Goal: Task Accomplishment & Management: Manage account settings

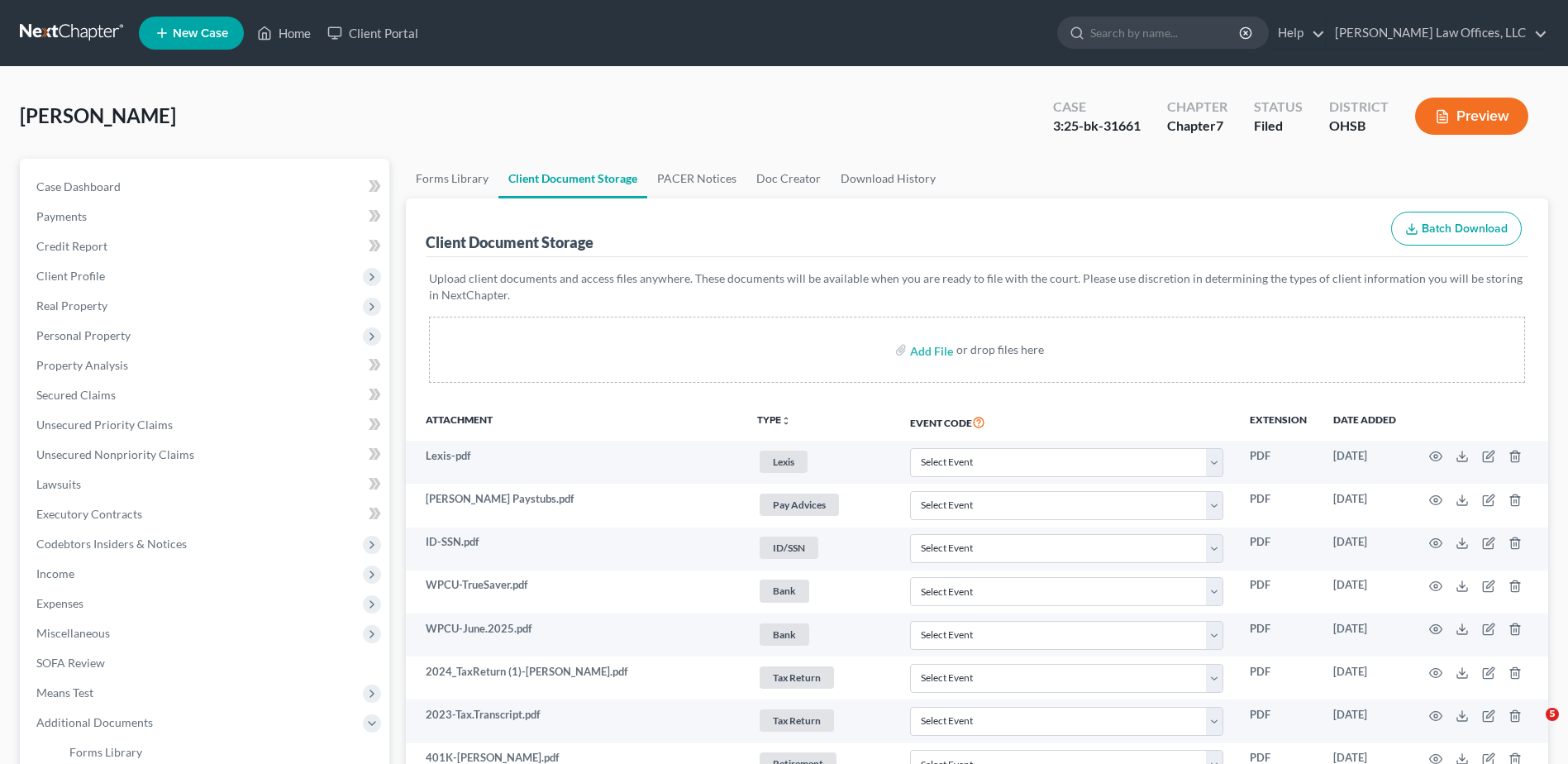
select select "7"
select select "52"
select select "37"
click at [298, 40] on link "Home" at bounding box center [284, 32] width 70 height 30
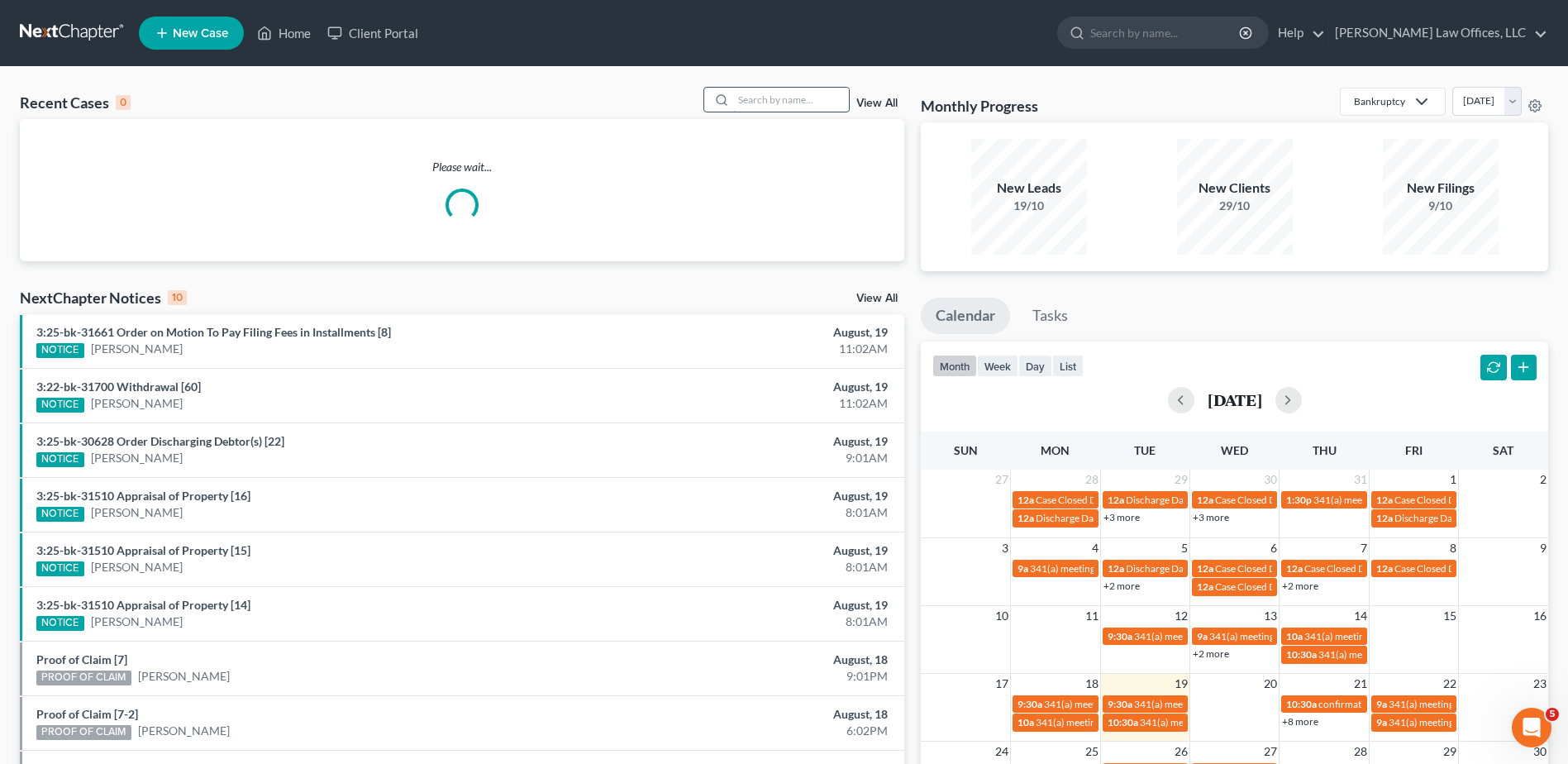
click at [769, 97] on input "search" at bounding box center [791, 99] width 116 height 24
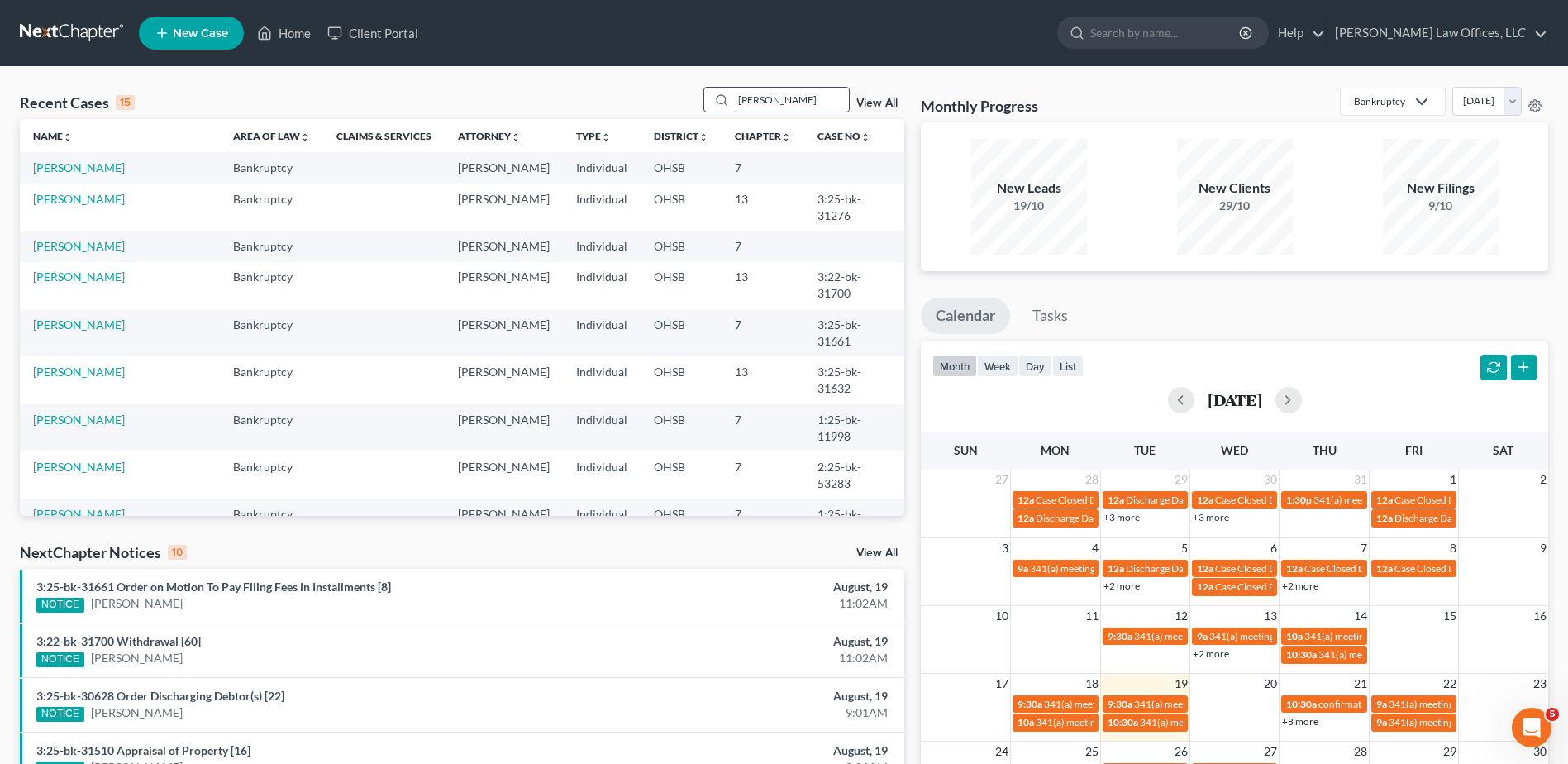
type input "robinson"
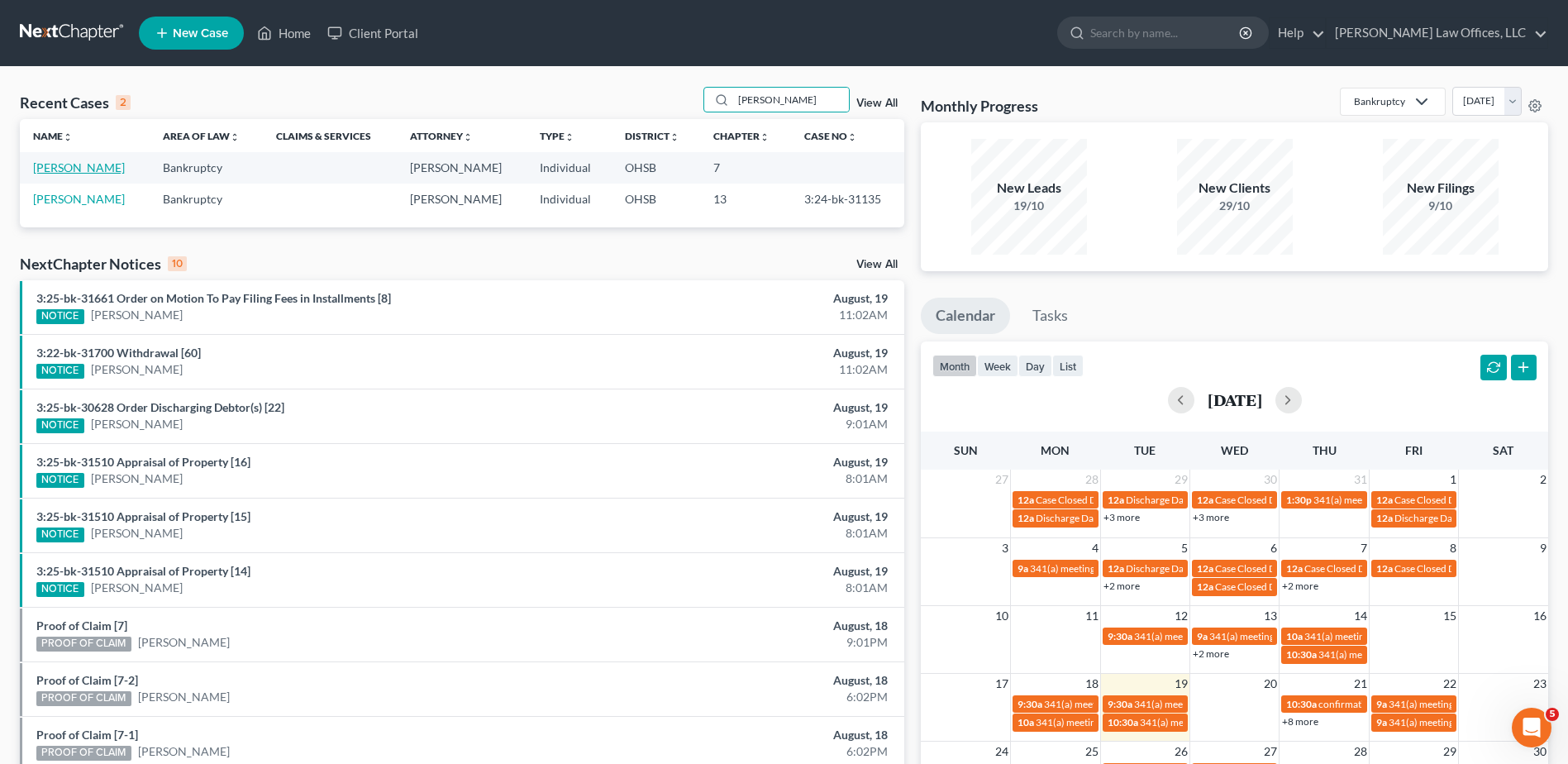
click at [109, 163] on link "Robinson, David" at bounding box center [79, 168] width 92 height 14
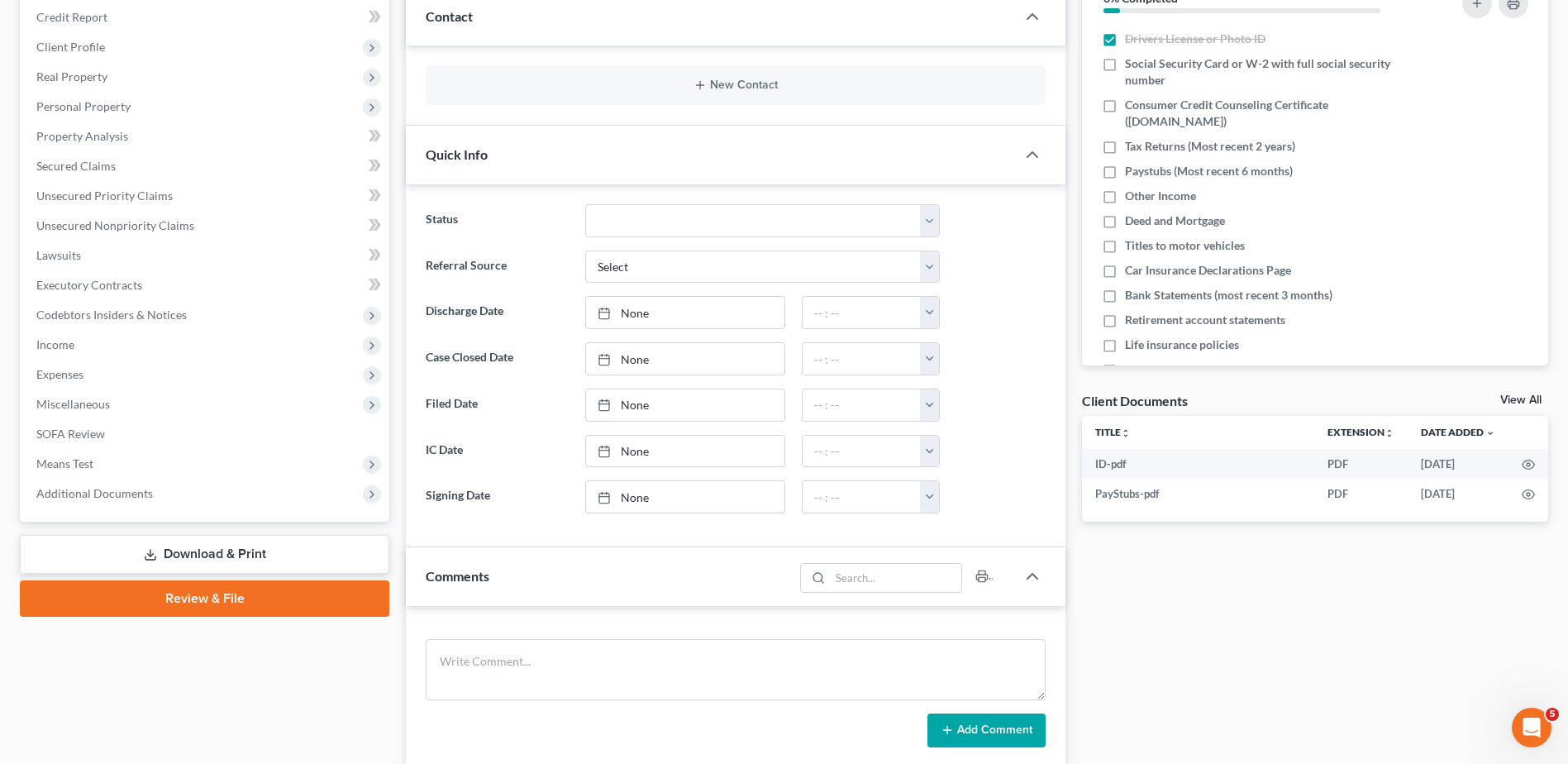
scroll to position [331, 0]
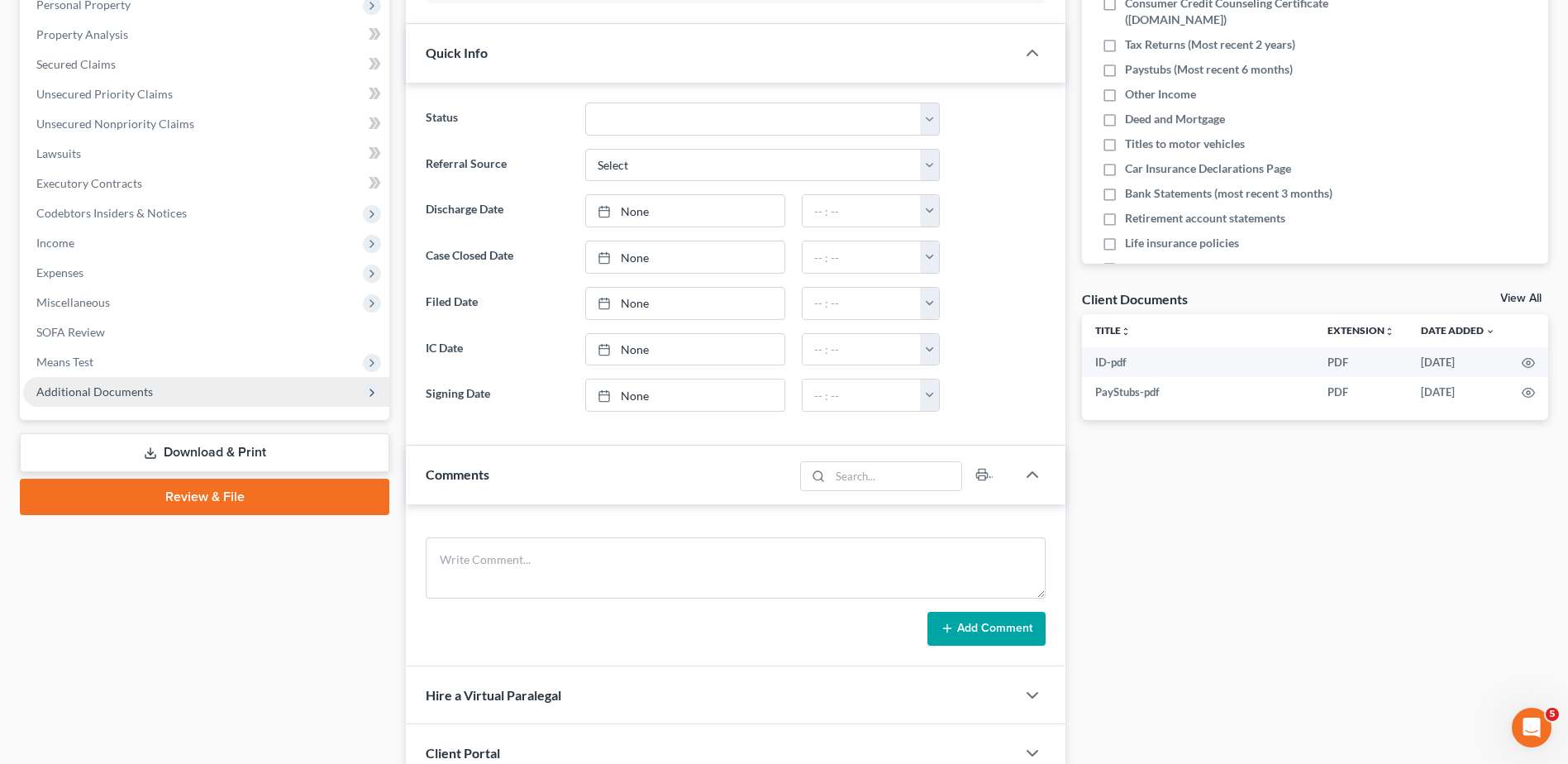
click at [122, 390] on span "Additional Documents" at bounding box center [94, 392] width 116 height 14
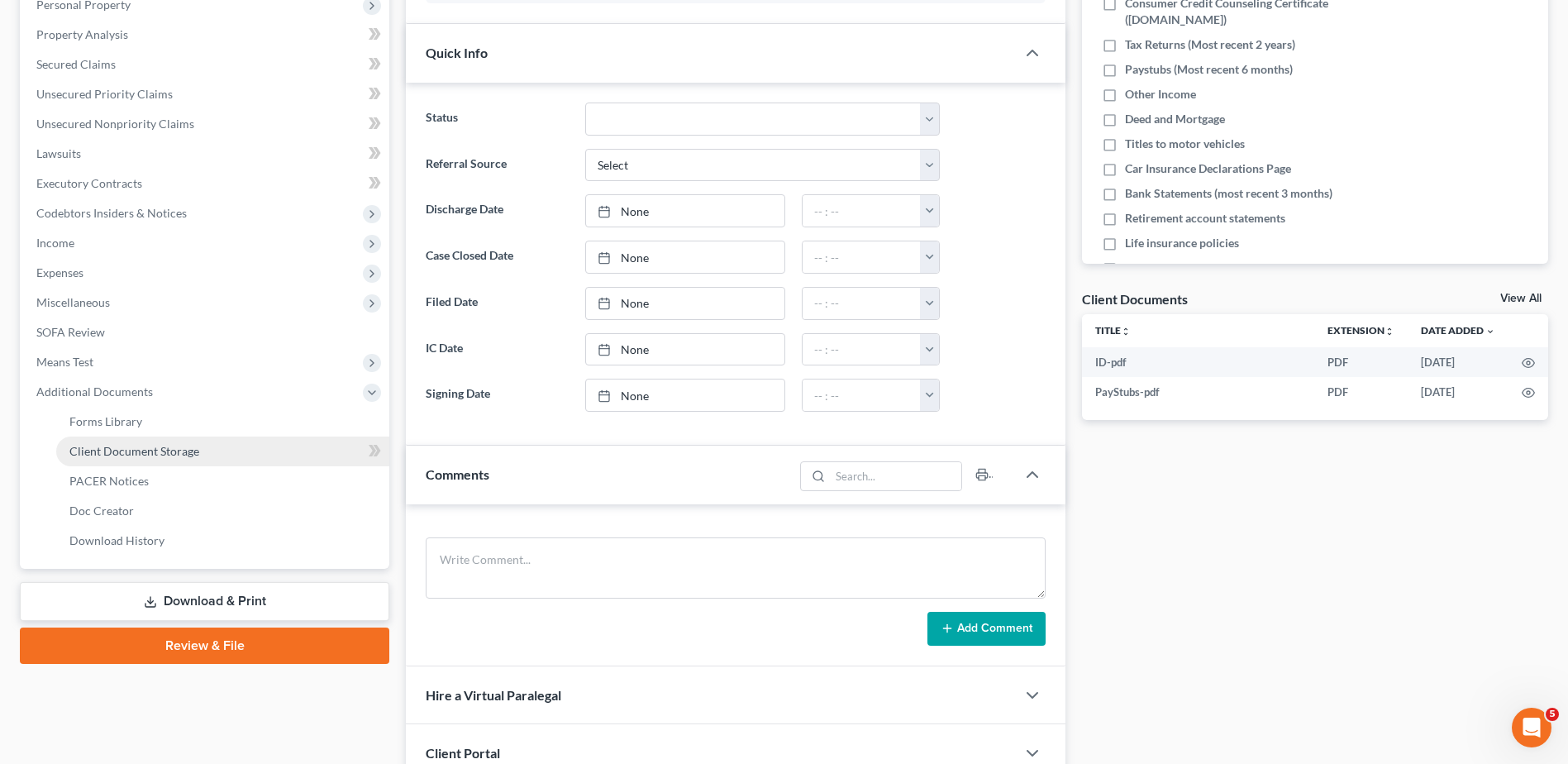
click at [131, 445] on span "Client Document Storage" at bounding box center [134, 451] width 130 height 14
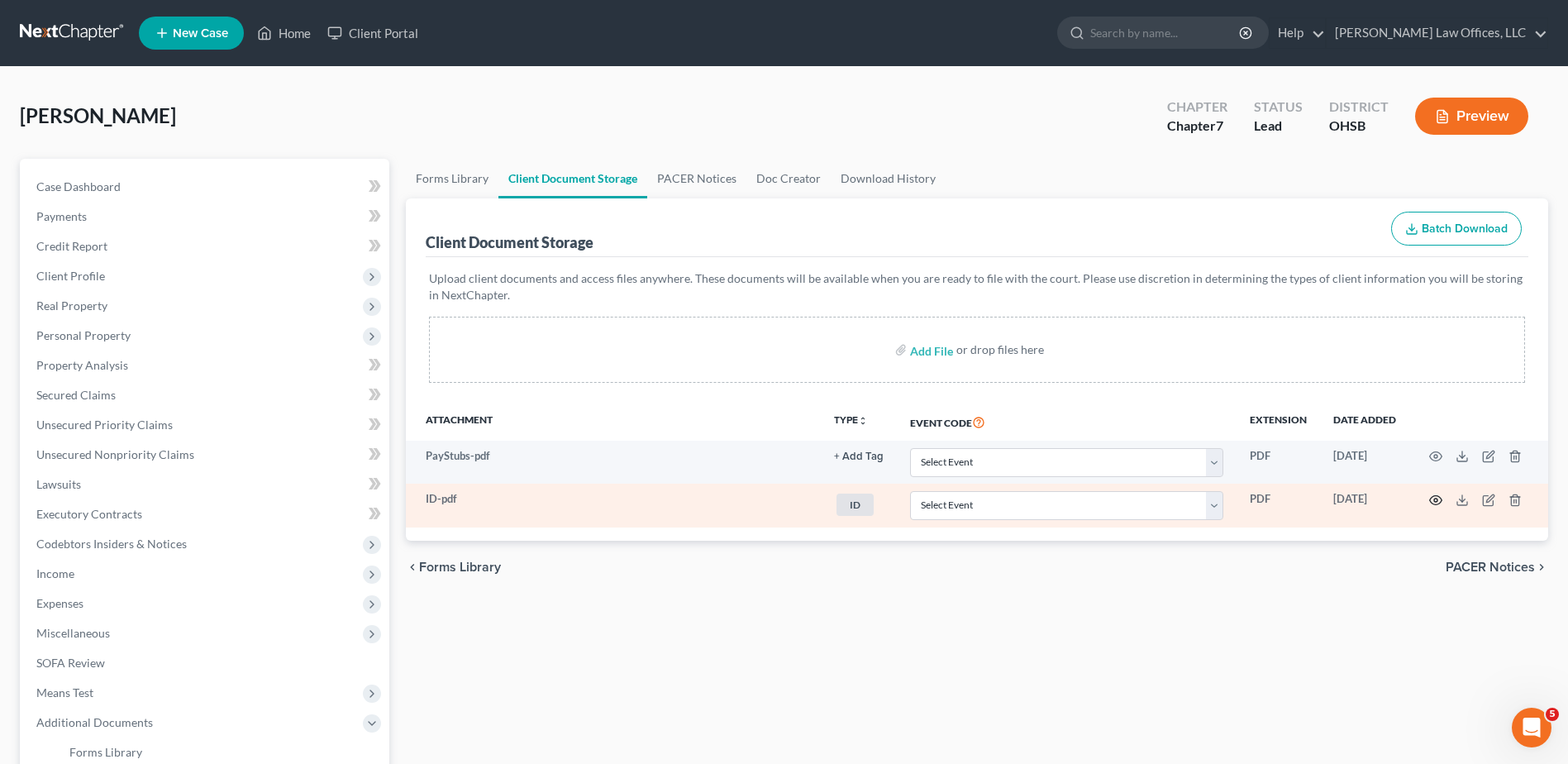
click at [1436, 502] on circle "button" at bounding box center [1437, 500] width 4 height 4
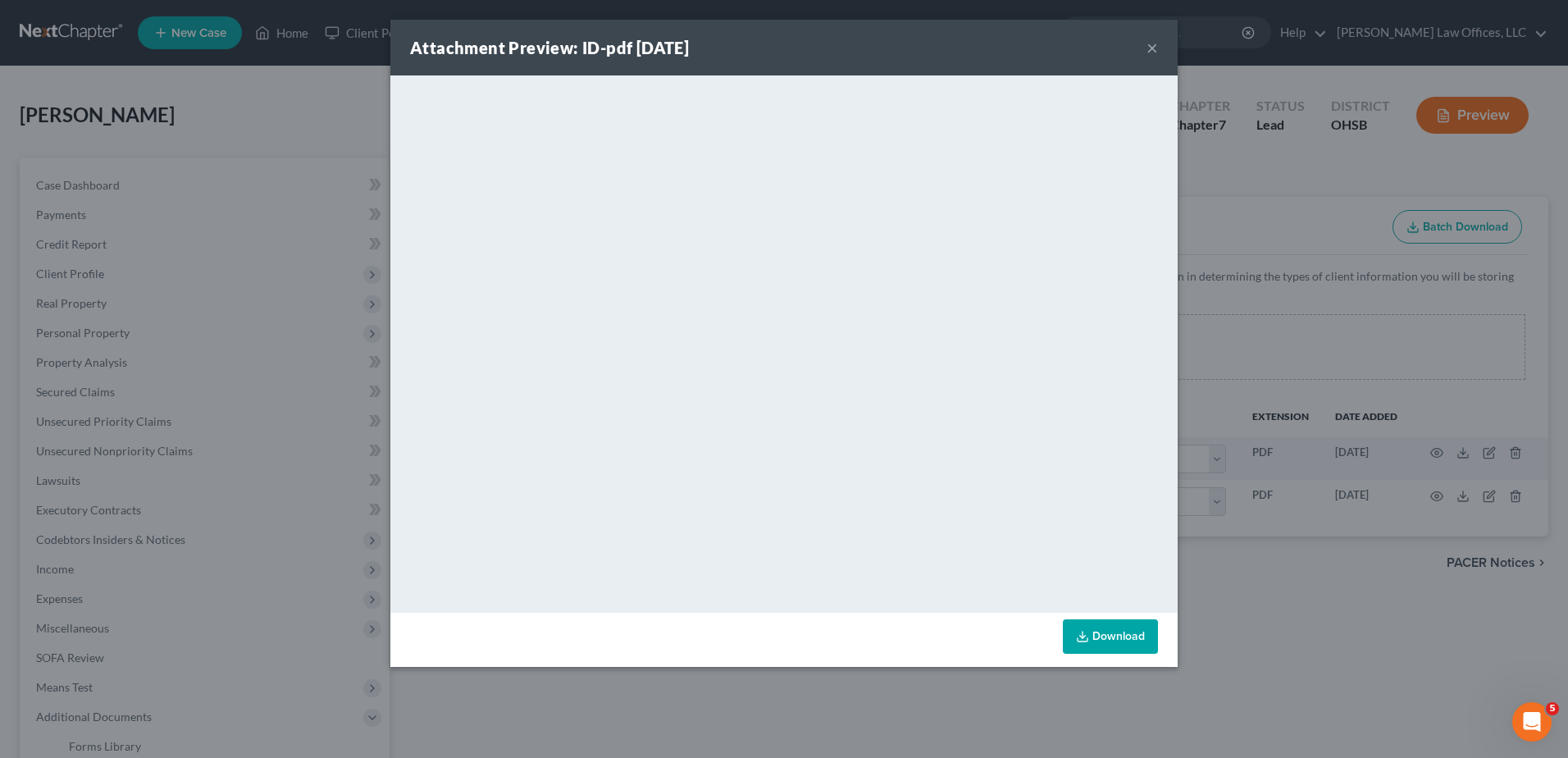
click at [1153, 46] on button "×" at bounding box center [1152, 47] width 12 height 20
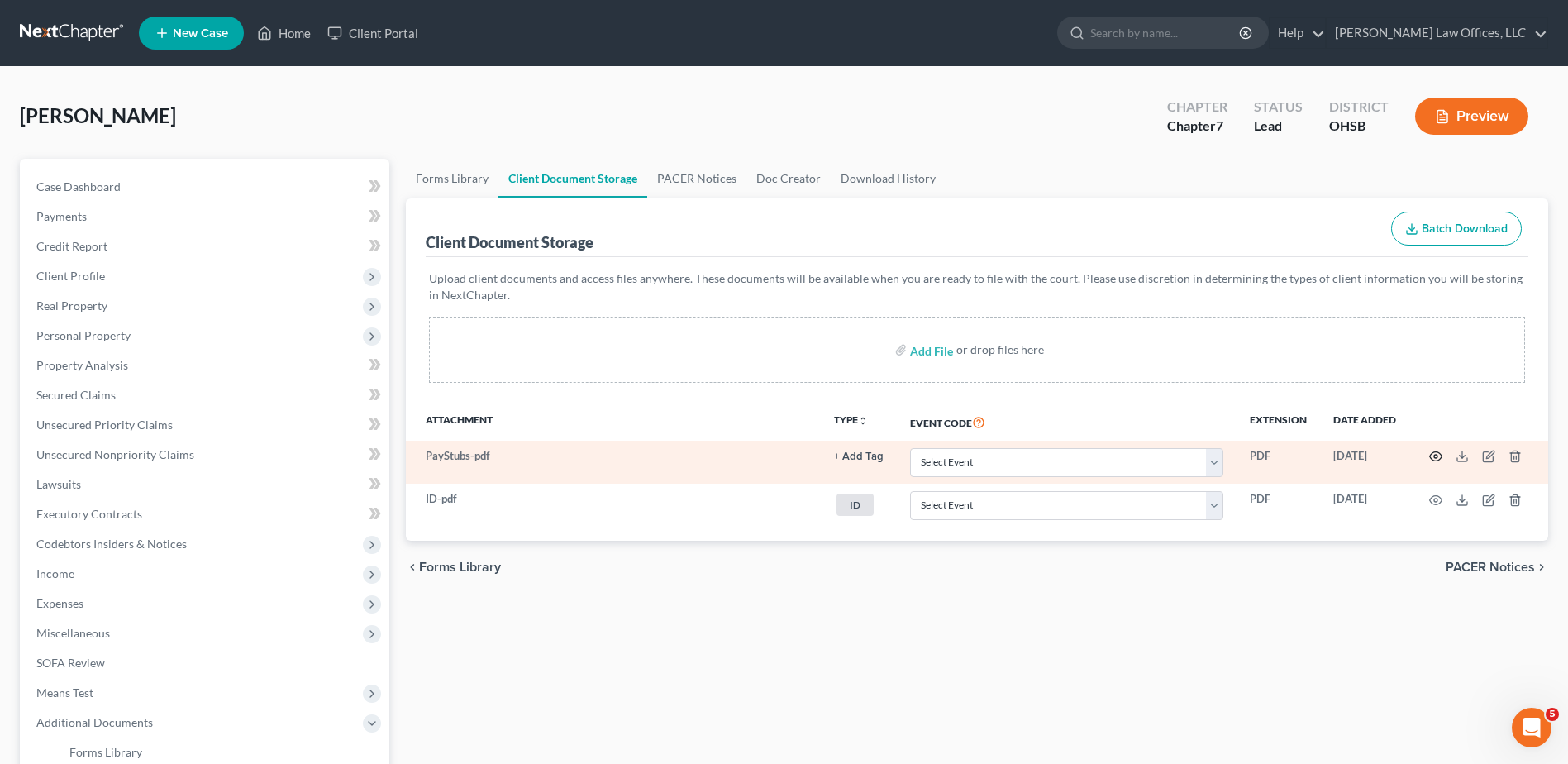
click at [1436, 457] on icon "button" at bounding box center [1436, 456] width 14 height 14
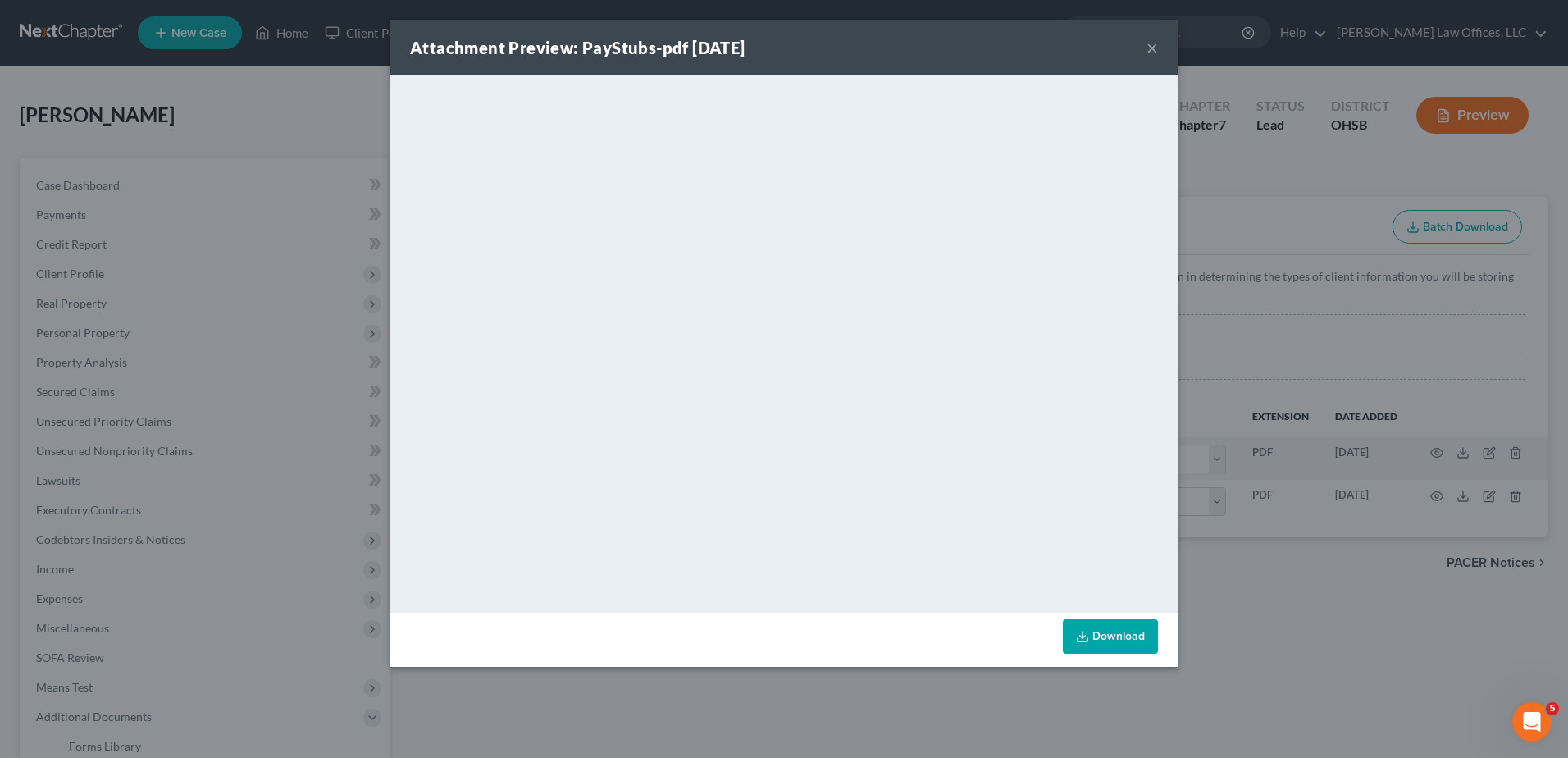
click at [1153, 46] on button "×" at bounding box center [1152, 47] width 12 height 20
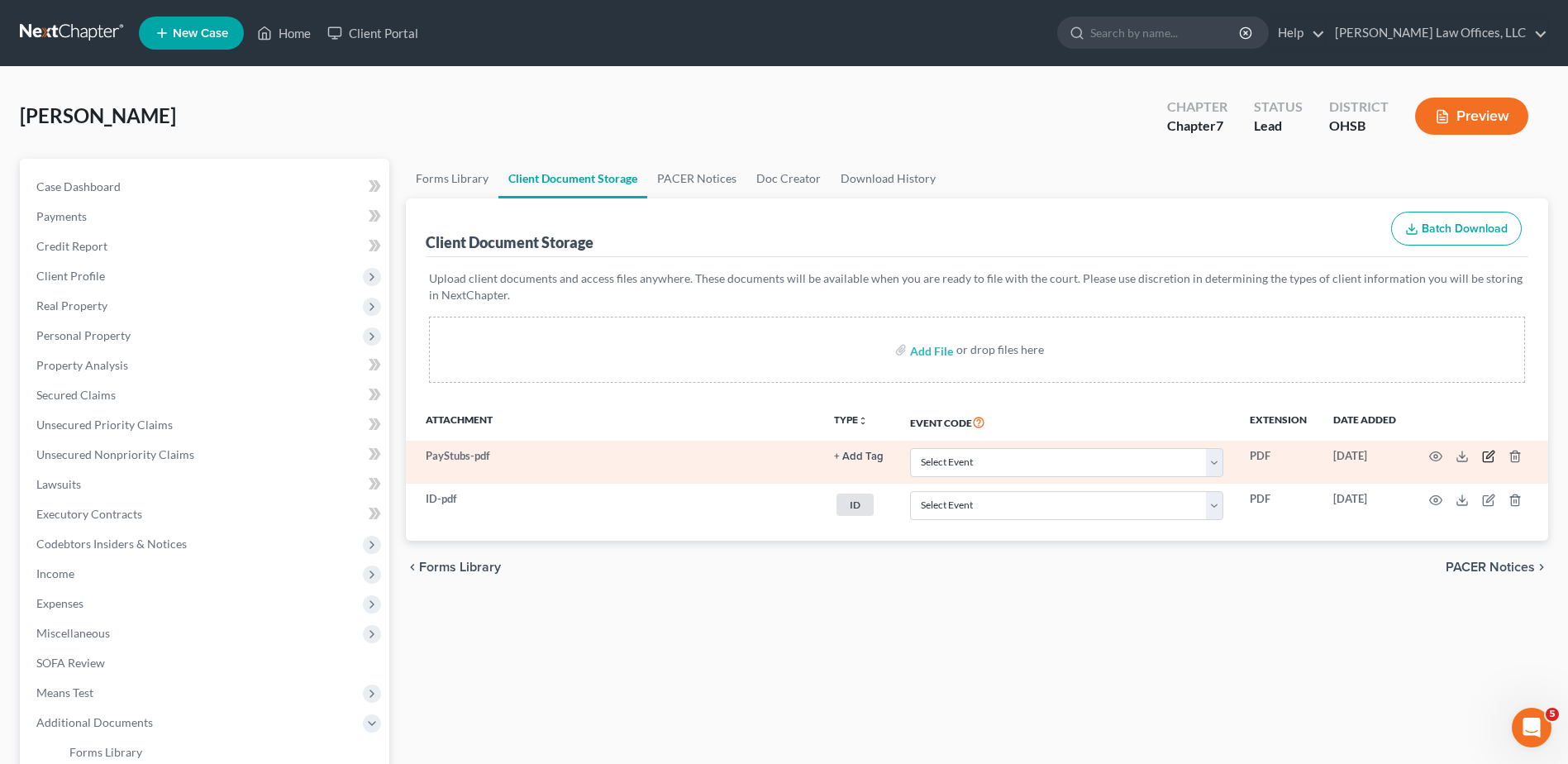
click at [1488, 457] on icon "button" at bounding box center [1490, 455] width 7 height 7
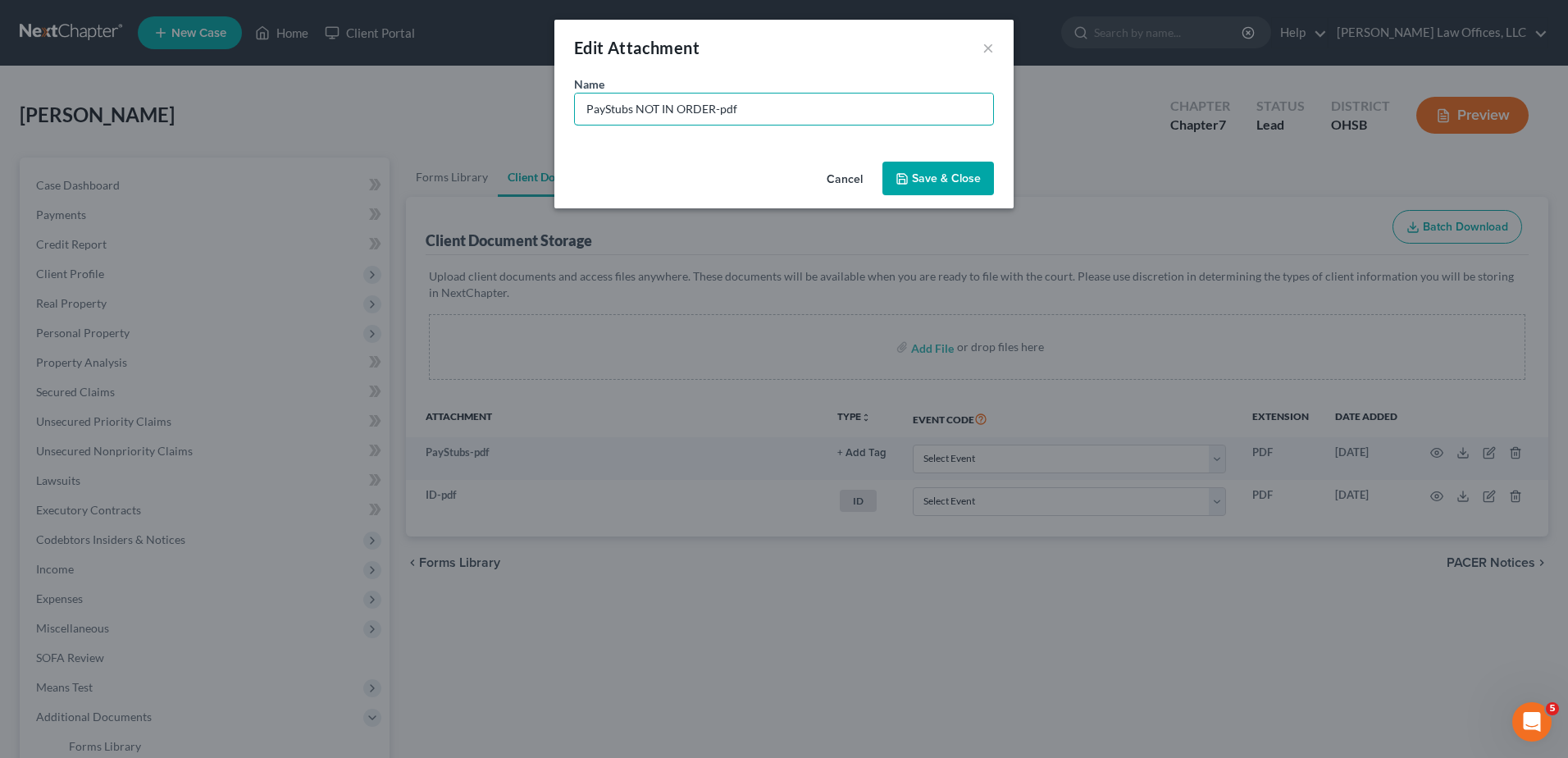
type input "PayStubs NOT IN ORDER-pdf"
click at [953, 182] on span "Save & Close" at bounding box center [946, 179] width 69 height 14
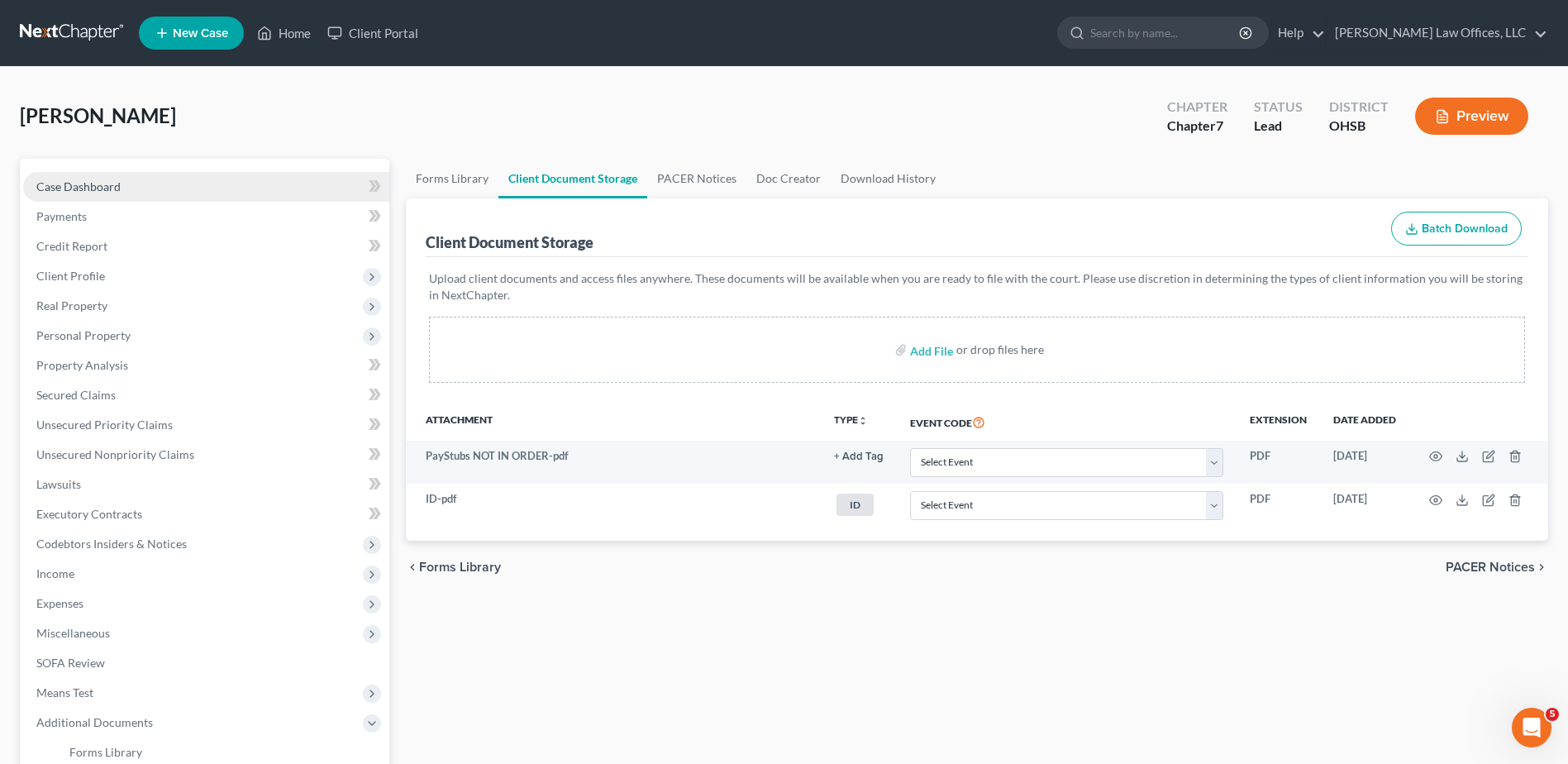
click at [74, 189] on span "Case Dashboard" at bounding box center [78, 186] width 85 height 14
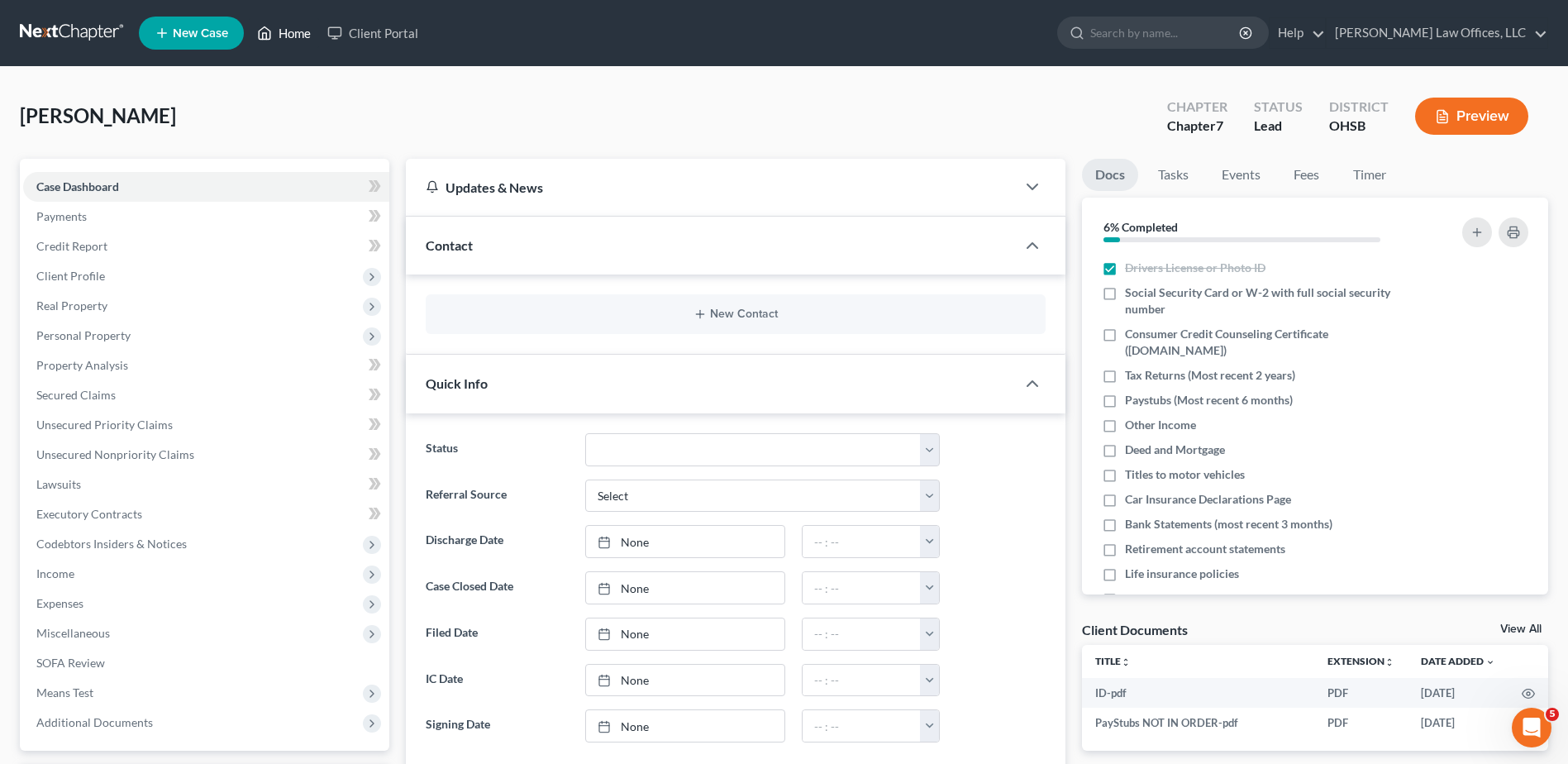
click at [297, 31] on link "Home" at bounding box center [284, 32] width 70 height 30
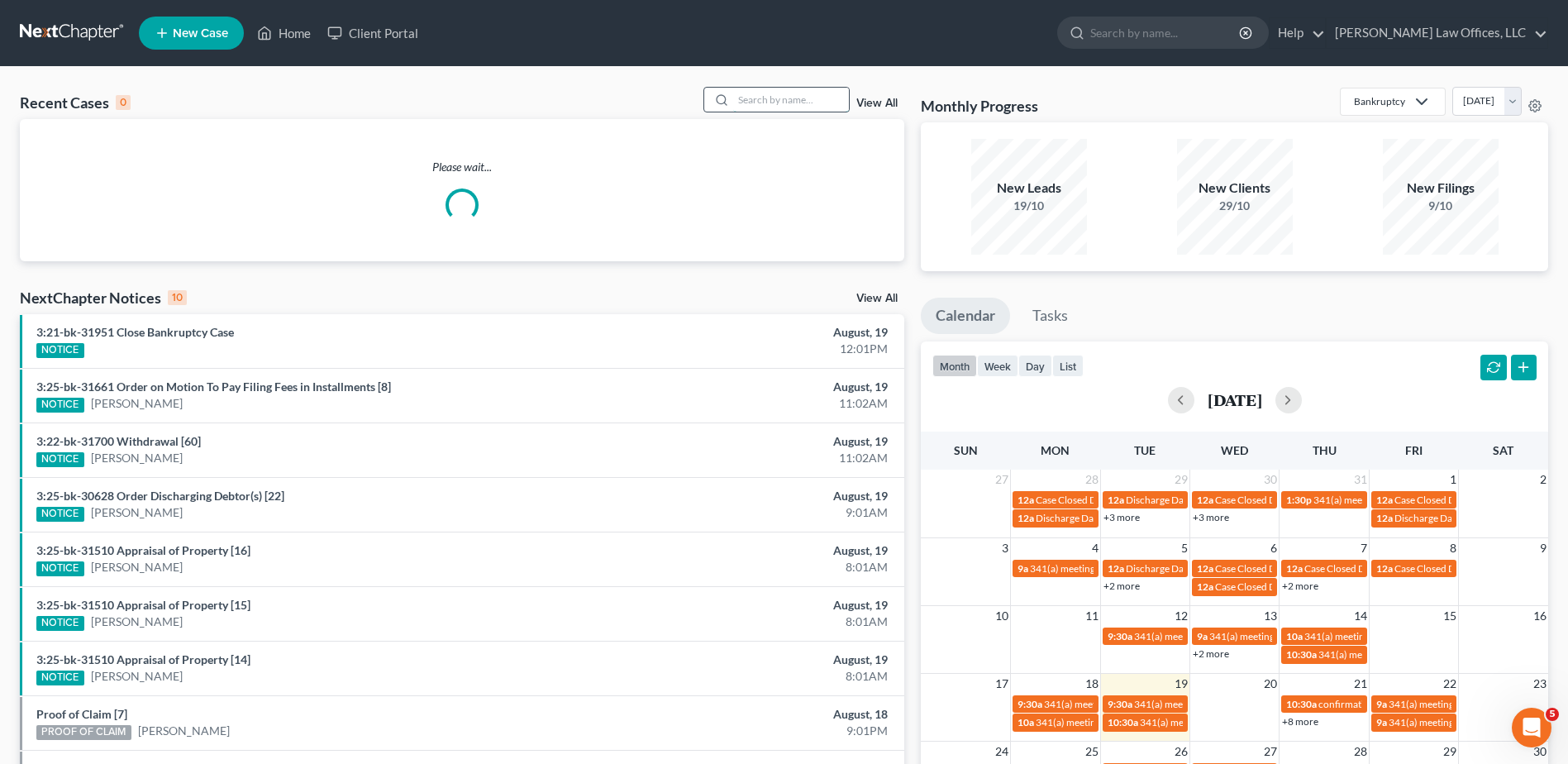
click at [782, 100] on input "search" at bounding box center [791, 99] width 116 height 24
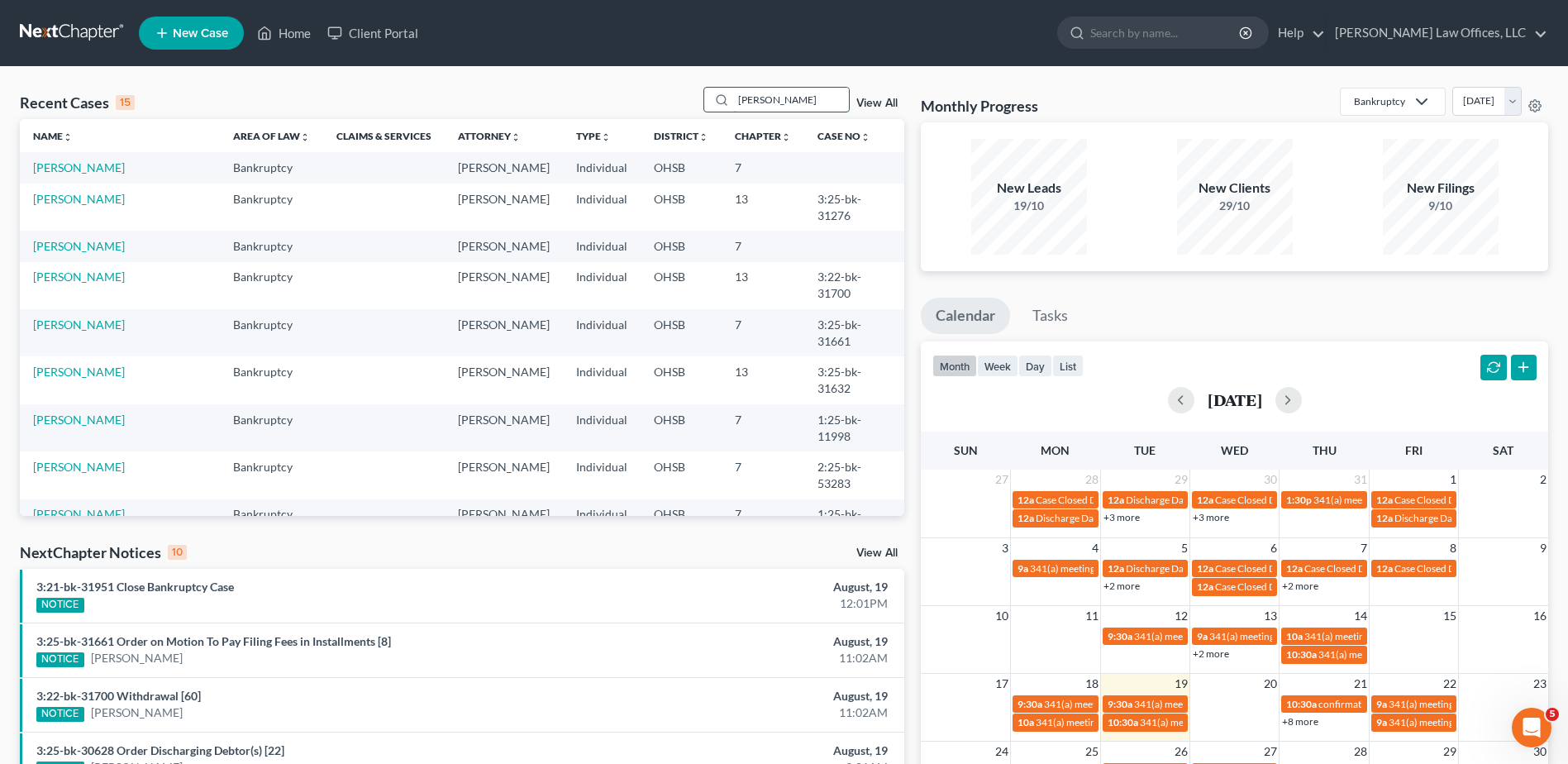
type input "eggleston"
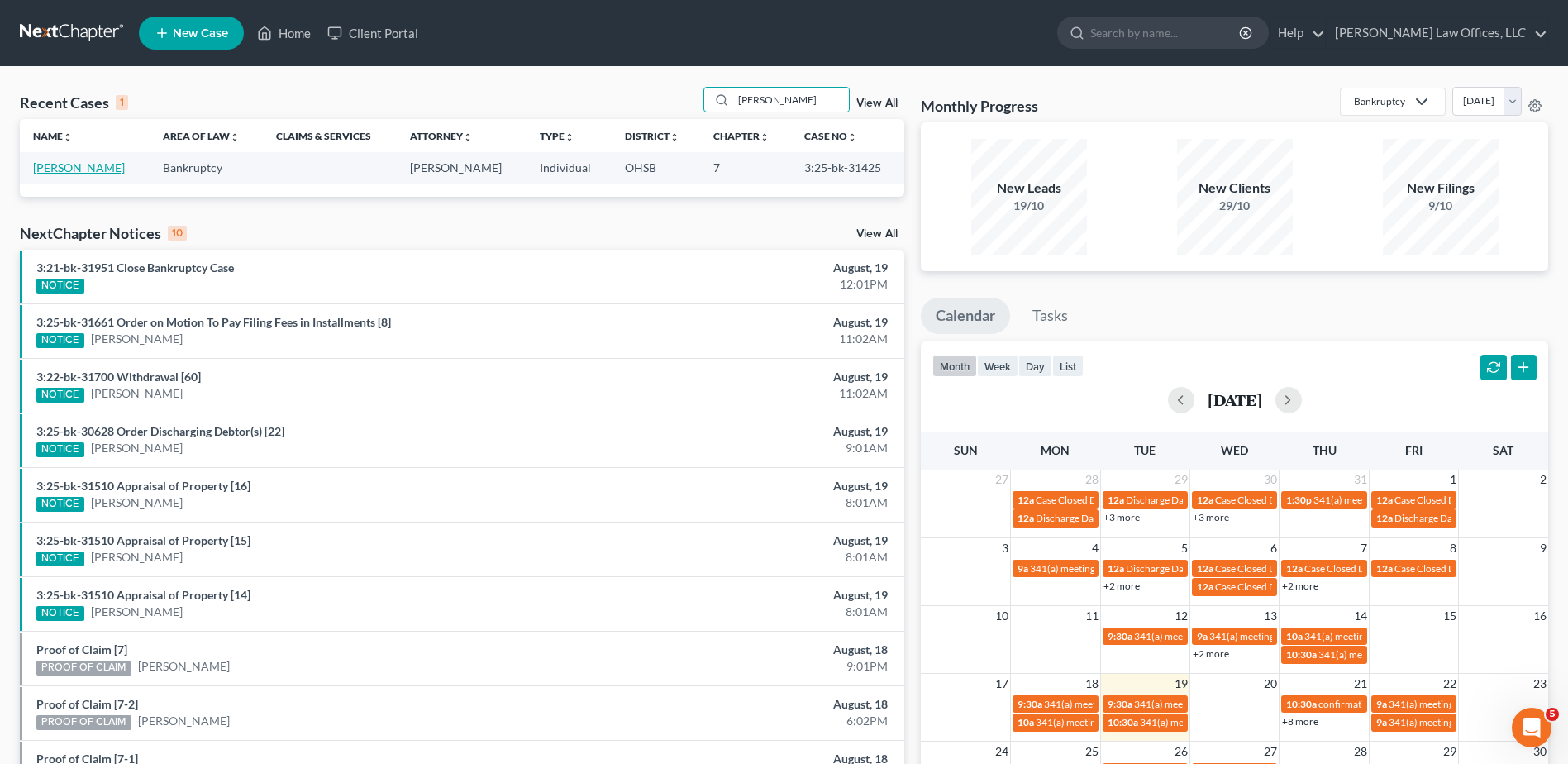
click at [68, 167] on link "Eggleston, Emily" at bounding box center [79, 168] width 92 height 14
select select "3"
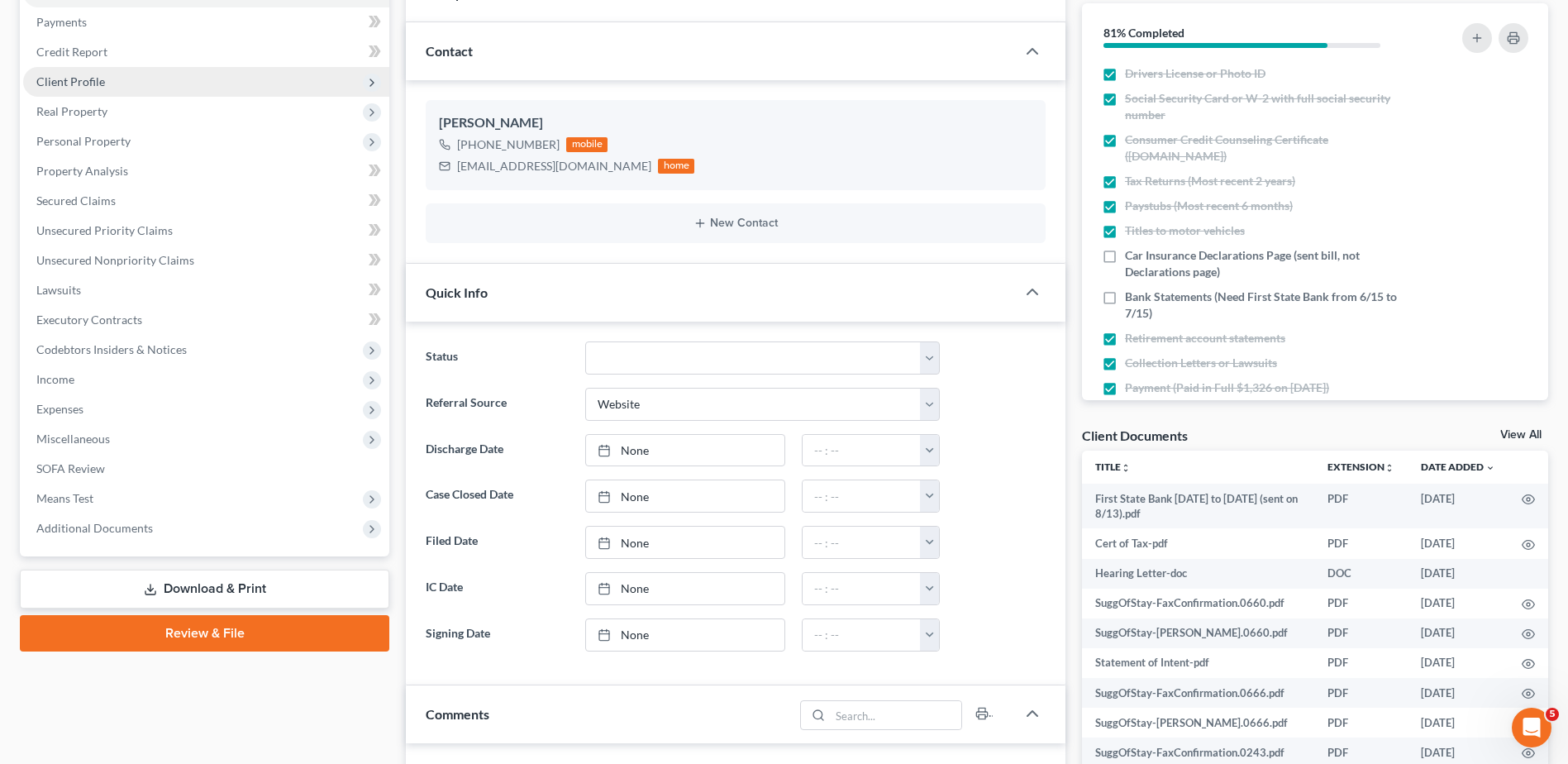
scroll to position [248, 0]
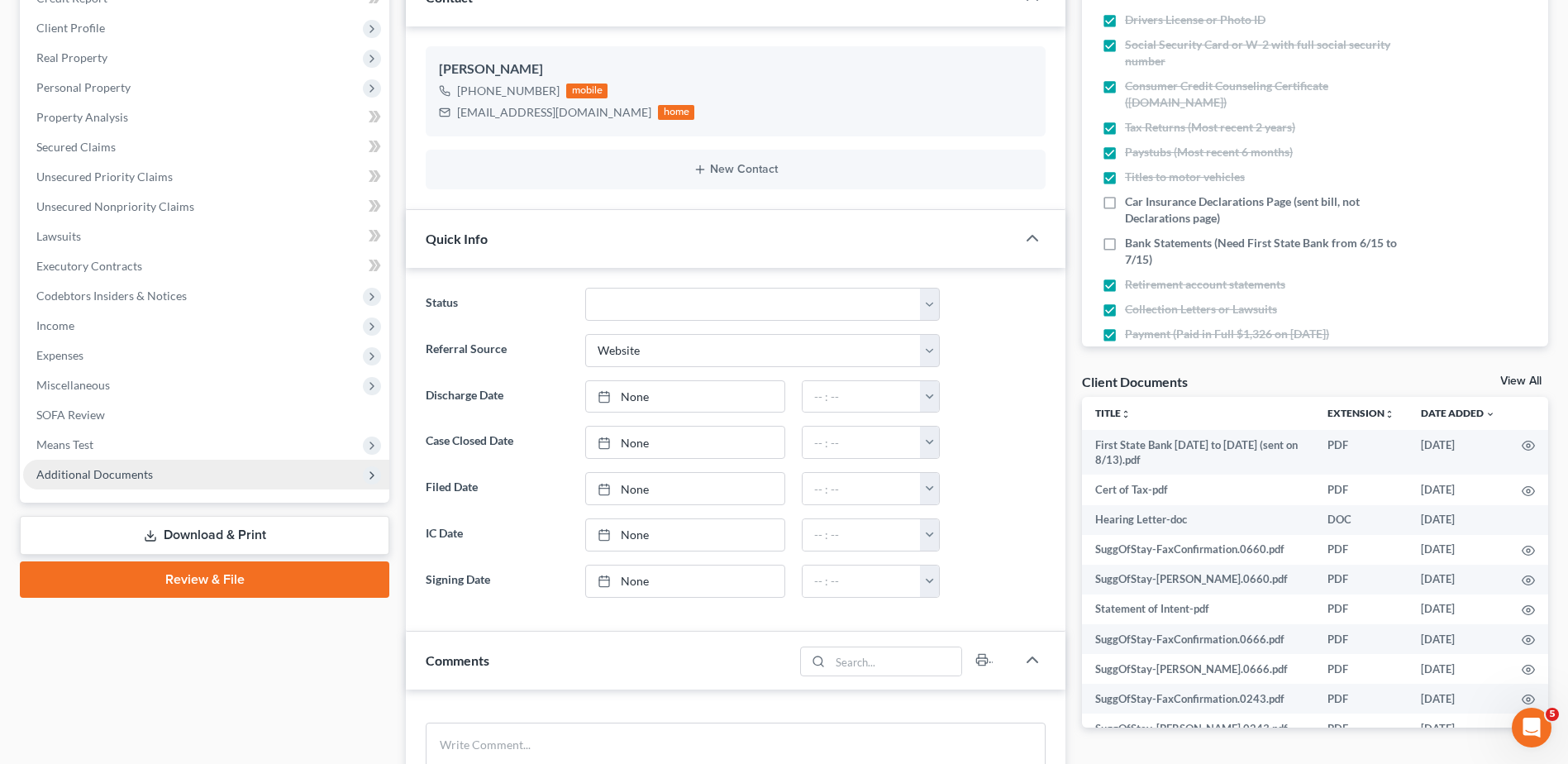
click at [109, 471] on span "Additional Documents" at bounding box center [94, 475] width 116 height 14
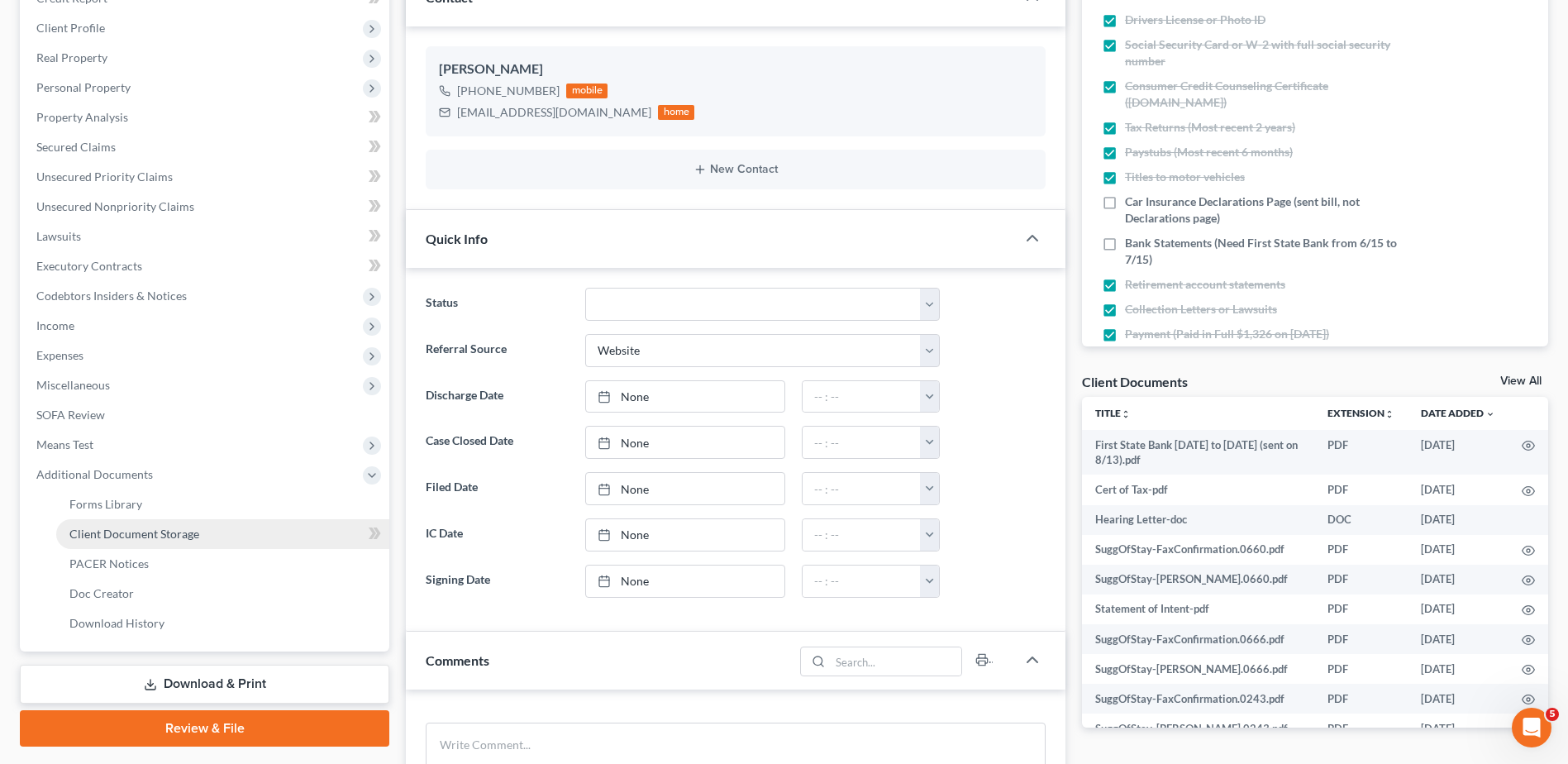
click at [145, 527] on span "Client Document Storage" at bounding box center [134, 534] width 130 height 14
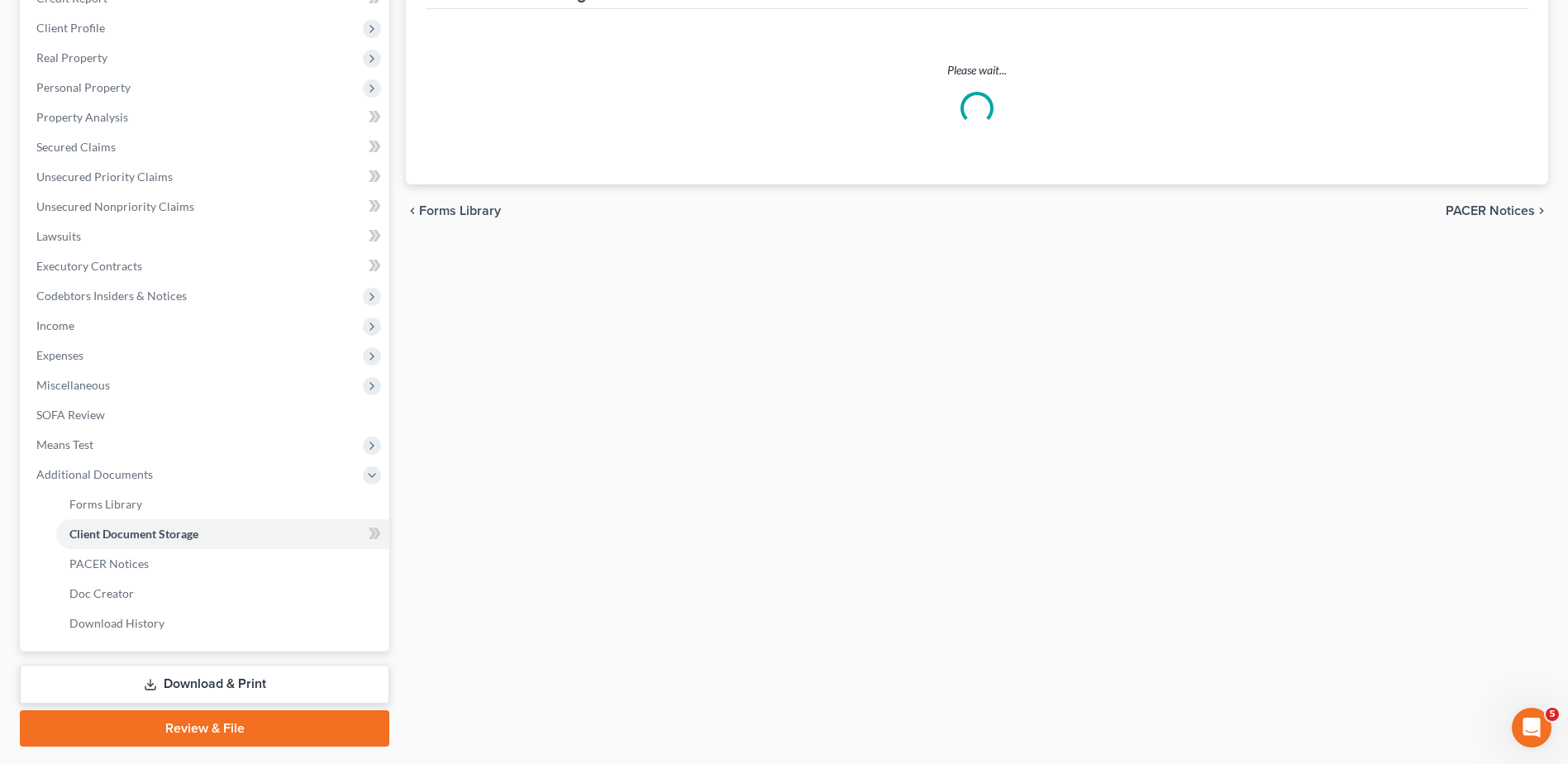
scroll to position [247, 0]
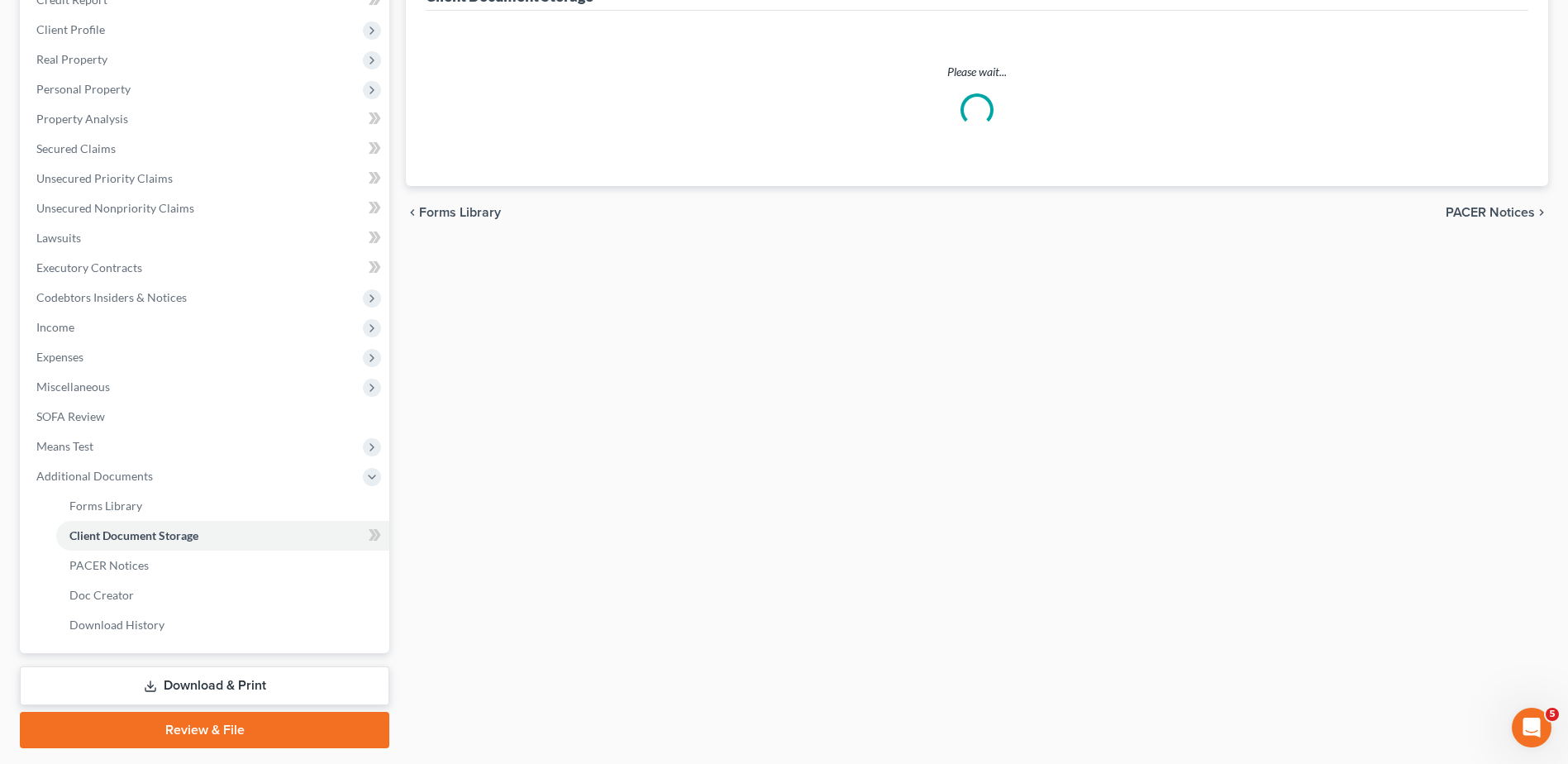
select select "7"
select select "52"
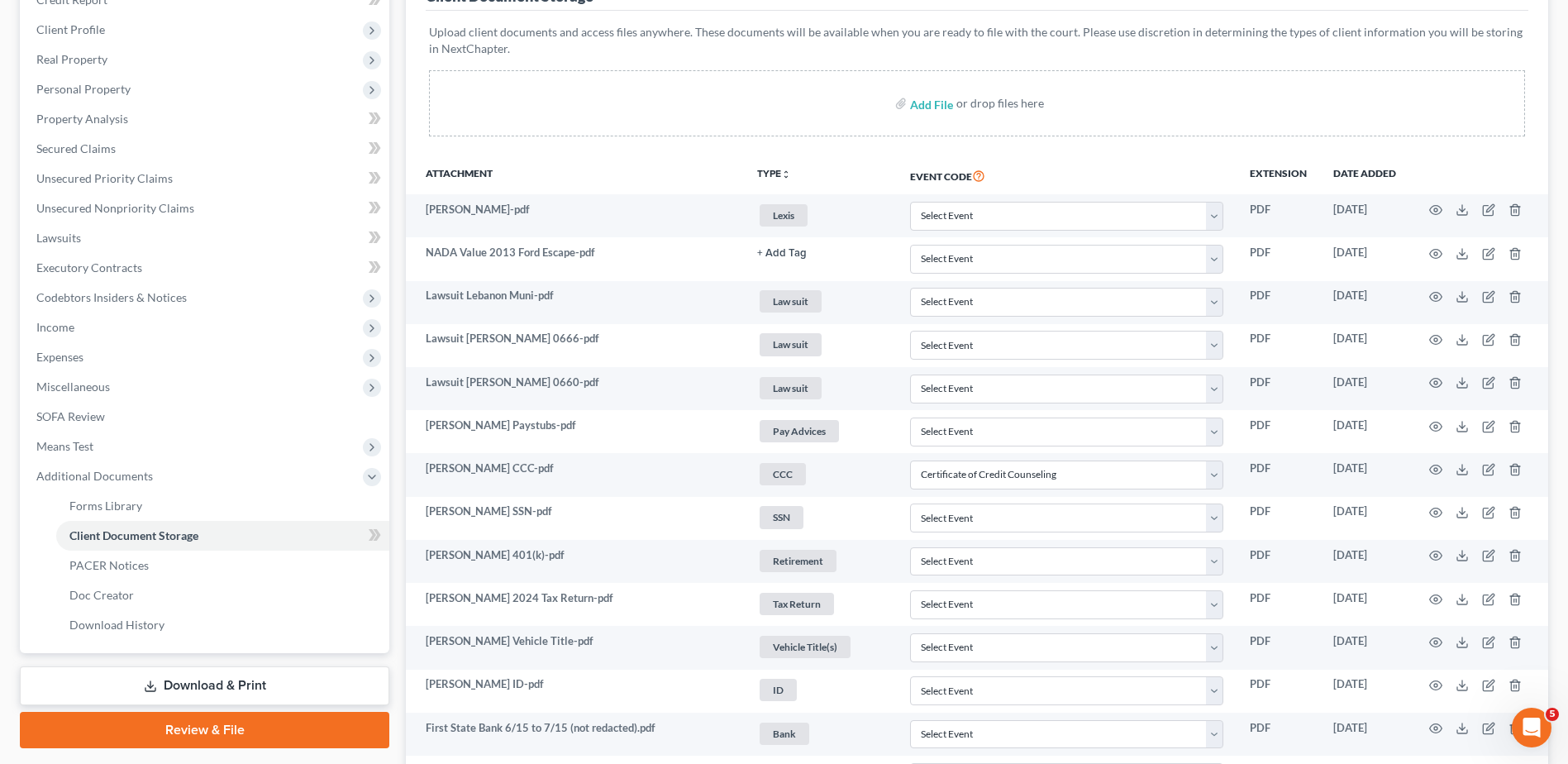
scroll to position [0, 0]
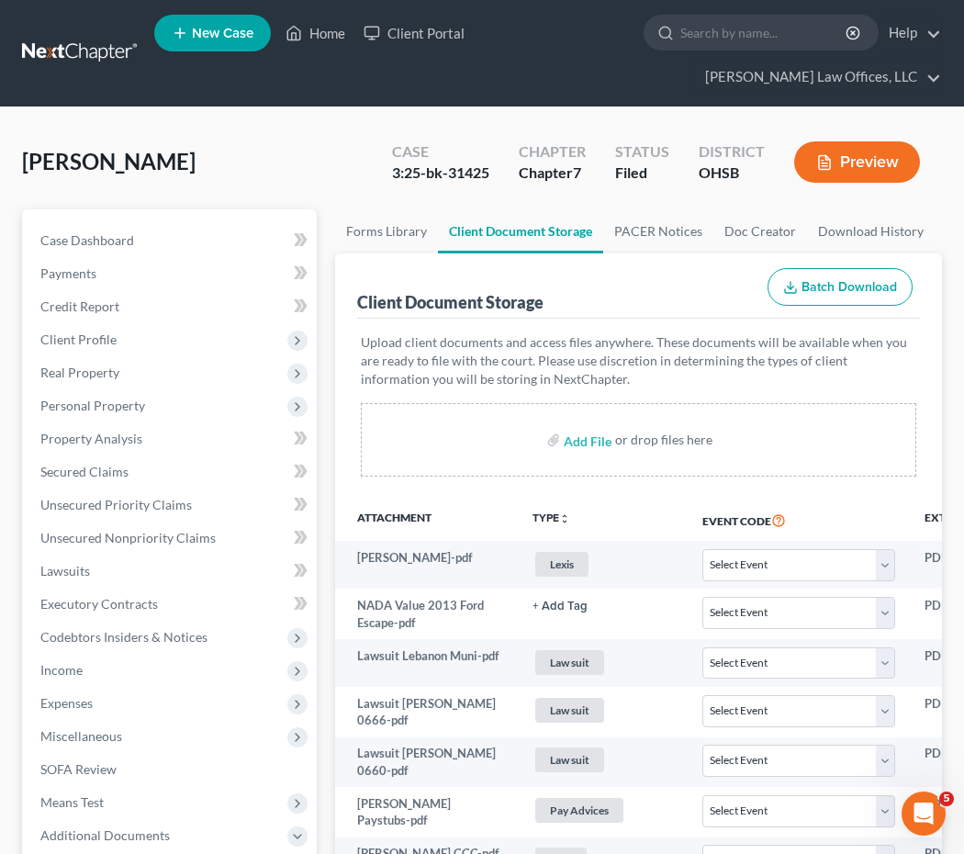
select select "7"
select select "52"
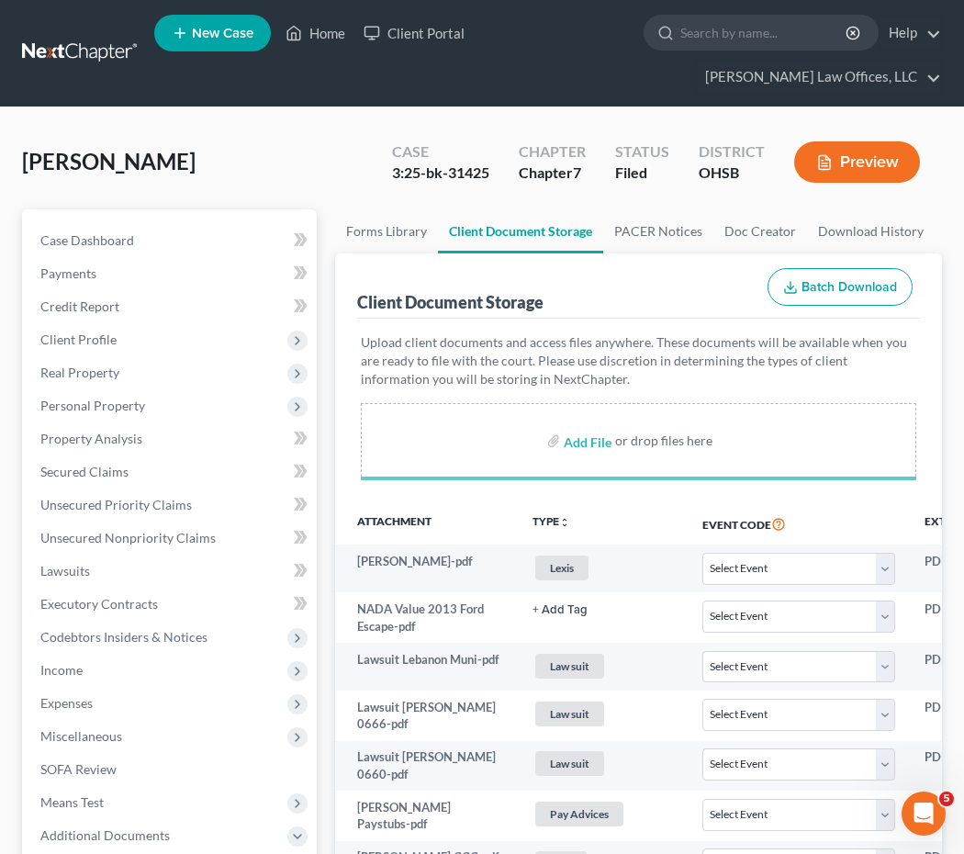
select select "7"
select select "52"
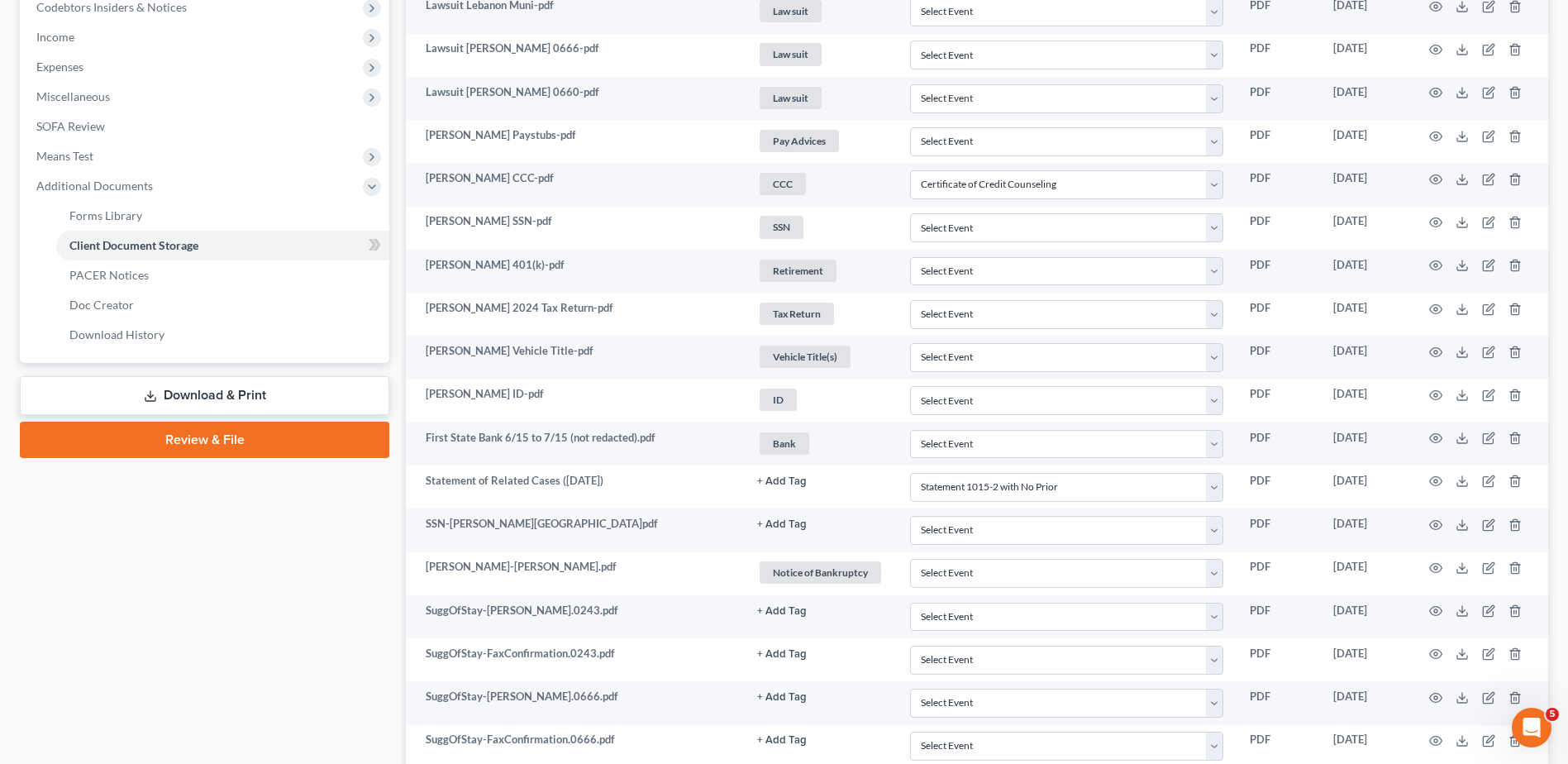
scroll to position [1015, 0]
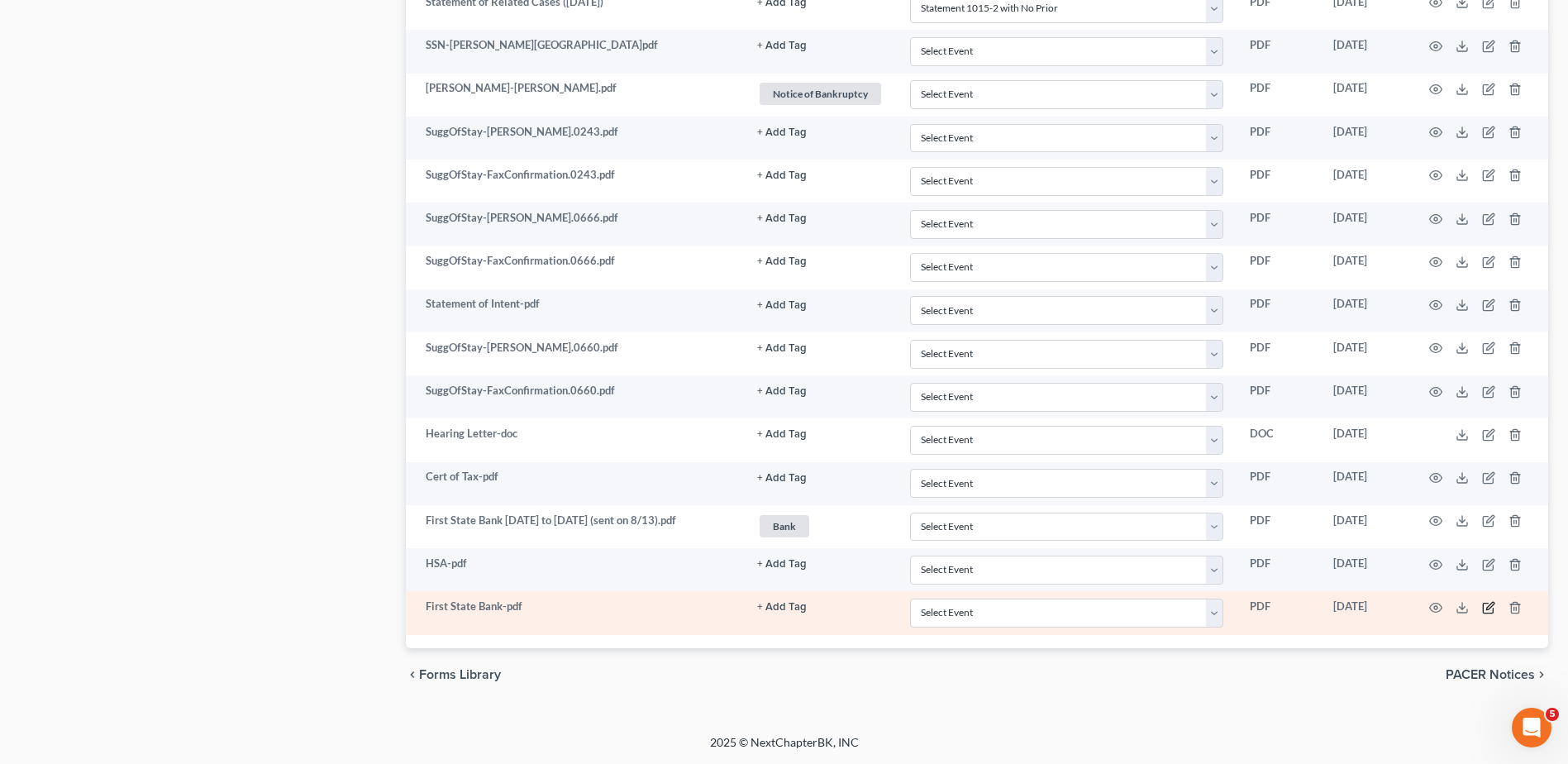
click at [1491, 612] on icon "button" at bounding box center [1489, 607] width 14 height 14
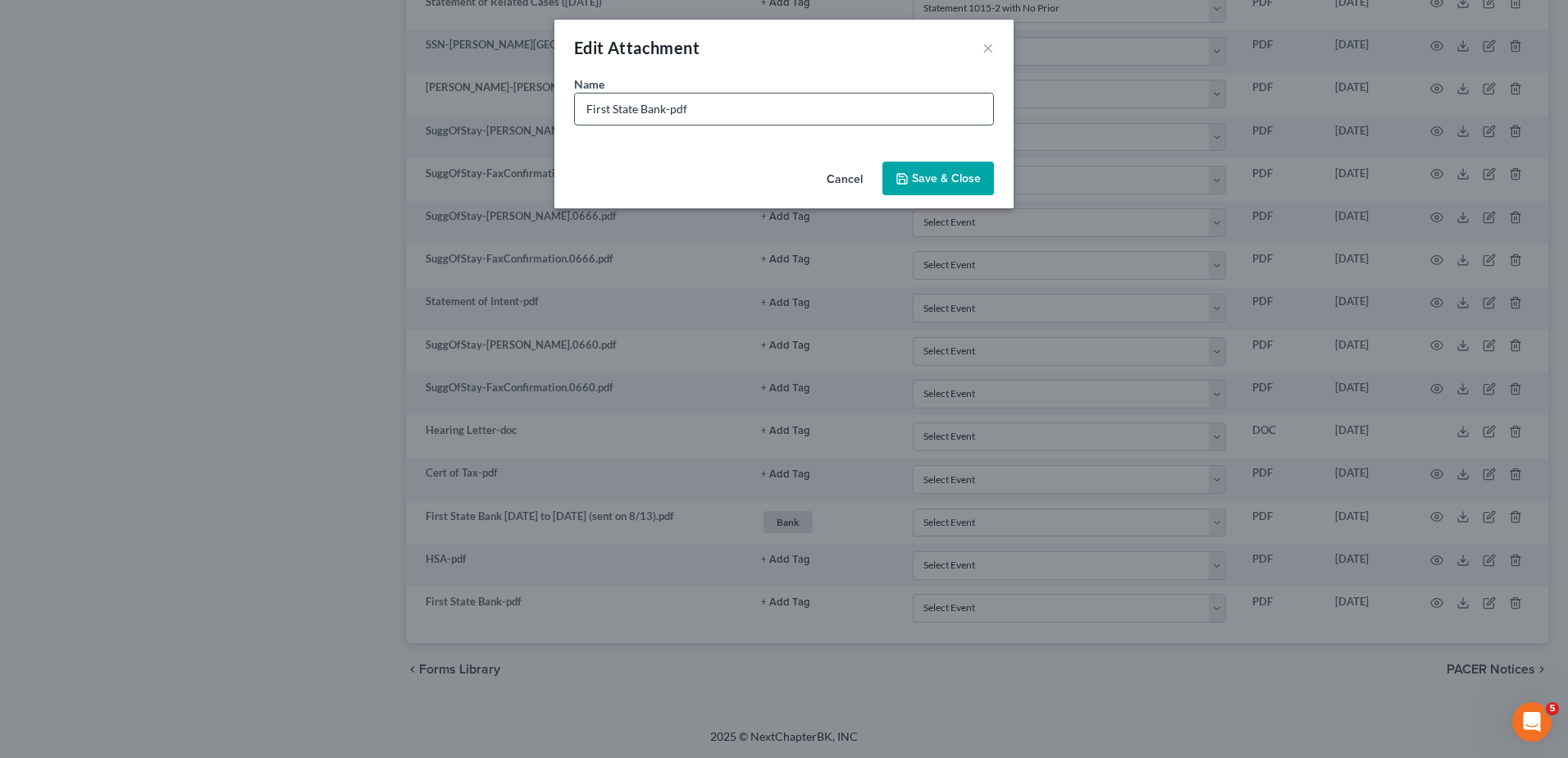
click at [664, 106] on input "First State Bank-pdf" at bounding box center [784, 109] width 418 height 31
type input "First State Bank 7.16 to 8.17-pdf"
click at [966, 183] on span "Save & Close" at bounding box center [946, 179] width 69 height 14
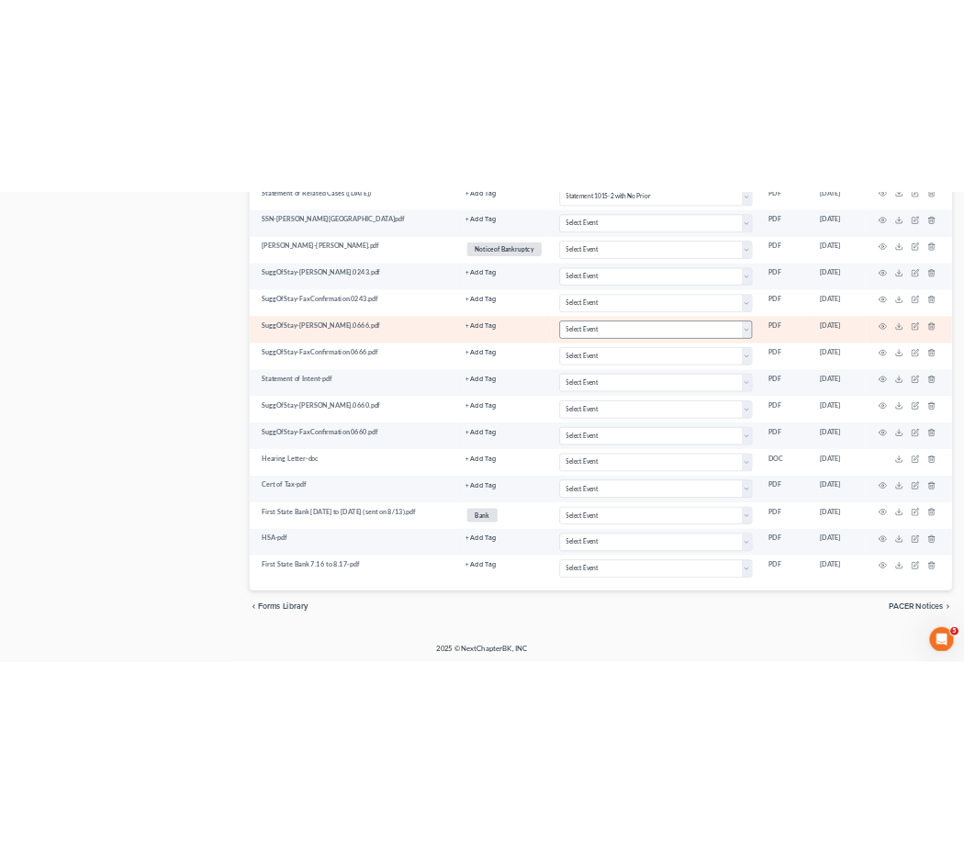
scroll to position [0, 0]
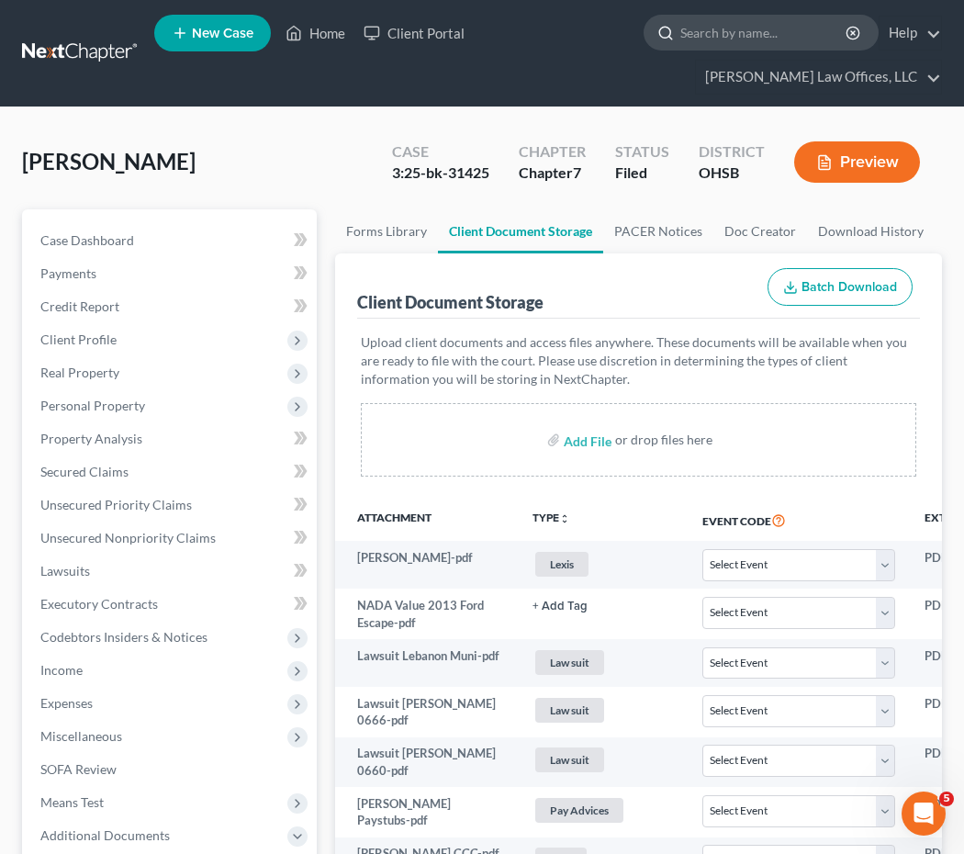
select select "7"
select select "52"
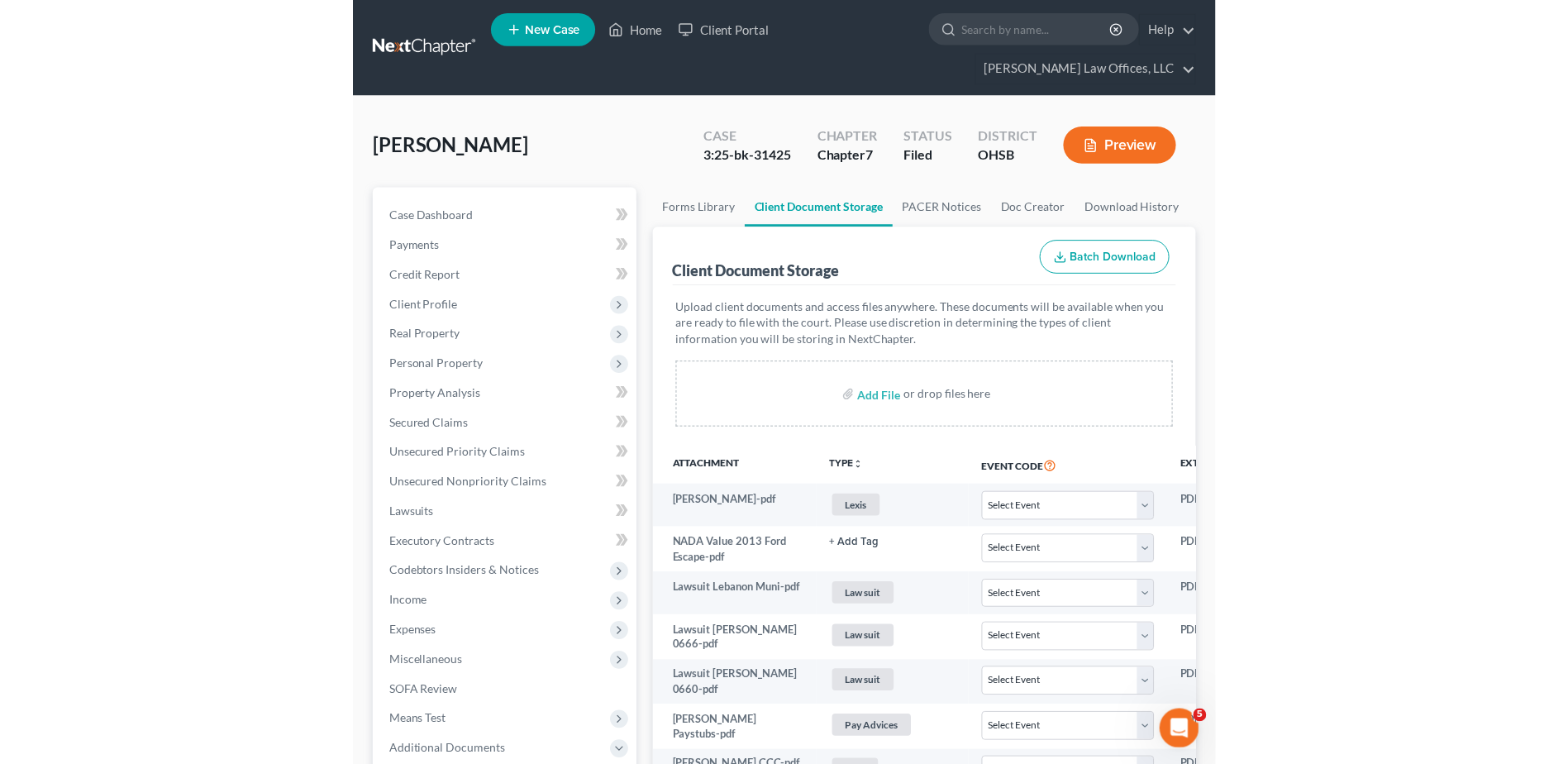
scroll to position [1059, 0]
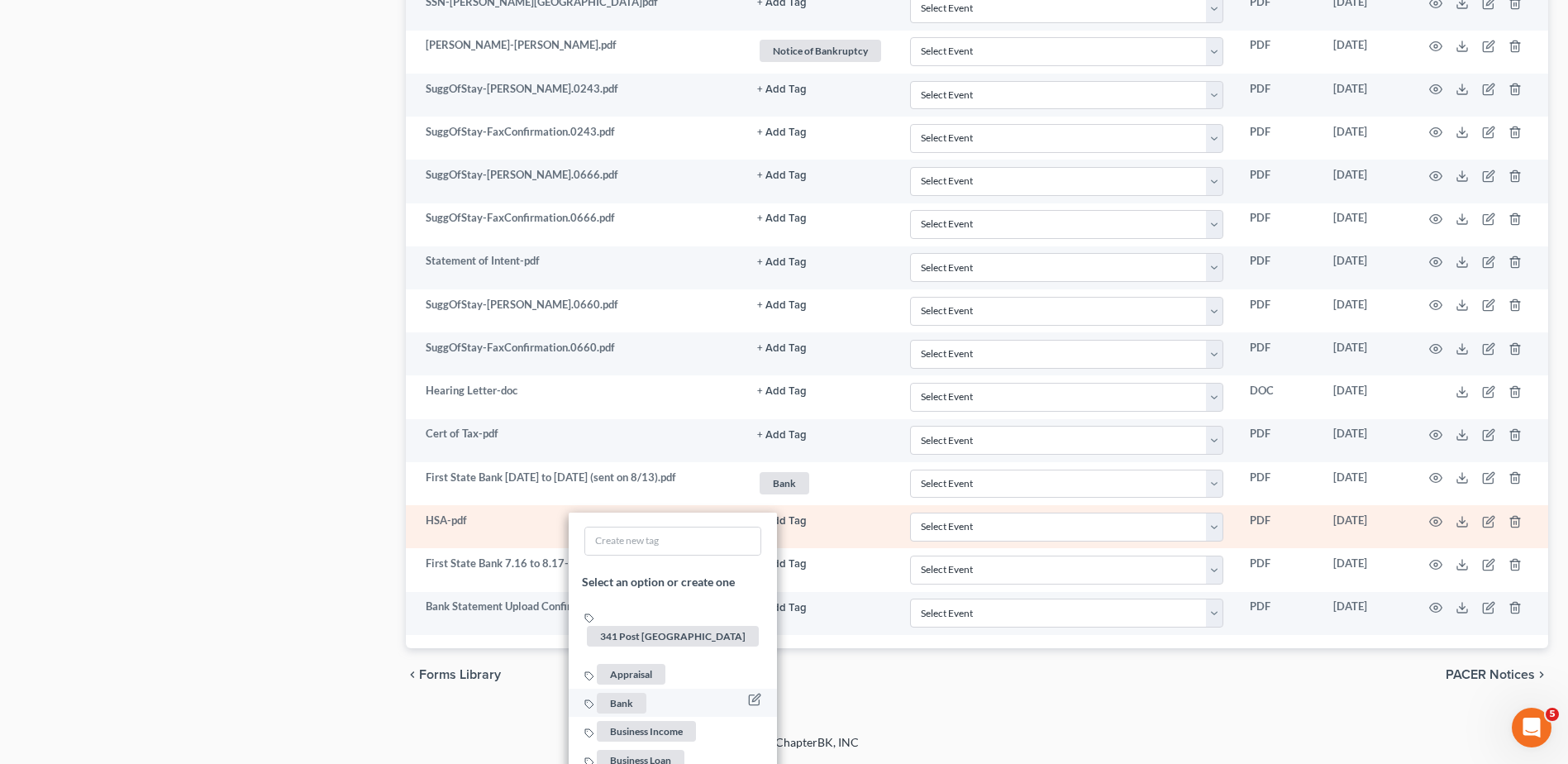
click at [625, 692] on span "Bank" at bounding box center [621, 702] width 50 height 21
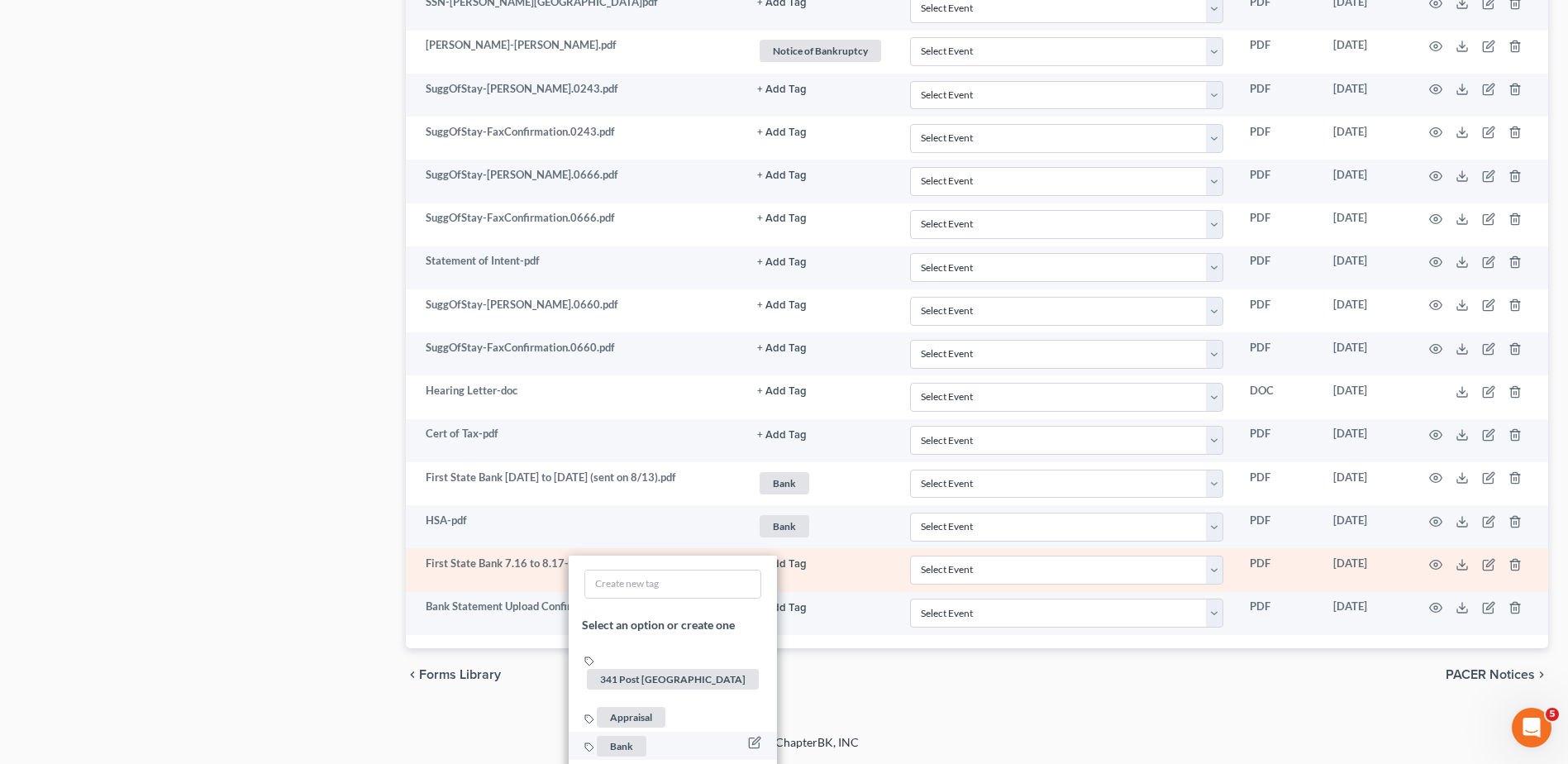
click at [620, 736] on span "Bank" at bounding box center [621, 746] width 50 height 21
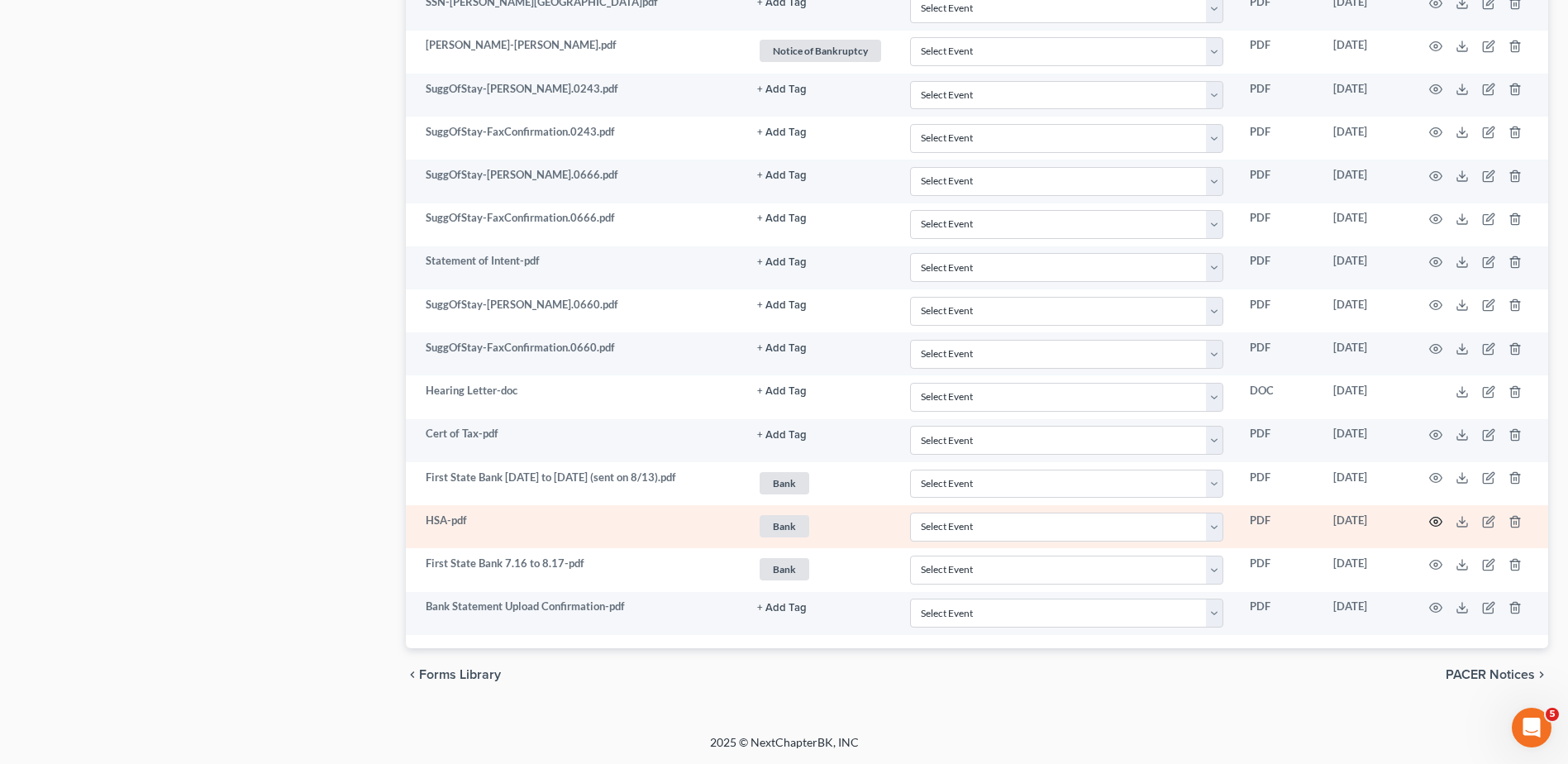
click at [1437, 523] on circle "button" at bounding box center [1437, 522] width 4 height 4
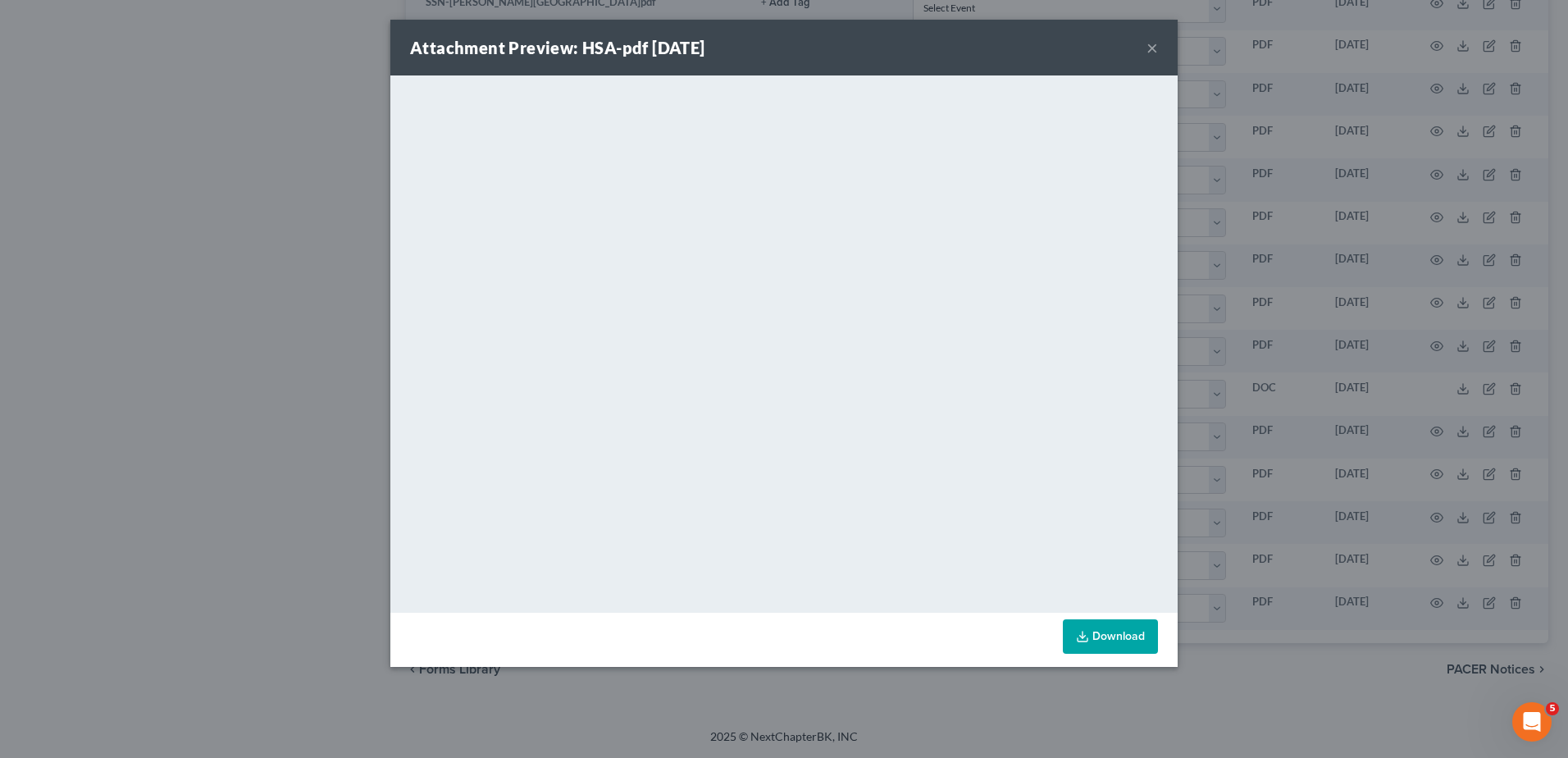
click at [1153, 48] on button "×" at bounding box center [1152, 47] width 12 height 20
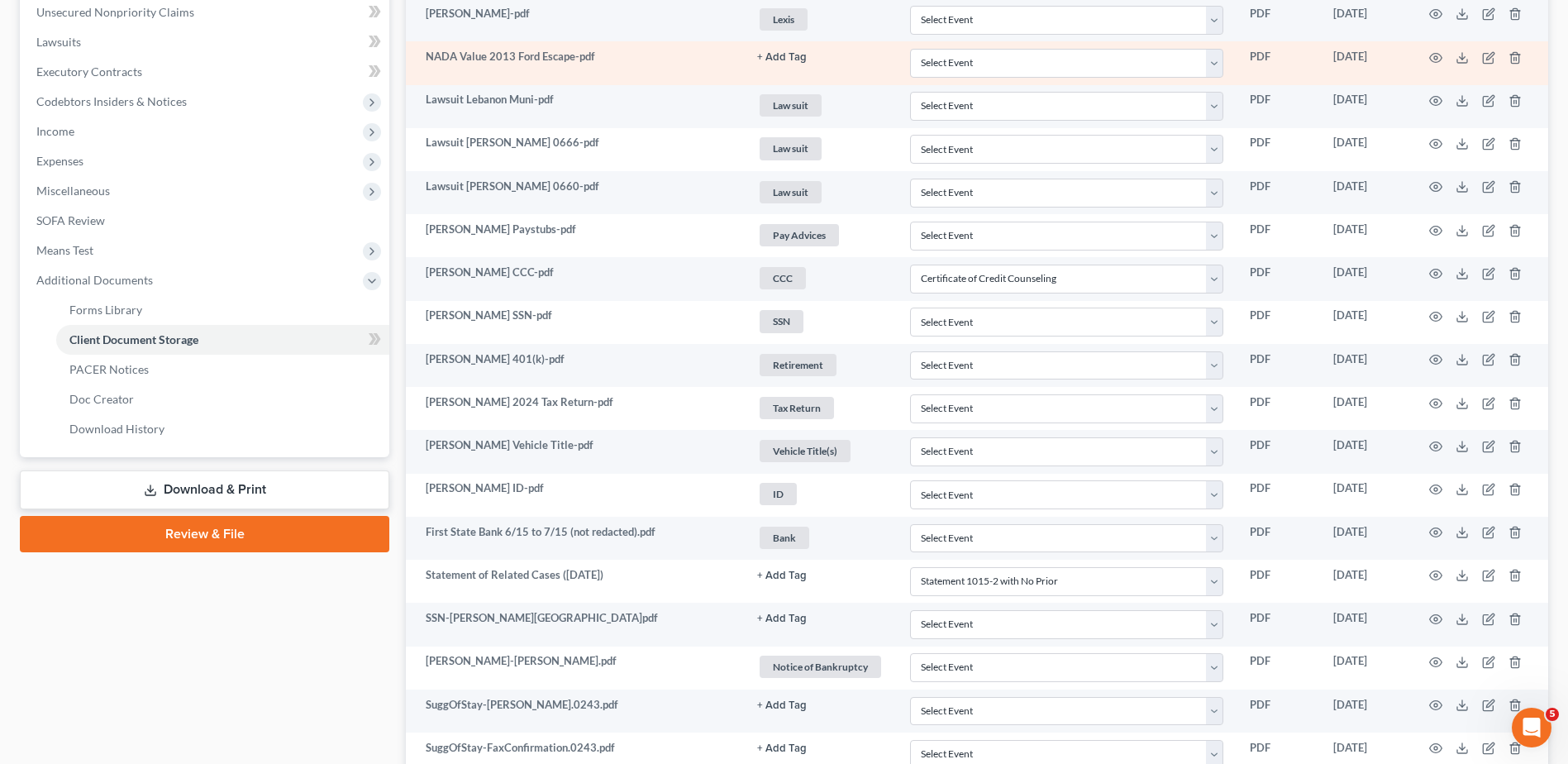
scroll to position [0, 0]
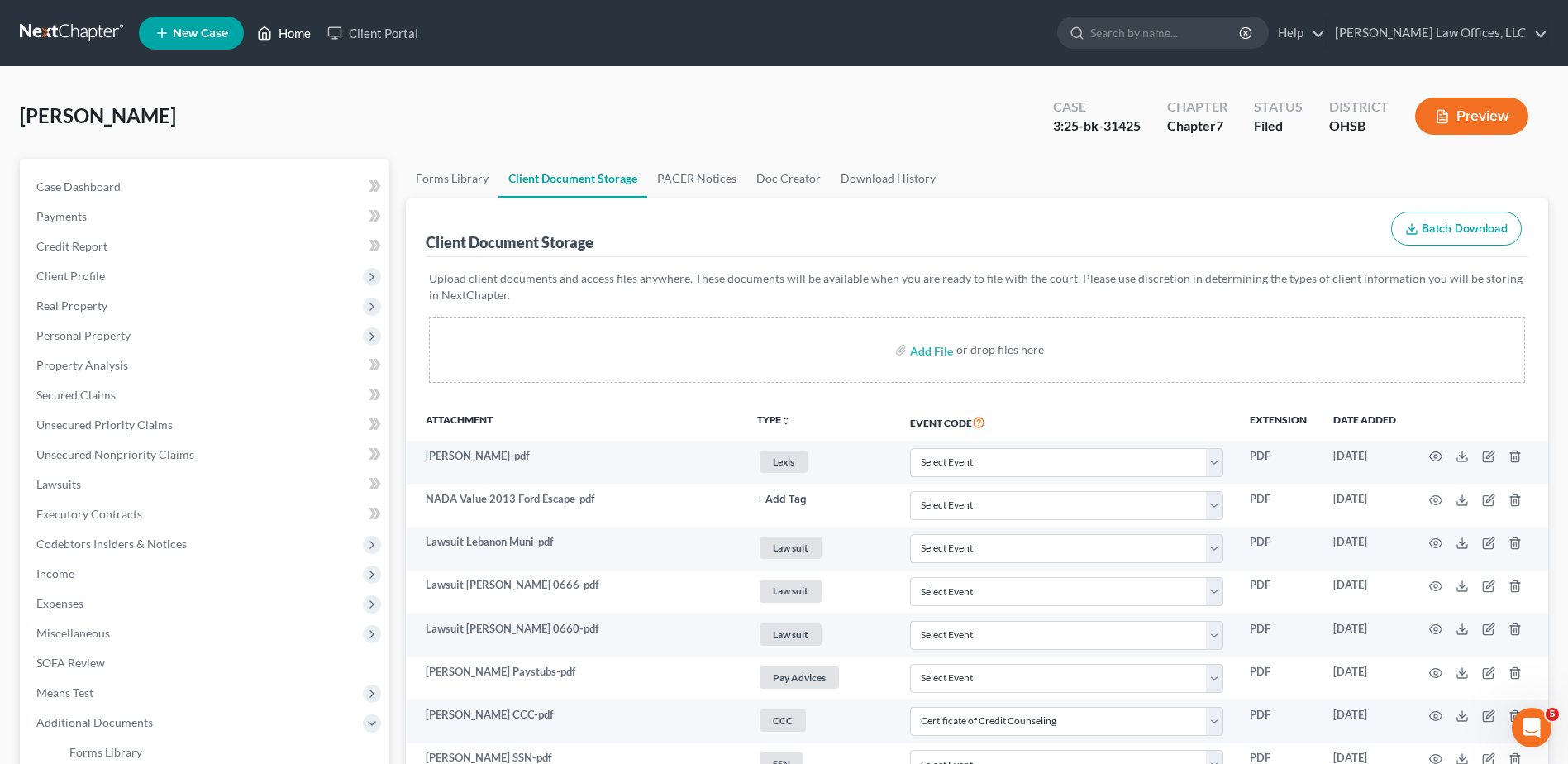
click at [301, 38] on link "Home" at bounding box center [284, 32] width 70 height 30
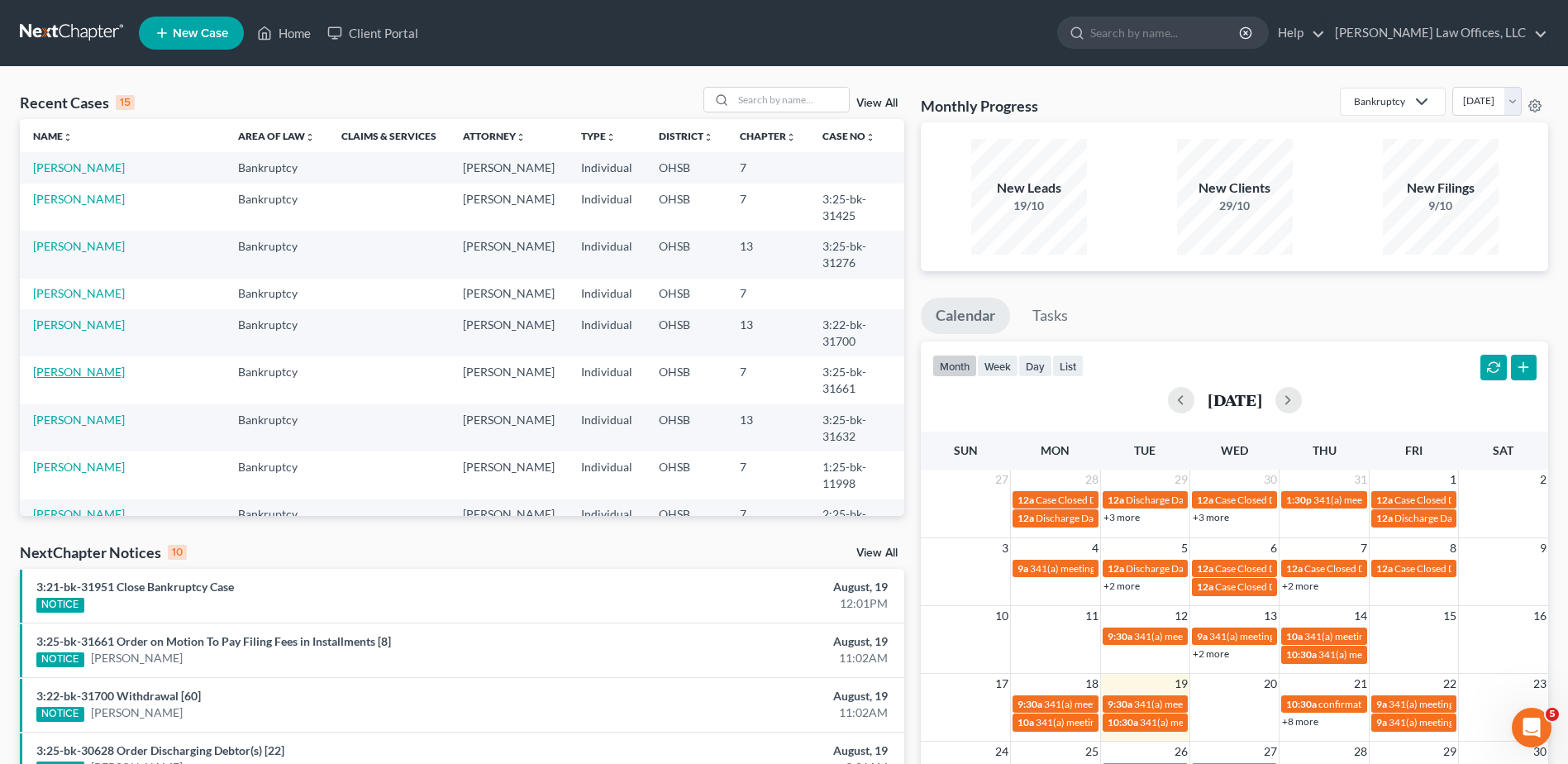
click at [79, 378] on link "Harris, Jaeden" at bounding box center [79, 372] width 92 height 14
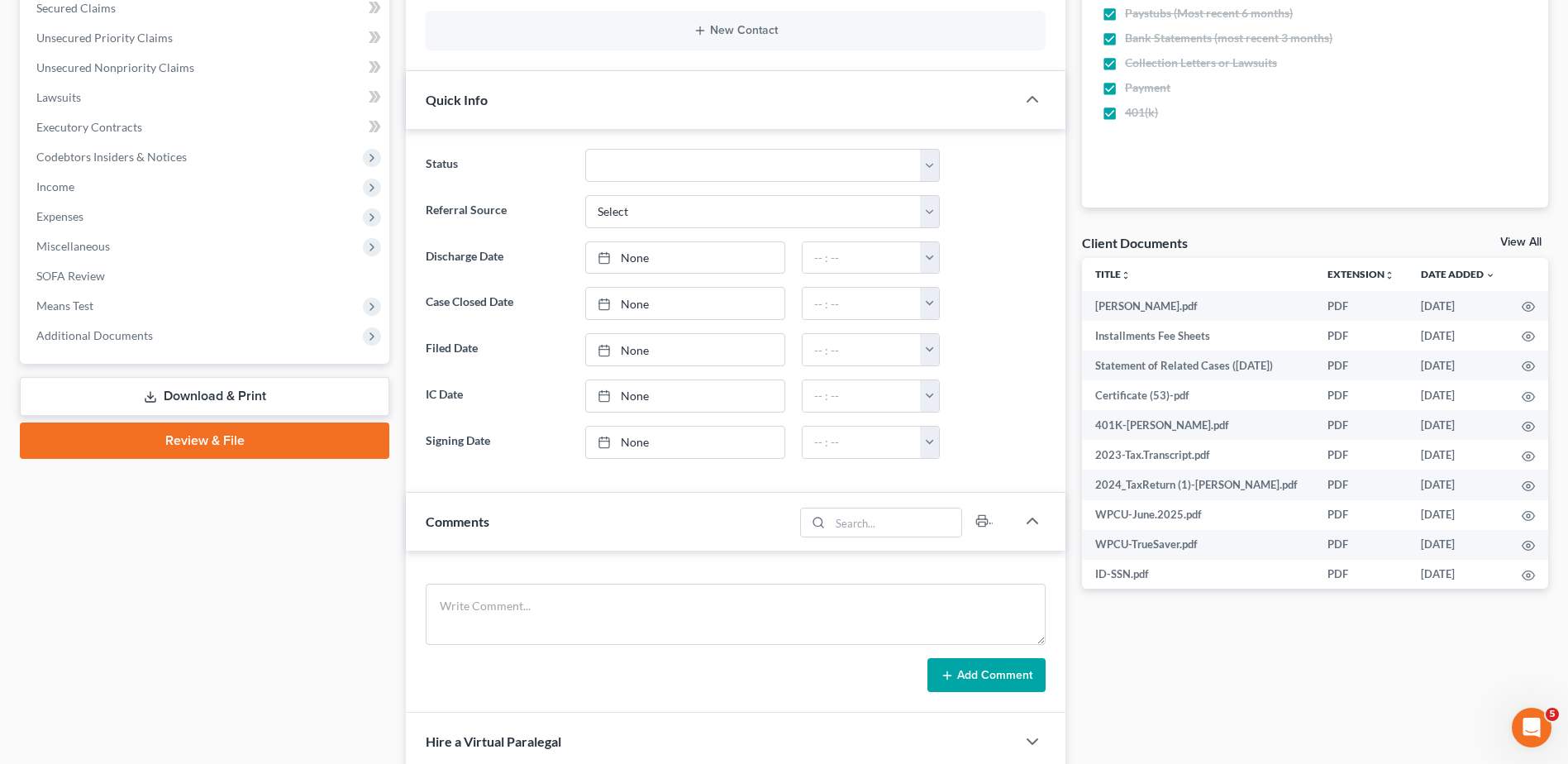
scroll to position [414, 0]
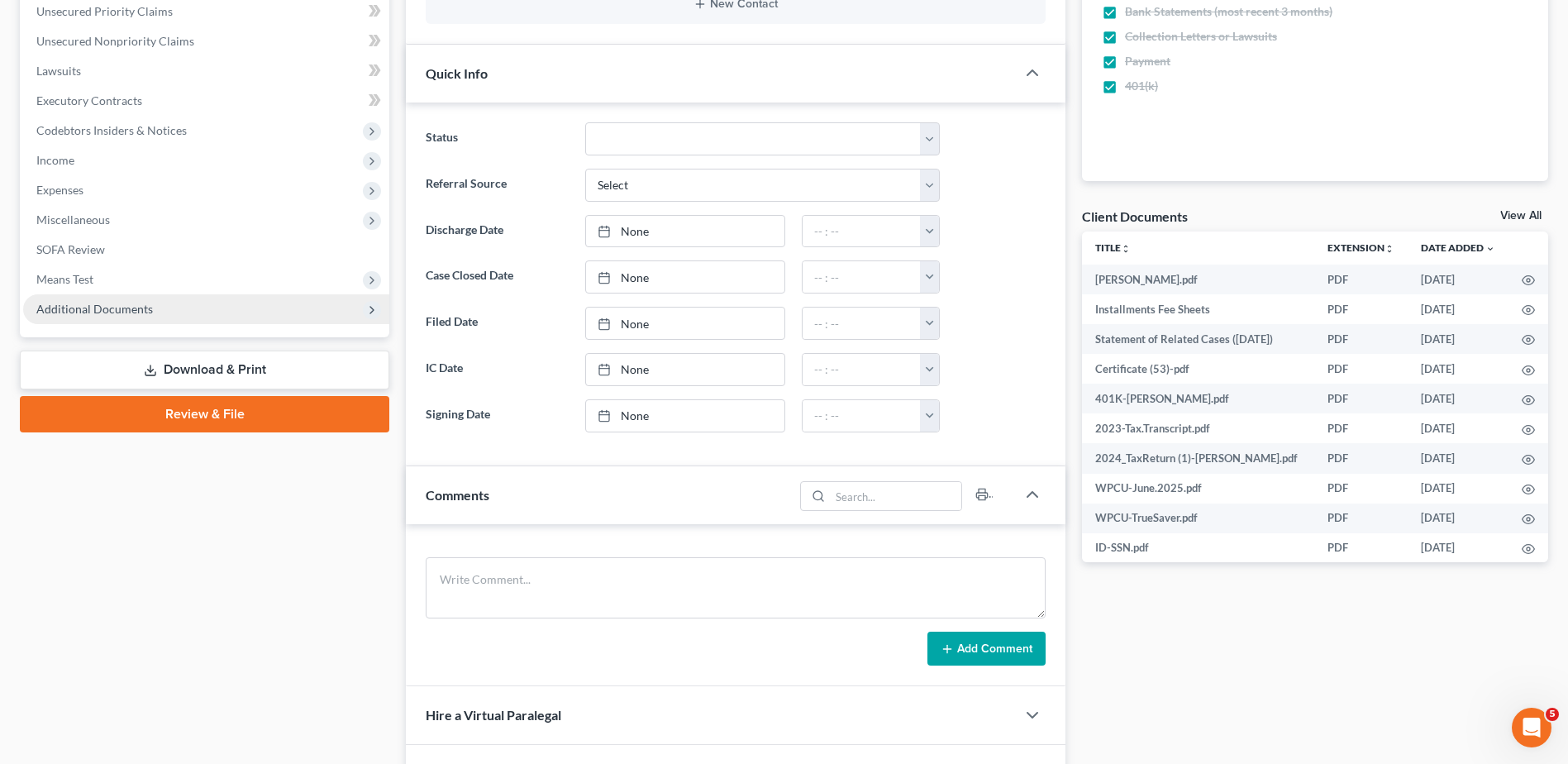
click at [86, 317] on span "Additional Documents" at bounding box center [206, 309] width 367 height 30
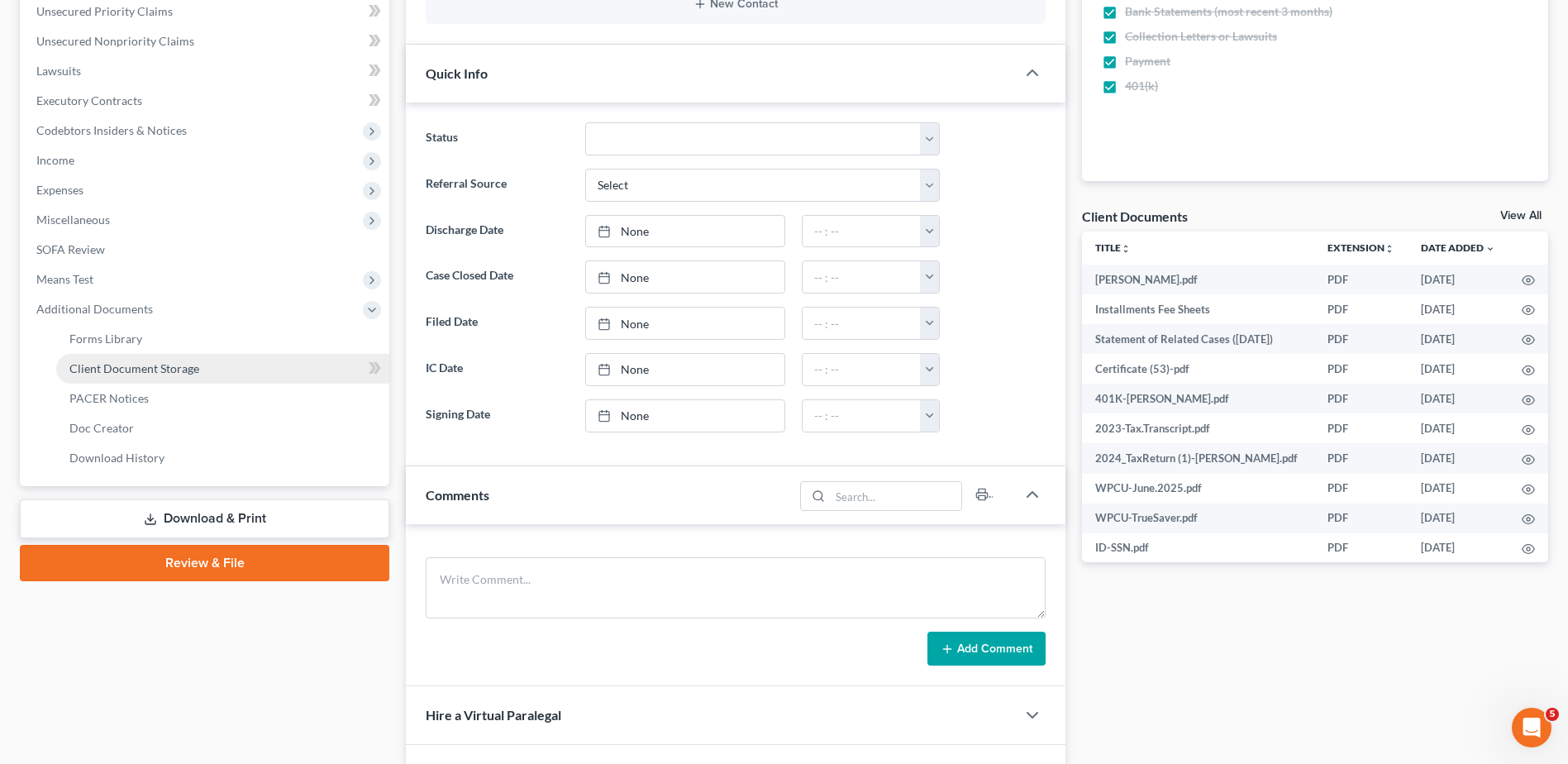
click at [95, 366] on span "Client Document Storage" at bounding box center [134, 368] width 130 height 14
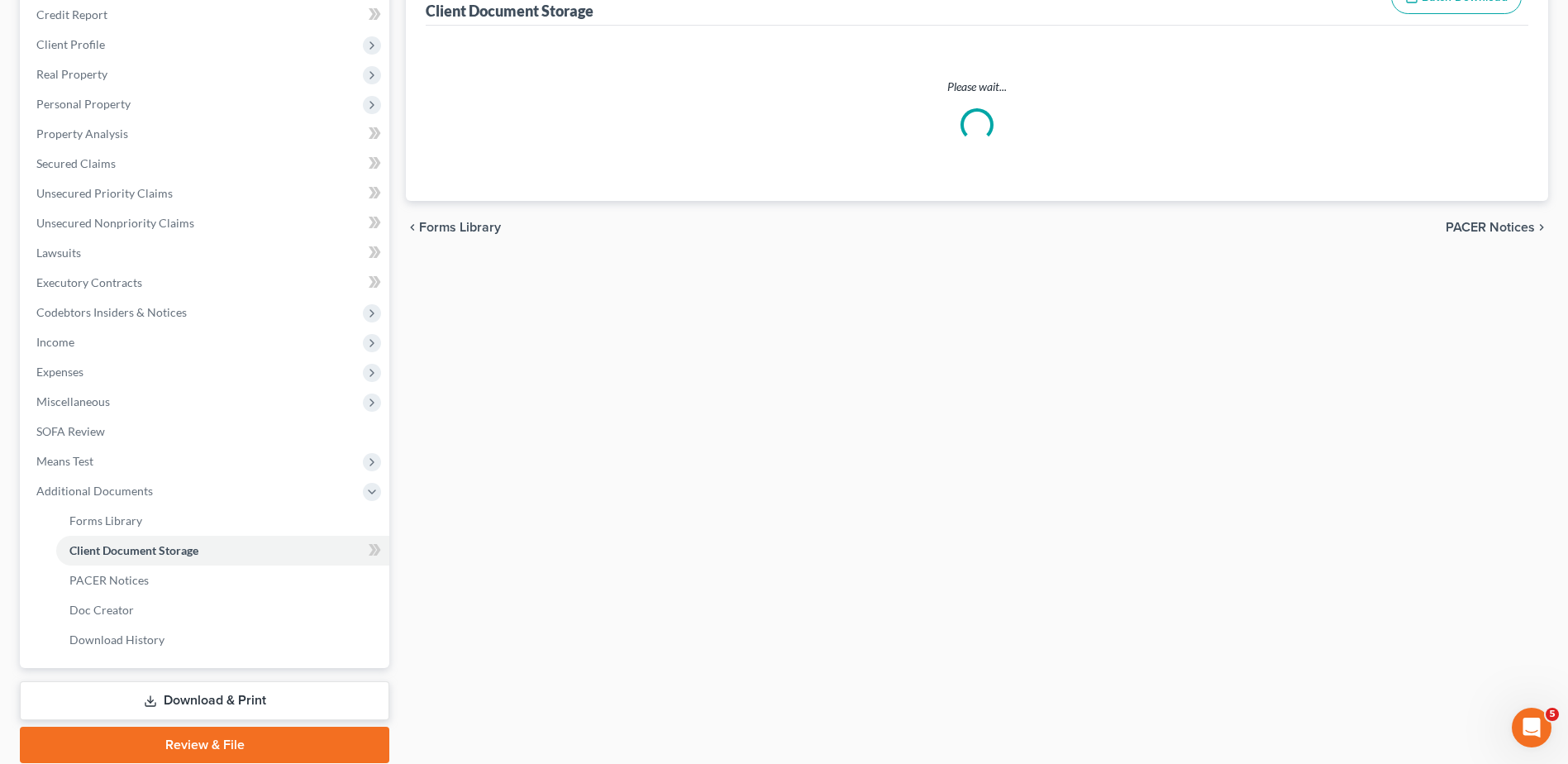
scroll to position [59, 0]
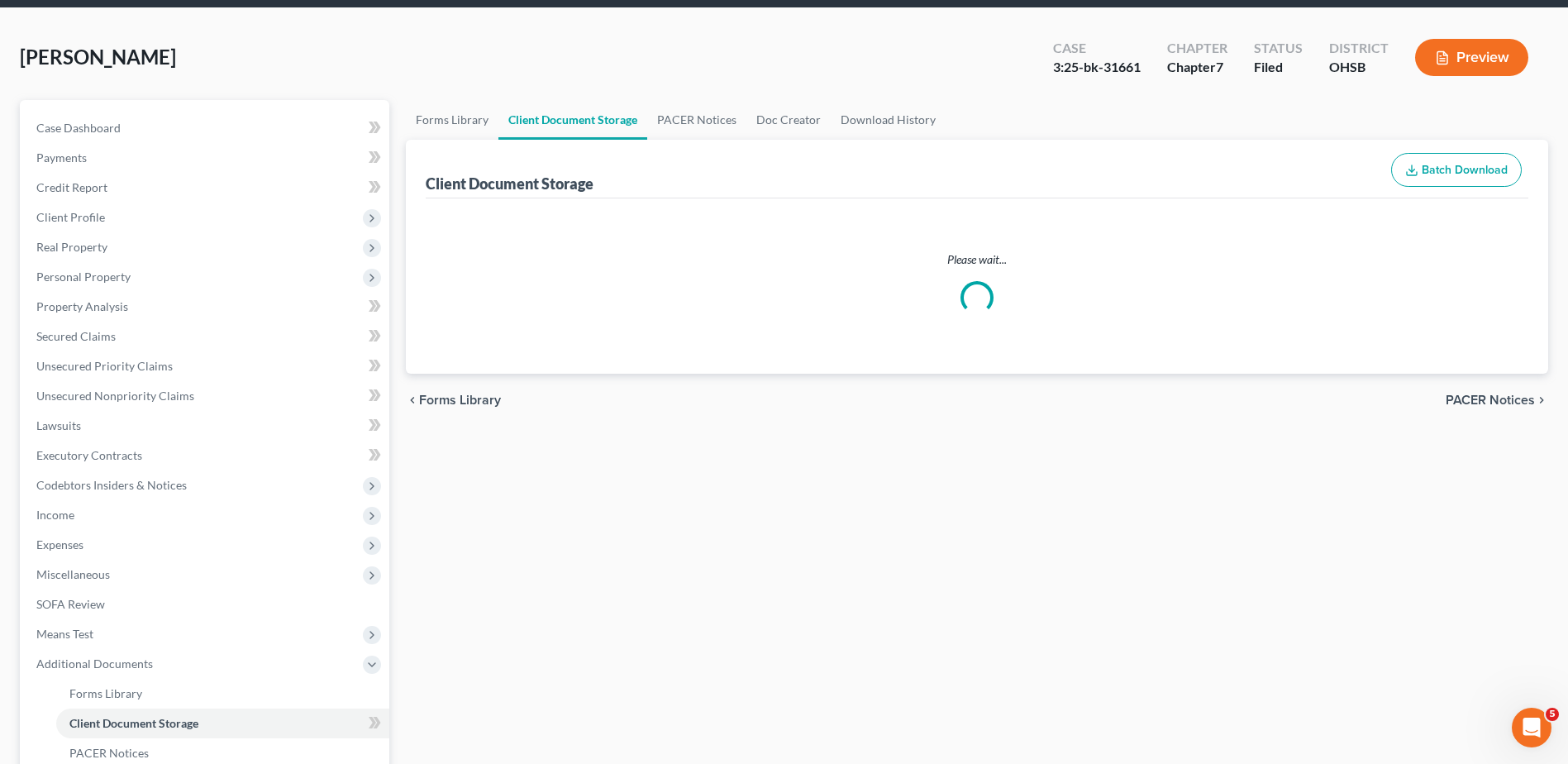
select select "7"
select select "52"
select select "37"
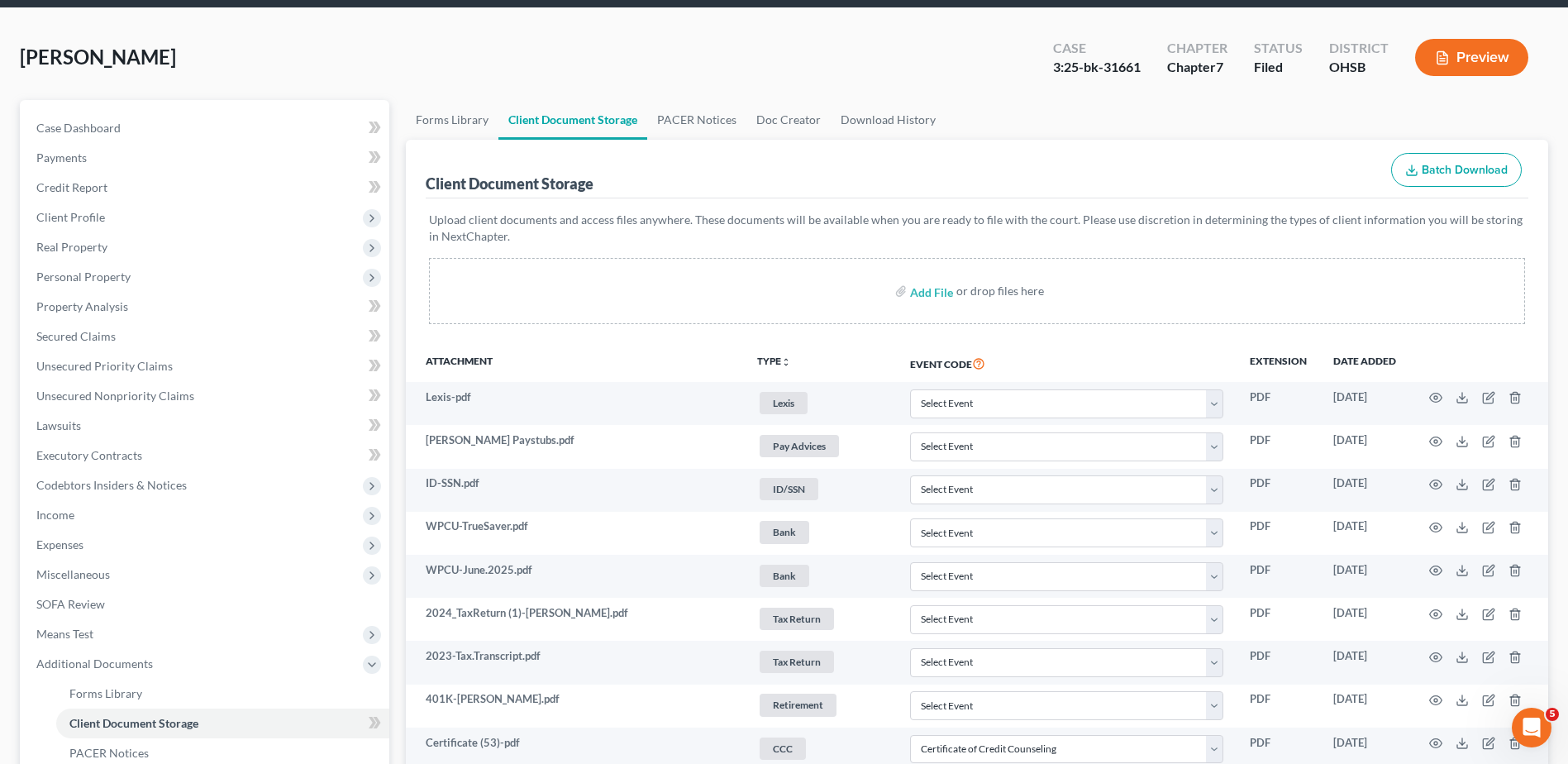
scroll to position [0, 0]
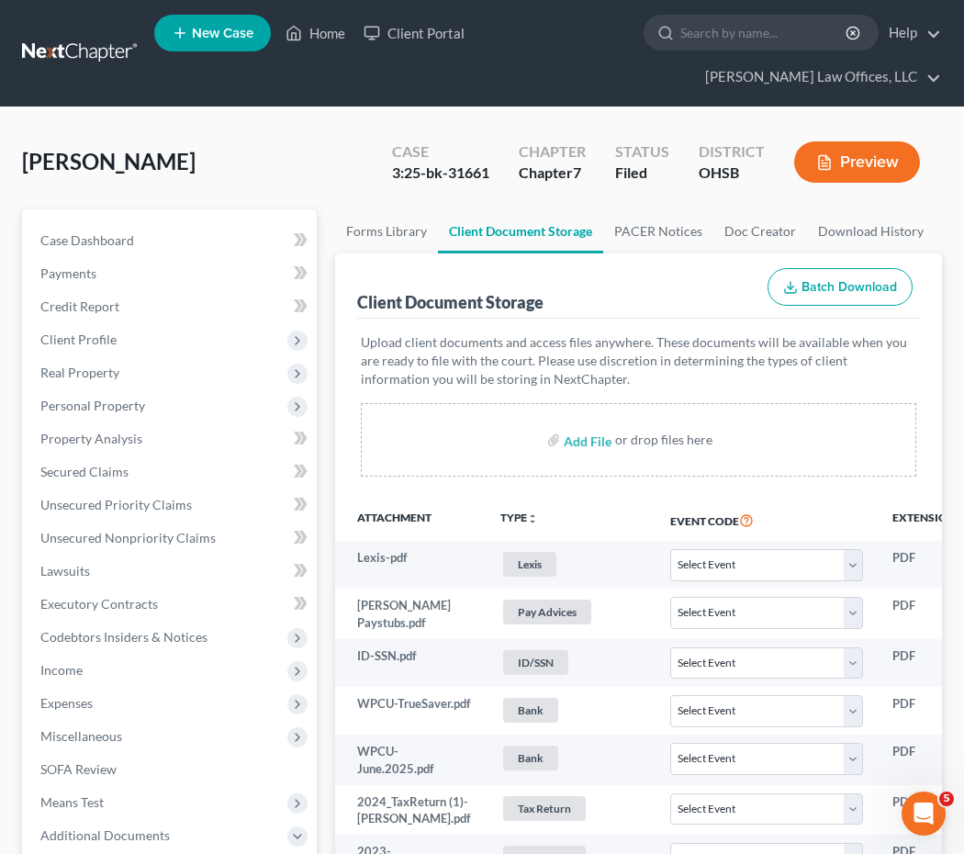
select select "7"
select select "52"
select select "37"
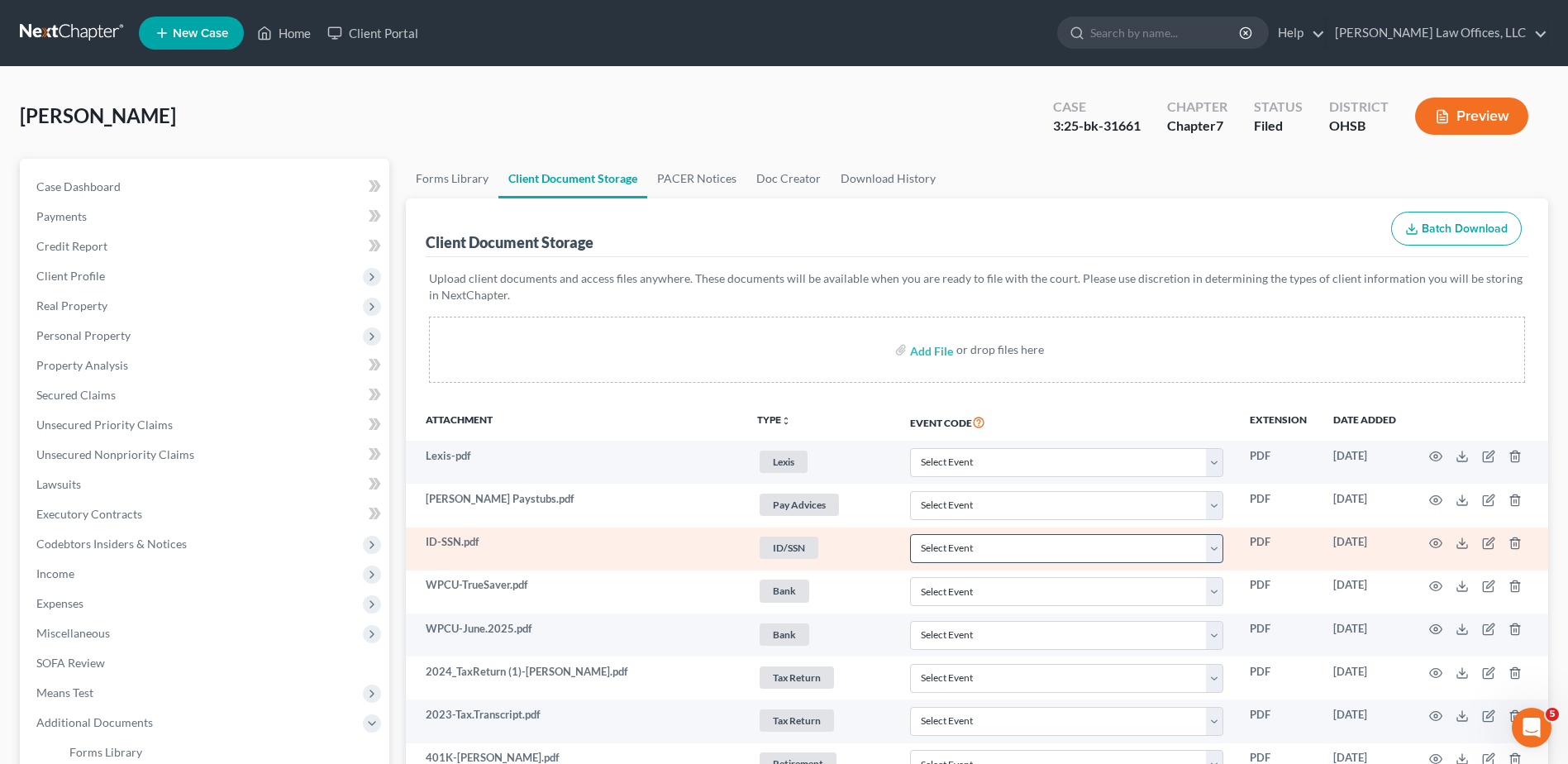
scroll to position [368, 0]
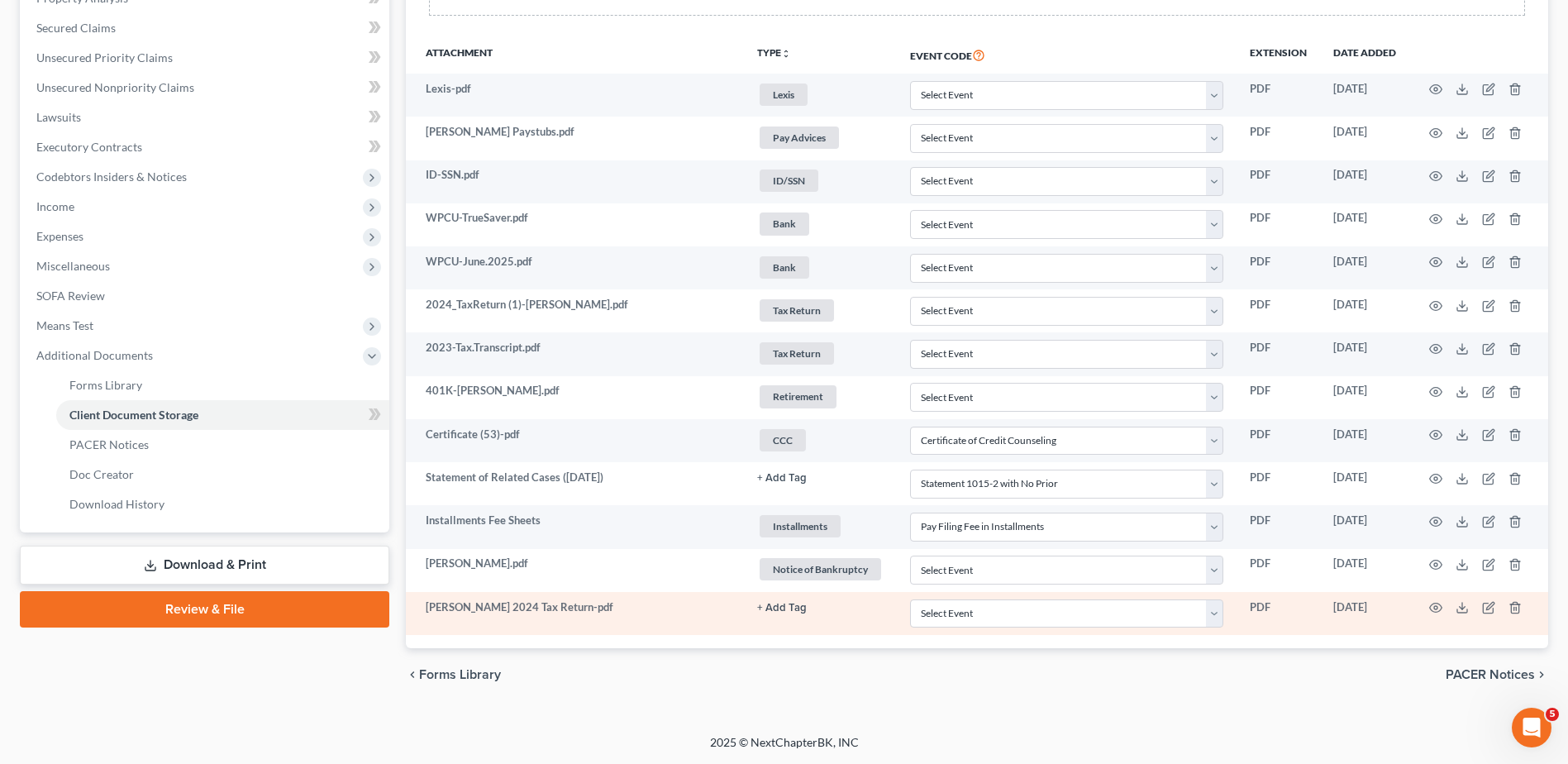
click at [784, 484] on button "+ Add Tag" at bounding box center [782, 478] width 50 height 11
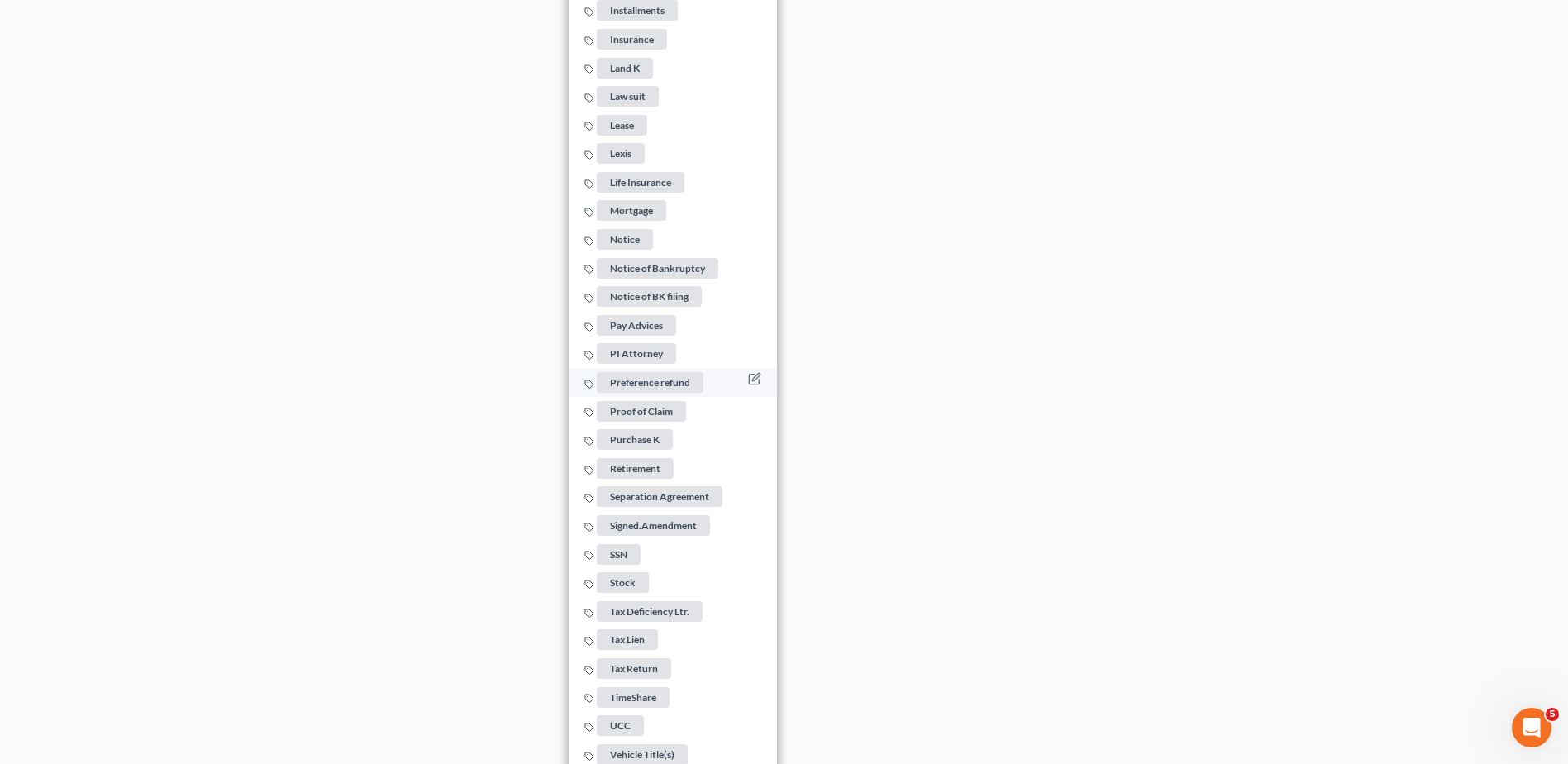
scroll to position [1644, 0]
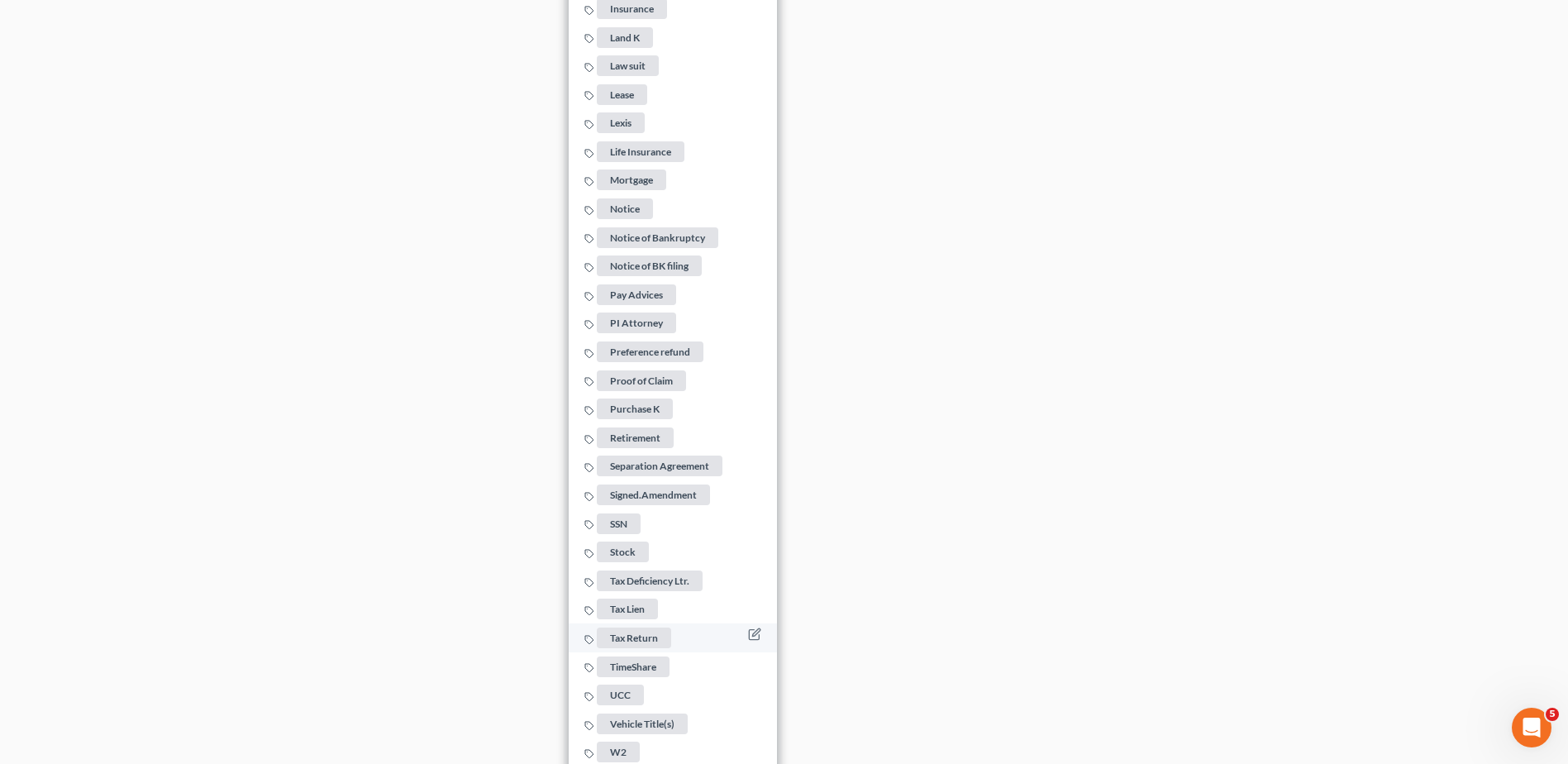
click at [651, 628] on span "Tax Return" at bounding box center [634, 638] width 75 height 21
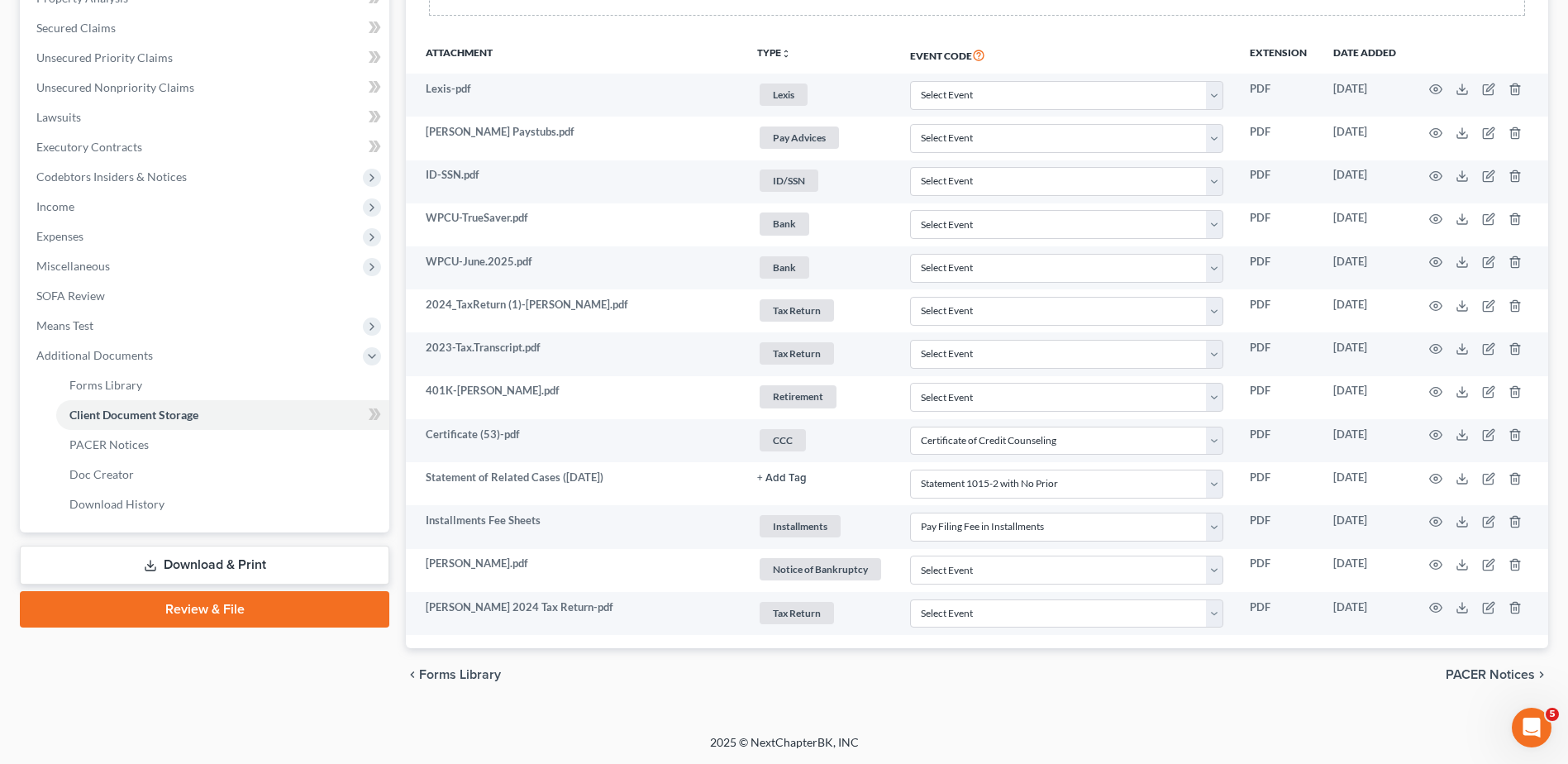
scroll to position [0, 0]
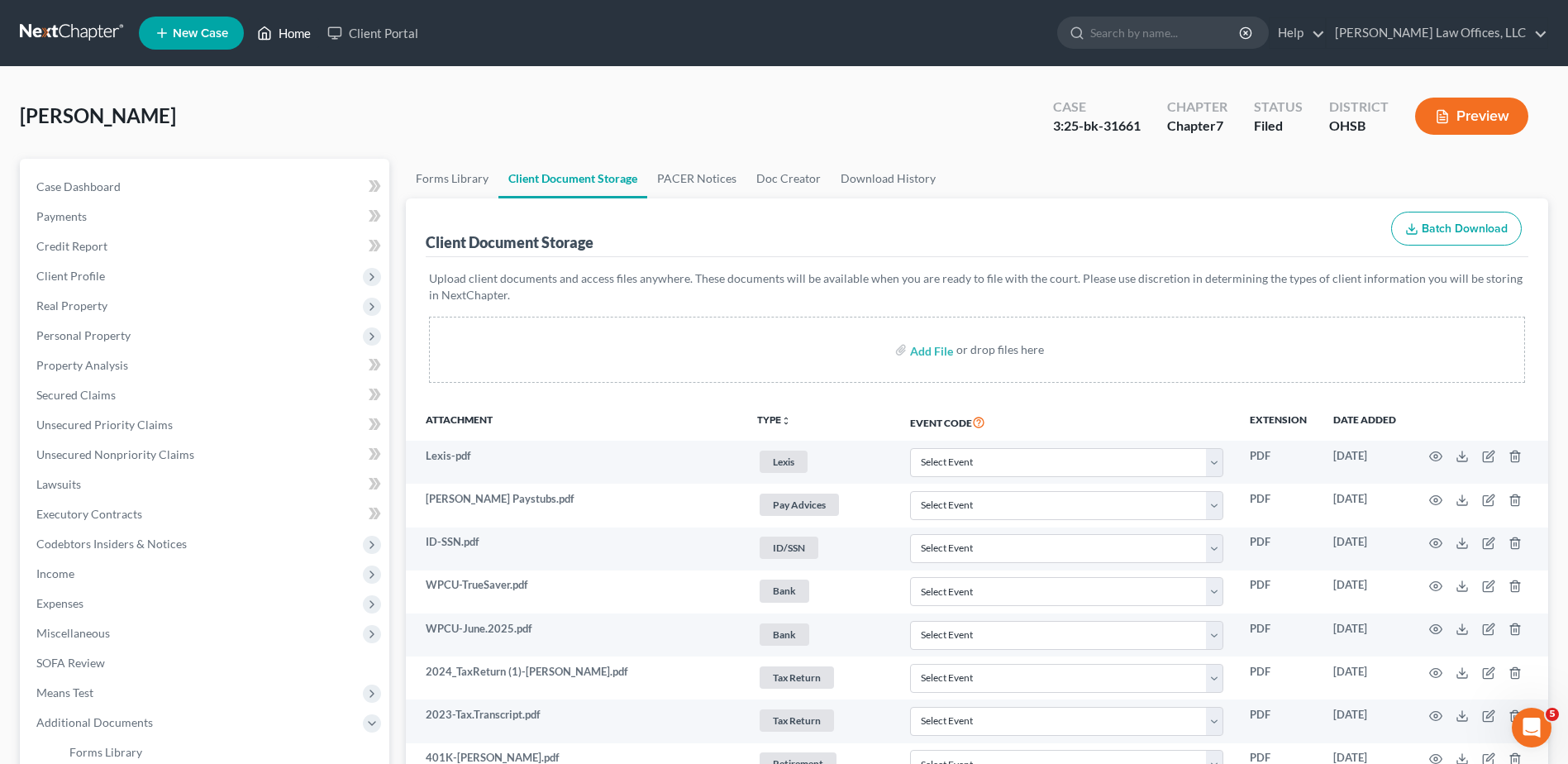
click at [307, 37] on link "Home" at bounding box center [284, 32] width 70 height 30
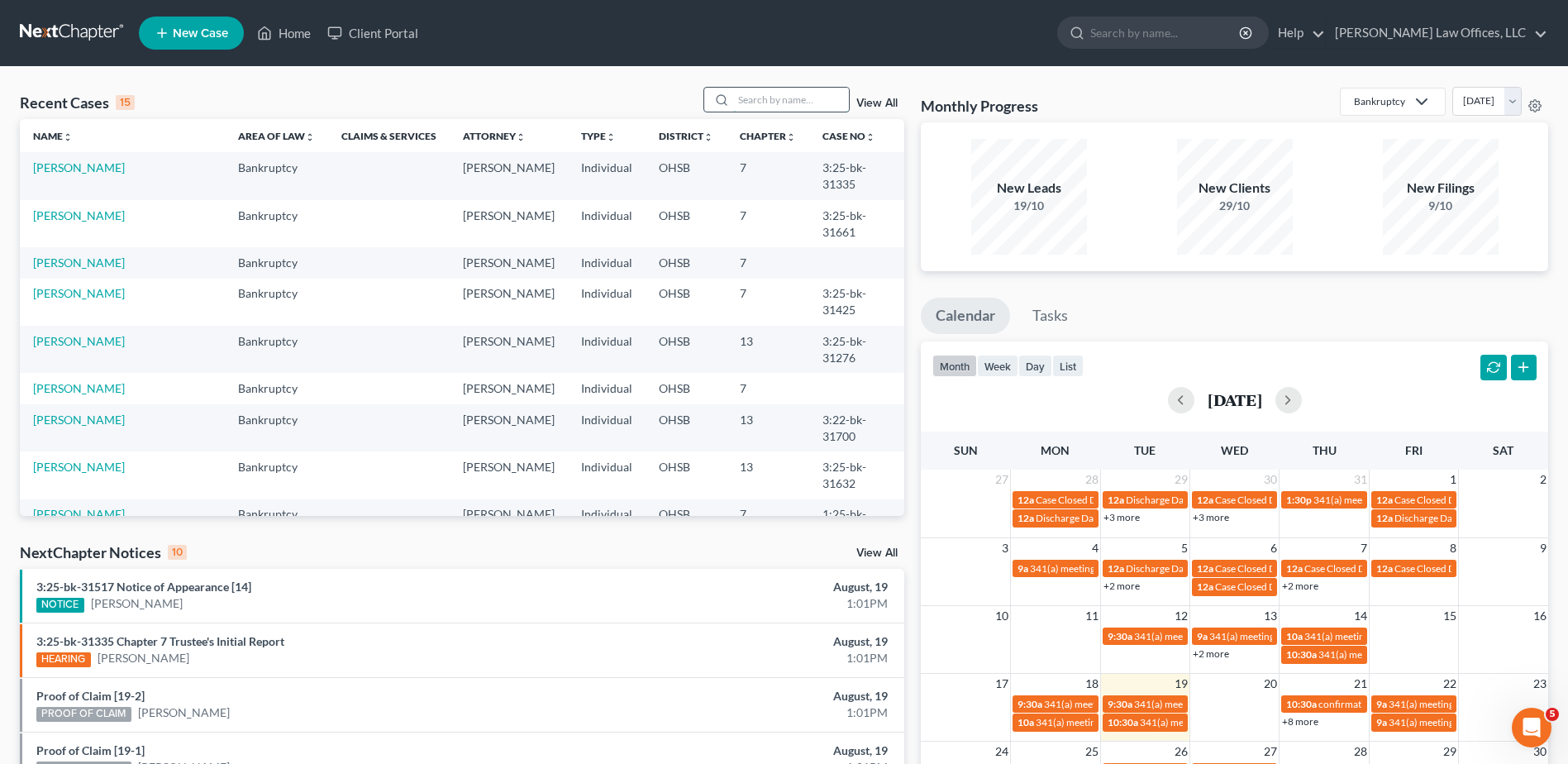
click at [802, 104] on input "search" at bounding box center [791, 99] width 116 height 24
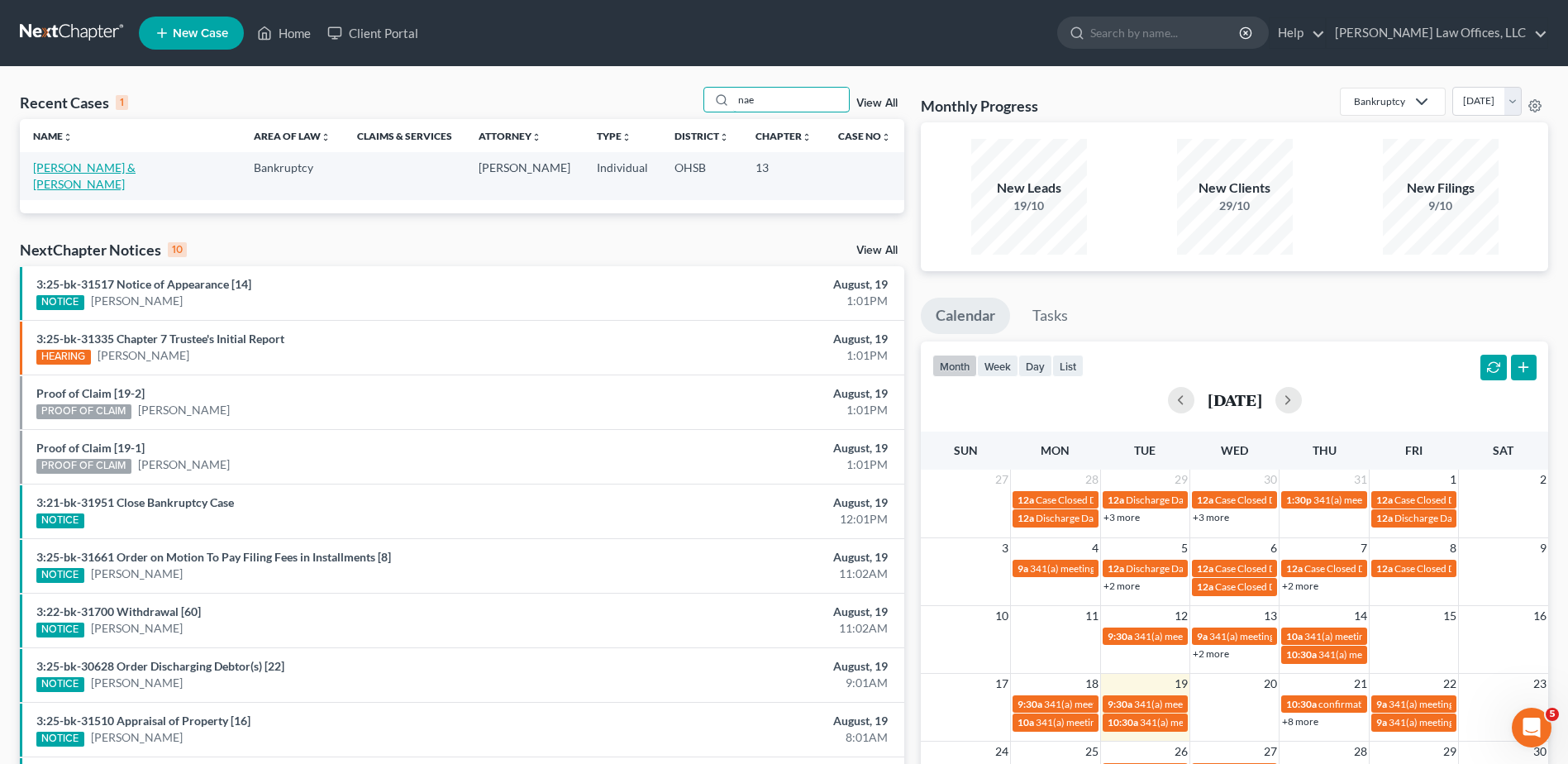
type input "nae"
click at [37, 170] on link "Naegele, Theodore & Sara" at bounding box center [85, 176] width 103 height 31
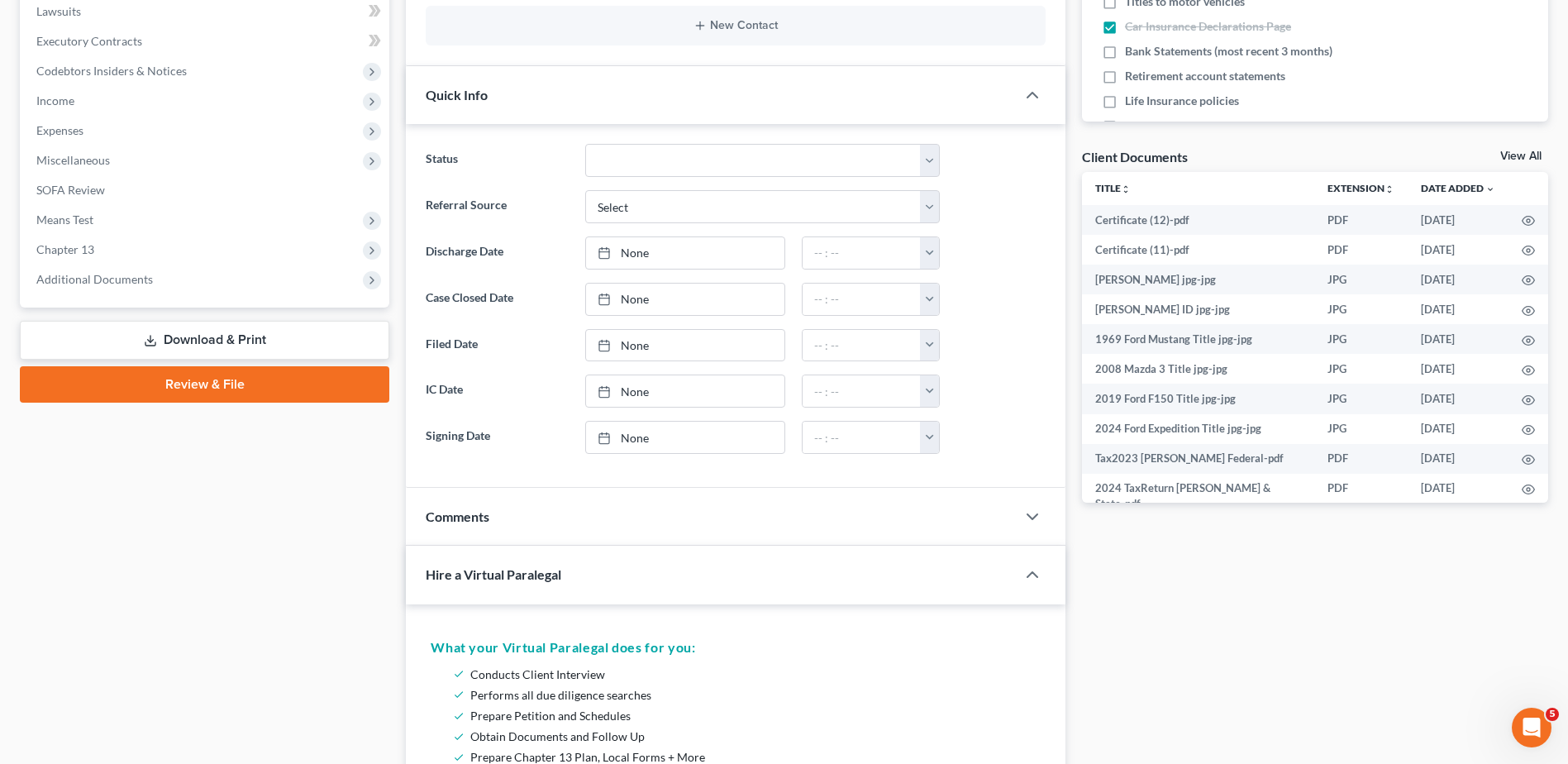
scroll to position [496, 0]
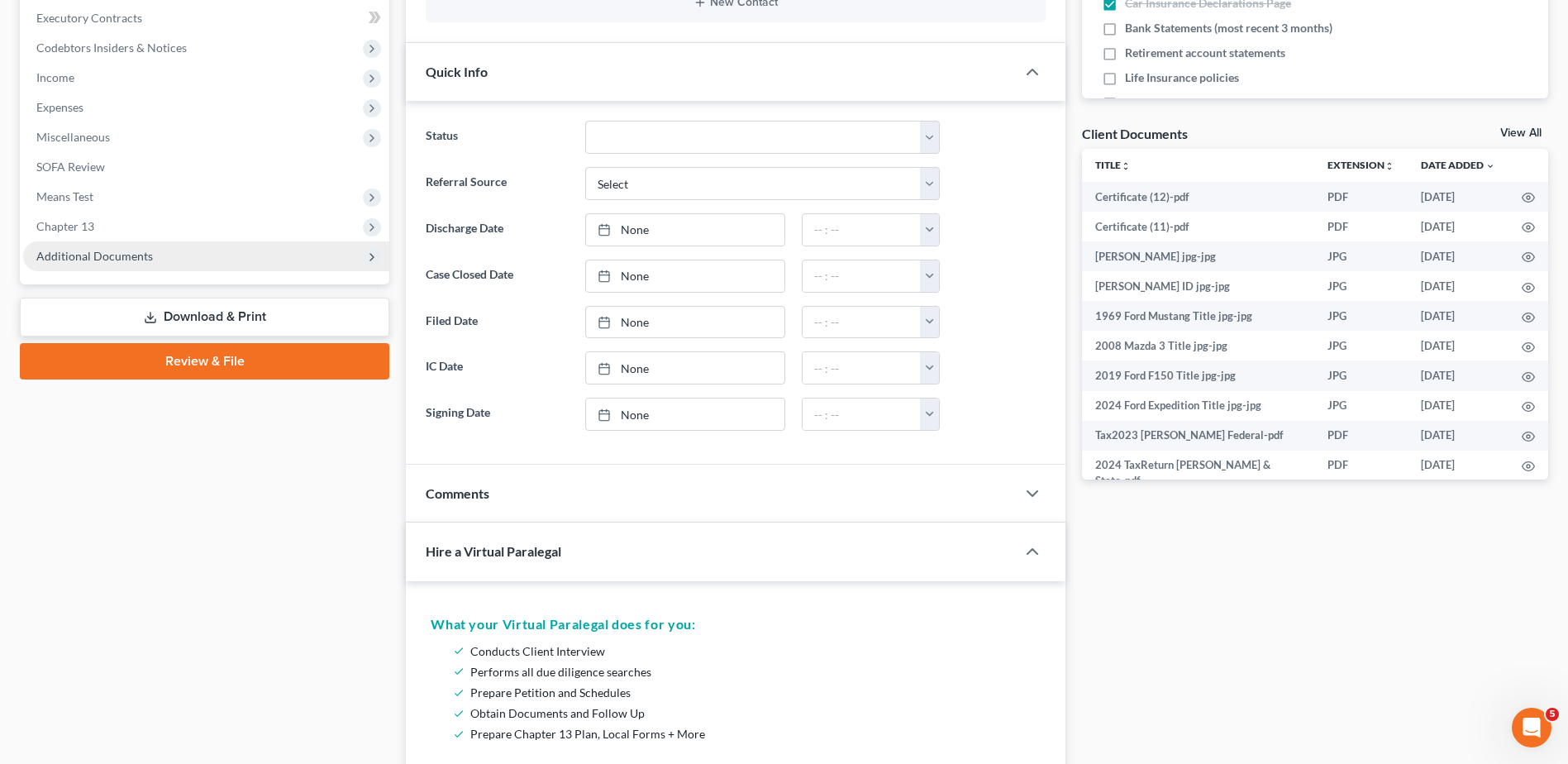
click at [95, 257] on span "Additional Documents" at bounding box center [94, 256] width 116 height 14
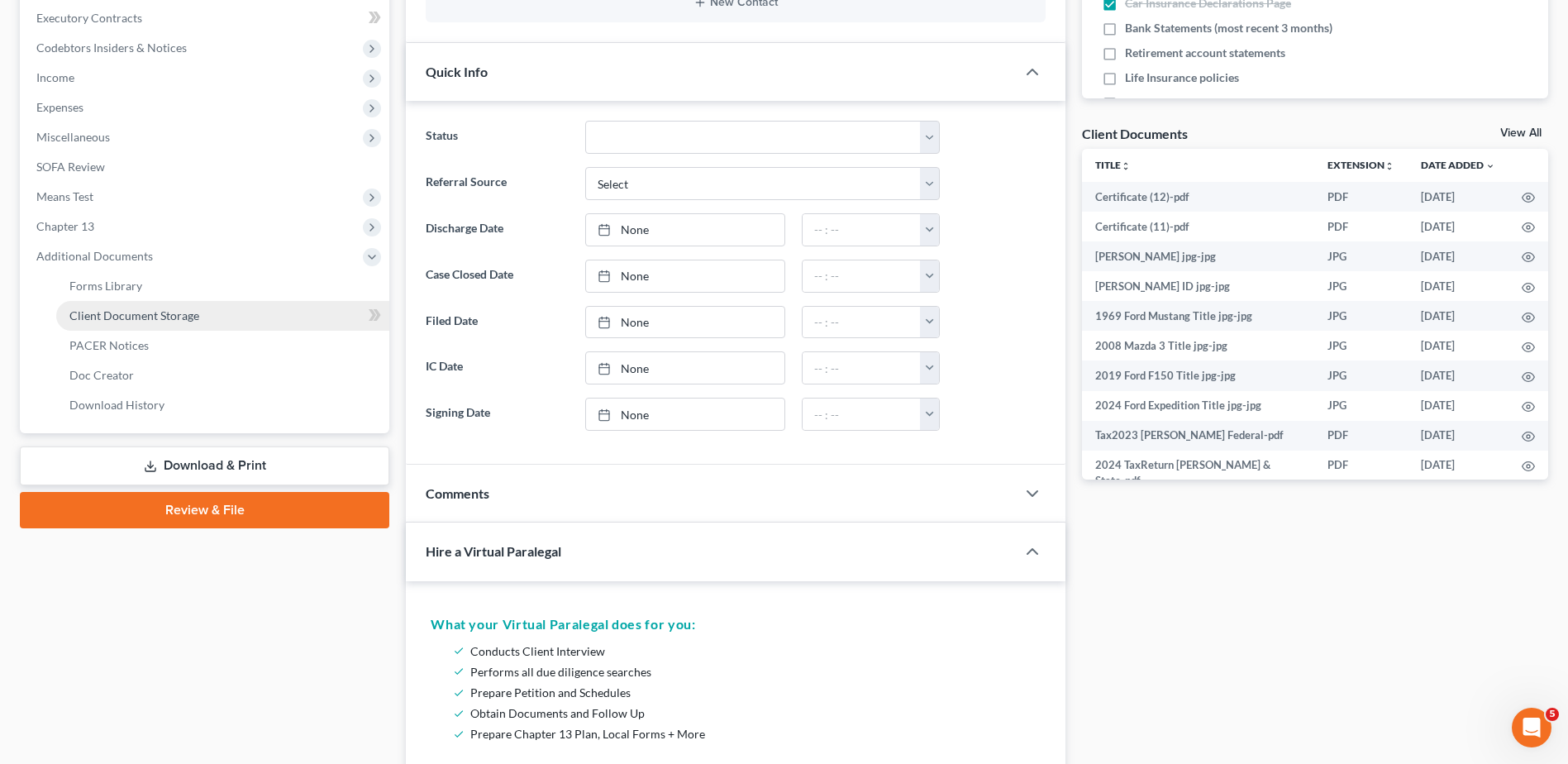
click at [118, 314] on span "Client Document Storage" at bounding box center [134, 315] width 130 height 14
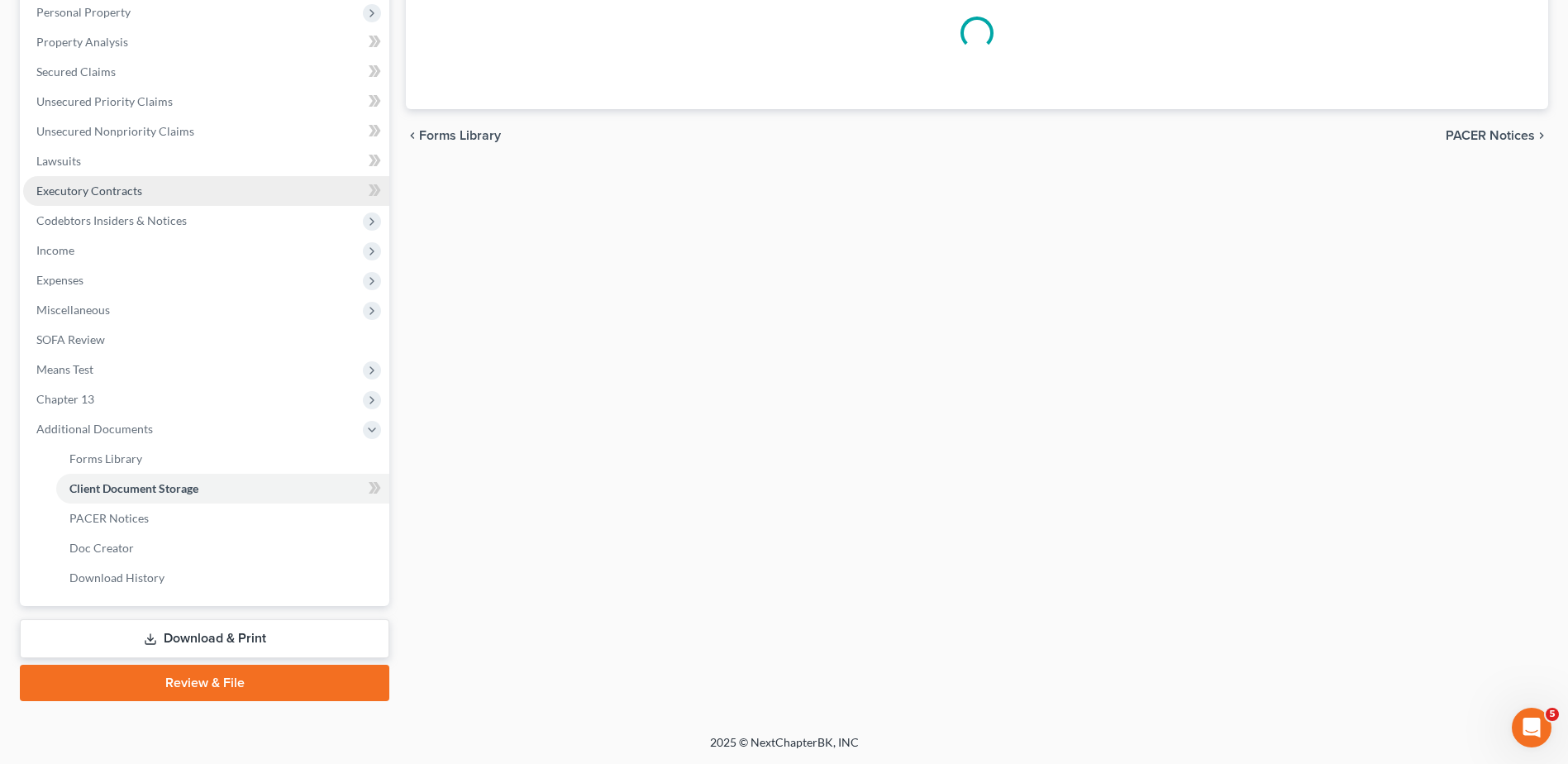
scroll to position [239, 0]
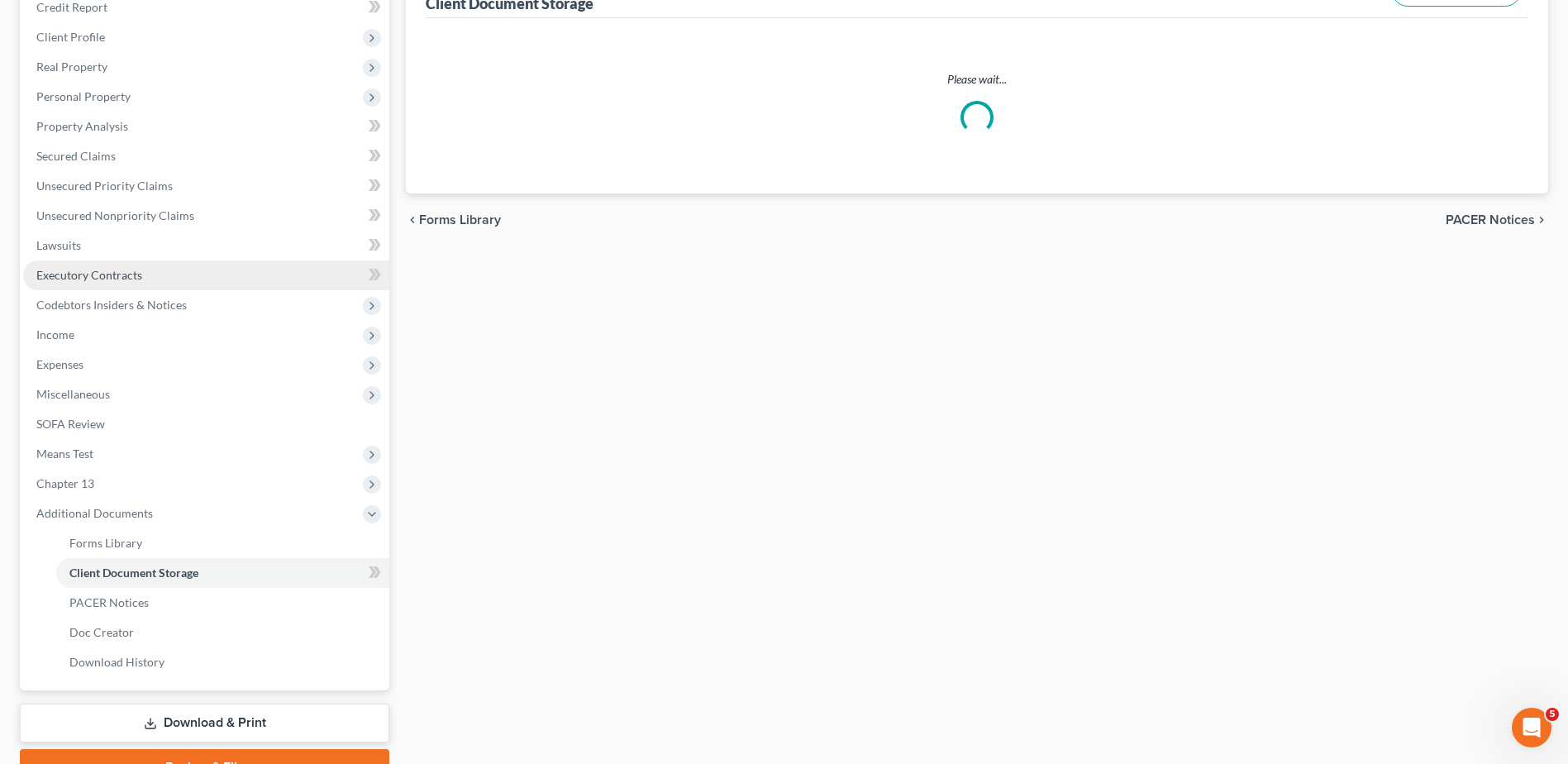
select select "7"
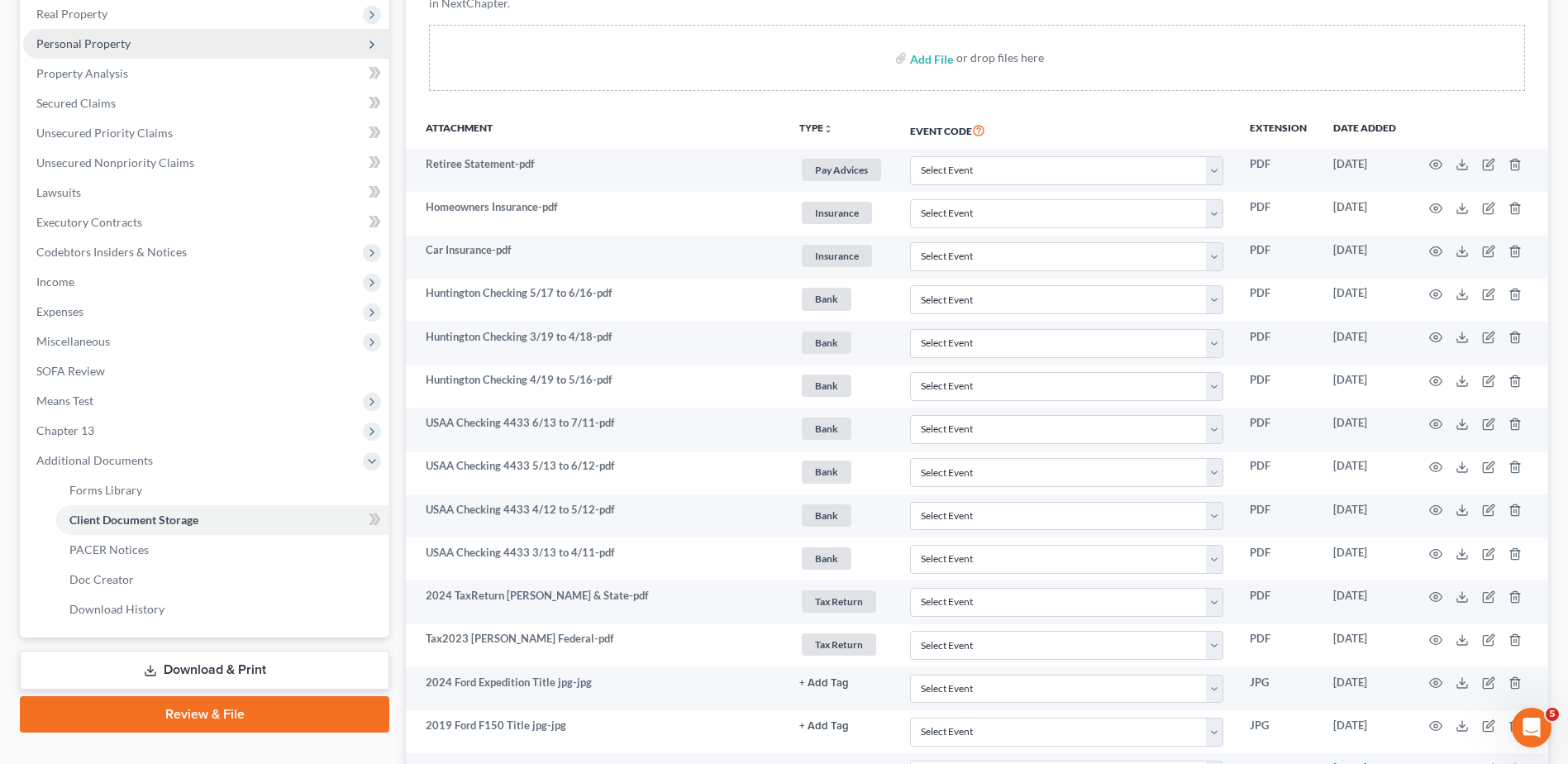
scroll to position [0, 0]
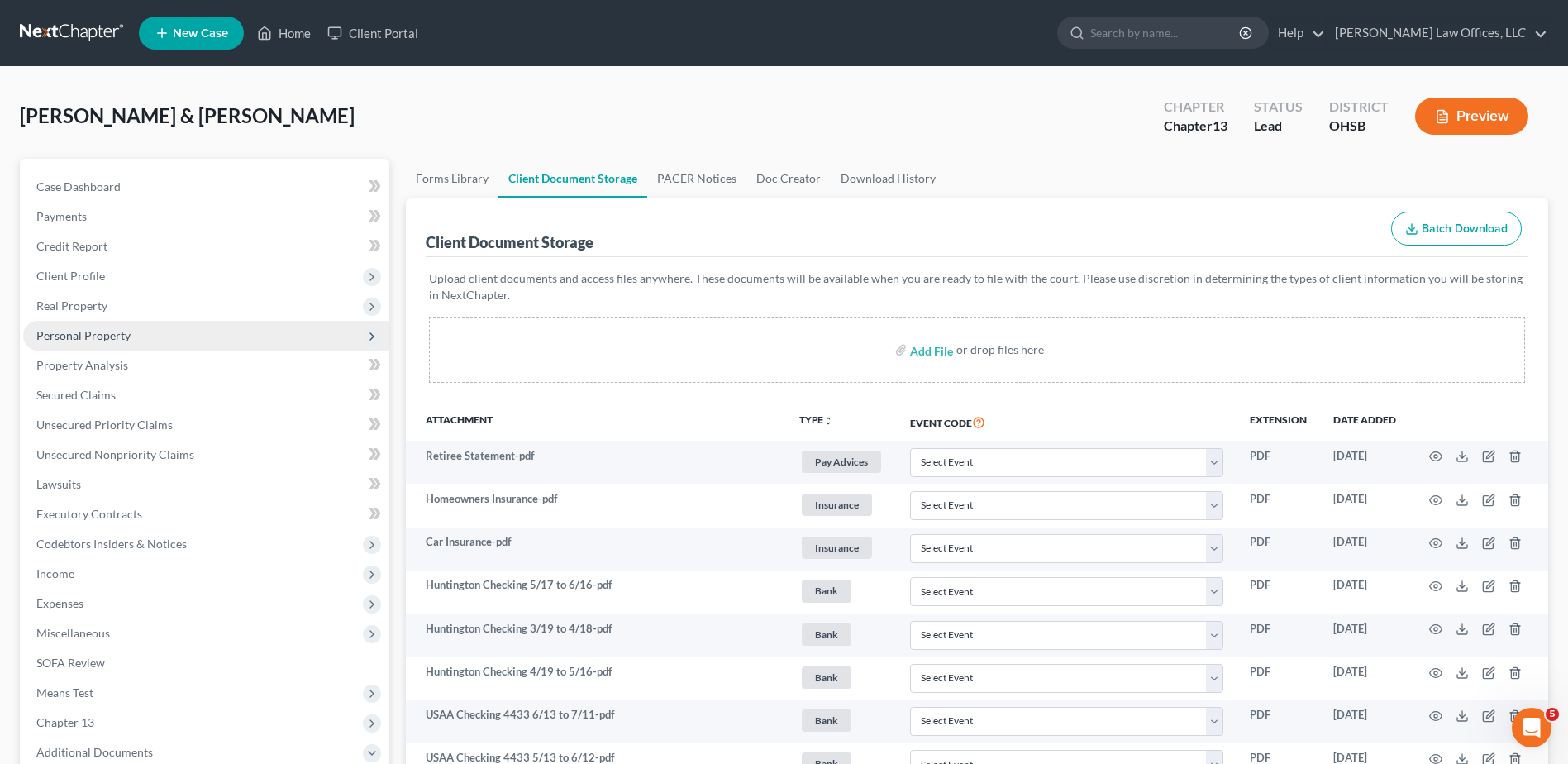
click at [72, 342] on span "Personal Property" at bounding box center [206, 335] width 367 height 30
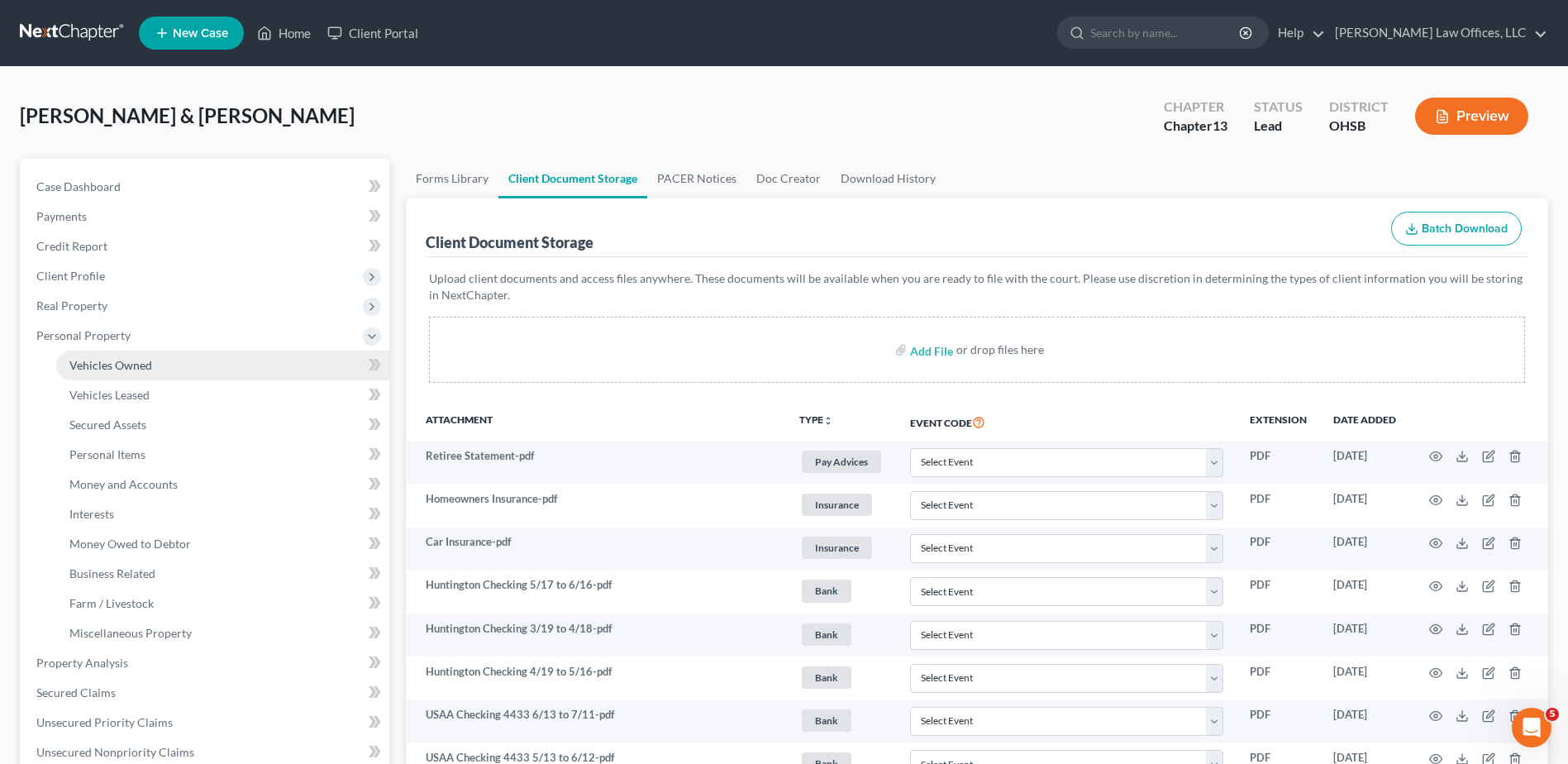
click at [86, 369] on span "Vehicles Owned" at bounding box center [111, 365] width 83 height 14
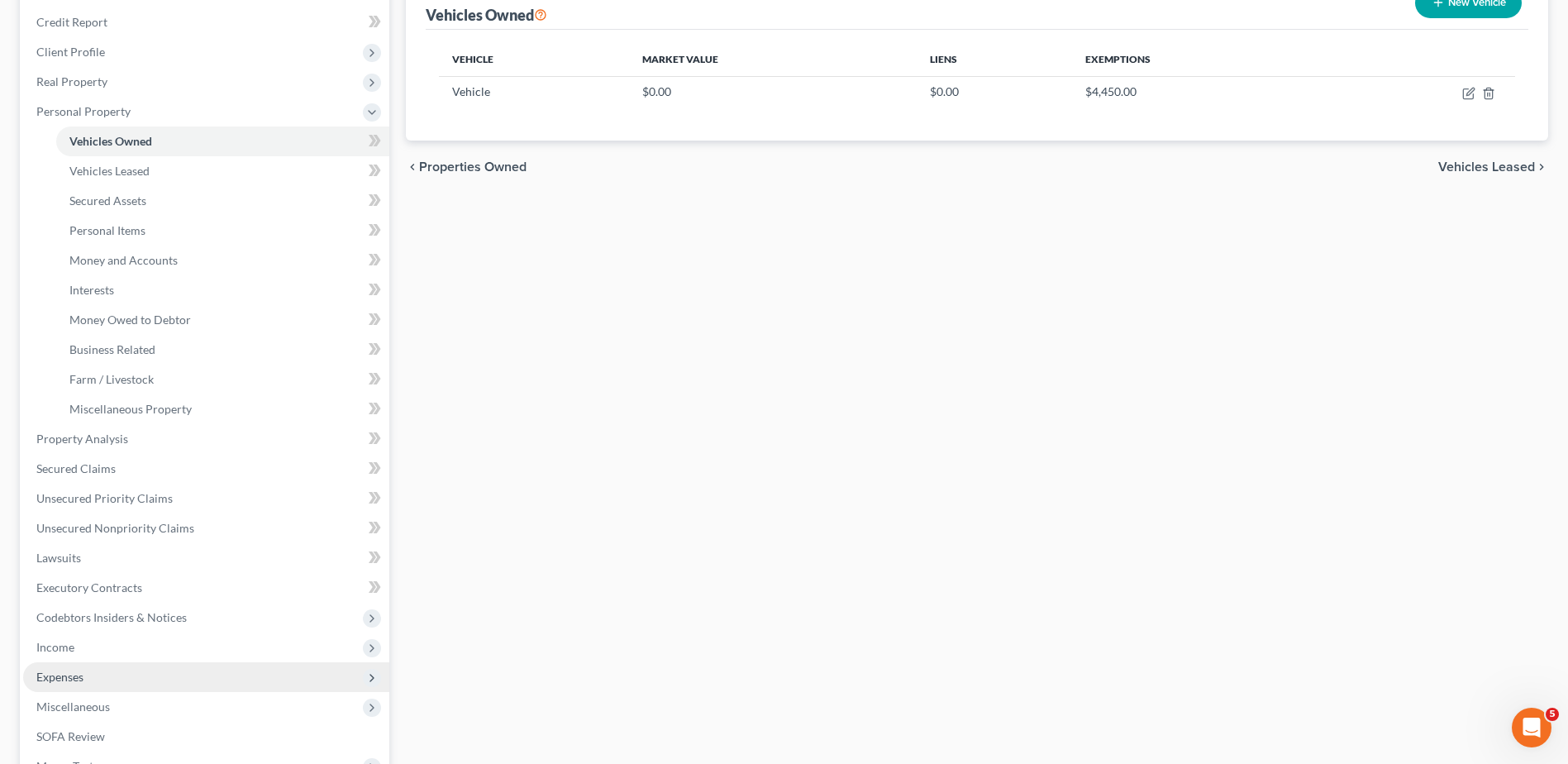
scroll to position [472, 0]
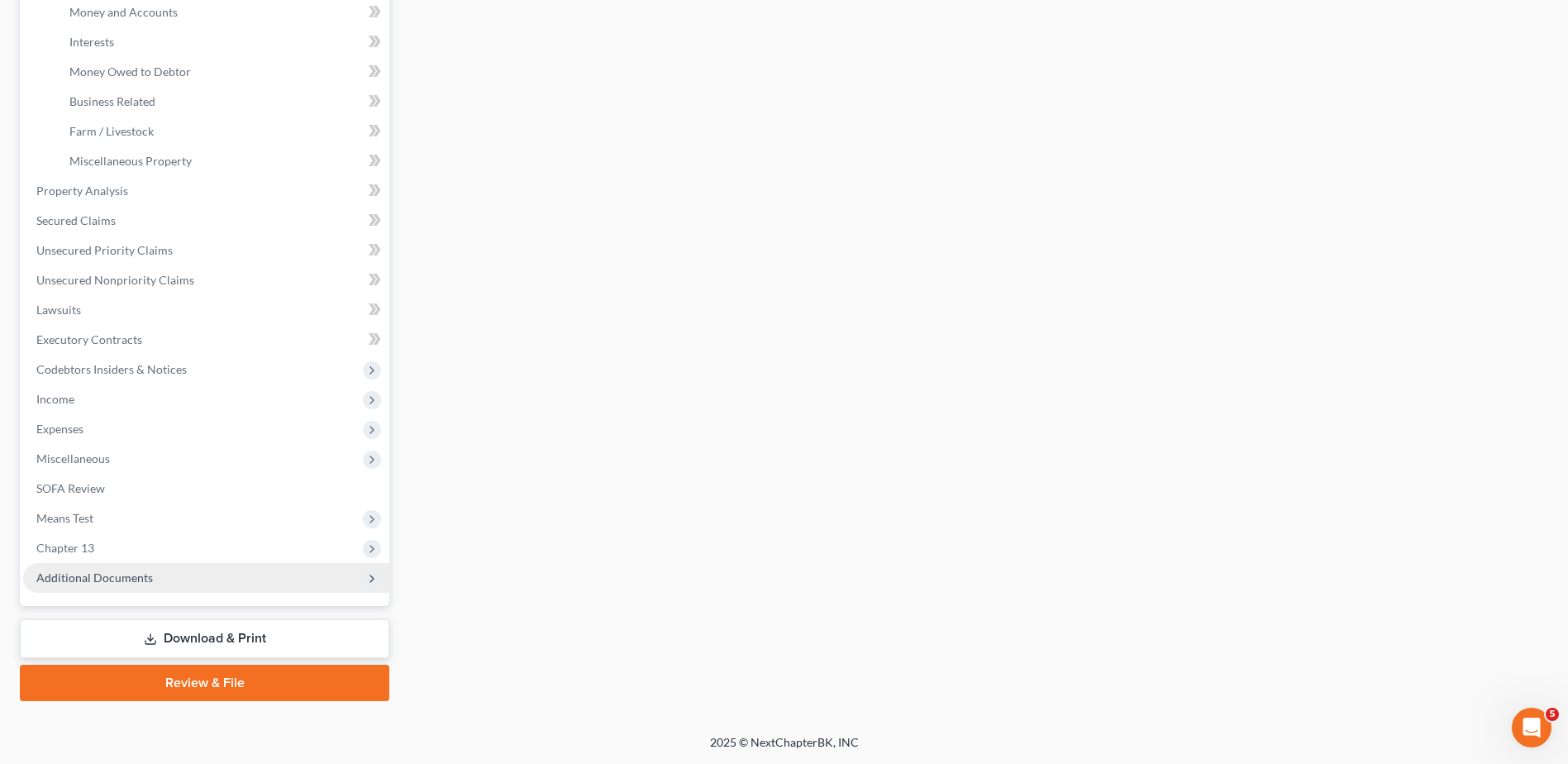
click at [85, 582] on span "Additional Documents" at bounding box center [94, 578] width 116 height 14
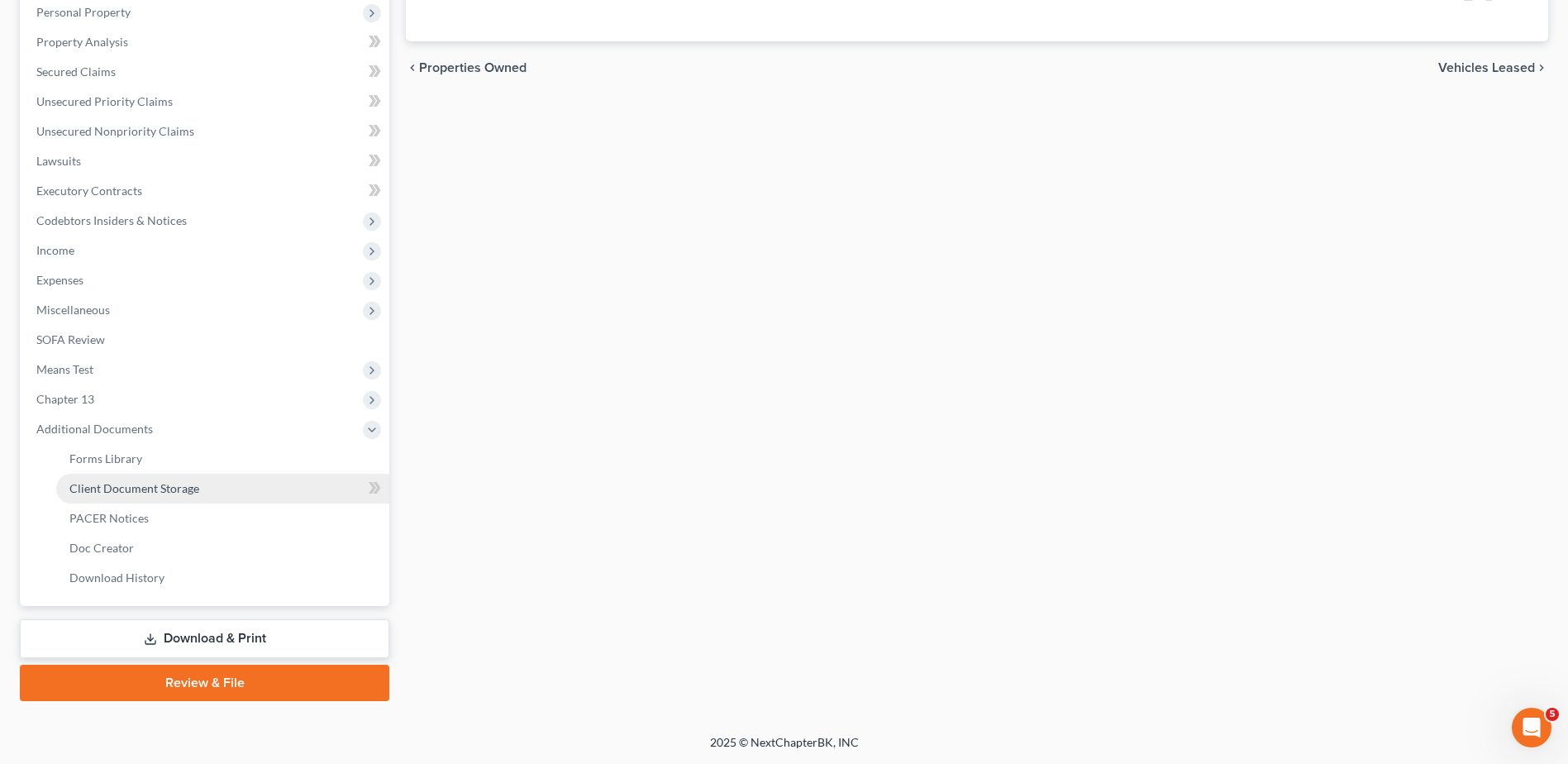
click at [132, 493] on span "Client Document Storage" at bounding box center [134, 488] width 130 height 14
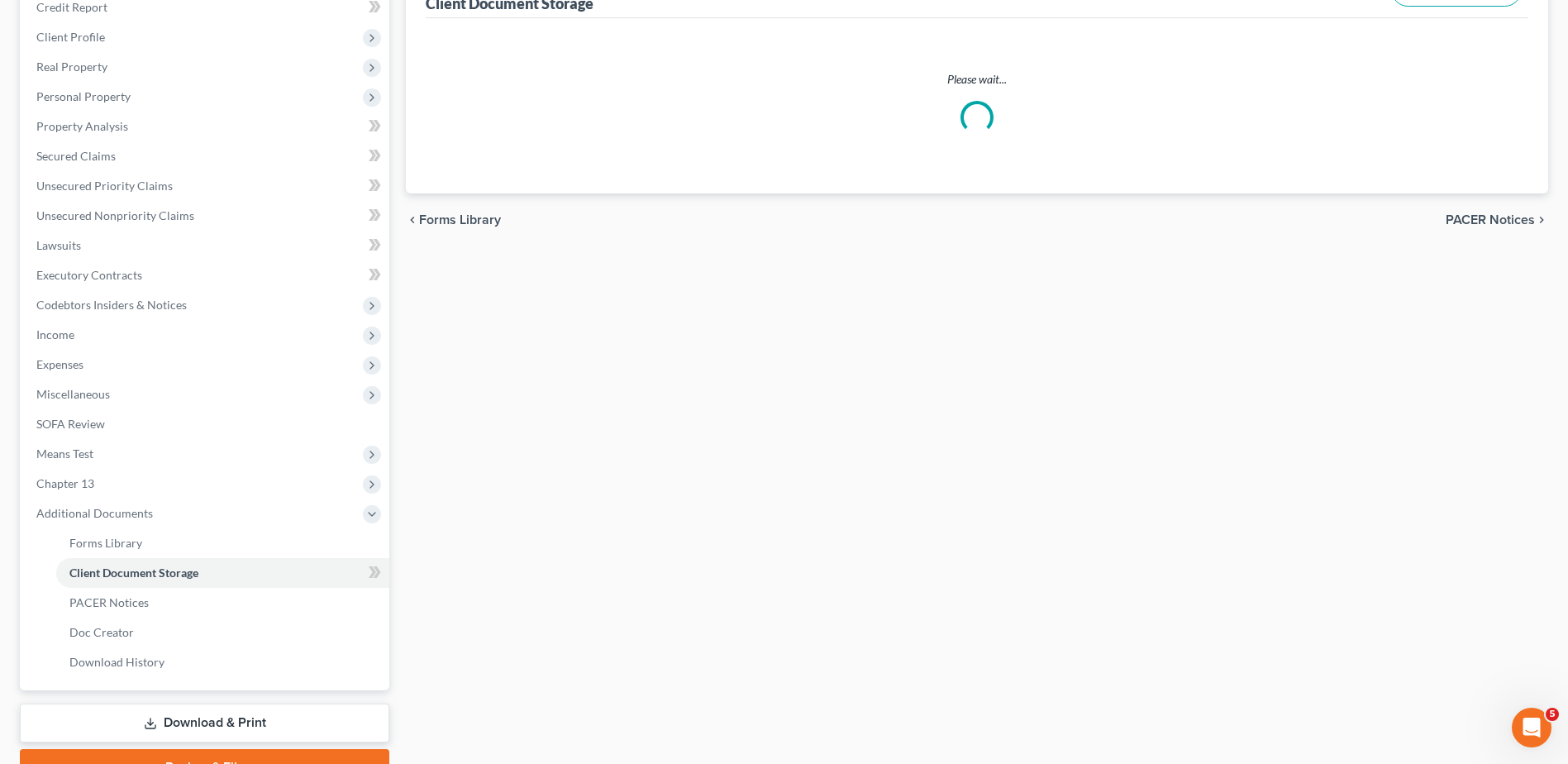
scroll to position [57, 0]
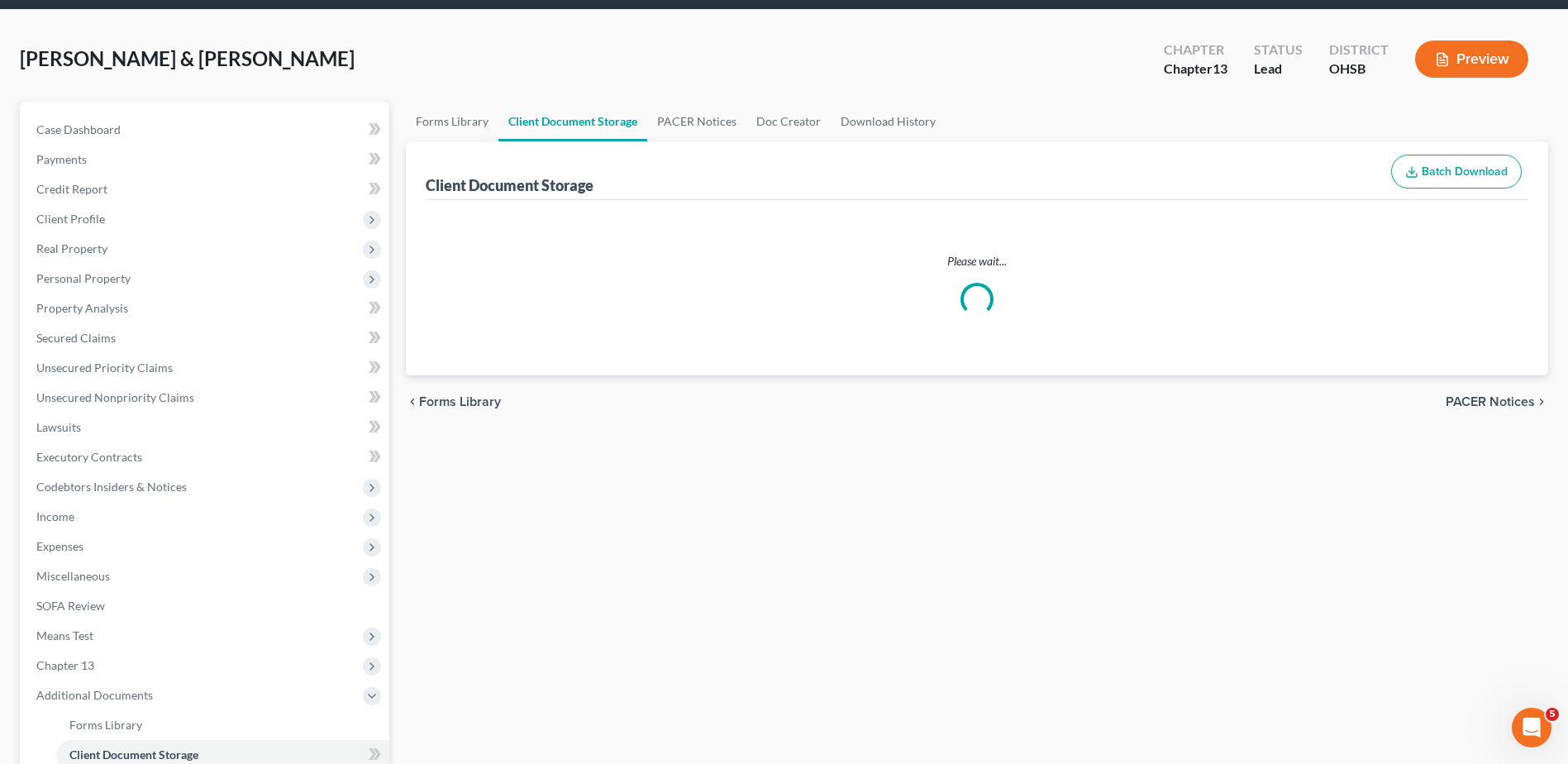
select select "7"
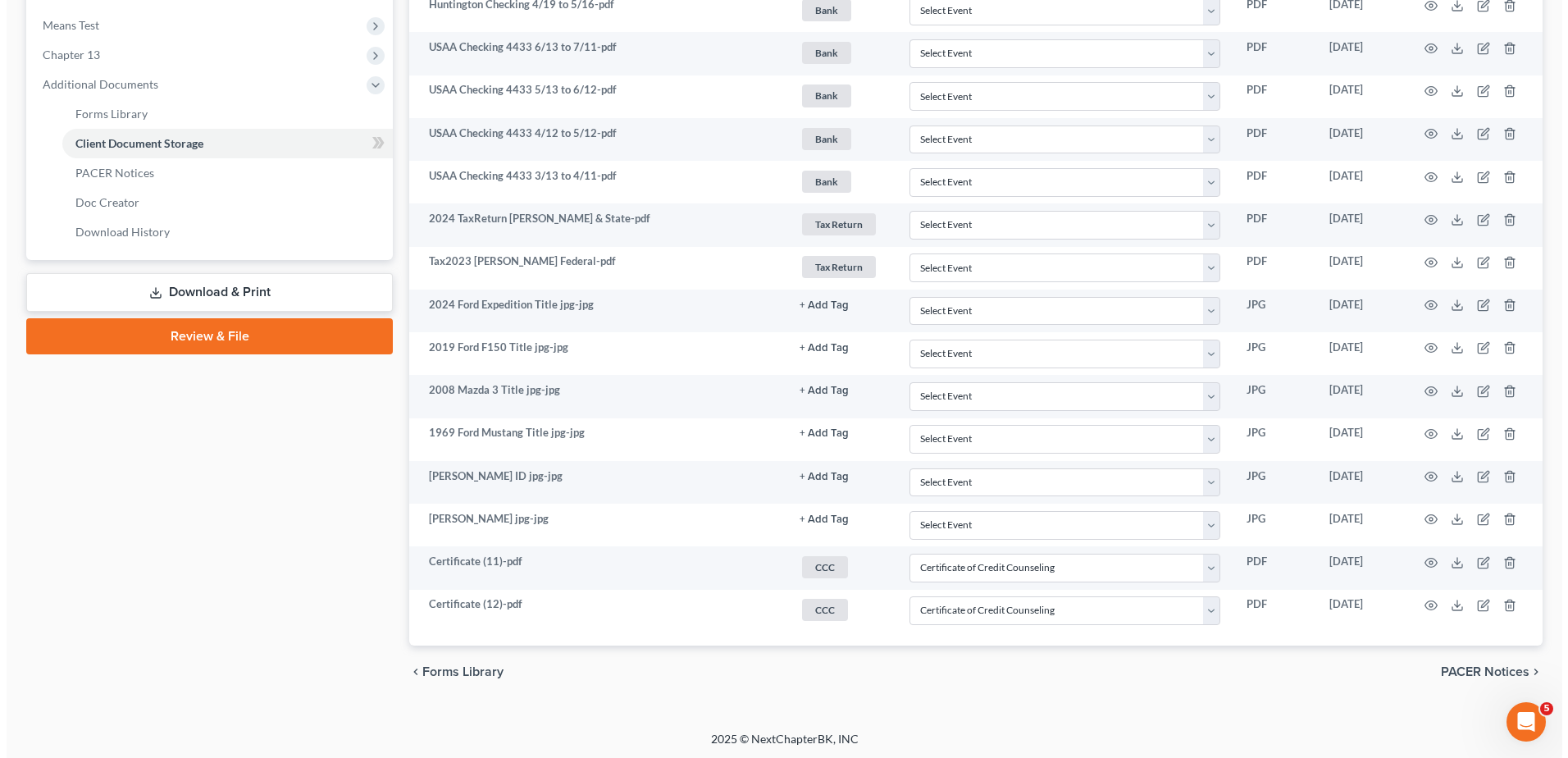
scroll to position [664, 0]
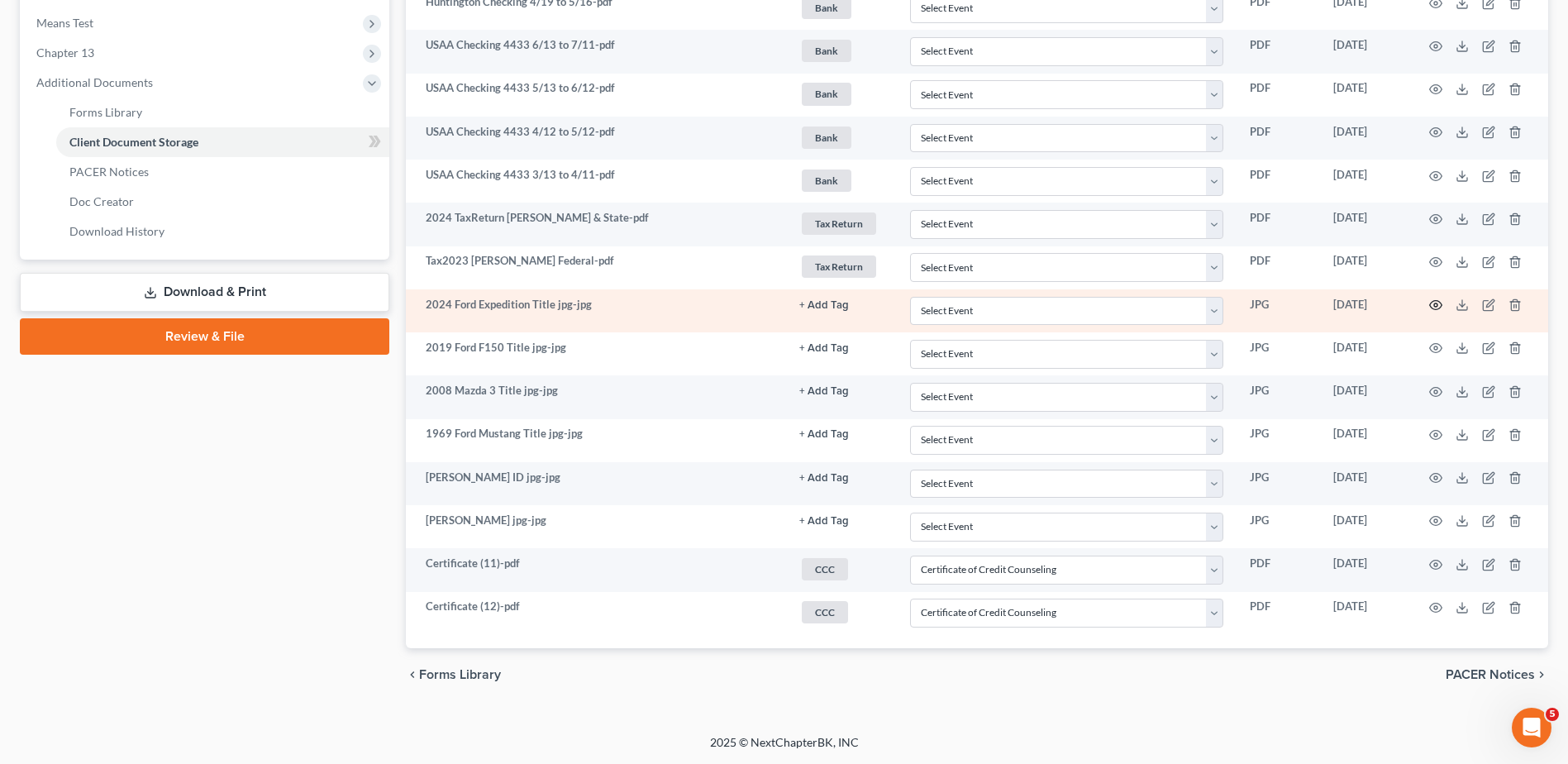
click at [1437, 305] on icon "button" at bounding box center [1436, 305] width 14 height 14
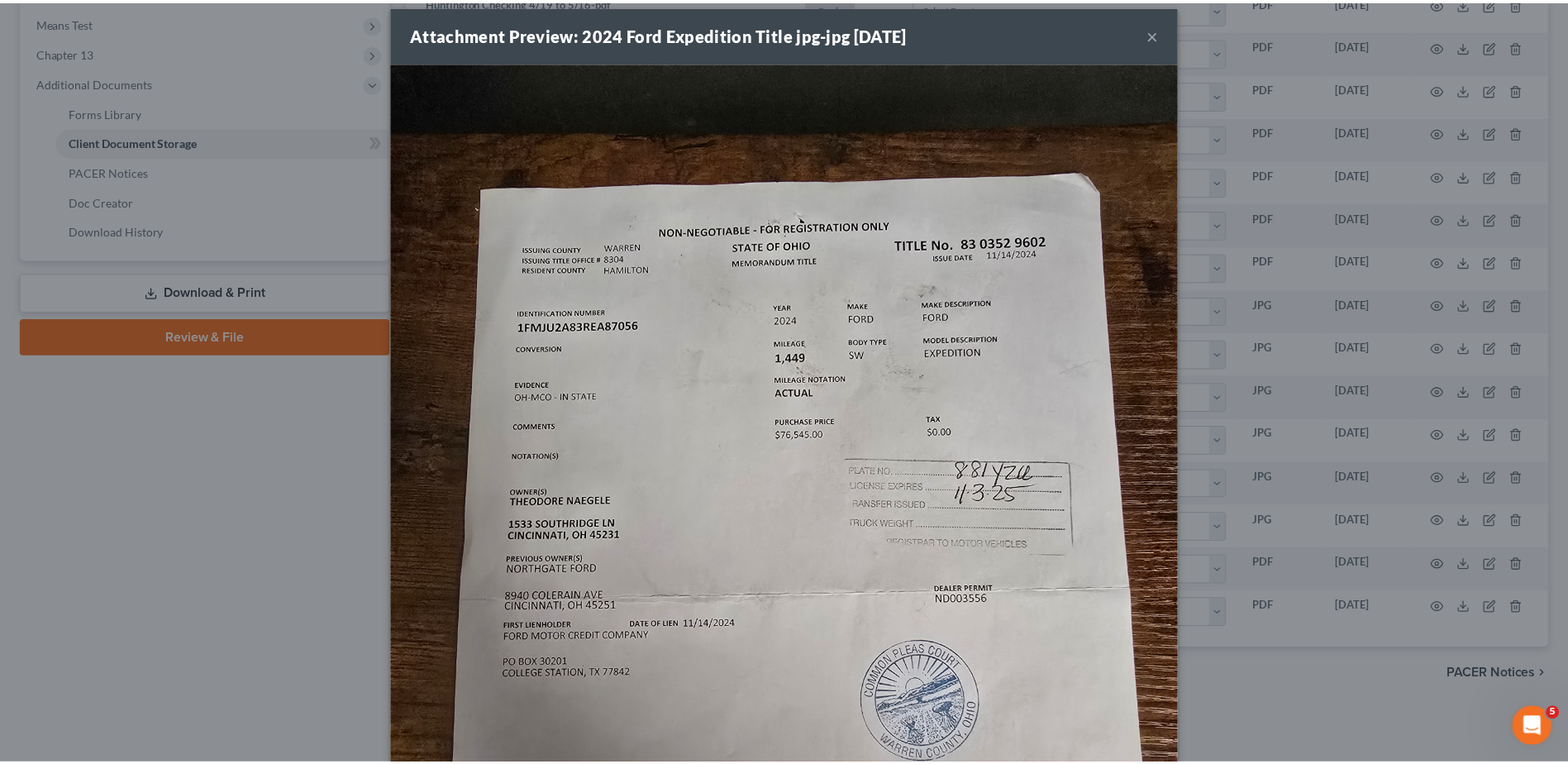
scroll to position [0, 0]
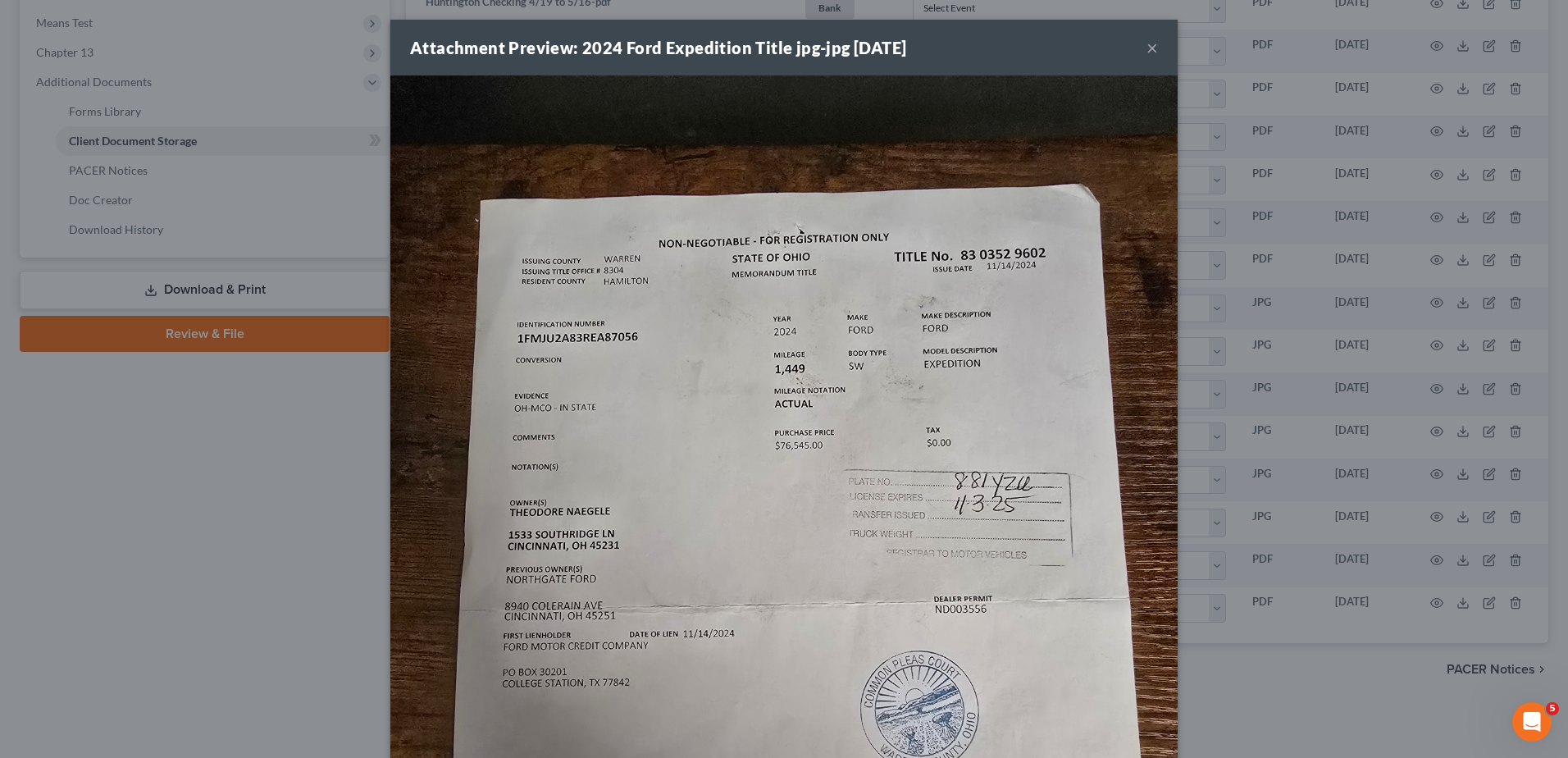
click at [1146, 46] on button "×" at bounding box center [1152, 47] width 12 height 20
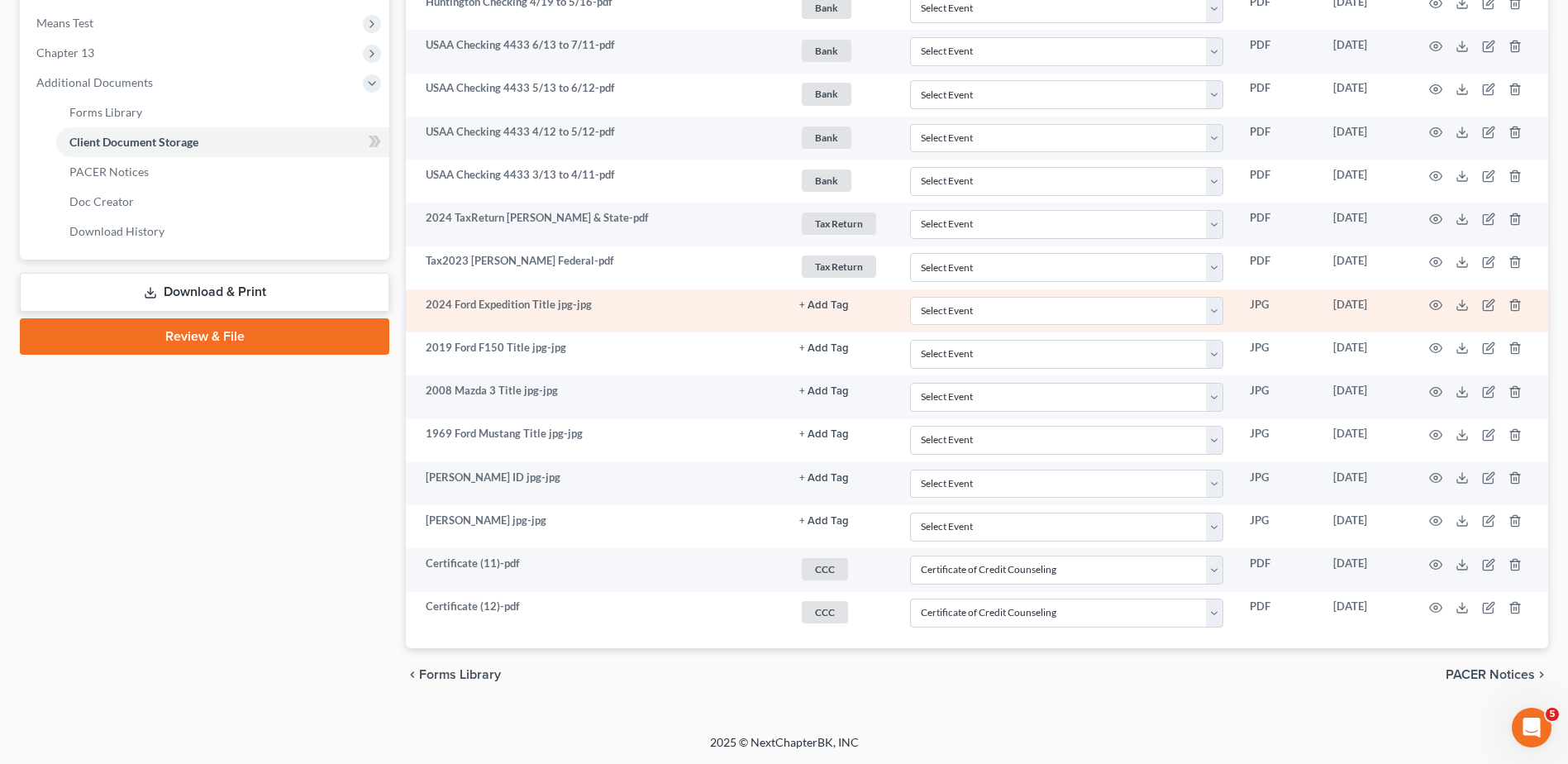
click at [812, 307] on button "+ Add Tag" at bounding box center [824, 305] width 50 height 11
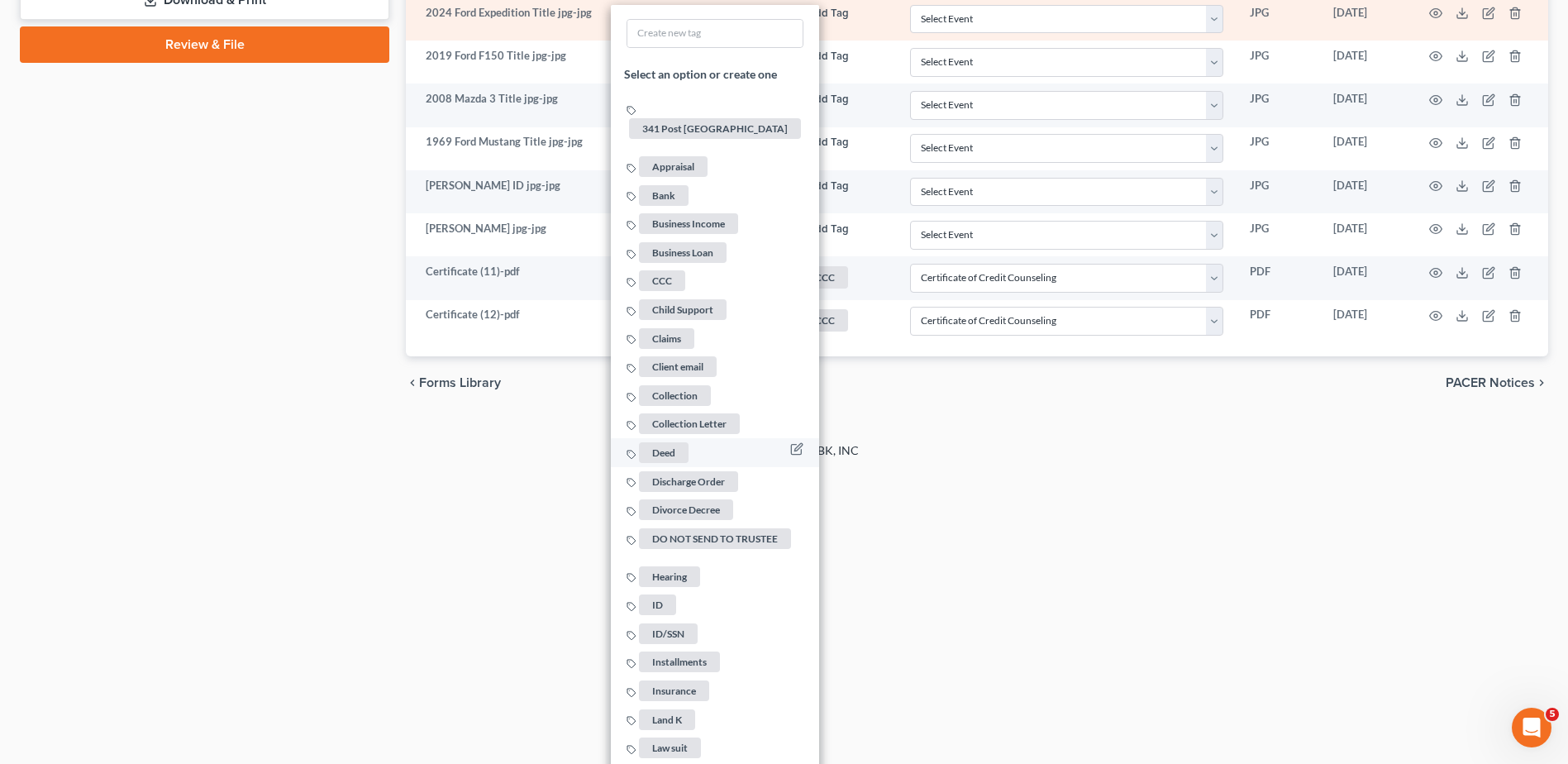
scroll to position [1644, 0]
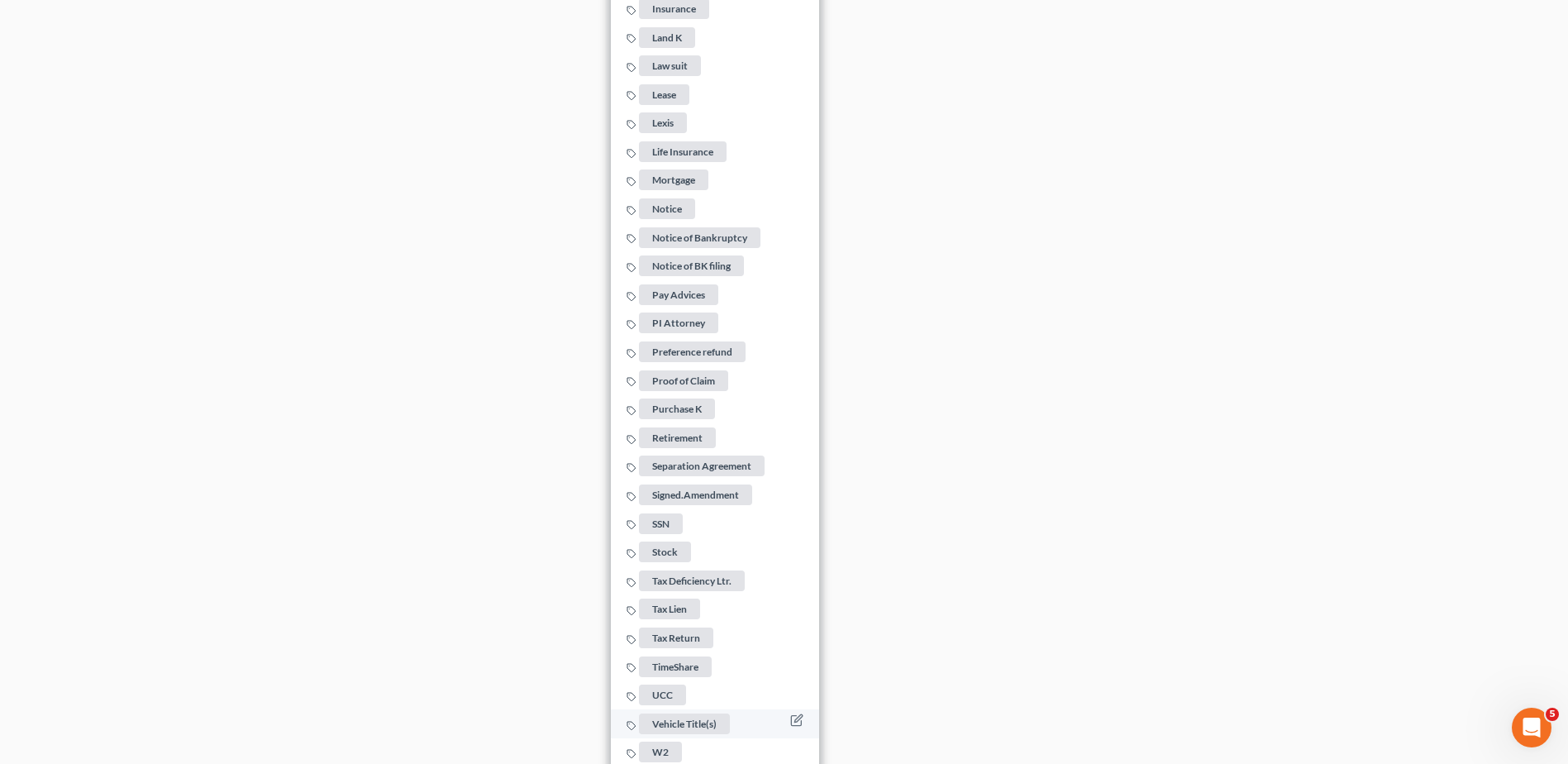
click at [675, 713] on span "Vehicle Title(s)" at bounding box center [684, 723] width 91 height 21
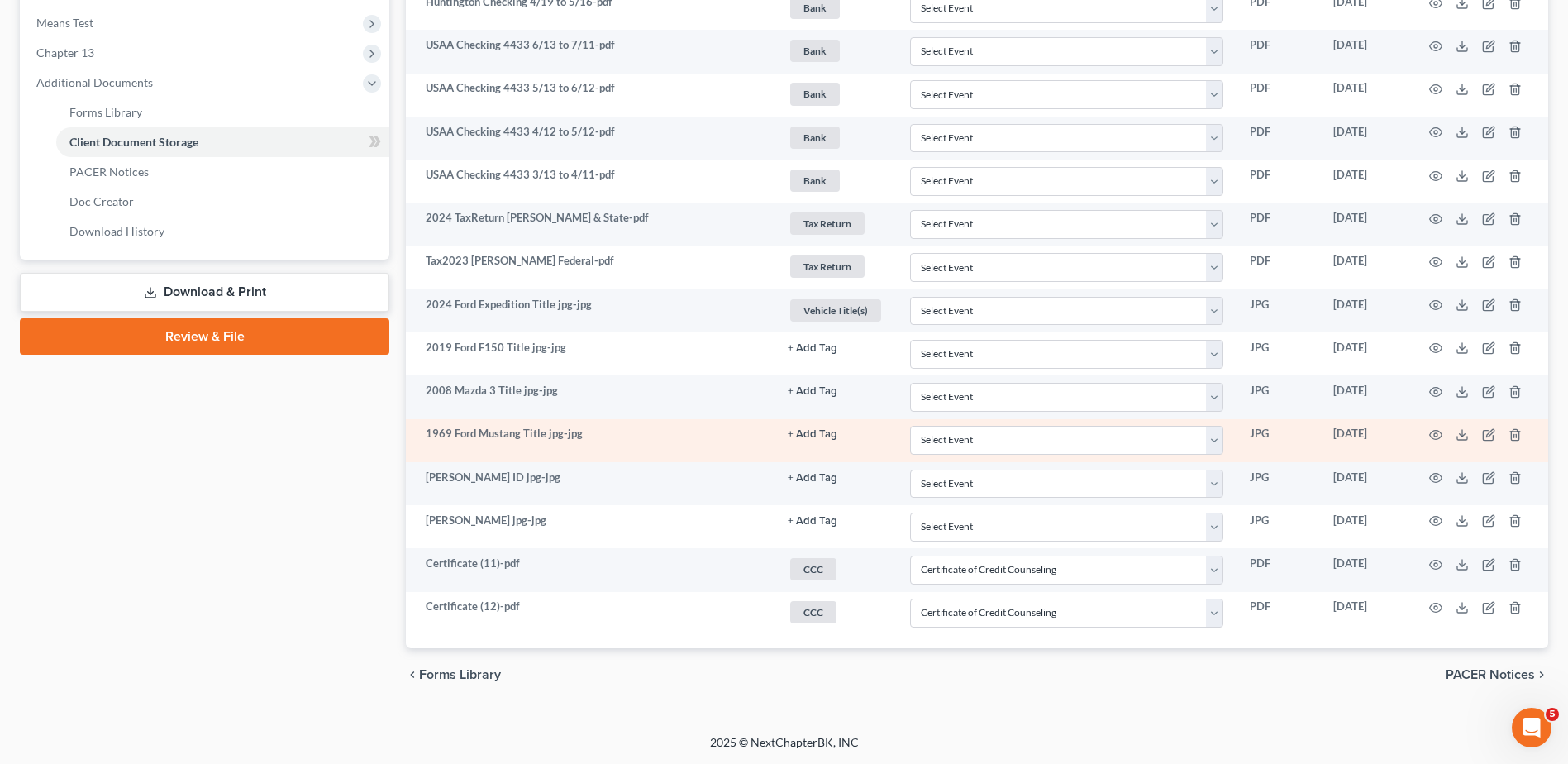
scroll to position [669, 0]
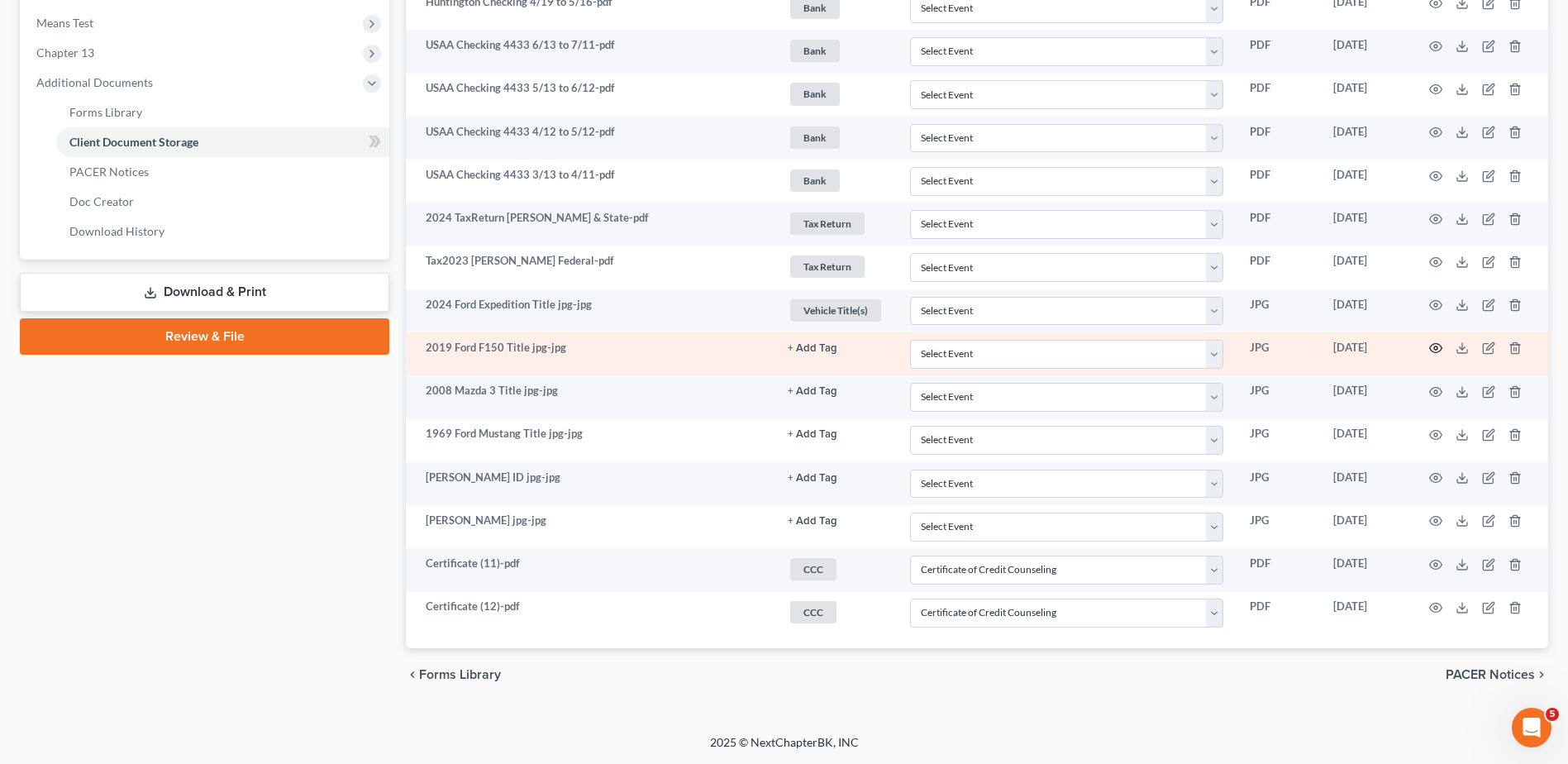
click at [1438, 348] on icon "button" at bounding box center [1436, 348] width 14 height 14
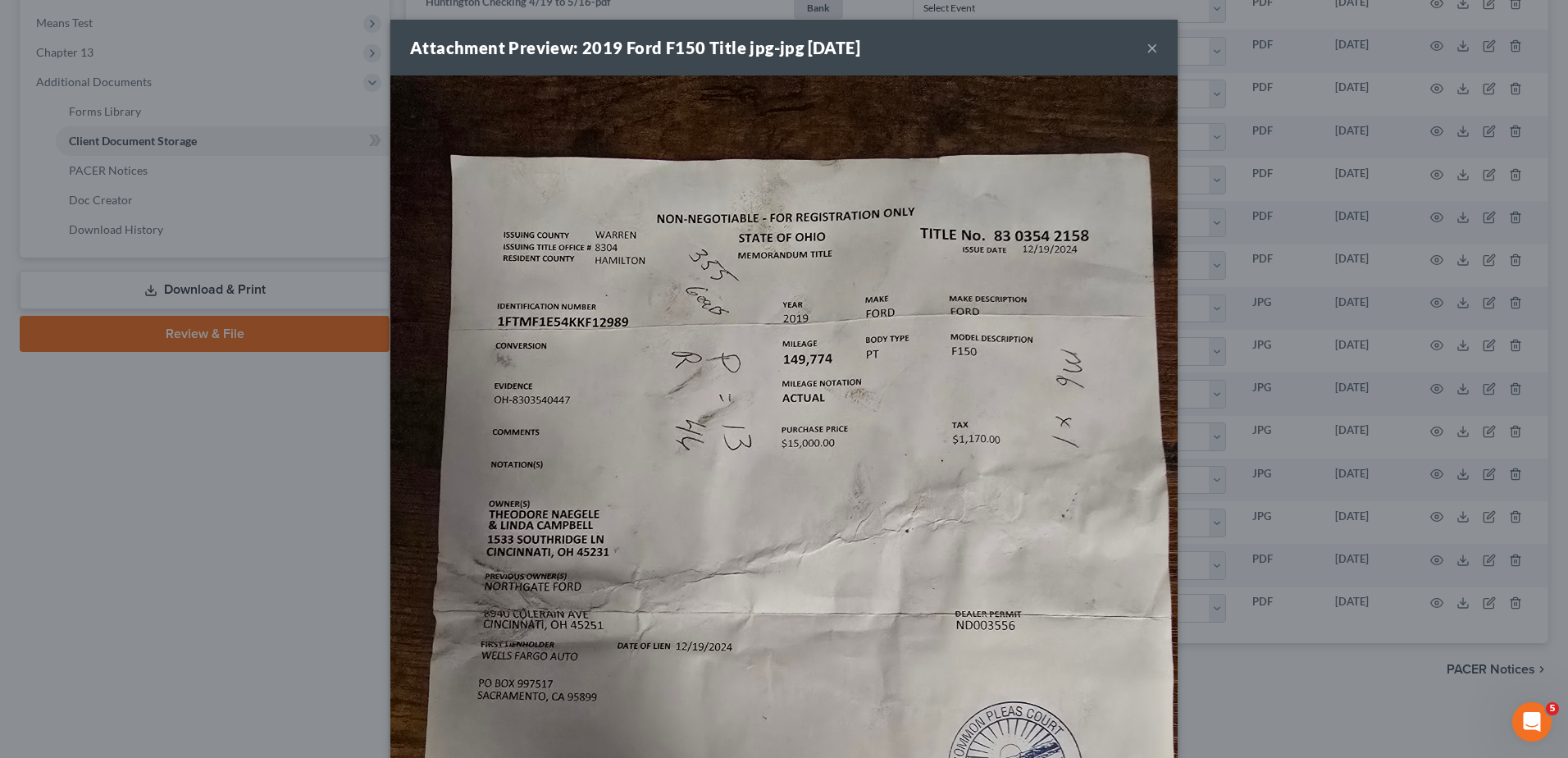
click at [1146, 50] on button "×" at bounding box center [1152, 47] width 12 height 20
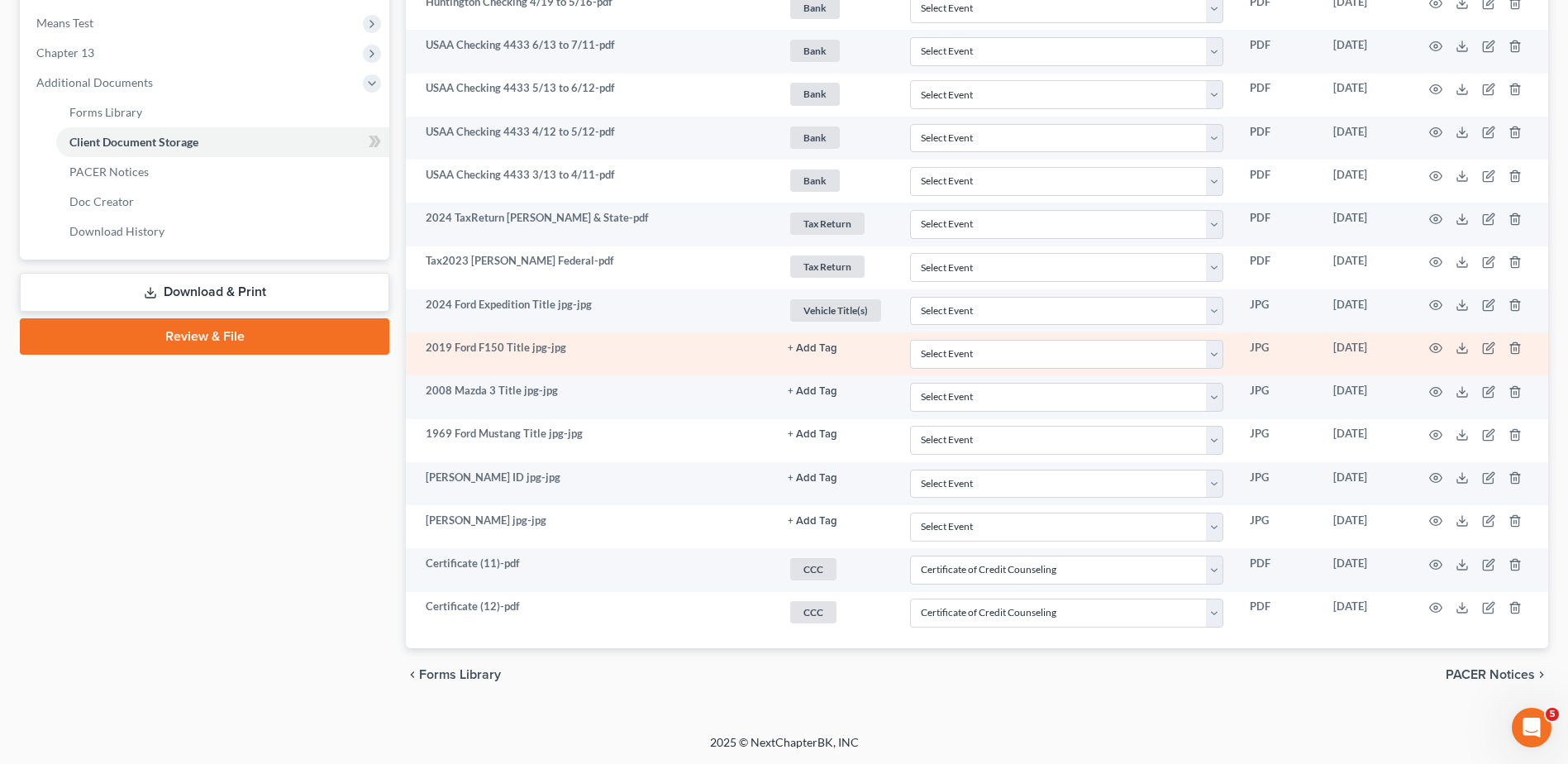
click at [817, 343] on button "+ Add Tag" at bounding box center [812, 349] width 50 height 11
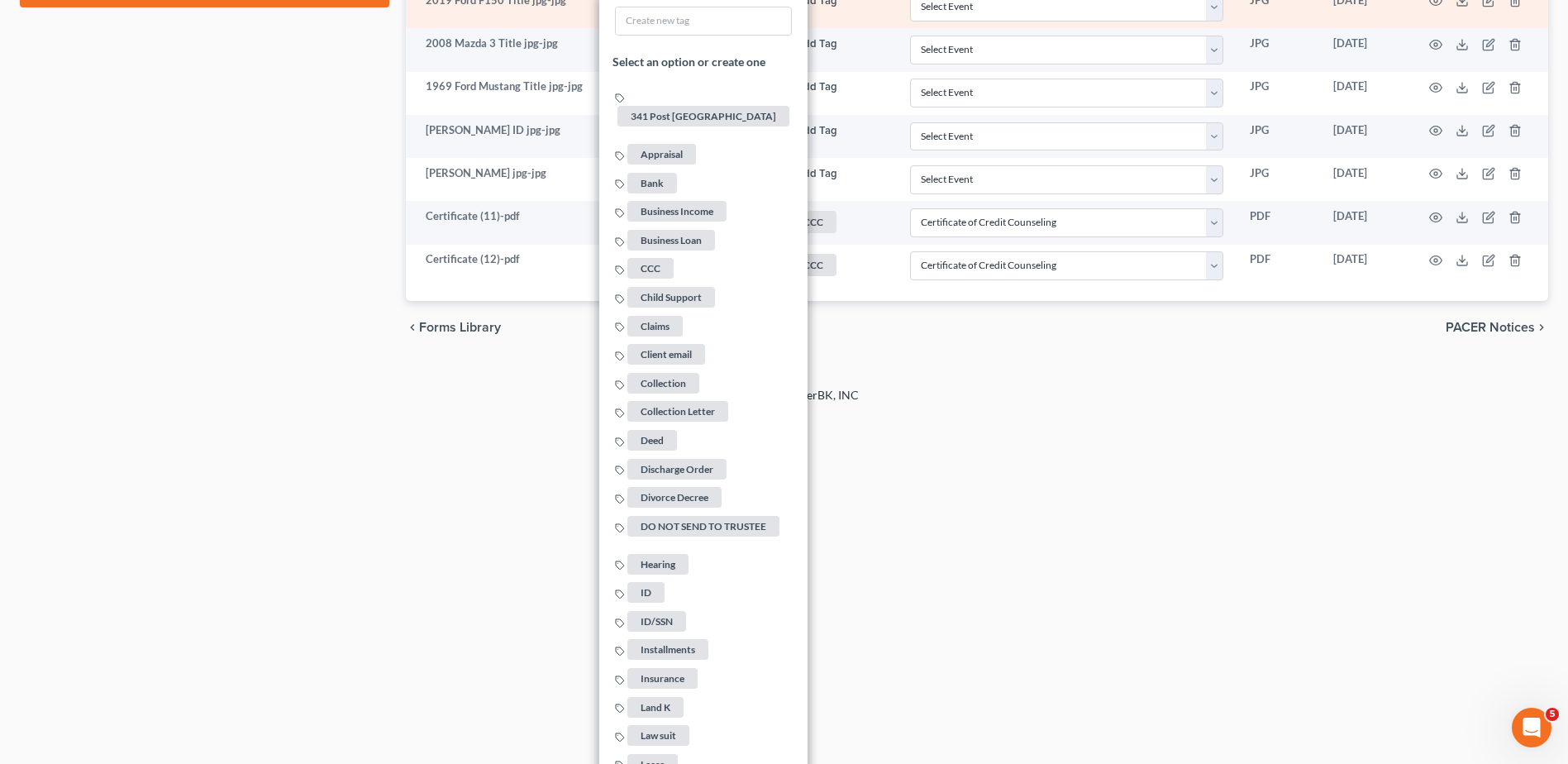
scroll to position [1662, 0]
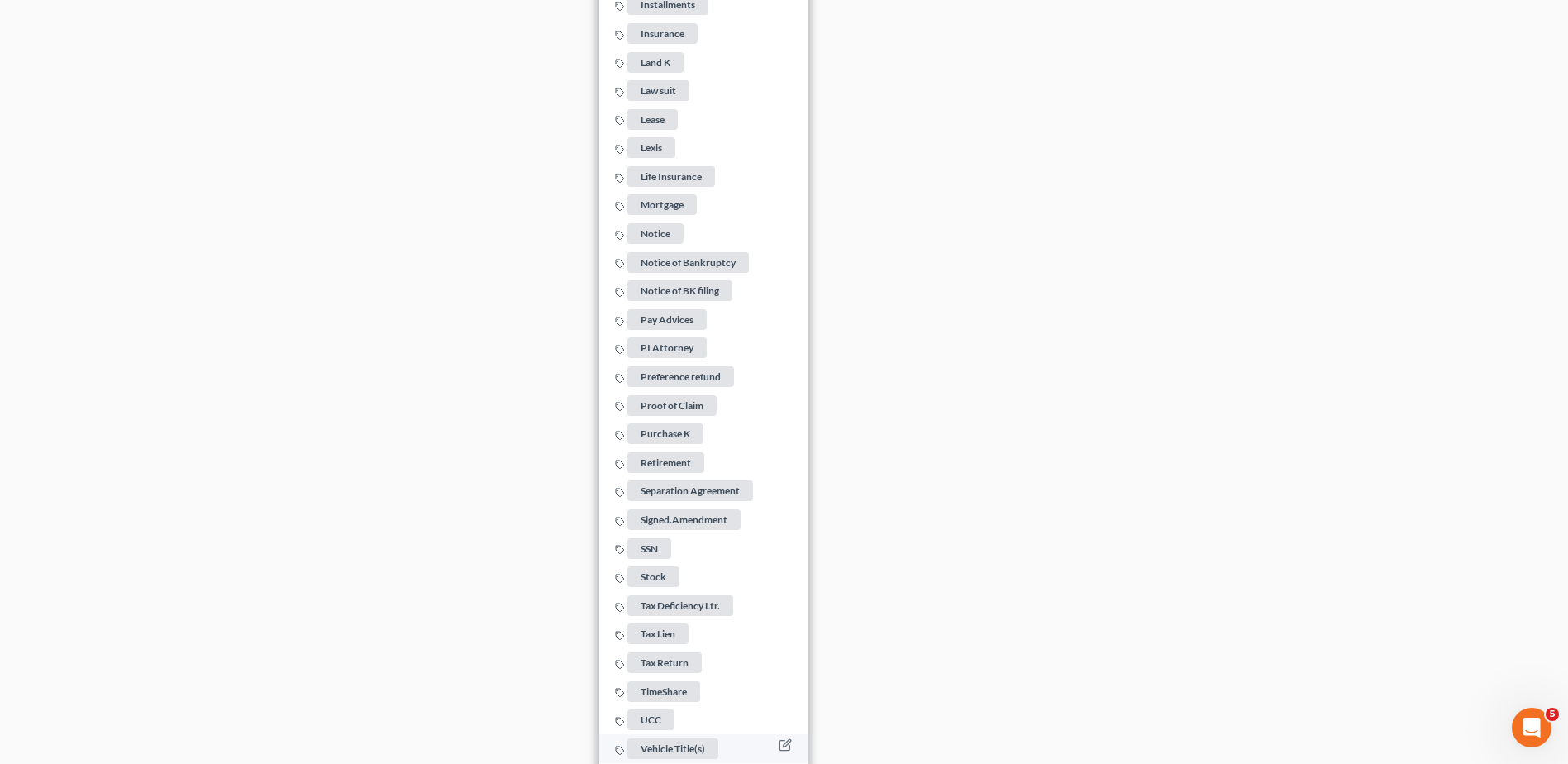
click at [668, 739] on span "Vehicle Title(s)" at bounding box center [673, 749] width 91 height 21
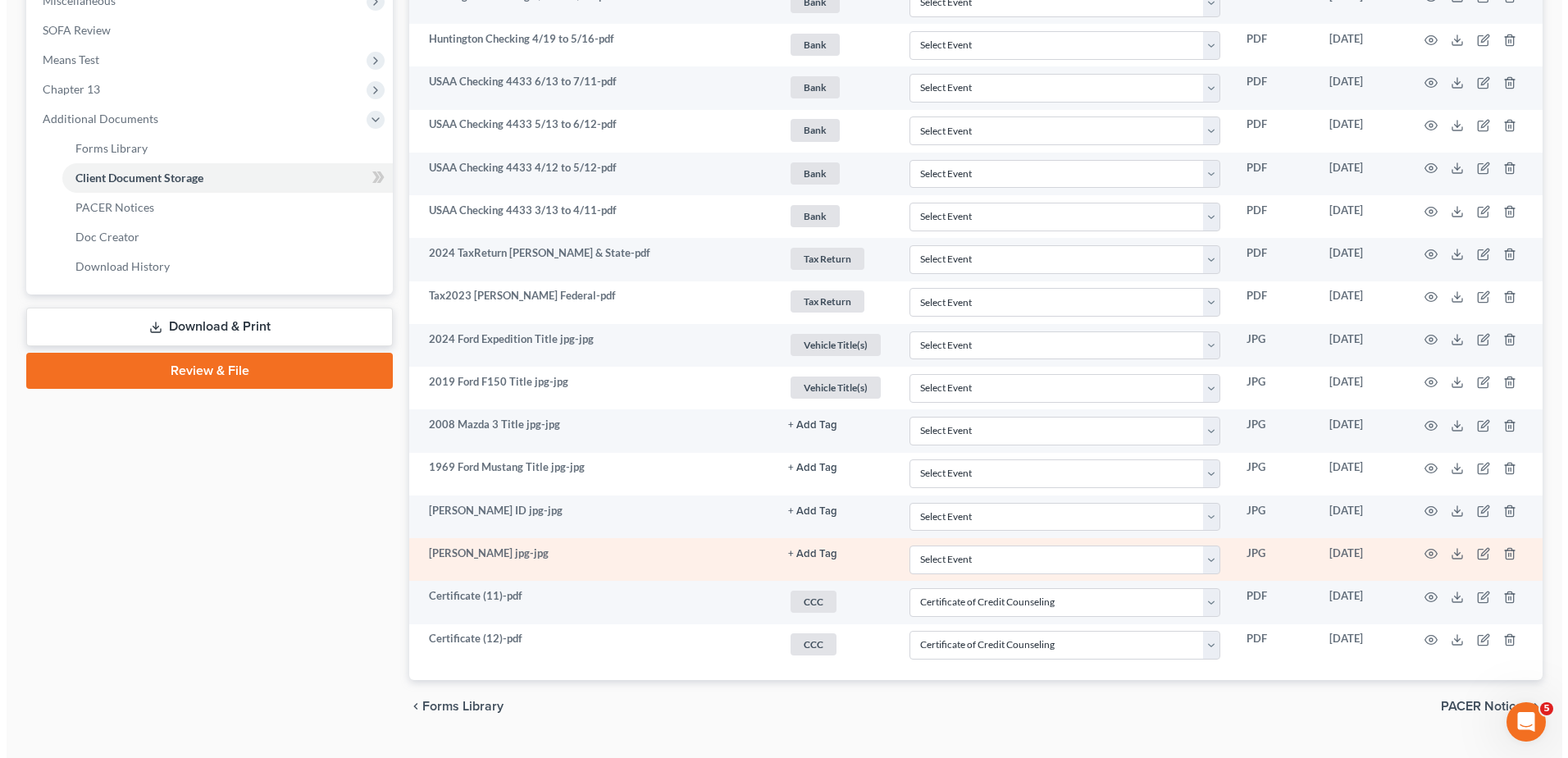
scroll to position [664, 0]
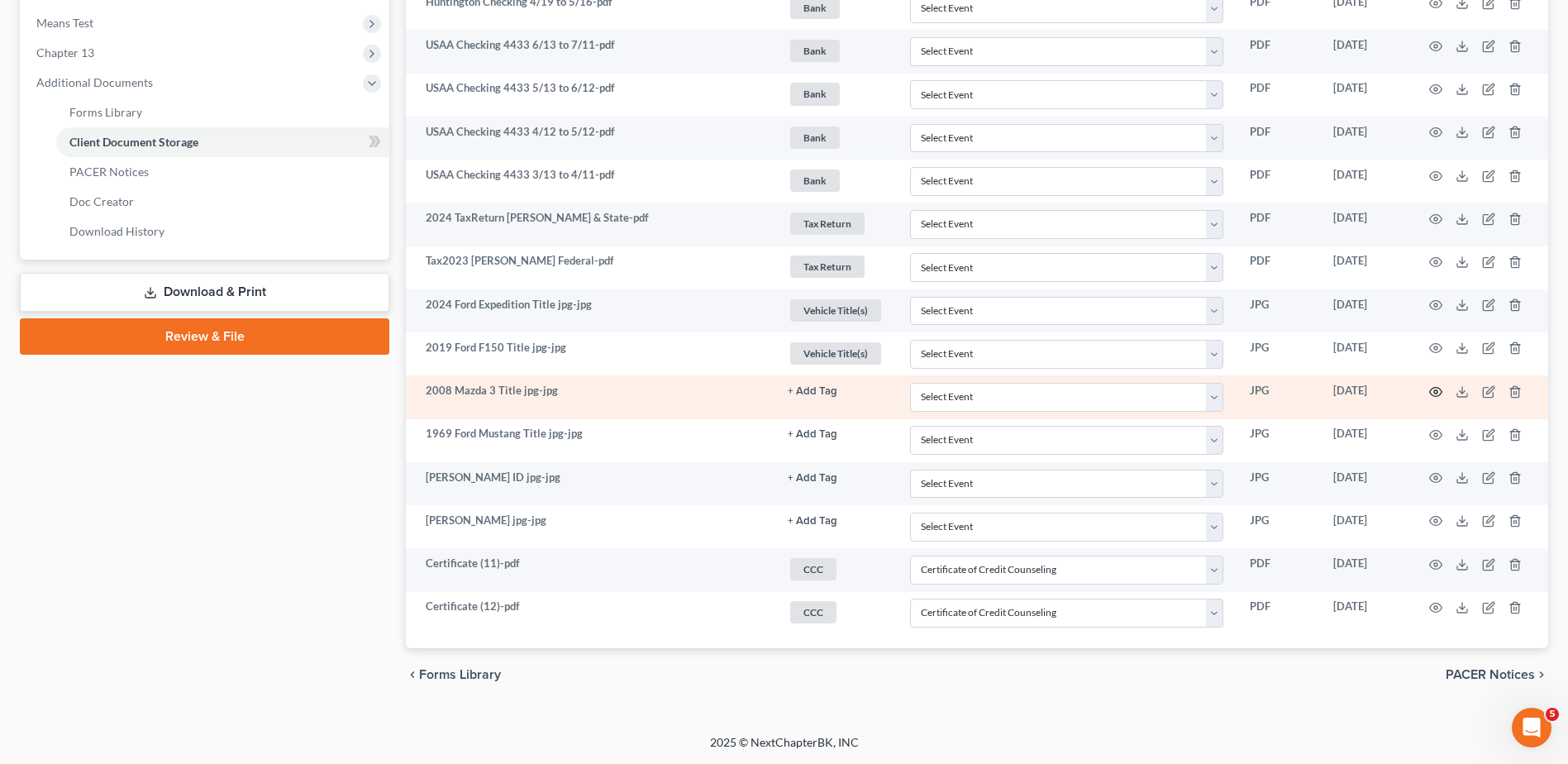
click at [1435, 389] on icon "button" at bounding box center [1436, 392] width 14 height 14
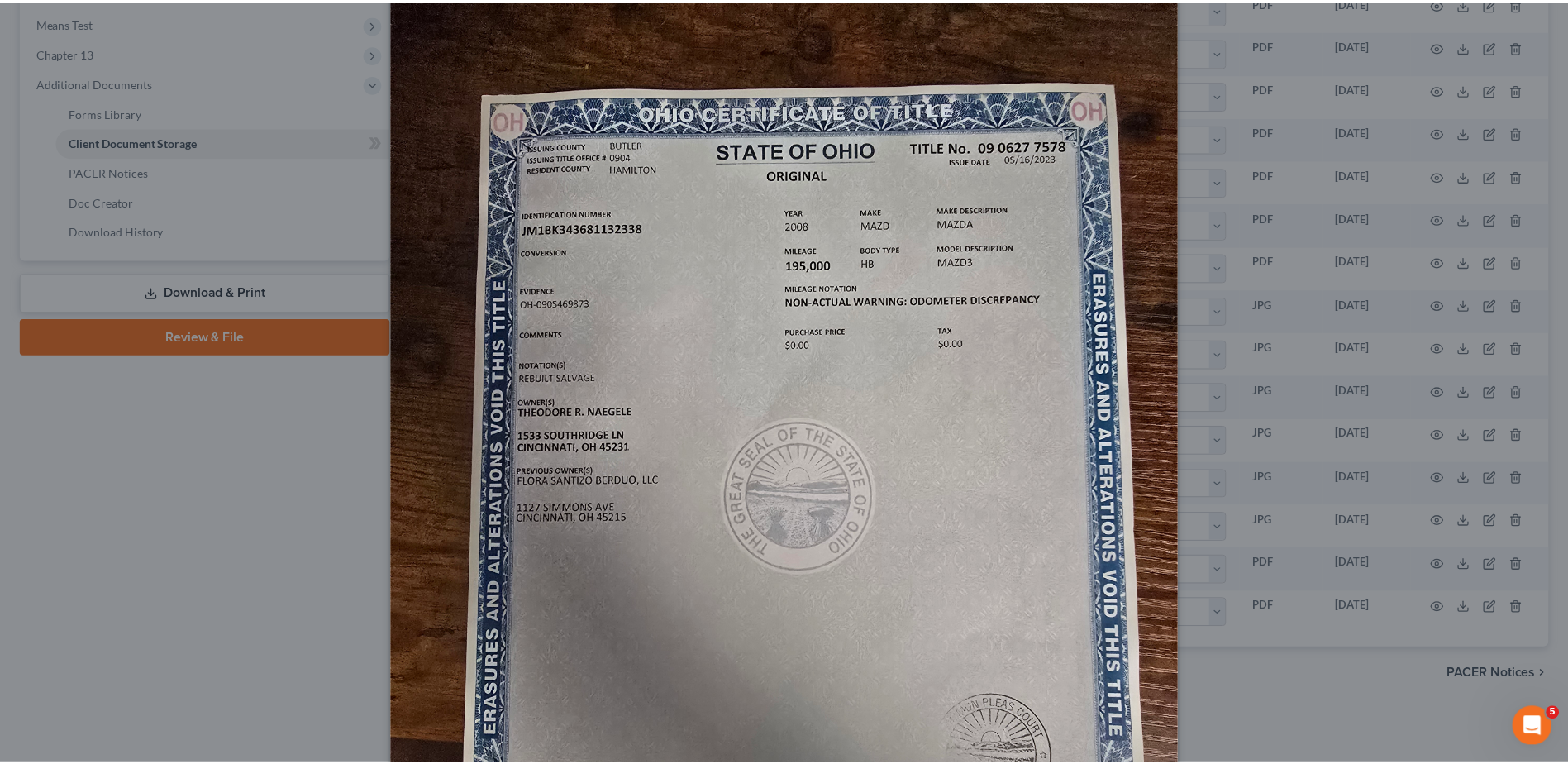
scroll to position [0, 0]
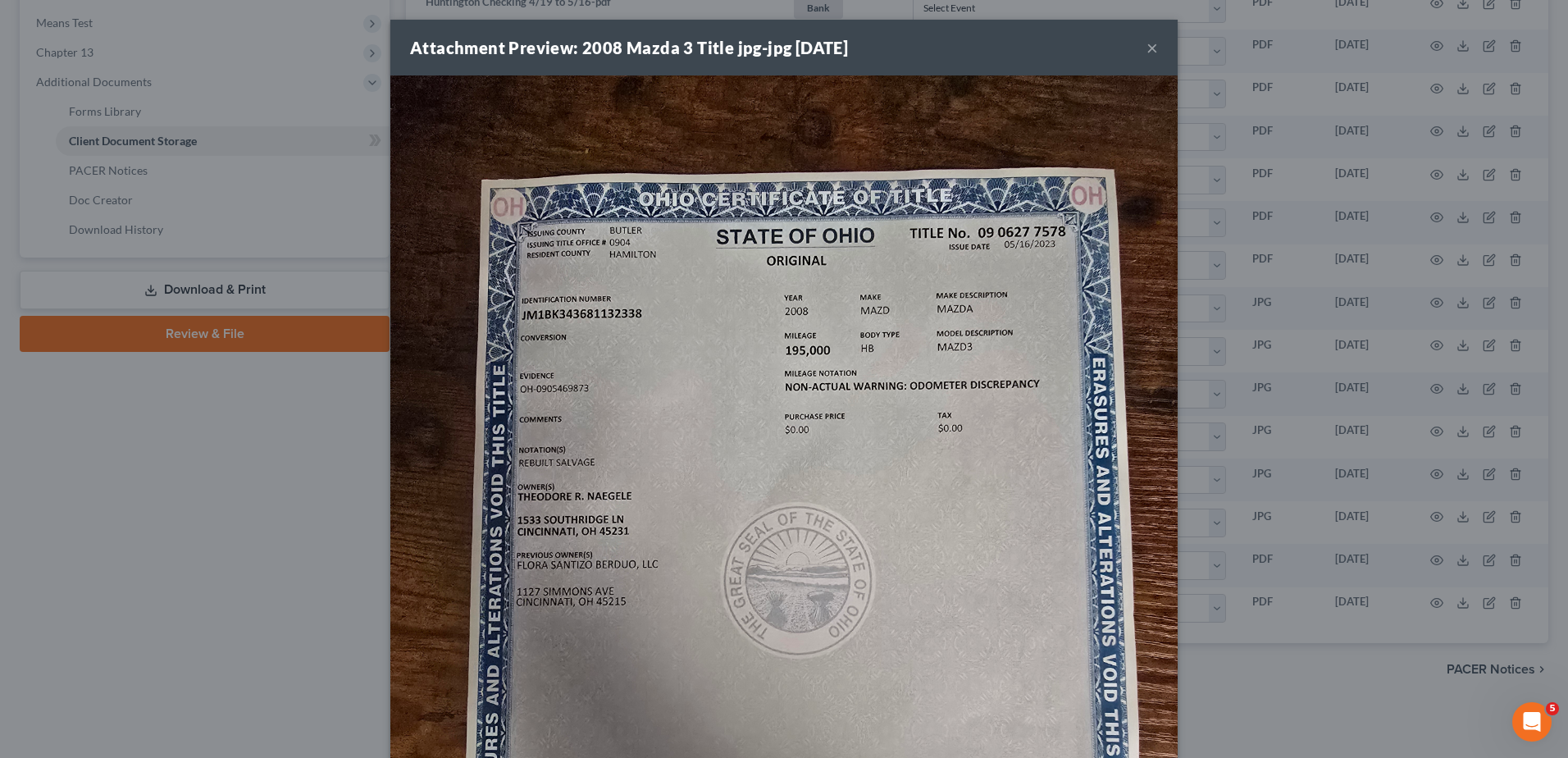
click at [1147, 46] on button "×" at bounding box center [1152, 47] width 12 height 20
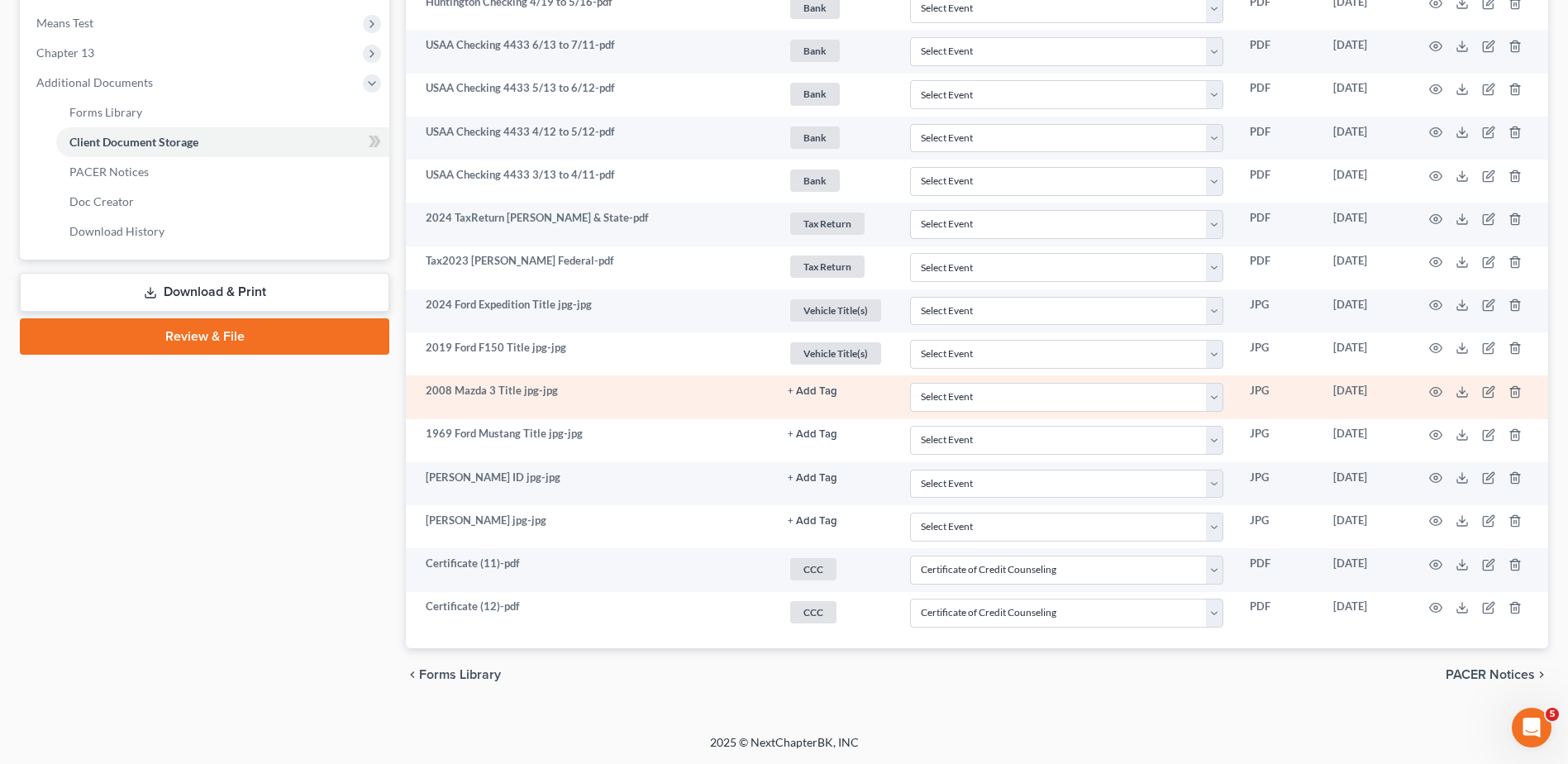
click at [813, 395] on button "+ Add Tag" at bounding box center [812, 392] width 50 height 11
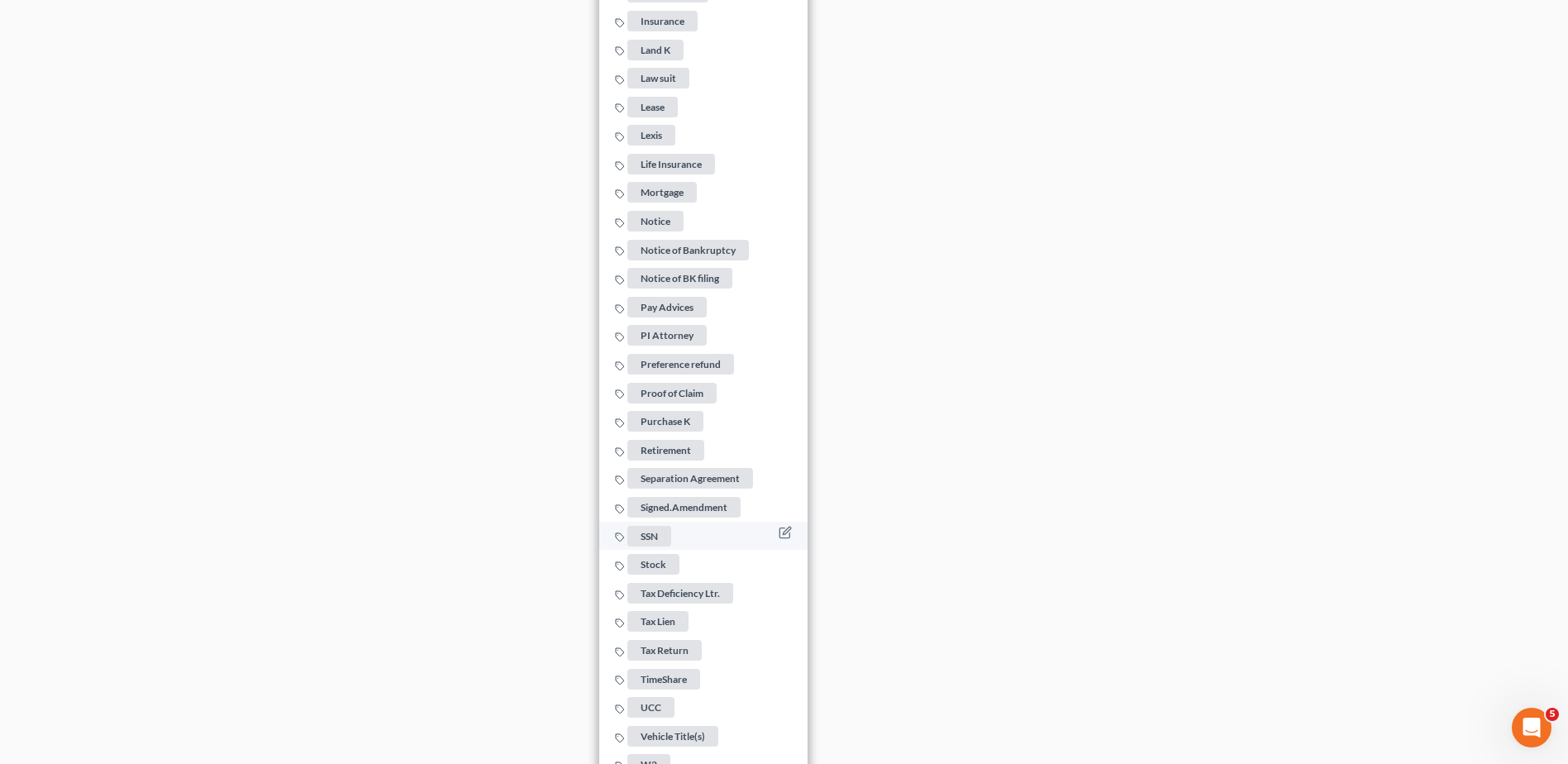
scroll to position [1730, 0]
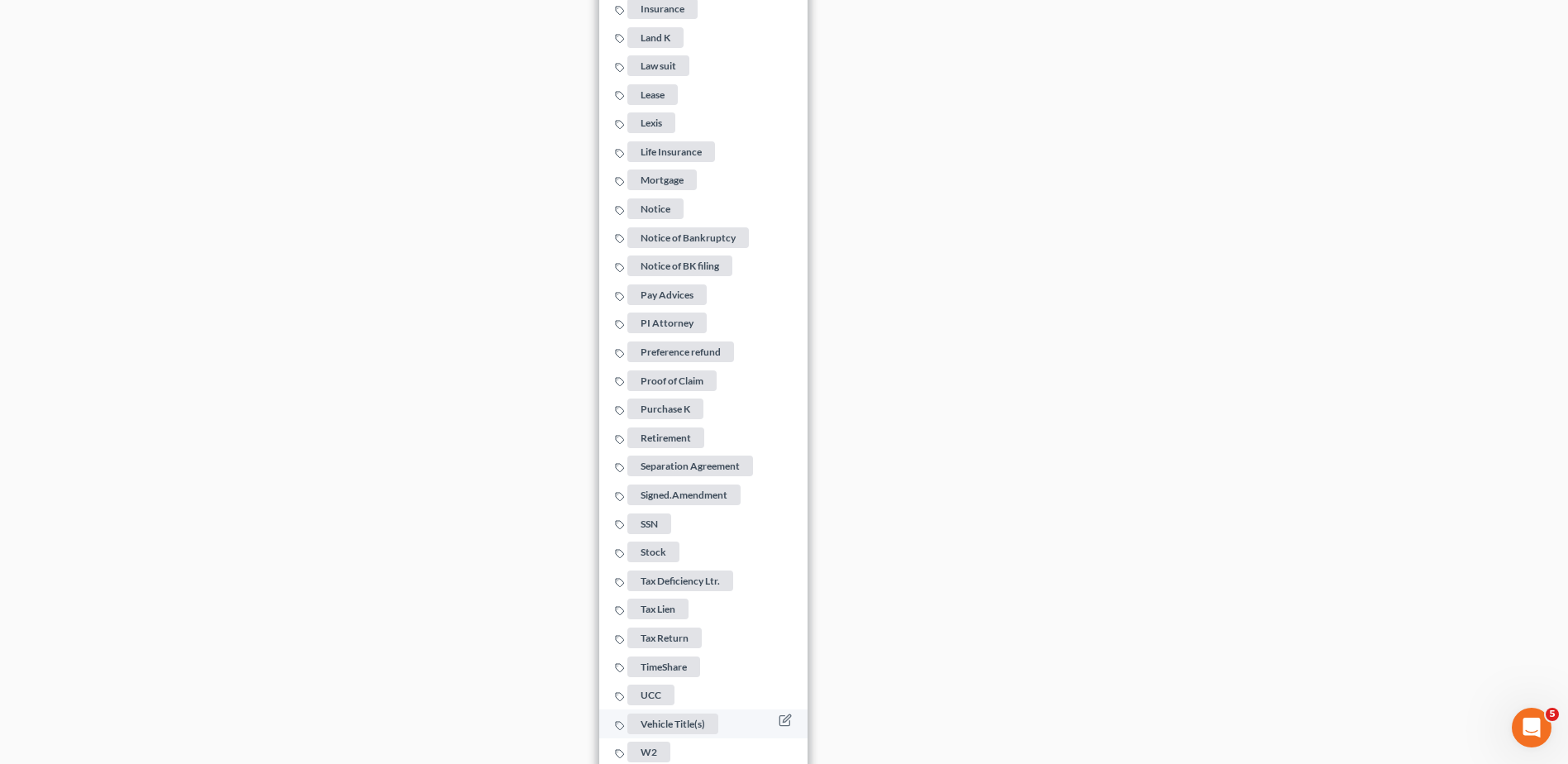
click at [680, 714] on span "Vehicle Title(s)" at bounding box center [673, 723] width 91 height 21
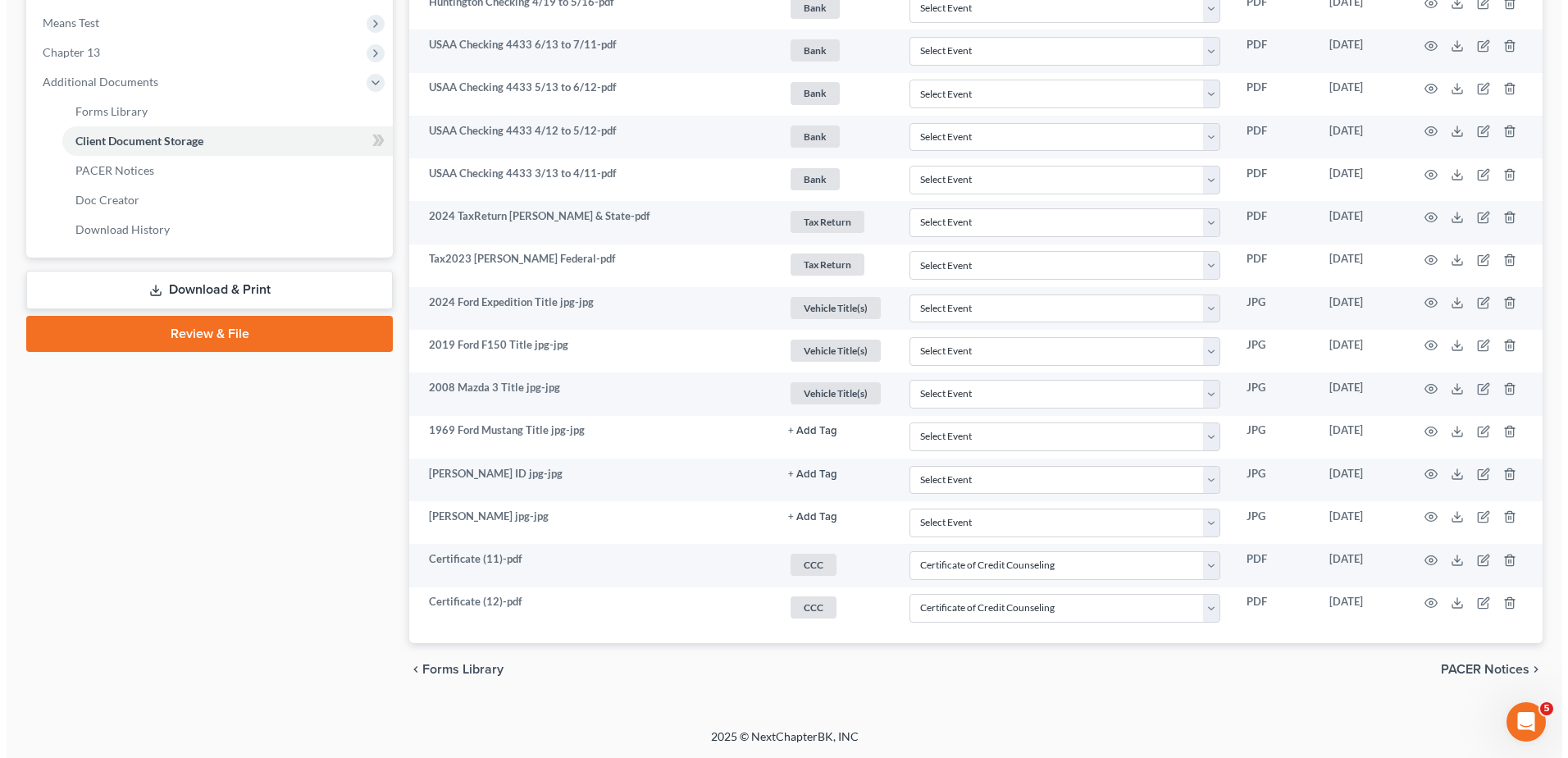
scroll to position [664, 0]
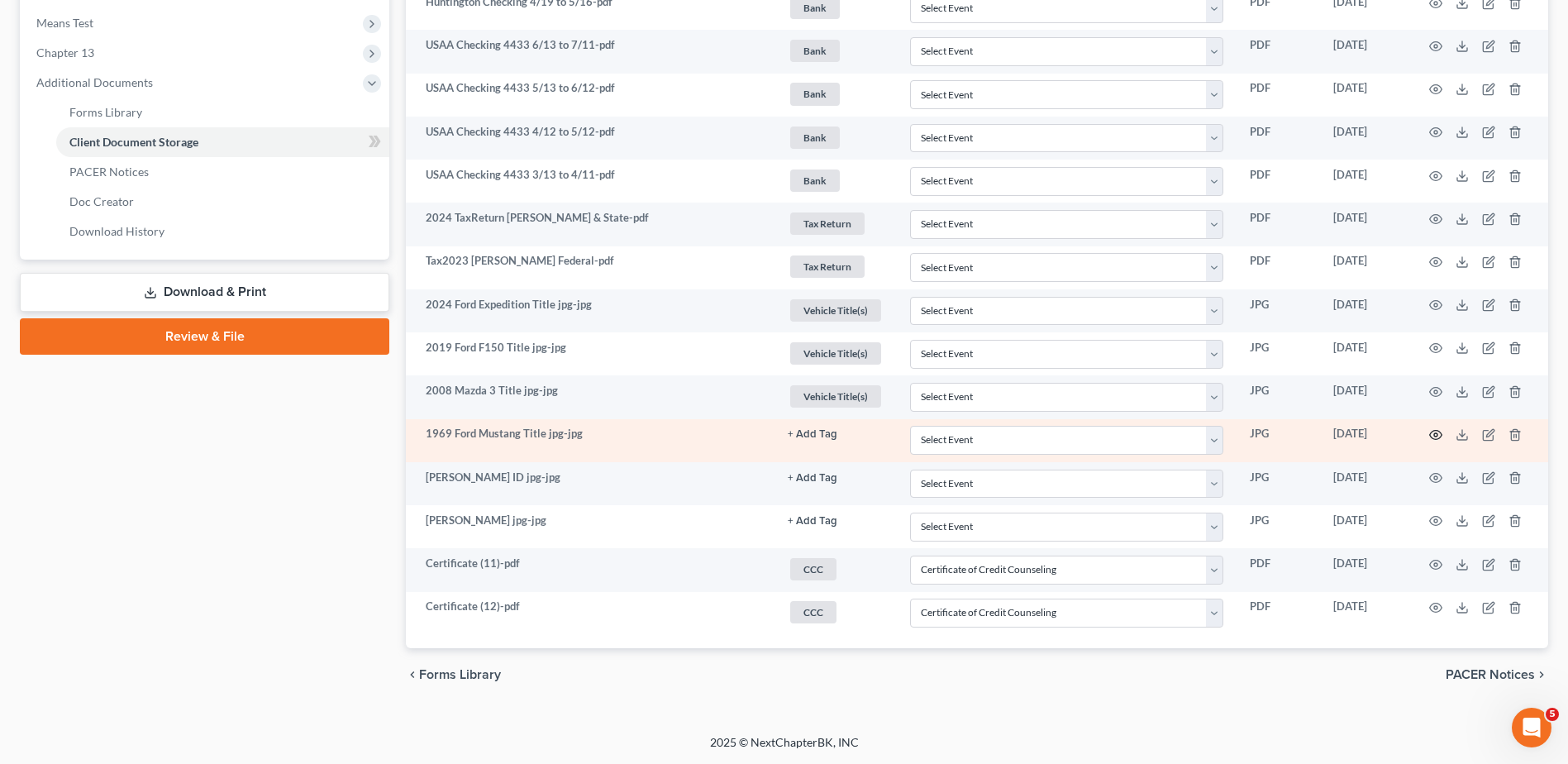
click at [1435, 433] on circle "button" at bounding box center [1437, 435] width 4 height 4
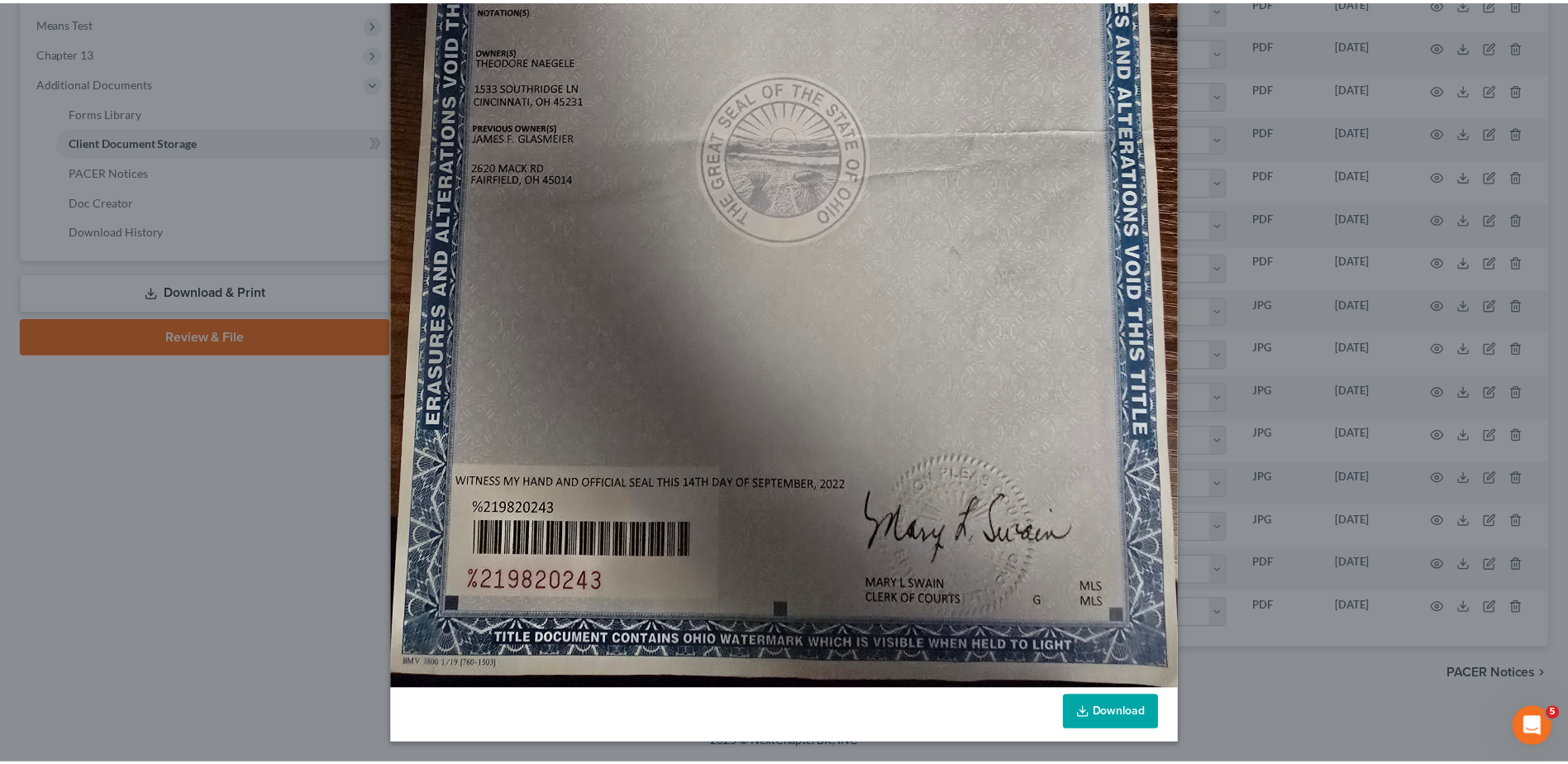
scroll to position [0, 0]
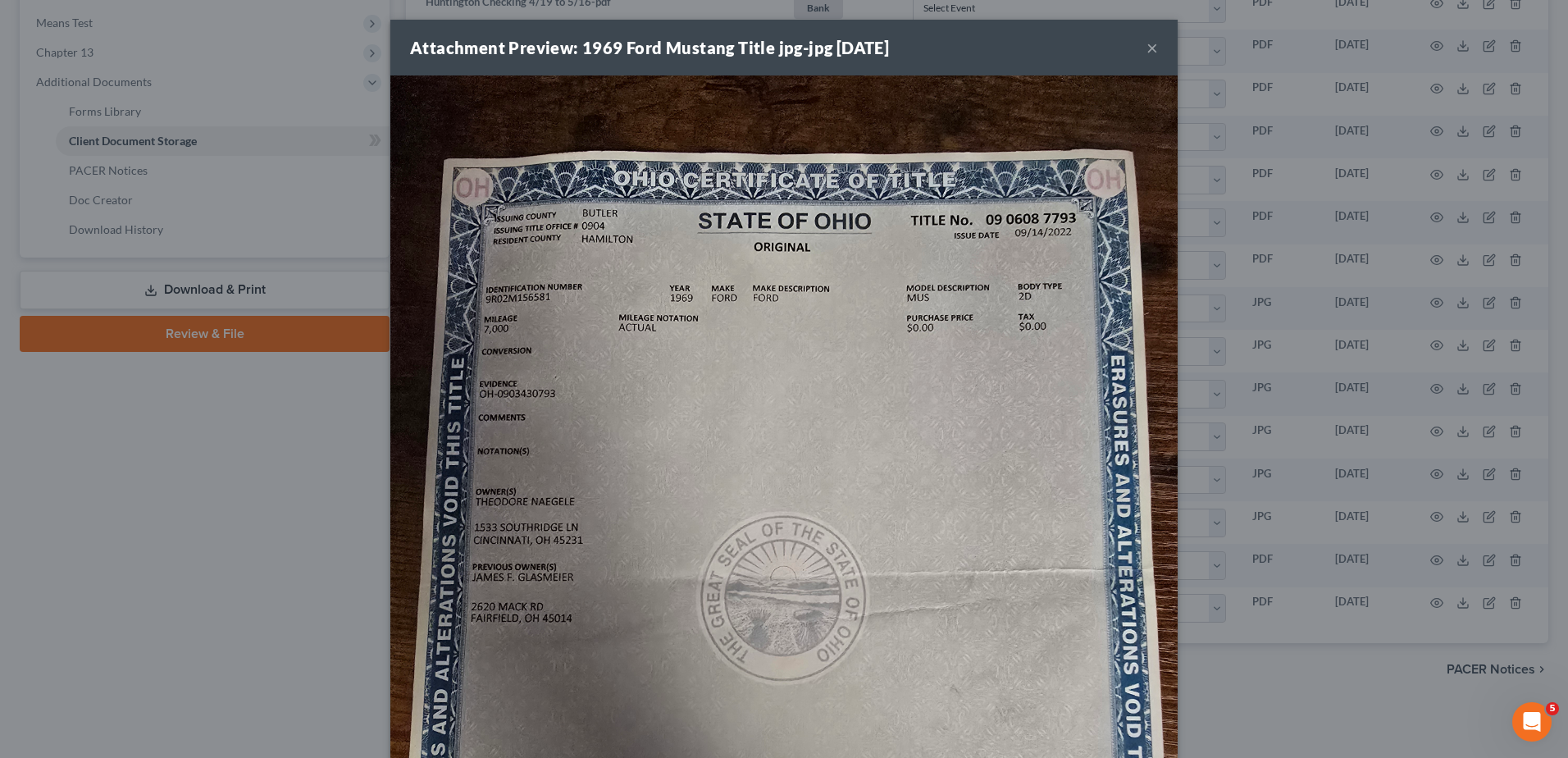
click at [1146, 46] on button "×" at bounding box center [1152, 47] width 12 height 20
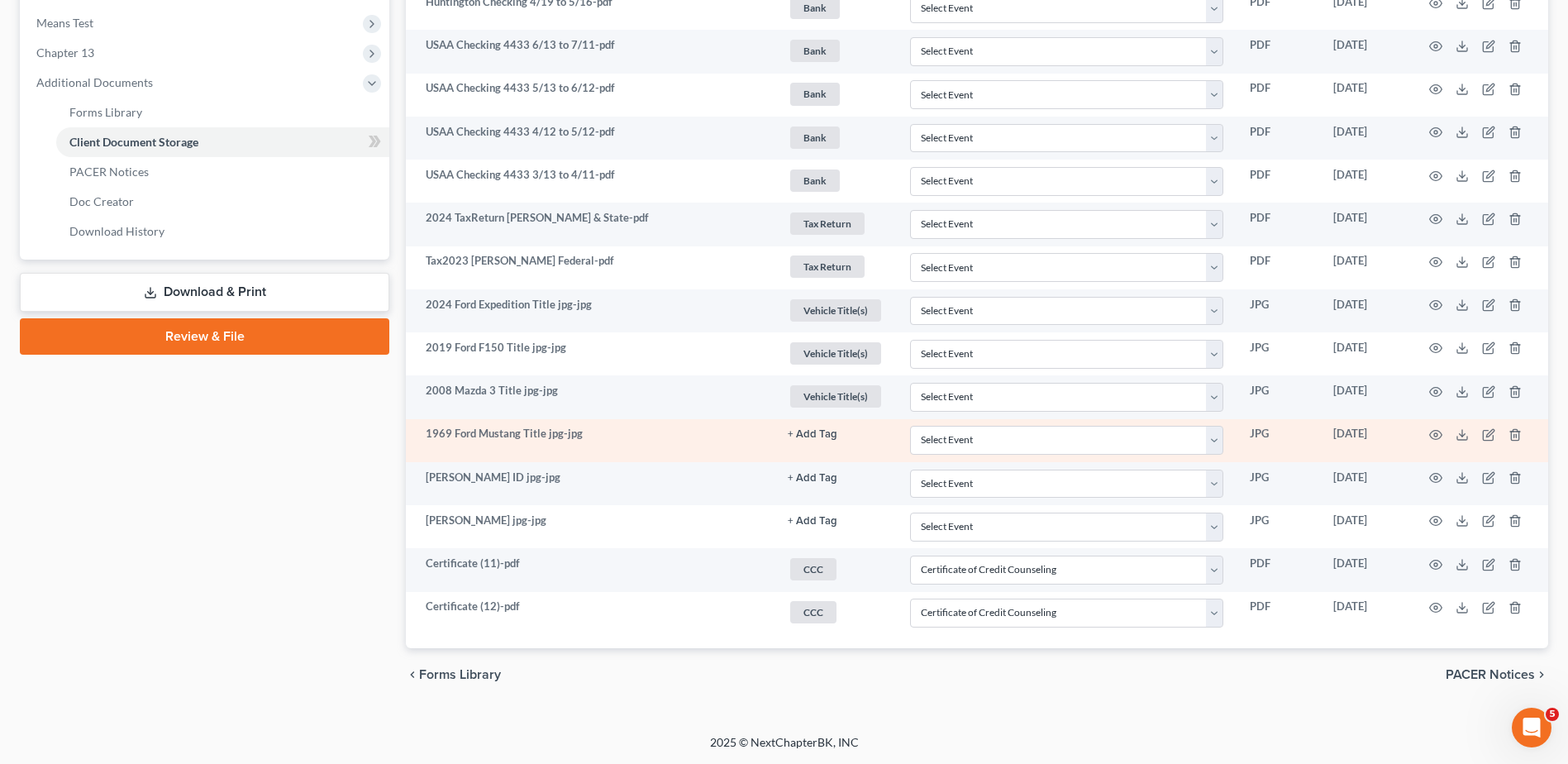
click at [820, 437] on button "+ Add Tag" at bounding box center [812, 434] width 50 height 11
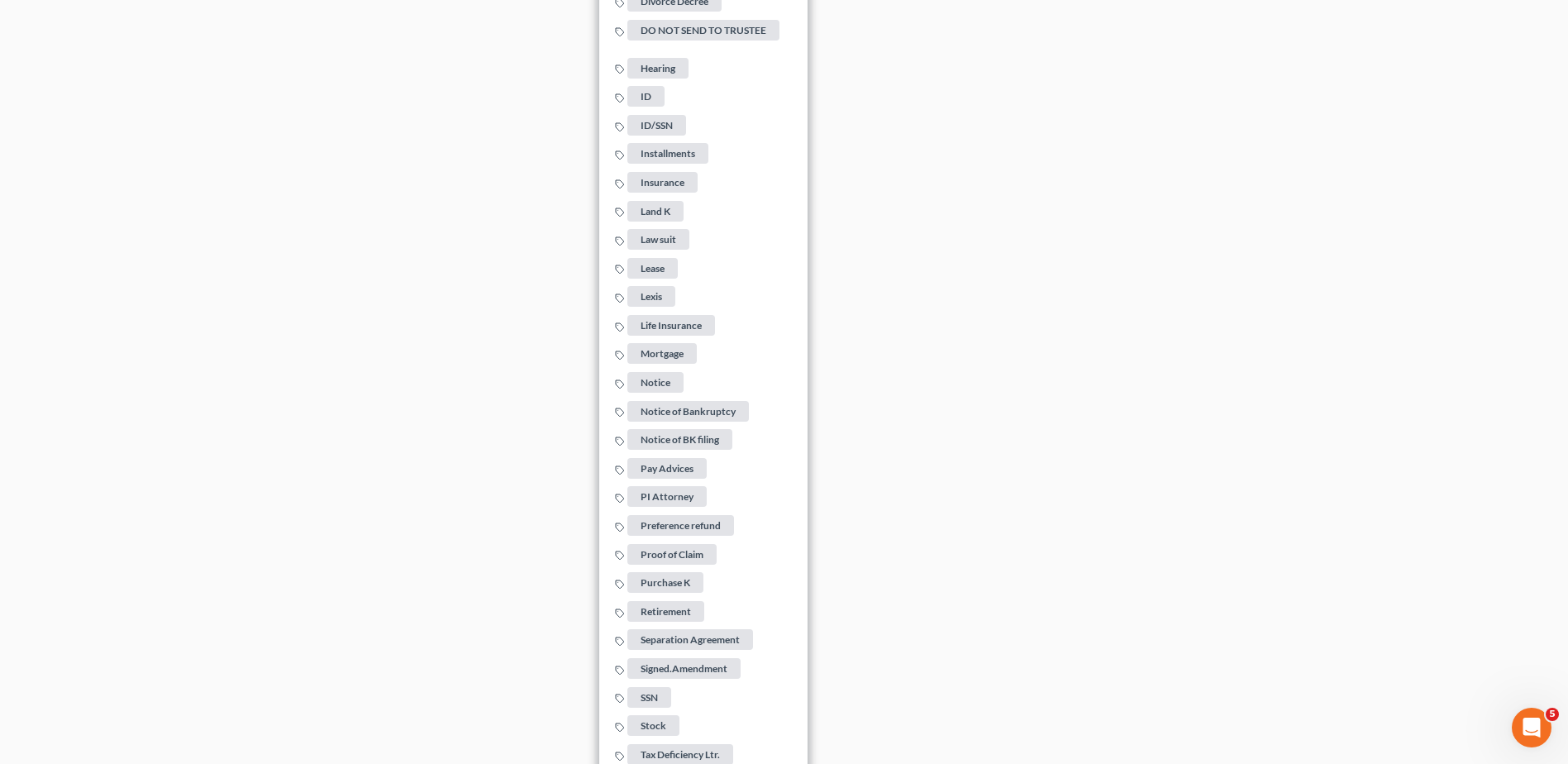
scroll to position [1773, 0]
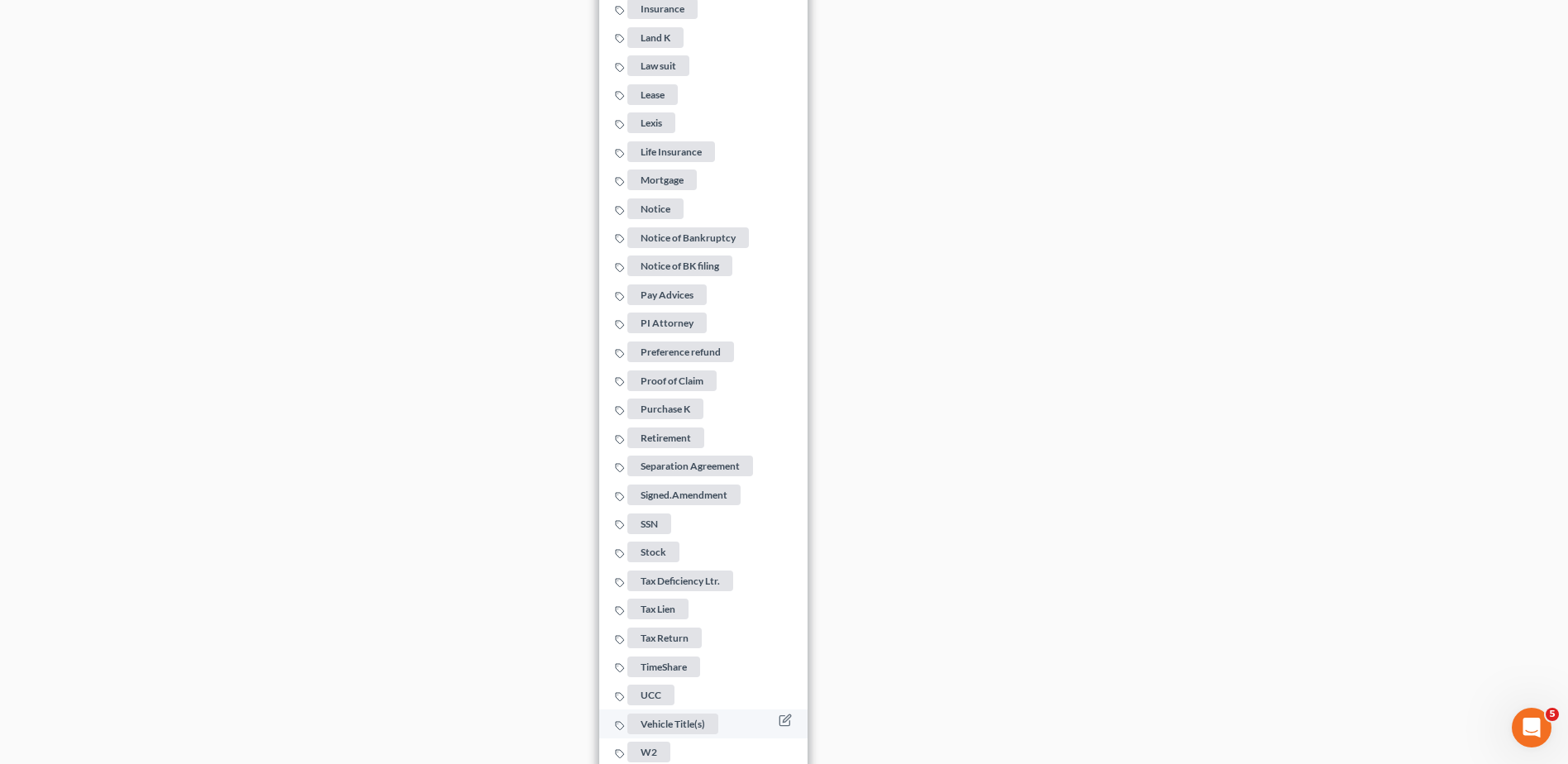
click at [679, 718] on span "Vehicle Title(s)" at bounding box center [673, 723] width 91 height 21
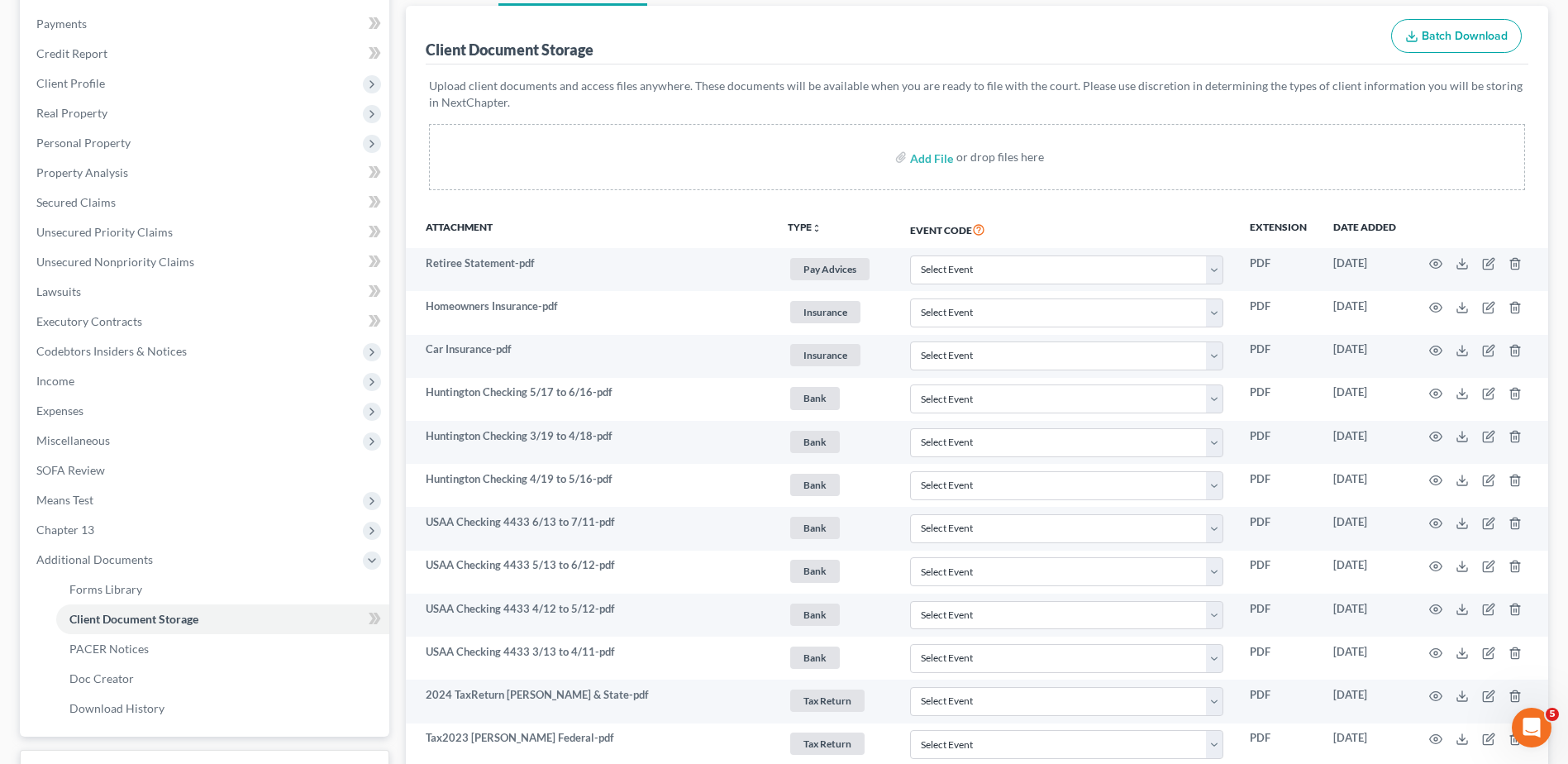
scroll to position [0, 0]
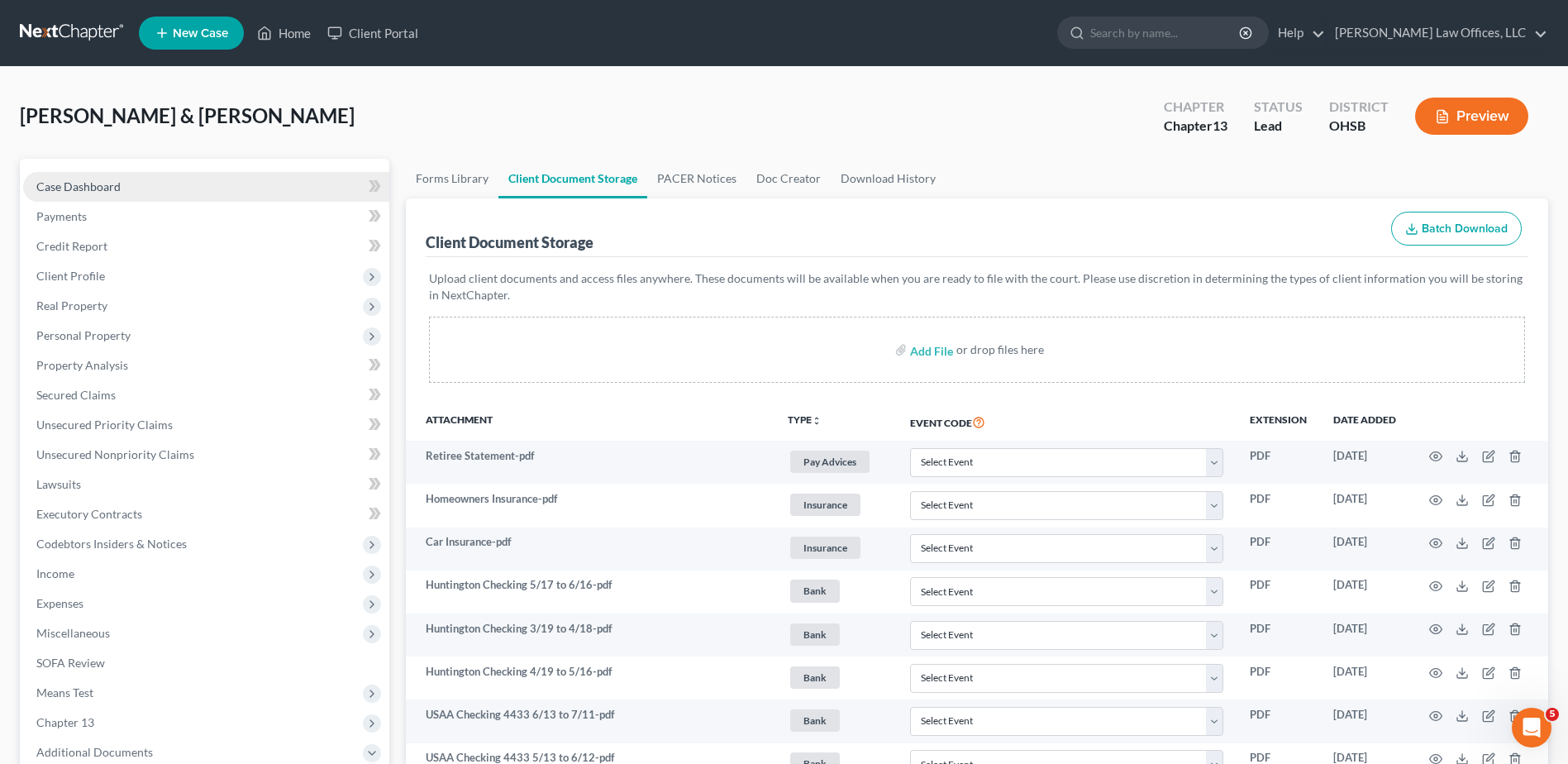
click at [92, 185] on span "Case Dashboard" at bounding box center [78, 186] width 85 height 14
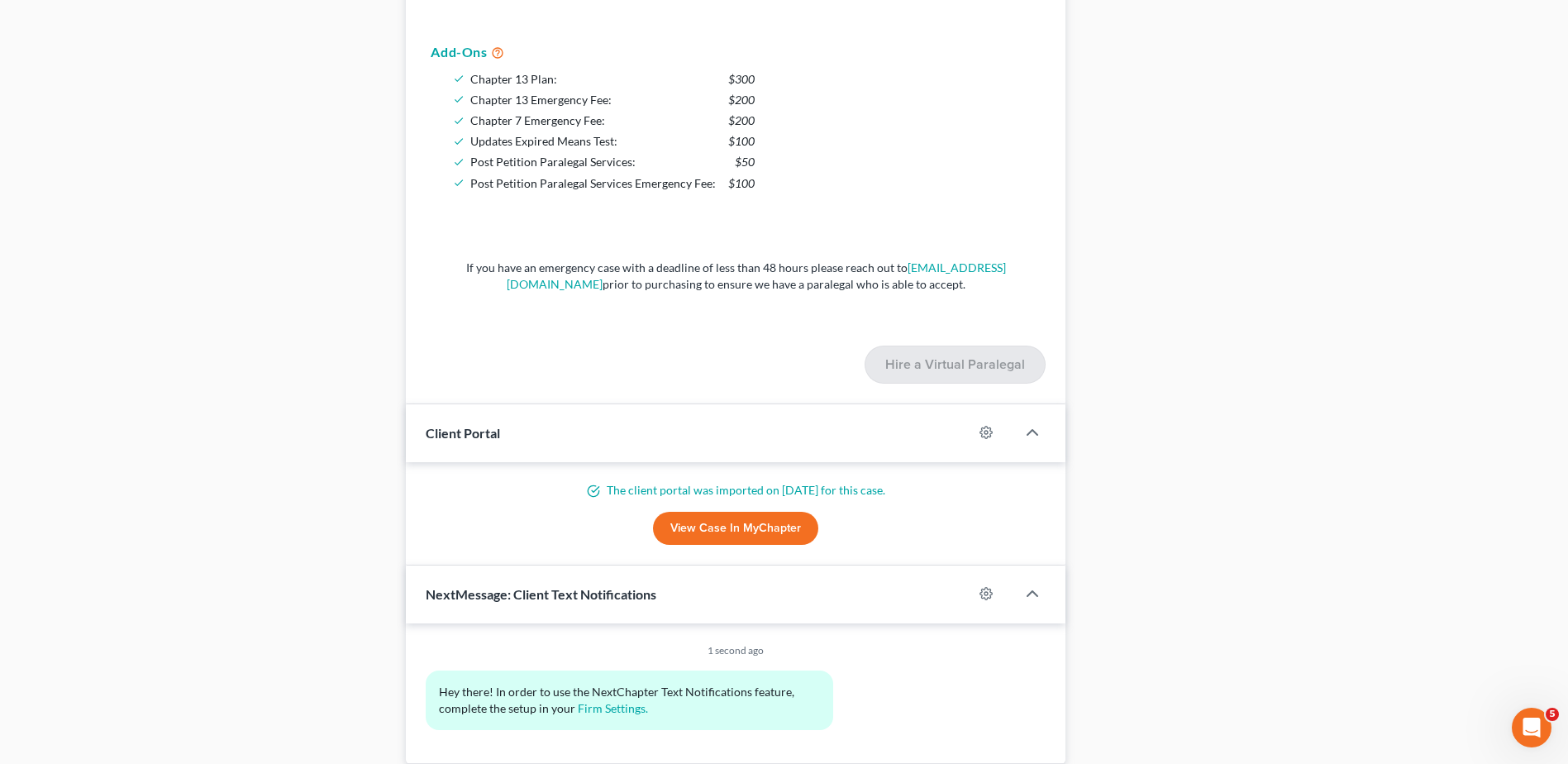
scroll to position [1488, 0]
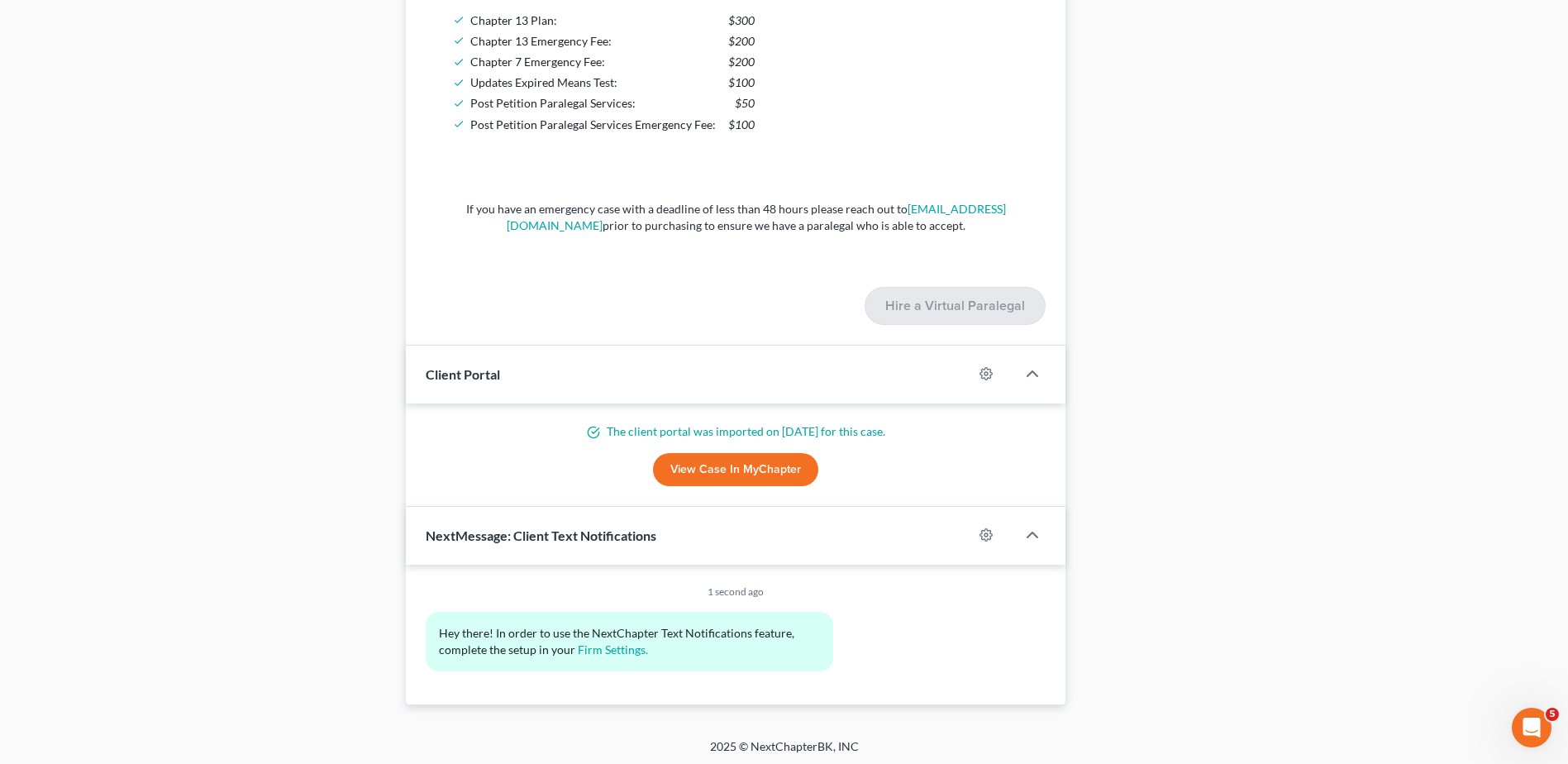
click at [755, 472] on link "View Case in MyChapter" at bounding box center [736, 469] width 166 height 33
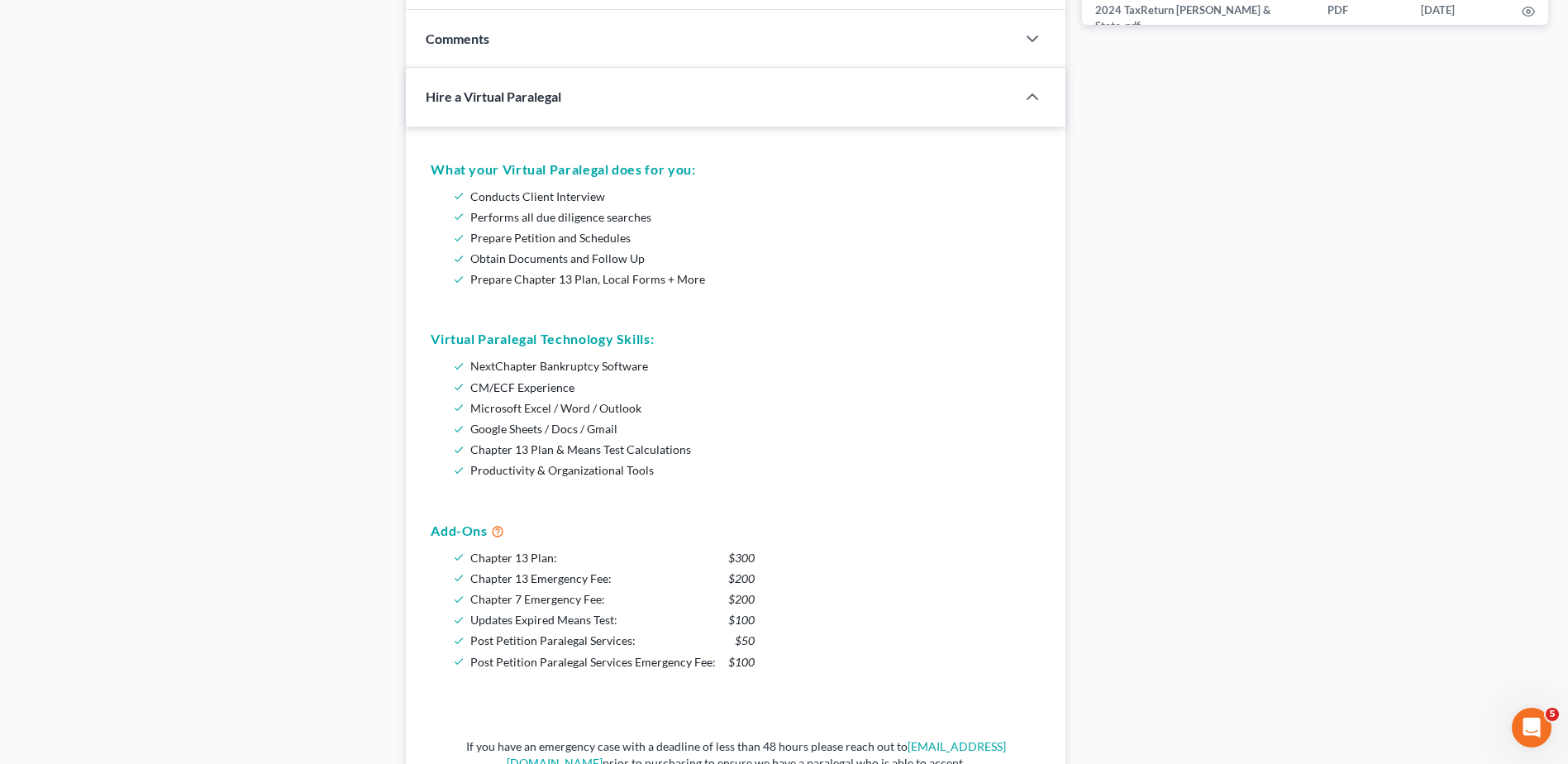
scroll to position [496, 0]
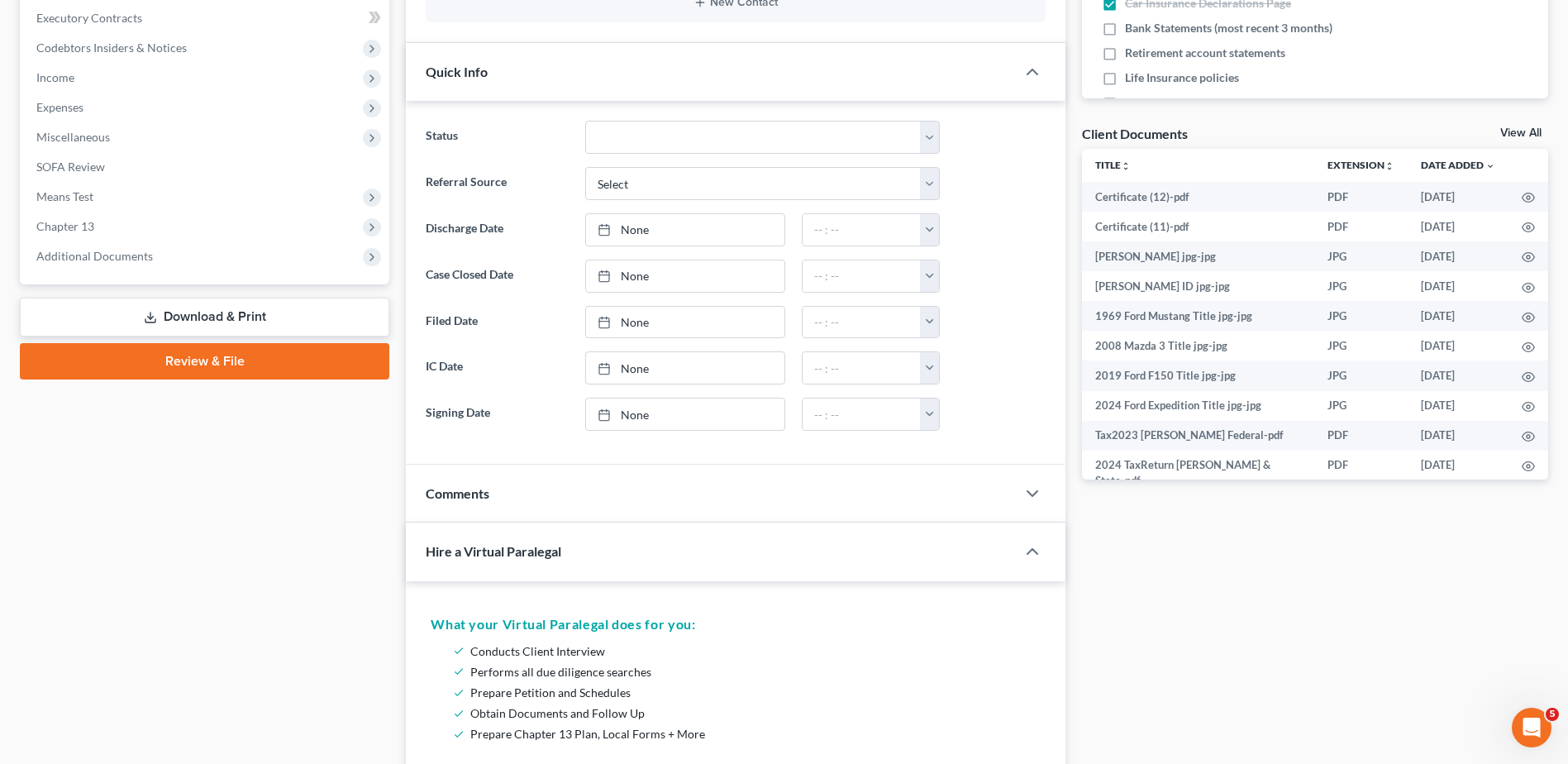
drag, startPoint x: 93, startPoint y: 259, endPoint x: 111, endPoint y: 282, distance: 29.2
click at [93, 259] on span "Additional Documents" at bounding box center [94, 256] width 116 height 14
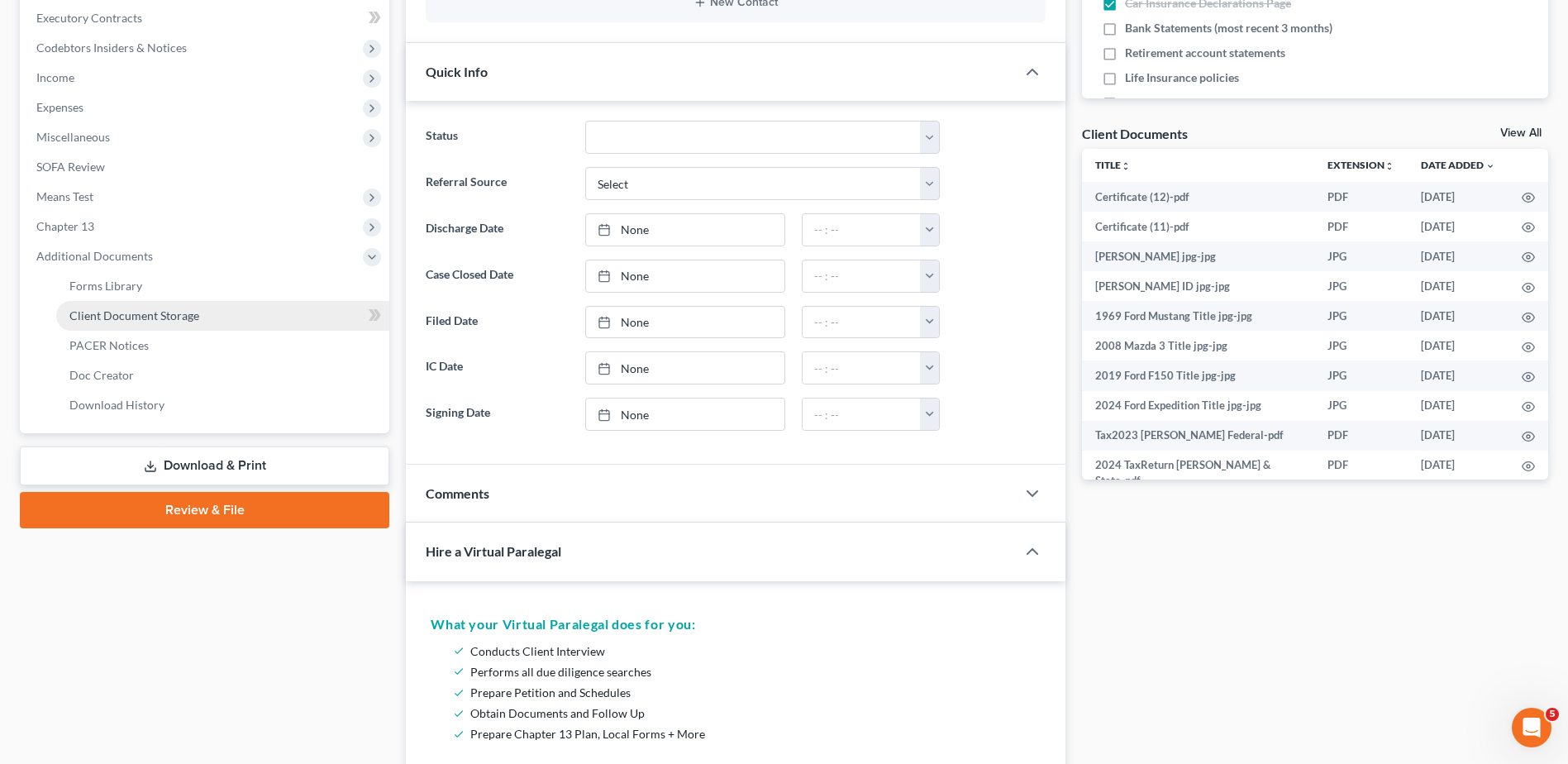
click at [119, 312] on span "Client Document Storage" at bounding box center [134, 315] width 130 height 14
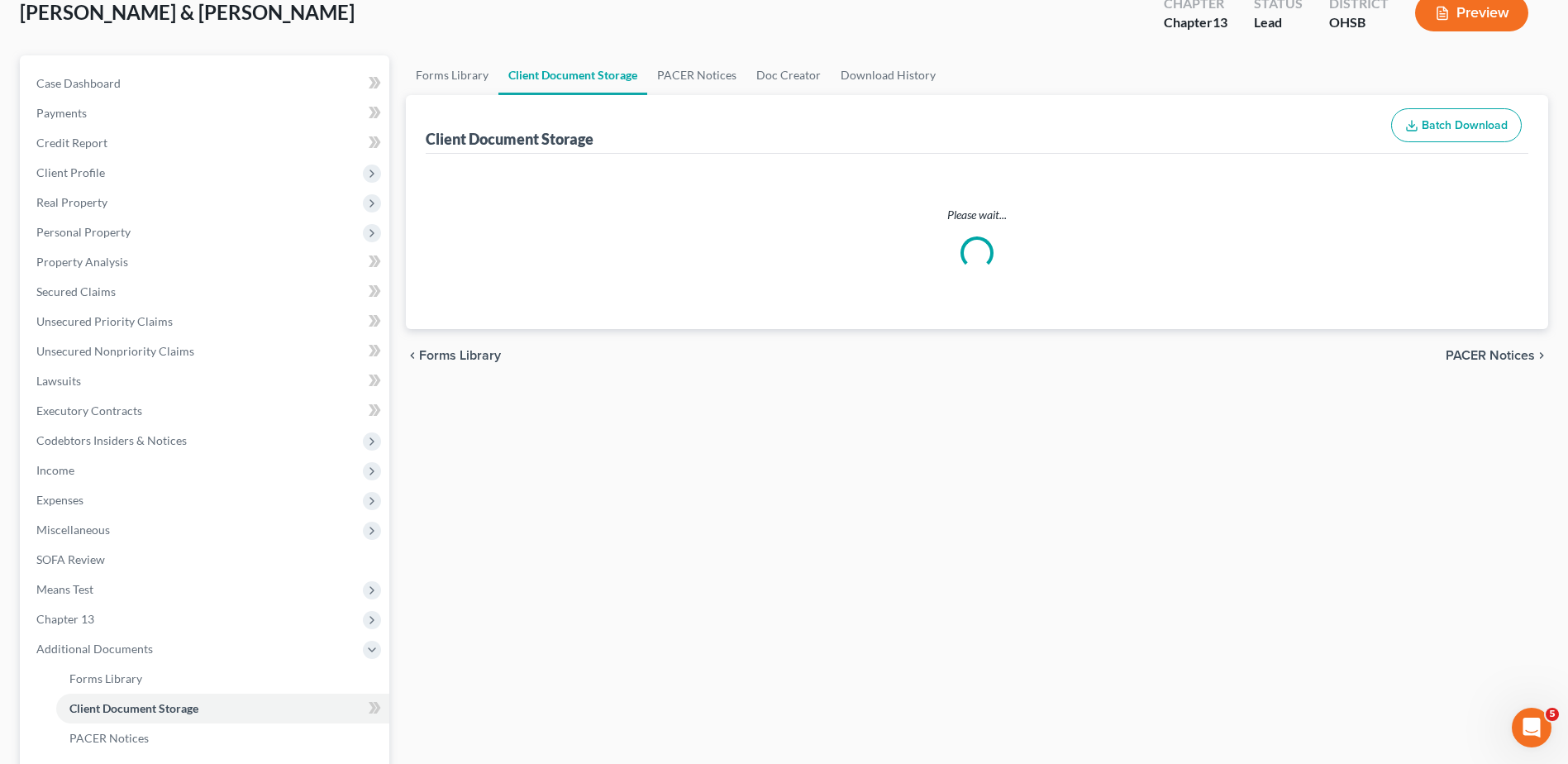
scroll to position [1, 0]
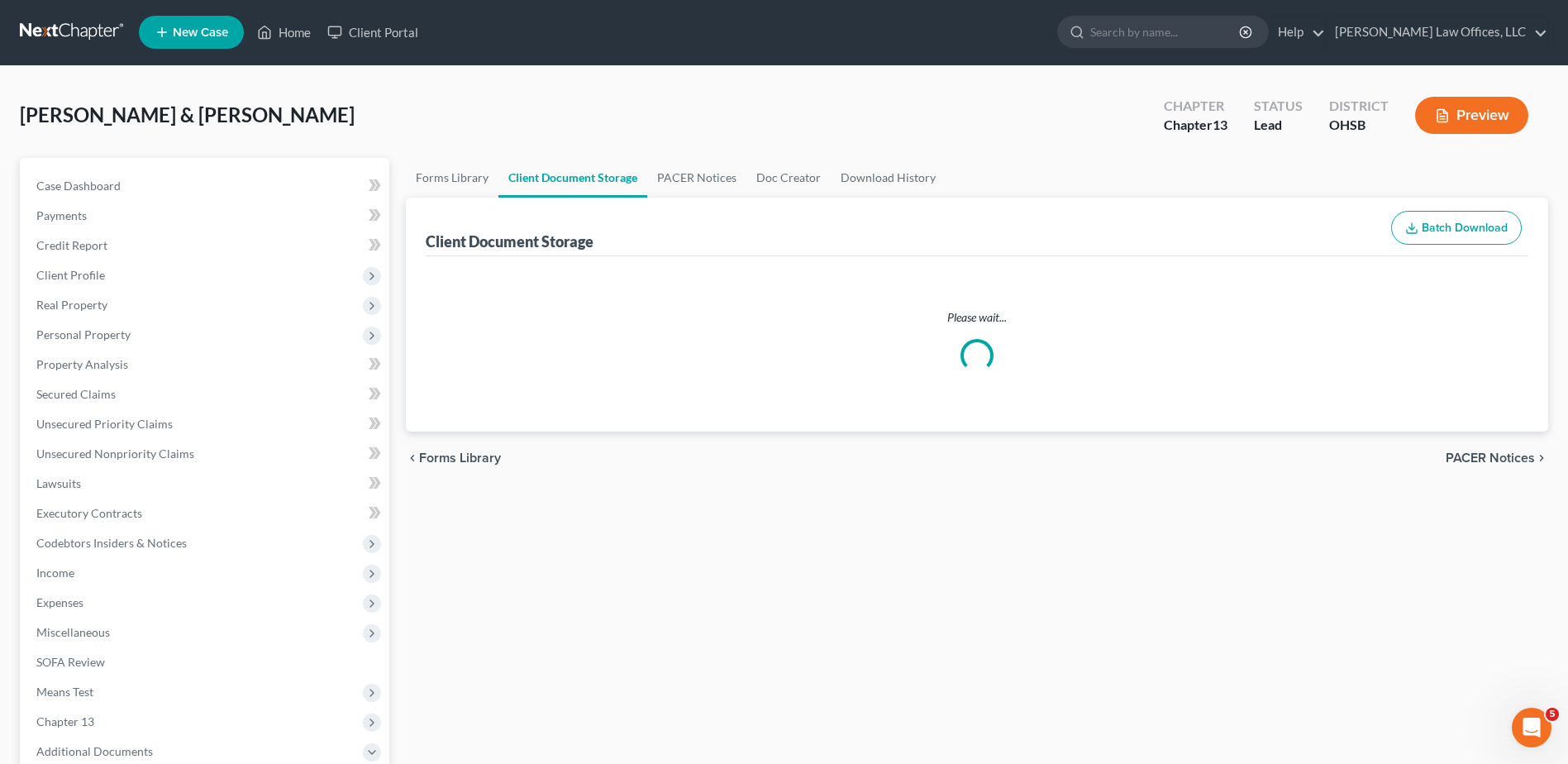
select select "7"
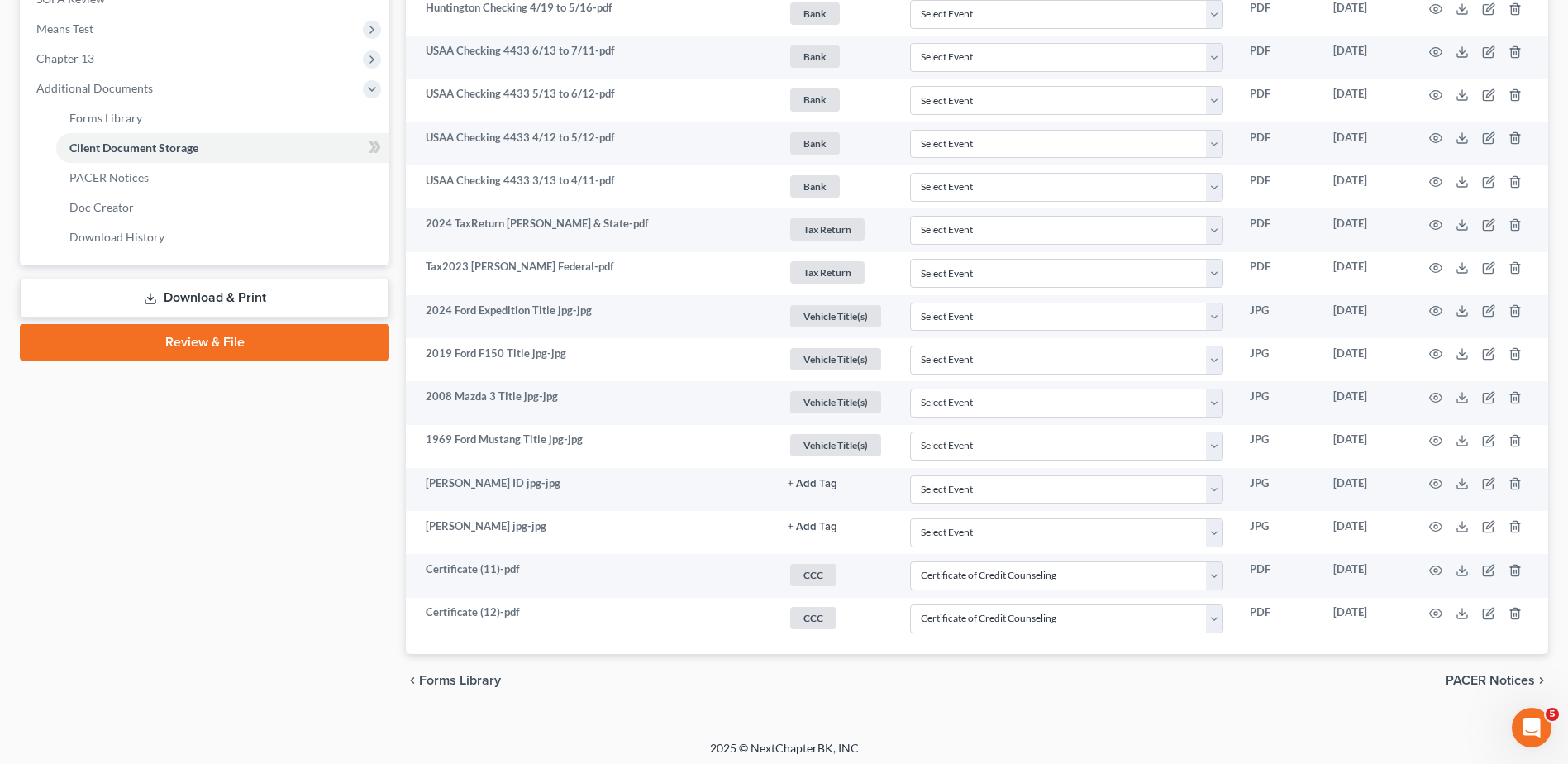
scroll to position [669, 0]
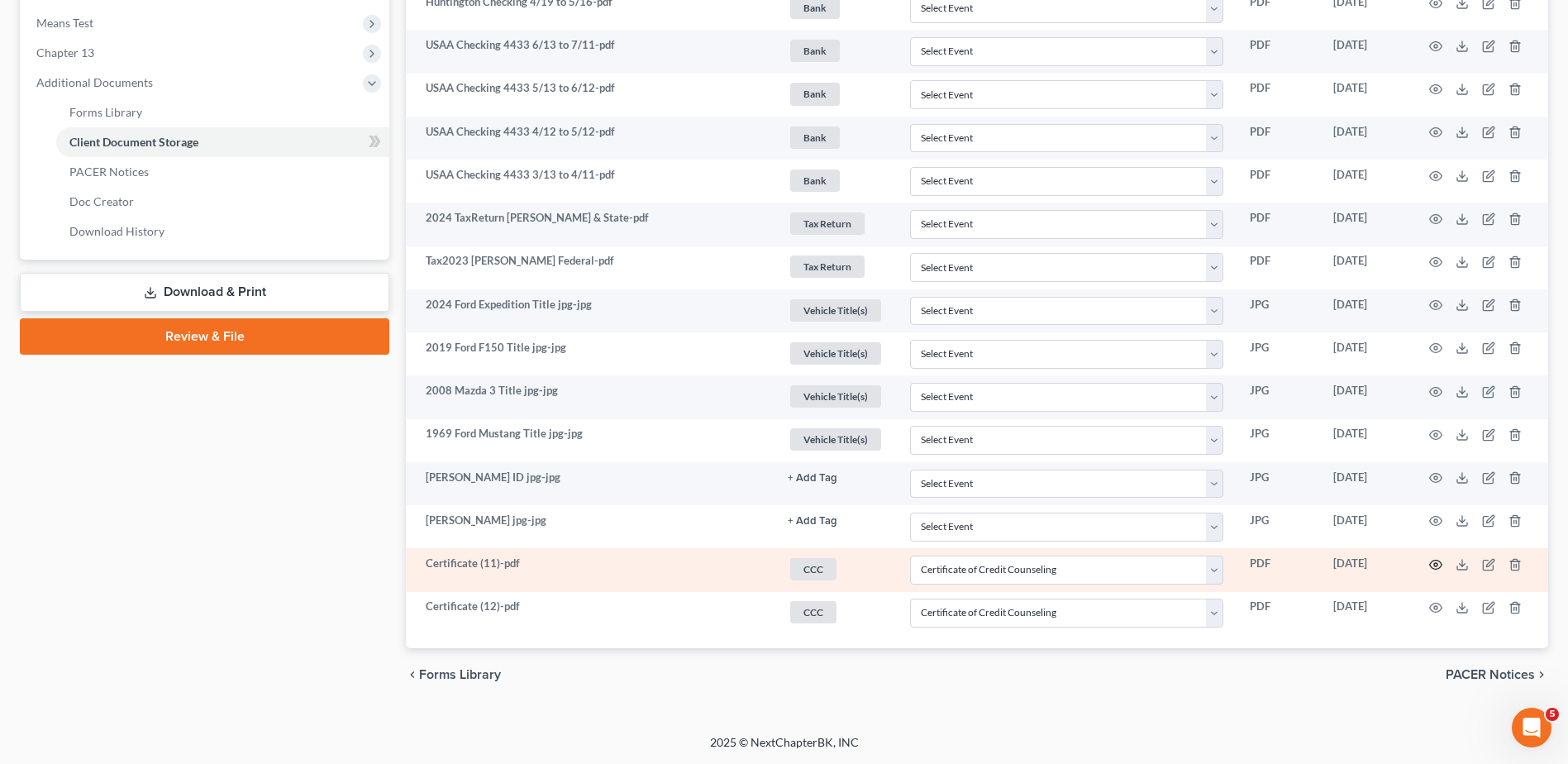
click at [1434, 564] on icon "button" at bounding box center [1436, 565] width 14 height 14
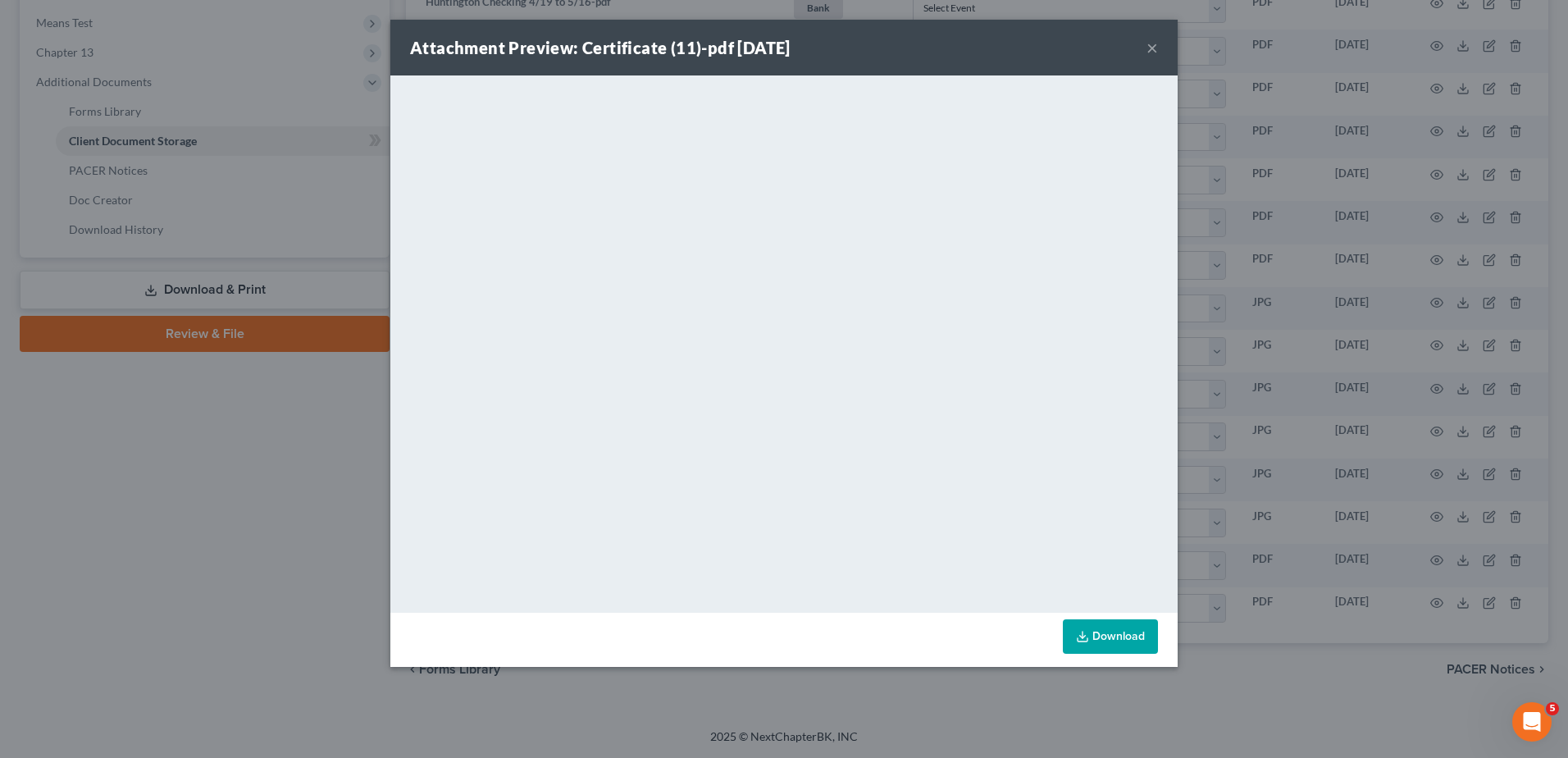
click at [1150, 46] on button "×" at bounding box center [1152, 47] width 12 height 20
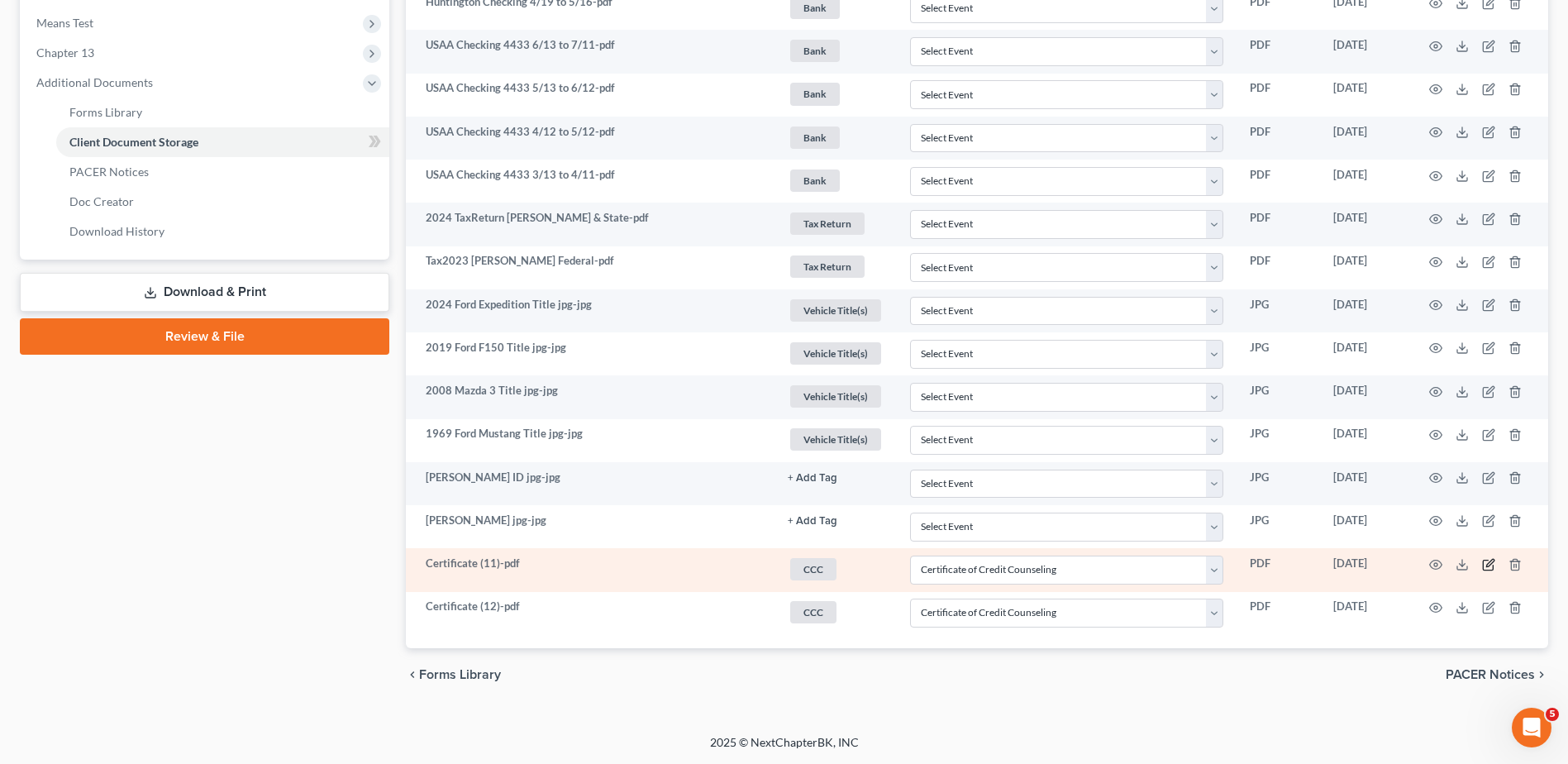
click at [1487, 564] on icon "button" at bounding box center [1490, 562] width 7 height 7
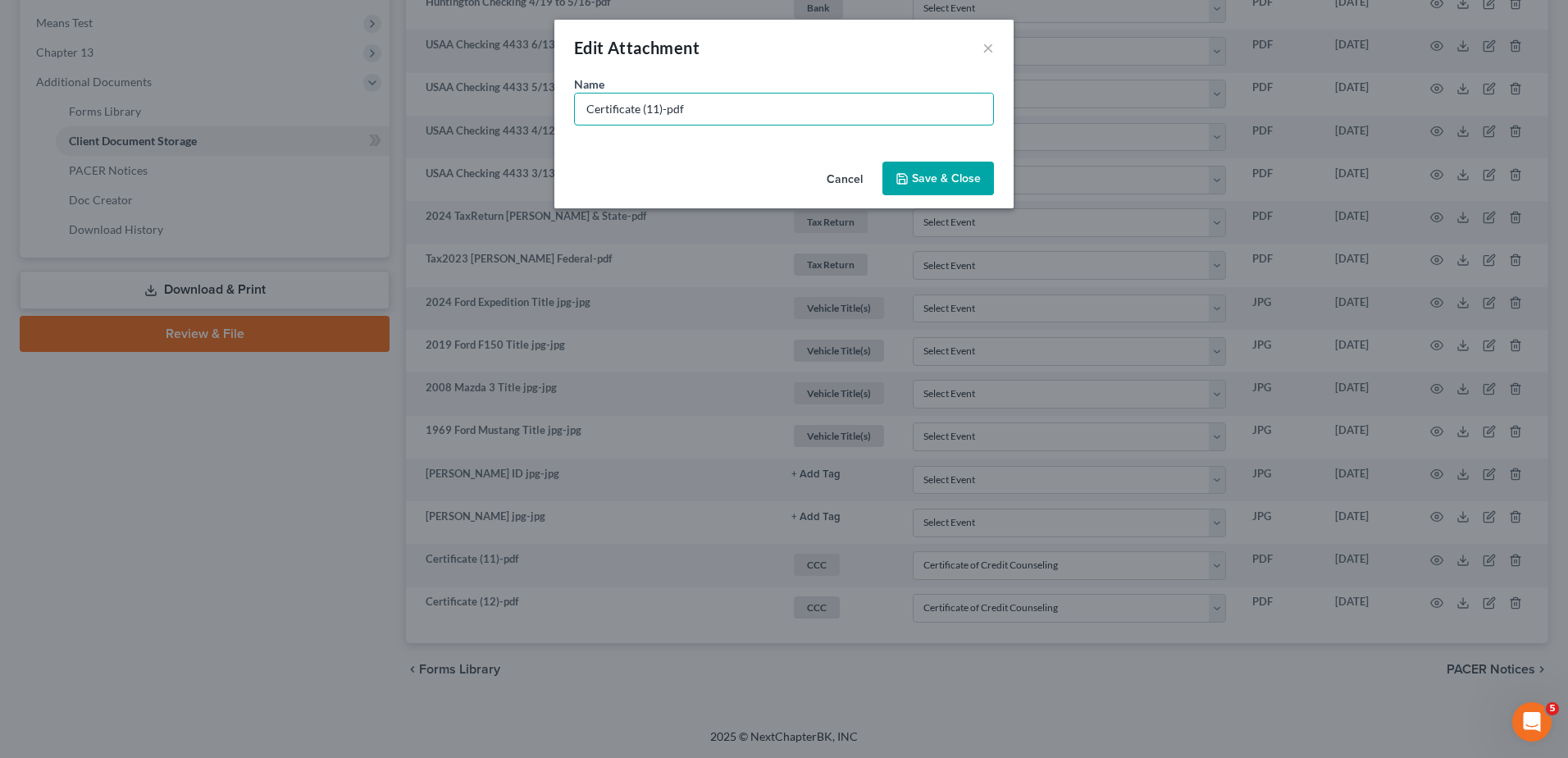
drag, startPoint x: 662, startPoint y: 108, endPoint x: 470, endPoint y: 108, distance: 192.0
click at [470, 108] on div "Edit Attachment × Name * Certificate (11)-pdf Cancel Save & Close" at bounding box center [784, 379] width 1568 height 758
type input "CCC Sara-pdf"
click at [918, 184] on span "Save & Close" at bounding box center [946, 179] width 69 height 14
select select "7"
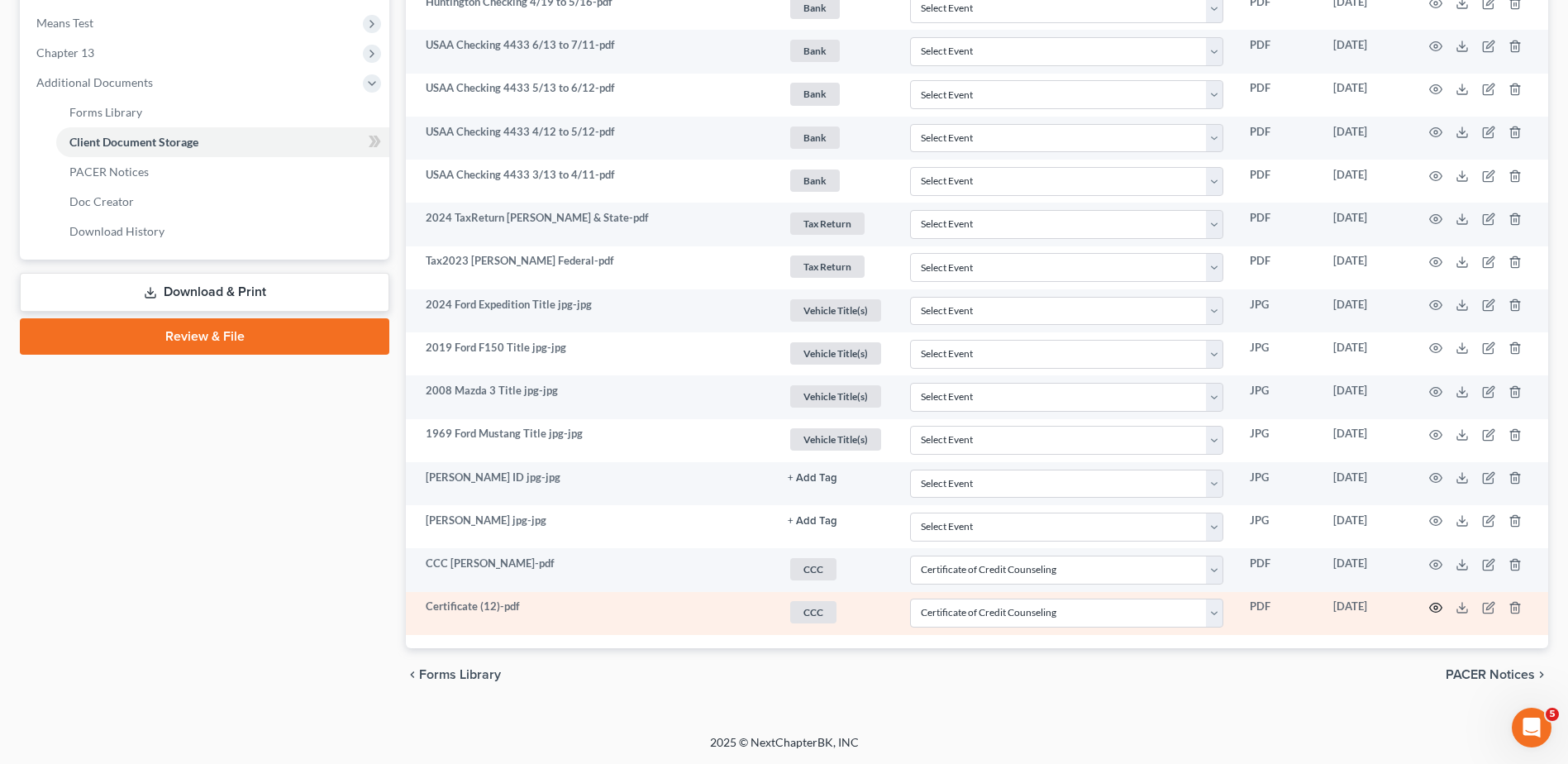
click at [1435, 609] on circle "button" at bounding box center [1437, 608] width 4 height 4
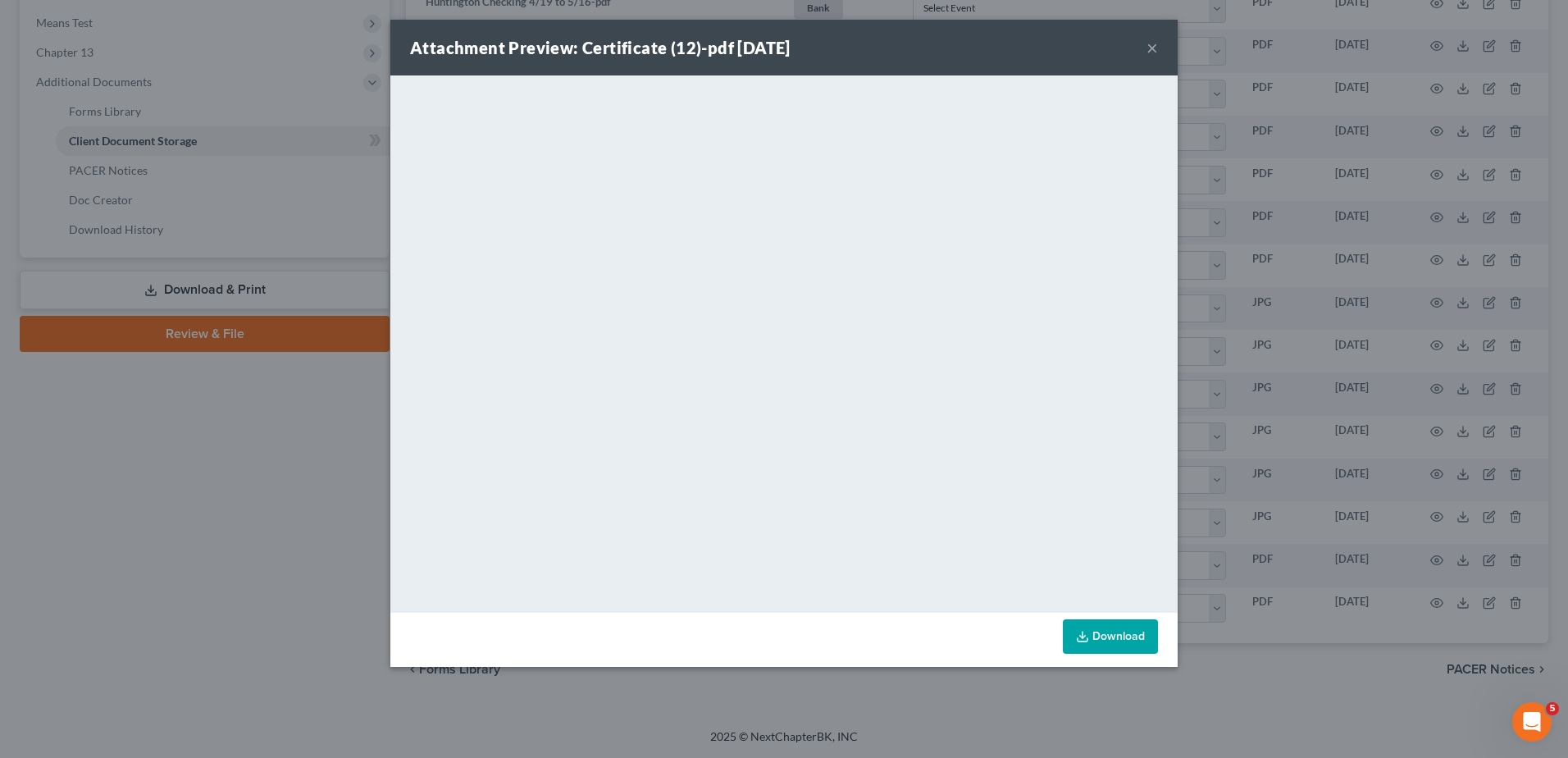
click at [1153, 51] on button "×" at bounding box center [1152, 47] width 12 height 20
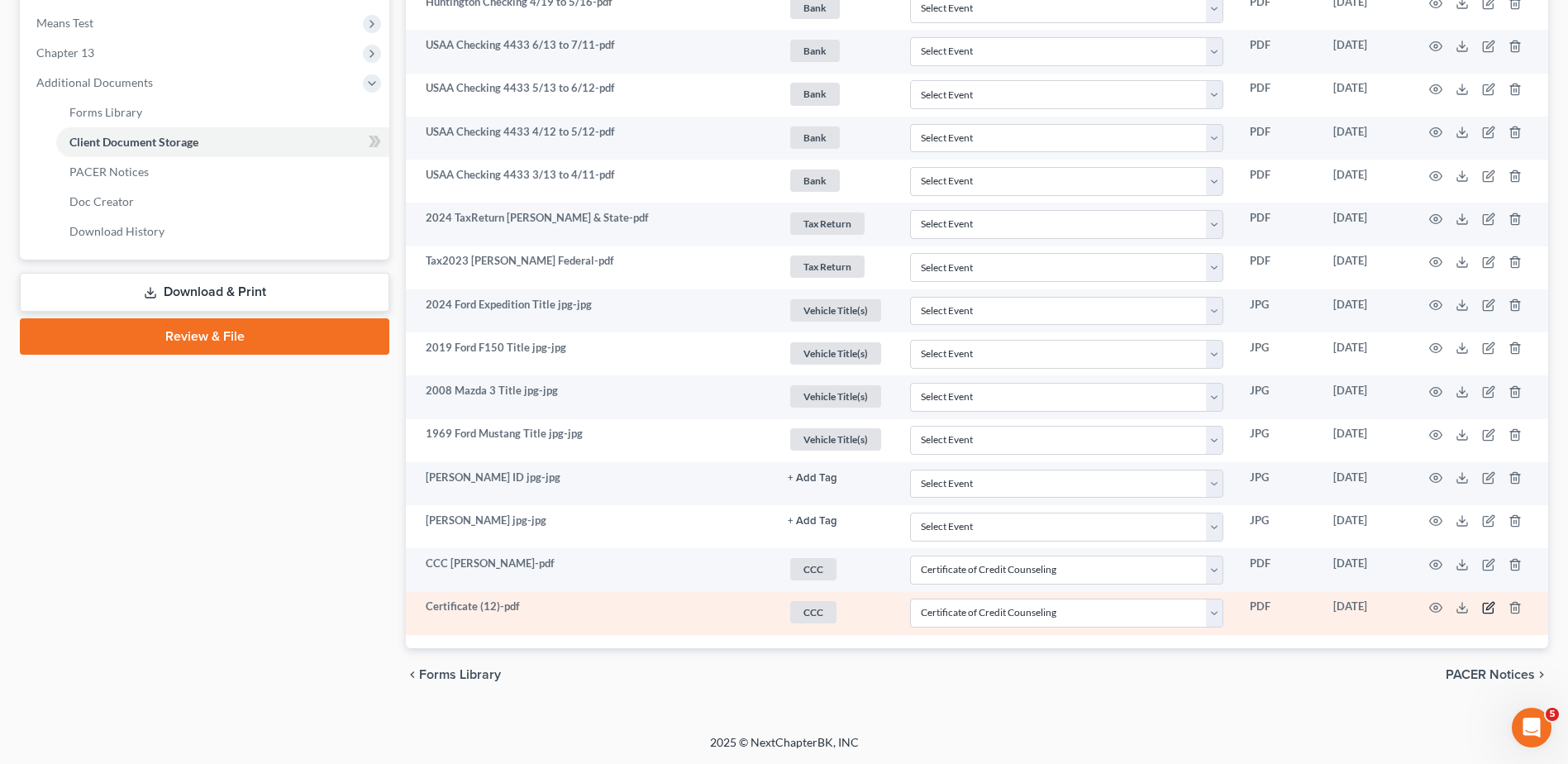
click at [1491, 606] on icon "button" at bounding box center [1489, 607] width 14 height 14
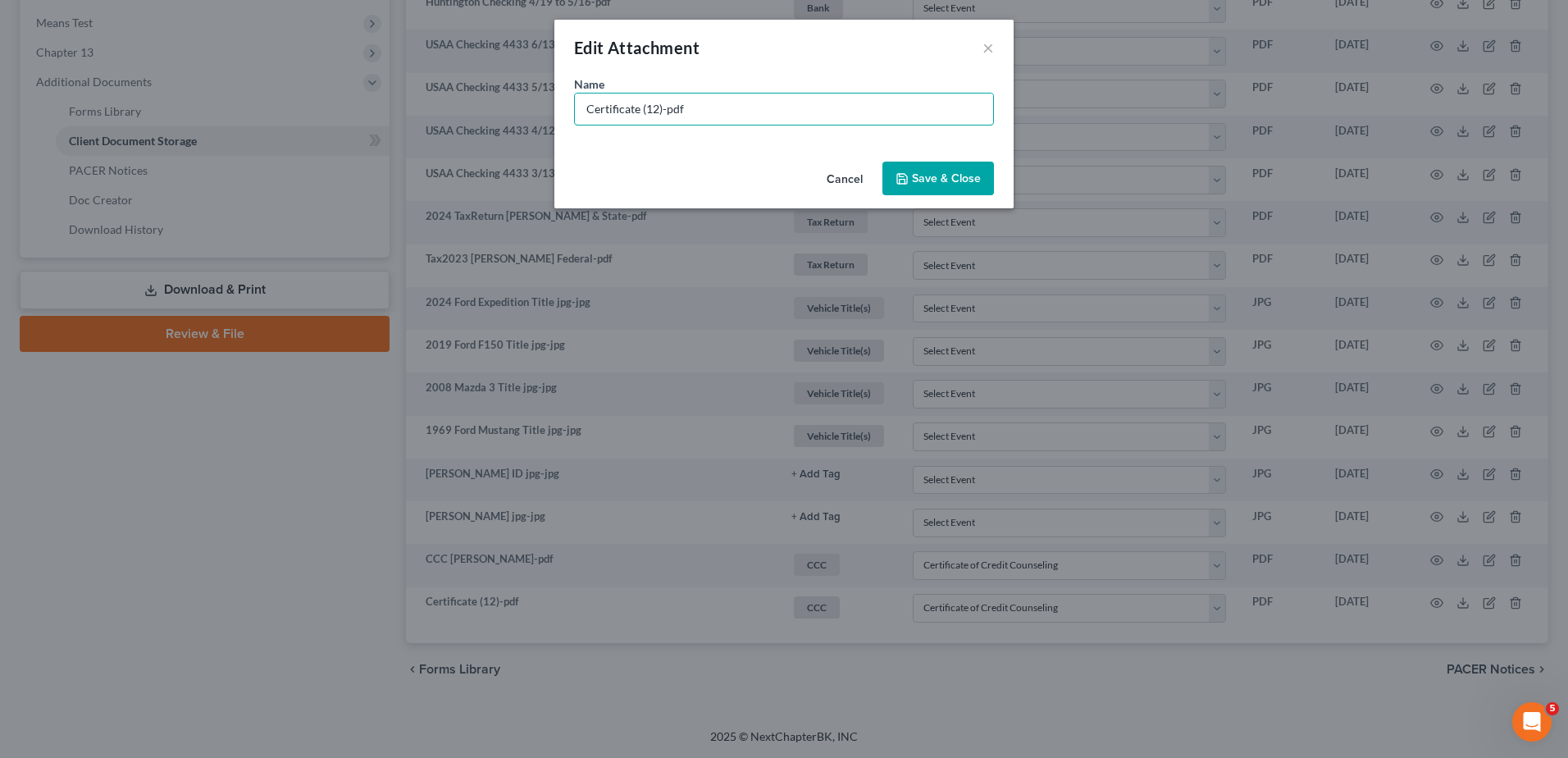
drag, startPoint x: 661, startPoint y: 109, endPoint x: 481, endPoint y: 109, distance: 180.0
click at [481, 109] on div "Edit Attachment × Name * Certificate (12)-pdf Cancel Save & Close" at bounding box center [784, 379] width 1568 height 758
type input "CCC Theodore-pdf"
click at [922, 173] on span "Save & Close" at bounding box center [946, 179] width 69 height 14
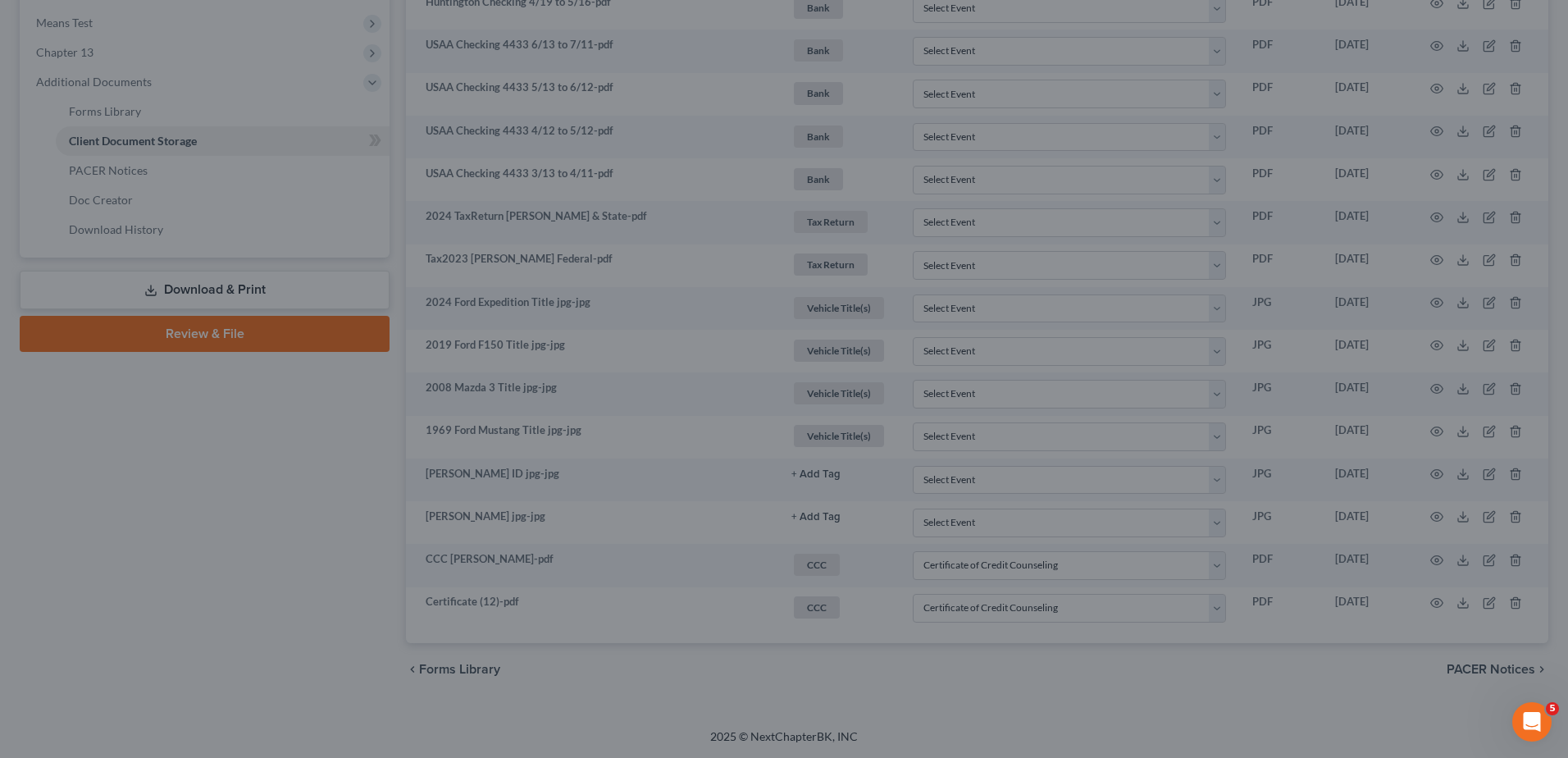
select select "7"
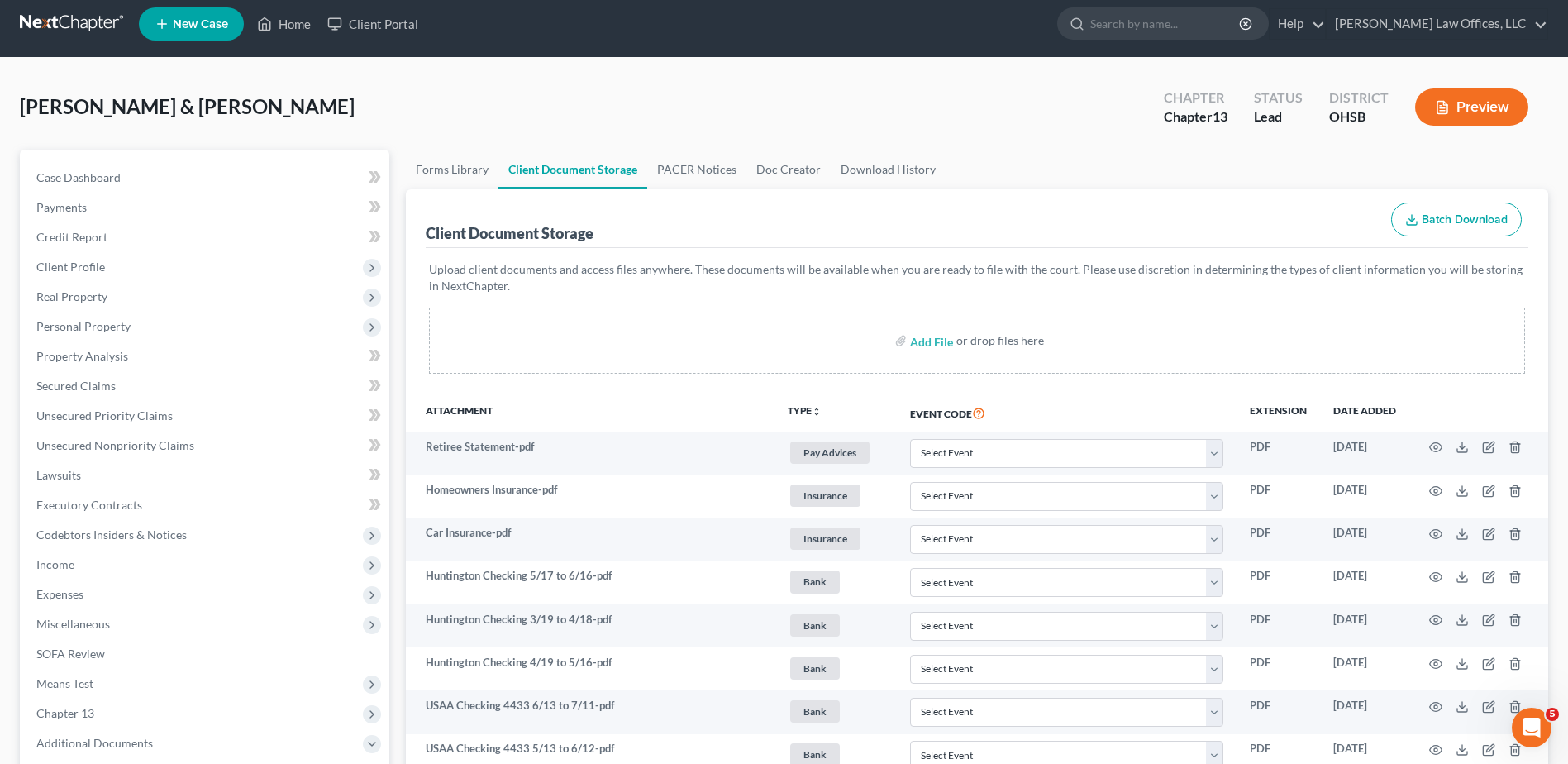
scroll to position [8, 0]
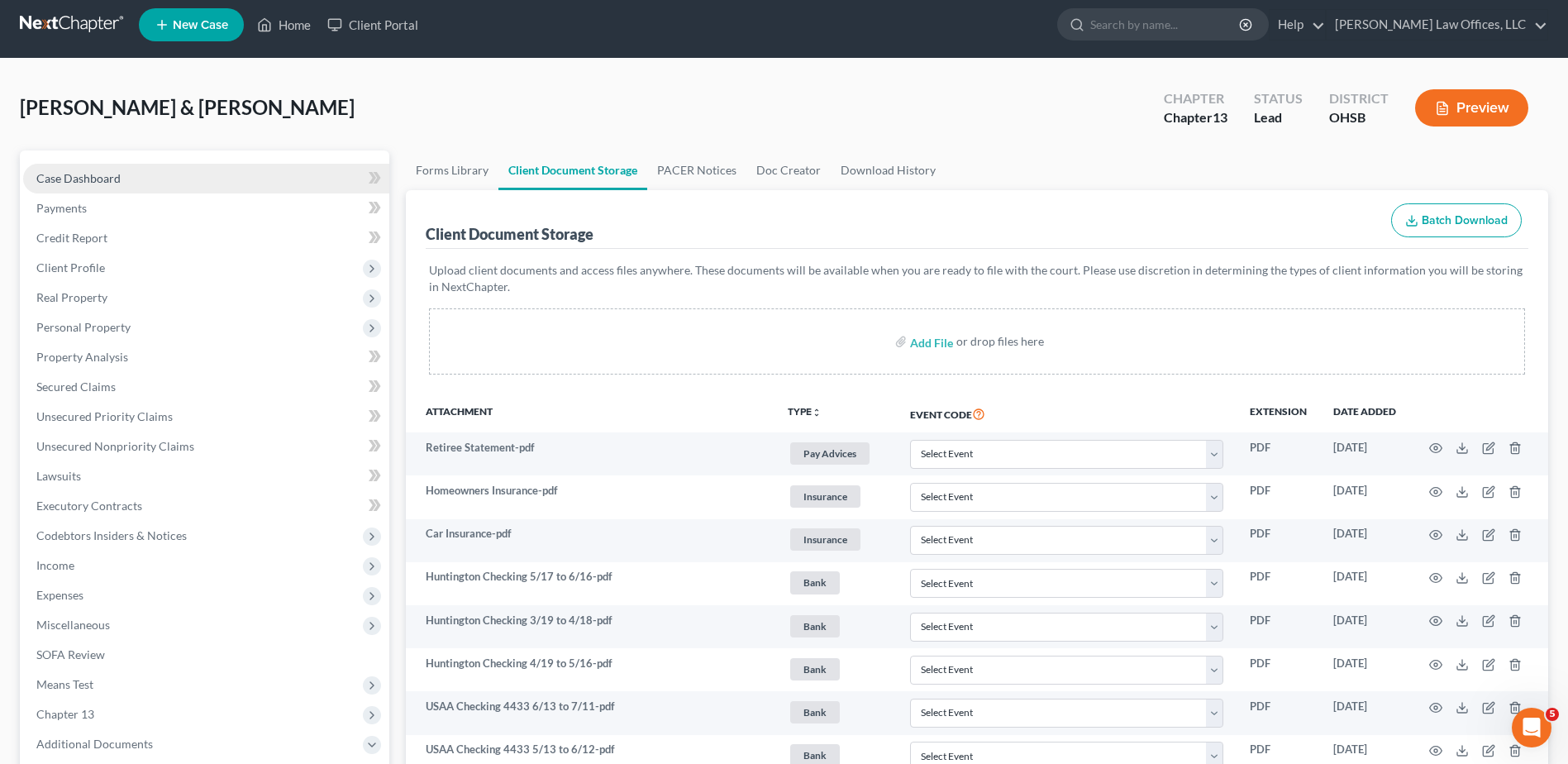
click at [95, 171] on span "Case Dashboard" at bounding box center [78, 178] width 85 height 14
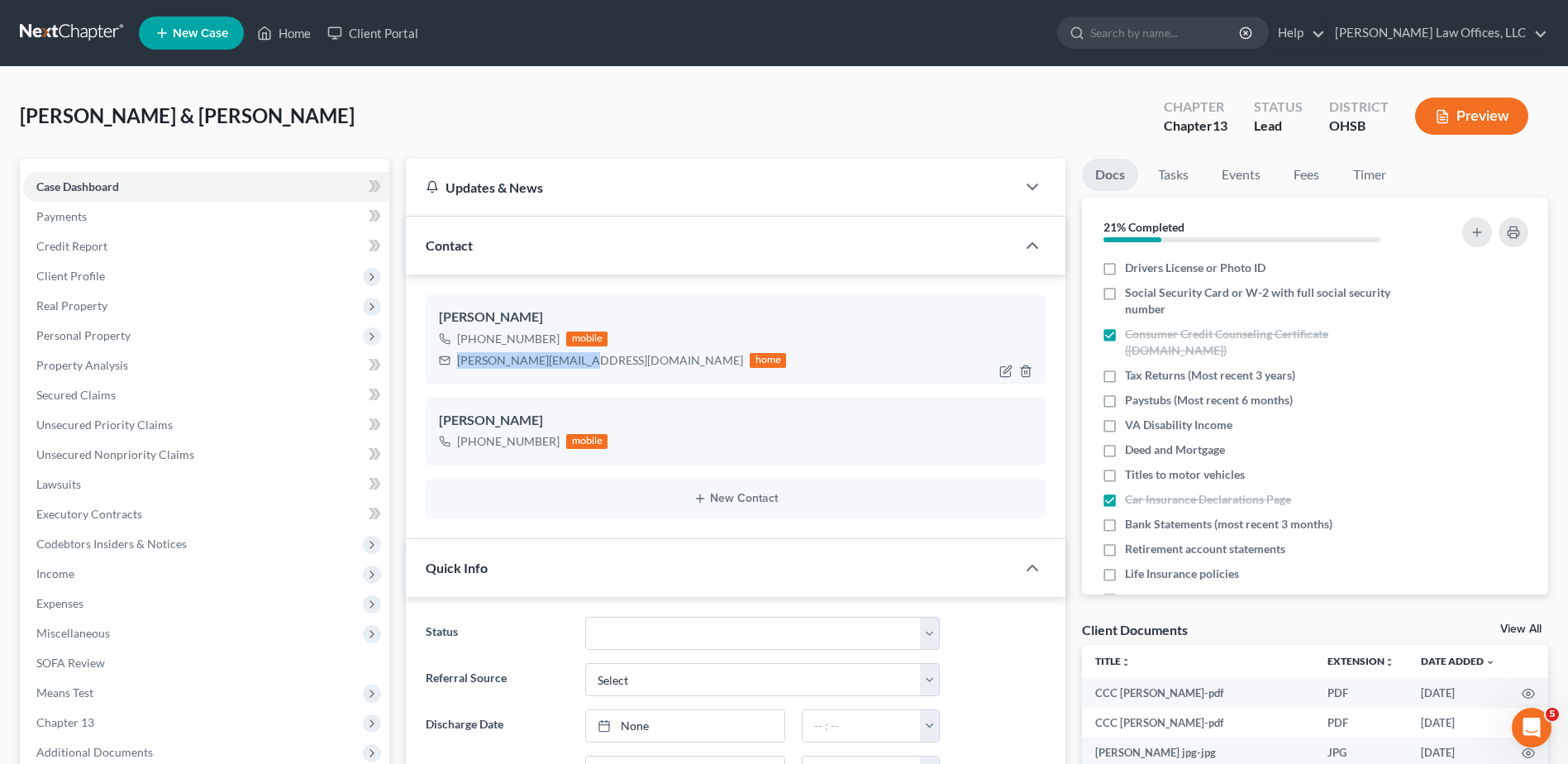
drag, startPoint x: 576, startPoint y: 363, endPoint x: 458, endPoint y: 364, distance: 118.0
click at [458, 364] on div "naegele.1sg@gmail.com" at bounding box center [601, 360] width 286 height 16
drag, startPoint x: 461, startPoint y: 361, endPoint x: 483, endPoint y: 359, distance: 22.1
copy div "naegele.1sg@gmail.com"
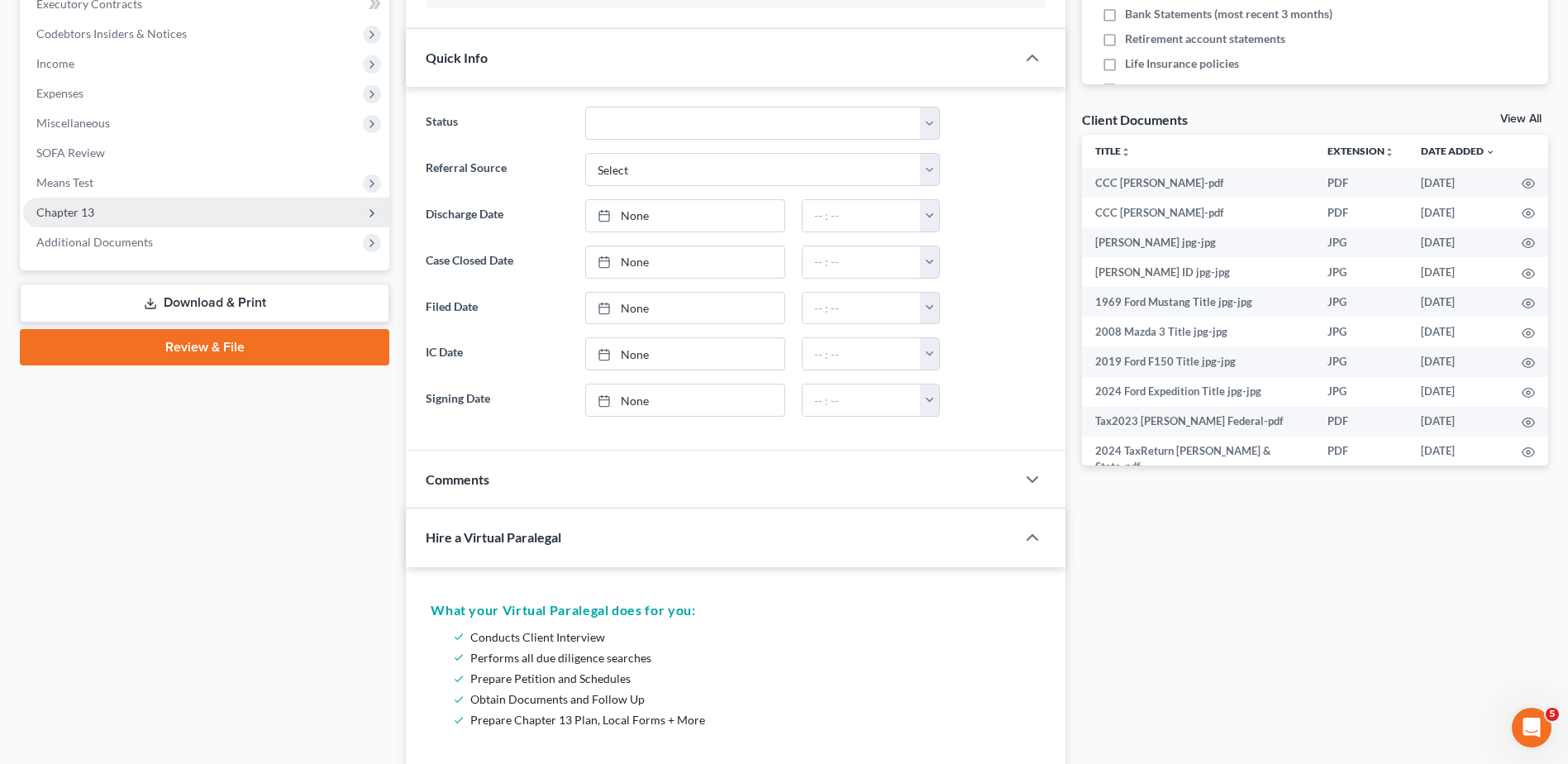
scroll to position [496, 0]
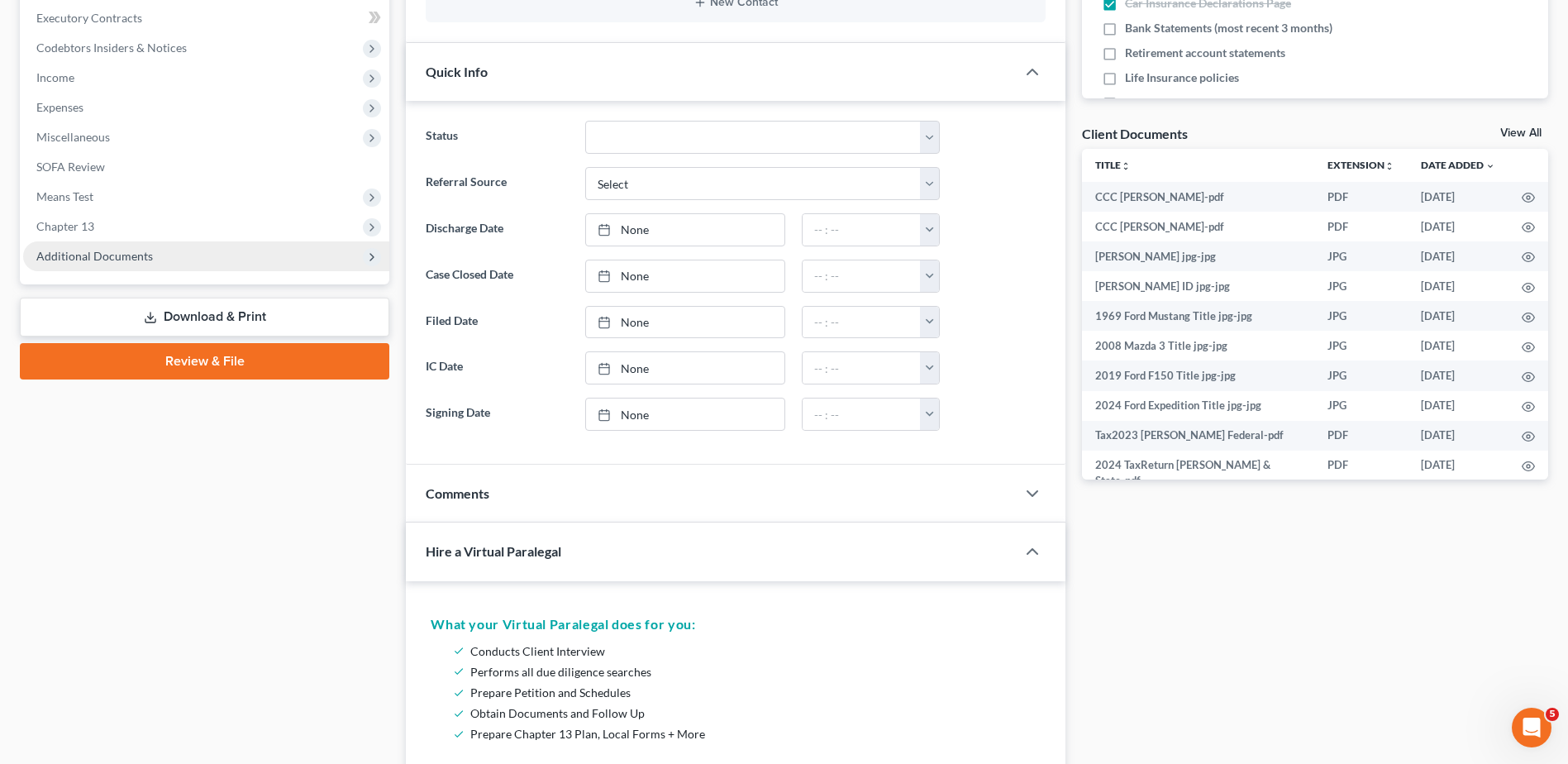
click at [87, 258] on span "Additional Documents" at bounding box center [94, 256] width 116 height 14
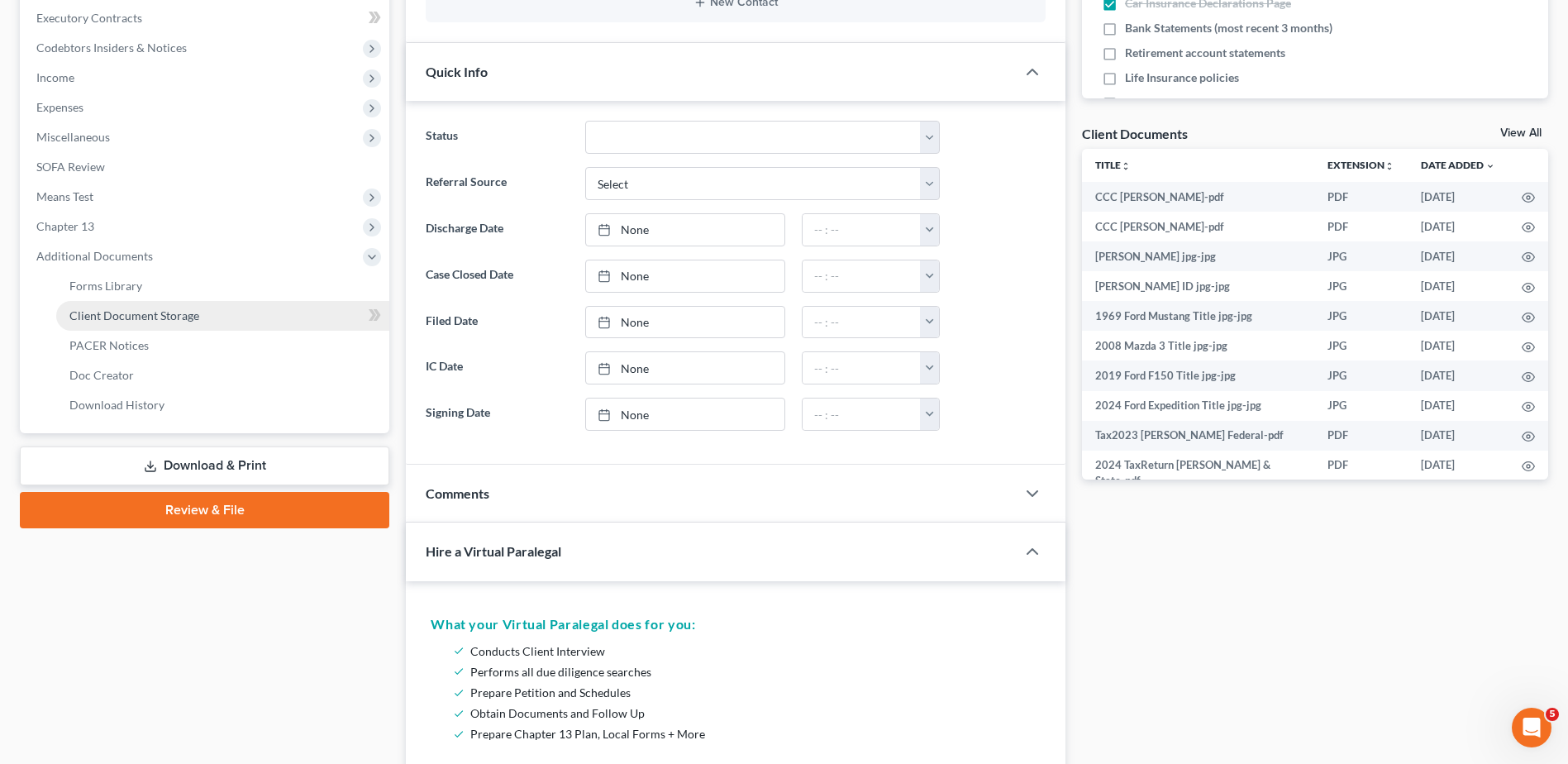
click at [134, 310] on span "Client Document Storage" at bounding box center [134, 315] width 130 height 14
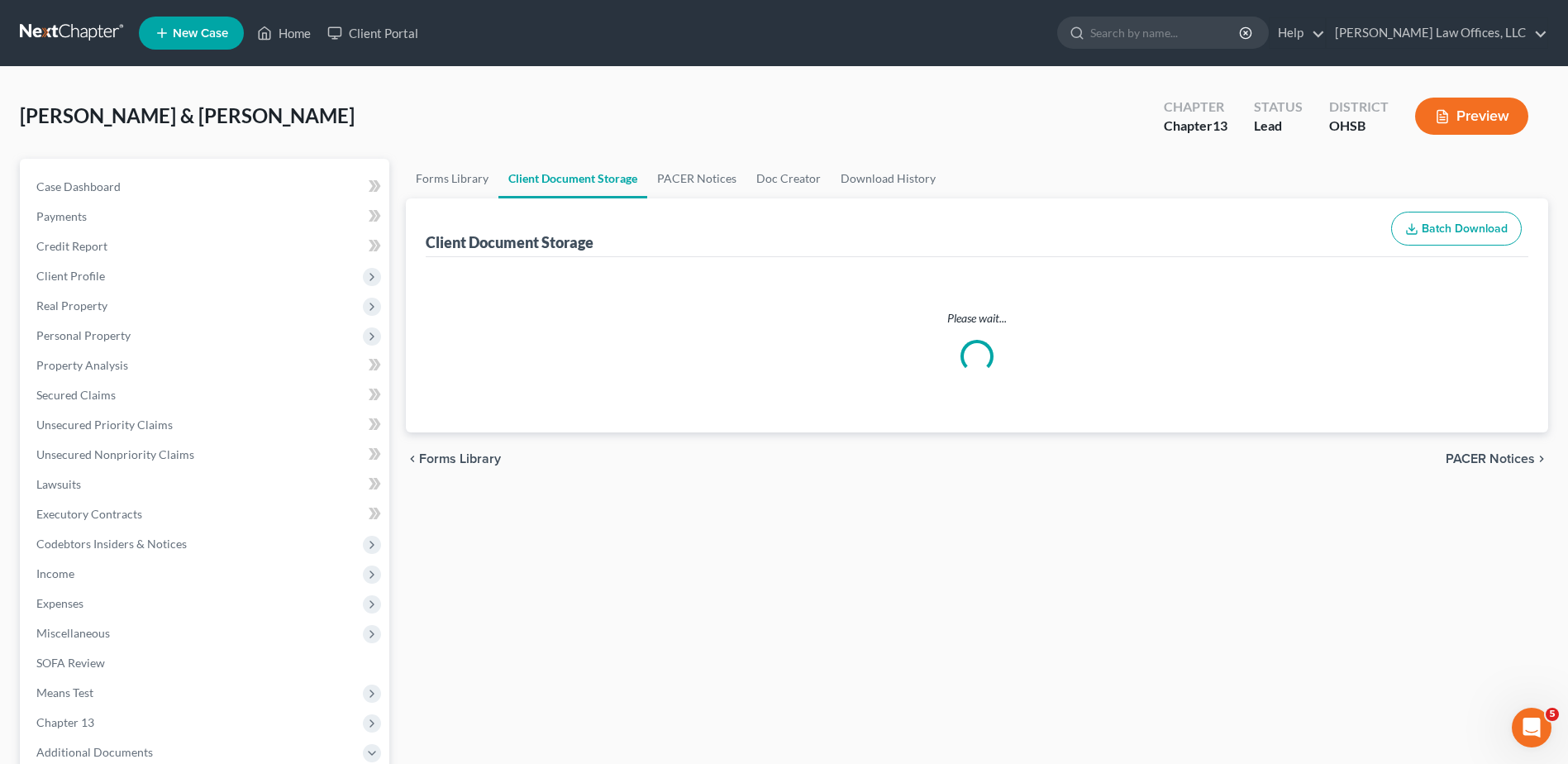
select select "7"
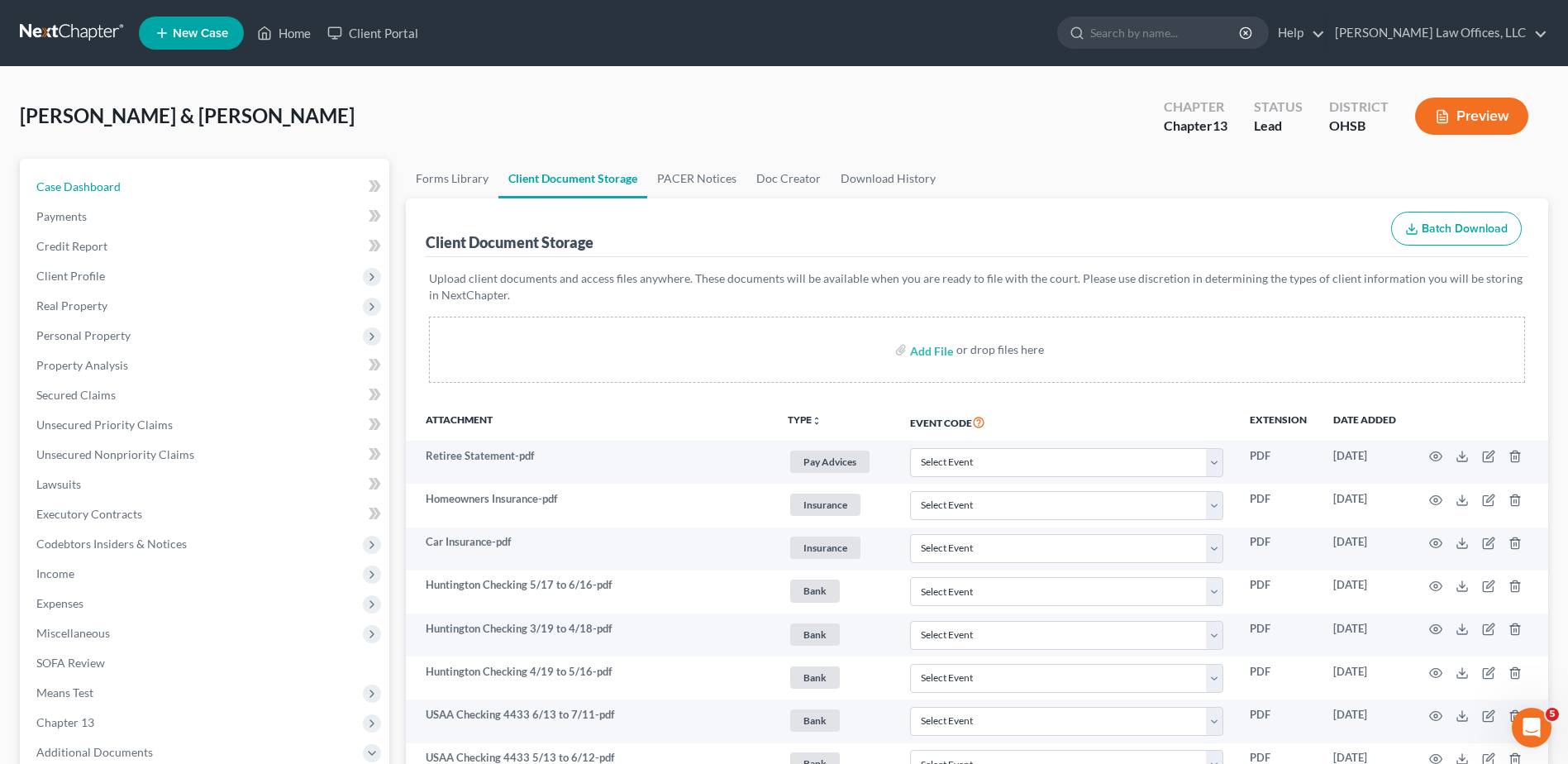
click at [105, 188] on span "Case Dashboard" at bounding box center [78, 186] width 85 height 14
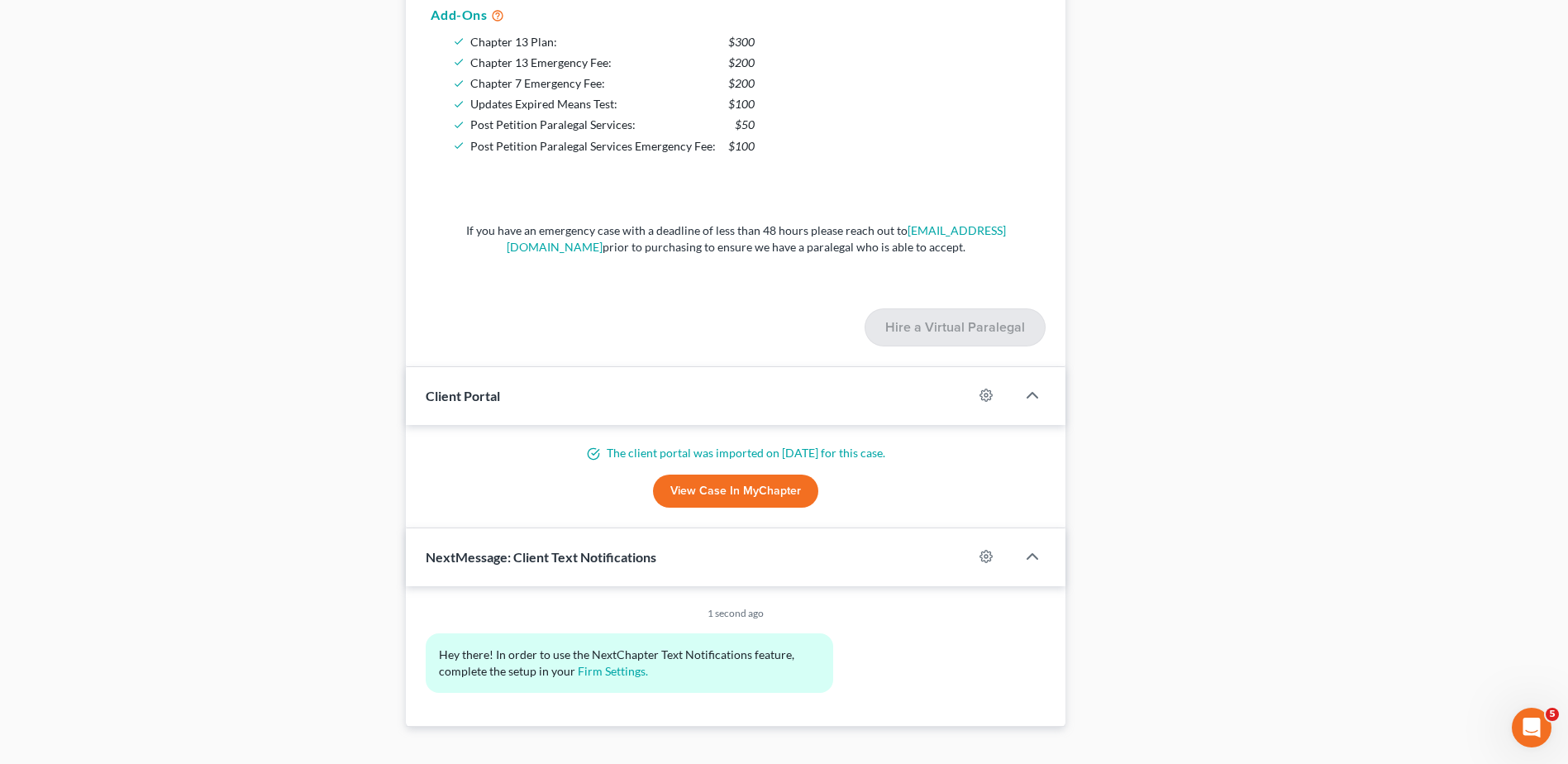
scroll to position [1493, 0]
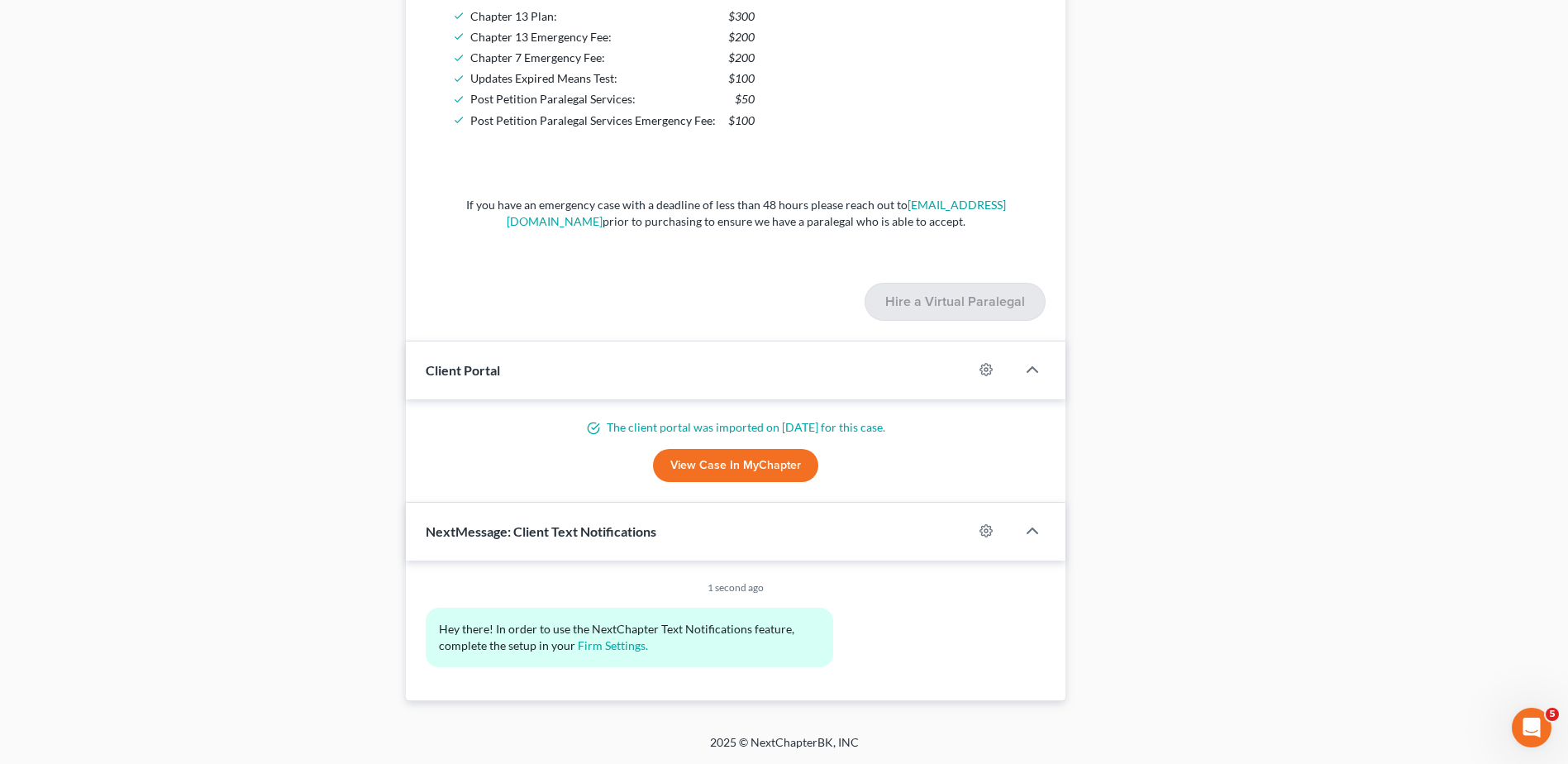
click at [727, 468] on link "View Case in MyChapter" at bounding box center [736, 465] width 166 height 33
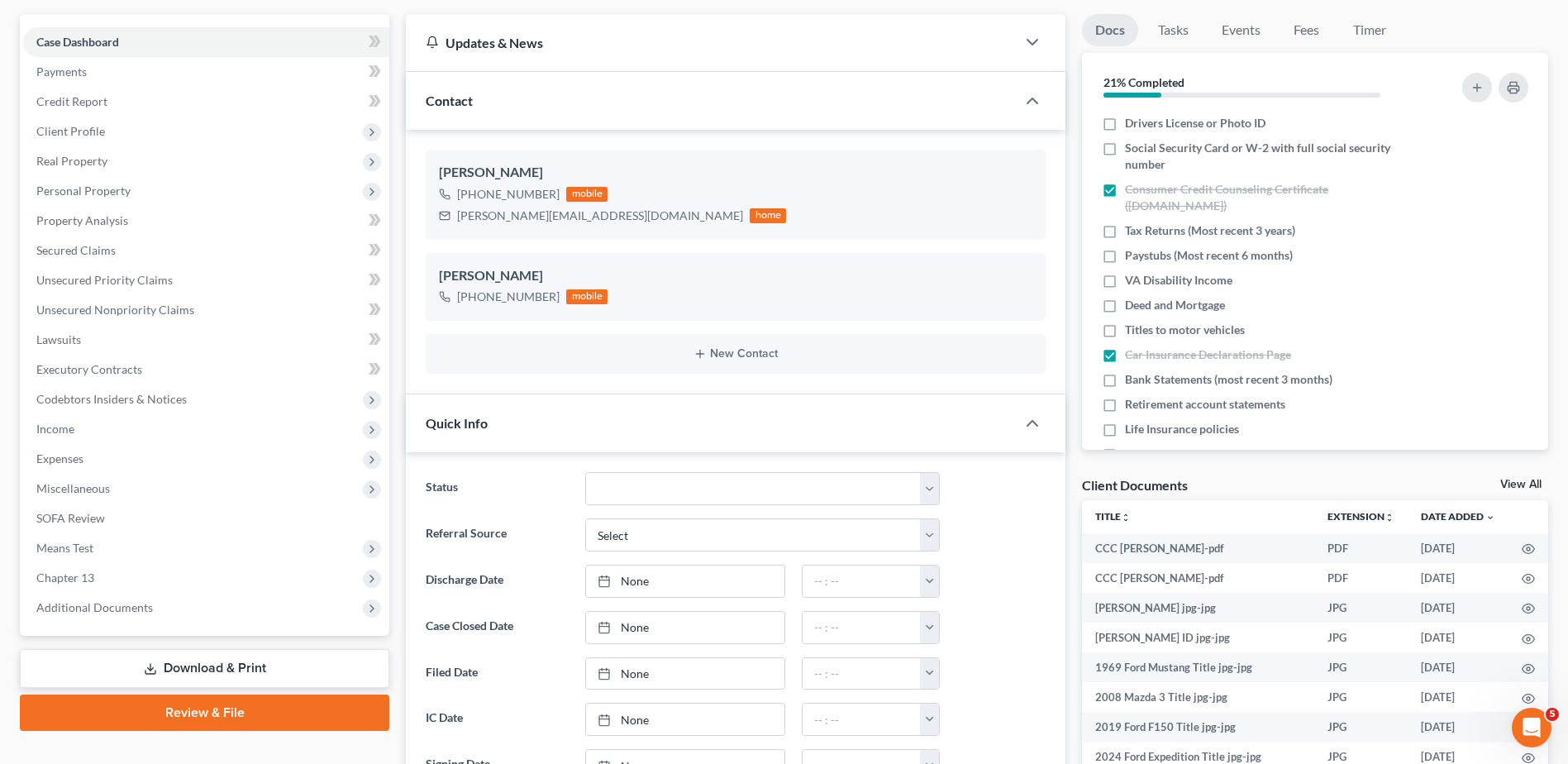
scroll to position [0, 0]
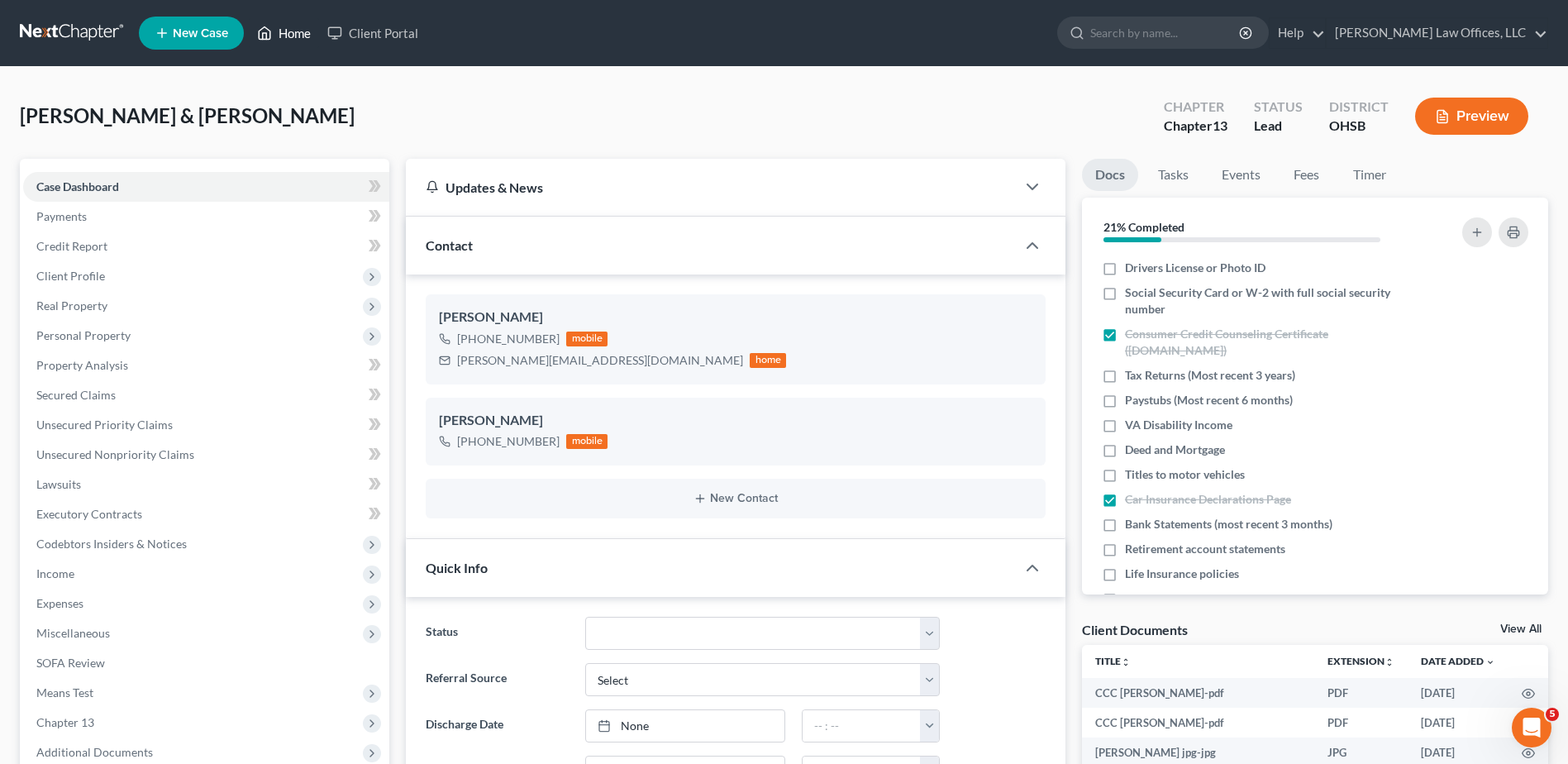
click at [291, 34] on link "Home" at bounding box center [284, 32] width 70 height 30
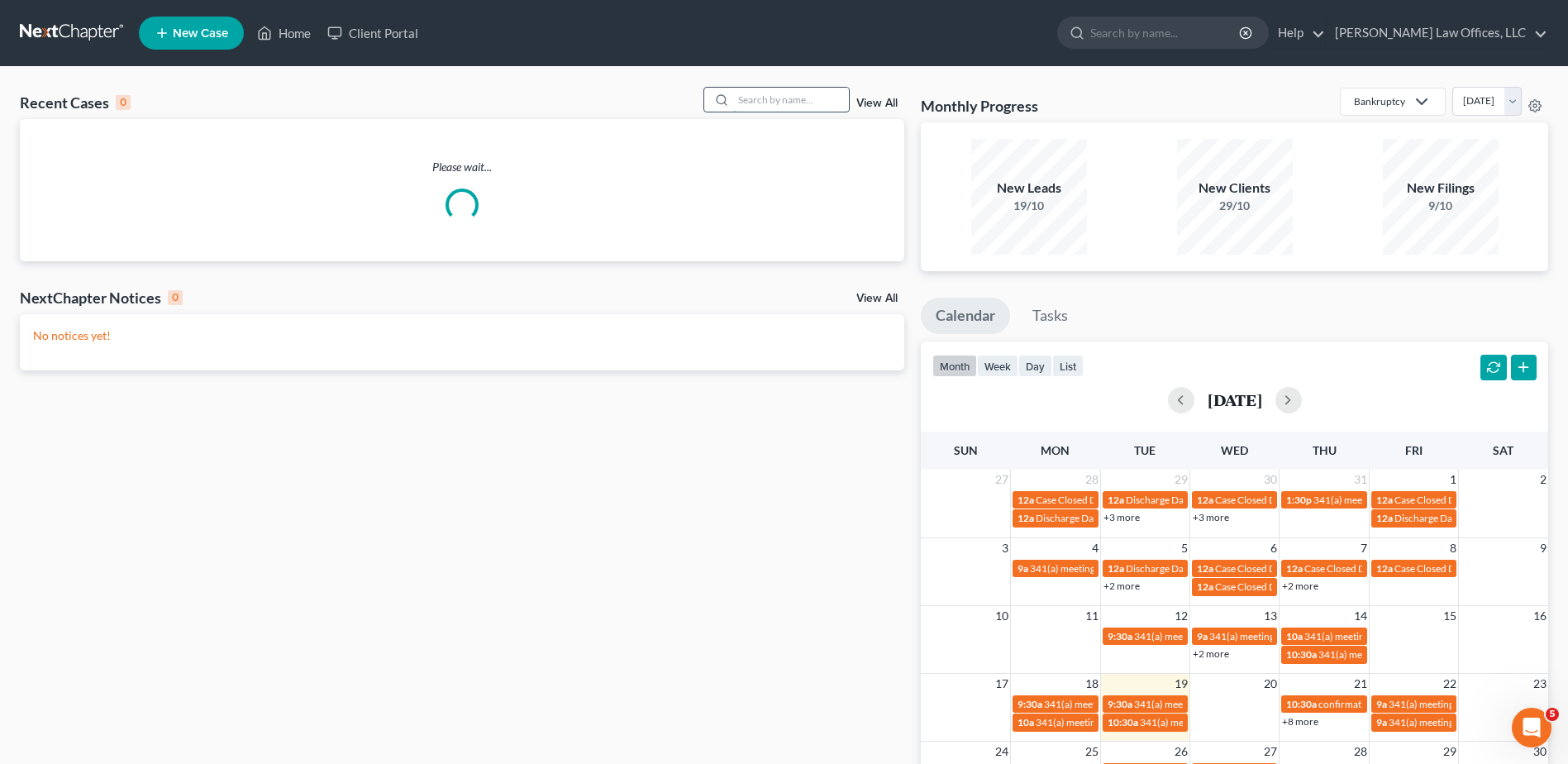
click at [770, 104] on input "search" at bounding box center [791, 99] width 116 height 24
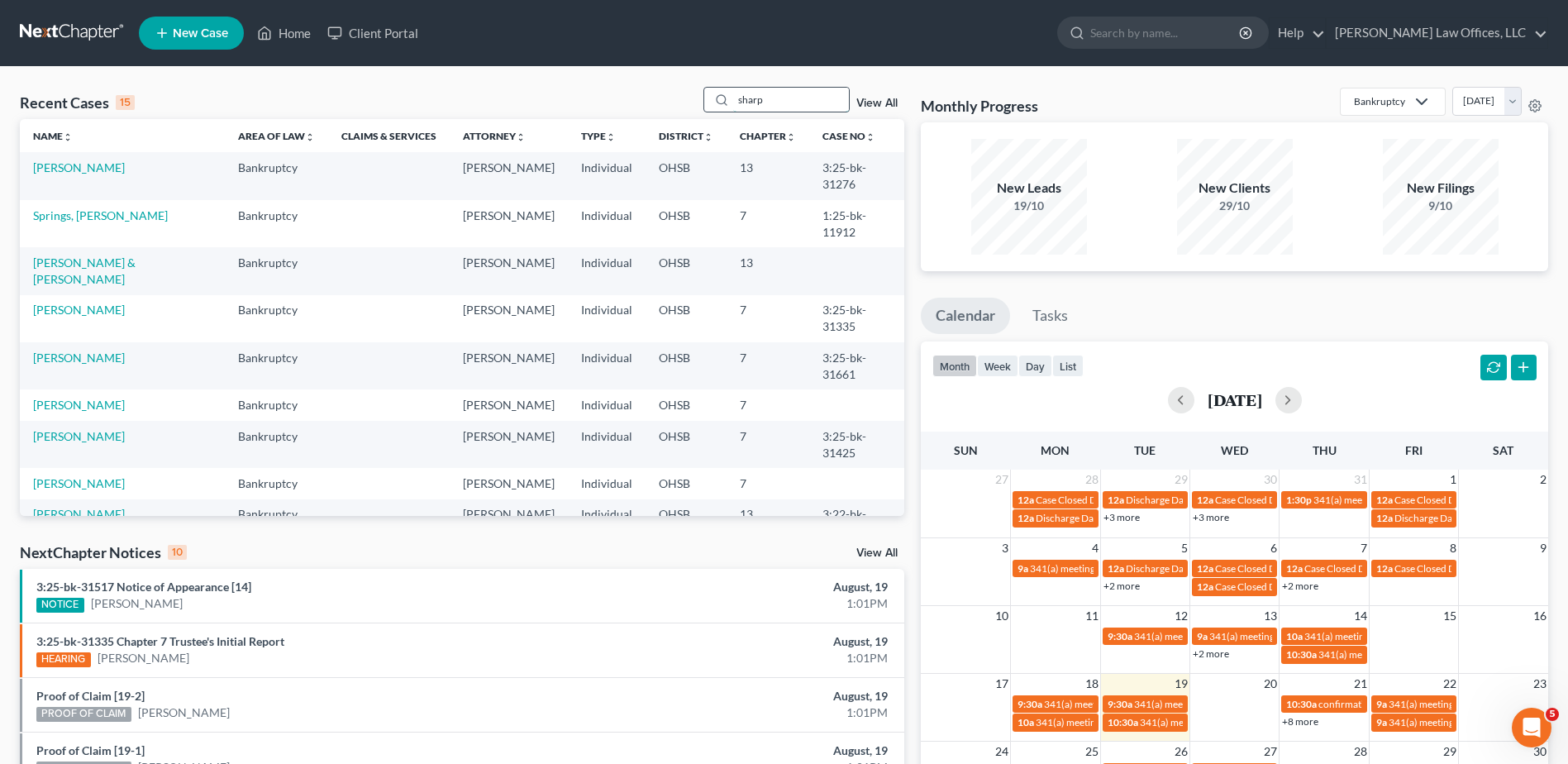
type input "sharp"
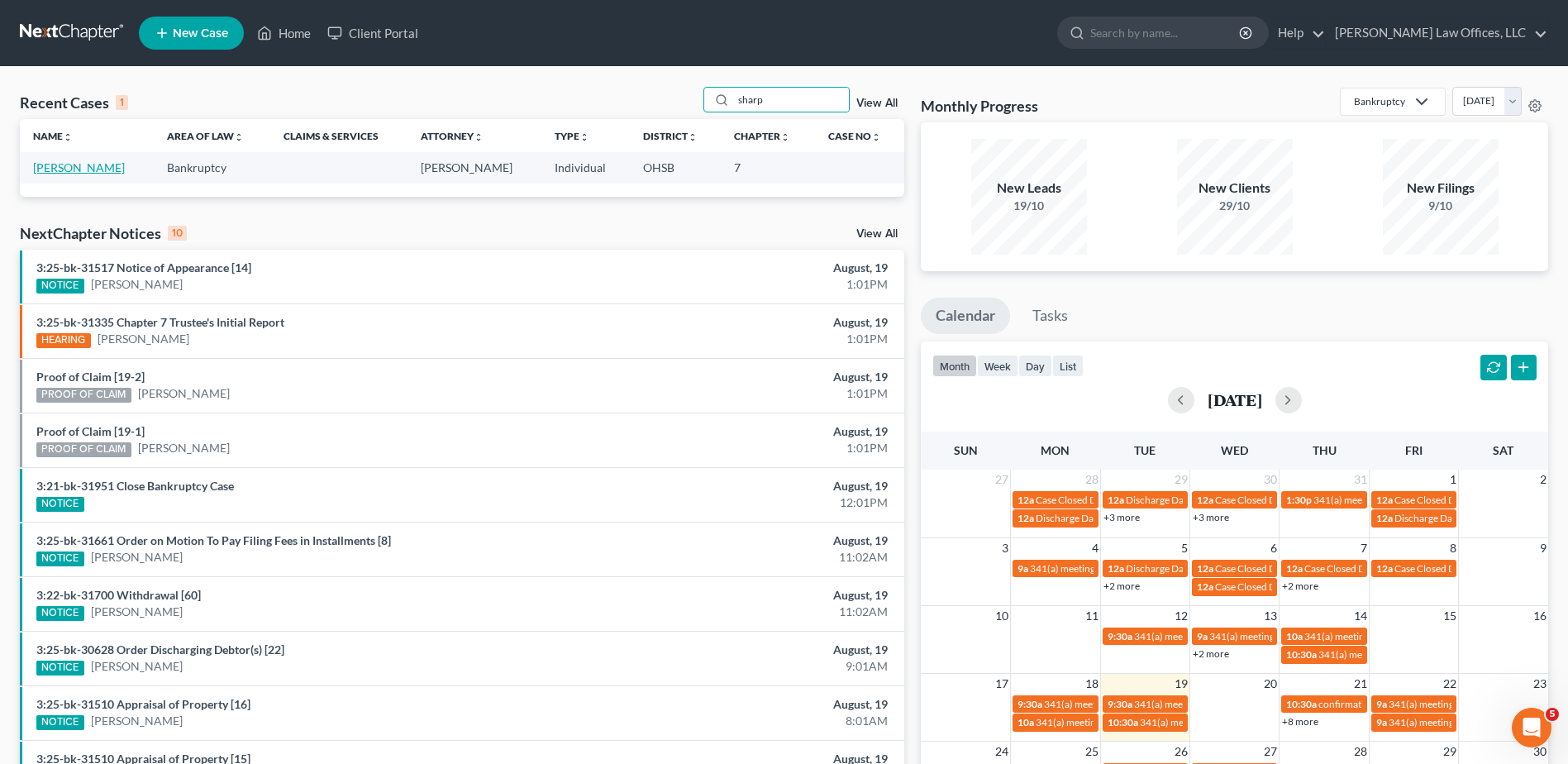
click at [55, 166] on link "Sharp, Adam" at bounding box center [79, 168] width 92 height 14
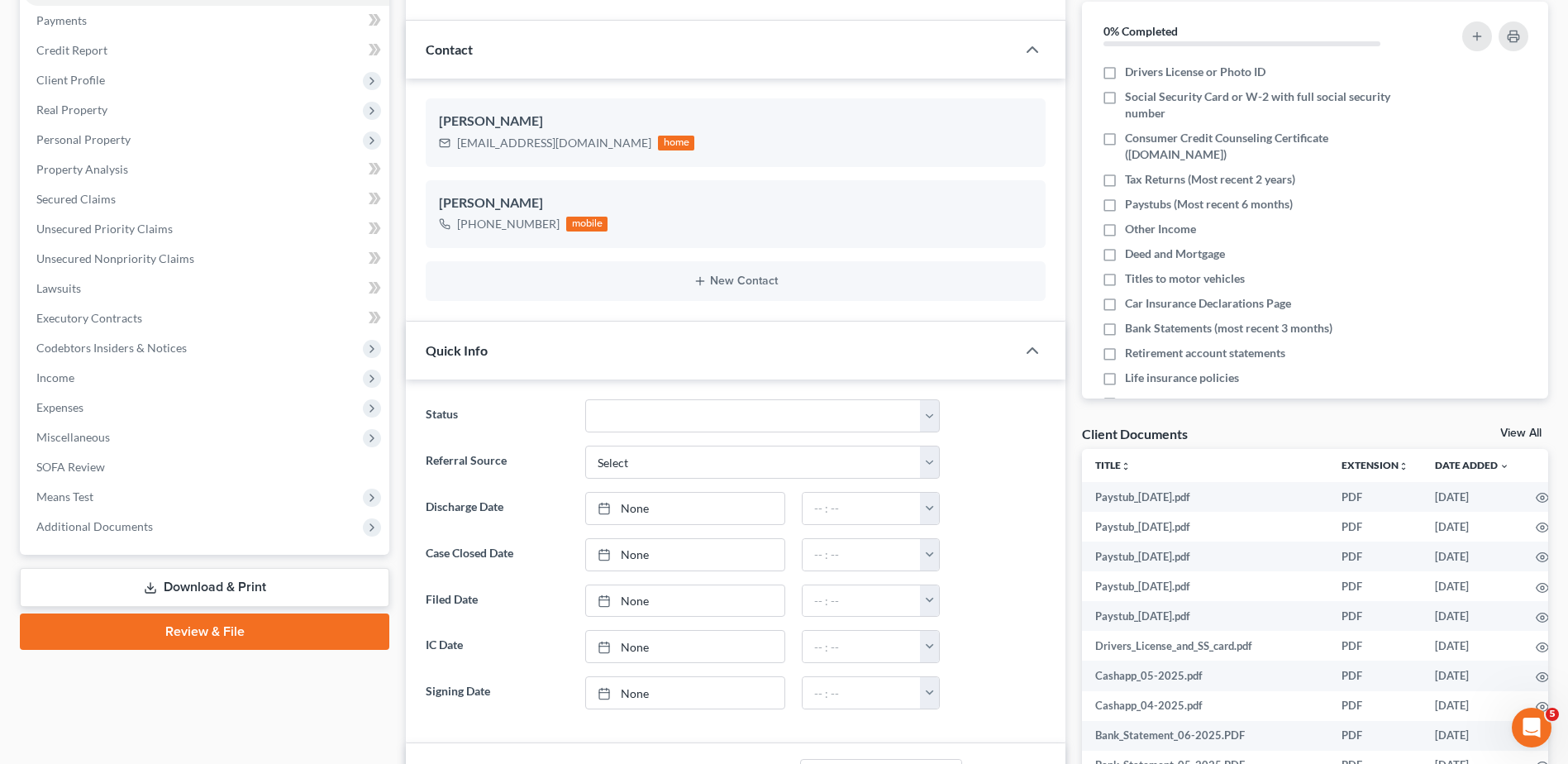
scroll to position [331, 0]
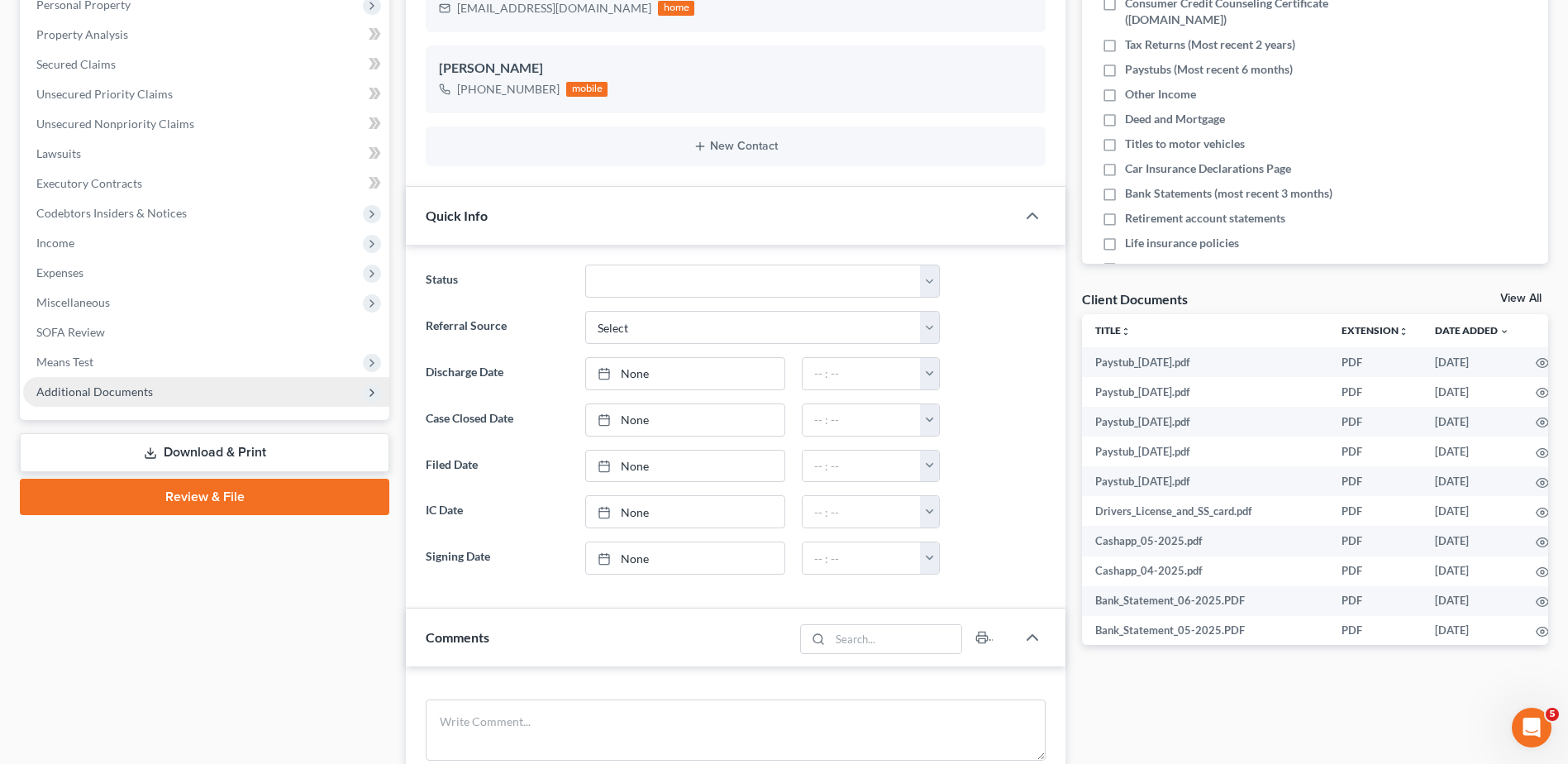
click at [95, 390] on span "Additional Documents" at bounding box center [94, 392] width 116 height 14
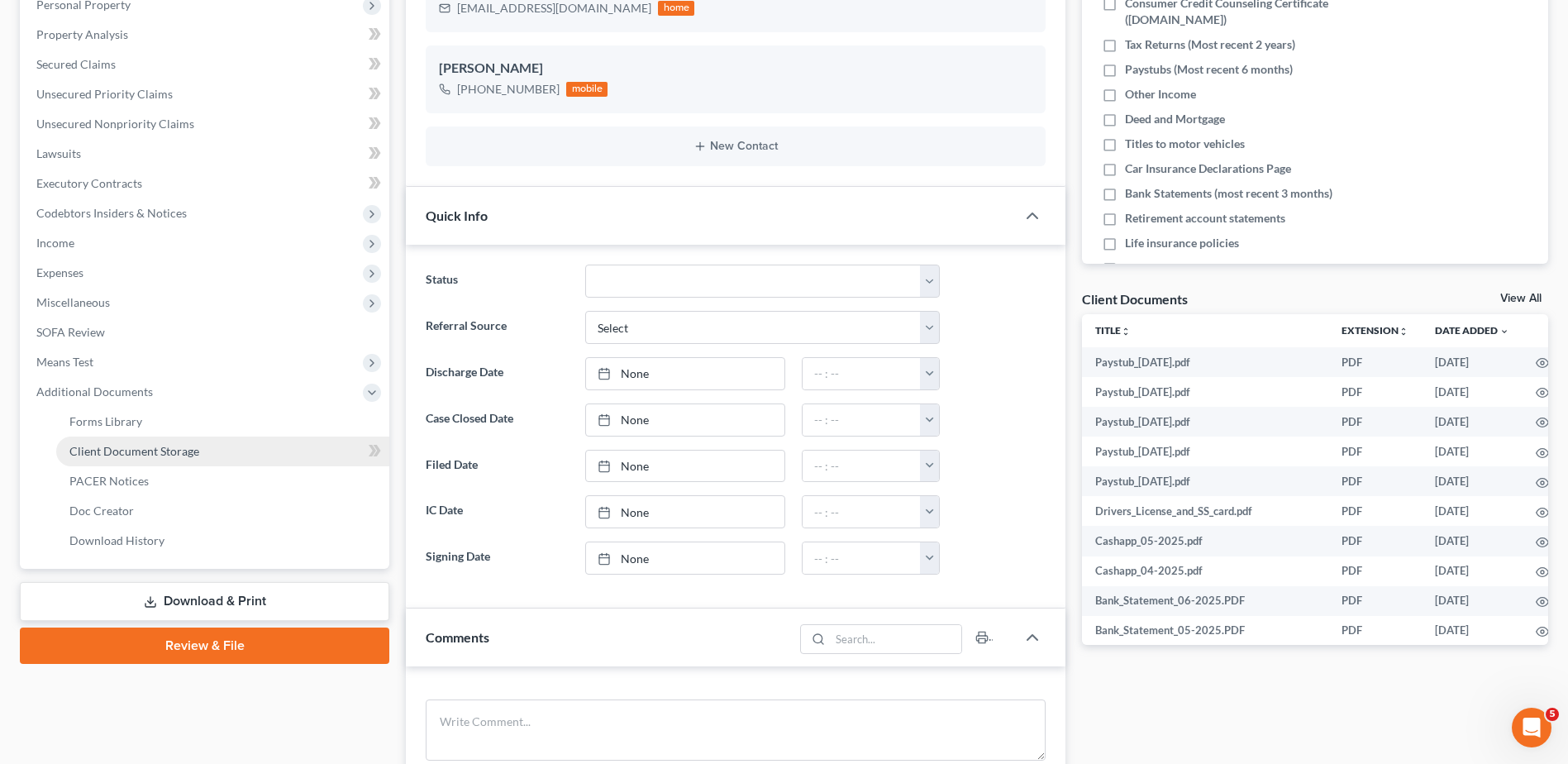
click at [110, 452] on span "Client Document Storage" at bounding box center [134, 451] width 130 height 14
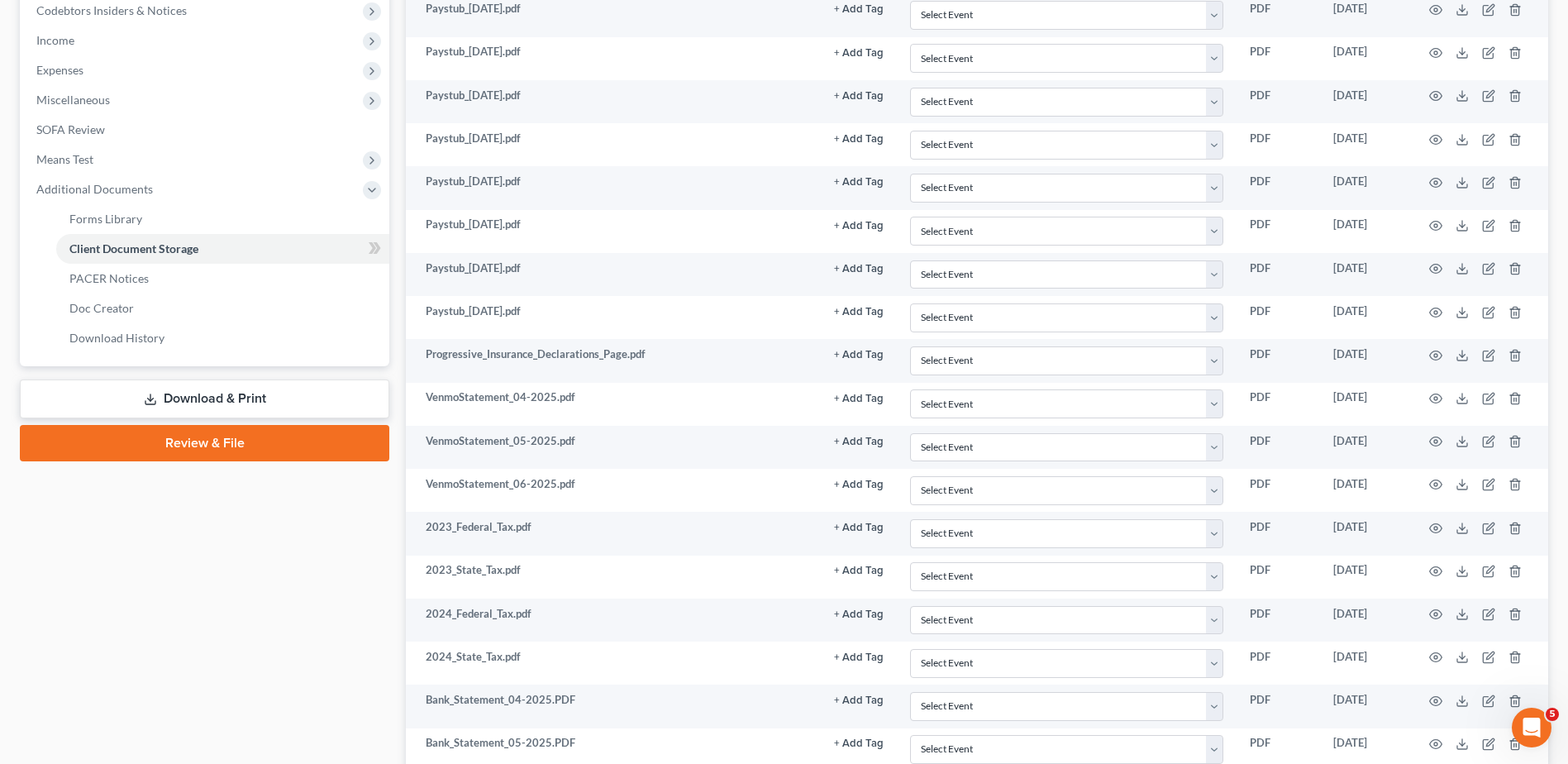
scroll to position [562, 0]
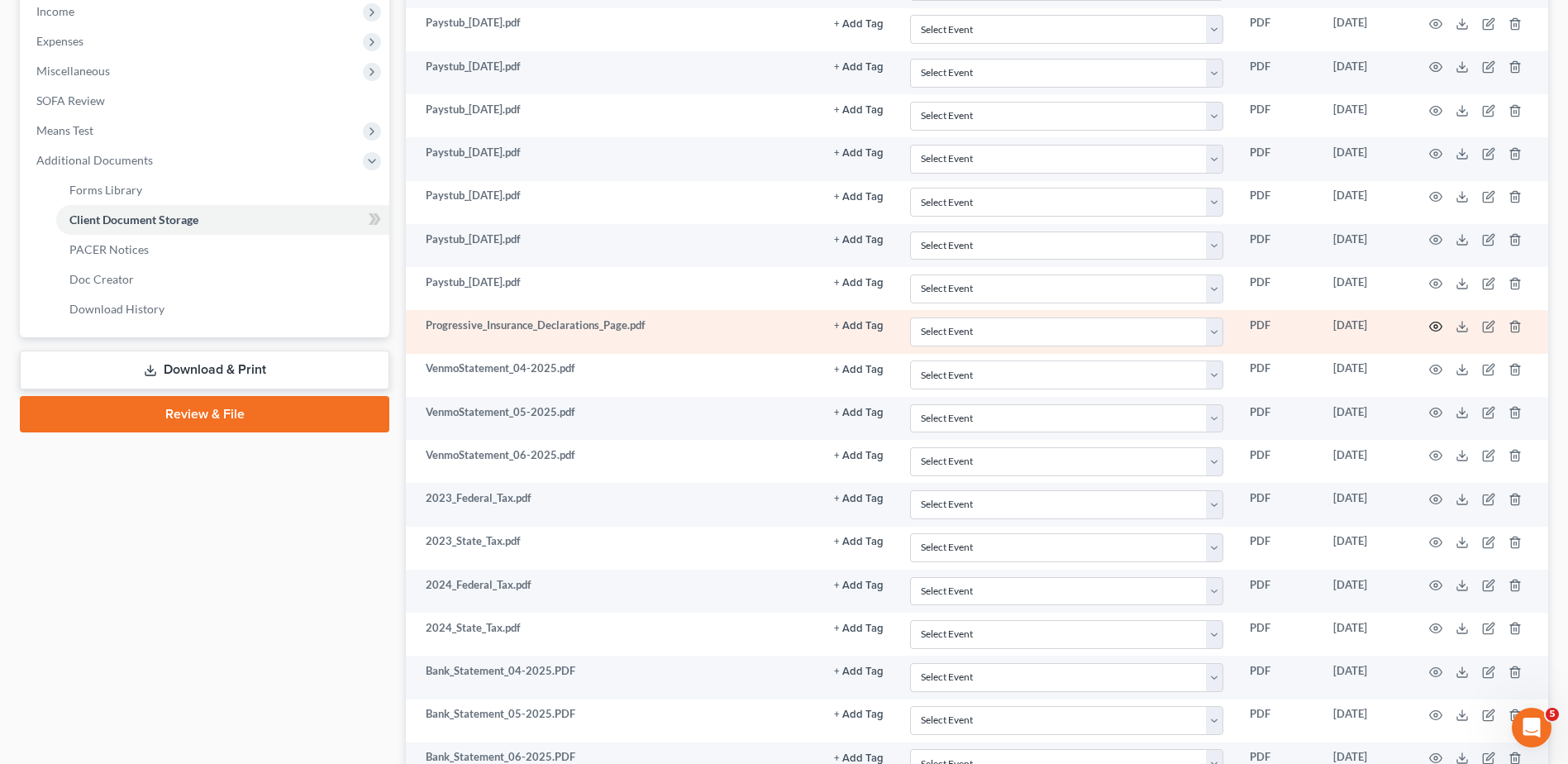
click at [1435, 325] on icon "button" at bounding box center [1436, 326] width 14 height 14
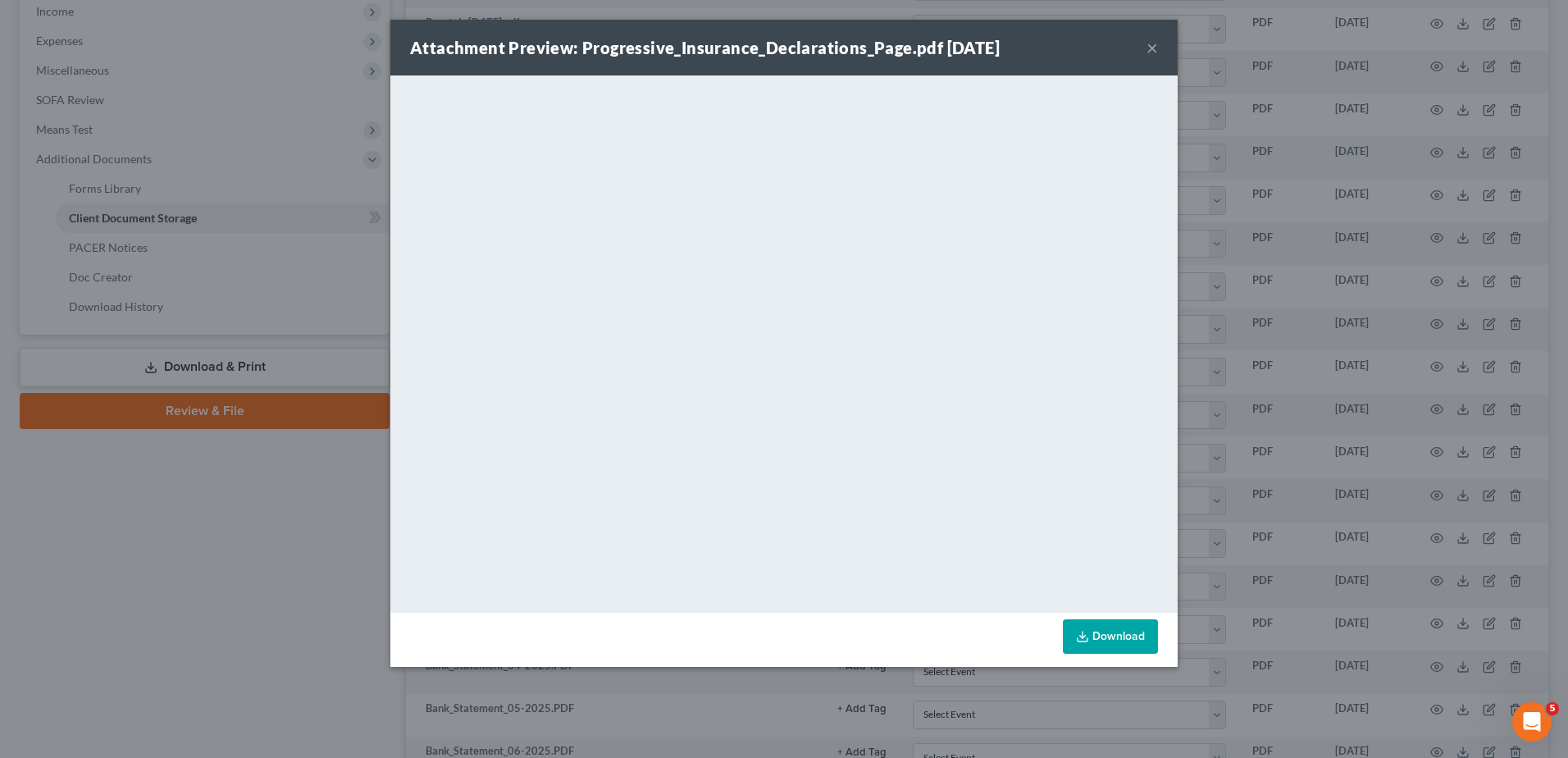
click at [1149, 45] on button "×" at bounding box center [1152, 47] width 12 height 20
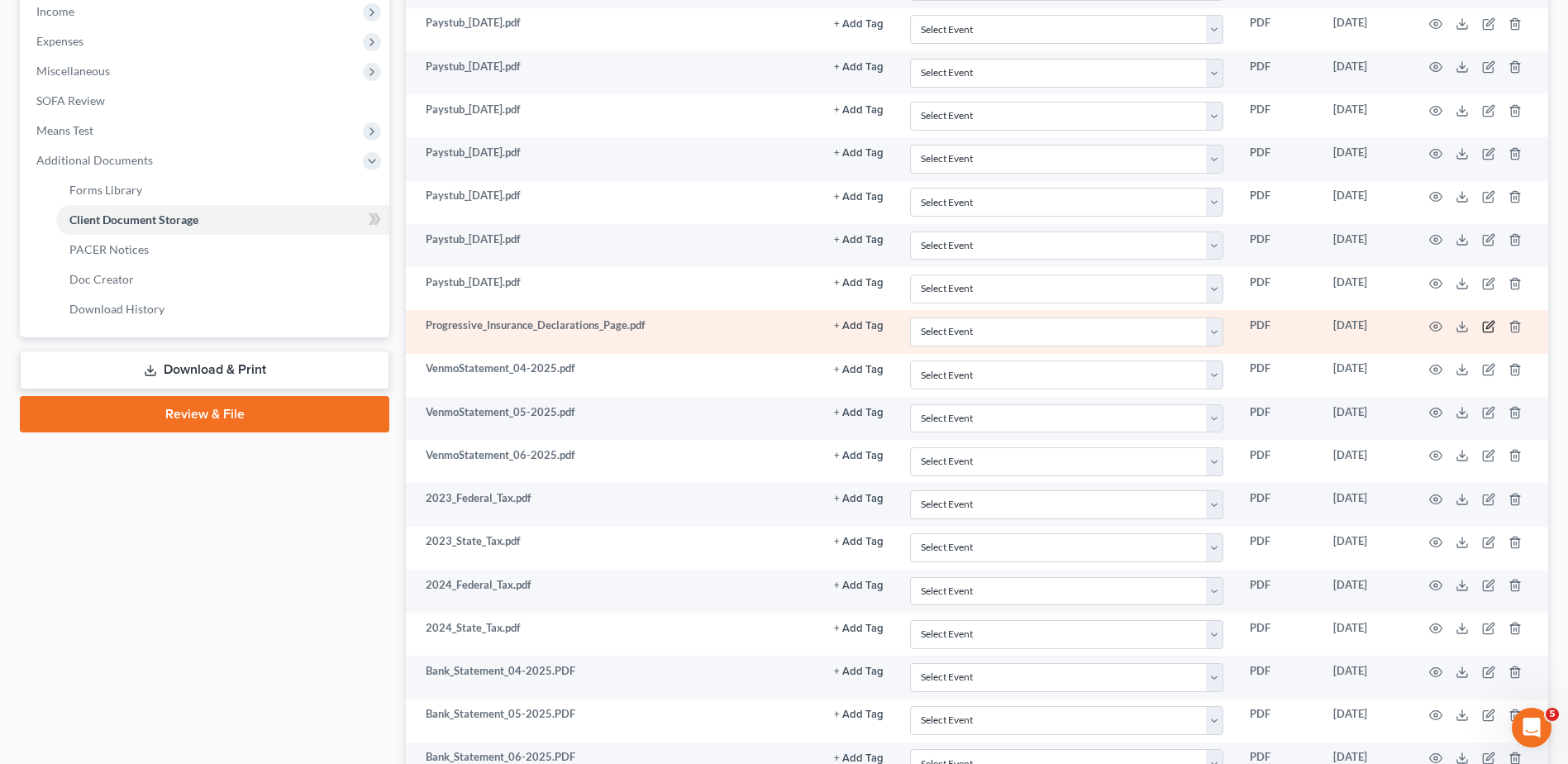
click at [1484, 325] on icon "button" at bounding box center [1488, 326] width 10 height 10
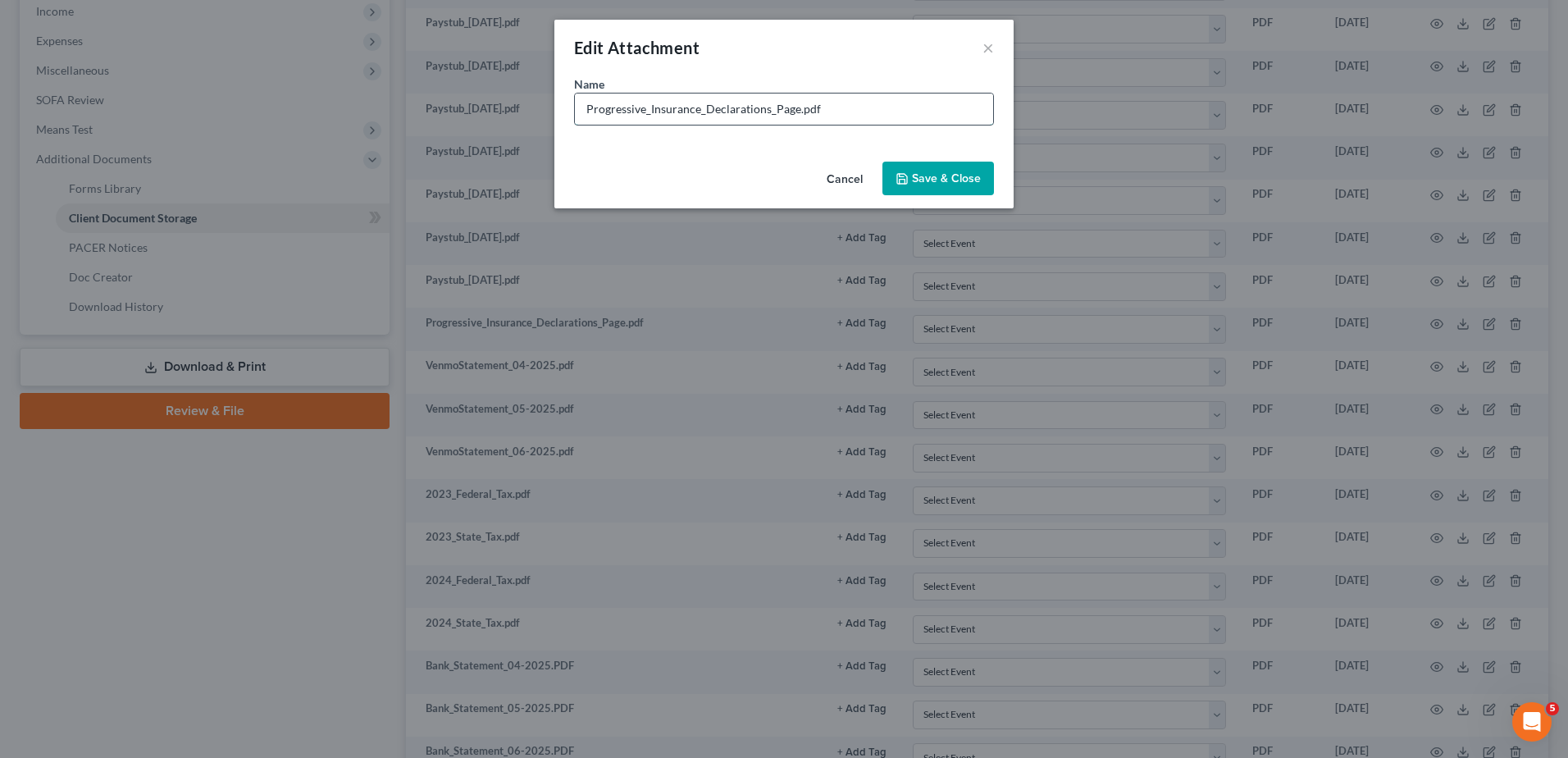
click at [759, 115] on input "Progressive_Insurance_Declarations_Page.pdf" at bounding box center [784, 109] width 418 height 31
drag, startPoint x: 795, startPoint y: 110, endPoint x: 465, endPoint y: 128, distance: 330.5
click at [465, 128] on div "Edit Attachment × Name * Progressive_Insurance_Declarations_Page.pdf Cancel Sav…" at bounding box center [784, 379] width 1568 height 758
type input "Car Insurance.pdf"
click at [911, 181] on button "Save & Close" at bounding box center [938, 179] width 112 height 35
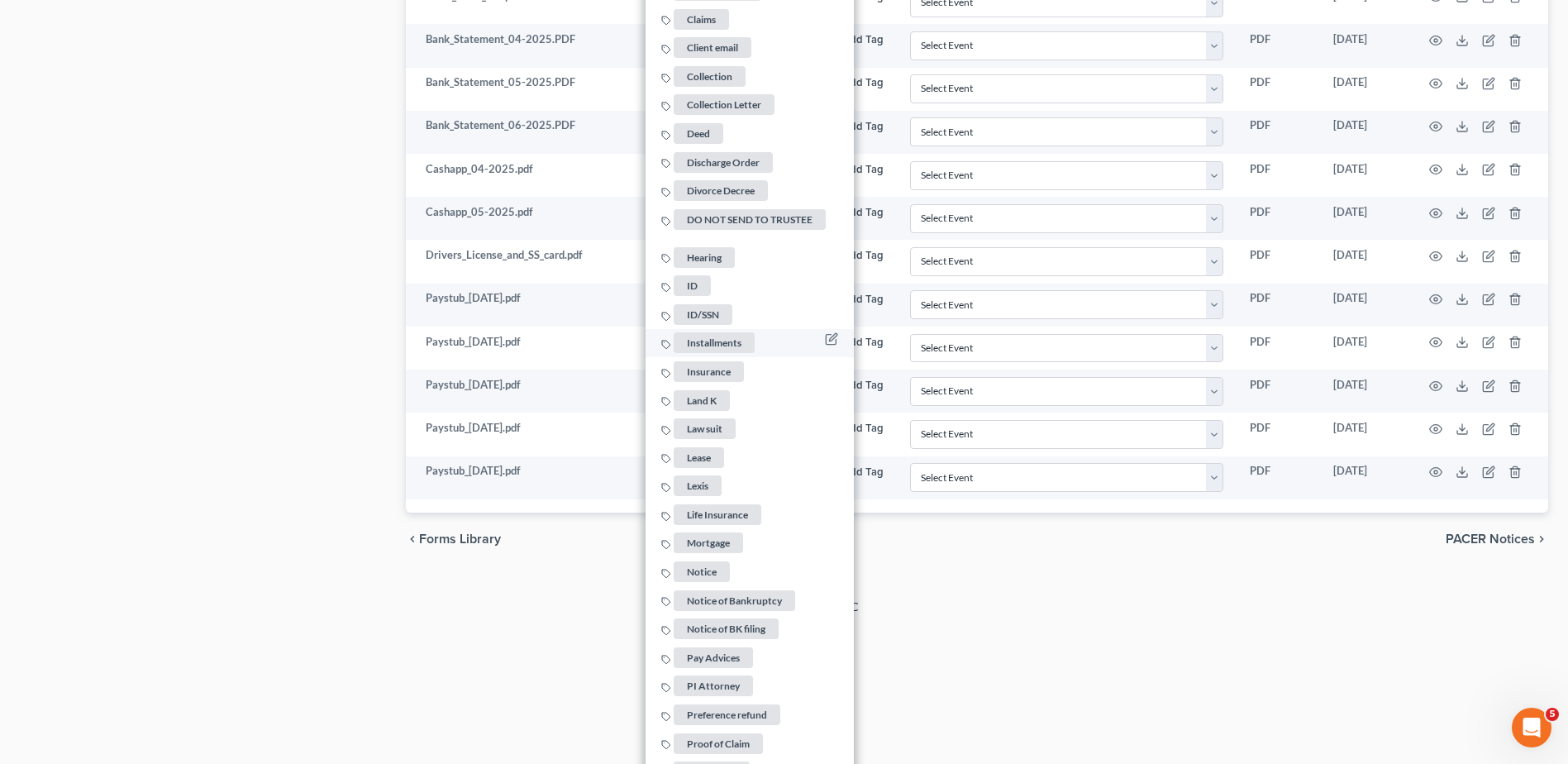
scroll to position [1223, 0]
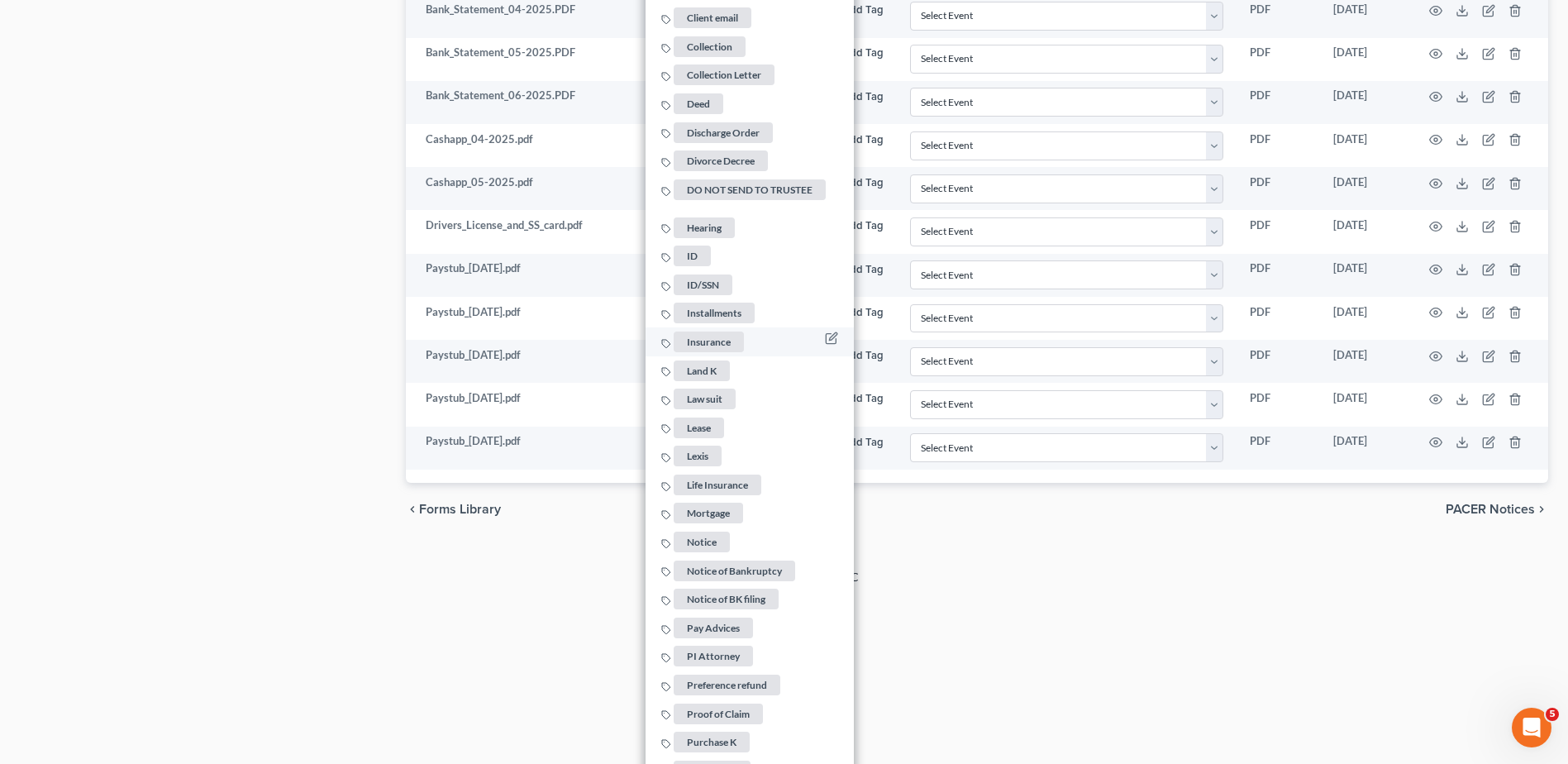
click at [713, 332] on span "Insurance" at bounding box center [709, 341] width 70 height 21
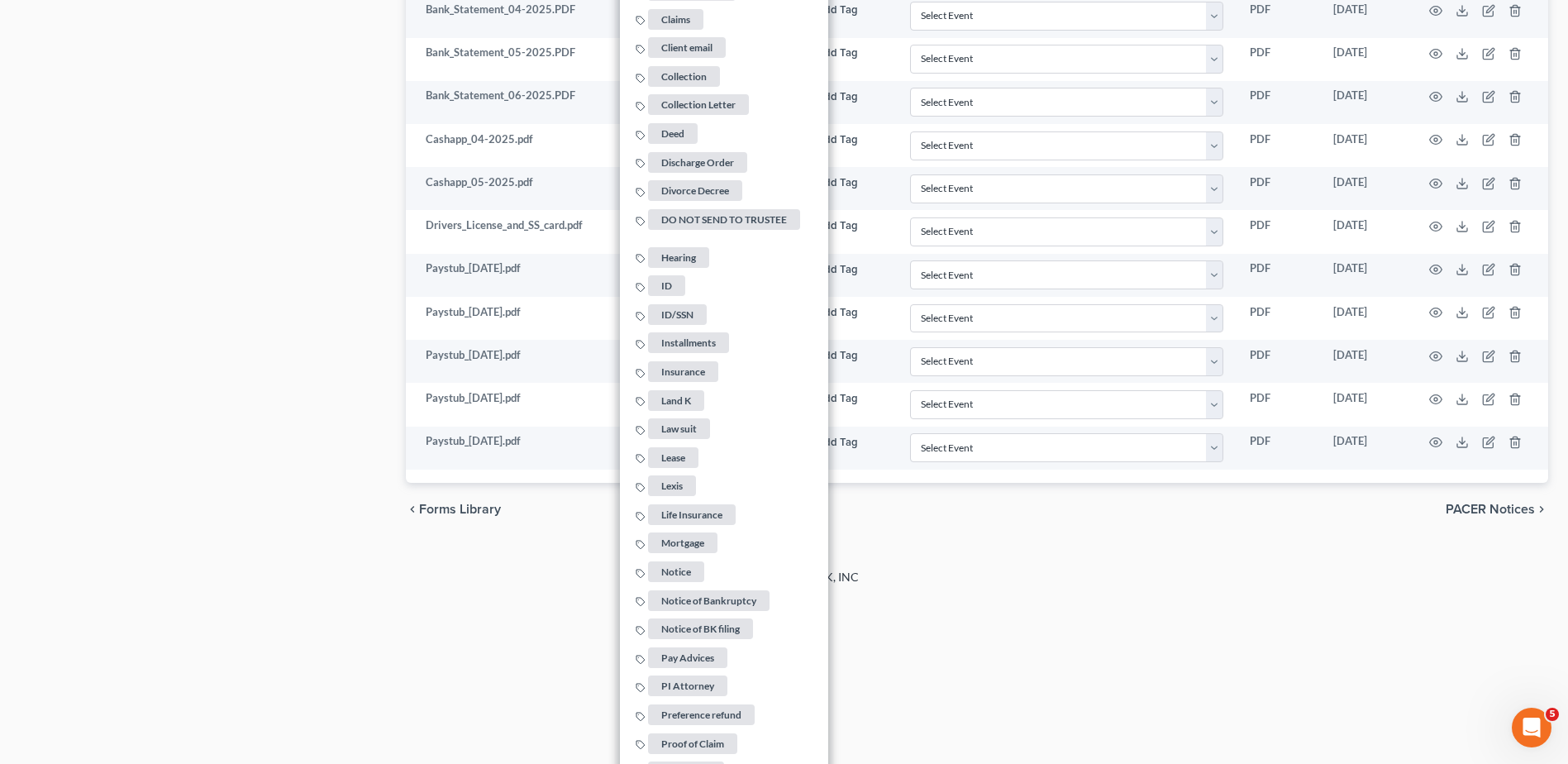
click at [1178, 586] on div "2025 © NextChapterBK, INC" at bounding box center [784, 583] width 942 height 30
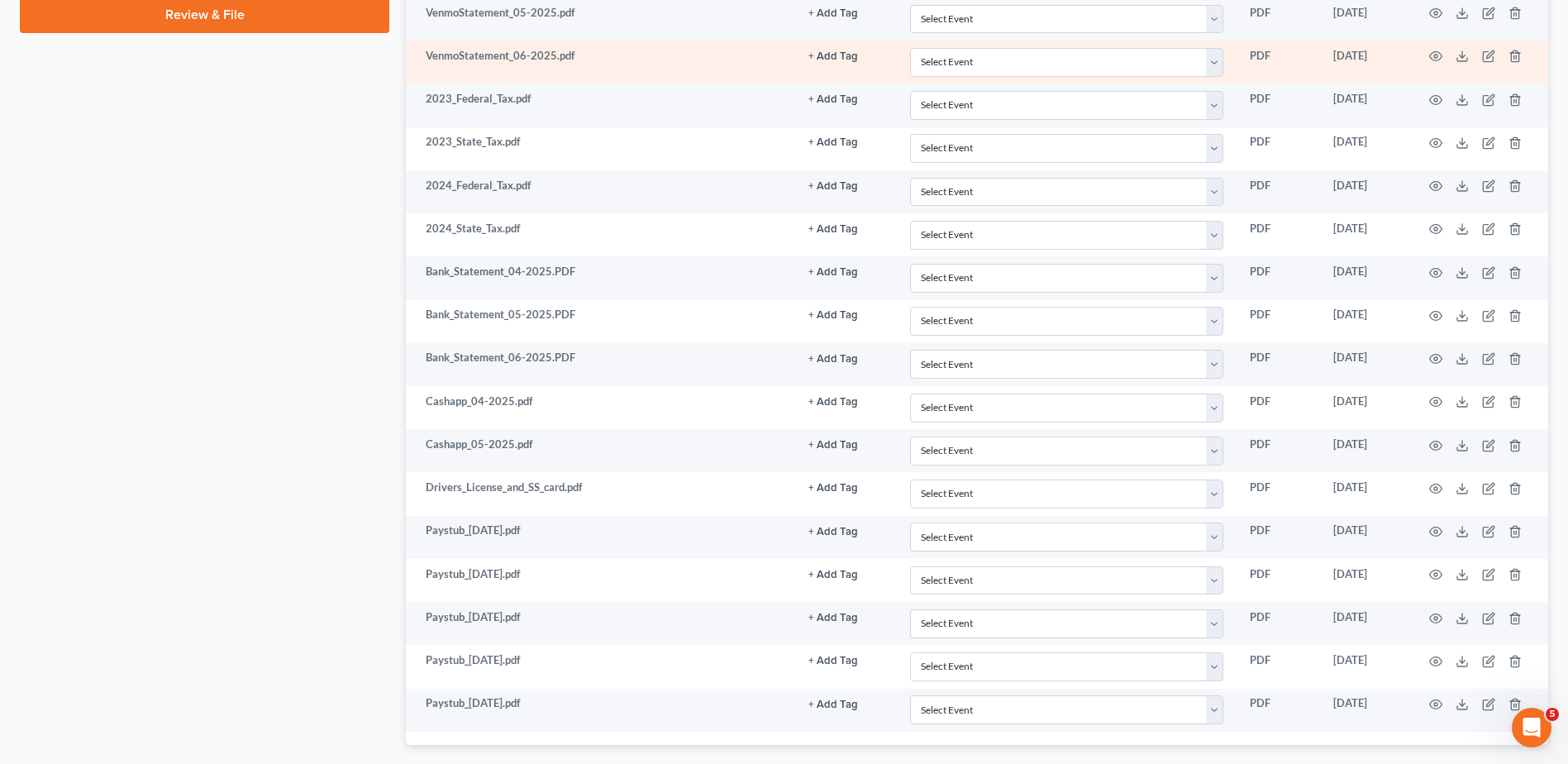
scroll to position [811, 0]
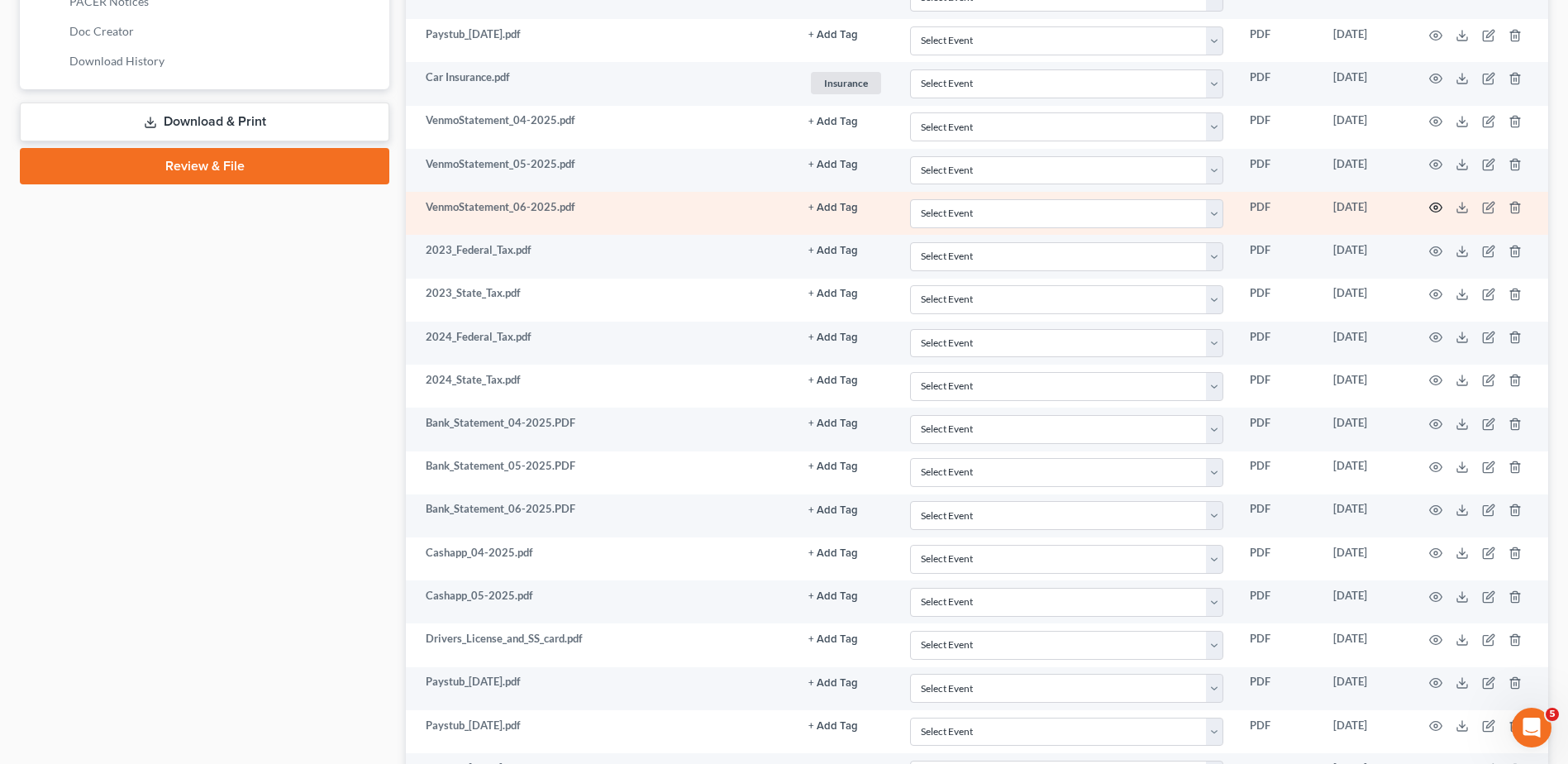
click at [1435, 205] on icon "button" at bounding box center [1436, 207] width 14 height 14
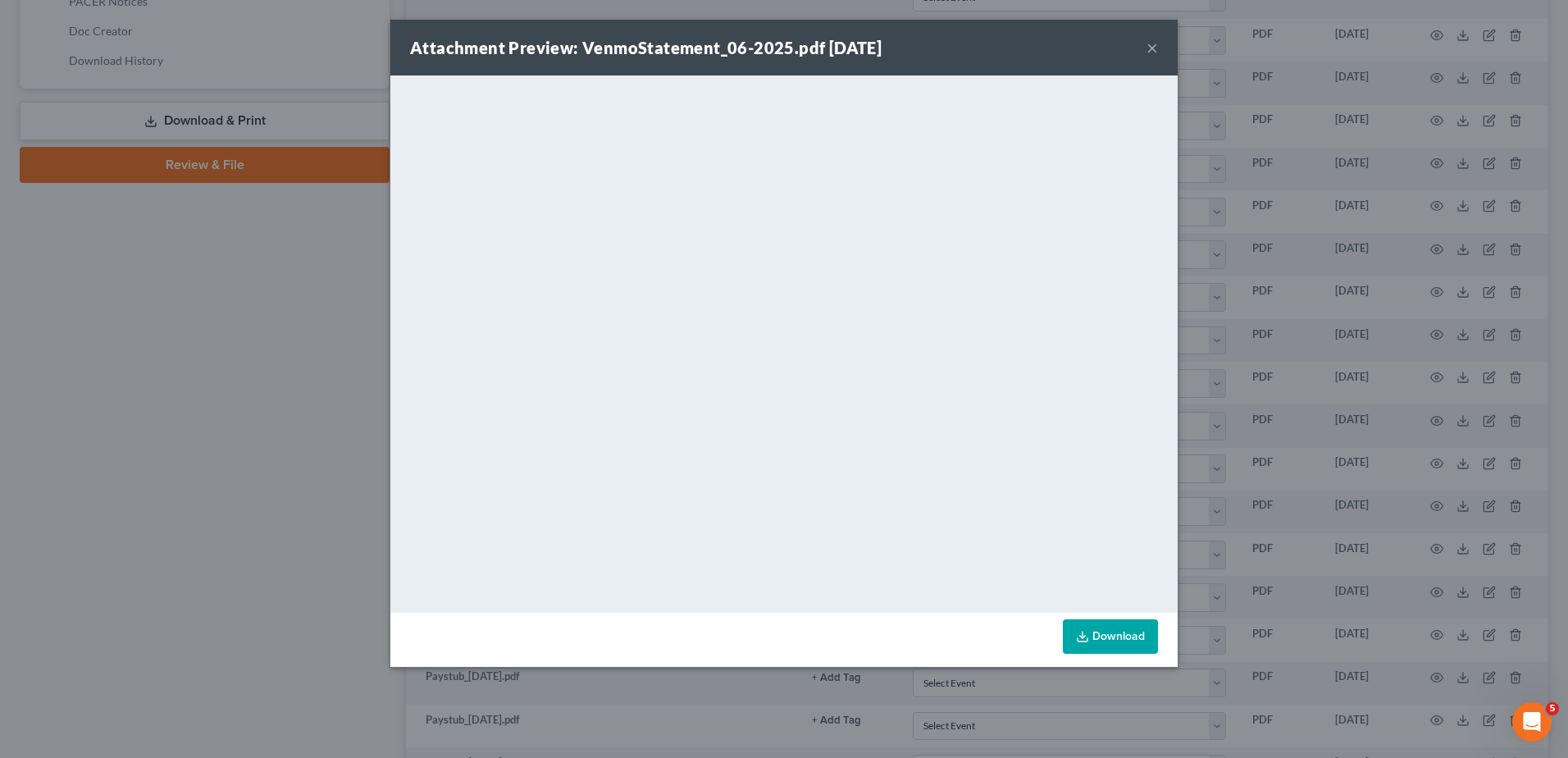
click at [1149, 45] on button "×" at bounding box center [1152, 47] width 12 height 20
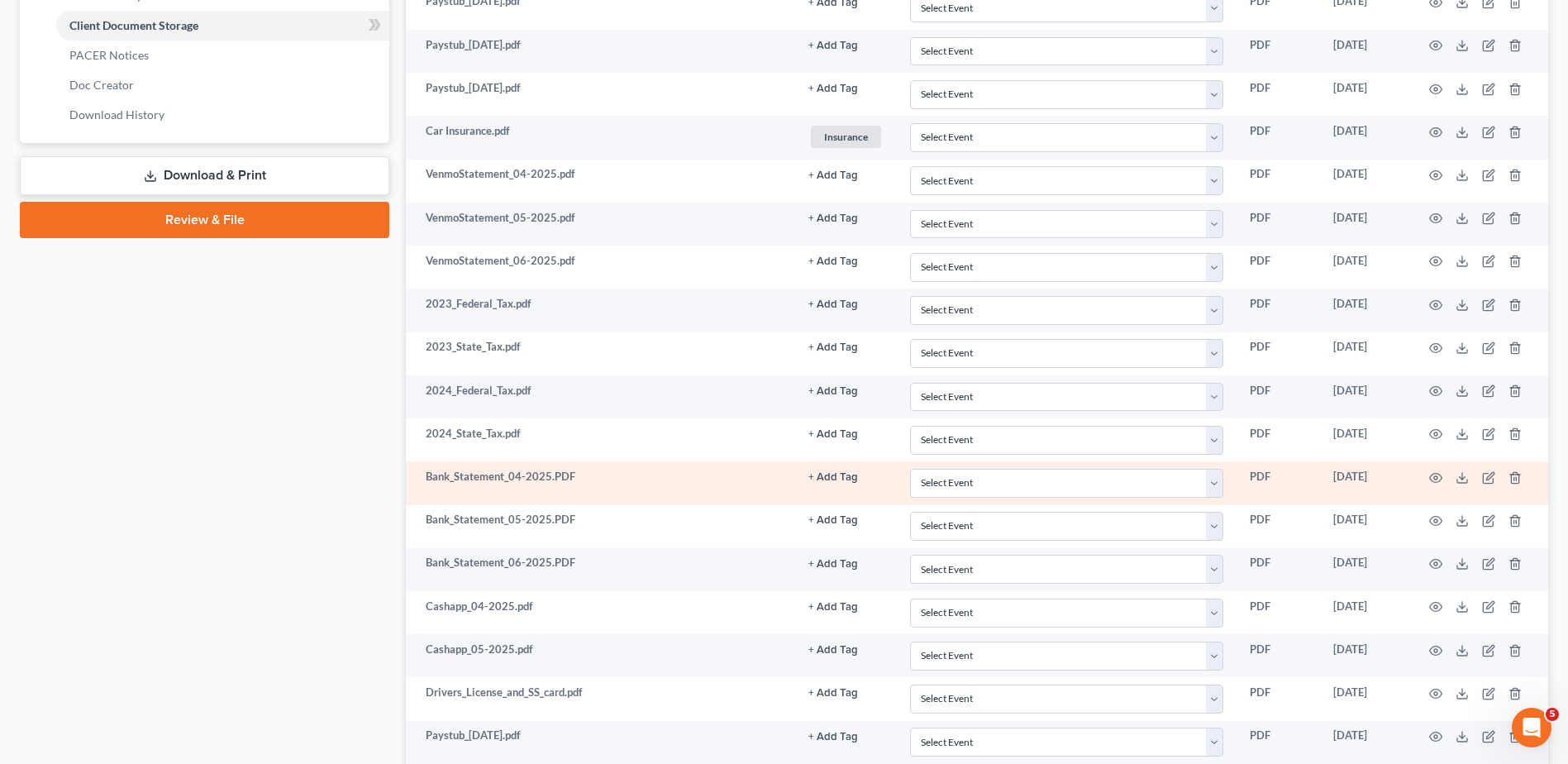
scroll to position [728, 0]
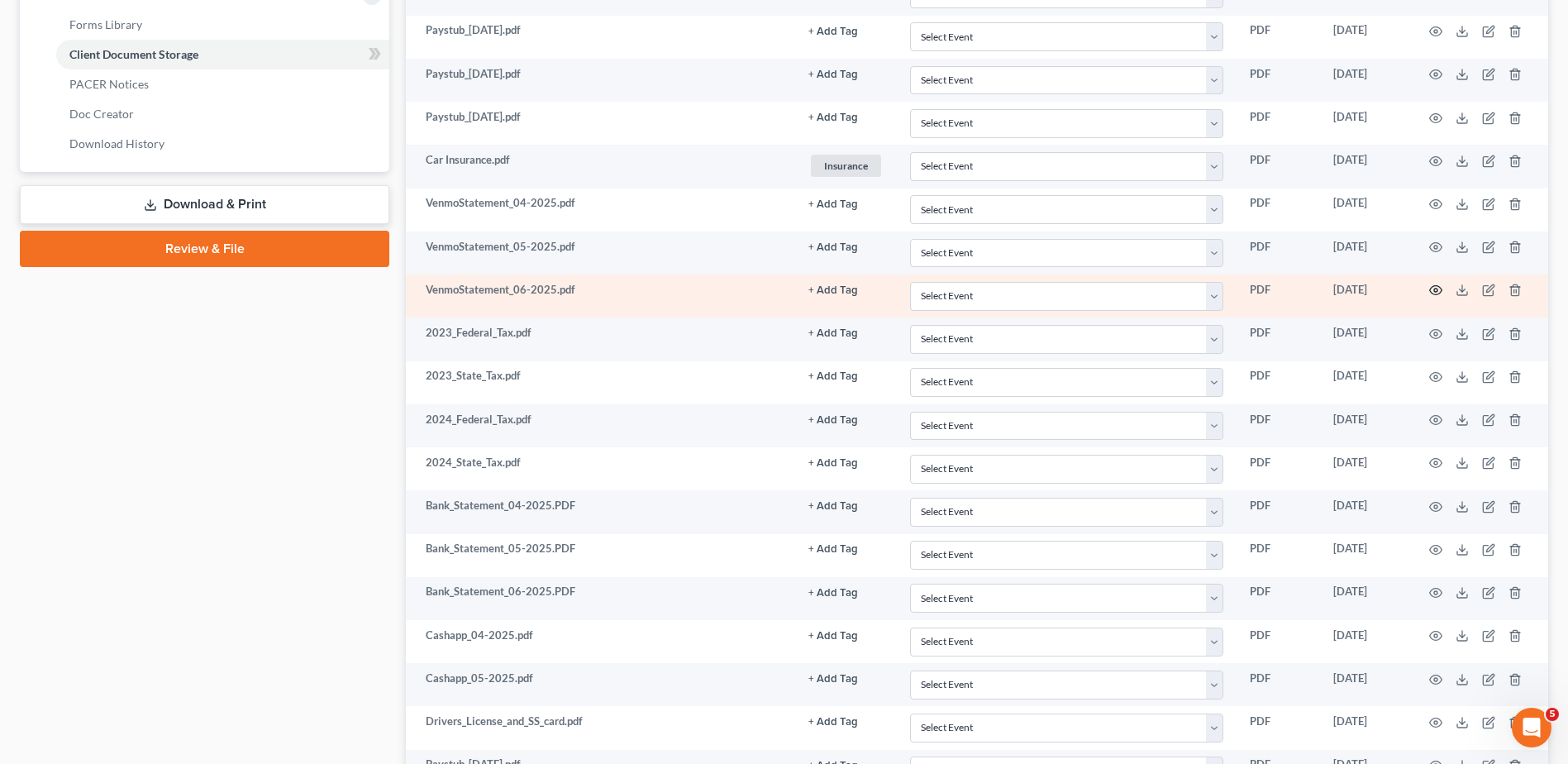
click at [1433, 288] on icon "button" at bounding box center [1436, 290] width 14 height 14
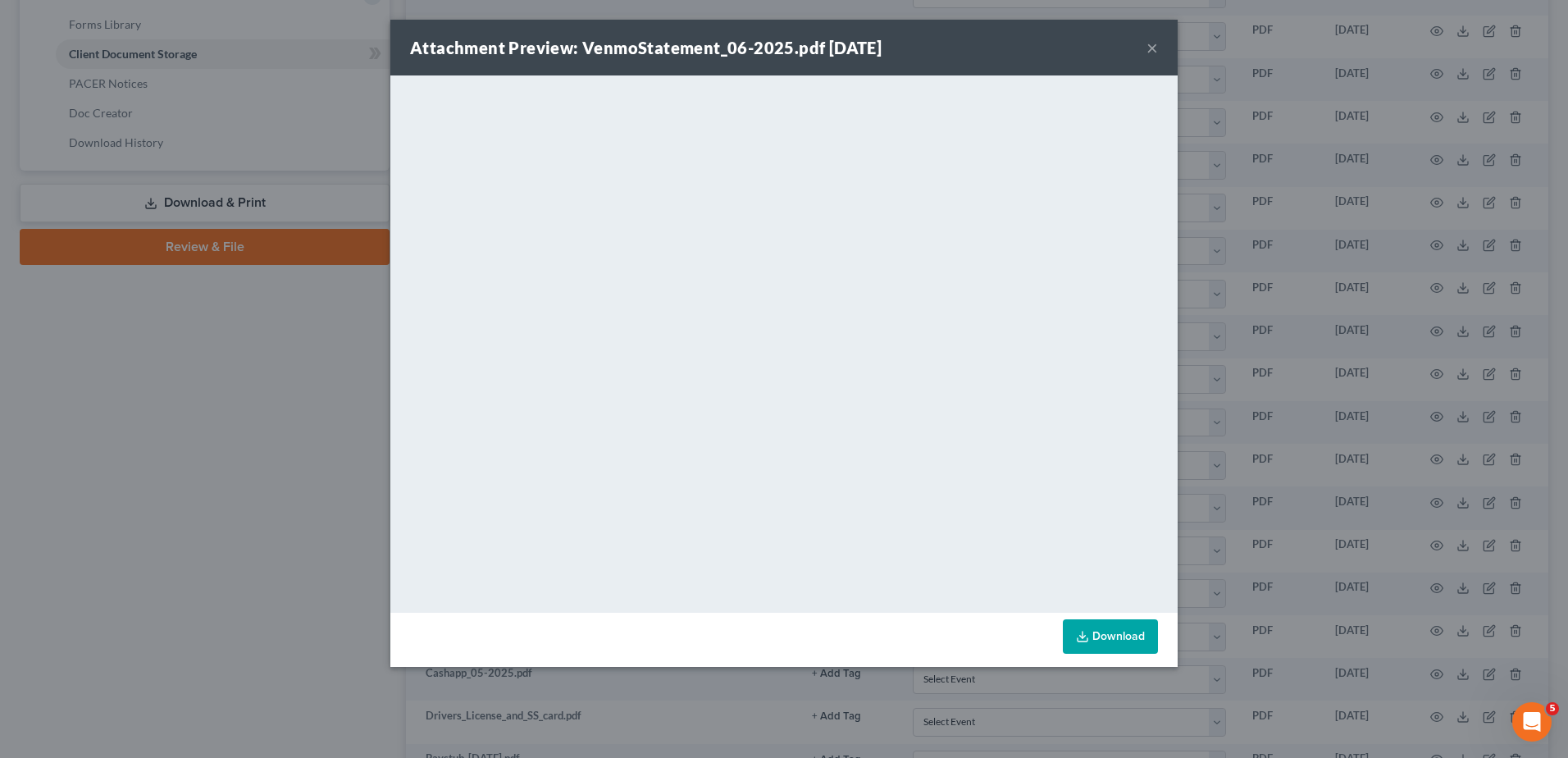
click at [1150, 46] on button "×" at bounding box center [1152, 47] width 12 height 20
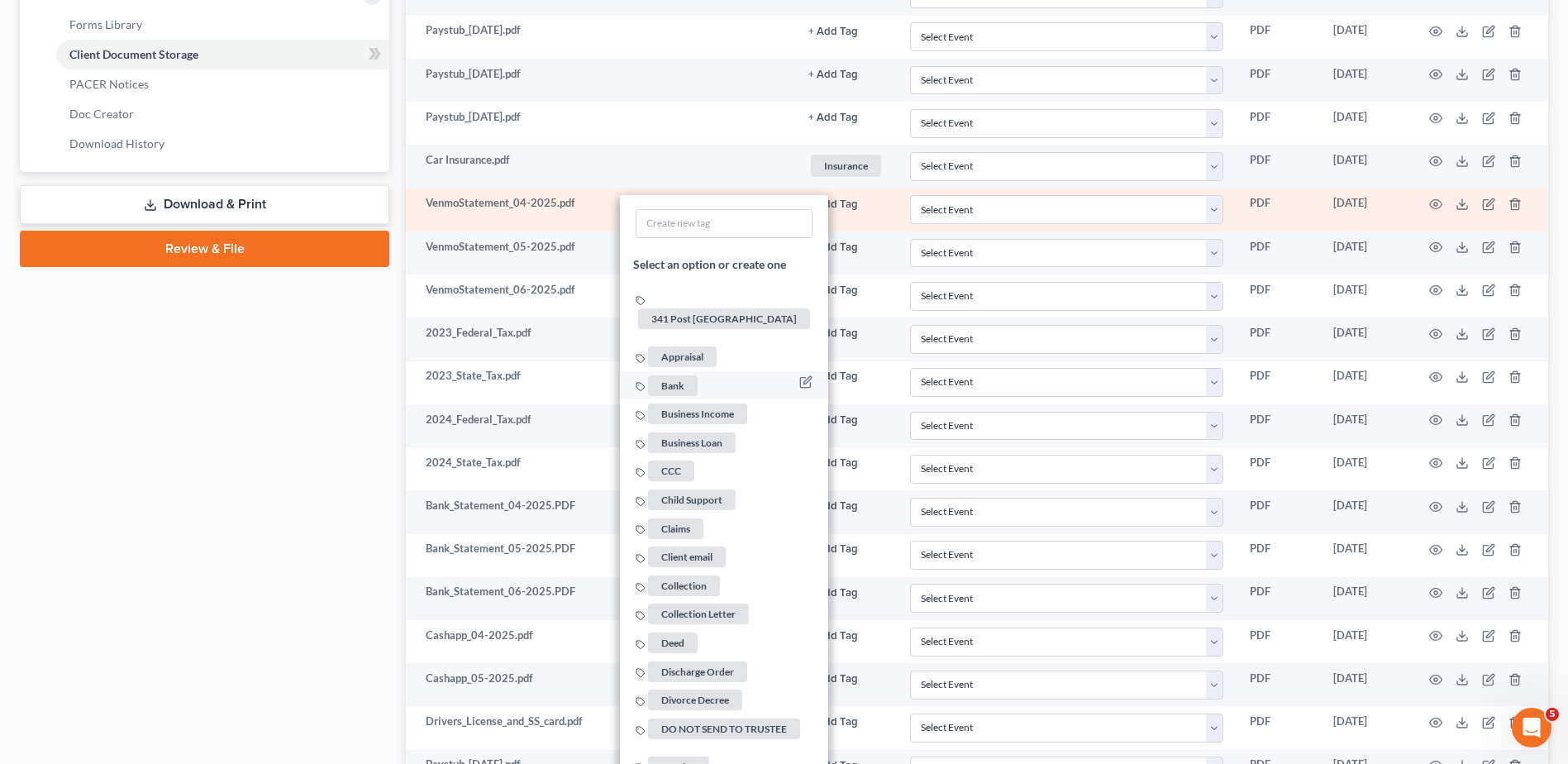
click at [676, 376] on span "Bank" at bounding box center [673, 386] width 50 height 21
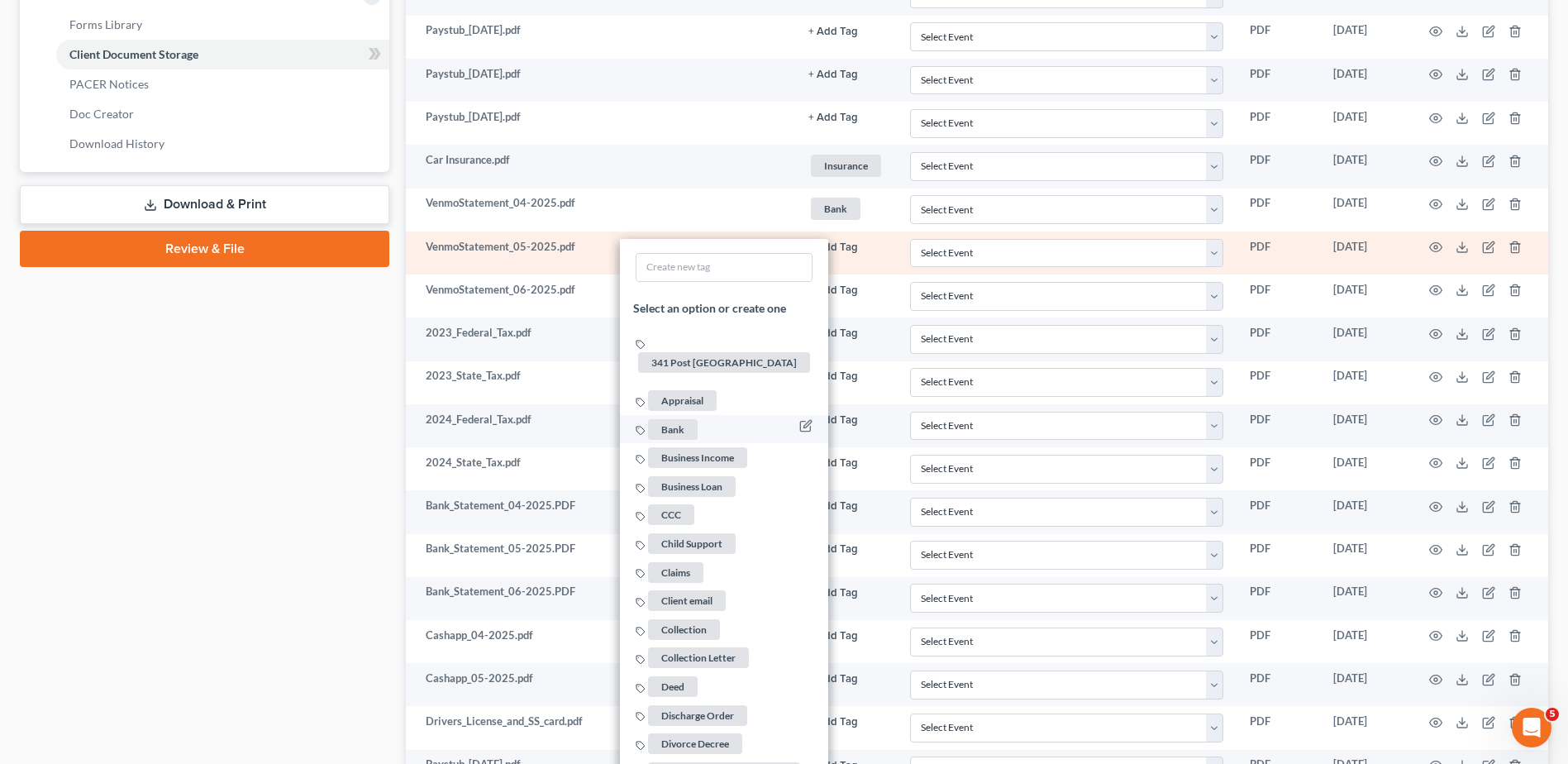
click at [677, 418] on span "Bank" at bounding box center [673, 428] width 50 height 21
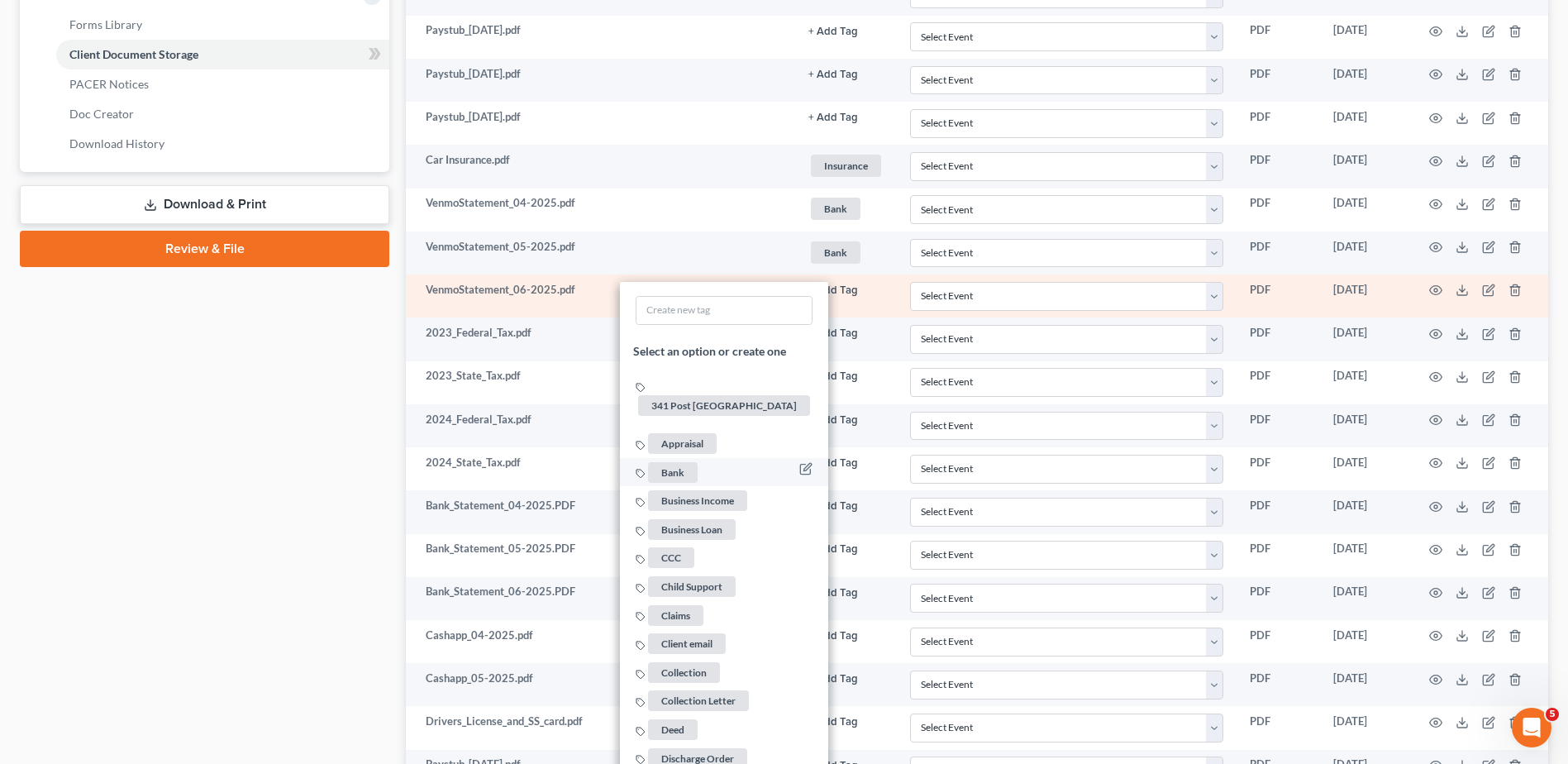
click at [674, 461] on span "Bank" at bounding box center [673, 471] width 50 height 21
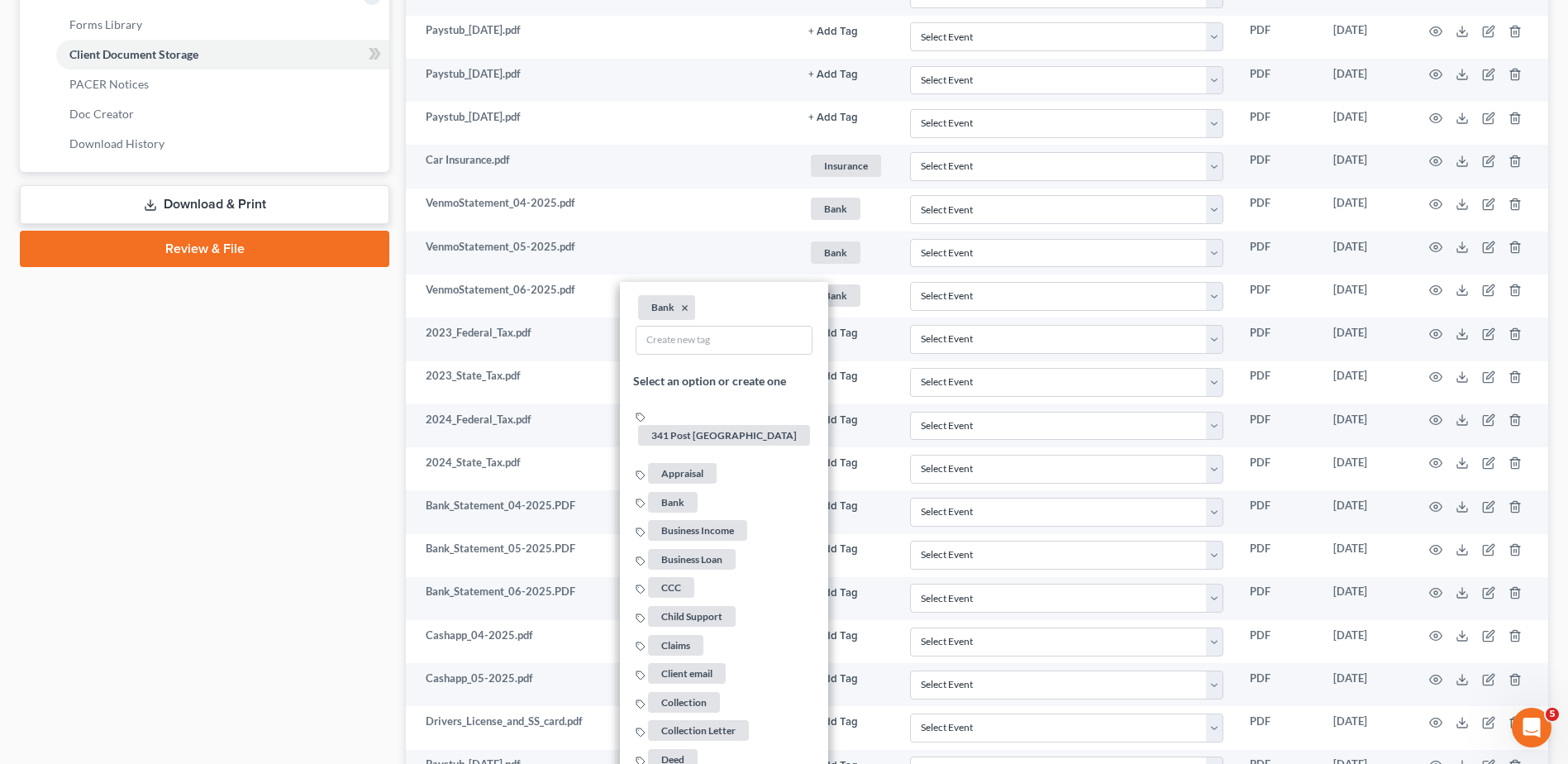
click at [331, 397] on div "Case Dashboard Payments Invoices Payments Payments Credit Report Client Profile" at bounding box center [204, 232] width 386 height 1601
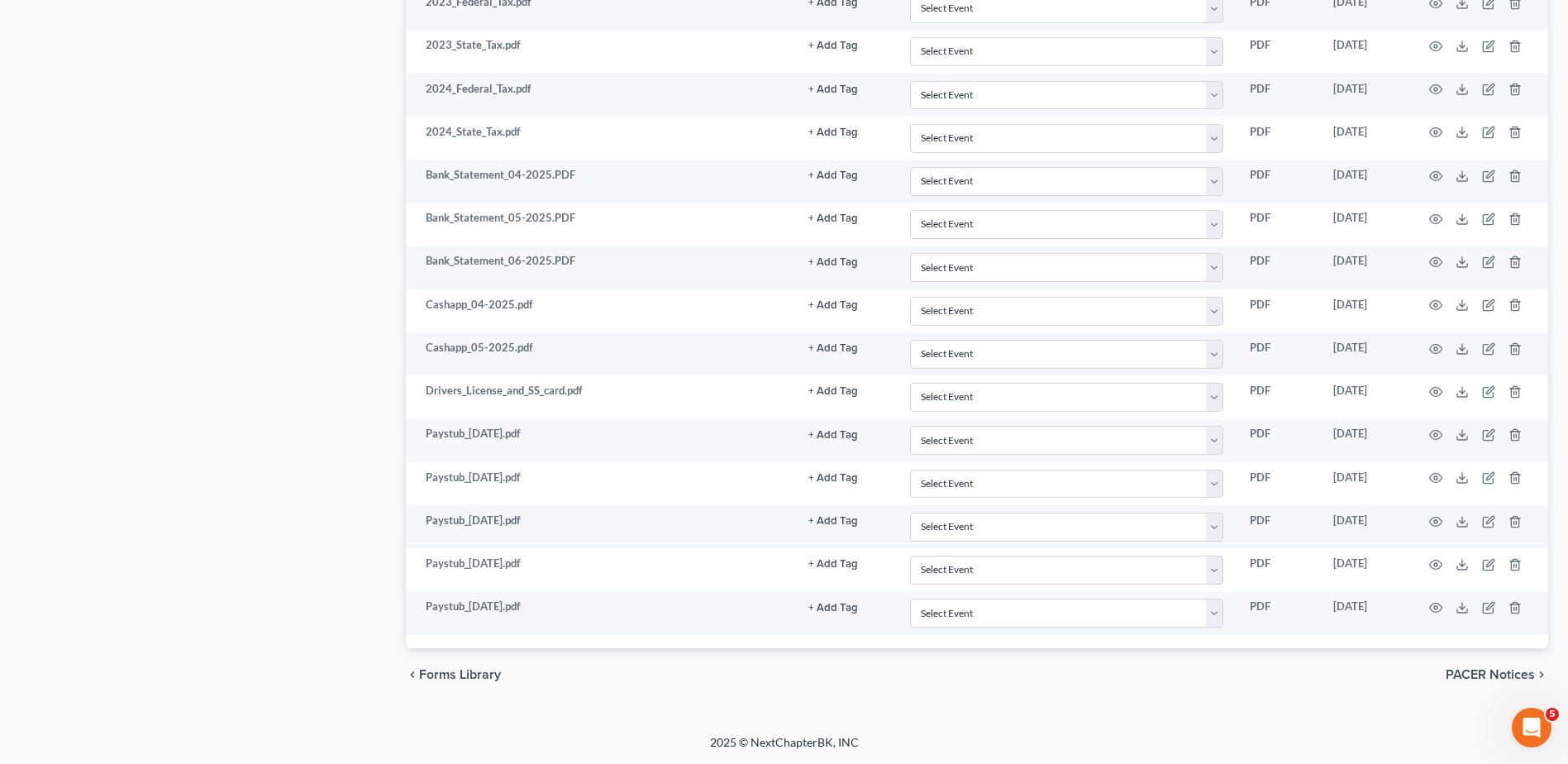
scroll to position [811, 0]
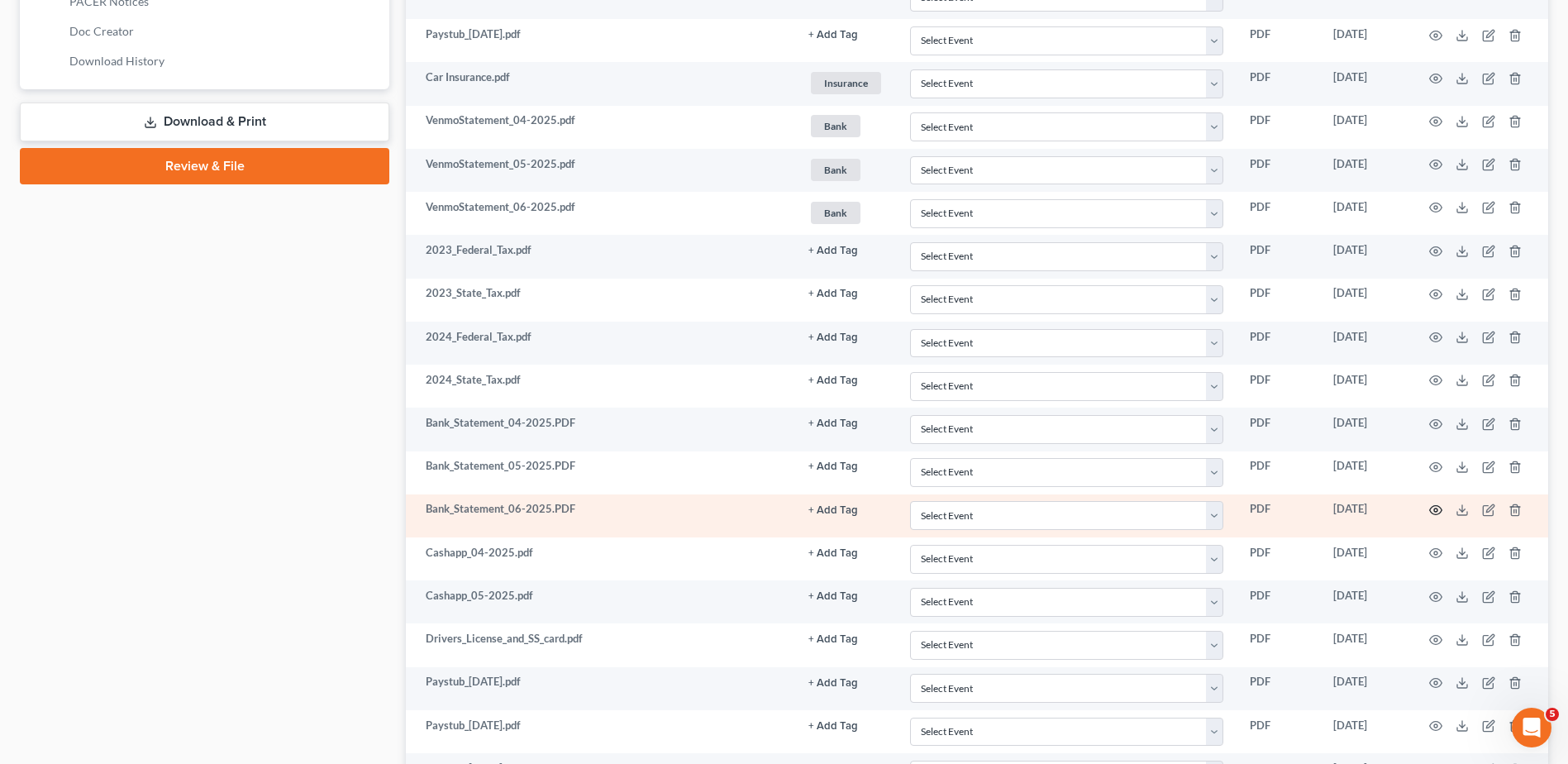
click at [1435, 510] on circle "button" at bounding box center [1437, 510] width 4 height 4
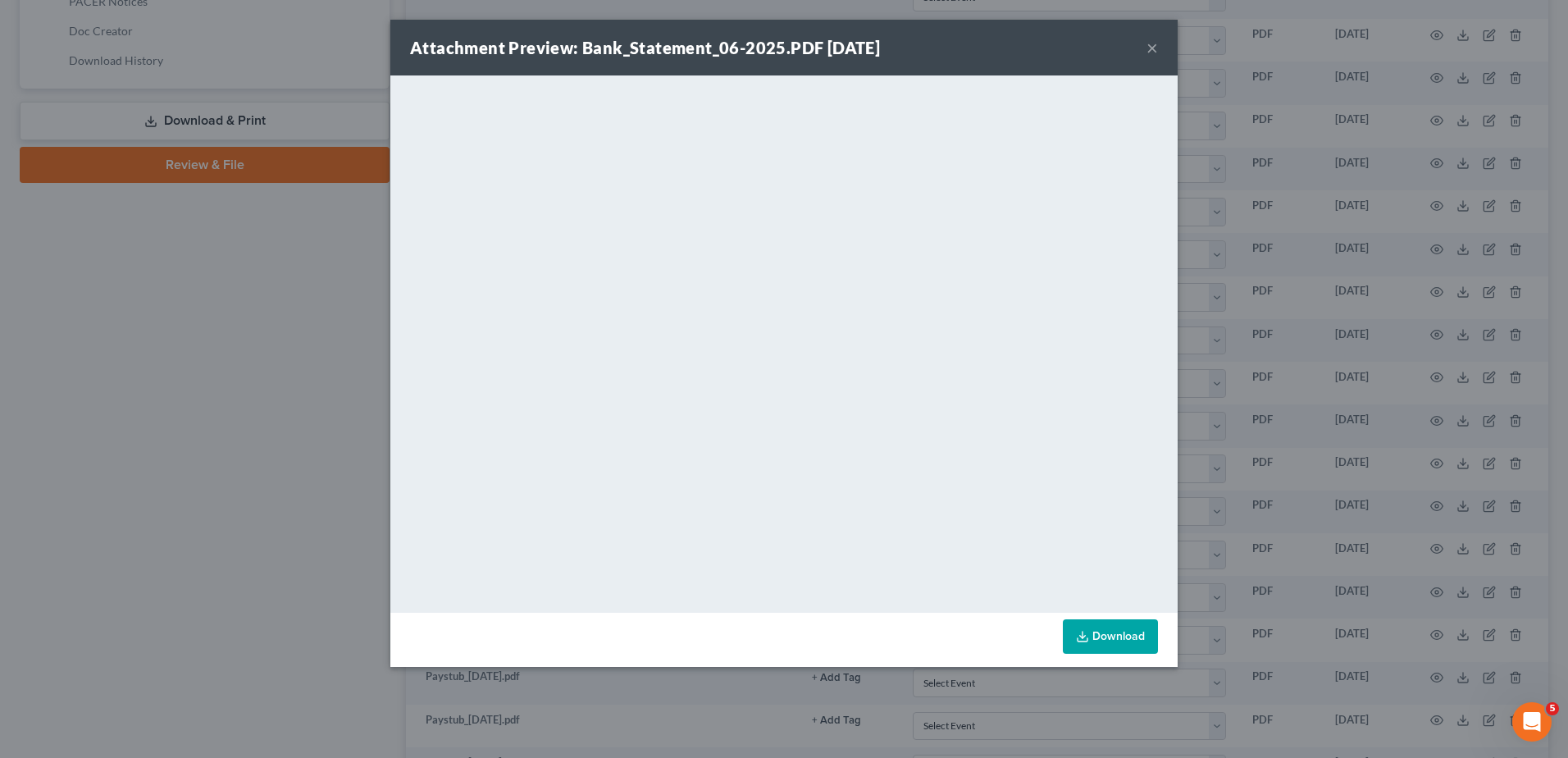
click at [1153, 46] on button "×" at bounding box center [1152, 47] width 12 height 20
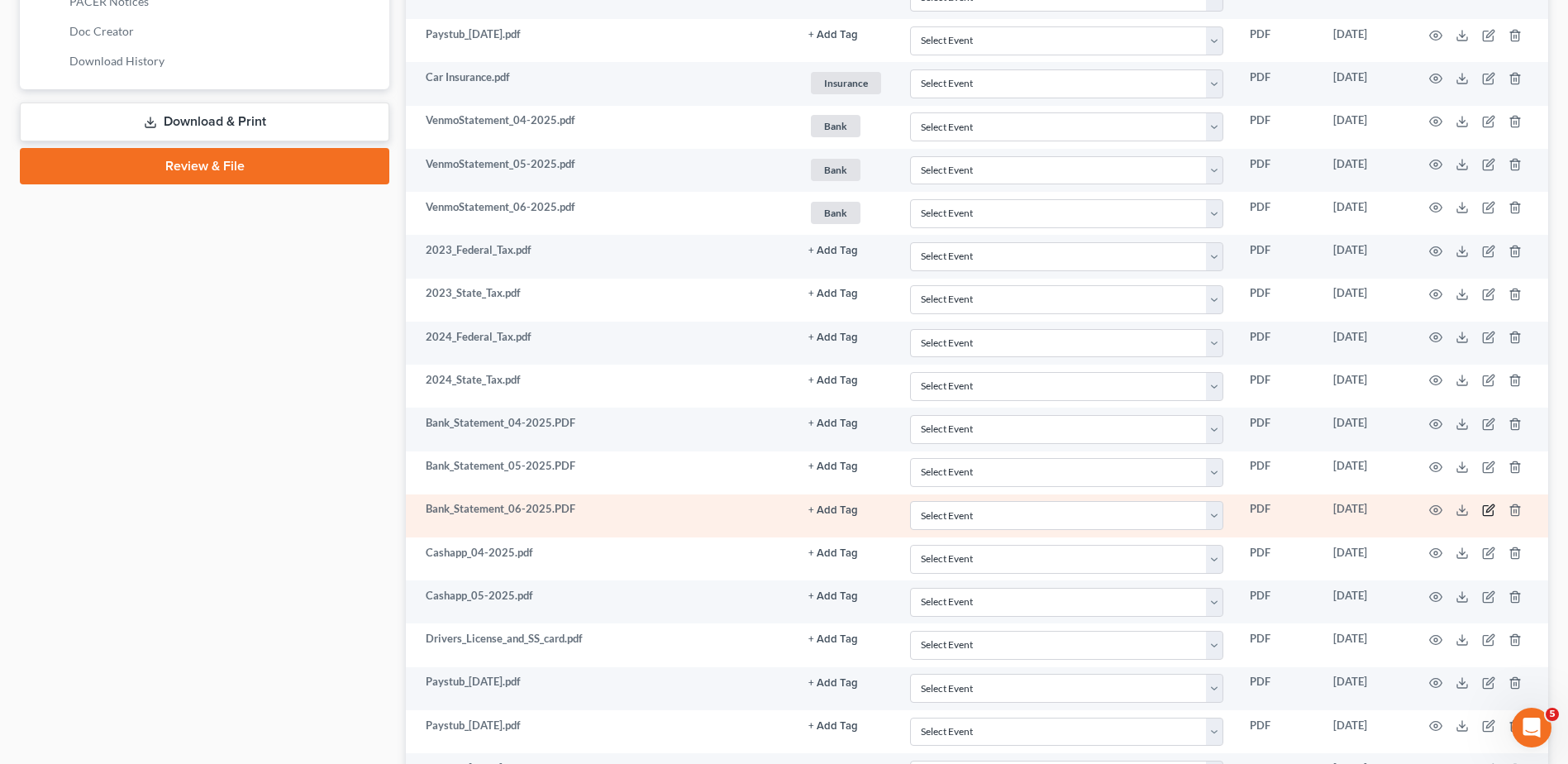
click at [1488, 512] on icon "button" at bounding box center [1490, 508] width 7 height 7
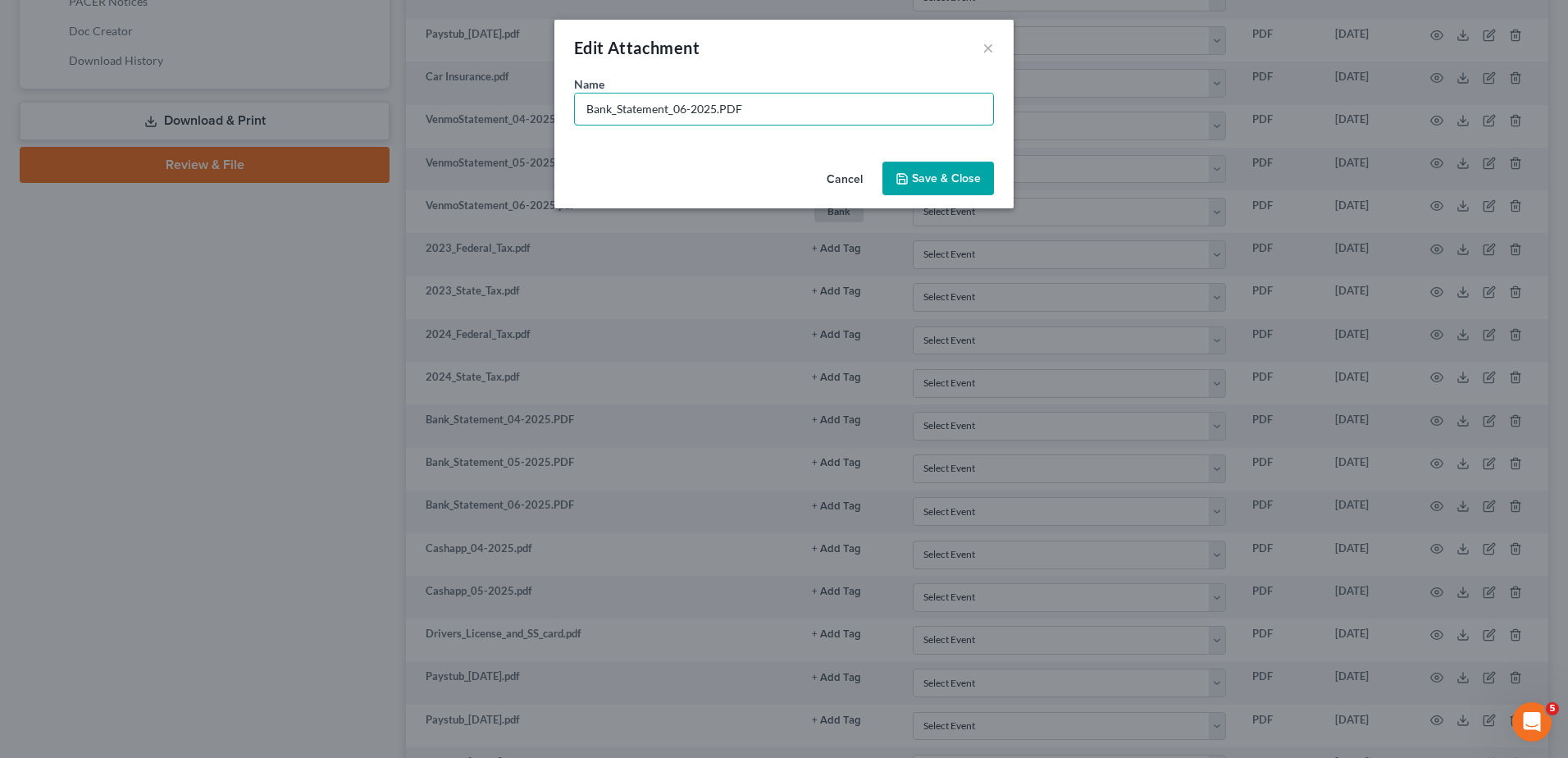
drag, startPoint x: 716, startPoint y: 107, endPoint x: 557, endPoint y: 105, distance: 159.0
click at [557, 105] on div "Name * Bank_Statement_06-2025.PDF" at bounding box center [784, 114] width 459 height 80
type input "Fifth Third Checking June.PDF"
drag, startPoint x: 941, startPoint y: 181, endPoint x: 802, endPoint y: 467, distance: 318.0
click at [941, 180] on span "Save & Close" at bounding box center [946, 179] width 69 height 14
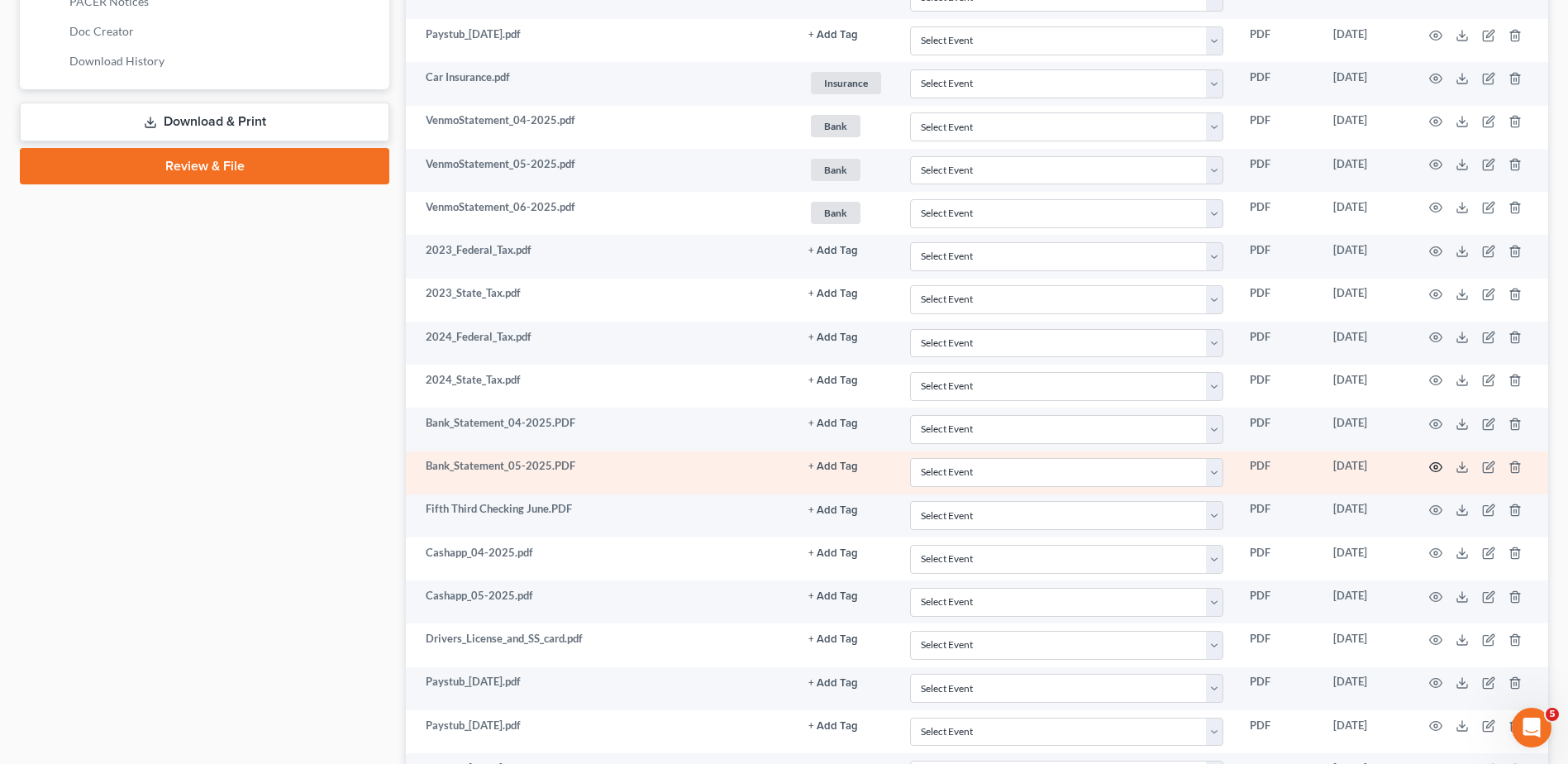
click at [1435, 468] on circle "button" at bounding box center [1437, 468] width 4 height 4
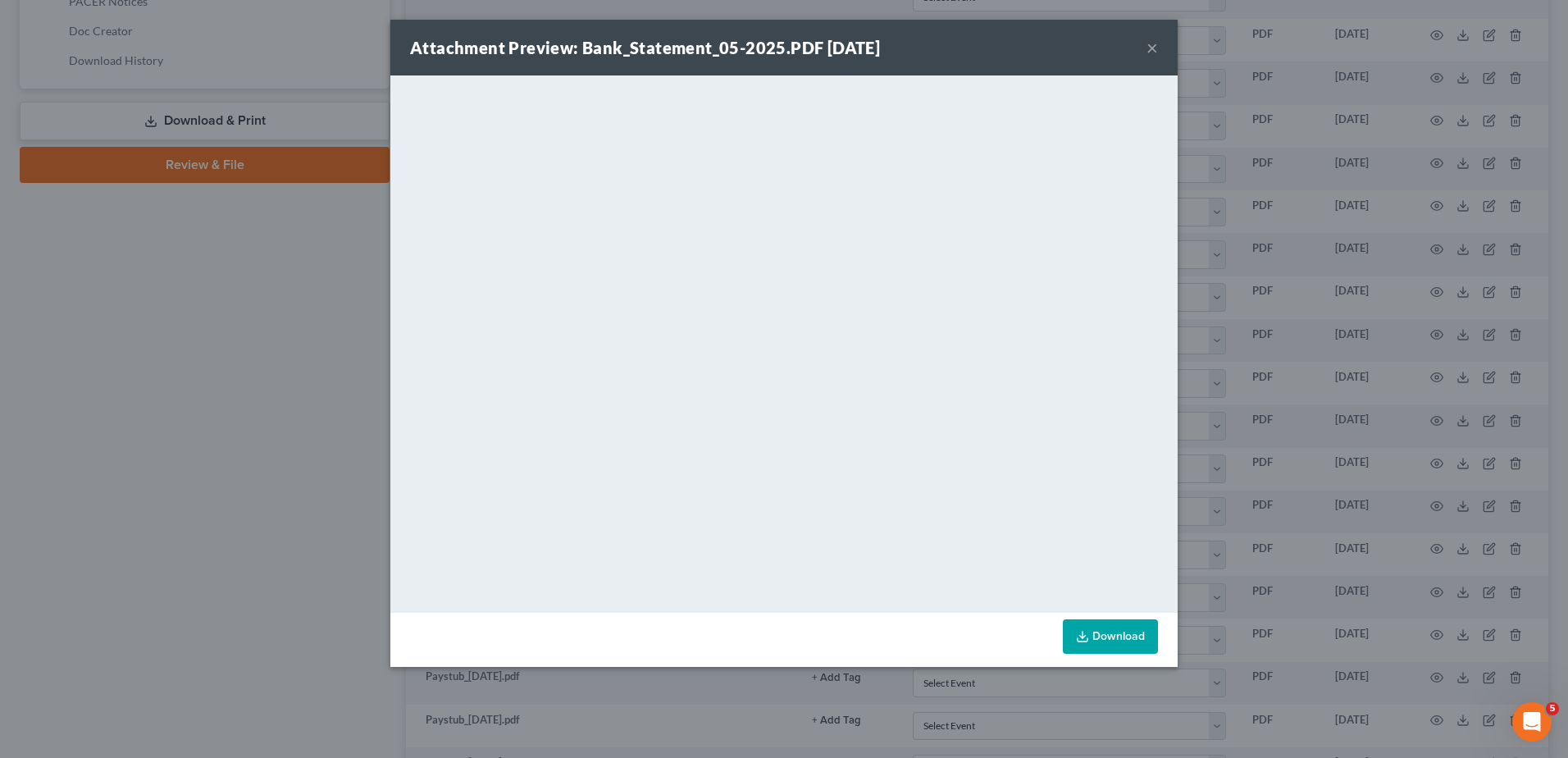
click at [1150, 46] on button "×" at bounding box center [1152, 47] width 12 height 20
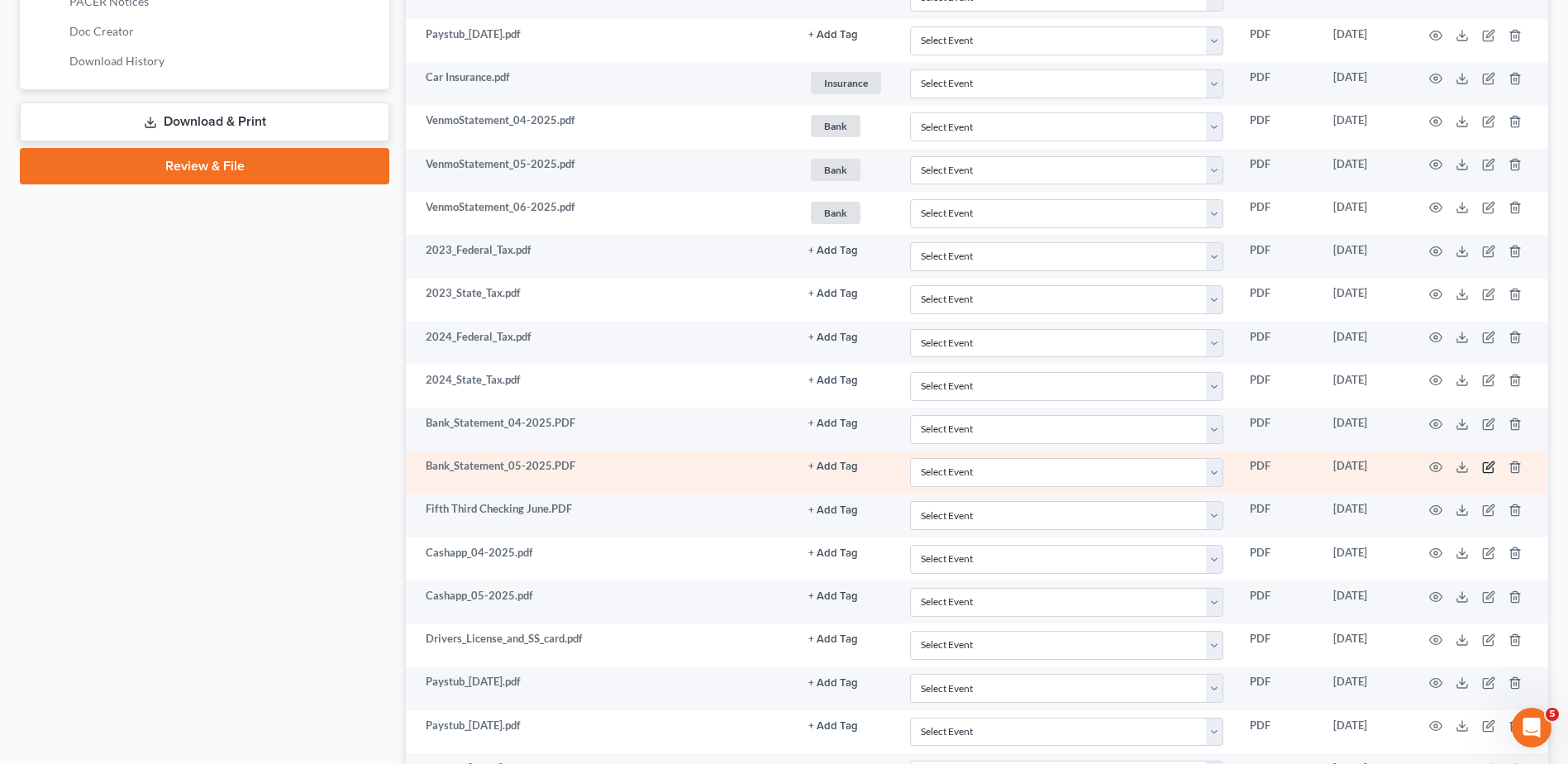
click at [1487, 466] on icon "button" at bounding box center [1489, 467] width 14 height 14
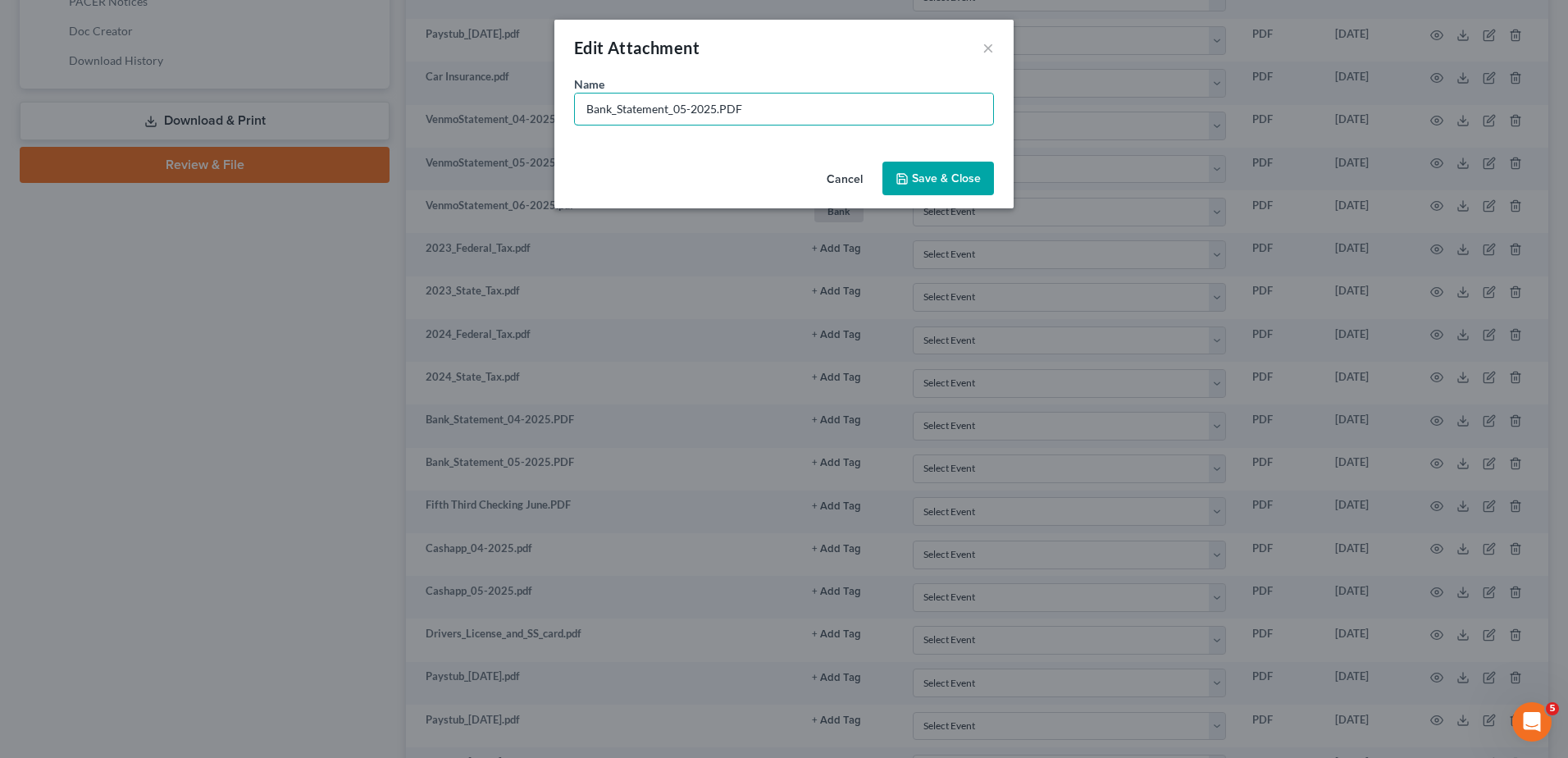
drag, startPoint x: 717, startPoint y: 106, endPoint x: 498, endPoint y: 103, distance: 219.0
click at [498, 103] on div "Edit Attachment × Name * Bank_Statement_05-2025.PDF Cancel Save & Close" at bounding box center [784, 379] width 1568 height 758
type input "Fifth Third Checking May.PDF"
click at [960, 169] on button "Save & Close" at bounding box center [938, 179] width 112 height 35
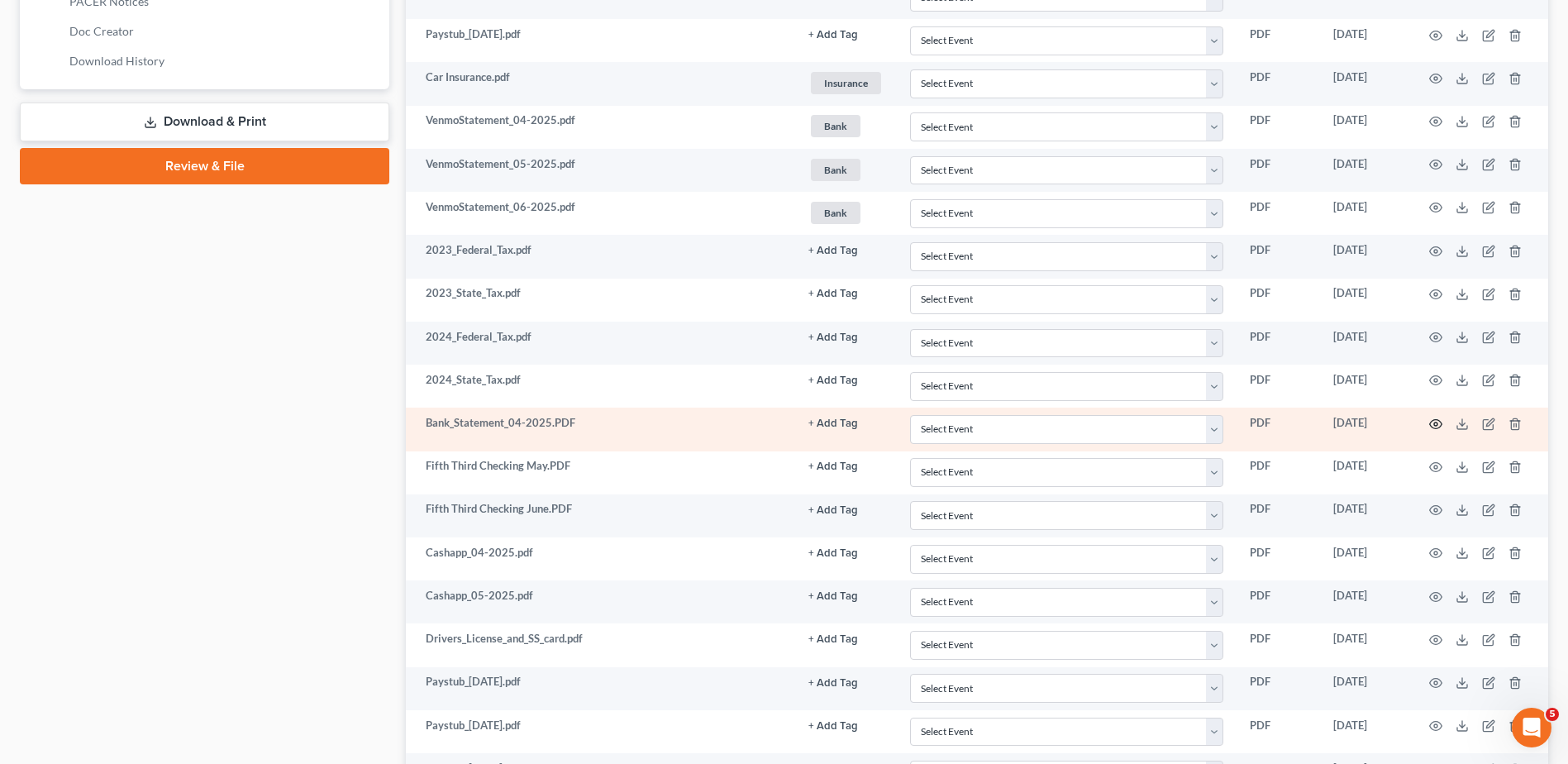
click at [1435, 423] on circle "button" at bounding box center [1437, 424] width 4 height 4
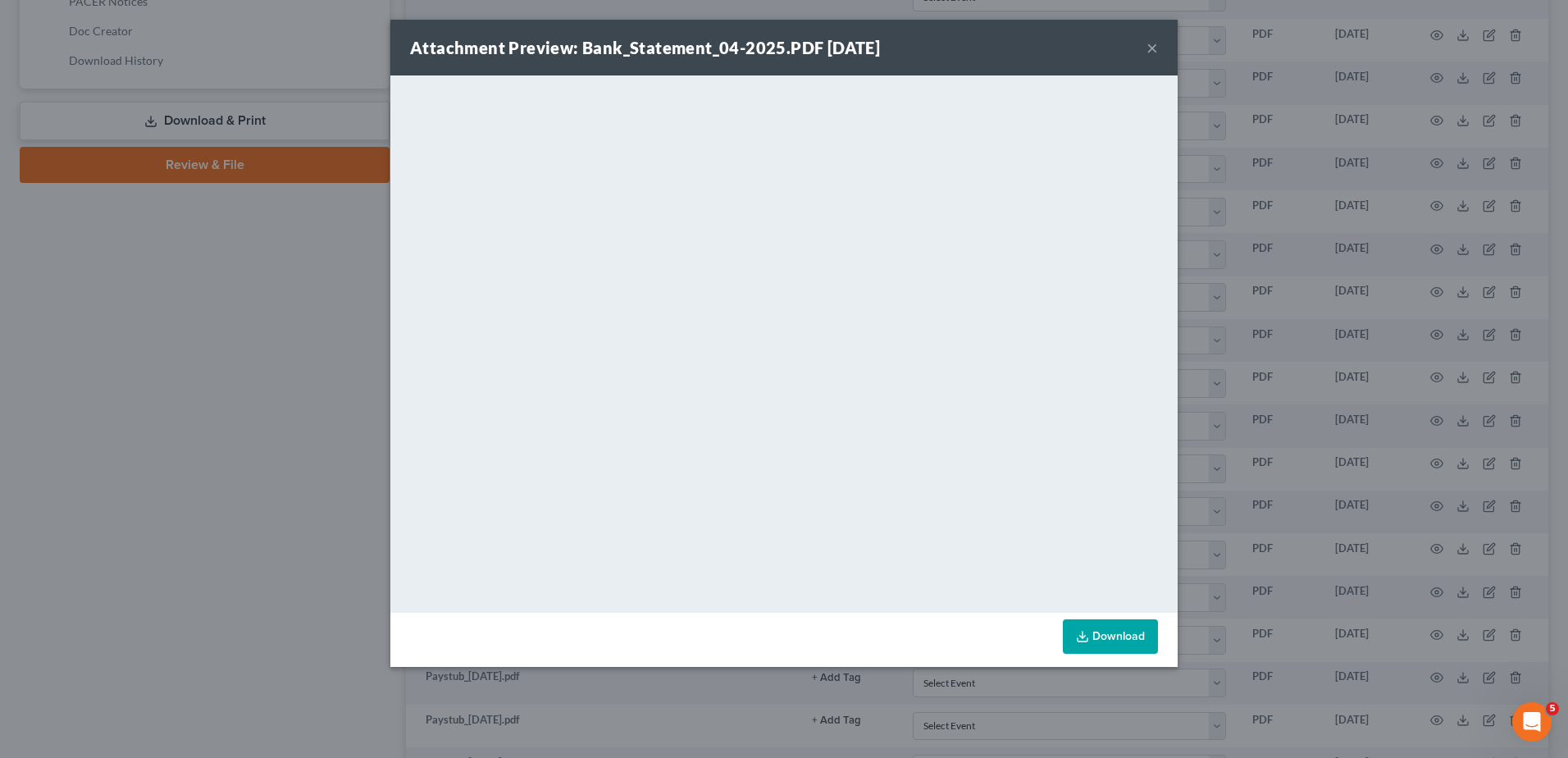
click at [1152, 45] on button "×" at bounding box center [1152, 47] width 12 height 20
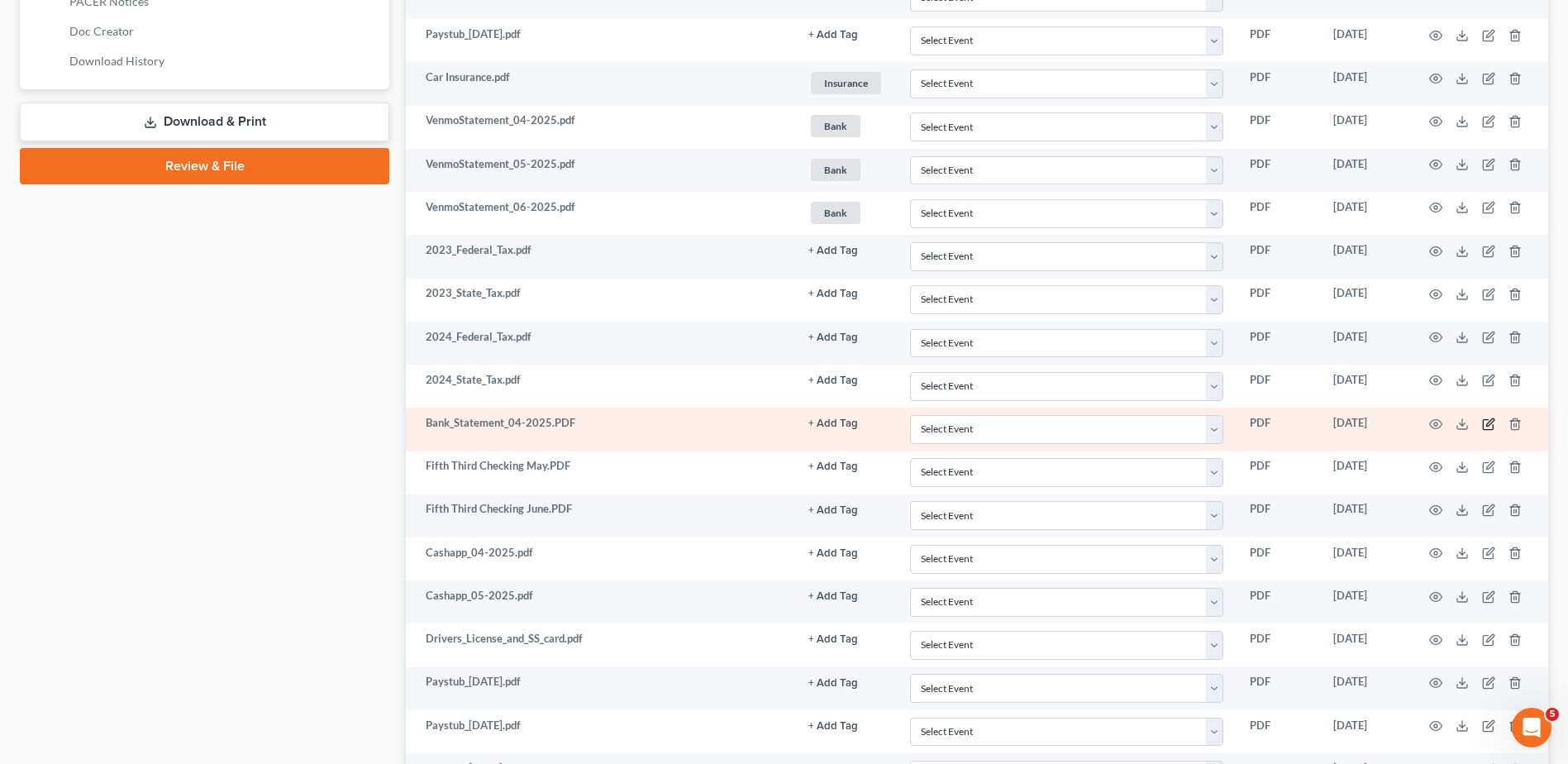
click at [1488, 424] on icon "button" at bounding box center [1489, 424] width 14 height 14
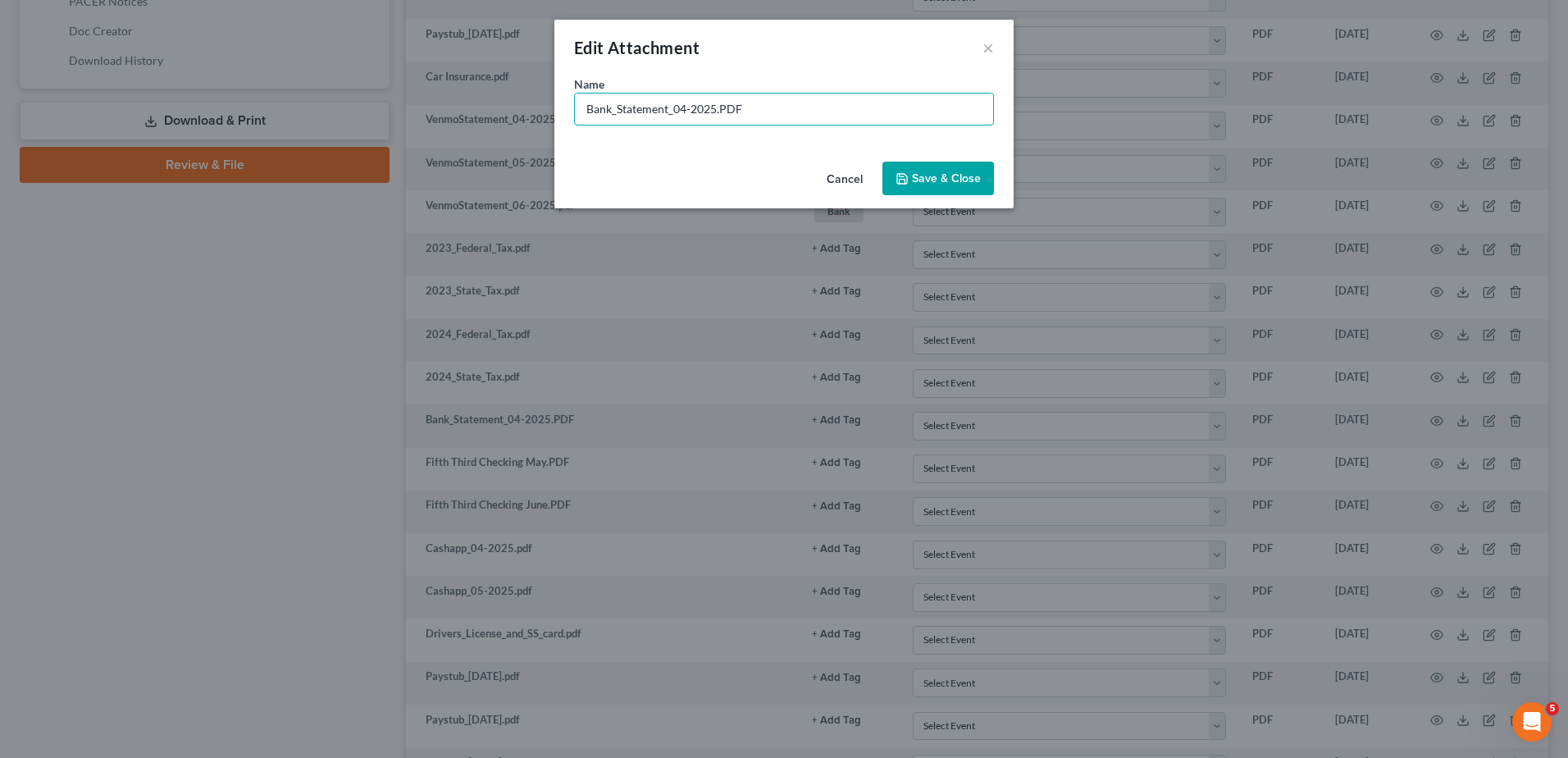
drag, startPoint x: 715, startPoint y: 108, endPoint x: 523, endPoint y: 118, distance: 192.3
click at [523, 119] on div "Edit Attachment × Name * Bank_Statement_04-2025.PDF Cancel Save & Close" at bounding box center [784, 379] width 1568 height 758
type input "Fifth Third Checking April.PDF"
click at [901, 179] on polyline "button" at bounding box center [902, 181] width 5 height 4
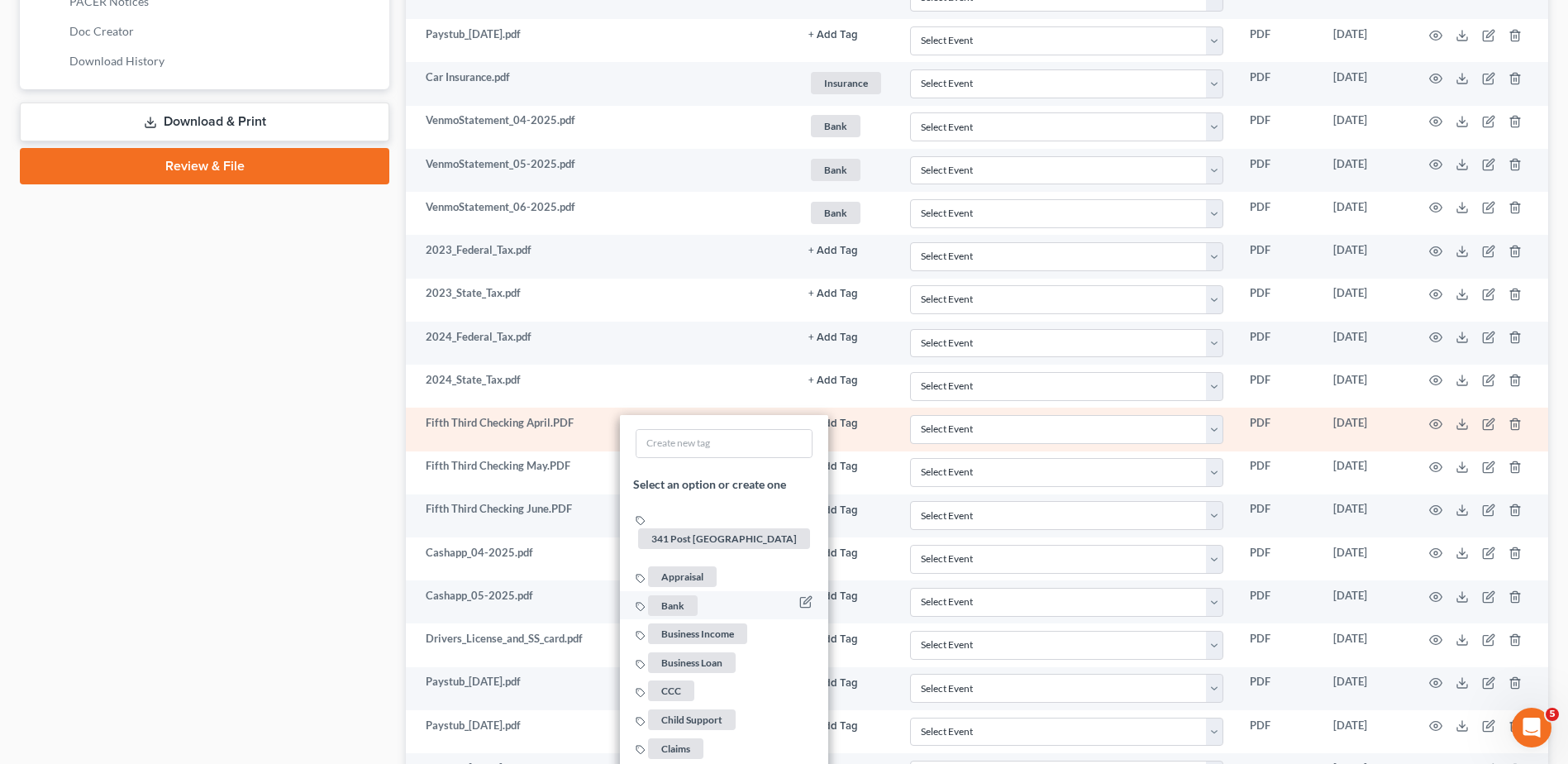
click at [669, 596] on span "Bank" at bounding box center [673, 605] width 50 height 21
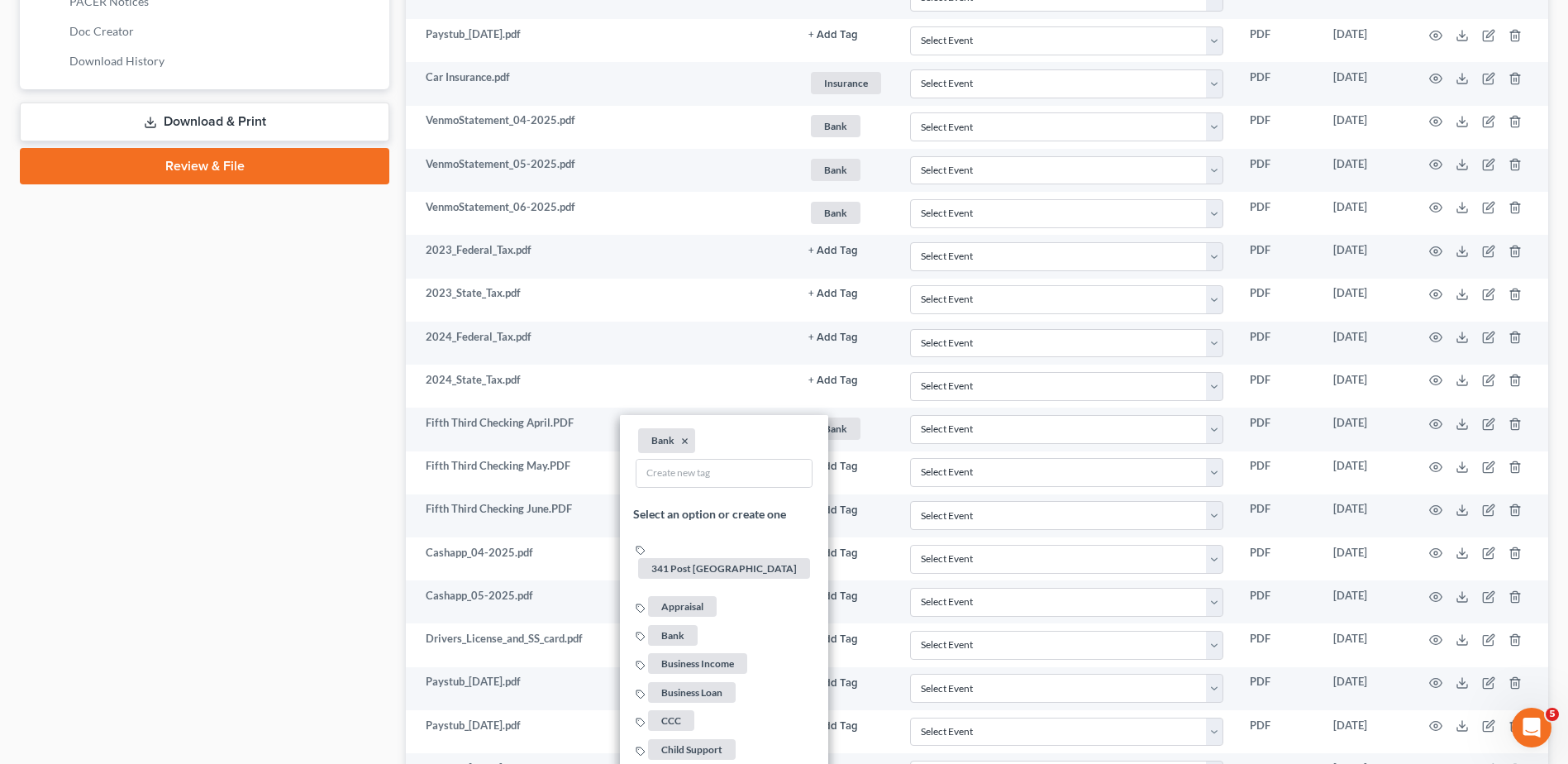
click at [237, 478] on div "Case Dashboard Payments Invoices Payments Payments Credit Report Client Profile" at bounding box center [204, 149] width 386 height 1601
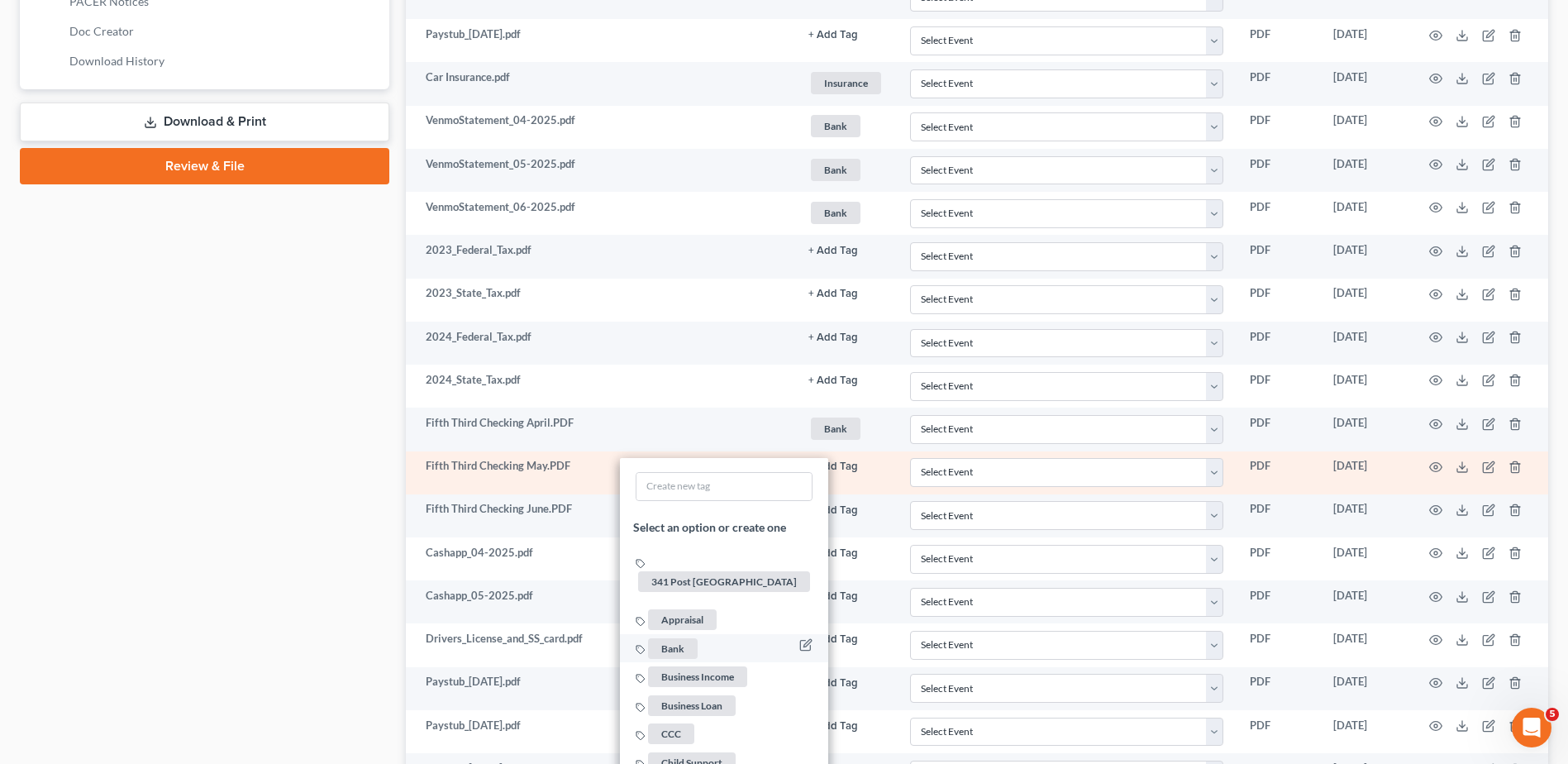
click at [677, 639] on span "Bank" at bounding box center [673, 649] width 50 height 21
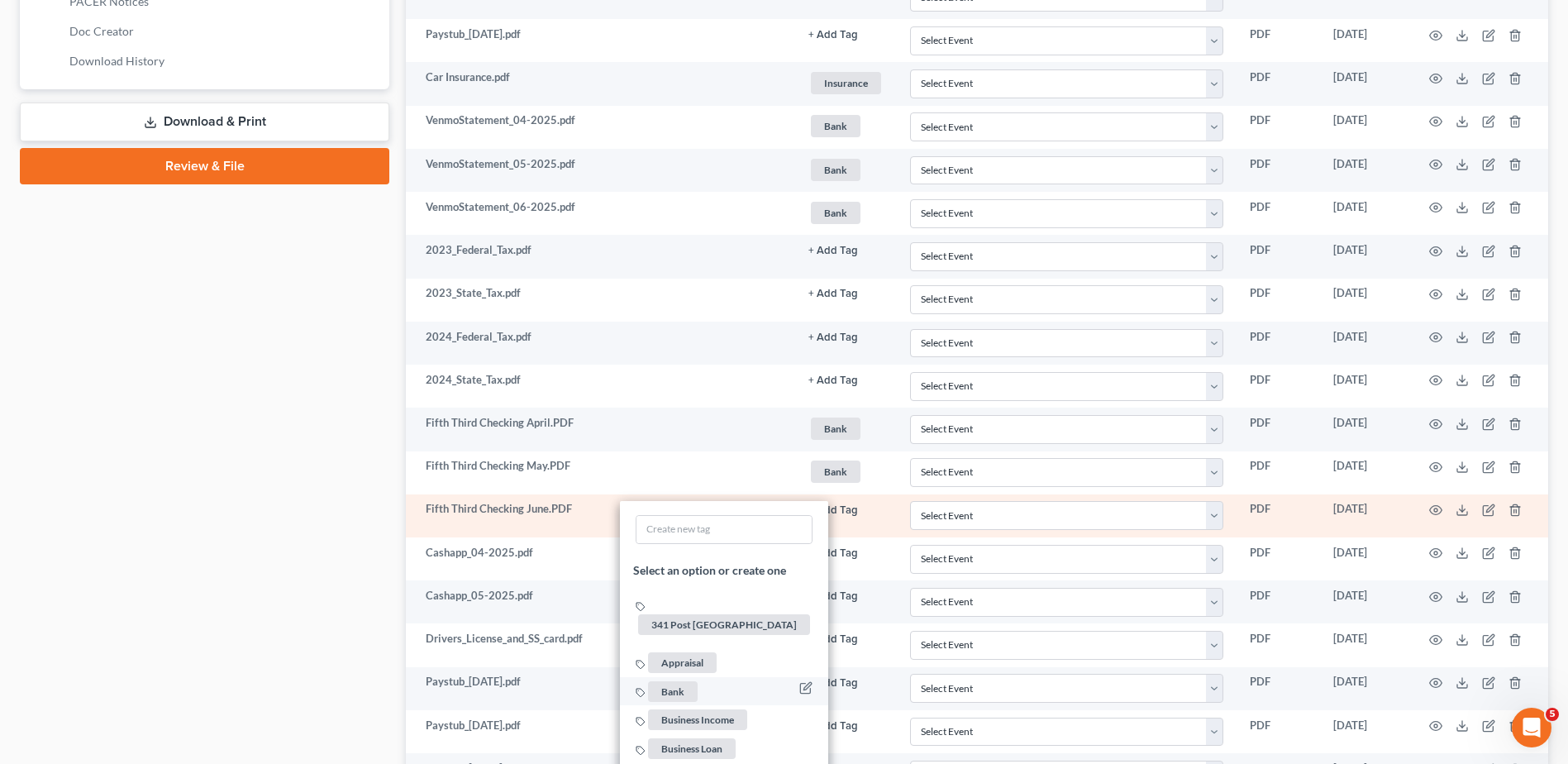
click at [684, 681] on span "Bank" at bounding box center [673, 691] width 50 height 21
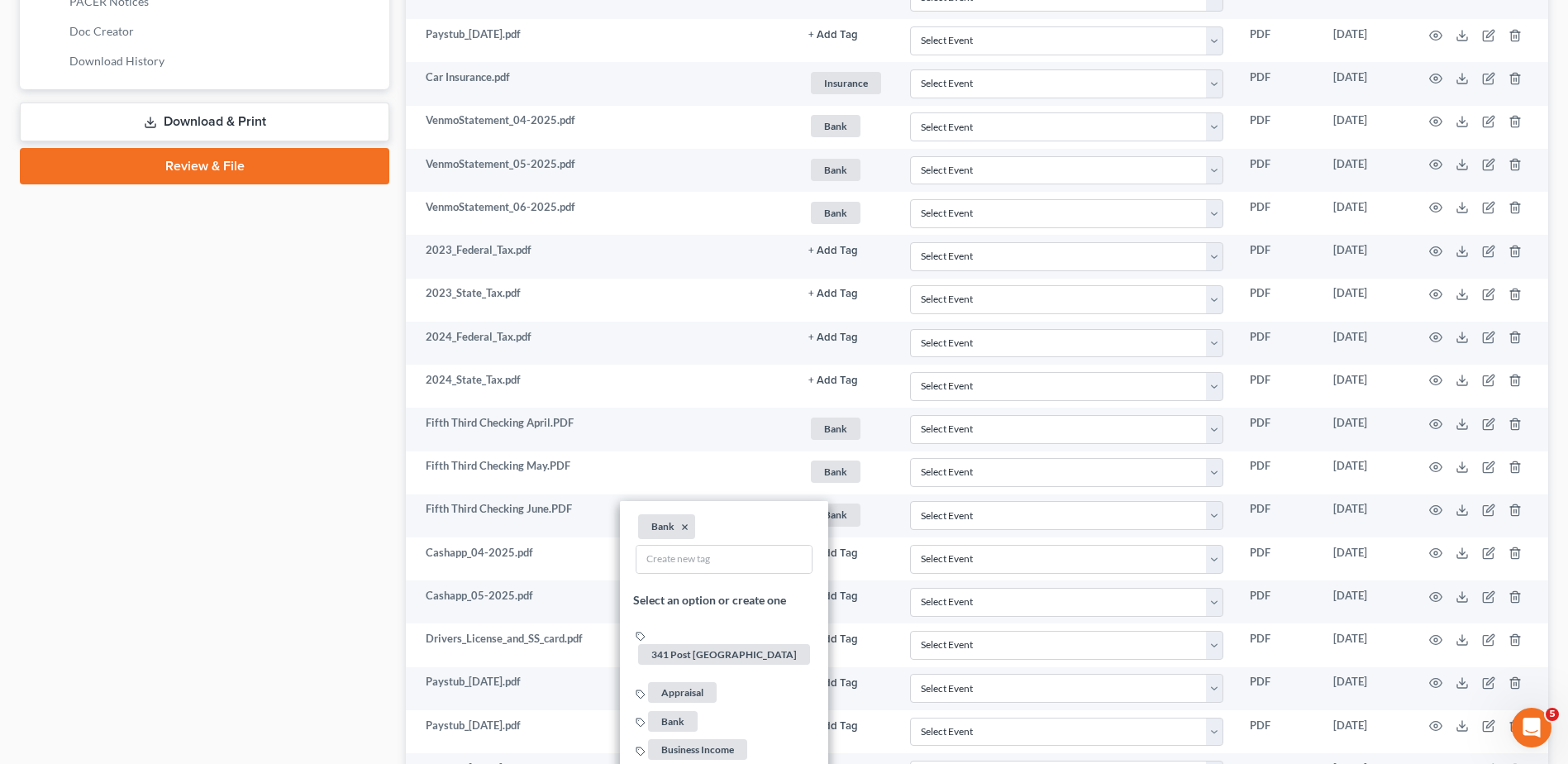
click at [286, 534] on div "Case Dashboard Payments Invoices Payments Payments Credit Report Client Profile" at bounding box center [204, 149] width 386 height 1601
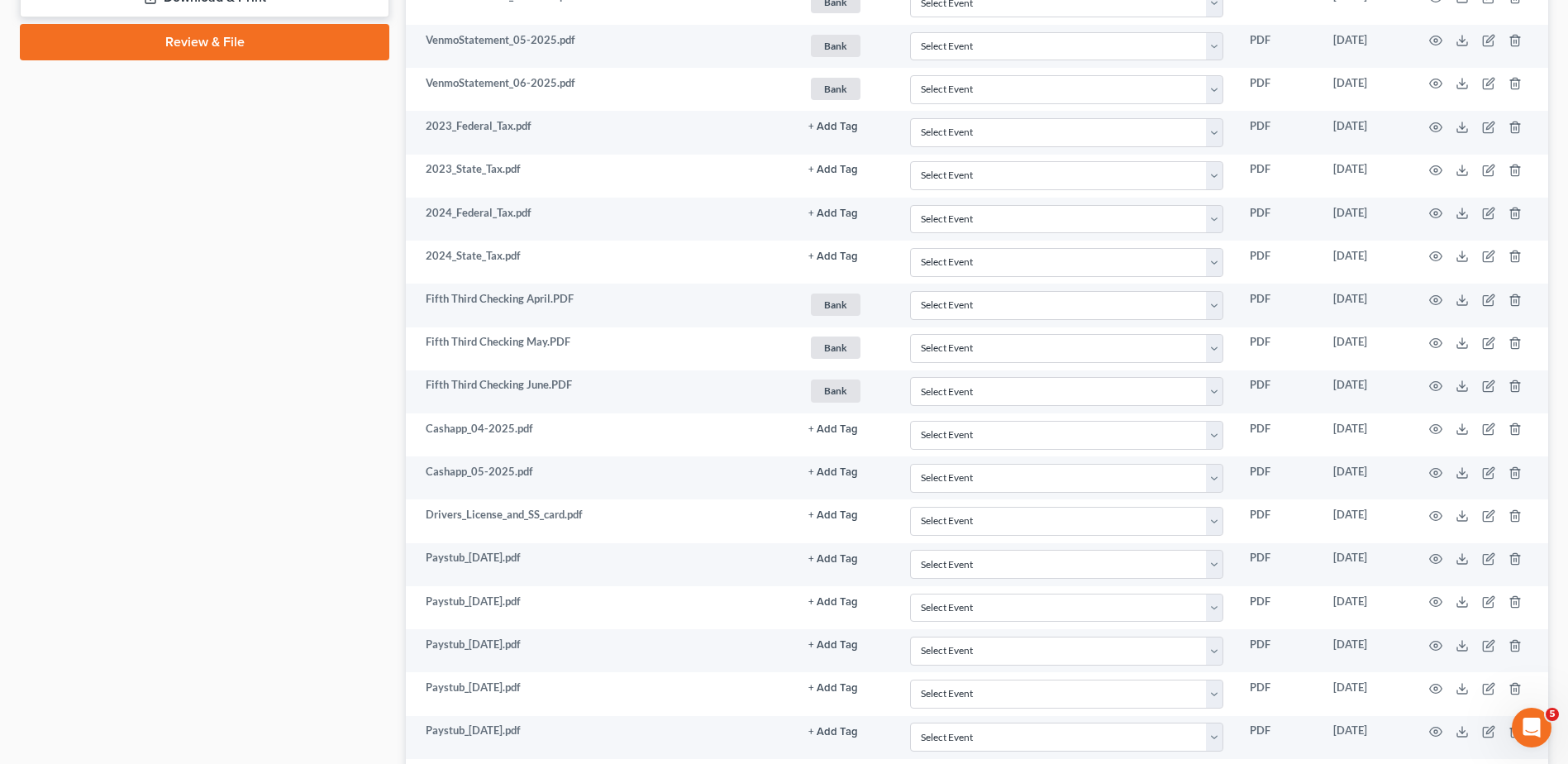
scroll to position [893, 0]
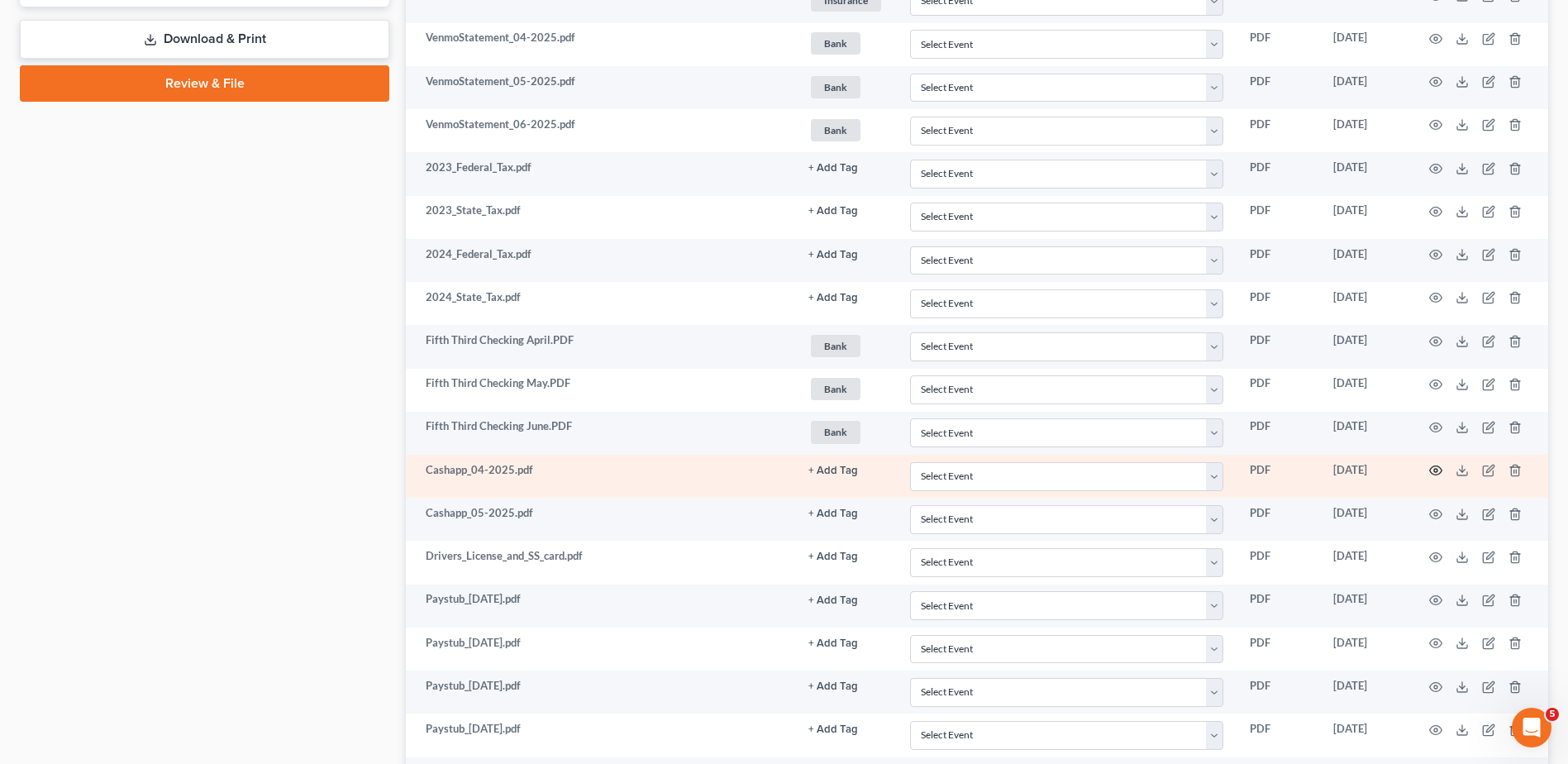
click at [1431, 468] on icon "button" at bounding box center [1437, 471] width 13 height 9
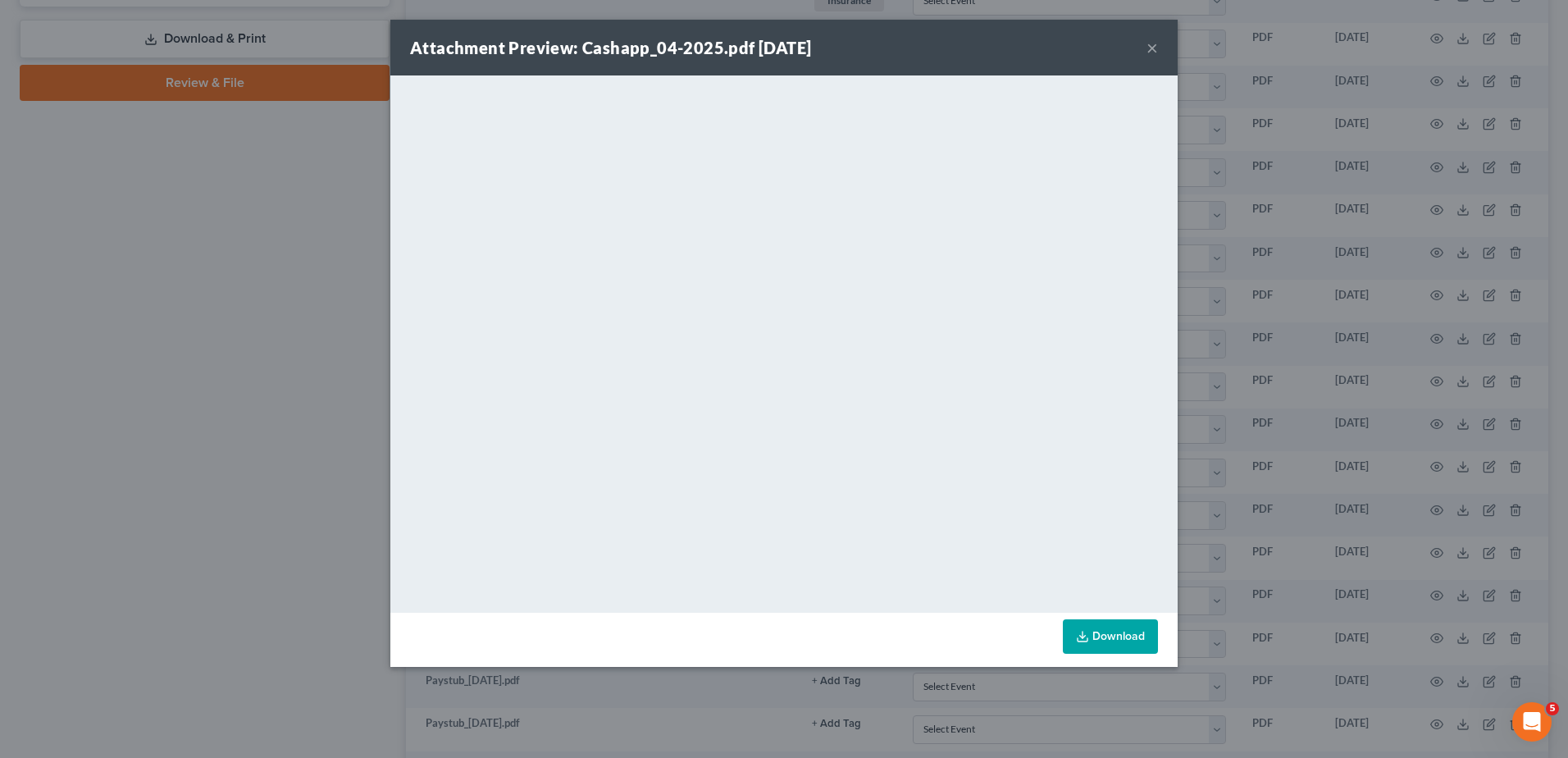
click at [1151, 46] on button "×" at bounding box center [1152, 47] width 12 height 20
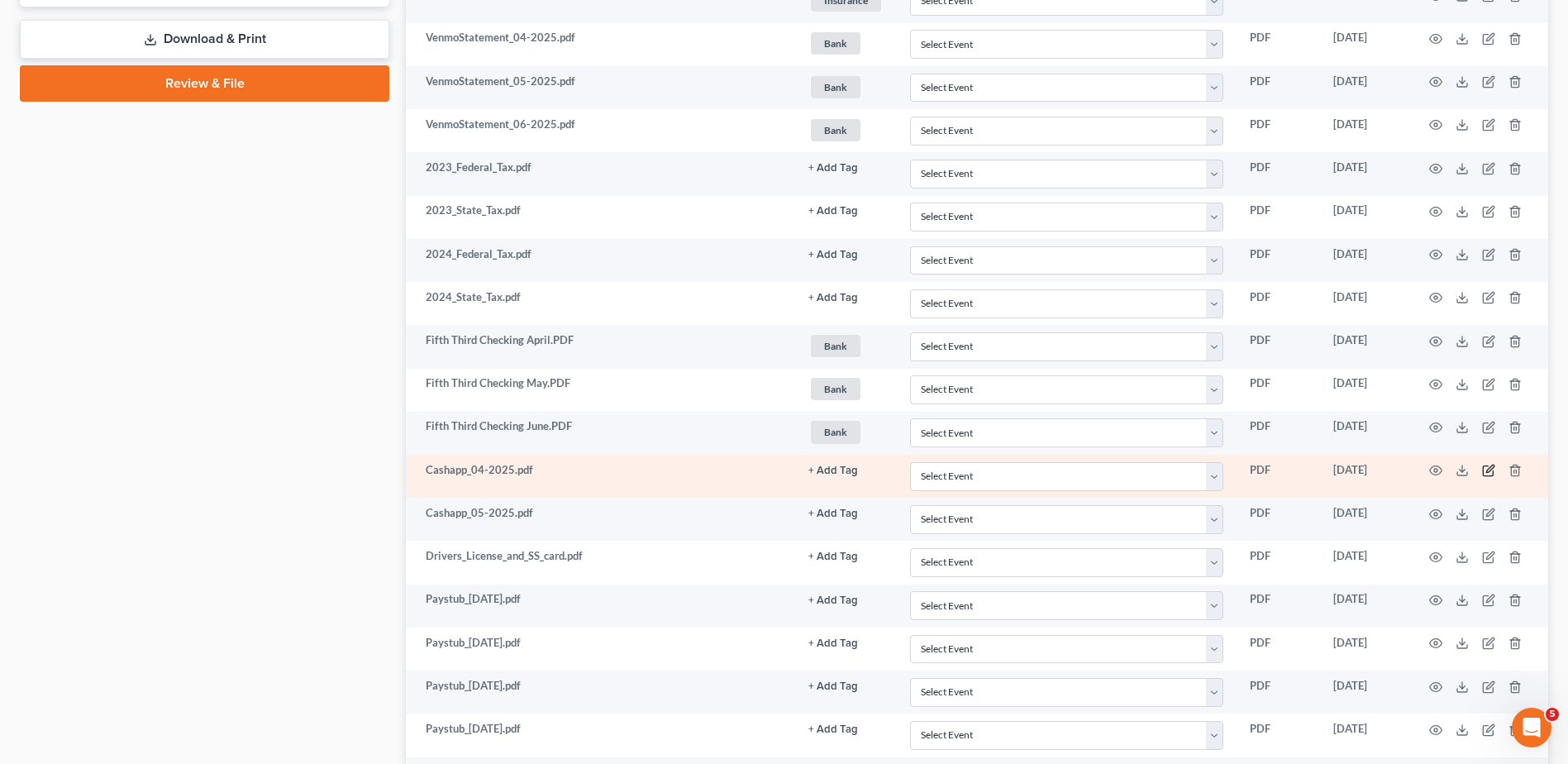
click at [1491, 469] on icon "button" at bounding box center [1489, 470] width 14 height 14
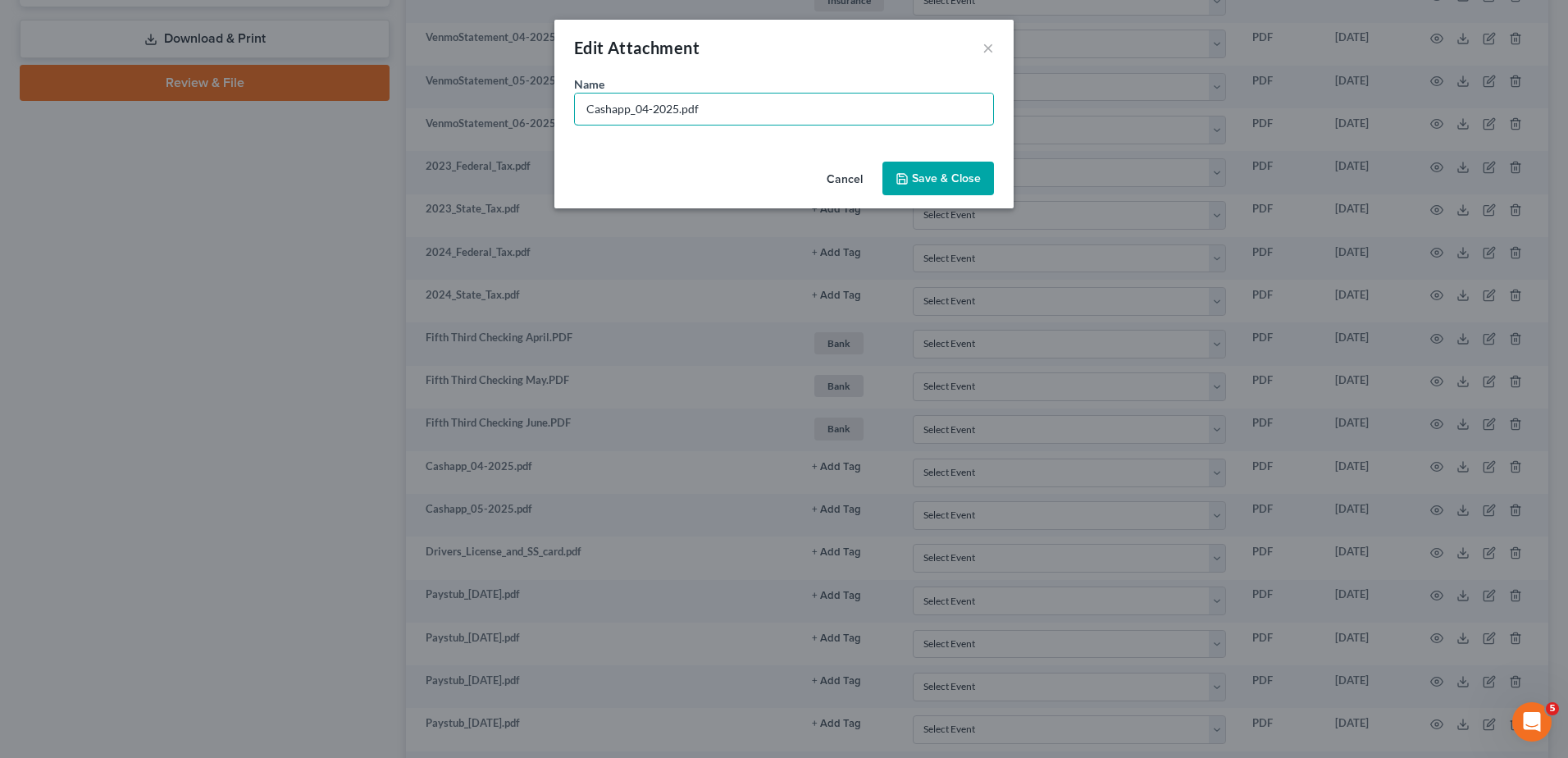
drag, startPoint x: 677, startPoint y: 108, endPoint x: 549, endPoint y: 113, distance: 128.1
click at [549, 113] on div "Edit Attachment × Name * Cashapp_04-2025.pdf Cancel Save & Close" at bounding box center [784, 379] width 1568 height 758
type input "Cash App April.pdf"
click at [952, 179] on span "Save & Close" at bounding box center [946, 179] width 69 height 14
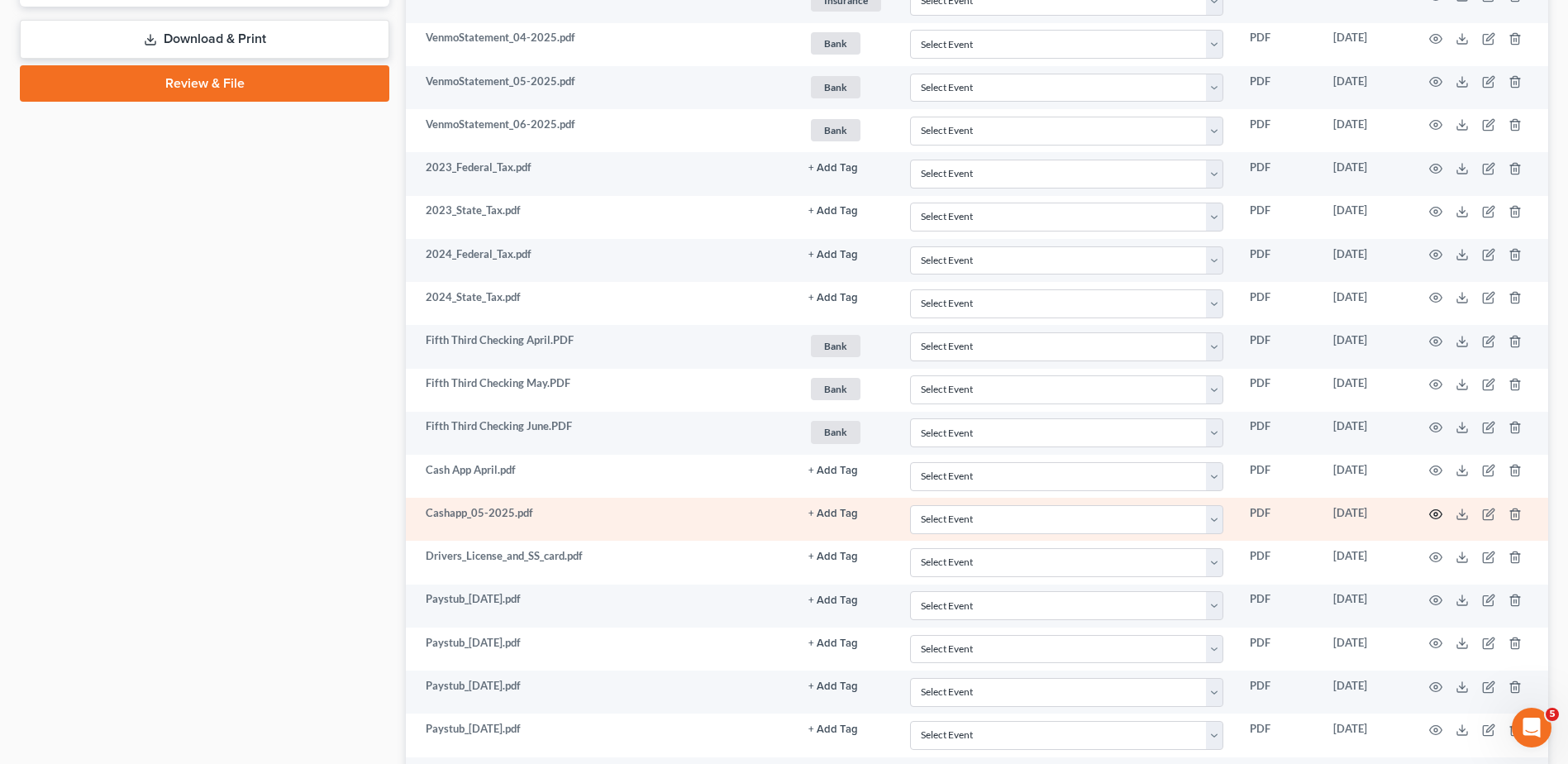
click at [1436, 514] on icon "button" at bounding box center [1436, 514] width 14 height 14
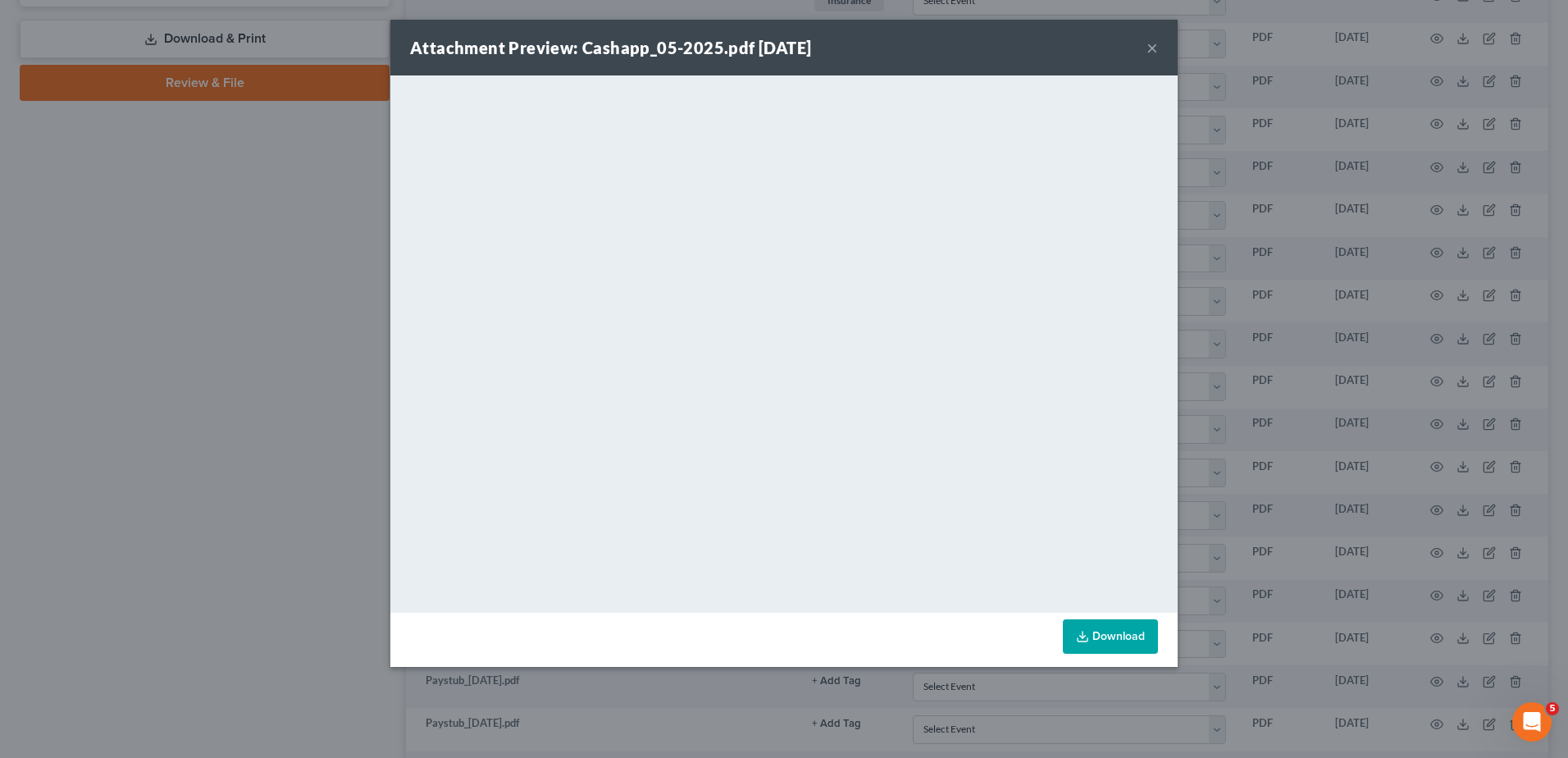
click at [1152, 46] on button "×" at bounding box center [1152, 47] width 12 height 20
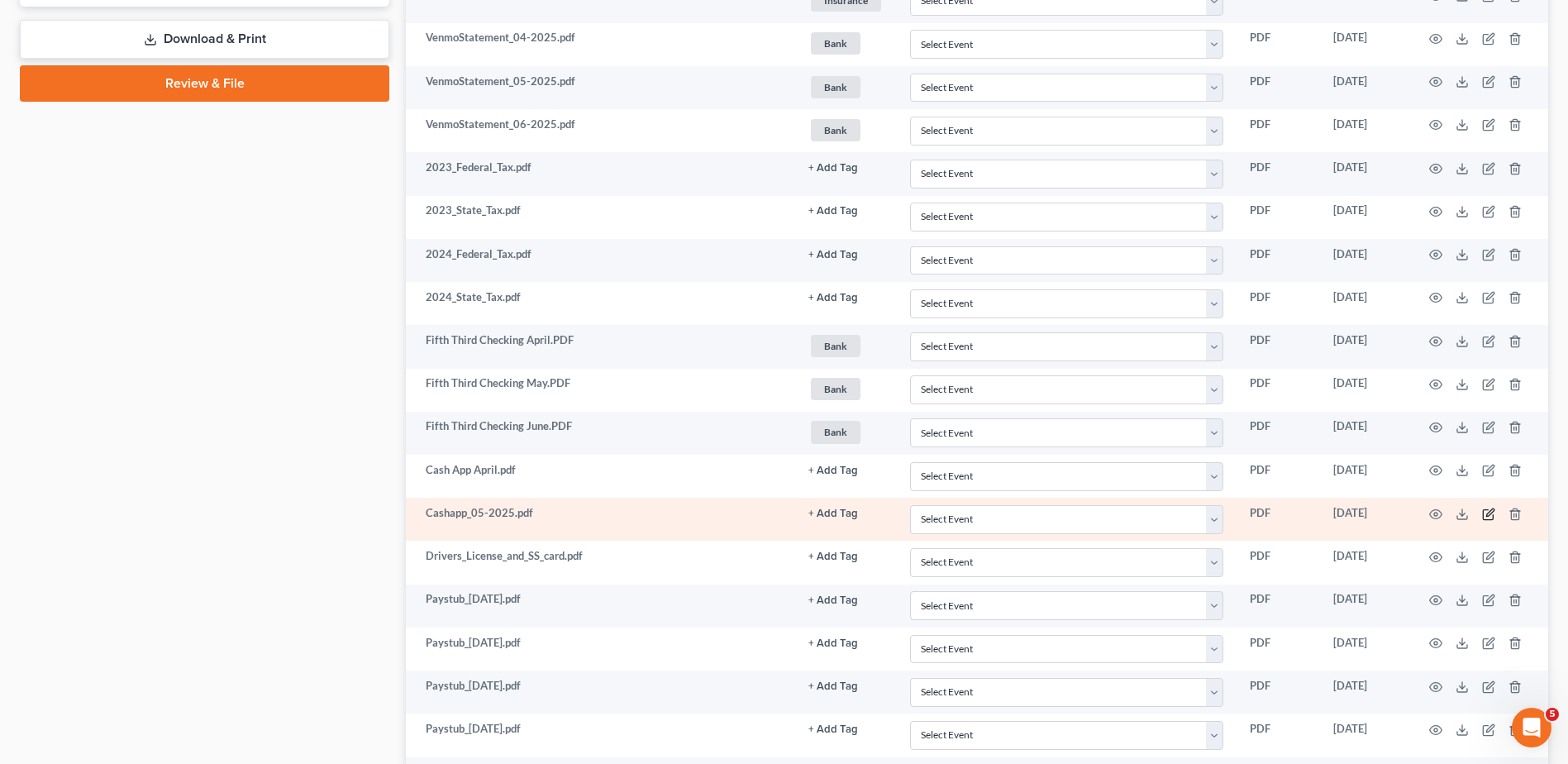
click at [1487, 513] on icon "button" at bounding box center [1489, 514] width 14 height 14
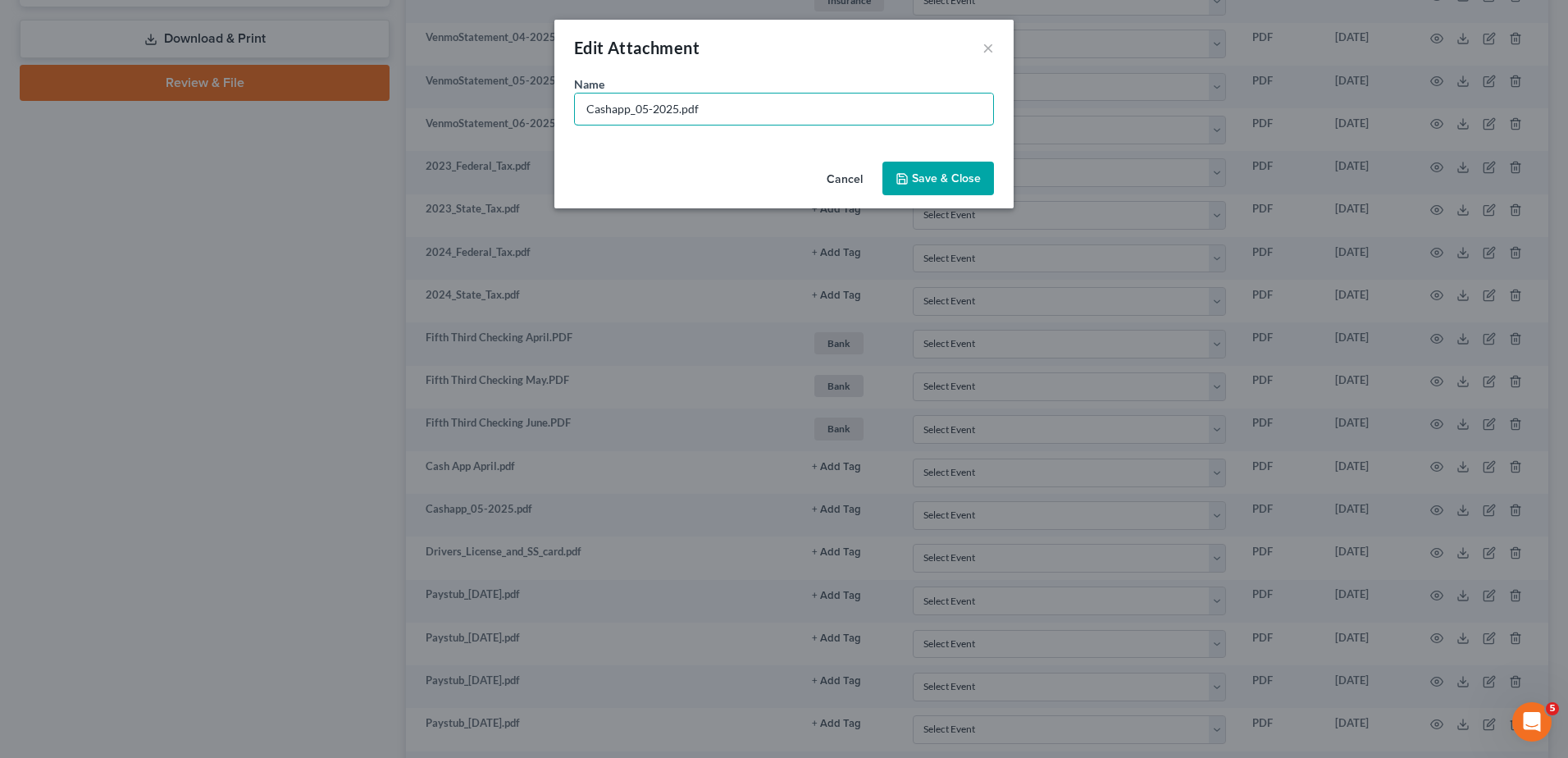
drag, startPoint x: 675, startPoint y: 109, endPoint x: 569, endPoint y: 113, distance: 106.1
click at [569, 113] on div "Name * Cashapp_05-2025.pdf" at bounding box center [784, 114] width 459 height 80
type input "Cash App May.pdf"
click at [960, 178] on span "Save & Close" at bounding box center [946, 179] width 69 height 14
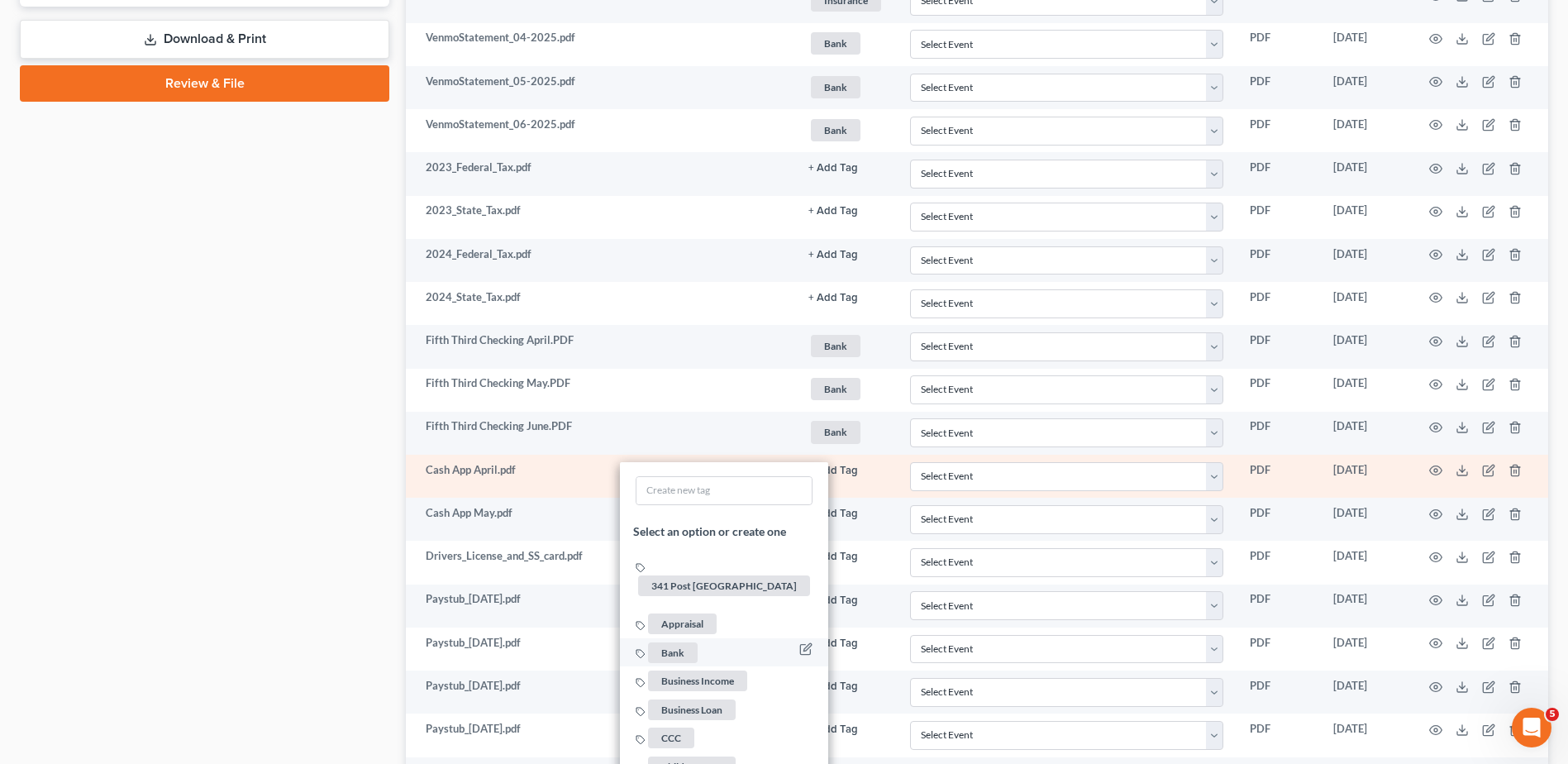
click at [683, 641] on span "Bank" at bounding box center [673, 651] width 50 height 21
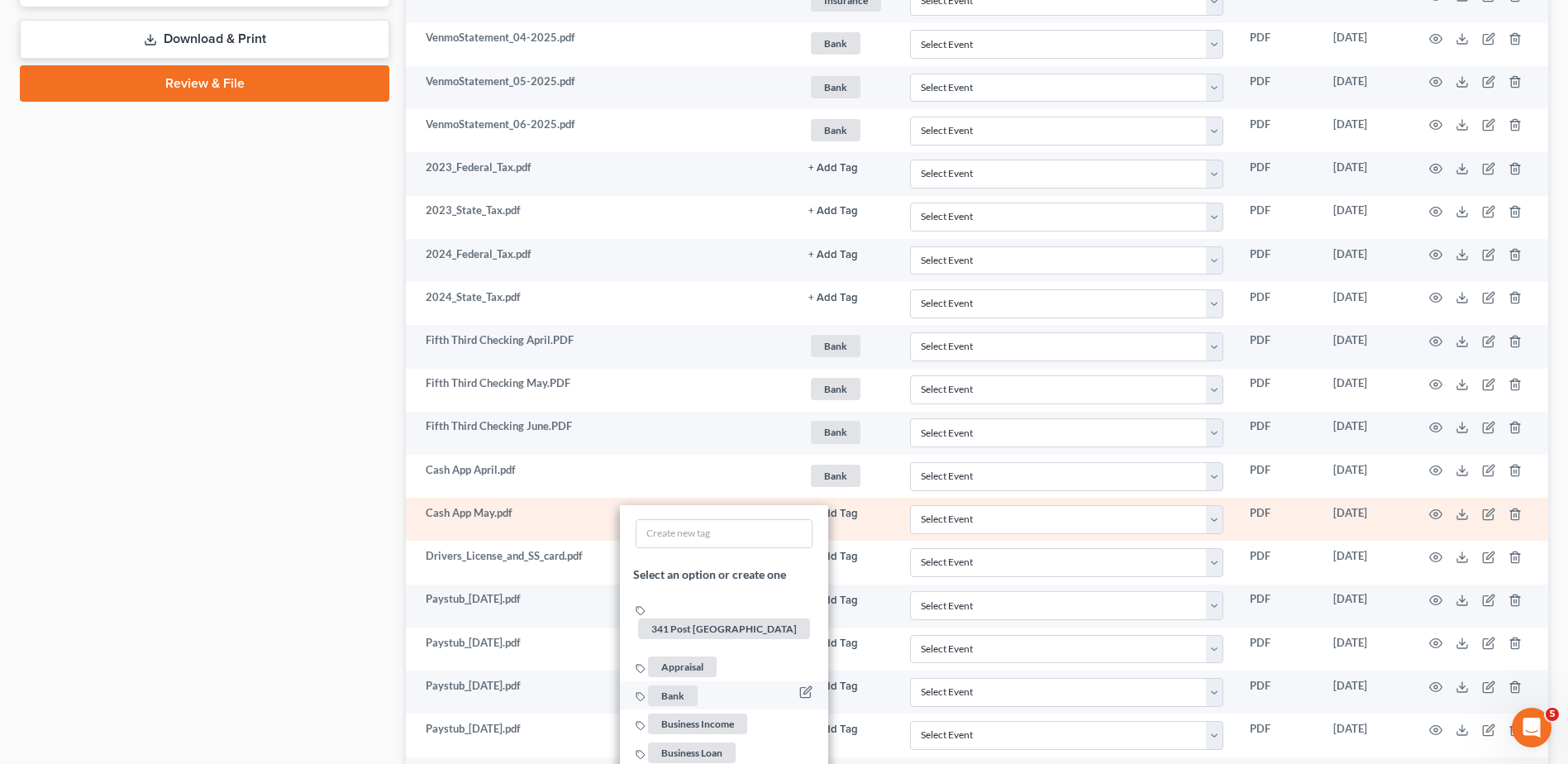
click at [680, 686] on span "Bank" at bounding box center [673, 696] width 50 height 21
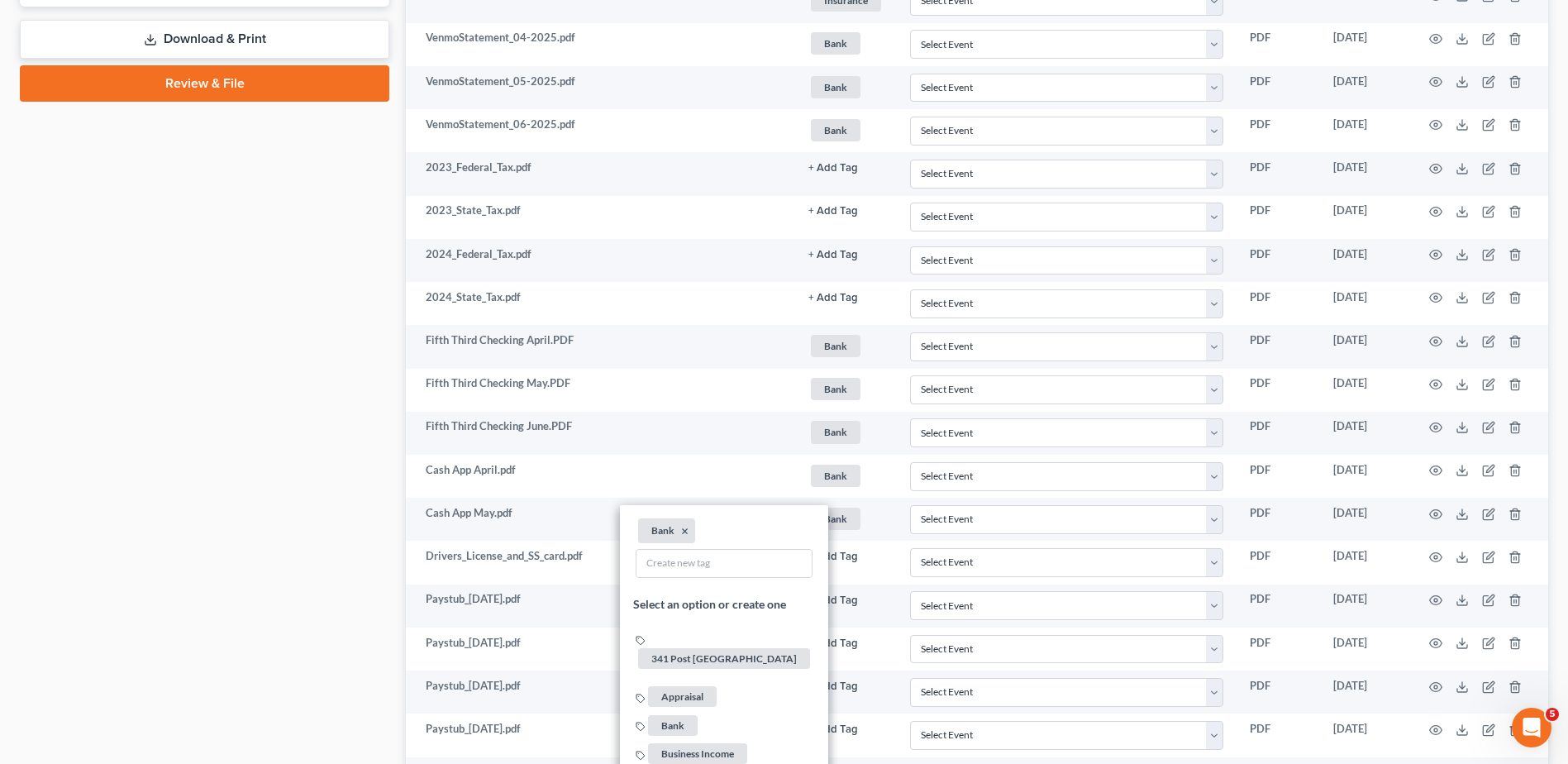
click at [186, 431] on div "Case Dashboard Payments Invoices Payments Payments Credit Report Client Profile" at bounding box center [204, 66] width 386 height 1601
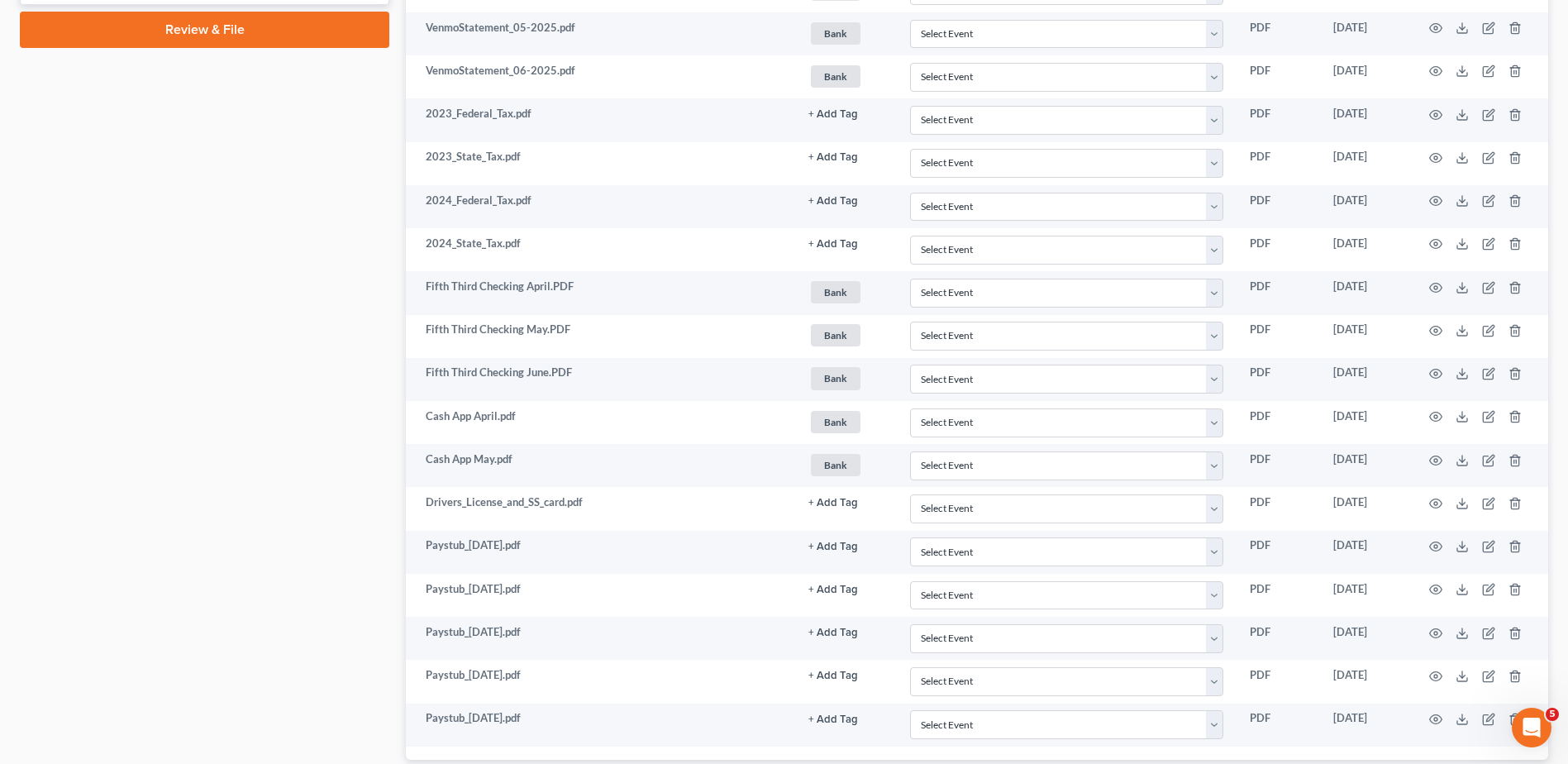
scroll to position [1059, 0]
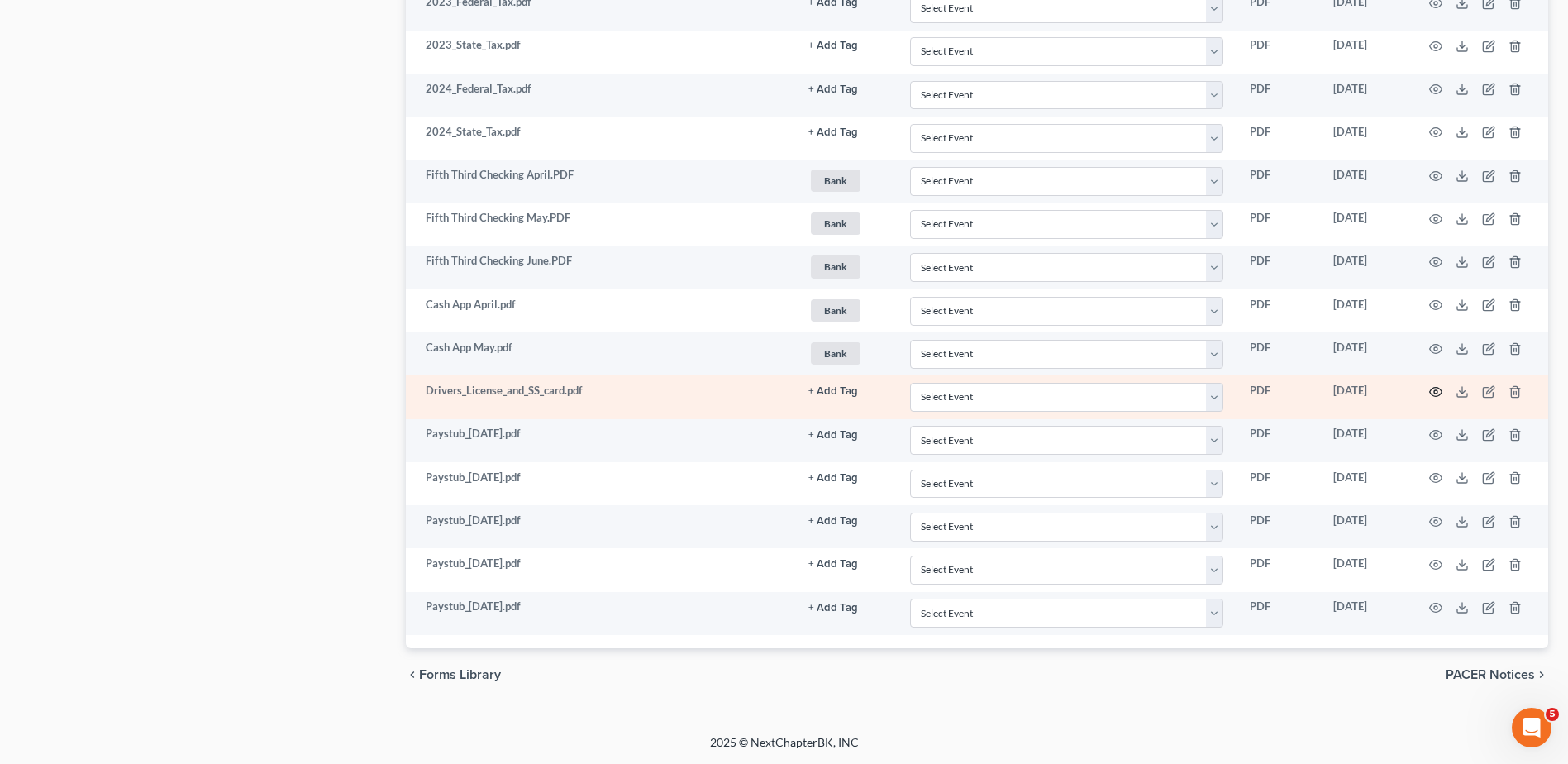
click at [1435, 389] on icon "button" at bounding box center [1436, 392] width 14 height 14
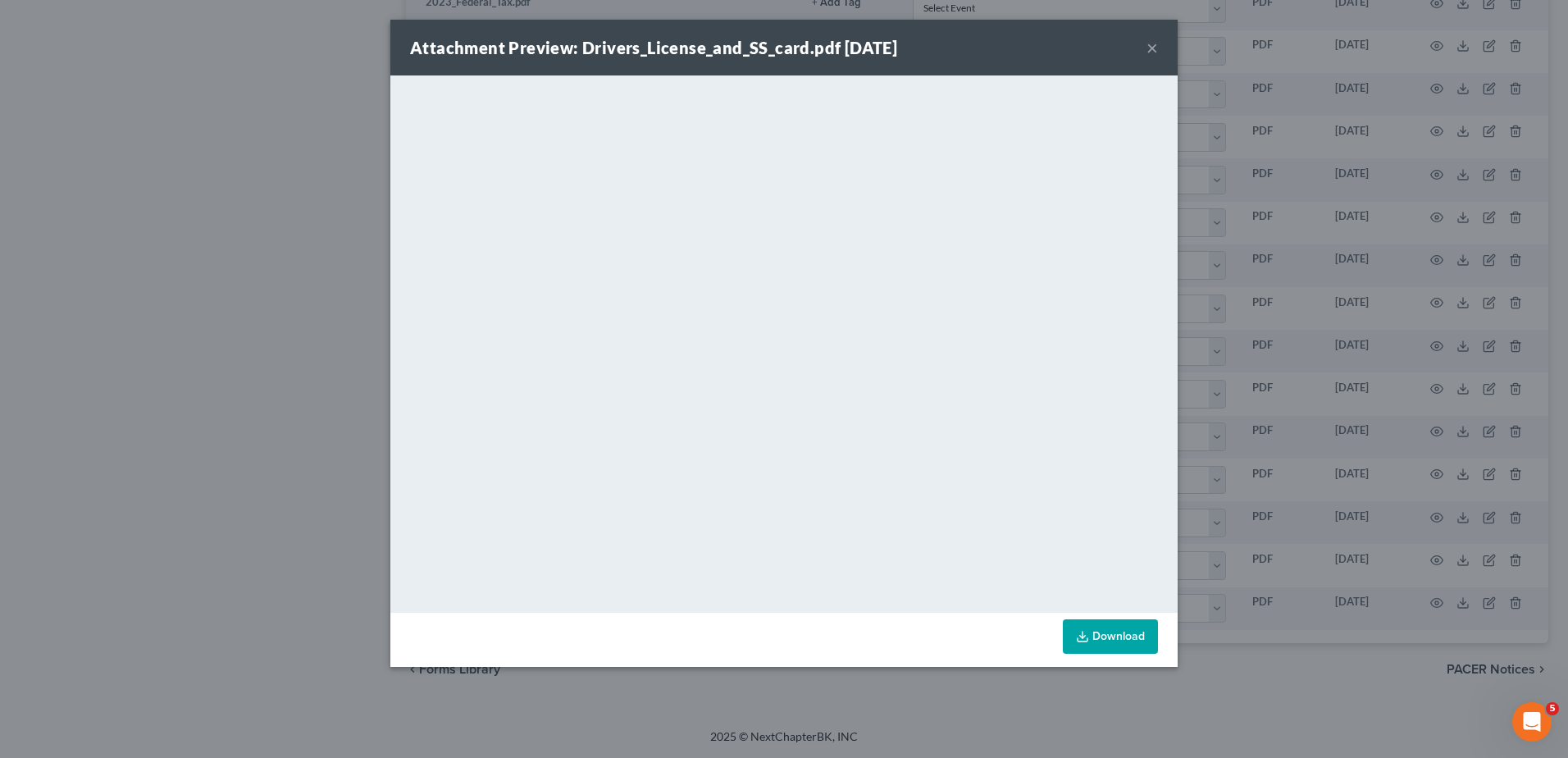
click at [1151, 47] on button "×" at bounding box center [1152, 47] width 12 height 20
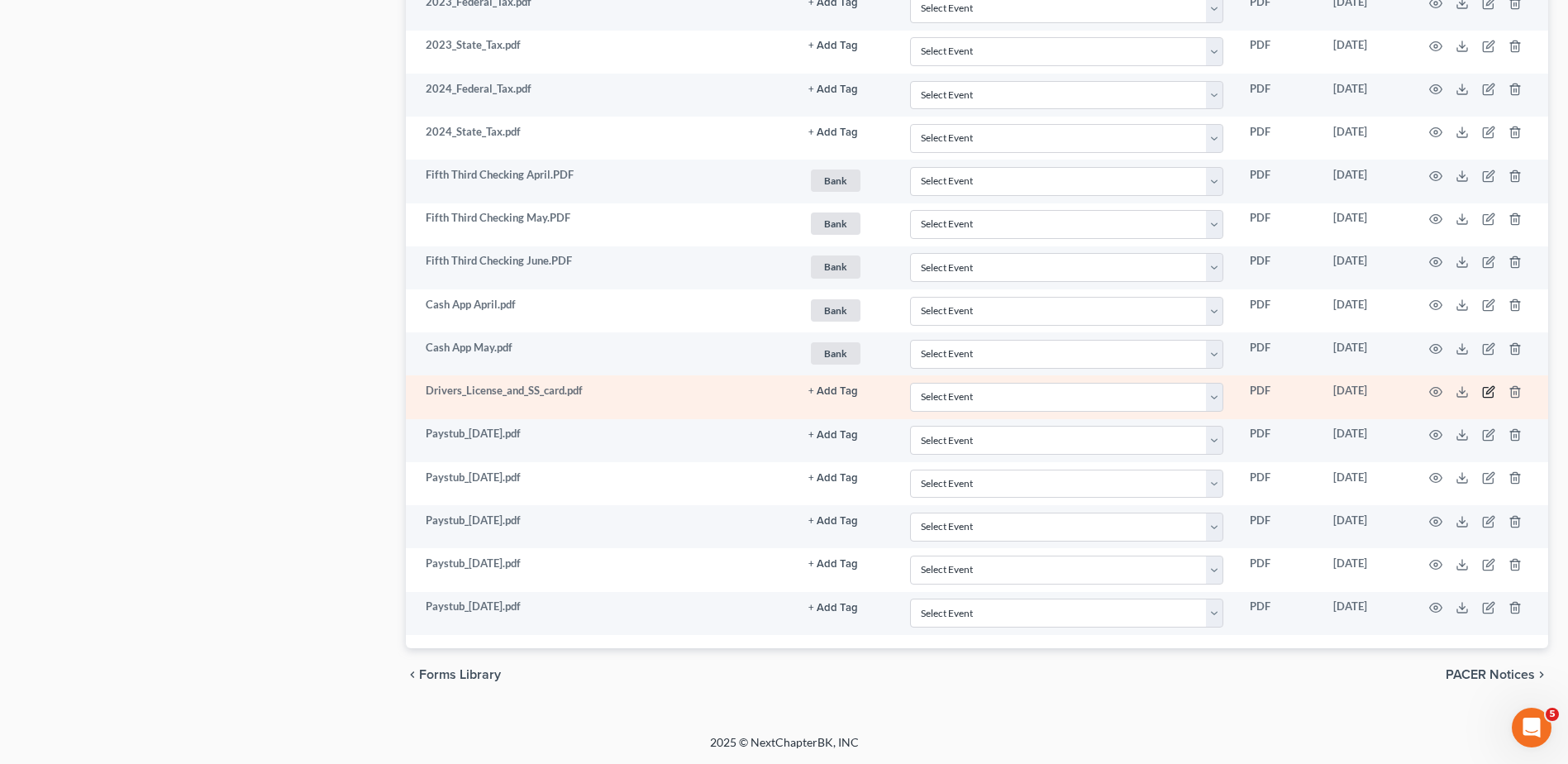
click at [1488, 392] on icon "button" at bounding box center [1489, 392] width 14 height 14
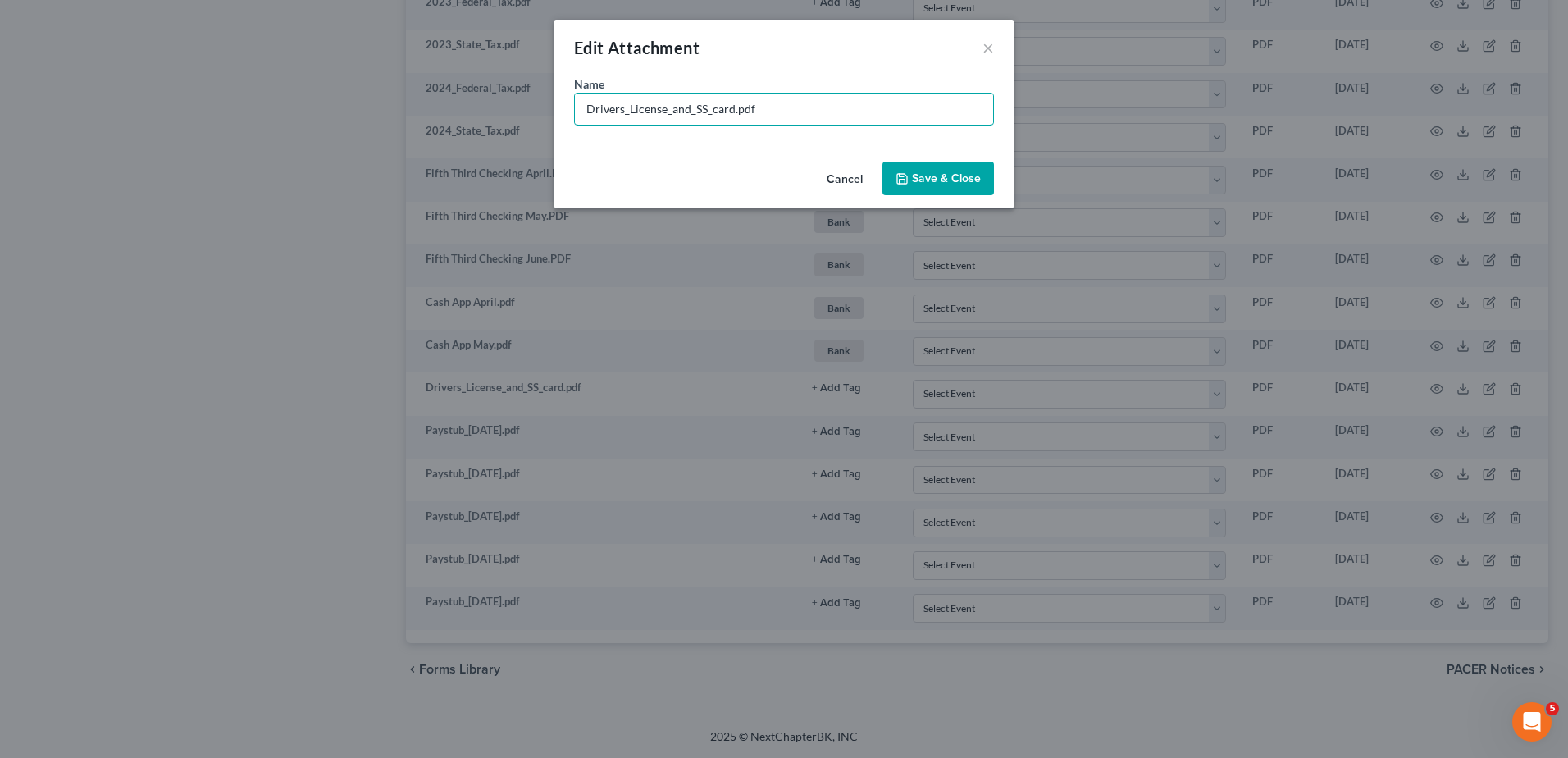
drag, startPoint x: 733, startPoint y: 109, endPoint x: 498, endPoint y: 113, distance: 235.0
click at [498, 113] on div "Edit Attachment × Name * Drivers_License_and_SS_card.pdf Cancel Save & Close" at bounding box center [784, 379] width 1568 height 758
type input "Sharp ID & SSN.pdf"
click at [952, 181] on span "Save & Close" at bounding box center [946, 179] width 69 height 14
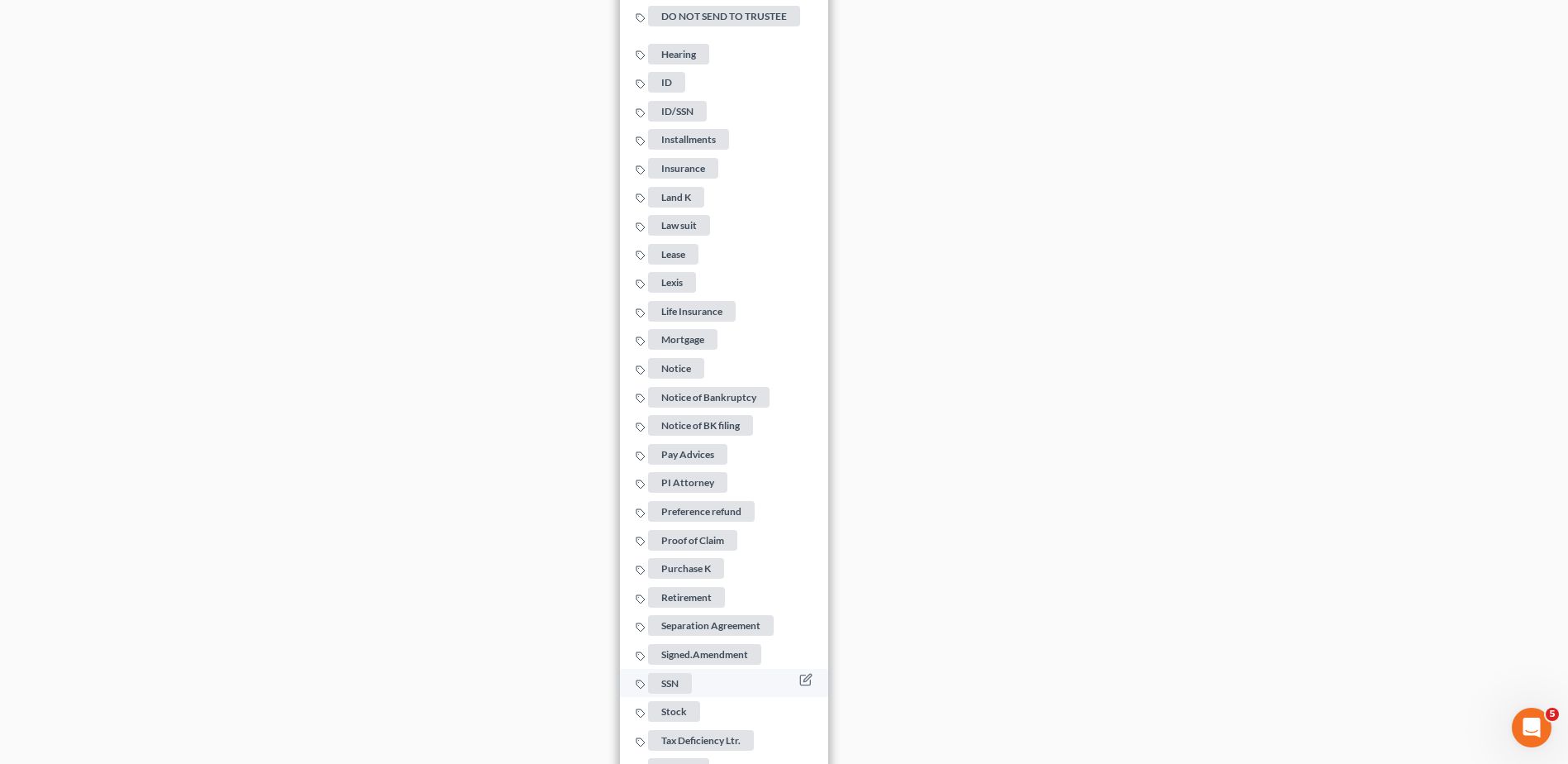
scroll to position [1953, 0]
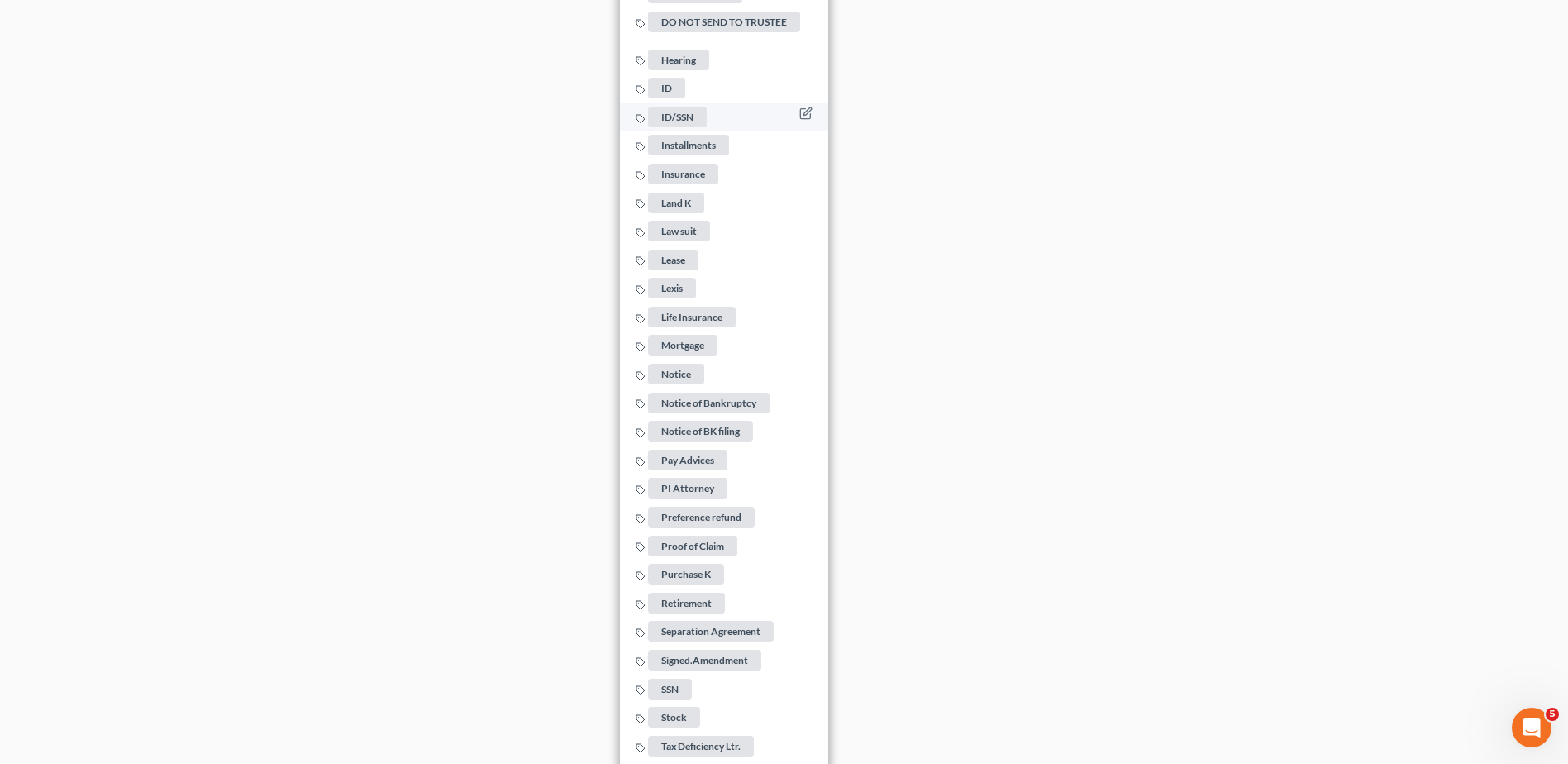
click at [690, 107] on span "ID/SSN" at bounding box center [677, 116] width 59 height 21
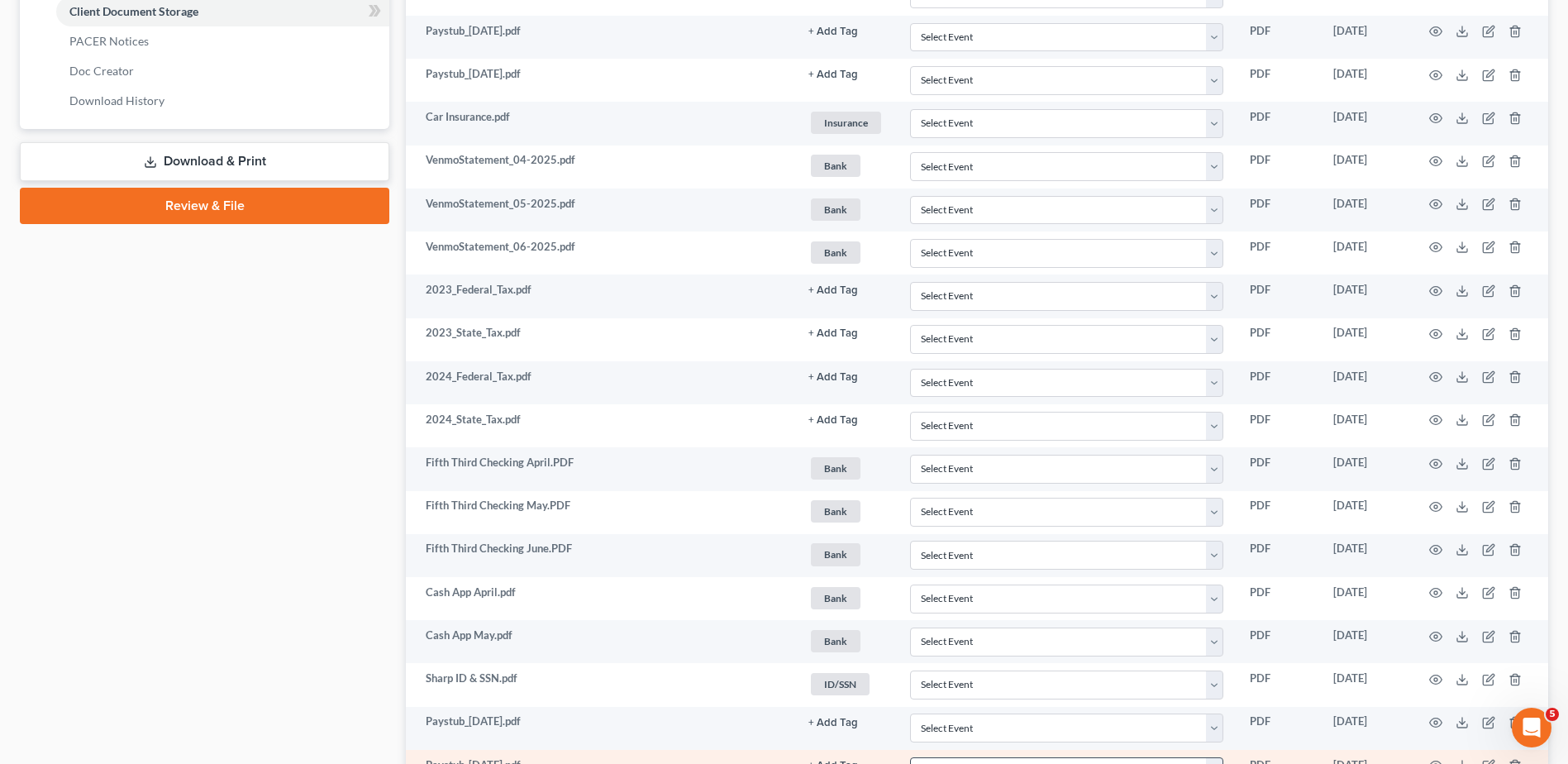
scroll to position [728, 0]
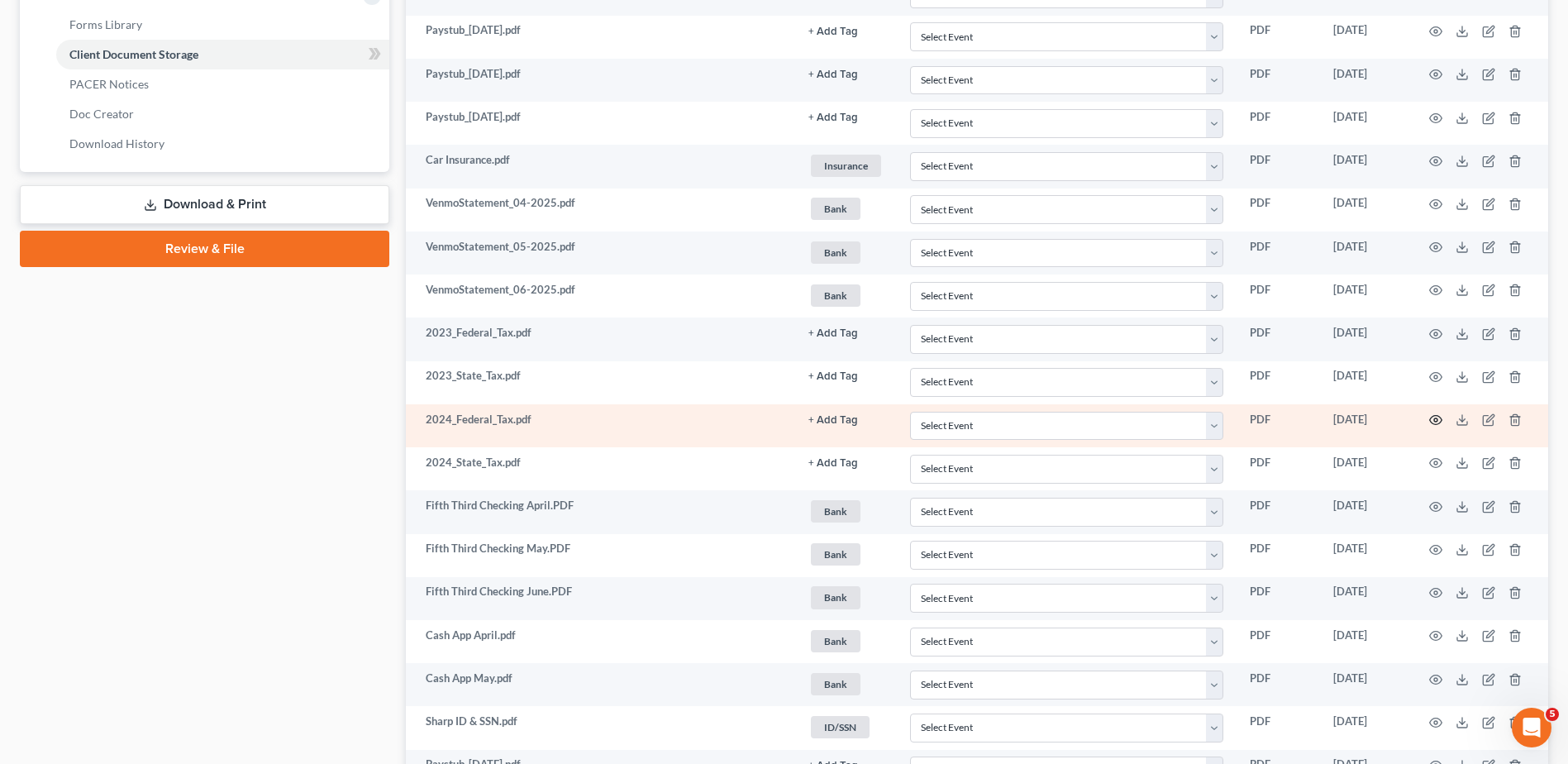
click at [1435, 420] on circle "button" at bounding box center [1437, 420] width 4 height 4
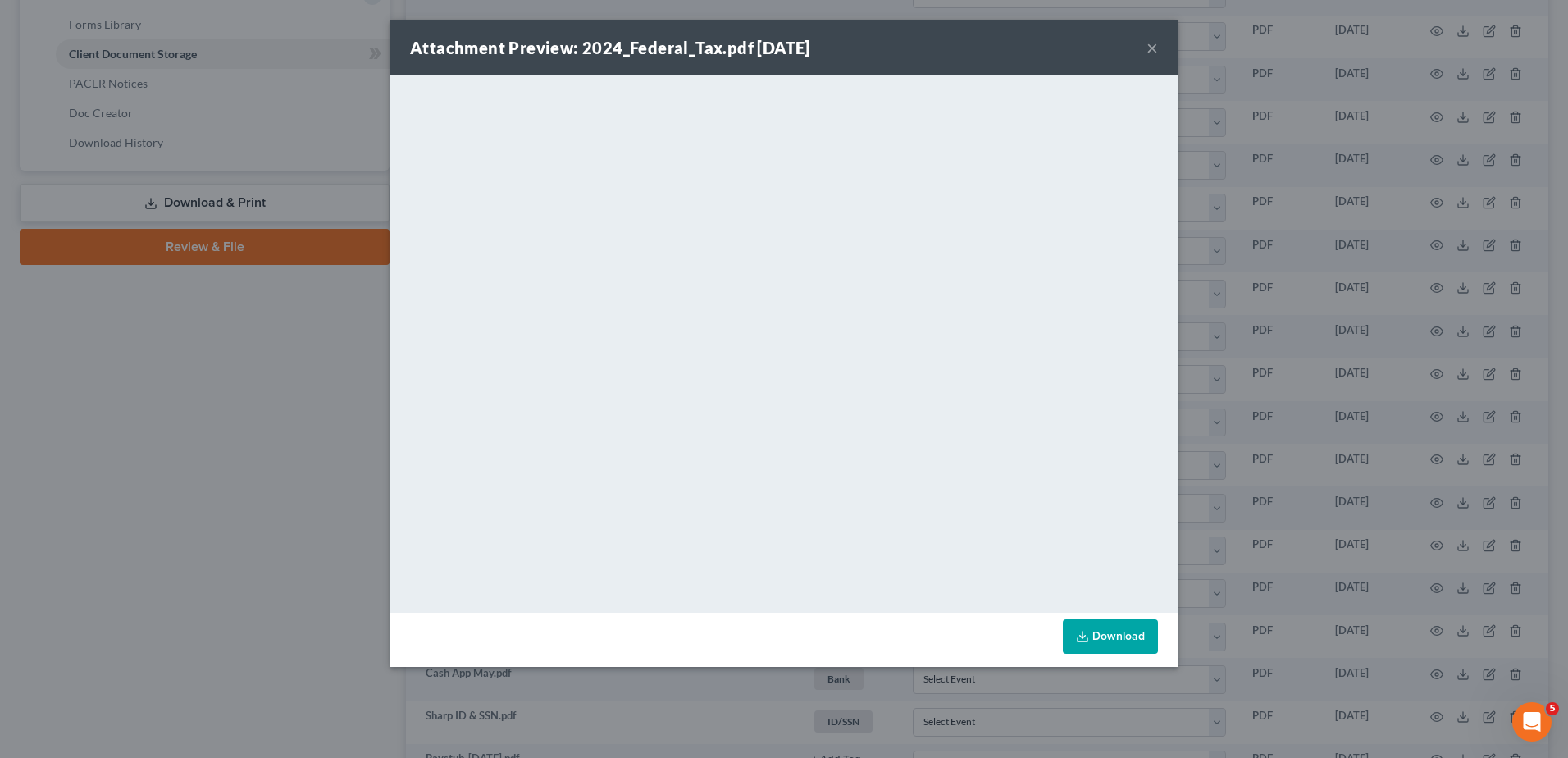
click at [1152, 47] on button "×" at bounding box center [1152, 47] width 12 height 20
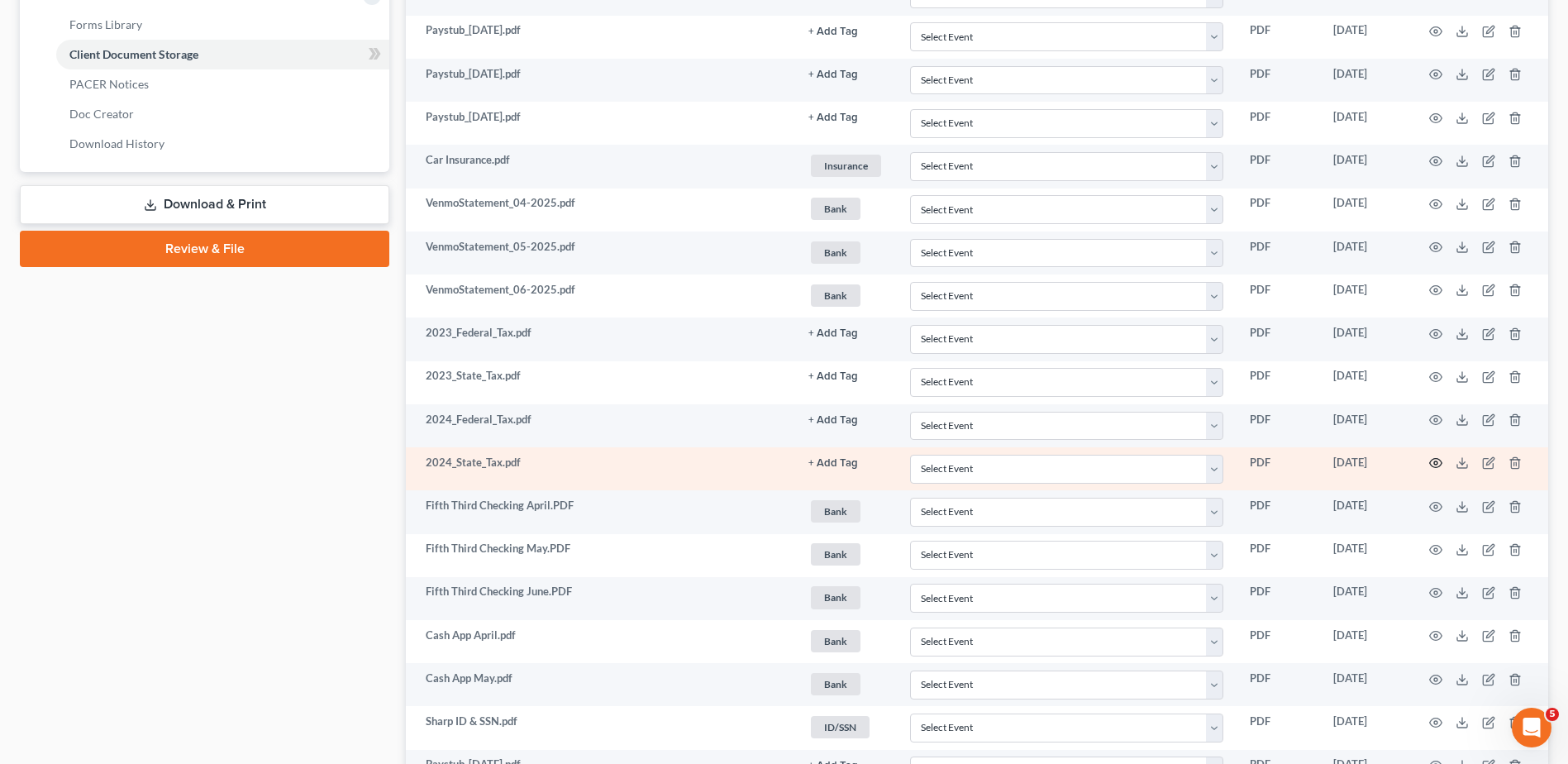
click at [1436, 462] on circle "button" at bounding box center [1437, 463] width 4 height 4
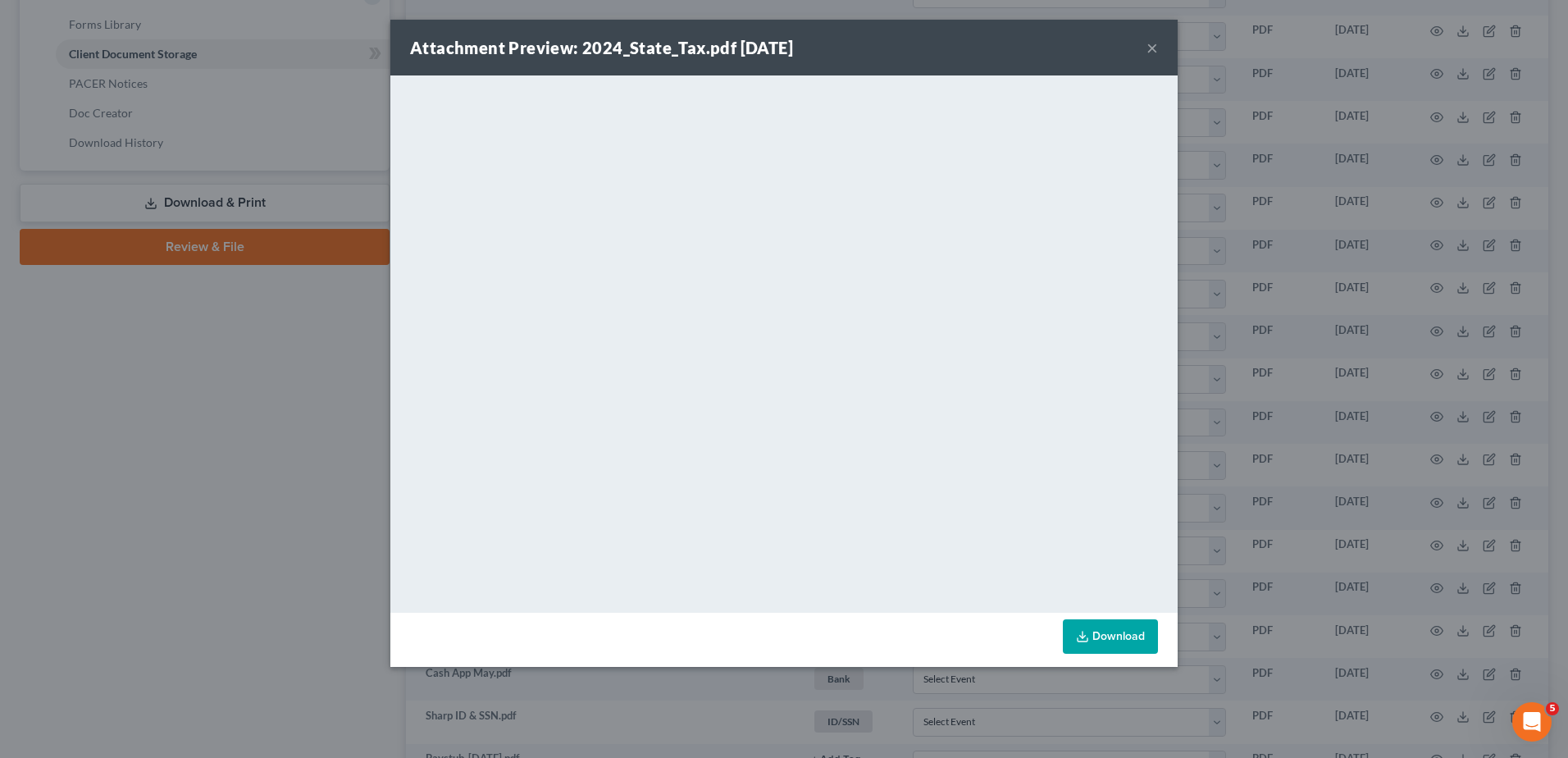
click at [1153, 47] on button "×" at bounding box center [1152, 47] width 12 height 20
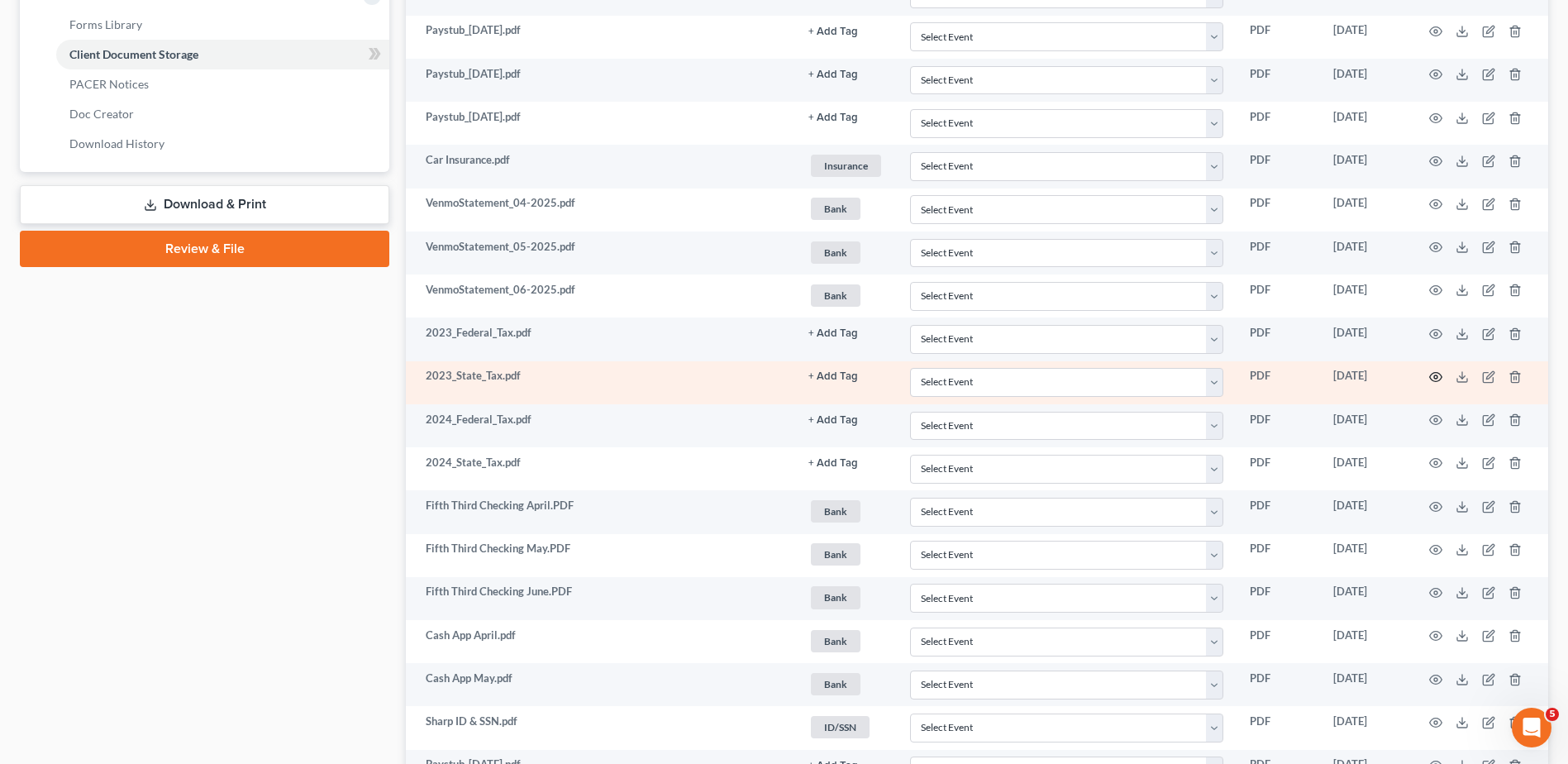
click at [1433, 376] on icon "button" at bounding box center [1436, 377] width 14 height 14
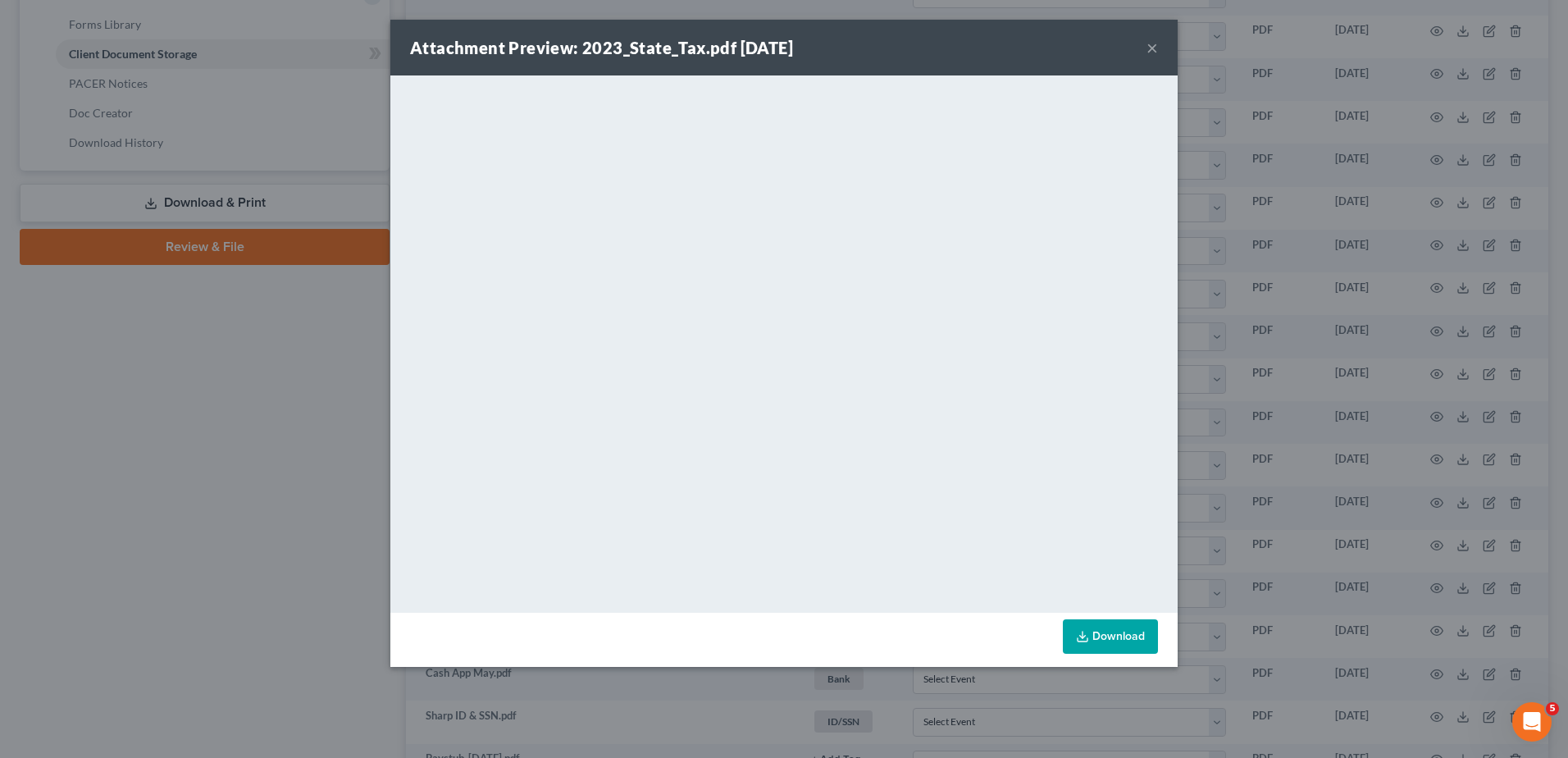
click at [1153, 46] on button "×" at bounding box center [1152, 47] width 12 height 20
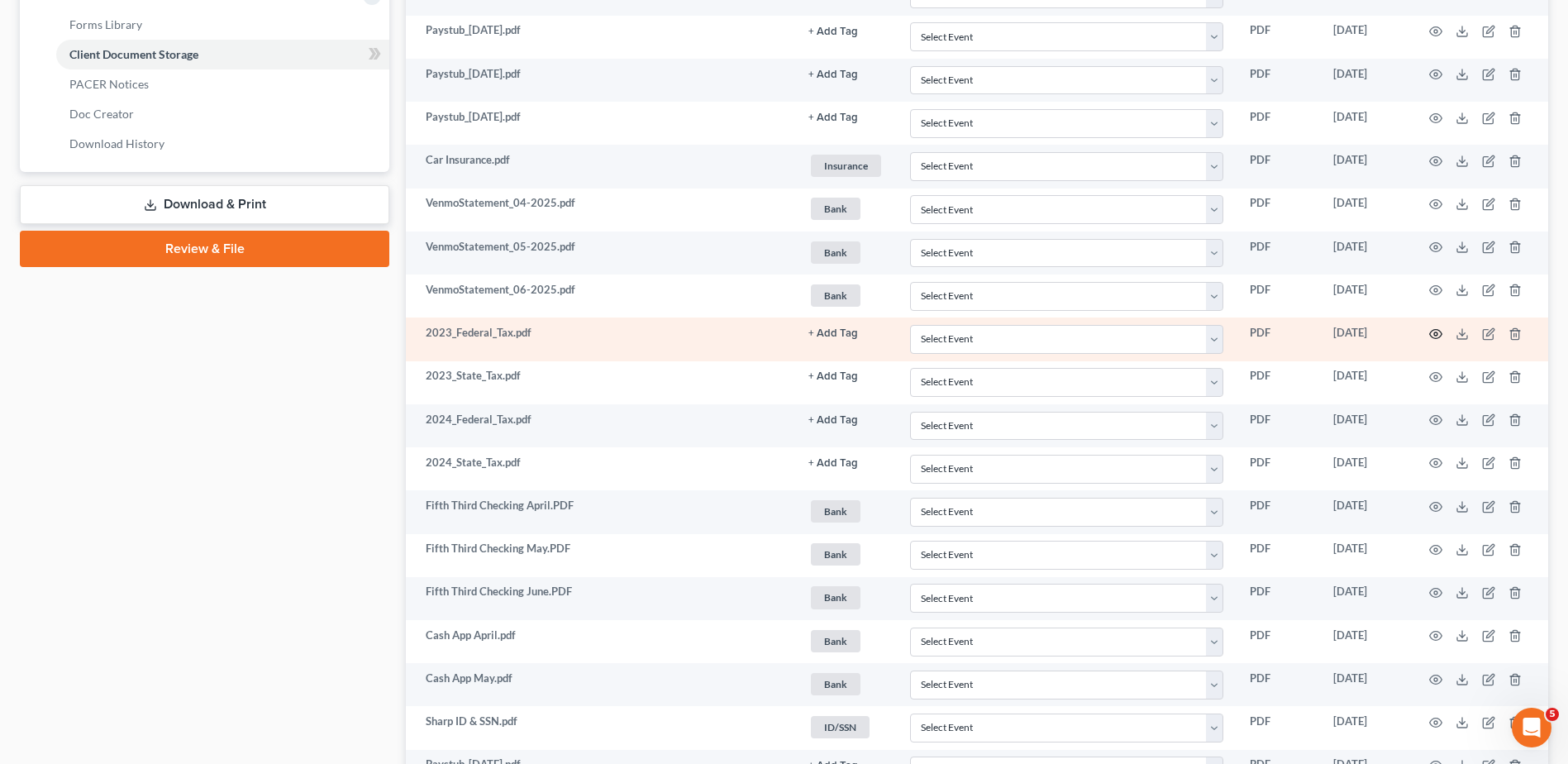
click at [1433, 334] on icon "button" at bounding box center [1436, 333] width 14 height 14
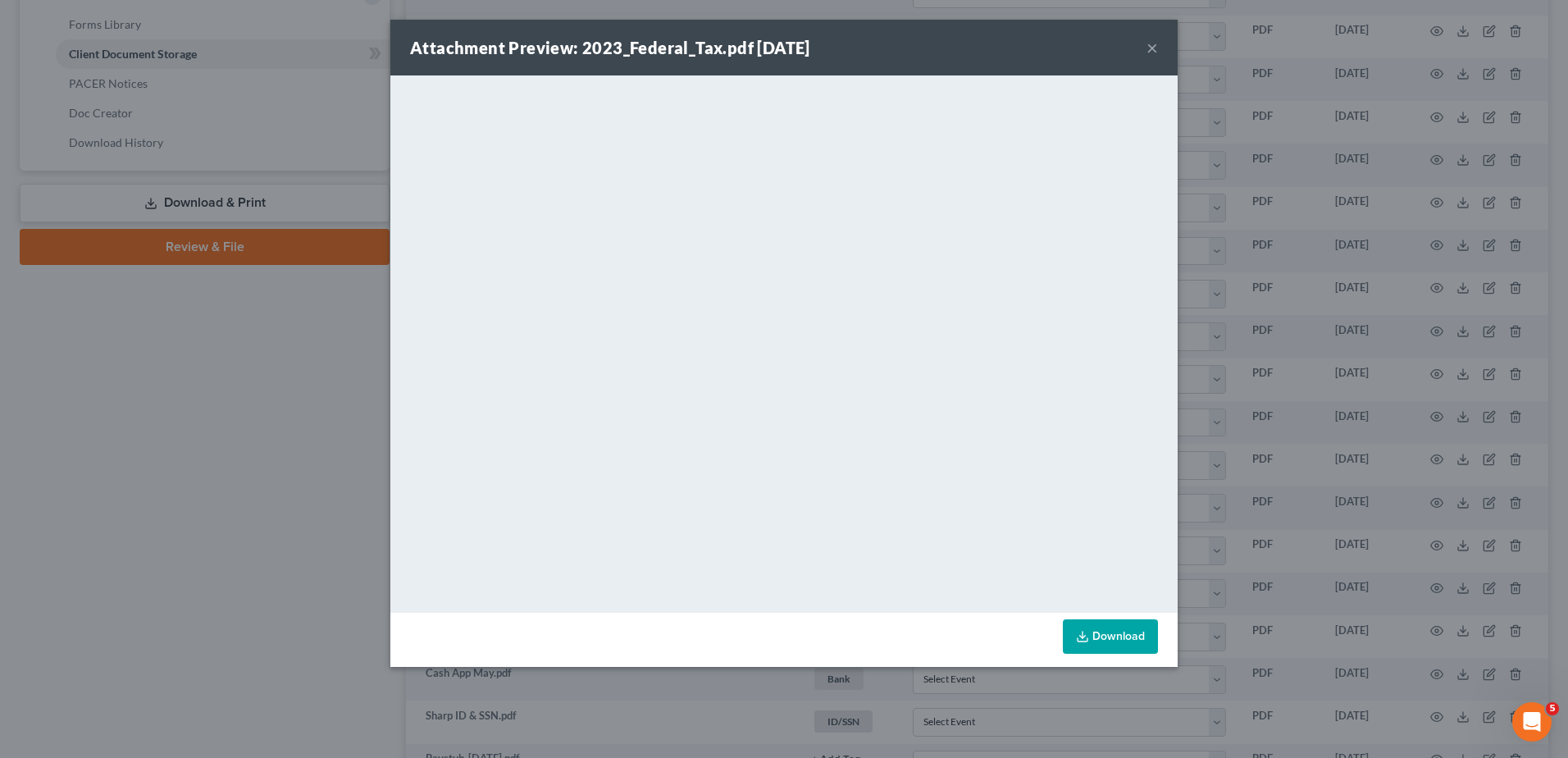
click at [1154, 49] on button "×" at bounding box center [1152, 47] width 12 height 20
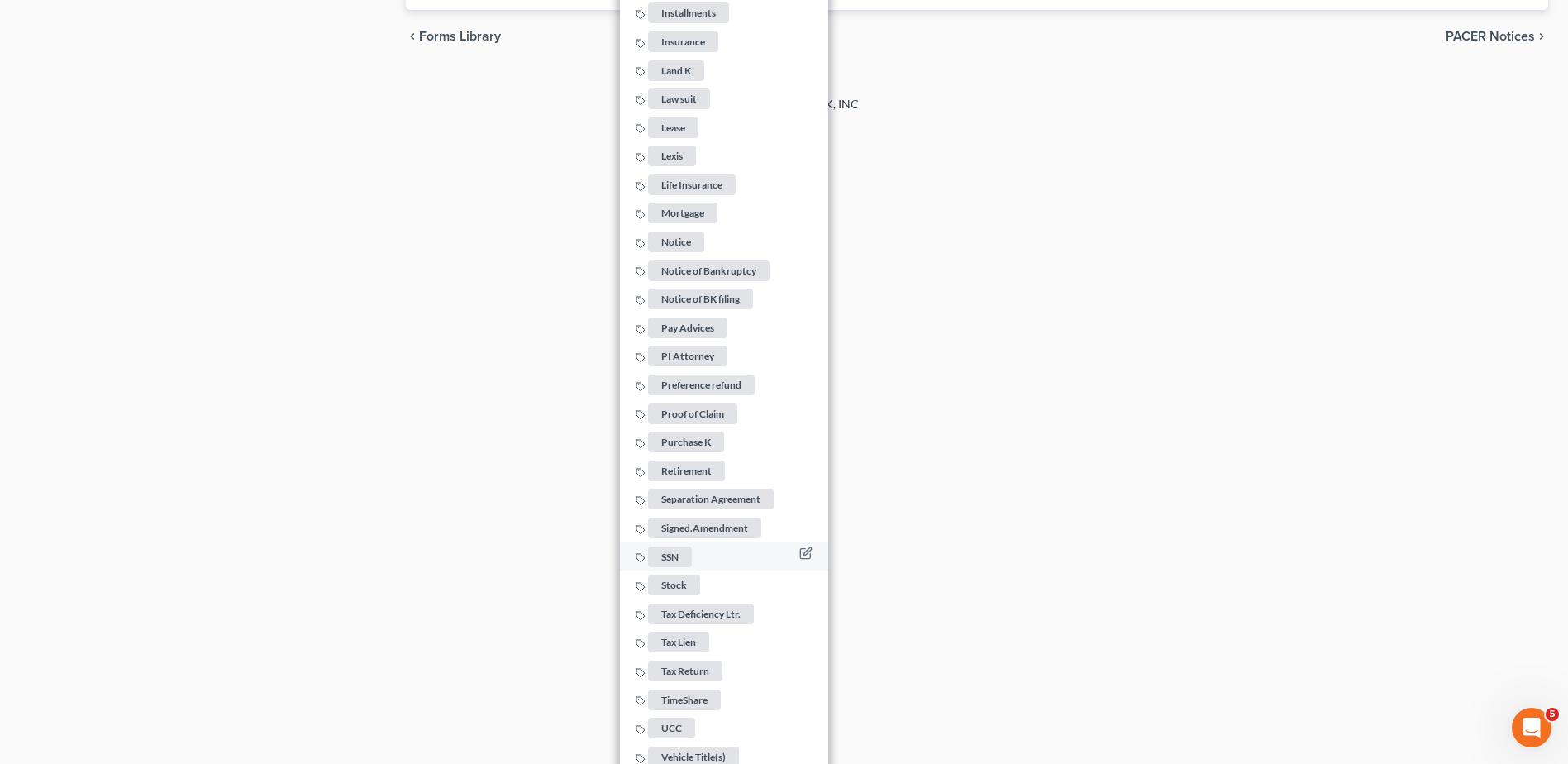
scroll to position [1730, 0]
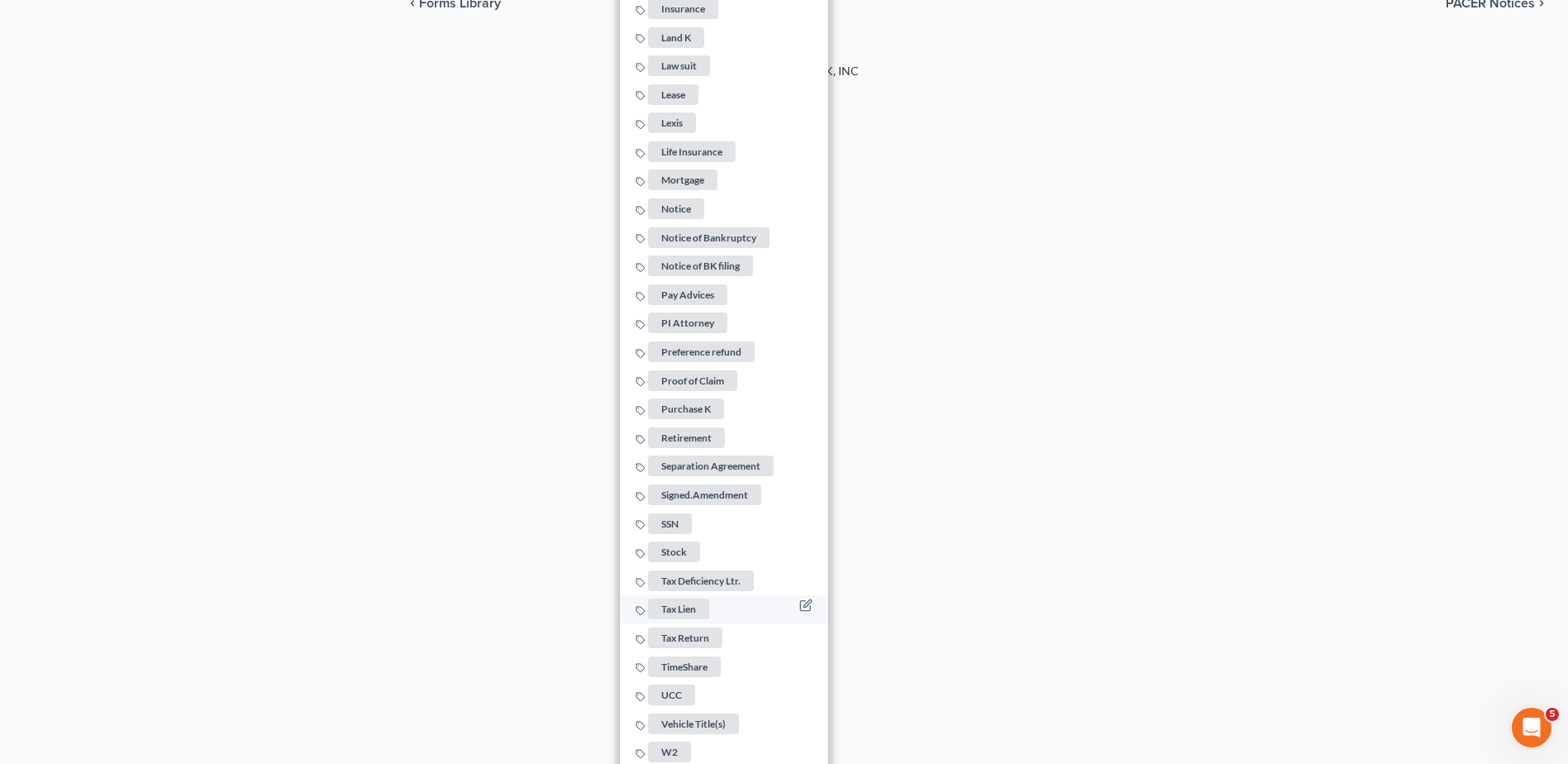
click at [672, 630] on span "Tax Return" at bounding box center [685, 638] width 75 height 21
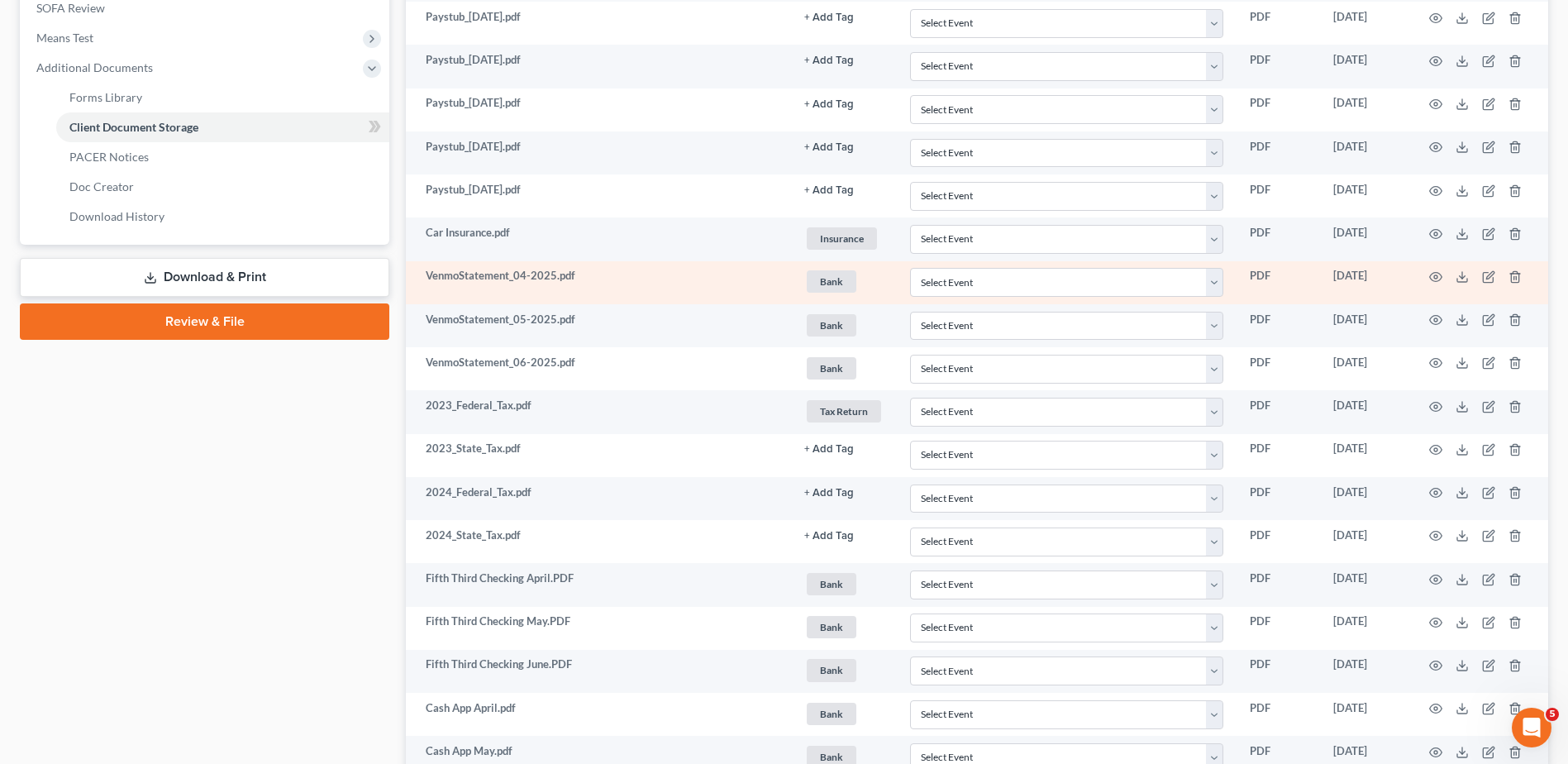
scroll to position [645, 0]
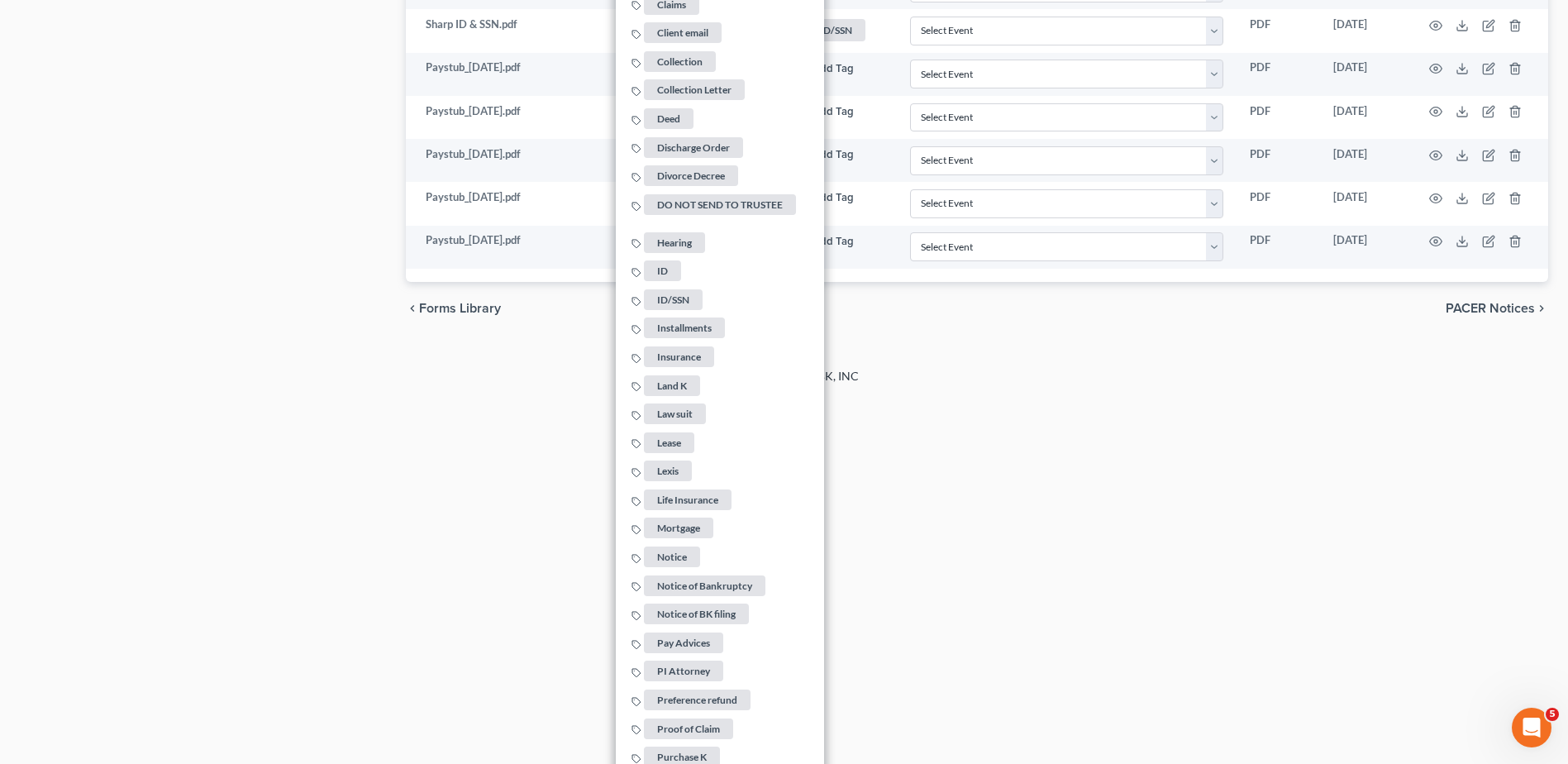
scroll to position [1773, 0]
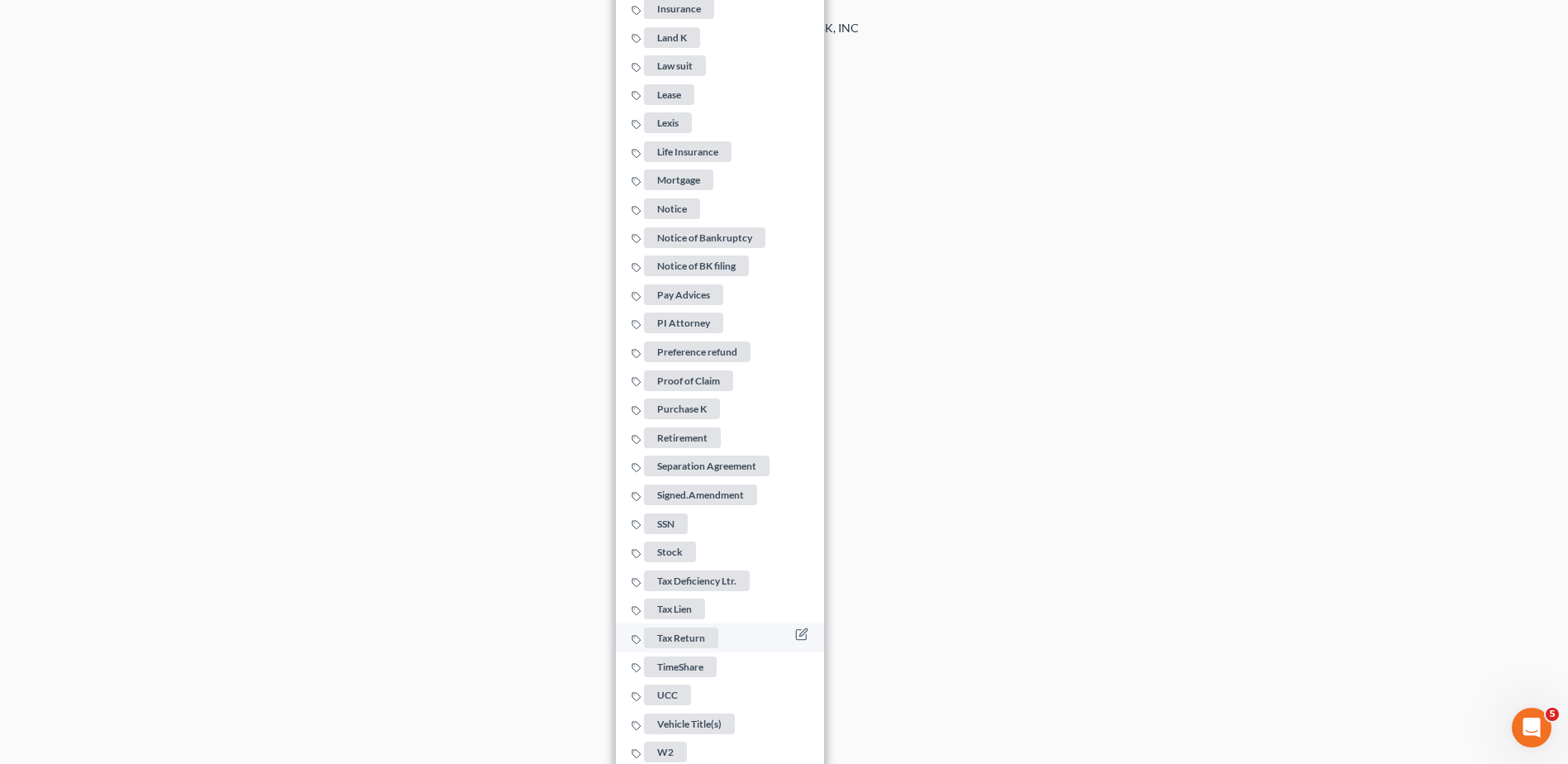
click at [675, 629] on span "Tax Return" at bounding box center [681, 638] width 75 height 21
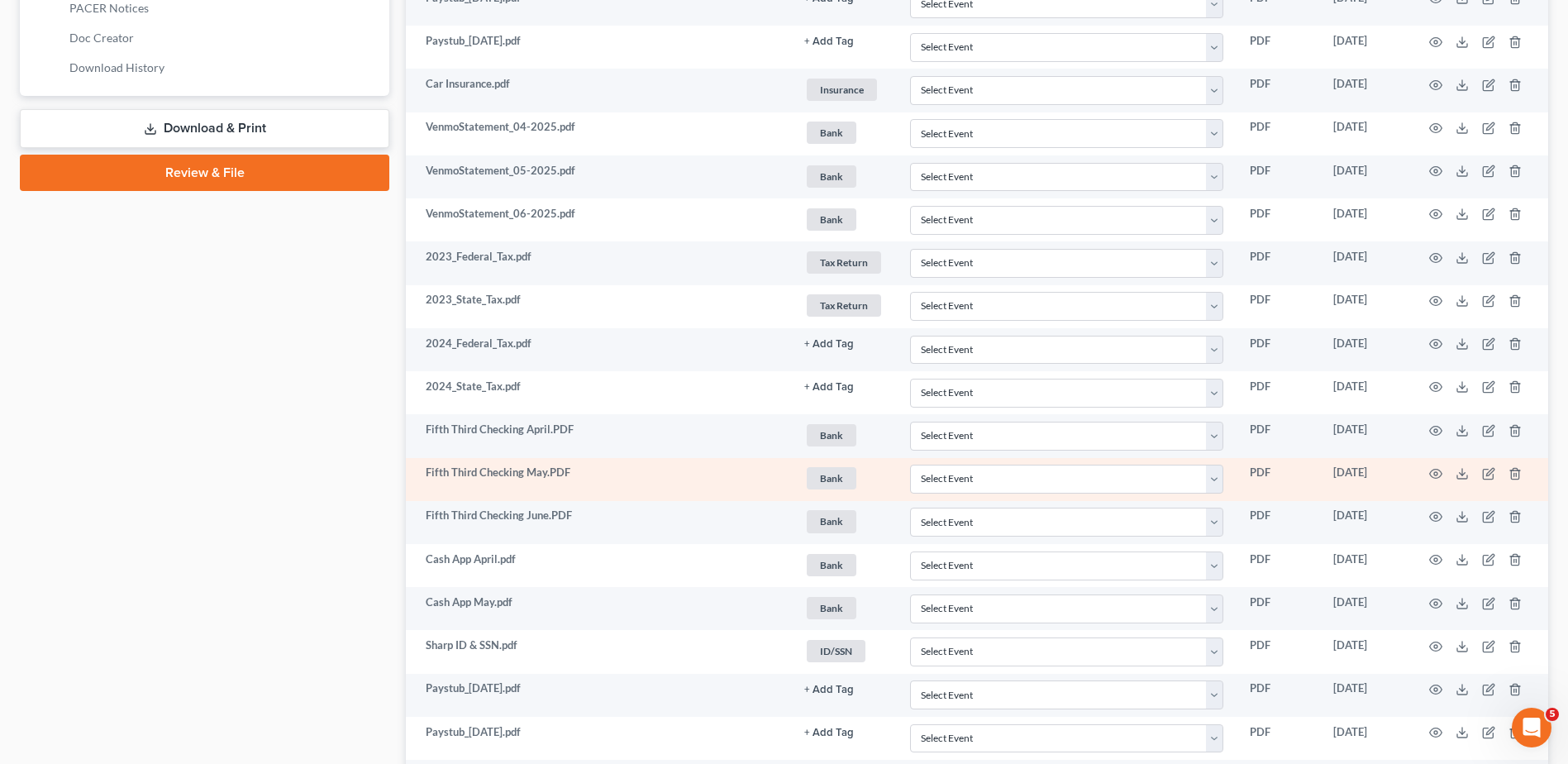
scroll to position [811, 0]
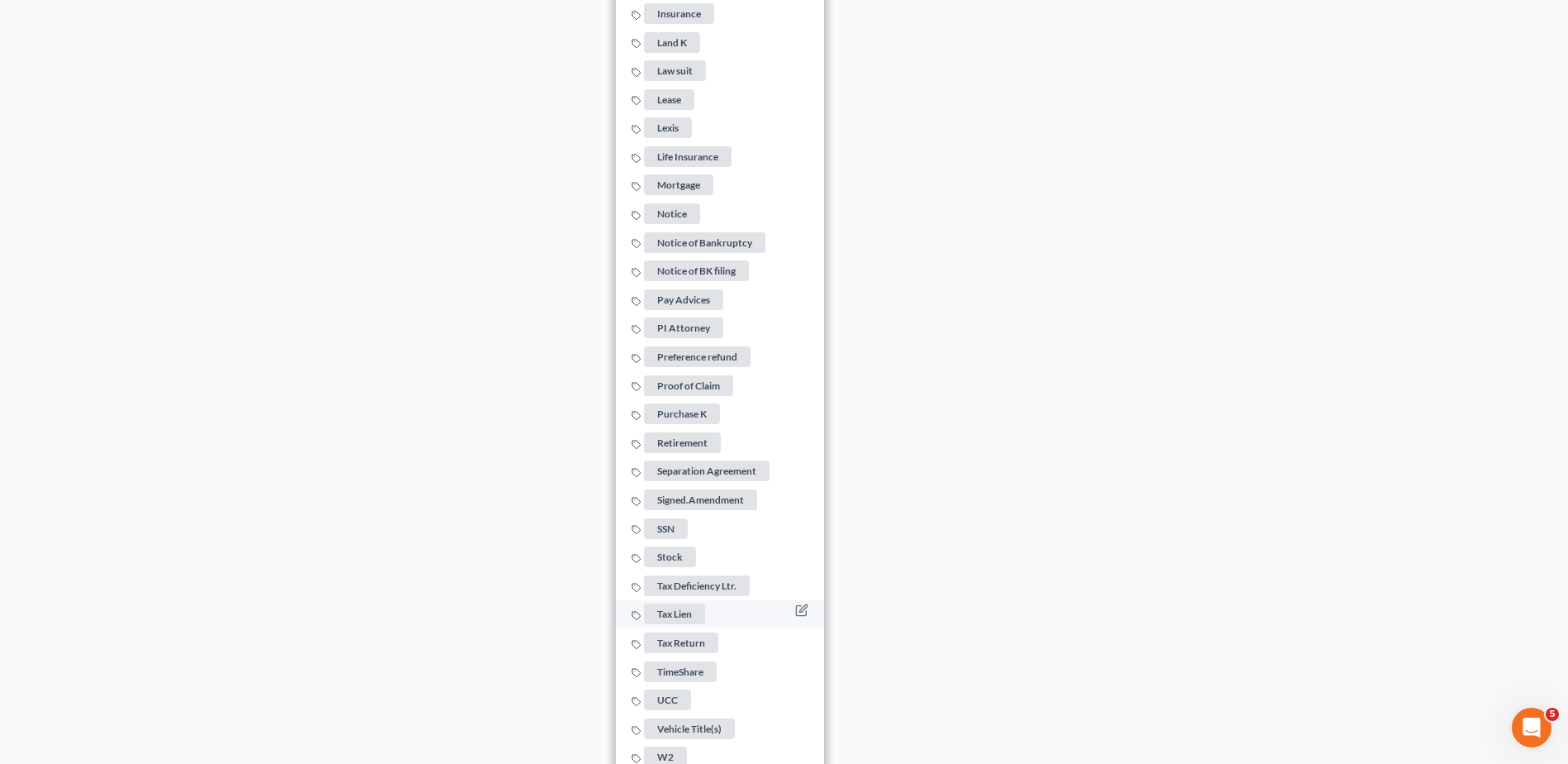
scroll to position [1816, 0]
click at [693, 633] on span "Tax Return" at bounding box center [681, 638] width 75 height 21
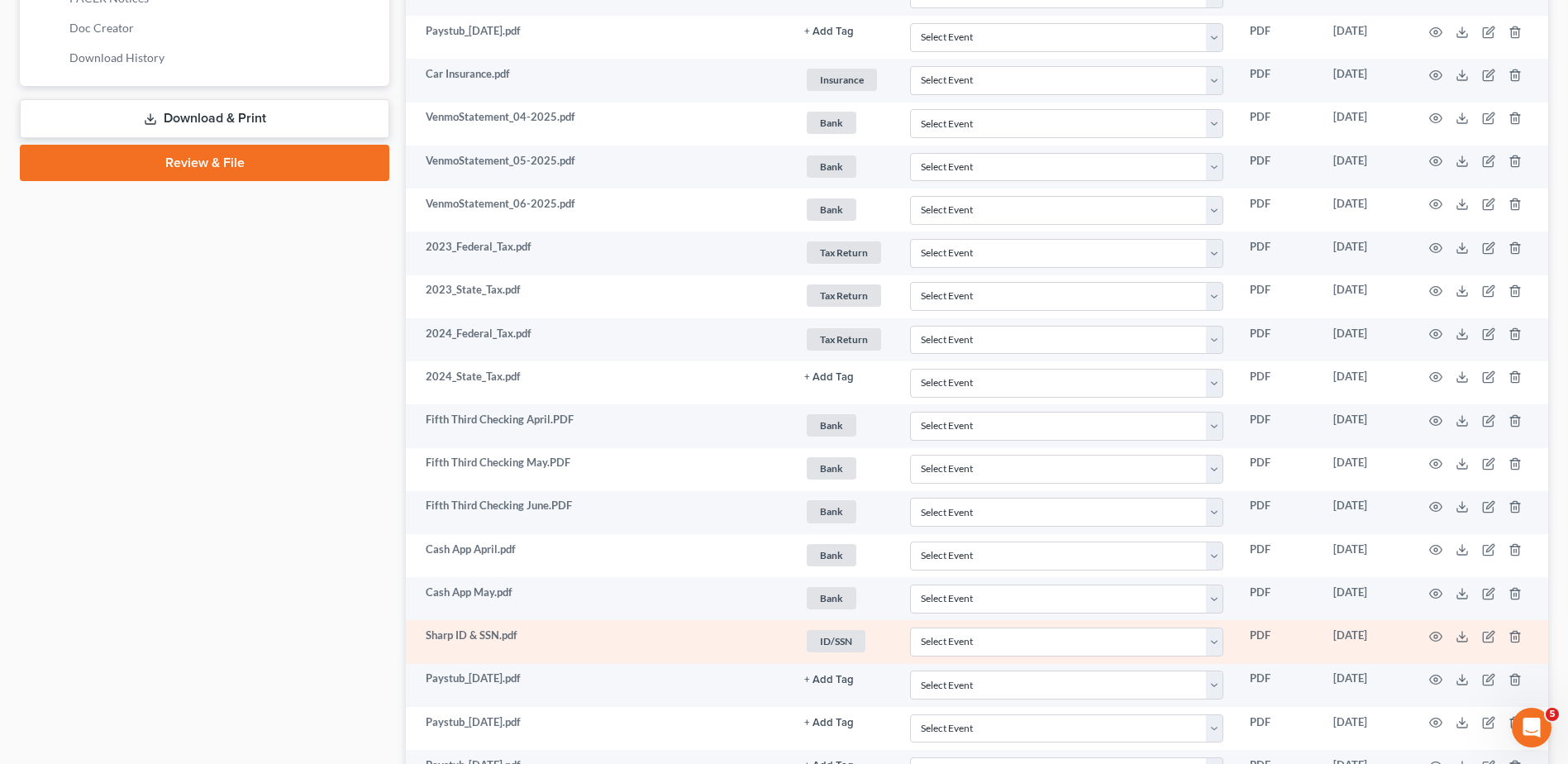
scroll to position [811, 0]
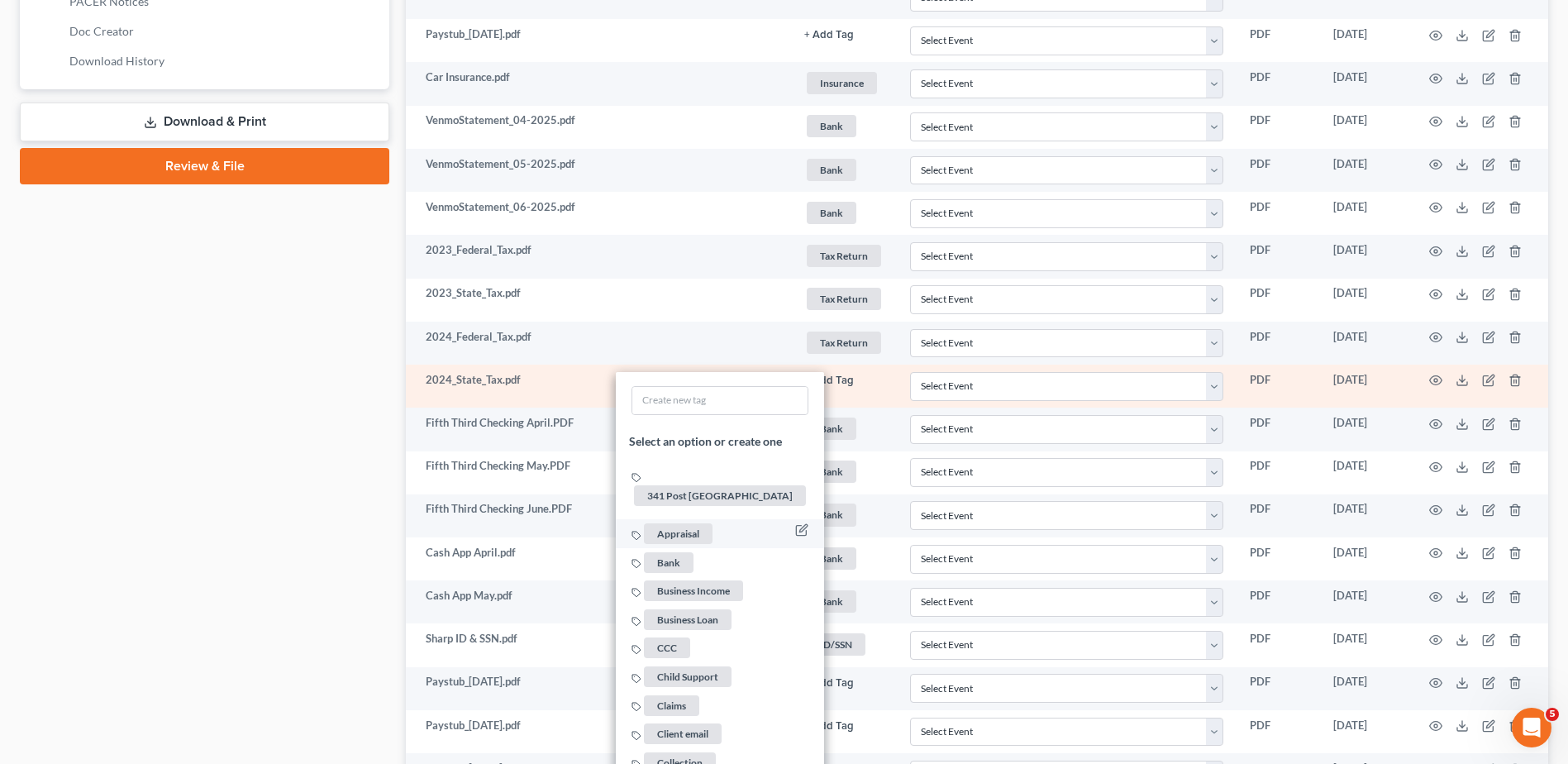
scroll to position [1860, 0]
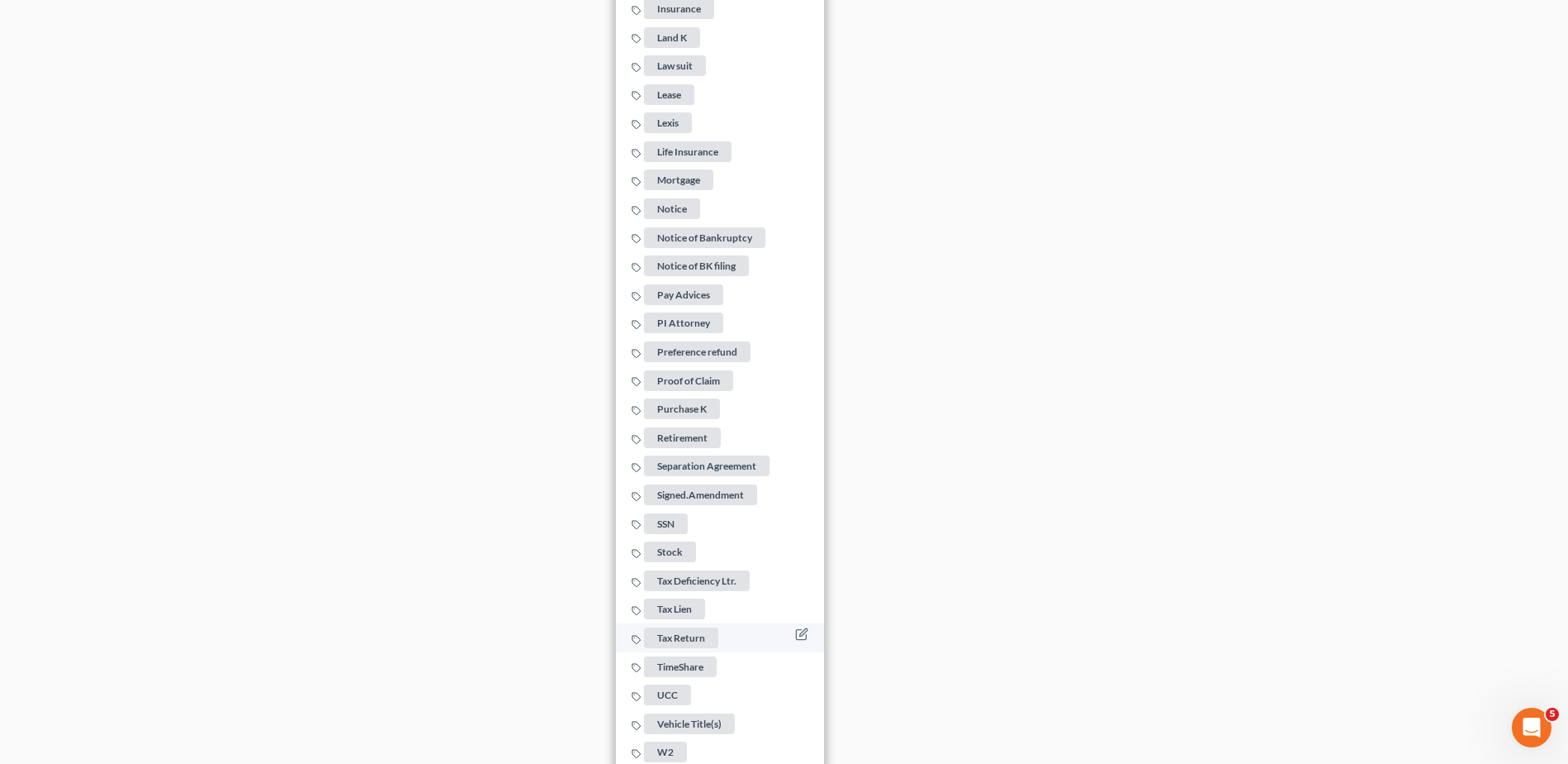
click at [669, 630] on span "Tax Return" at bounding box center [681, 638] width 75 height 21
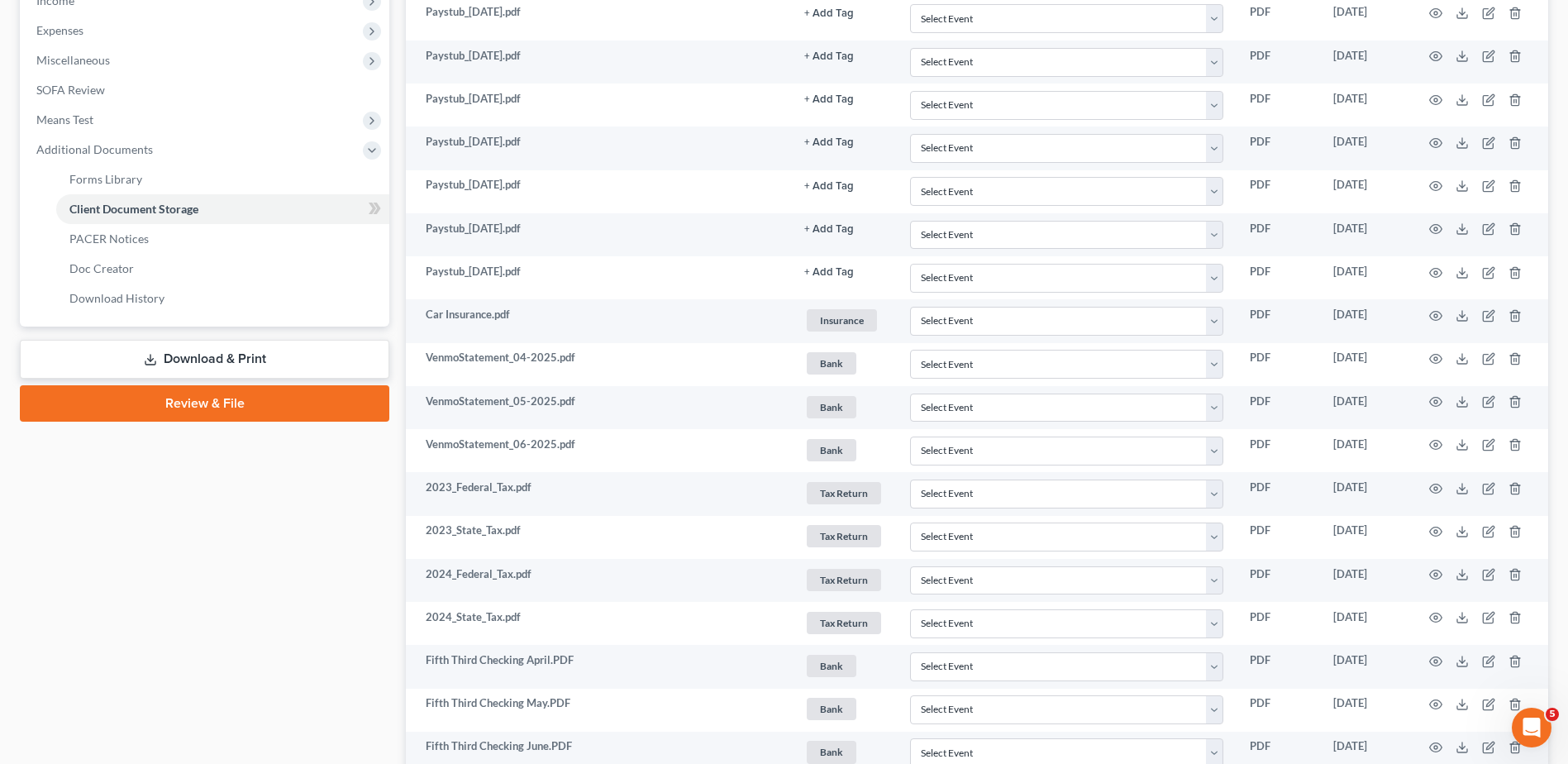
scroll to position [66, 0]
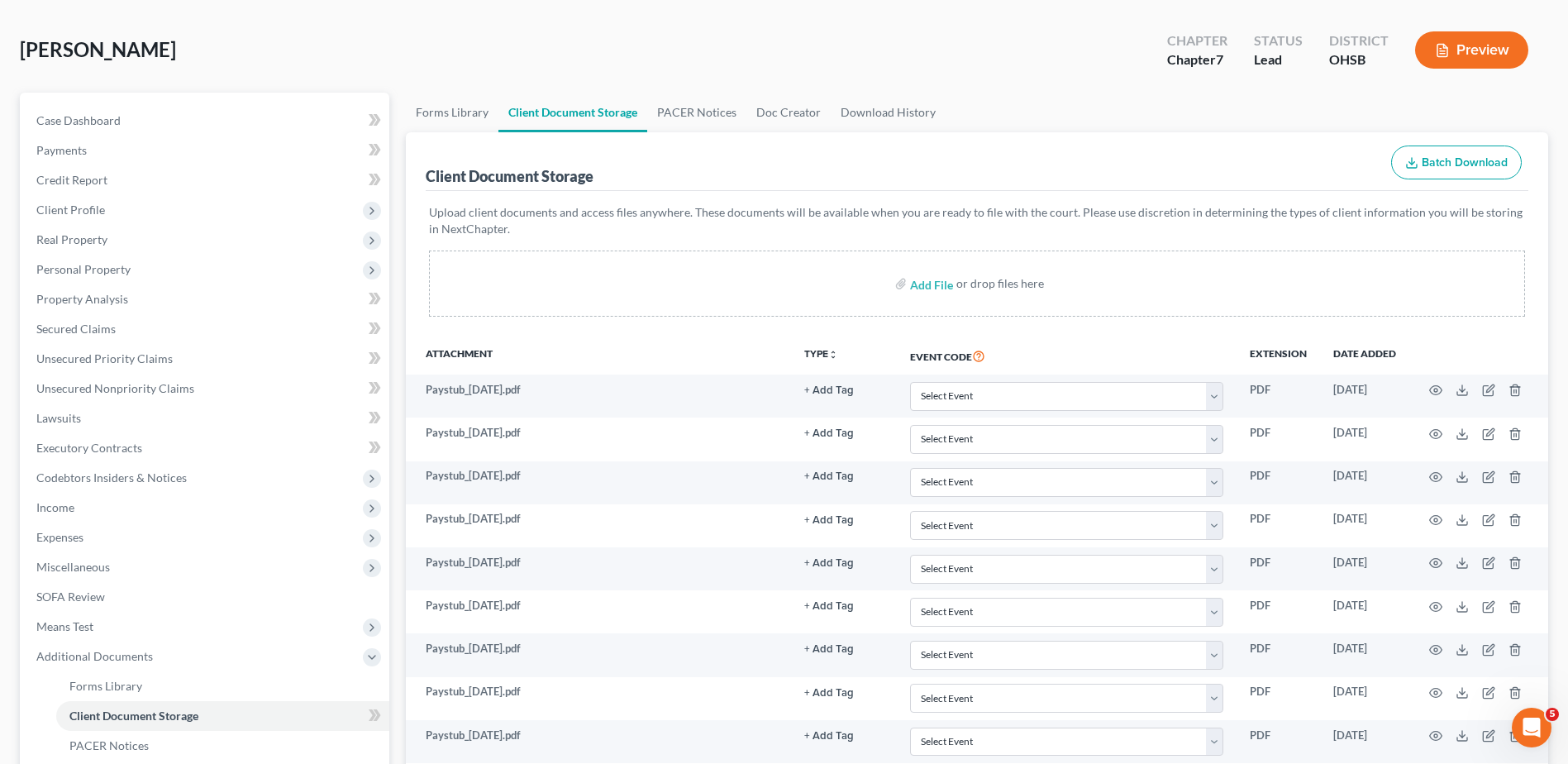
click at [1471, 168] on span "Batch Download" at bounding box center [1464, 163] width 86 height 14
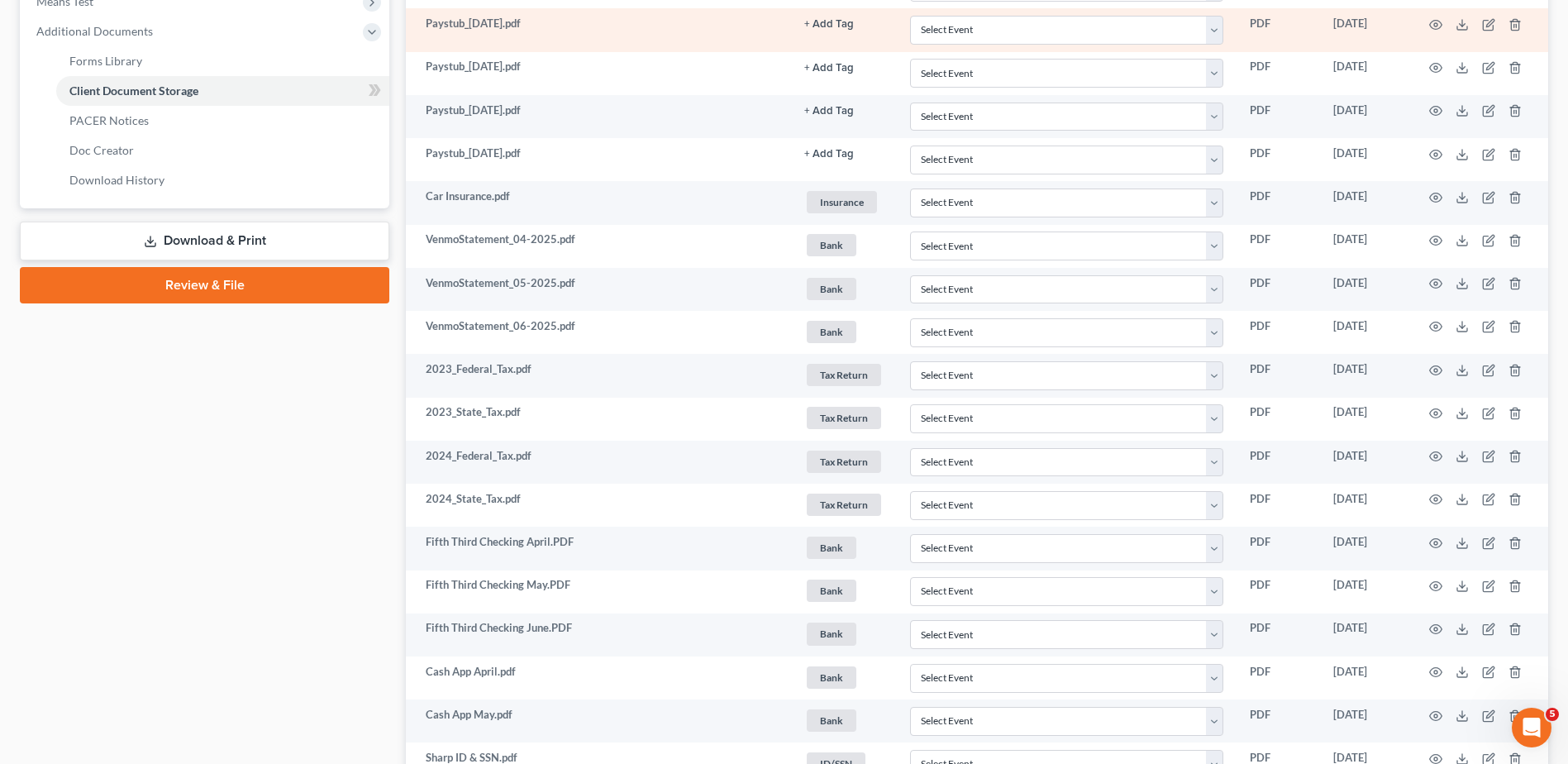
scroll to position [1102, 0]
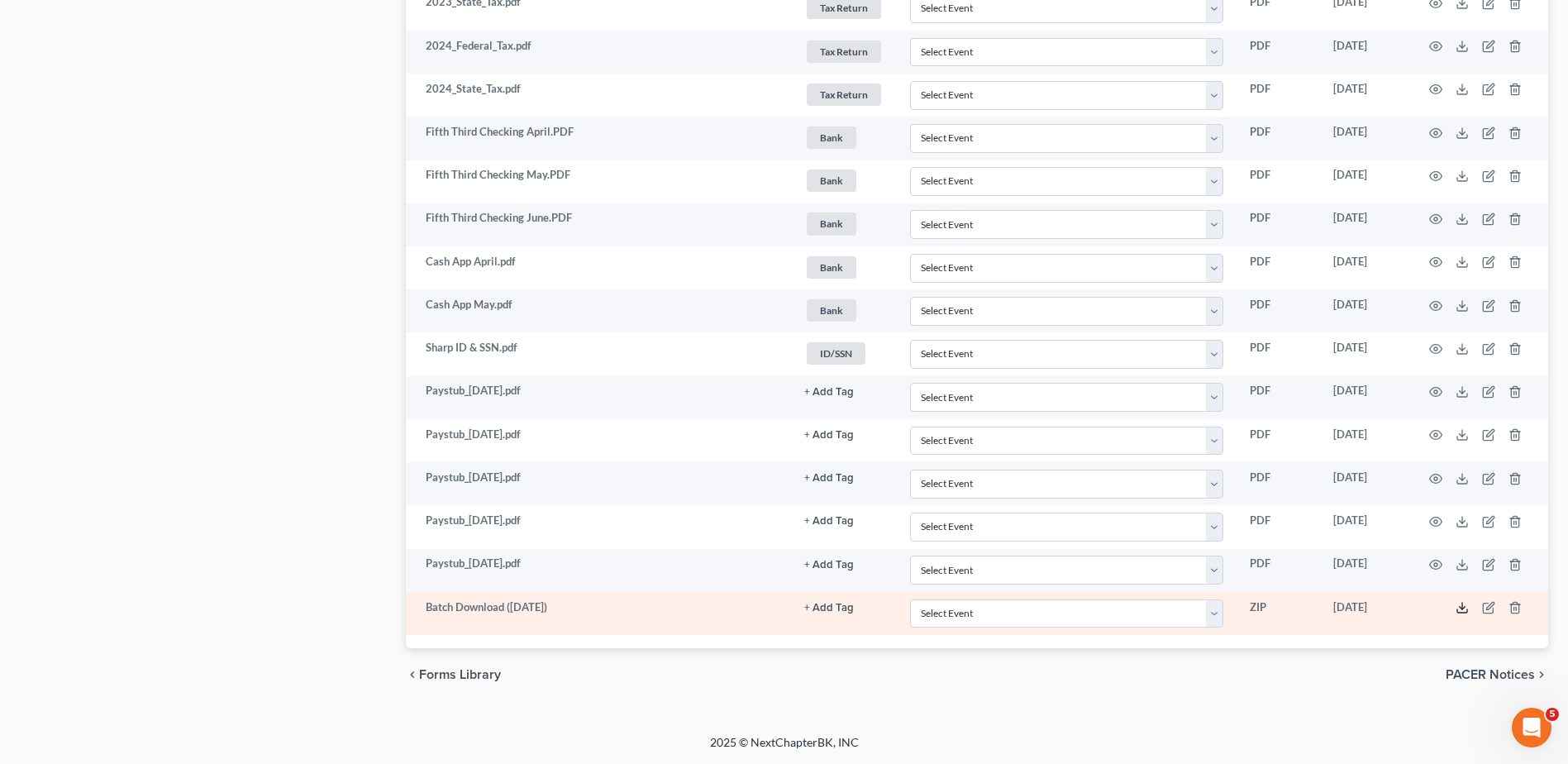
click at [1461, 606] on icon at bounding box center [1462, 607] width 14 height 14
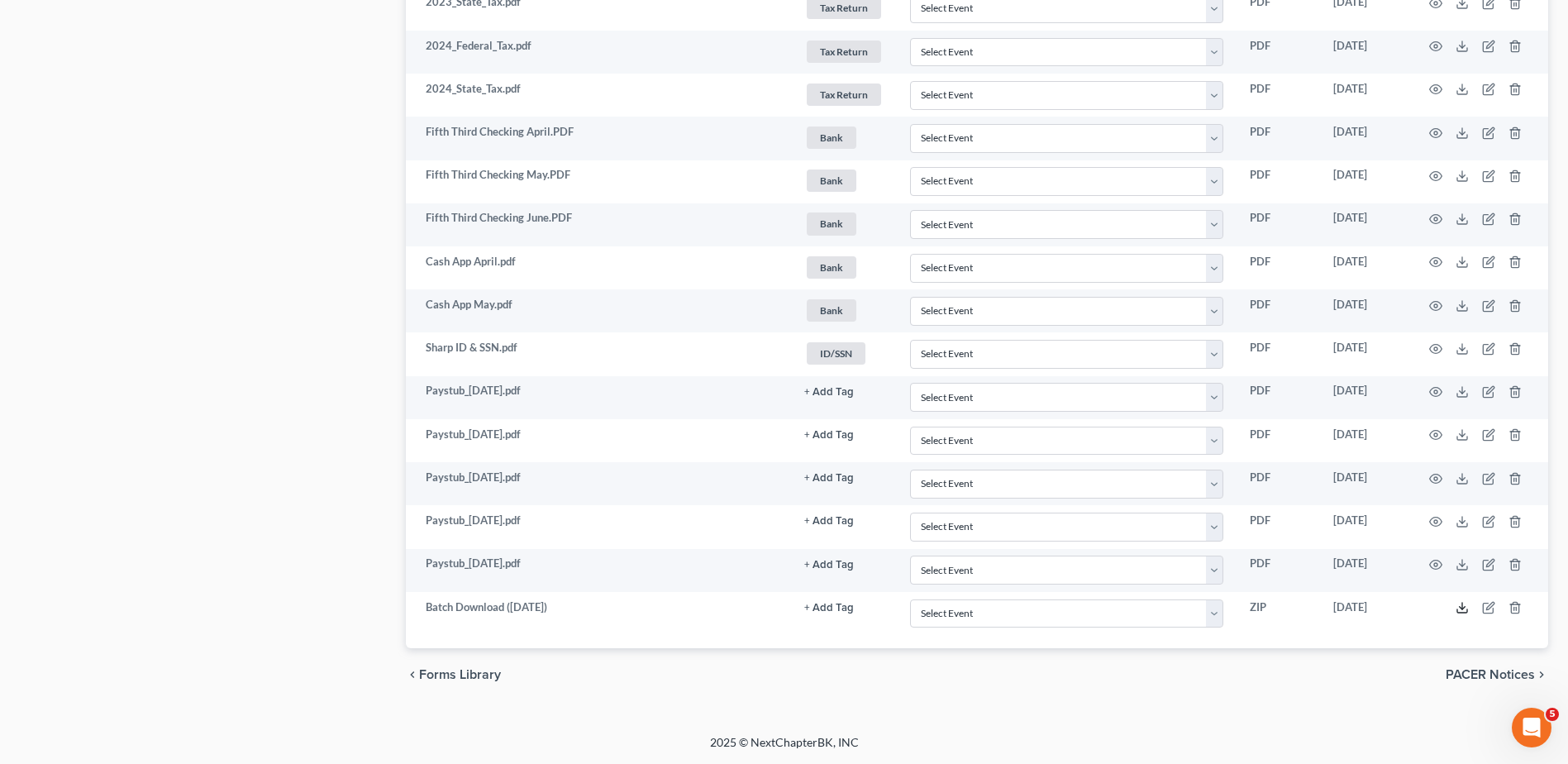
scroll to position [0, 0]
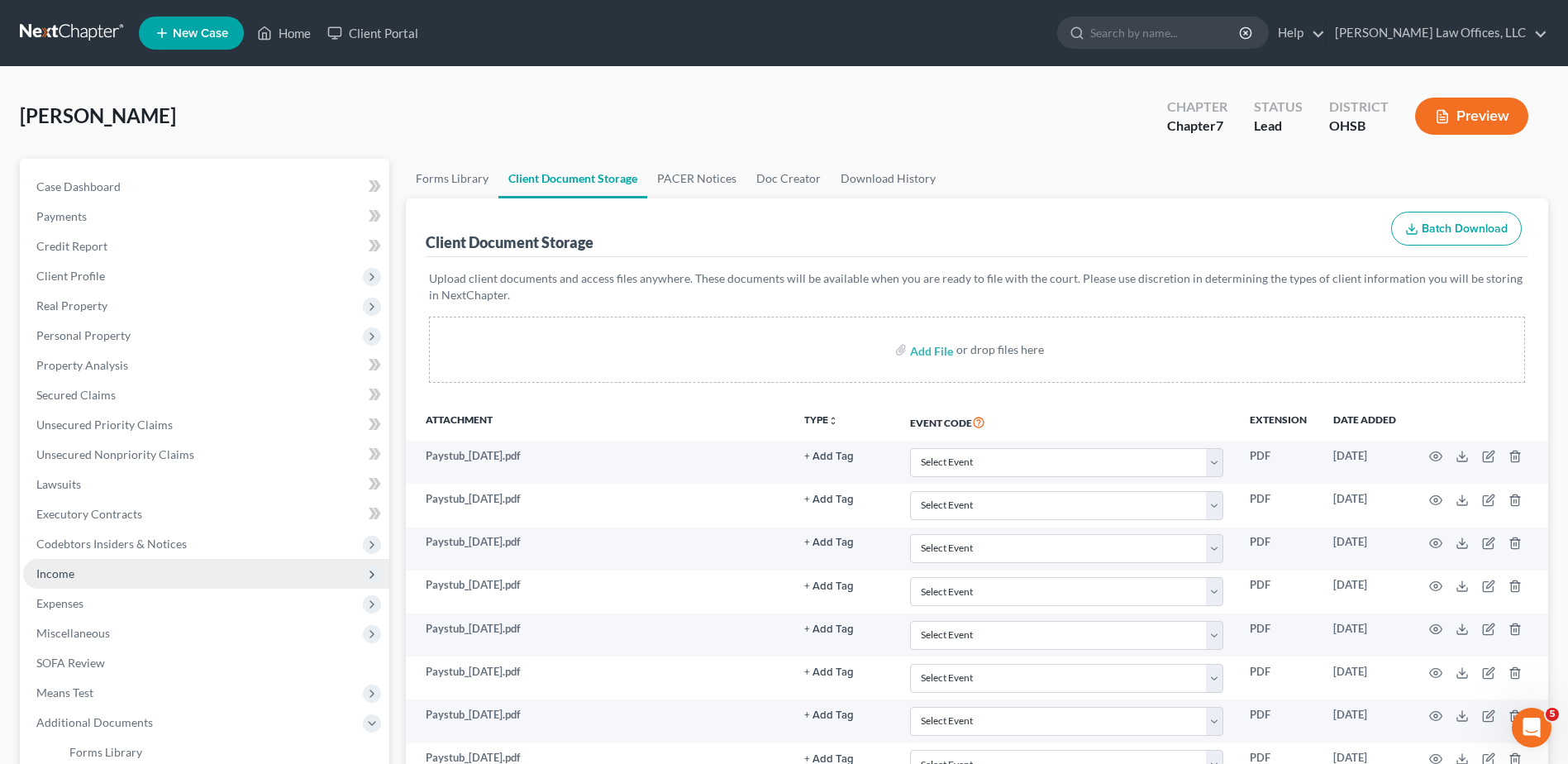
click at [68, 577] on span "Income" at bounding box center [55, 574] width 38 height 14
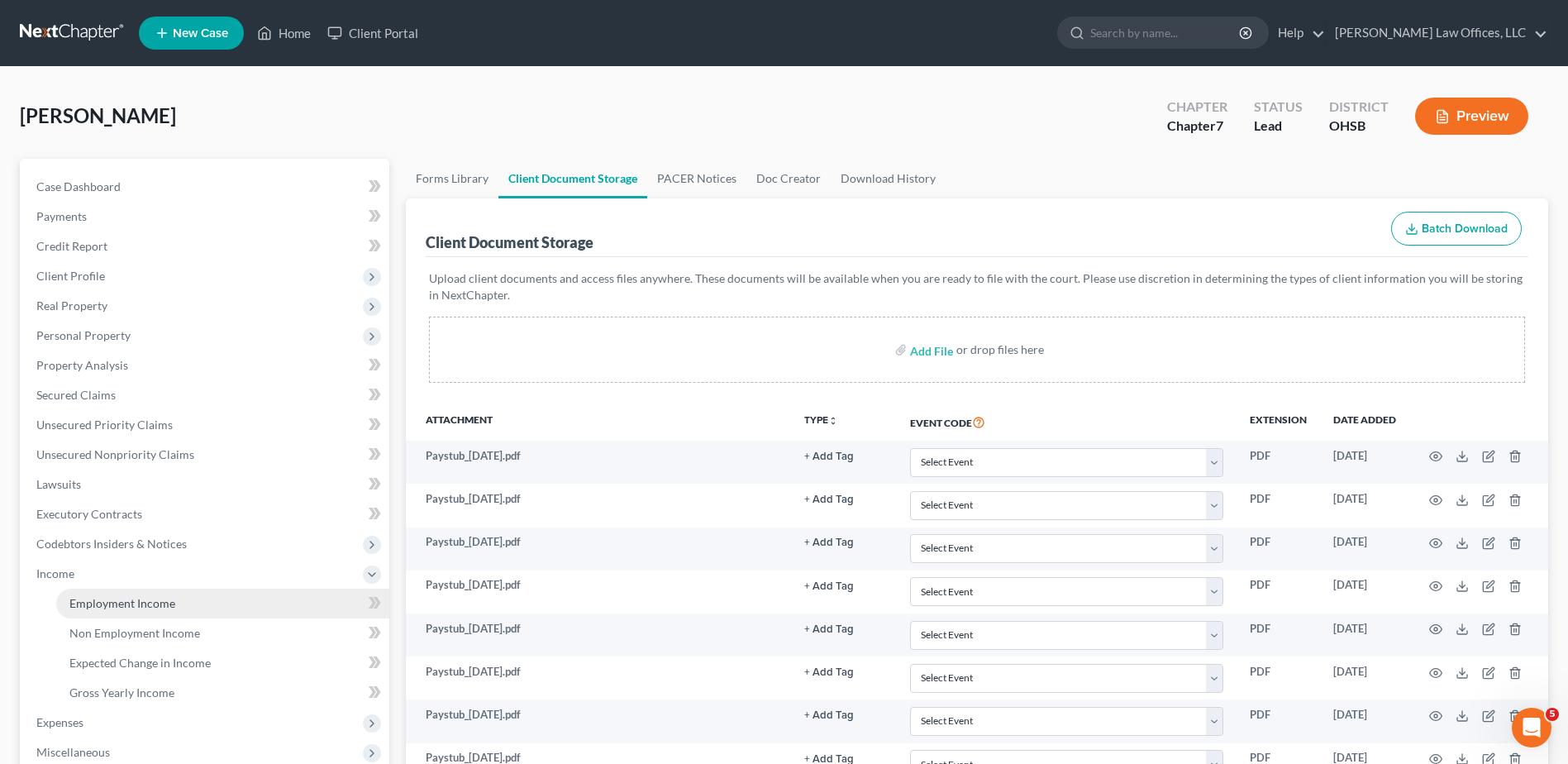
click at [82, 600] on span "Employment Income" at bounding box center [122, 604] width 105 height 14
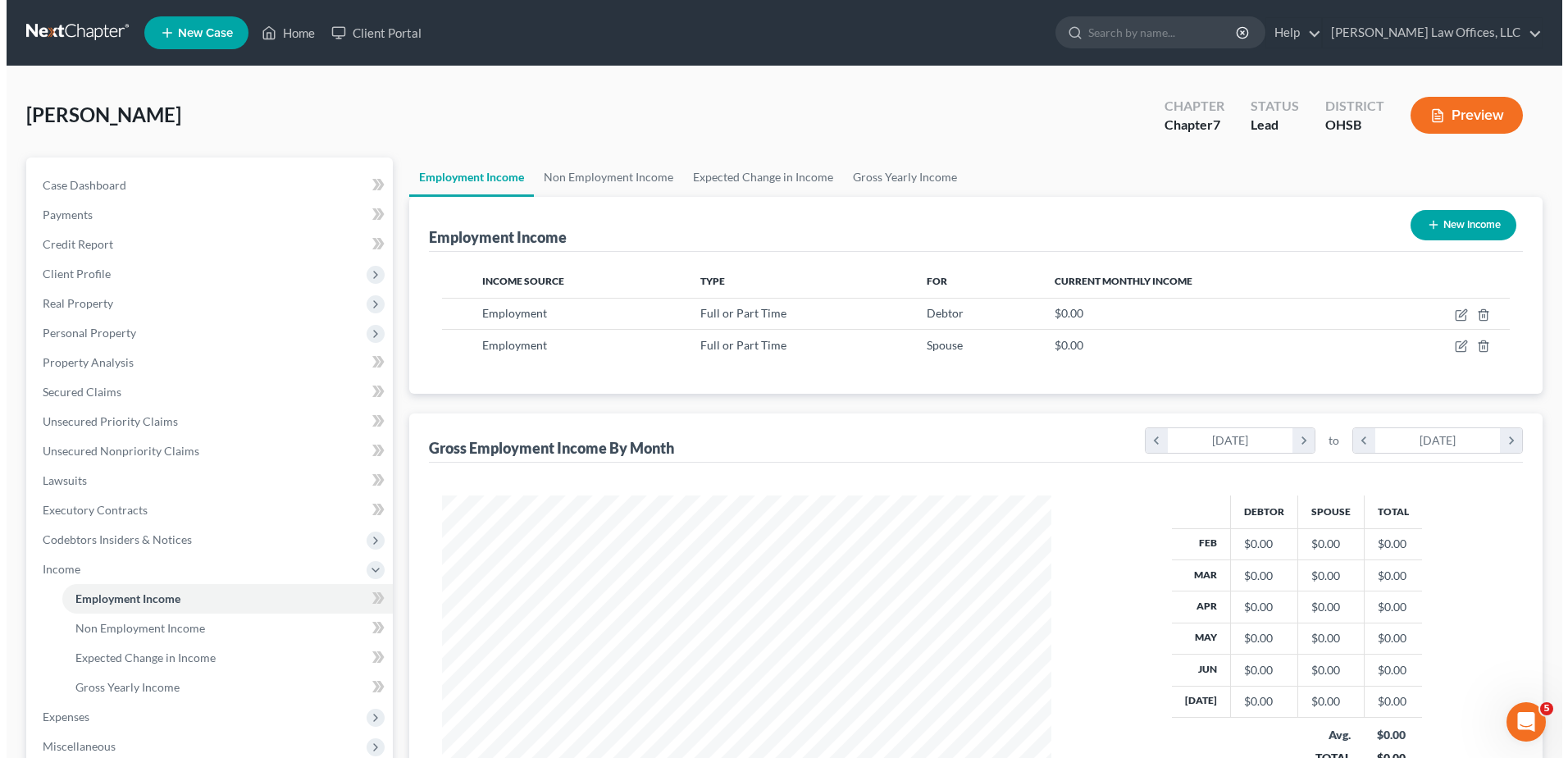
scroll to position [305, 641]
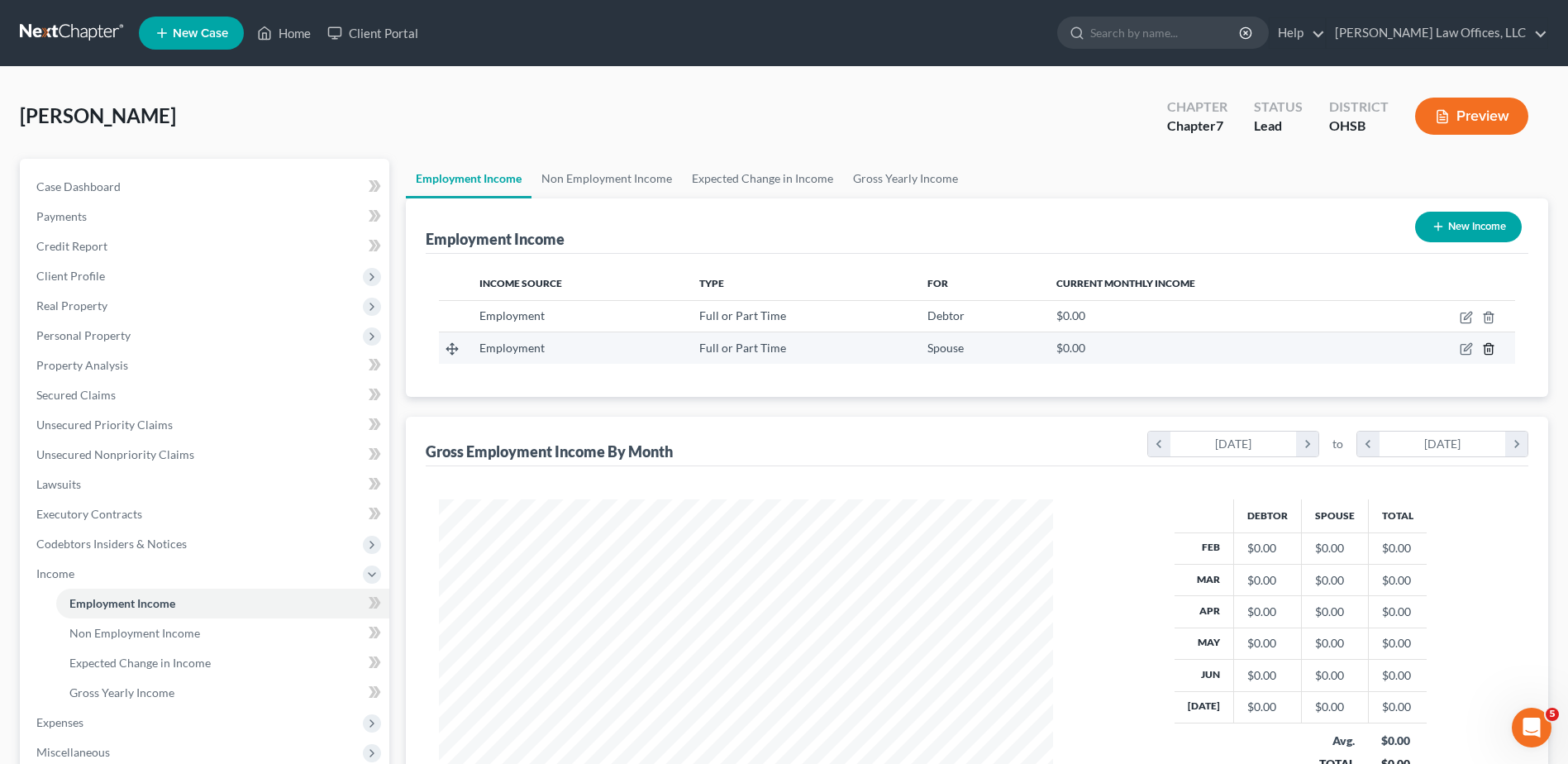
click at [1490, 348] on icon "button" at bounding box center [1489, 349] width 14 height 14
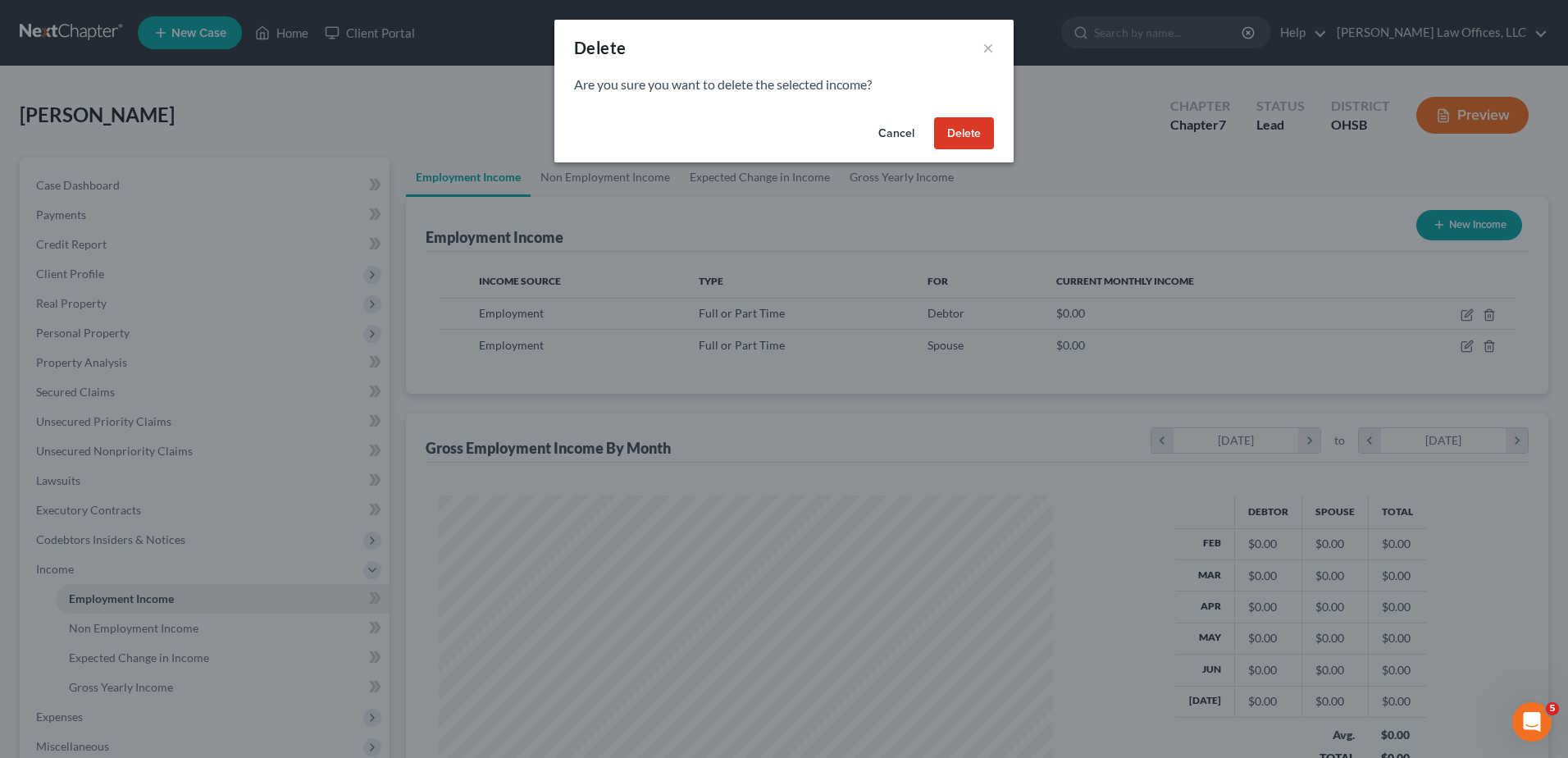
click at [974, 138] on button "Delete" at bounding box center [963, 133] width 60 height 33
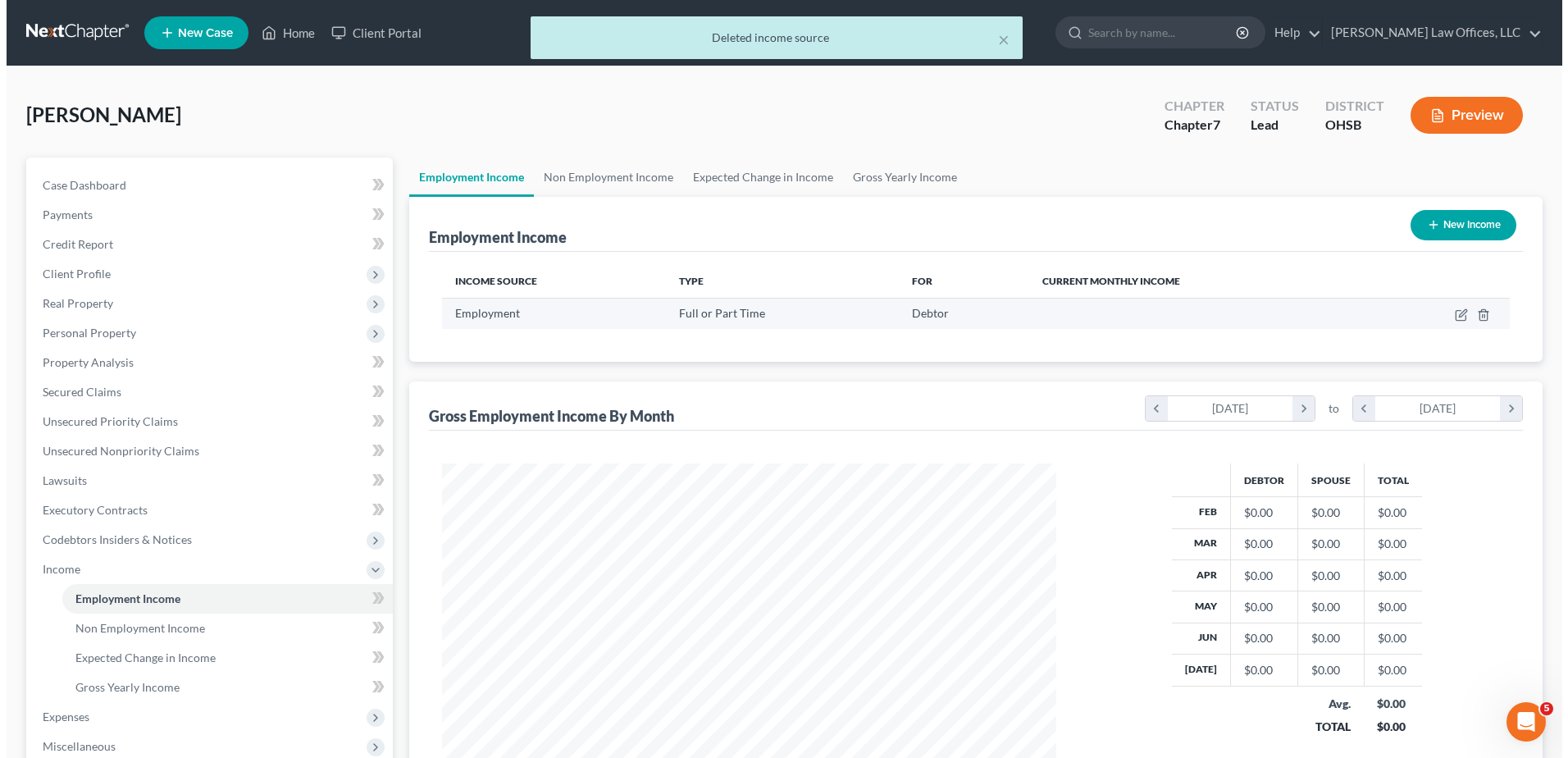
scroll to position [820155, 819431]
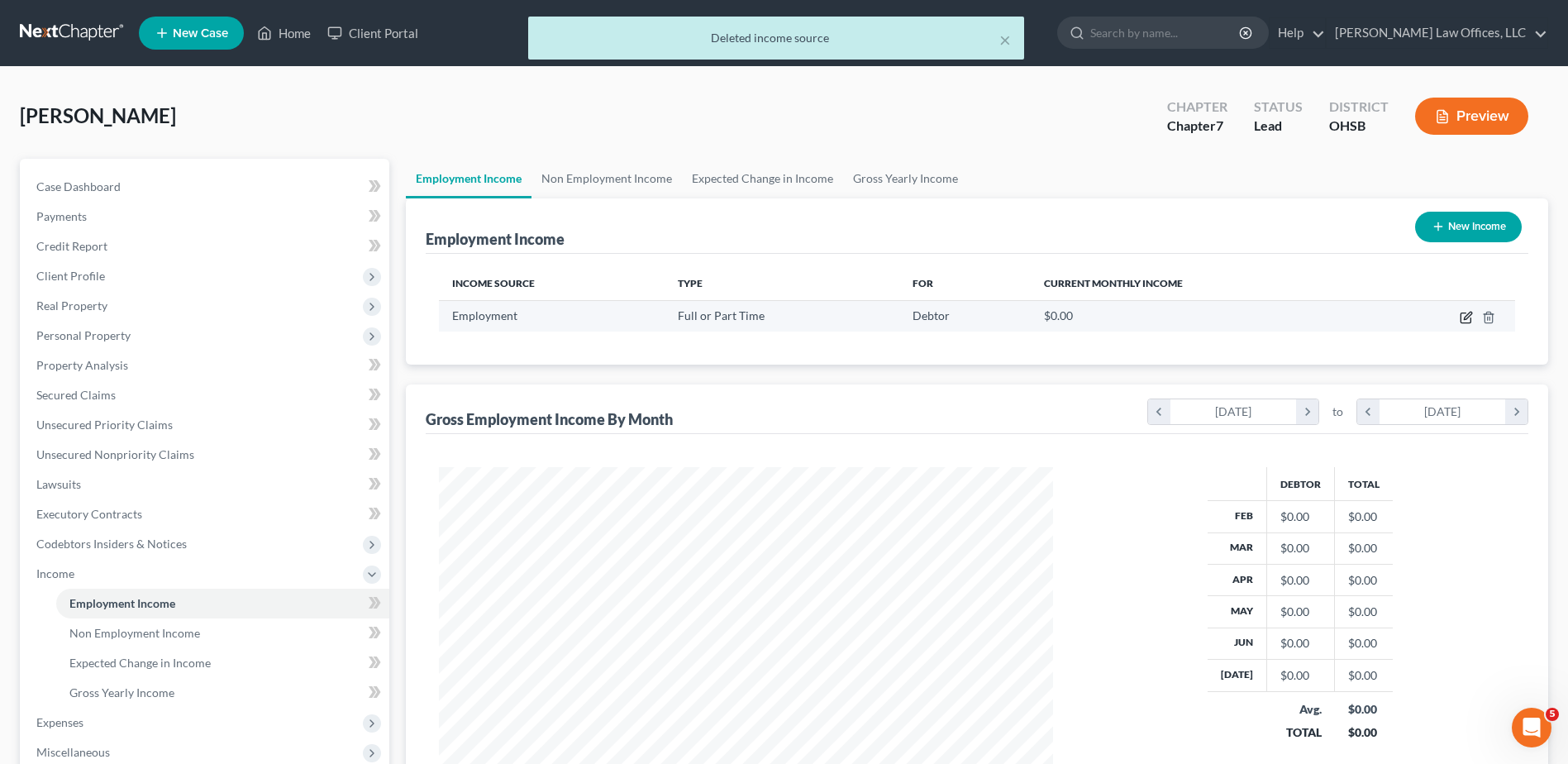
click at [1465, 317] on icon "button" at bounding box center [1468, 315] width 7 height 7
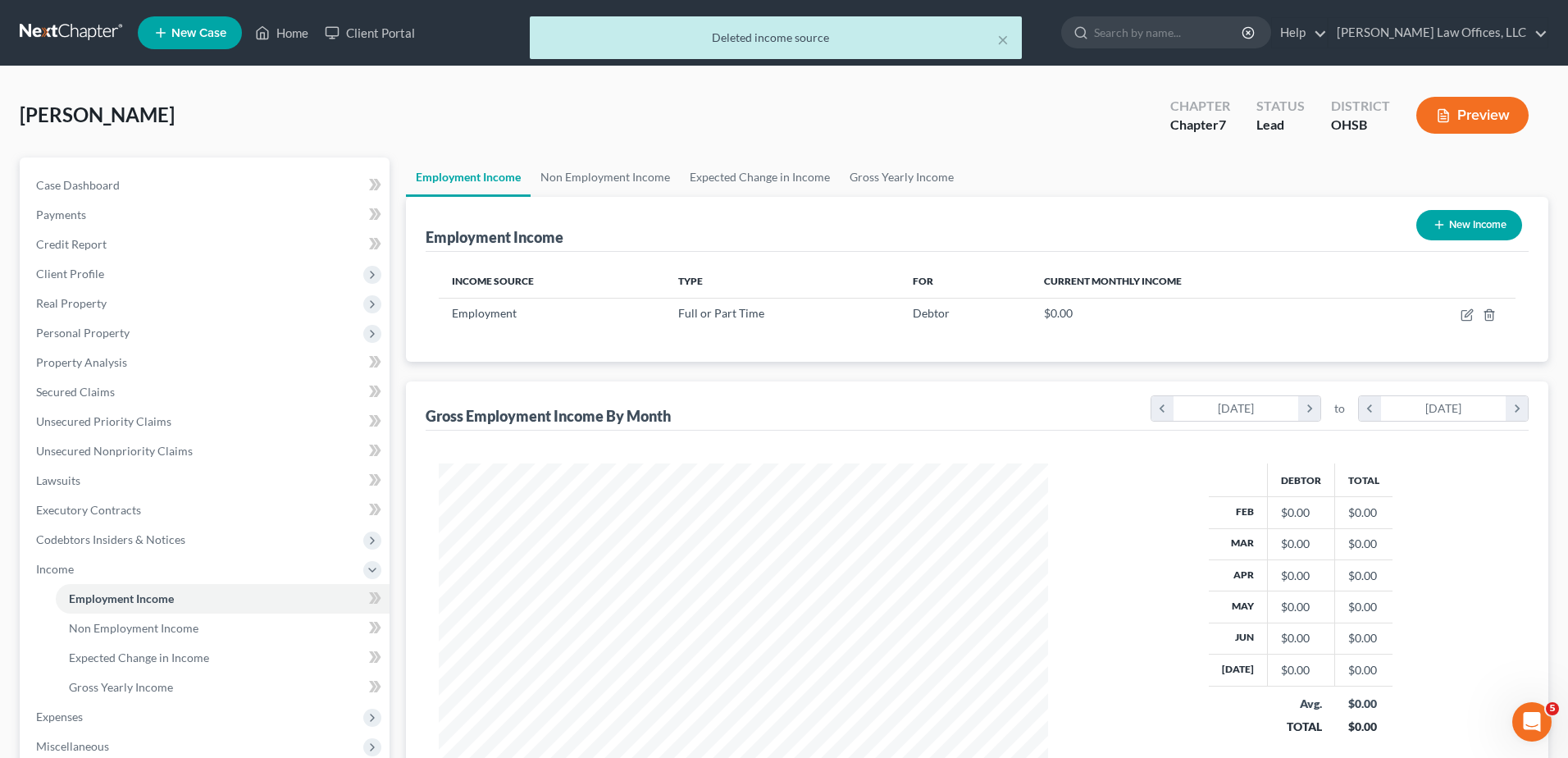
select select "0"
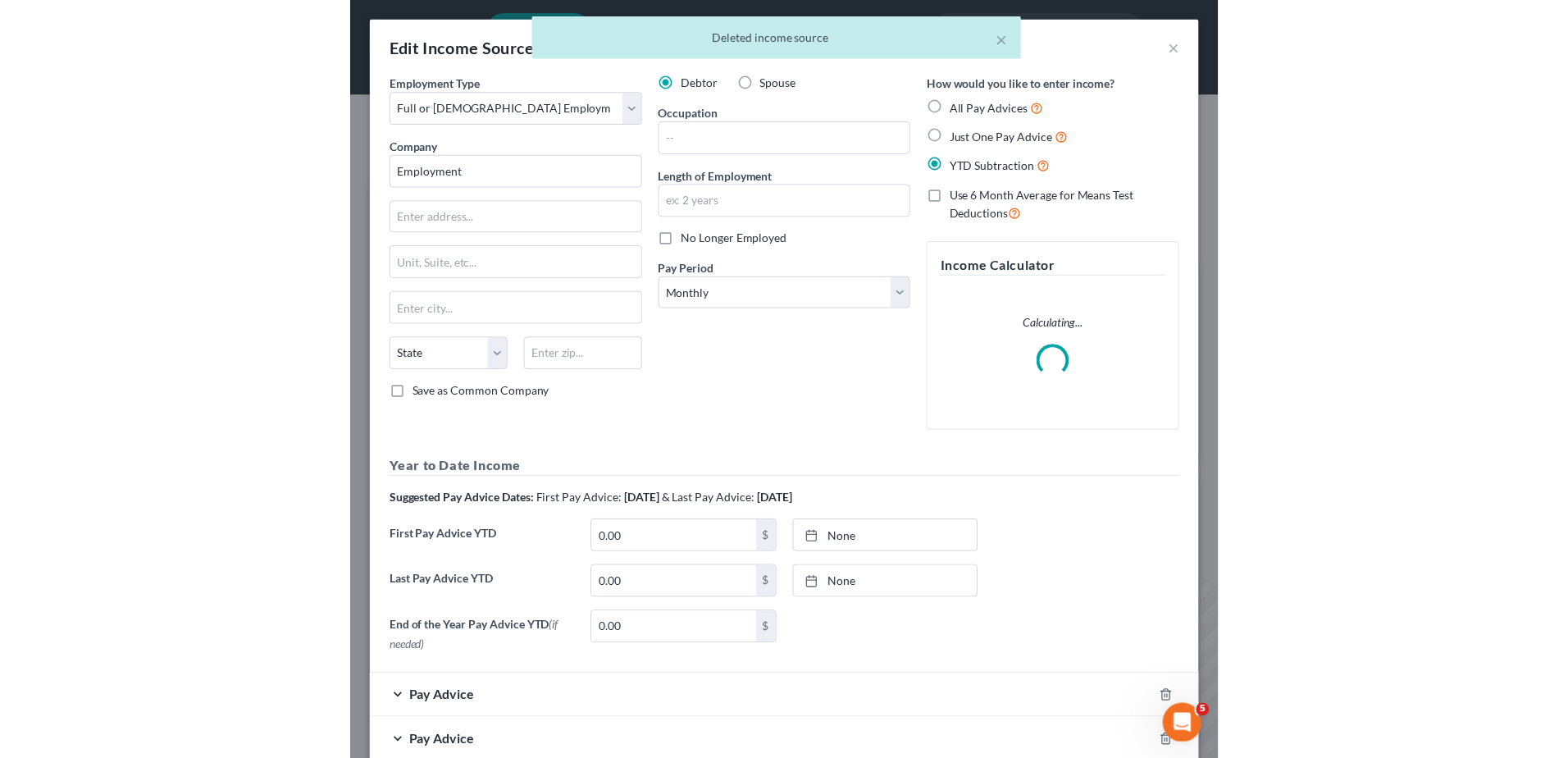
scroll to position [820218, 819557]
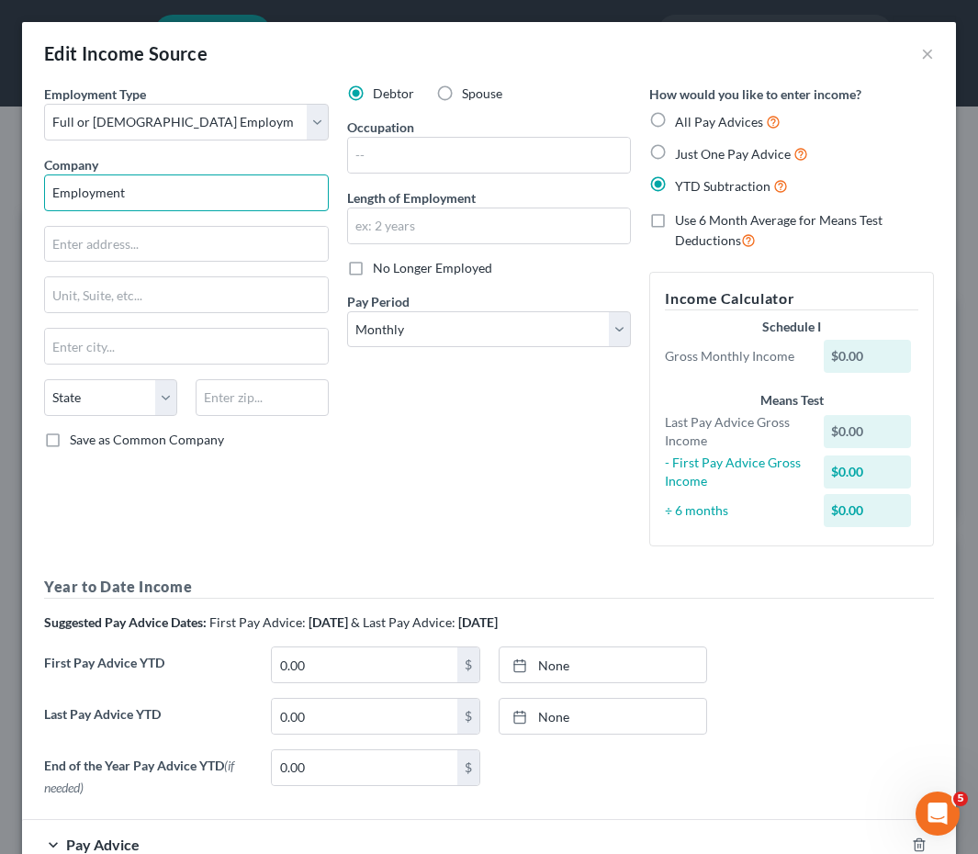
drag, startPoint x: 218, startPoint y: 207, endPoint x: 180, endPoint y: 197, distance: 39.9
click at [218, 207] on input "Employment" at bounding box center [186, 192] width 285 height 37
drag, startPoint x: 177, startPoint y: 196, endPoint x: -12, endPoint y: 200, distance: 189.1
click at [0, 200] on html "Home New Case Client Portal Fesenmyer Law Offices, LLC pam@fesenmyerlaw.com My …" at bounding box center [489, 712] width 978 height 1425
type input "Beckett Ridge Golf LLC"
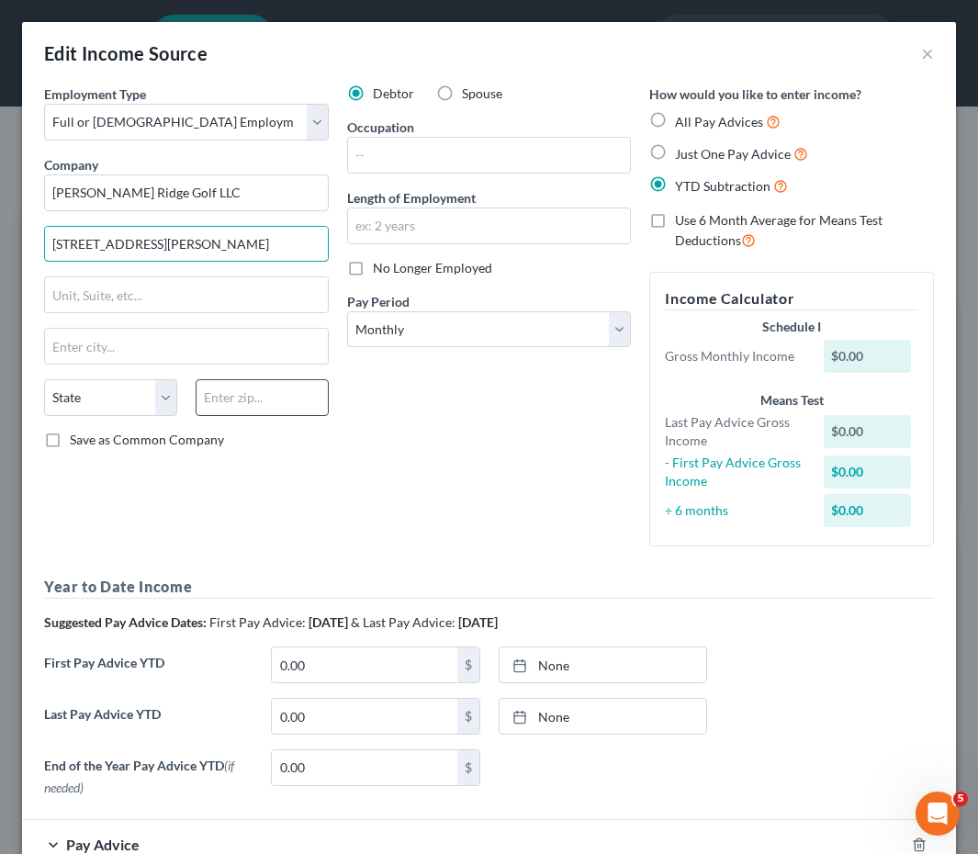
type input "5595 Beckett Ridge Blvd."
click at [240, 395] on input "text" at bounding box center [262, 397] width 133 height 37
type input "45069"
type input "West Chester"
select select "36"
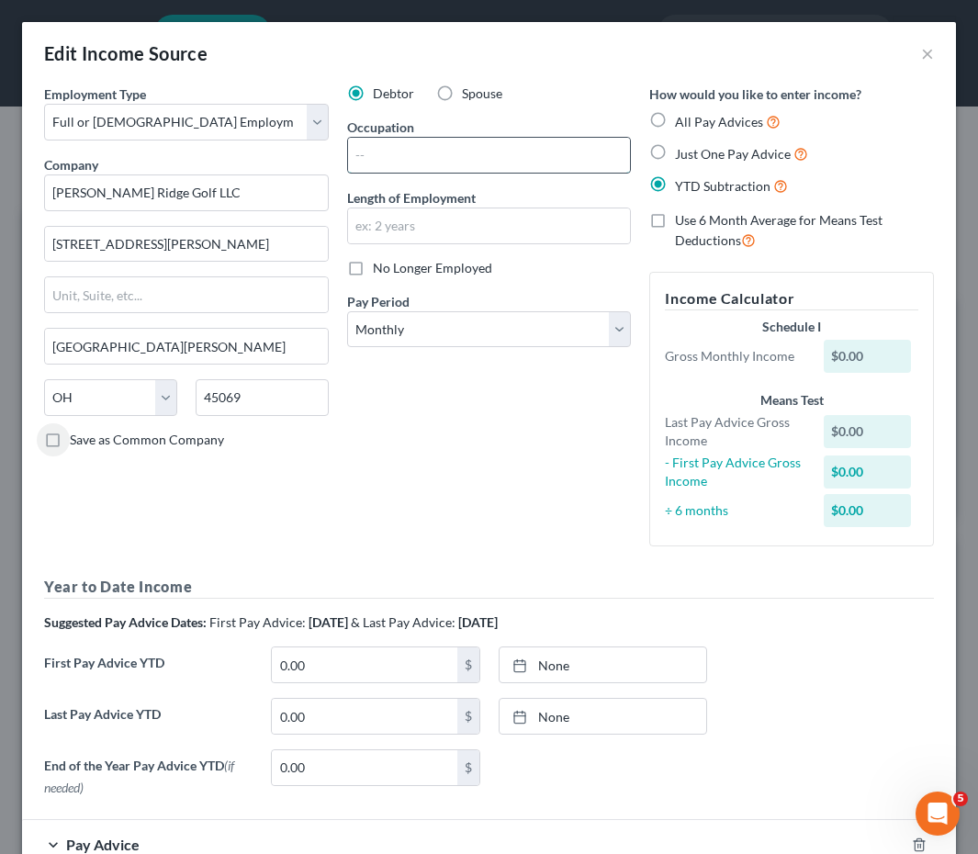
click at [393, 163] on input "text" at bounding box center [489, 155] width 283 height 35
type input "Superintendent"
click at [374, 230] on input "text" at bounding box center [489, 225] width 283 height 35
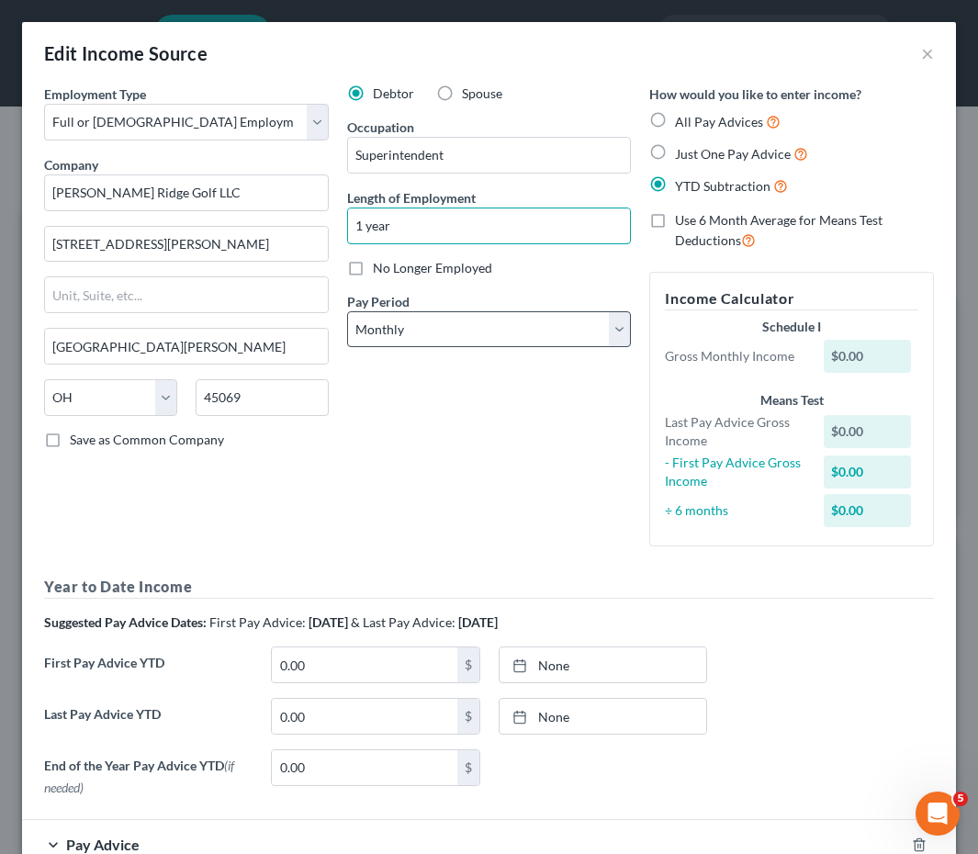
type input "1 year"
drag, startPoint x: 453, startPoint y: 335, endPoint x: 453, endPoint y: 345, distance: 10.1
click at [453, 335] on select "Select Monthly Twice Monthly Every Other Week Weekly" at bounding box center [489, 329] width 285 height 37
select select "2"
click at [347, 311] on select "Select Monthly Twice Monthly Every Other Week Weekly" at bounding box center [489, 329] width 285 height 37
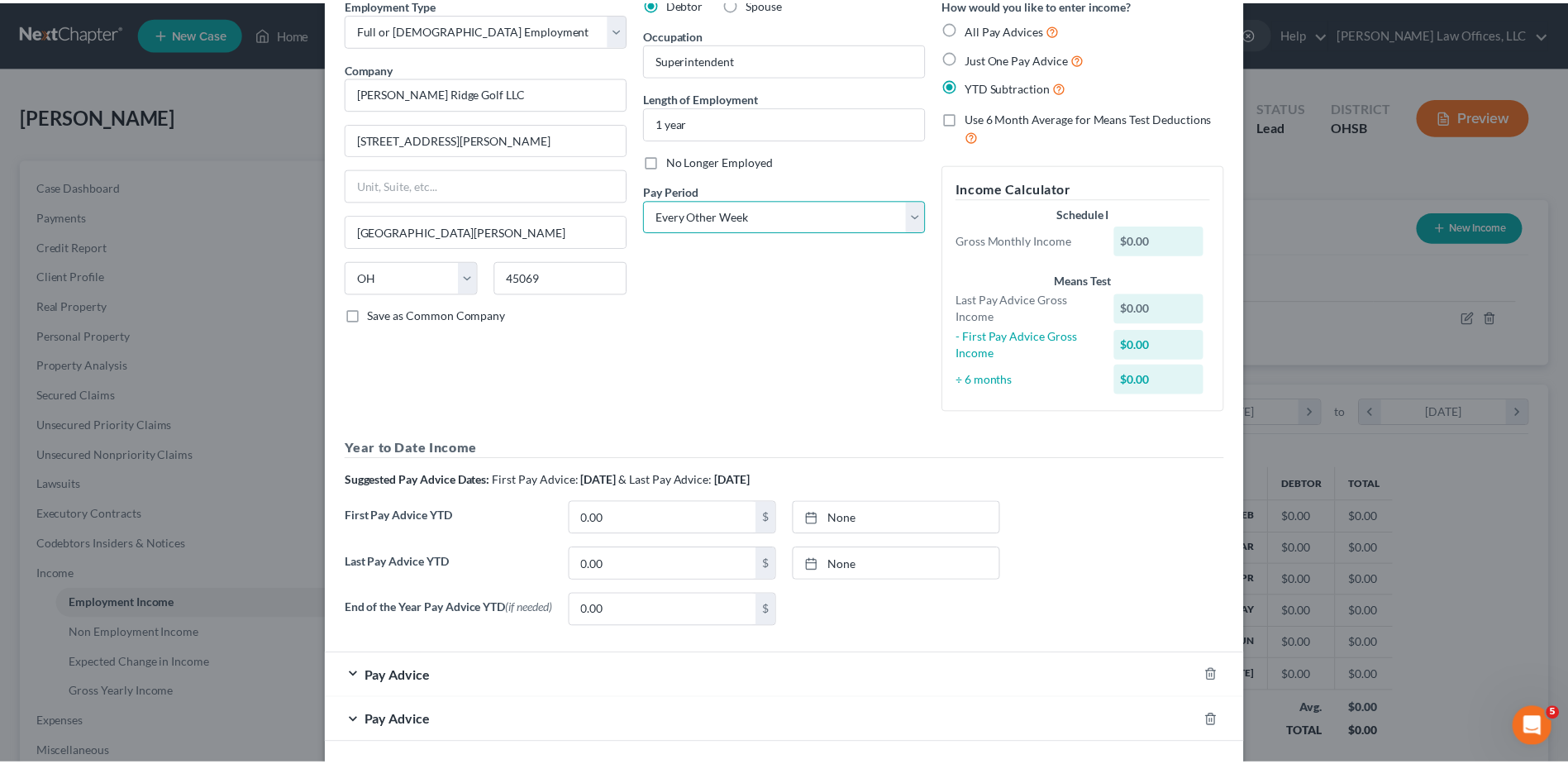
scroll to position [155, 0]
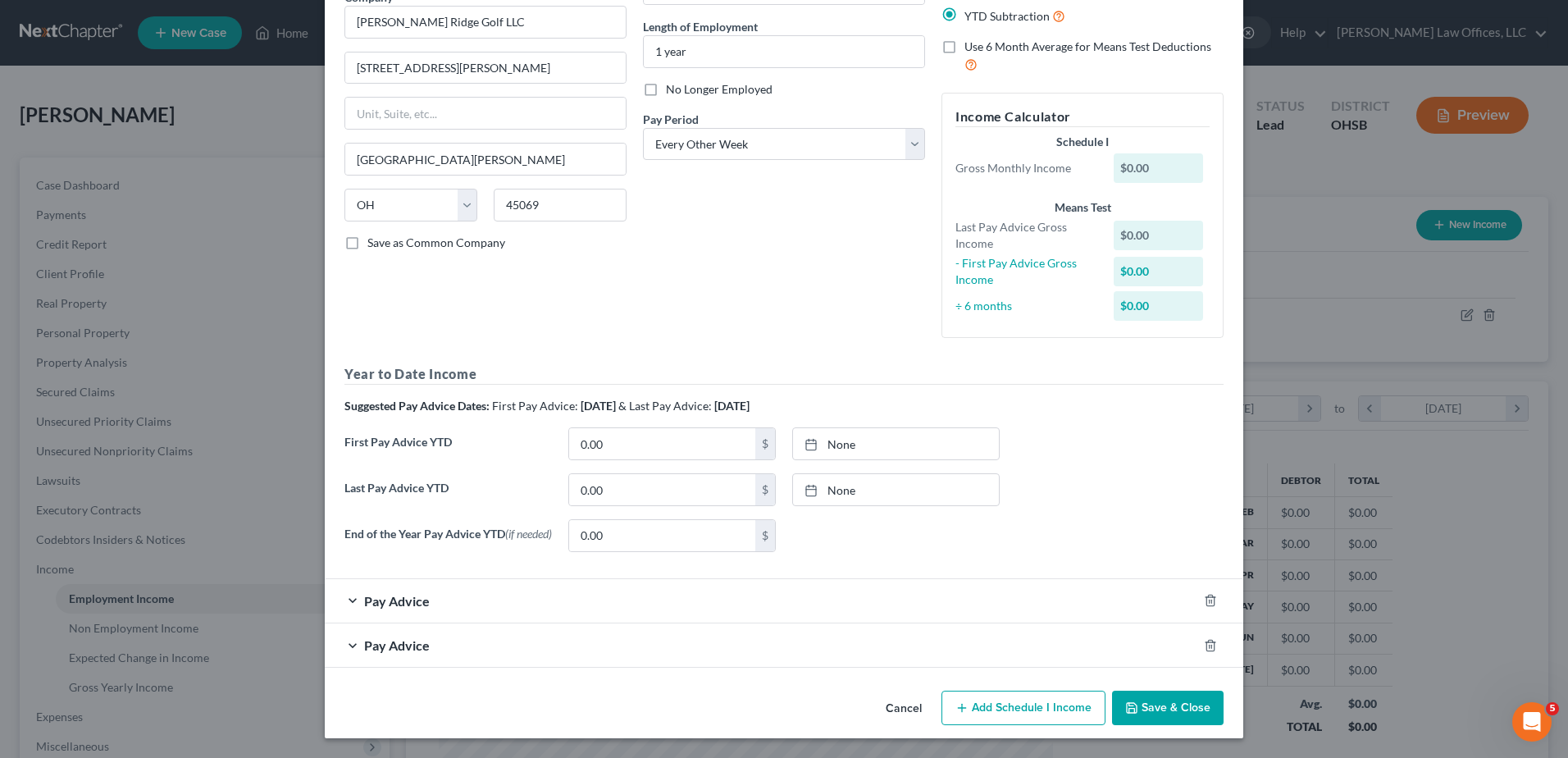
drag, startPoint x: 1150, startPoint y: 704, endPoint x: 930, endPoint y: 408, distance: 368.8
click at [1150, 704] on button "Save & Close" at bounding box center [1168, 708] width 112 height 35
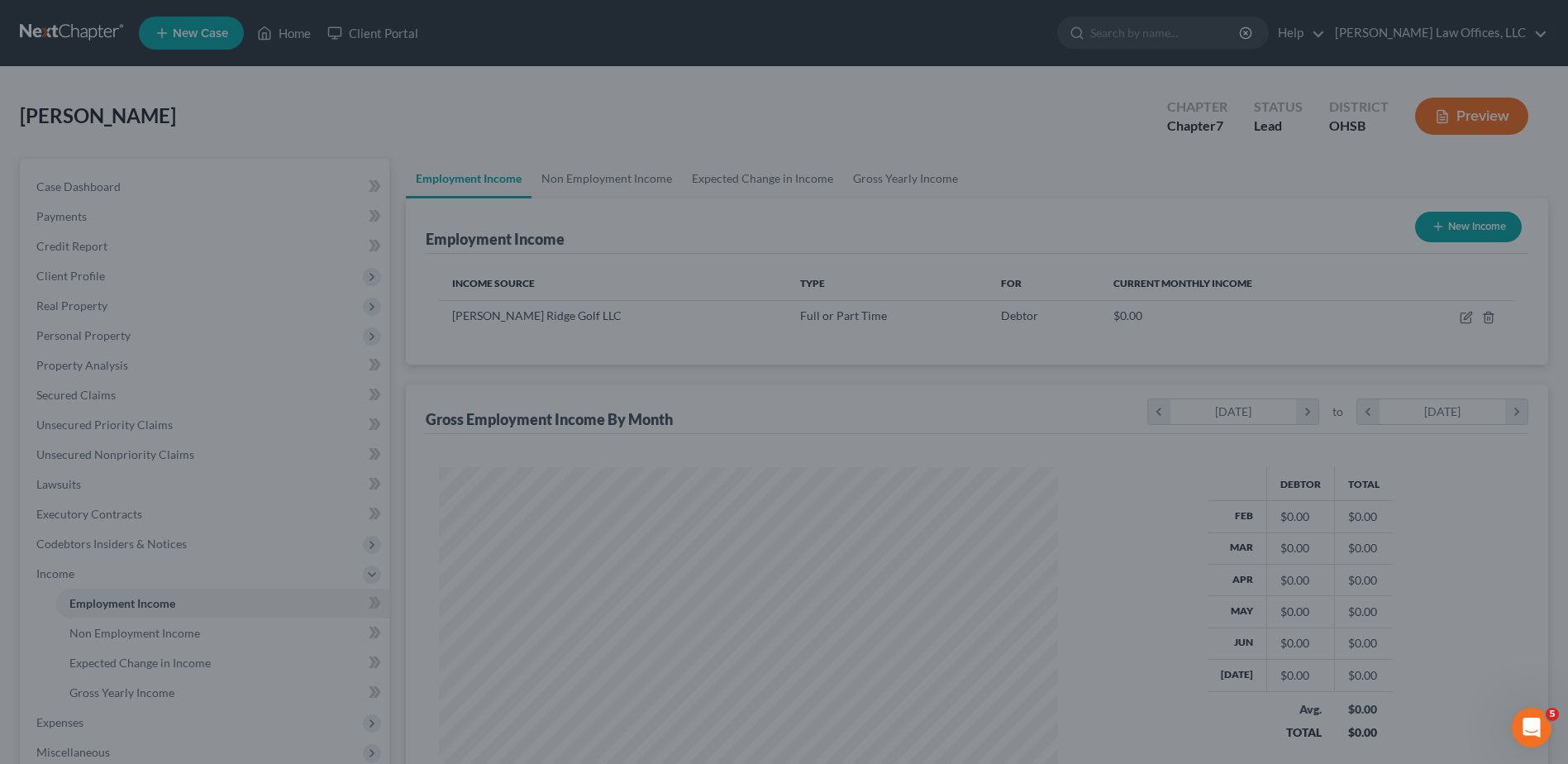
scroll to position [826647, 826021]
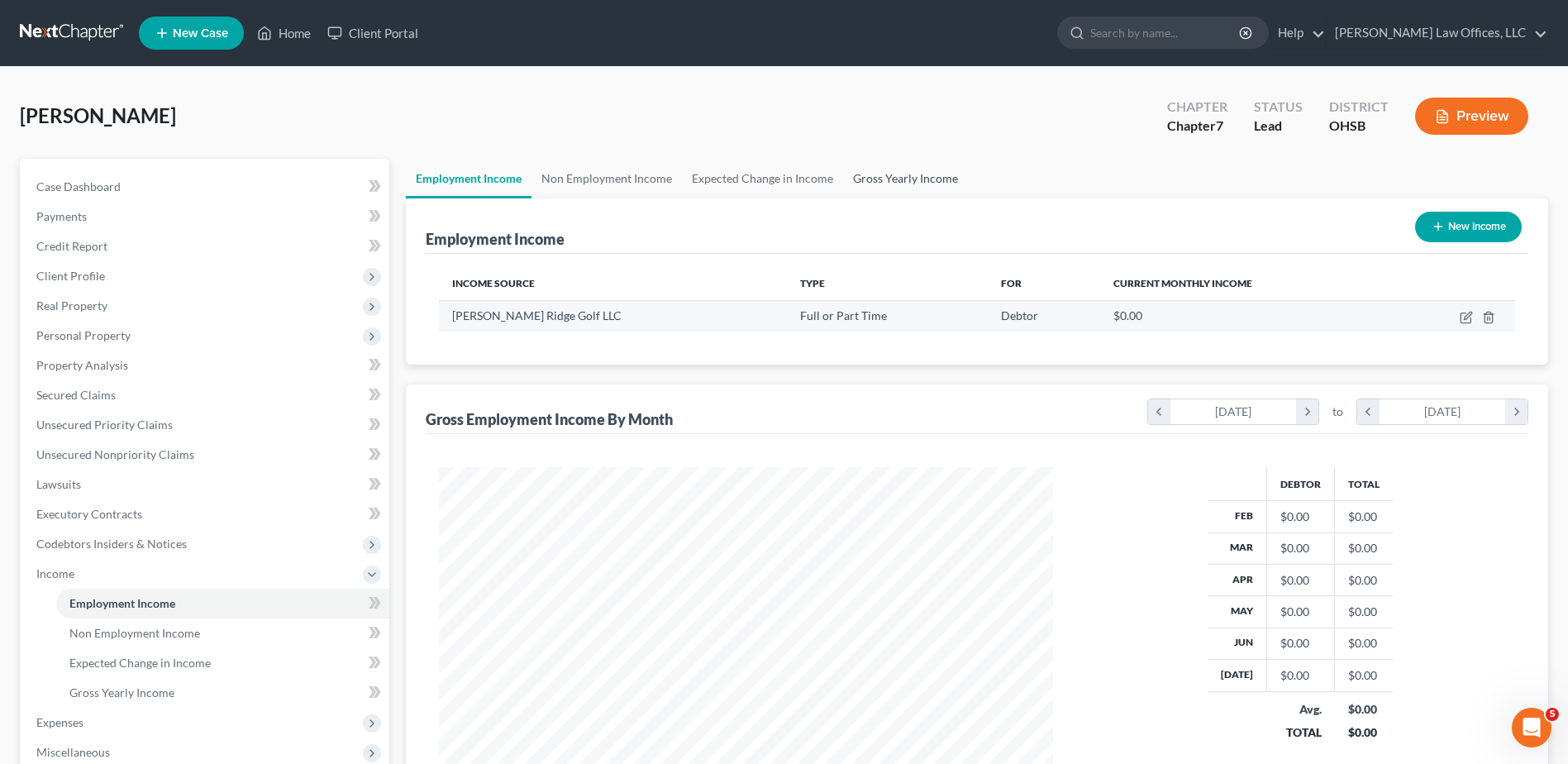
click at [882, 186] on link "Gross Yearly Income" at bounding box center [905, 178] width 125 height 40
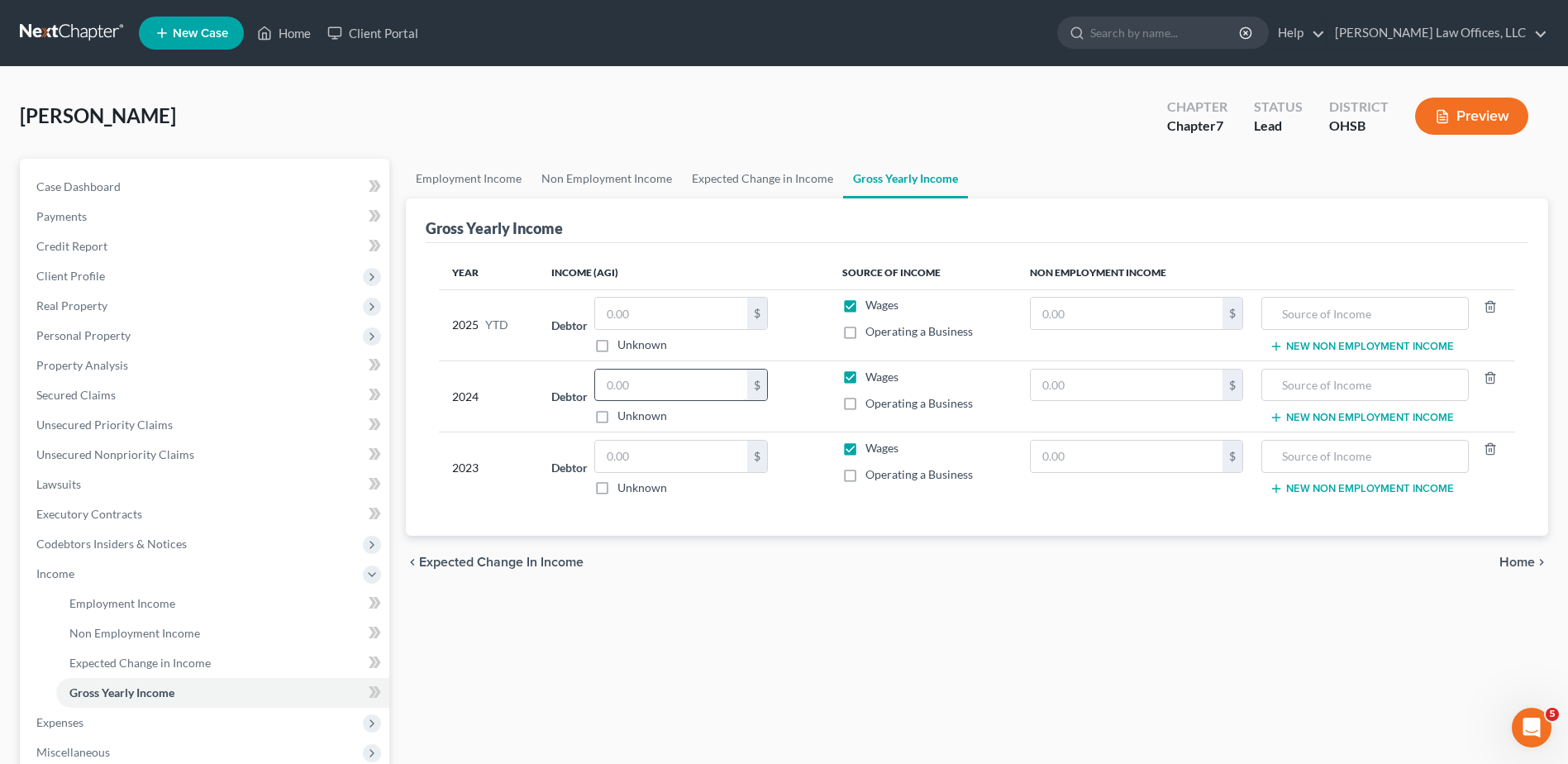
click at [652, 381] on input "text" at bounding box center [671, 385] width 152 height 32
type input "64,166"
click at [617, 459] on input "text" at bounding box center [671, 456] width 152 height 32
type input "60,461"
click at [1513, 563] on span "Home" at bounding box center [1517, 562] width 35 height 14
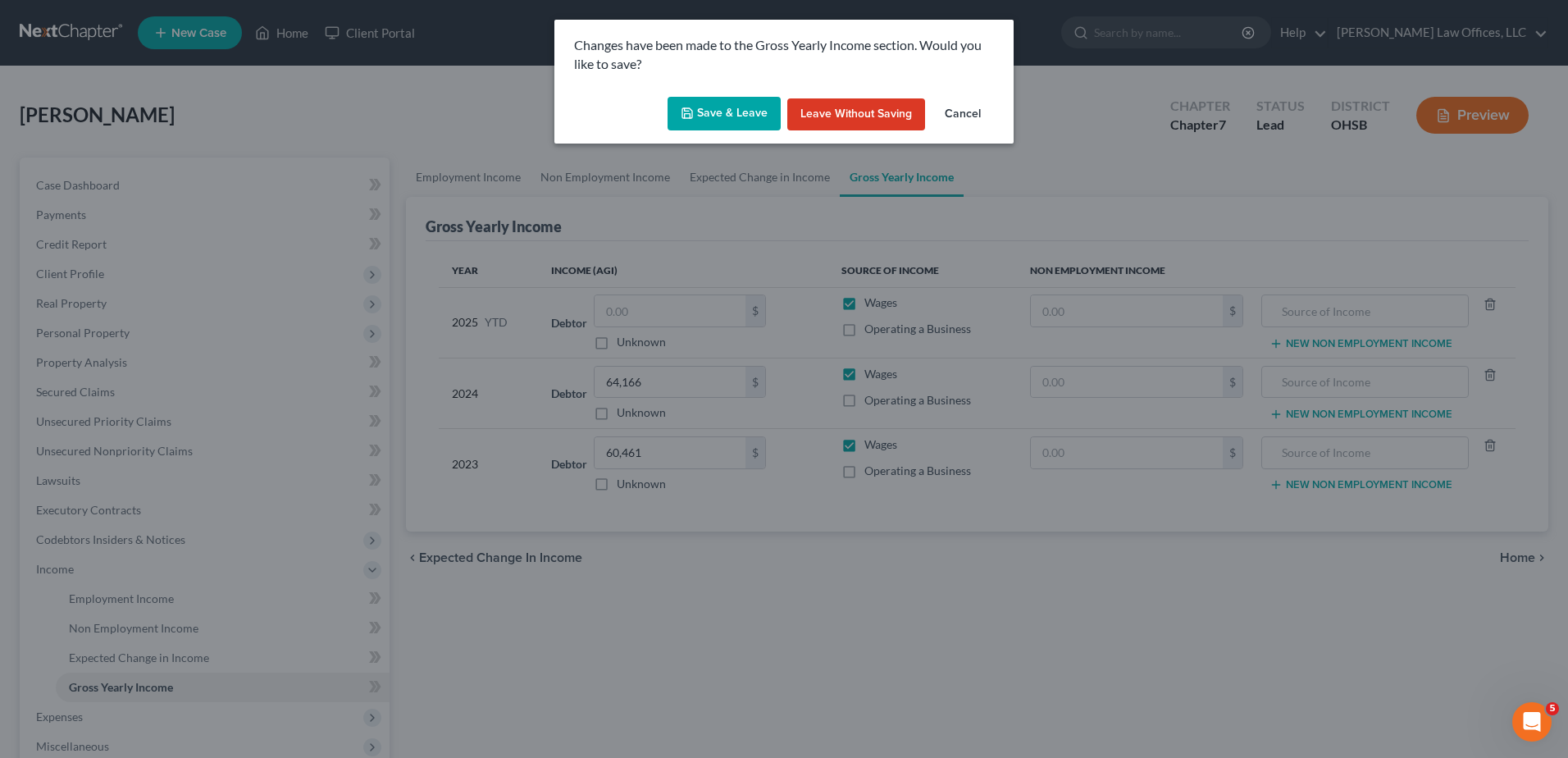
click at [717, 109] on button "Save & Leave" at bounding box center [724, 114] width 113 height 35
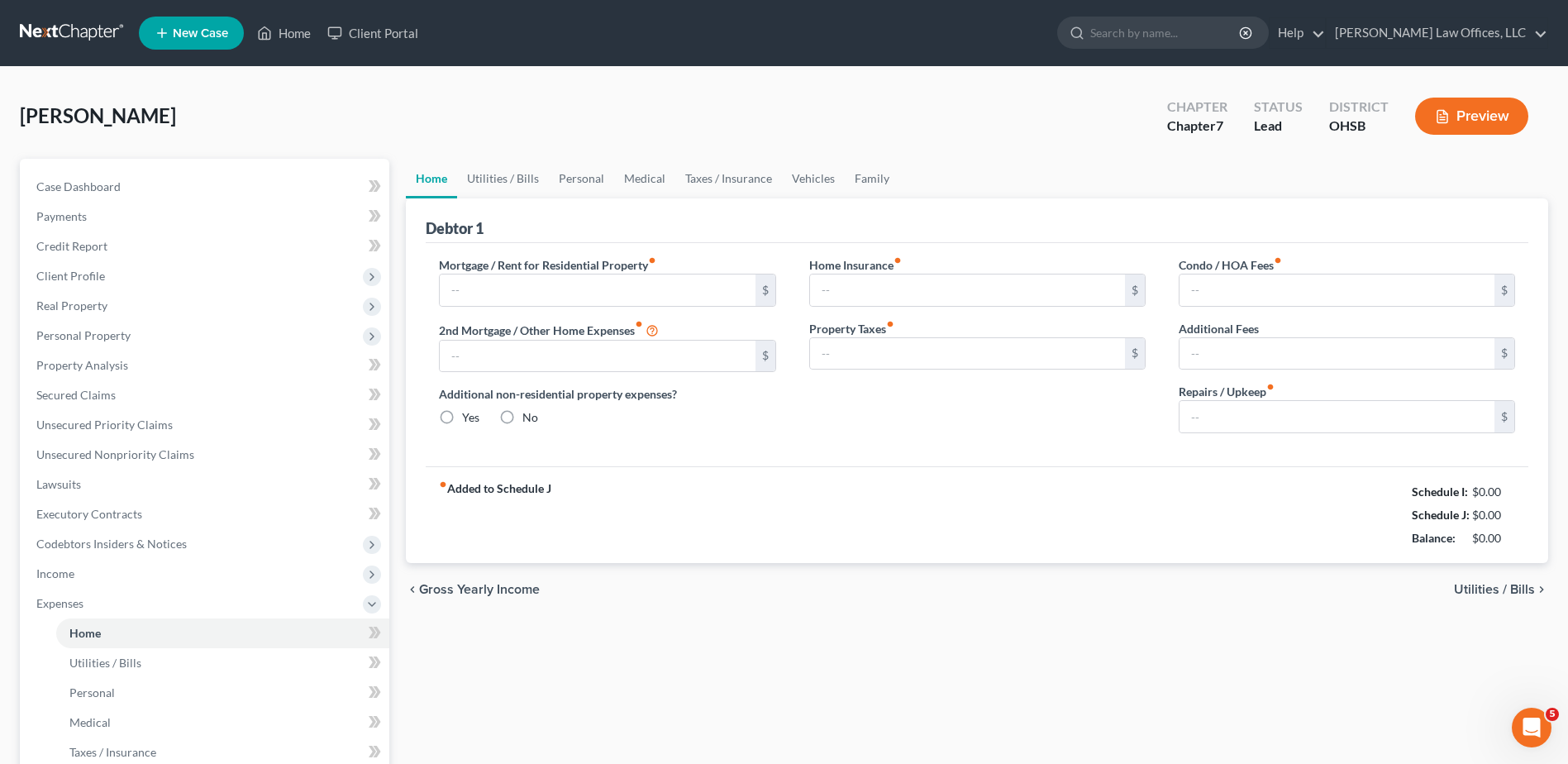
radio input "true"
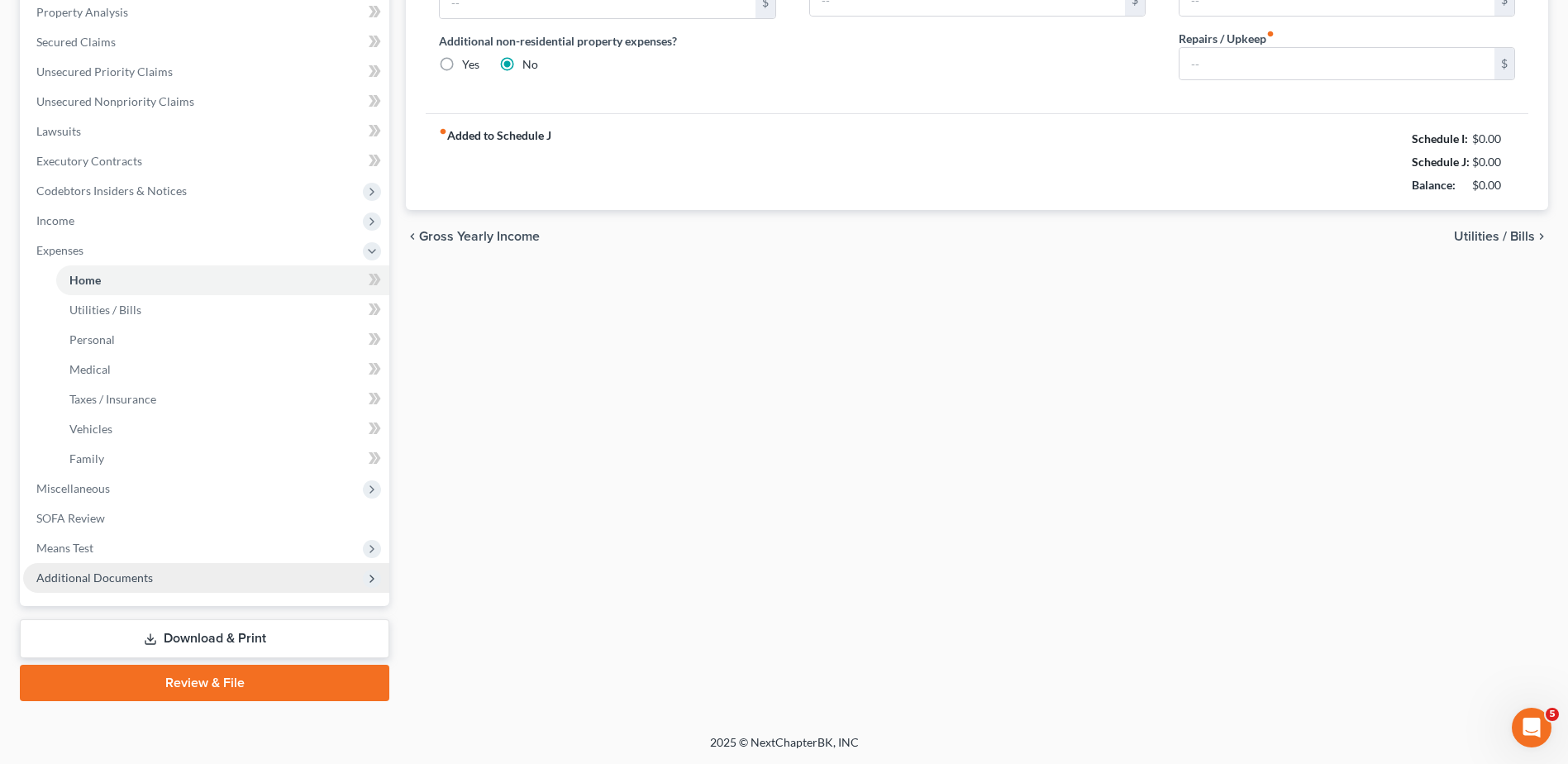
click at [80, 573] on span "Additional Documents" at bounding box center [94, 578] width 116 height 14
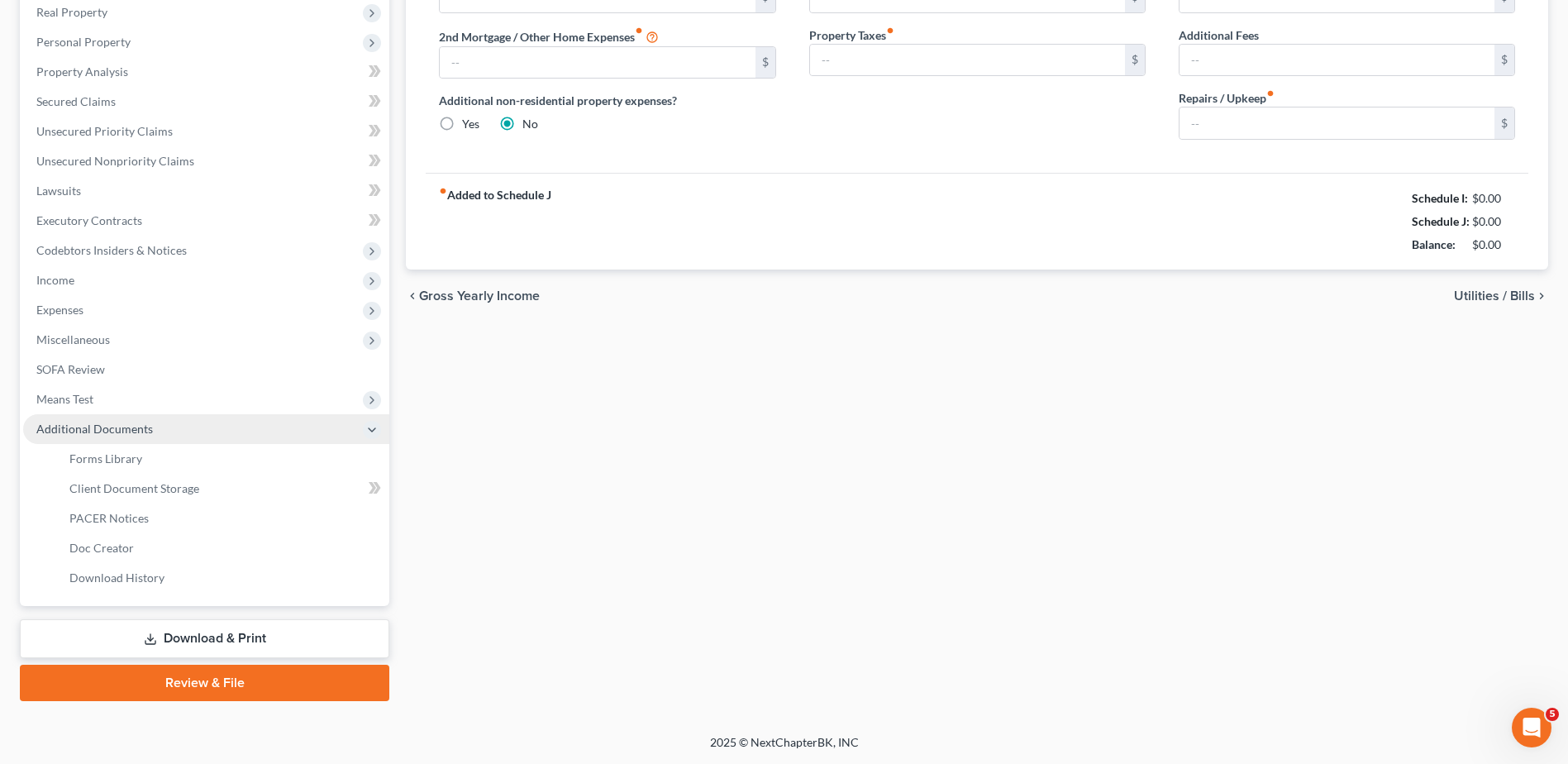
scroll to position [294, 0]
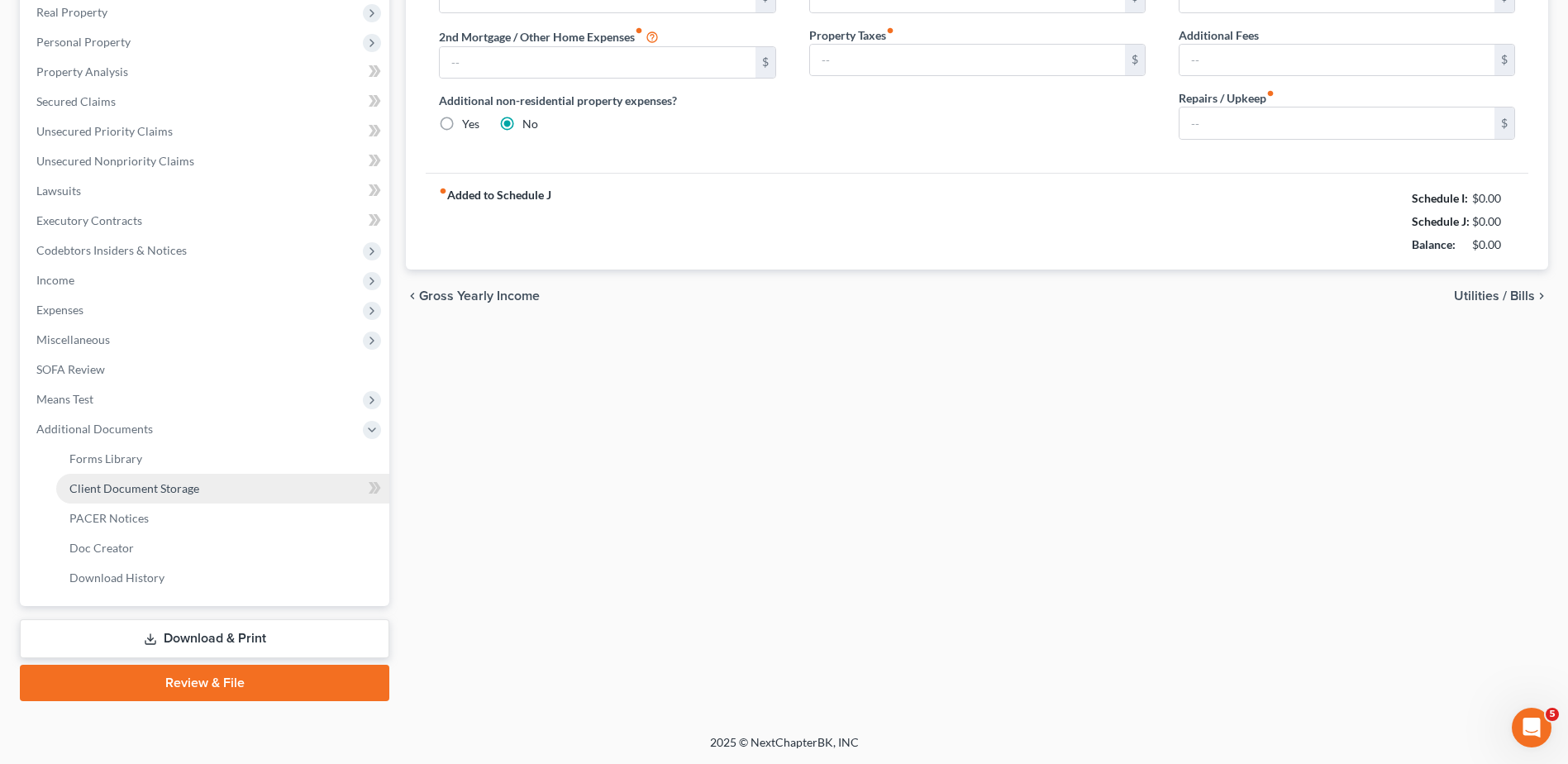
click at [150, 485] on span "Client Document Storage" at bounding box center [134, 488] width 130 height 14
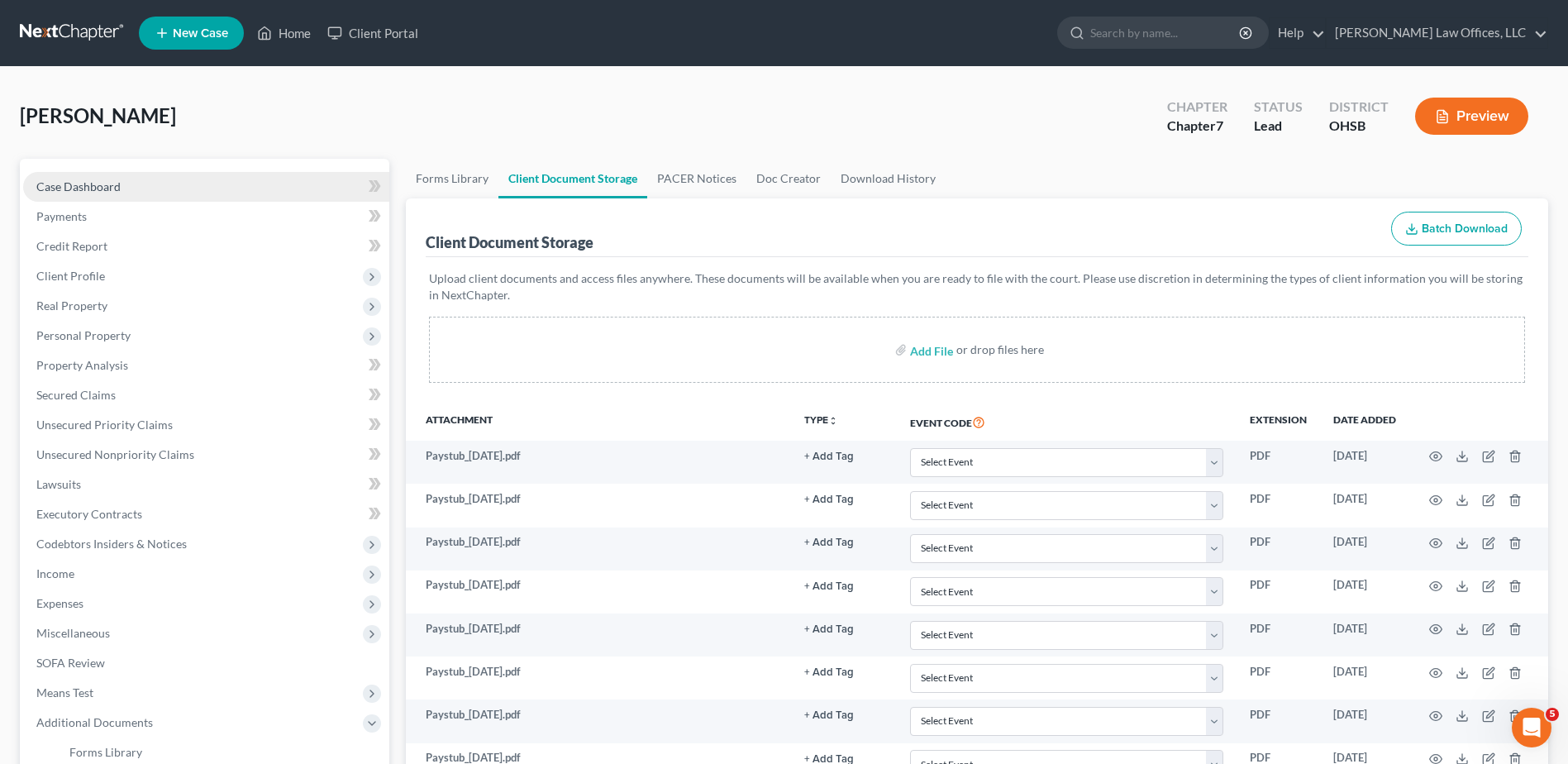
click at [116, 189] on span "Case Dashboard" at bounding box center [78, 186] width 85 height 14
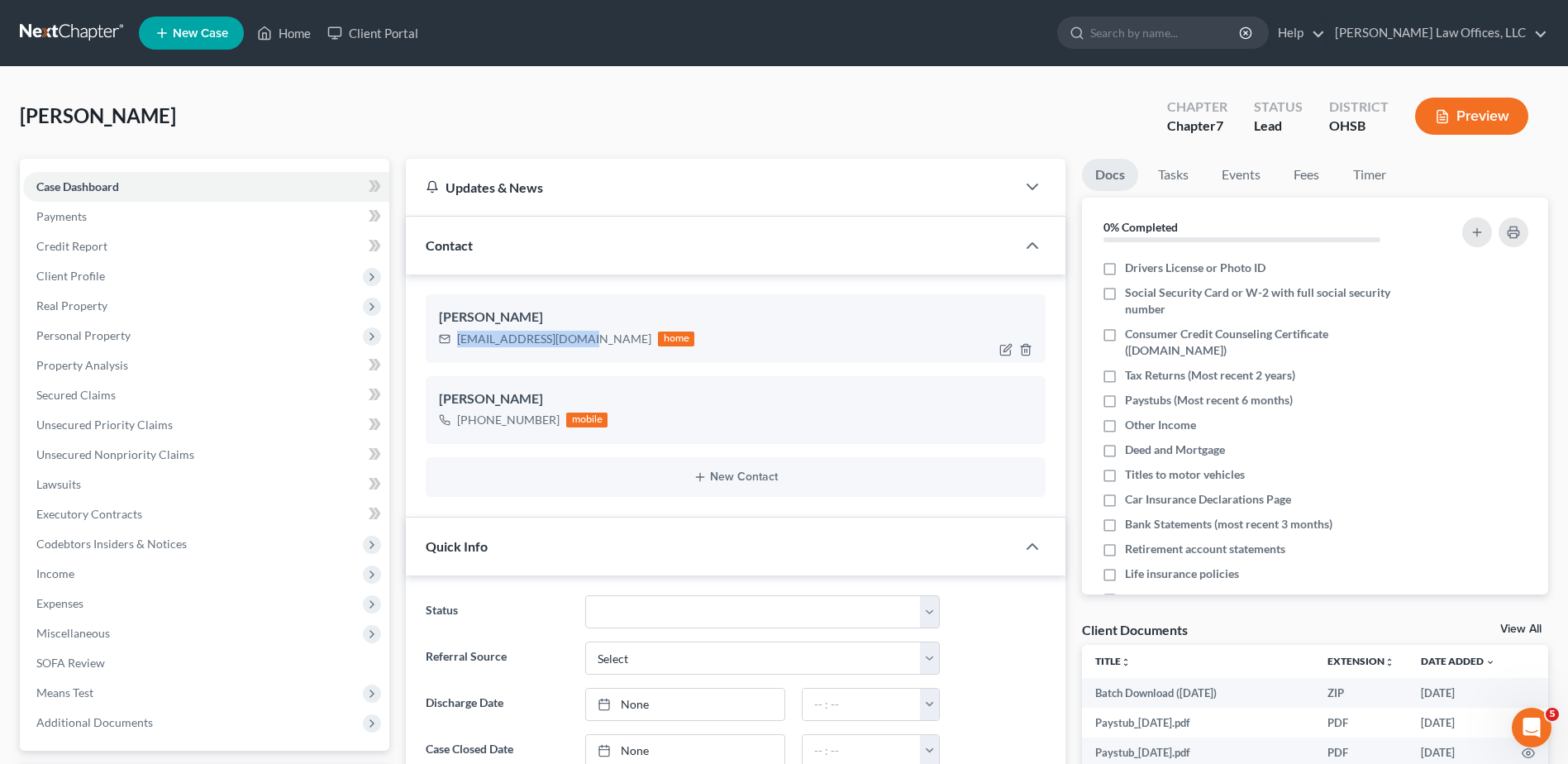
drag, startPoint x: 585, startPoint y: 337, endPoint x: 449, endPoint y: 337, distance: 136.0
click at [449, 337] on div "adsharp85@outlook.com home" at bounding box center [566, 339] width 256 height 22
copy div "adsharp85@outlook.com"
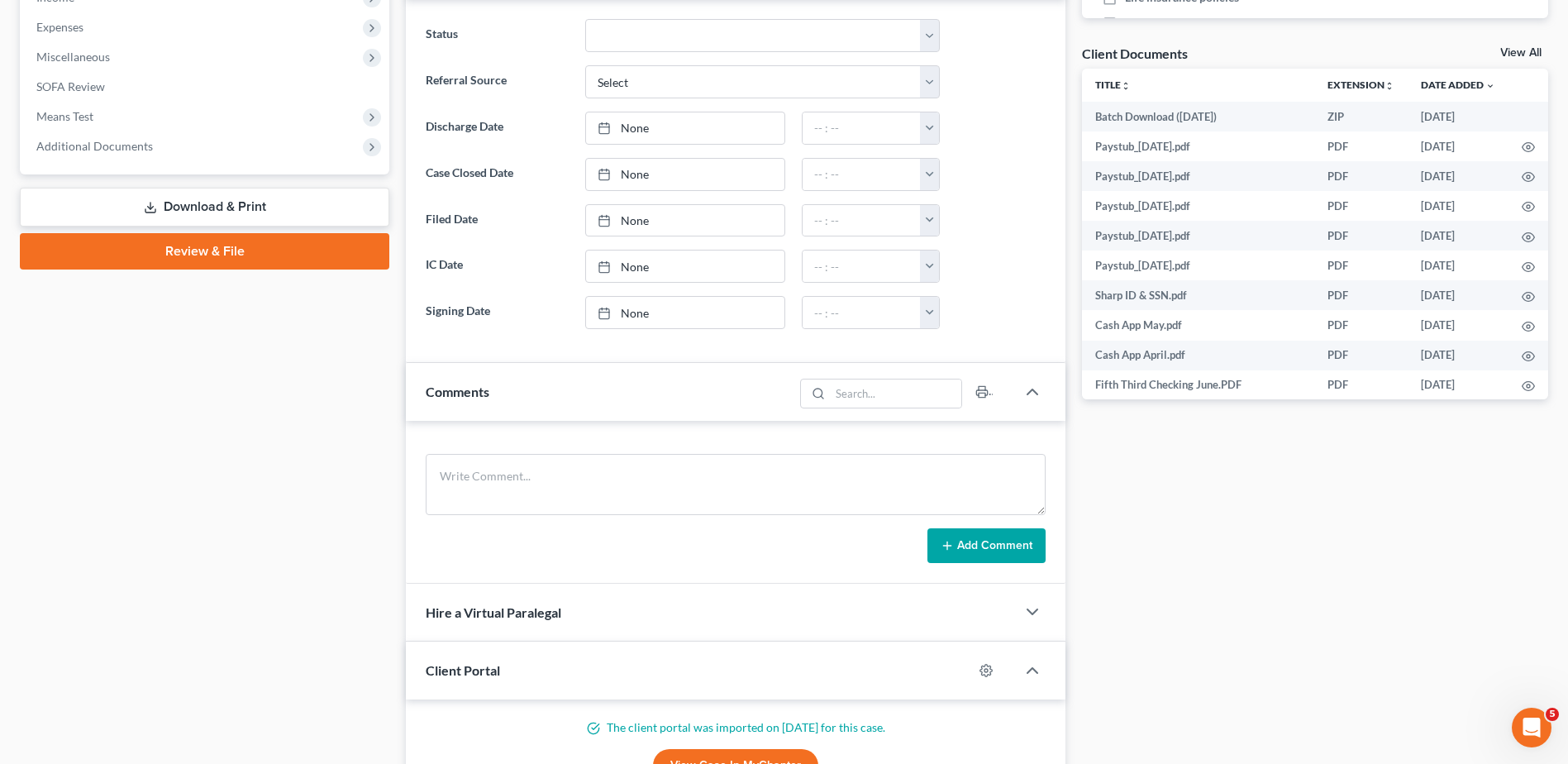
scroll to position [579, 0]
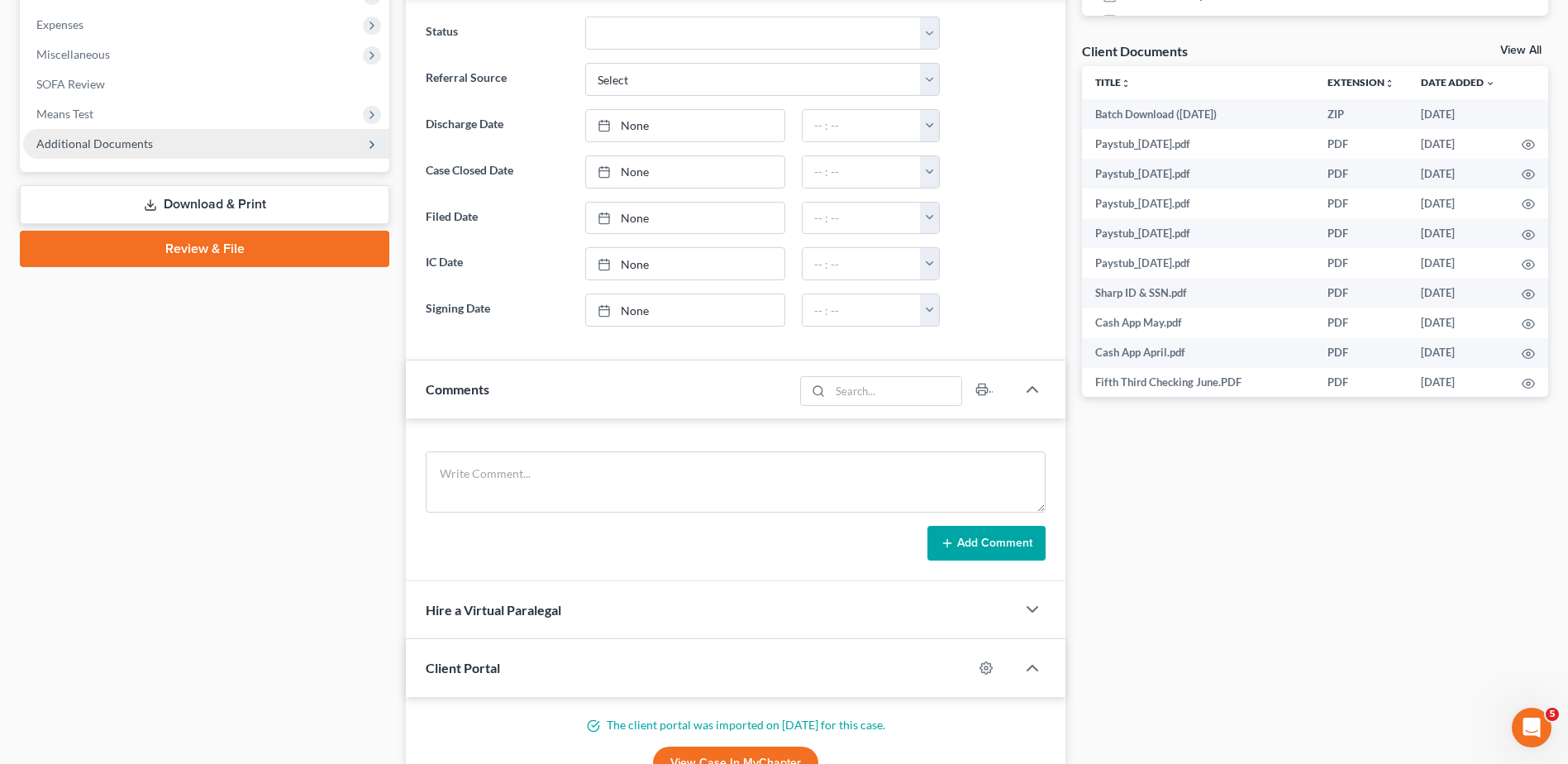
drag, startPoint x: 116, startPoint y: 151, endPoint x: 139, endPoint y: 153, distance: 23.1
click at [116, 151] on span "Additional Documents" at bounding box center [206, 143] width 367 height 30
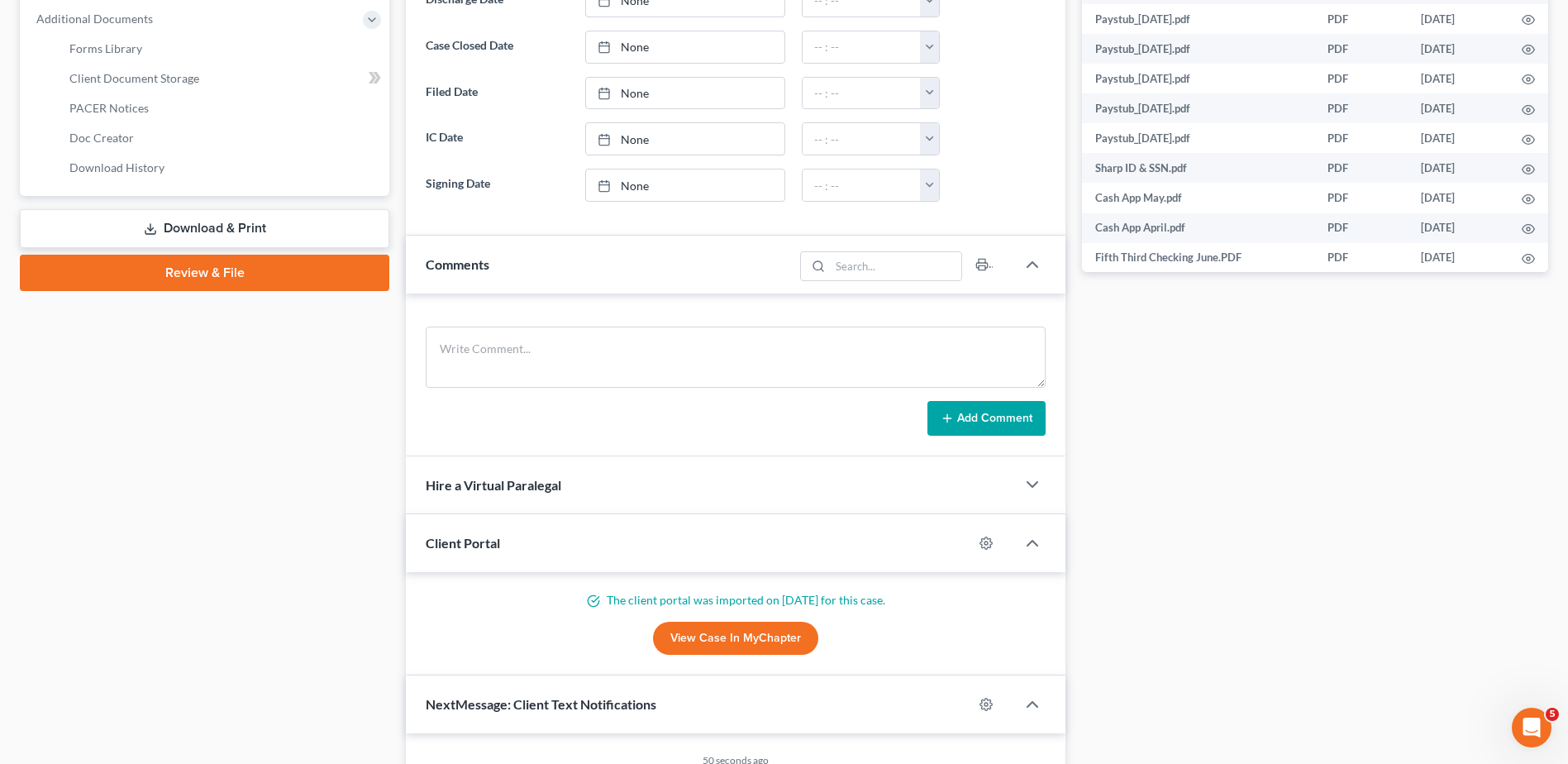
scroll to position [878, 0]
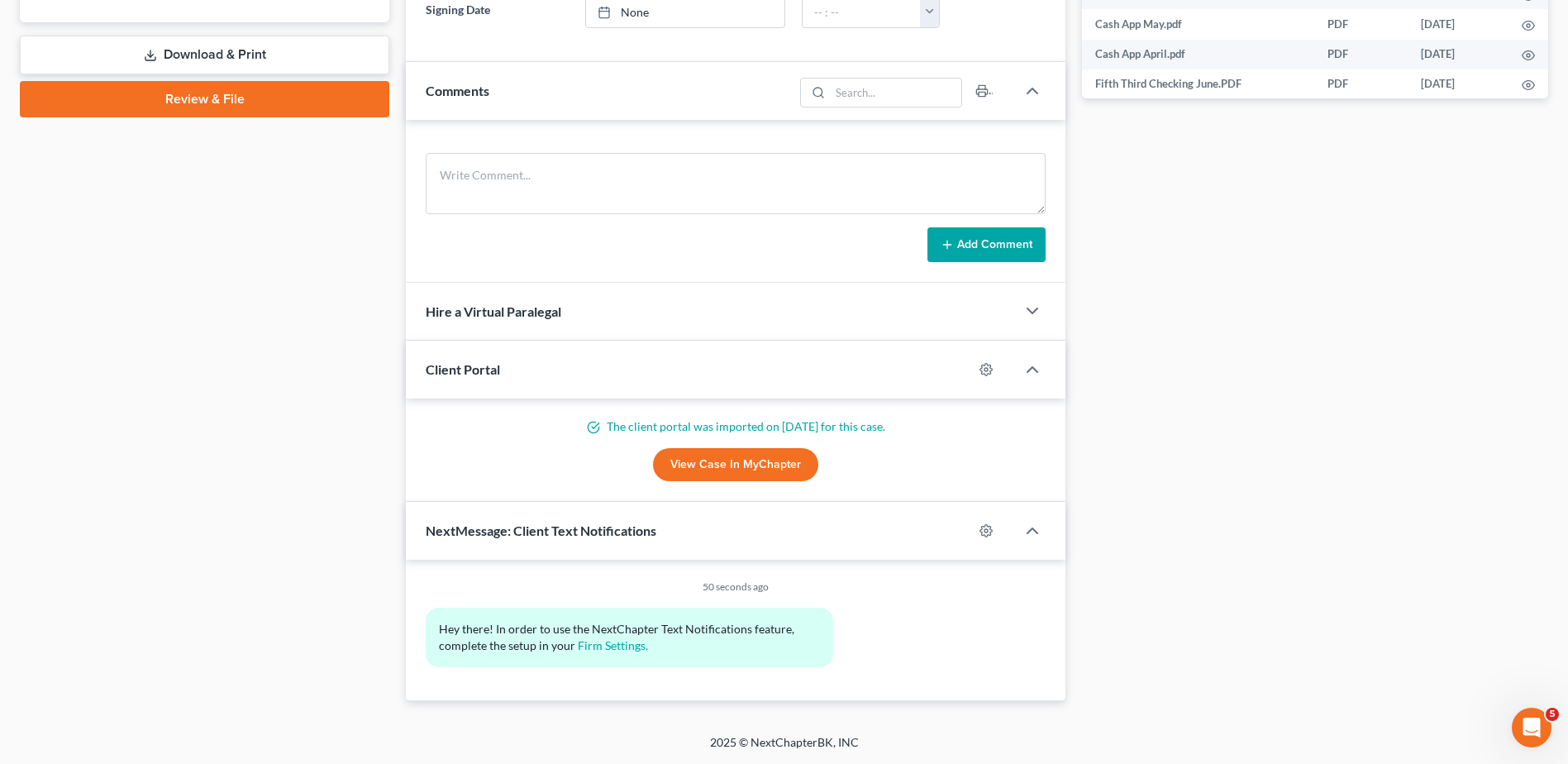
click at [743, 457] on link "View Case in MyChapter" at bounding box center [736, 464] width 166 height 33
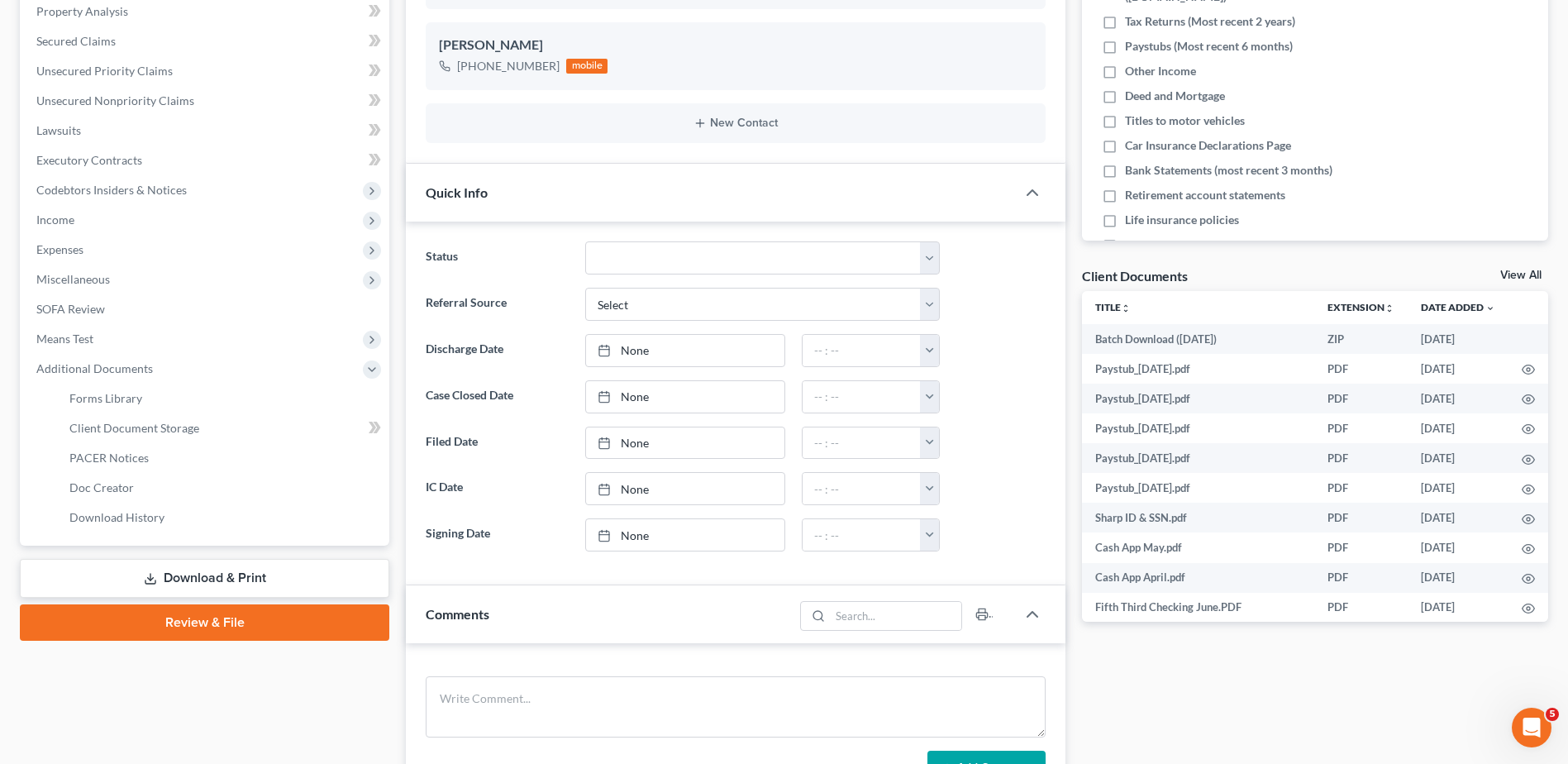
scroll to position [0, 0]
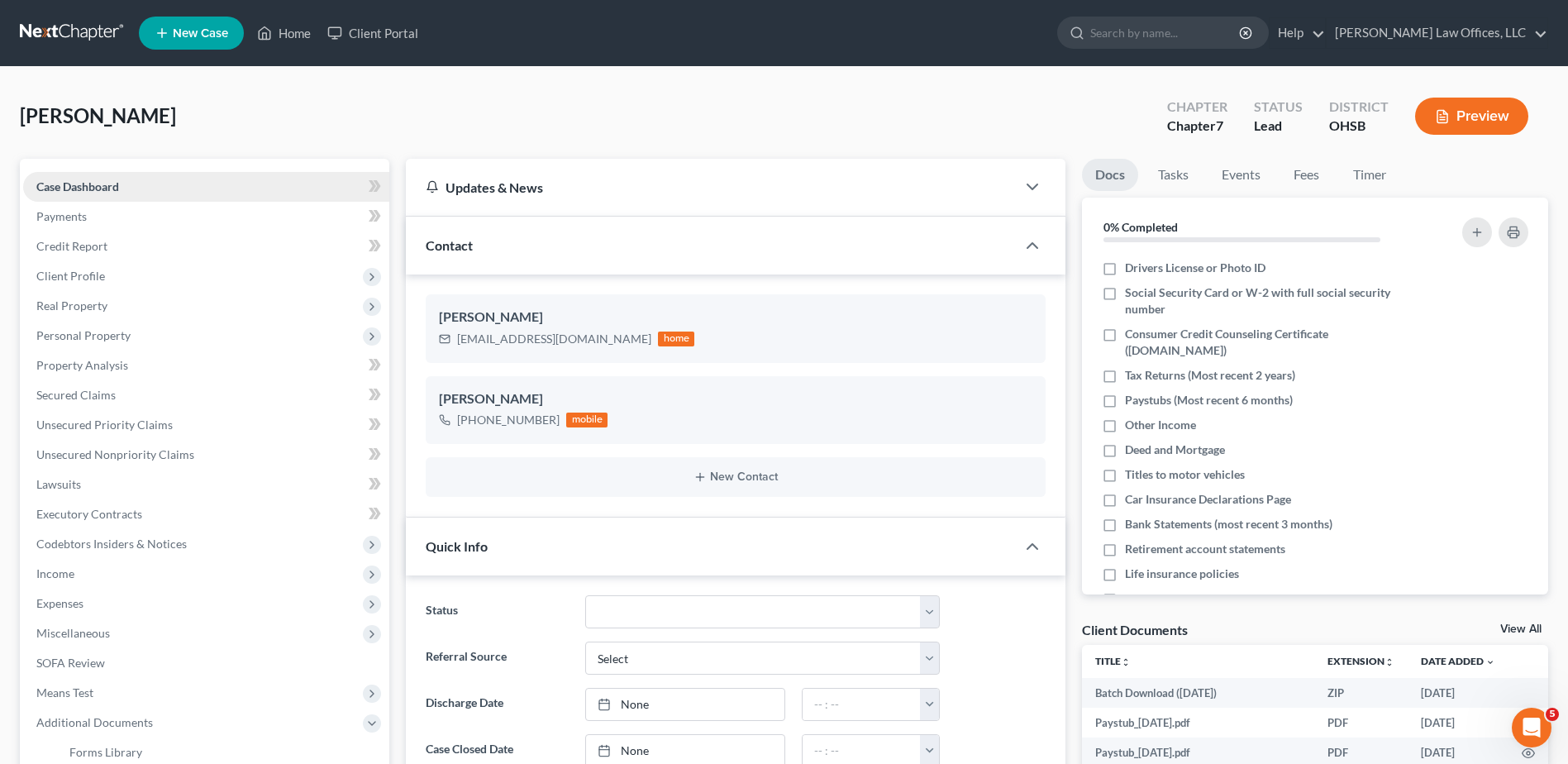
click at [86, 186] on span "Case Dashboard" at bounding box center [77, 186] width 83 height 14
click at [1125, 268] on label "Drivers License or Photo ID" at bounding box center [1195, 268] width 140 height 16
click at [1132, 268] on input "Drivers License or Photo ID" at bounding box center [1137, 265] width 11 height 11
checkbox input "true"
click at [1125, 294] on label "Social Security Card or W-2 with full social security number" at bounding box center [1271, 301] width 293 height 33
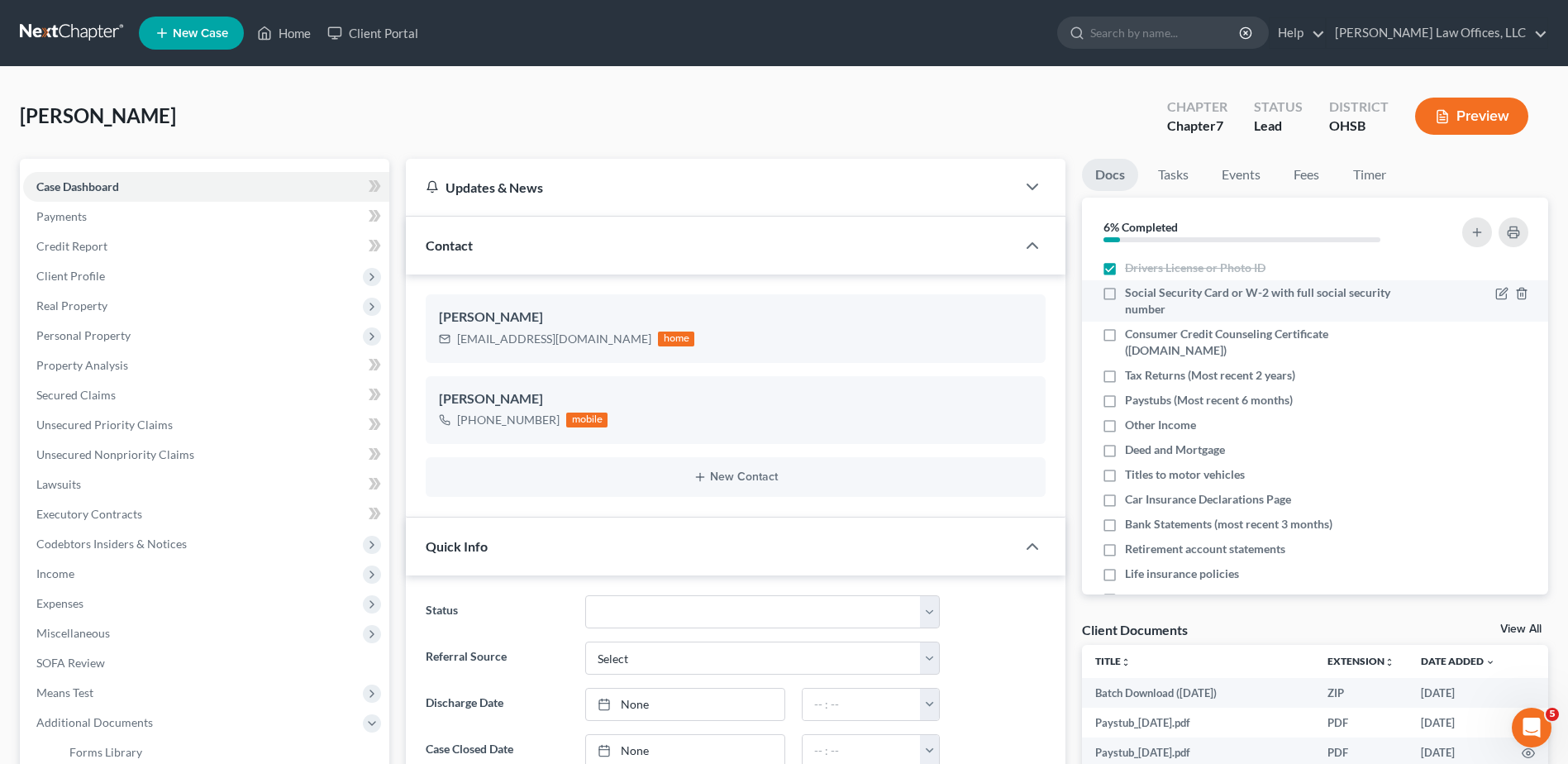
click at [1132, 294] on input "Social Security Card or W-2 with full social security number" at bounding box center [1137, 290] width 11 height 11
checkbox input "true"
click at [1125, 377] on label "Tax Returns (Most recent 2 years)" at bounding box center [1210, 376] width 170 height 16
click at [1132, 377] on input "Tax Returns (Most recent 2 years)" at bounding box center [1137, 373] width 11 height 11
checkbox input "true"
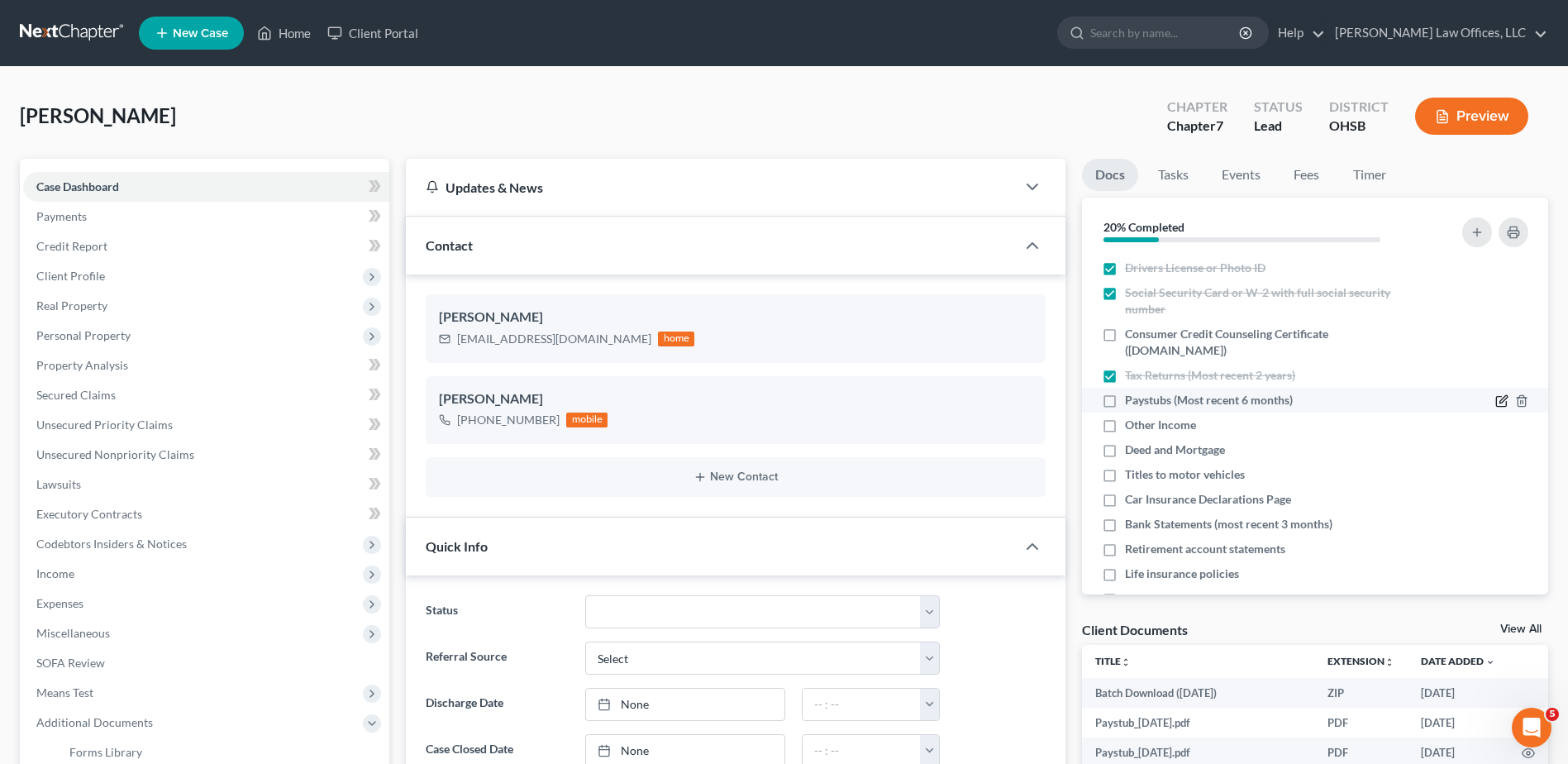
click at [1495, 401] on icon "button" at bounding box center [1501, 401] width 14 height 14
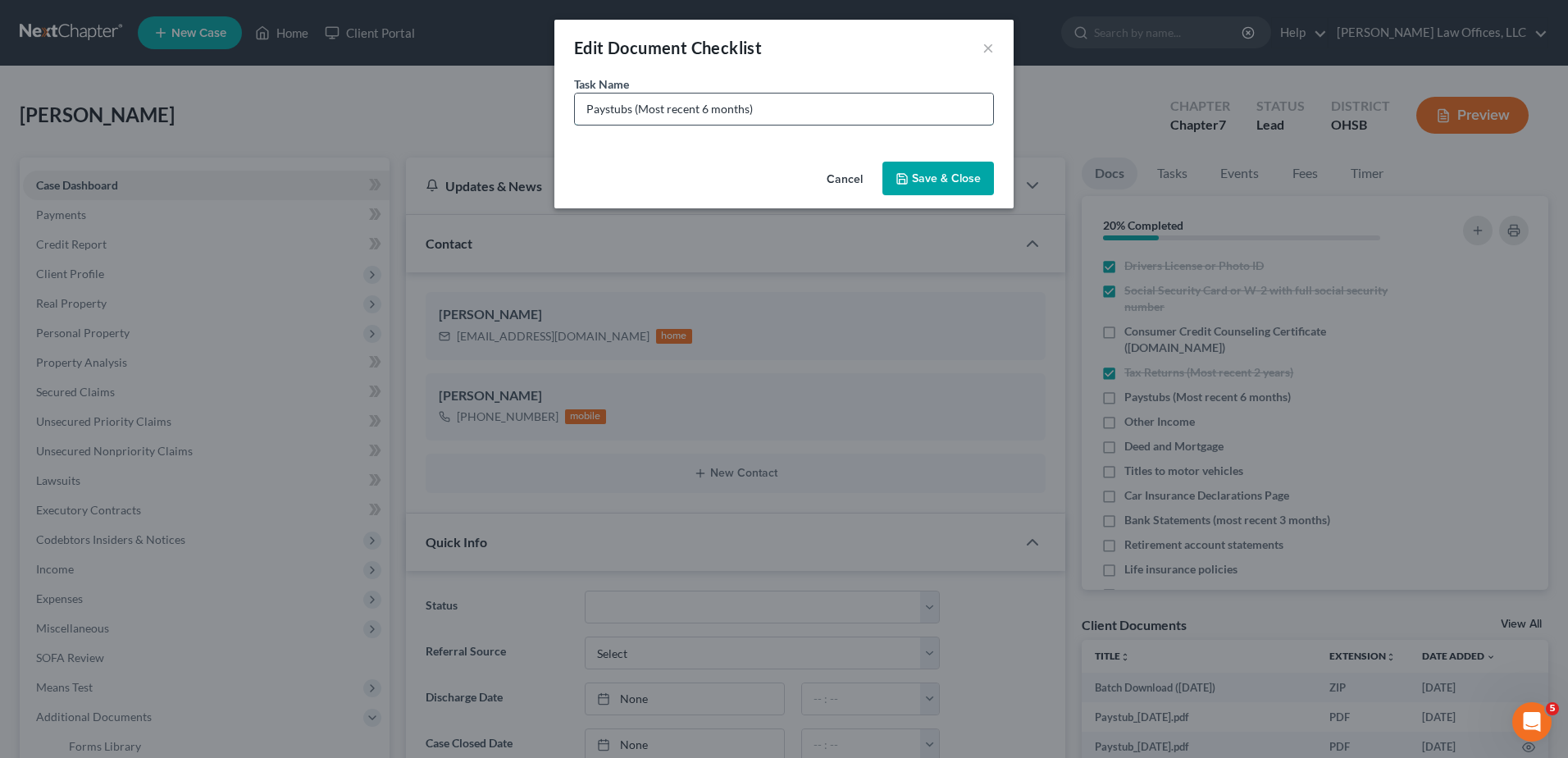
drag, startPoint x: 745, startPoint y: 105, endPoint x: 641, endPoint y: 105, distance: 104.0
click at [641, 105] on input "Paystubs (Most recent 6 months)" at bounding box center [784, 109] width 418 height 31
type input "Paystubs (Need 6/22 to current)"
click at [947, 183] on button "Save & Close" at bounding box center [938, 179] width 112 height 35
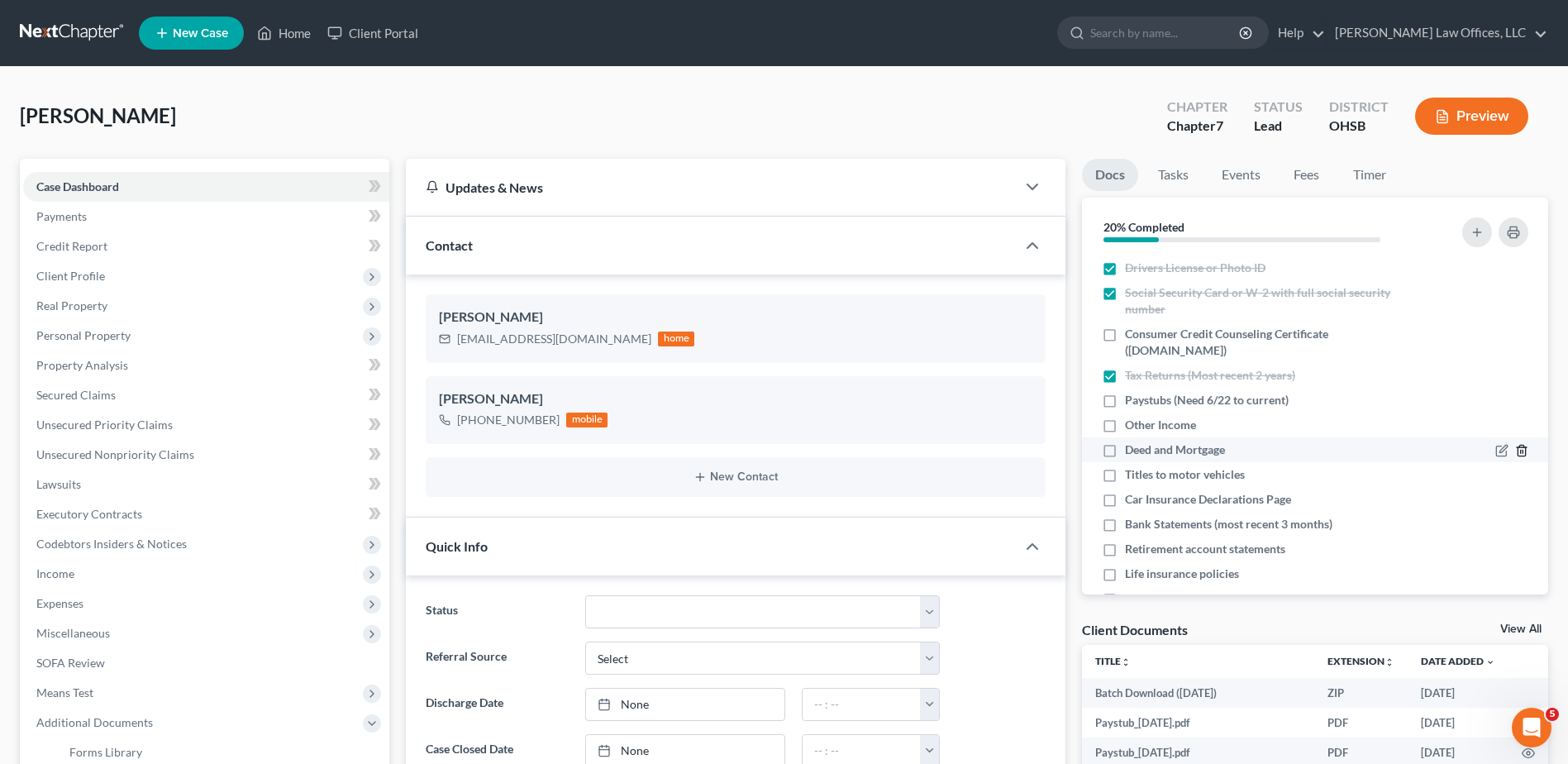
click at [1517, 448] on polyline "button" at bounding box center [1521, 448] width 10 height 0
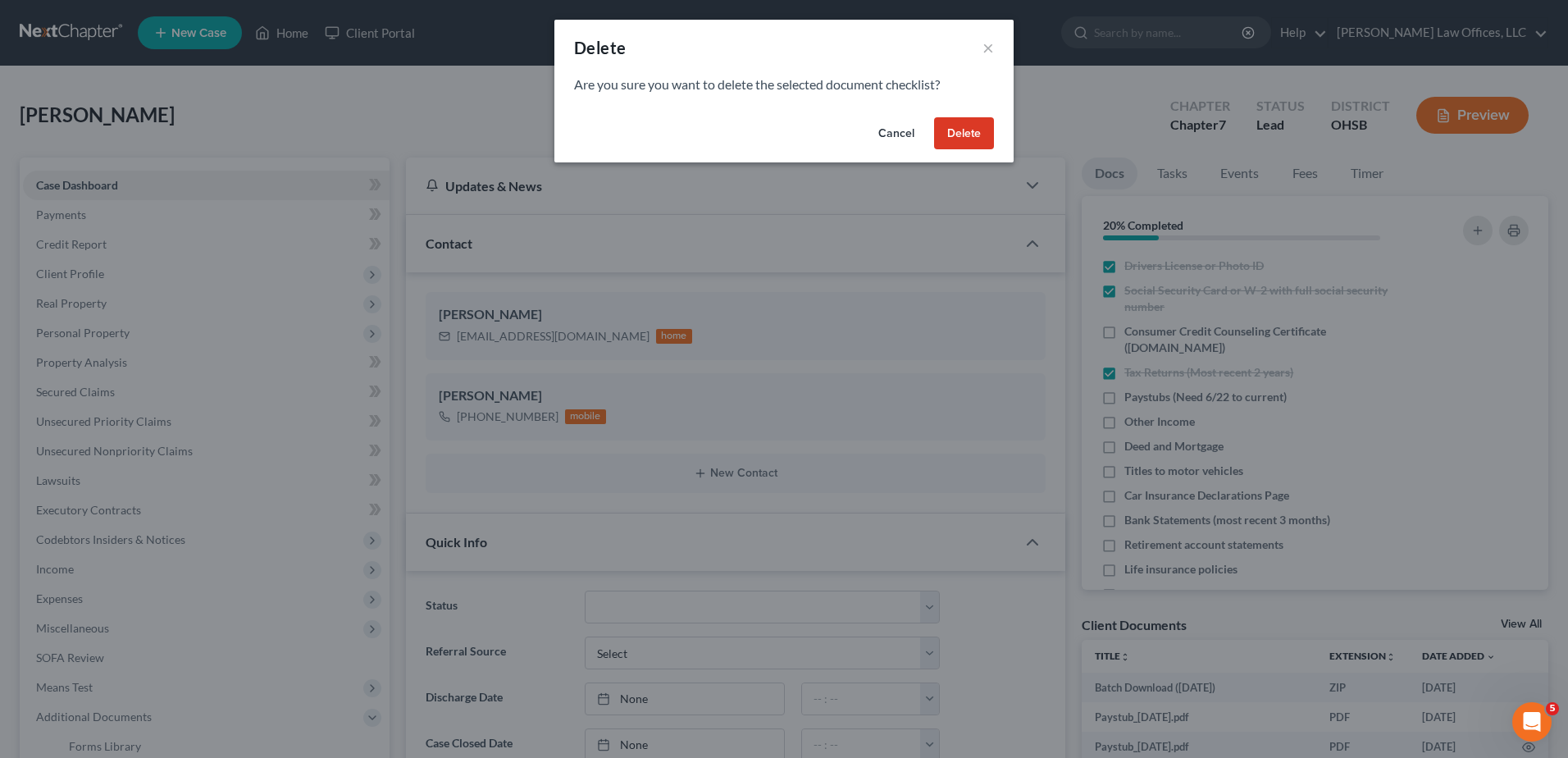
click at [973, 131] on button "Delete" at bounding box center [963, 133] width 60 height 33
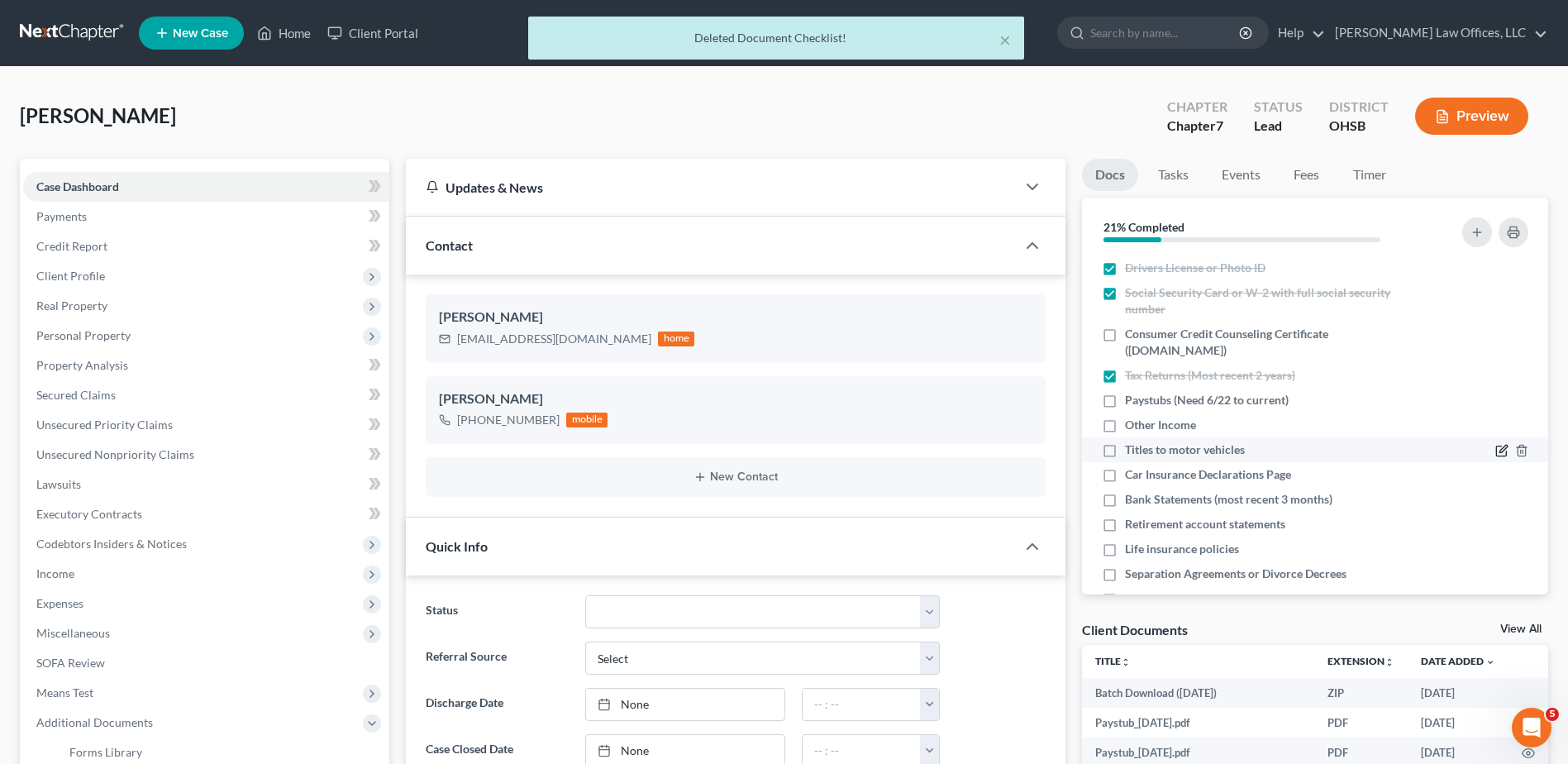
click at [1495, 448] on icon "button" at bounding box center [1501, 450] width 14 height 14
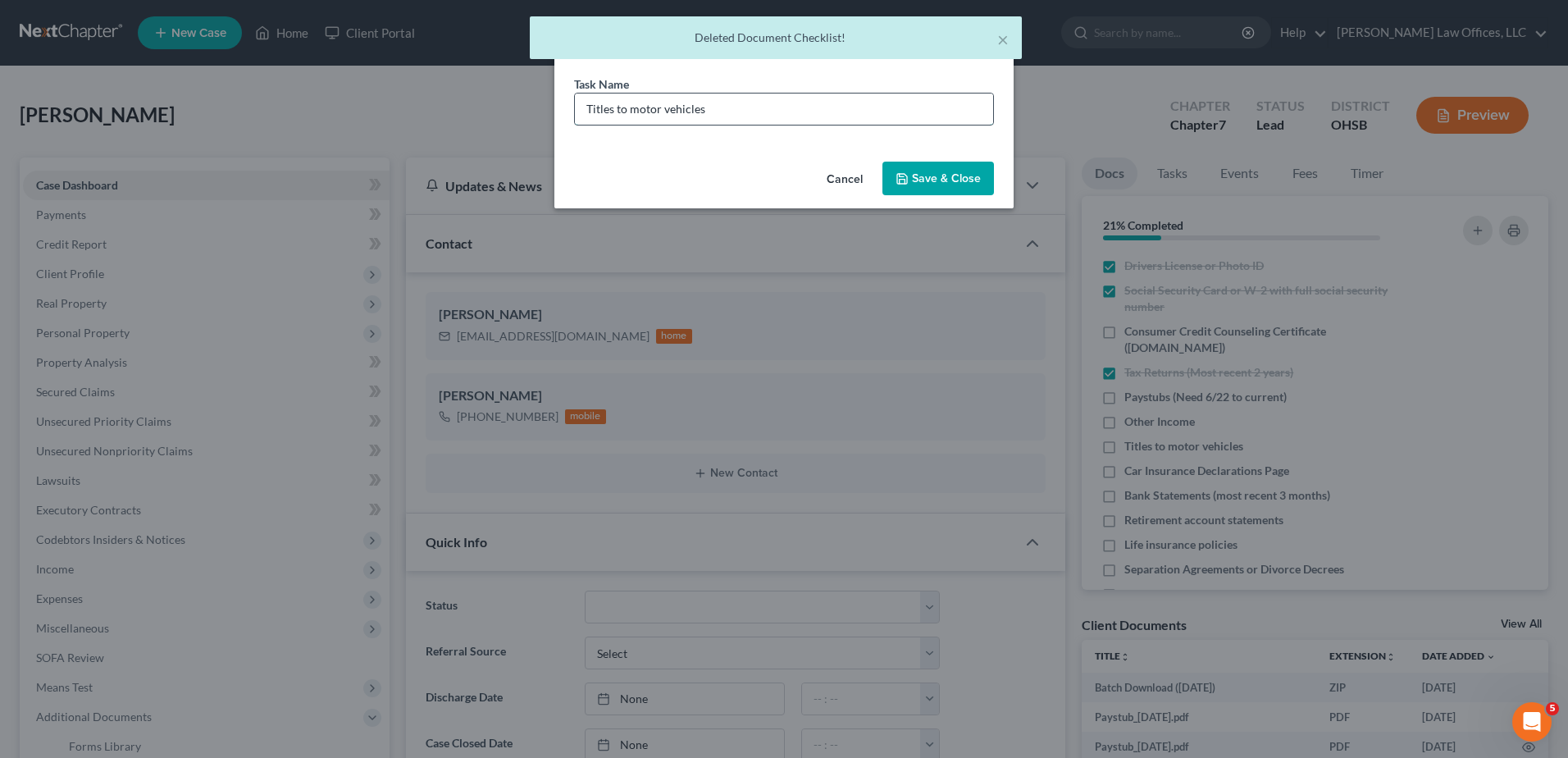
drag, startPoint x: 743, startPoint y: 109, endPoint x: 629, endPoint y: 112, distance: 114.0
click at [629, 112] on input "Titles to motor vehicles" at bounding box center [784, 109] width 418 height 31
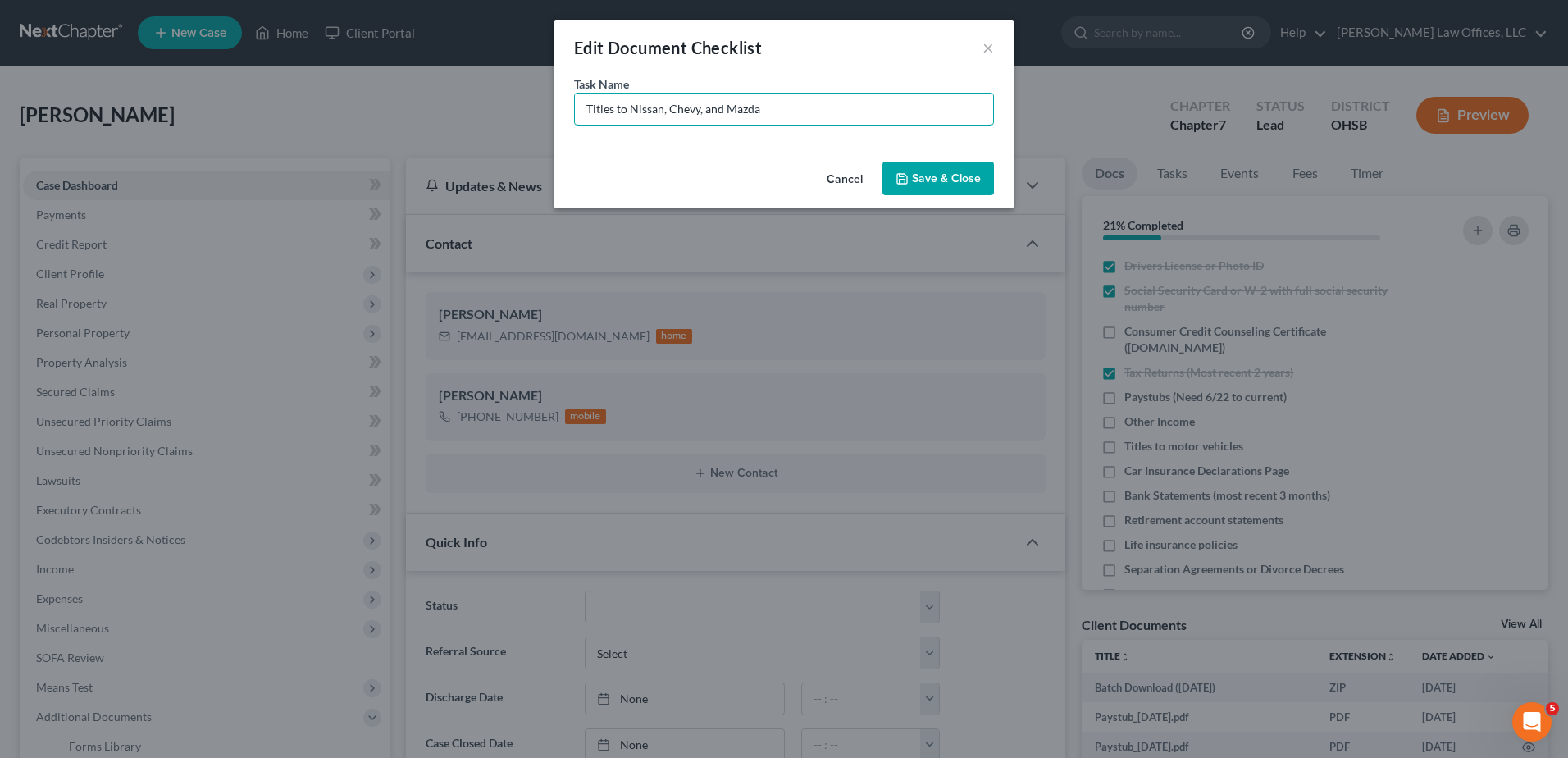
type input "Titles to Nissan, Chevy, and Mazda"
click at [907, 186] on button "Save & Close" at bounding box center [938, 179] width 112 height 35
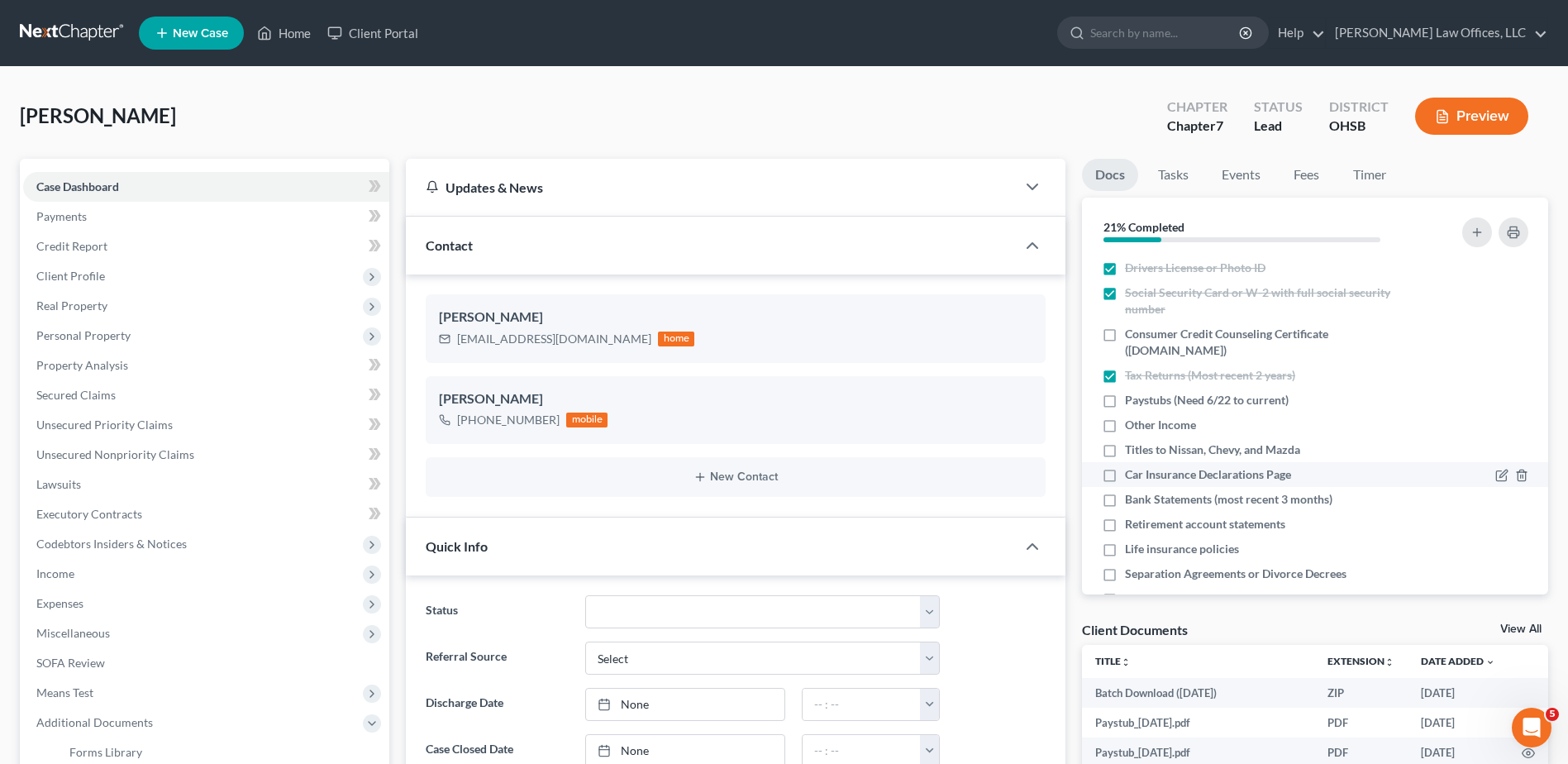
click at [1125, 476] on label "Car Insurance Declarations Page" at bounding box center [1208, 475] width 166 height 16
click at [1132, 476] on input "Car Insurance Declarations Page" at bounding box center [1137, 472] width 11 height 11
checkbox input "true"
click at [1495, 547] on icon "button" at bounding box center [1501, 550] width 14 height 14
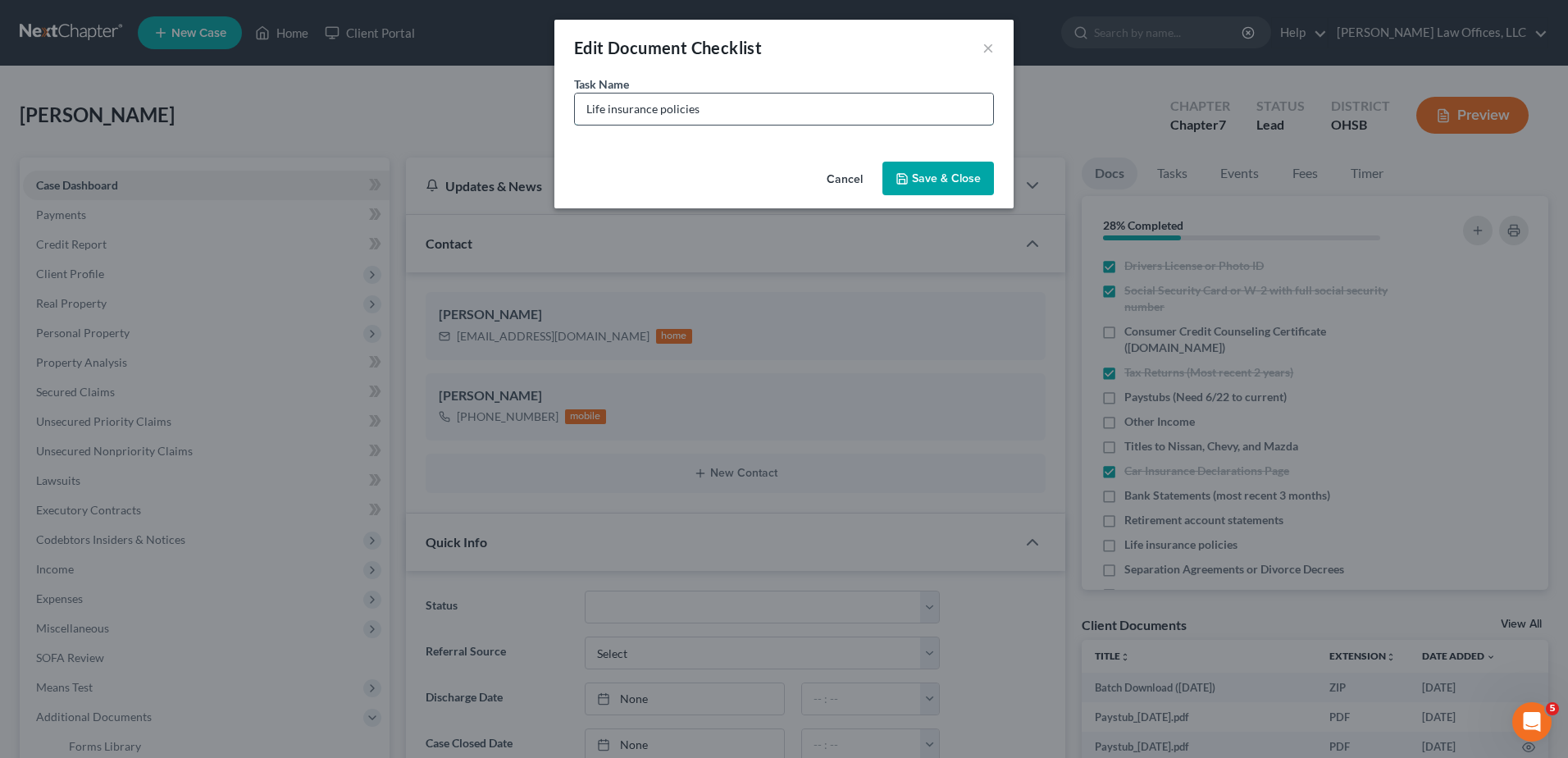
click at [586, 115] on input "Life insurance policies" at bounding box center [784, 109] width 418 height 31
click at [797, 109] on input "Mutual of Omaha Life insurance policies" at bounding box center [784, 109] width 418 height 31
type input "Mutual of Omaha Life insurance policy"
click at [934, 175] on button "Save & Close" at bounding box center [938, 179] width 112 height 35
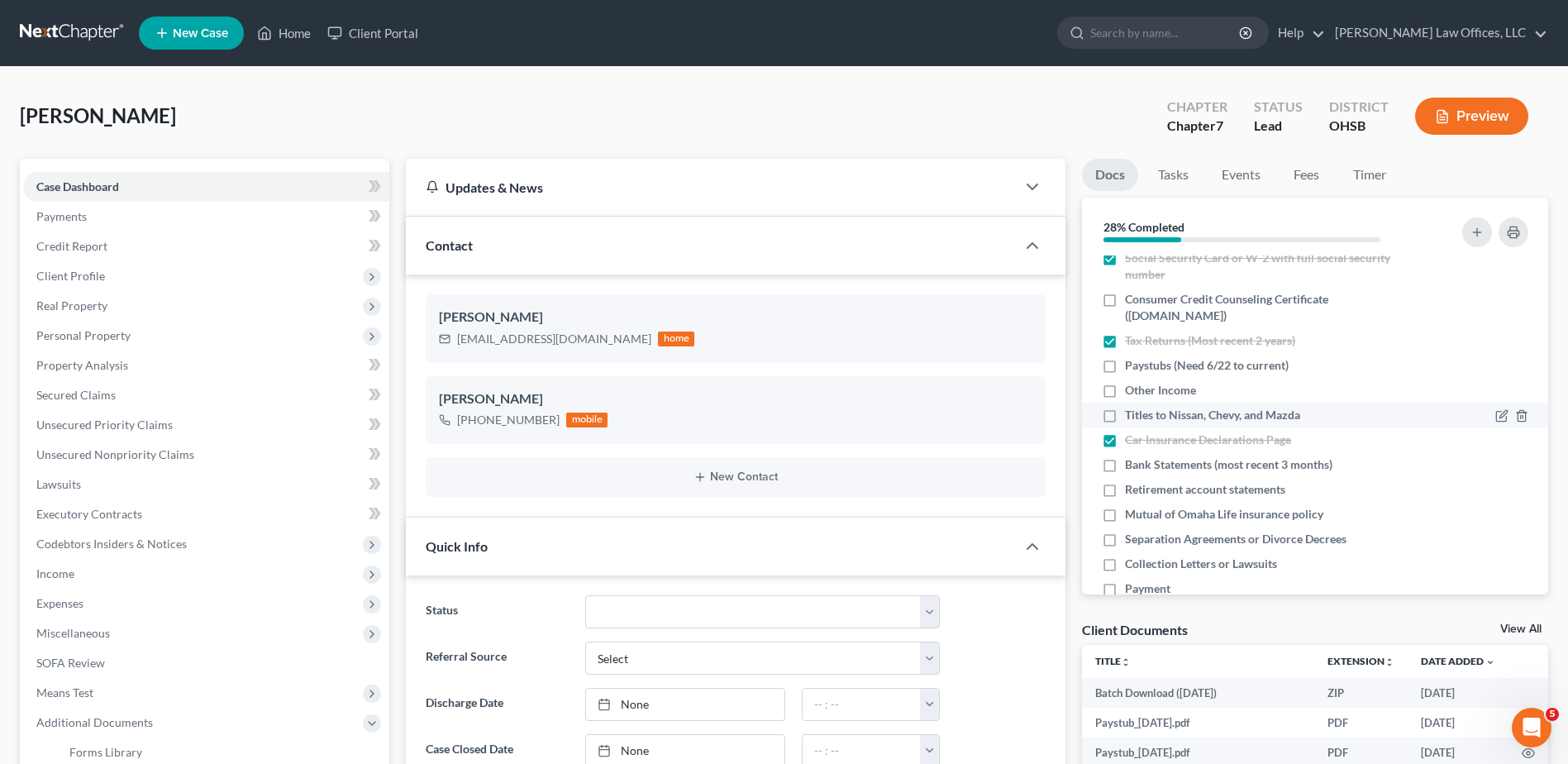
scroll to position [68, 0]
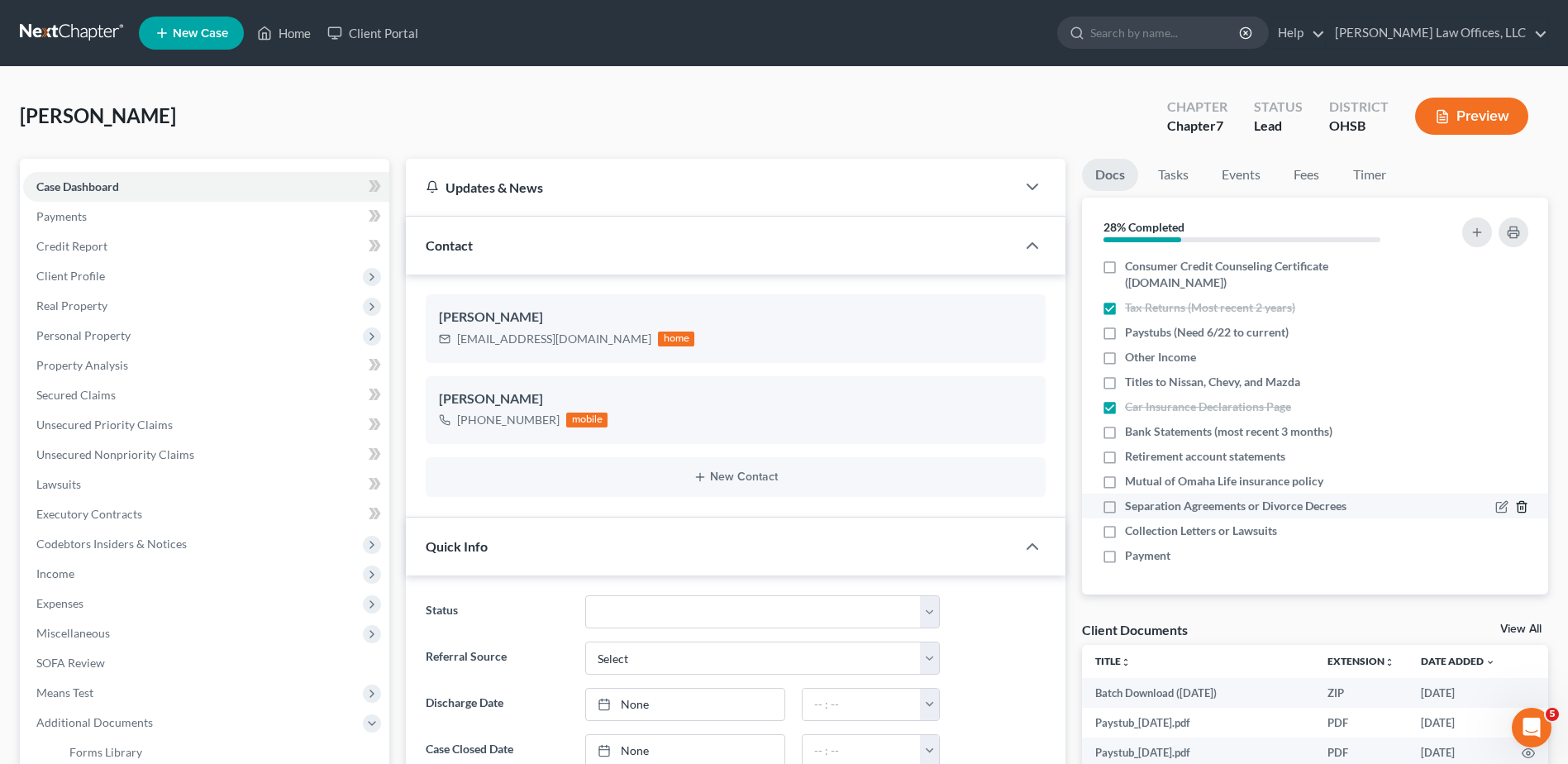
click at [1517, 504] on polyline "button" at bounding box center [1521, 504] width 10 height 0
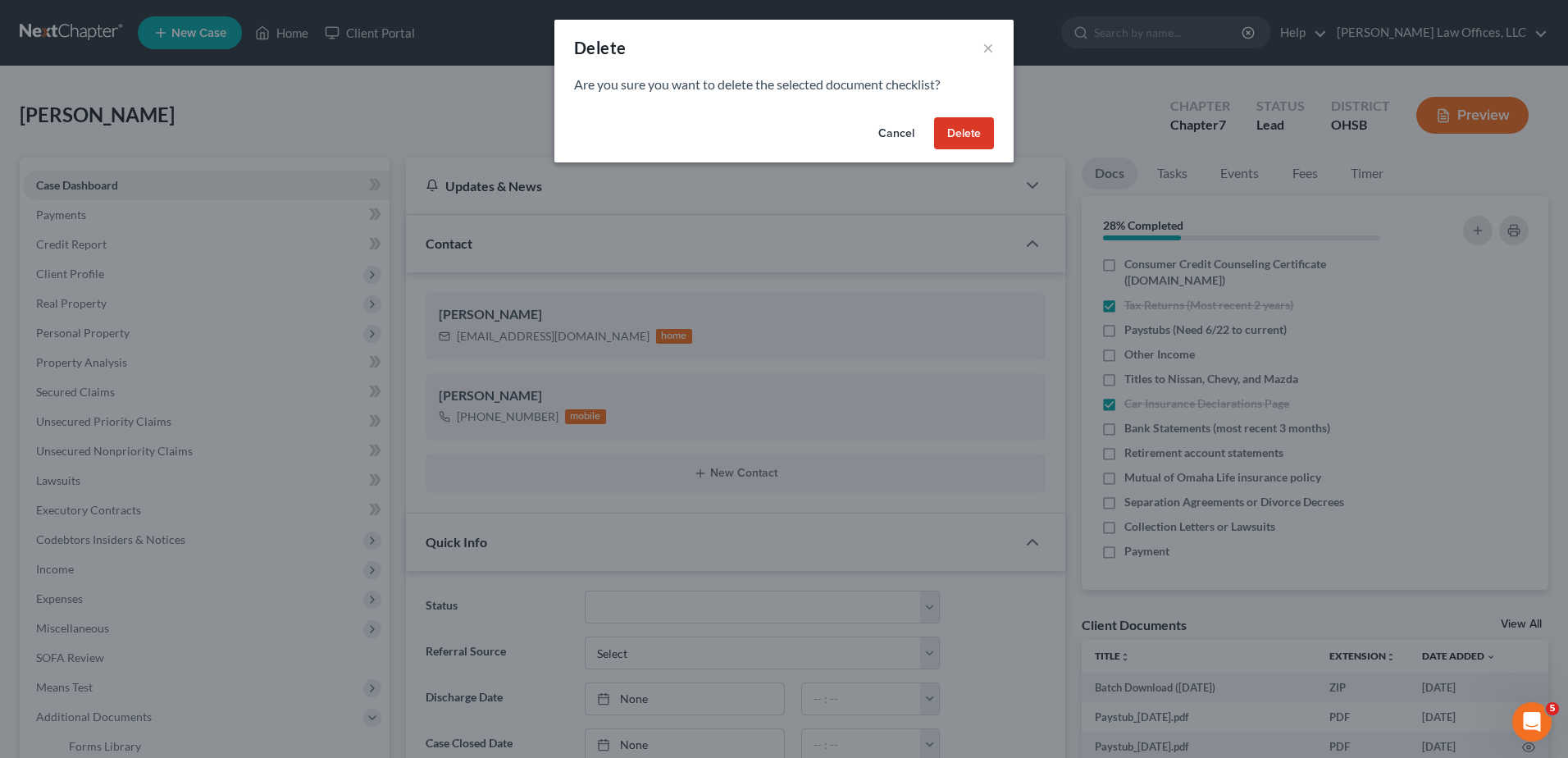
click at [974, 134] on button "Delete" at bounding box center [963, 133] width 60 height 33
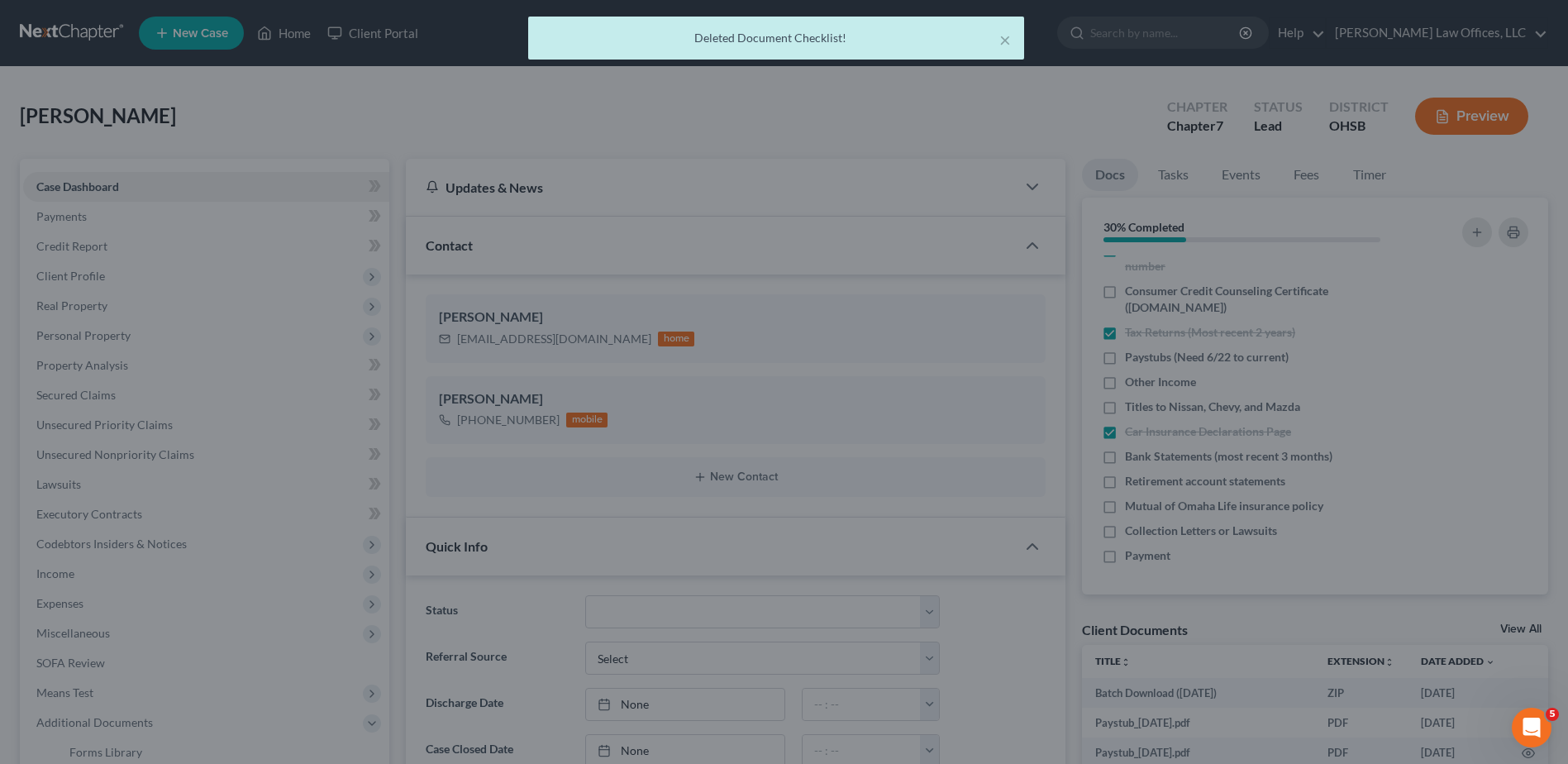
scroll to position [43, 0]
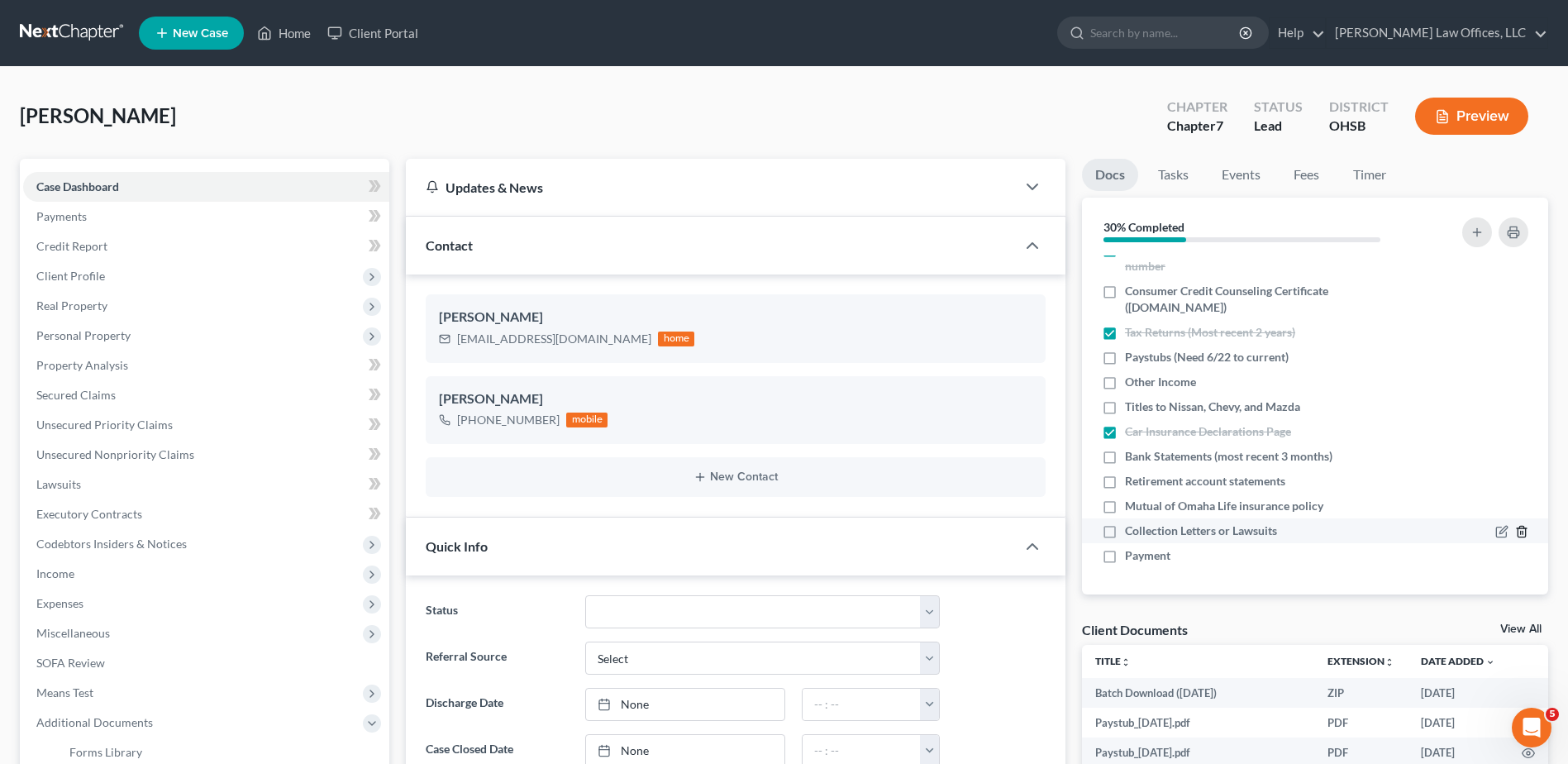
click at [1515, 531] on icon "button" at bounding box center [1521, 532] width 14 height 14
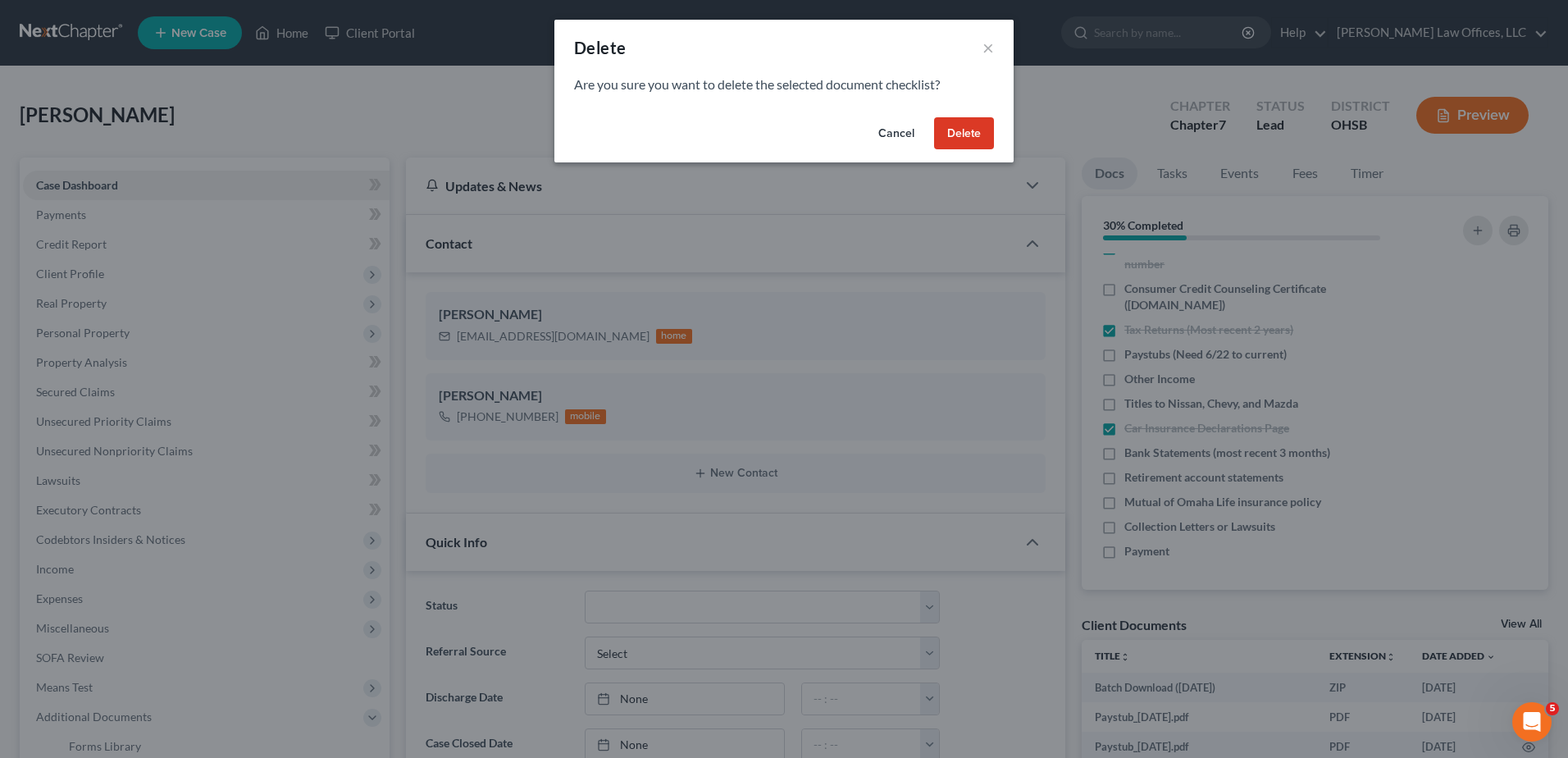
click at [980, 141] on button "Delete" at bounding box center [963, 133] width 60 height 33
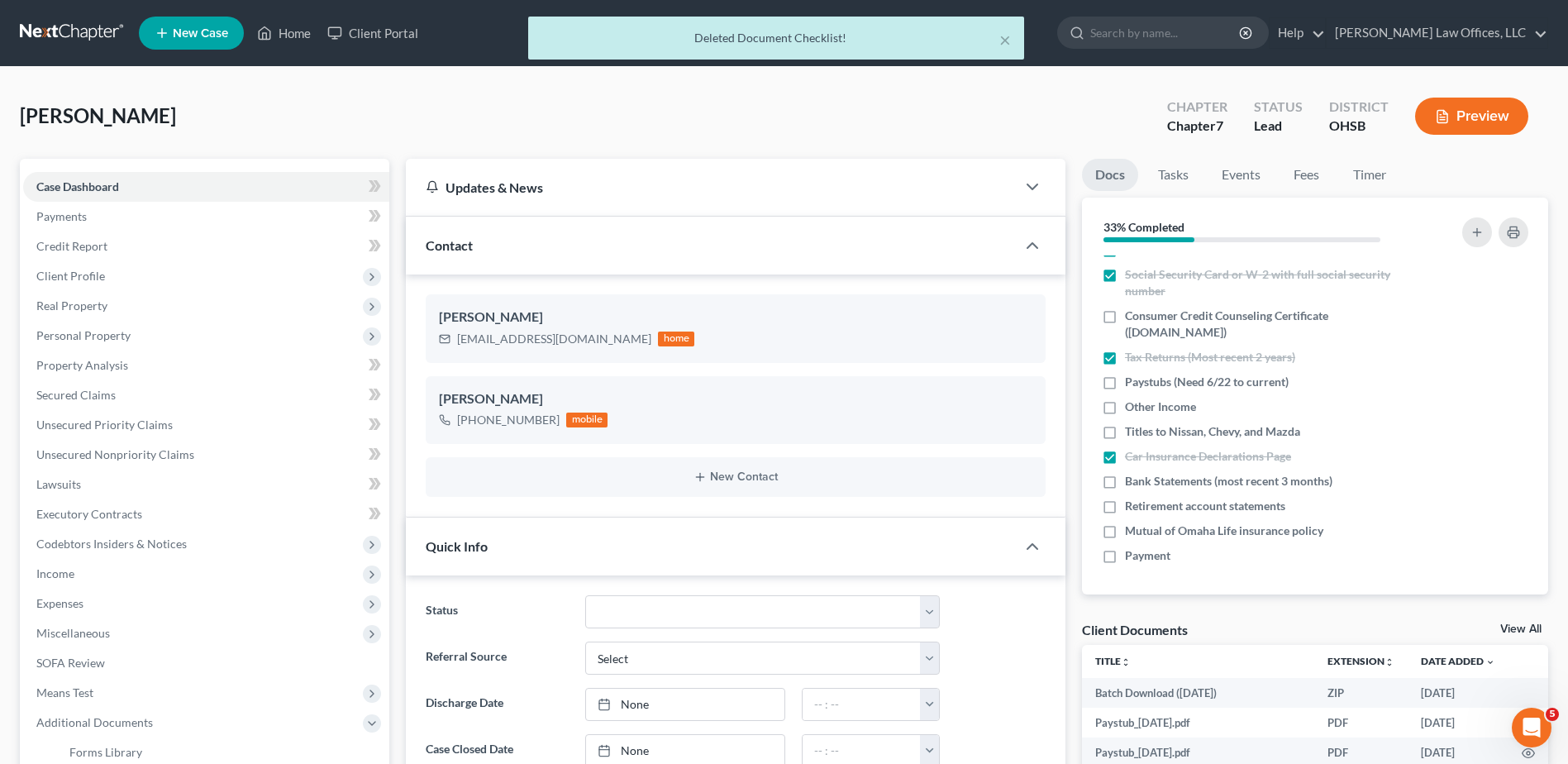
scroll to position [18, 0]
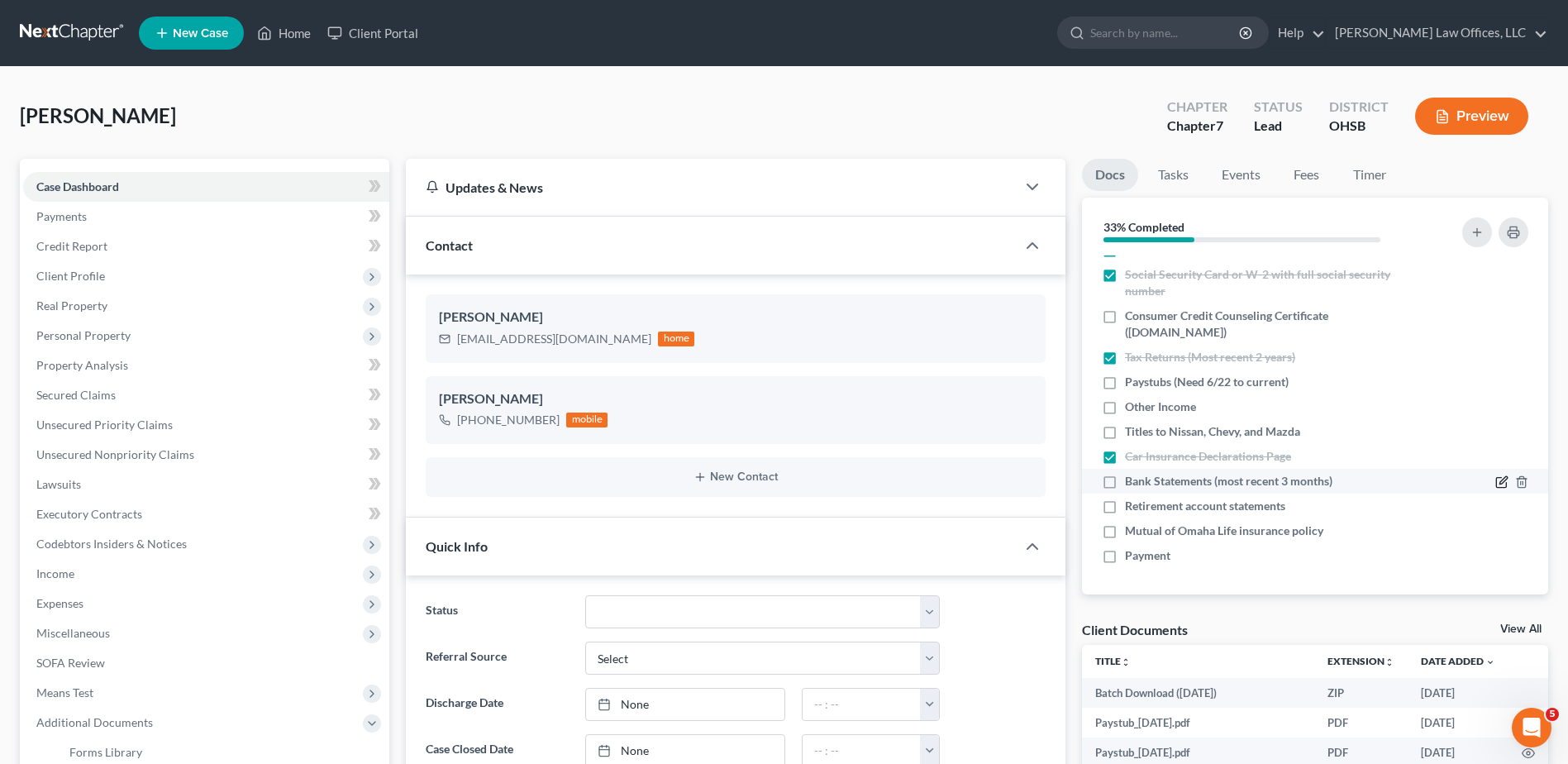
click at [1500, 483] on icon "button" at bounding box center [1503, 481] width 7 height 7
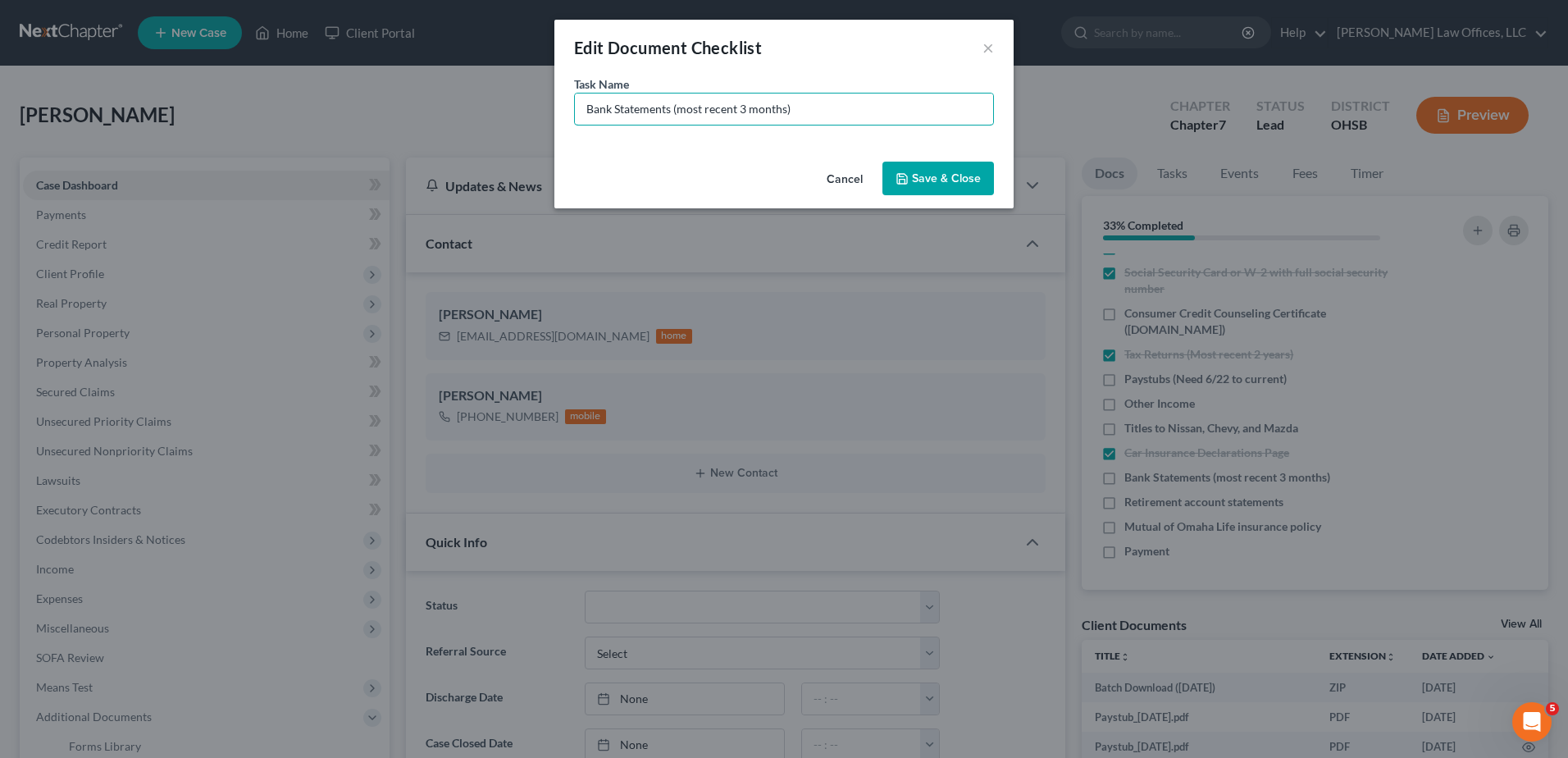
drag, startPoint x: 795, startPoint y: 111, endPoint x: 556, endPoint y: 116, distance: 239.1
click at [556, 116] on div "Task Name * Bank Statements (most recent 3 months)" at bounding box center [784, 114] width 459 height 80
type input "Fifth Third Checking - need July; Fifth Third Savings - need May, June, July"
click at [941, 171] on button "Save & Close" at bounding box center [938, 179] width 112 height 35
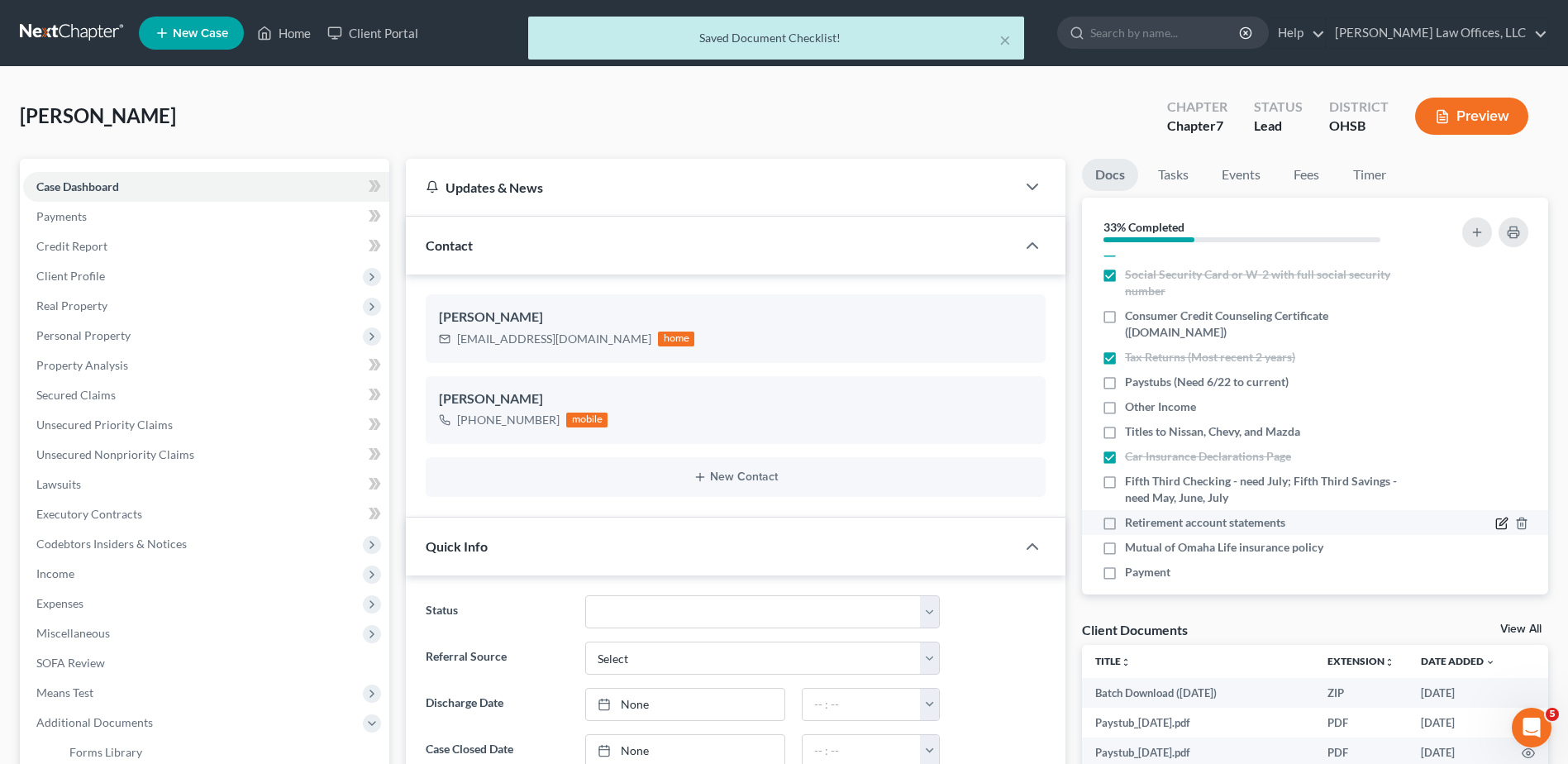
click at [1495, 522] on icon "button" at bounding box center [1501, 523] width 14 height 14
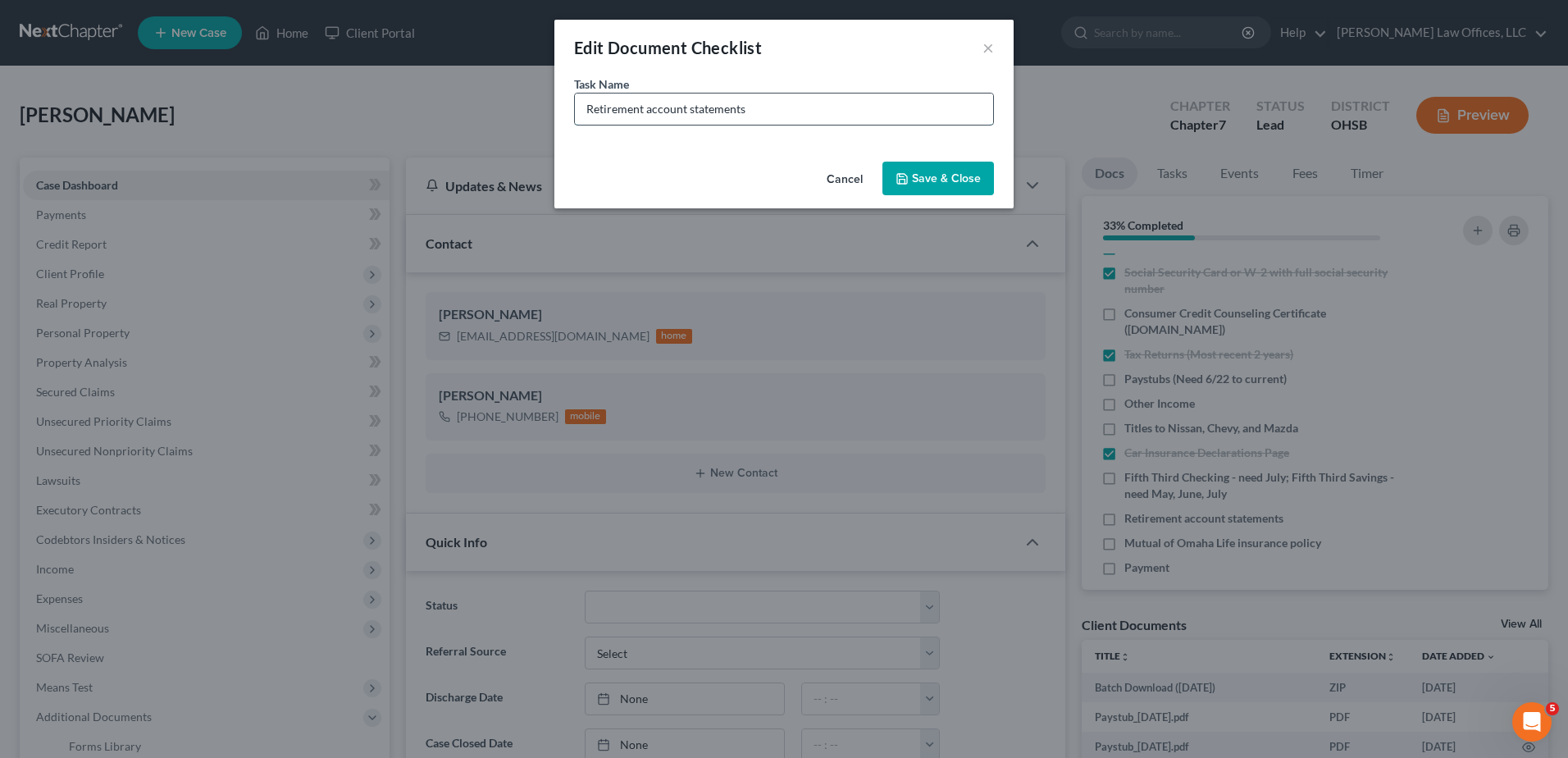
drag, startPoint x: 762, startPoint y: 112, endPoint x: 588, endPoint y: 110, distance: 174.0
click at [588, 110] on input "Retirement account statements" at bounding box center [784, 109] width 418 height 31
type input "Need Venmo July and Cash App June and July"
click at [945, 179] on button "Save & Close" at bounding box center [938, 179] width 112 height 35
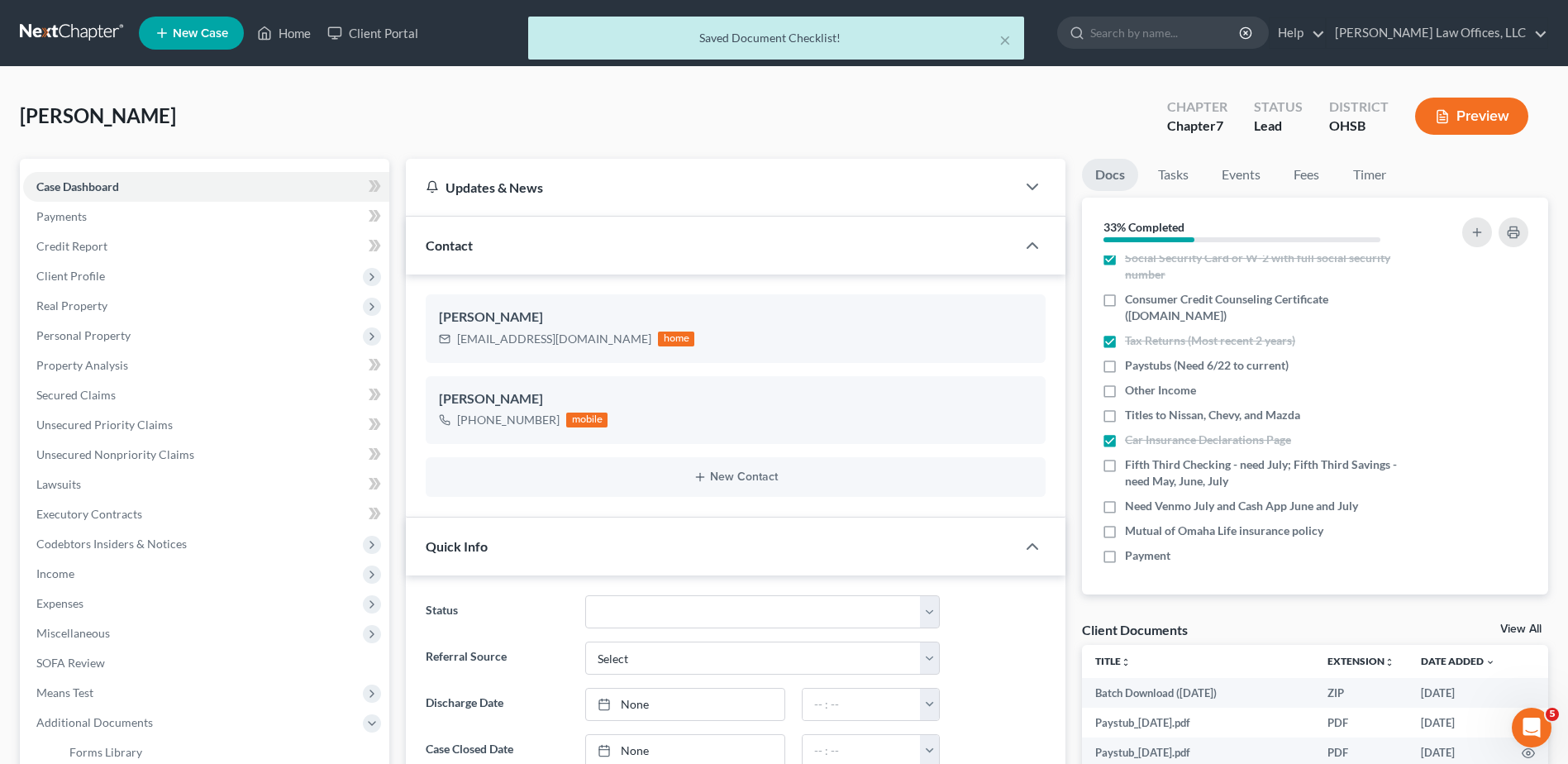
scroll to position [0, 0]
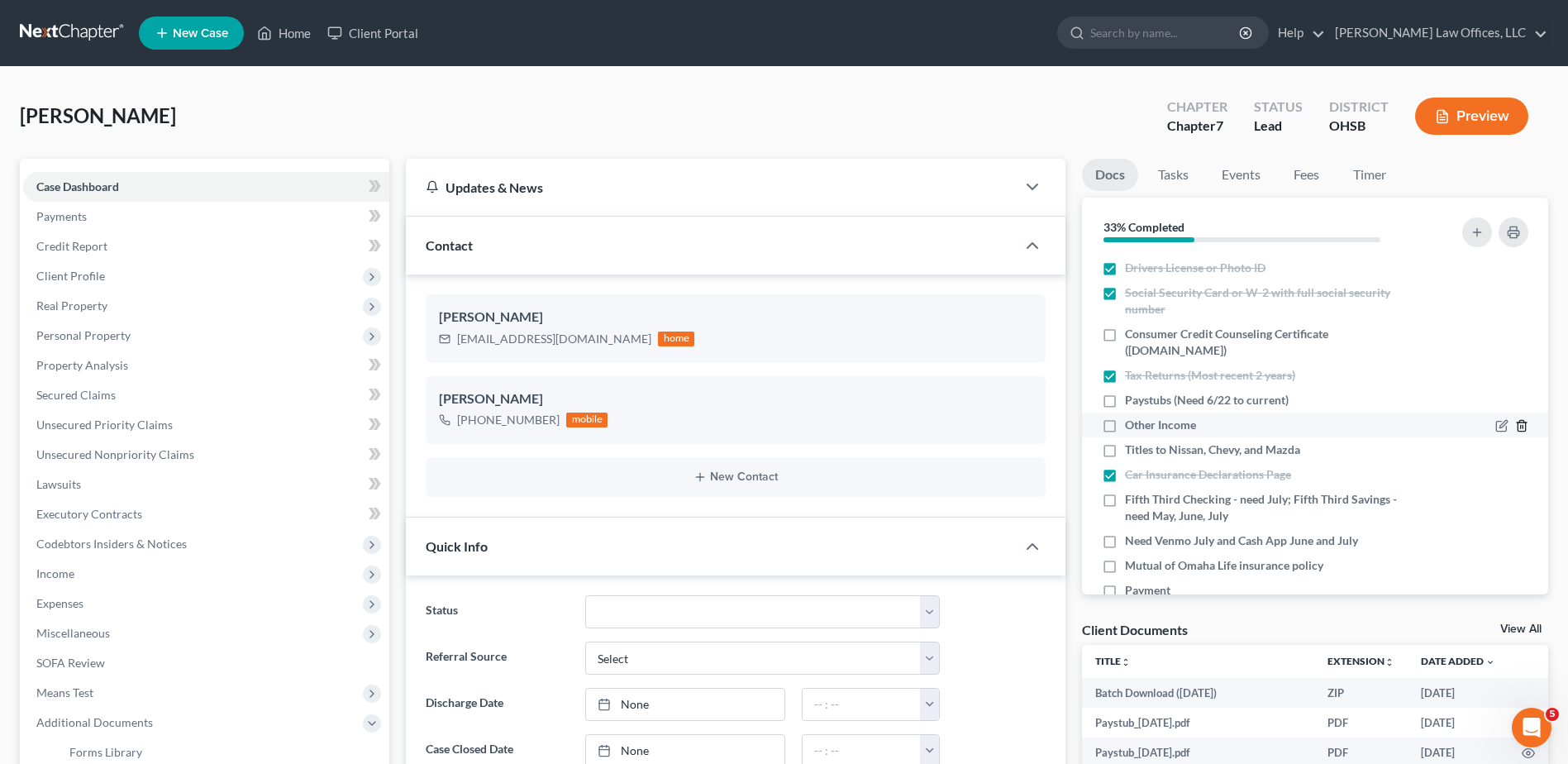
click at [1515, 425] on icon "button" at bounding box center [1521, 425] width 14 height 14
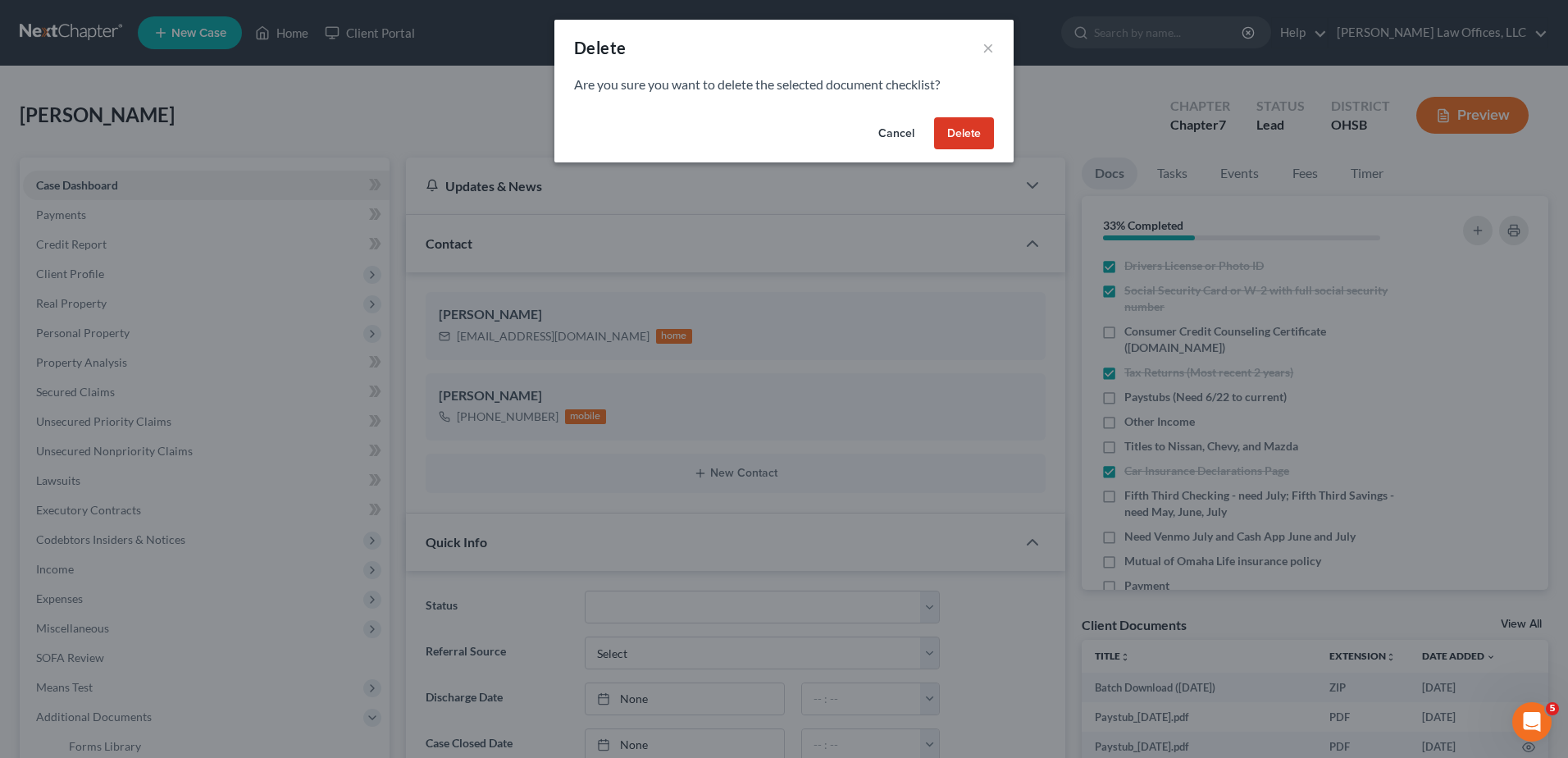
click at [964, 140] on button "Delete" at bounding box center [963, 133] width 60 height 33
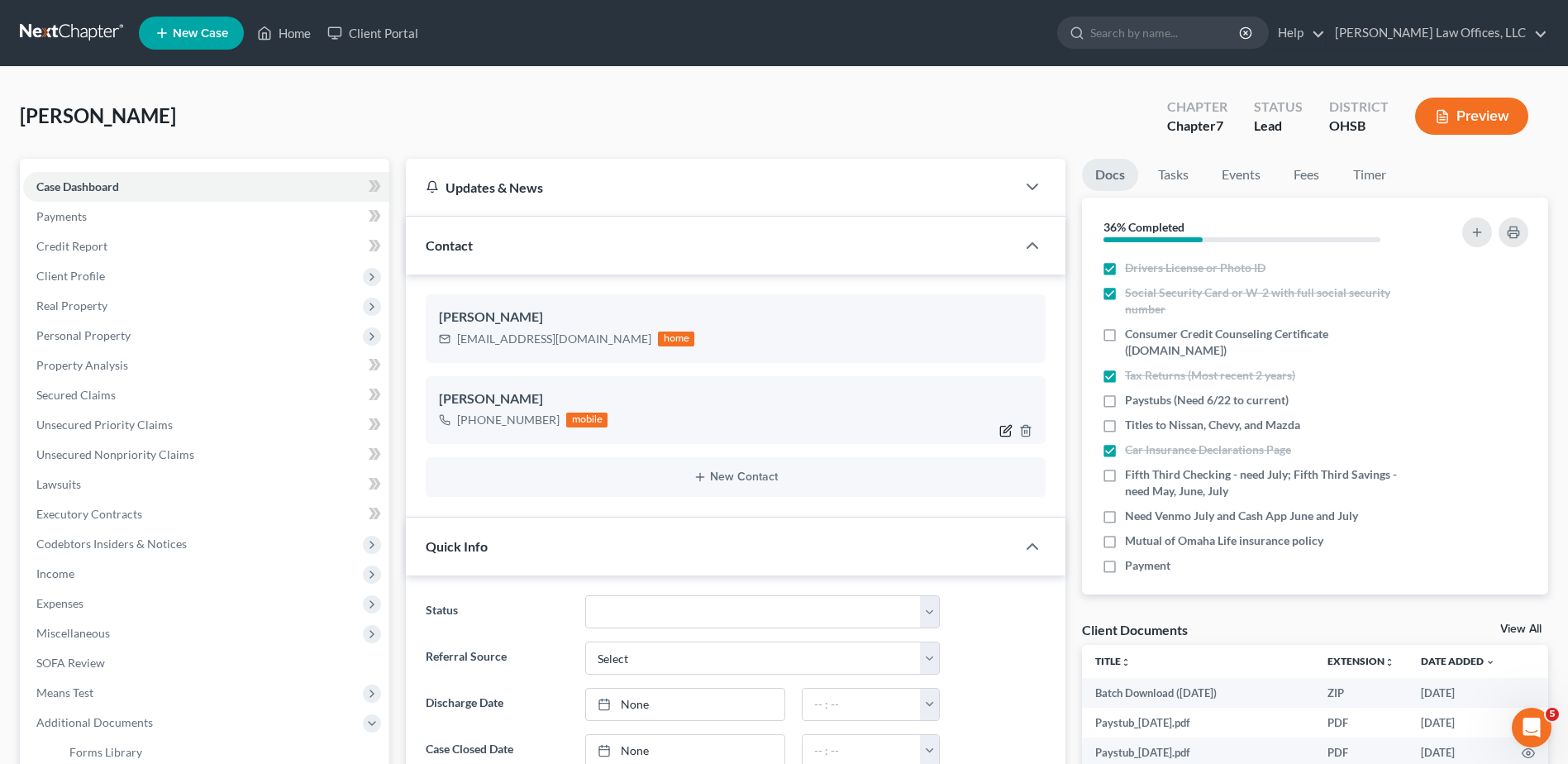
click at [1004, 432] on icon "button" at bounding box center [1007, 429] width 7 height 7
select select "0"
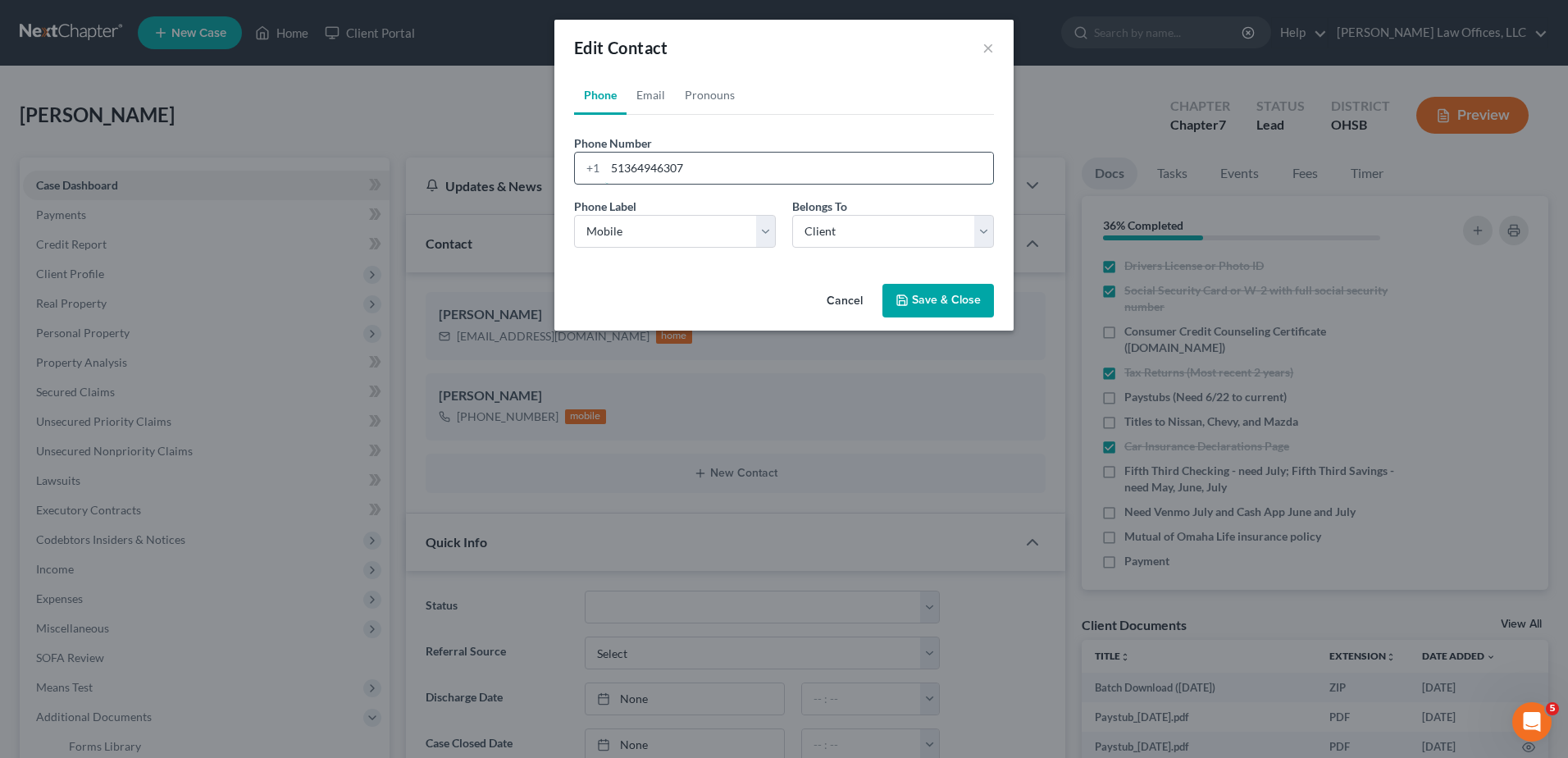
drag, startPoint x: 690, startPoint y: 164, endPoint x: 574, endPoint y: 164, distance: 116.0
click at [574, 164] on div "+1 51364946307" at bounding box center [784, 168] width 420 height 33
type input "513-649-4307"
click at [934, 305] on button "Save & Close" at bounding box center [938, 301] width 112 height 35
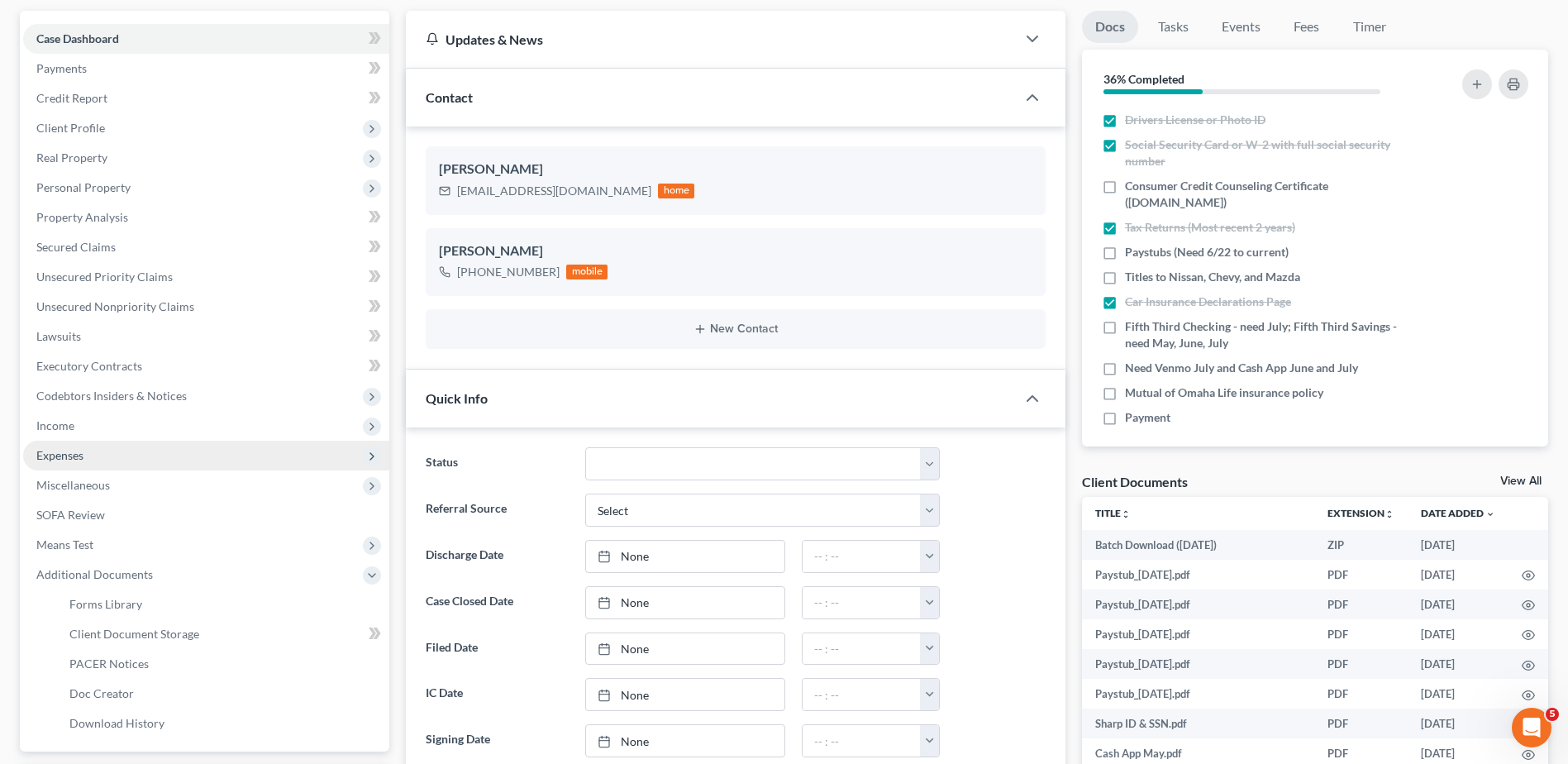
scroll to position [248, 0]
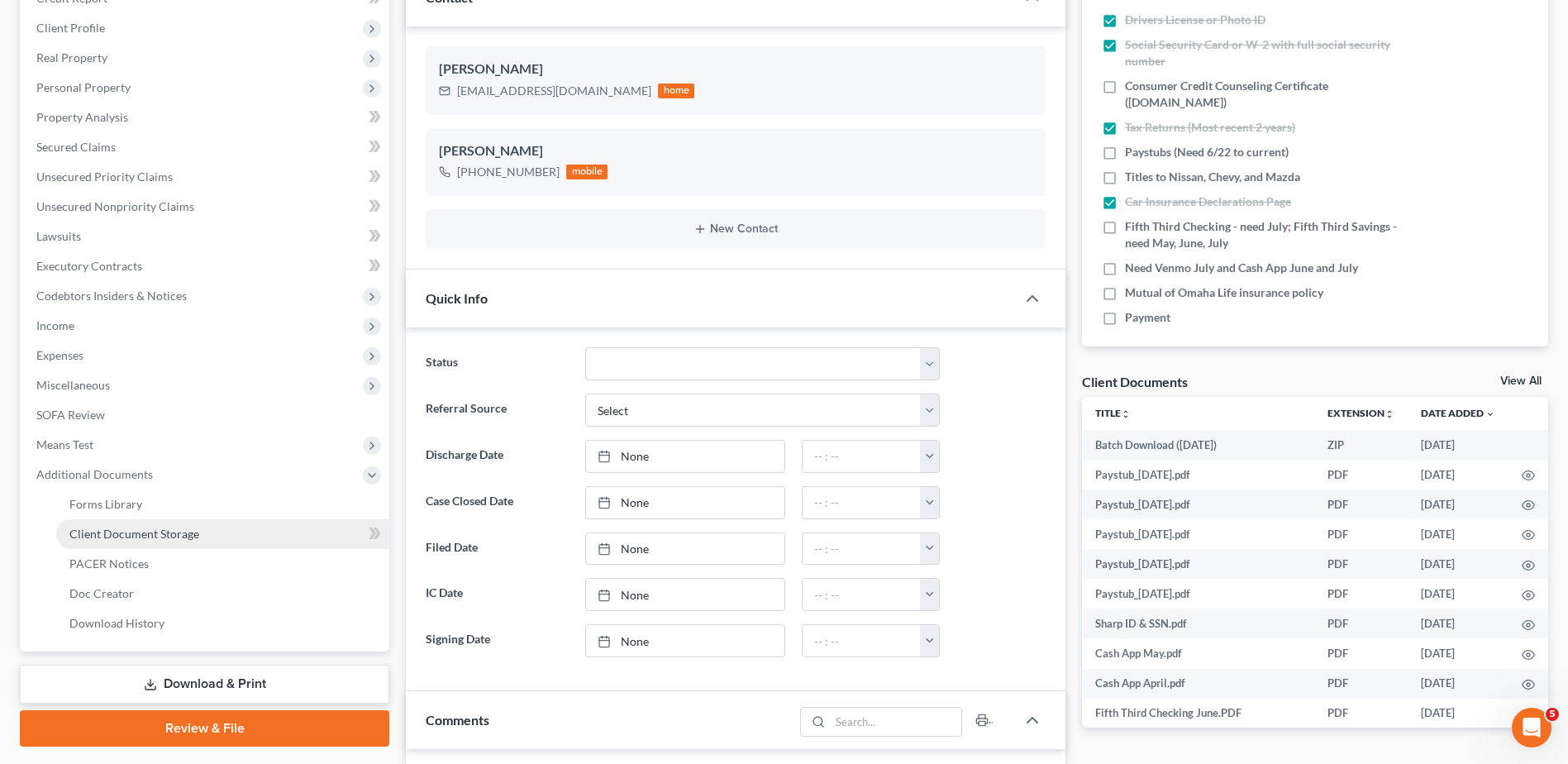
click at [130, 532] on span "Client Document Storage" at bounding box center [134, 534] width 130 height 14
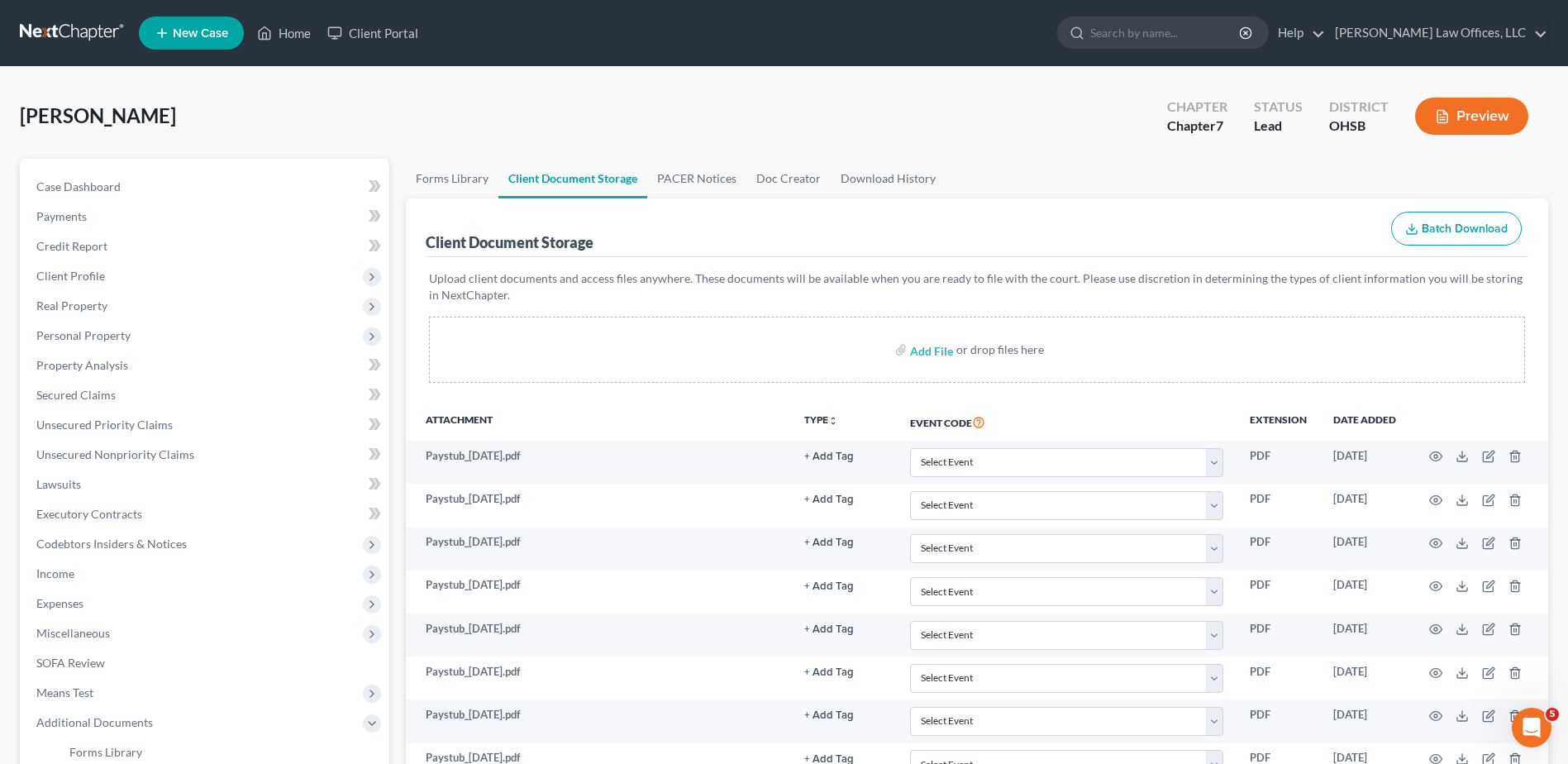
scroll to position [1144, 0]
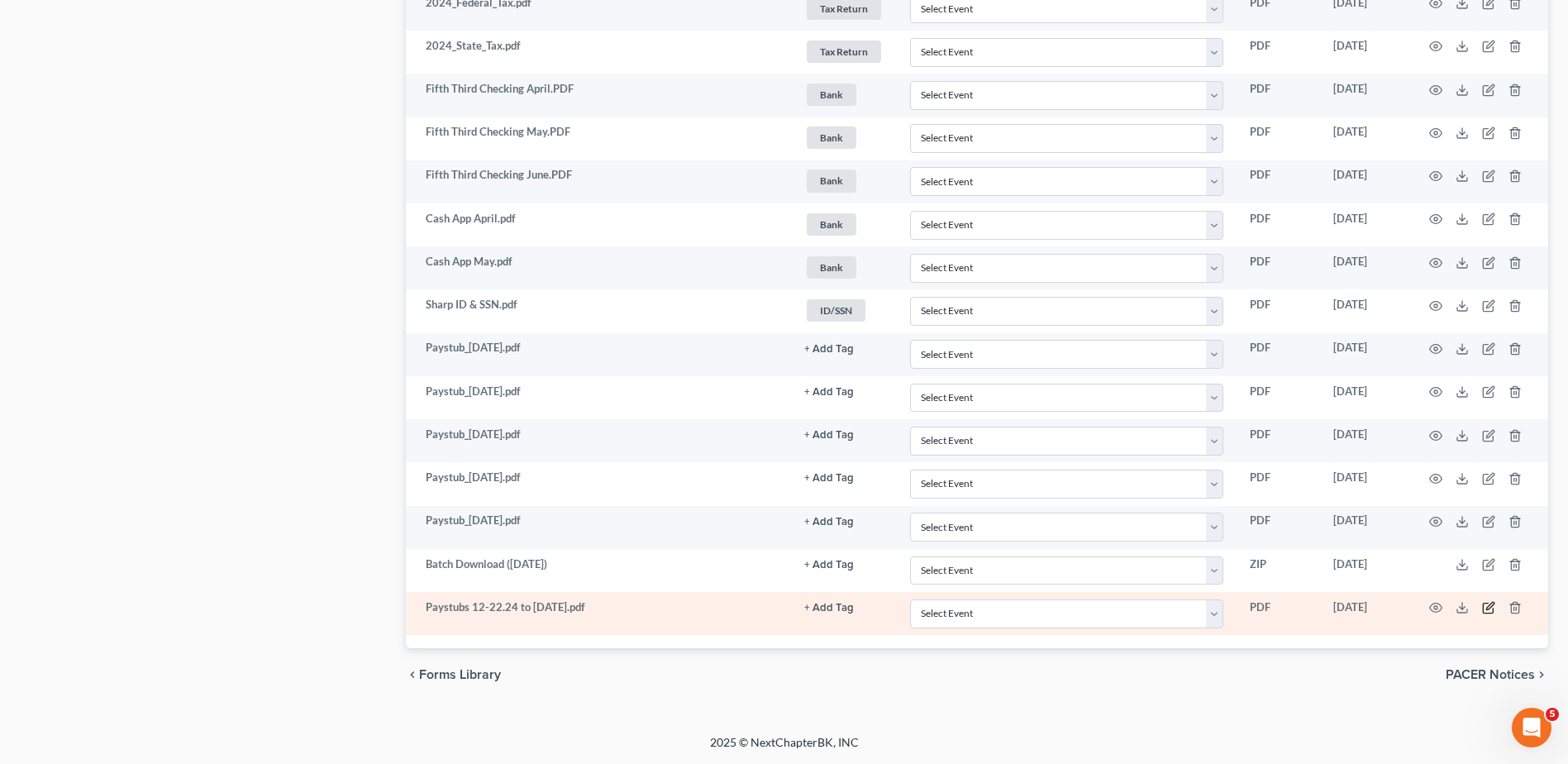
click at [1489, 607] on icon "button" at bounding box center [1489, 607] width 14 height 14
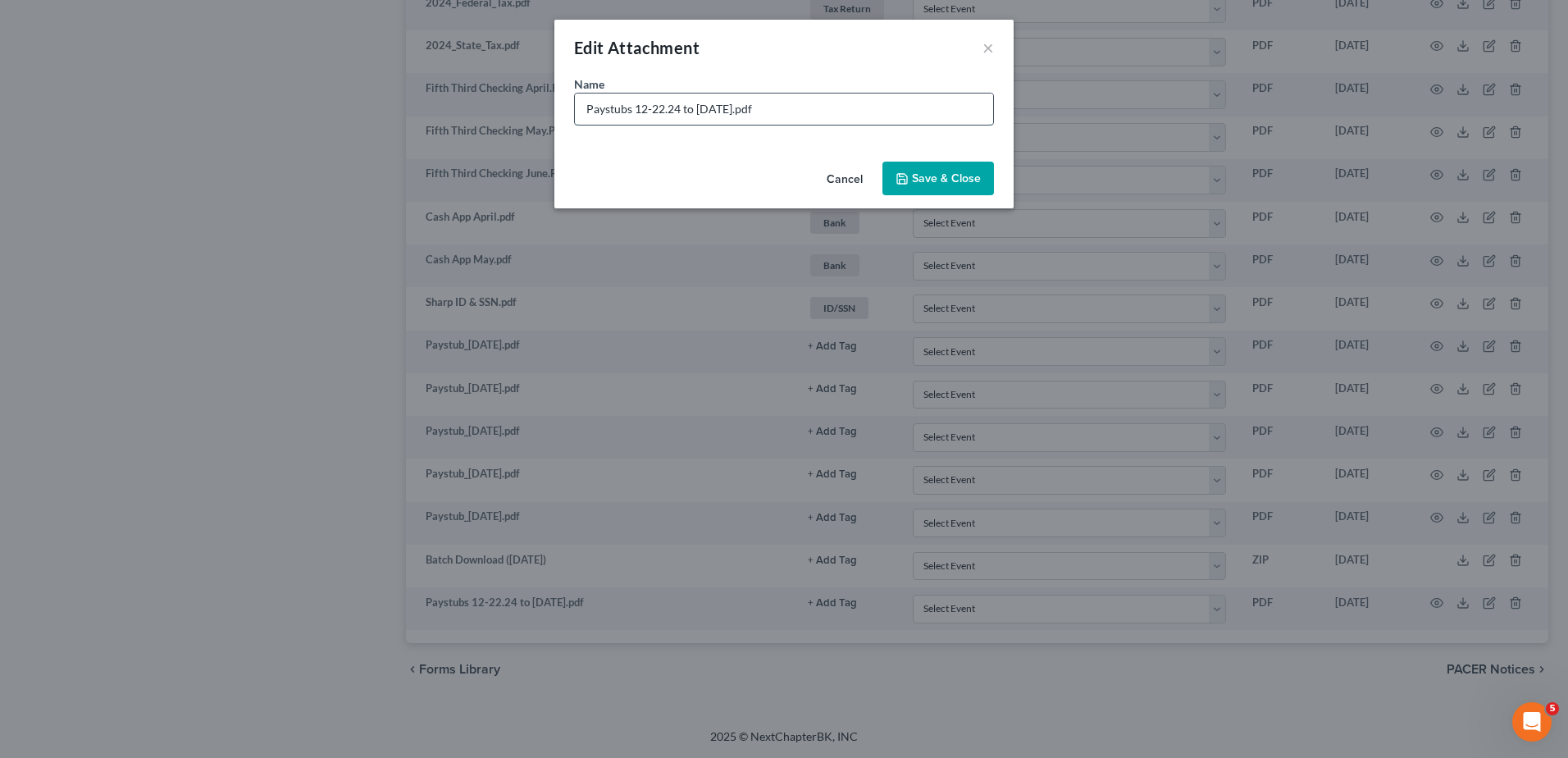
click at [650, 108] on input "Paystubs 12-22.24 to 6.21.25.pdf" at bounding box center [784, 109] width 418 height 31
type input "Paystubs 12.22.24 to 6.21.25.pdf"
click at [937, 175] on span "Save & Close" at bounding box center [946, 179] width 69 height 14
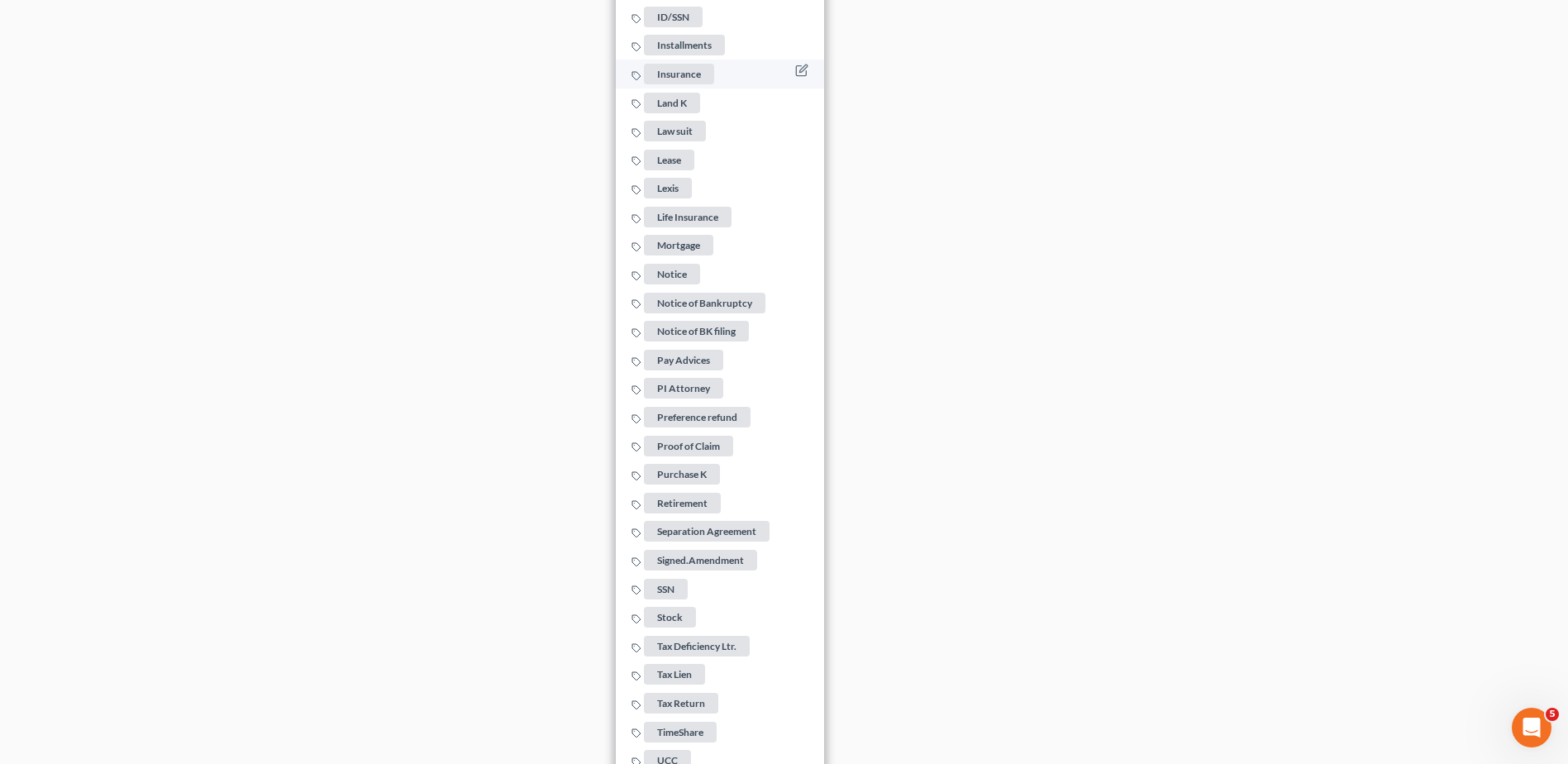
scroll to position [2385, 0]
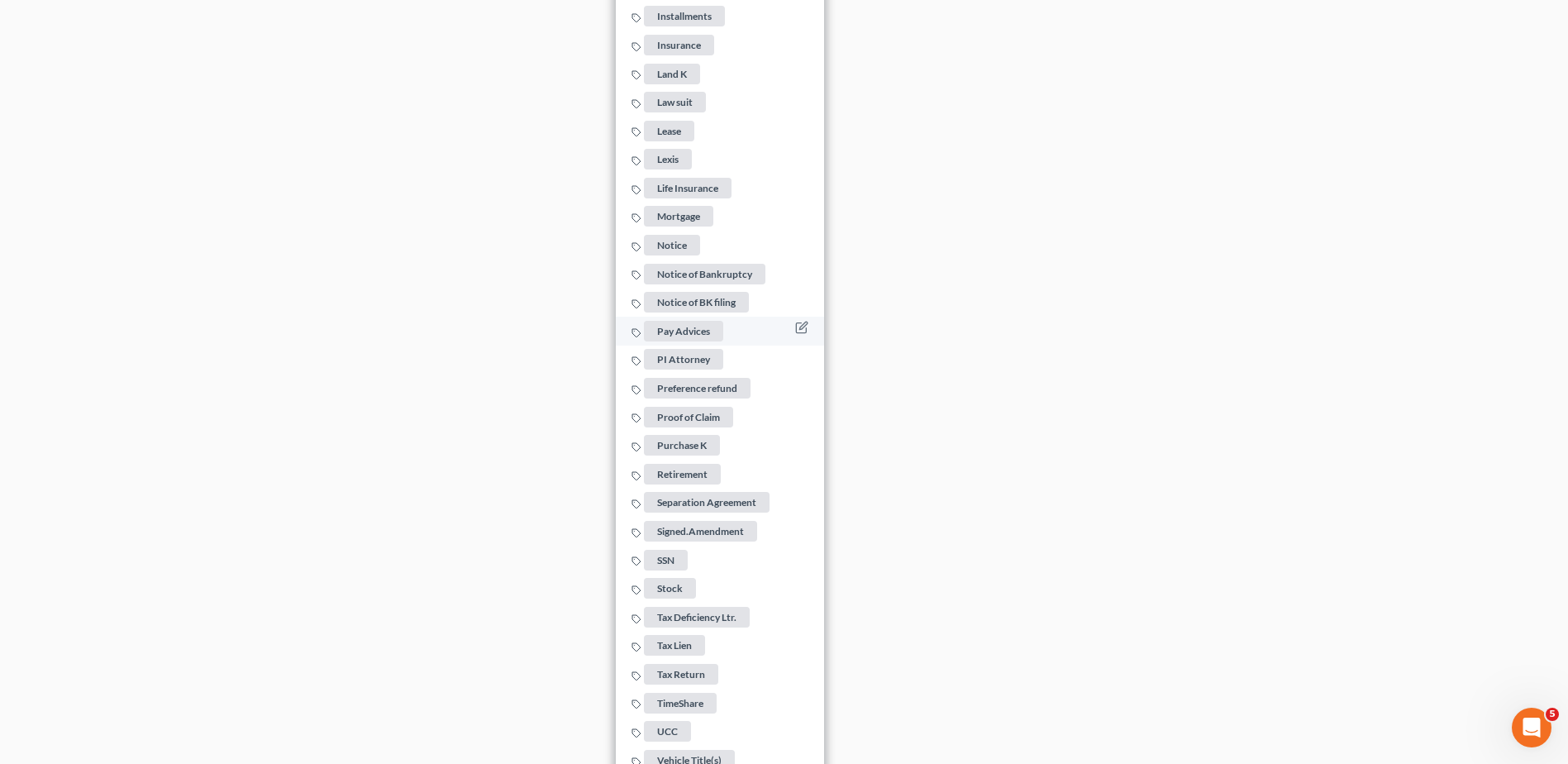
click at [684, 327] on span "Pay Advices" at bounding box center [684, 331] width 79 height 21
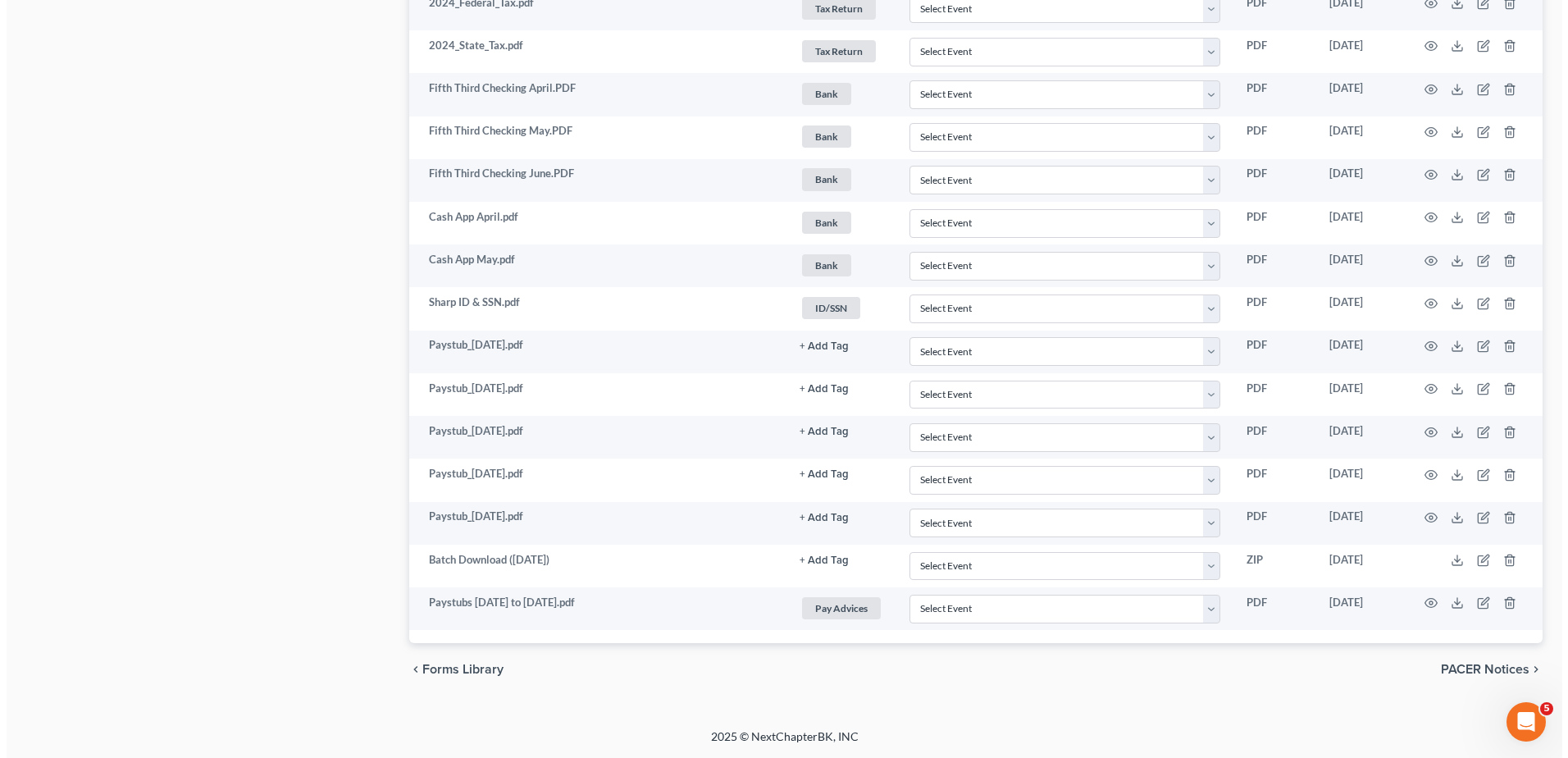
scroll to position [1135, 0]
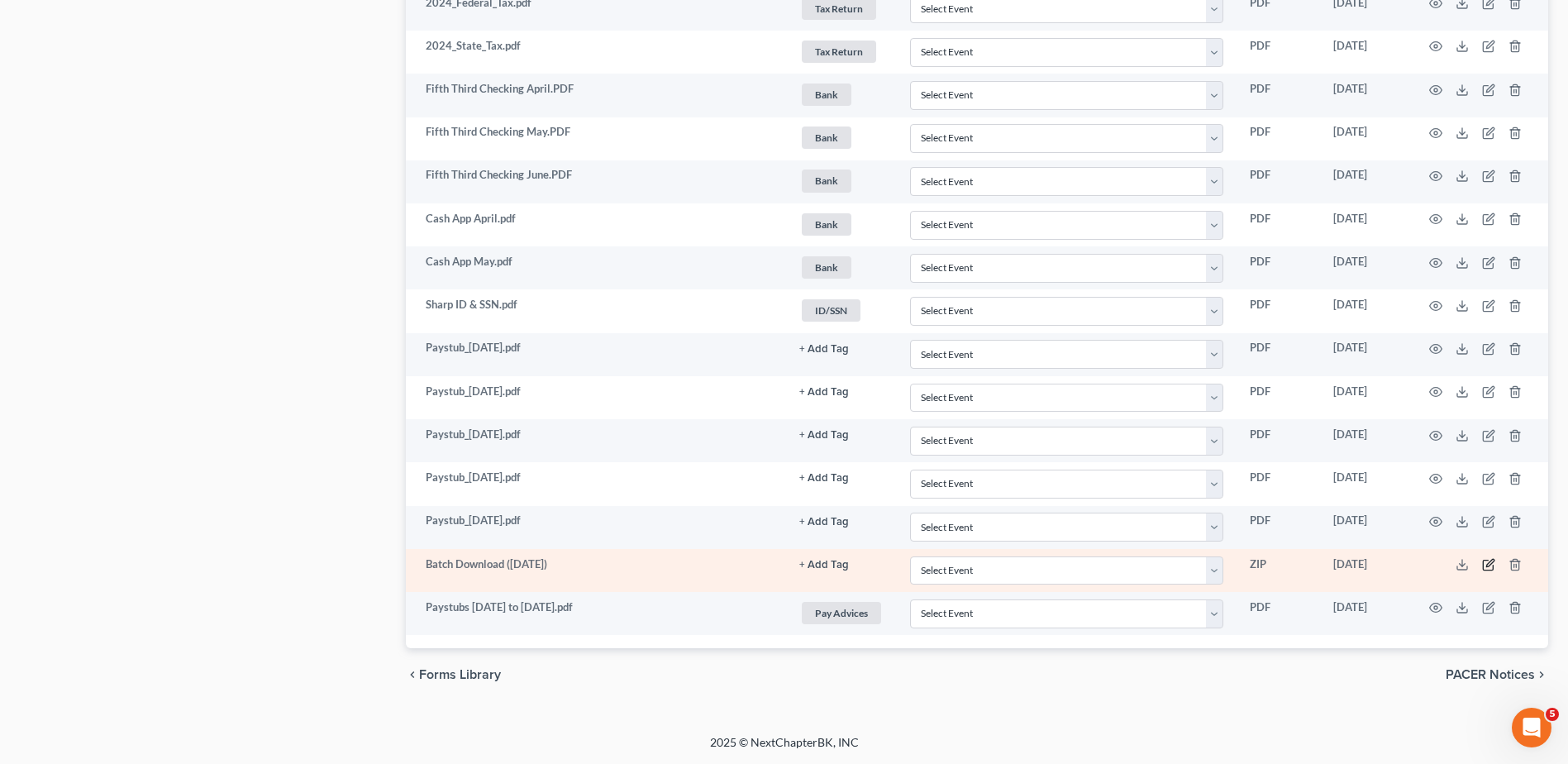
click at [1491, 563] on icon "button" at bounding box center [1489, 565] width 14 height 14
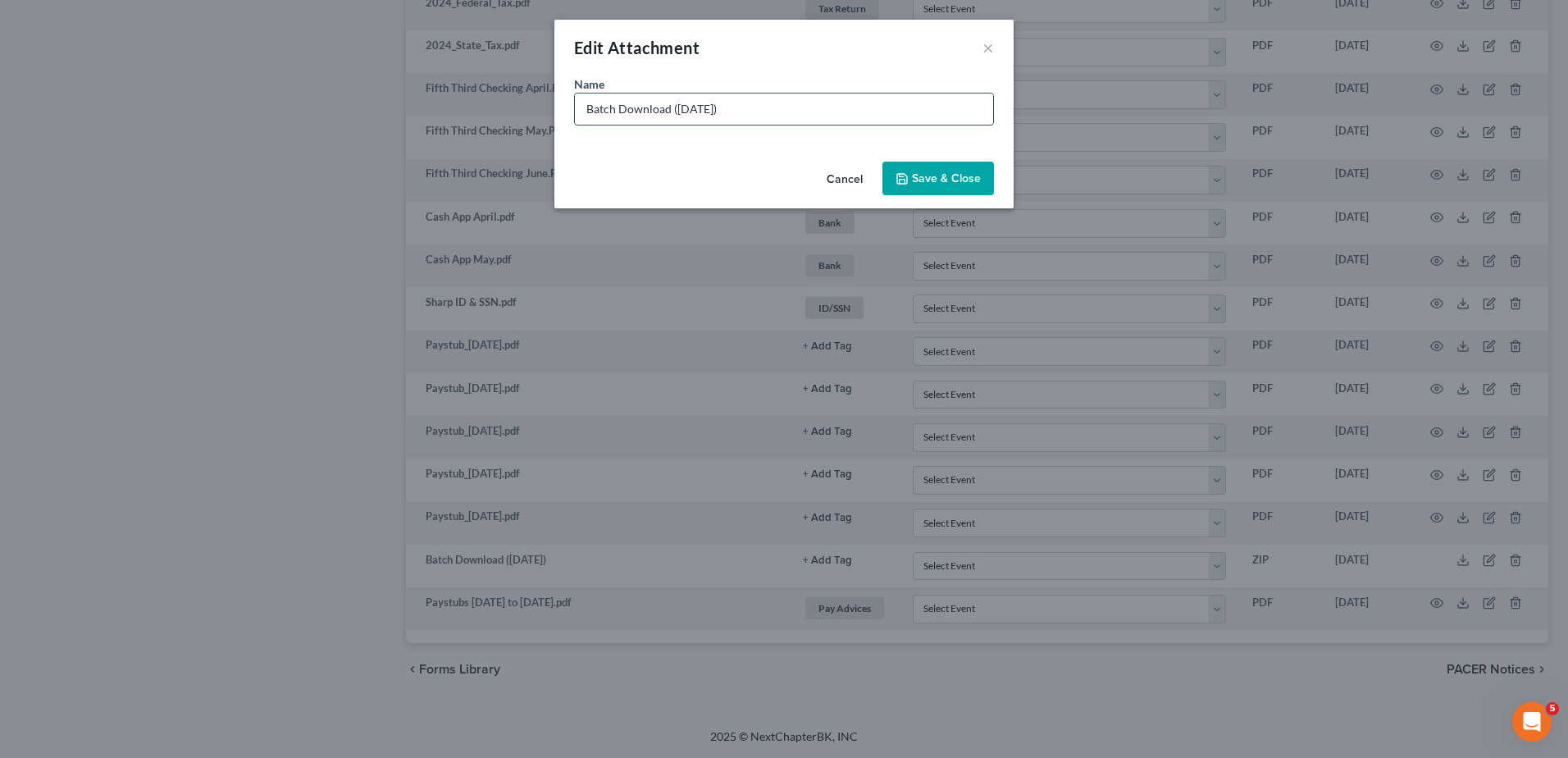
click at [741, 105] on input "Batch Download (08/19/25)" at bounding box center [784, 109] width 418 height 31
type input "Batch Download (08/19/25) (Pam sorted these)"
click at [968, 181] on span "Save & Close" at bounding box center [946, 179] width 69 height 14
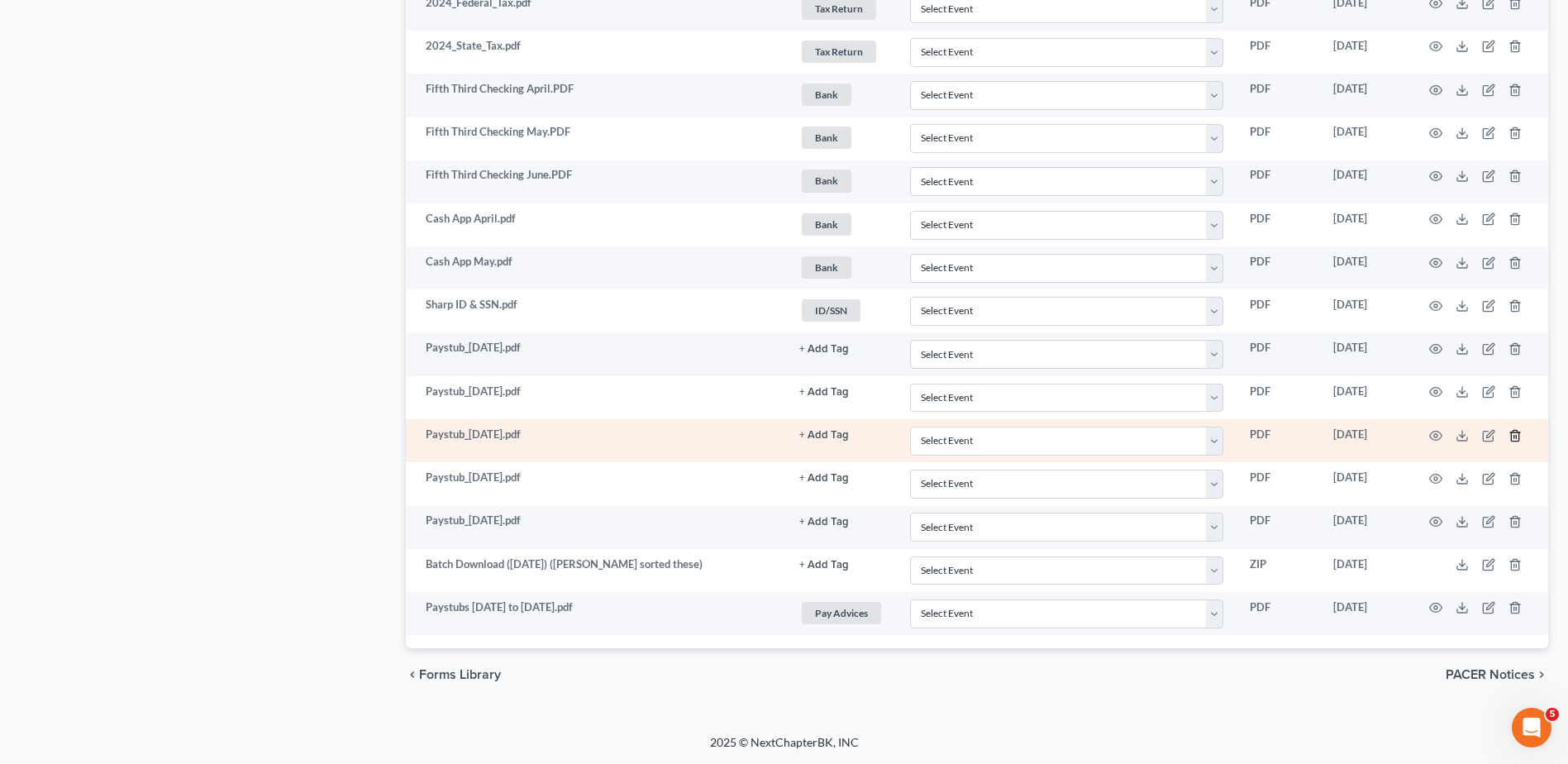
click at [1515, 434] on icon "button" at bounding box center [1515, 435] width 14 height 14
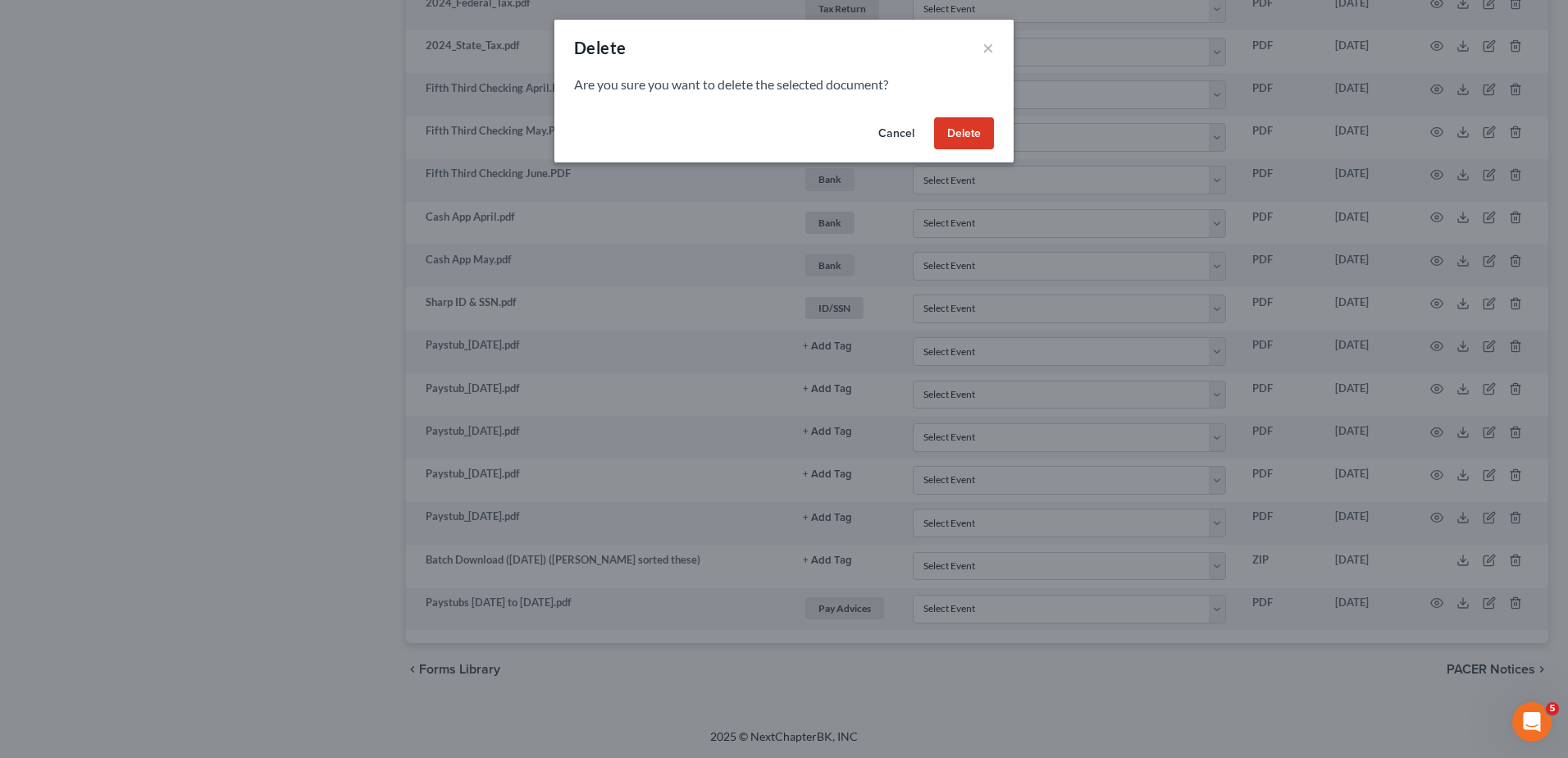
click at [960, 135] on button "Delete" at bounding box center [963, 133] width 60 height 33
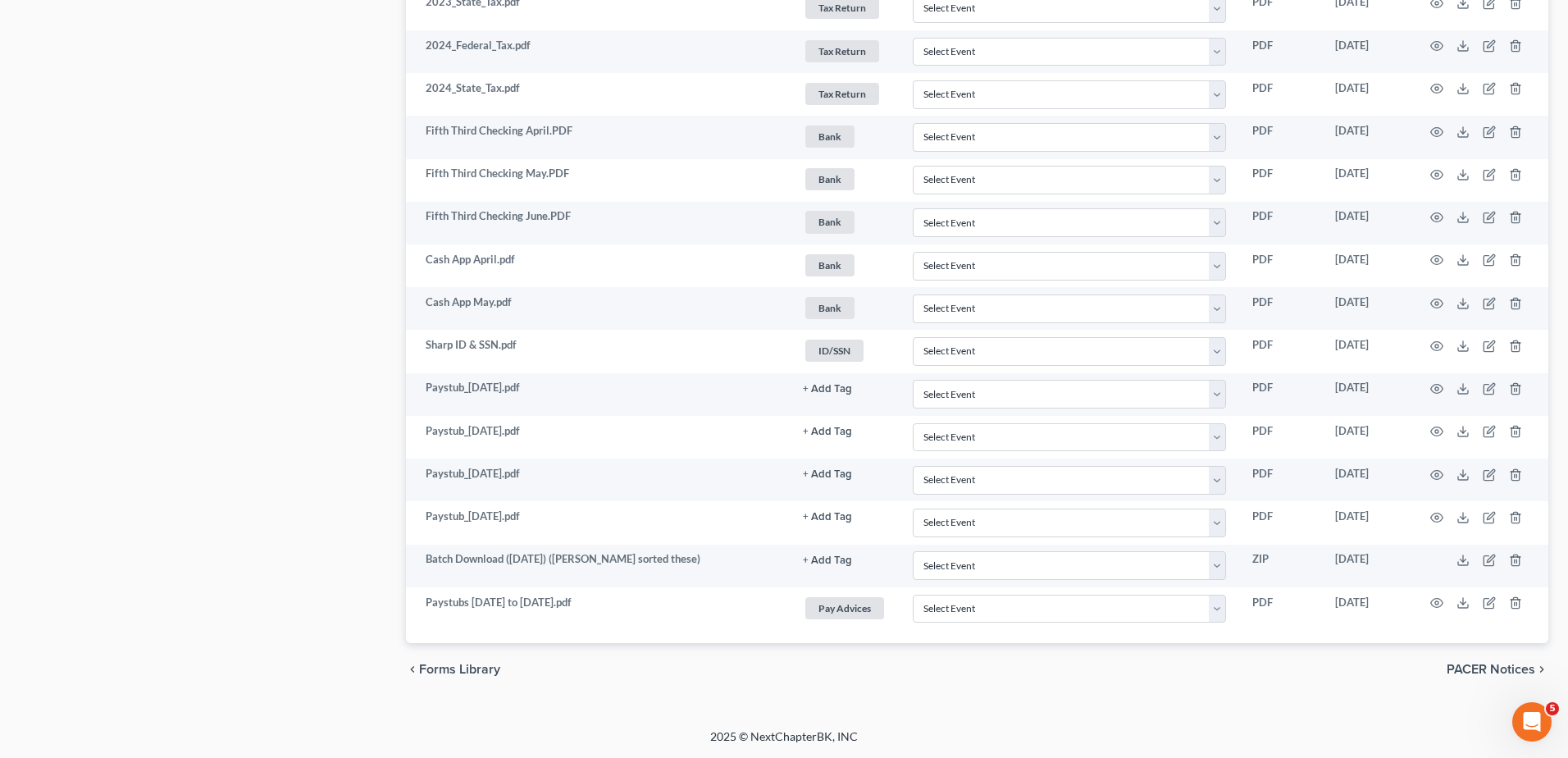
scroll to position [1093, 0]
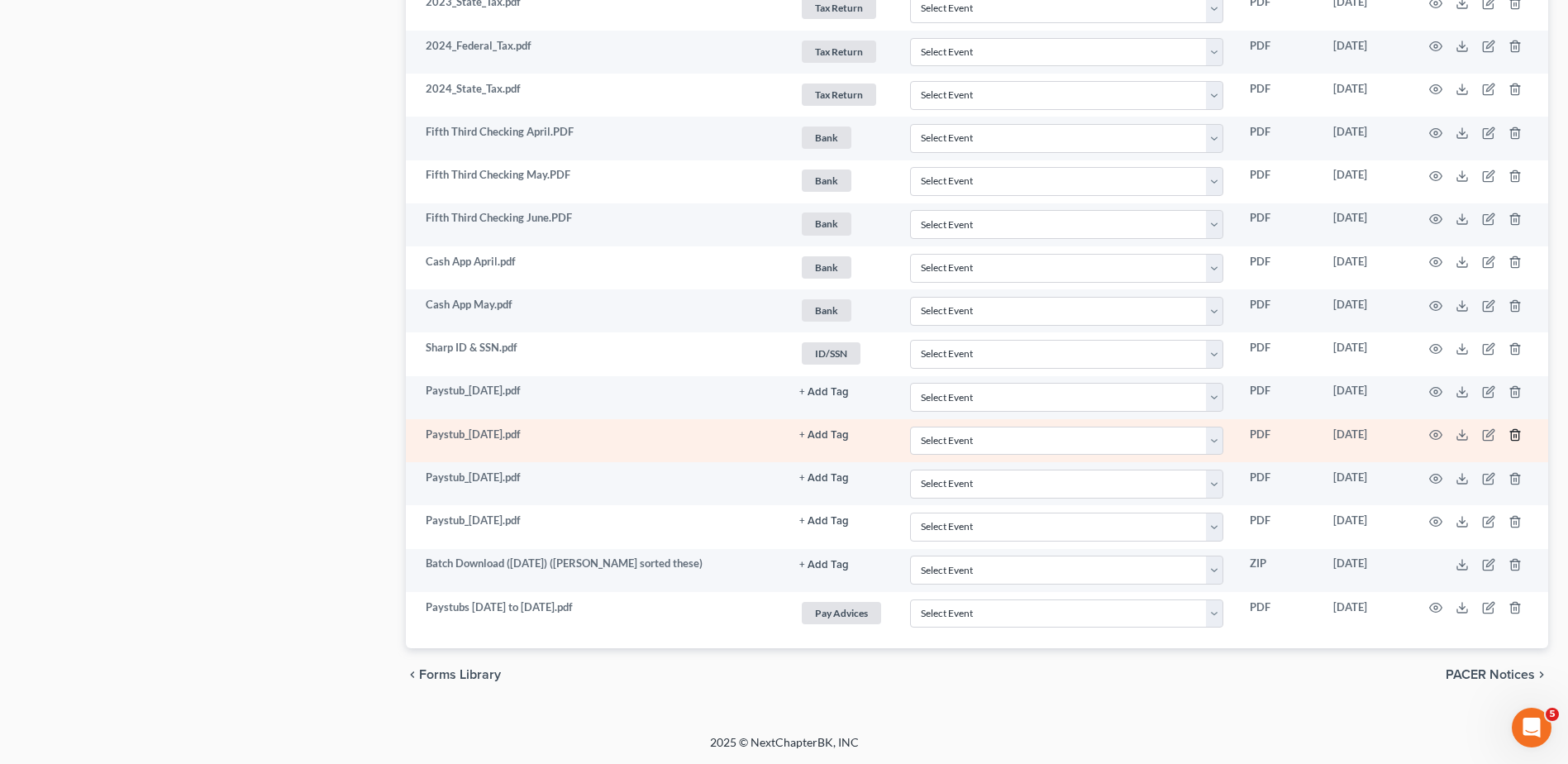
click at [1512, 431] on icon "button" at bounding box center [1515, 434] width 14 height 14
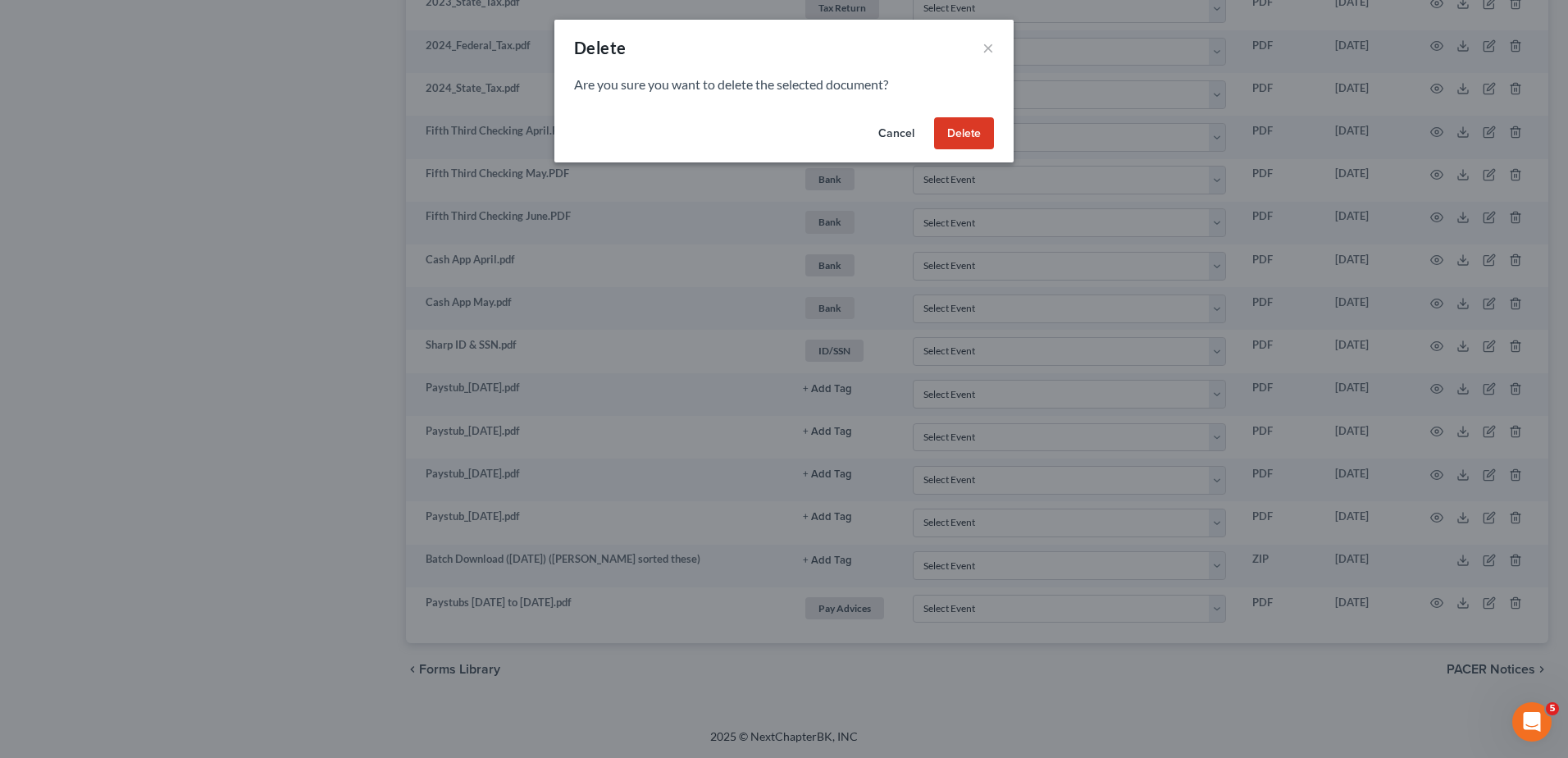
click at [962, 144] on button "Delete" at bounding box center [963, 133] width 60 height 33
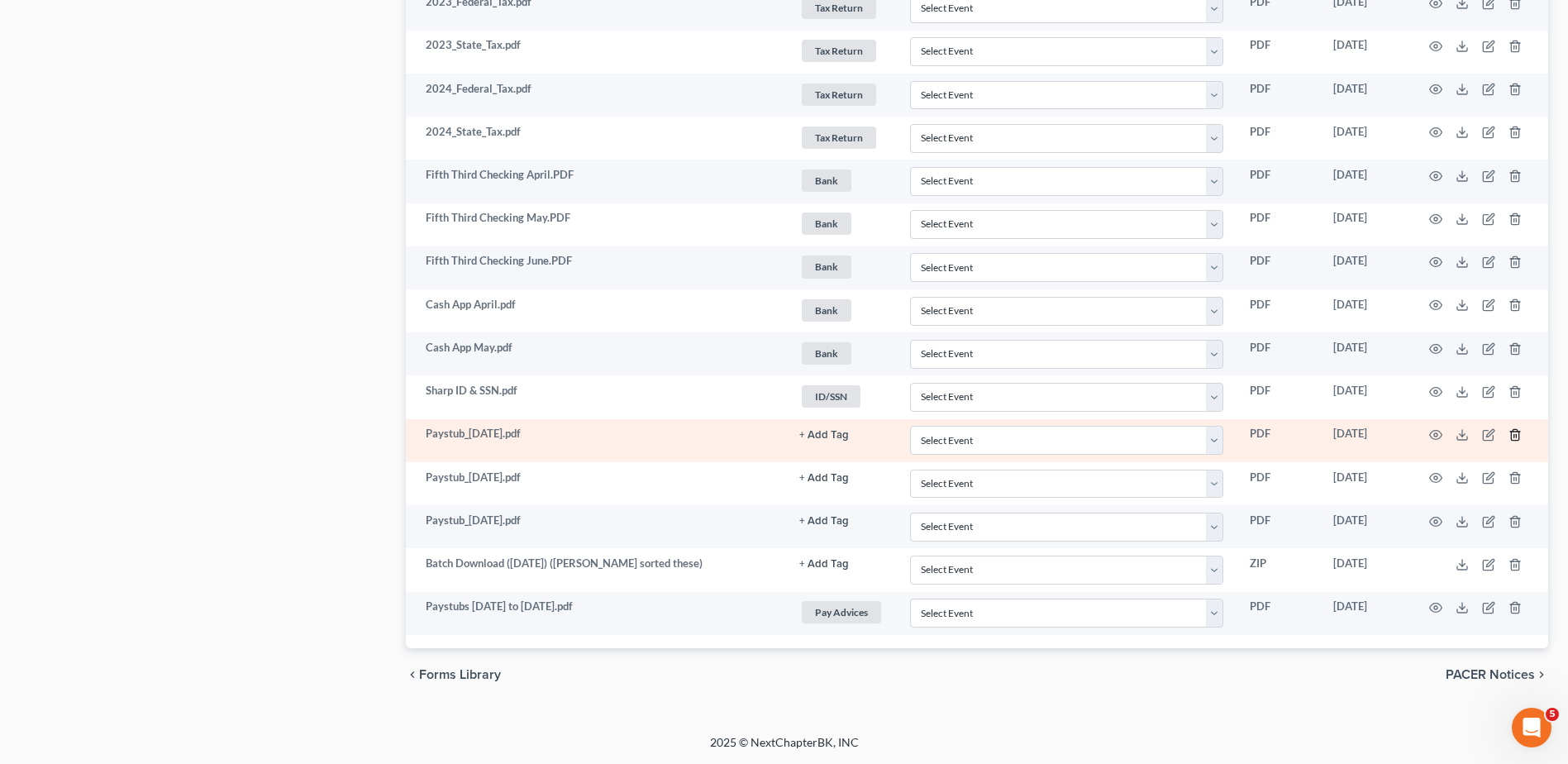
click at [1517, 432] on icon "button" at bounding box center [1515, 434] width 14 height 14
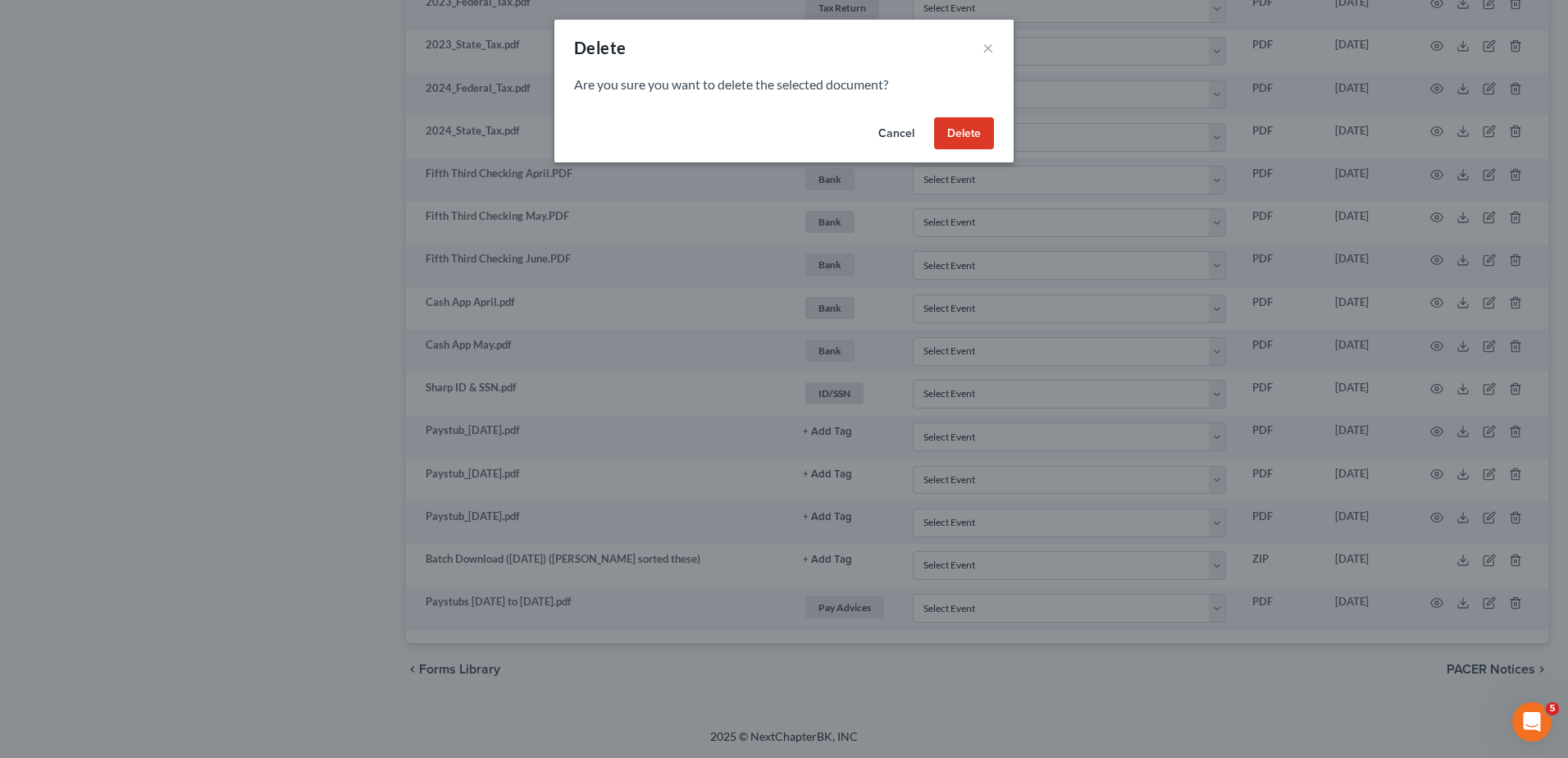
click at [966, 145] on button "Delete" at bounding box center [963, 133] width 60 height 33
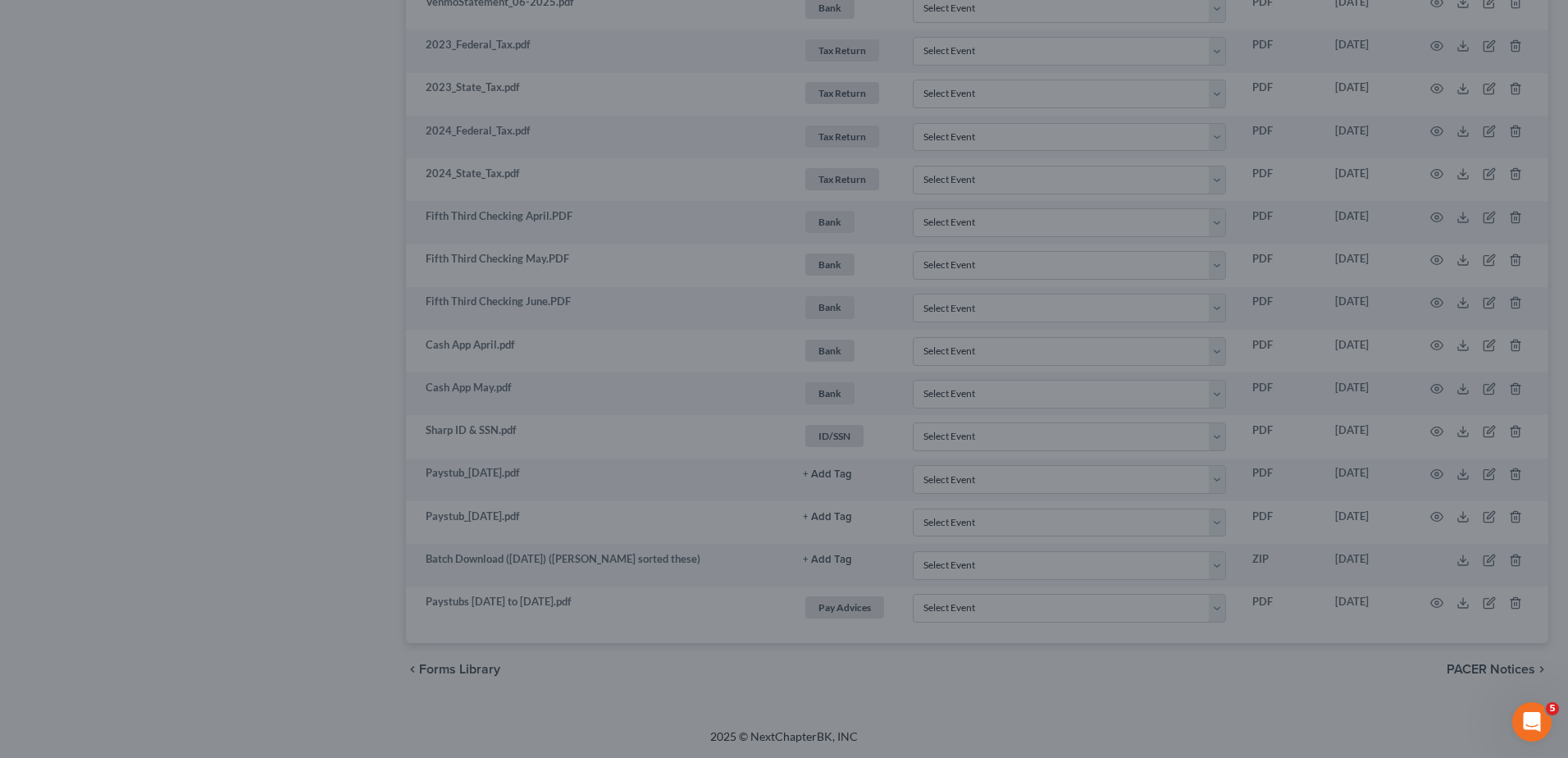
scroll to position [1007, 0]
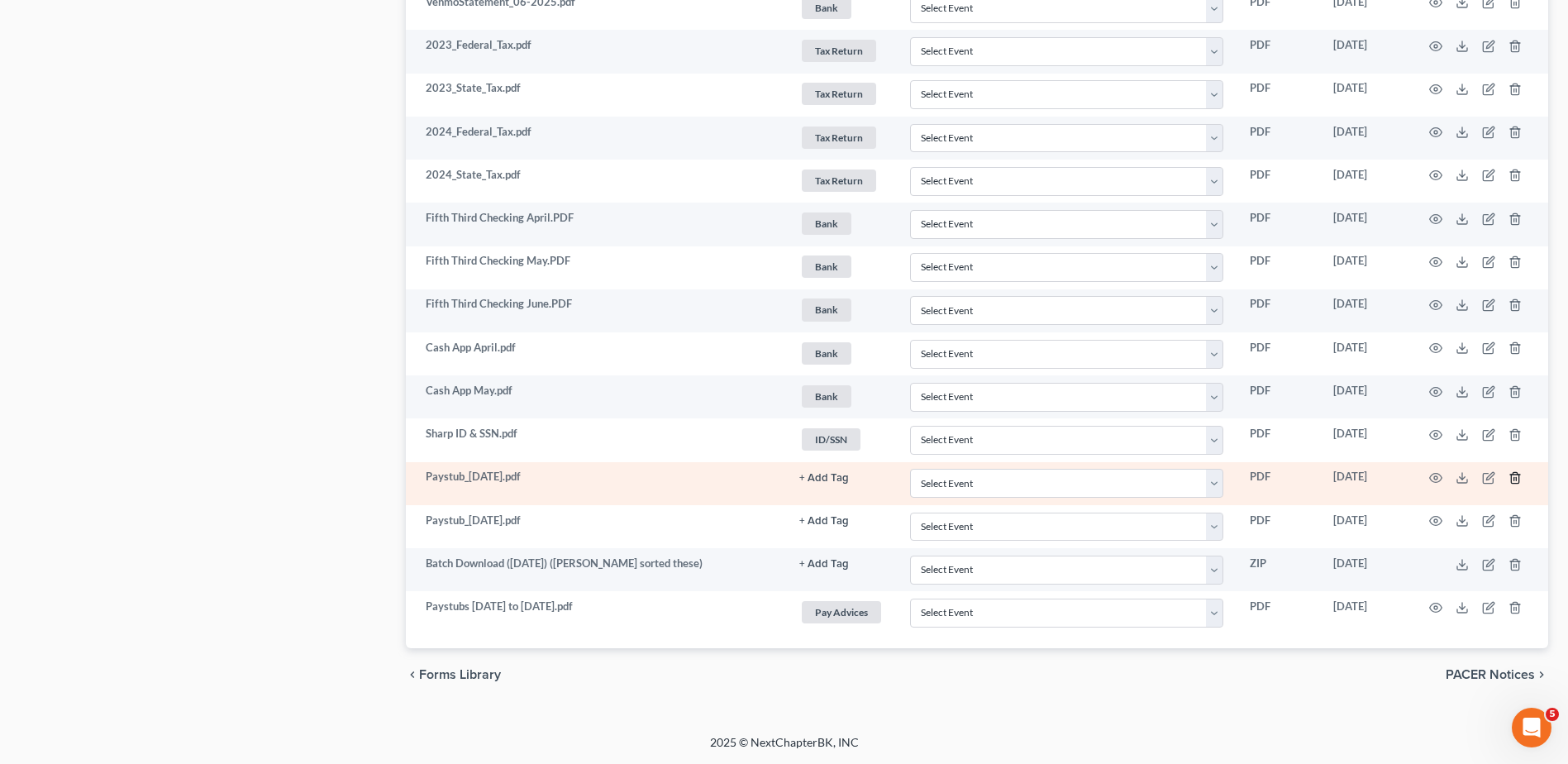
click at [1516, 478] on line "button" at bounding box center [1516, 479] width 0 height 4
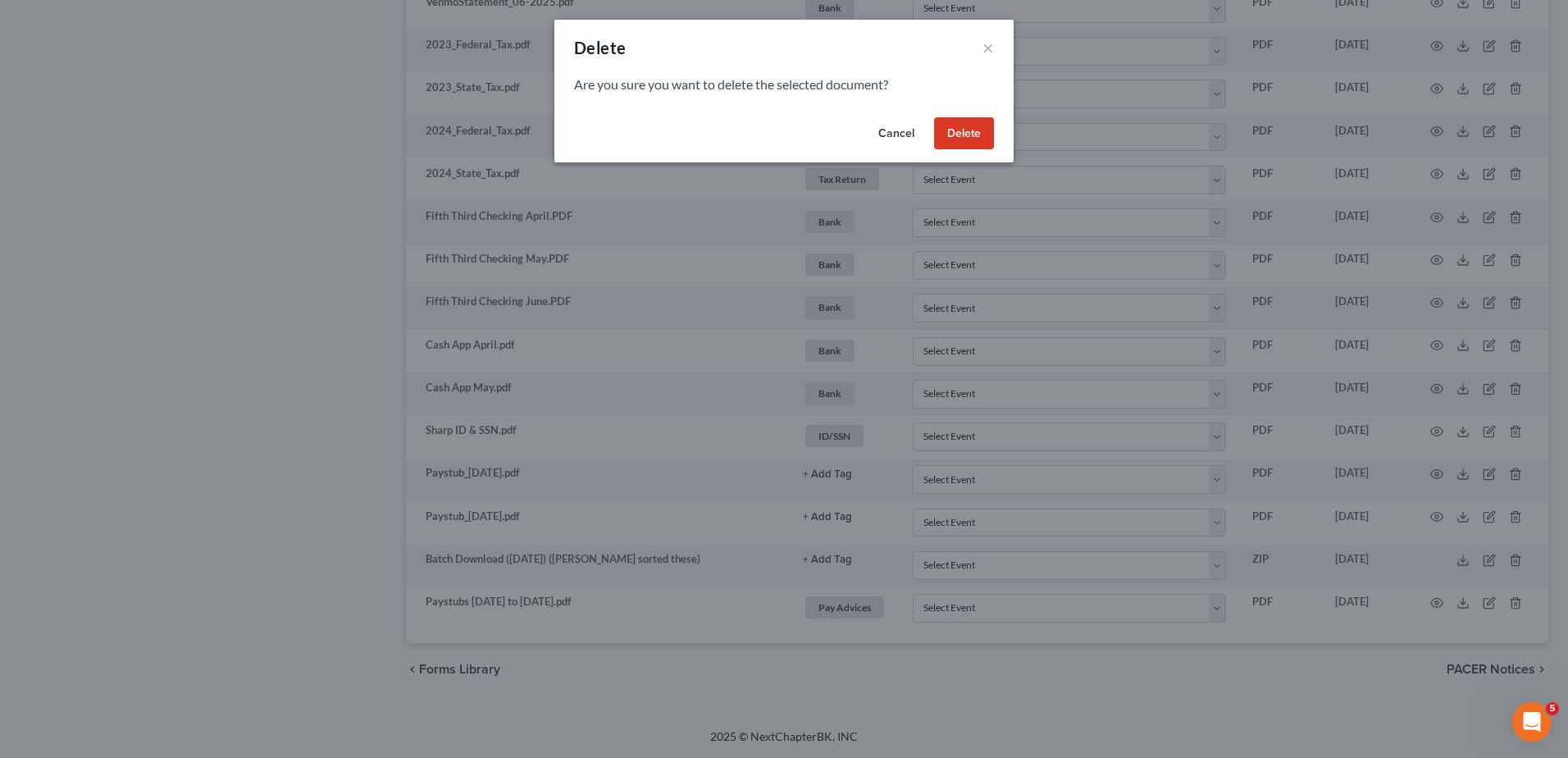
click at [954, 135] on button "Delete" at bounding box center [963, 133] width 60 height 33
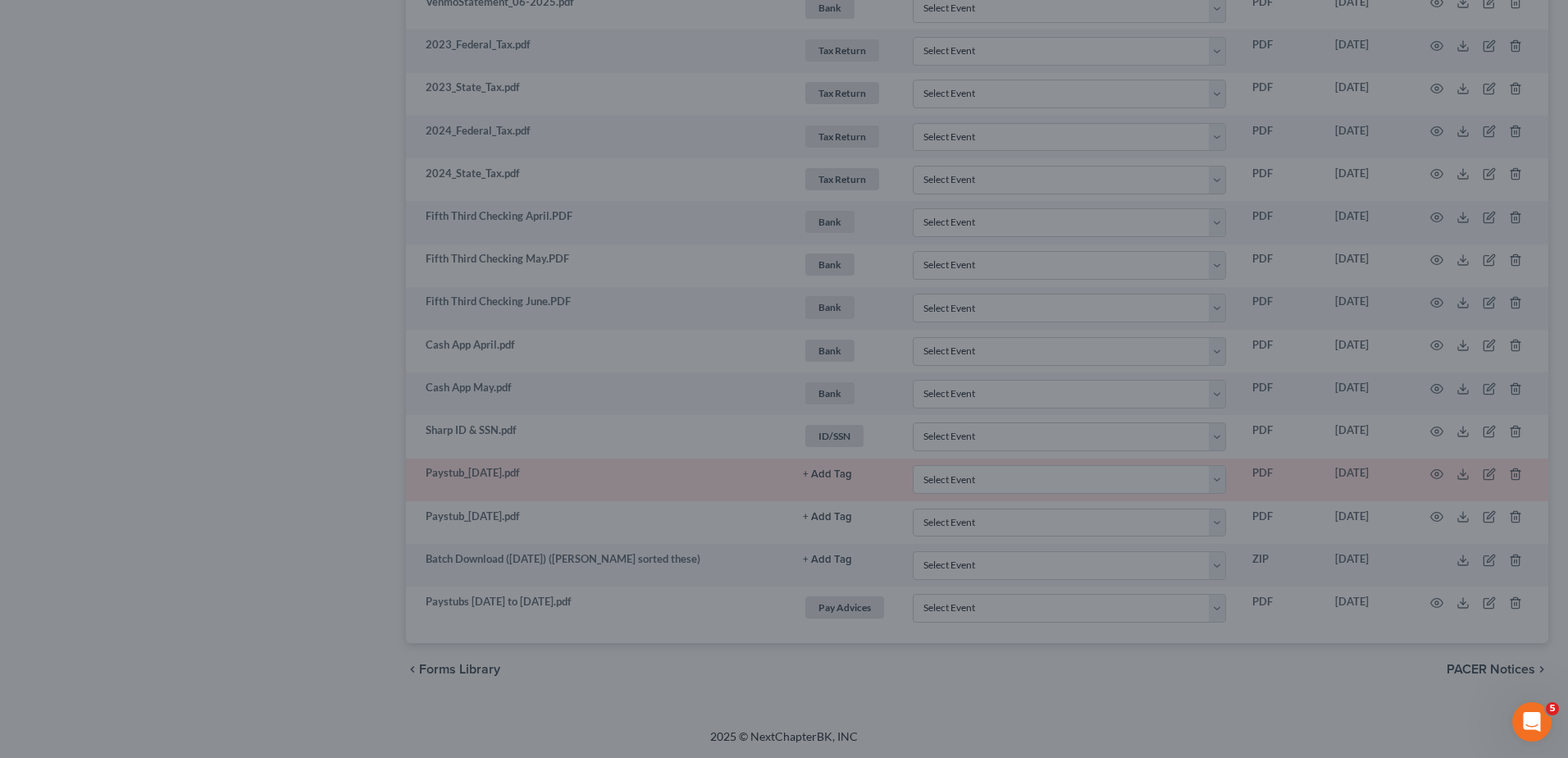
scroll to position [964, 0]
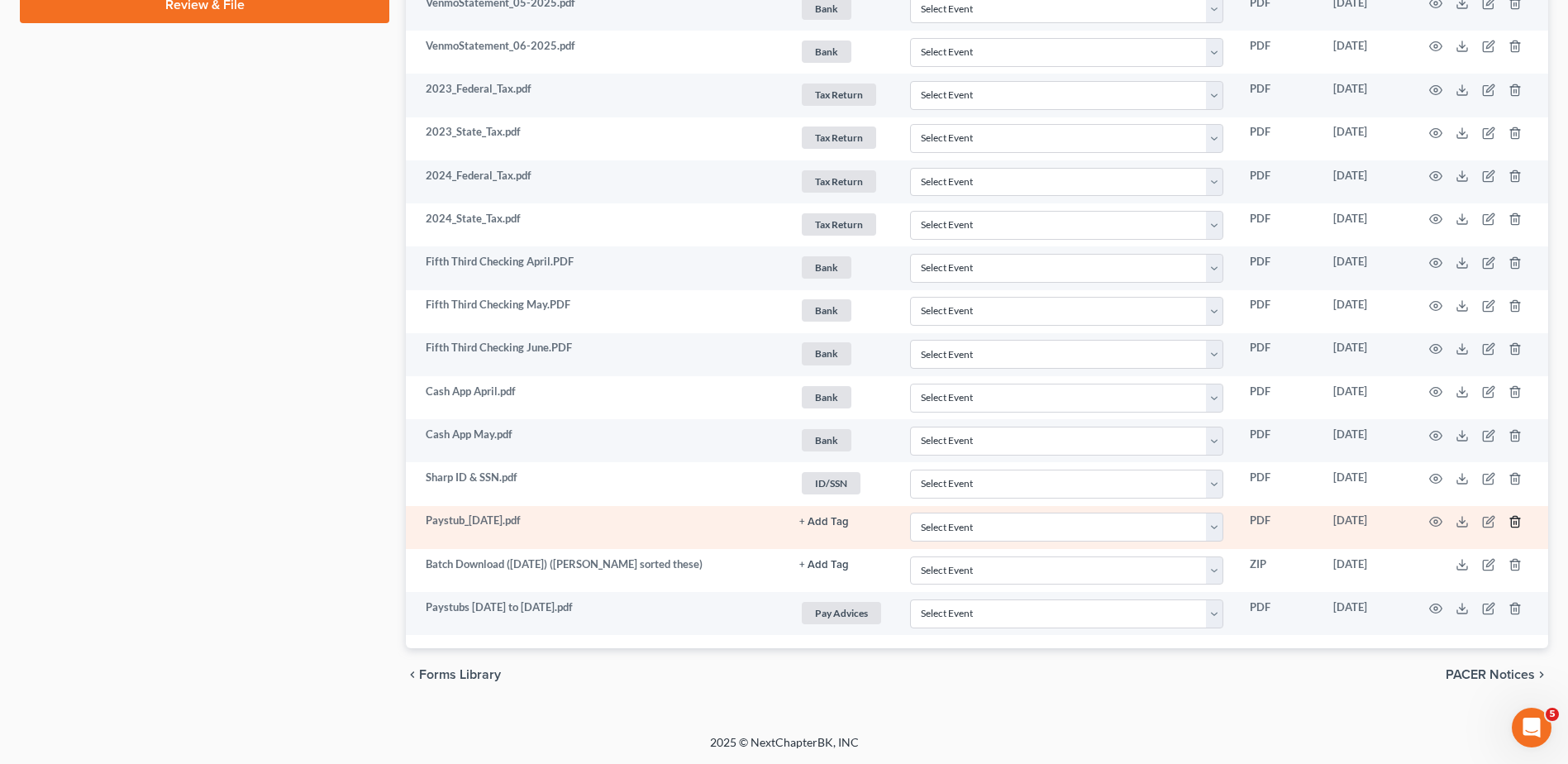
click at [1514, 519] on icon "button" at bounding box center [1515, 522] width 14 height 14
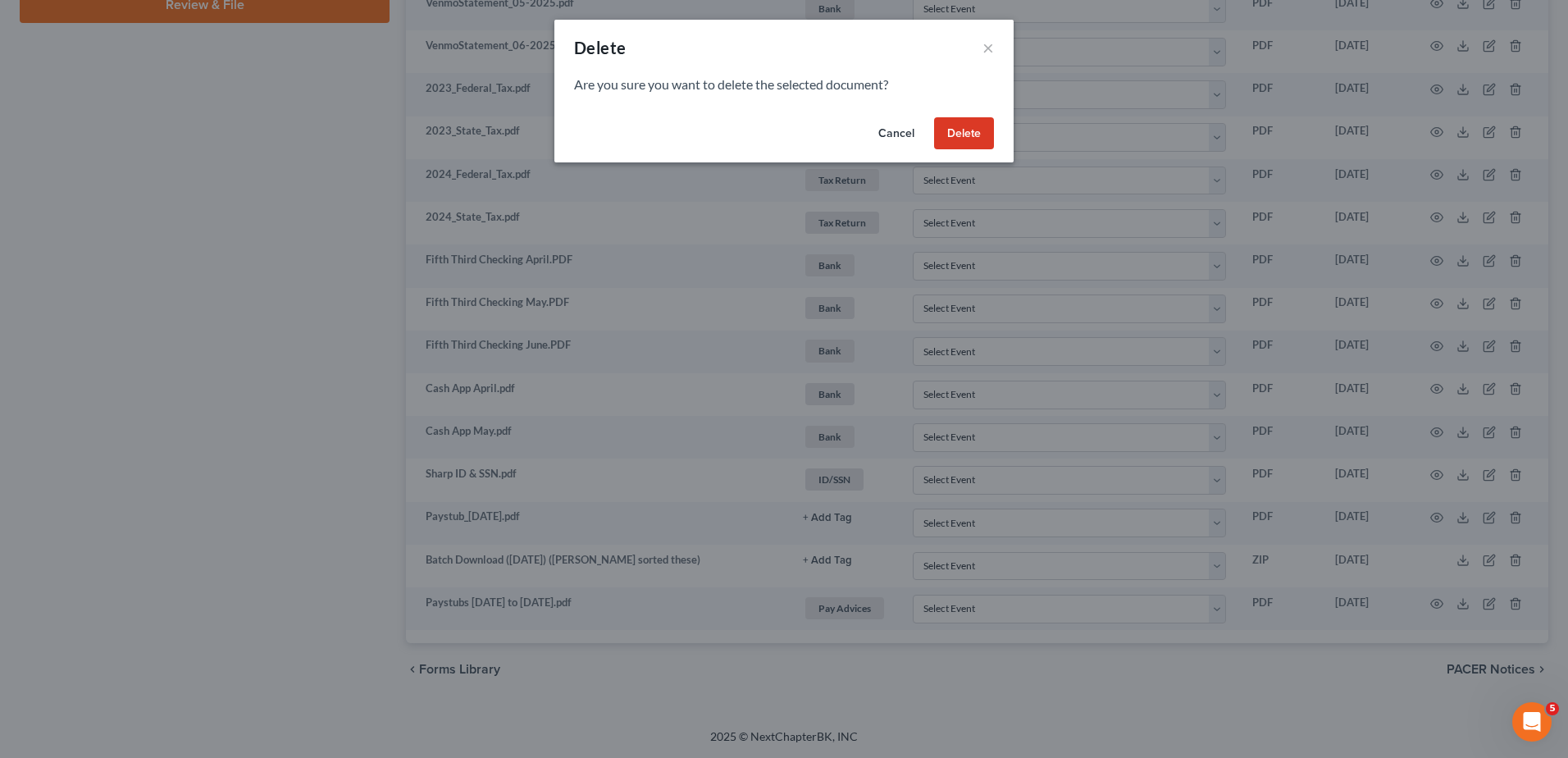
click at [971, 138] on button "Delete" at bounding box center [963, 133] width 60 height 33
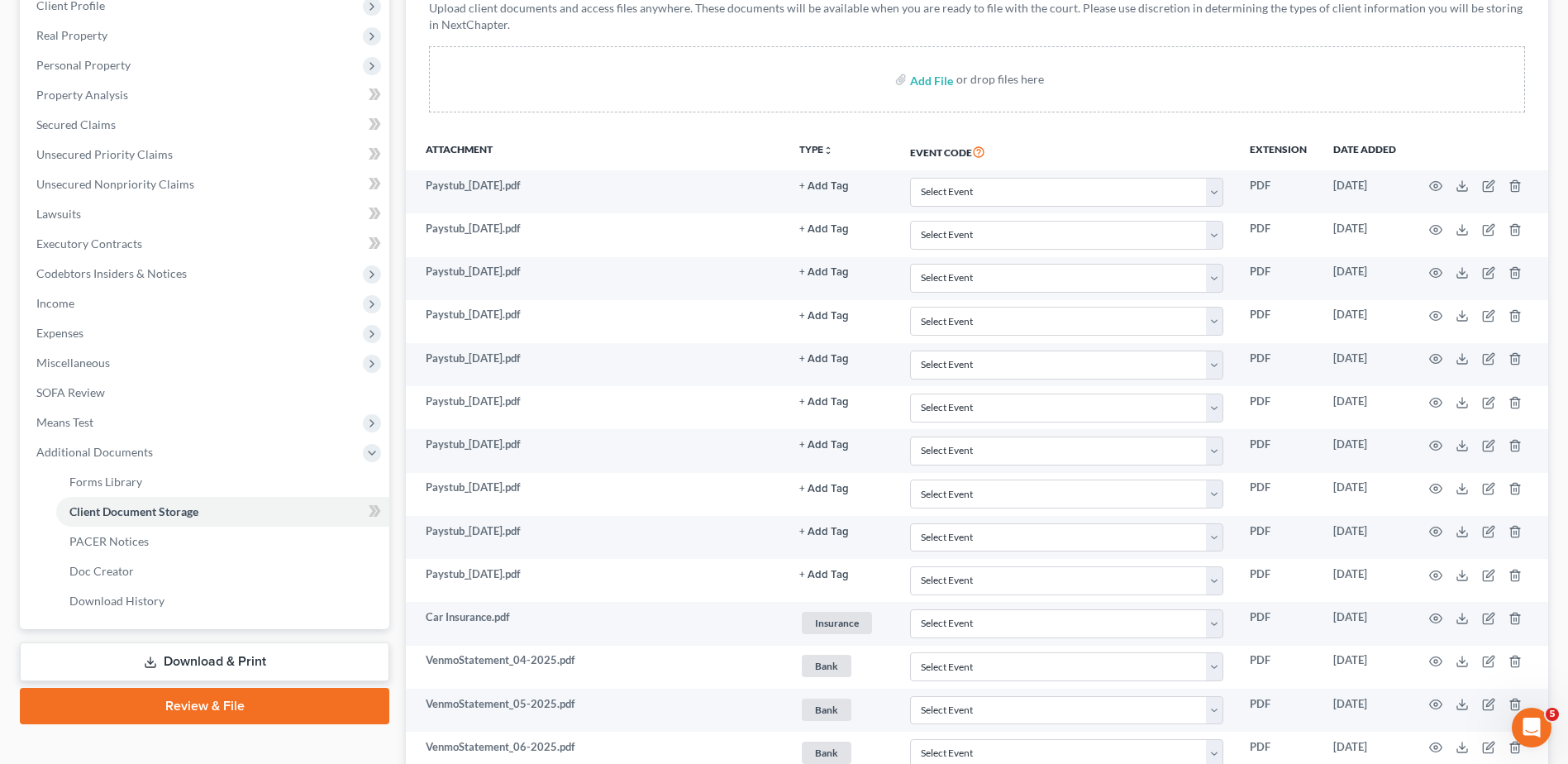
scroll to position [267, 0]
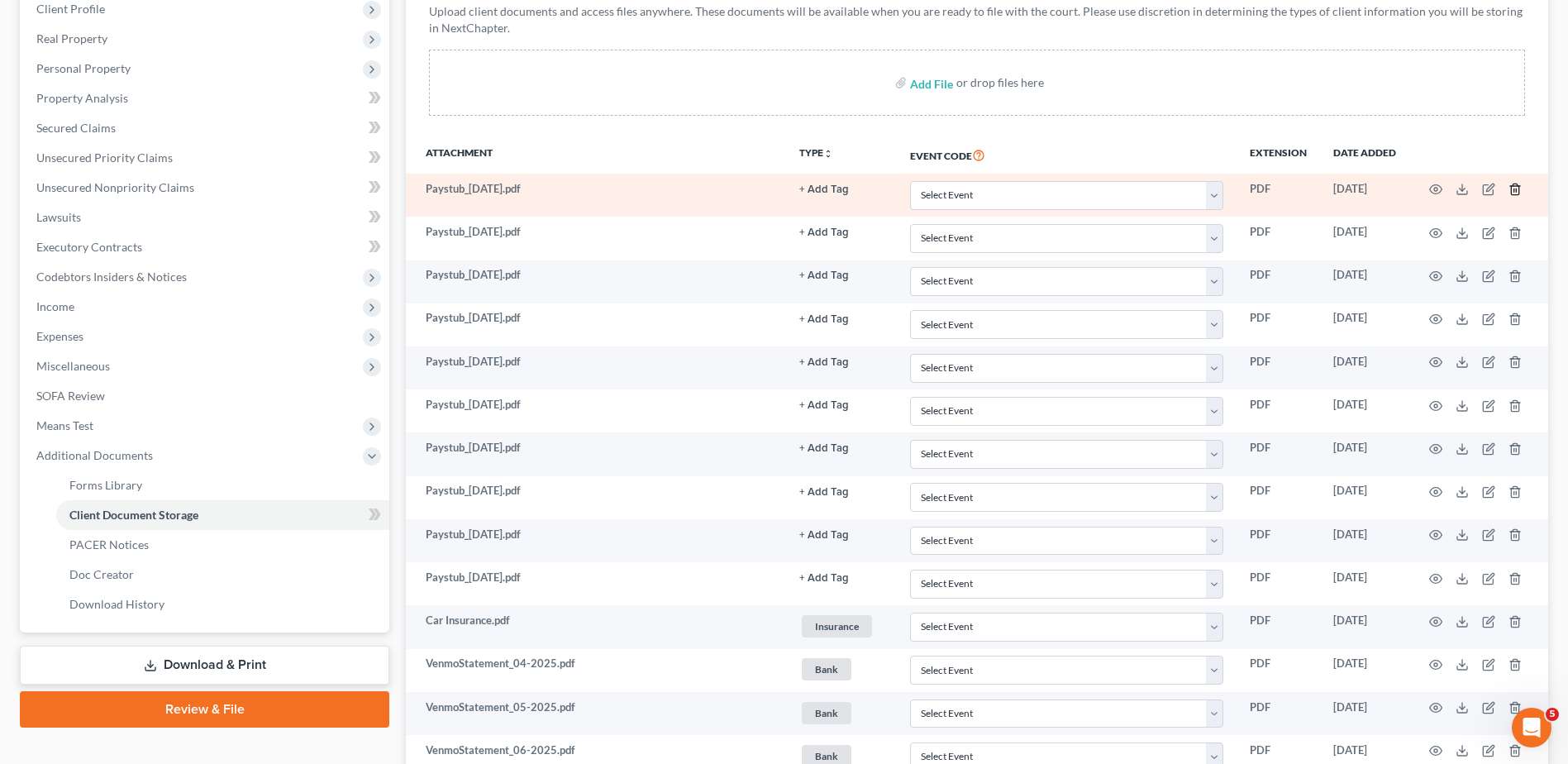
click at [1515, 189] on line "button" at bounding box center [1515, 191] width 0 height 4
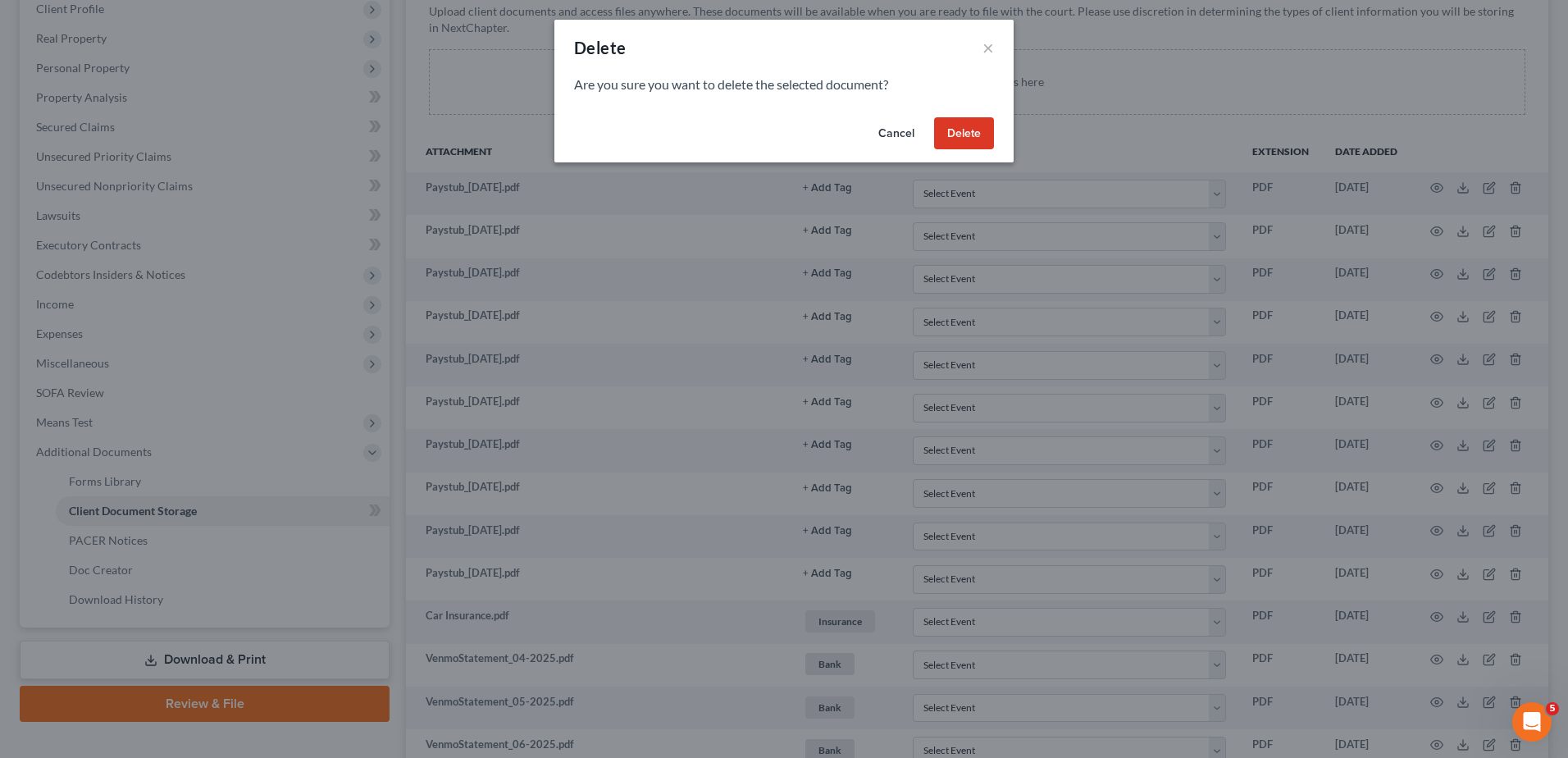
click at [986, 138] on button "Delete" at bounding box center [963, 133] width 60 height 33
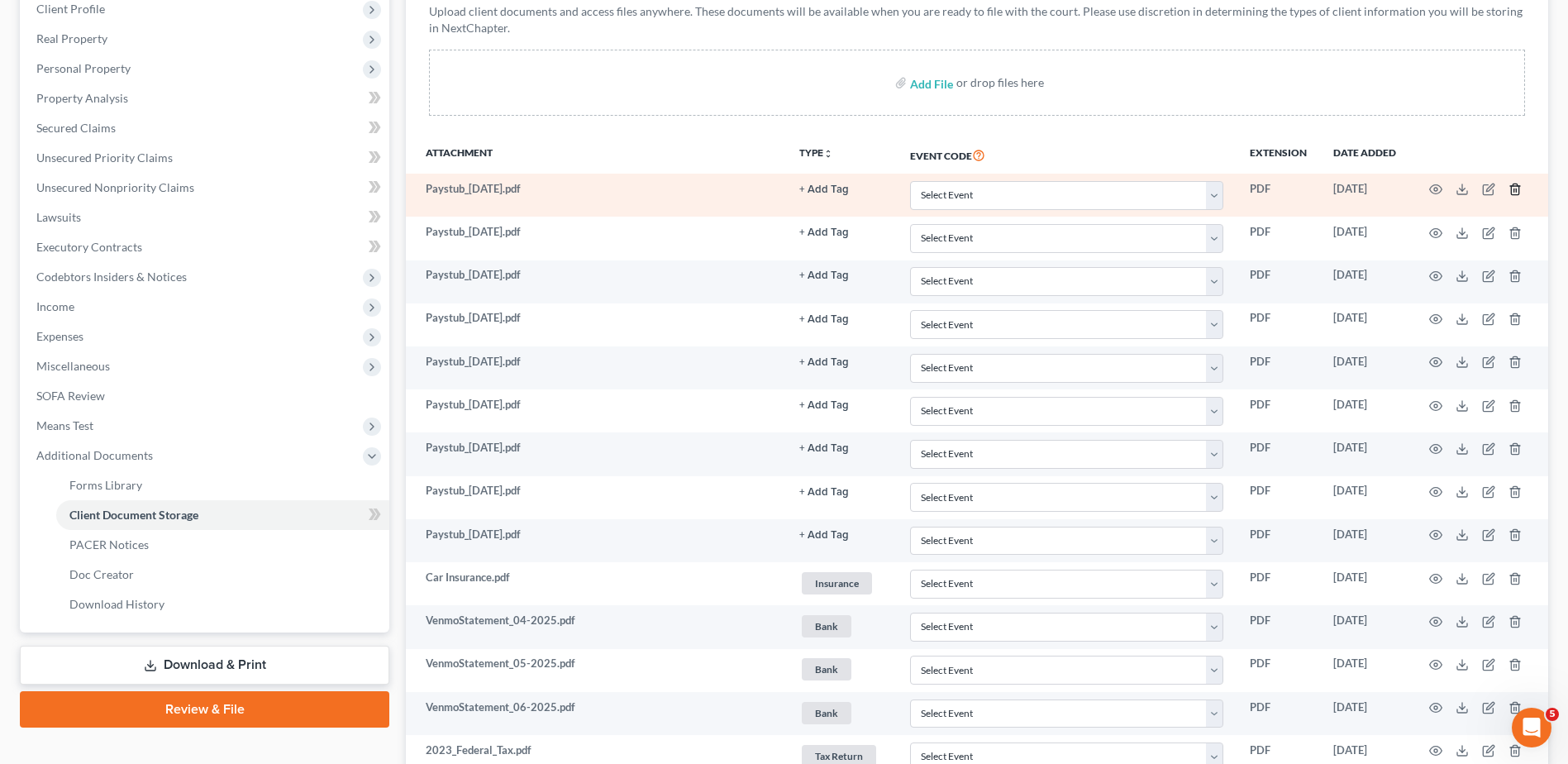
click at [1514, 186] on polyline "button" at bounding box center [1515, 186] width 10 height 0
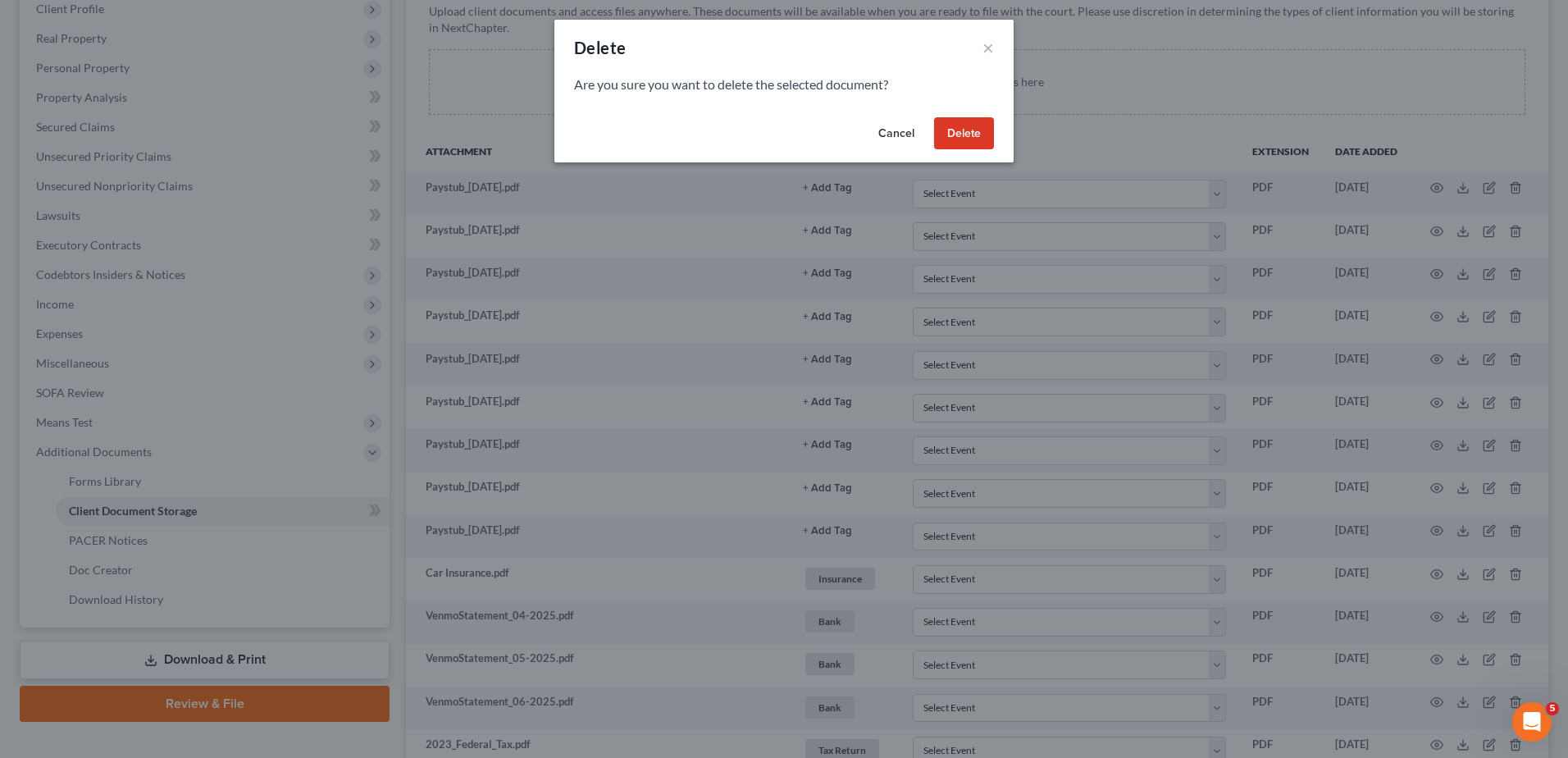
click at [964, 145] on button "Delete" at bounding box center [963, 133] width 60 height 33
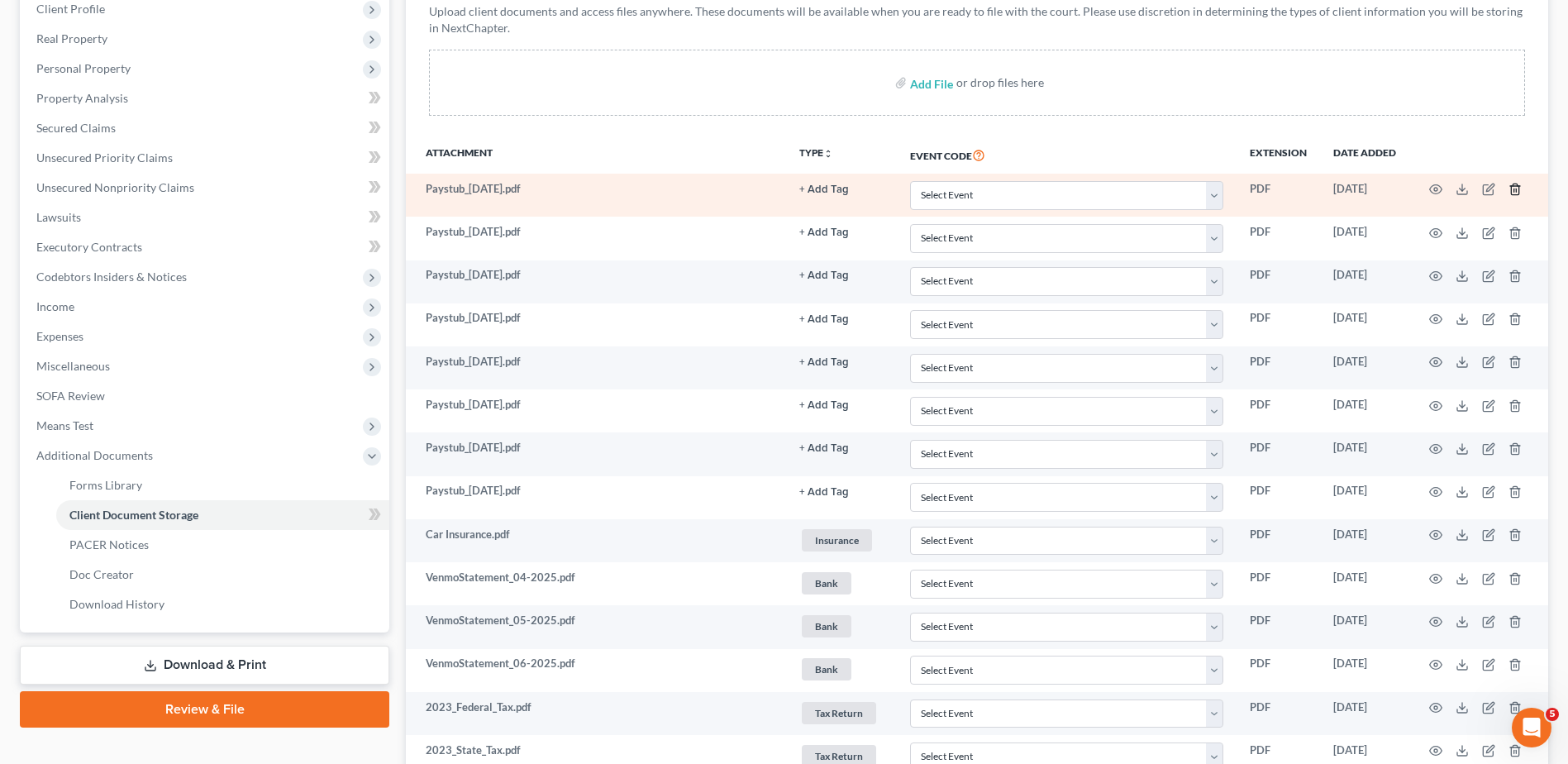
click at [1515, 186] on polyline "button" at bounding box center [1515, 186] width 10 height 0
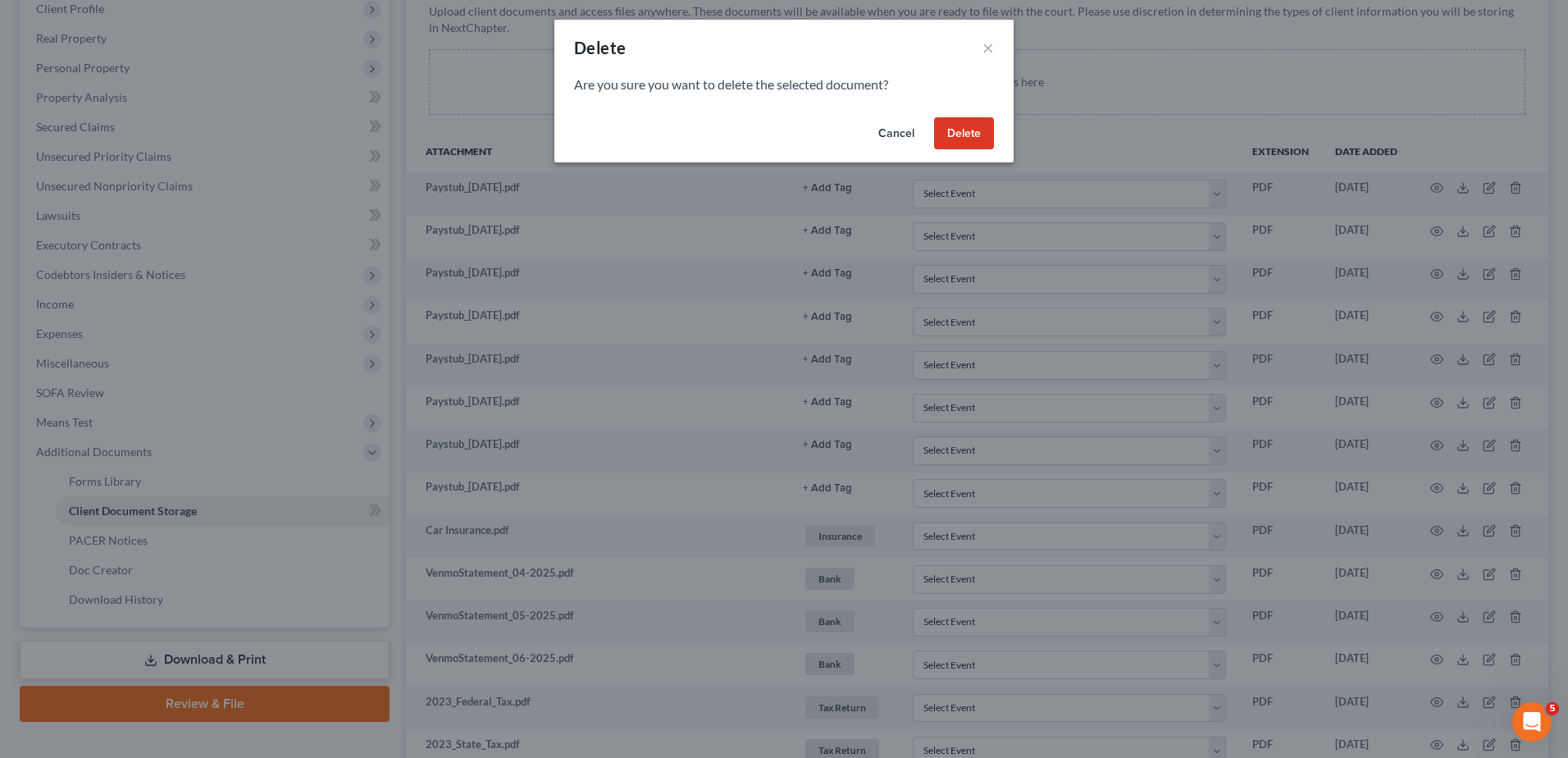
click at [963, 135] on button "Delete" at bounding box center [963, 133] width 60 height 33
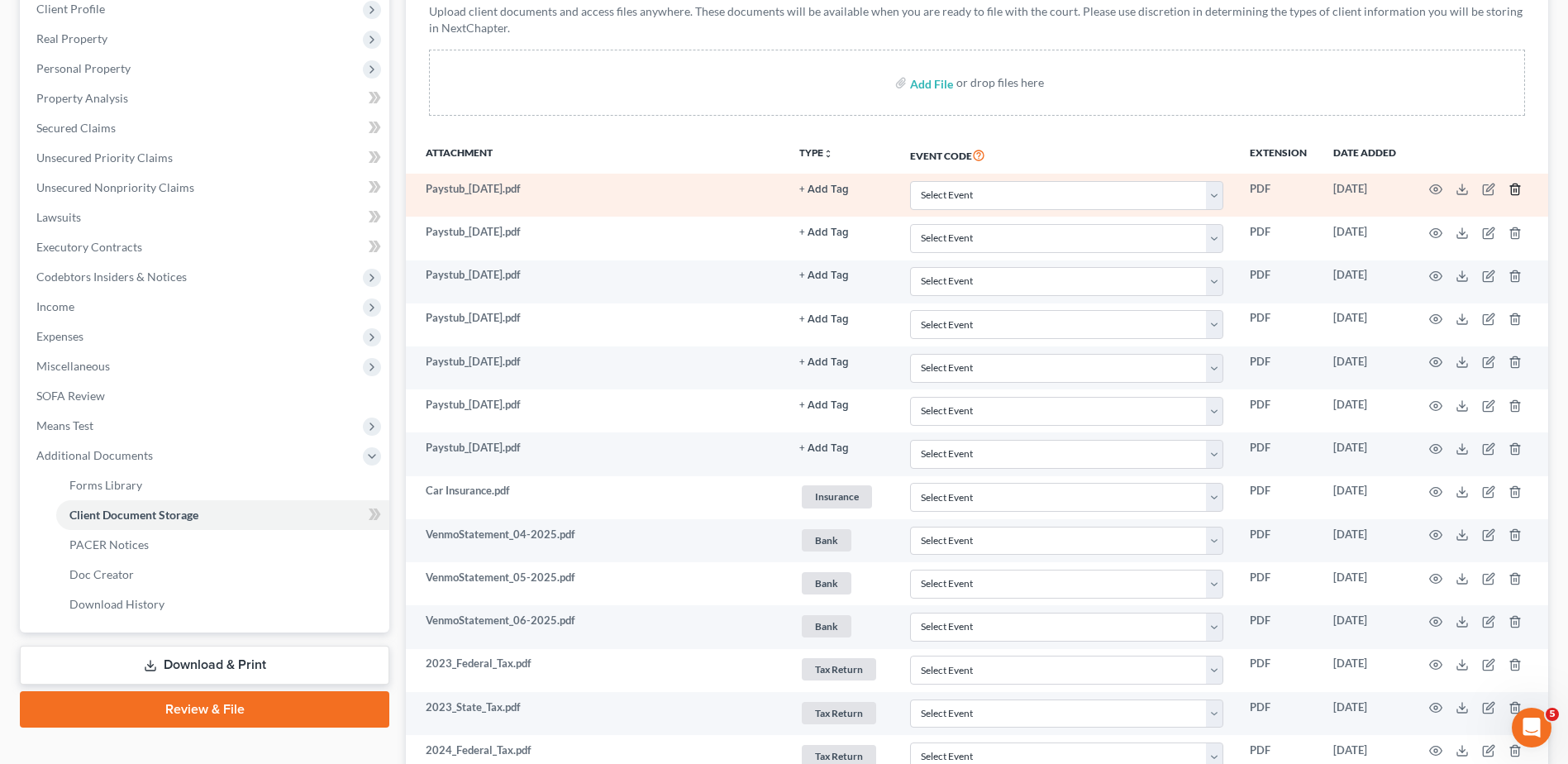
click at [1515, 188] on icon "button" at bounding box center [1515, 189] width 14 height 14
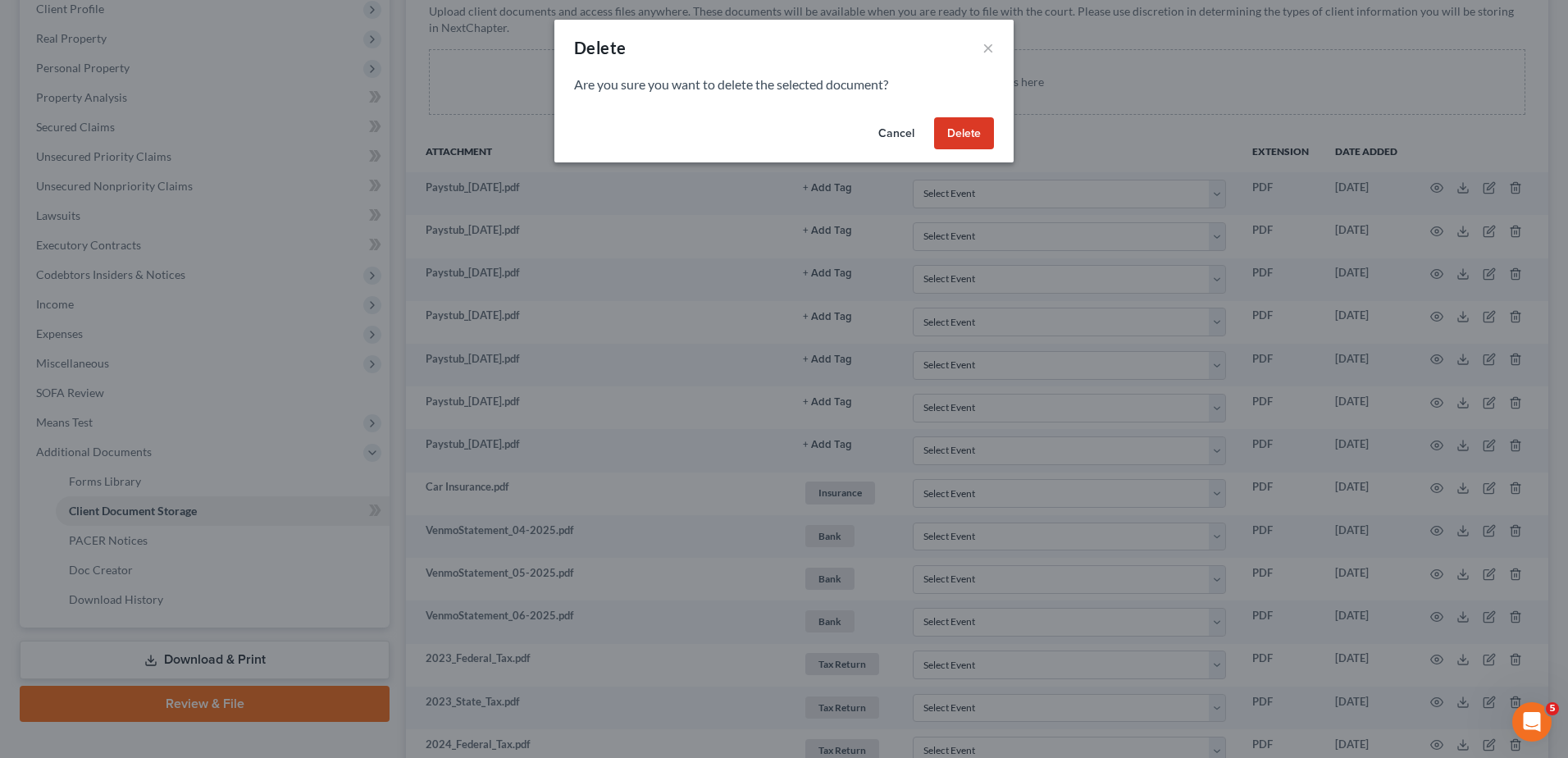
click at [952, 124] on button "Delete" at bounding box center [963, 133] width 60 height 33
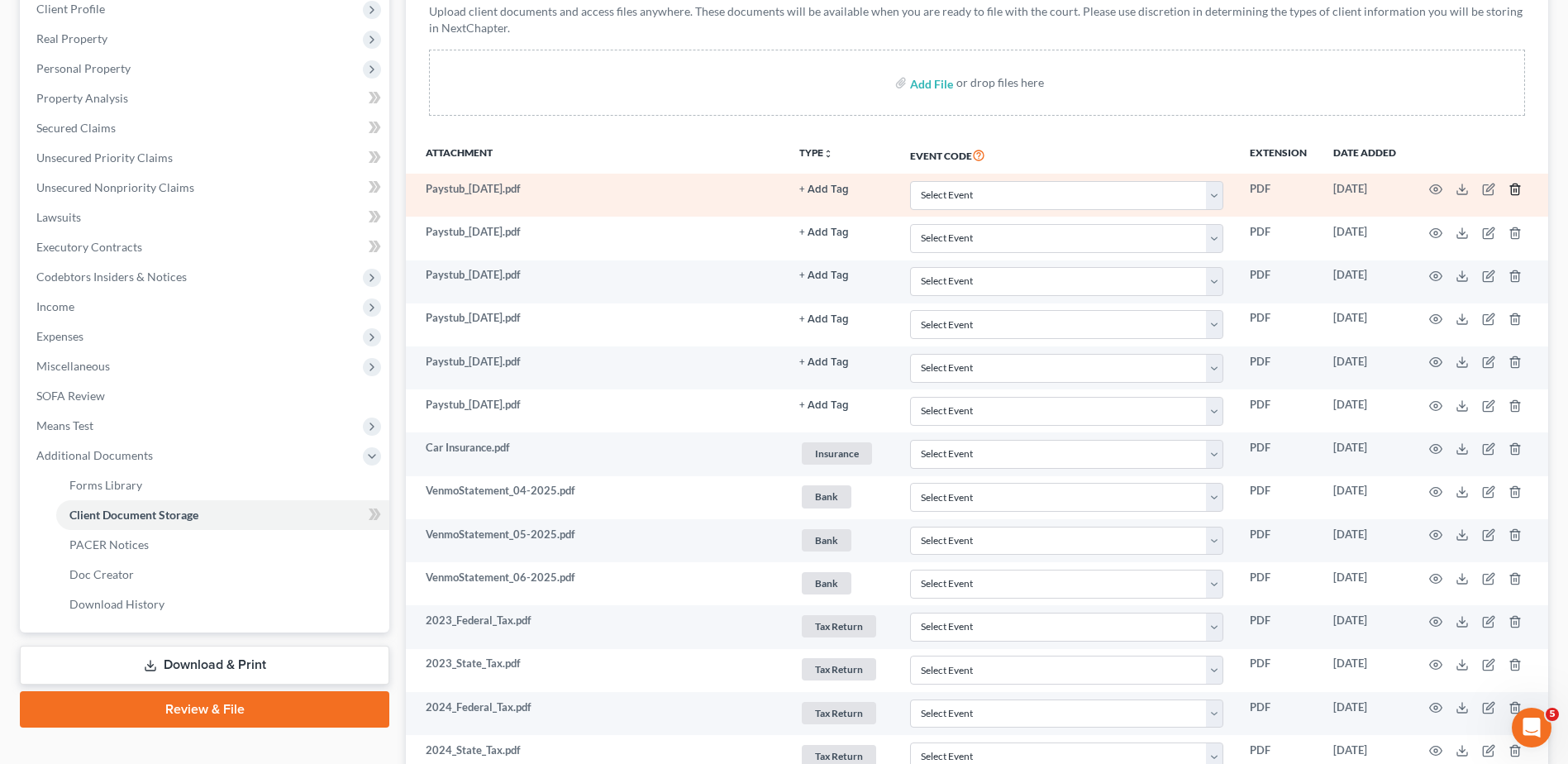
click at [1515, 187] on icon "button" at bounding box center [1515, 189] width 14 height 14
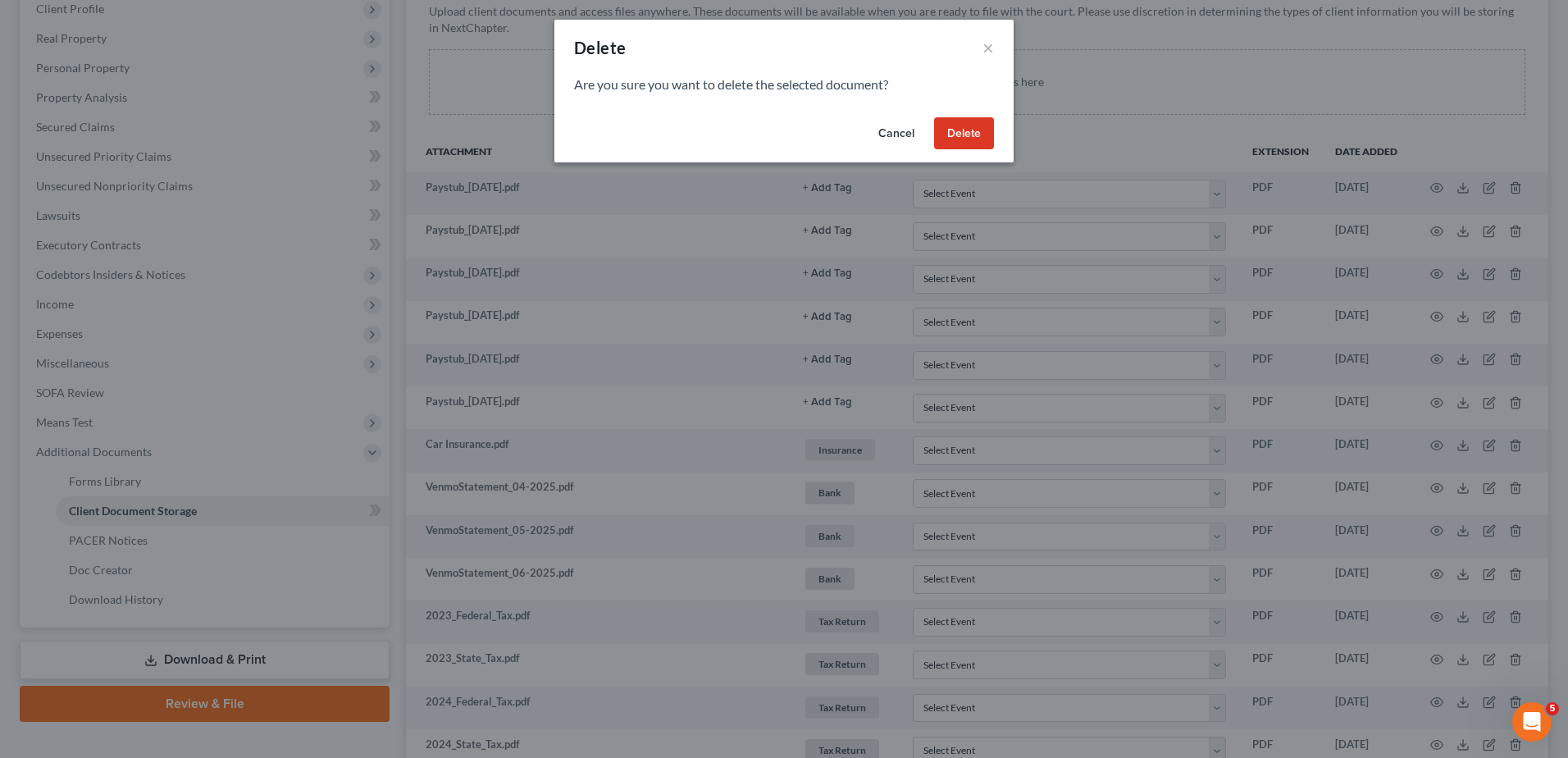
click at [976, 136] on button "Delete" at bounding box center [963, 133] width 60 height 33
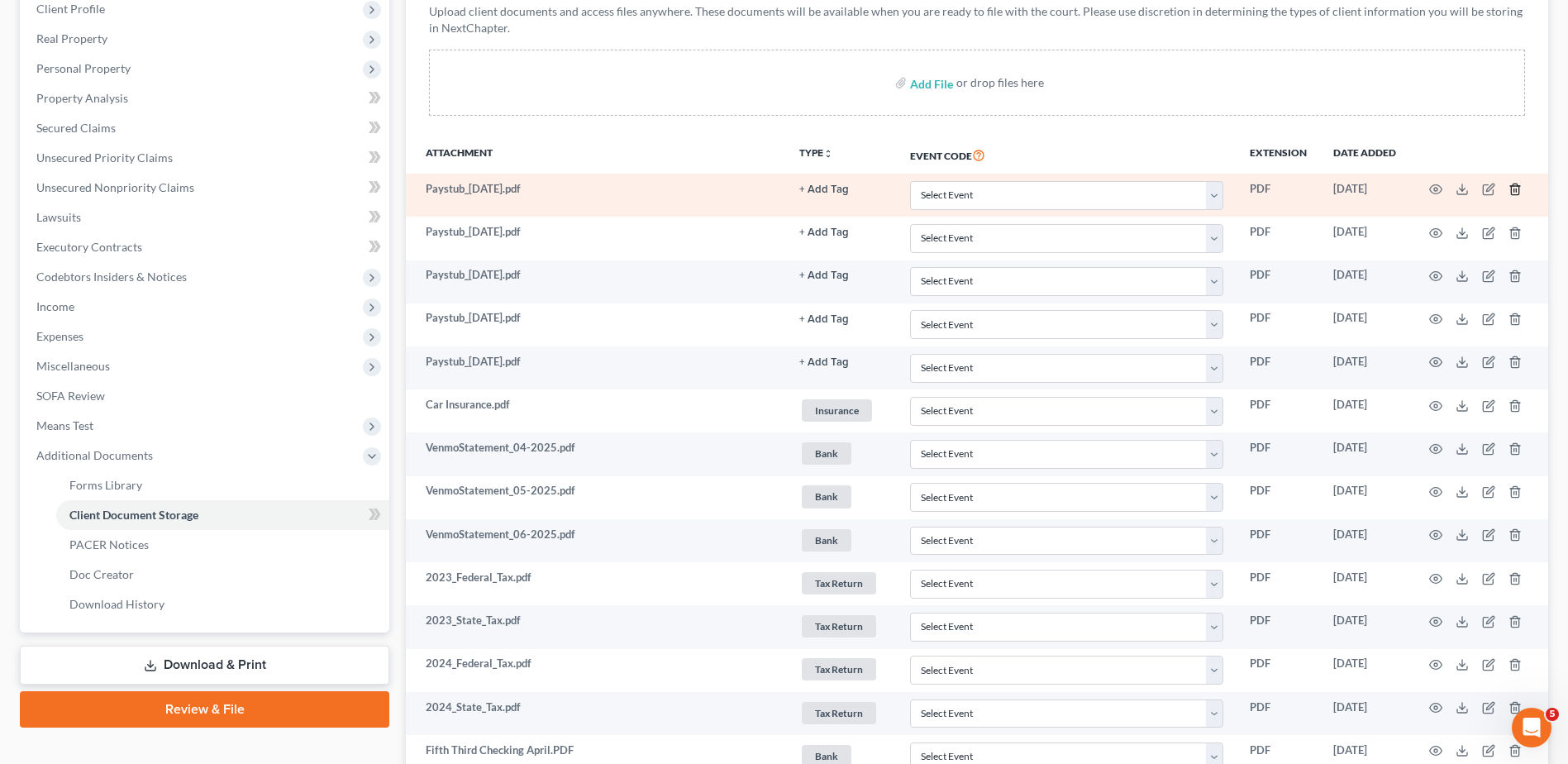
click at [1515, 187] on icon "button" at bounding box center [1515, 189] width 14 height 14
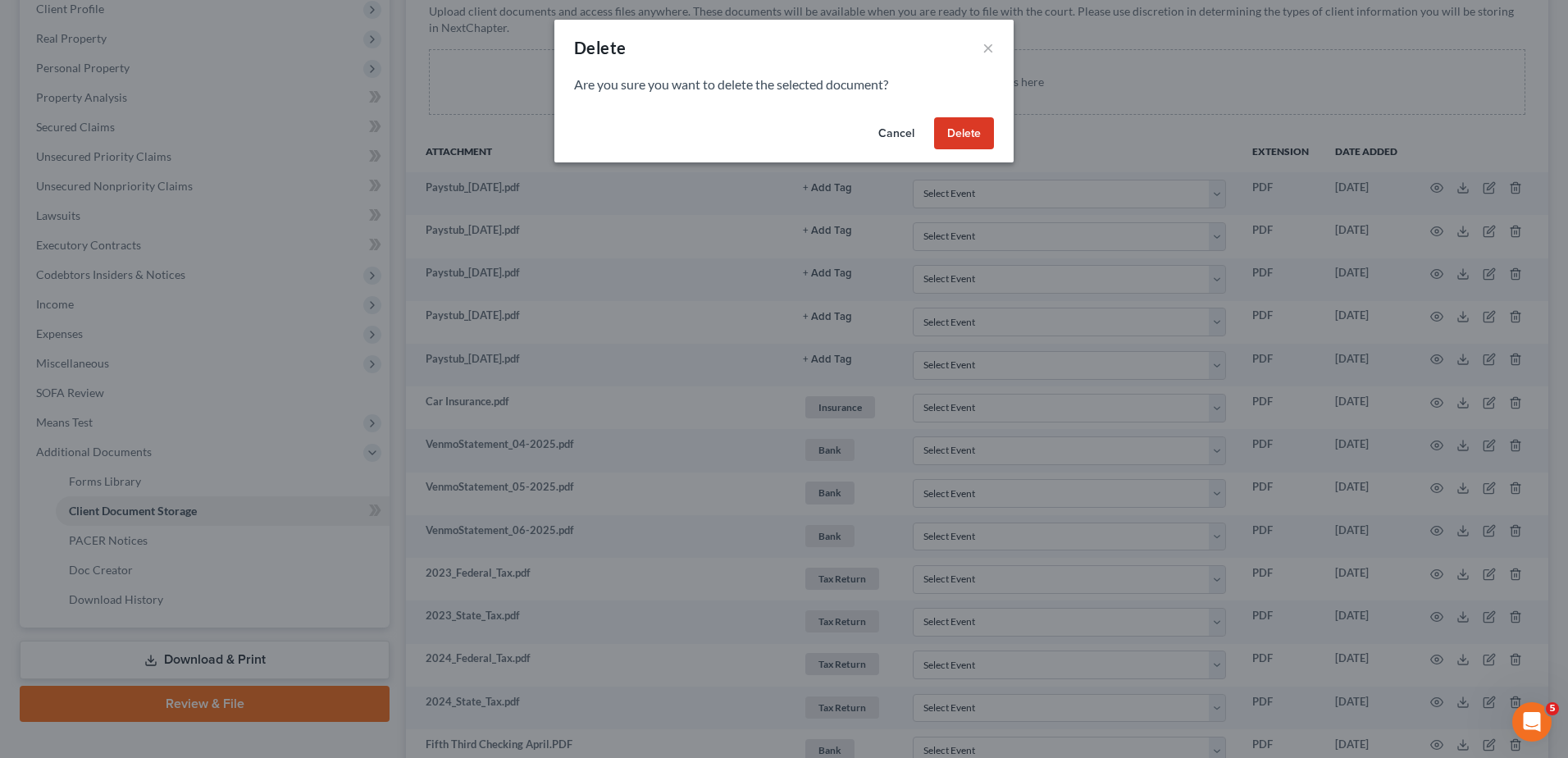
click at [972, 138] on button "Delete" at bounding box center [963, 133] width 60 height 33
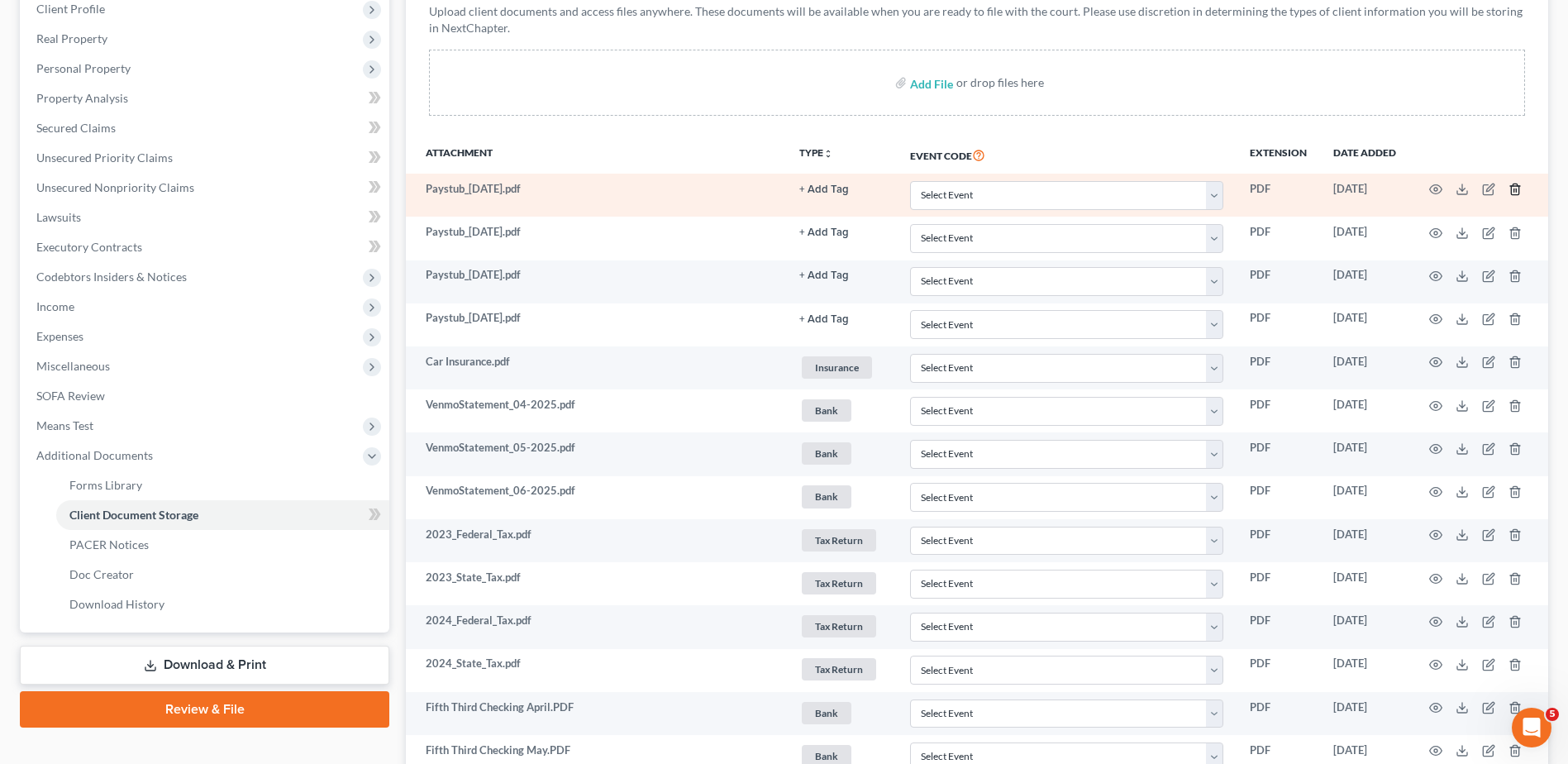
click at [1513, 189] on icon "button" at bounding box center [1515, 189] width 14 height 14
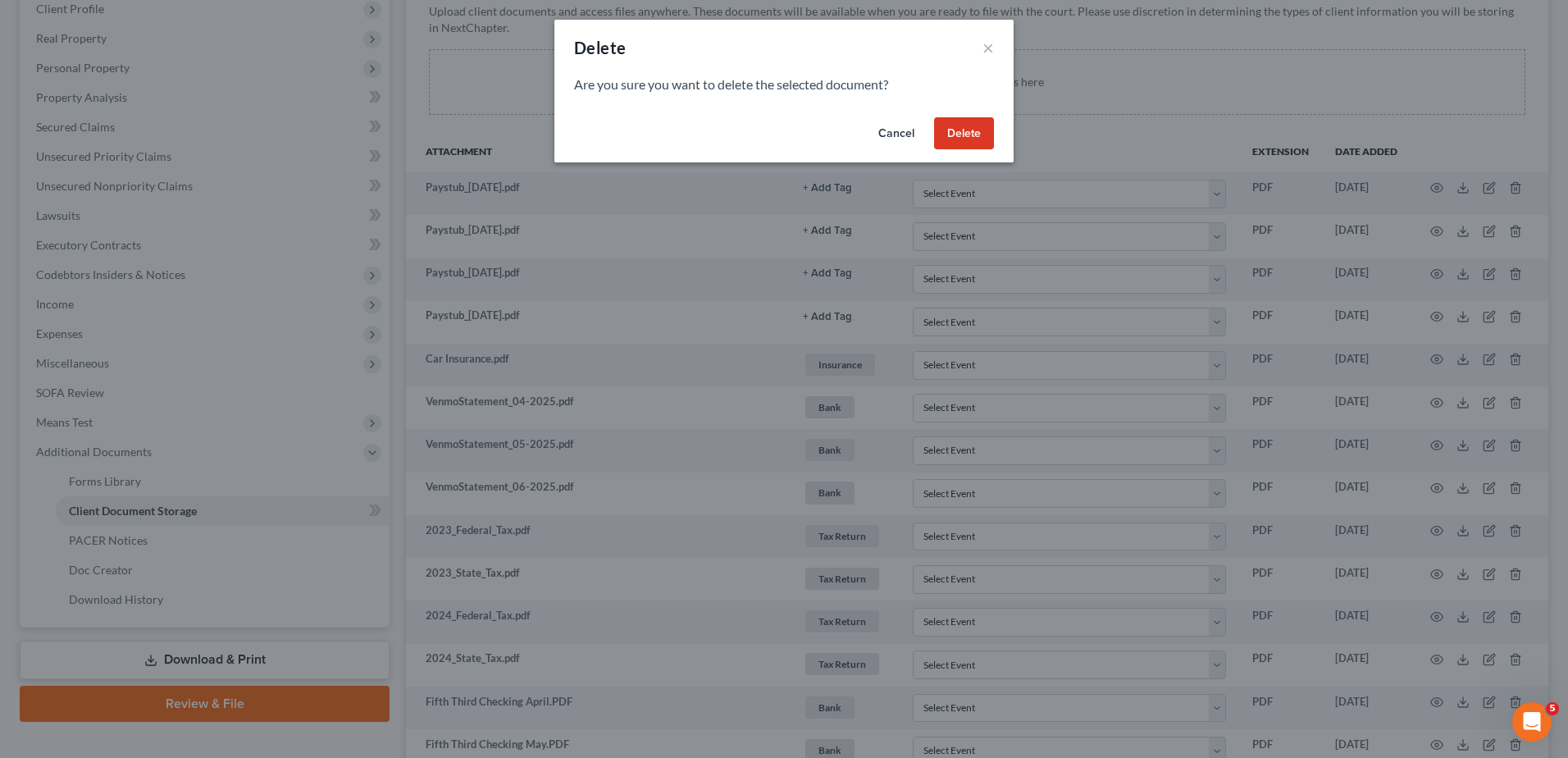
click at [952, 139] on button "Delete" at bounding box center [963, 133] width 60 height 33
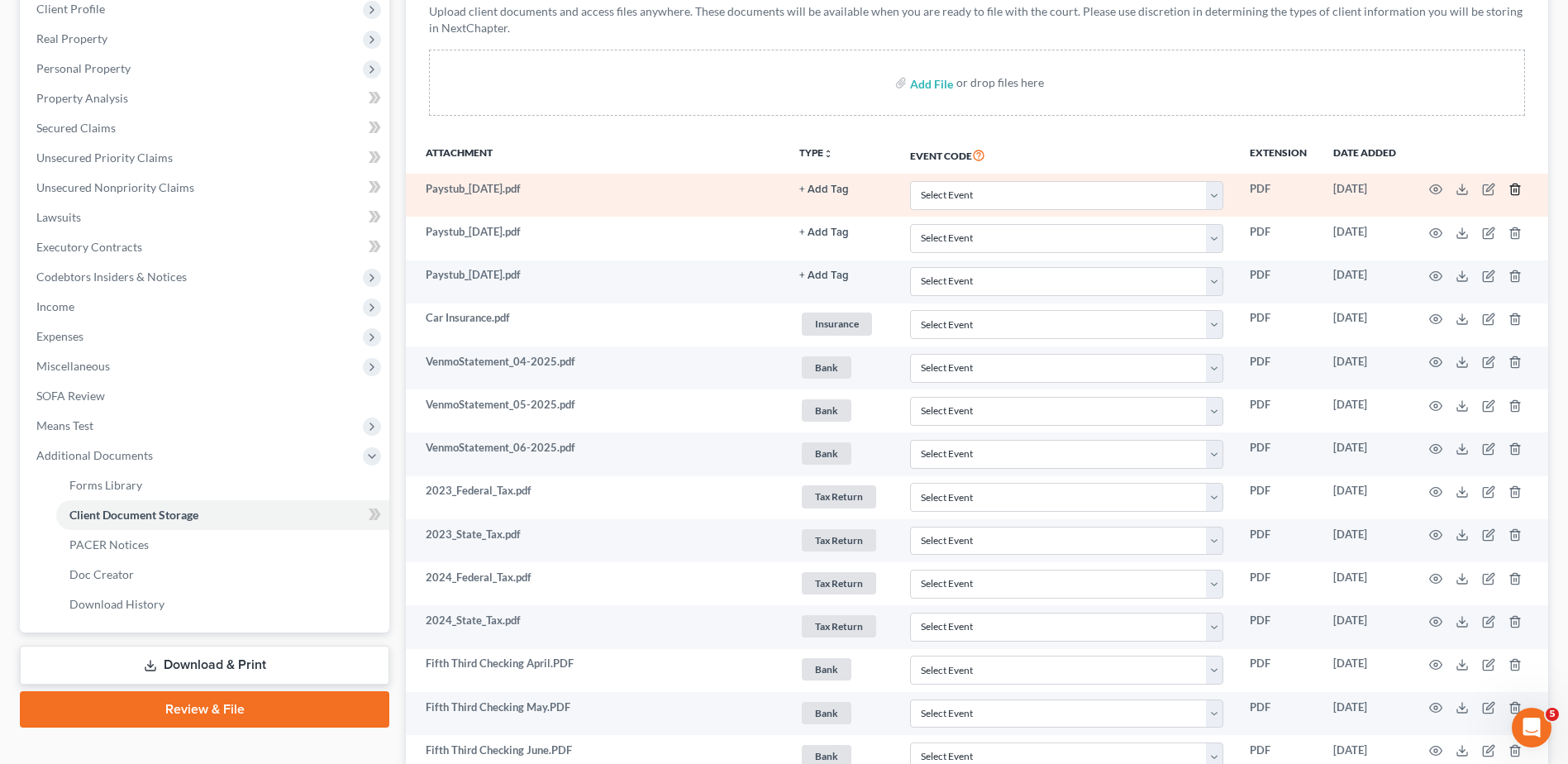
click at [1511, 191] on icon "button" at bounding box center [1515, 190] width 7 height 11
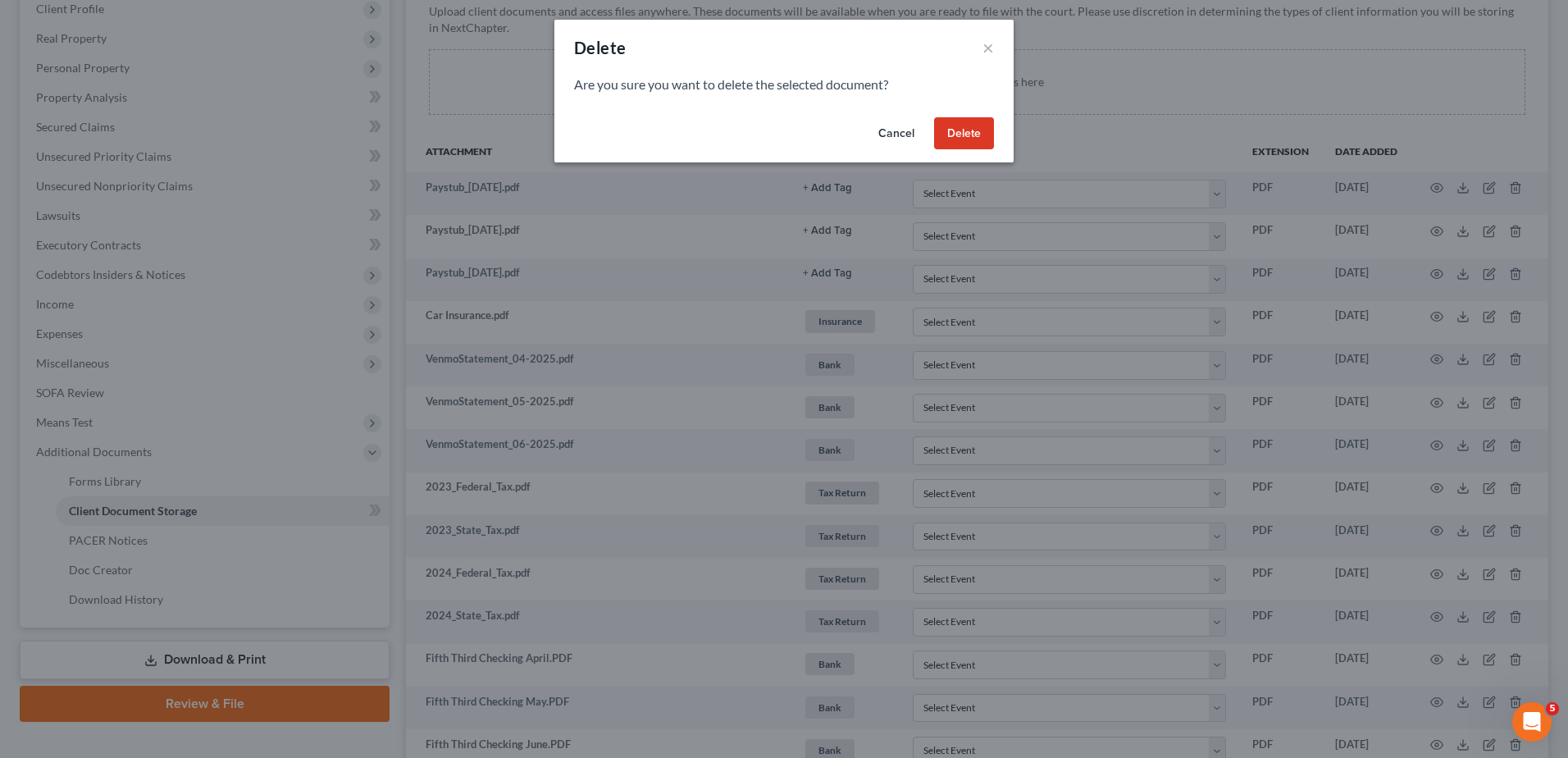
click at [957, 139] on button "Delete" at bounding box center [963, 133] width 60 height 33
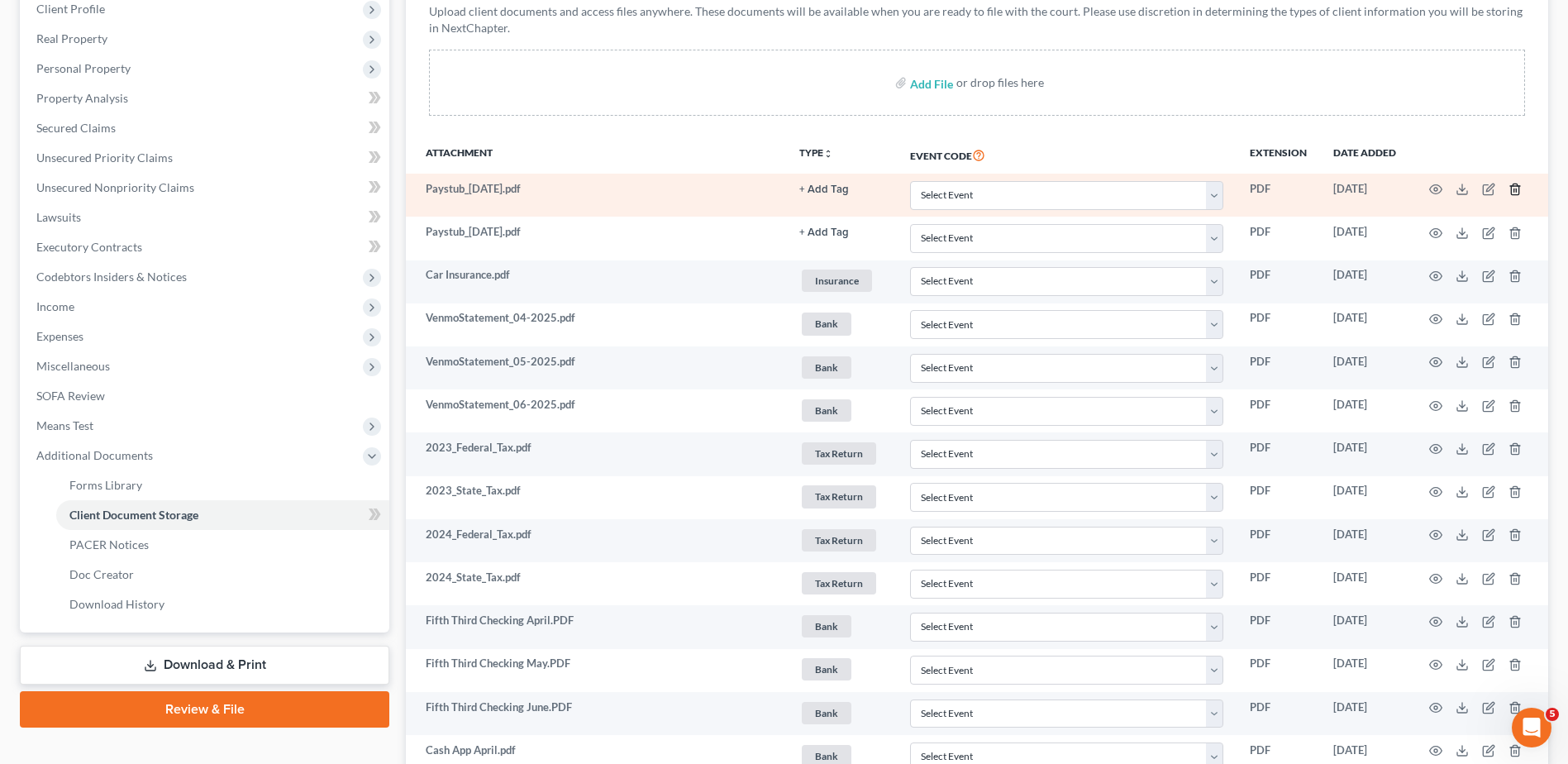
click at [1516, 186] on icon "button" at bounding box center [1515, 189] width 14 height 14
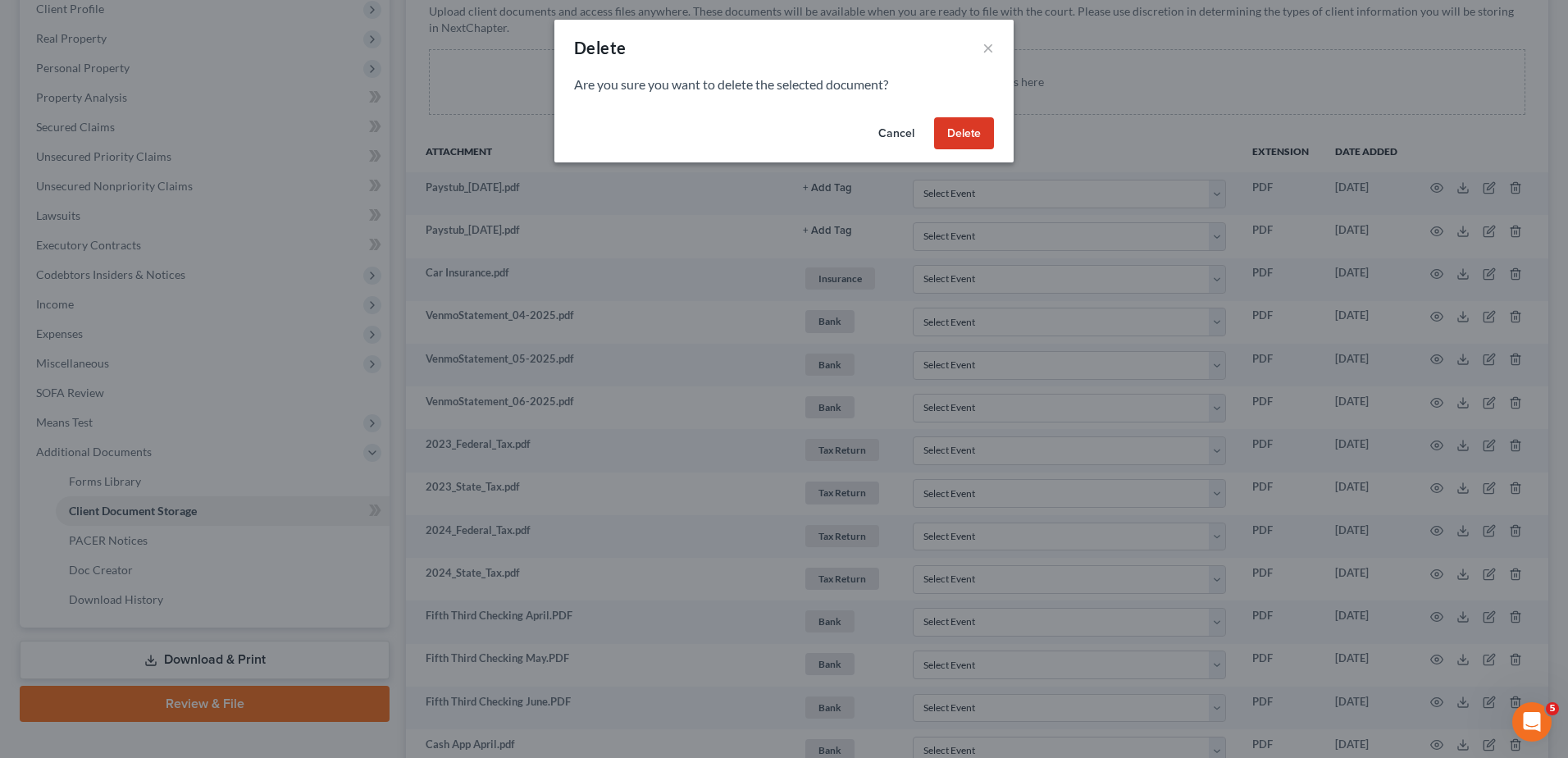
click at [984, 139] on button "Delete" at bounding box center [963, 133] width 60 height 33
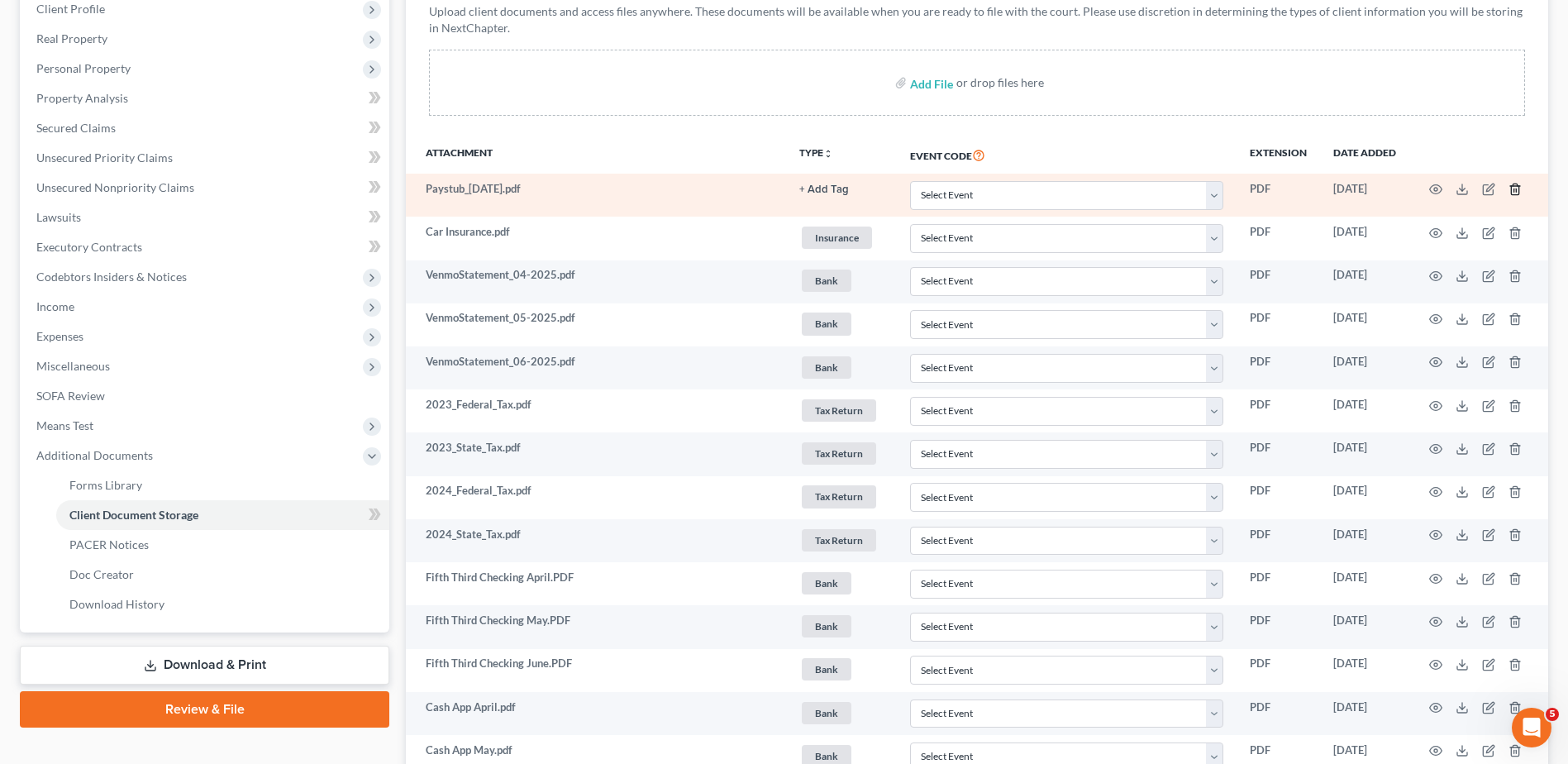
click at [1514, 186] on polyline "button" at bounding box center [1515, 186] width 10 height 0
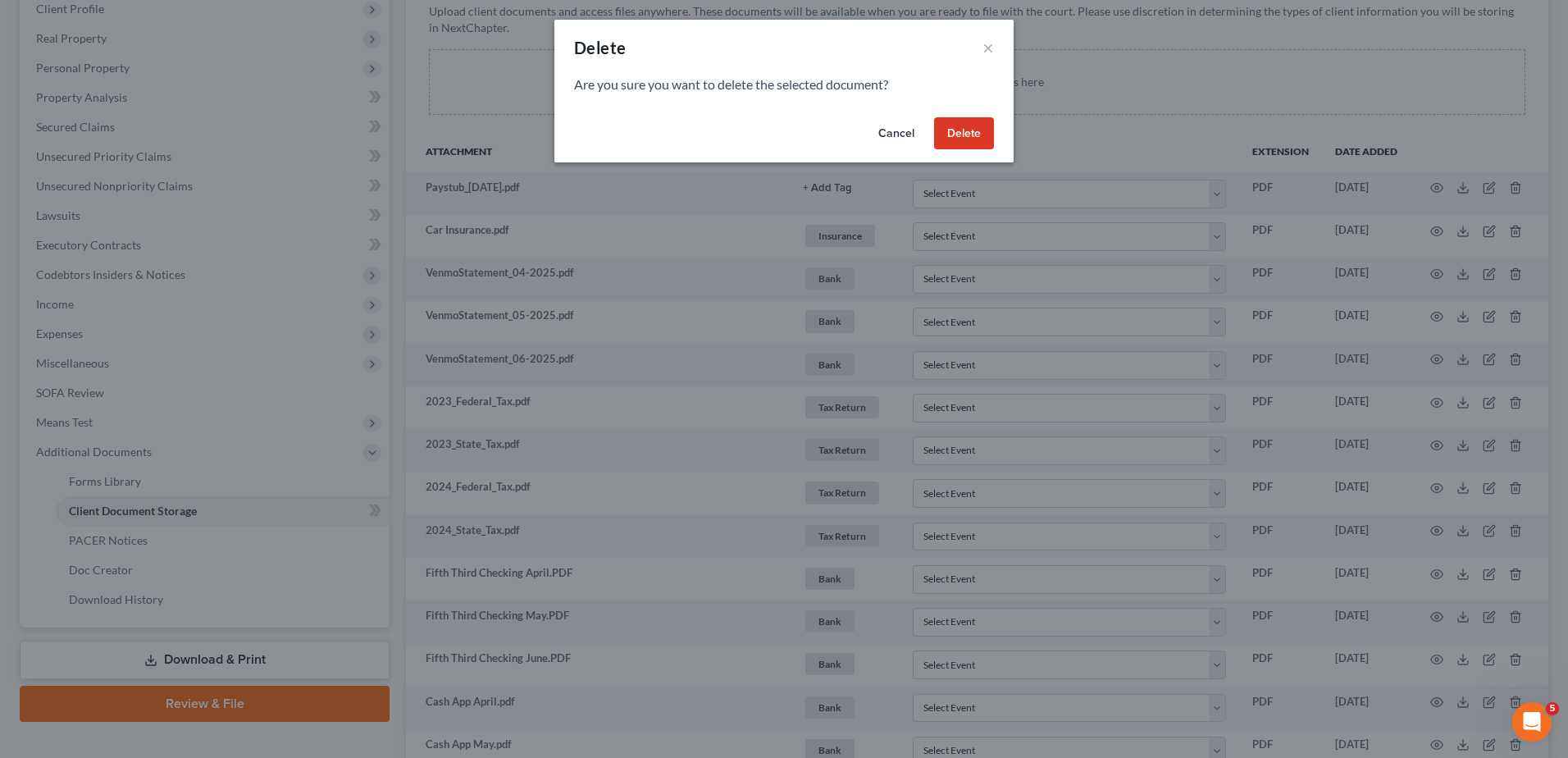
click at [972, 122] on button "Delete" at bounding box center [963, 133] width 60 height 33
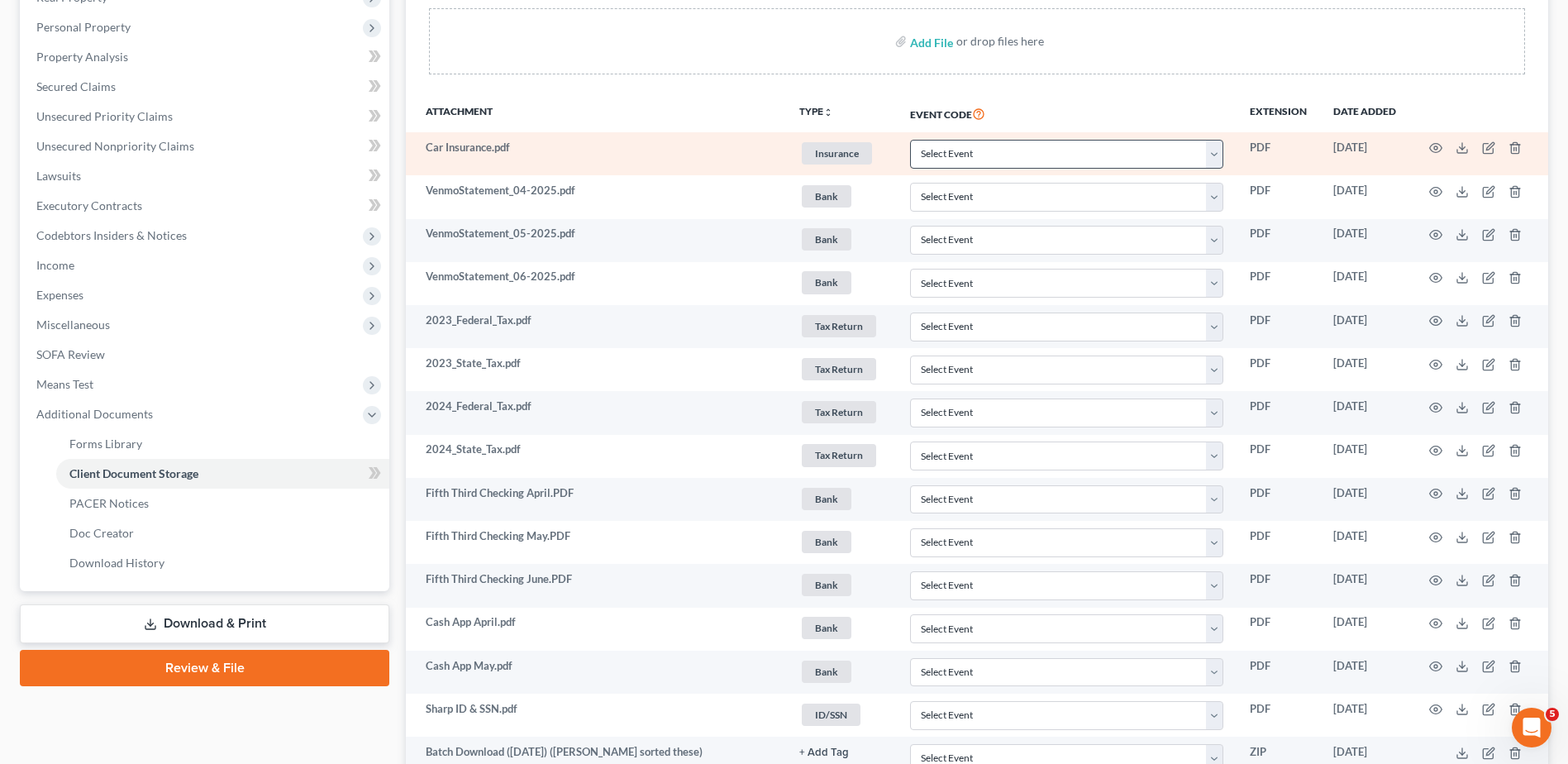
scroll to position [0, 0]
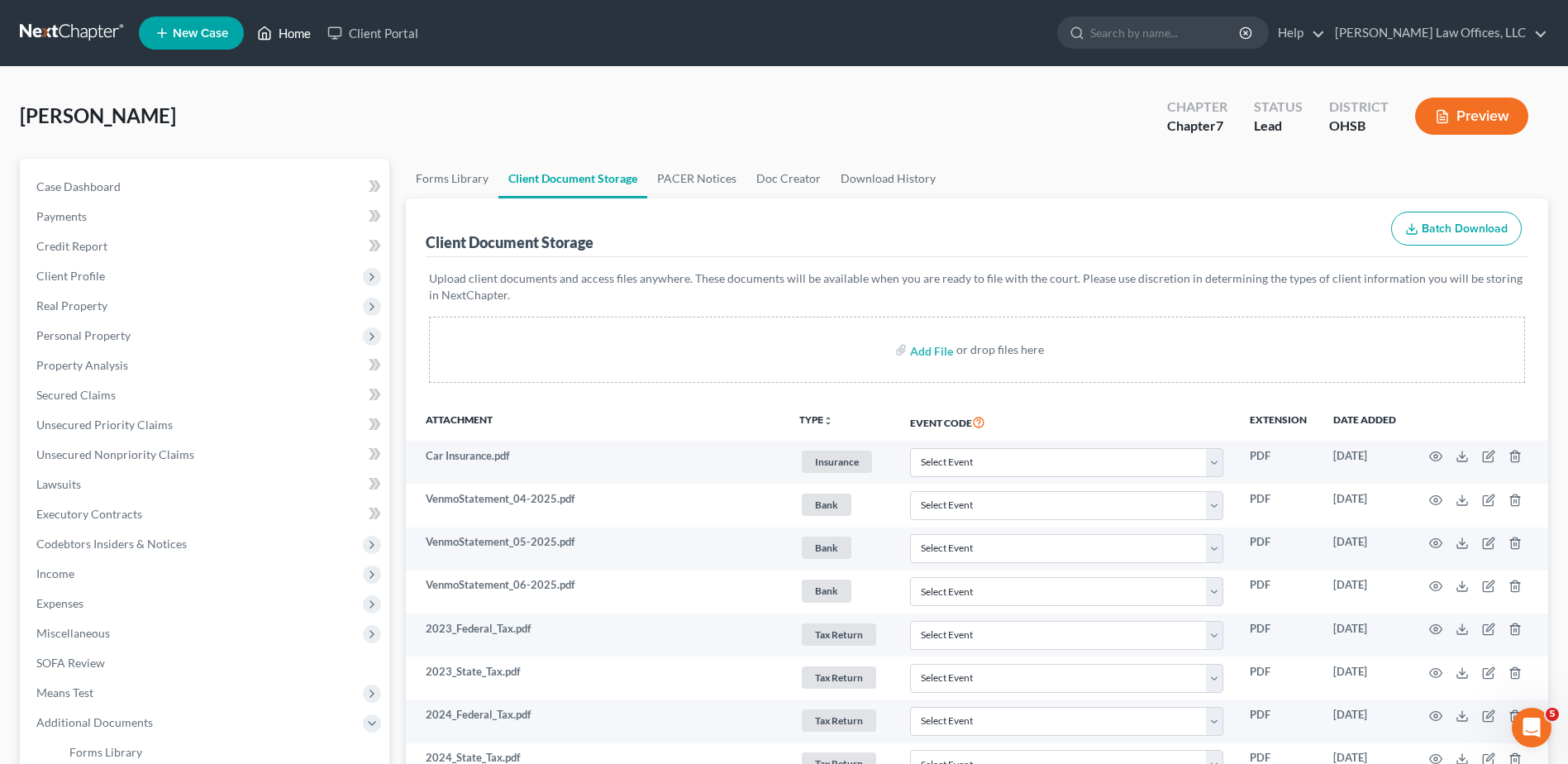
click at [300, 32] on link "Home" at bounding box center [284, 32] width 70 height 30
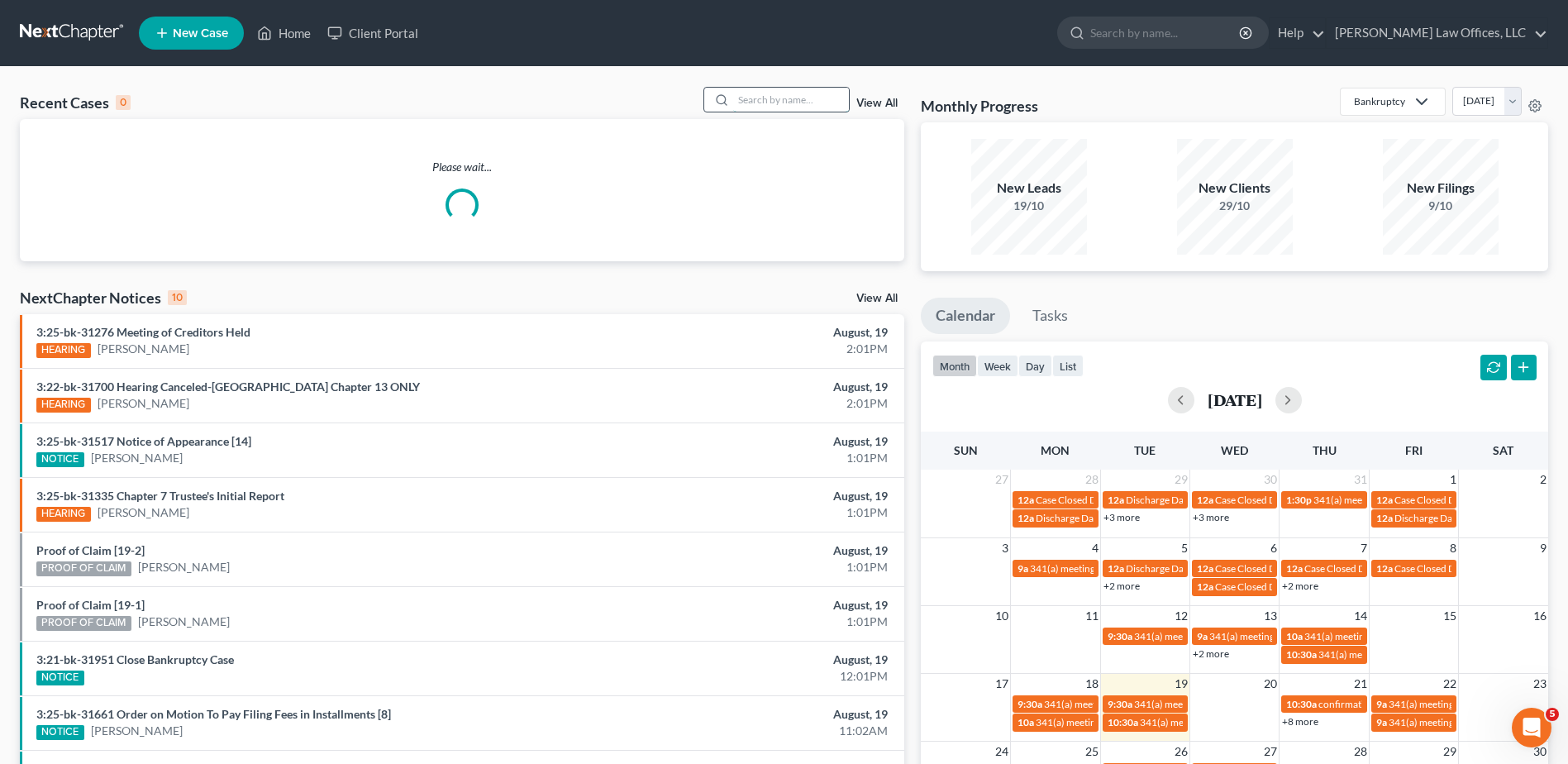
click at [777, 96] on input "search" at bounding box center [791, 99] width 116 height 24
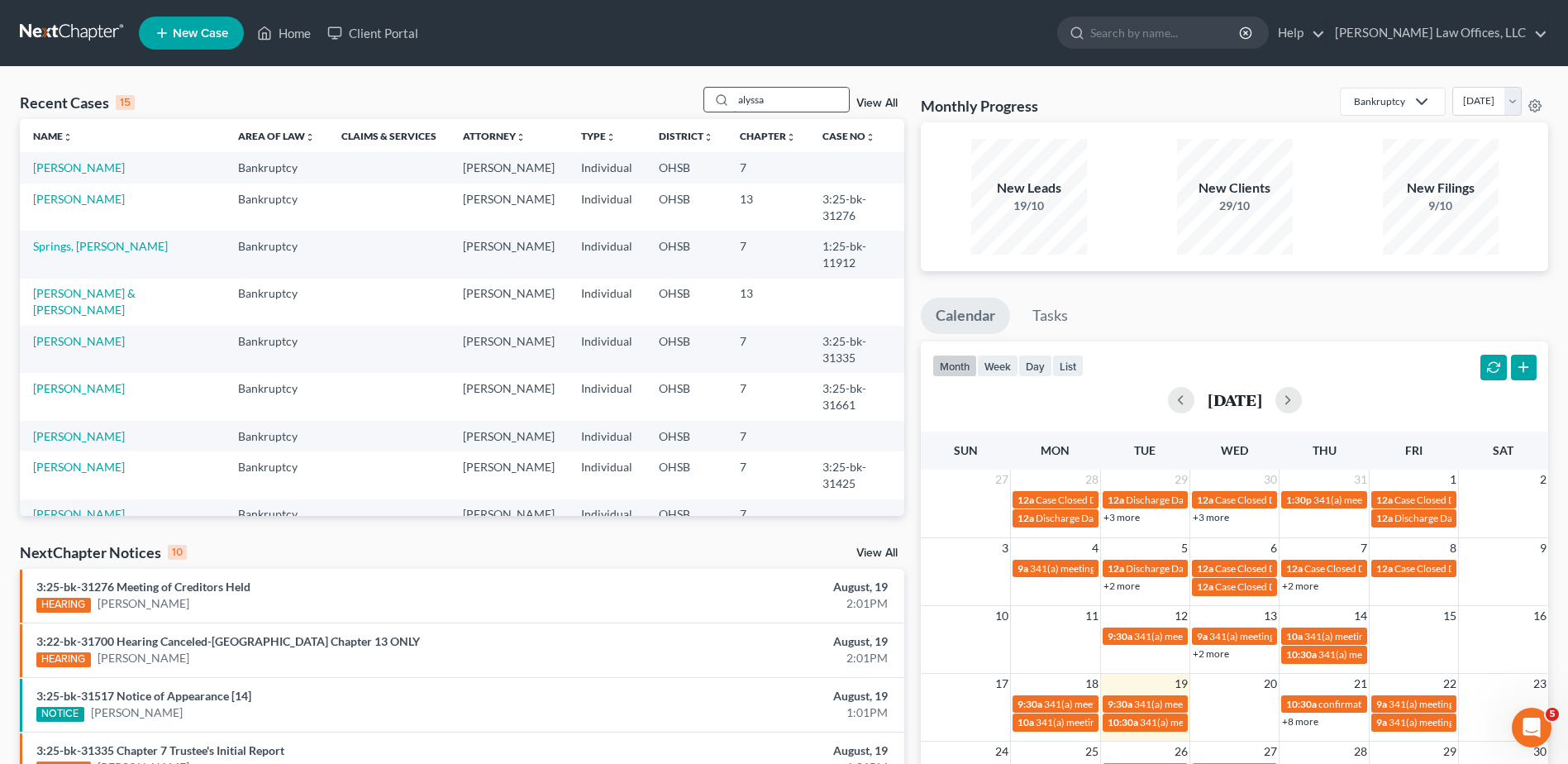
type input "alyssa"
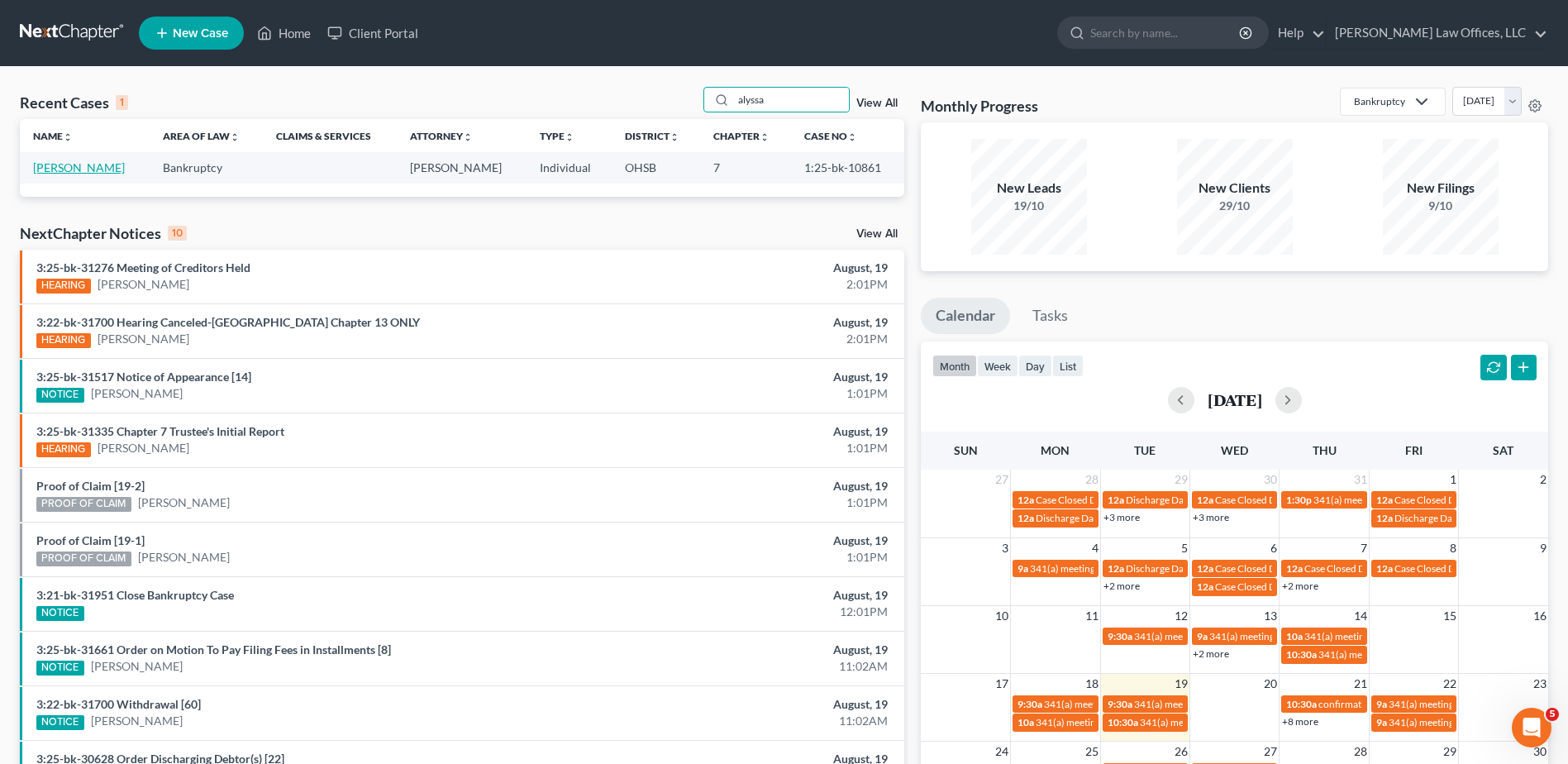
click at [80, 166] on link "Garcia, Alyssa" at bounding box center [79, 168] width 92 height 14
select select "4"
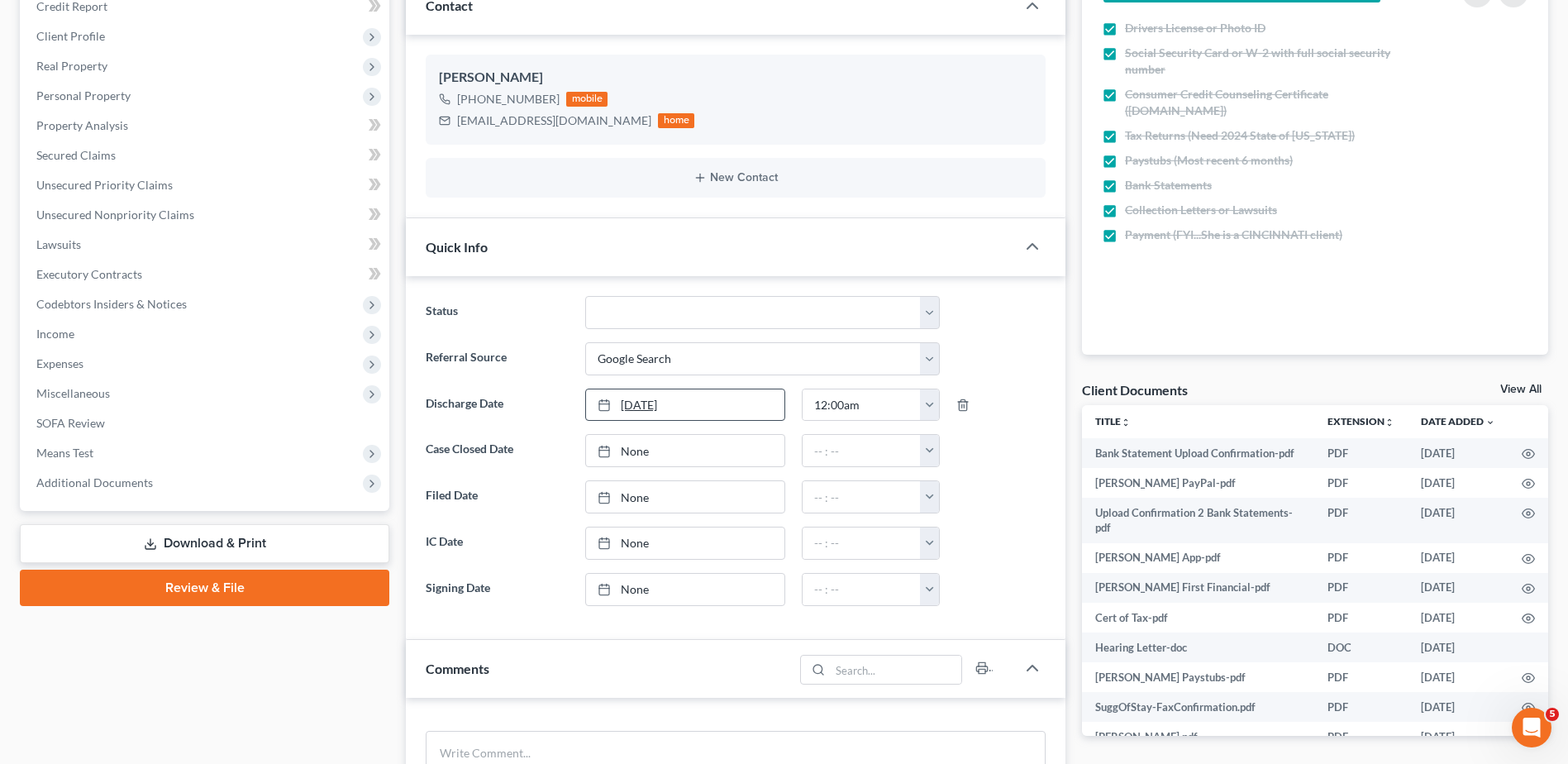
scroll to position [248, 0]
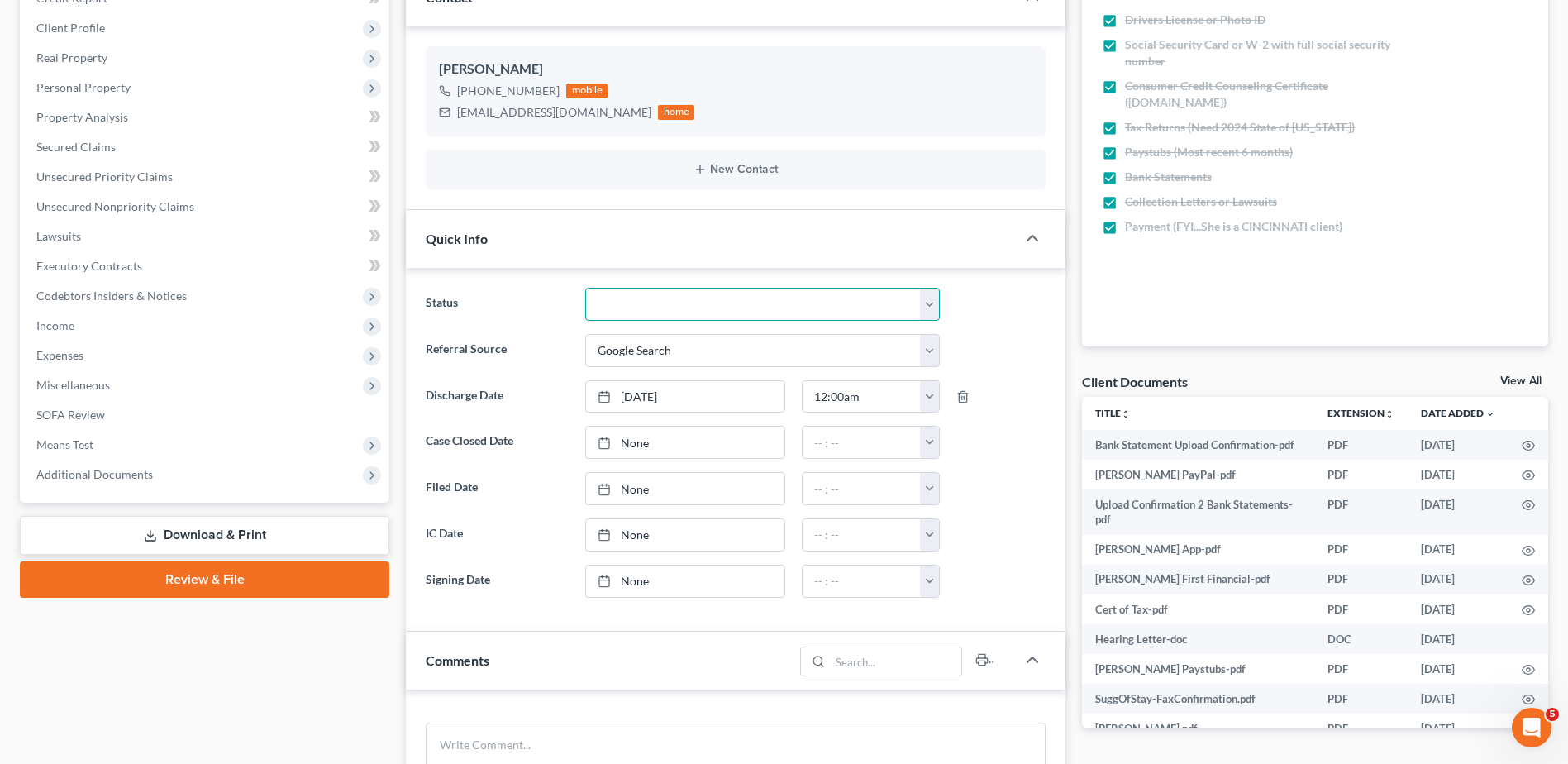
drag, startPoint x: 631, startPoint y: 308, endPoint x: 628, endPoint y: 323, distance: 15.3
click at [631, 308] on select "Closed Discharged Dismissed Filed In Progress Lead Ready to File To Review" at bounding box center [763, 304] width 355 height 33
select select "0"
click at [585, 287] on select "Closed Discharged Dismissed Filed In Progress Lead Ready to File To Review" at bounding box center [763, 304] width 355 height 33
click at [635, 441] on link "None" at bounding box center [685, 442] width 198 height 32
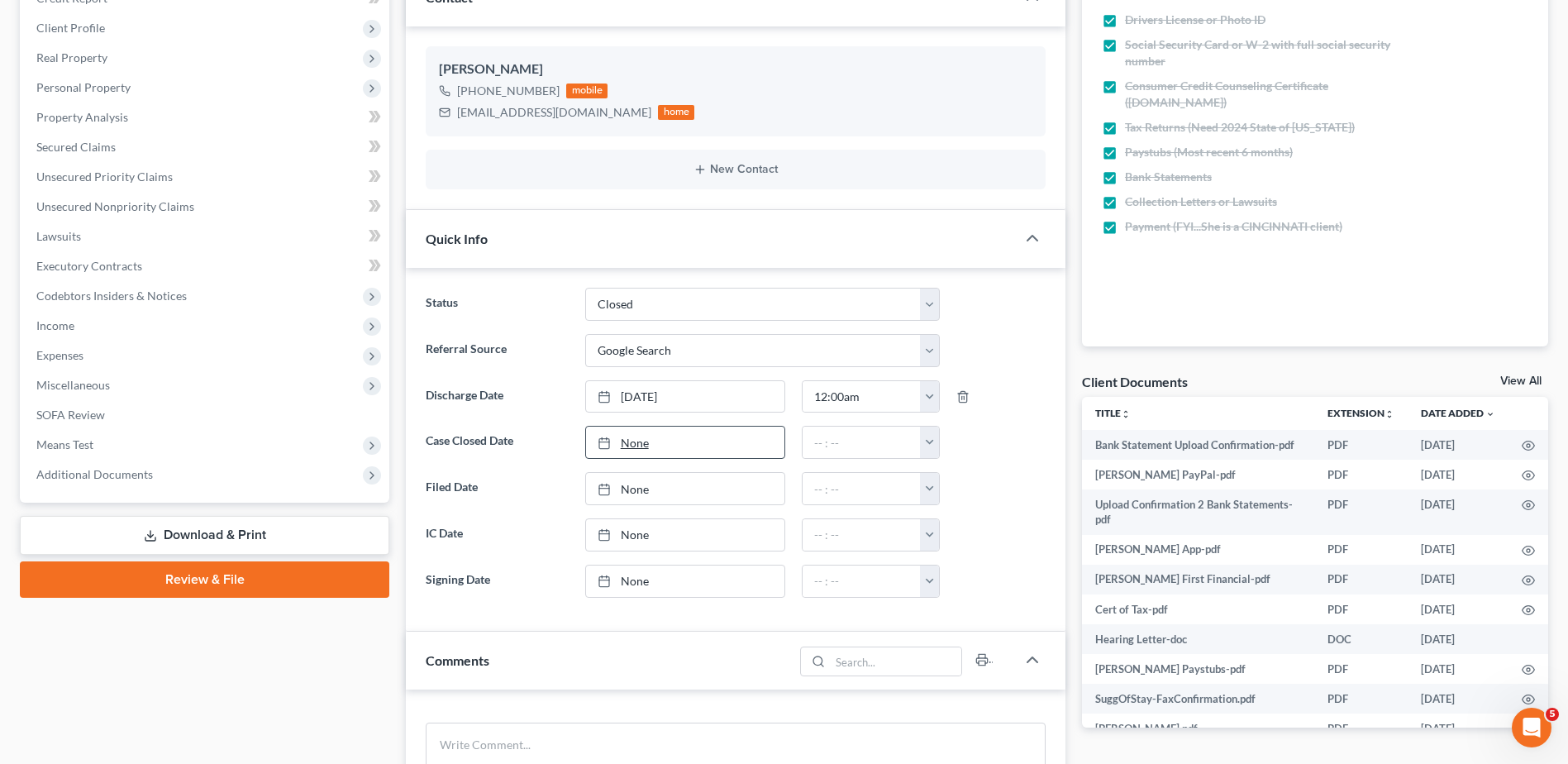
type input "8/19/2025"
click at [926, 446] on button "button" at bounding box center [929, 442] width 19 height 32
click at [941, 476] on link "12:00am" at bounding box center [966, 478] width 93 height 28
type input "12:00am"
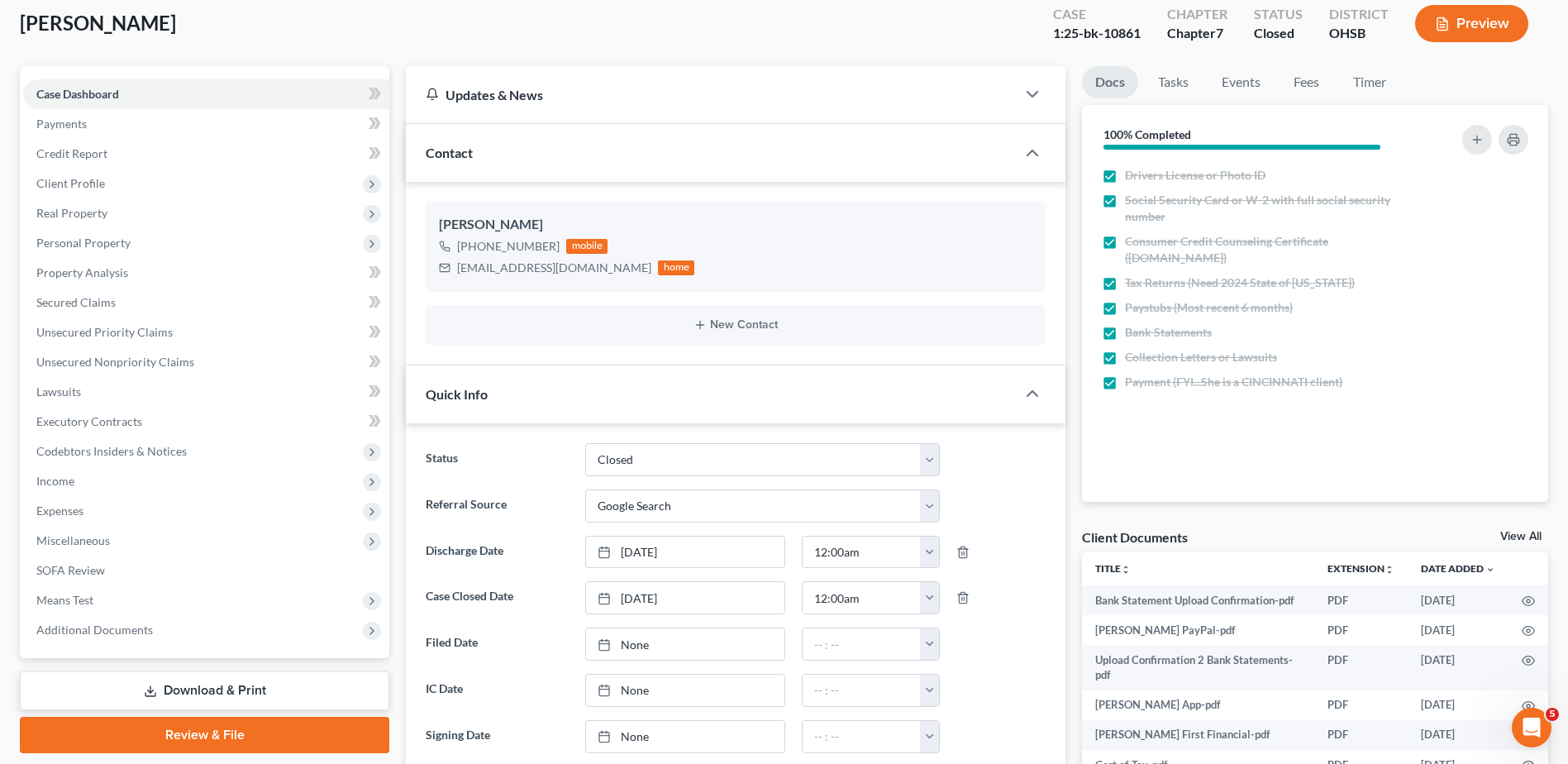
scroll to position [0, 0]
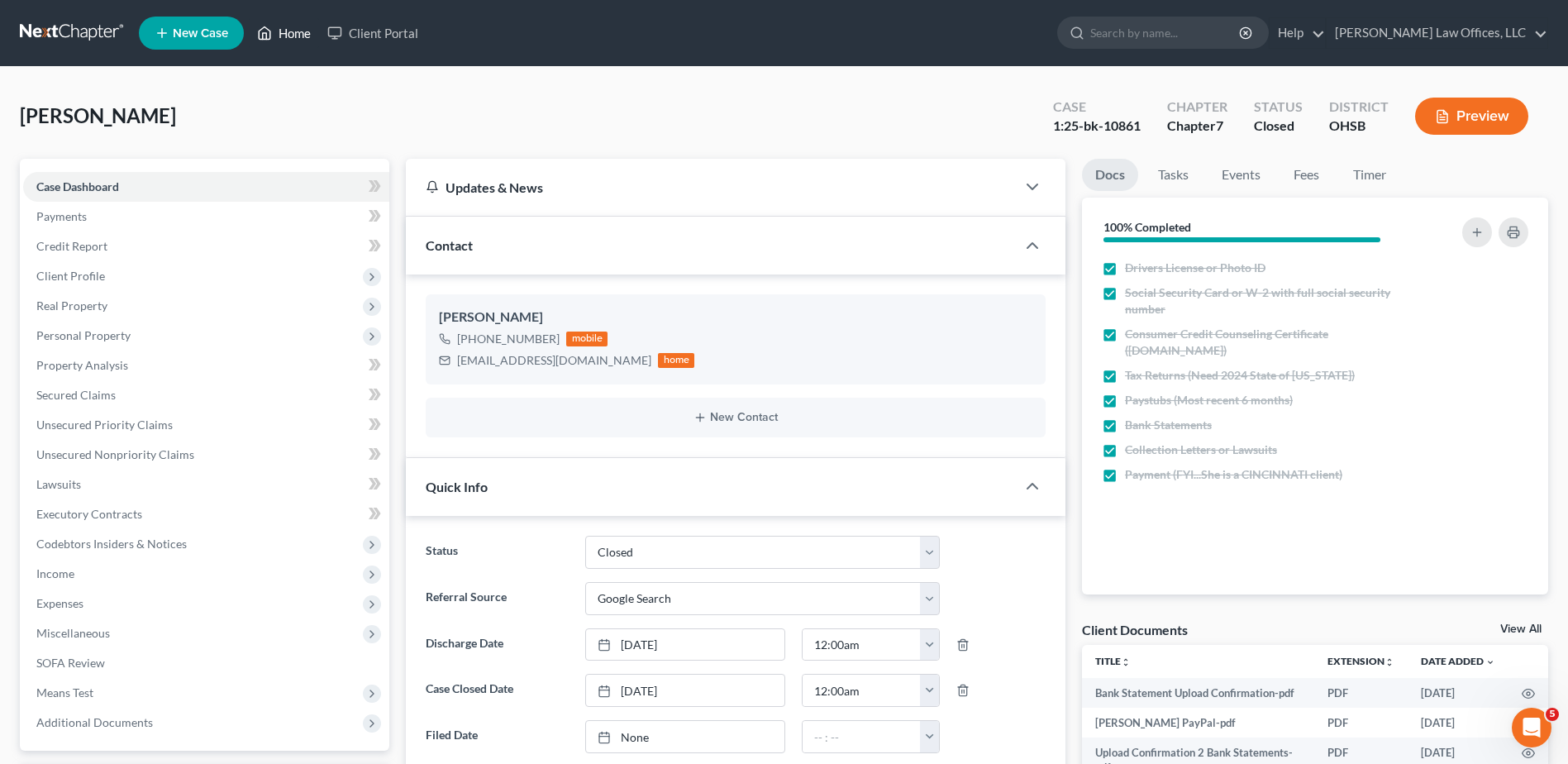
click at [294, 36] on link "Home" at bounding box center [284, 32] width 70 height 30
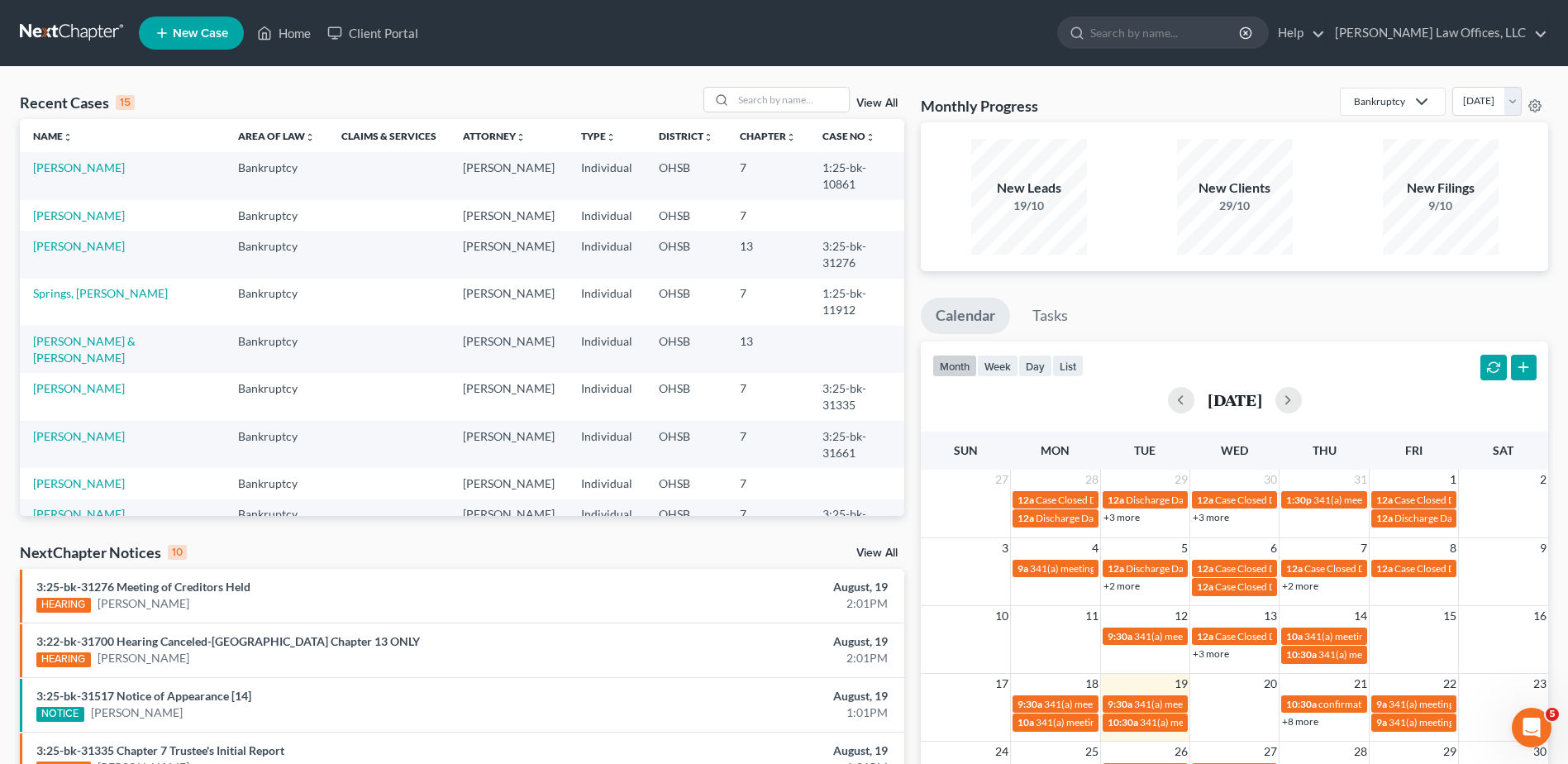
click at [866, 106] on link "View All" at bounding box center [877, 103] width 41 height 12
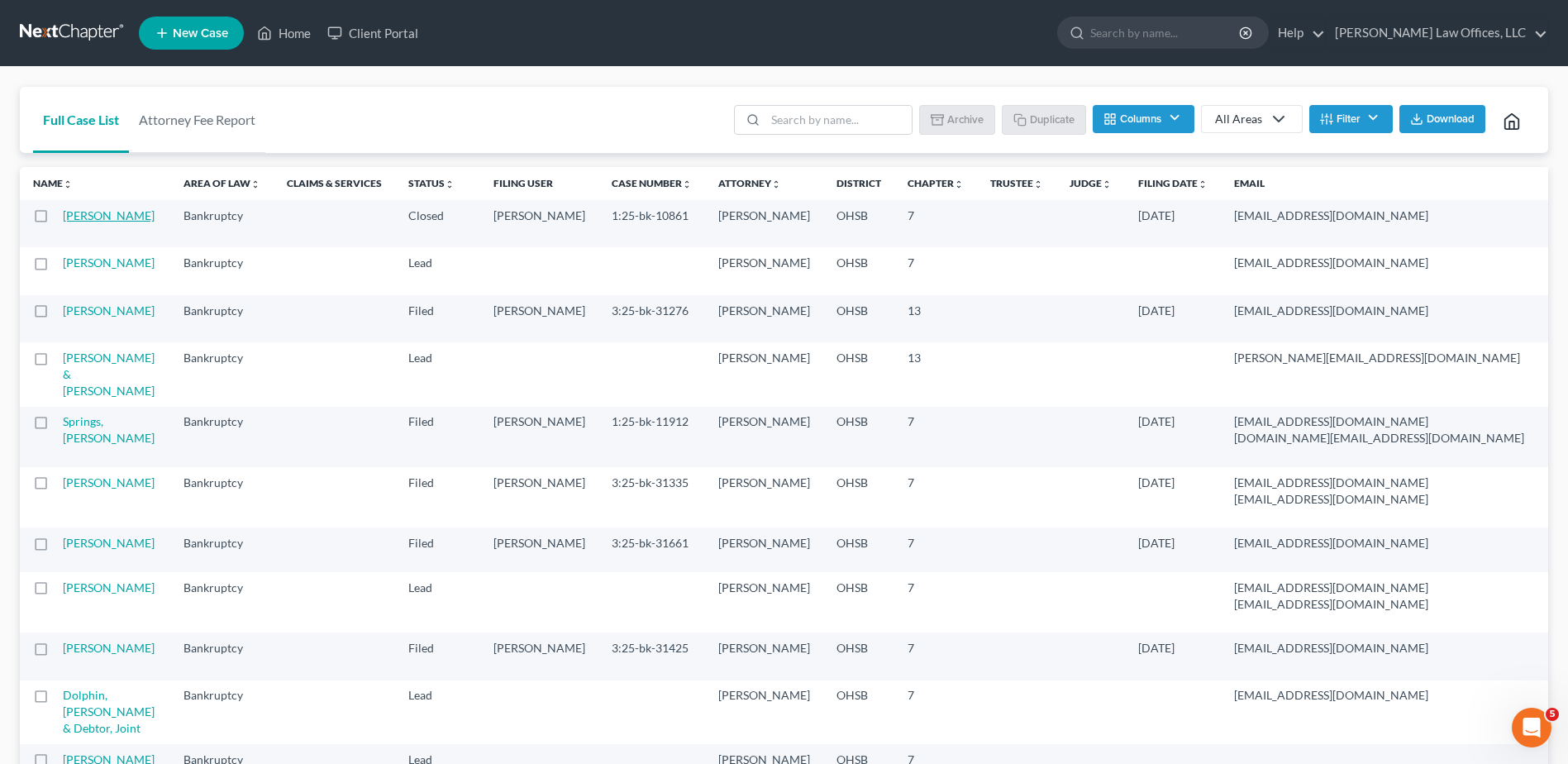
click at [72, 220] on link "Garcia, Alyssa" at bounding box center [109, 215] width 92 height 14
select select "4"
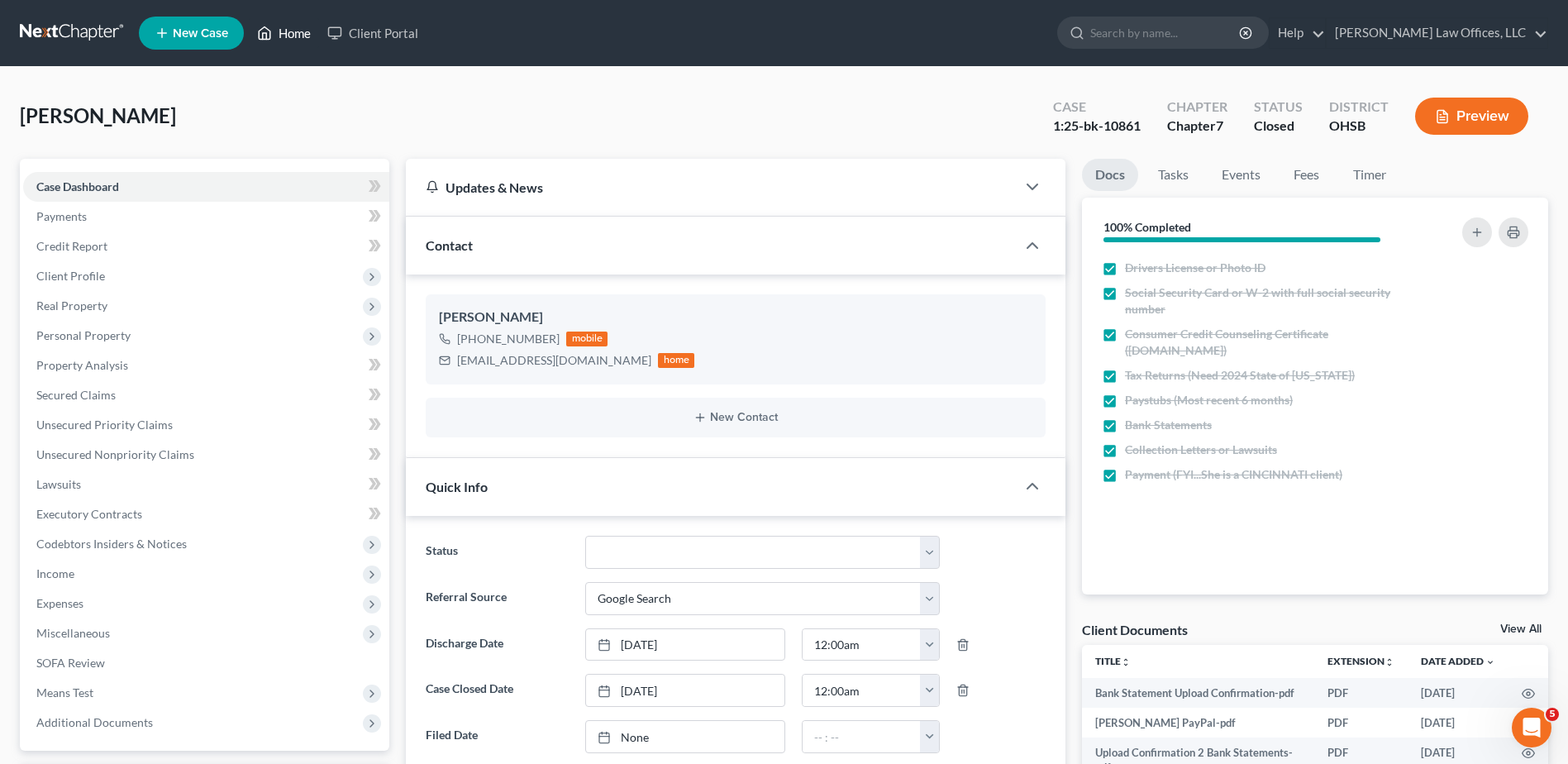
click at [295, 31] on link "Home" at bounding box center [284, 32] width 70 height 30
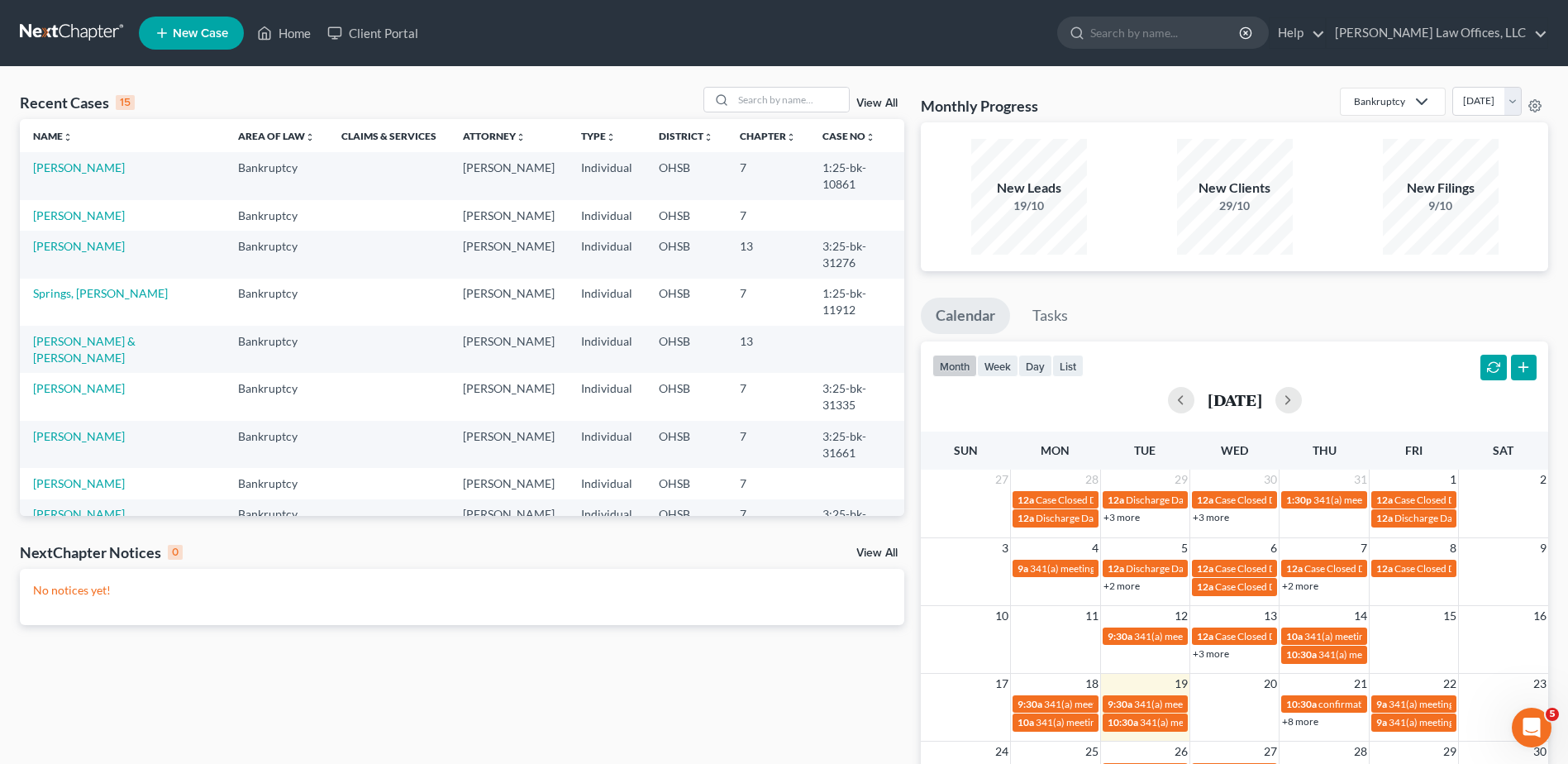
click at [883, 105] on link "View All" at bounding box center [877, 103] width 41 height 12
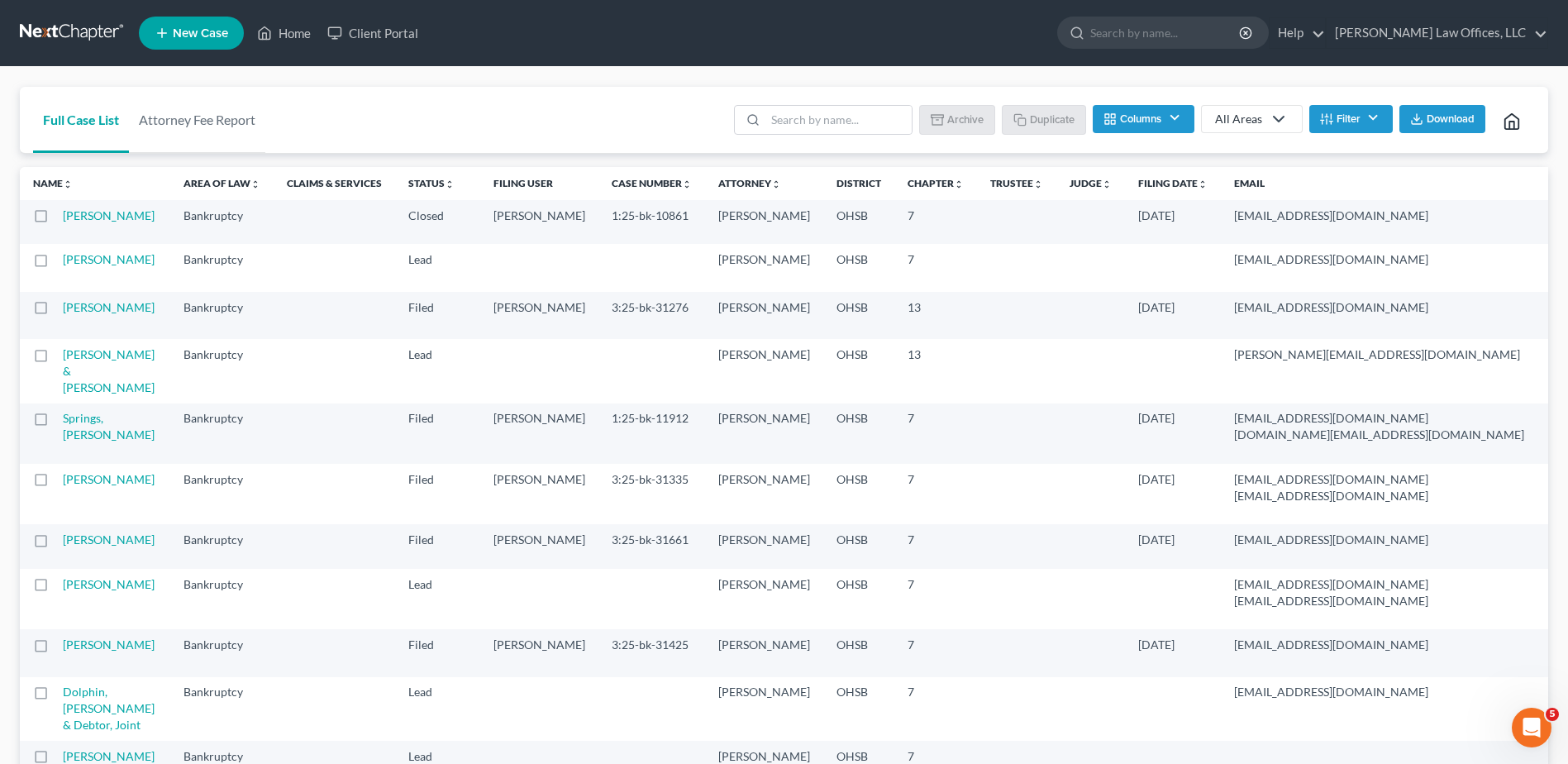
click at [56, 220] on label at bounding box center [56, 220] width 0 height 0
click at [63, 213] on input "checkbox" at bounding box center [68, 213] width 11 height 11
click at [948, 123] on button "Archive" at bounding box center [959, 119] width 75 height 28
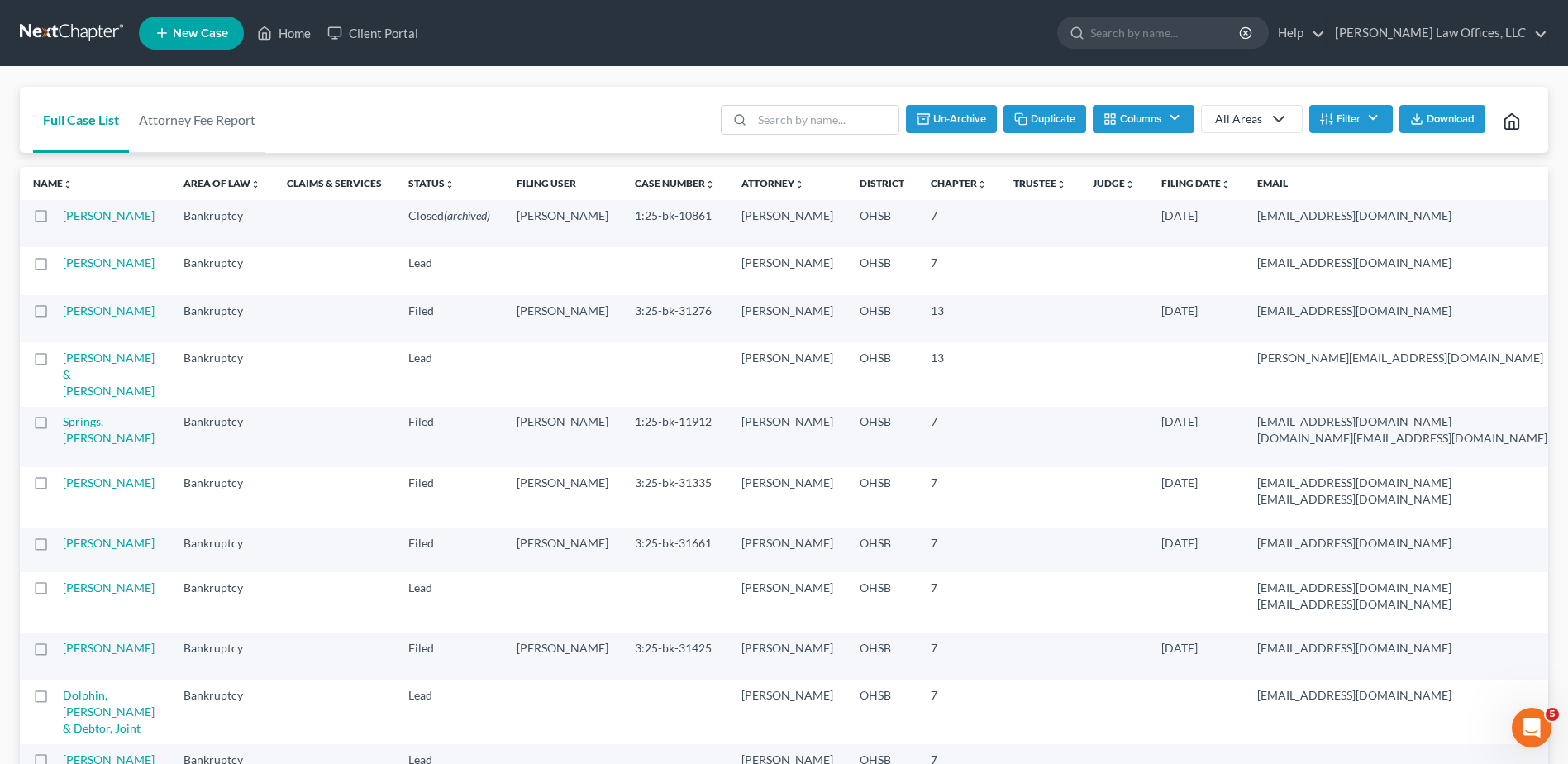
checkbox input "false"
click at [851, 126] on input "search" at bounding box center [838, 119] width 146 height 28
type input "tangem"
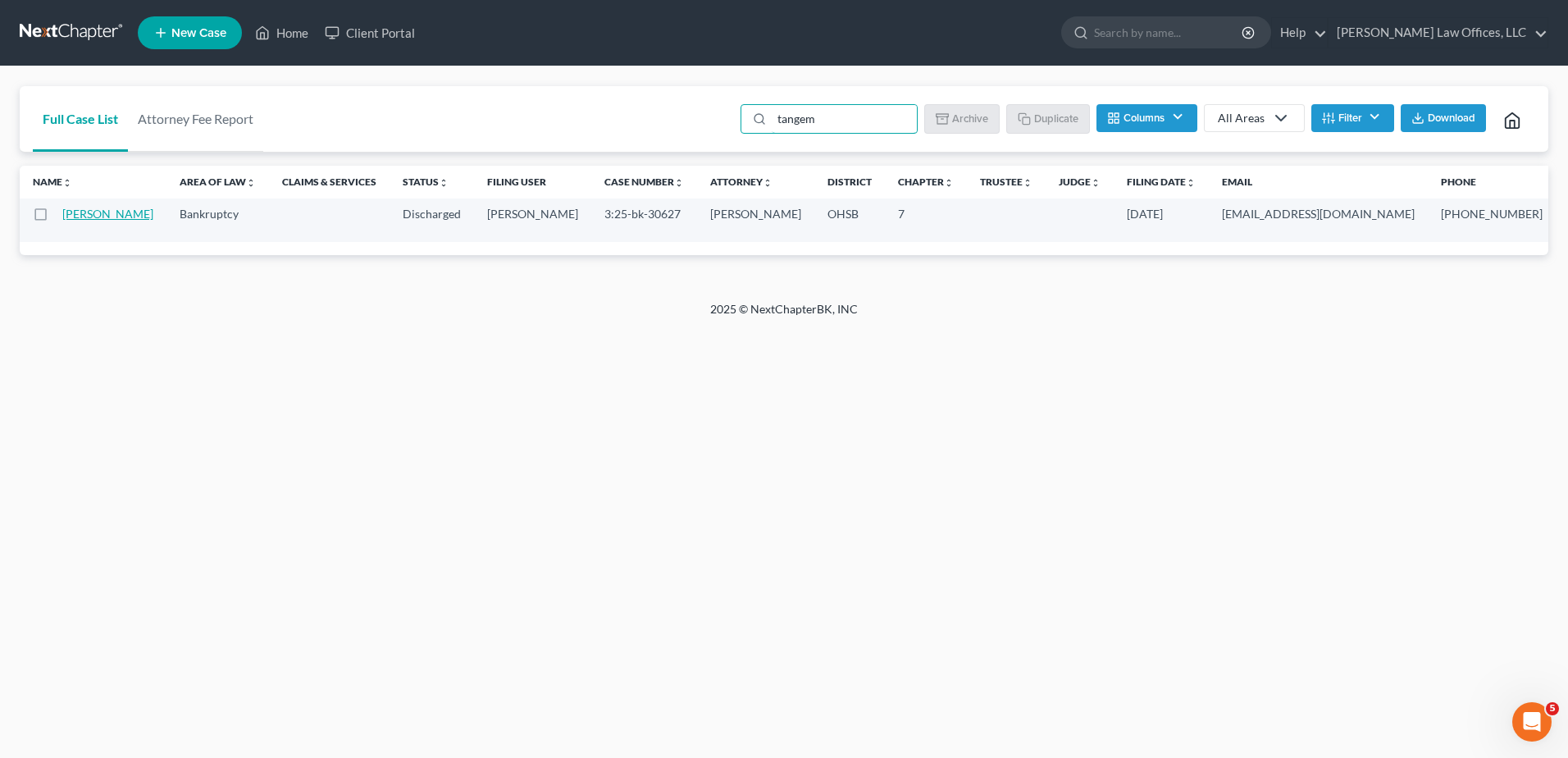
click at [78, 215] on link "Tangeman, Christopher" at bounding box center [108, 214] width 91 height 14
select select "0"
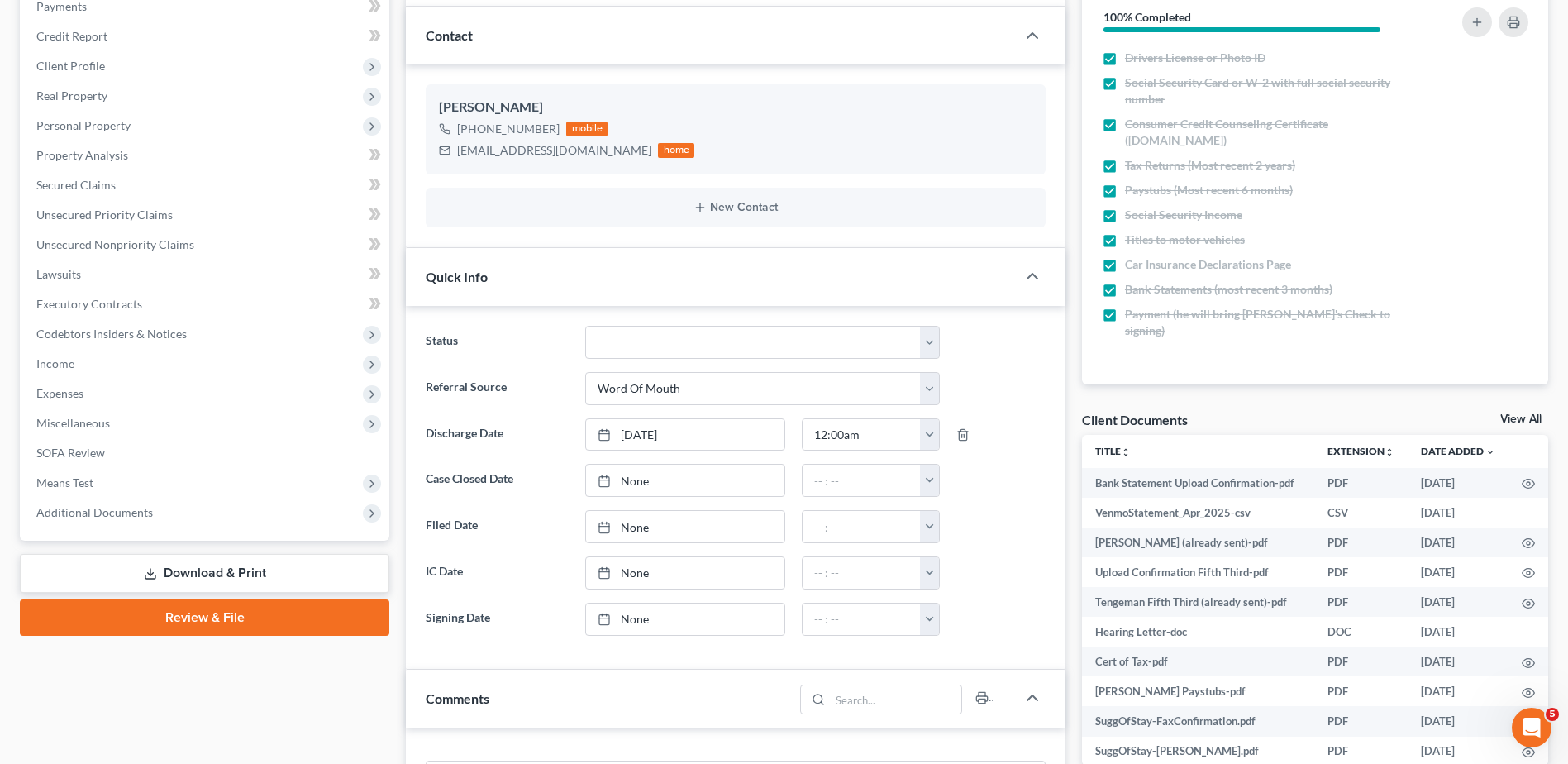
scroll to position [248, 0]
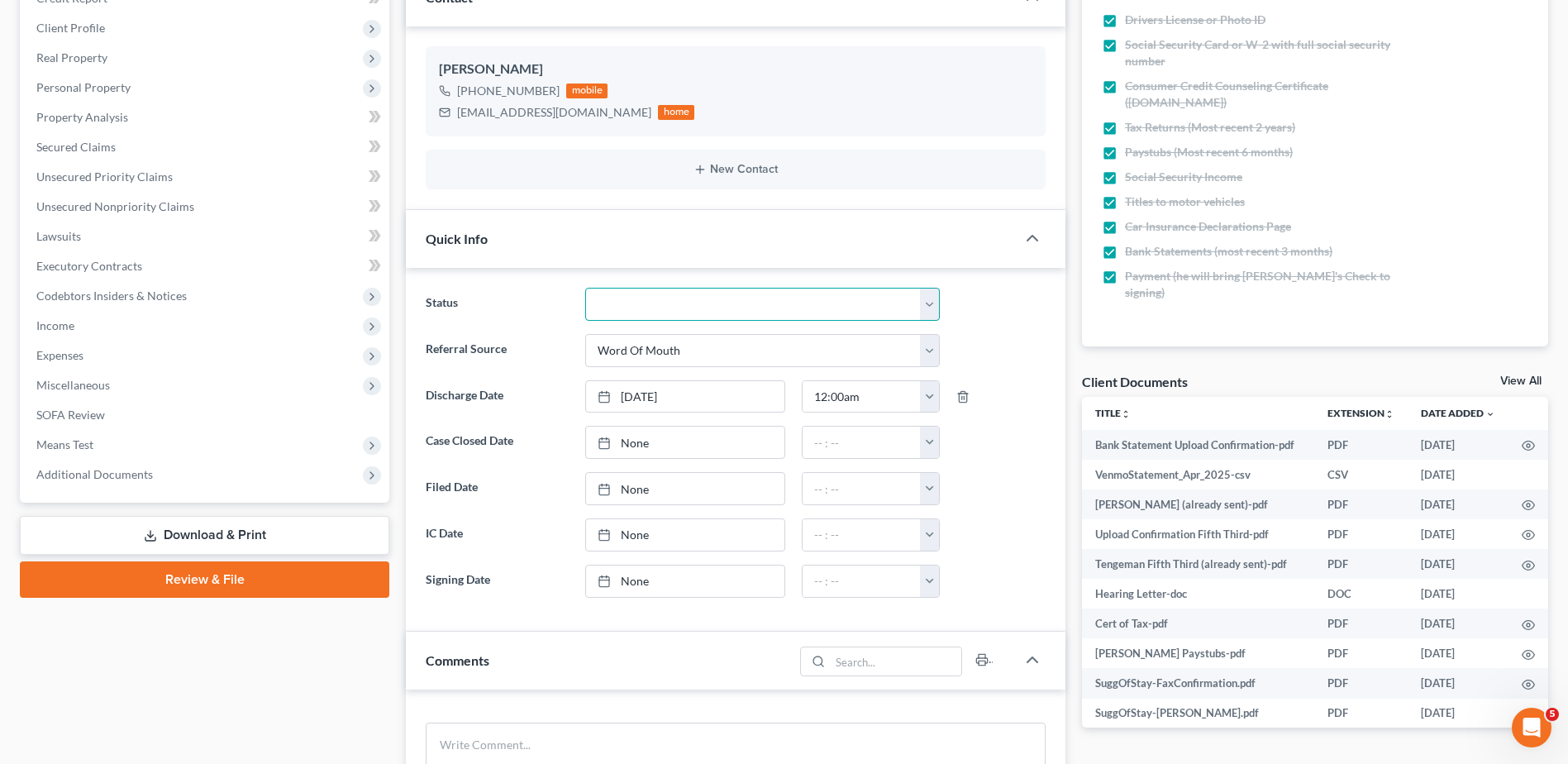
drag, startPoint x: 622, startPoint y: 311, endPoint x: 619, endPoint y: 323, distance: 12.4
click at [622, 311] on select "Closed Discharged Dismissed Filed In Progress Lead Ready to File To Review" at bounding box center [763, 304] width 355 height 33
select select "0"
click at [585, 287] on select "Closed Discharged Dismissed Filed In Progress Lead Ready to File To Review" at bounding box center [763, 304] width 355 height 33
click at [629, 438] on link "None" at bounding box center [685, 442] width 198 height 32
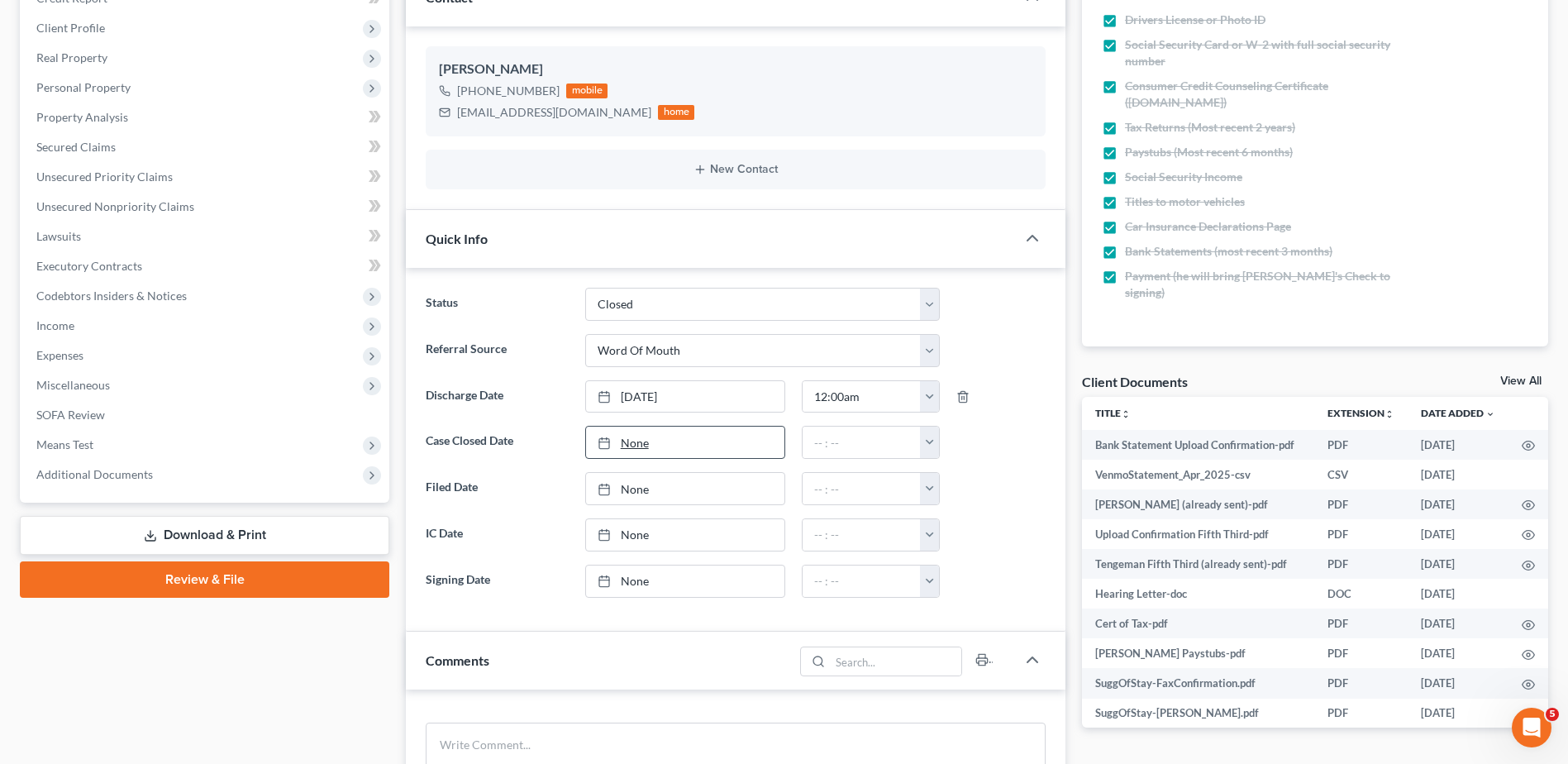
type input "8/19/2025"
click at [931, 439] on button "button" at bounding box center [929, 442] width 19 height 32
click at [944, 478] on link "12:00am" at bounding box center [966, 478] width 93 height 28
type input "12:00am"
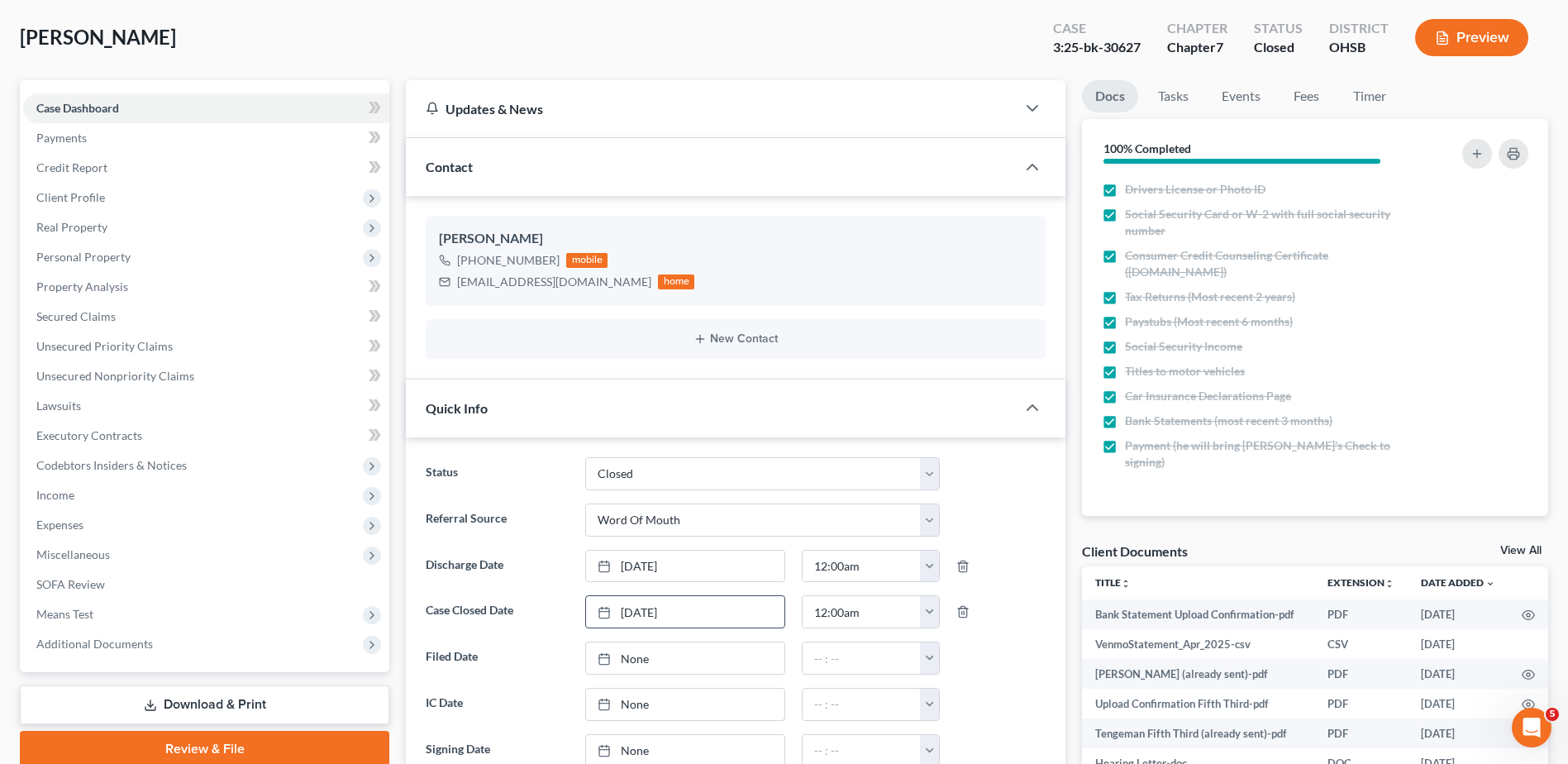
scroll to position [0, 0]
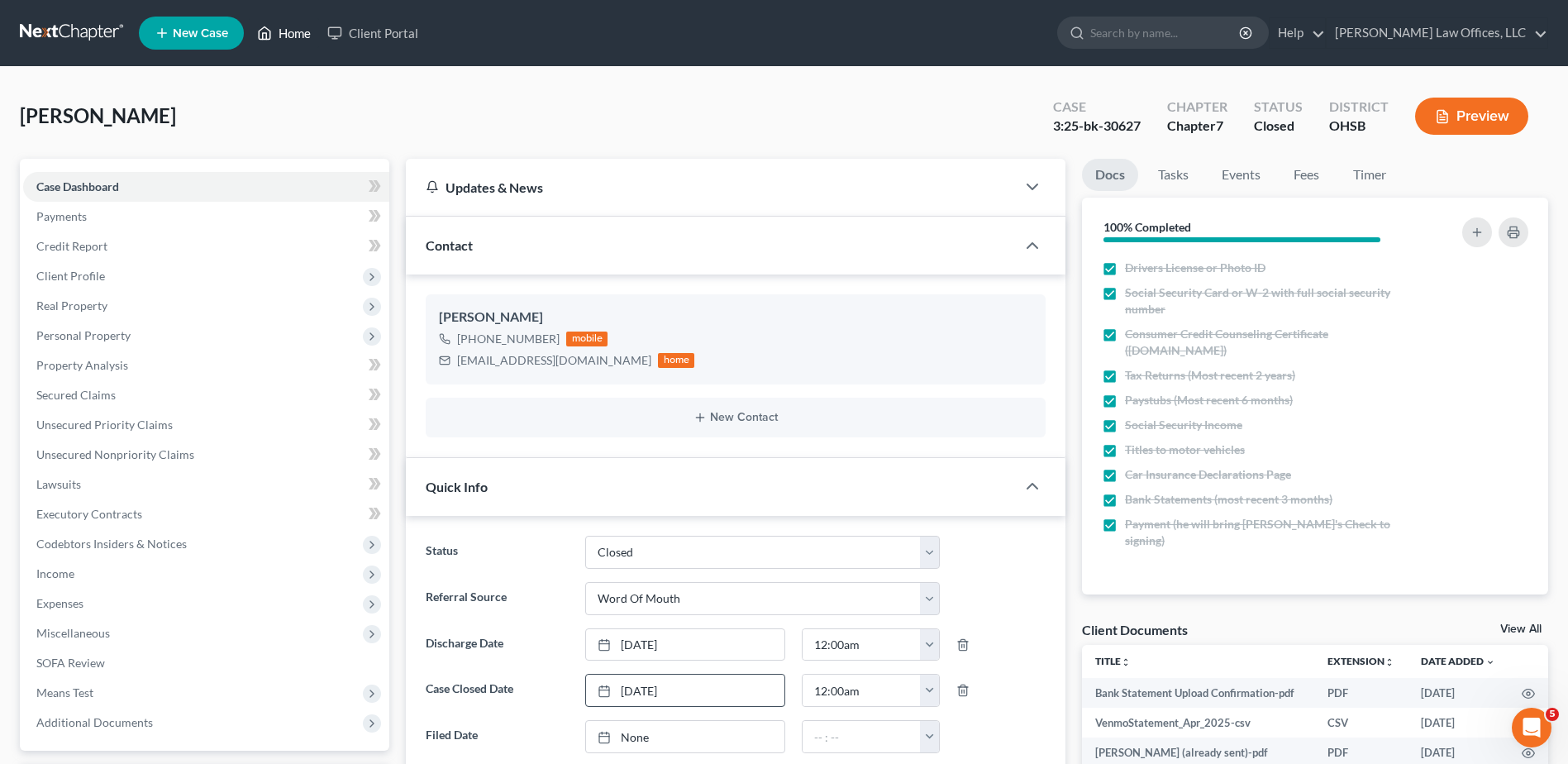
click at [294, 32] on link "Home" at bounding box center [284, 32] width 70 height 30
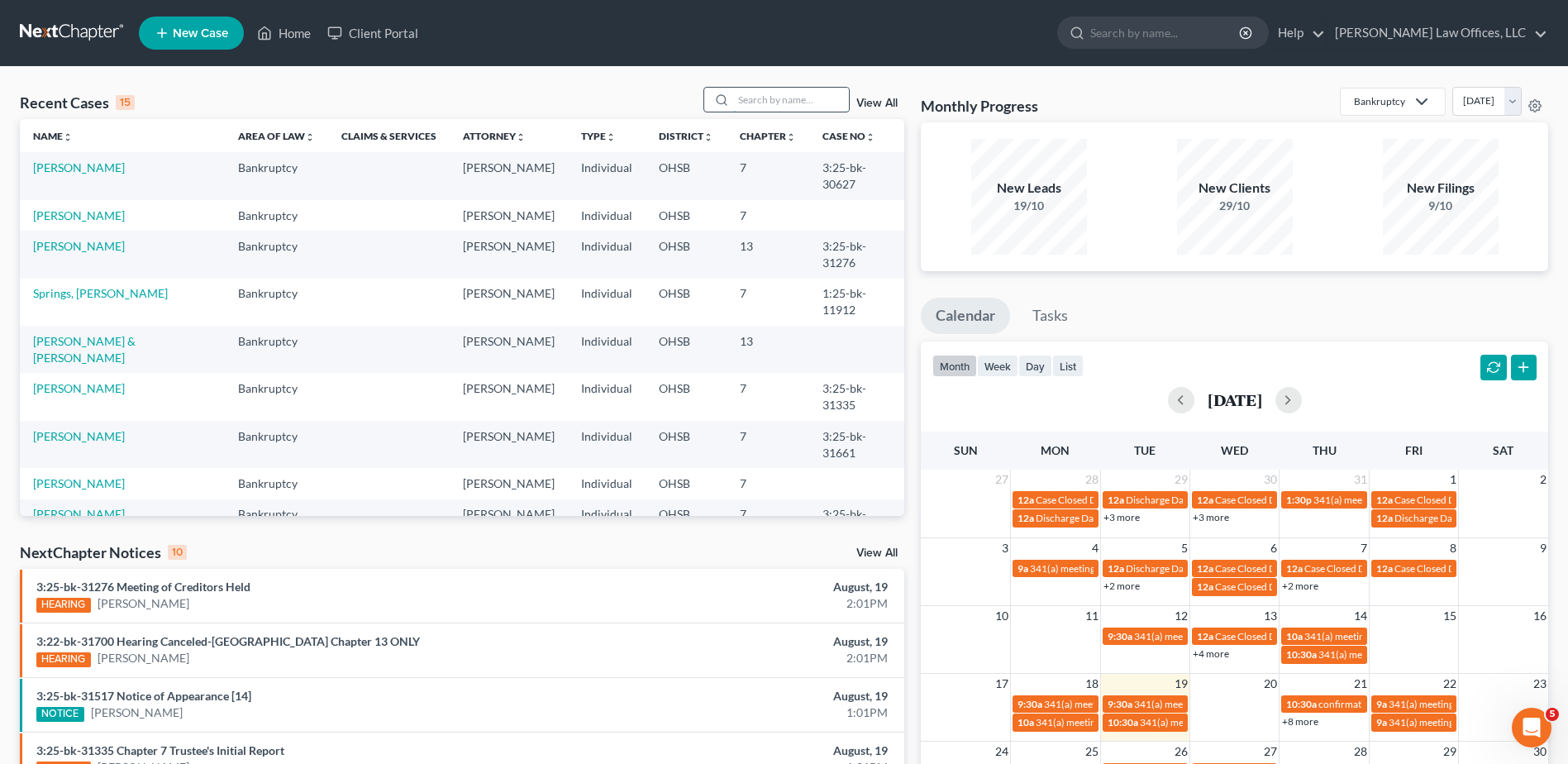
click at [760, 103] on input "search" at bounding box center [791, 99] width 116 height 24
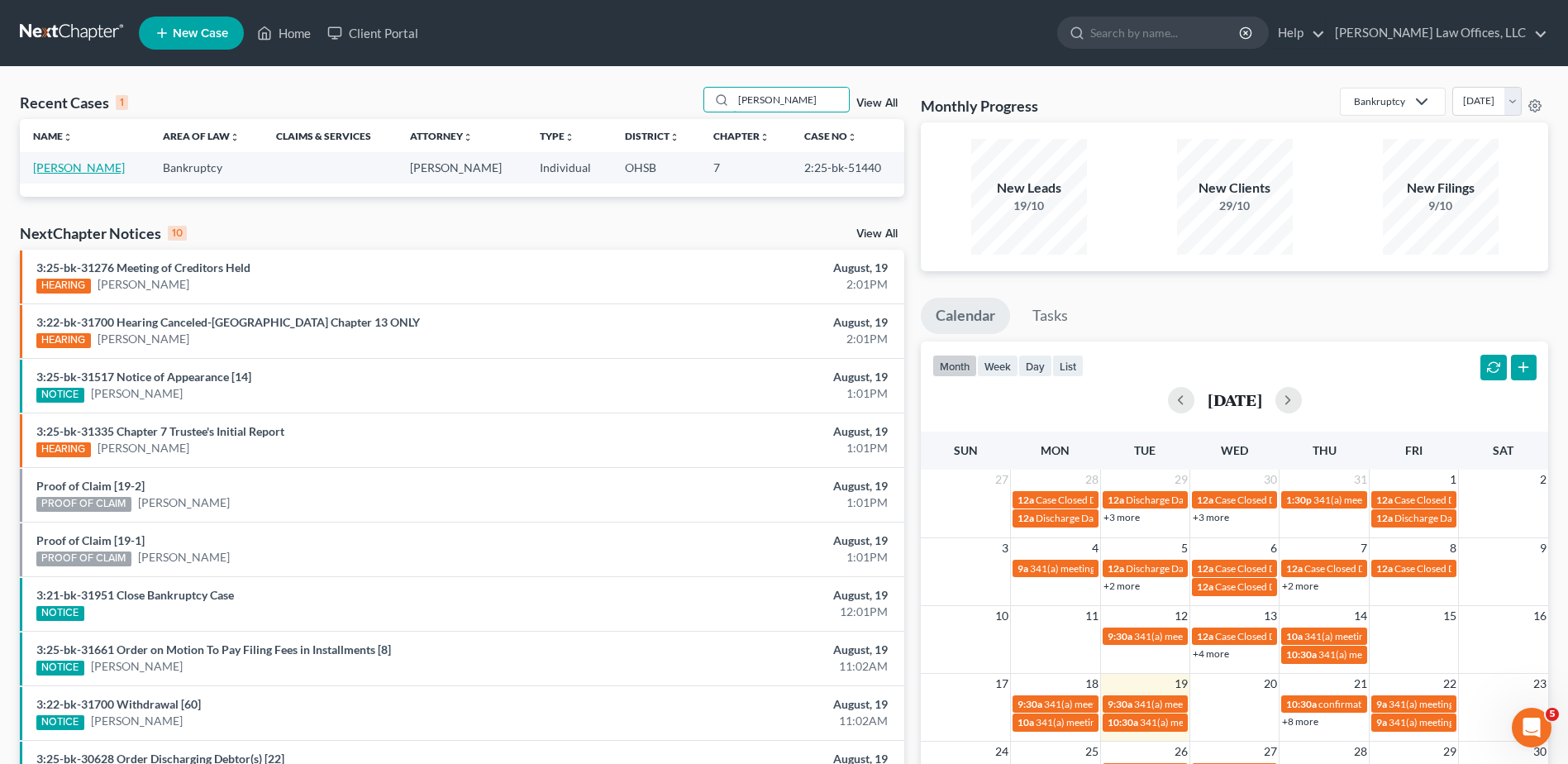
type input "robberts"
click at [82, 169] on link "Robberts, Timothy" at bounding box center [79, 168] width 92 height 14
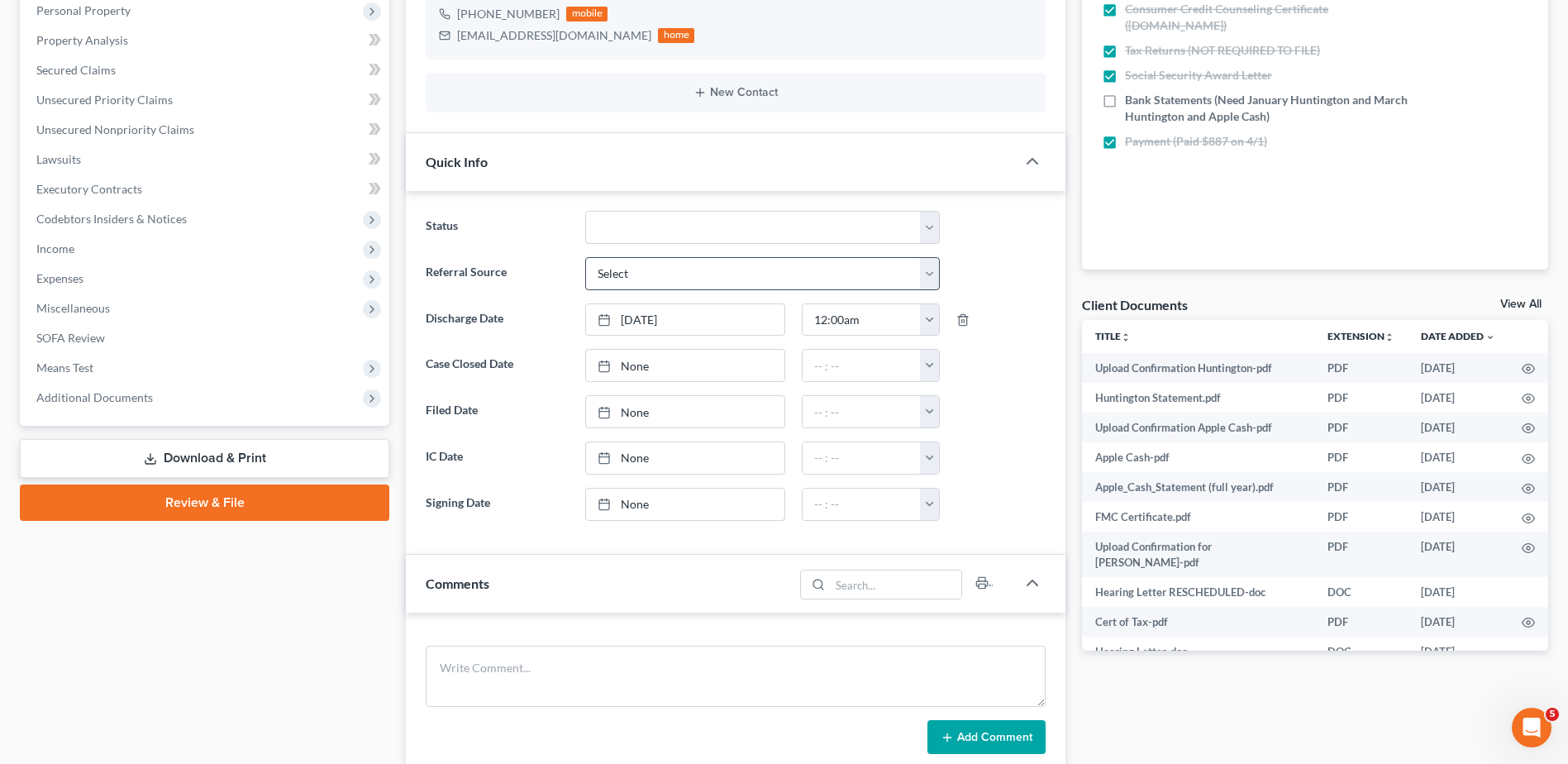
scroll to position [331, 0]
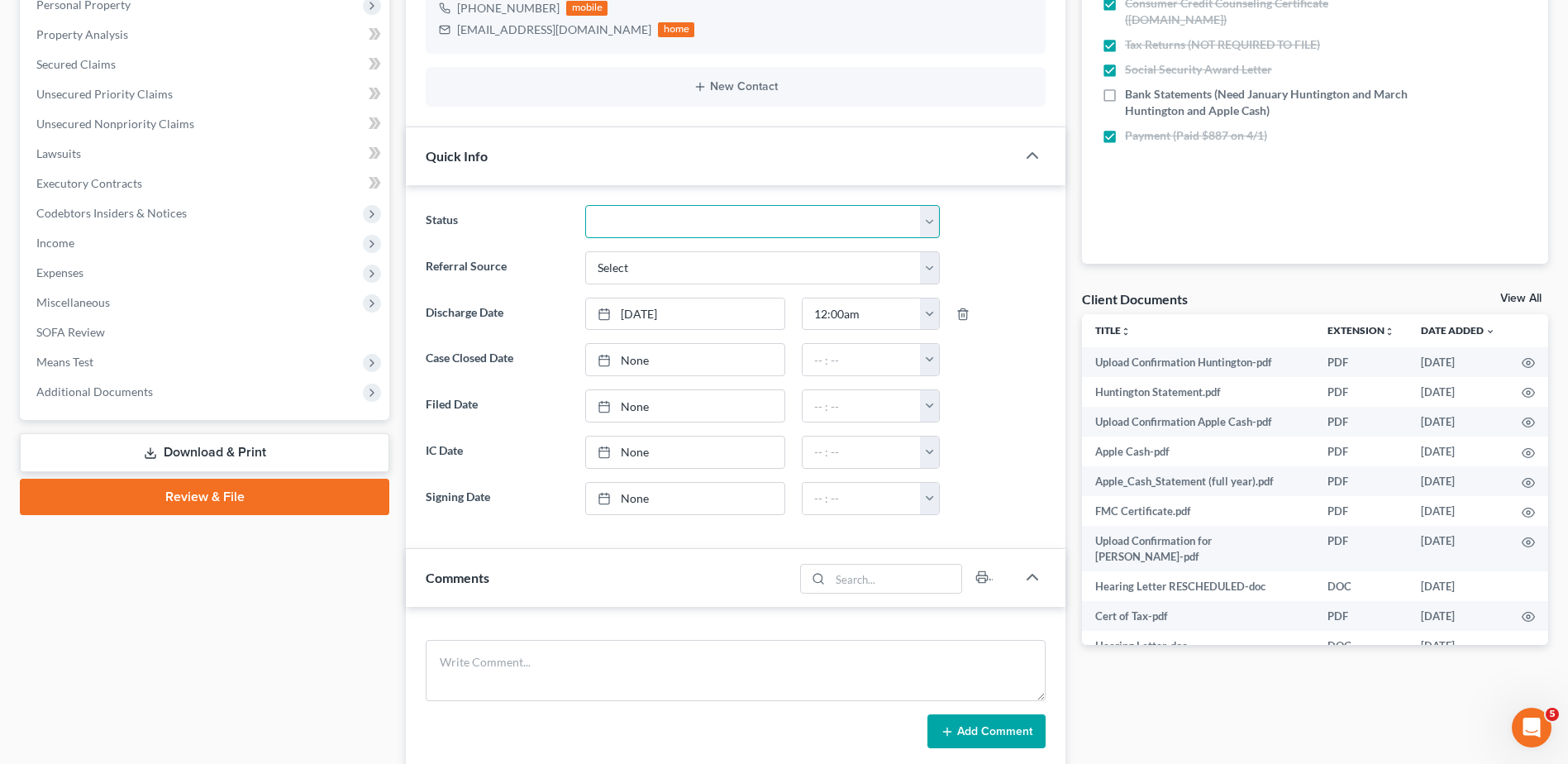
drag, startPoint x: 623, startPoint y: 228, endPoint x: 622, endPoint y: 241, distance: 13.0
click at [623, 228] on select "Closed Discharged Dismissed Filed In Progress Lead Ready to File To Review" at bounding box center [763, 222] width 355 height 33
select select "0"
click at [585, 205] on select "Closed Discharged Dismissed Filed In Progress Lead Ready to File To Review" at bounding box center [763, 222] width 355 height 33
click at [631, 359] on link "None" at bounding box center [685, 359] width 198 height 32
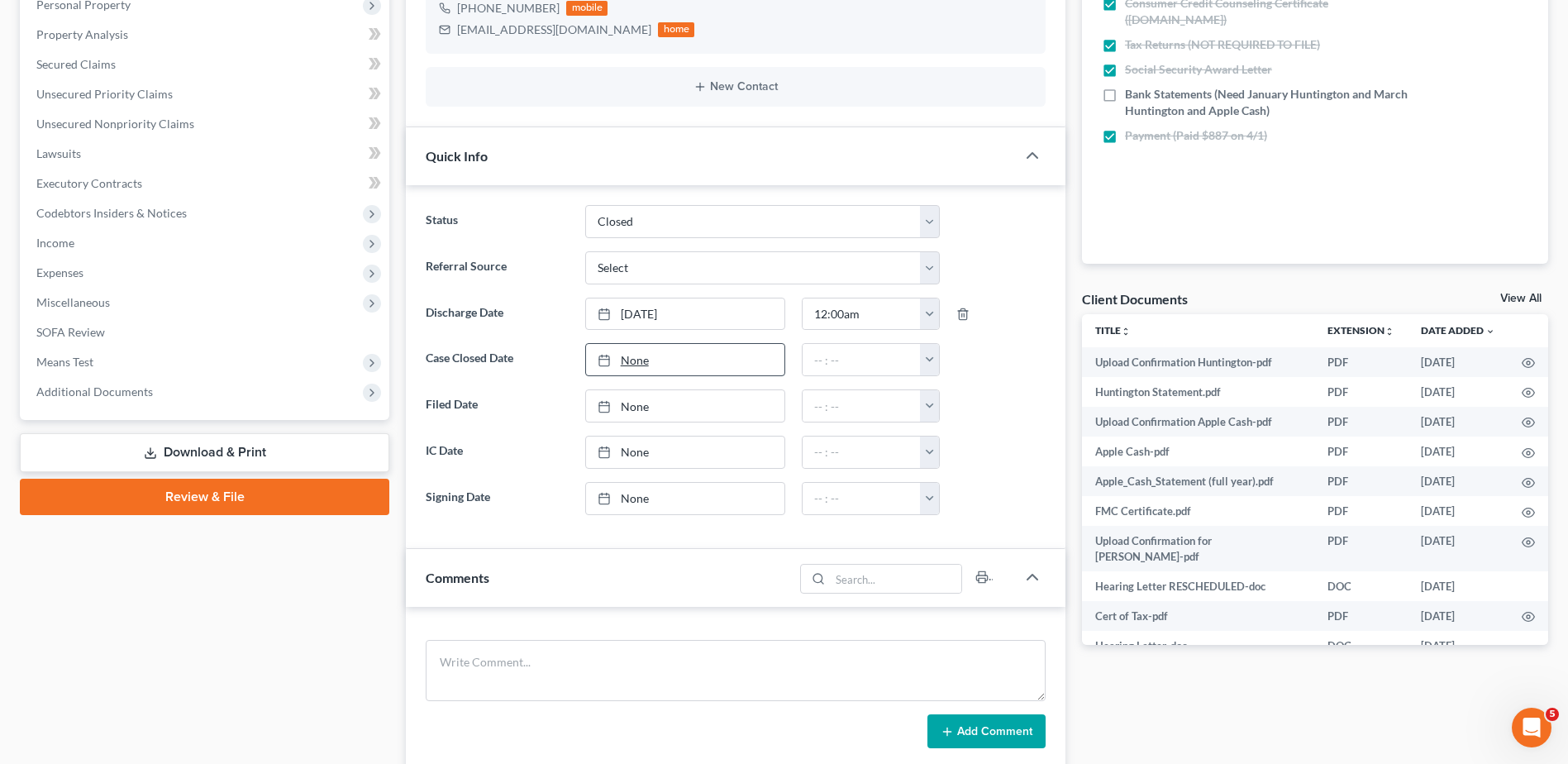
type input "8/19/2025"
click at [931, 359] on button "button" at bounding box center [929, 359] width 19 height 32
click at [941, 399] on link "12:00am" at bounding box center [966, 396] width 93 height 28
type input "12:00am"
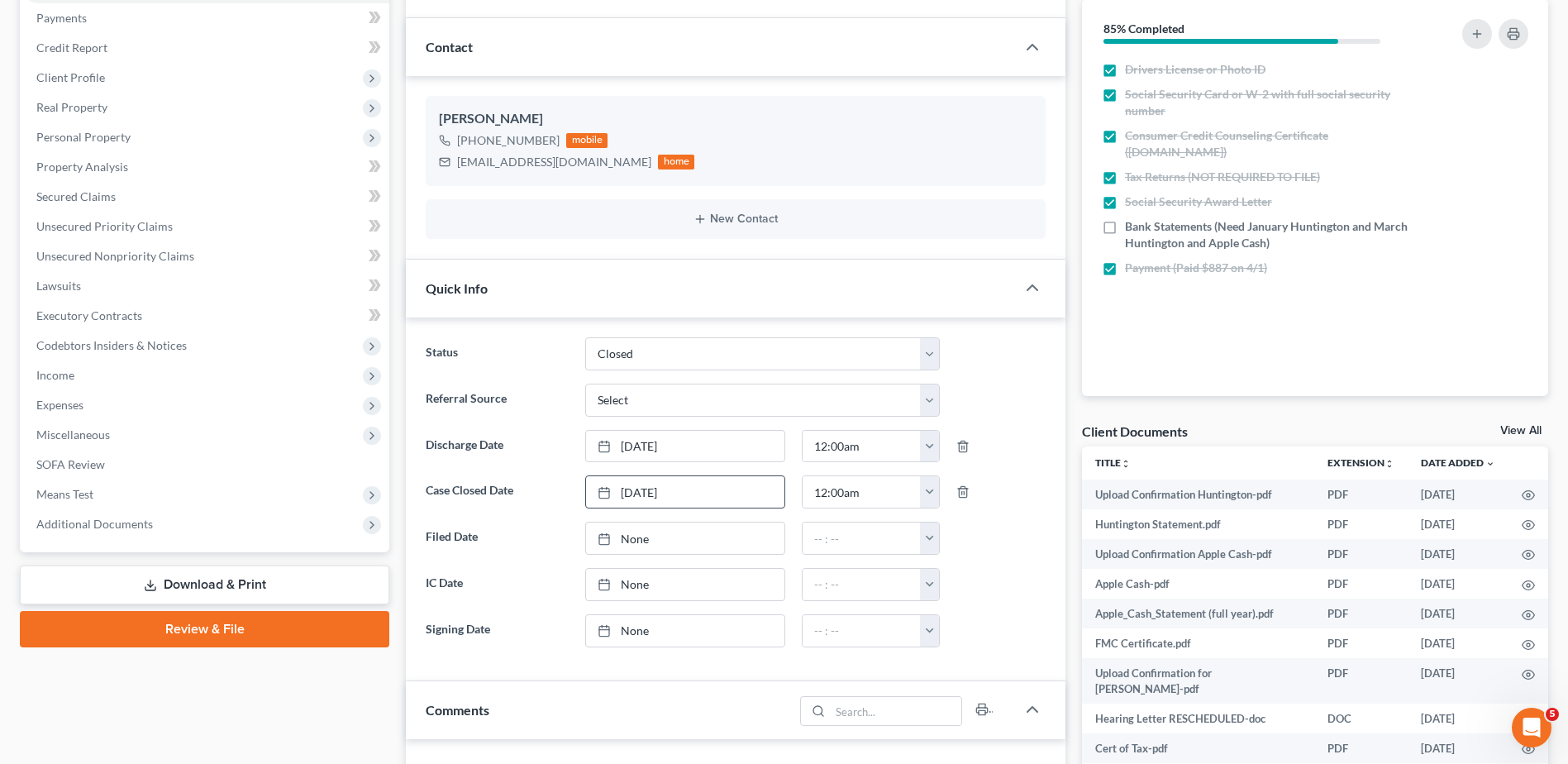
scroll to position [0, 0]
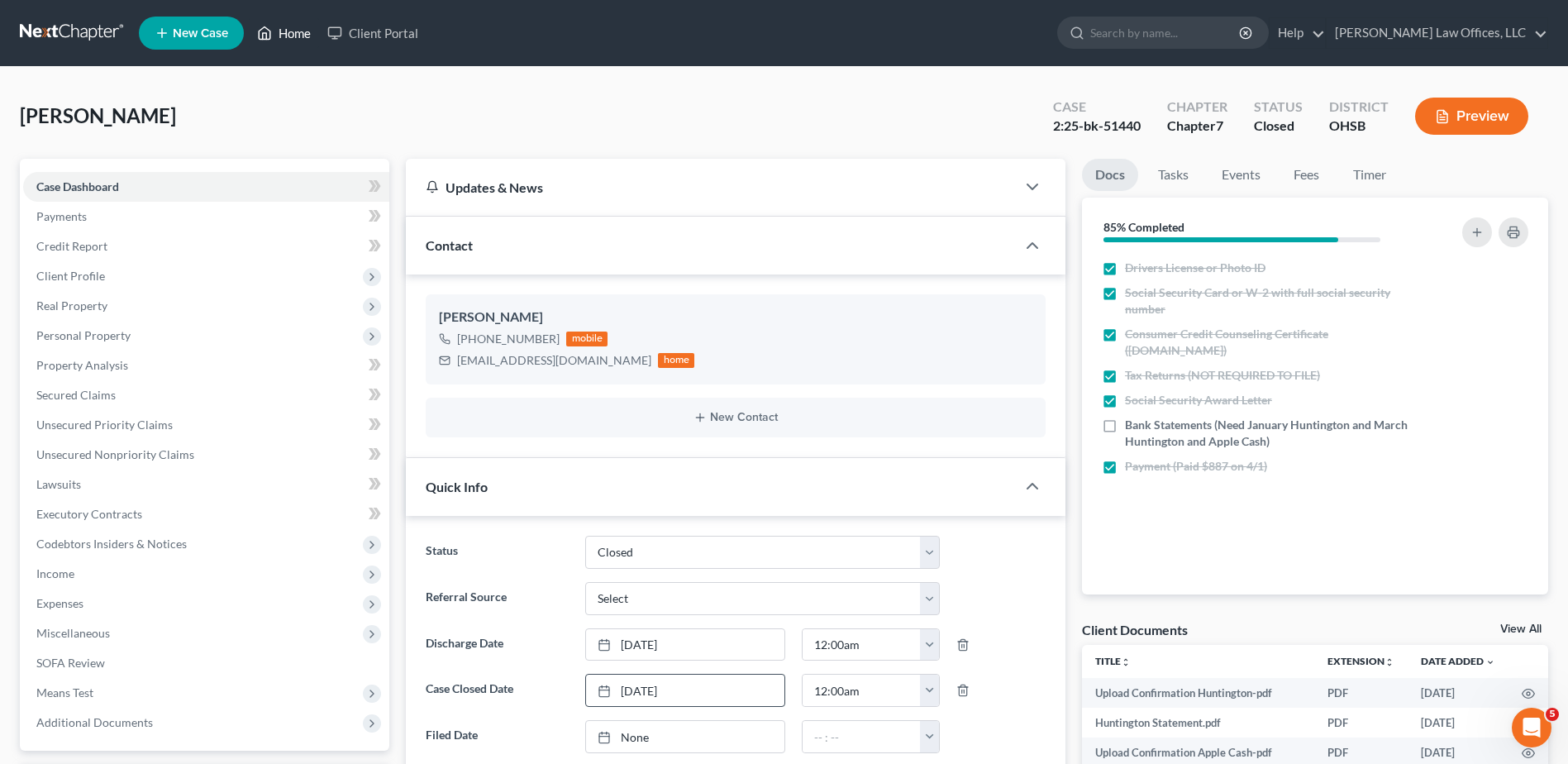
click at [304, 34] on link "Home" at bounding box center [284, 32] width 70 height 30
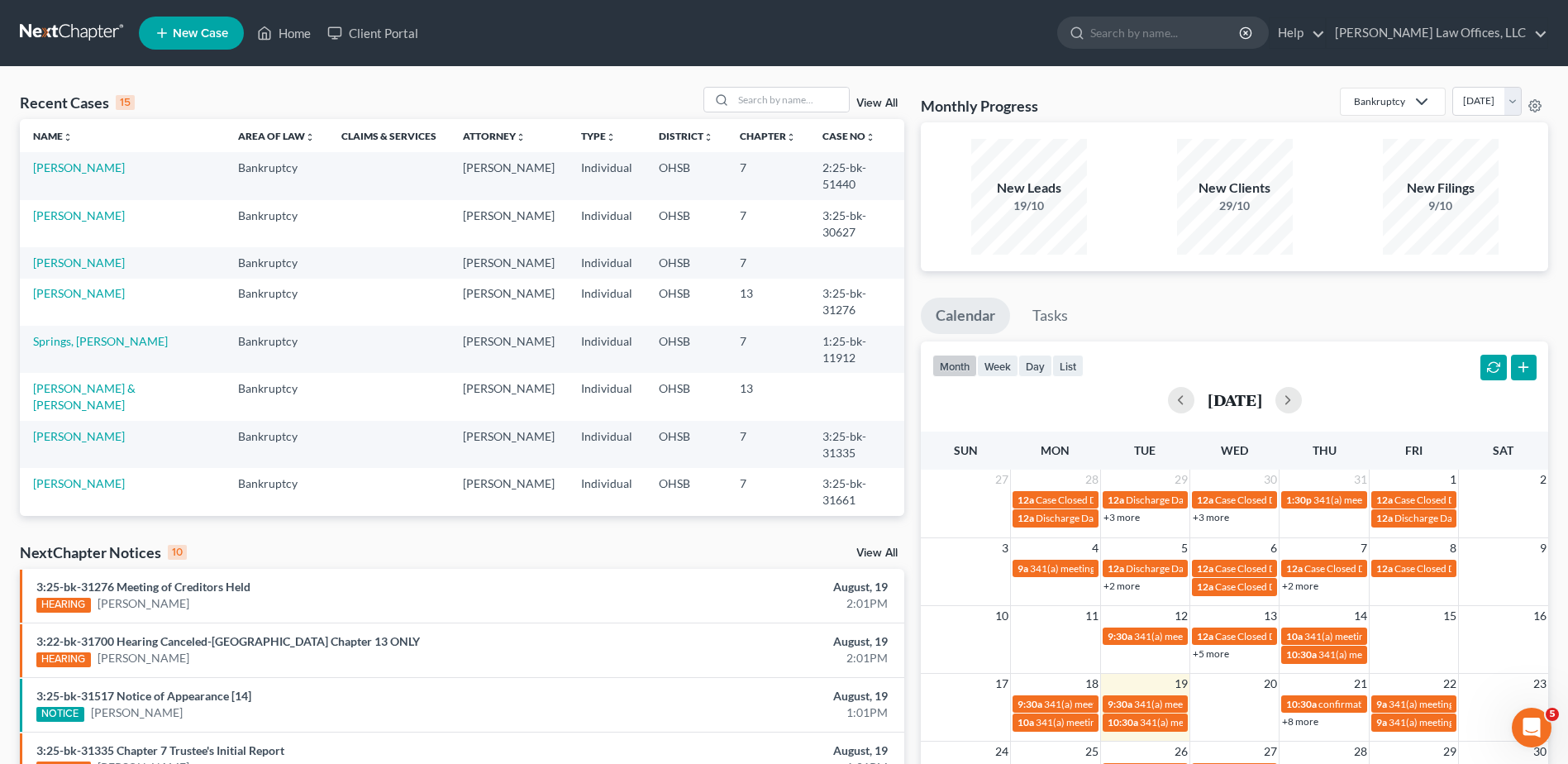
click at [880, 99] on link "View All" at bounding box center [877, 103] width 41 height 12
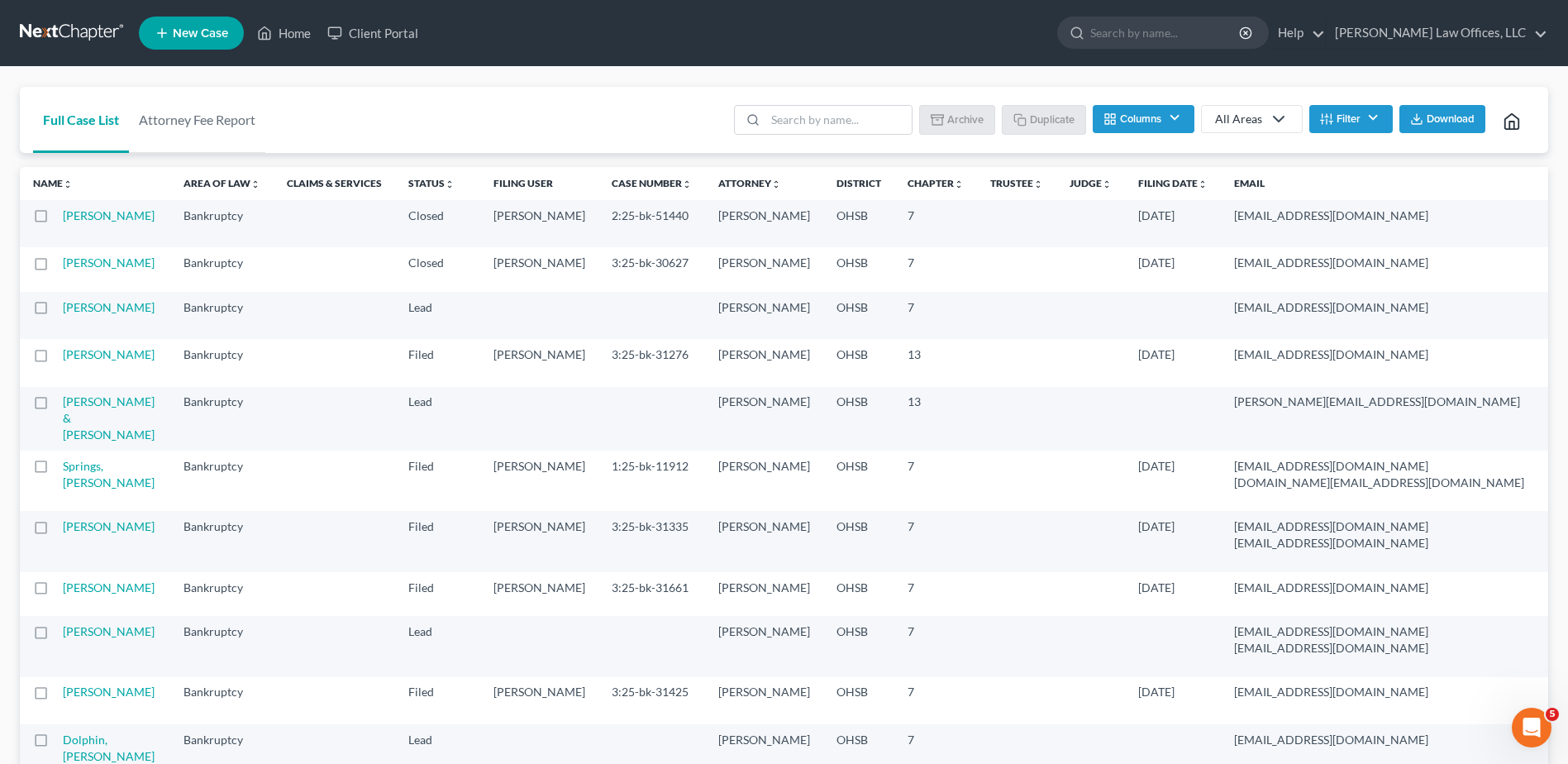
click at [56, 220] on label at bounding box center [56, 220] width 0 height 0
click at [63, 215] on input "checkbox" at bounding box center [68, 213] width 11 height 11
checkbox input "true"
click at [56, 267] on label at bounding box center [56, 267] width 0 height 0
click at [63, 266] on input "checkbox" at bounding box center [68, 260] width 11 height 11
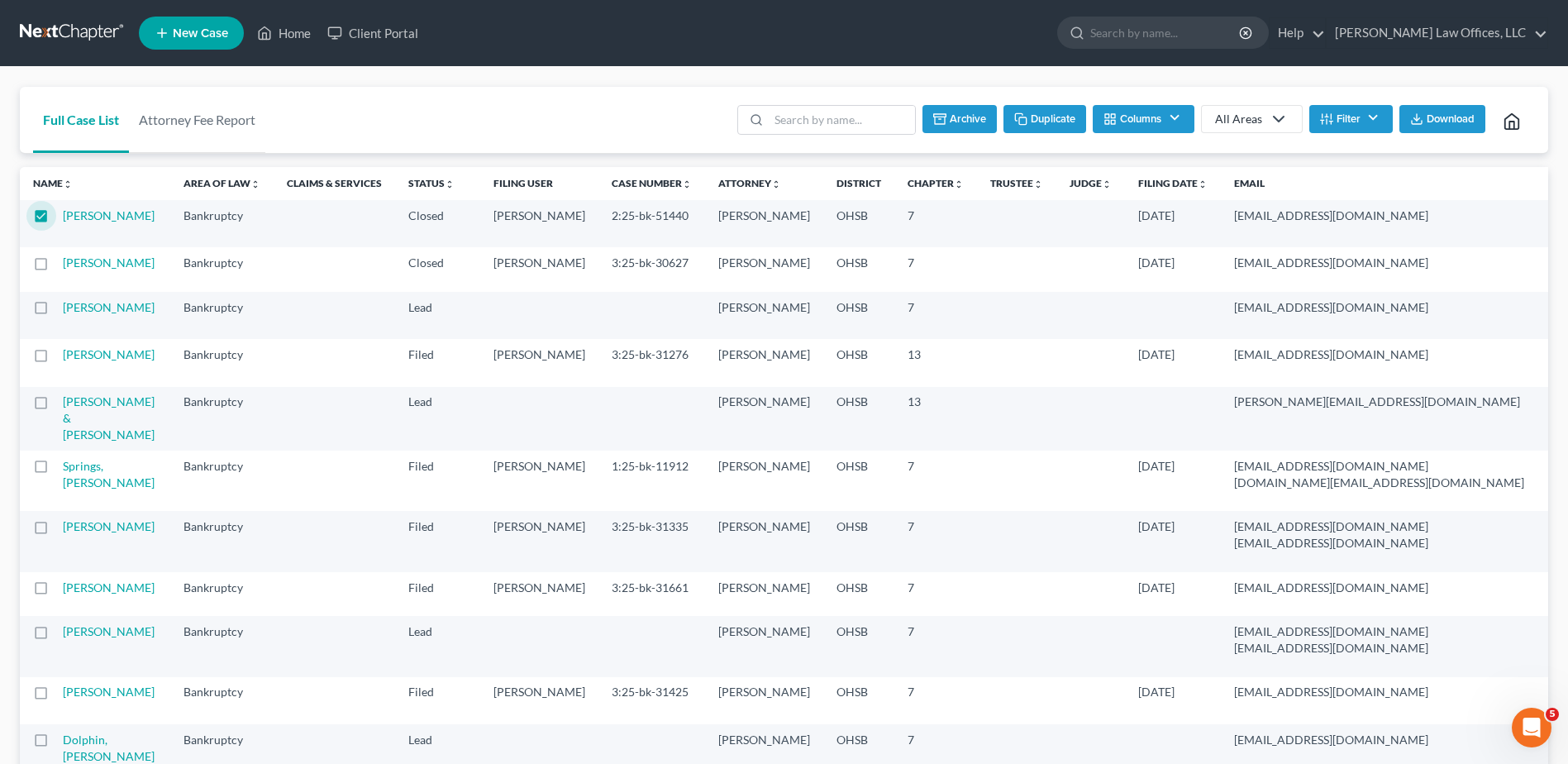
checkbox input "true"
drag, startPoint x: 947, startPoint y: 116, endPoint x: 757, endPoint y: 156, distance: 194.2
click at [947, 116] on button "Archive" at bounding box center [958, 119] width 75 height 28
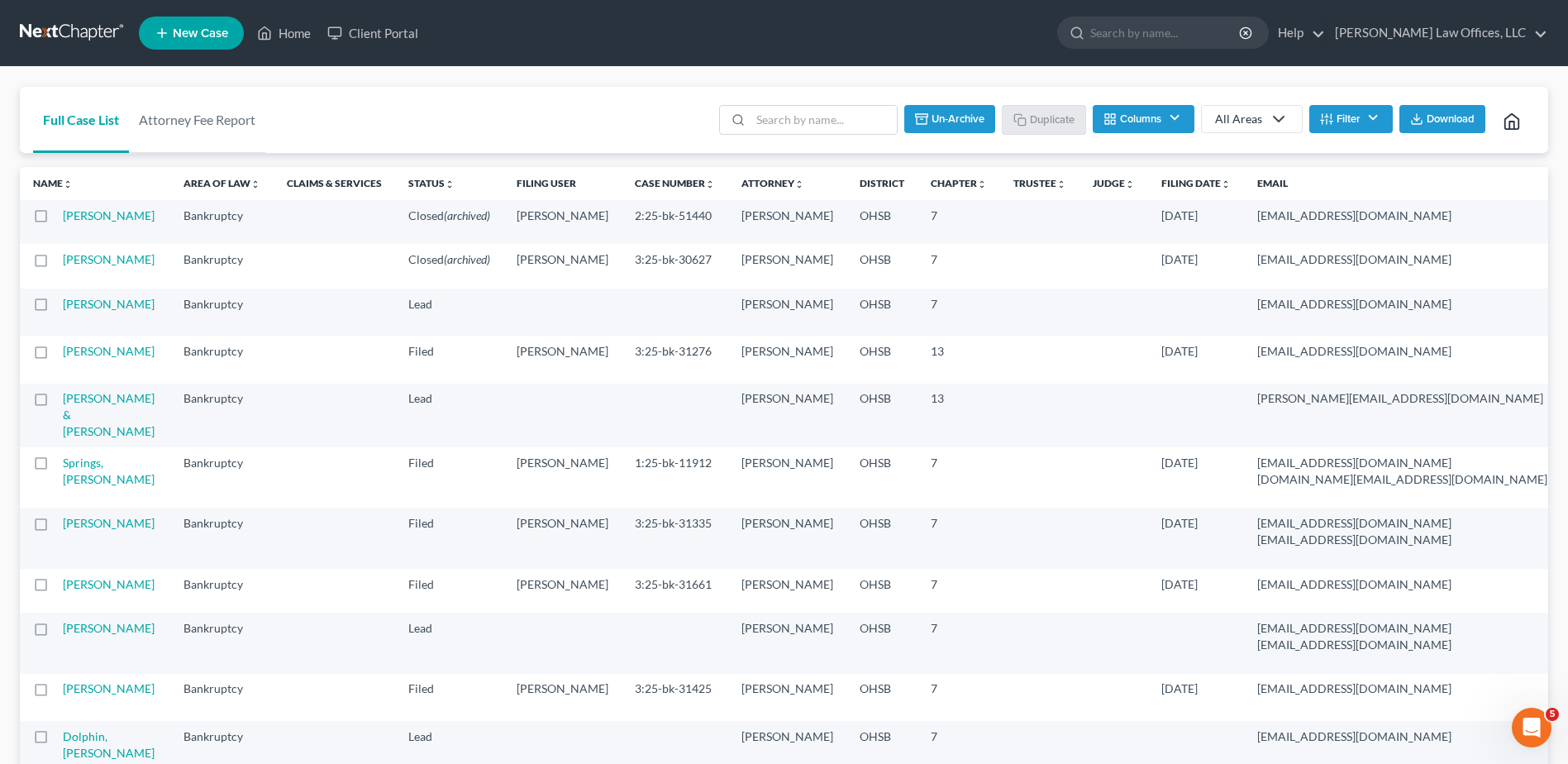
checkbox input "false"
click at [780, 115] on input "search" at bounding box center [838, 119] width 146 height 28
type input "mcgrew"
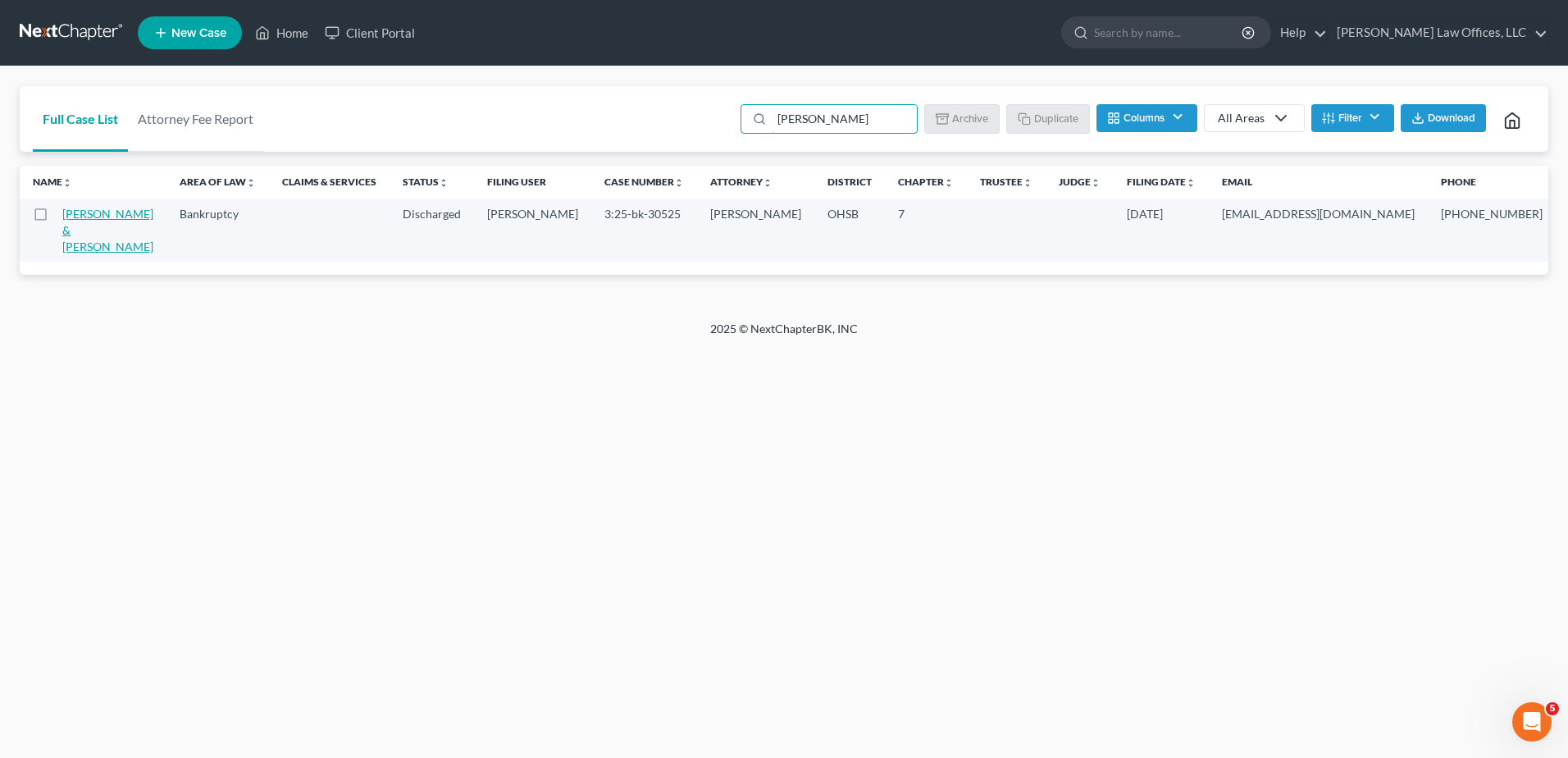
click at [91, 215] on link "McGrew, Samuel & Stacey" at bounding box center [108, 230] width 91 height 46
select select "3"
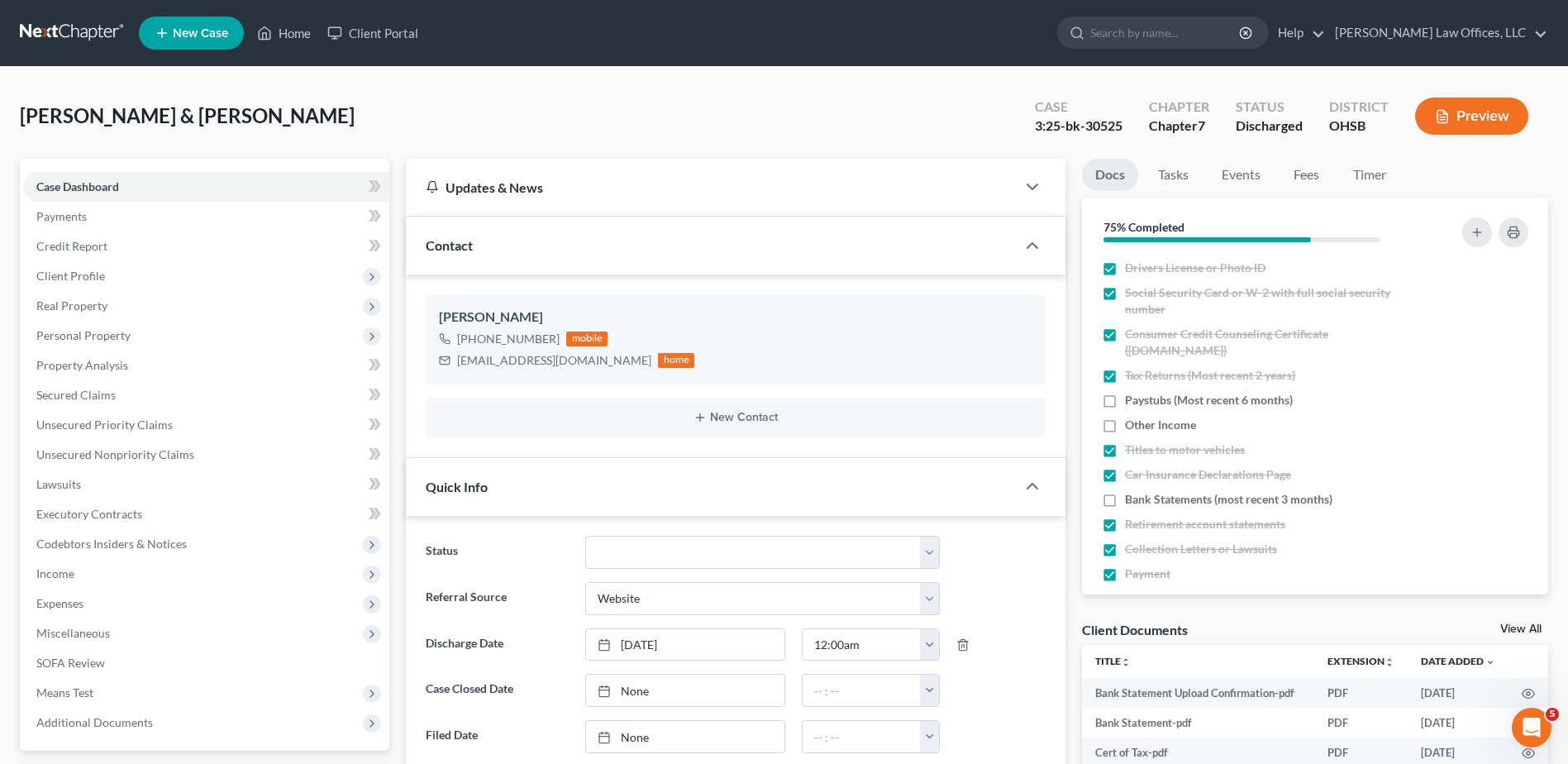
scroll to position [248, 0]
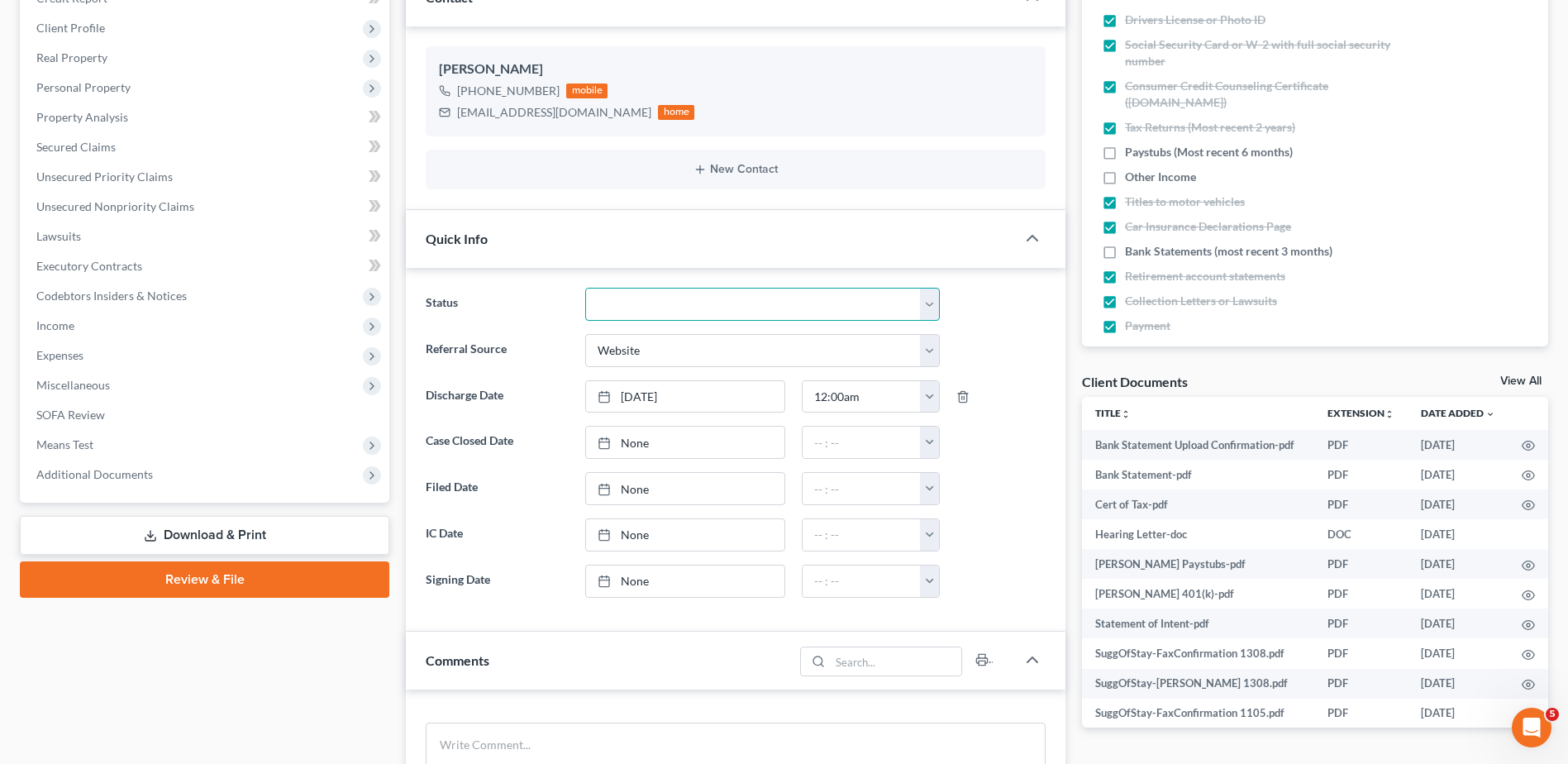
click at [631, 307] on select "Closed Discharged Dismissed Filed In Progress Lead Ready to File To Review" at bounding box center [763, 304] width 355 height 33
select select "0"
click at [585, 287] on select "Closed Discharged Dismissed Filed In Progress Lead Ready to File To Review" at bounding box center [763, 304] width 355 height 33
click at [629, 441] on link "None" at bounding box center [685, 442] width 198 height 32
type input "8/19/2025"
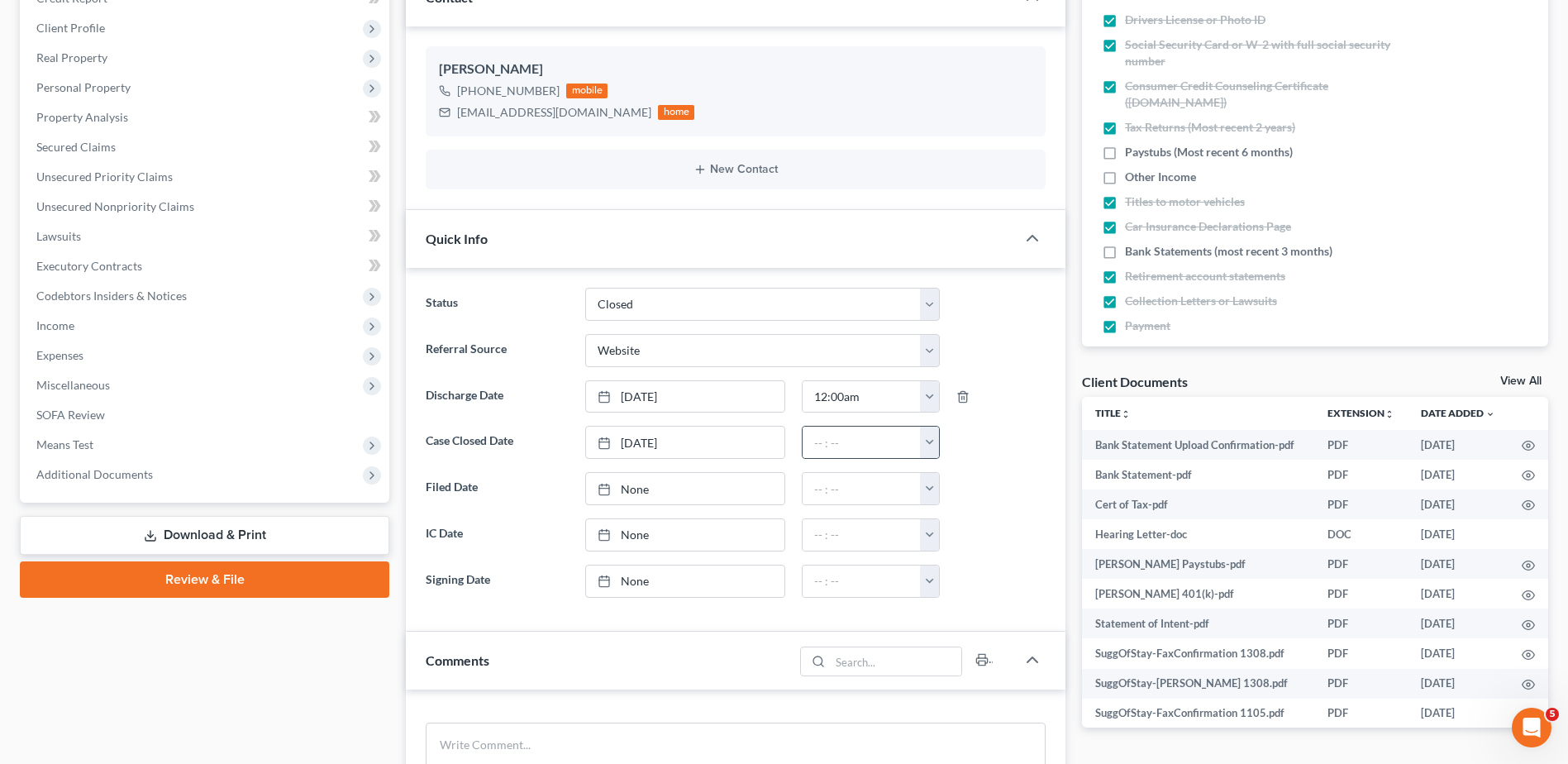
click at [934, 448] on button "button" at bounding box center [929, 442] width 19 height 32
click at [946, 478] on link "12:00am" at bounding box center [966, 478] width 93 height 28
type input "12:00am"
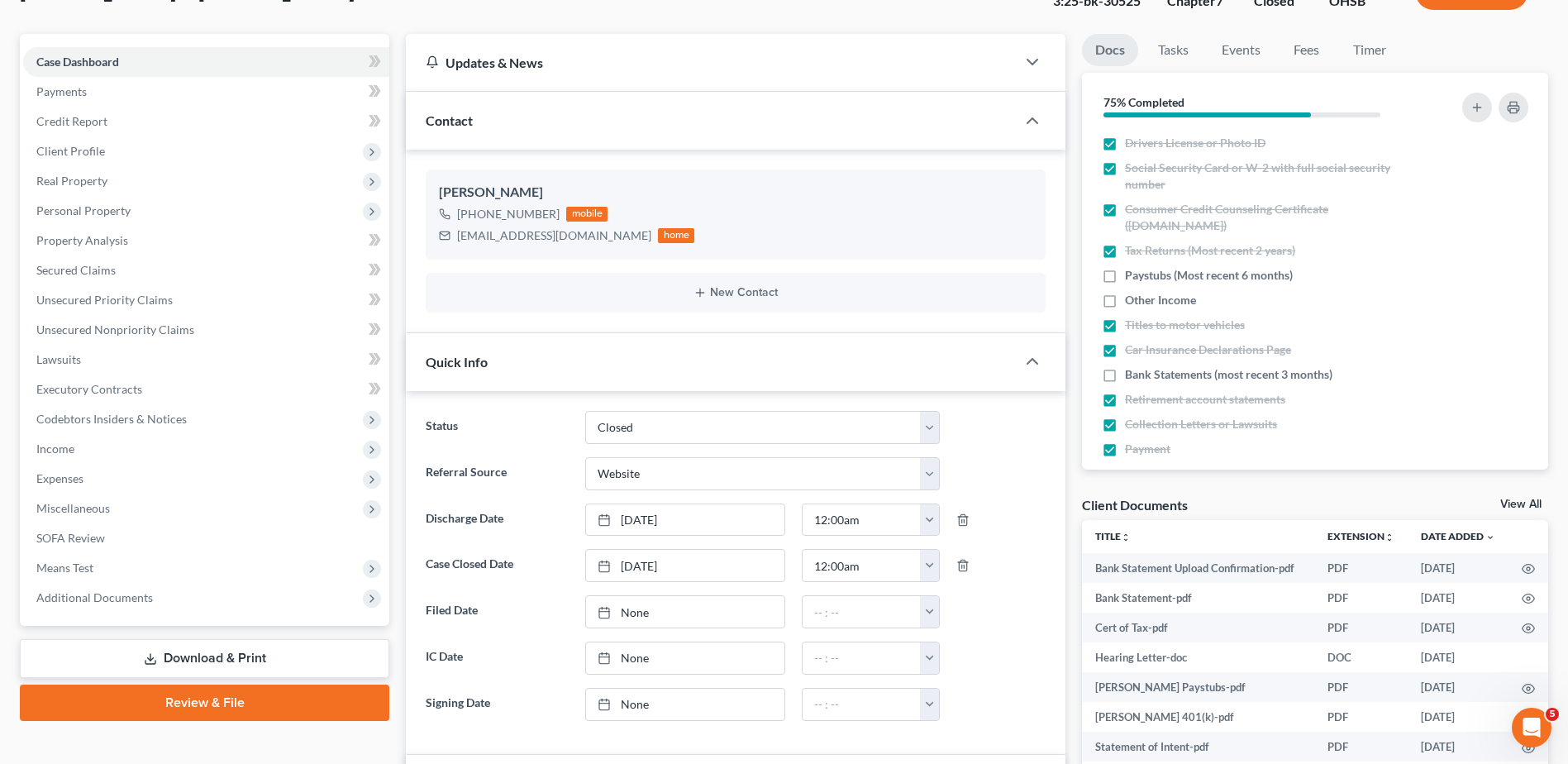
scroll to position [0, 0]
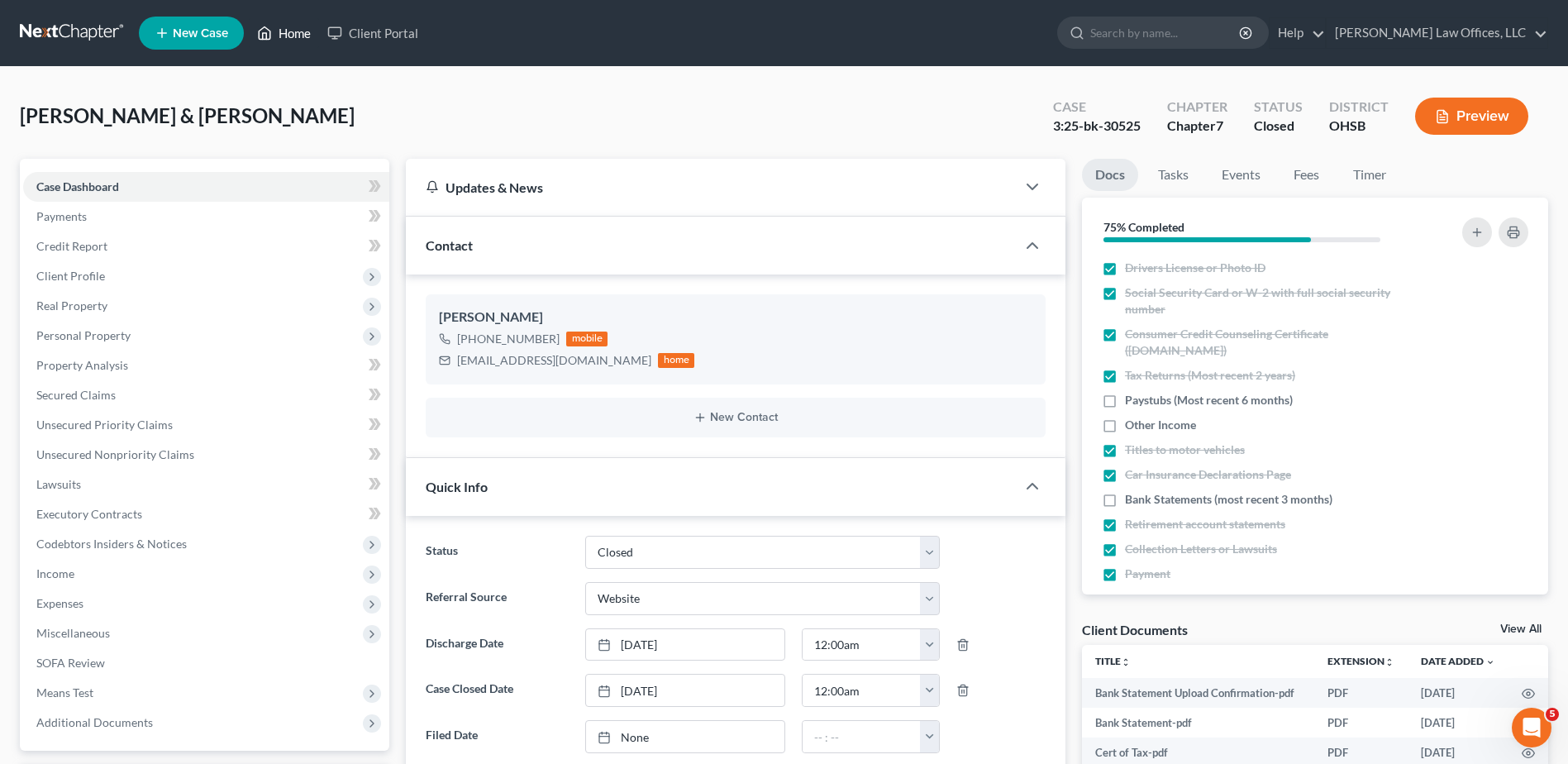
click at [295, 36] on link "Home" at bounding box center [284, 32] width 70 height 30
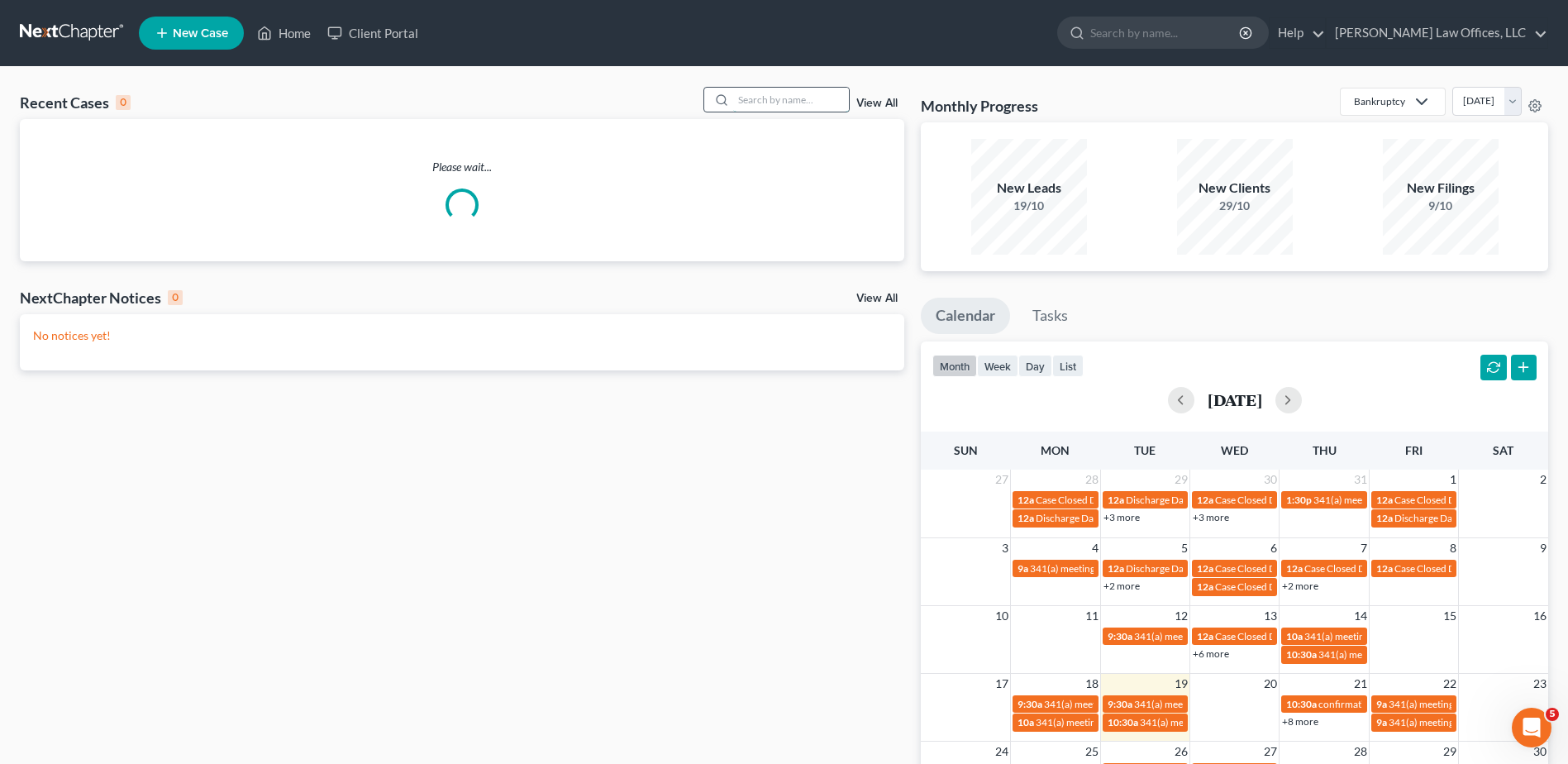
click at [775, 101] on input "search" at bounding box center [791, 99] width 116 height 24
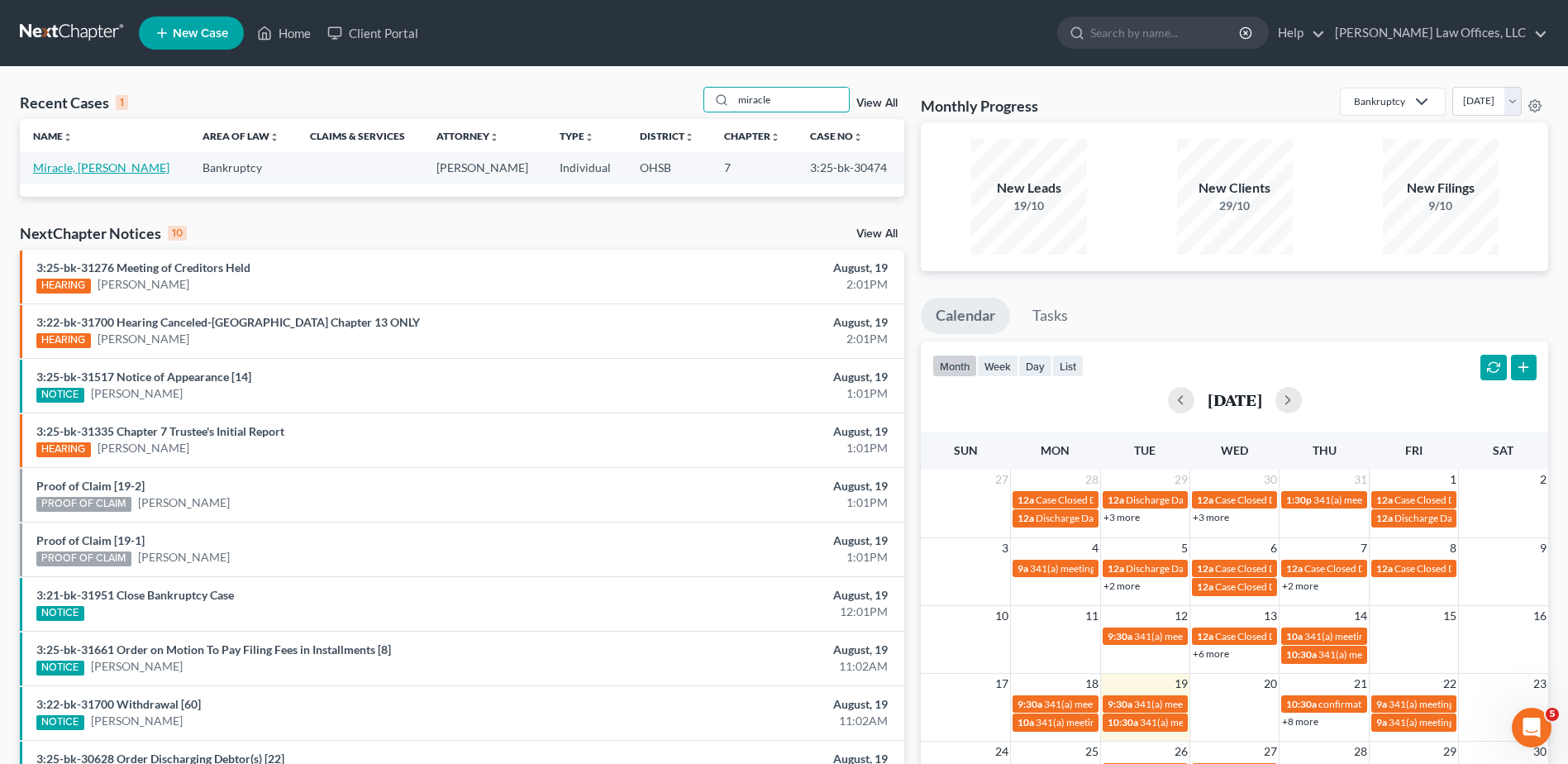
type input "miracle"
click at [92, 168] on link "Miracle, Chelsea" at bounding box center [101, 168] width 136 height 14
select select "3"
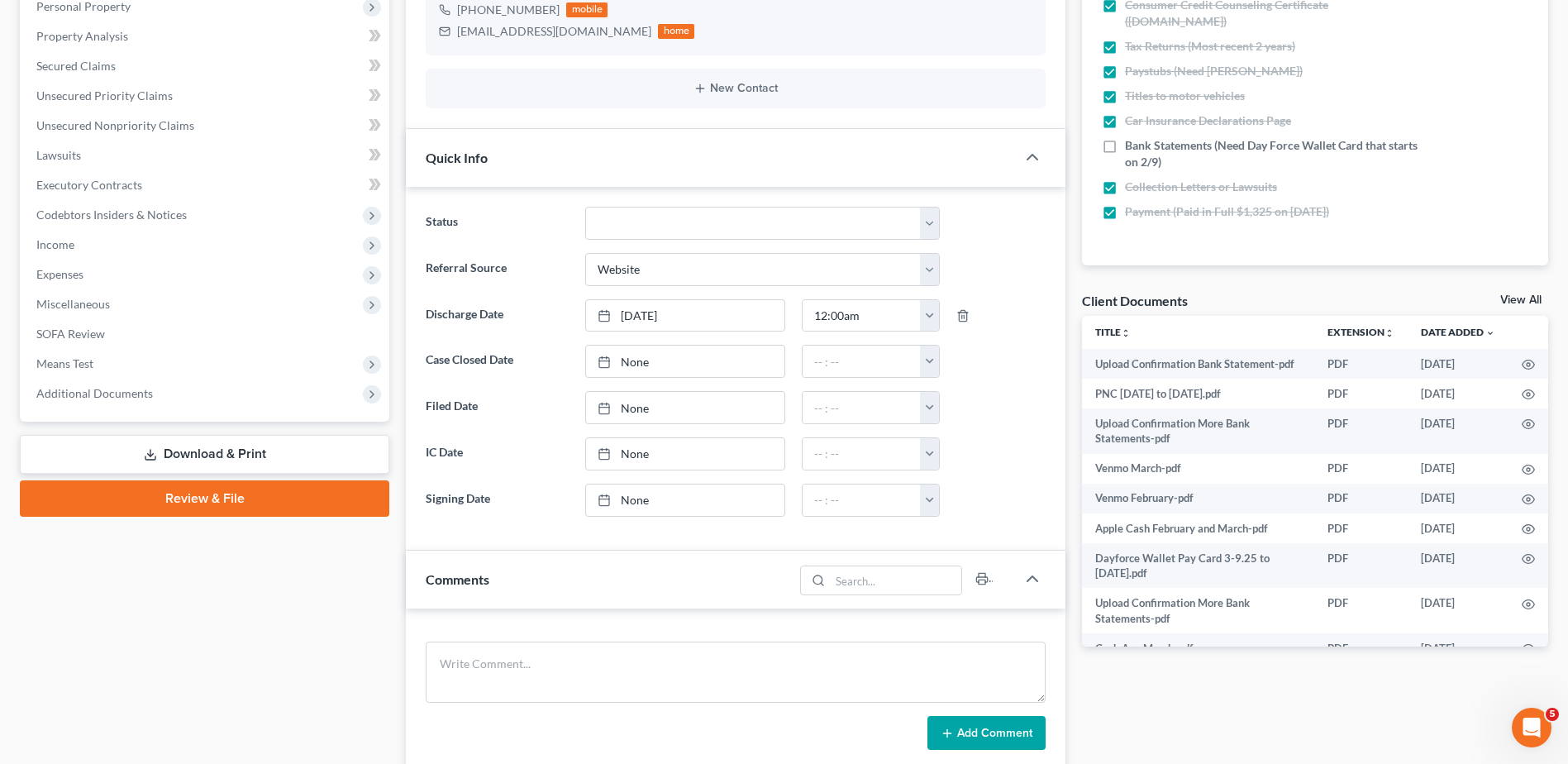
scroll to position [331, 0]
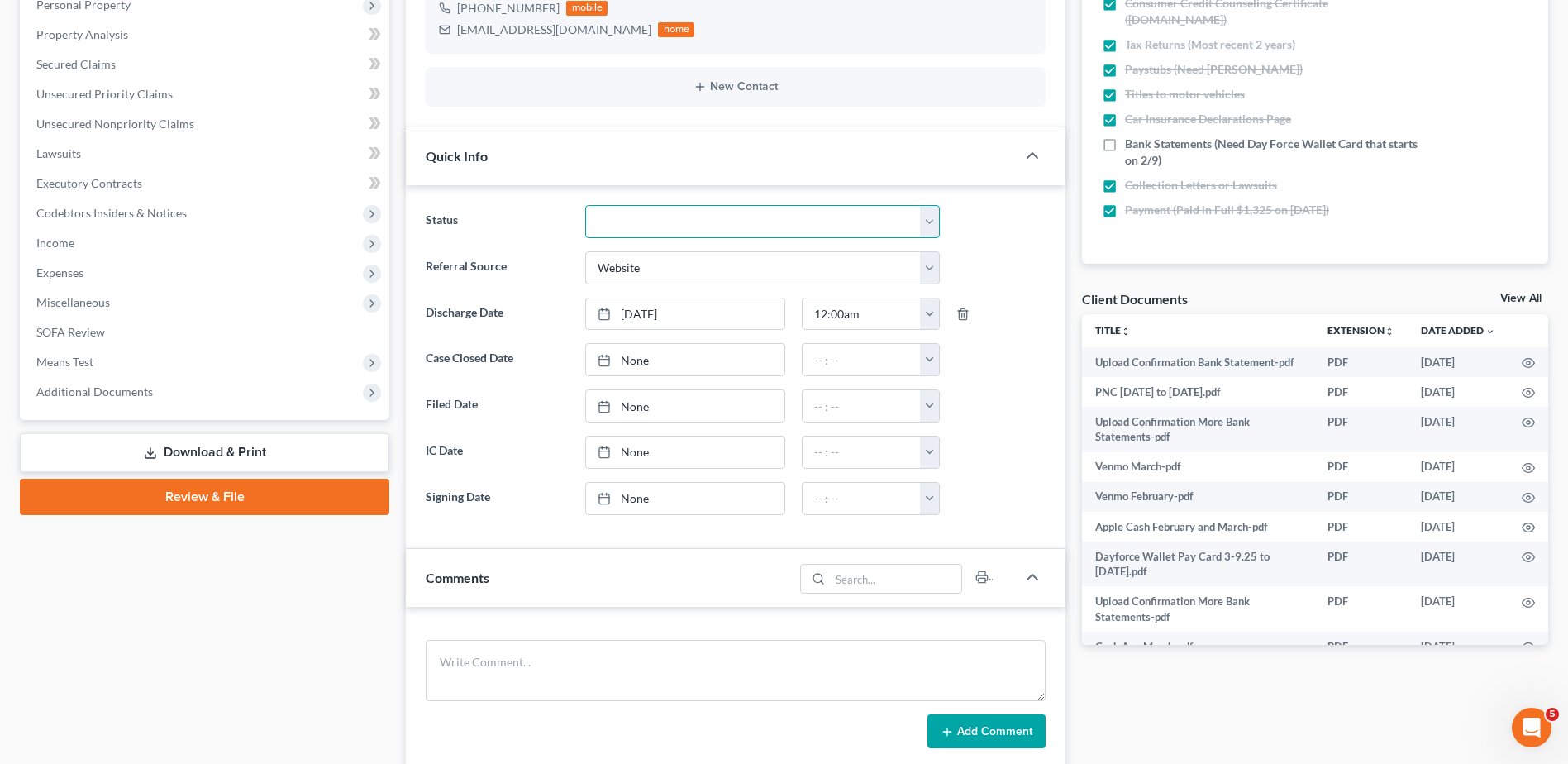
click at [635, 228] on select "Closed Discharged Dismissed Filed In Progress Lead Ready to File To Review" at bounding box center [763, 222] width 355 height 33
select select "0"
click at [585, 205] on select "Closed Discharged Dismissed Filed In Progress Lead Ready to File To Review" at bounding box center [763, 222] width 355 height 33
click at [638, 362] on link "None" at bounding box center [685, 359] width 198 height 32
type input "8/19/2025"
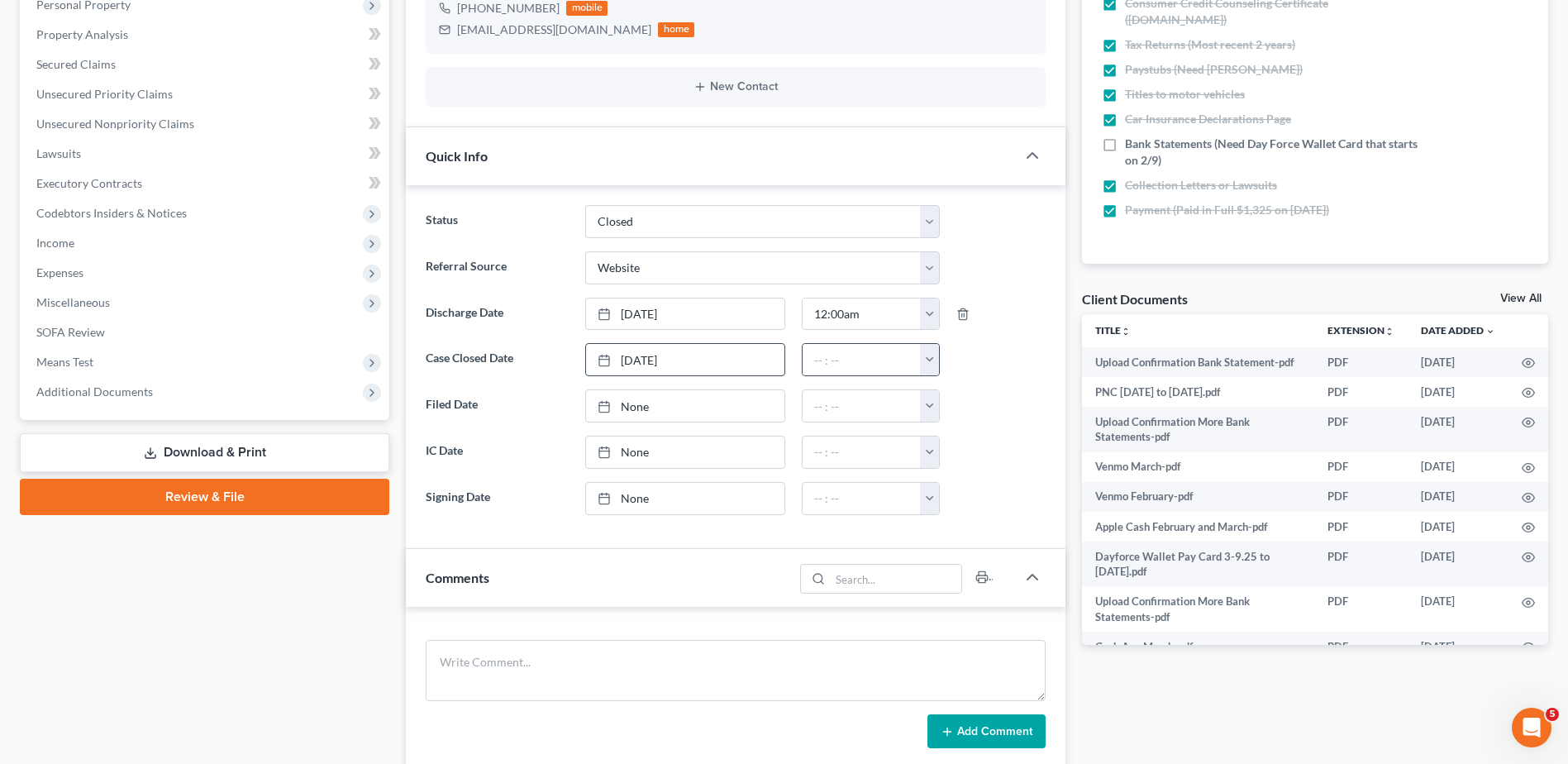
click at [931, 364] on button "button" at bounding box center [929, 359] width 19 height 32
click at [938, 396] on link "12:00am" at bounding box center [966, 396] width 93 height 28
type input "12:00am"
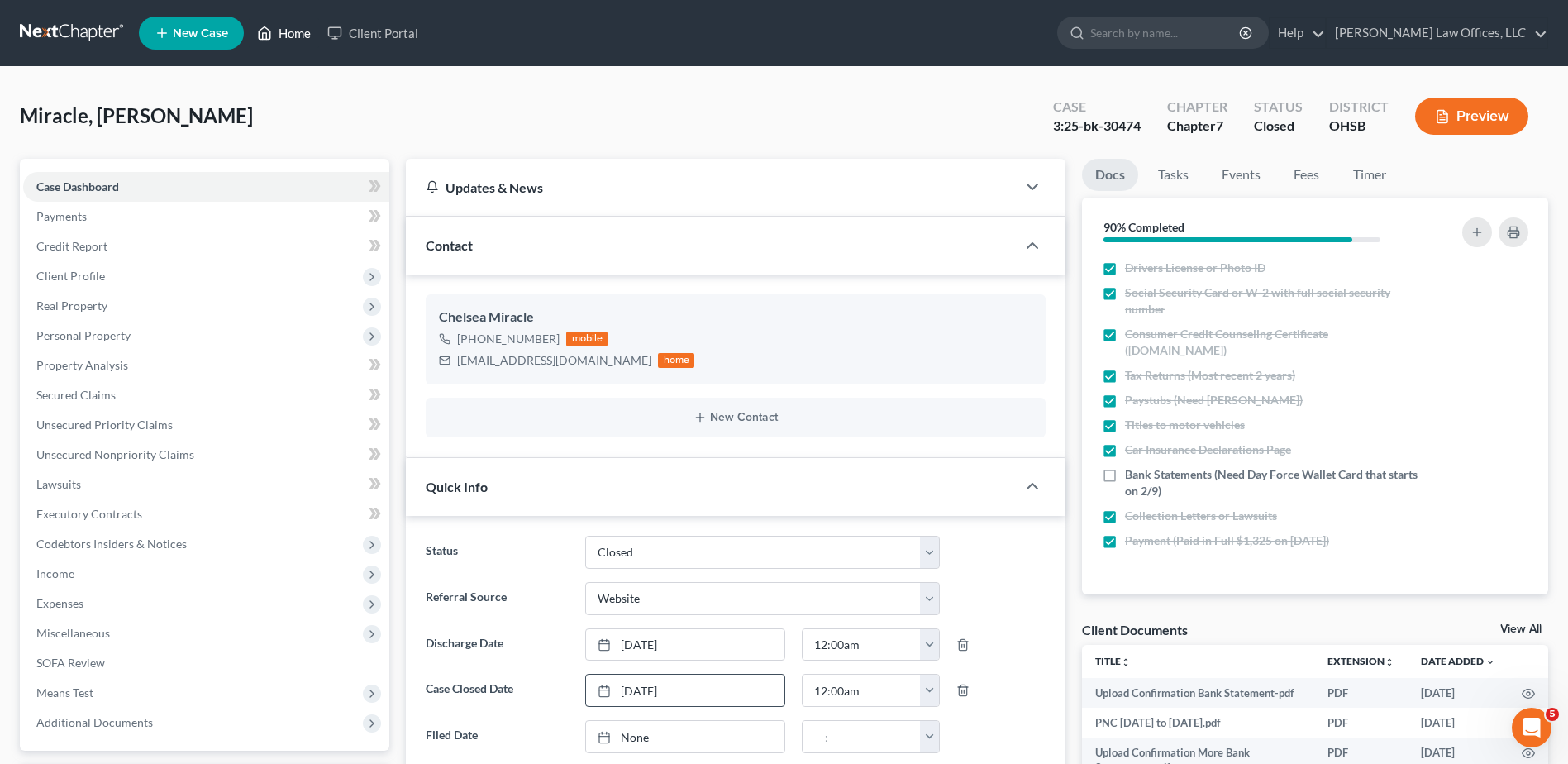
click at [297, 32] on link "Home" at bounding box center [284, 32] width 70 height 30
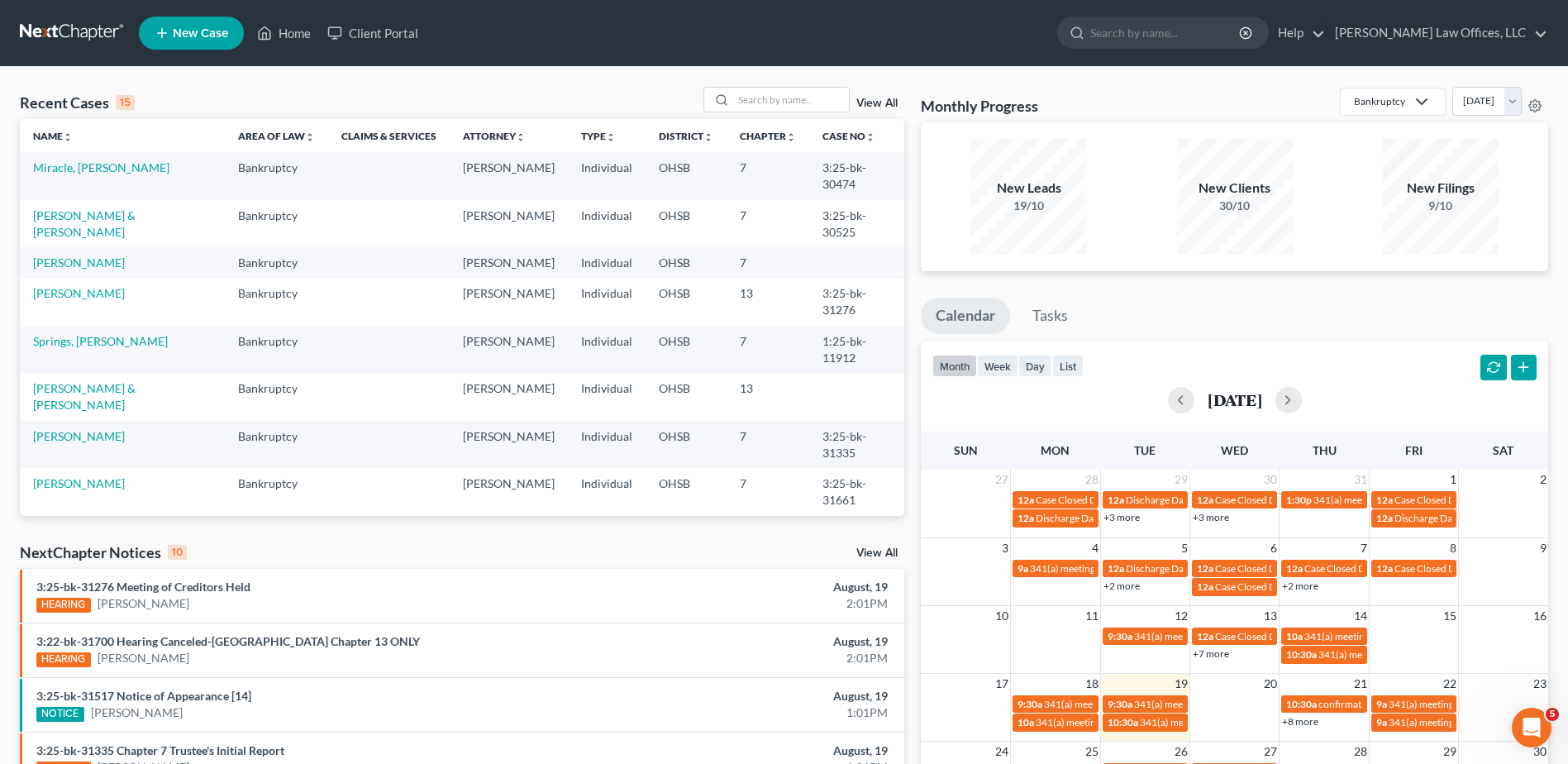
click at [877, 101] on link "View All" at bounding box center [877, 103] width 41 height 12
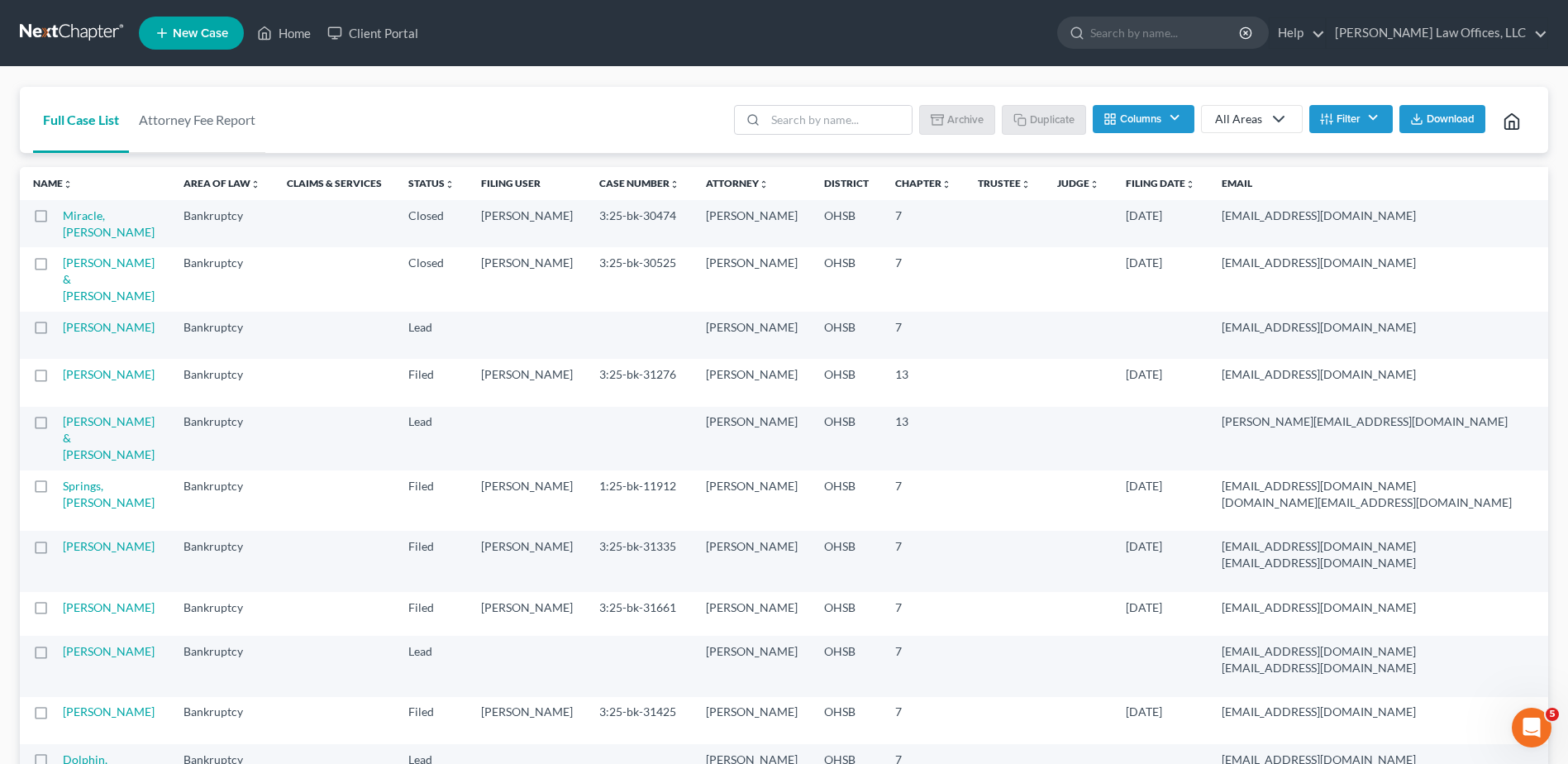
click at [56, 267] on label at bounding box center [56, 267] width 0 height 0
click at [63, 266] on input "checkbox" at bounding box center [68, 260] width 11 height 11
checkbox input "true"
click at [56, 220] on label at bounding box center [56, 220] width 0 height 0
click at [63, 213] on input "checkbox" at bounding box center [68, 213] width 11 height 11
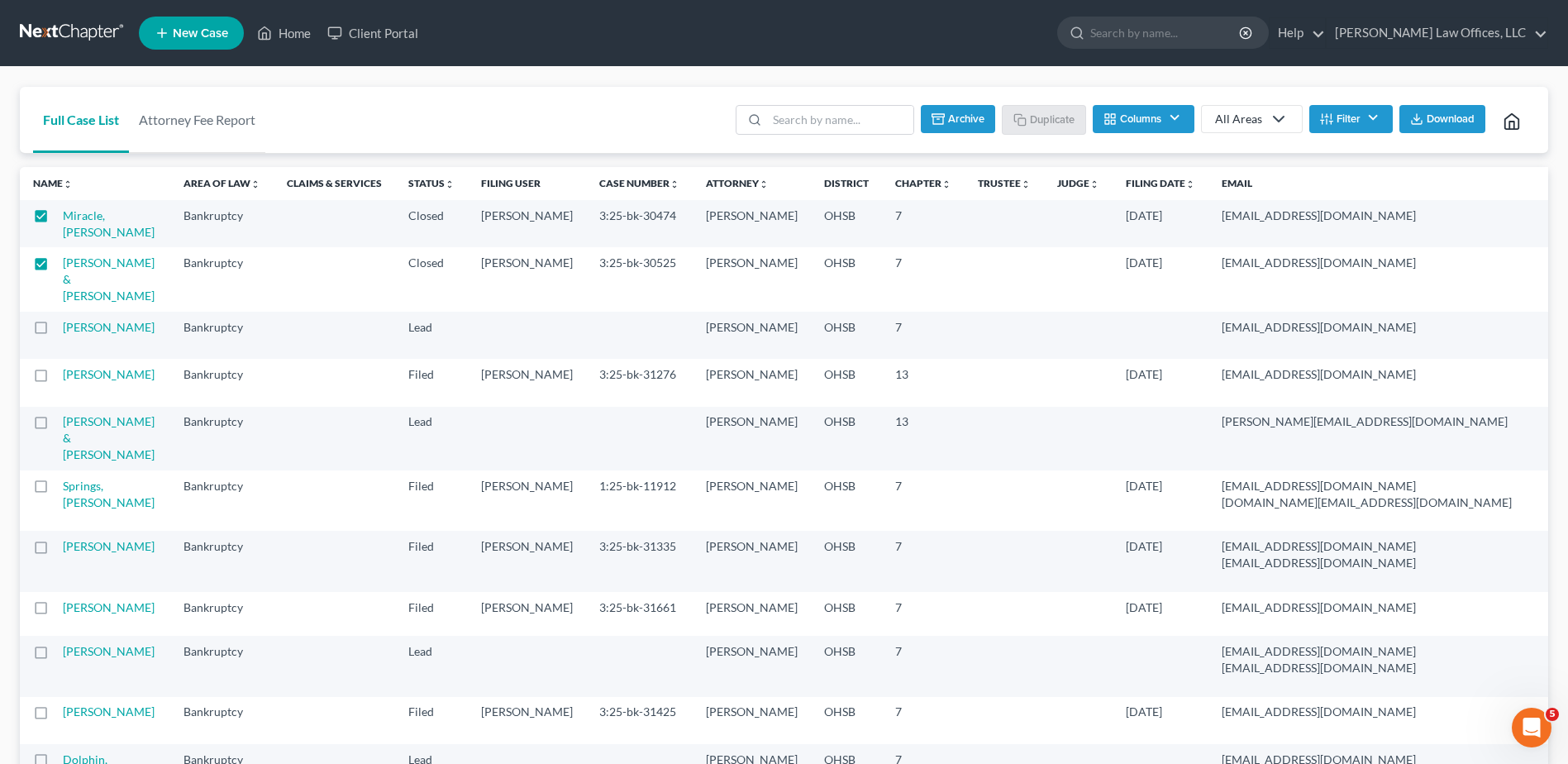
click at [954, 117] on button "Archive" at bounding box center [958, 119] width 75 height 28
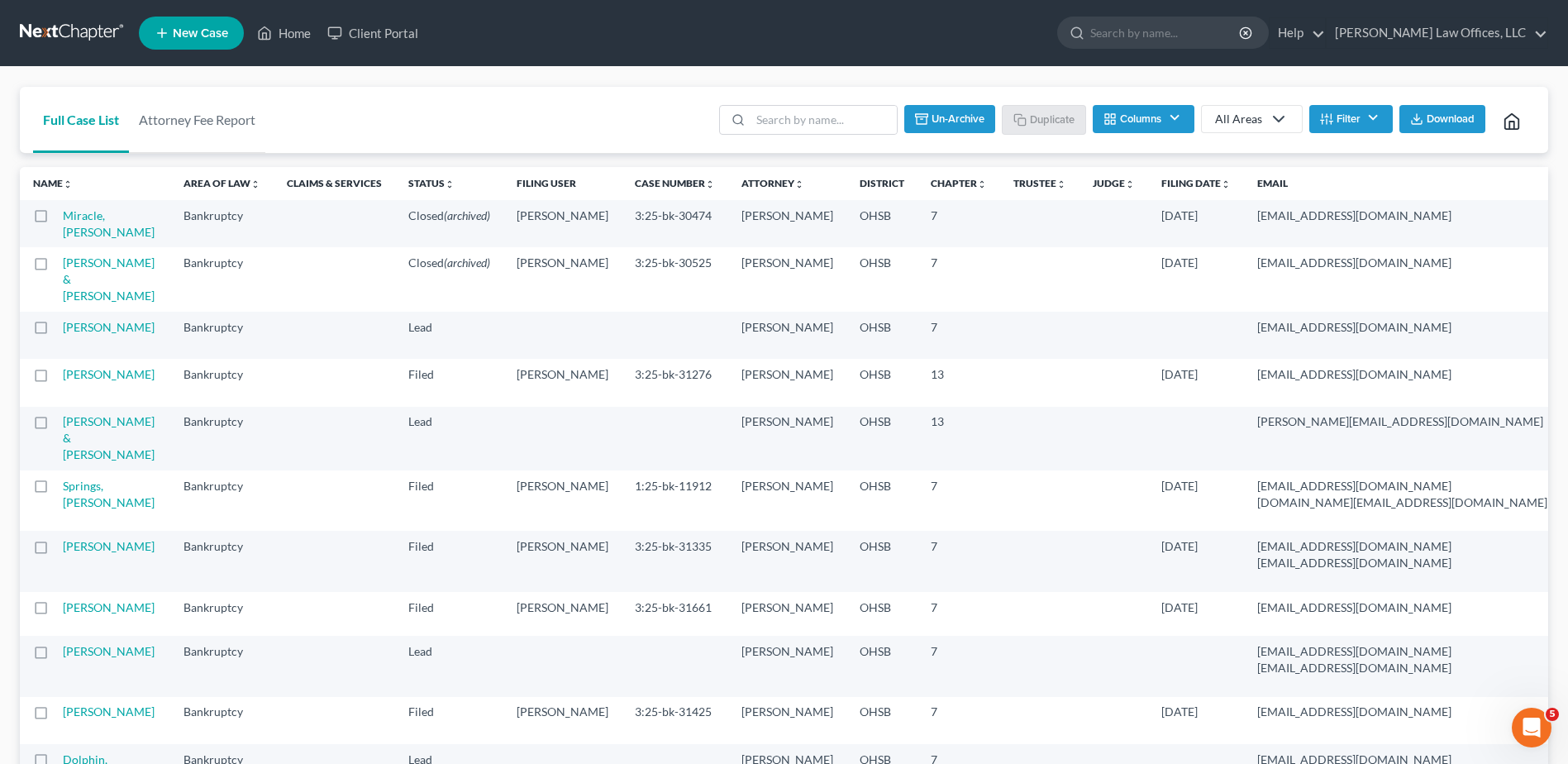
checkbox input "false"
click at [847, 123] on input "search" at bounding box center [838, 119] width 146 height 28
type input "shepher"
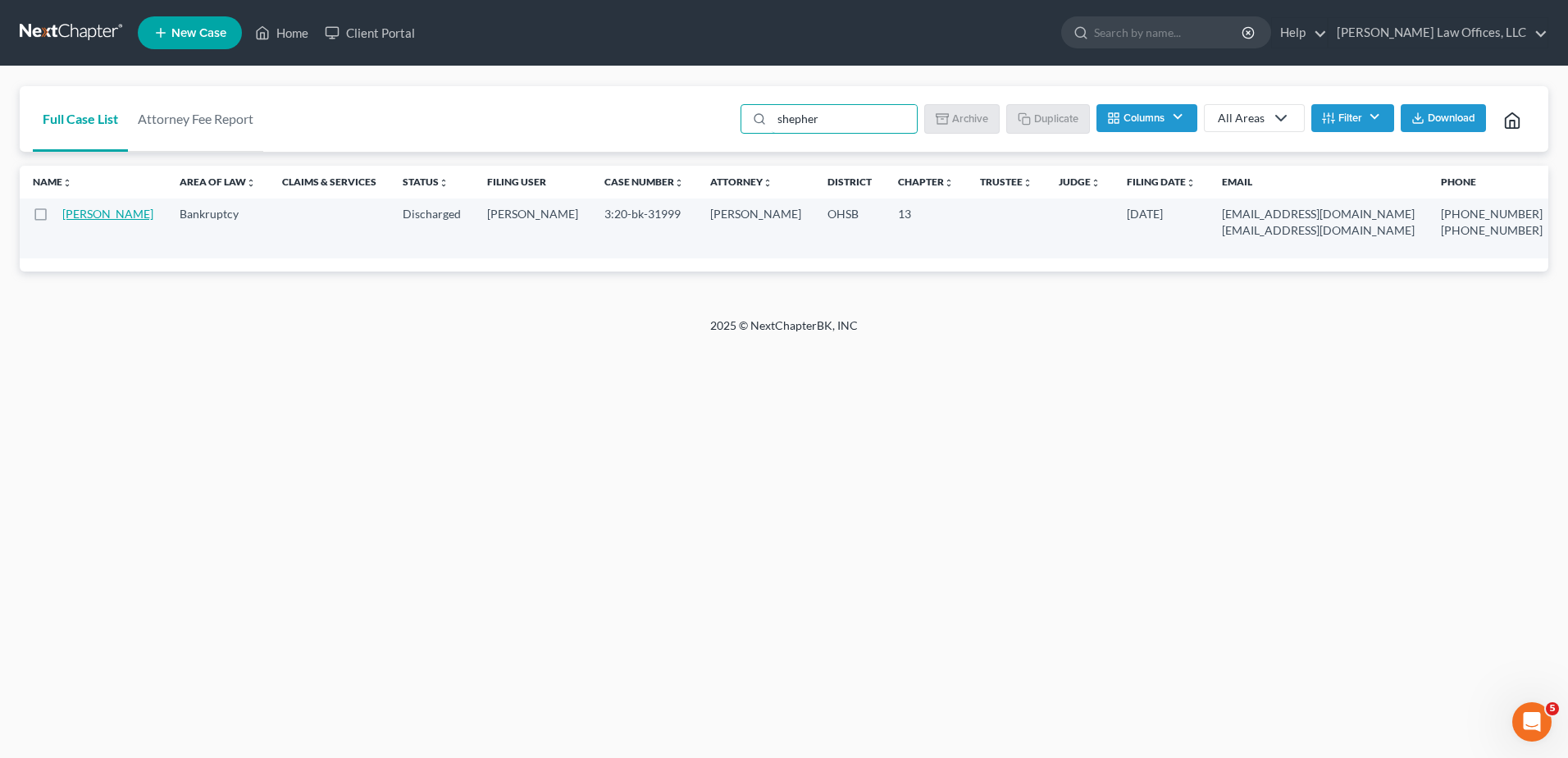
click at [91, 220] on link "Shepherd, Larry" at bounding box center [108, 214] width 91 height 14
select select "4"
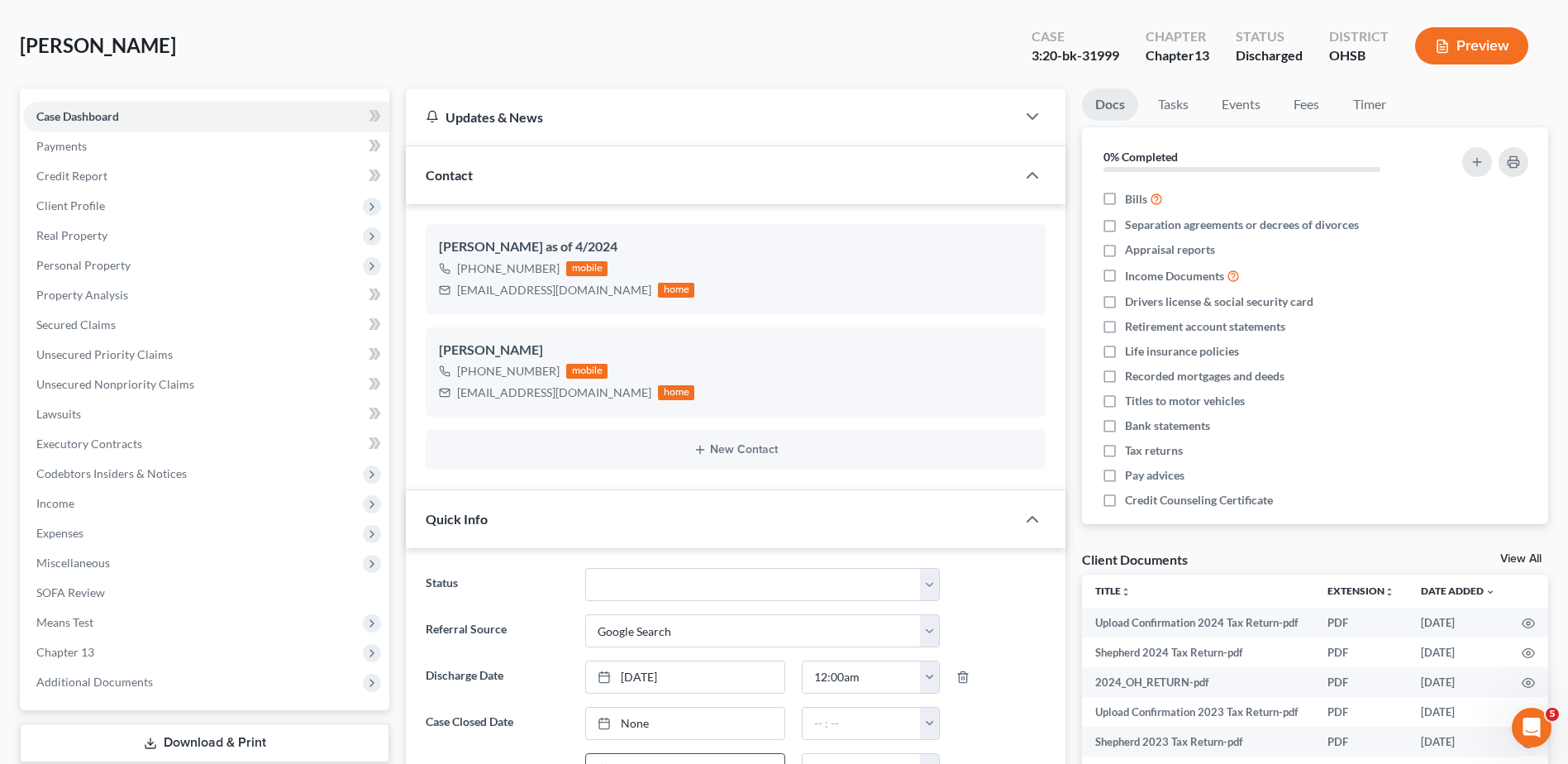
scroll to position [248, 0]
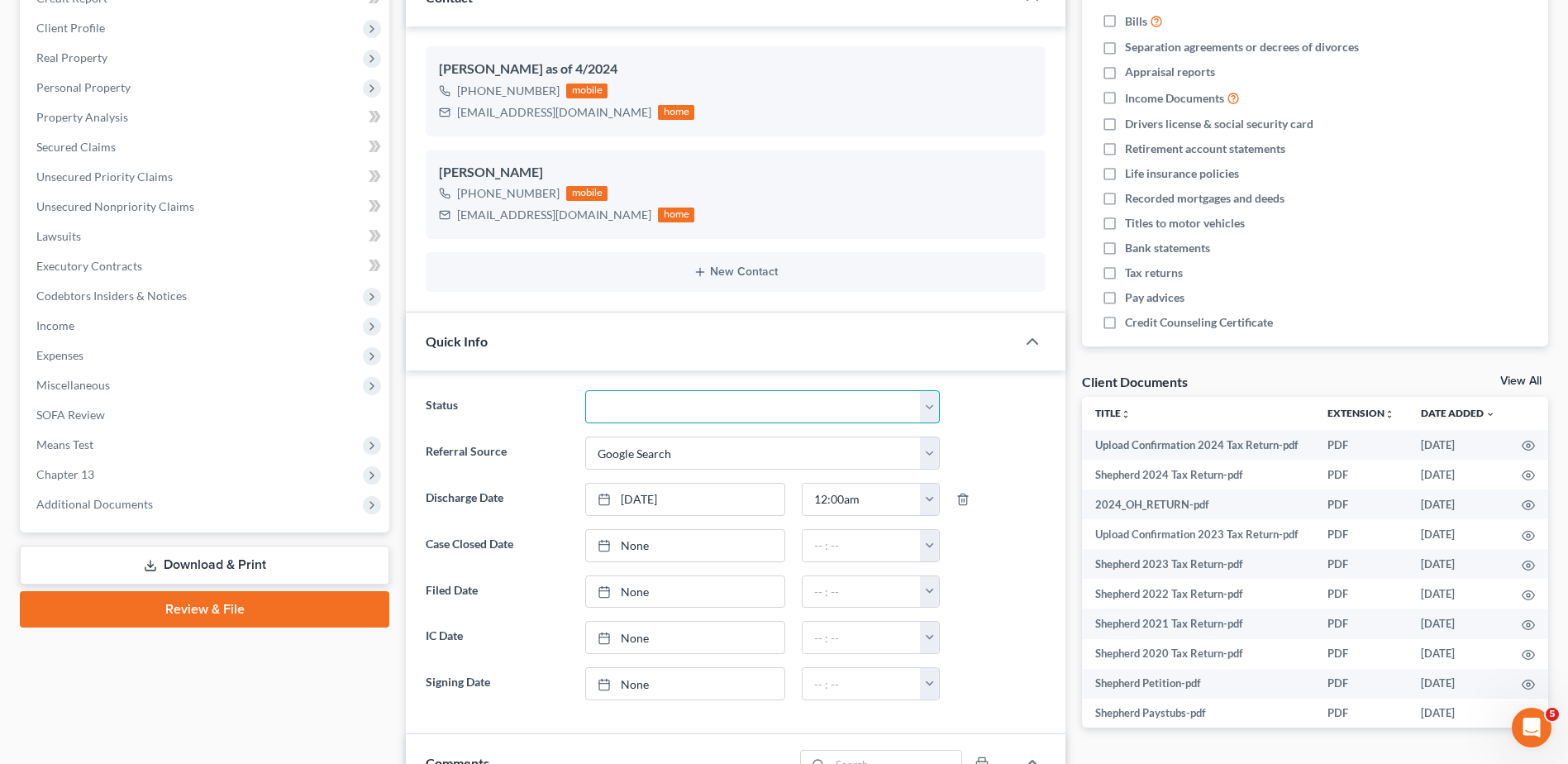
drag, startPoint x: 649, startPoint y: 414, endPoint x: 639, endPoint y: 425, distance: 14.9
click at [649, 414] on select "Closed Discharged Dismissed Filed In Progress Lead Ready to File To Review" at bounding box center [763, 406] width 355 height 33
select select "0"
click at [585, 390] on select "Closed Discharged Dismissed Filed In Progress Lead Ready to File To Review" at bounding box center [763, 406] width 355 height 33
click at [632, 540] on link "None" at bounding box center [685, 545] width 198 height 32
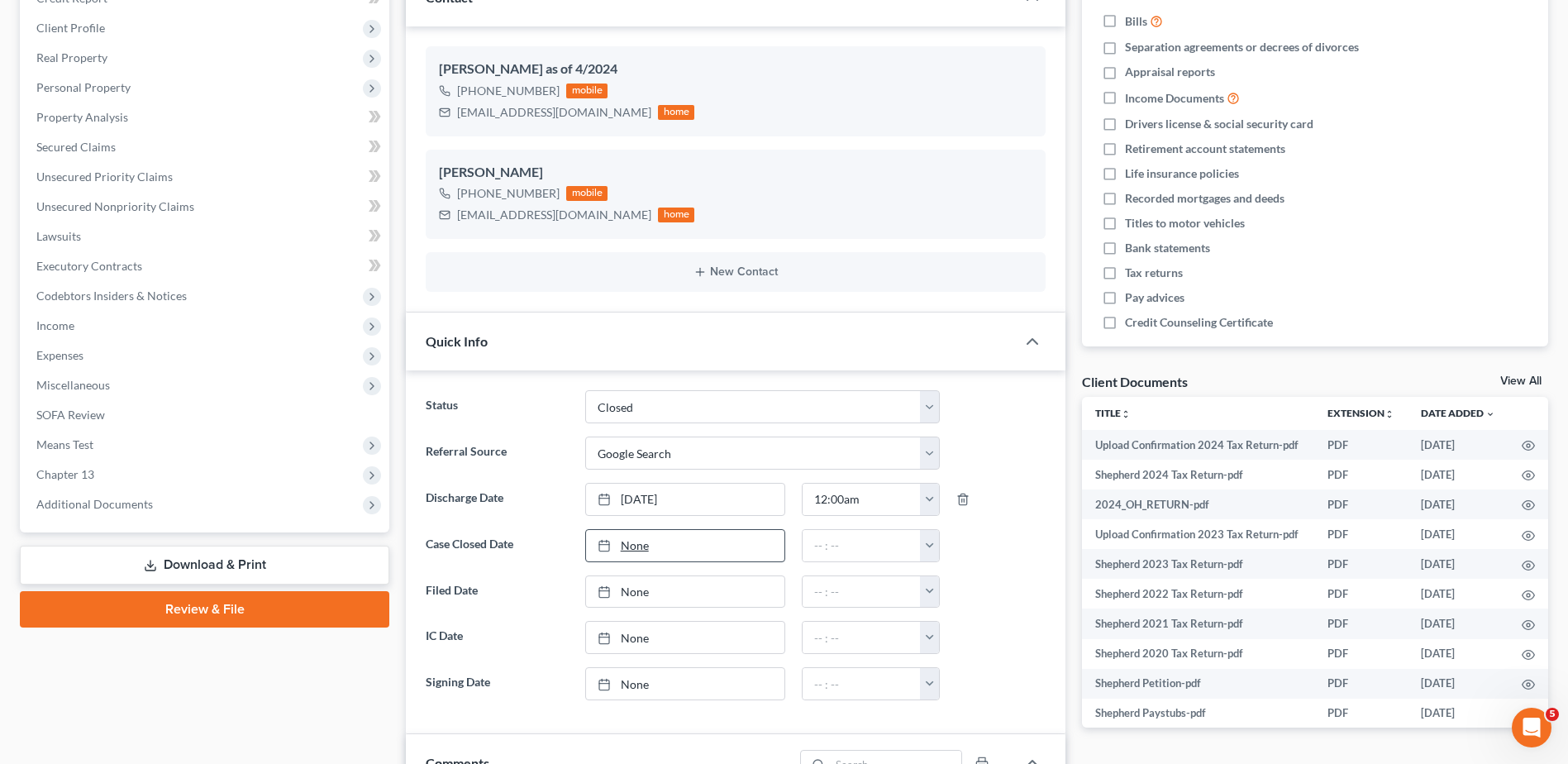
type input "8/19/2025"
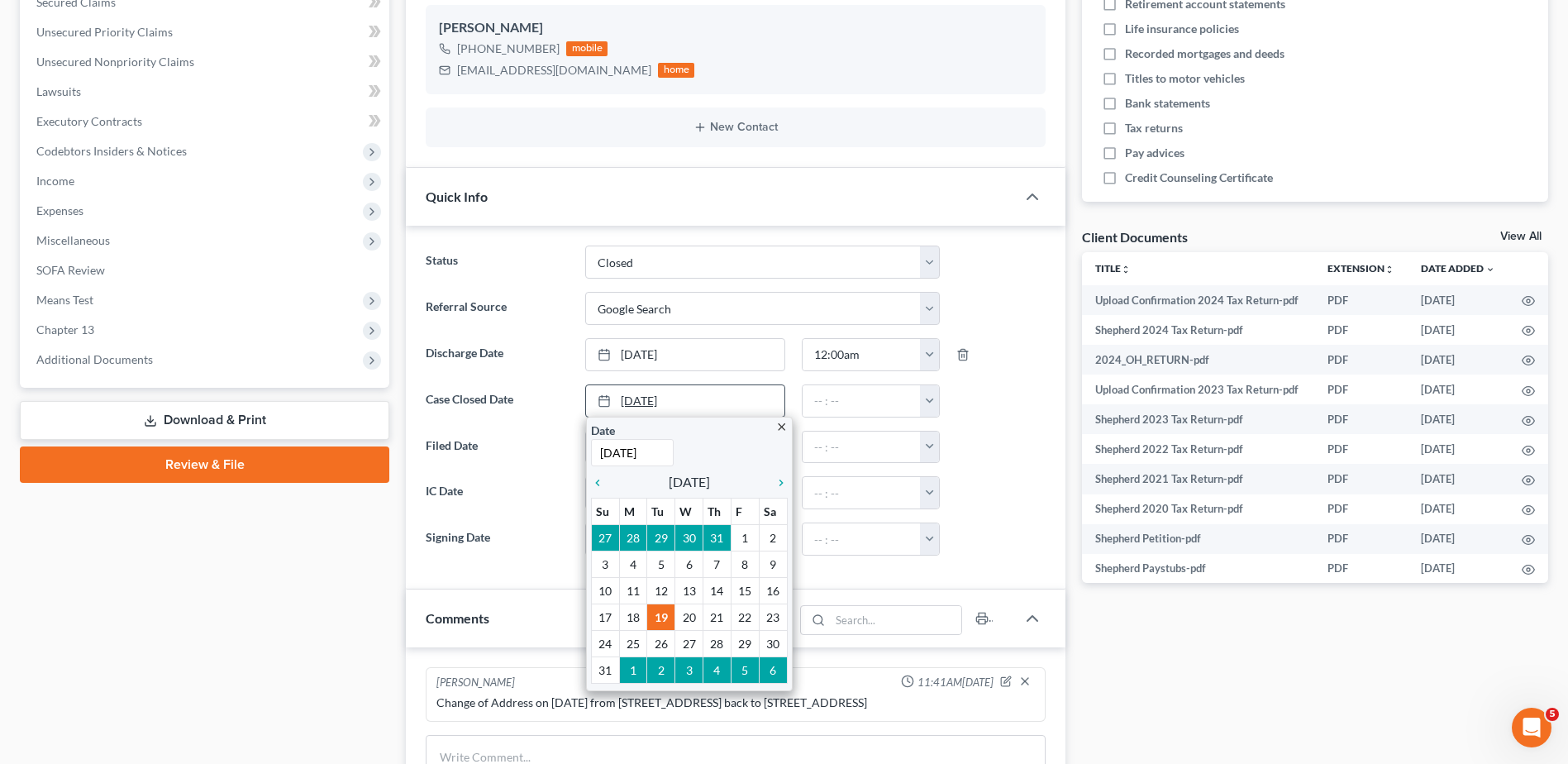
scroll to position [414, 0]
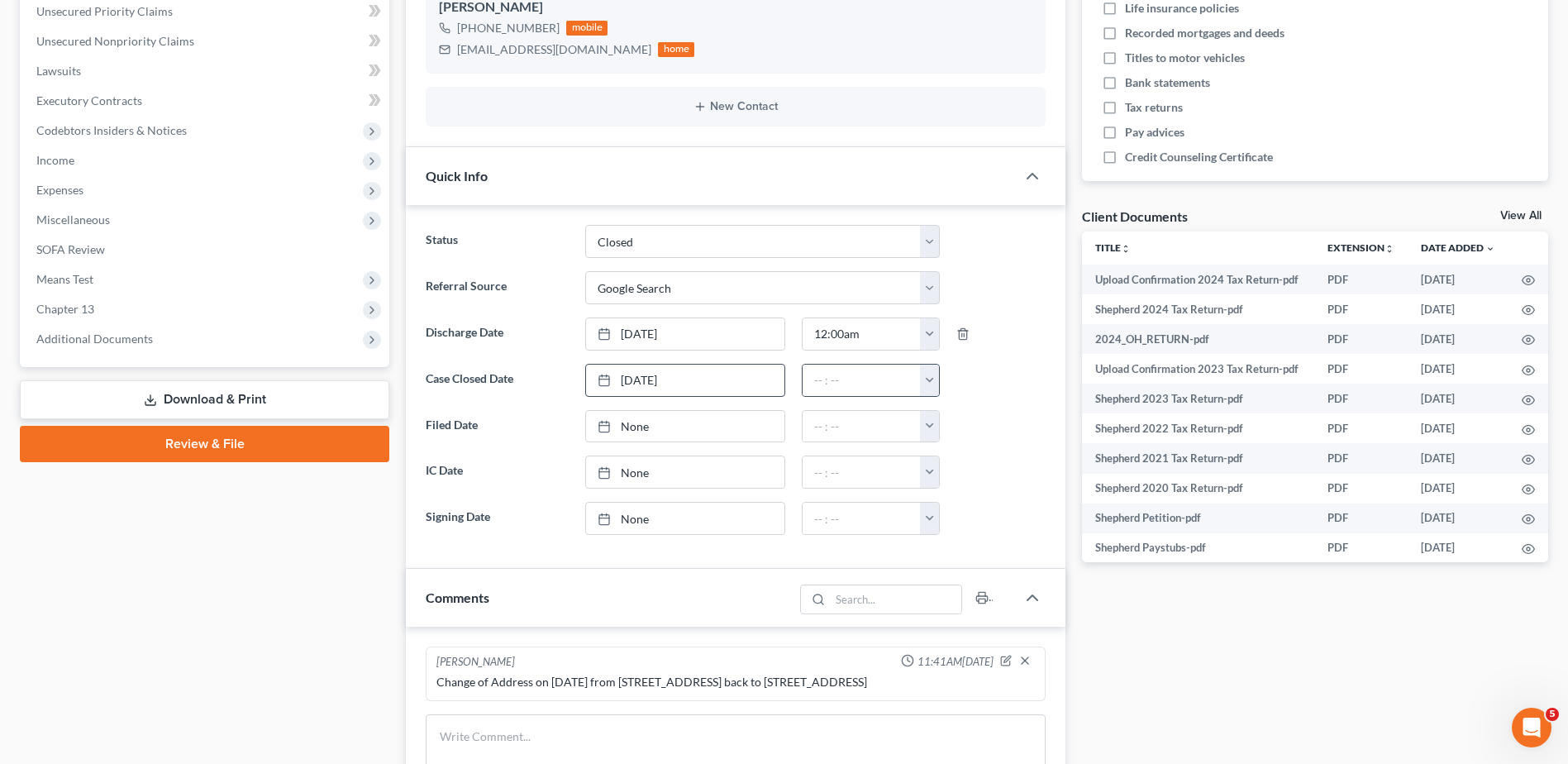
click at [929, 385] on button "button" at bounding box center [929, 380] width 19 height 32
click at [945, 414] on link "12:00am" at bounding box center [966, 416] width 93 height 28
type input "12:00am"
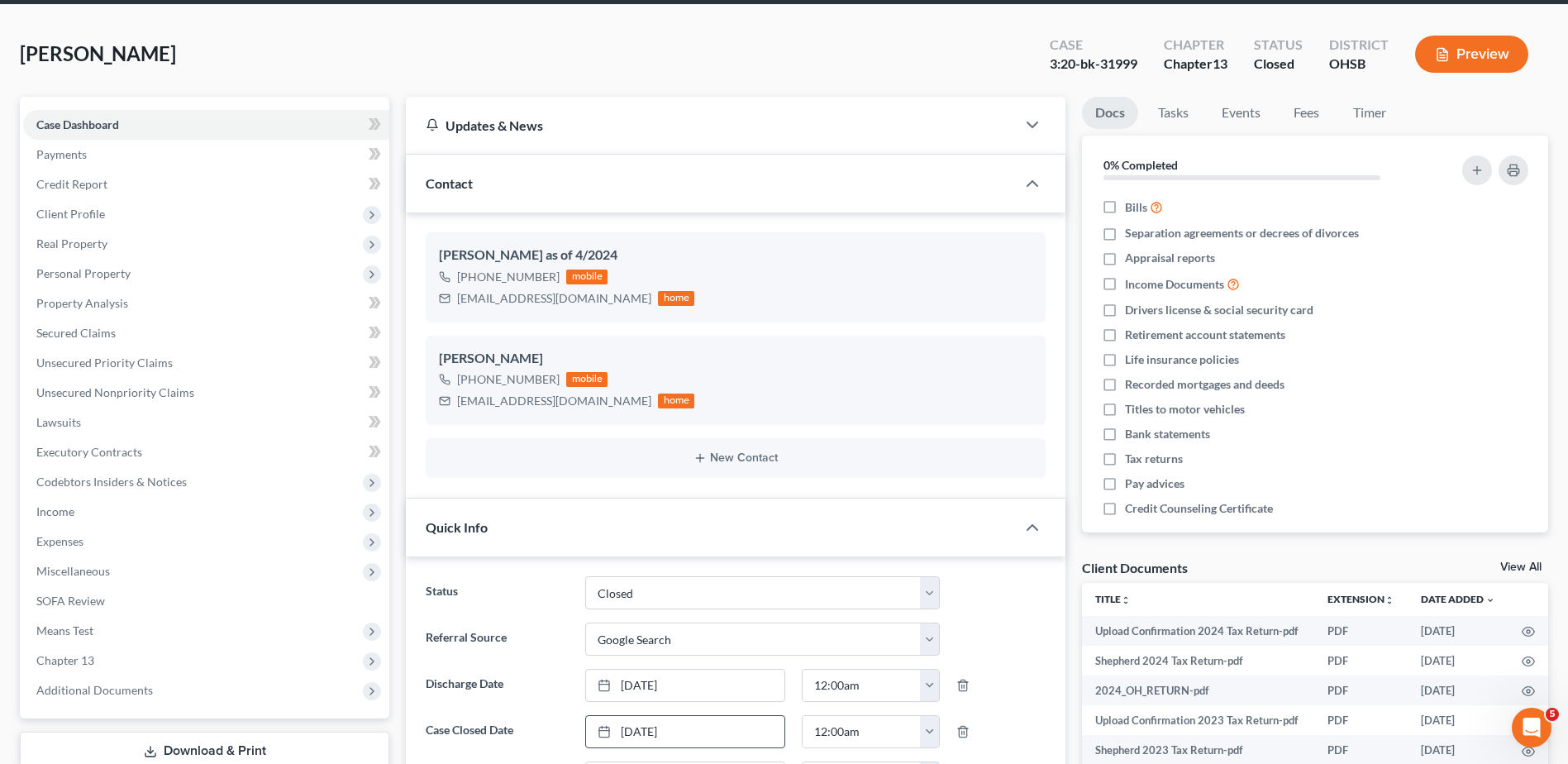
scroll to position [0, 0]
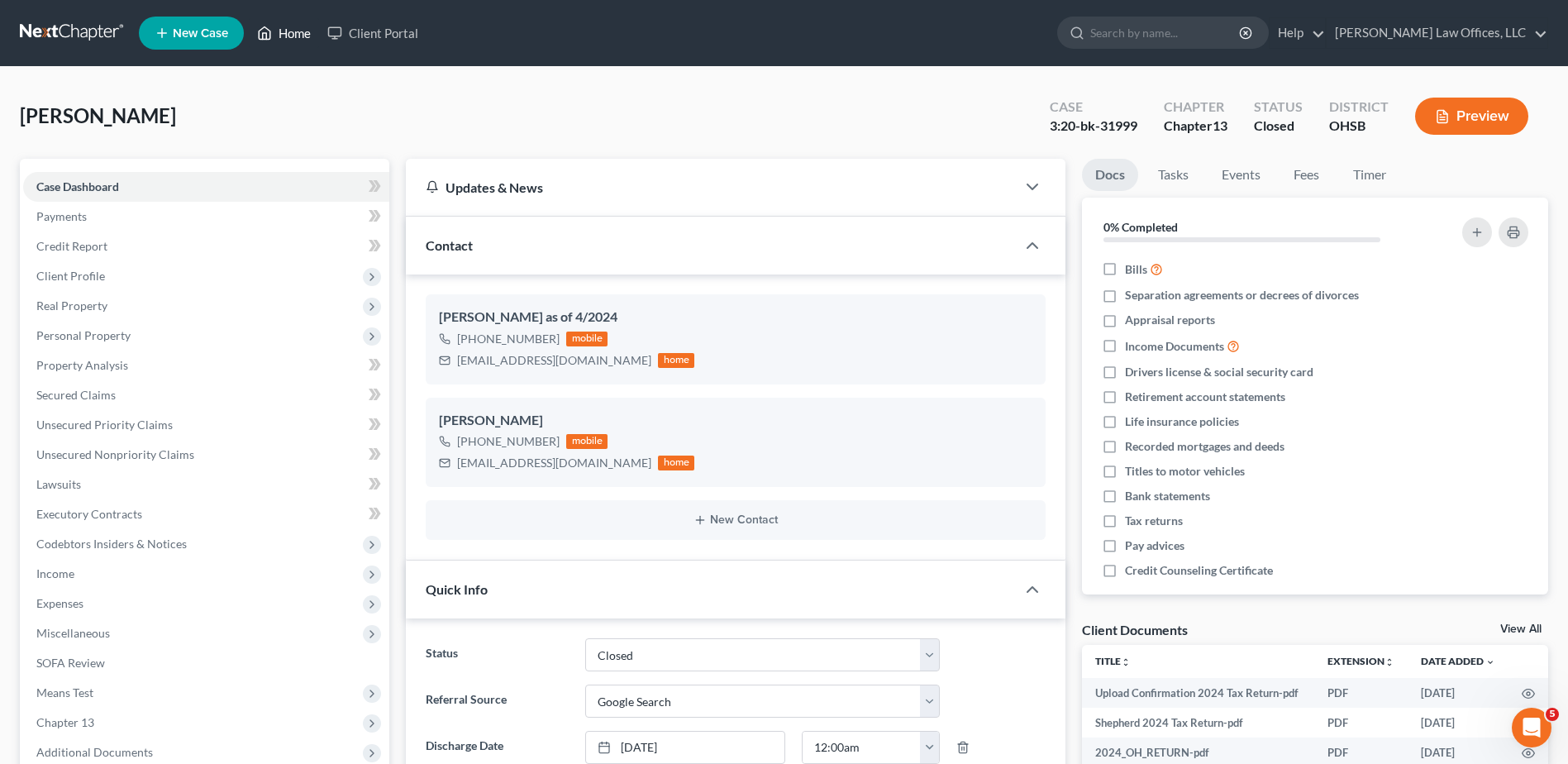
click at [289, 33] on link "Home" at bounding box center [284, 32] width 70 height 30
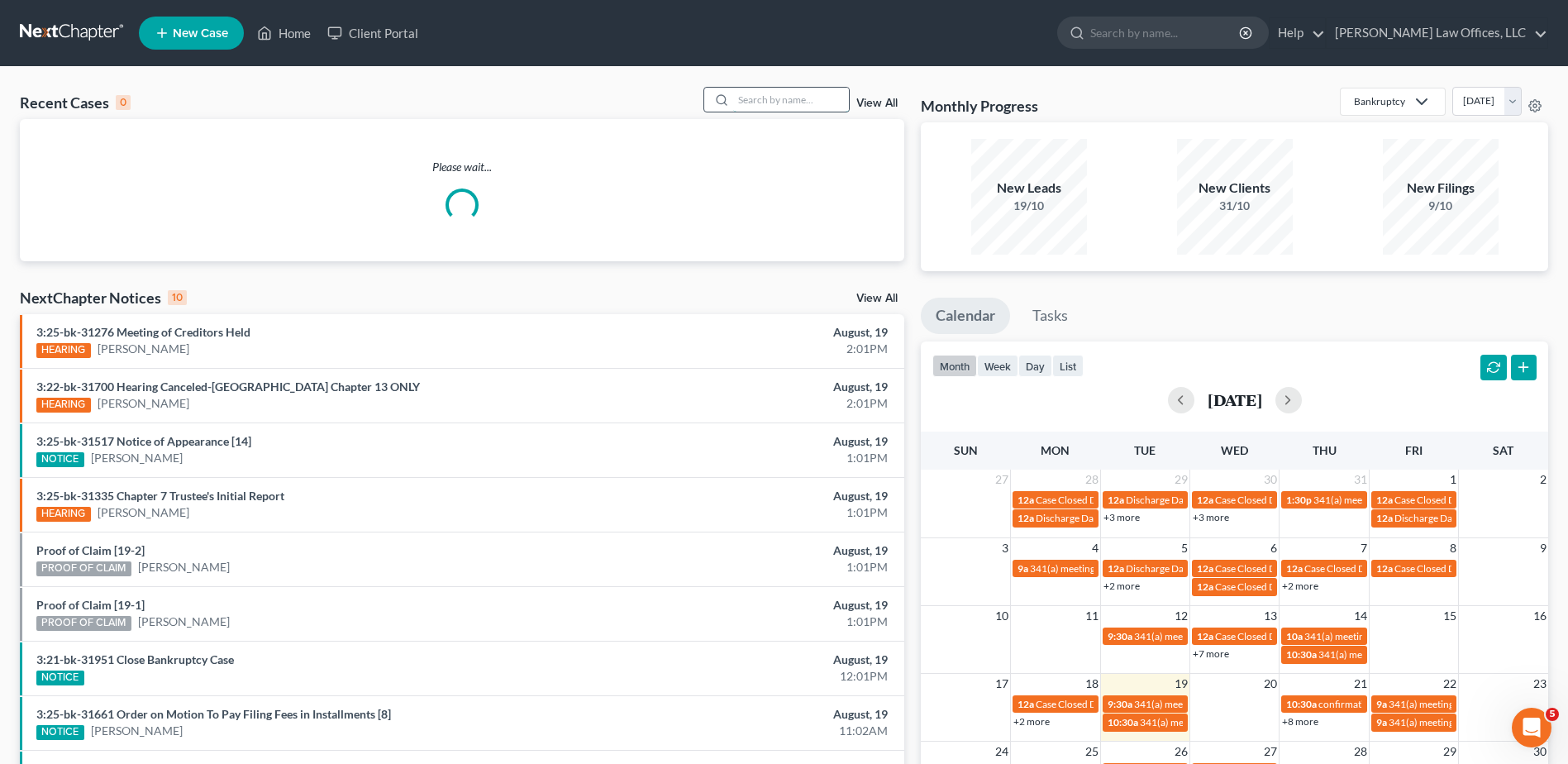
click at [769, 98] on input "search" at bounding box center [791, 99] width 116 height 24
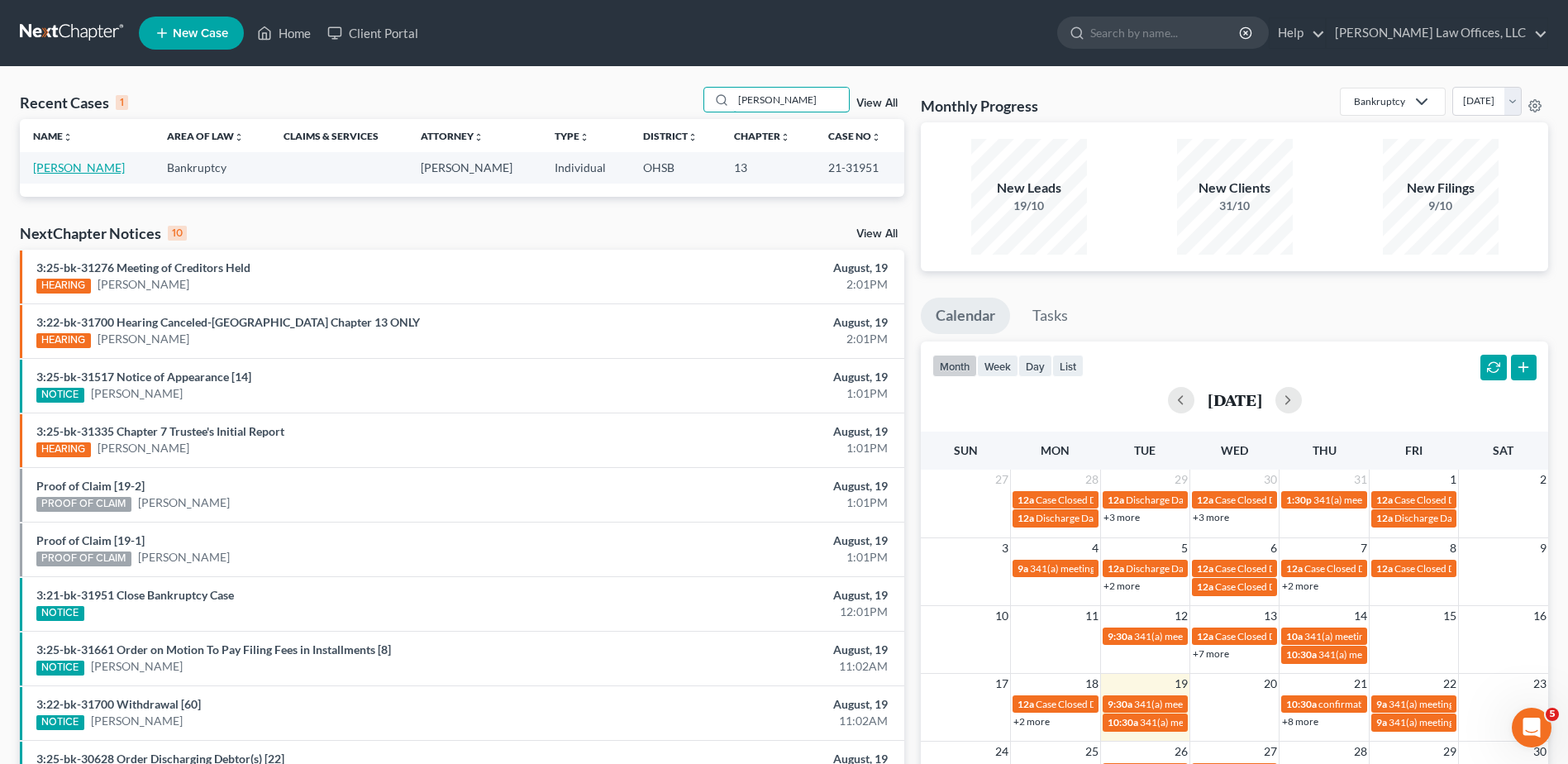
type input "marzett"
click at [100, 167] on link "Marzette, Jane" at bounding box center [79, 168] width 92 height 14
select select "0"
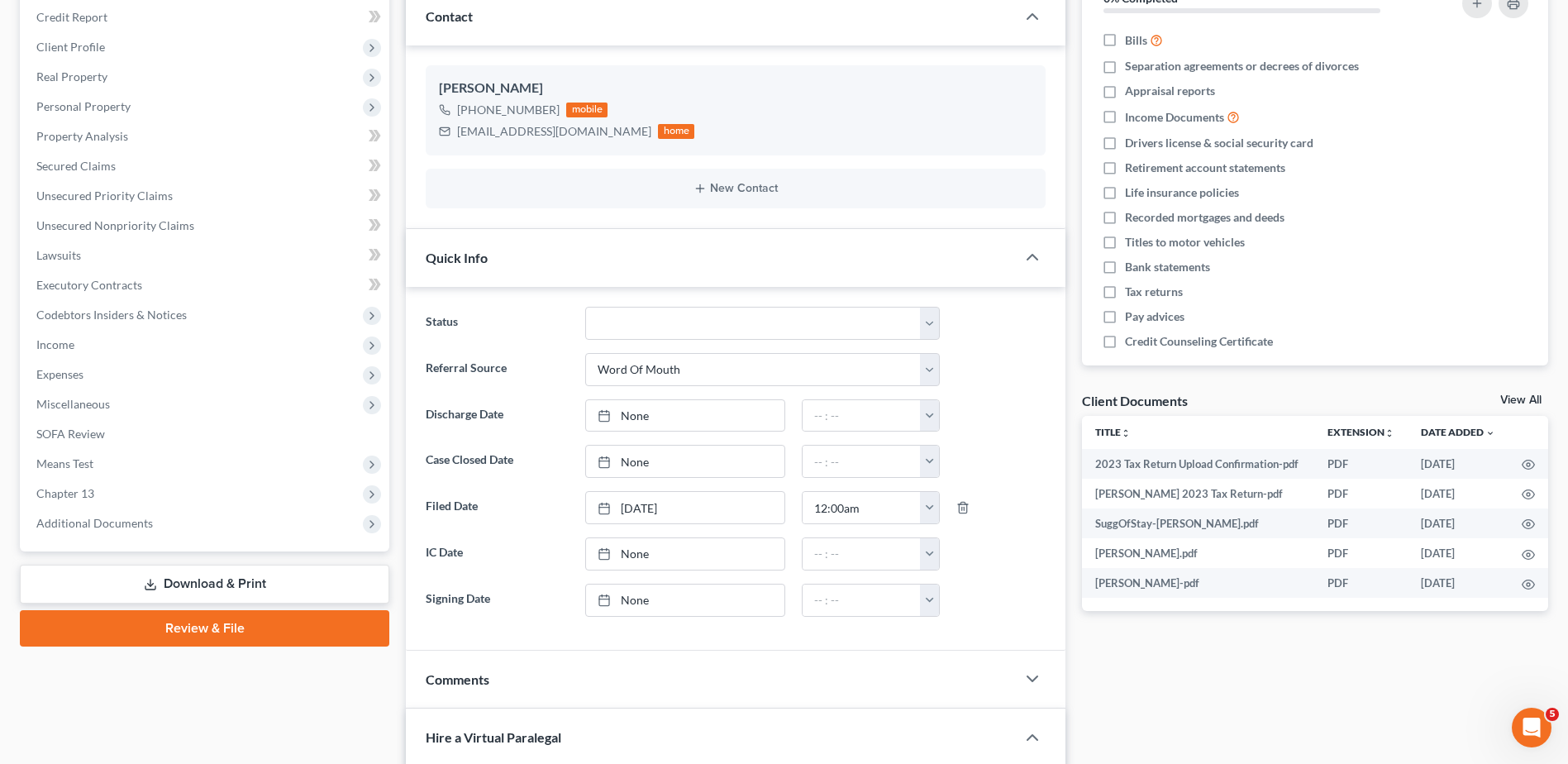
scroll to position [248, 0]
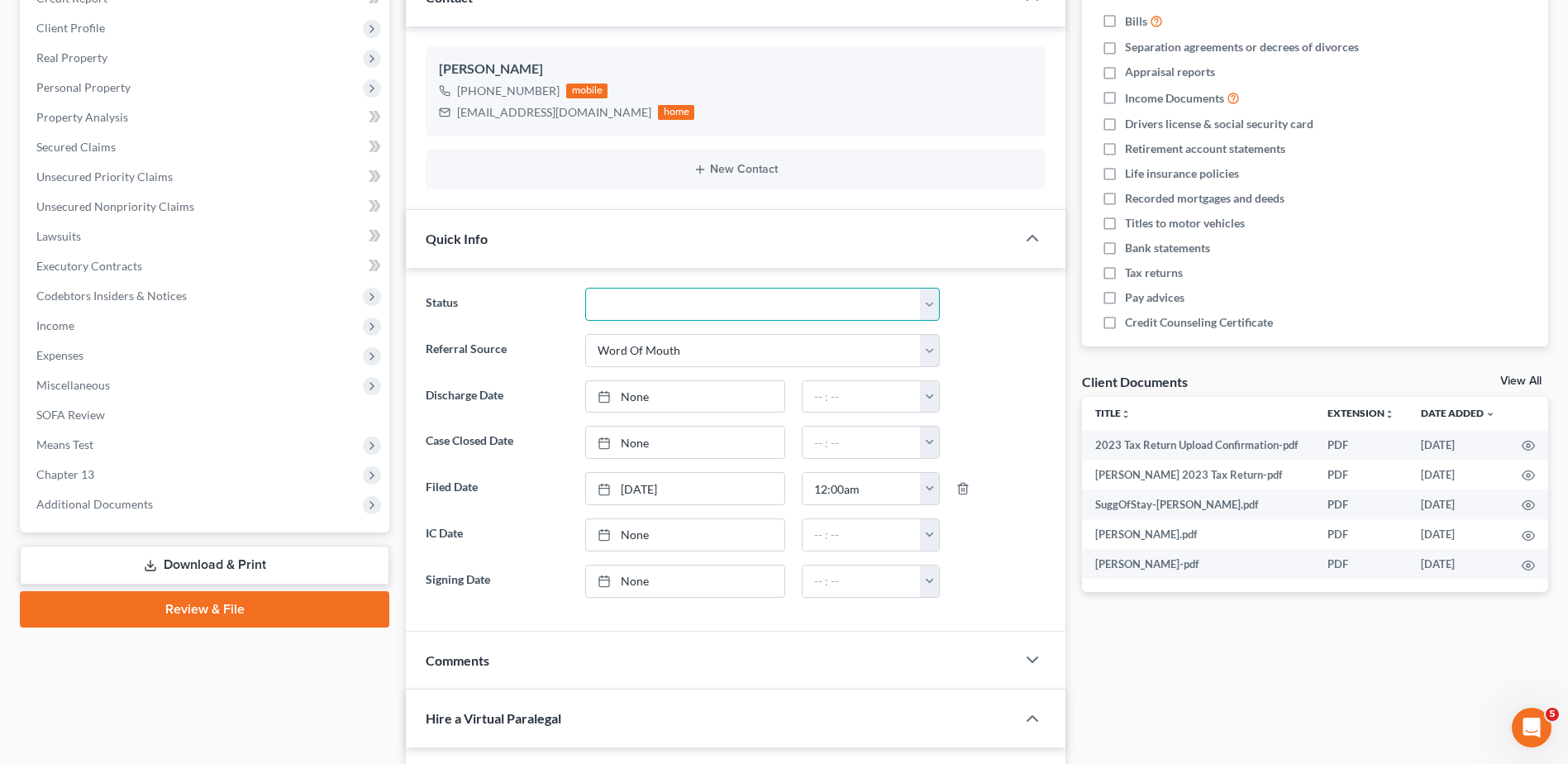
click at [617, 310] on select "Closed Discharged Dismissed Filed In Progress Lead Ready to File To Review" at bounding box center [763, 304] width 355 height 33
select select "0"
click at [585, 287] on select "Closed Discharged Dismissed Filed In Progress Lead Ready to File To Review" at bounding box center [763, 304] width 355 height 33
click at [634, 441] on link "None" at bounding box center [685, 442] width 198 height 32
type input "8/19/2025"
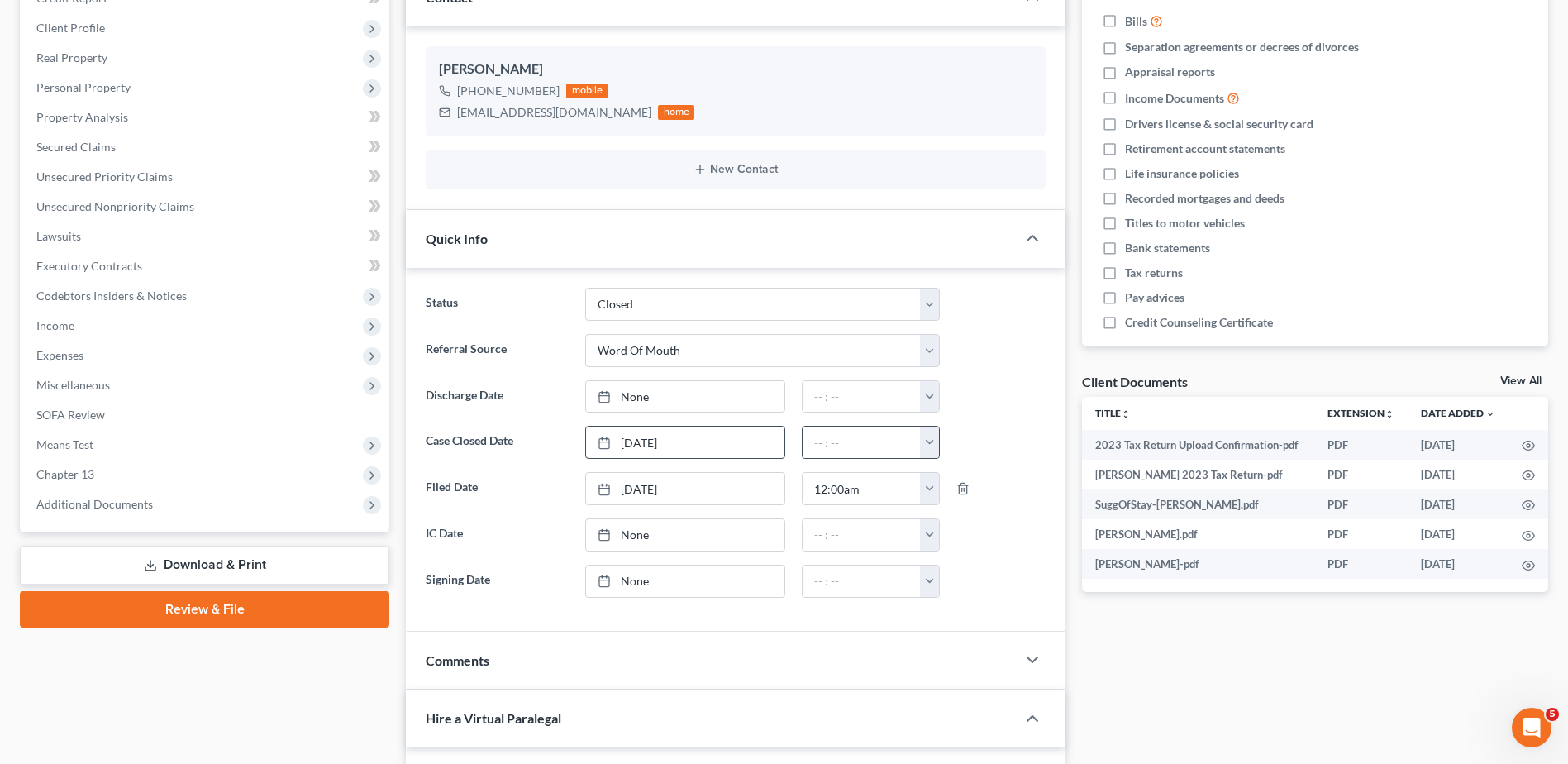
click at [929, 443] on button "button" at bounding box center [929, 442] width 19 height 32
click at [943, 476] on link "12:00am" at bounding box center [966, 478] width 93 height 28
type input "12:00am"
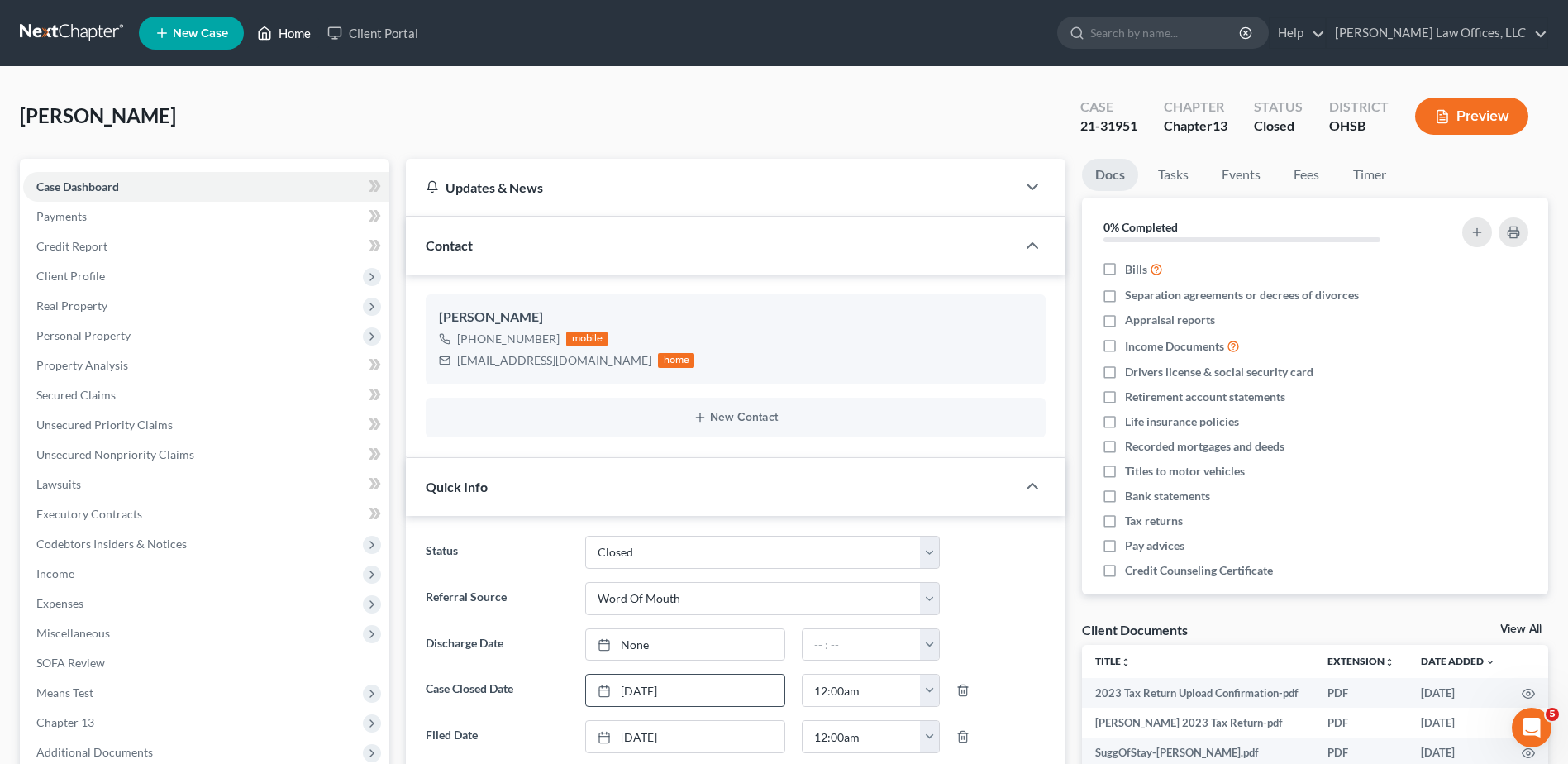
click at [298, 36] on link "Home" at bounding box center [284, 32] width 70 height 30
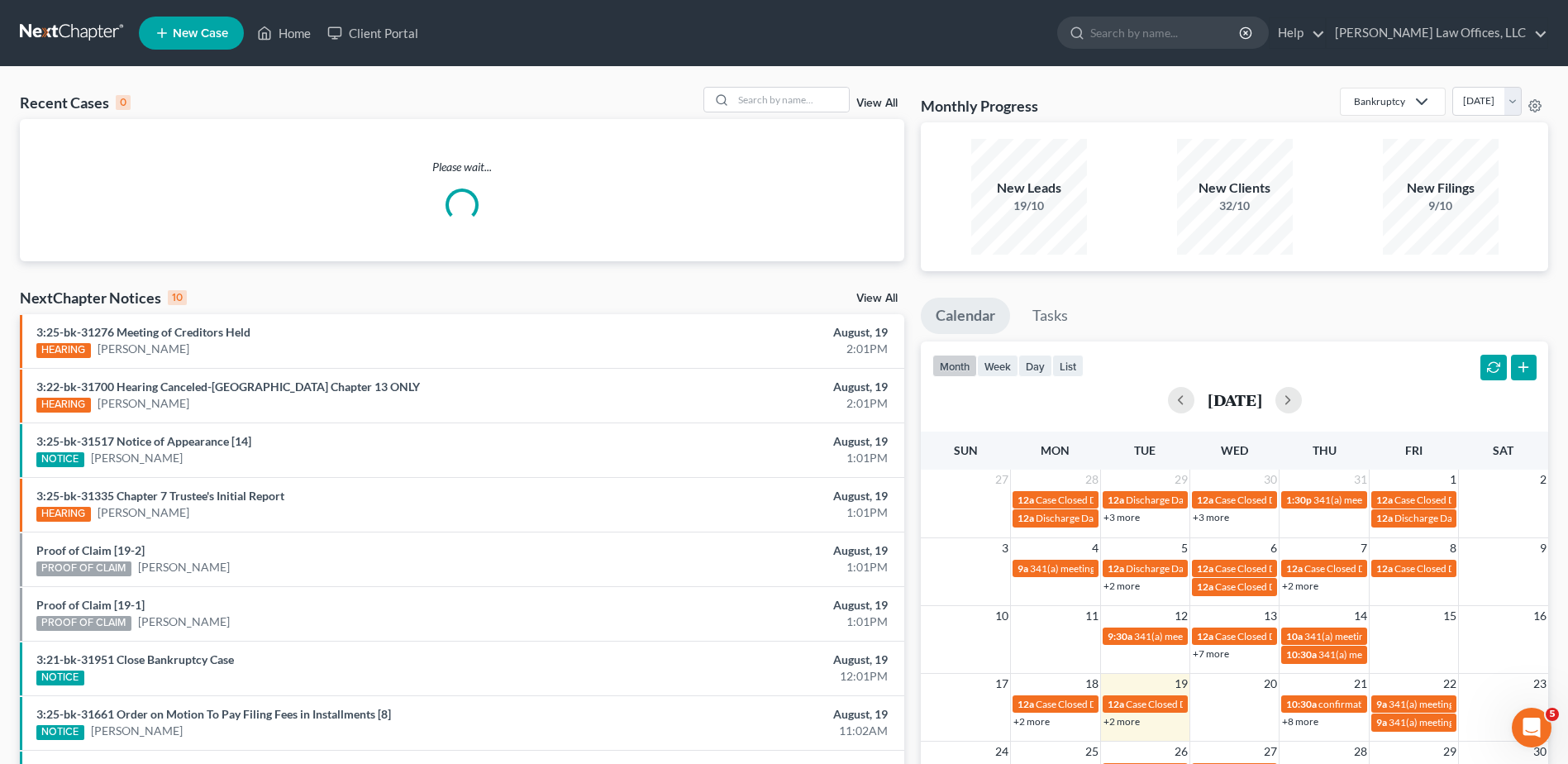
click at [885, 103] on link "View All" at bounding box center [877, 103] width 41 height 12
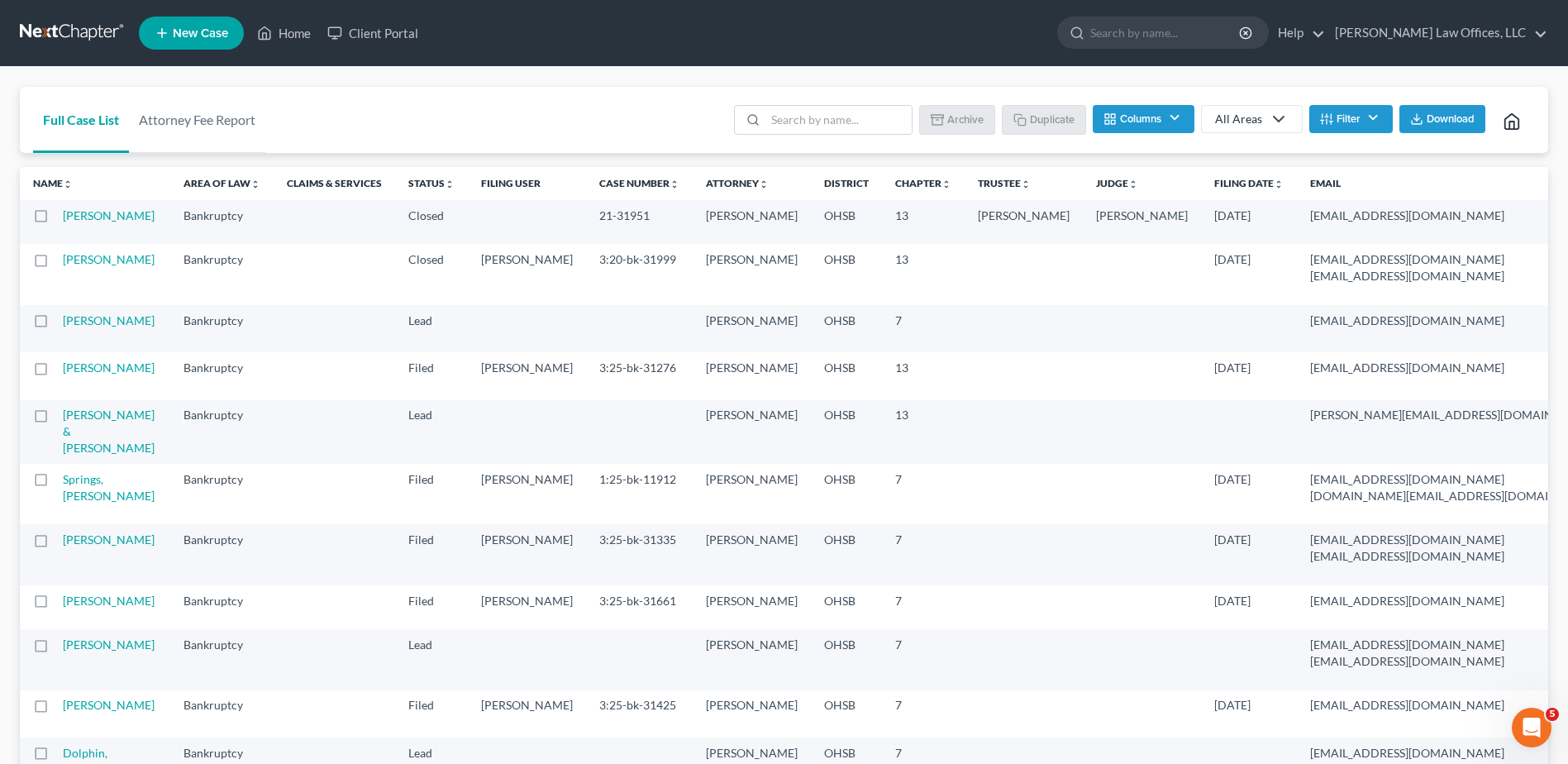
click at [56, 264] on label at bounding box center [56, 264] width 0 height 0
click at [63, 262] on input "checkbox" at bounding box center [68, 257] width 11 height 11
checkbox input "true"
click at [56, 220] on label at bounding box center [56, 220] width 0 height 0
click at [63, 214] on input "checkbox" at bounding box center [68, 213] width 11 height 11
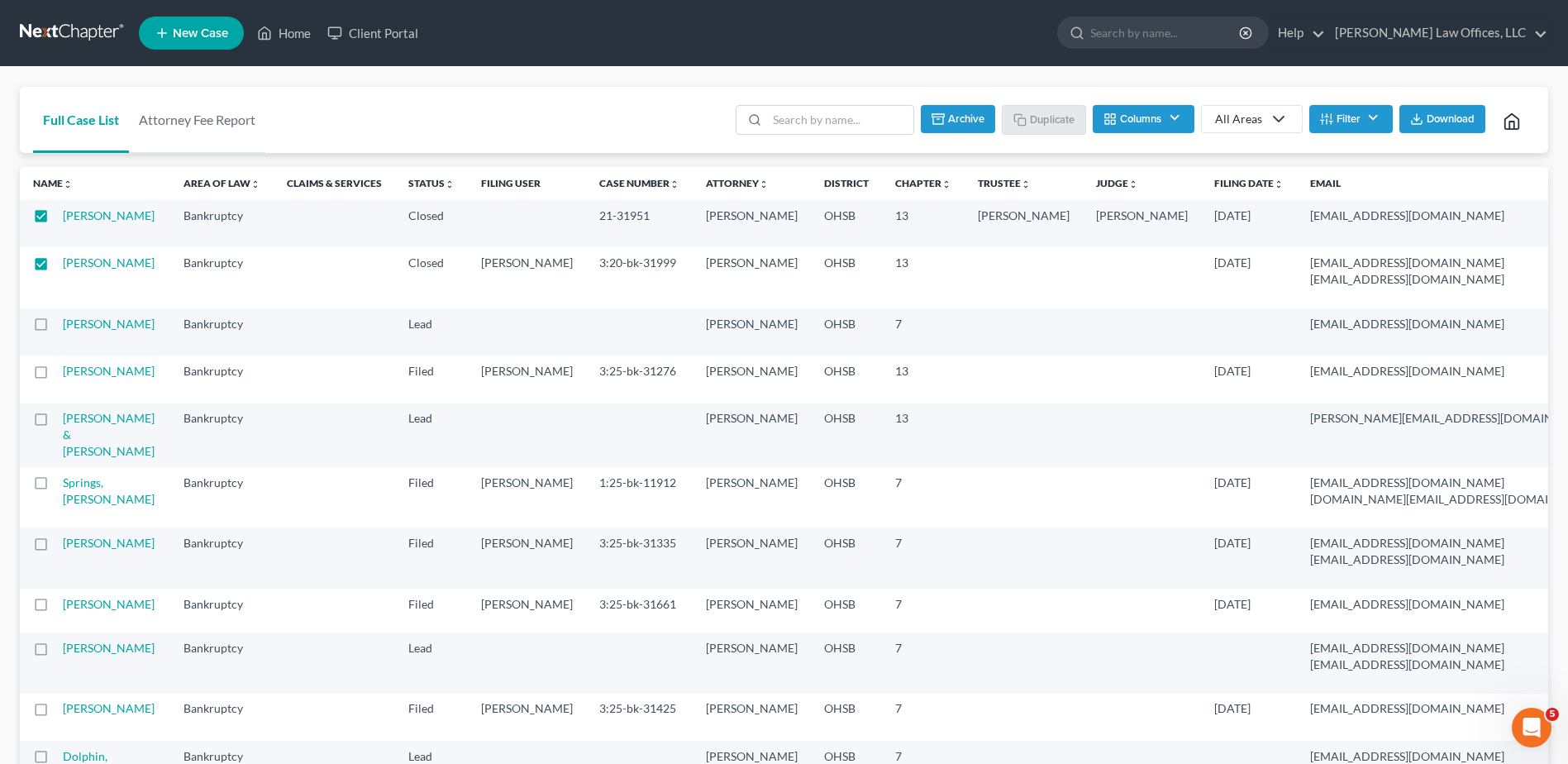
click at [956, 113] on button "Archive" at bounding box center [958, 119] width 75 height 28
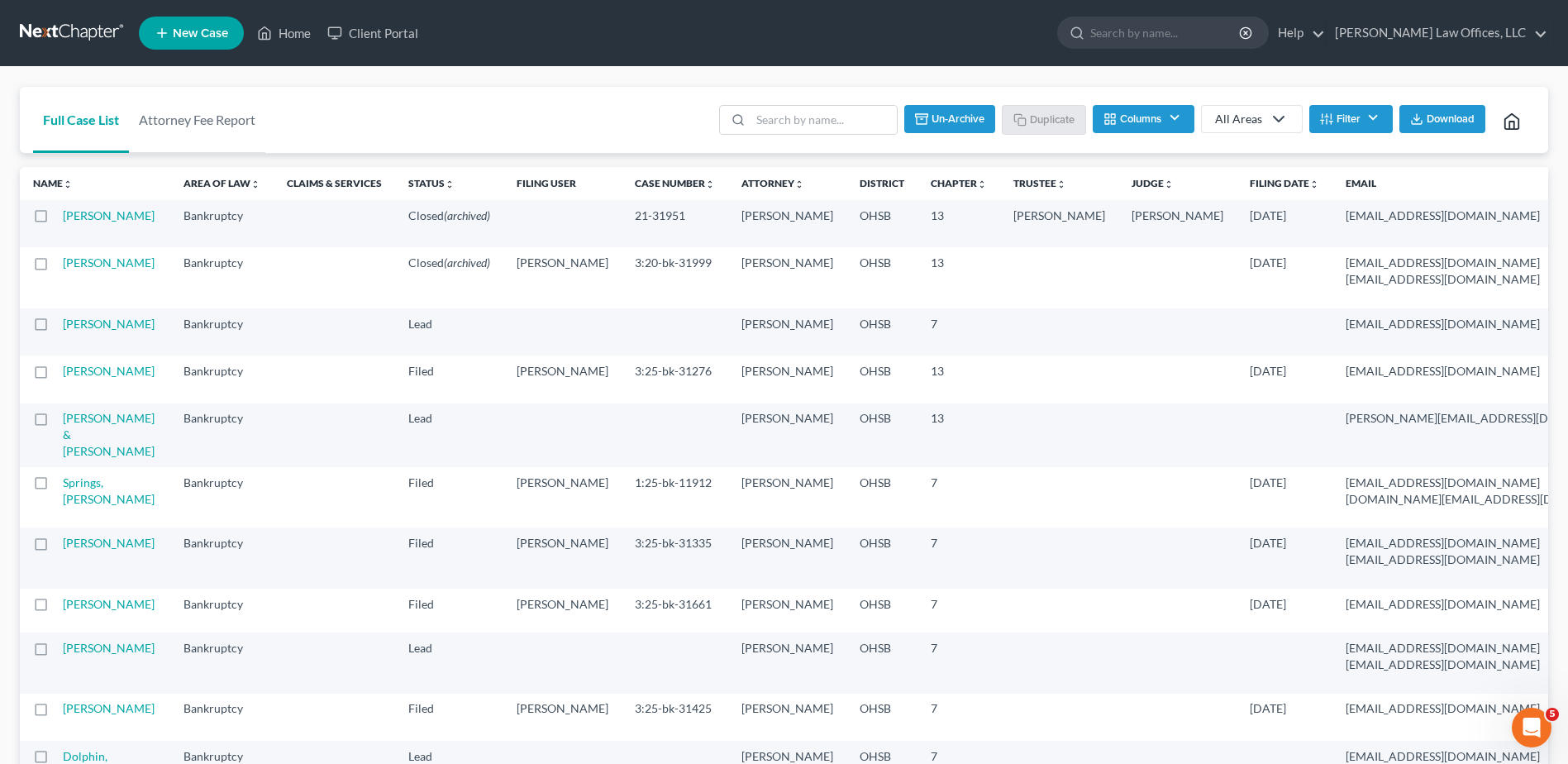
checkbox input "false"
click at [814, 125] on input "search" at bounding box center [838, 119] width 146 height 28
type input "sharp"
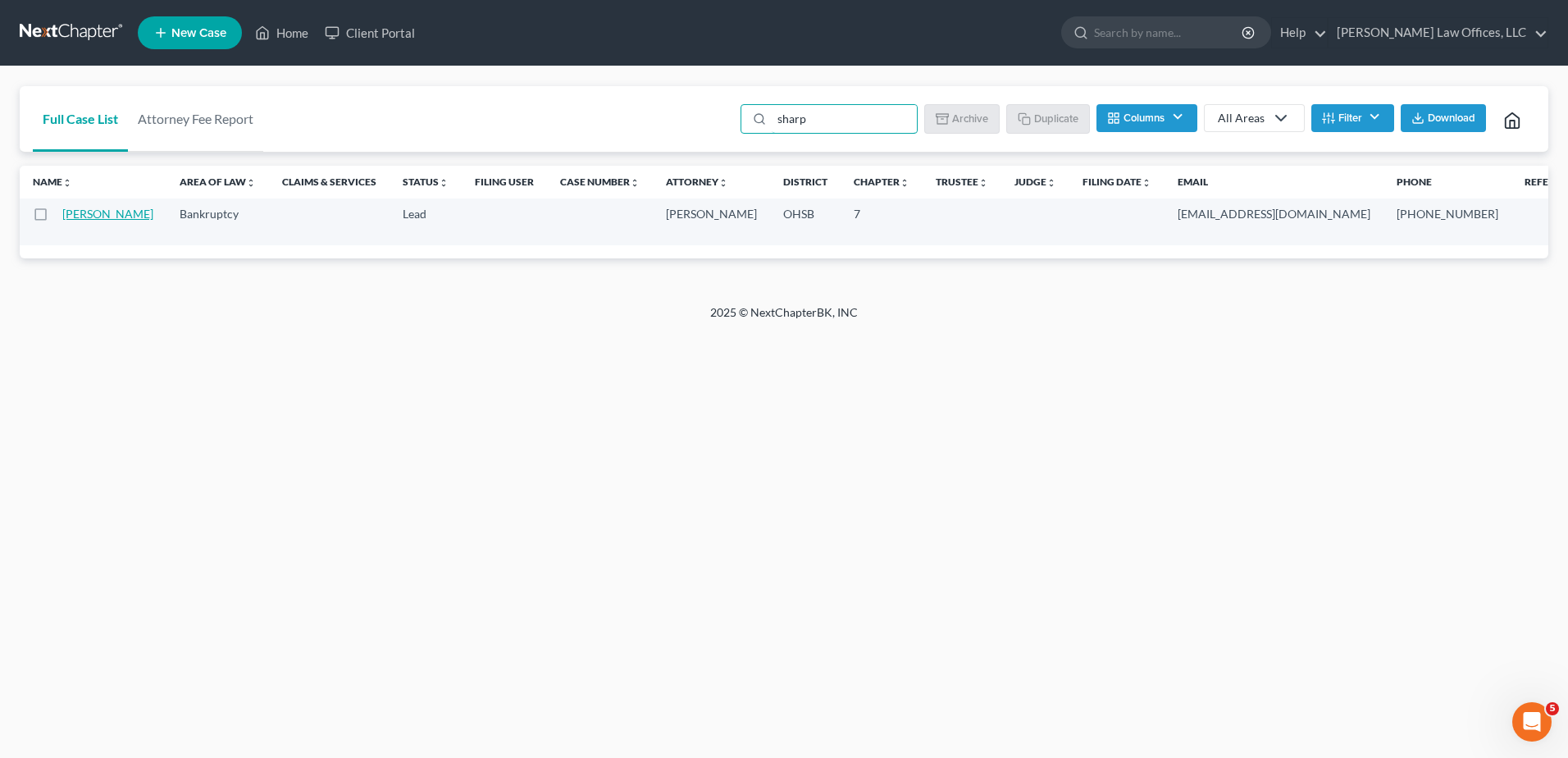
click at [75, 217] on link "Sharp, Adam" at bounding box center [108, 214] width 91 height 14
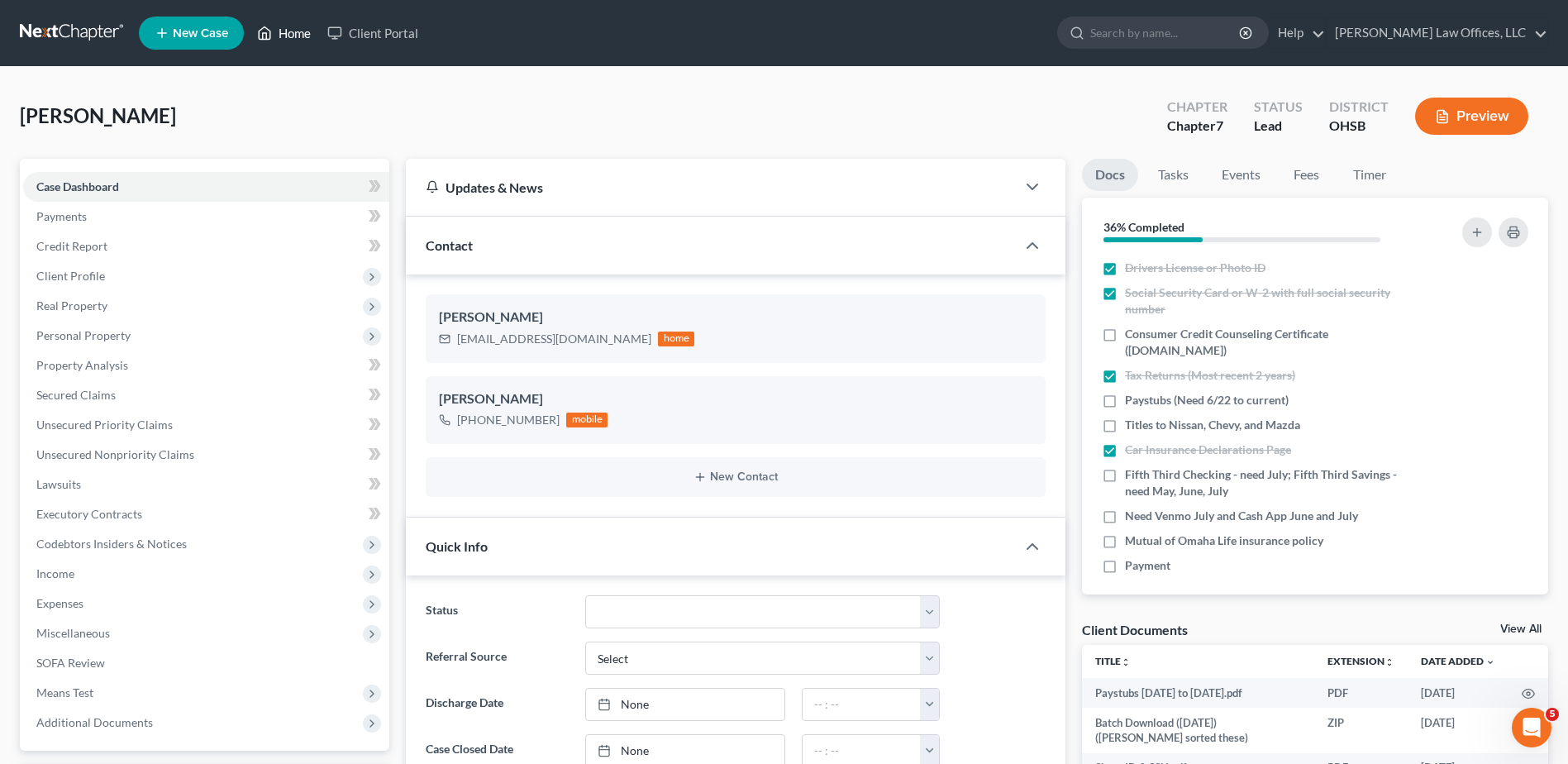
click at [295, 30] on link "Home" at bounding box center [284, 32] width 70 height 30
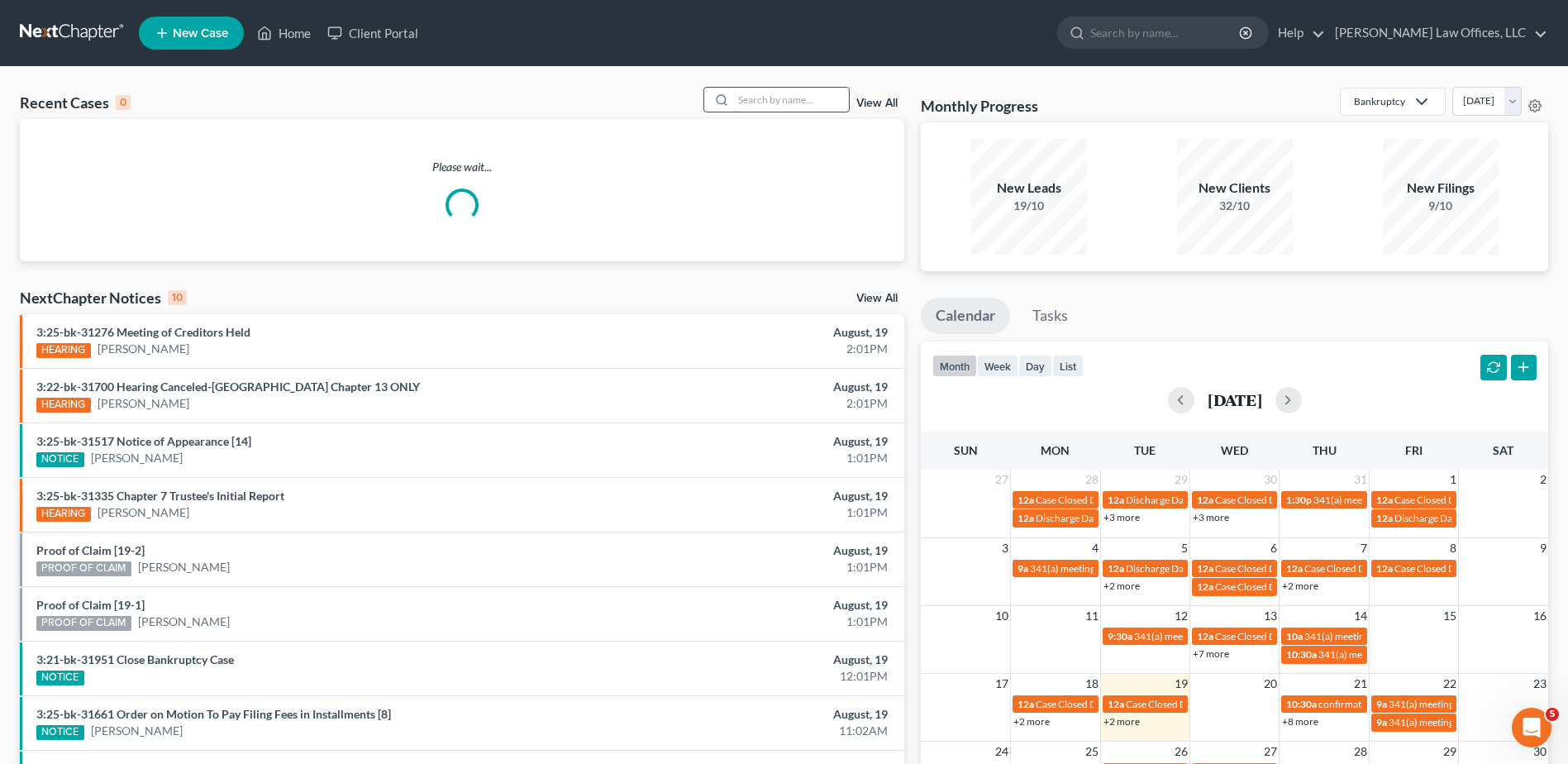
click at [765, 105] on input "search" at bounding box center [791, 99] width 116 height 24
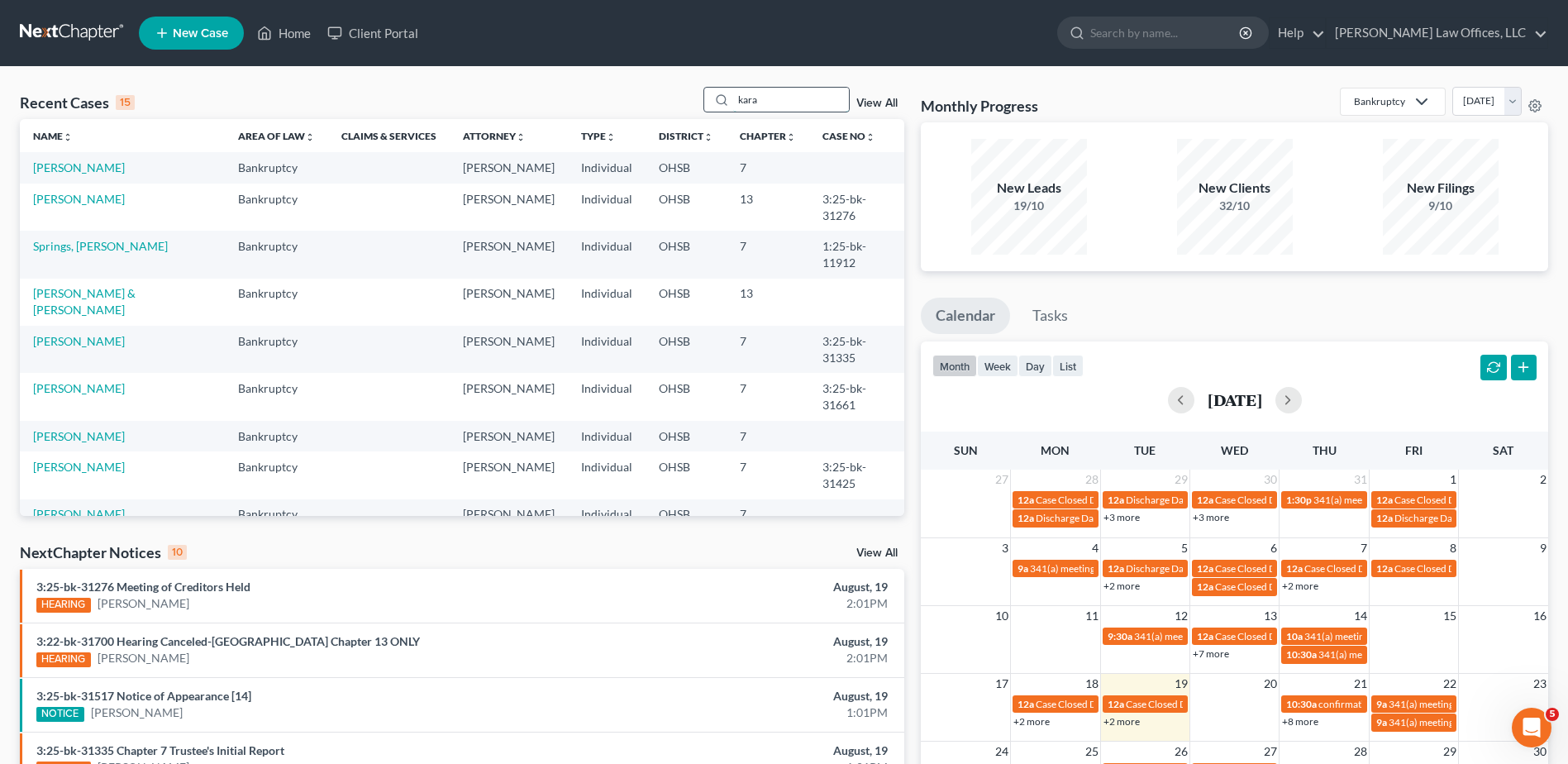
type input "kara"
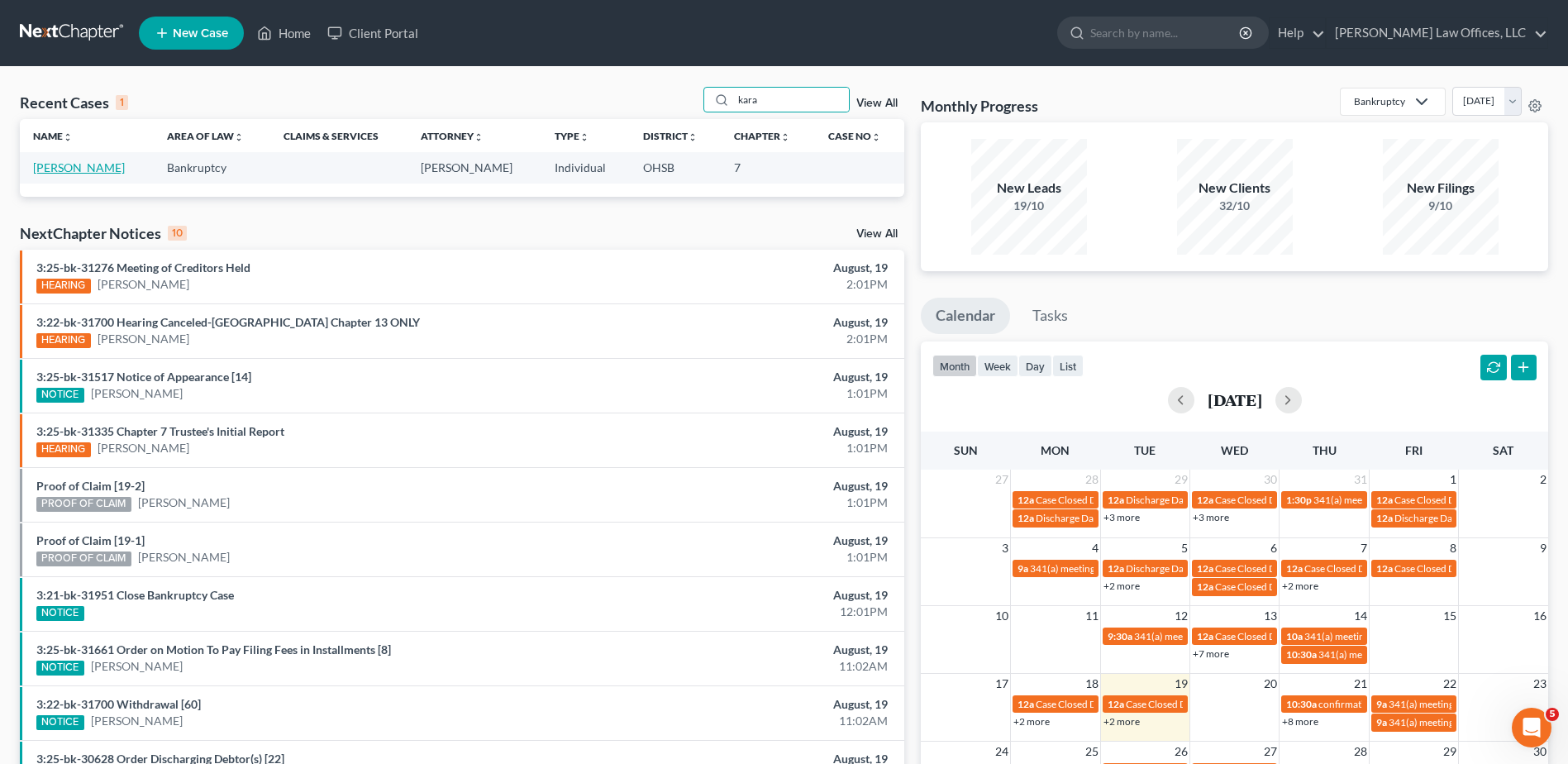
click at [57, 168] on link "Jones, Kara" at bounding box center [79, 168] width 92 height 14
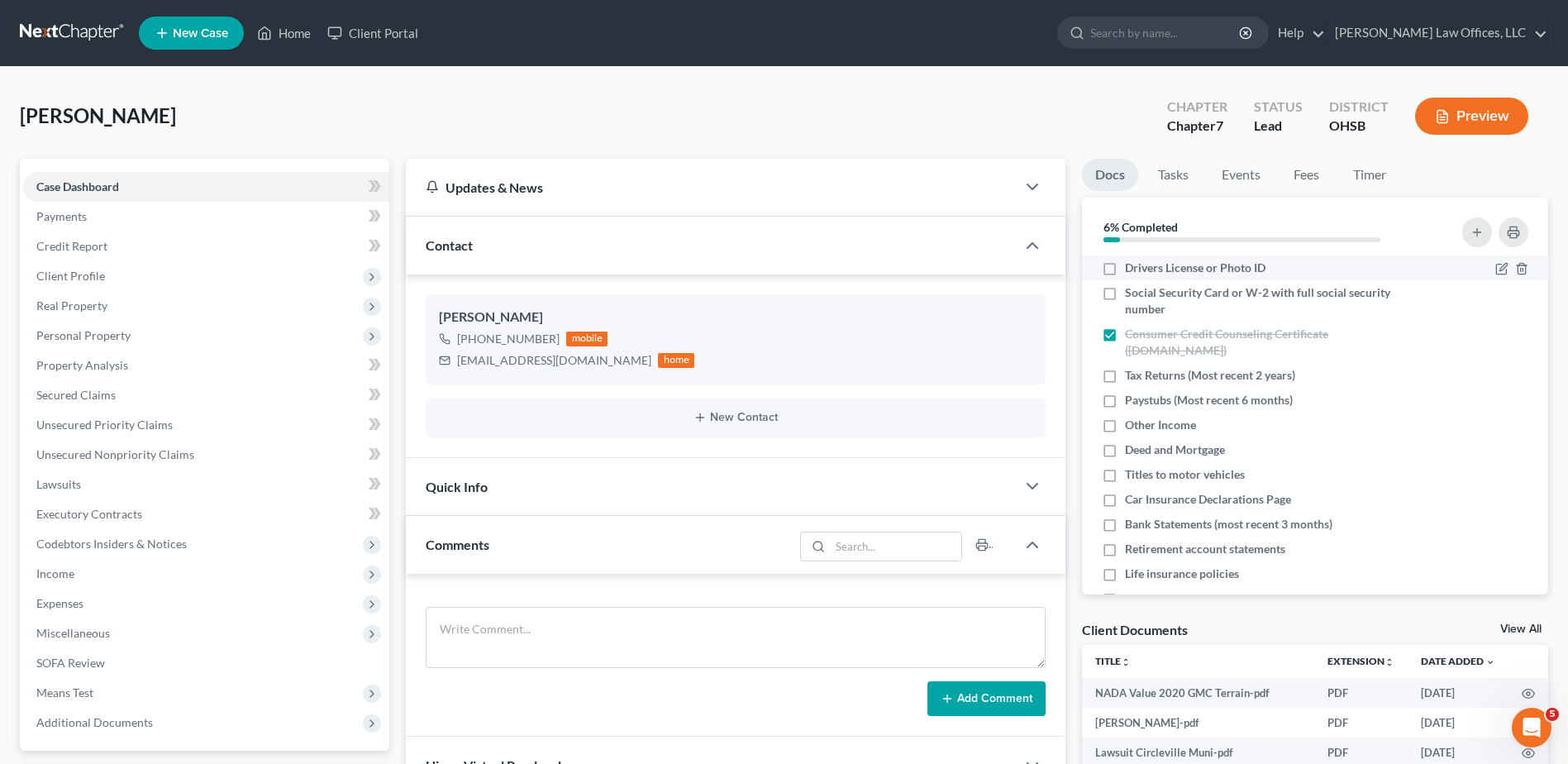
click at [1125, 270] on label "Drivers License or Photo ID" at bounding box center [1195, 268] width 140 height 16
click at [1132, 270] on input "Drivers License or Photo ID" at bounding box center [1137, 265] width 11 height 11
checkbox input "true"
click at [1125, 293] on label "Social Security Card or W-2 with full social security number" at bounding box center [1271, 301] width 293 height 33
click at [1132, 293] on input "Social Security Card or W-2 with full social security number" at bounding box center [1137, 290] width 11 height 11
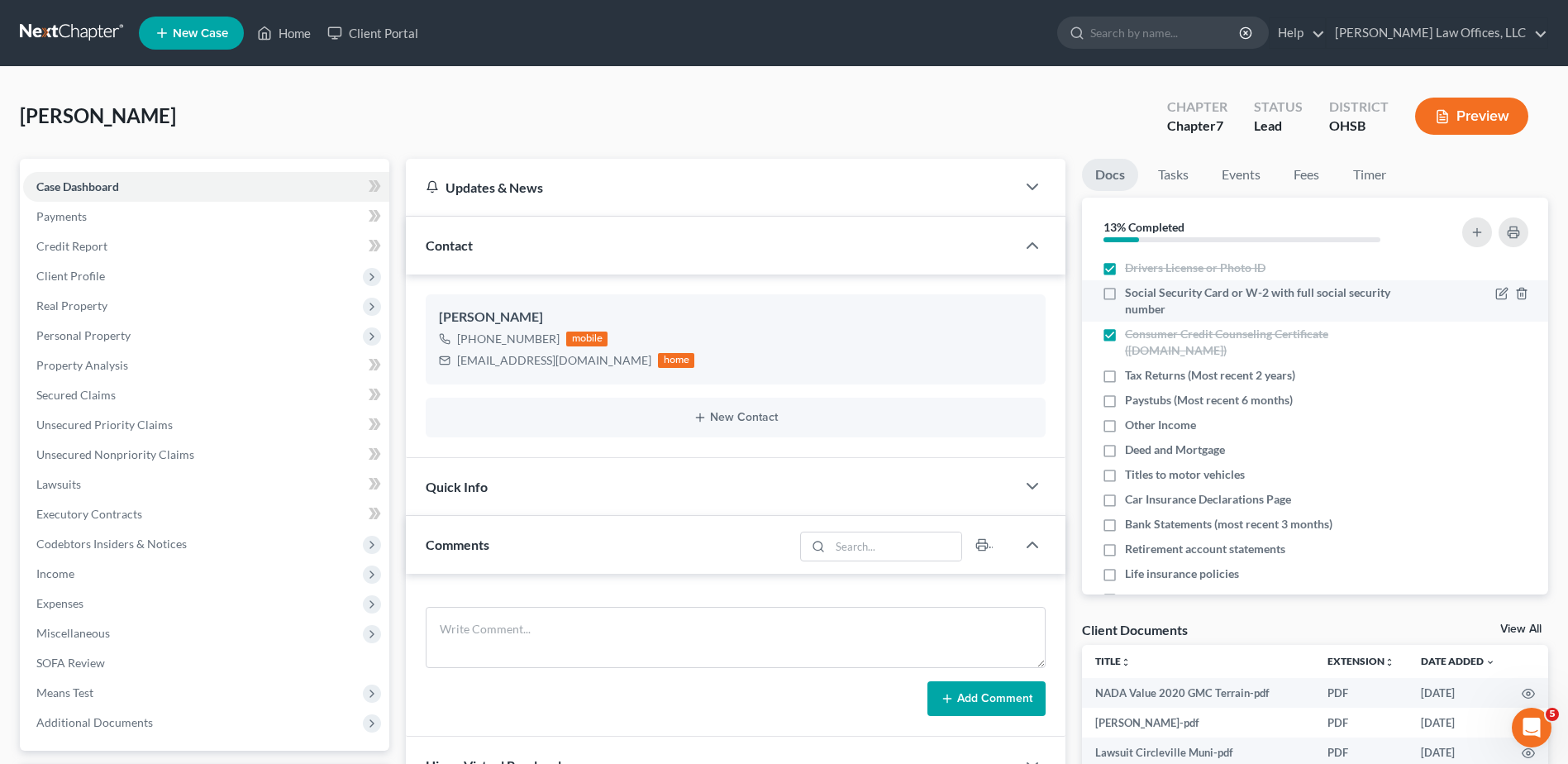
checkbox input "true"
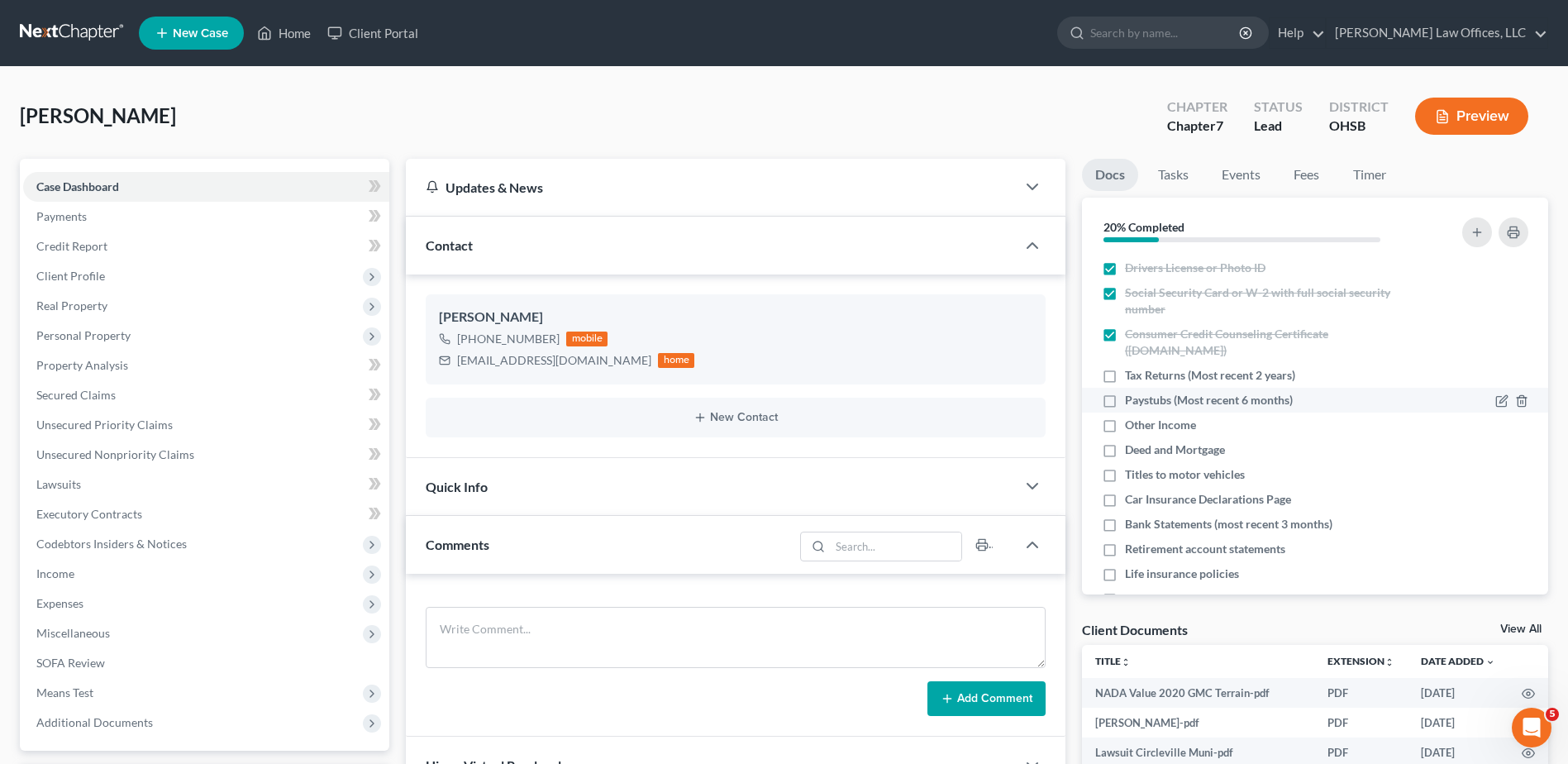
click at [1125, 399] on label "Paystubs (Most recent 6 months)" at bounding box center [1209, 400] width 168 height 16
click at [1132, 399] on input "Paystubs (Most recent 6 months)" at bounding box center [1137, 397] width 11 height 11
checkbox input "true"
click at [1125, 373] on label "Tax Returns (Most recent 2 years)" at bounding box center [1210, 376] width 170 height 16
click at [1132, 373] on input "Tax Returns (Most recent 2 years)" at bounding box center [1137, 373] width 11 height 11
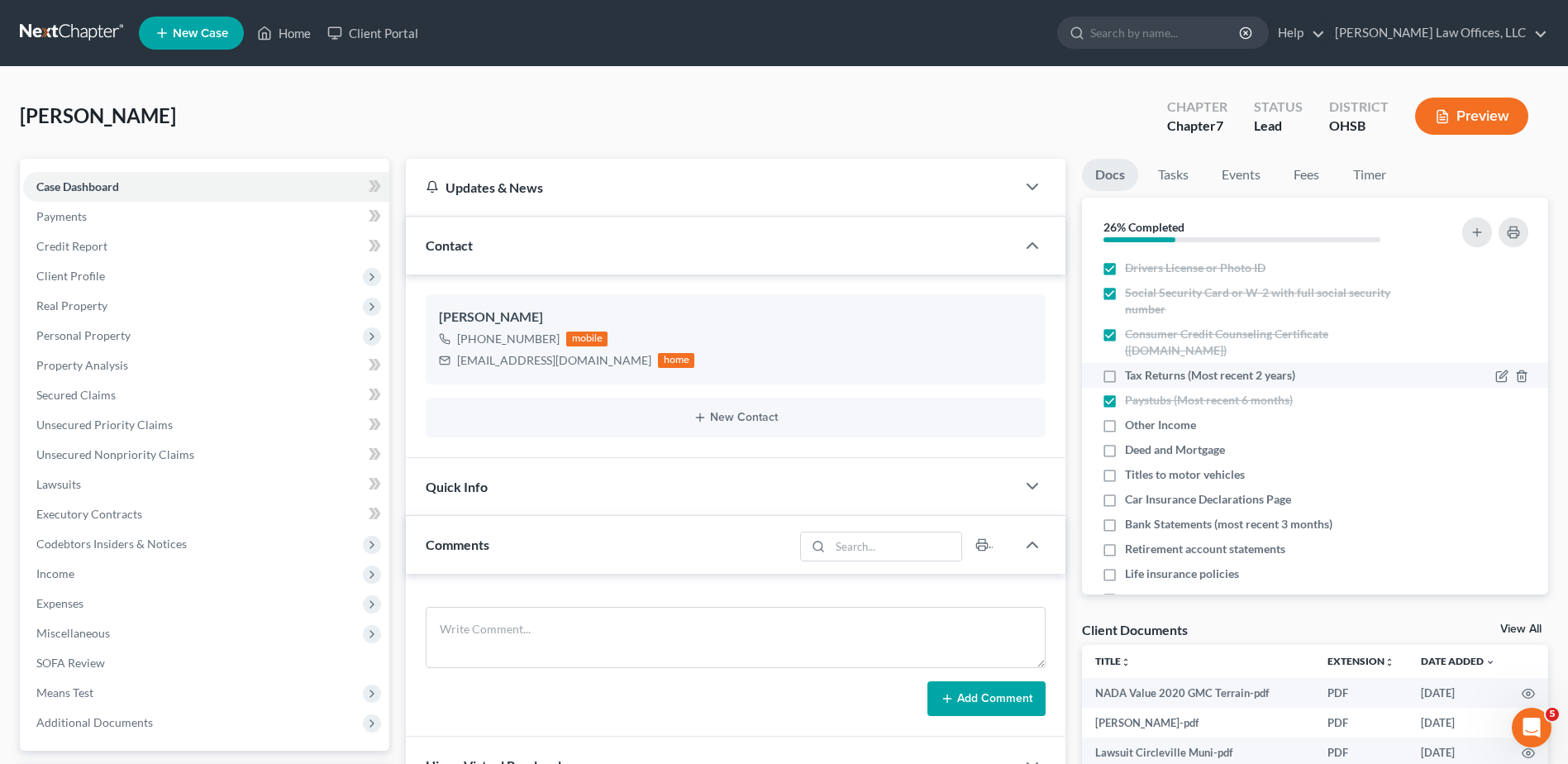
checkbox input "true"
click at [1495, 425] on icon "button" at bounding box center [1501, 425] width 14 height 14
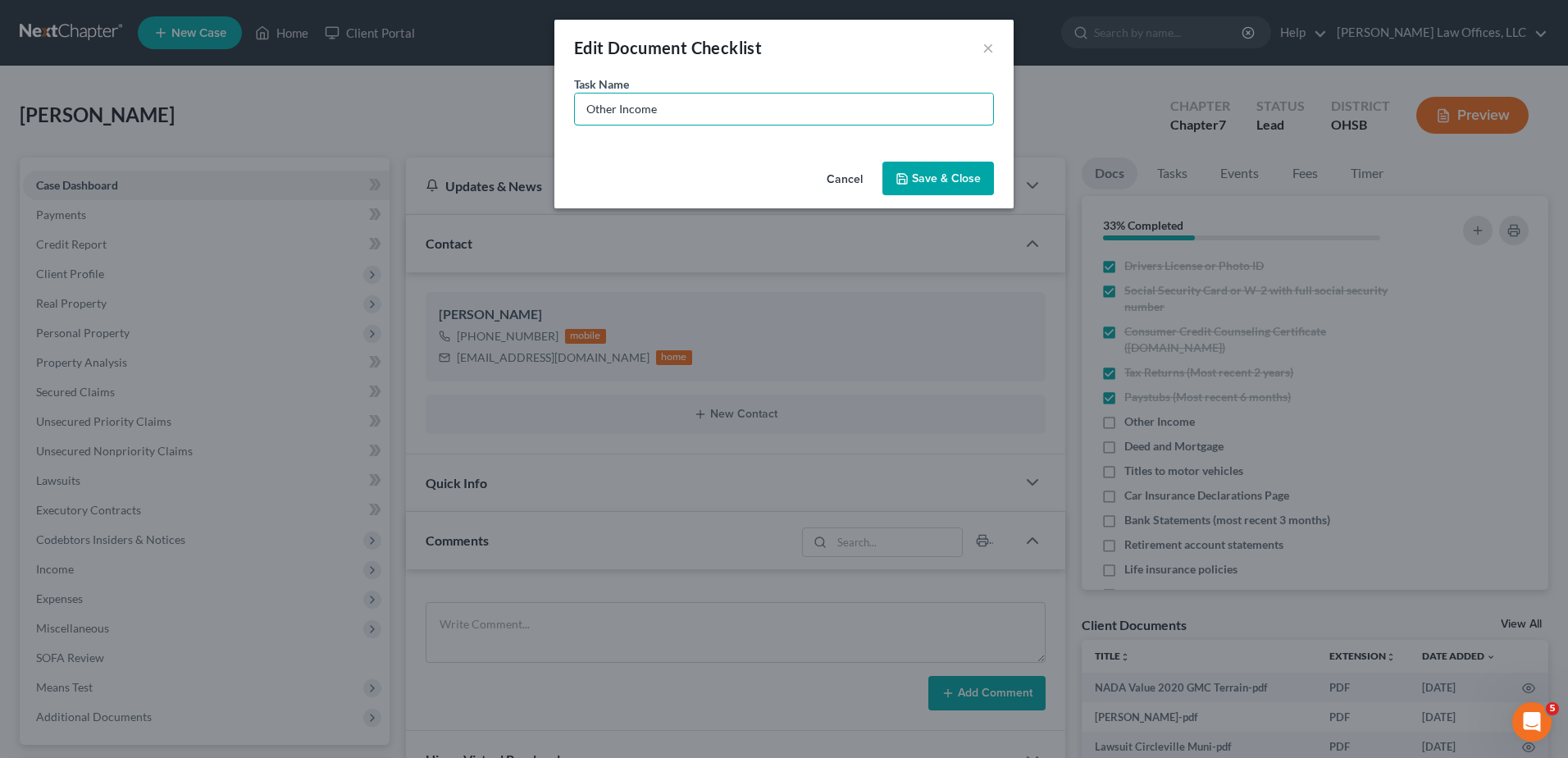
drag, startPoint x: 618, startPoint y: 110, endPoint x: 472, endPoint y: 105, distance: 146.1
click at [473, 105] on div "Edit Document Checklist × Task Name * Other Income Cancel Save & Close" at bounding box center [784, 379] width 1568 height 758
type input "Child Support Income"
click at [911, 181] on button "Save & Close" at bounding box center [938, 179] width 112 height 35
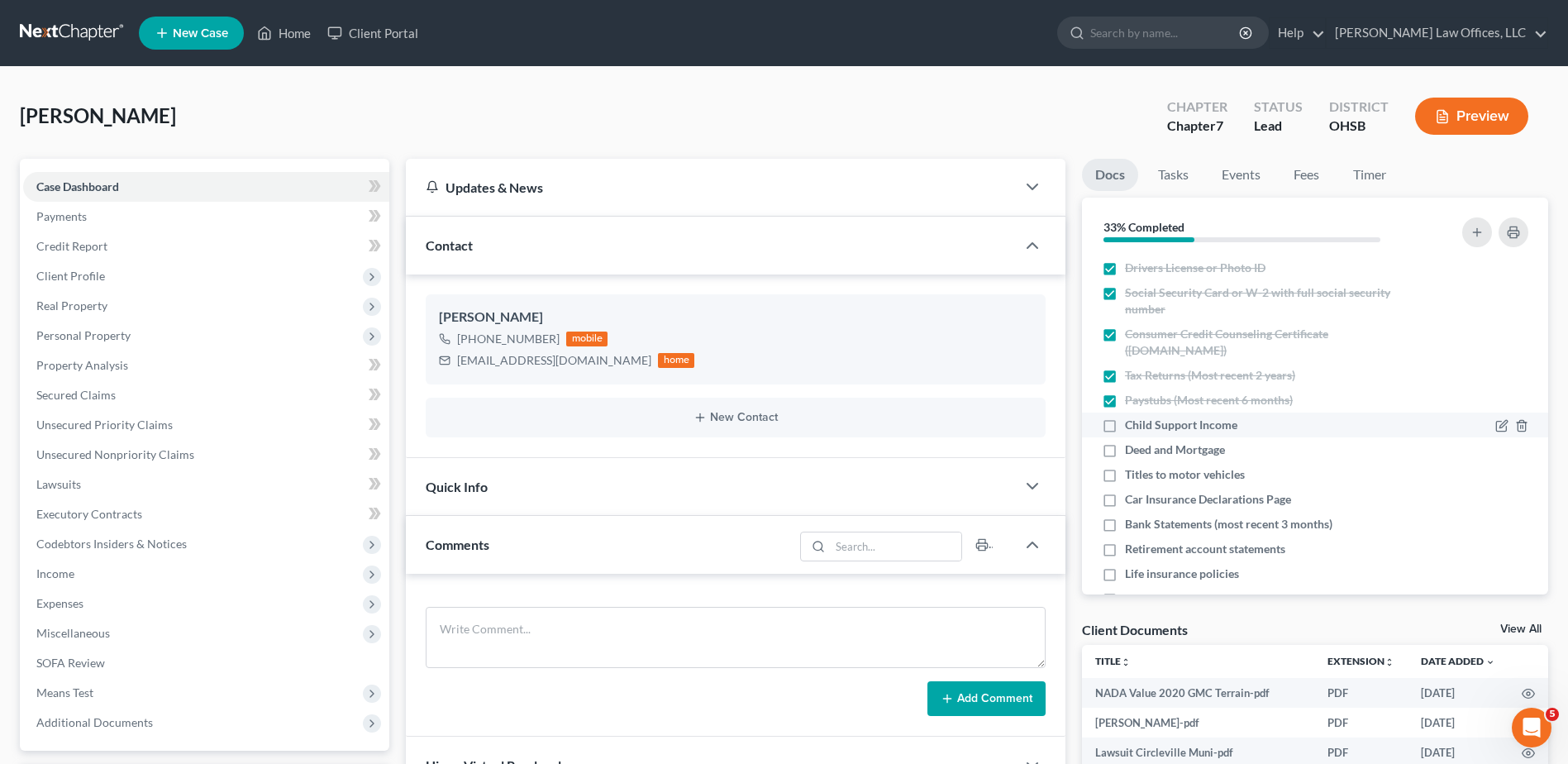
click at [1125, 425] on label "Child Support Income" at bounding box center [1181, 425] width 113 height 16
click at [1132, 425] on input "Child Support Income" at bounding box center [1137, 423] width 11 height 11
checkbox input "true"
click at [1515, 449] on icon "button" at bounding box center [1521, 450] width 14 height 14
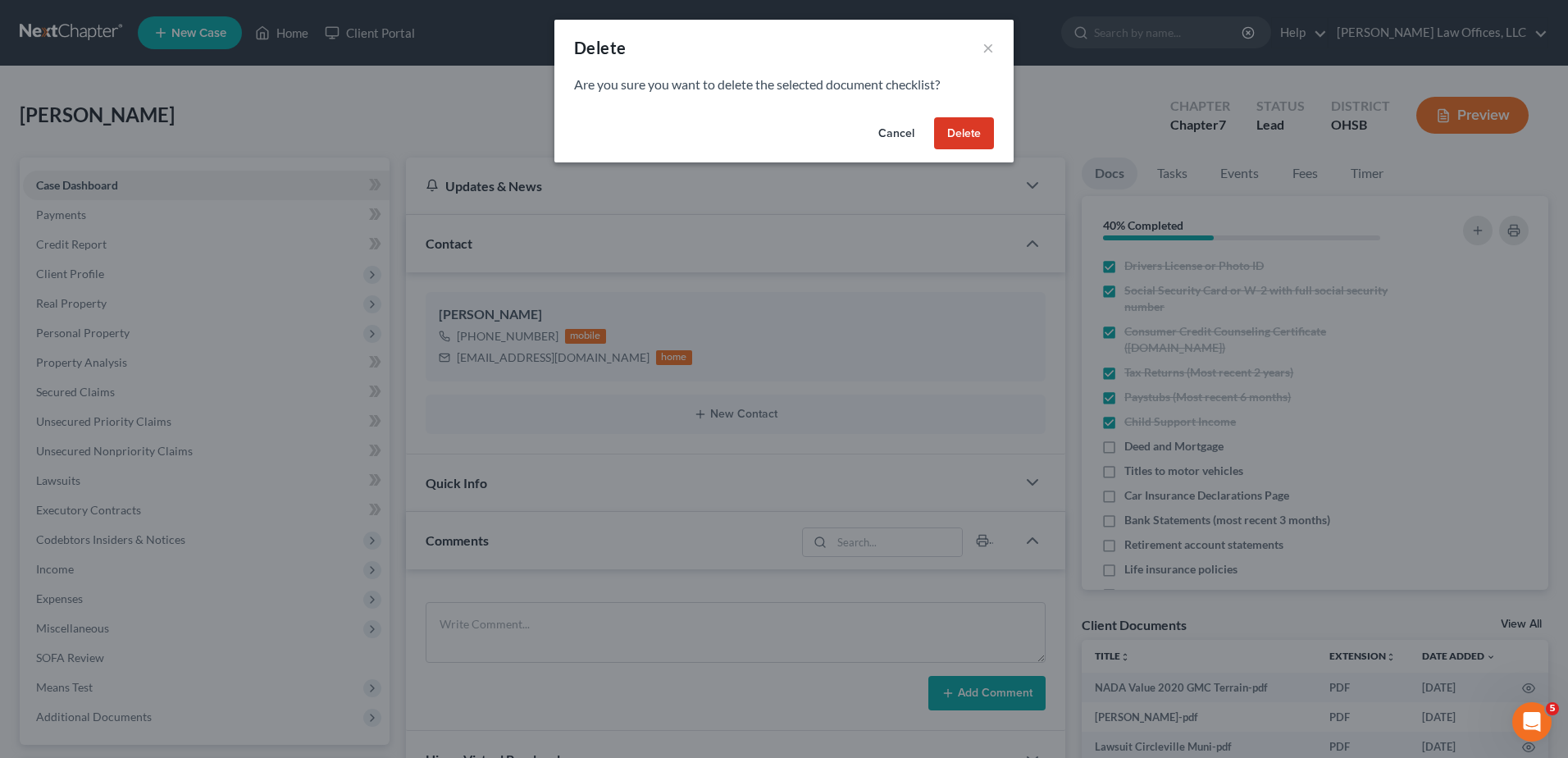
click at [952, 128] on button "Delete" at bounding box center [963, 133] width 60 height 33
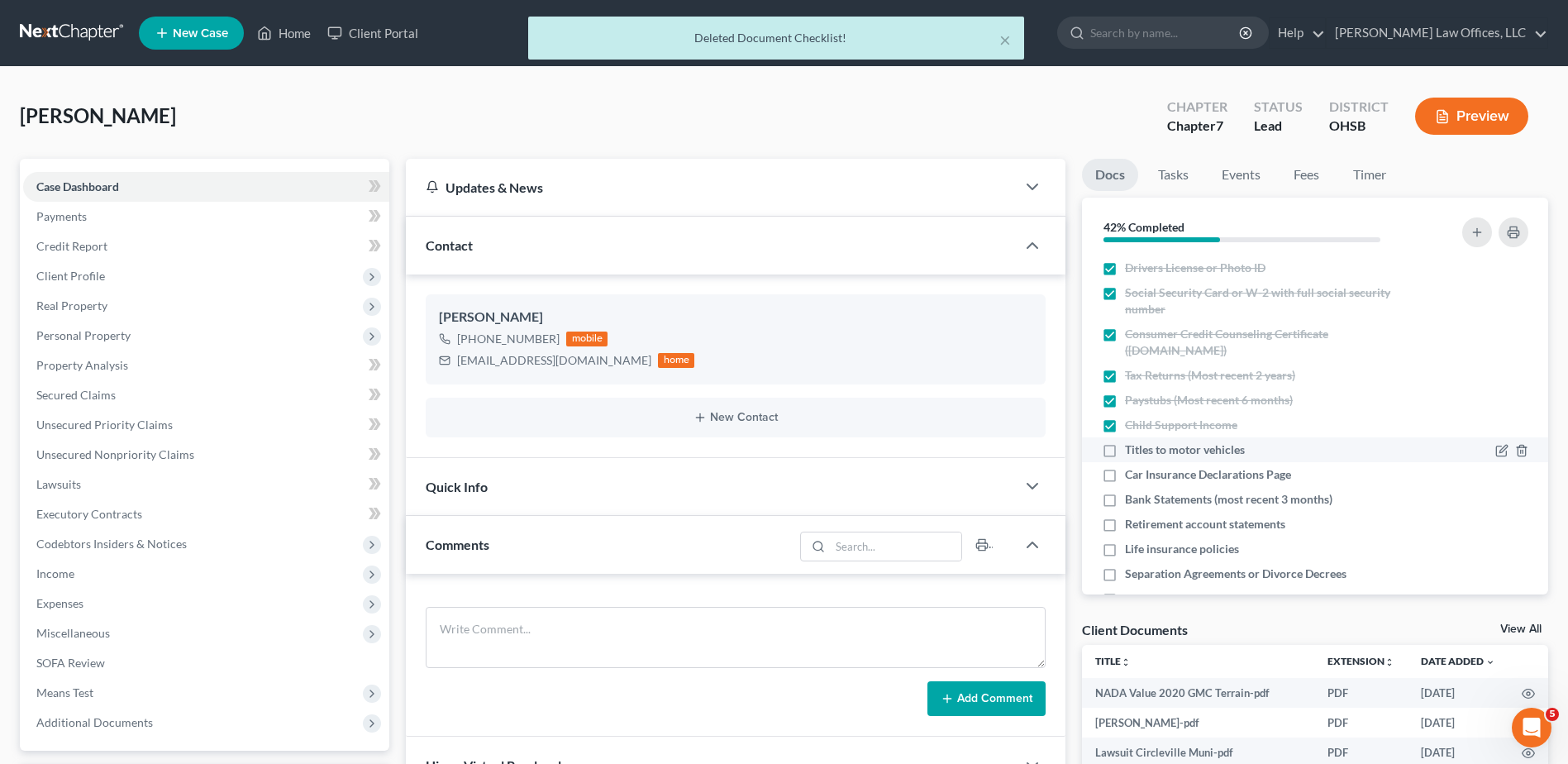
click at [1125, 450] on label "Titles to motor vehicles" at bounding box center [1184, 450] width 120 height 16
click at [1132, 450] on input "Titles to motor vehicles" at bounding box center [1137, 447] width 11 height 11
checkbox input "true"
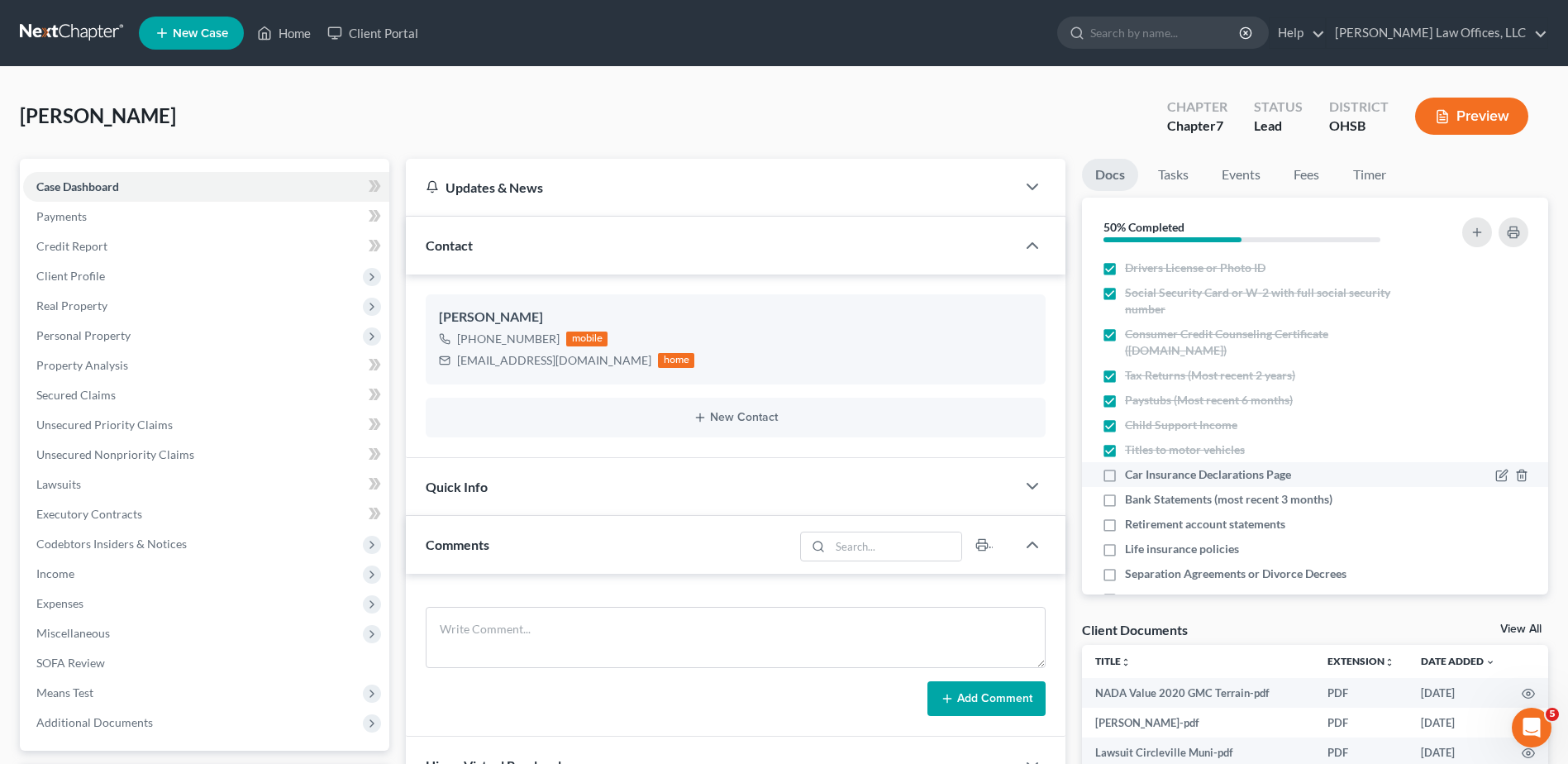
click at [1125, 475] on label "Car Insurance Declarations Page" at bounding box center [1208, 475] width 166 height 16
click at [1132, 475] on input "Car Insurance Declarations Page" at bounding box center [1137, 472] width 11 height 11
checkbox input "true"
click at [1500, 523] on icon "button" at bounding box center [1503, 523] width 7 height 7
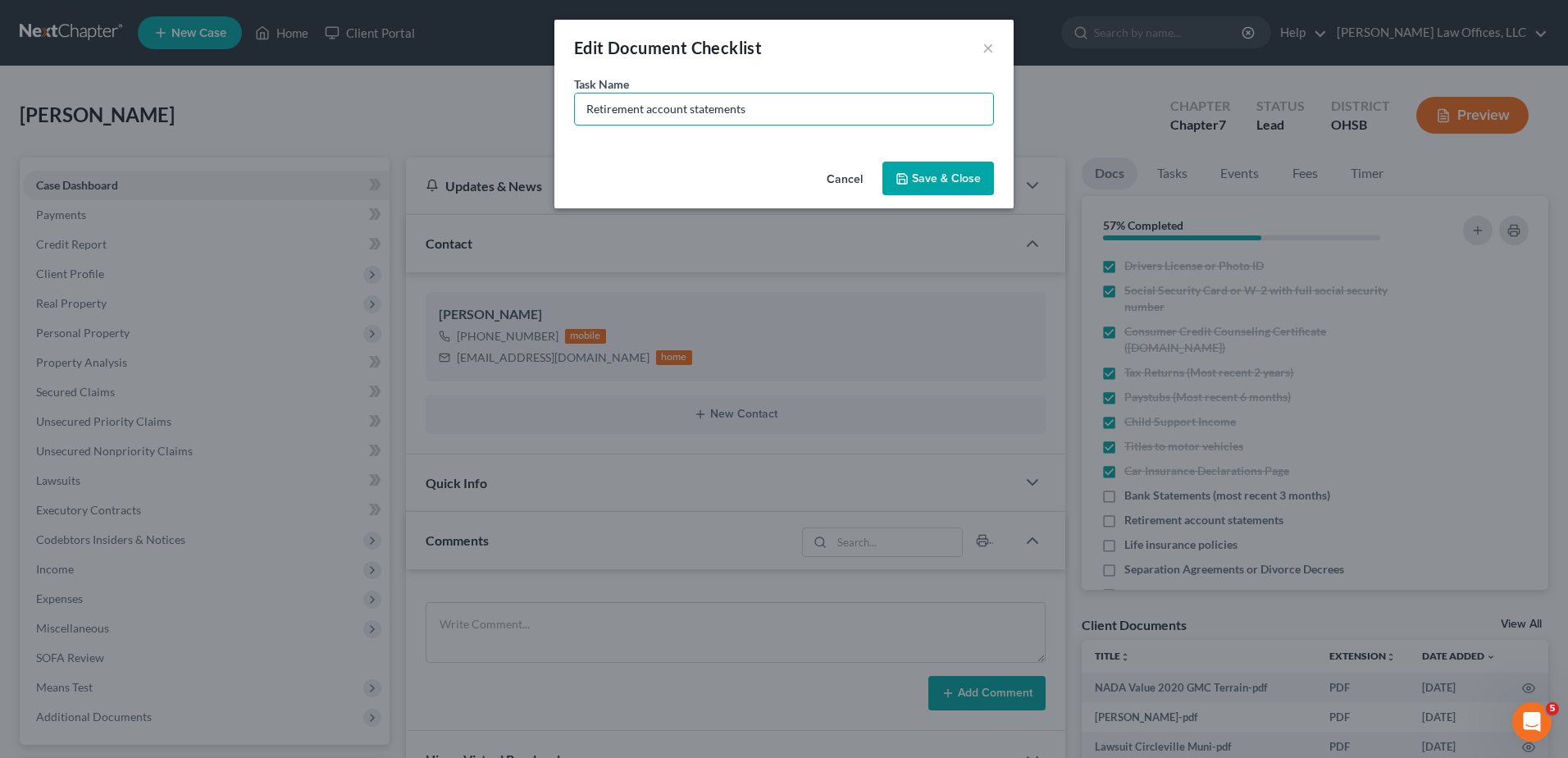
drag, startPoint x: 760, startPoint y: 110, endPoint x: 496, endPoint y: 98, distance: 264.3
click at [496, 98] on div "Edit Document Checklist × Task Name * Retirement account statements Cancel Save…" at bounding box center [784, 379] width 1568 height 758
type input "401(k) Statement"
click at [915, 176] on button "Save & Close" at bounding box center [938, 179] width 112 height 35
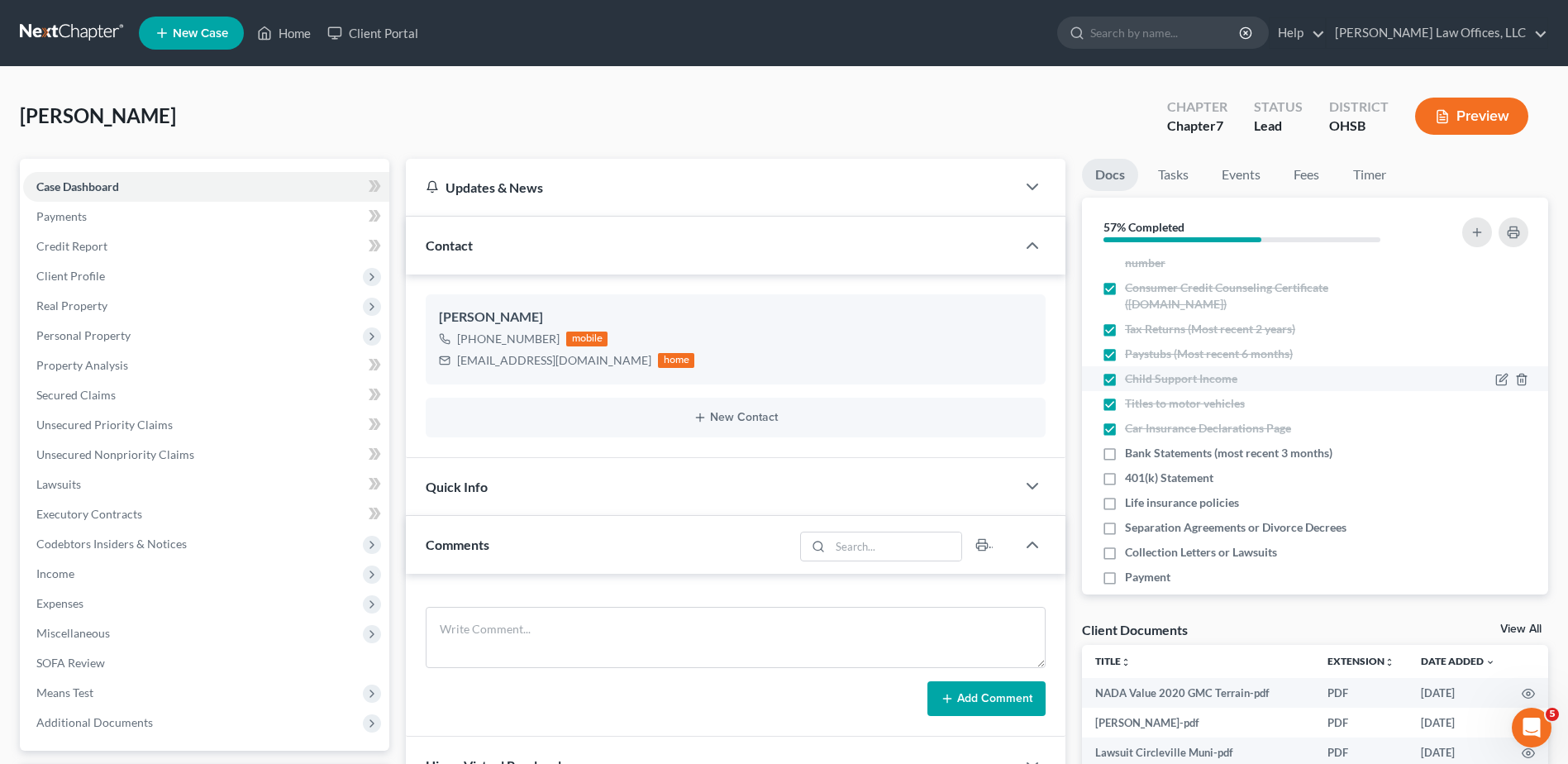
scroll to position [68, 0]
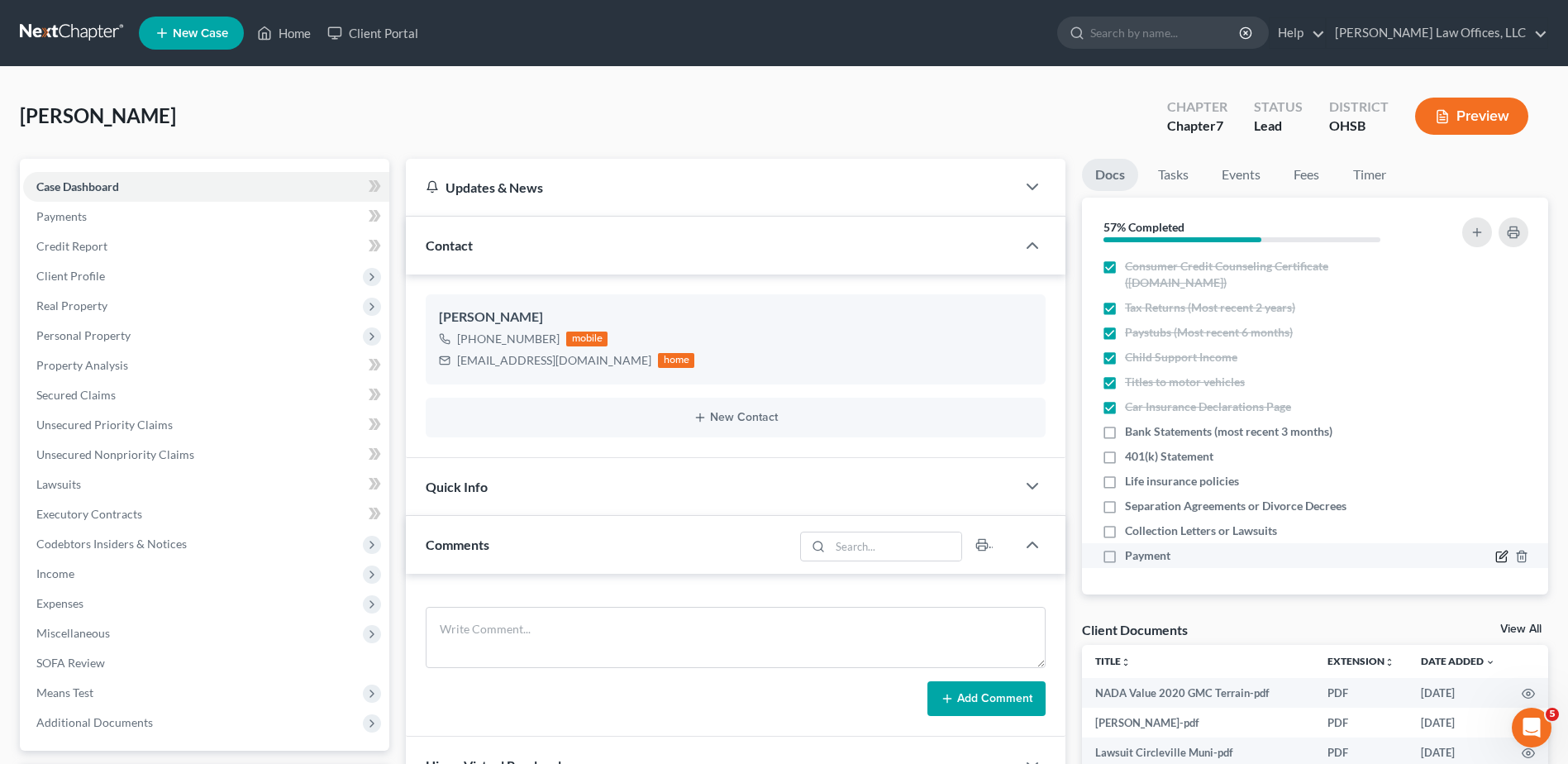
click at [1495, 554] on icon "button" at bounding box center [1501, 556] width 14 height 14
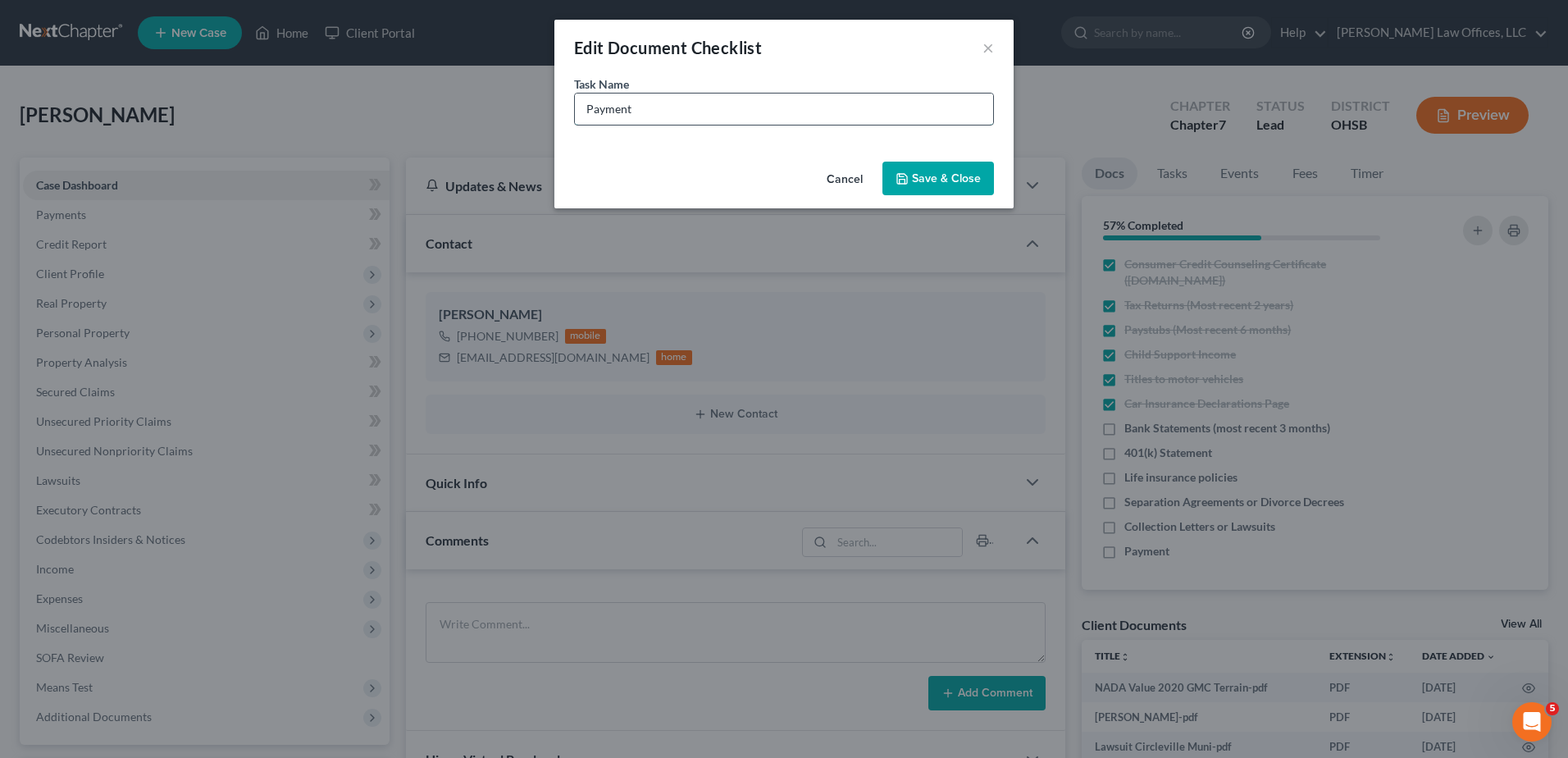
click at [654, 108] on input "Payment" at bounding box center [784, 109] width 418 height 31
type input "Payment (sent PayPal invoice for $988 on 8/18/25)"
click at [937, 169] on button "Save & Close" at bounding box center [938, 179] width 112 height 35
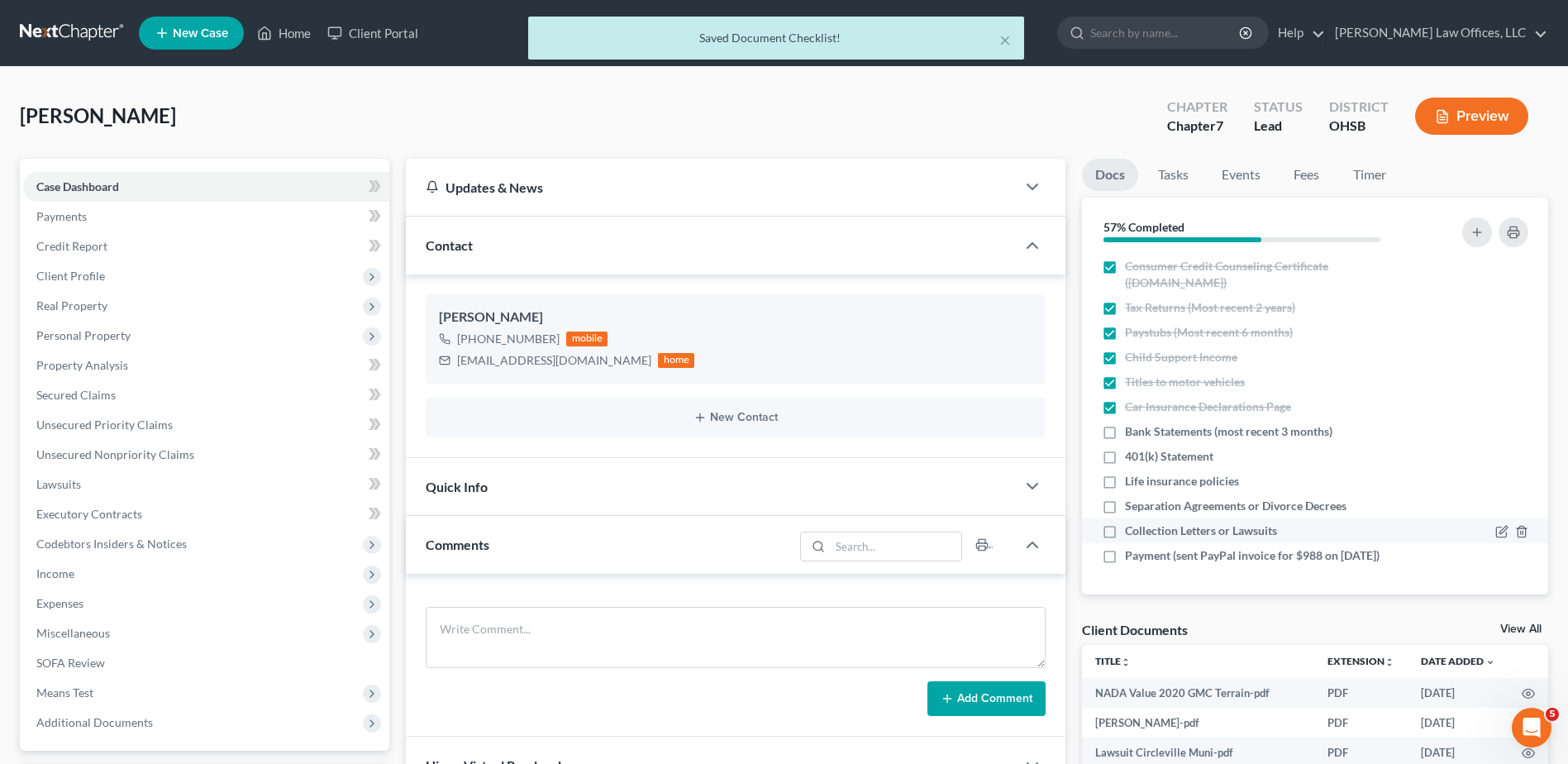
click at [1125, 532] on label "Collection Letters or Lawsuits" at bounding box center [1201, 531] width 152 height 16
click at [1132, 532] on input "Collection Letters or Lawsuits" at bounding box center [1137, 528] width 11 height 11
checkbox input "true"
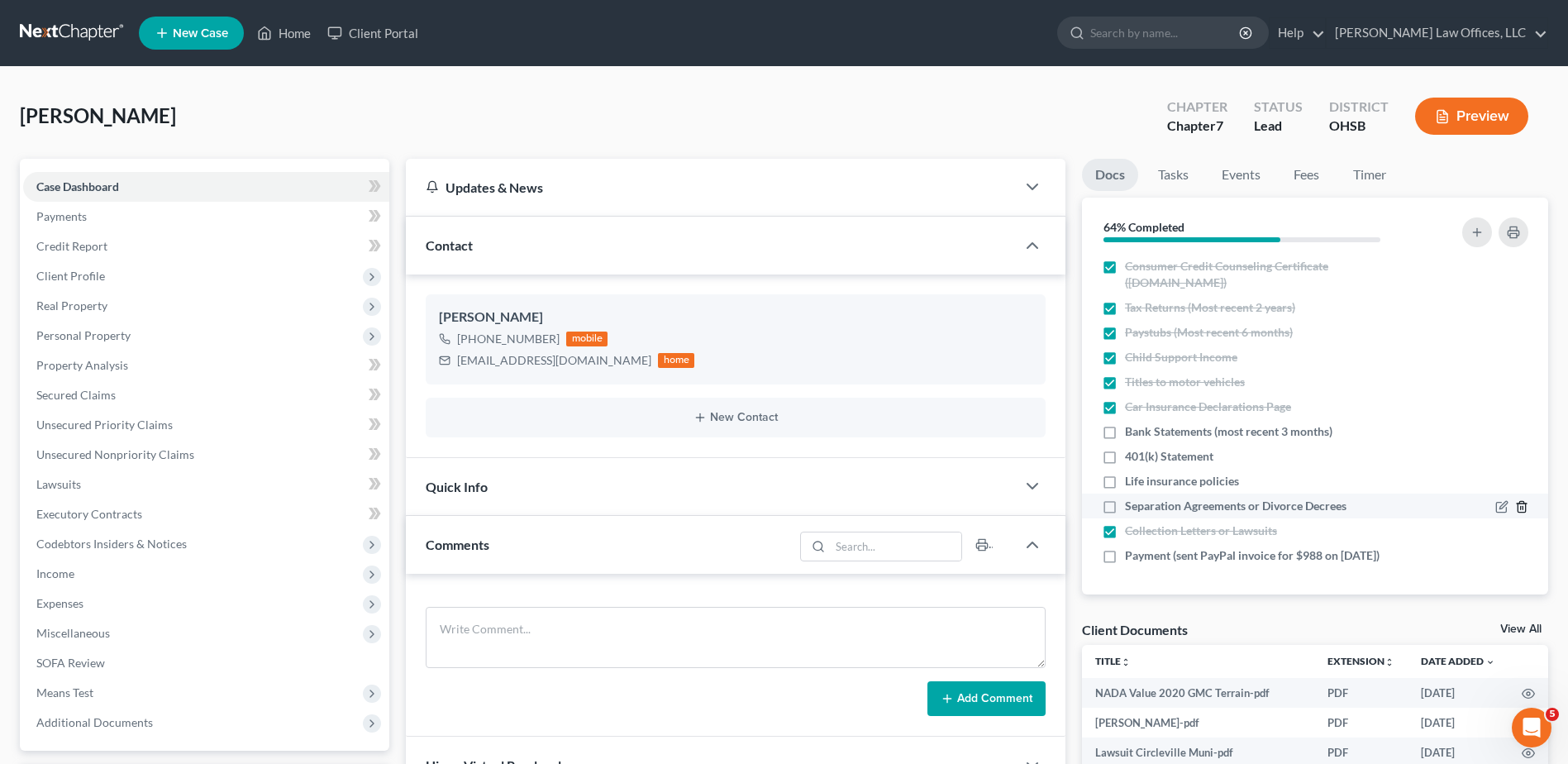
click at [1517, 504] on polyline "button" at bounding box center [1521, 504] width 10 height 0
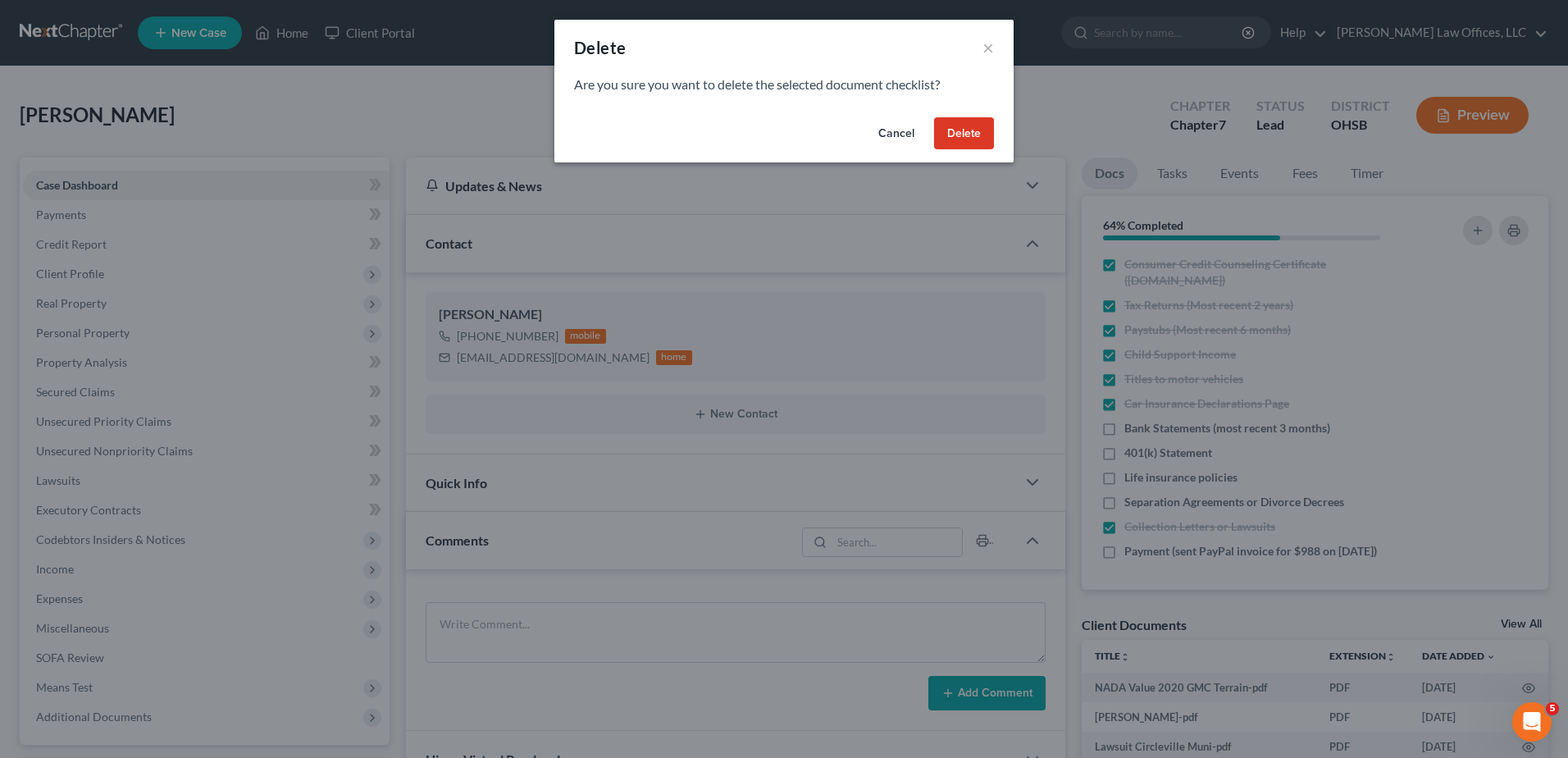
click at [960, 136] on button "Delete" at bounding box center [963, 133] width 60 height 33
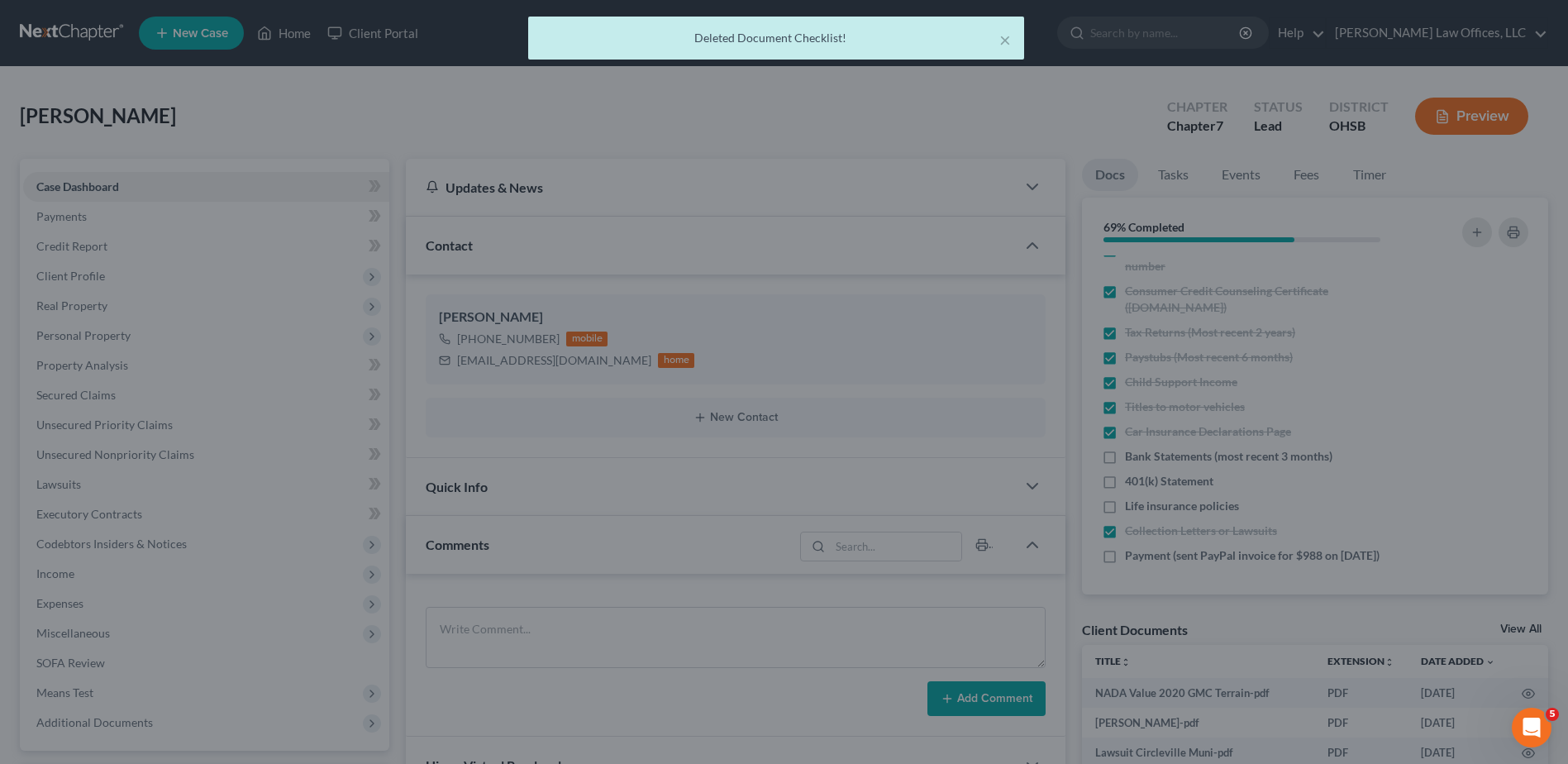
scroll to position [43, 0]
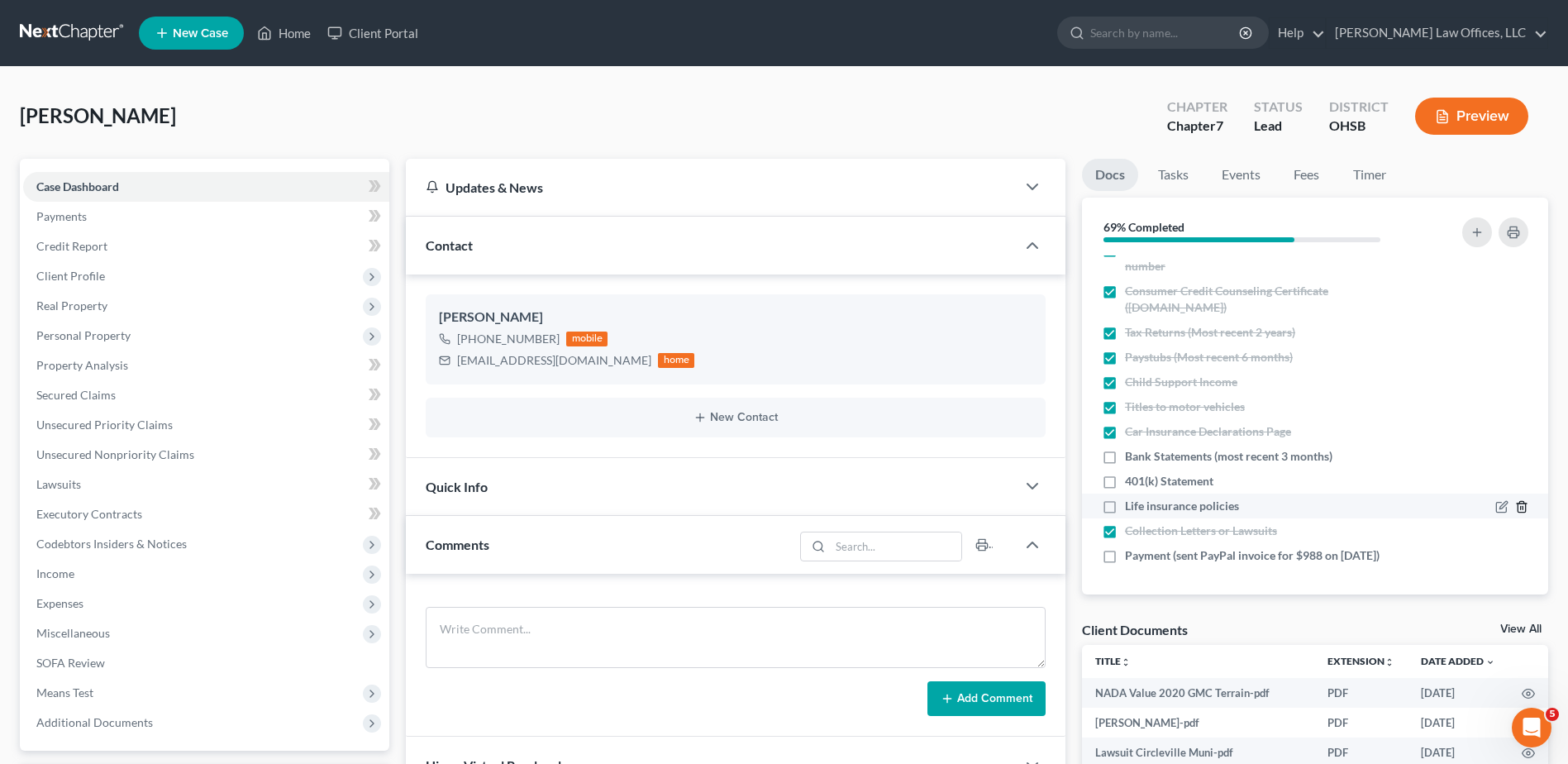
click at [1517, 504] on polyline "button" at bounding box center [1521, 504] width 10 height 0
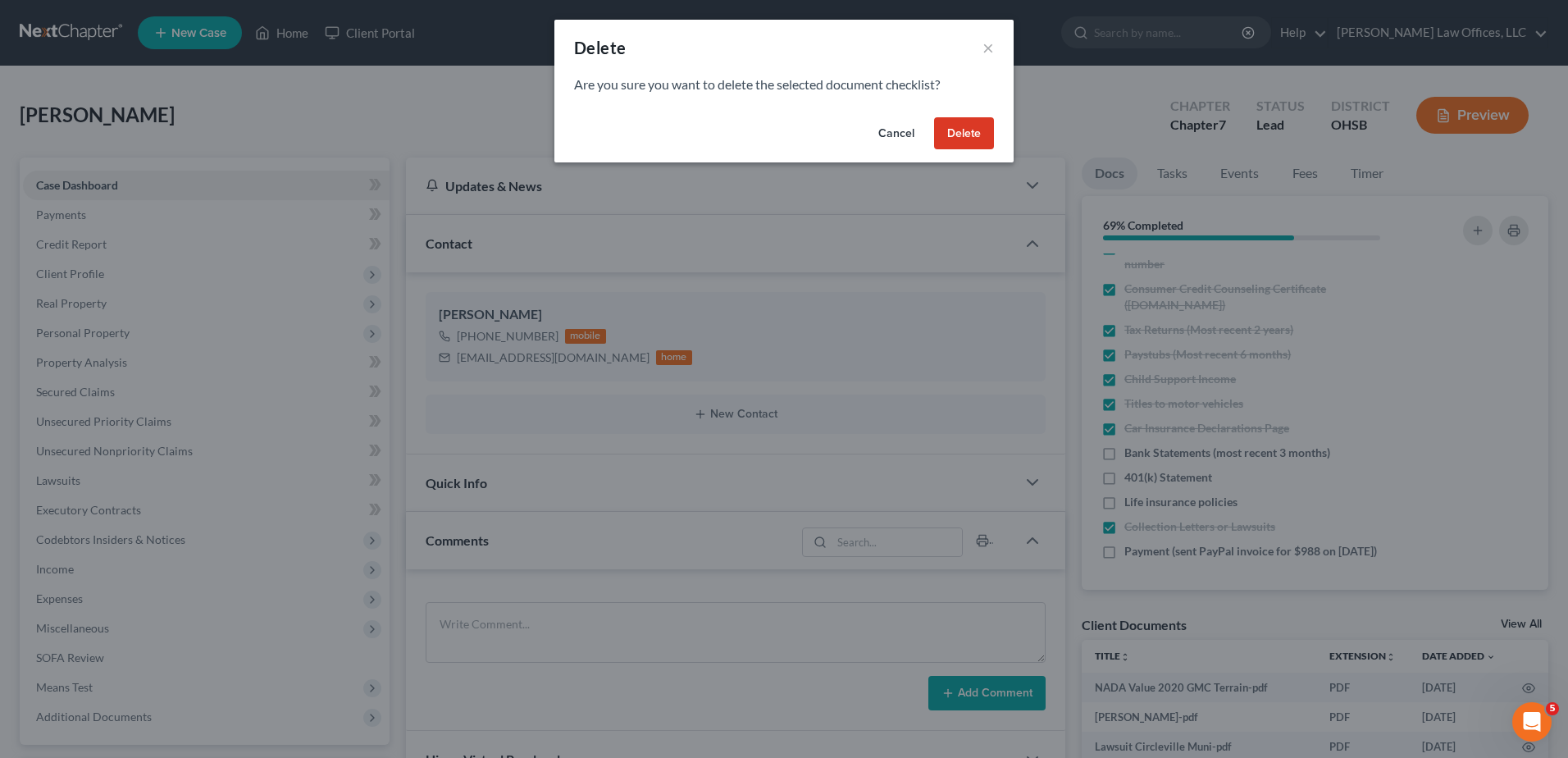
click at [972, 134] on button "Delete" at bounding box center [963, 133] width 60 height 33
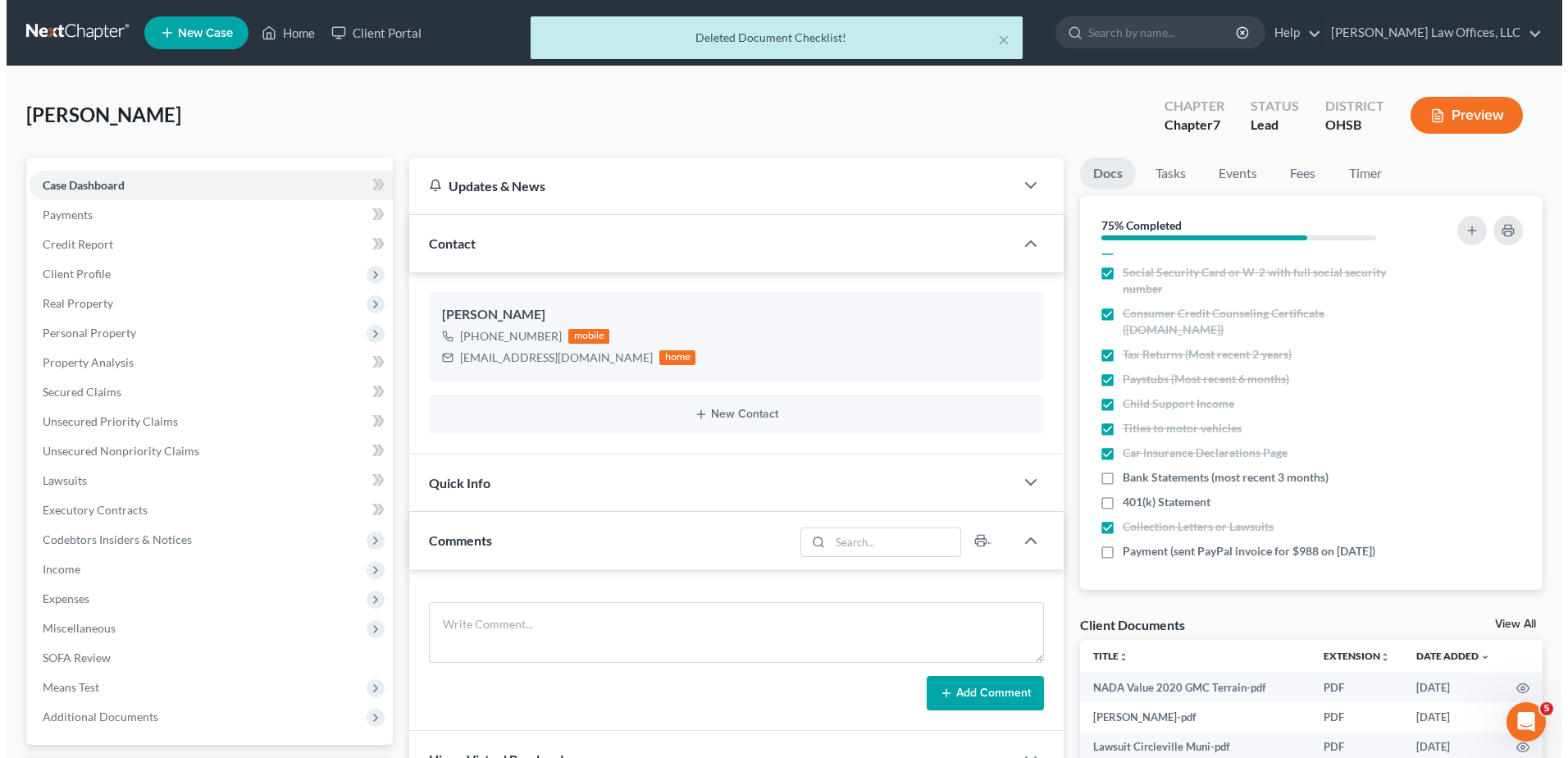
scroll to position [18, 0]
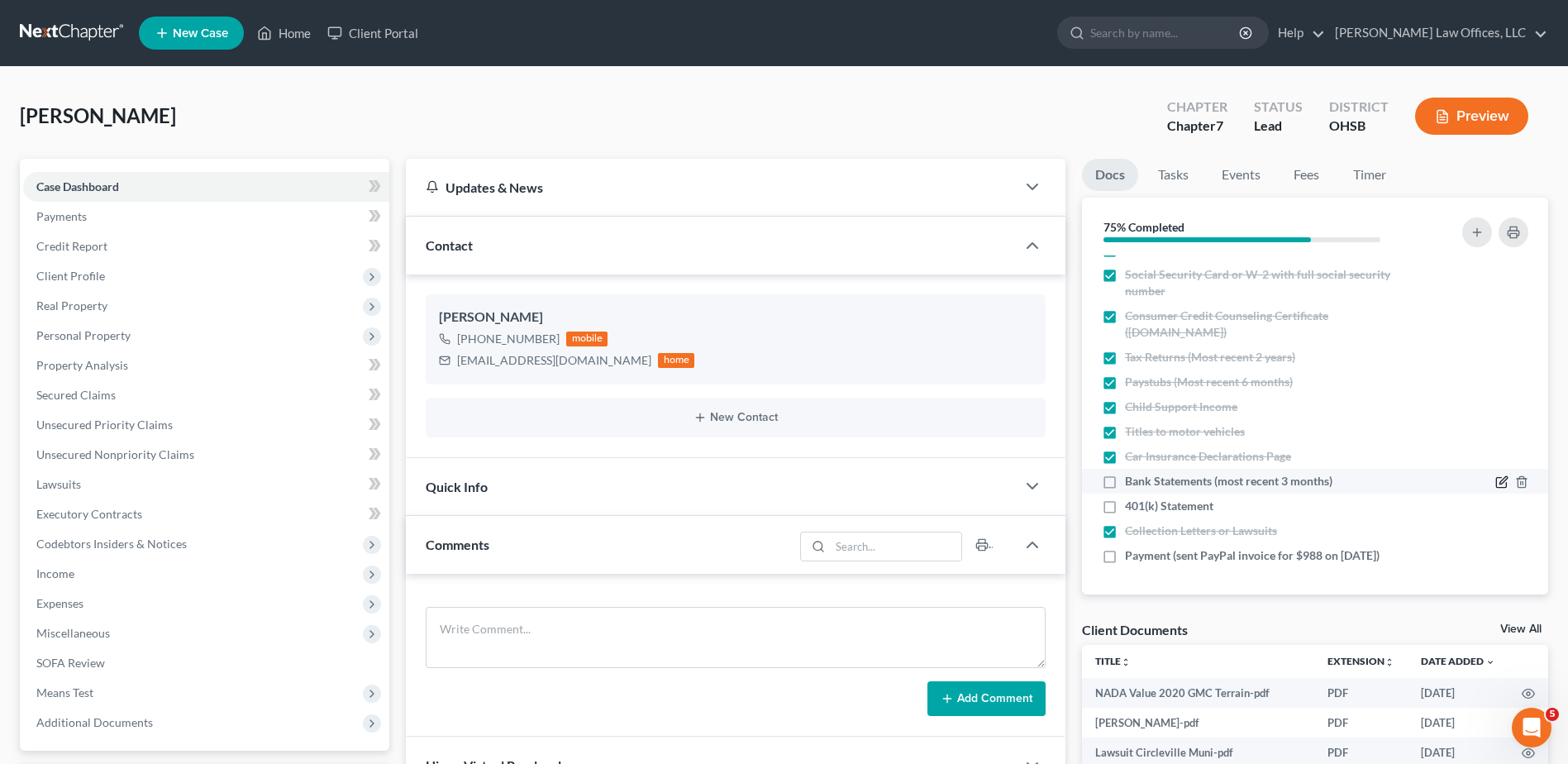
click at [1495, 479] on icon "button" at bounding box center [1501, 482] width 14 height 14
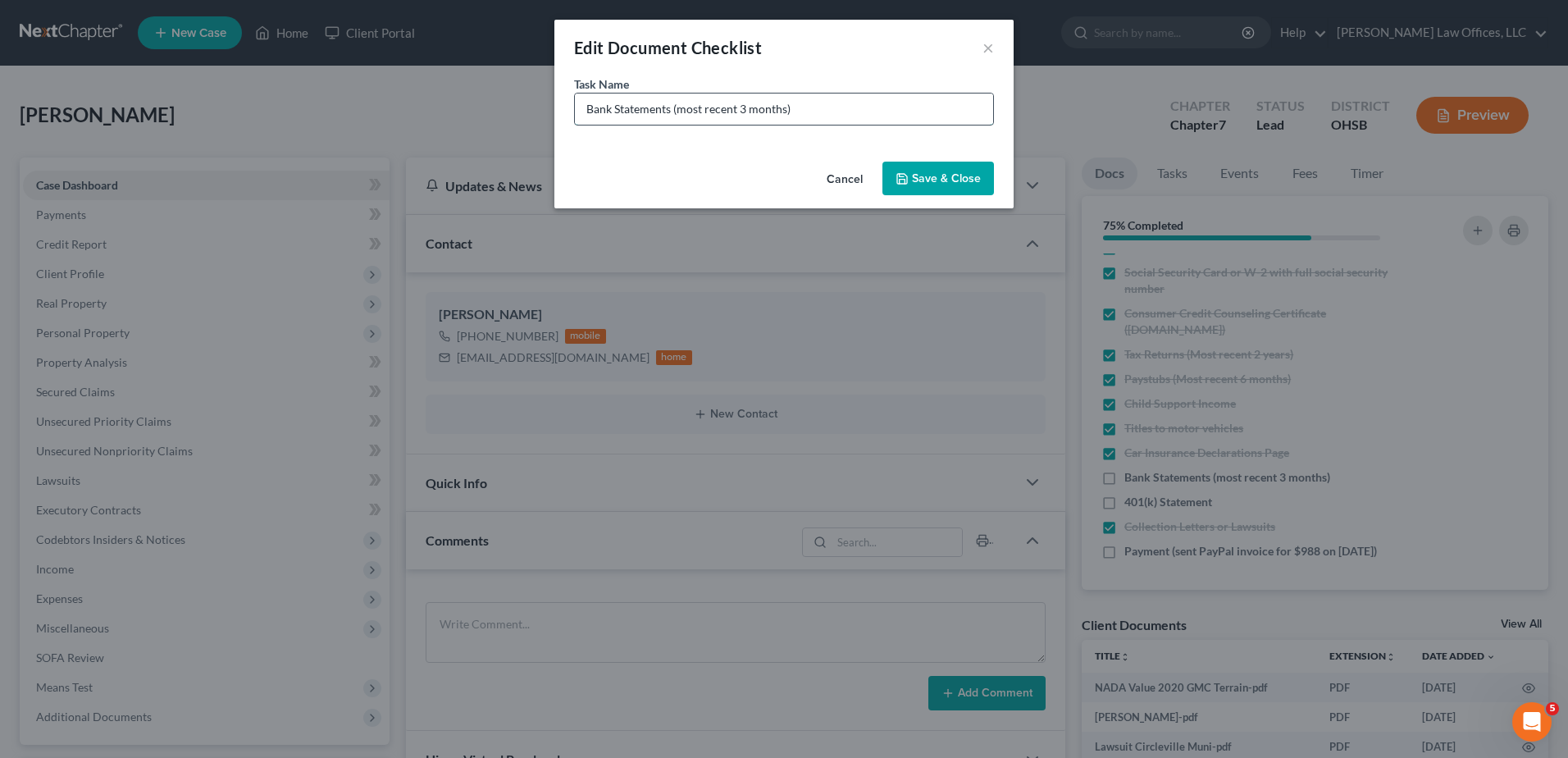
drag, startPoint x: 784, startPoint y: 108, endPoint x: 680, endPoint y: 115, distance: 104.2
click at [680, 115] on input "Bank Statements (most recent 3 months)" at bounding box center [784, 109] width 418 height 31
type input "Bank Statements (May, June, July for PNC Savings 8906 and 8914; July Wright Pat…"
click at [943, 179] on button "Save & Close" at bounding box center [938, 179] width 112 height 35
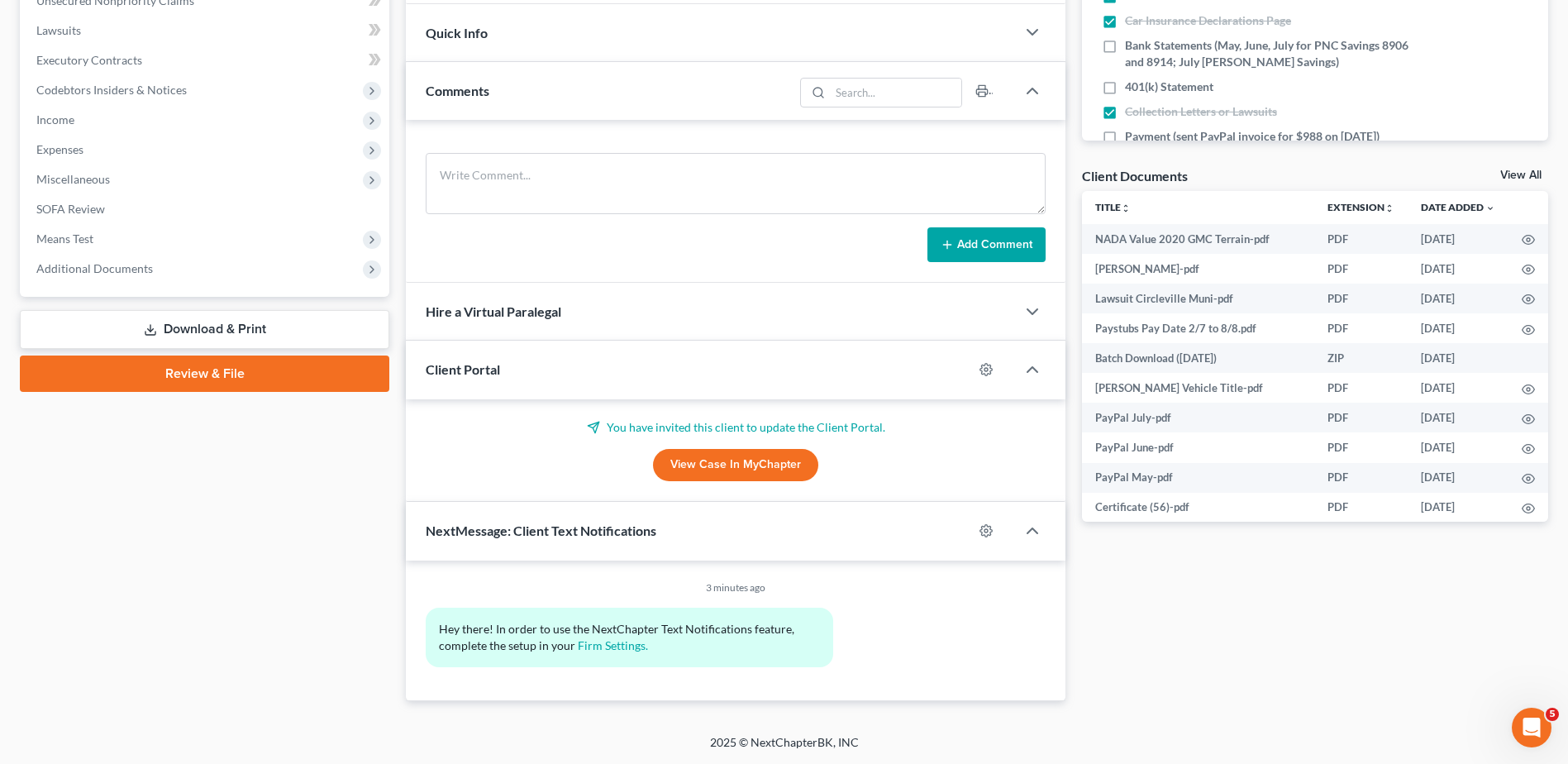
scroll to position [0, 0]
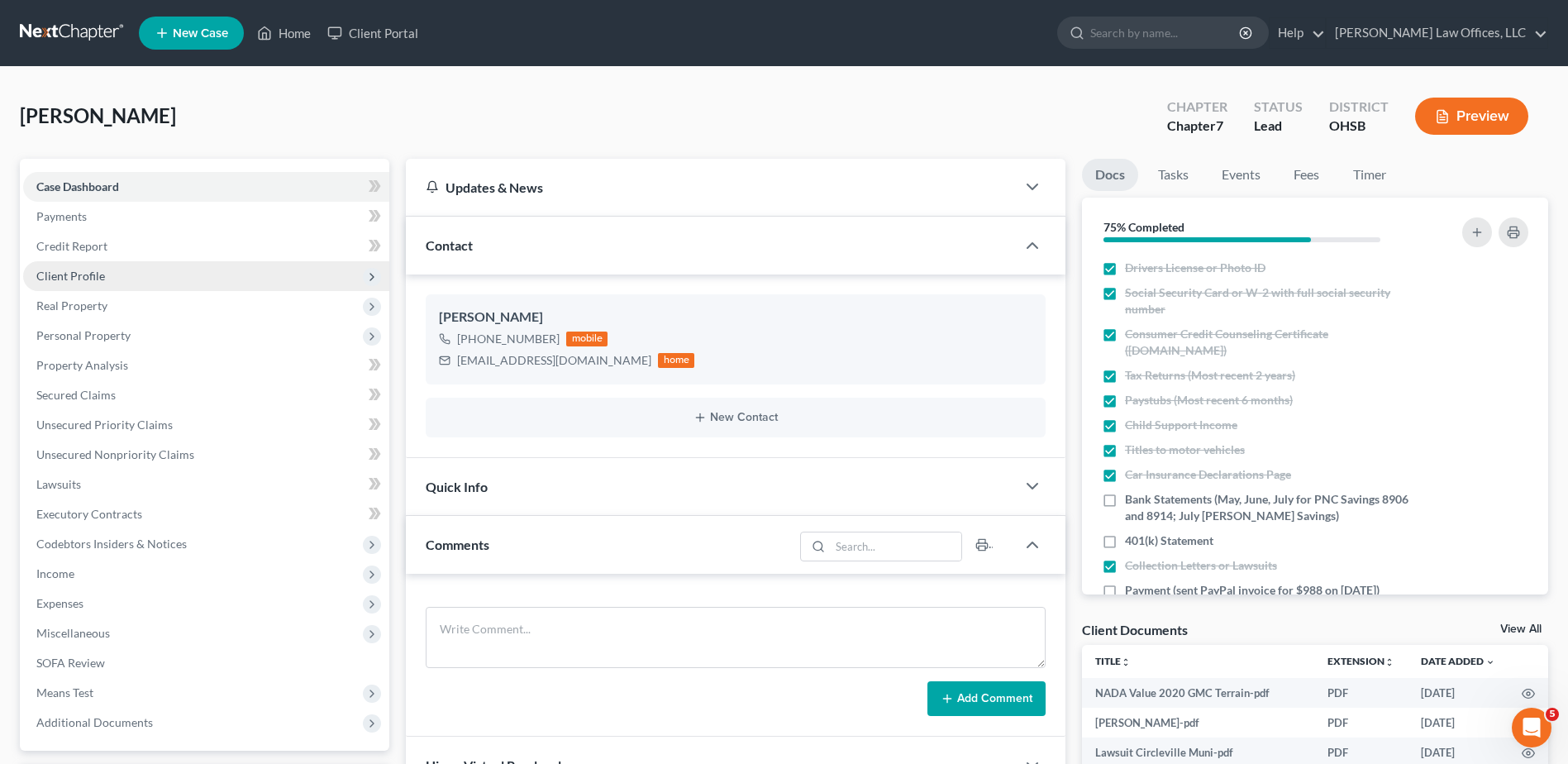
click at [64, 270] on span "Client Profile" at bounding box center [70, 276] width 68 height 14
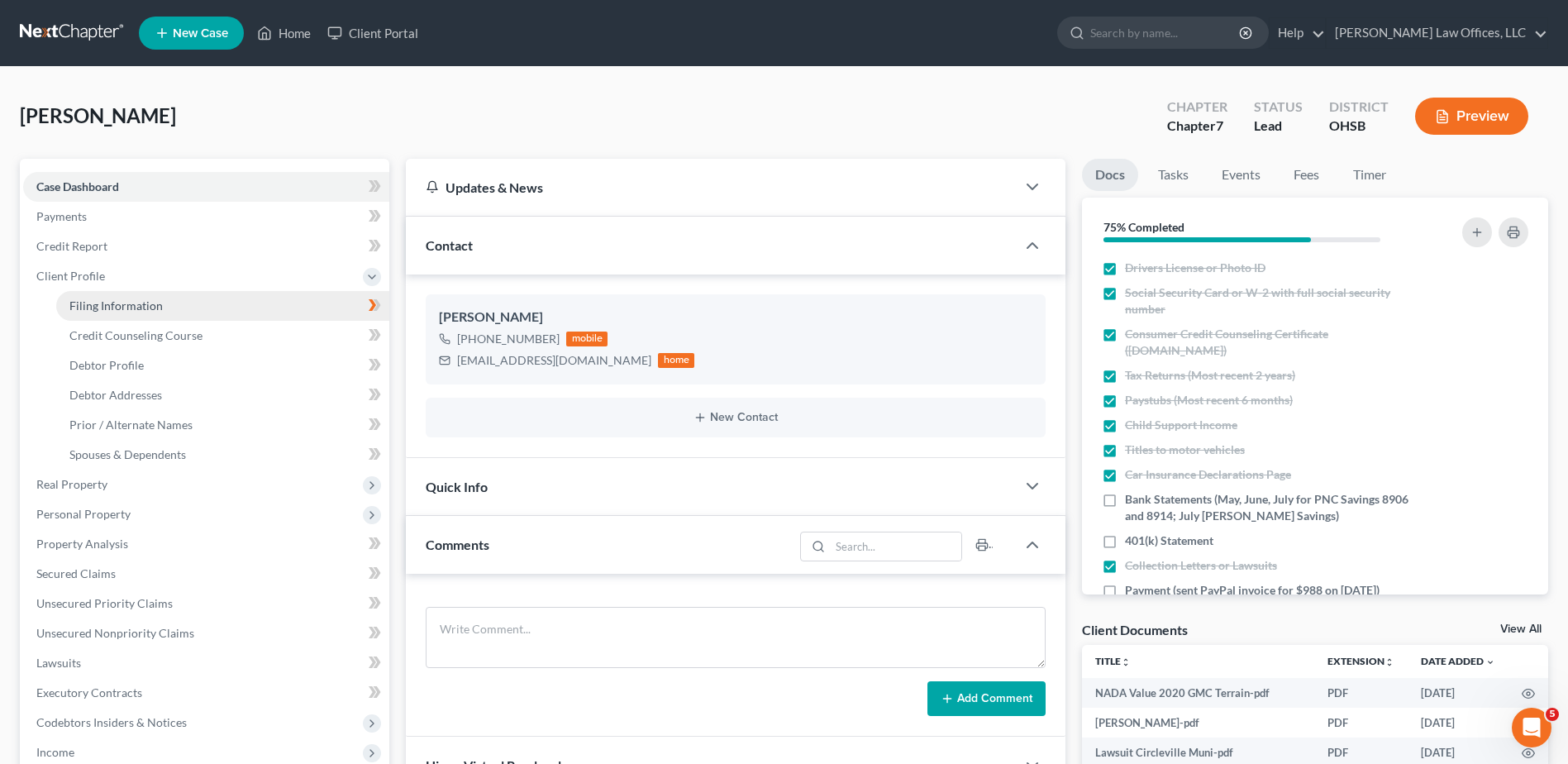
click at [95, 306] on span "Filing Information" at bounding box center [116, 305] width 94 height 14
select select "1"
select select "0"
select select "62"
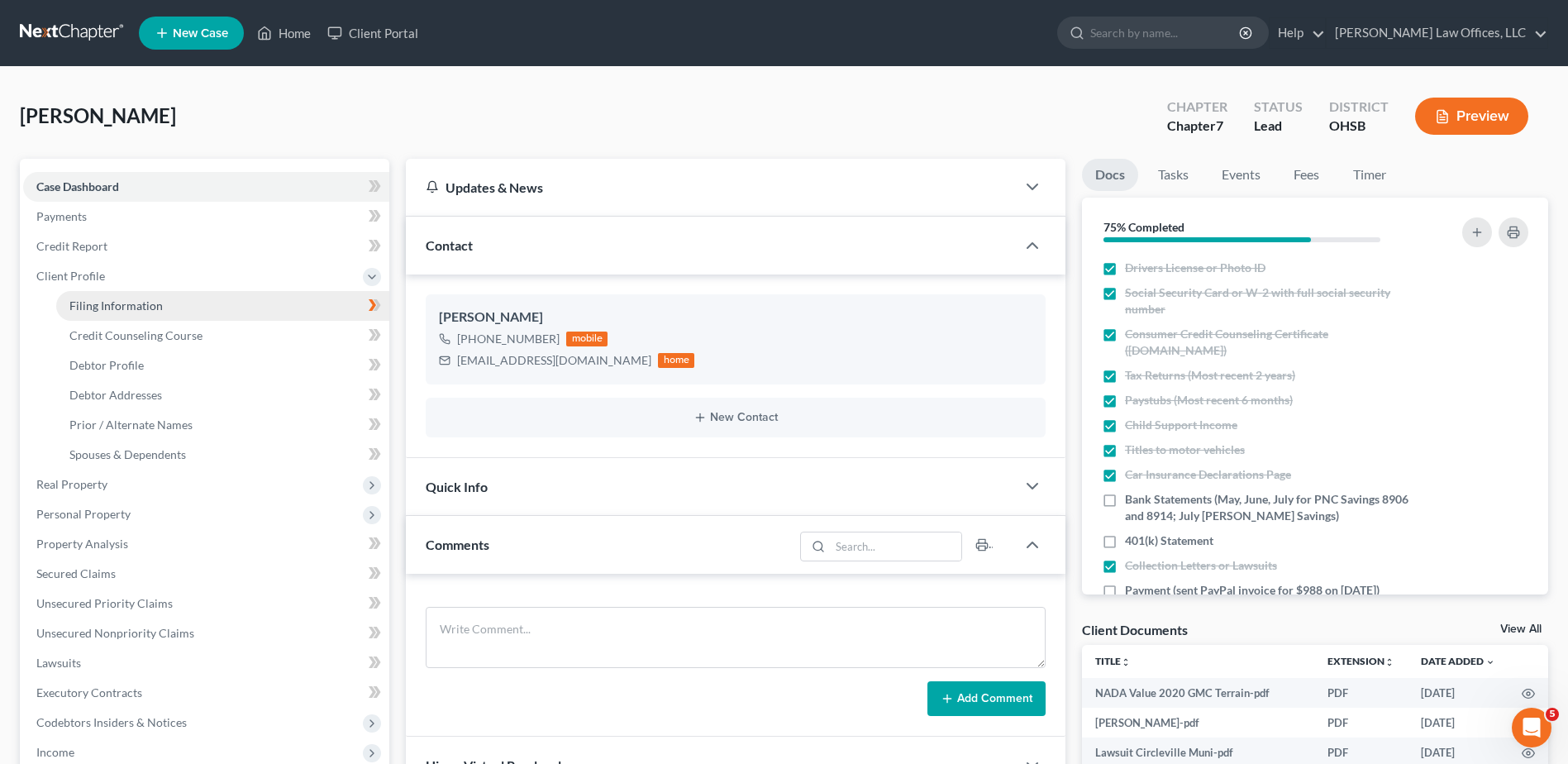
select select "0"
select select "36"
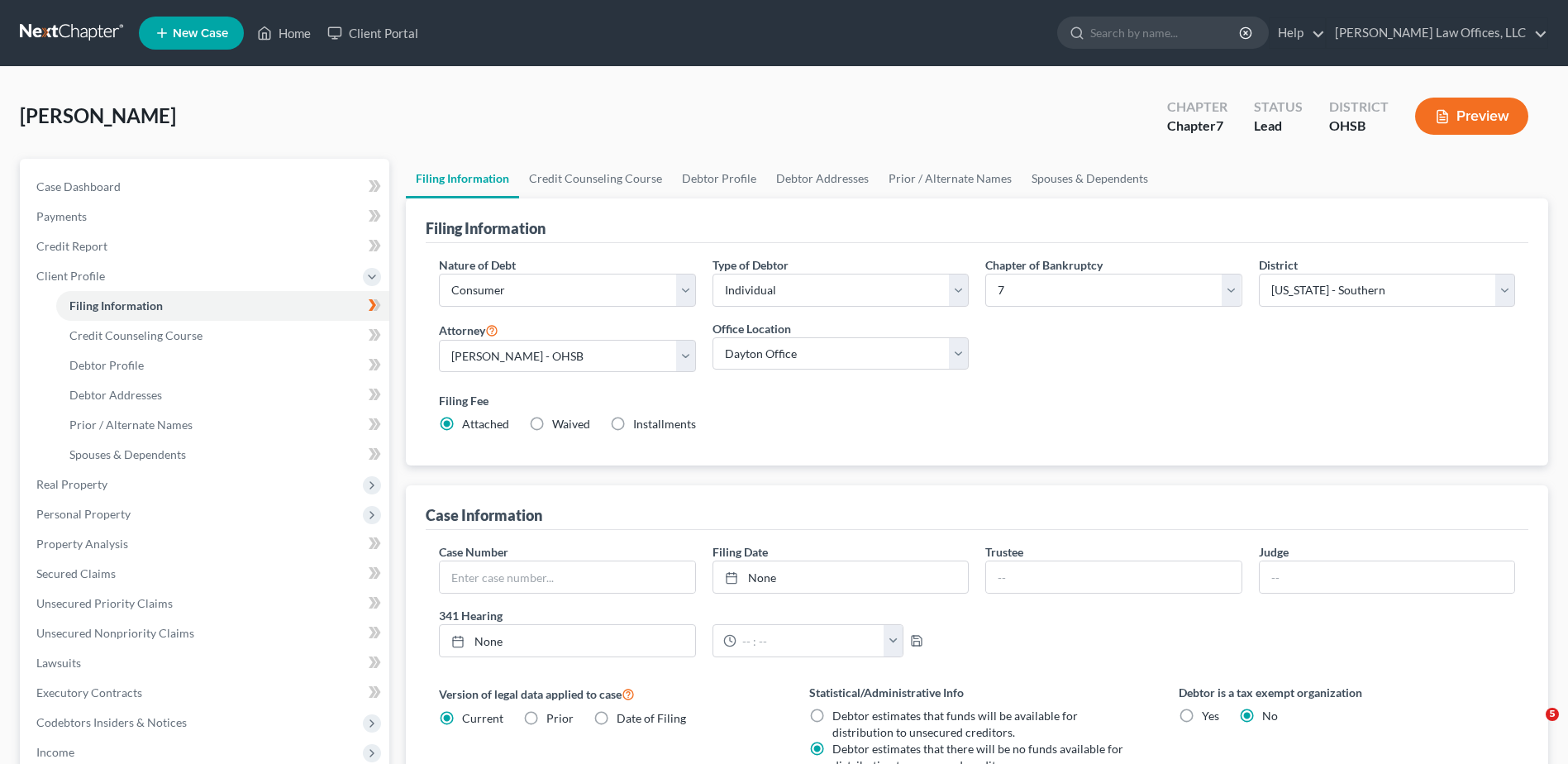
select select "1"
select select "0"
select select "62"
select select "0"
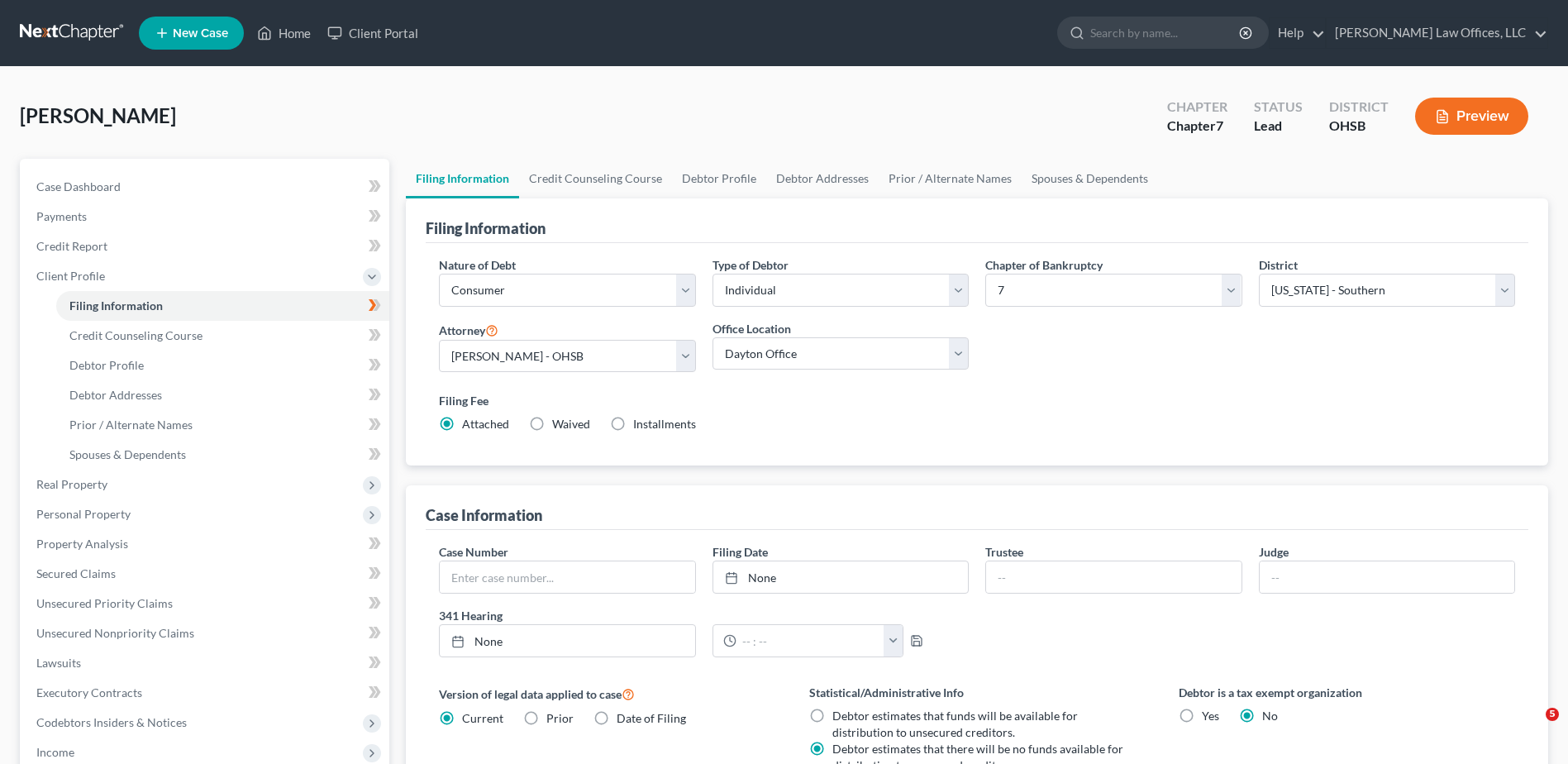
select select "0"
select select "36"
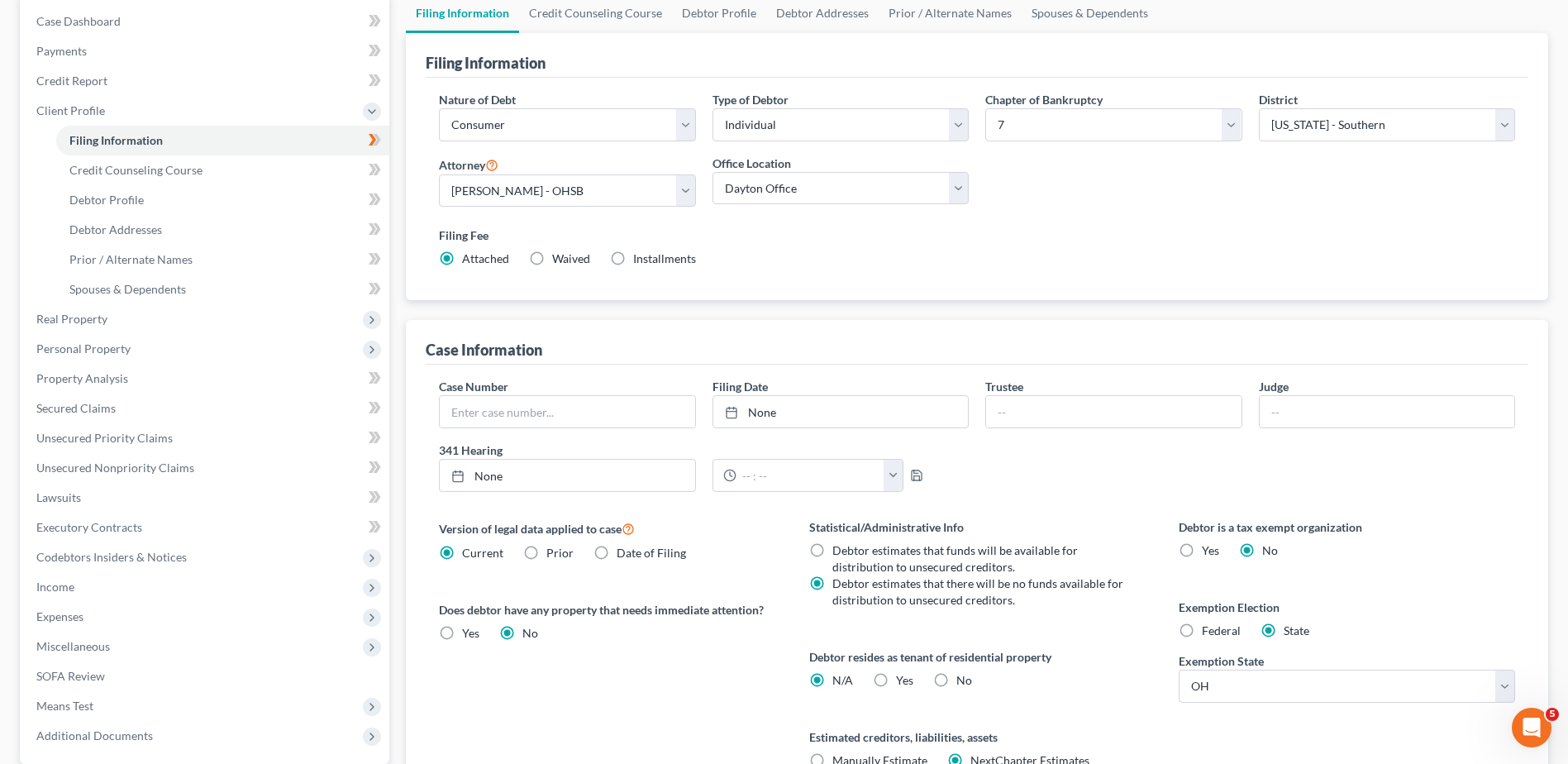
scroll to position [248, 0]
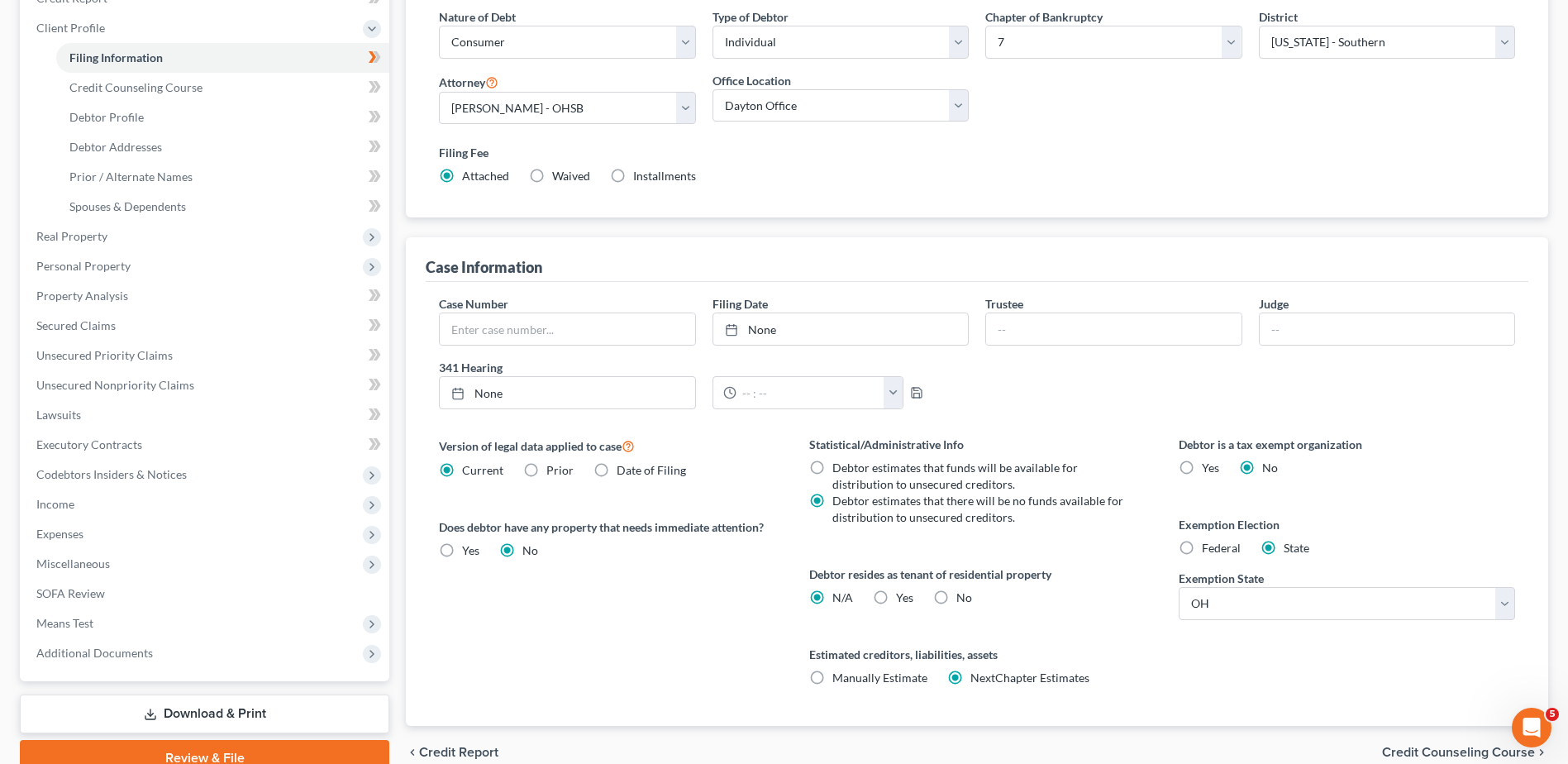
click at [896, 598] on label "Yes Yes" at bounding box center [904, 597] width 17 height 16
click at [902, 598] on input "Yes Yes" at bounding box center [908, 595] width 11 height 11
radio input "true"
radio input "false"
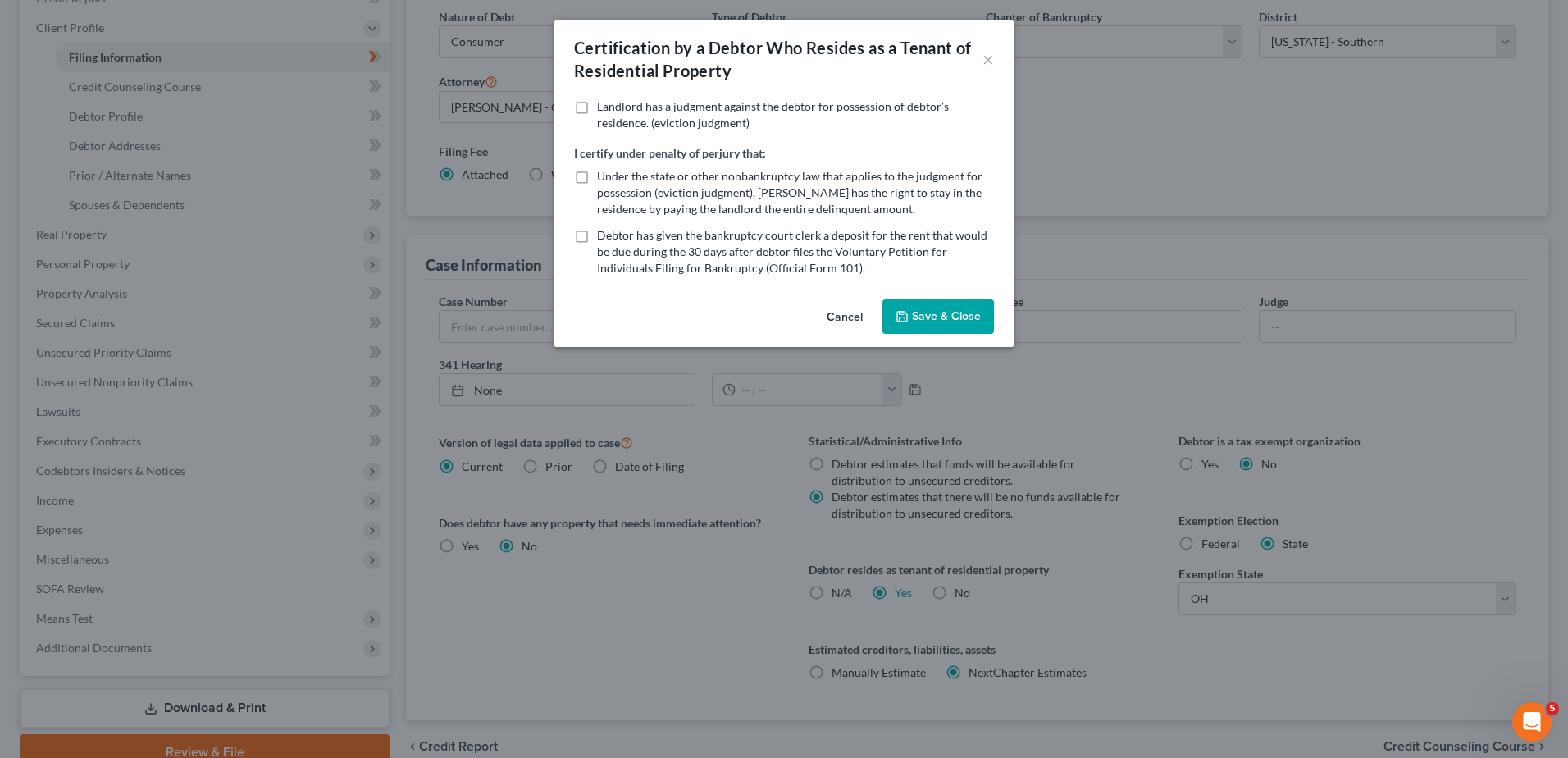
click at [919, 311] on button "Save & Close" at bounding box center [938, 316] width 112 height 35
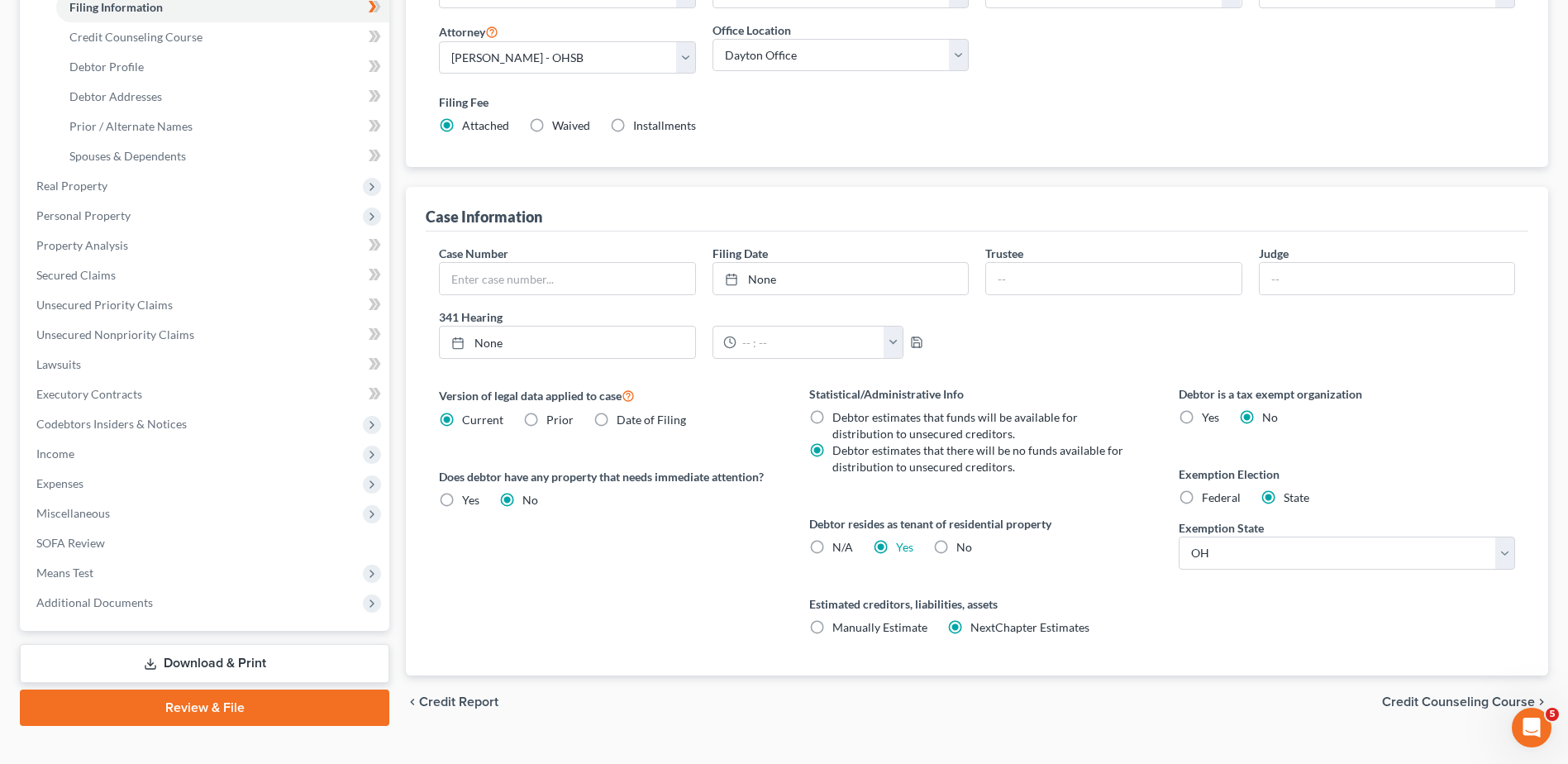
scroll to position [326, 0]
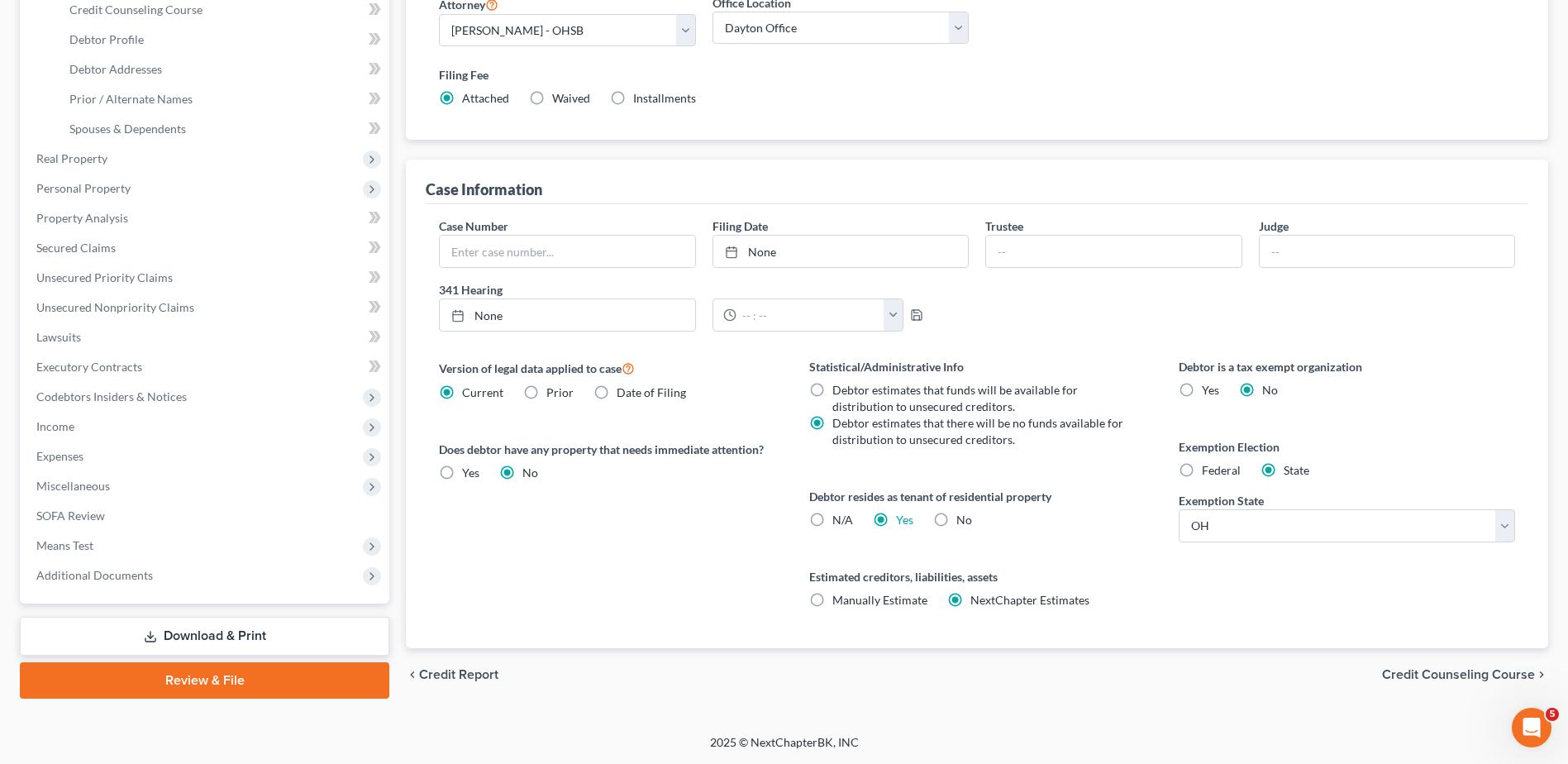
click at [1460, 671] on span "Credit Counseling Course" at bounding box center [1459, 675] width 153 height 14
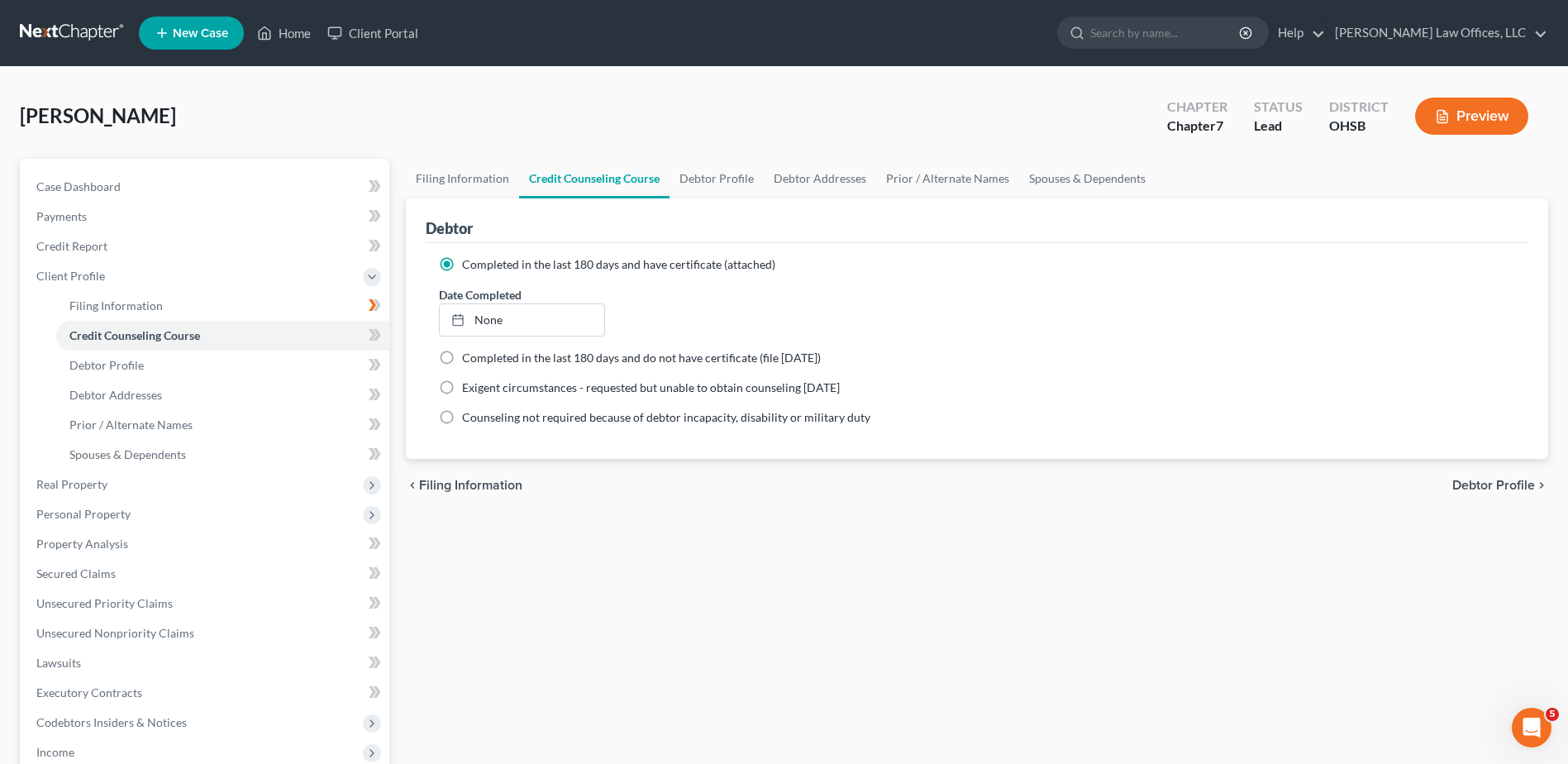
click at [1473, 489] on span "Debtor Profile" at bounding box center [1494, 485] width 83 height 14
select select "0"
select select "4"
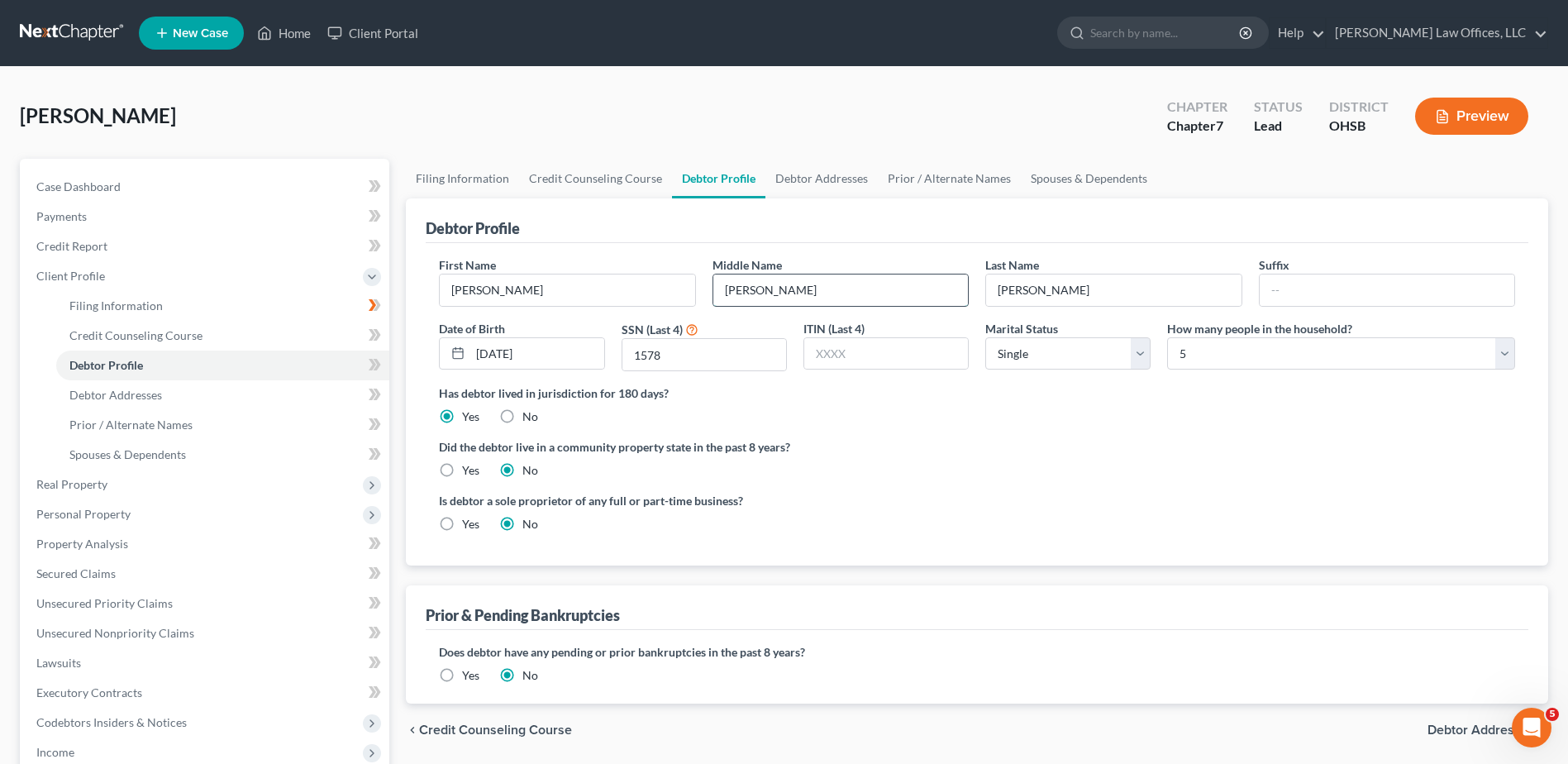
click at [765, 293] on input "[PERSON_NAME]" at bounding box center [840, 290] width 255 height 32
type input "L."
click at [1115, 455] on label "Did the debtor live in a community property state in the past 8 years?" at bounding box center [976, 446] width 1076 height 17
click at [1246, 363] on select "Select 1 2 3 4 5 6 7 8 9 10 11 12 13 14 15 16 17 18 19 20" at bounding box center [1341, 353] width 348 height 33
select select "1"
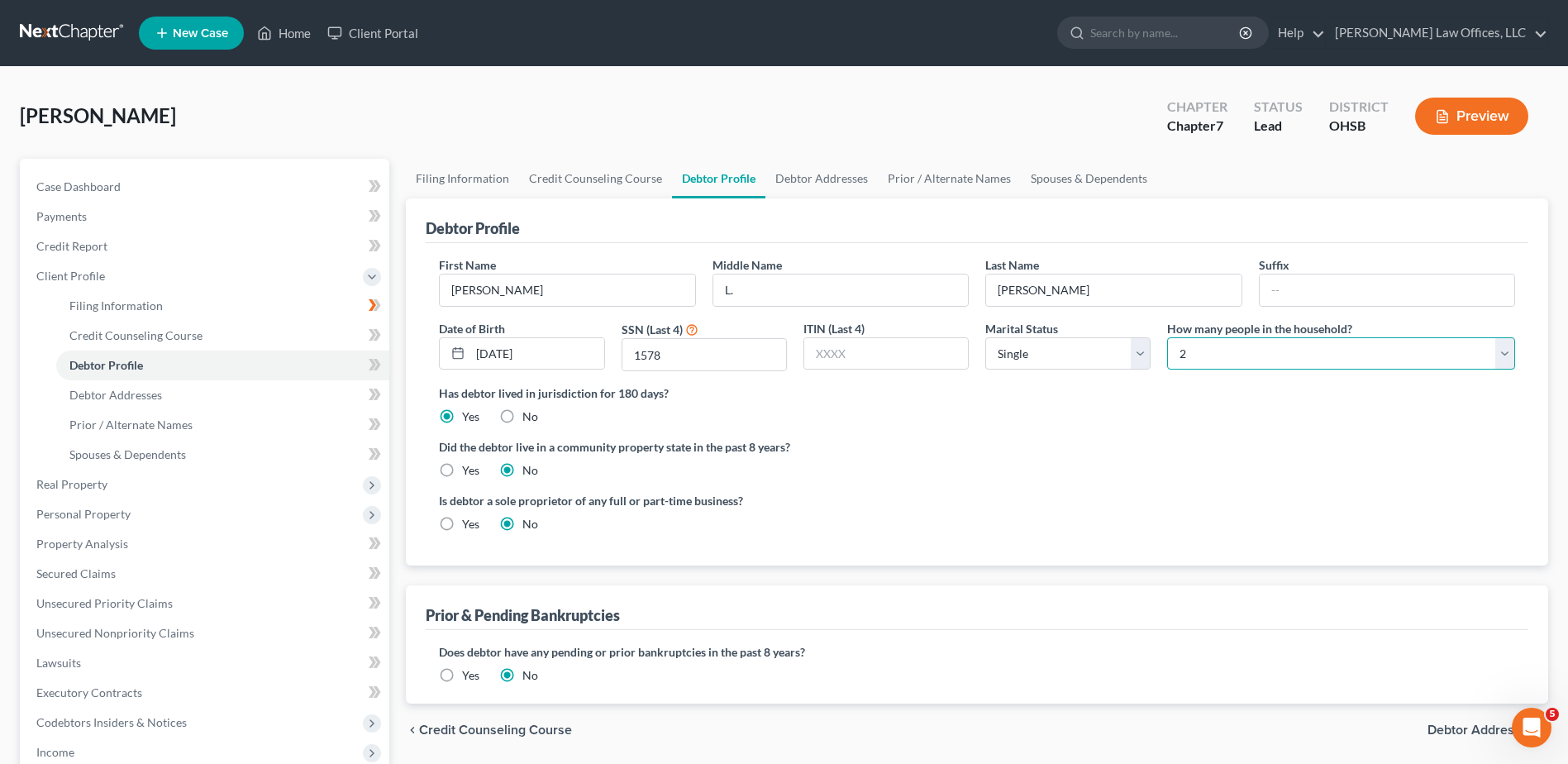
click at [1167, 337] on select "Select 1 2 3 4 5 6 7 8 9 10 11 12 13 14 15 16 17 18 19 20" at bounding box center [1341, 353] width 348 height 33
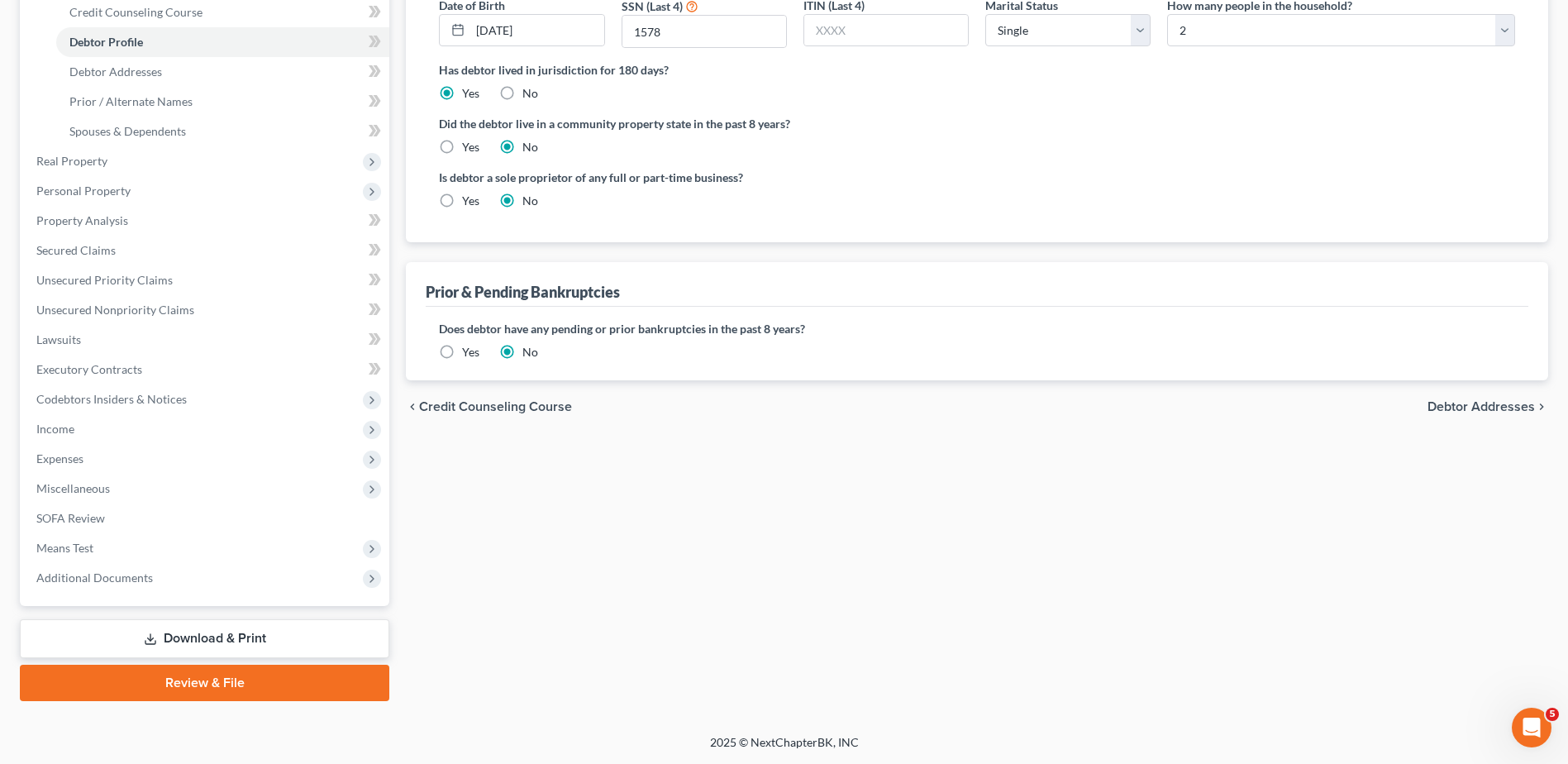
click at [1461, 408] on span "Debtor Addresses" at bounding box center [1481, 406] width 107 height 14
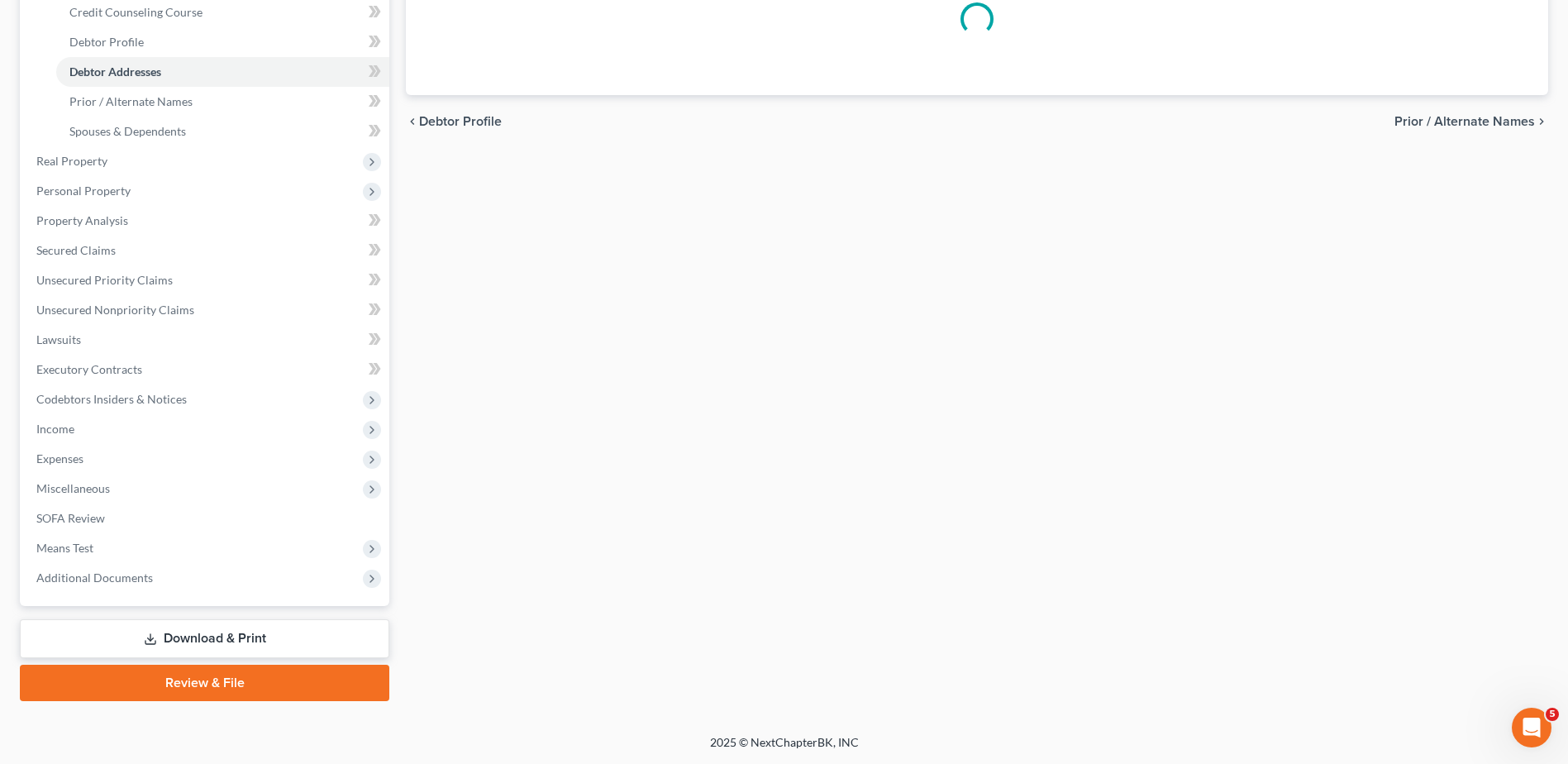
select select "0"
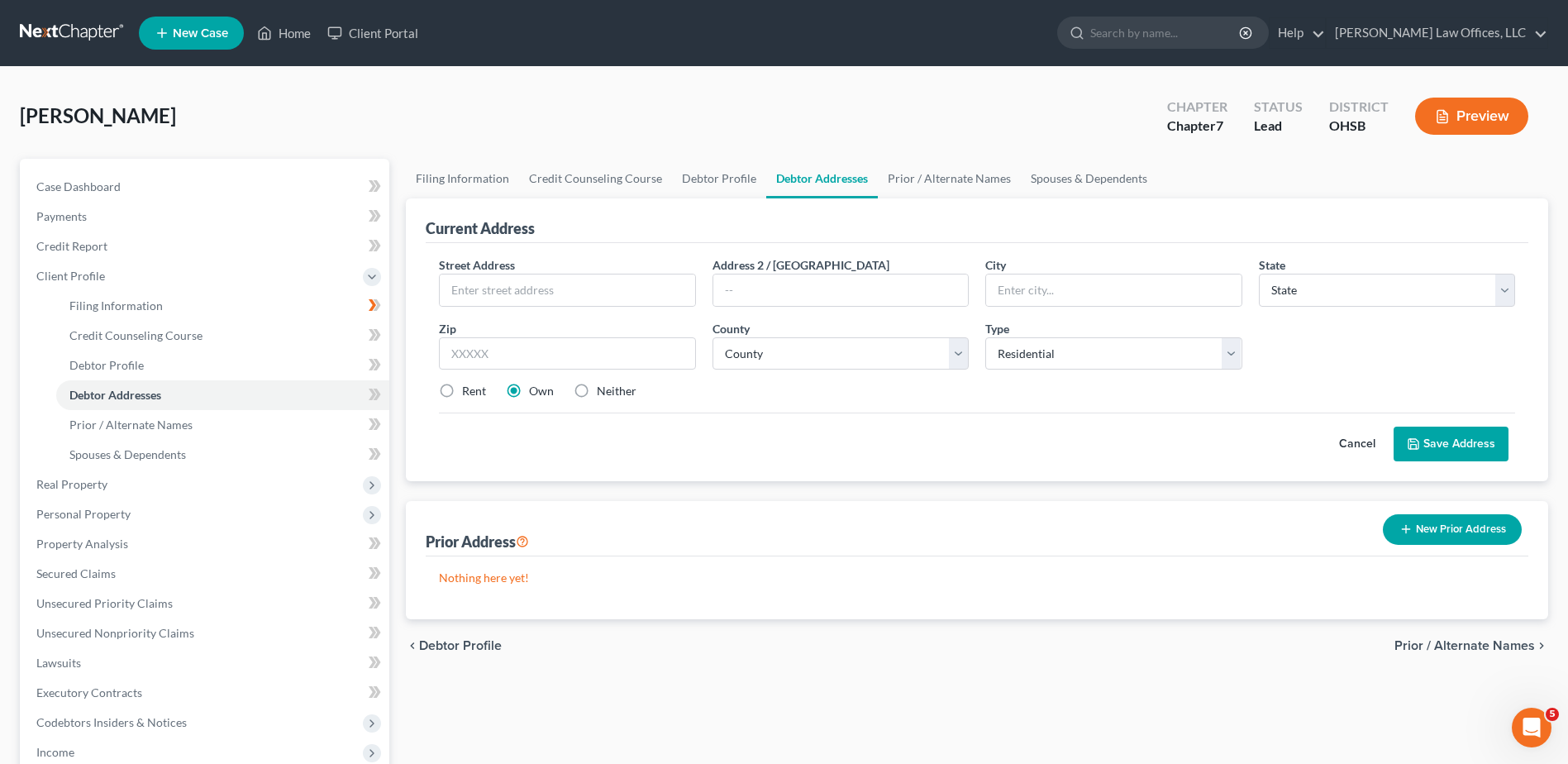
click at [462, 389] on label "Rent" at bounding box center [474, 391] width 24 height 16
click at [468, 389] on input "Rent" at bounding box center [474, 388] width 11 height 11
radio input "true"
click at [488, 287] on input "text" at bounding box center [566, 290] width 255 height 32
type input "[STREET_ADDRESS]"
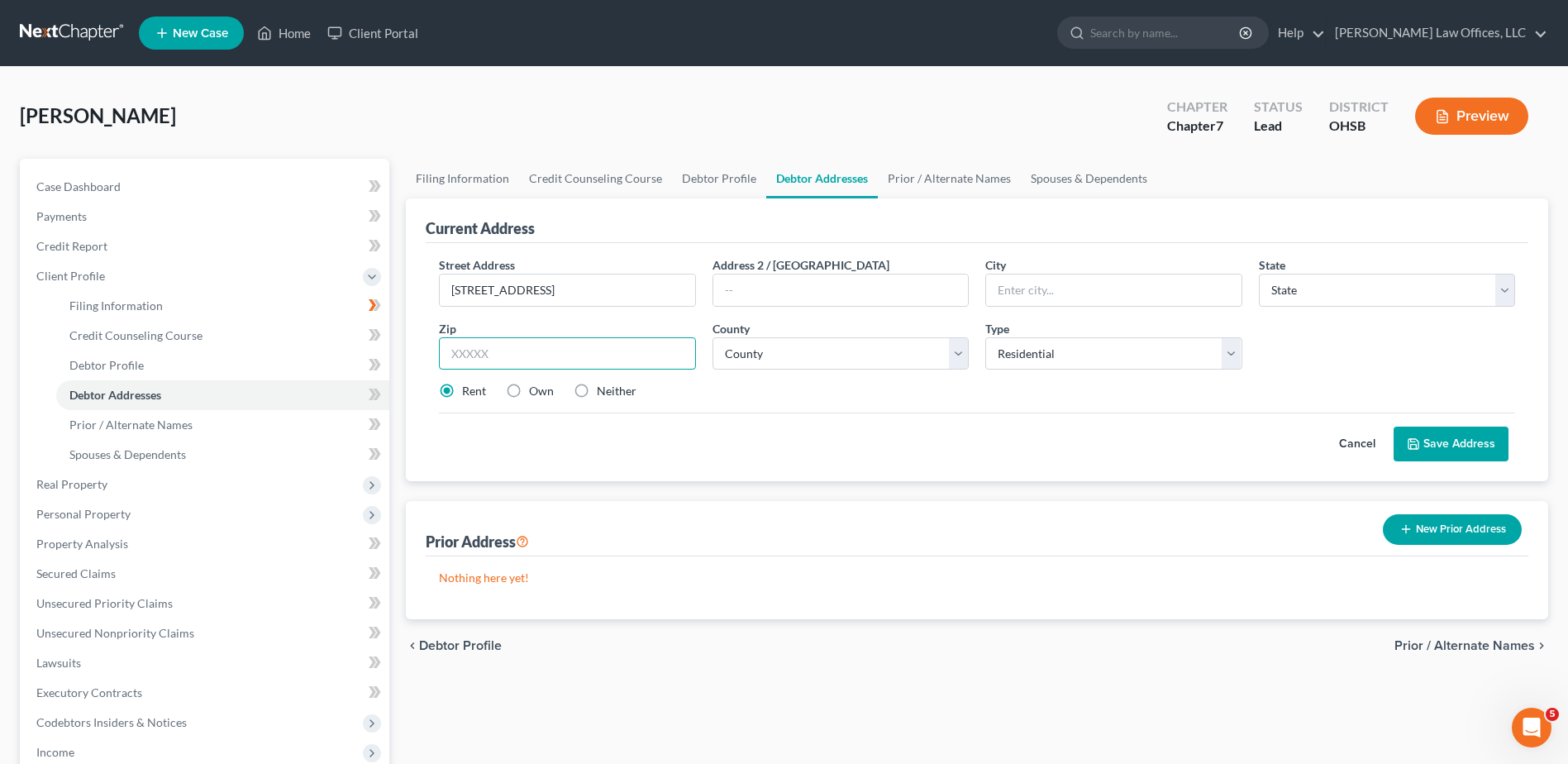
click at [486, 352] on input "text" at bounding box center [566, 353] width 257 height 33
type input "43146"
type input "Orient"
select select "36"
click at [770, 360] on select "County Adams County Allen County Ashland County Ashtabula County Athens County …" at bounding box center [840, 353] width 257 height 33
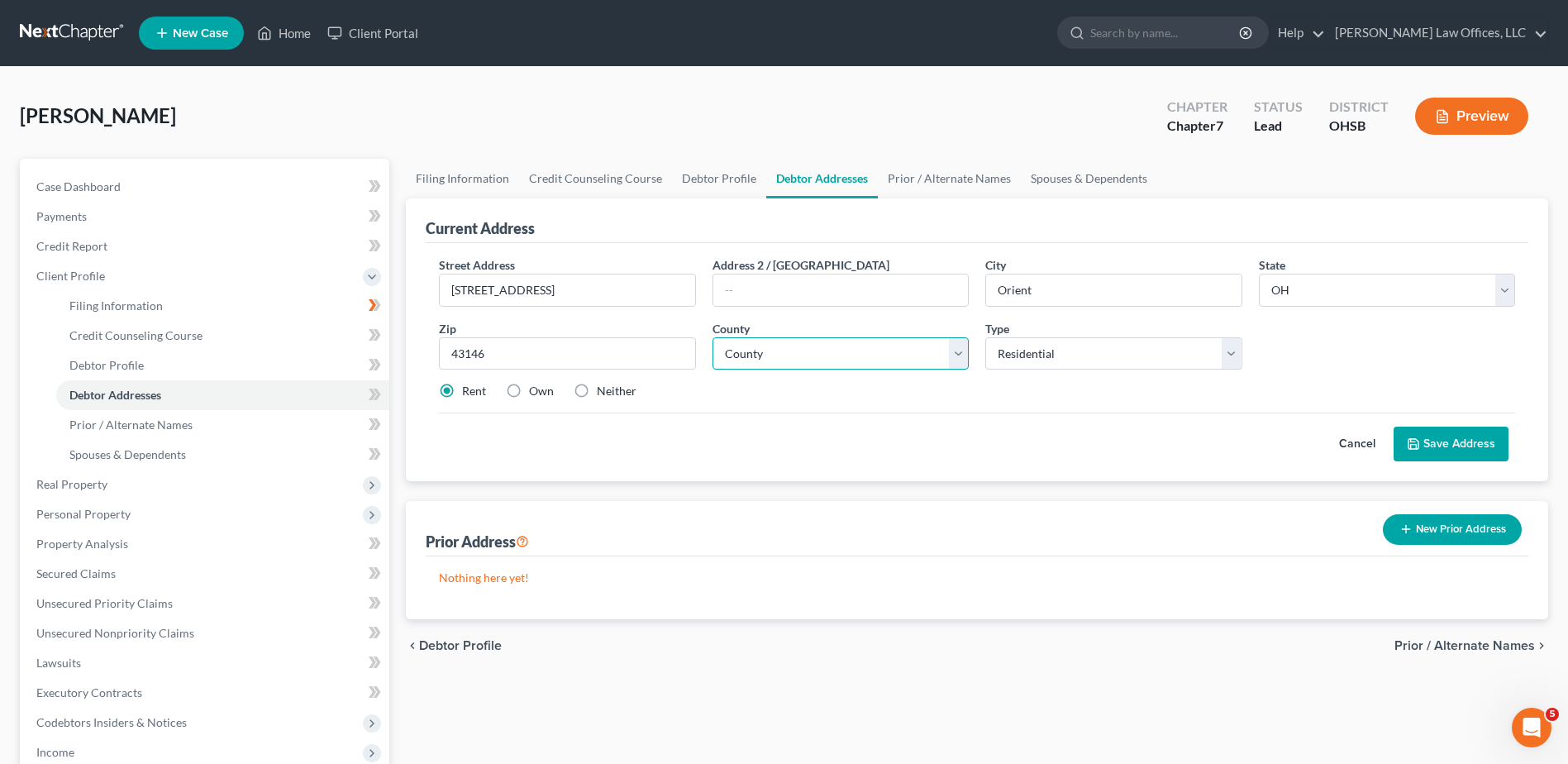
select select "64"
drag, startPoint x: 770, startPoint y: 360, endPoint x: 1414, endPoint y: 450, distance: 650.3
click at [770, 360] on select "County Adams County Allen County Ashland County Ashtabula County Athens County …" at bounding box center [840, 353] width 257 height 33
click at [1451, 445] on button "Save Address" at bounding box center [1452, 444] width 115 height 35
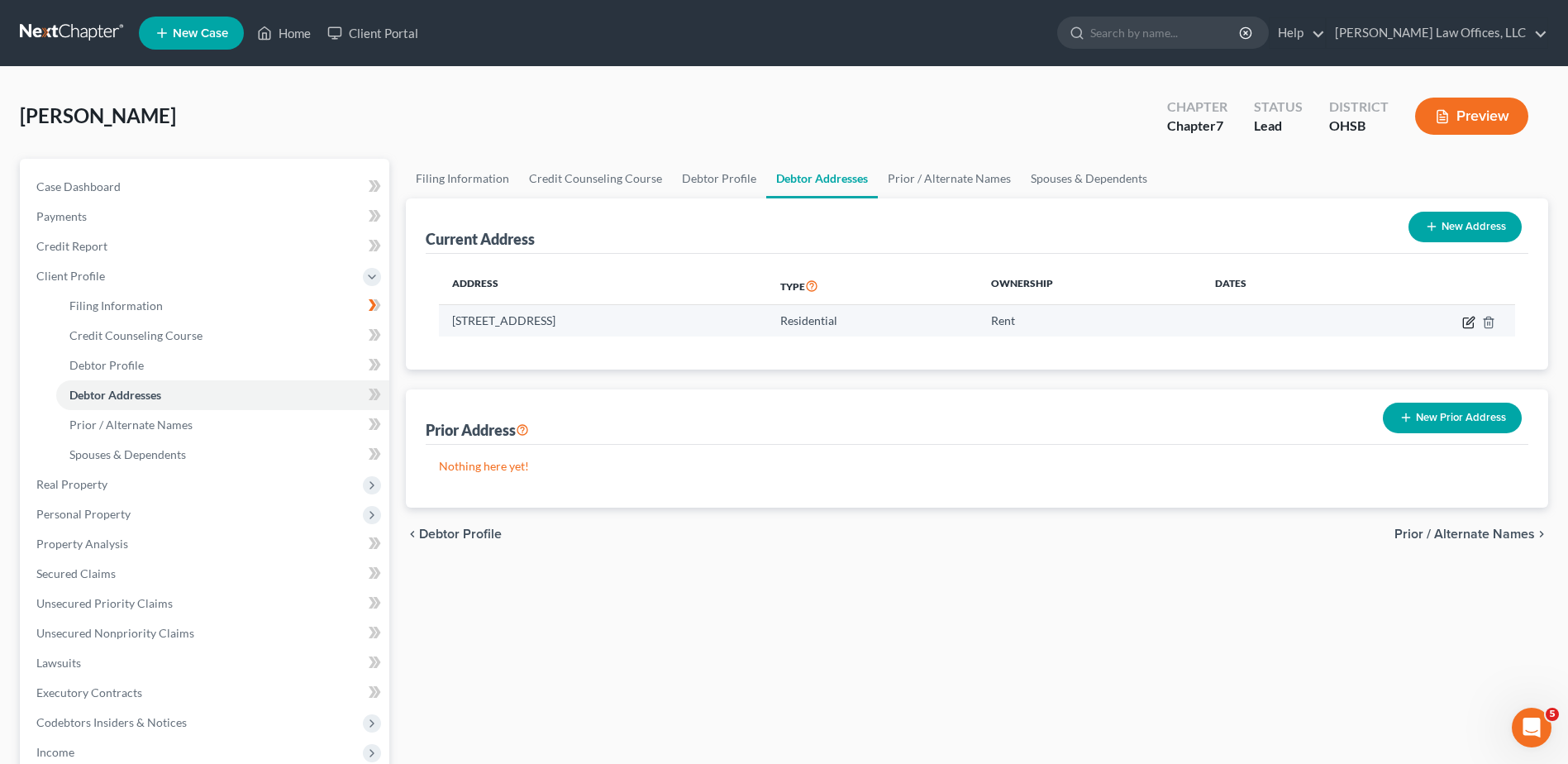
click at [1473, 317] on icon "button" at bounding box center [1470, 321] width 7 height 7
select select "36"
select select "64"
select select "0"
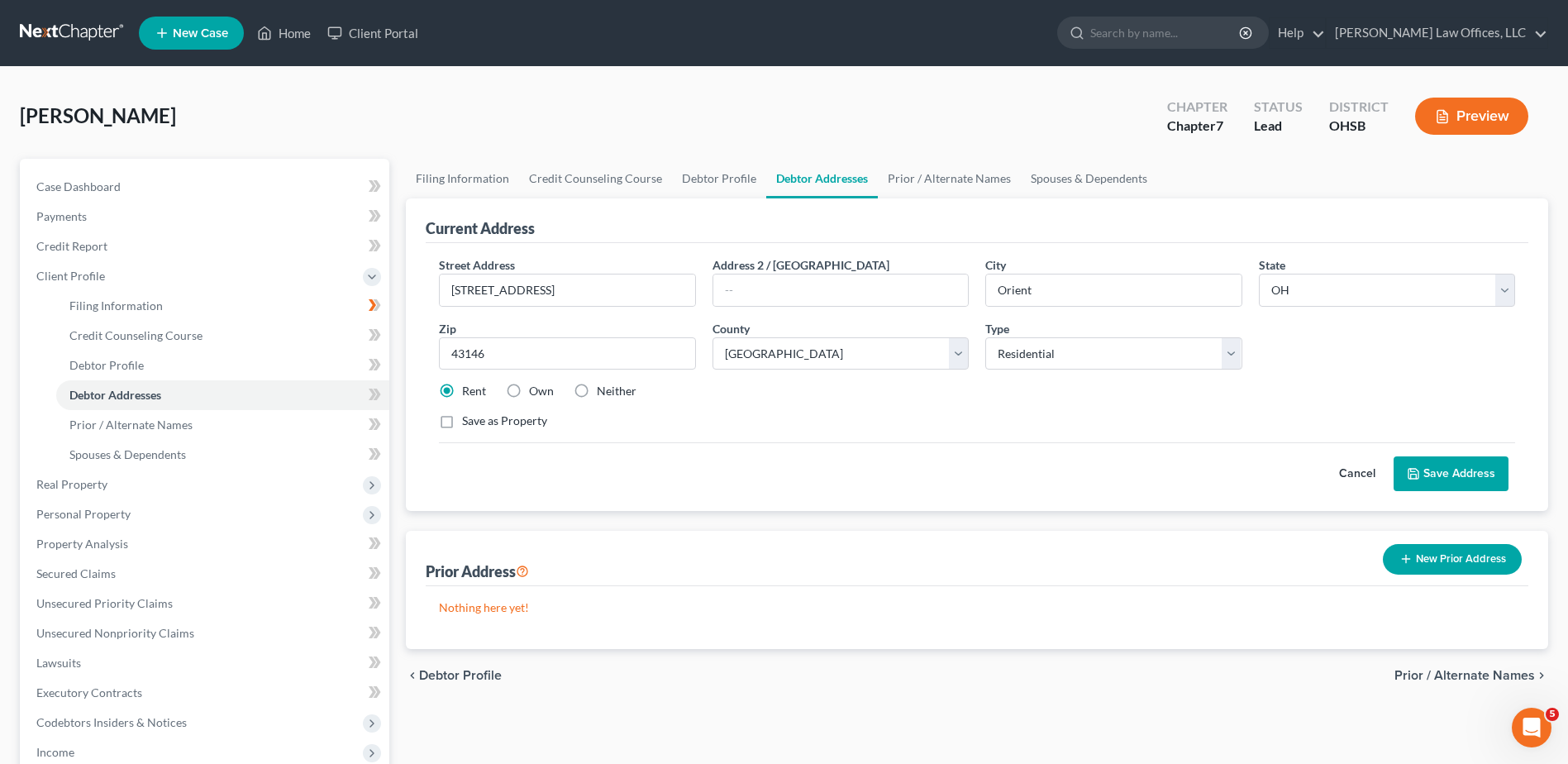
click at [1450, 479] on button "Save Address" at bounding box center [1452, 474] width 115 height 35
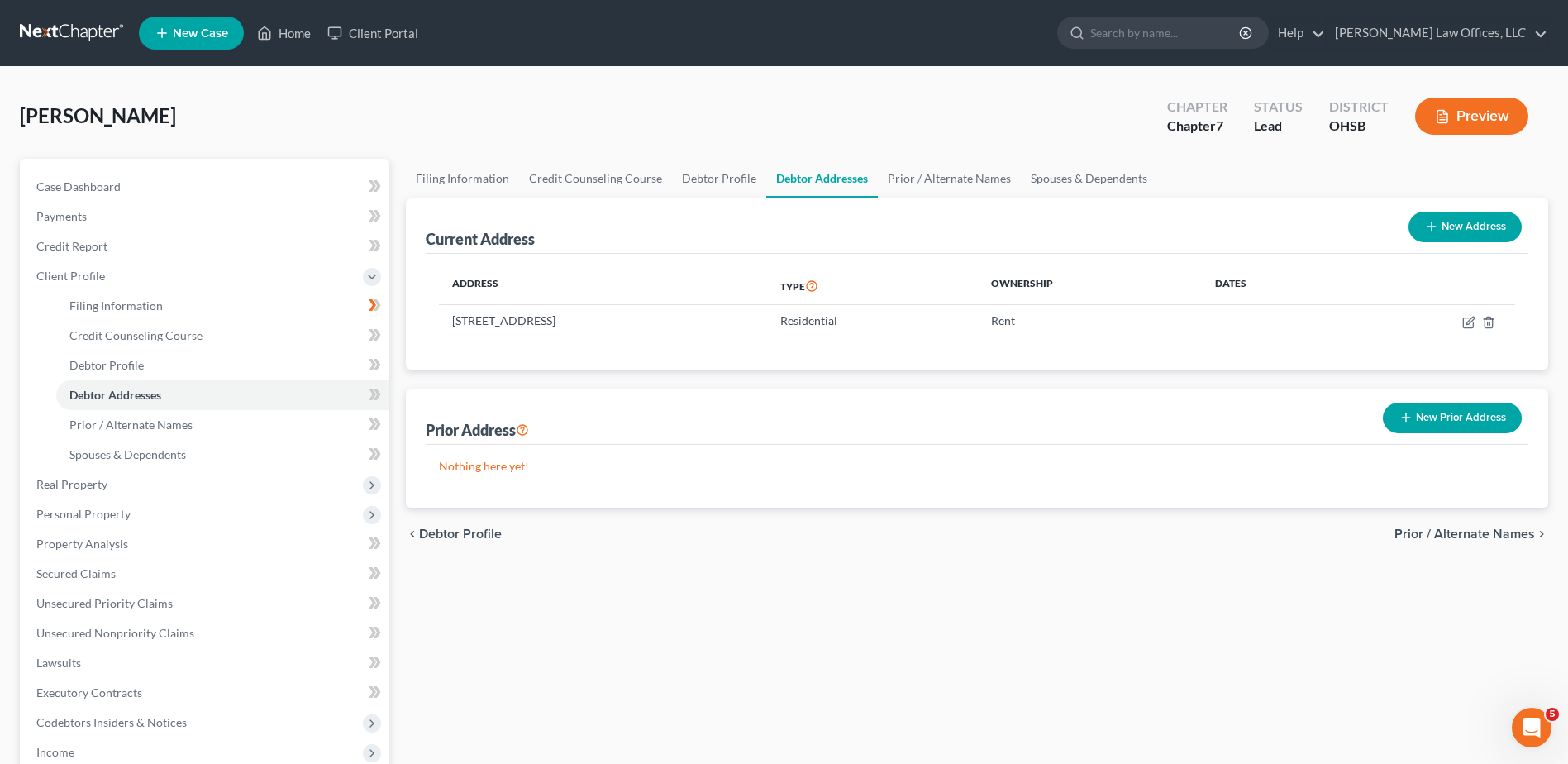
click at [1464, 535] on span "Prior / Alternate Names" at bounding box center [1464, 534] width 140 height 14
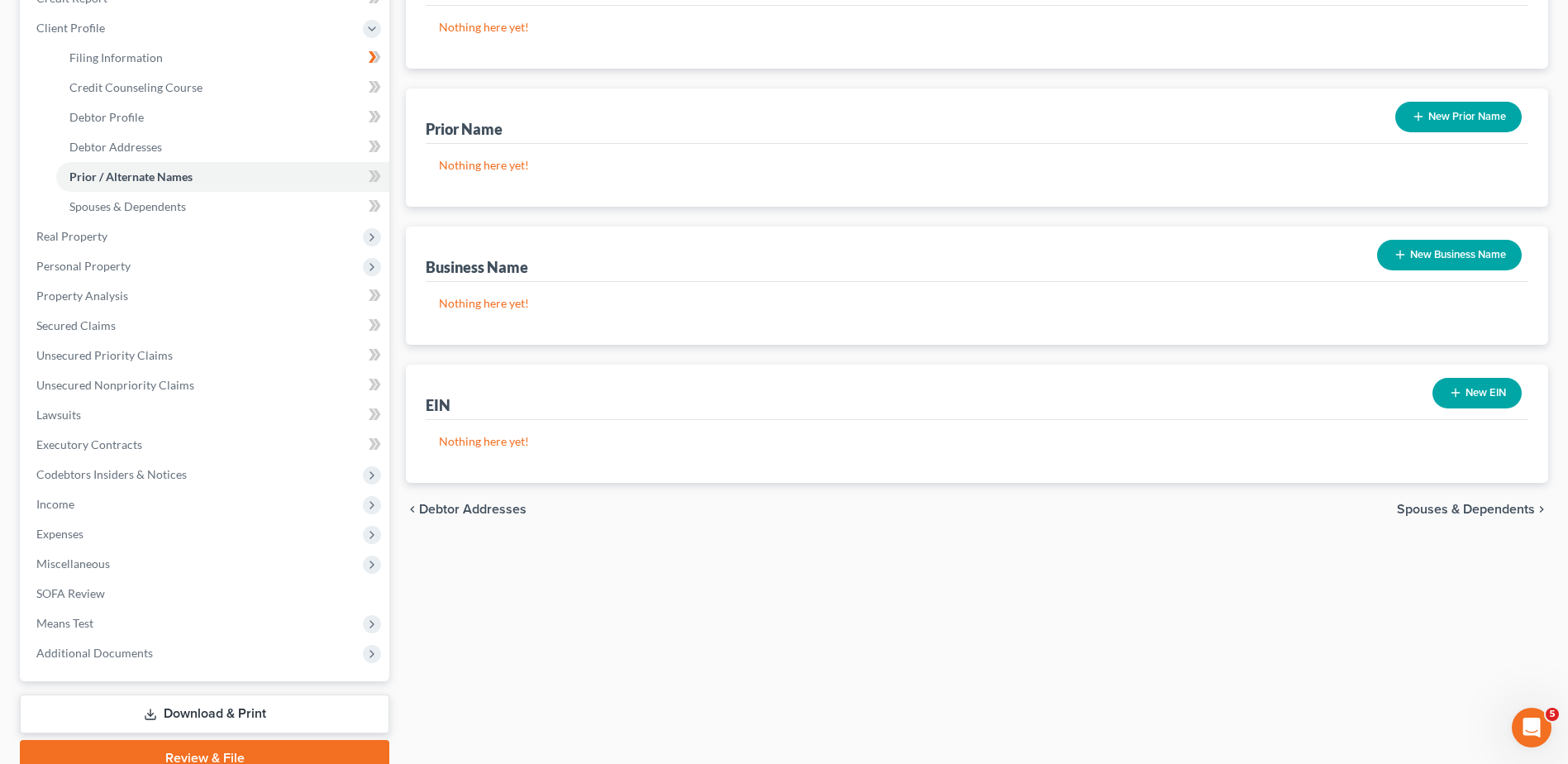
click at [1441, 508] on span "Spouses & Dependents" at bounding box center [1465, 509] width 138 height 14
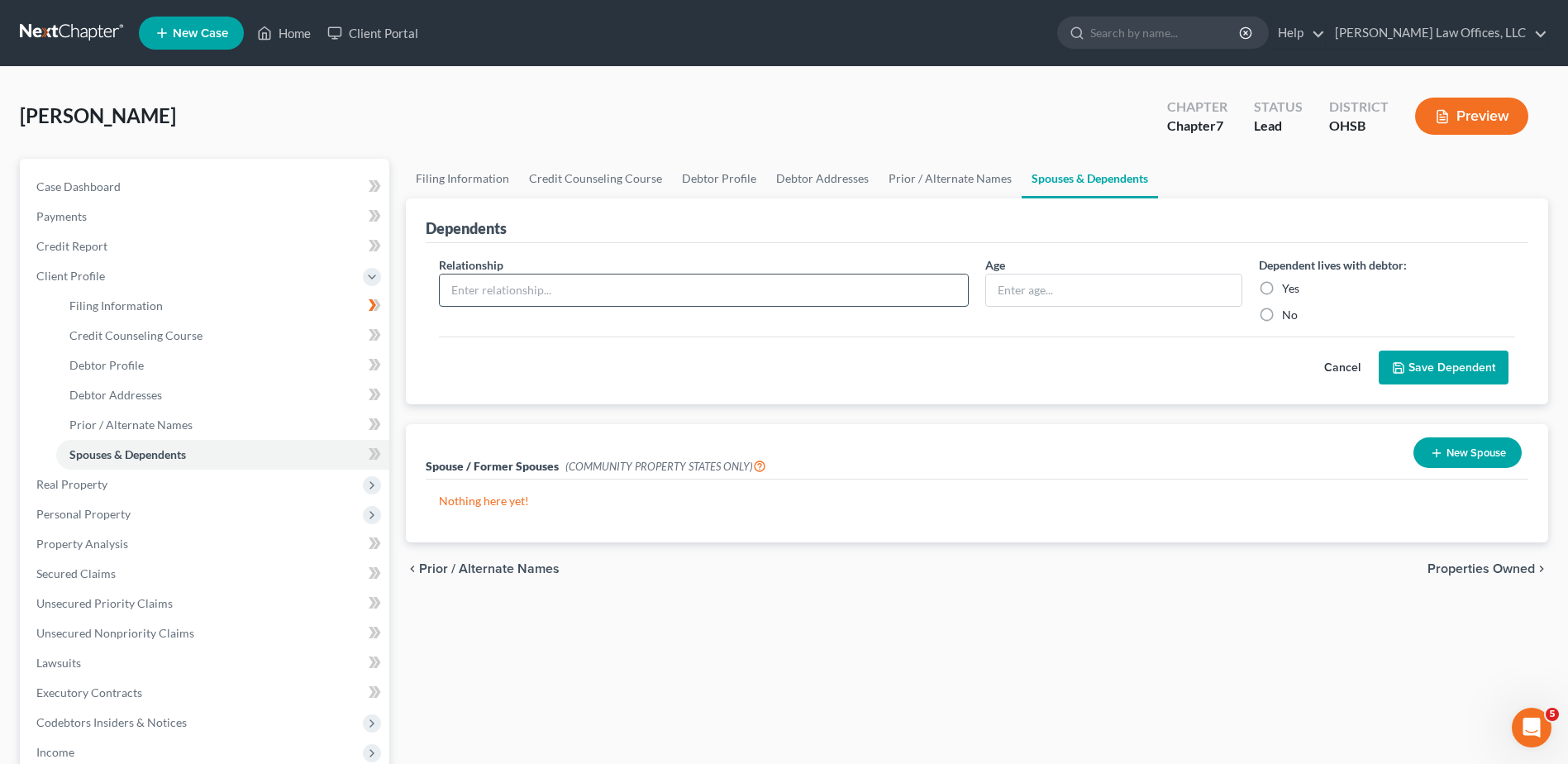
click at [495, 282] on input "text" at bounding box center [703, 290] width 529 height 32
type input "Daughter"
click at [1047, 290] on input "text" at bounding box center [1113, 290] width 255 height 32
type input "3"
click at [1282, 287] on label "Yes" at bounding box center [1291, 288] width 17 height 16
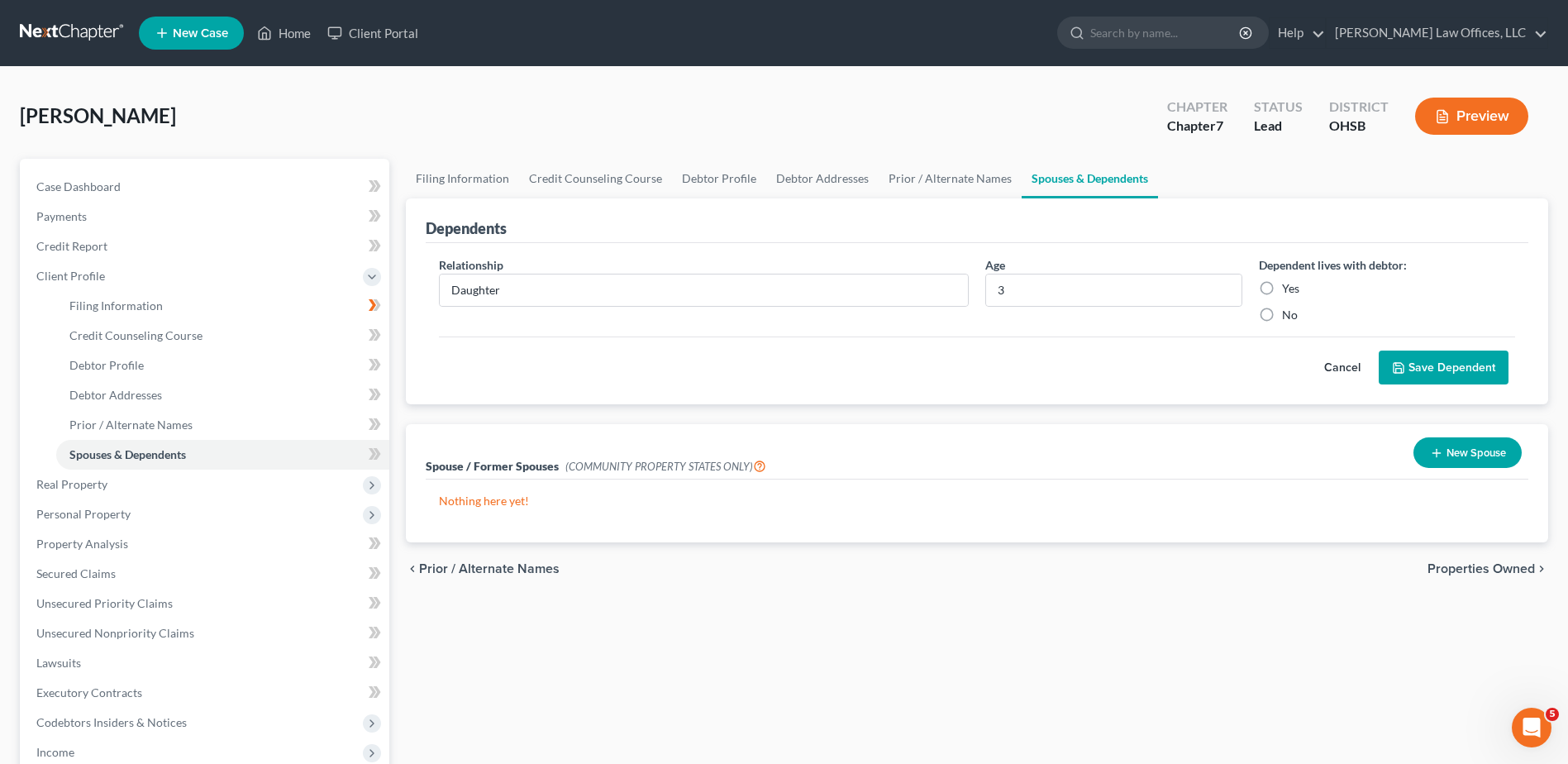
click at [1289, 287] on input "Yes" at bounding box center [1294, 286] width 11 height 11
radio input "true"
click at [1458, 367] on button "Save Dependent" at bounding box center [1444, 368] width 130 height 35
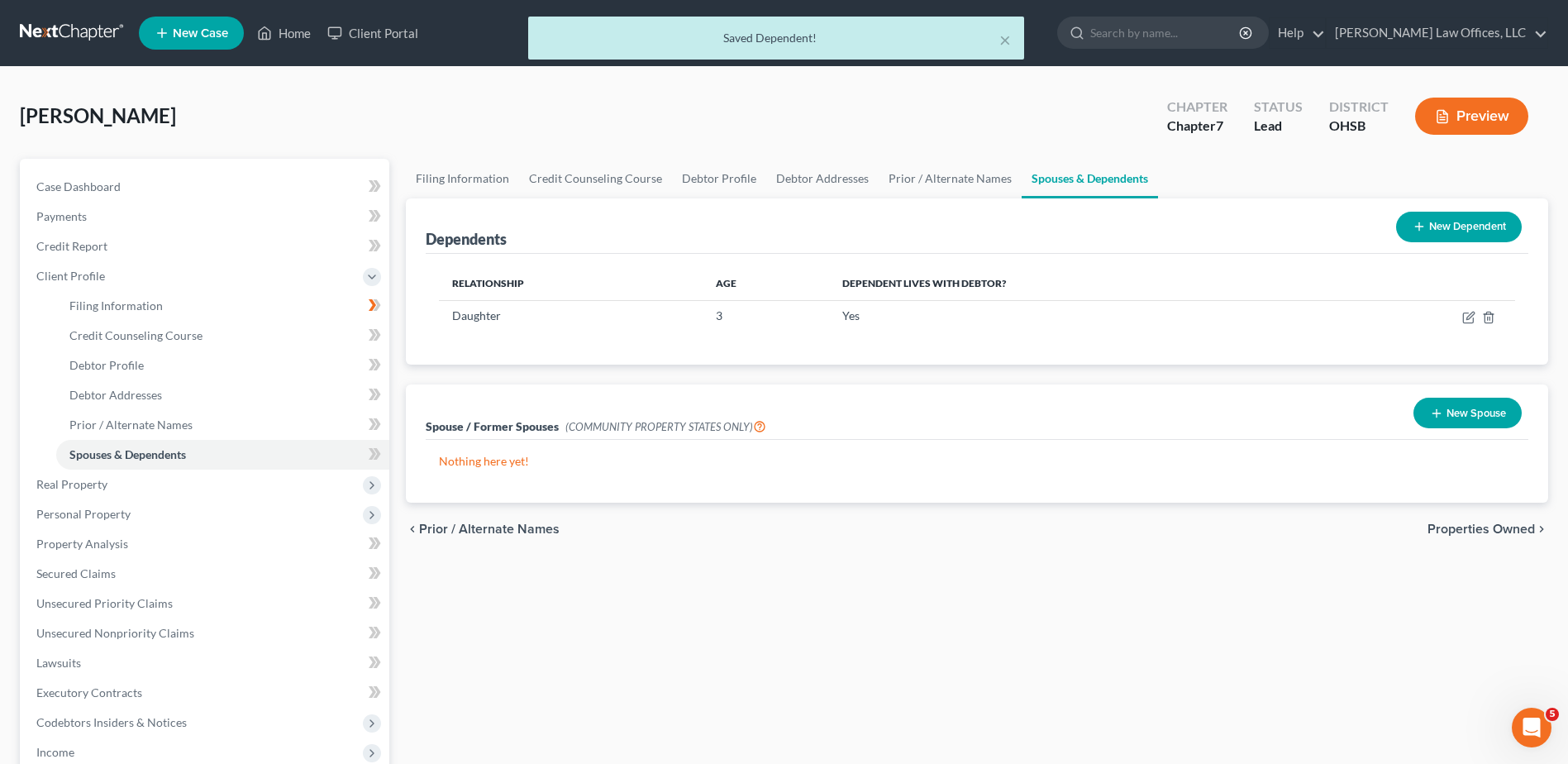
click at [1501, 532] on span "Properties Owned" at bounding box center [1481, 529] width 107 height 14
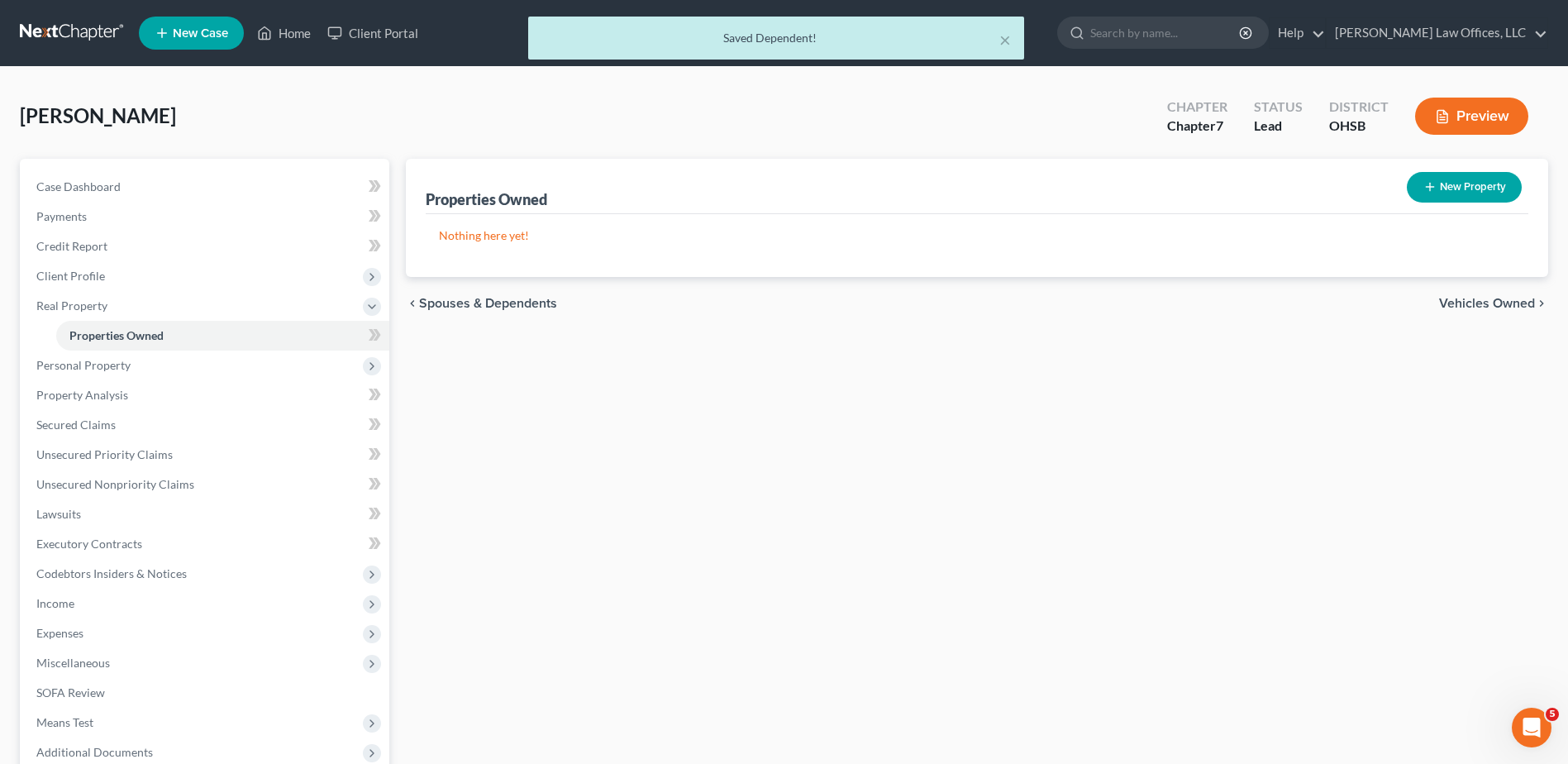
click at [1505, 305] on span "Vehicles Owned" at bounding box center [1487, 304] width 95 height 14
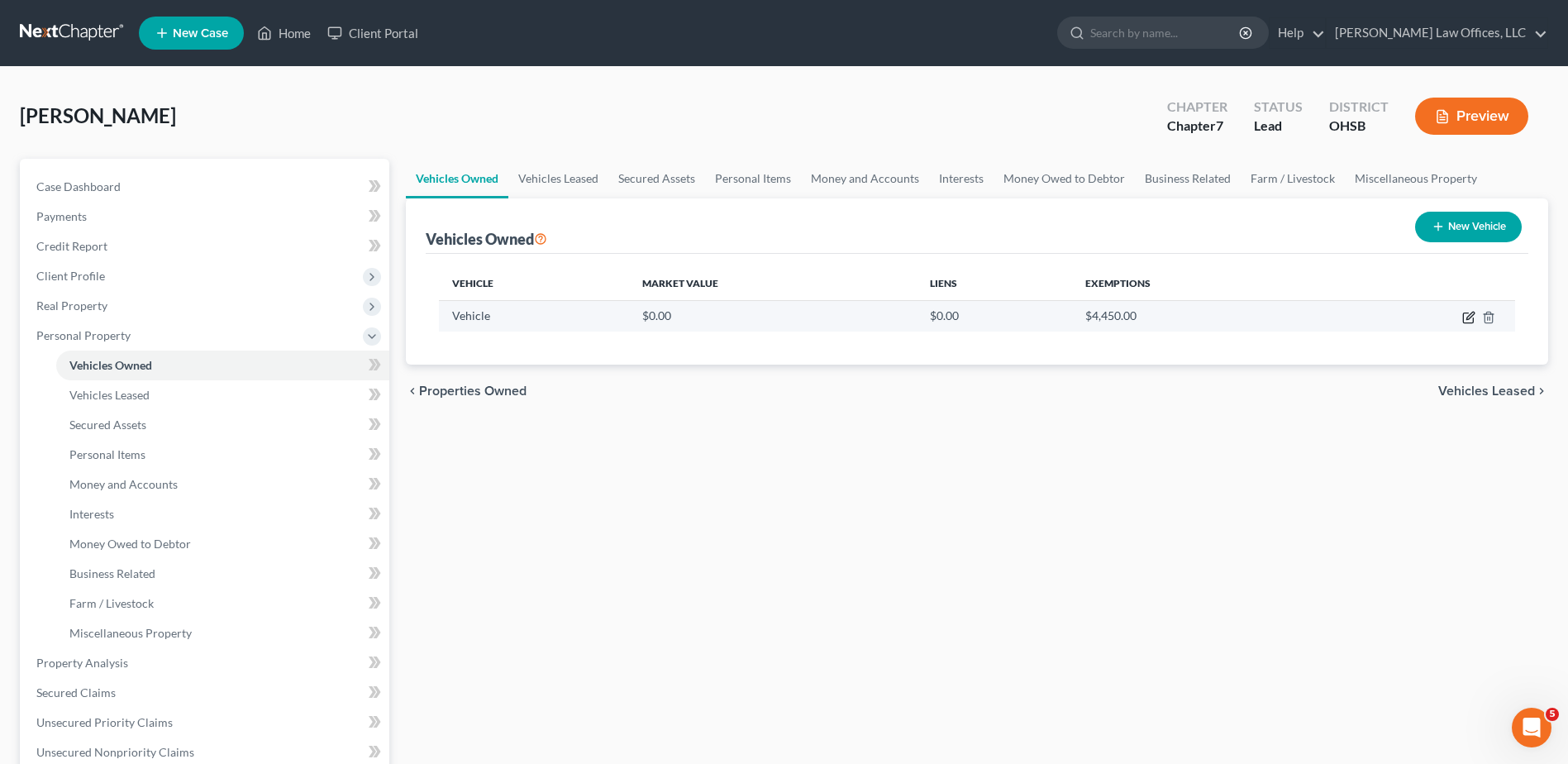
click at [1470, 316] on icon "button" at bounding box center [1469, 317] width 14 height 14
select select "0"
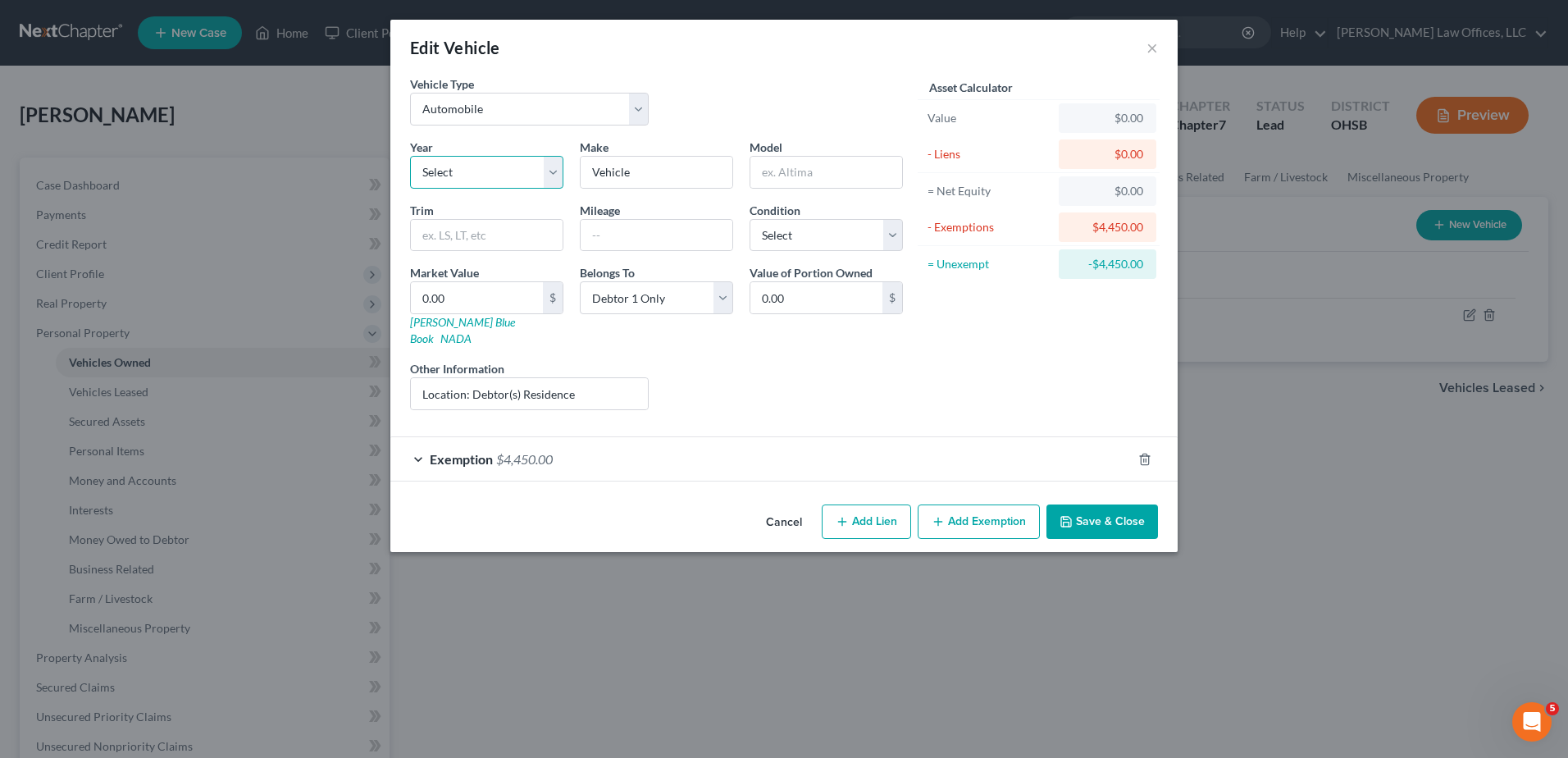
click at [497, 176] on select "Select 2026 2025 2024 2023 2022 2021 2020 2019 2018 2017 2016 2015 2014 2013 20…" at bounding box center [487, 172] width 154 height 33
select select "6"
click at [410, 156] on select "Select 2026 2025 2024 2023 2022 2021 2020 2019 2018 2017 2016 2015 2014 2013 20…" at bounding box center [487, 172] width 154 height 33
drag, startPoint x: 599, startPoint y: 172, endPoint x: 579, endPoint y: 172, distance: 20.0
click at [579, 172] on div "Make * Vehicle" at bounding box center [657, 164] width 170 height 50
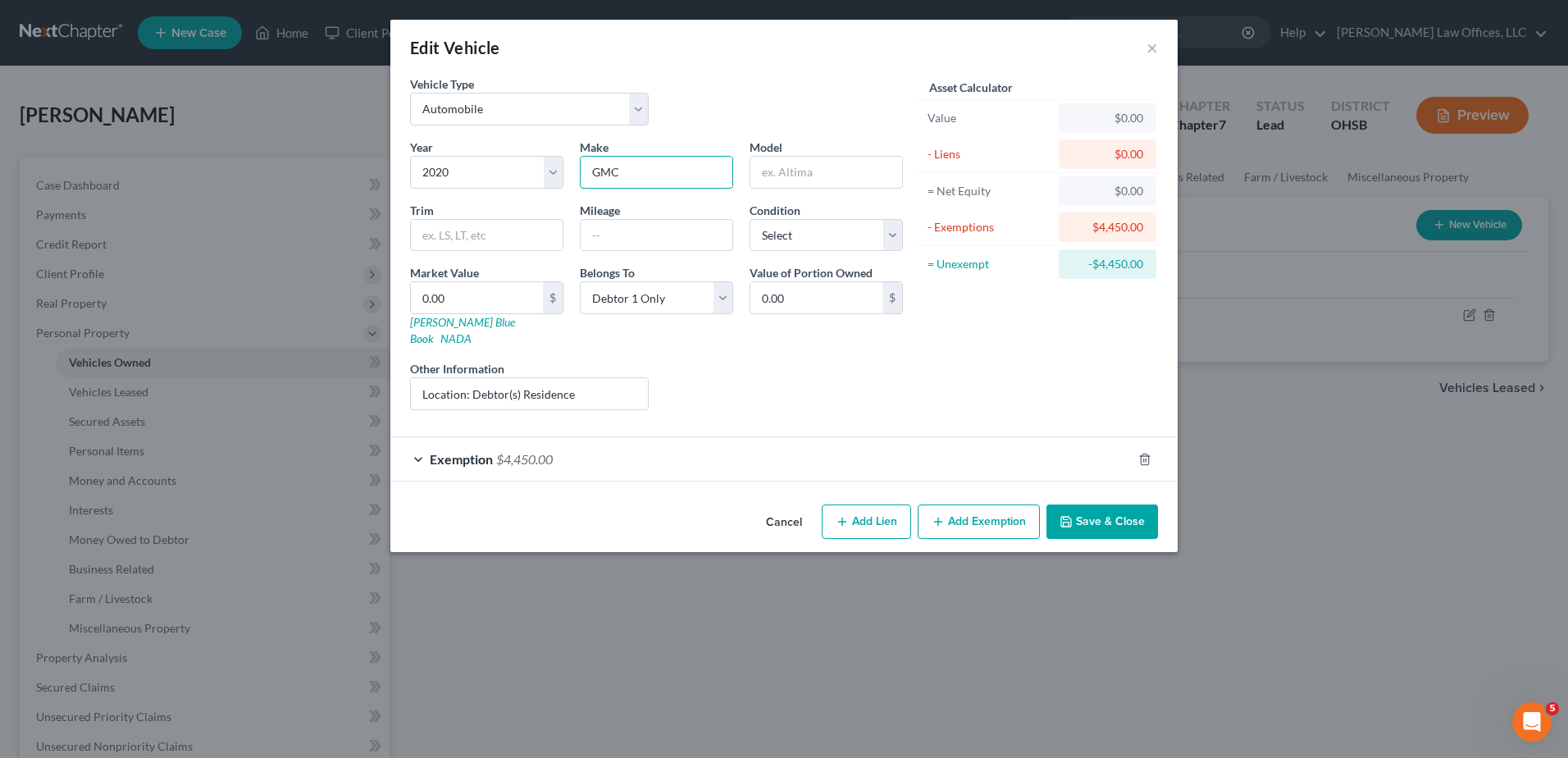
type input "GMC"
type input "Terrain"
click at [647, 236] on input "text" at bounding box center [657, 235] width 152 height 31
type input "70,000"
type input "1"
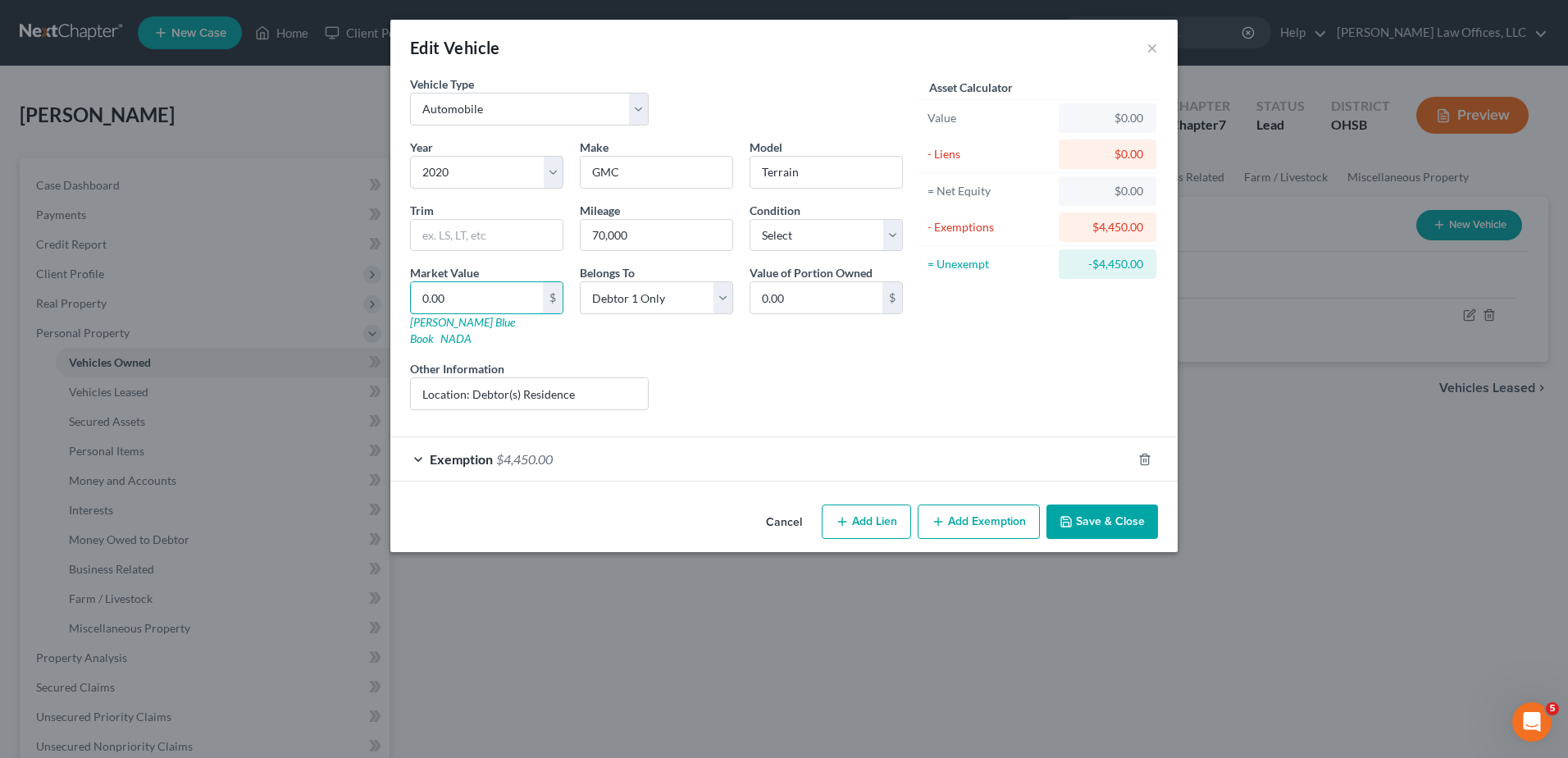
type input "1.00"
type input "14"
type input "14.00"
type input "140"
type input "140.00"
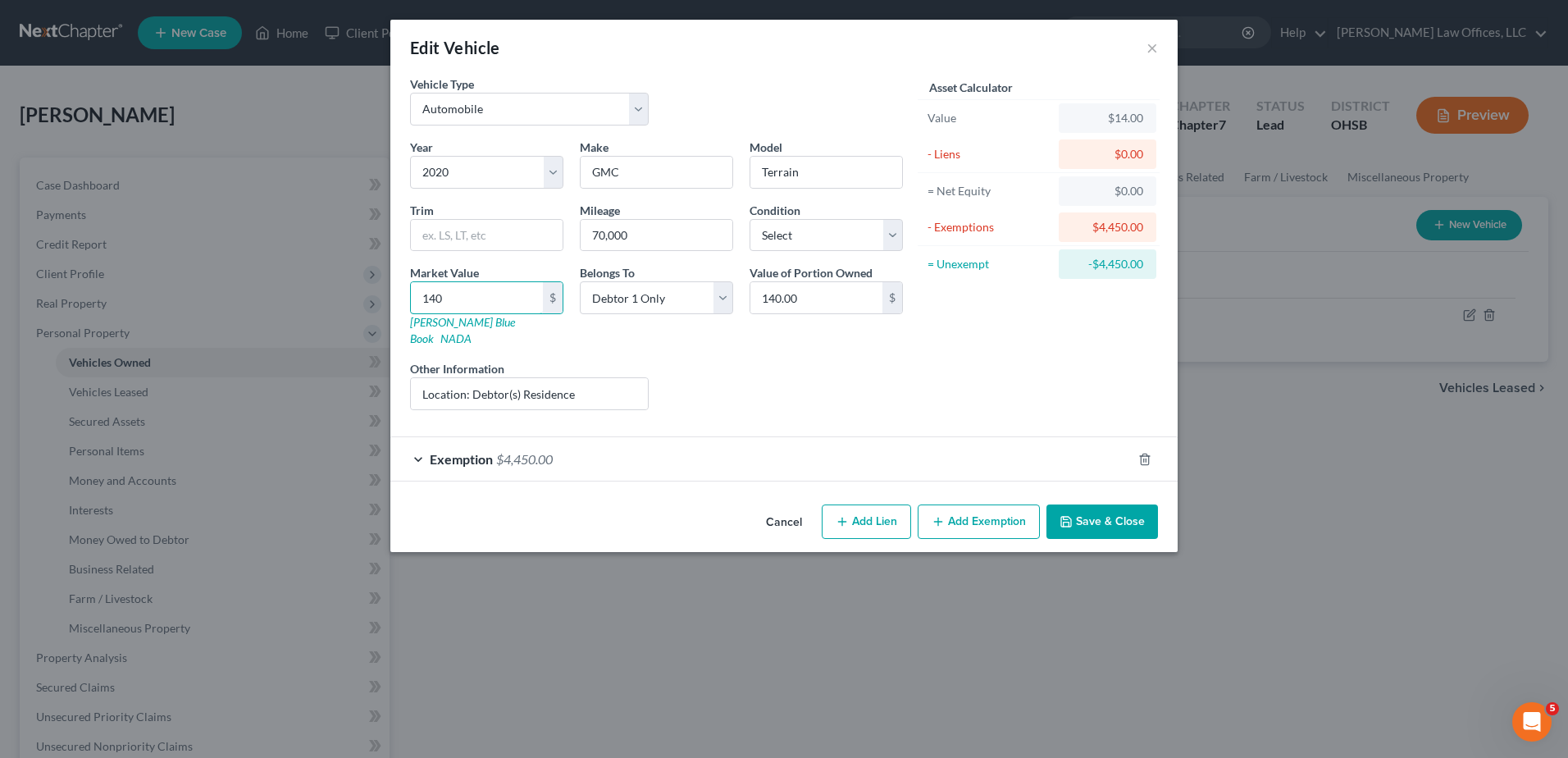
type input "1407"
type input "1,407.00"
type input "1,4075"
type input "14,075.00"
type input "14,075"
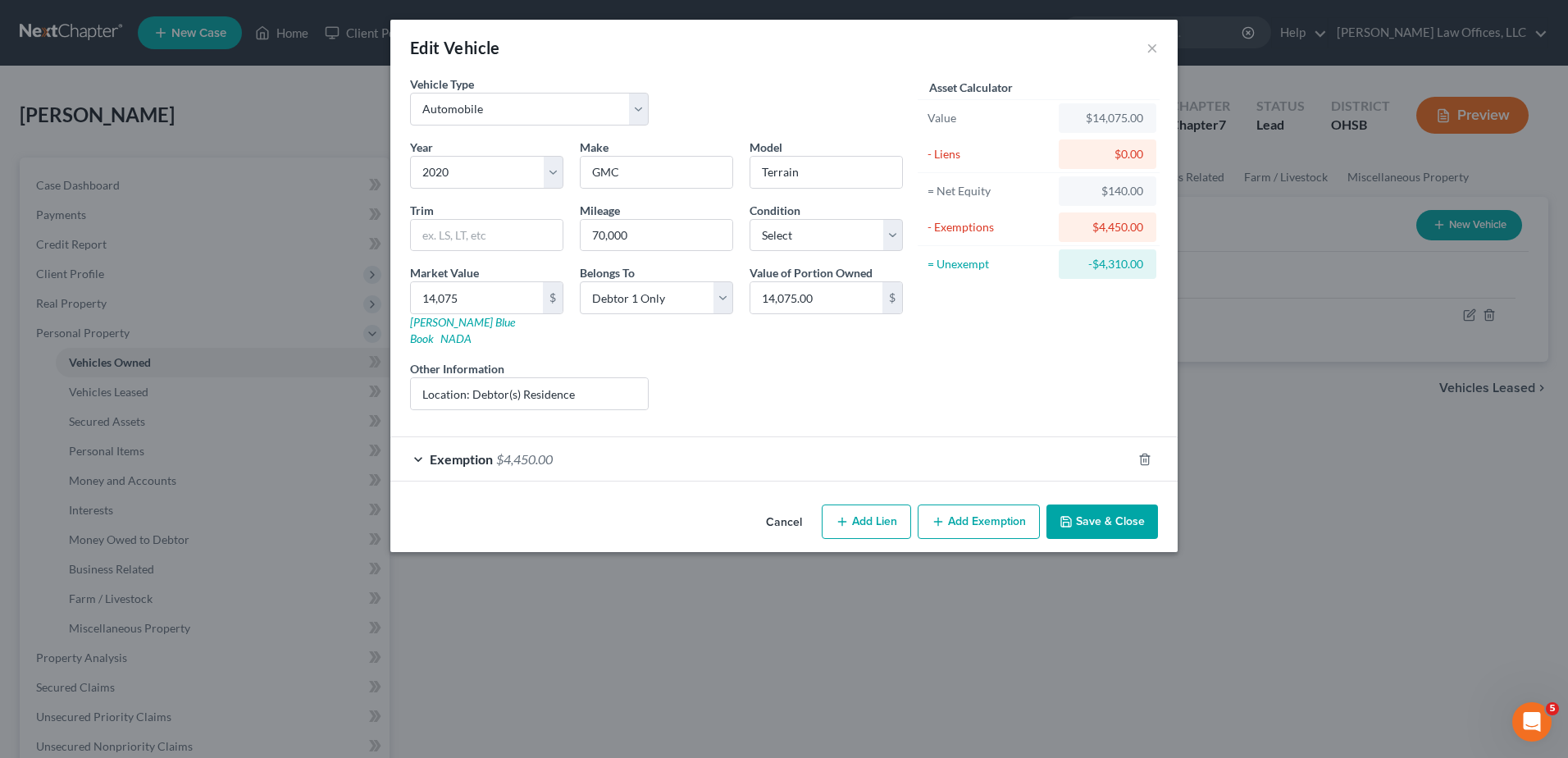
click at [1086, 510] on button "Save & Close" at bounding box center [1102, 521] width 112 height 35
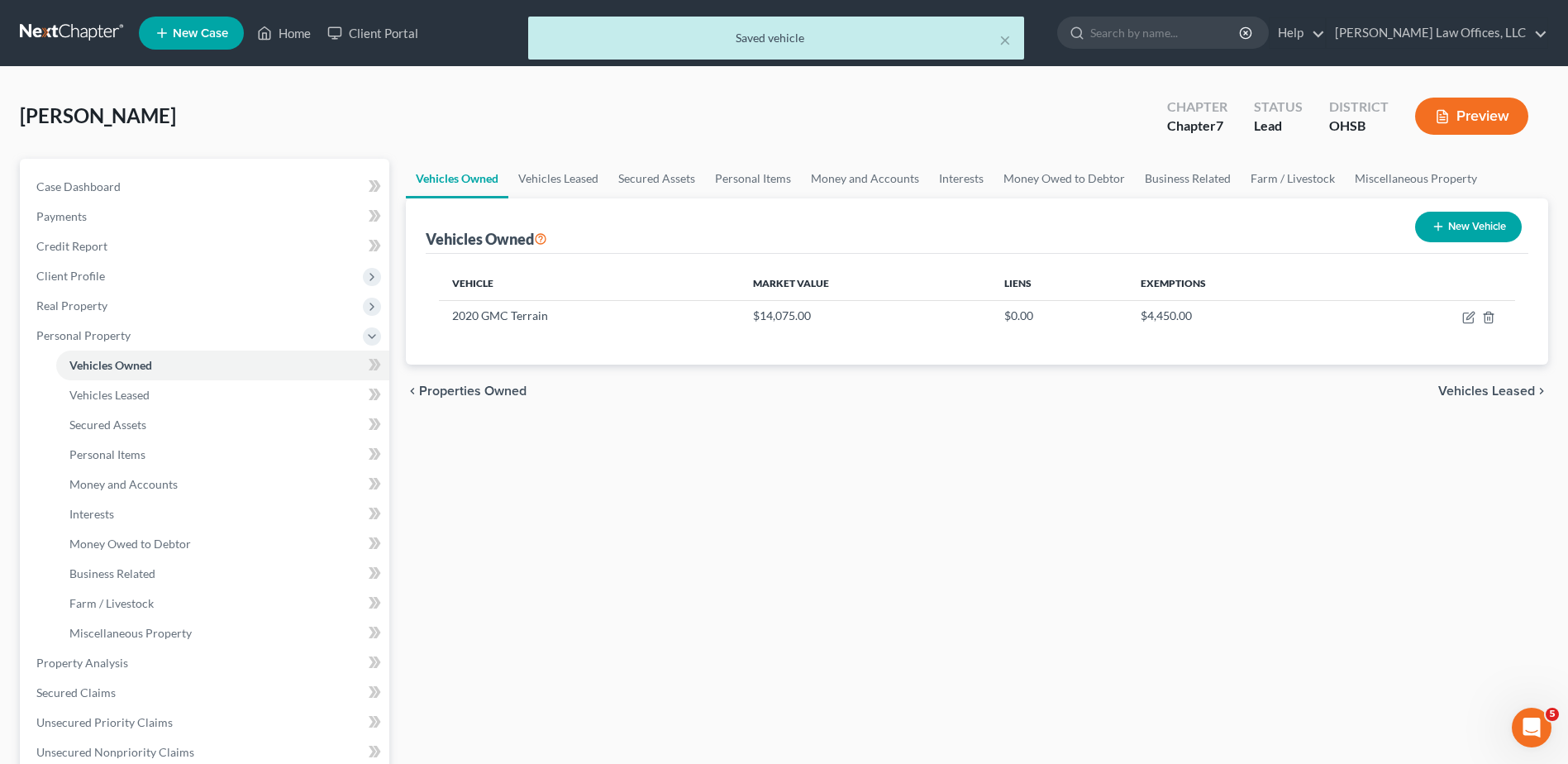
click at [1462, 387] on span "Vehicles Leased" at bounding box center [1486, 391] width 96 height 14
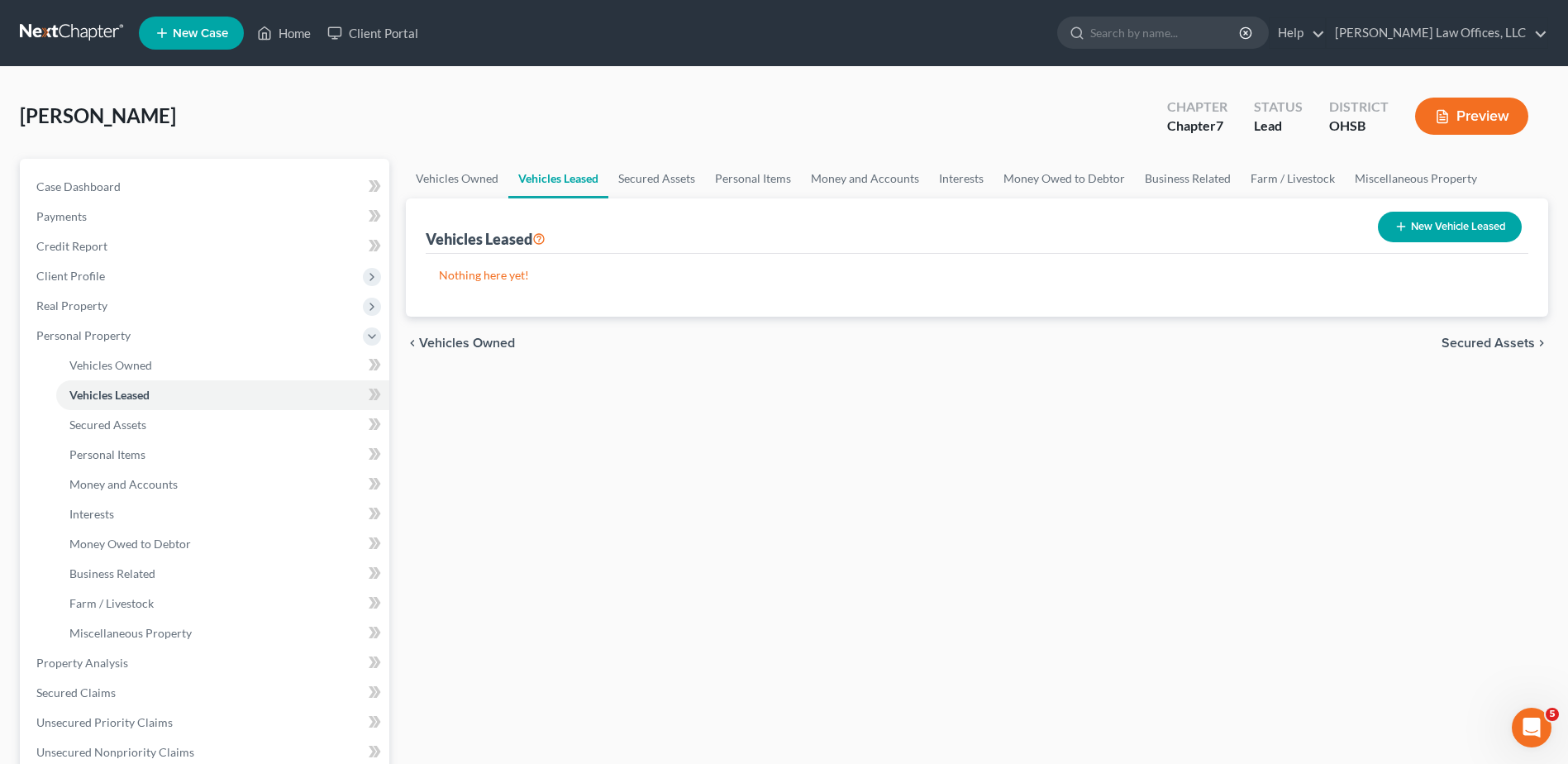
click at [1460, 344] on span "Secured Assets" at bounding box center [1489, 343] width 94 height 14
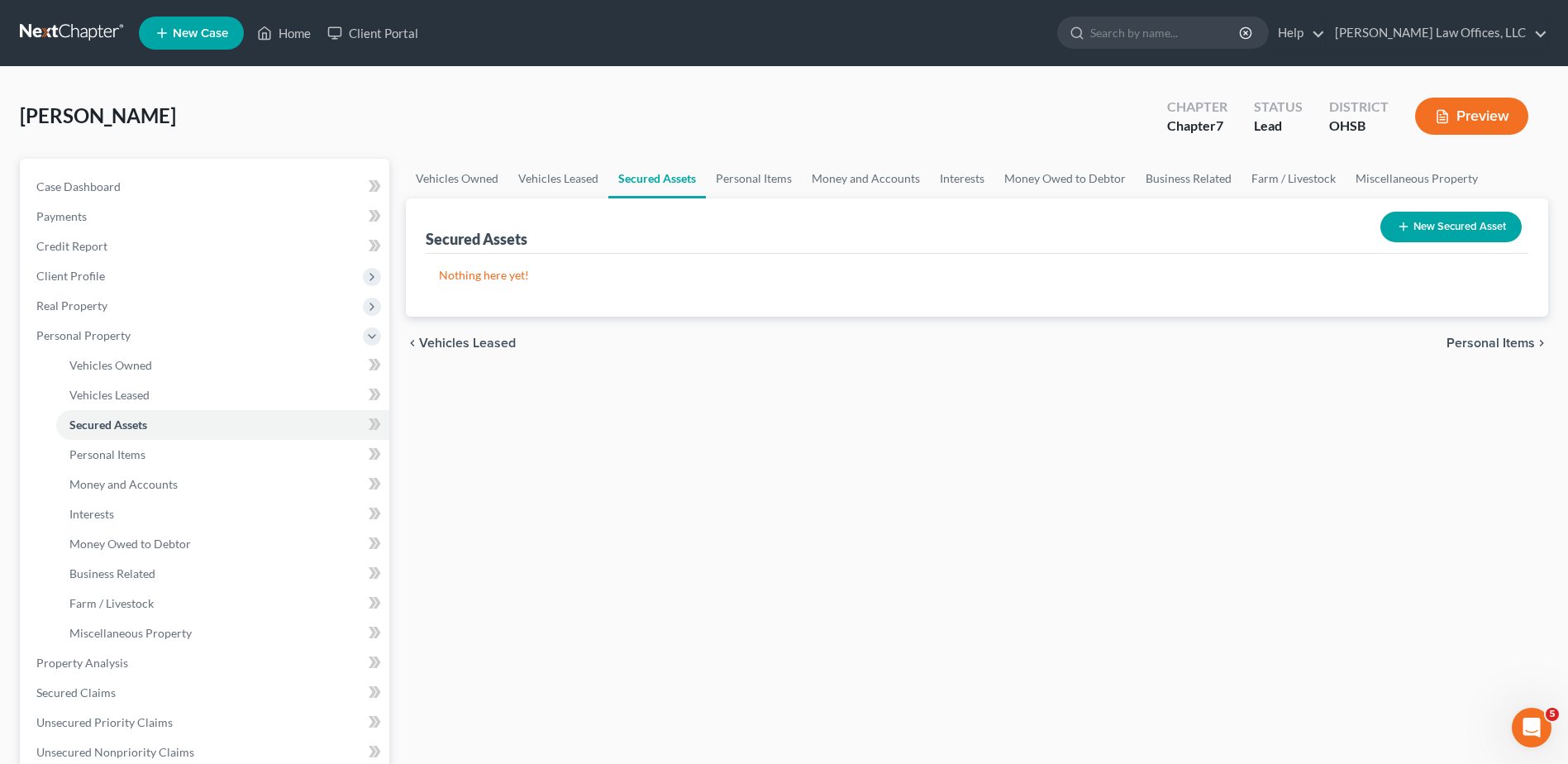
click at [1454, 343] on span "Personal Items" at bounding box center [1491, 343] width 88 height 14
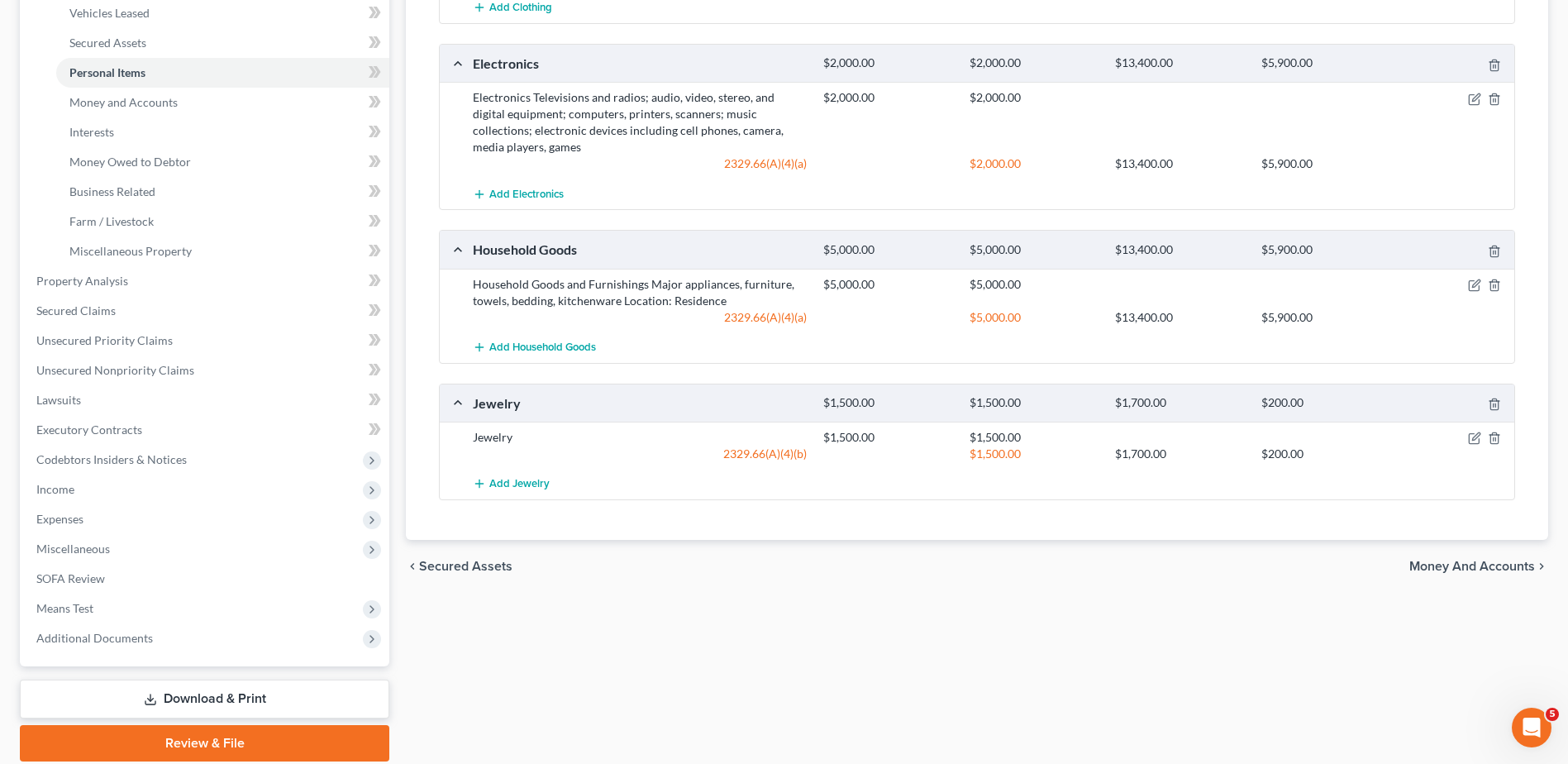
scroll to position [442, 0]
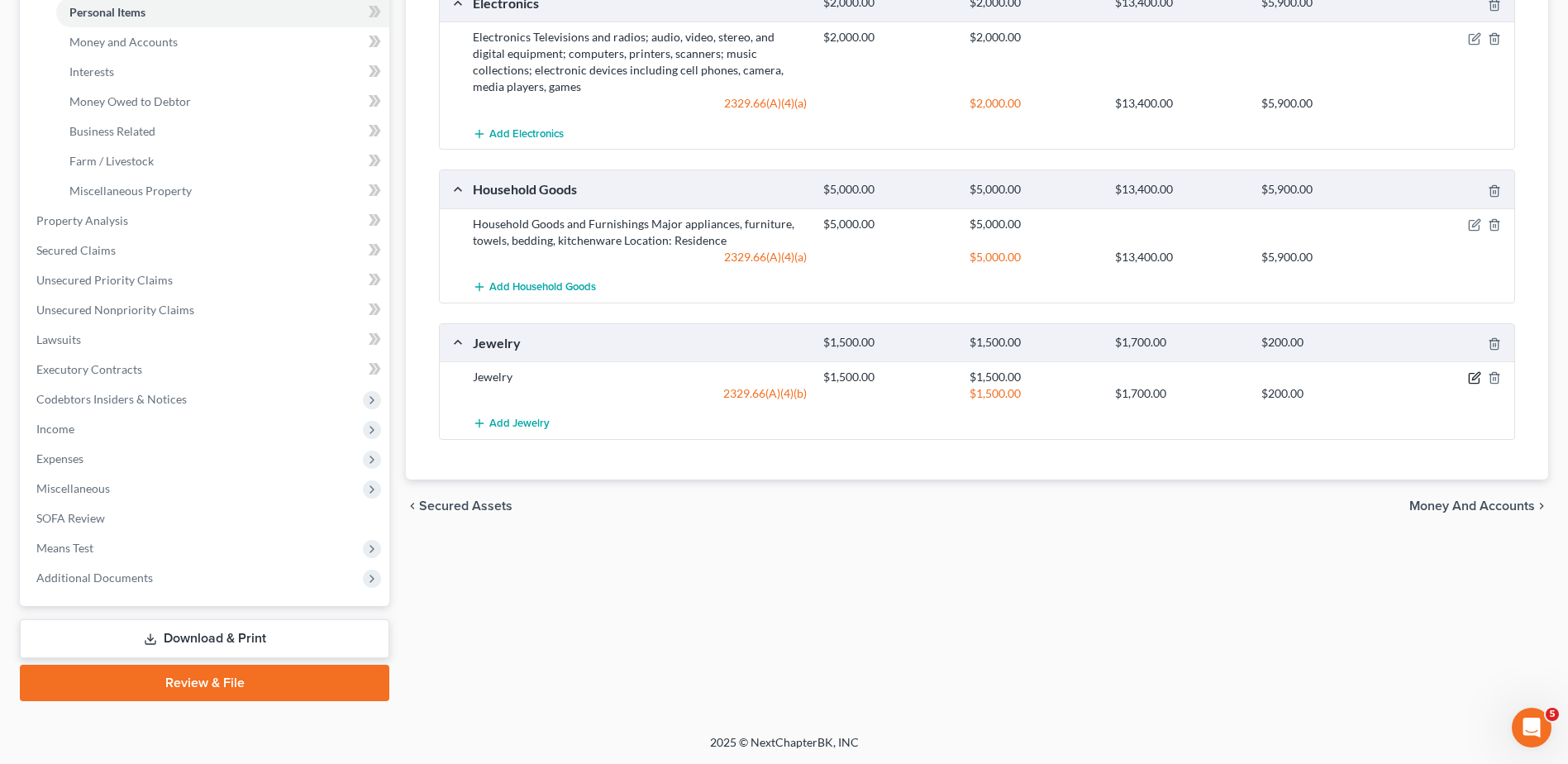
click at [1473, 379] on icon "button" at bounding box center [1476, 377] width 7 height 7
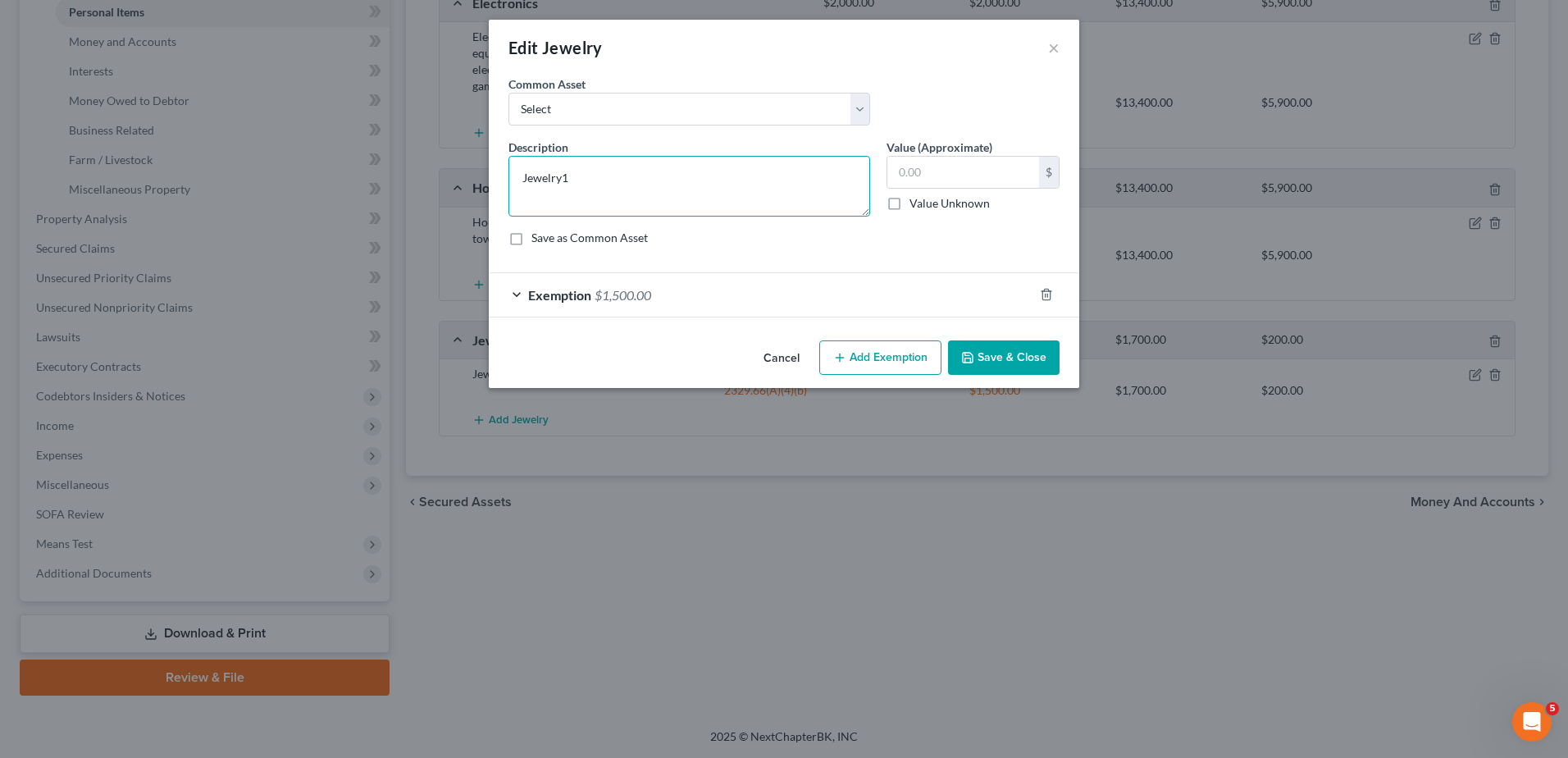
type textarea "Jewelry"
click at [968, 181] on input "text" at bounding box center [963, 172] width 152 height 31
type input "1,000"
click at [704, 299] on div "Exemption $1,500.00" at bounding box center [760, 295] width 544 height 44
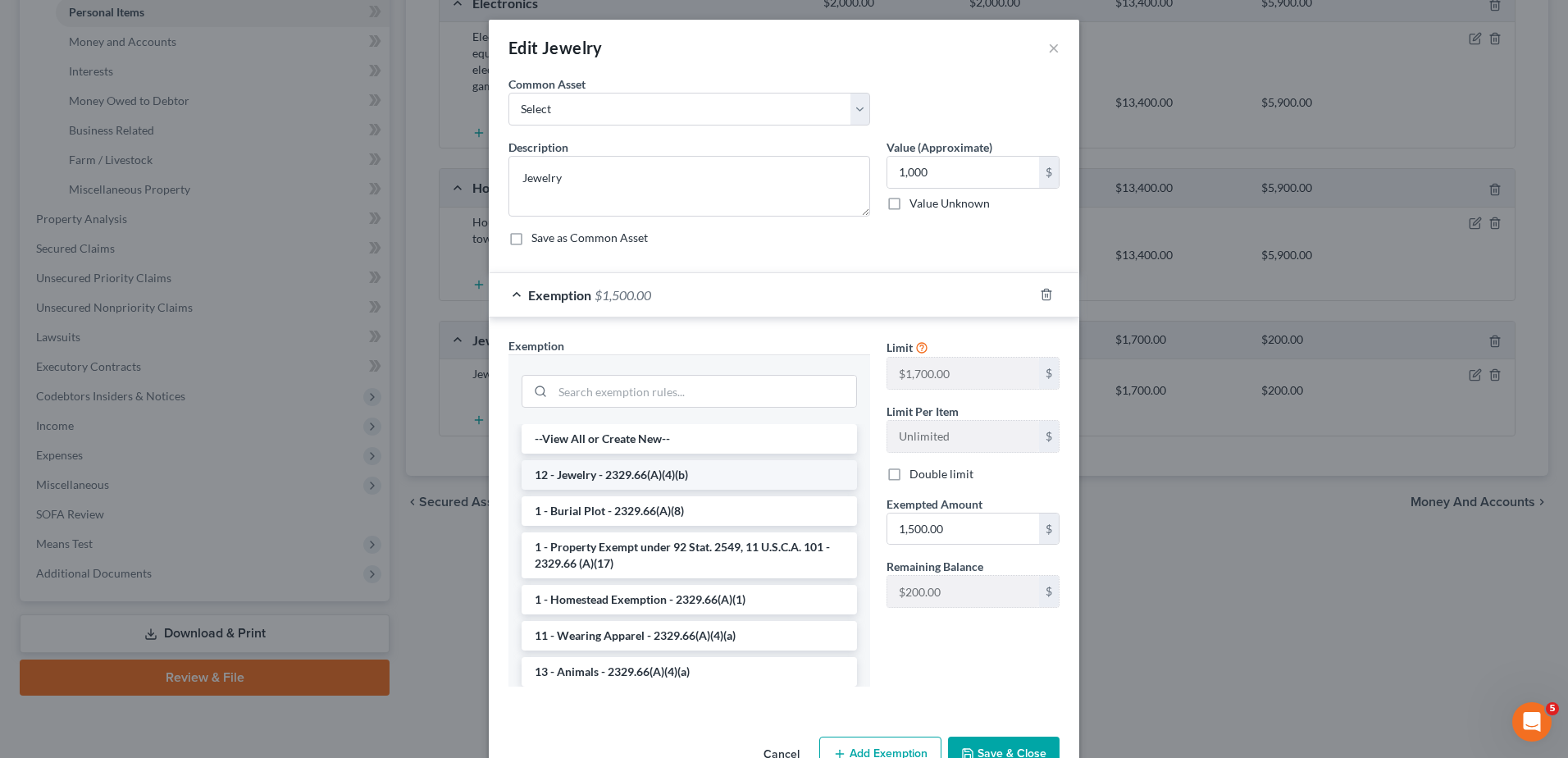
click at [640, 481] on li "12 - Jewelry - 2329.66(A)(4)(b)" at bounding box center [689, 475] width 335 height 29
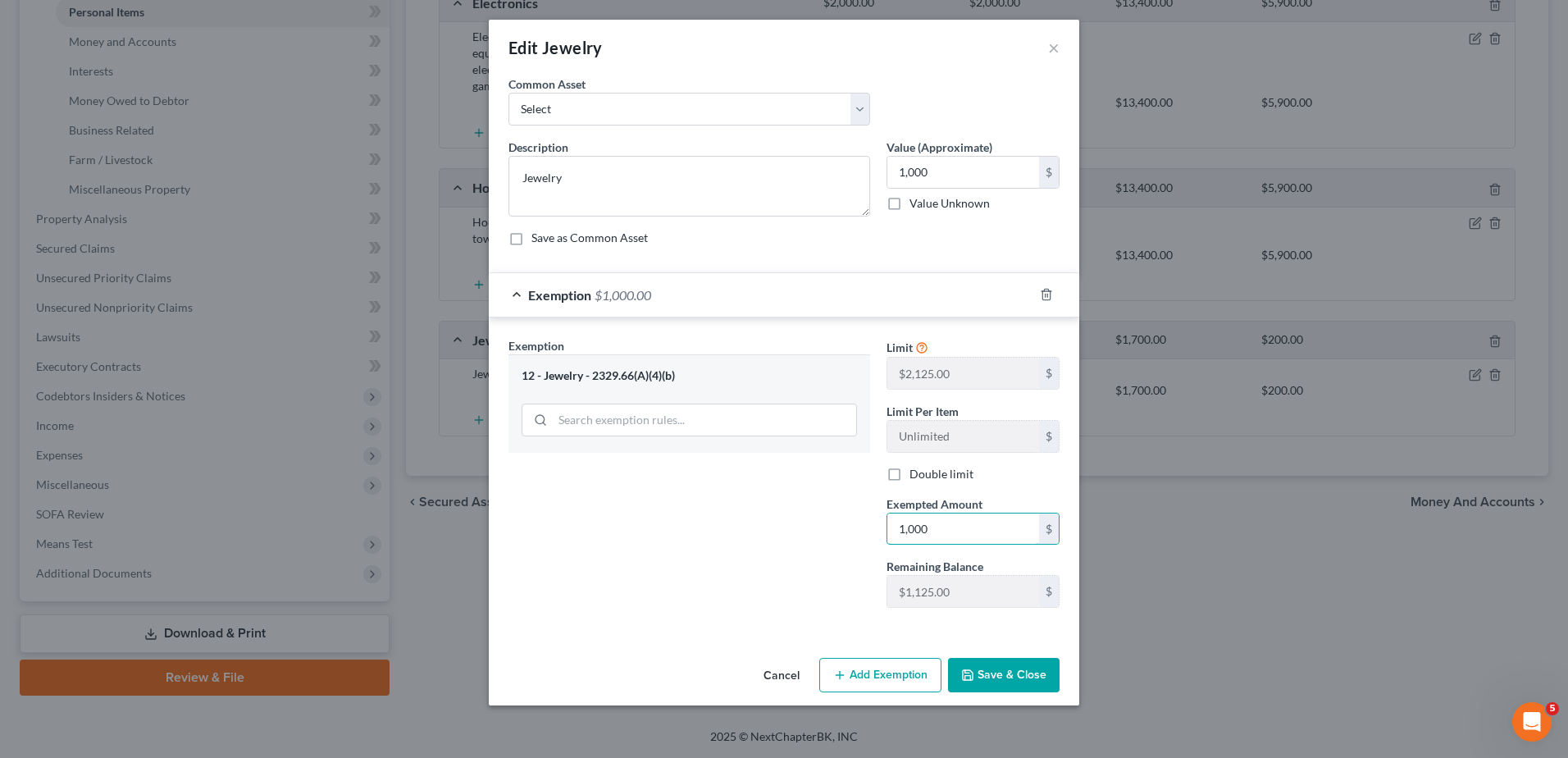
type input "1,000"
click at [1010, 673] on button "Save & Close" at bounding box center [1003, 675] width 112 height 35
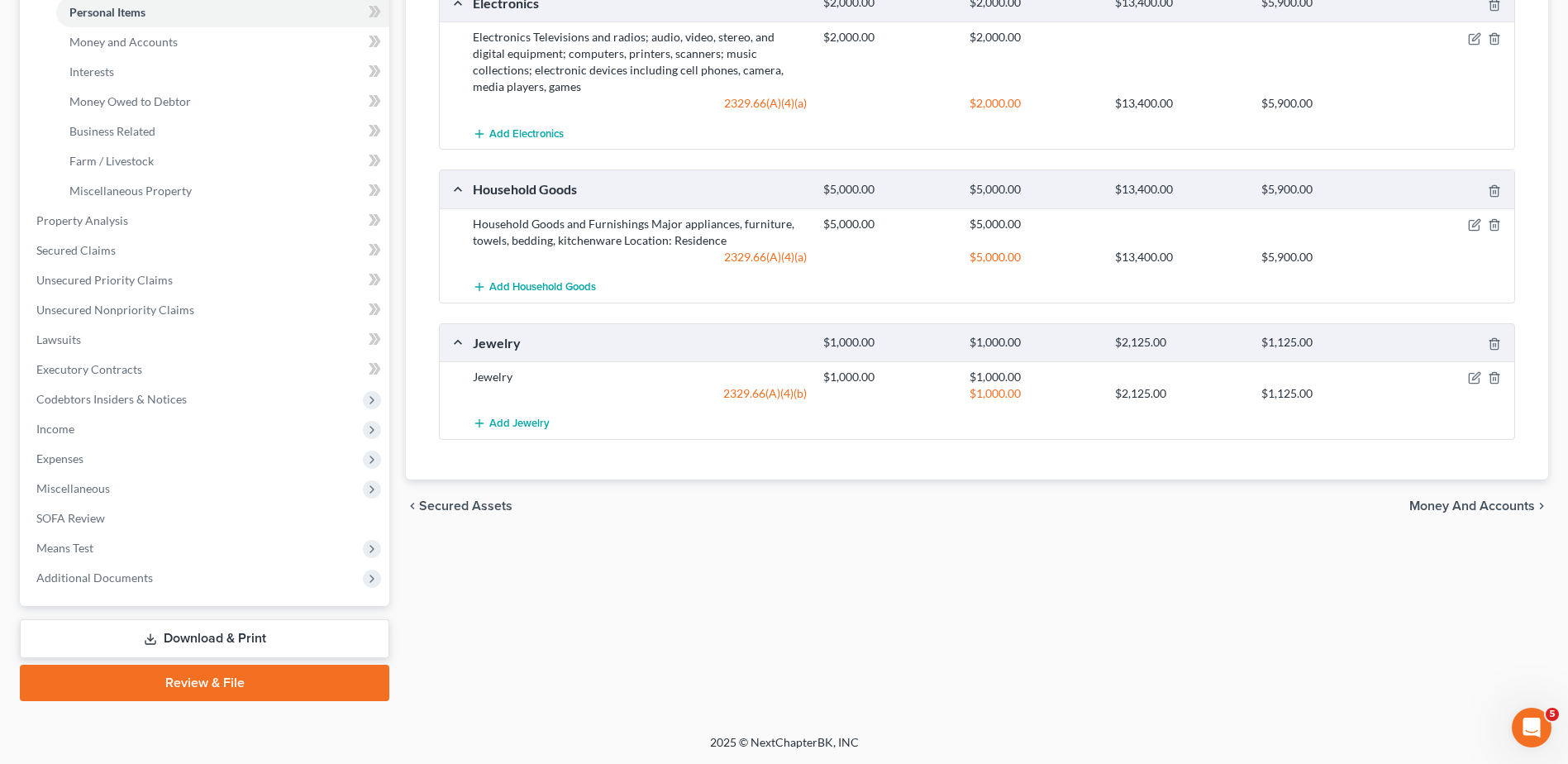
click at [1447, 507] on span "Money and Accounts" at bounding box center [1473, 505] width 126 height 14
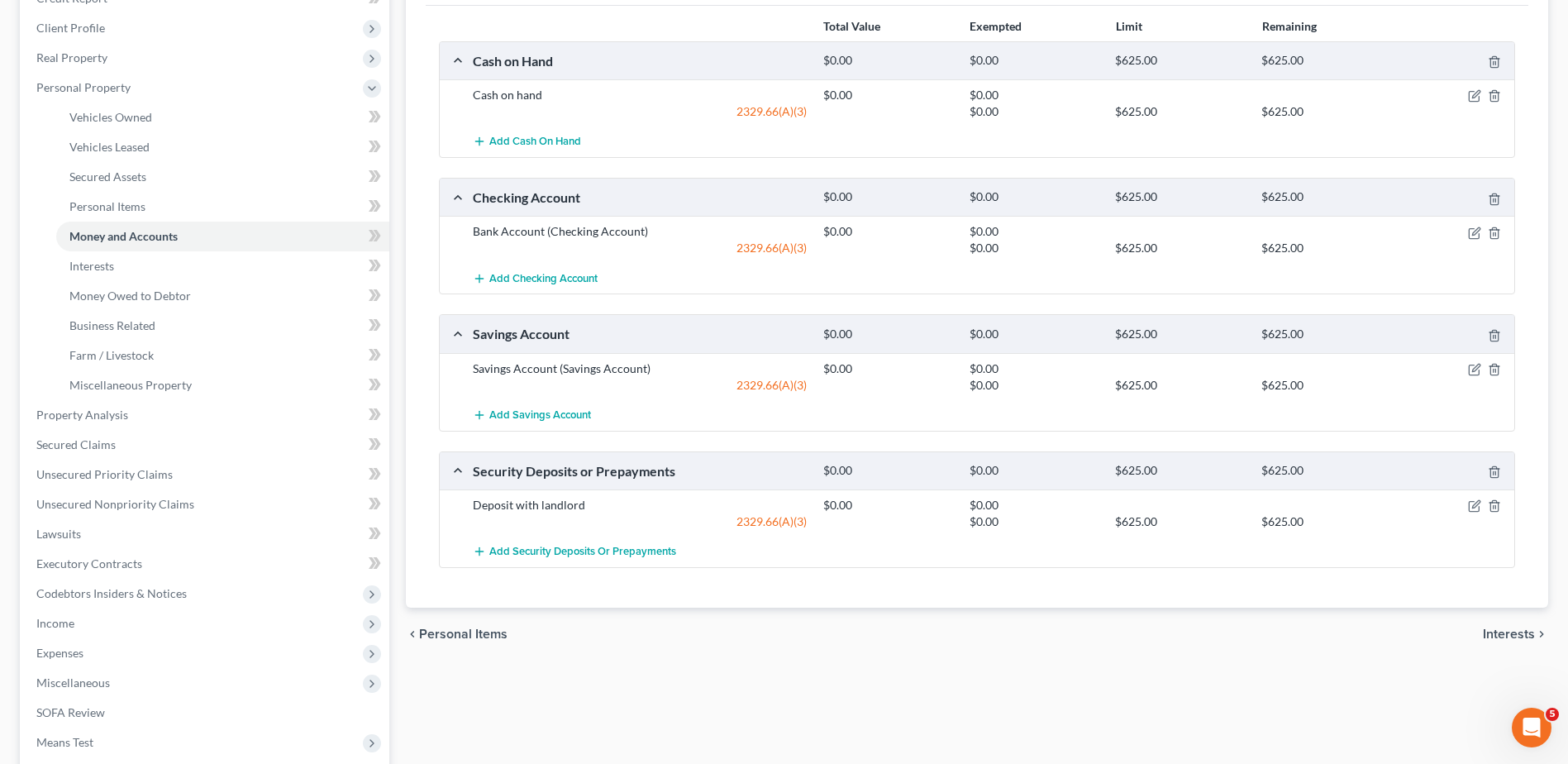
scroll to position [166, 0]
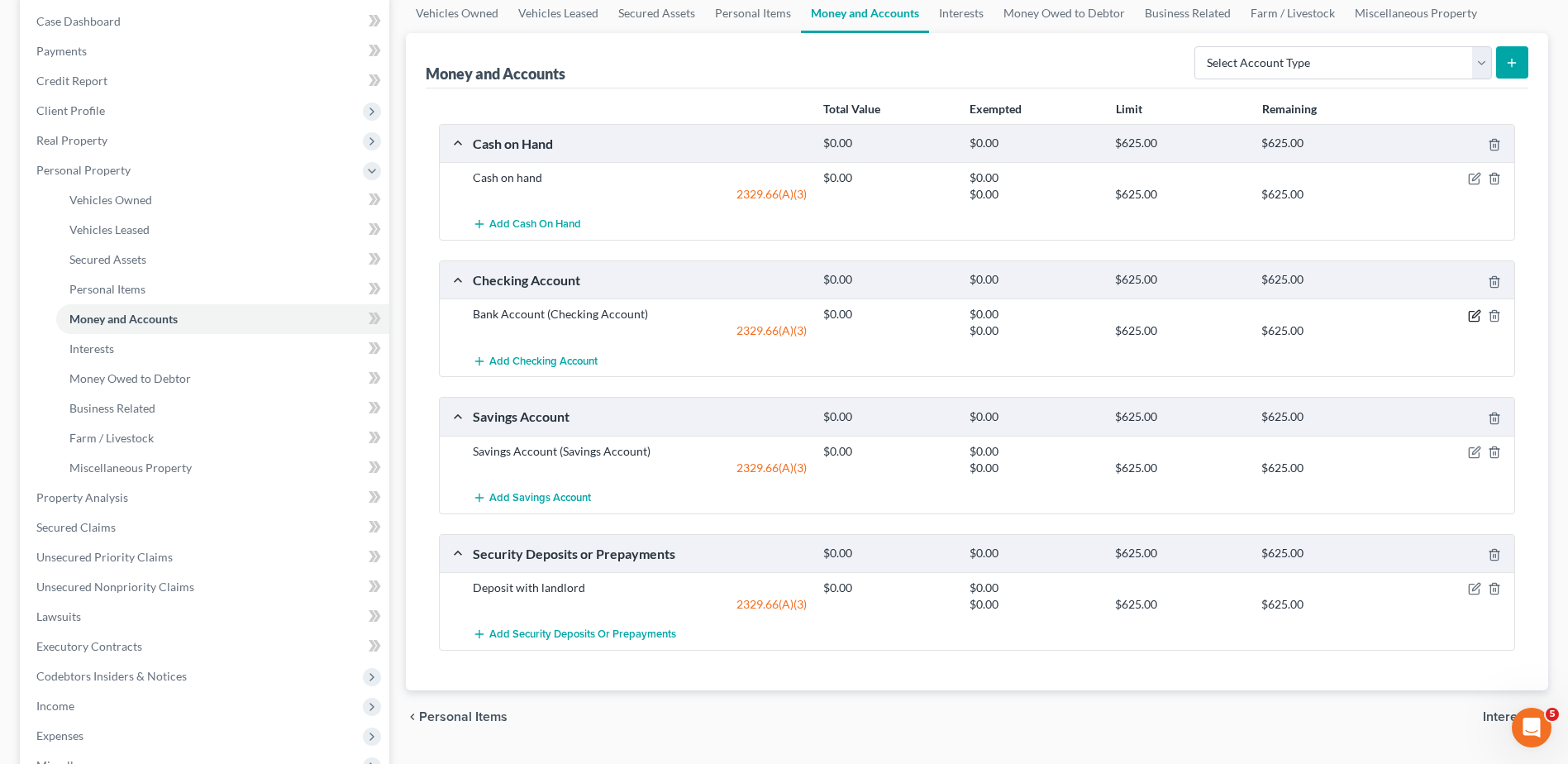
click at [1473, 316] on icon "button" at bounding box center [1476, 314] width 7 height 7
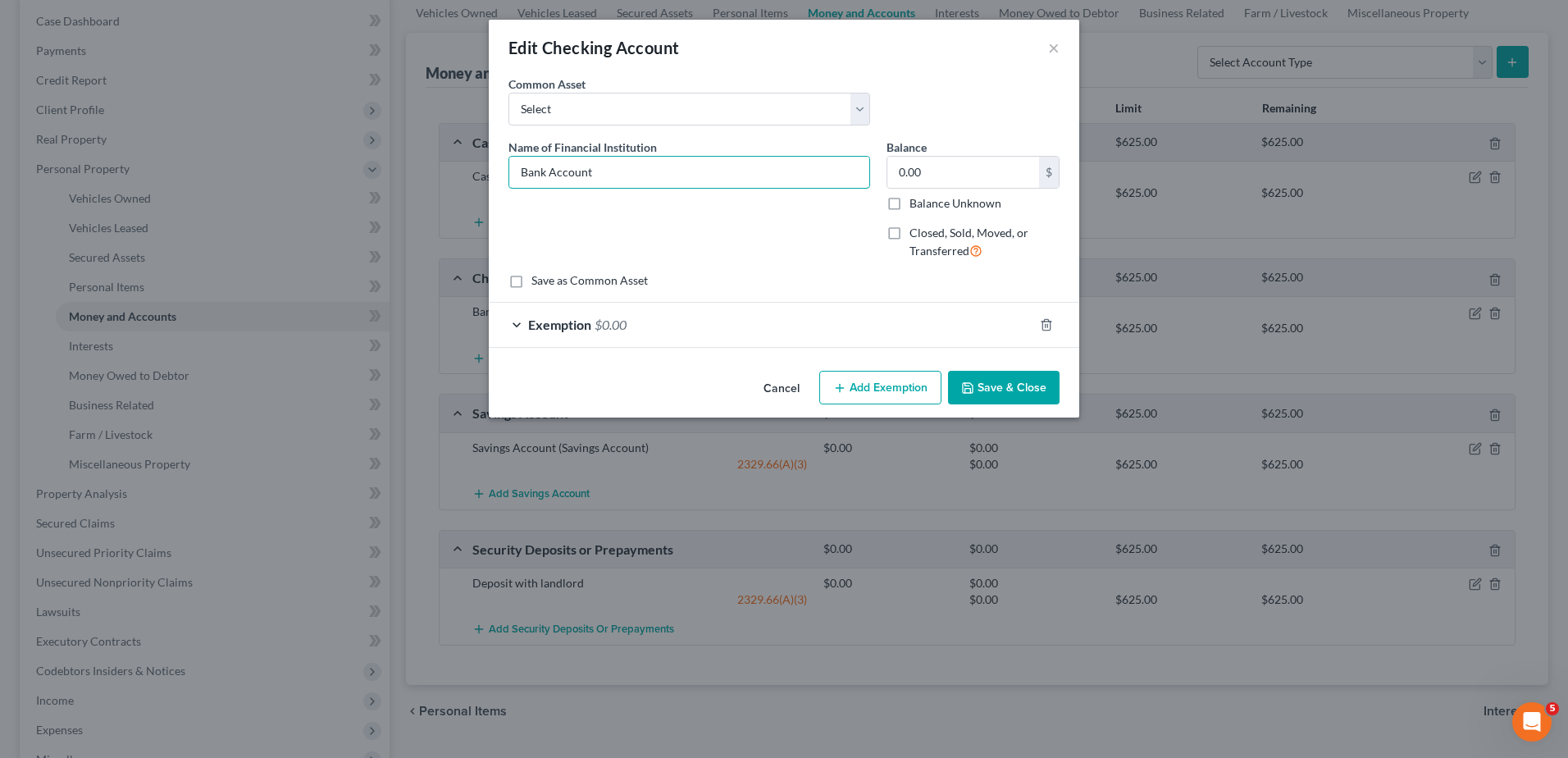
drag, startPoint x: 613, startPoint y: 173, endPoint x: 444, endPoint y: 170, distance: 169.0
click at [444, 170] on div "Edit Checking Account × An exemption set must first be selected from the Filing…" at bounding box center [784, 379] width 1568 height 758
type input "PNC Checking 8893"
click at [1040, 391] on button "Save & Close" at bounding box center [1003, 388] width 112 height 35
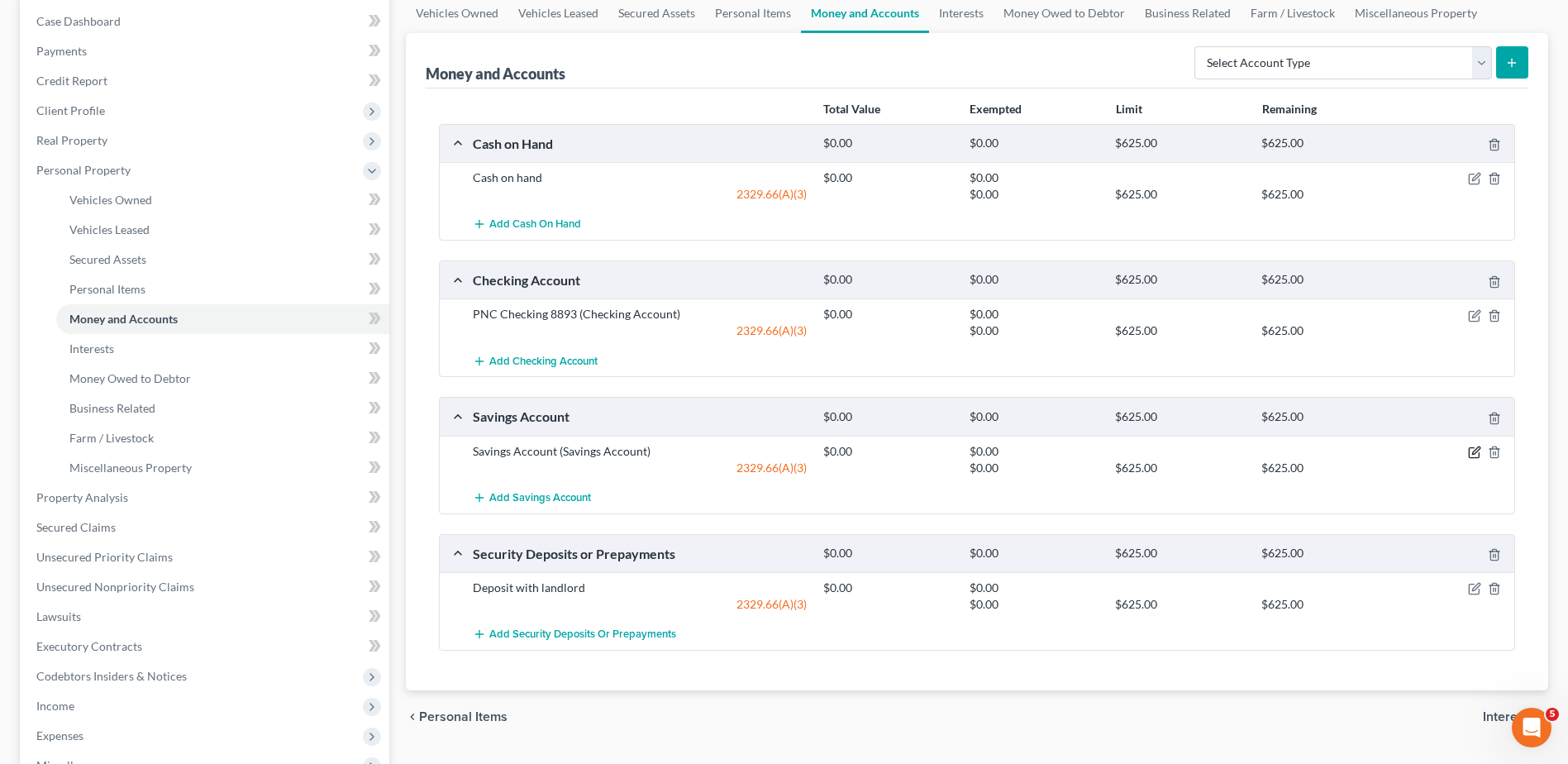
click at [1474, 450] on icon "button" at bounding box center [1474, 452] width 14 height 14
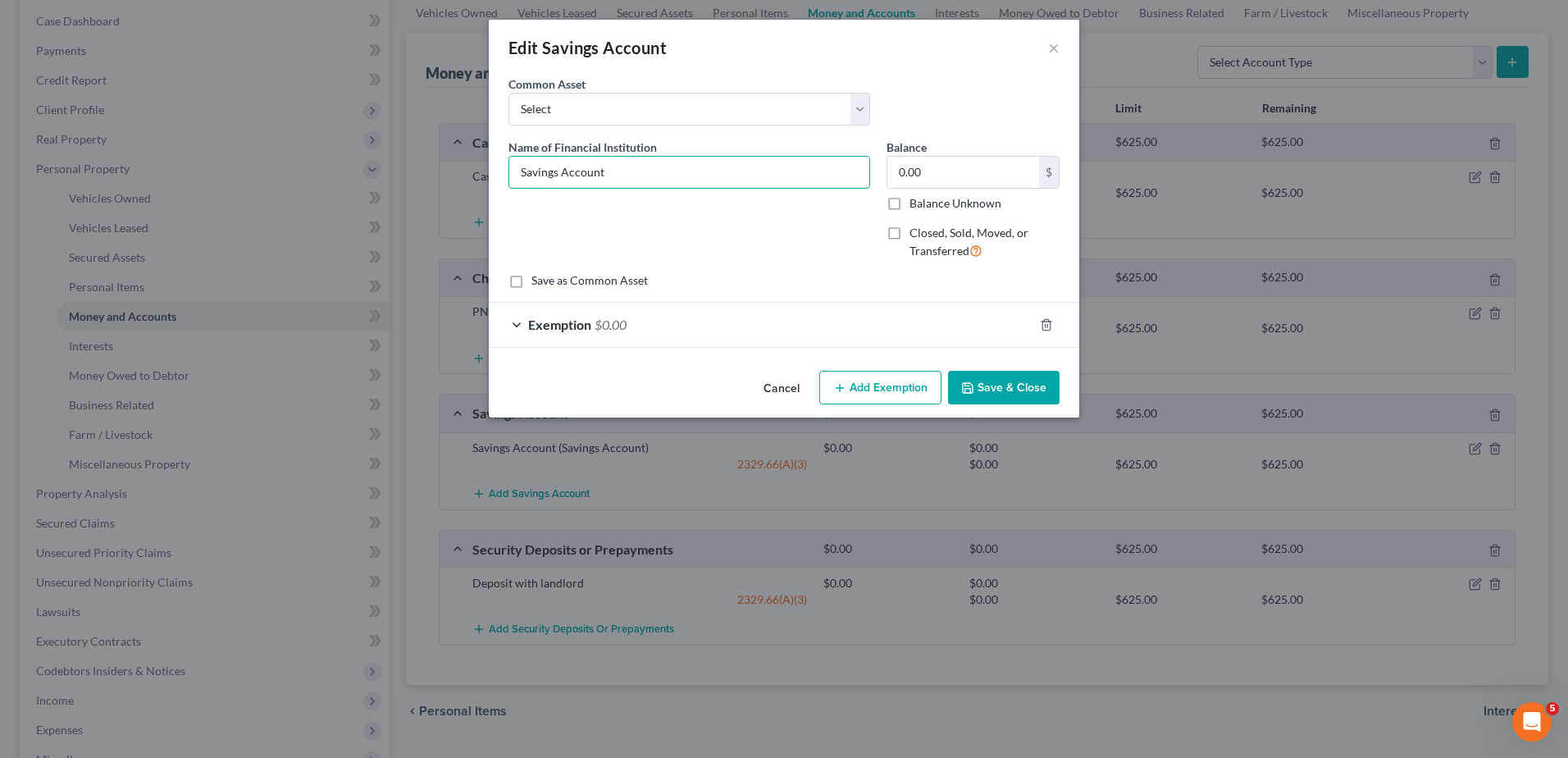
drag, startPoint x: 617, startPoint y: 179, endPoint x: 482, endPoint y: 176, distance: 135.0
click at [482, 176] on div "Edit Savings Account × An exemption set must first be selected from the Filing …" at bounding box center [784, 379] width 1568 height 758
type input "PNC Savings 8906"
click at [1013, 380] on button "Save & Close" at bounding box center [1003, 388] width 112 height 35
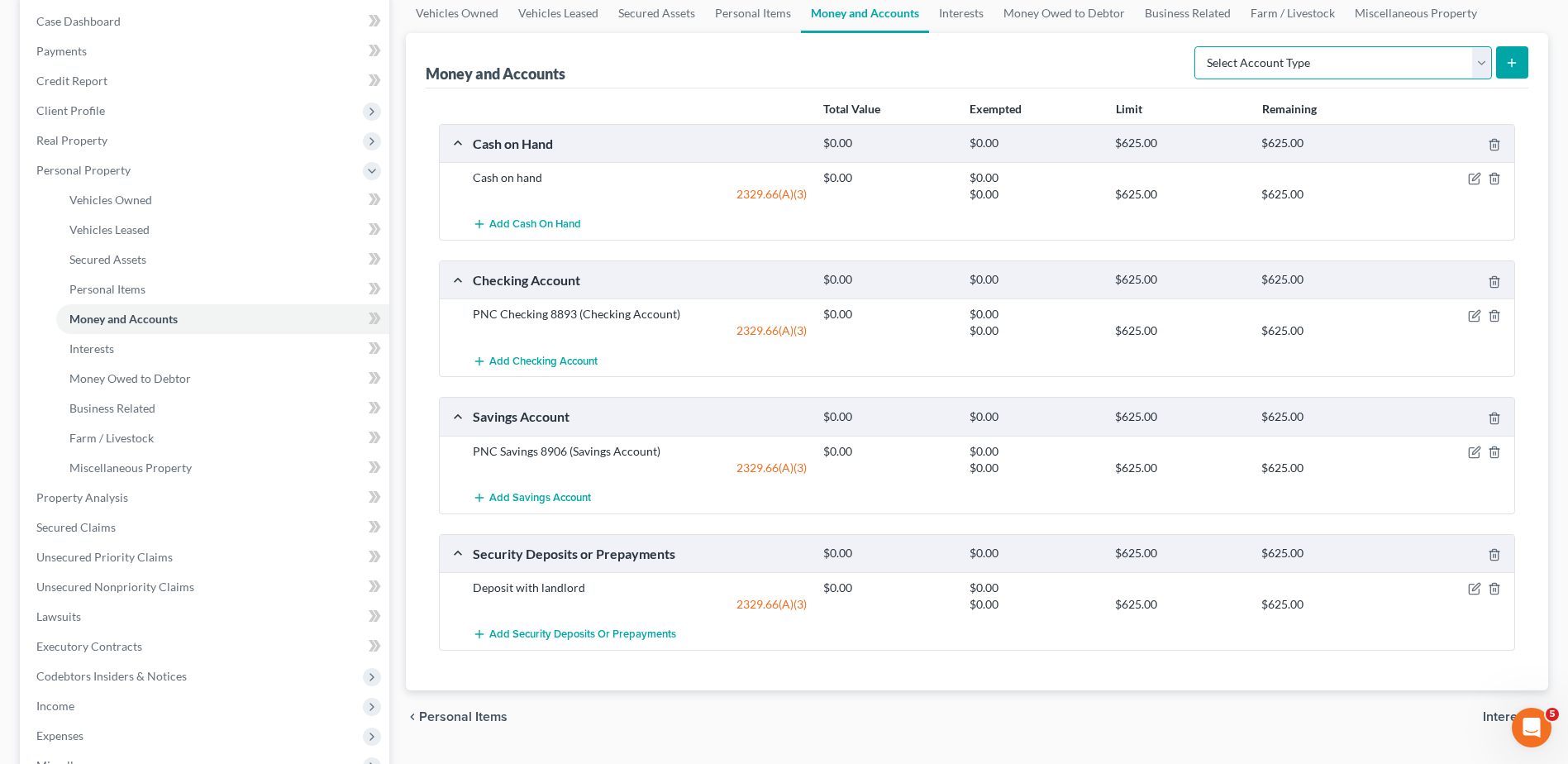
click at [1461, 76] on select "Select Account Type Brokerage Cash on Hand Certificates of Deposit Checking Acc…" at bounding box center [1343, 62] width 297 height 33
select select "savings"
click at [1198, 46] on select "Select Account Type Brokerage Cash on Hand Certificates of Deposit Checking Acc…" at bounding box center [1343, 62] width 297 height 33
click at [1509, 60] on icon "submit" at bounding box center [1511, 62] width 14 height 14
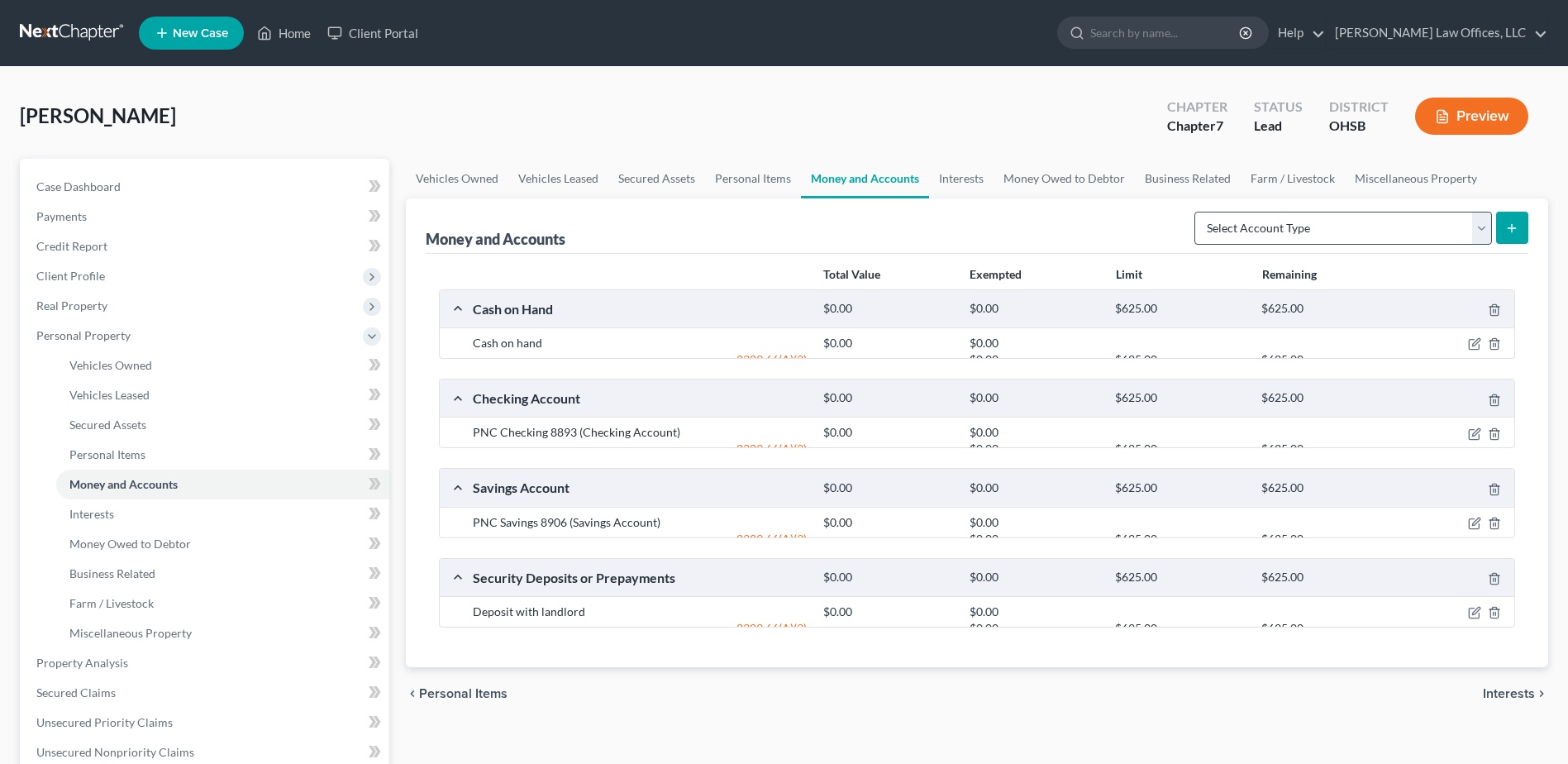
scroll to position [166, 0]
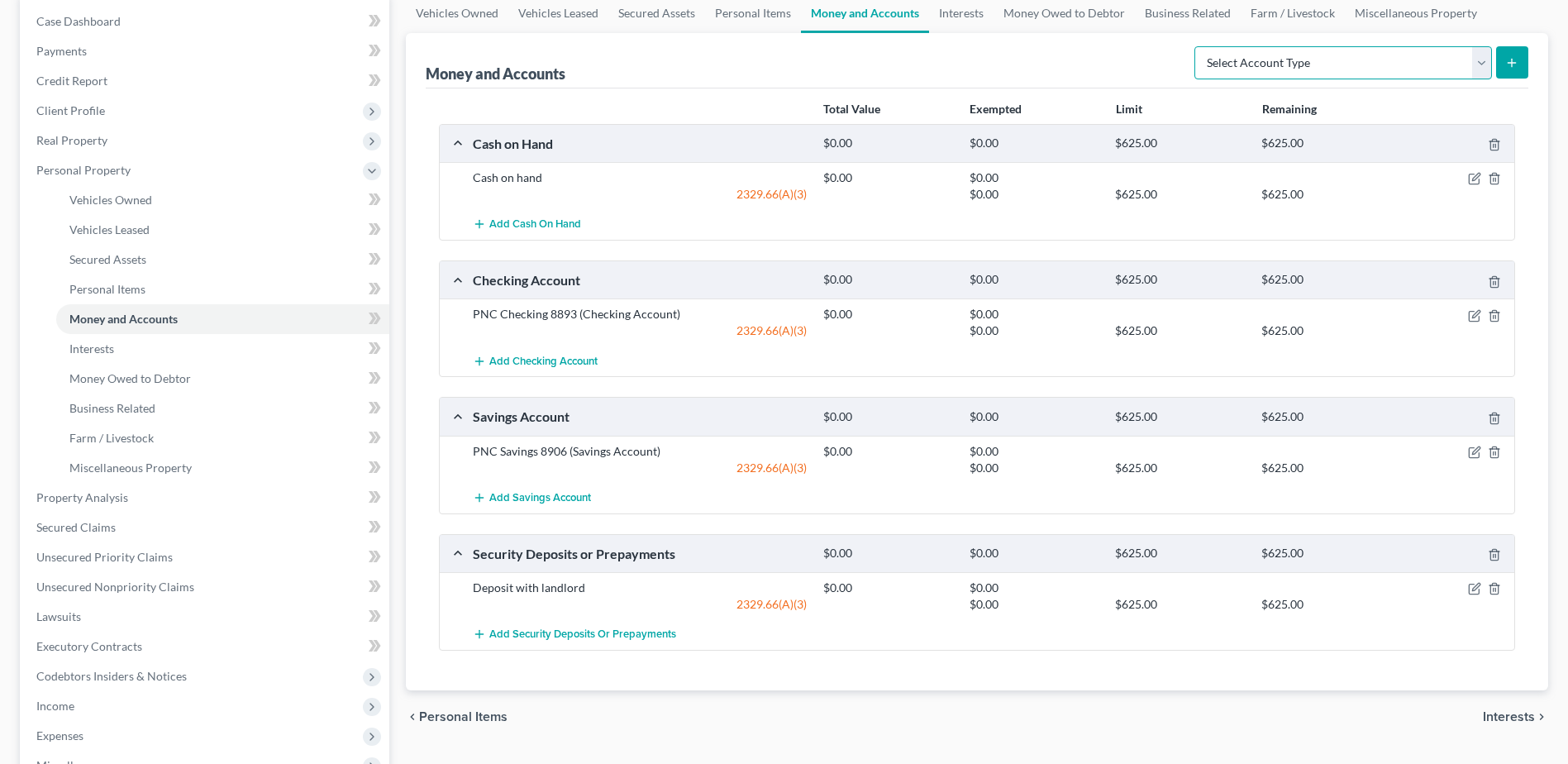
click at [1476, 68] on select "Select Account Type Brokerage Cash on Hand Certificates of Deposit Checking Acc…" at bounding box center [1343, 62] width 297 height 33
select select "savings"
click at [1198, 46] on select "Select Account Type Brokerage Cash on Hand Certificates of Deposit Checking Acc…" at bounding box center [1343, 62] width 297 height 33
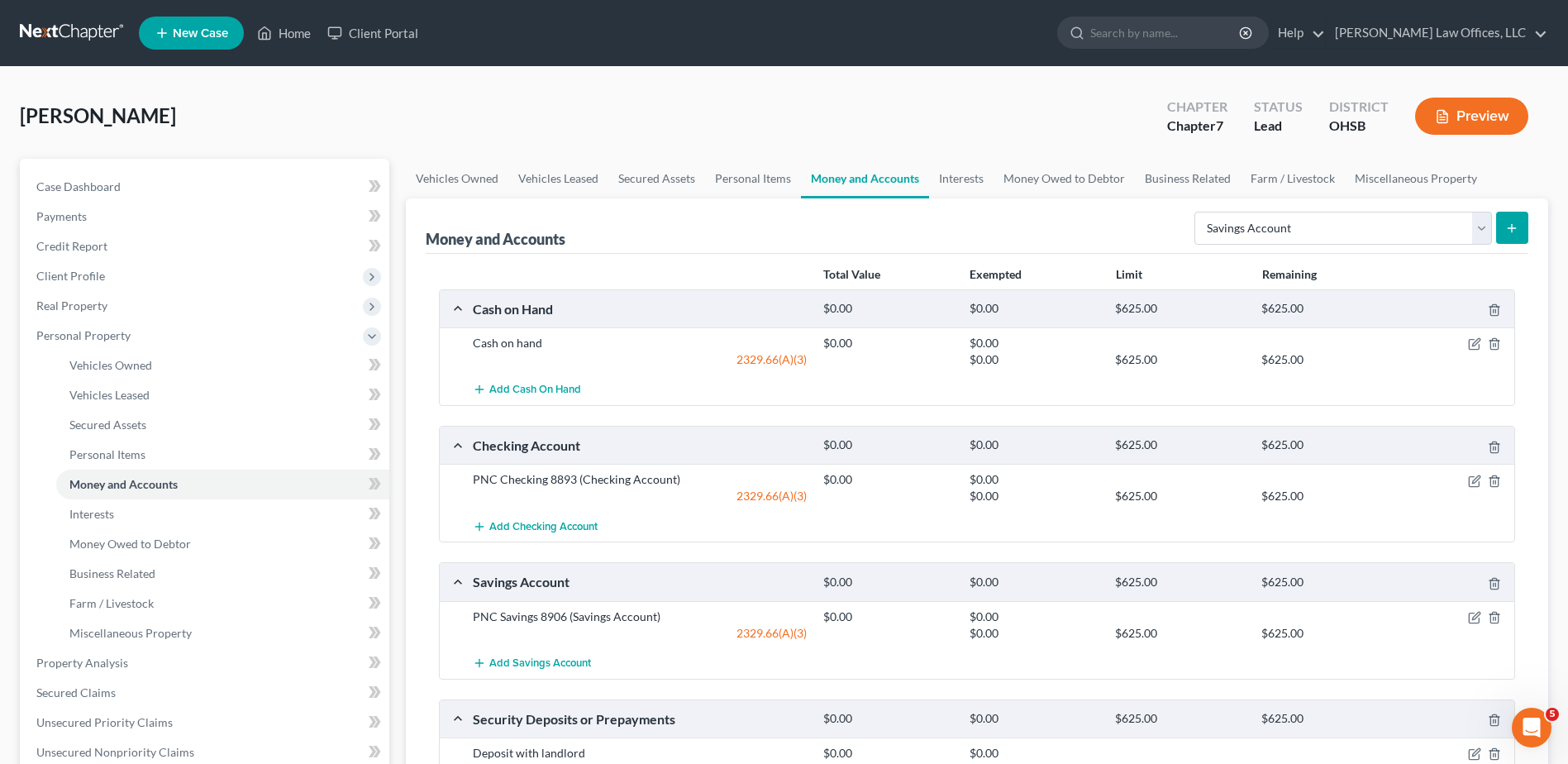
click at [1508, 227] on icon "submit" at bounding box center [1511, 228] width 14 height 14
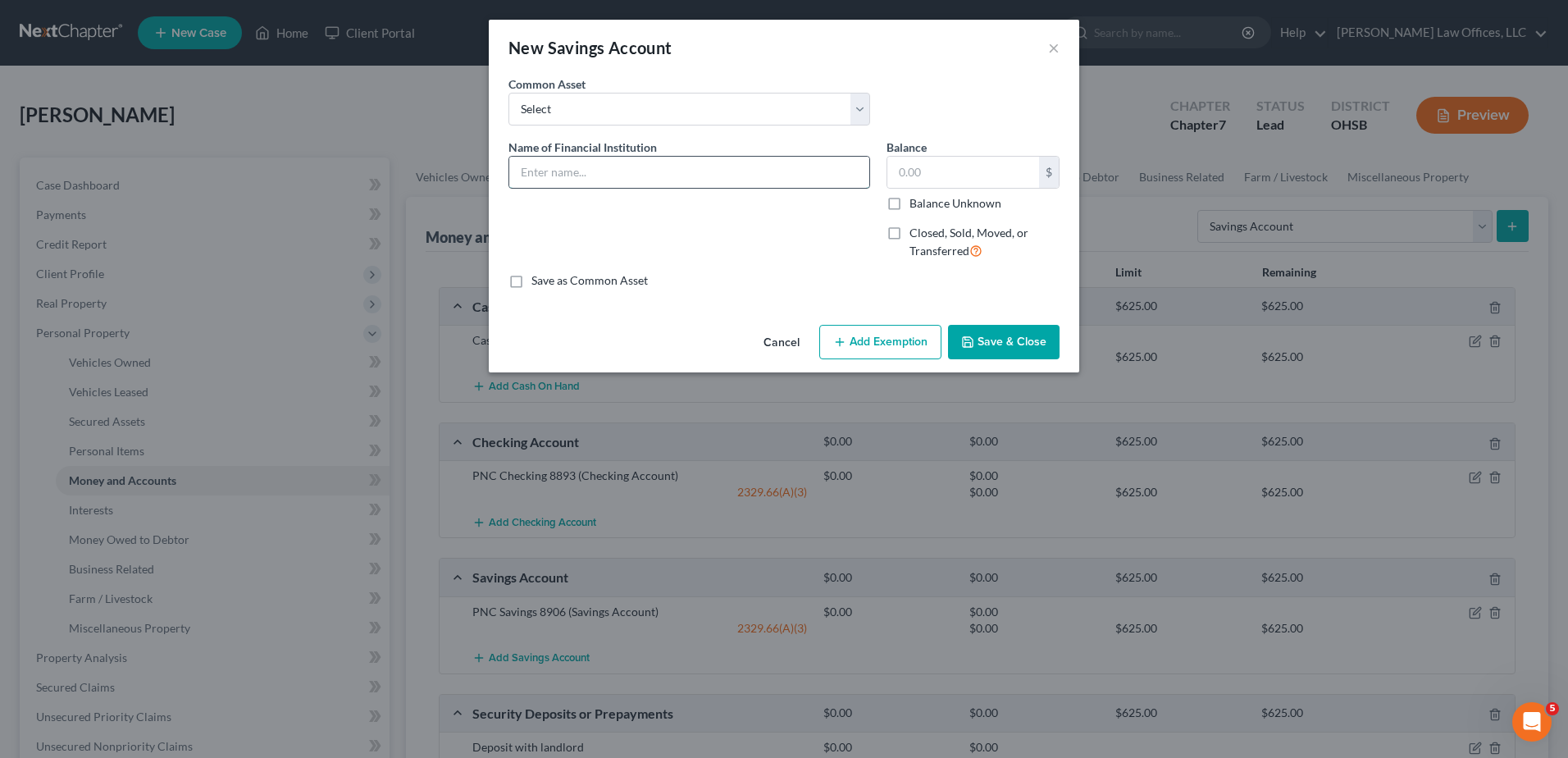
click at [579, 173] on input "text" at bounding box center [689, 172] width 360 height 31
type input "PNC Savings 8914"
click at [848, 341] on button "Add Exemption" at bounding box center [880, 341] width 122 height 35
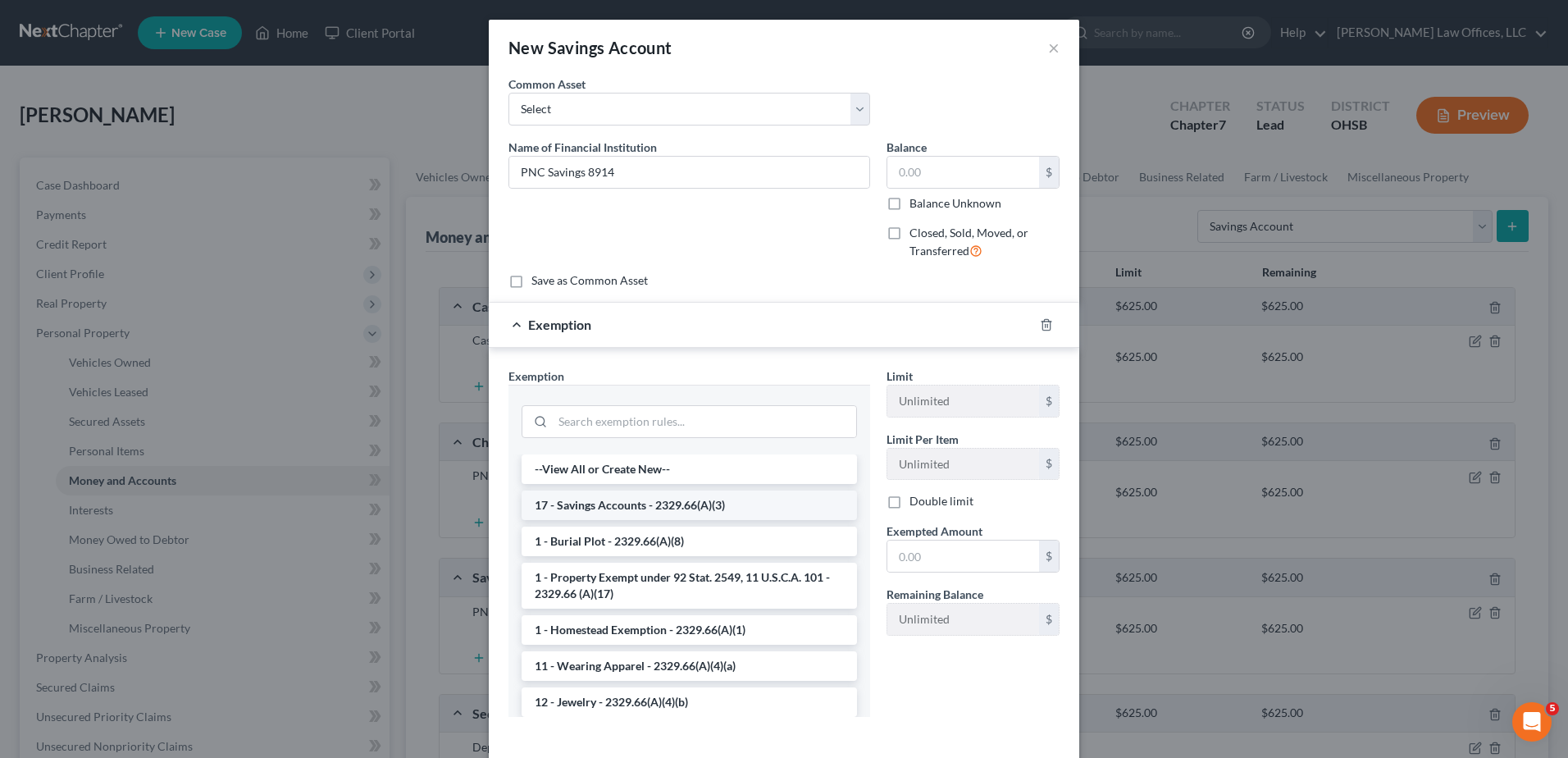
click at [612, 504] on li "17 - Savings Accounts - 2329.66(A)(3)" at bounding box center [689, 505] width 335 height 29
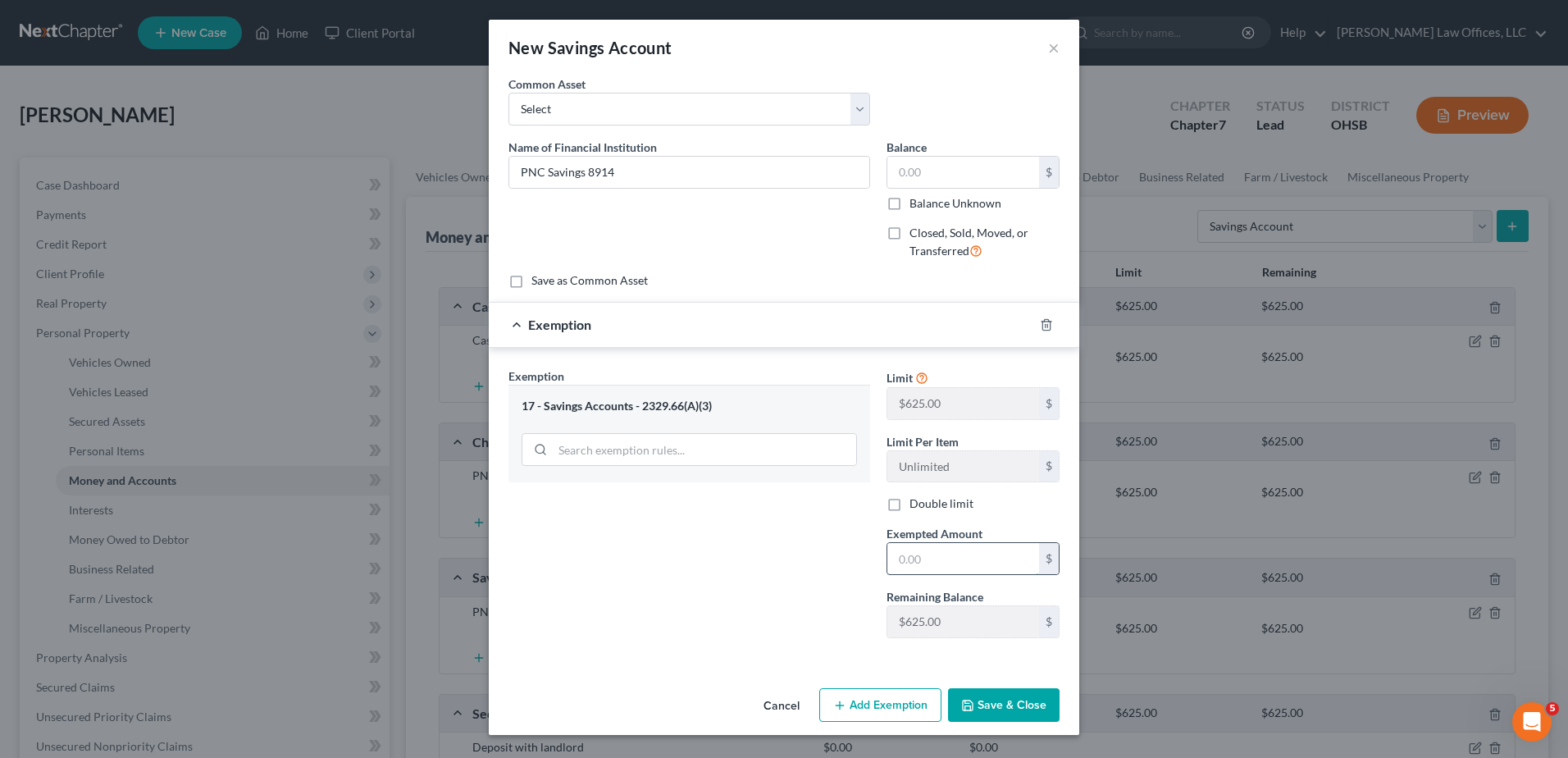
click at [964, 563] on input "text" at bounding box center [963, 559] width 152 height 31
type input "0"
click at [985, 711] on button "Save & Close" at bounding box center [1003, 705] width 112 height 35
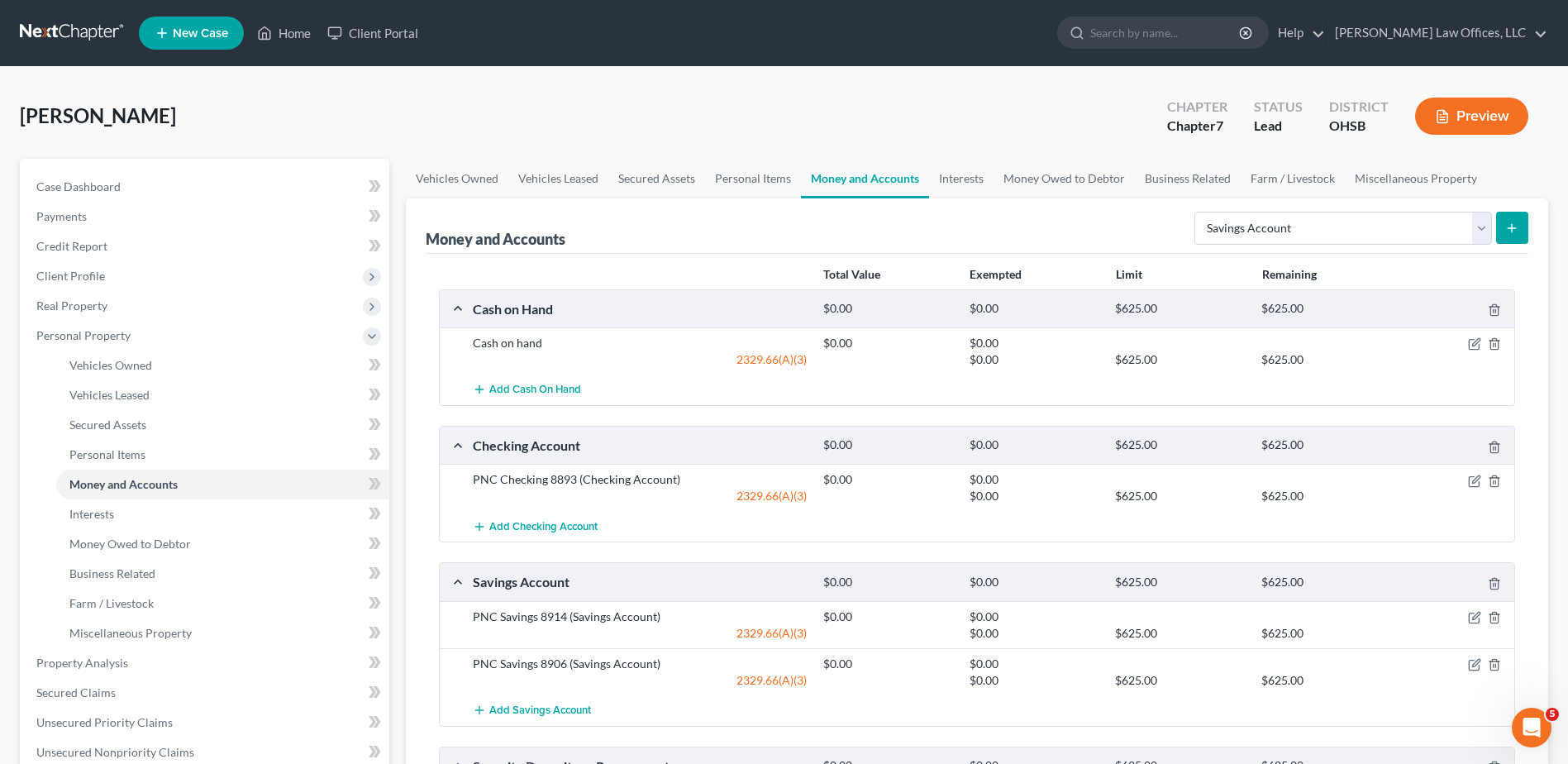
click at [1509, 232] on icon "submit" at bounding box center [1511, 228] width 14 height 14
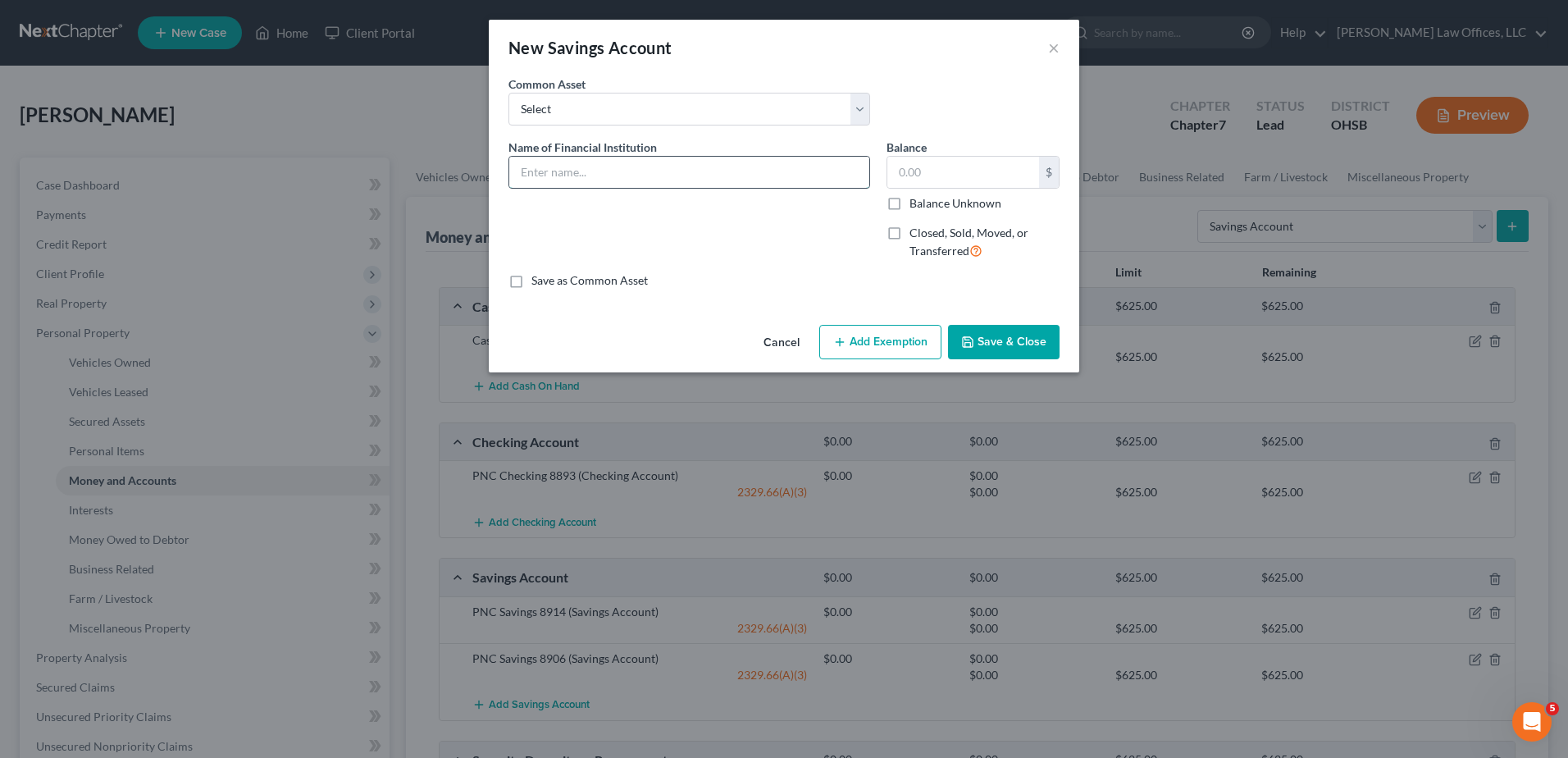
click at [536, 177] on input "text" at bounding box center [689, 172] width 360 height 31
type input "Wright-Patt Credit Union"
click at [840, 343] on line "button" at bounding box center [840, 342] width 0 height 7
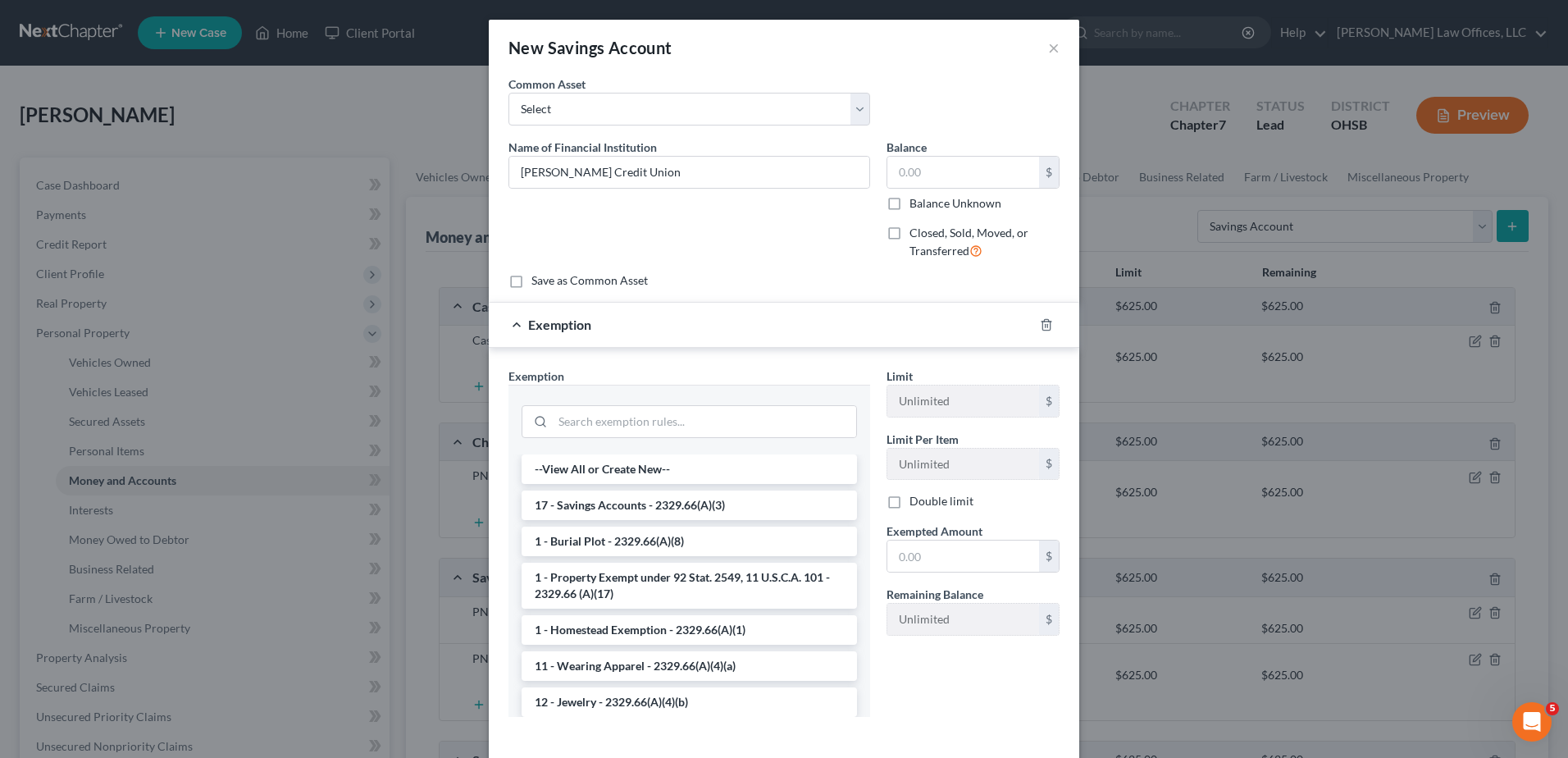
drag, startPoint x: 640, startPoint y: 504, endPoint x: 765, endPoint y: 517, distance: 125.7
click at [640, 504] on li "17 - Savings Accounts - 2329.66(A)(3)" at bounding box center [689, 505] width 335 height 29
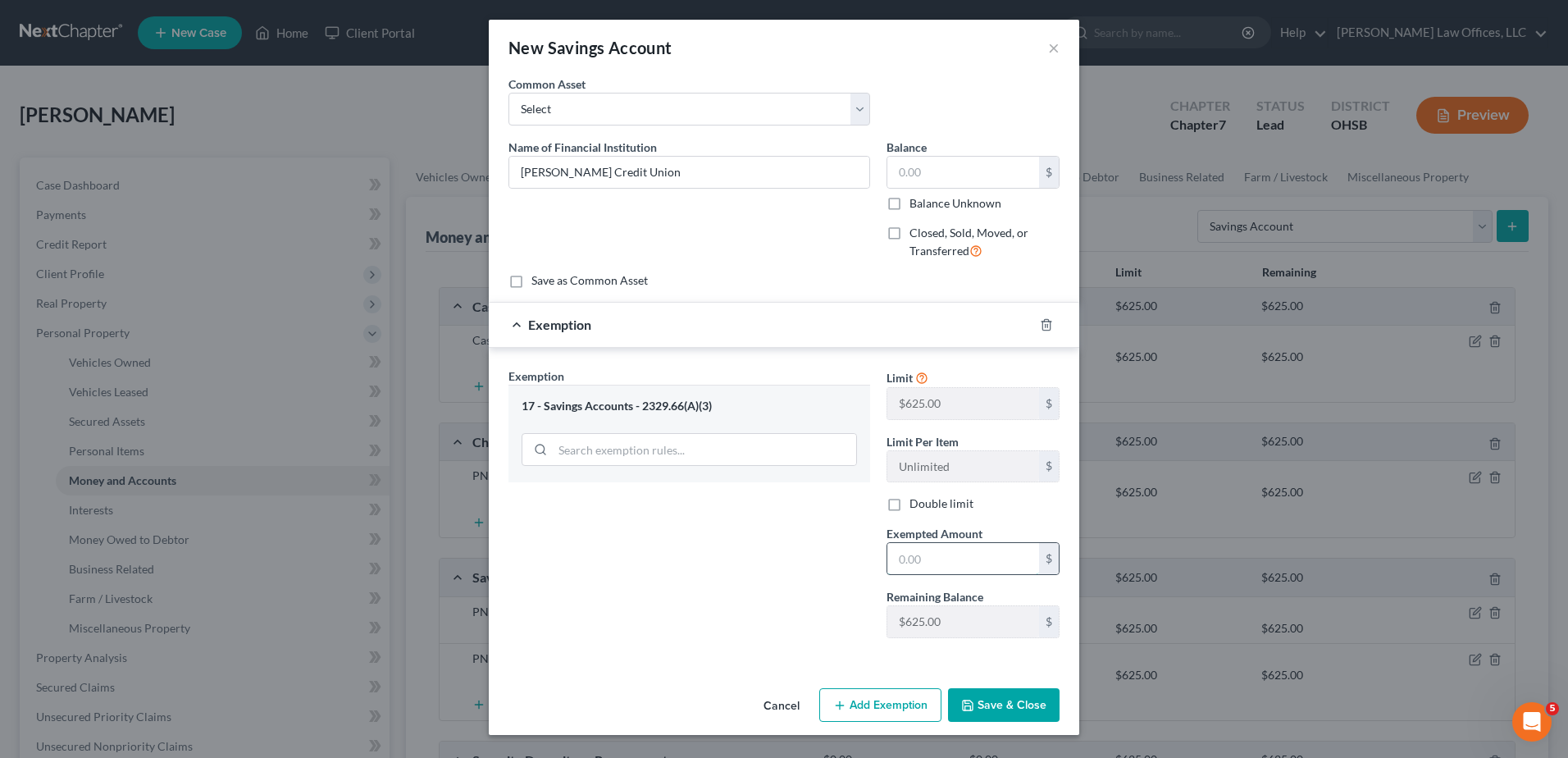
click at [907, 549] on input "text" at bounding box center [963, 559] width 152 height 31
type input "0"
click at [677, 564] on div "Exemption Set must be selected for CA. Exemption * 17 - Savings Accounts - 2329…" at bounding box center [689, 510] width 378 height 284
click at [983, 705] on button "Save & Close" at bounding box center [1003, 705] width 112 height 35
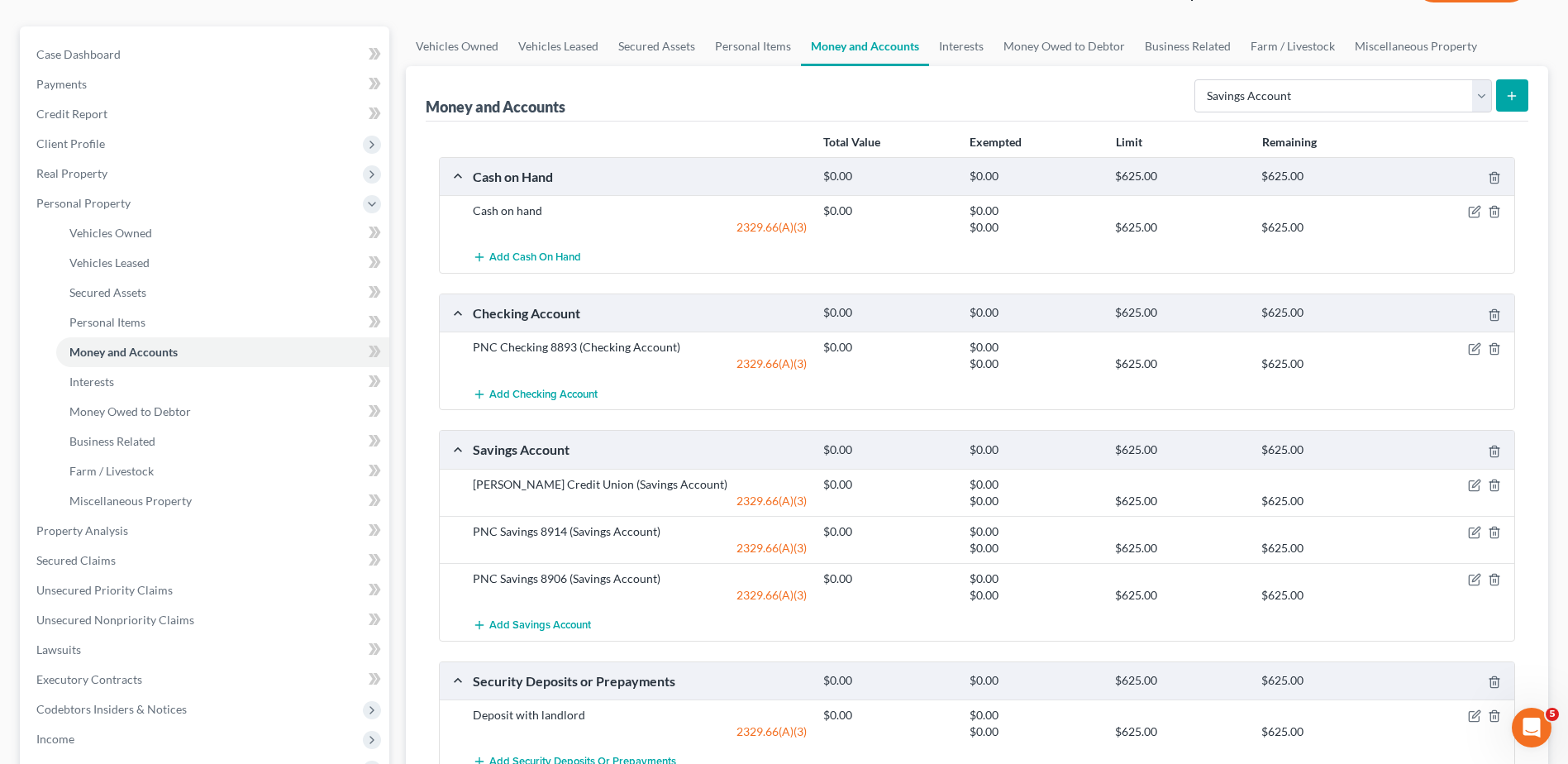
scroll to position [166, 0]
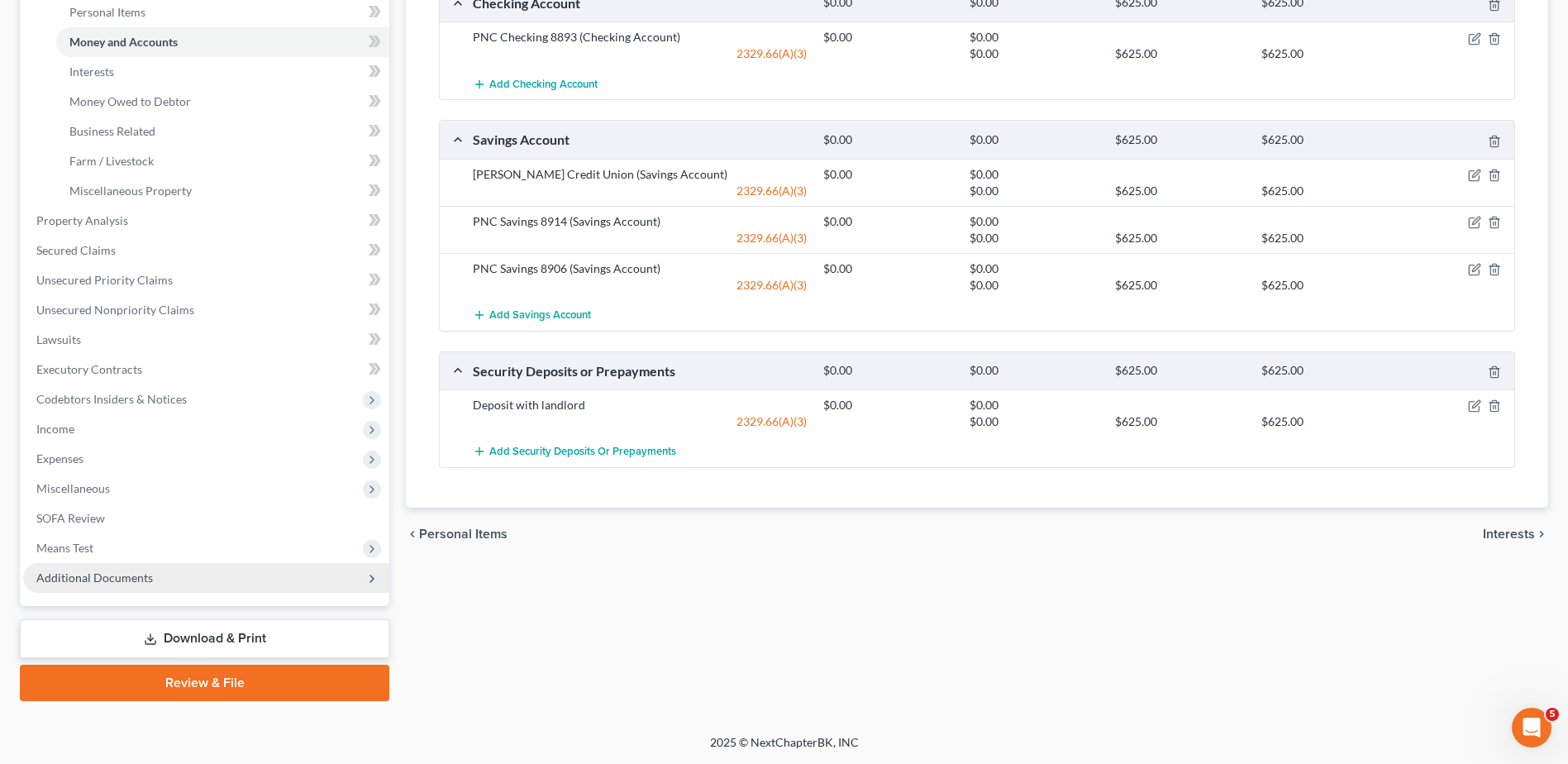
click at [75, 579] on span "Additional Documents" at bounding box center [94, 578] width 116 height 14
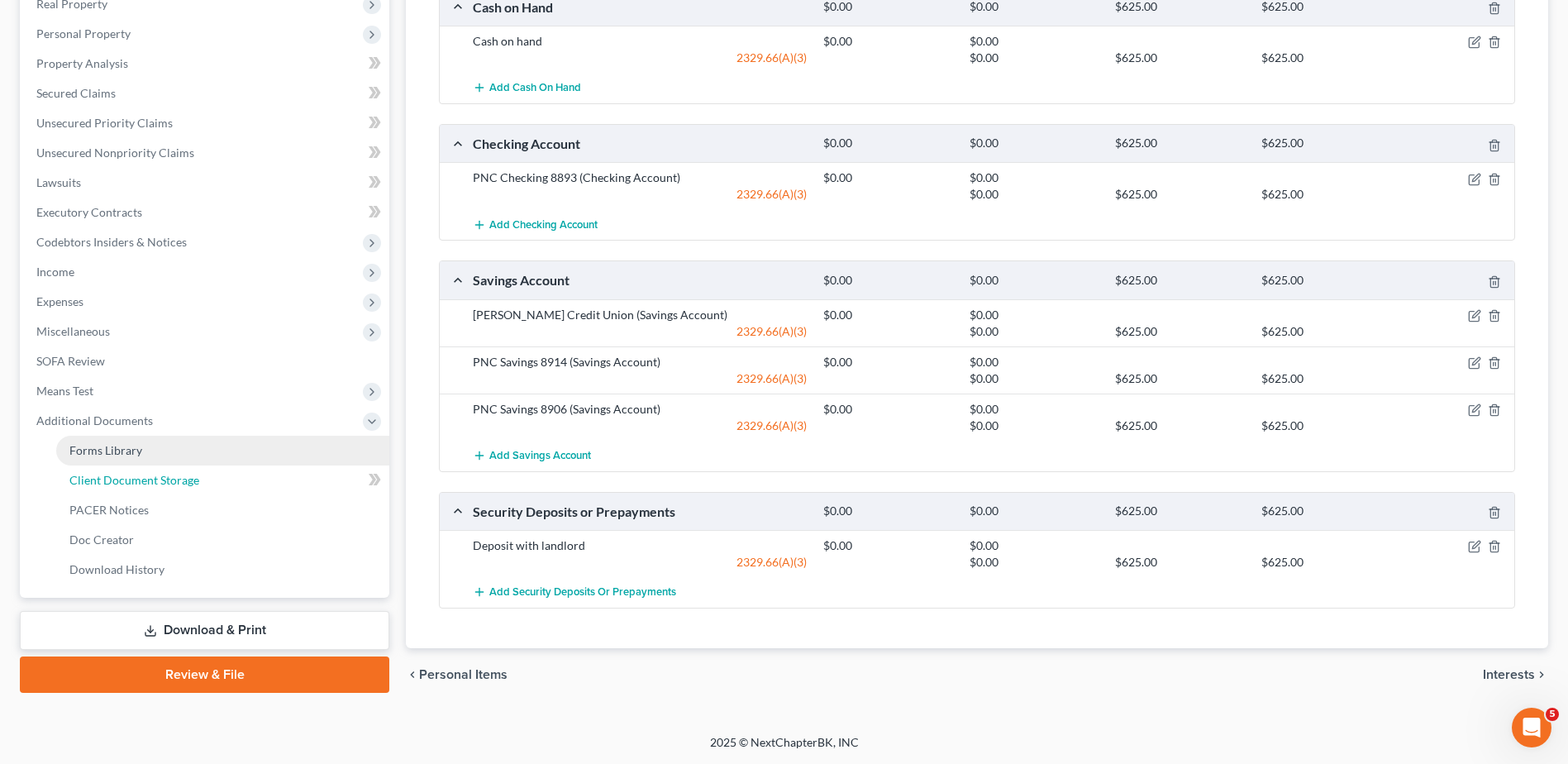
drag, startPoint x: 119, startPoint y: 481, endPoint x: 130, endPoint y: 478, distance: 11.4
click at [119, 481] on span "Client Document Storage" at bounding box center [134, 480] width 130 height 14
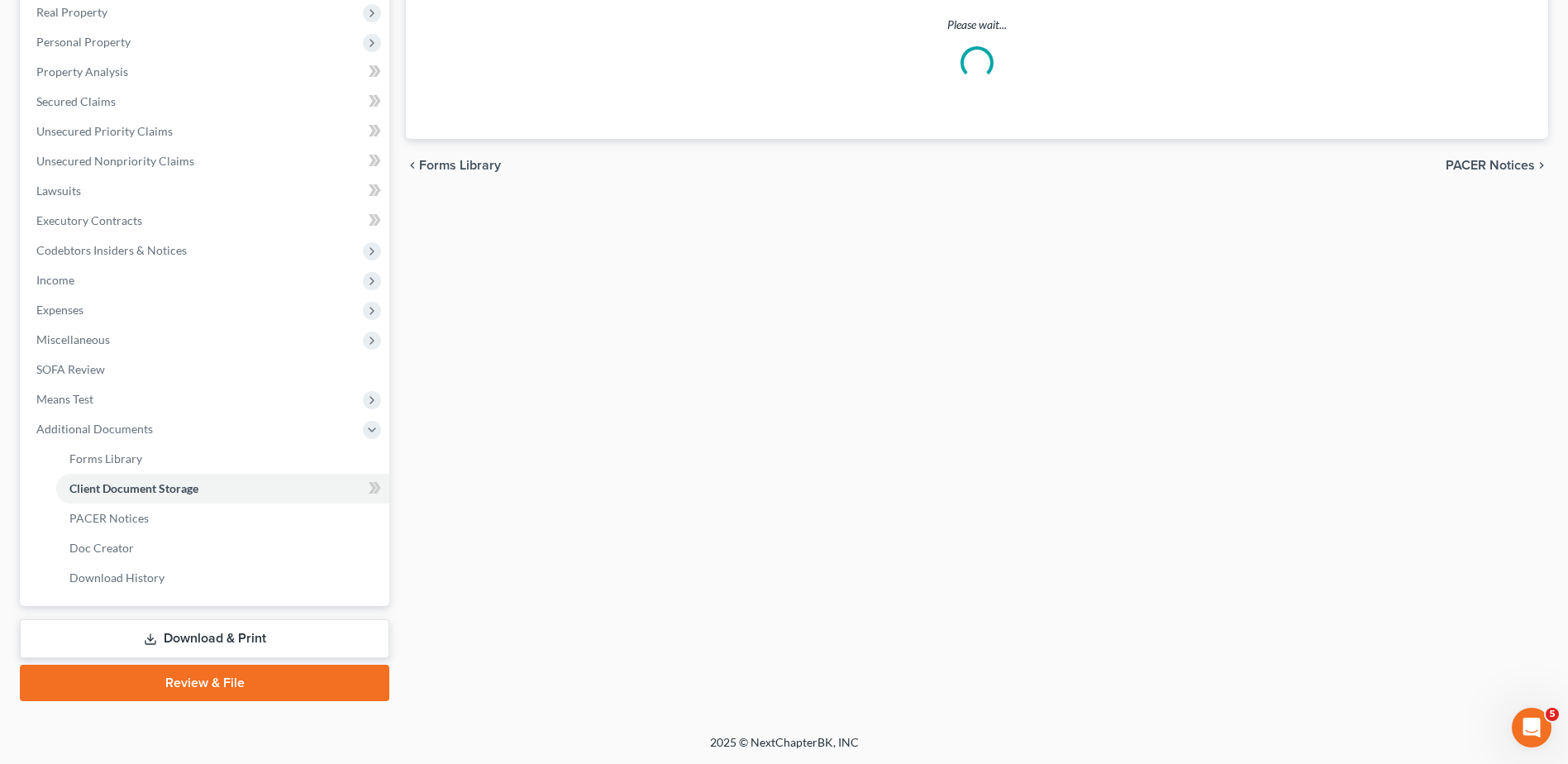
scroll to position [232, 0]
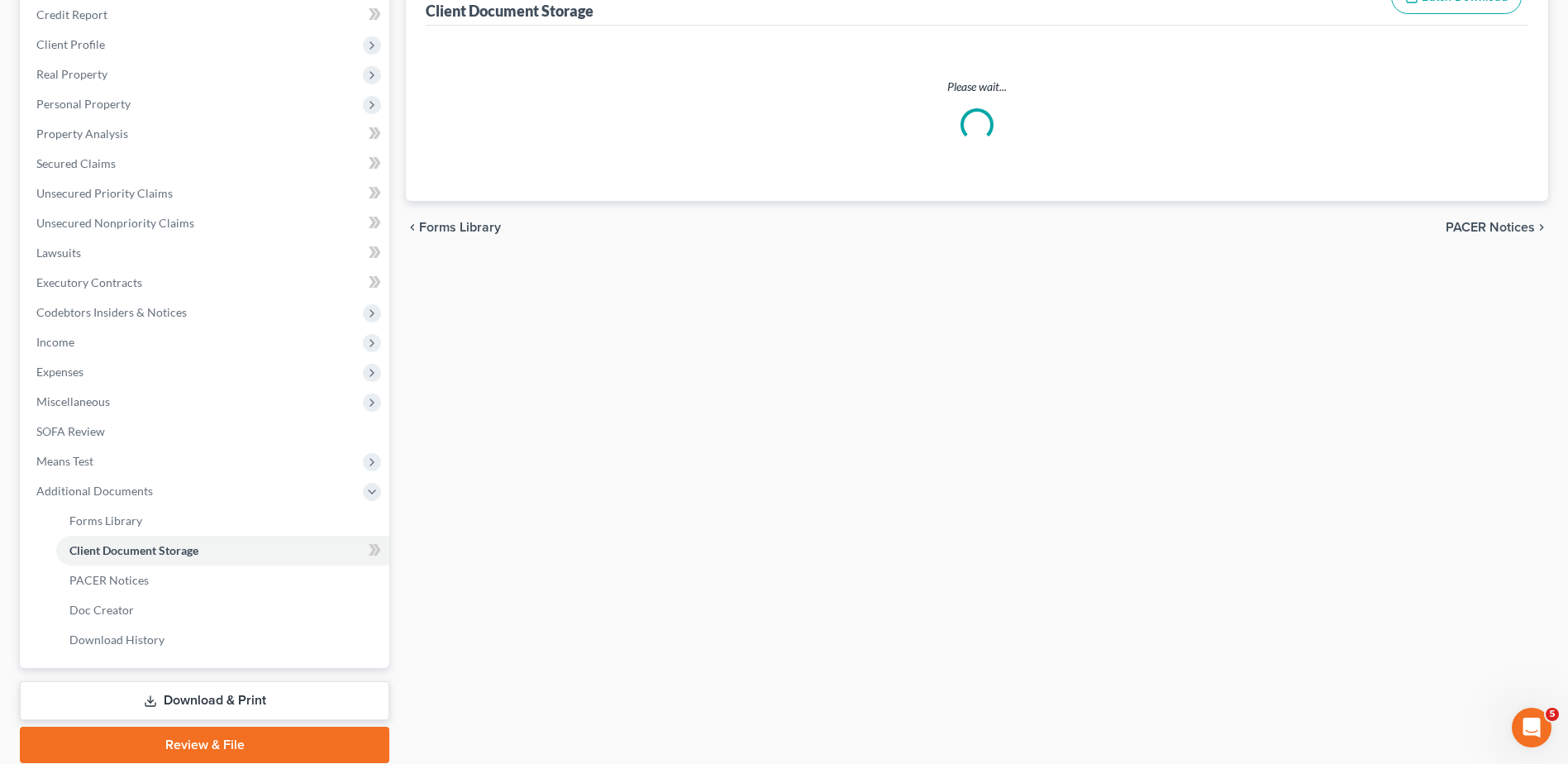
select select "7"
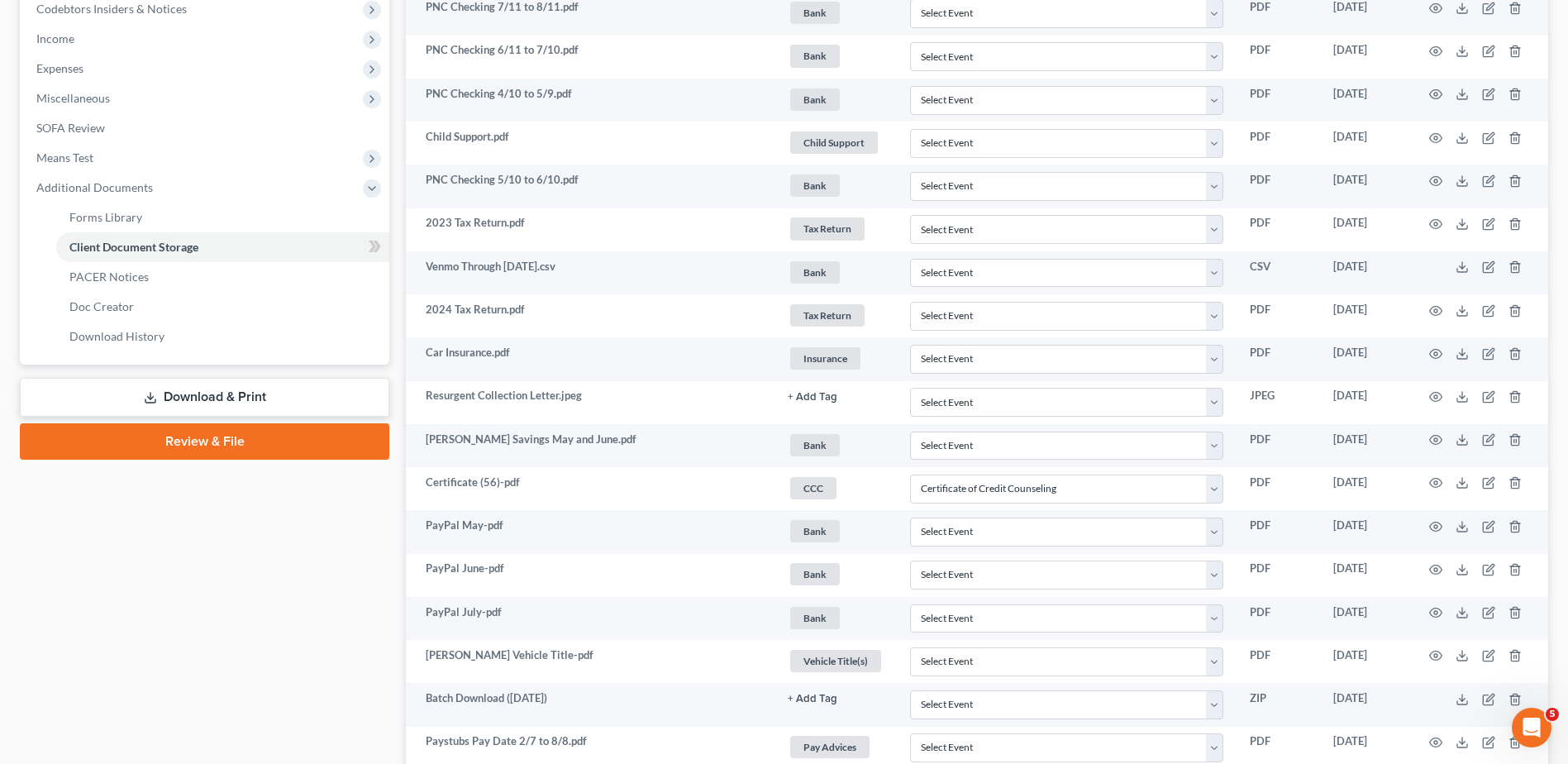
scroll to position [0, 0]
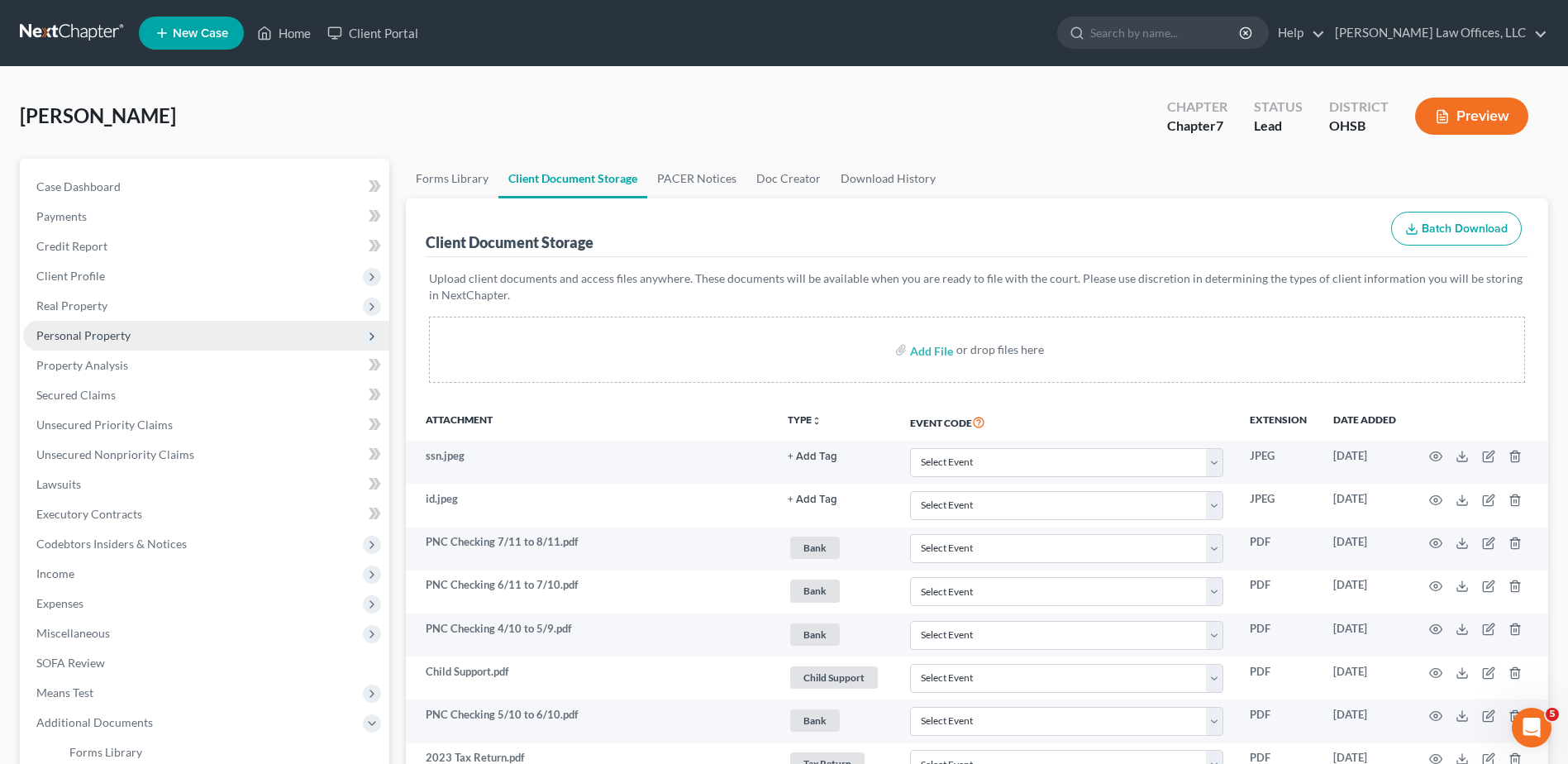
click at [95, 340] on span "Personal Property" at bounding box center [83, 335] width 95 height 14
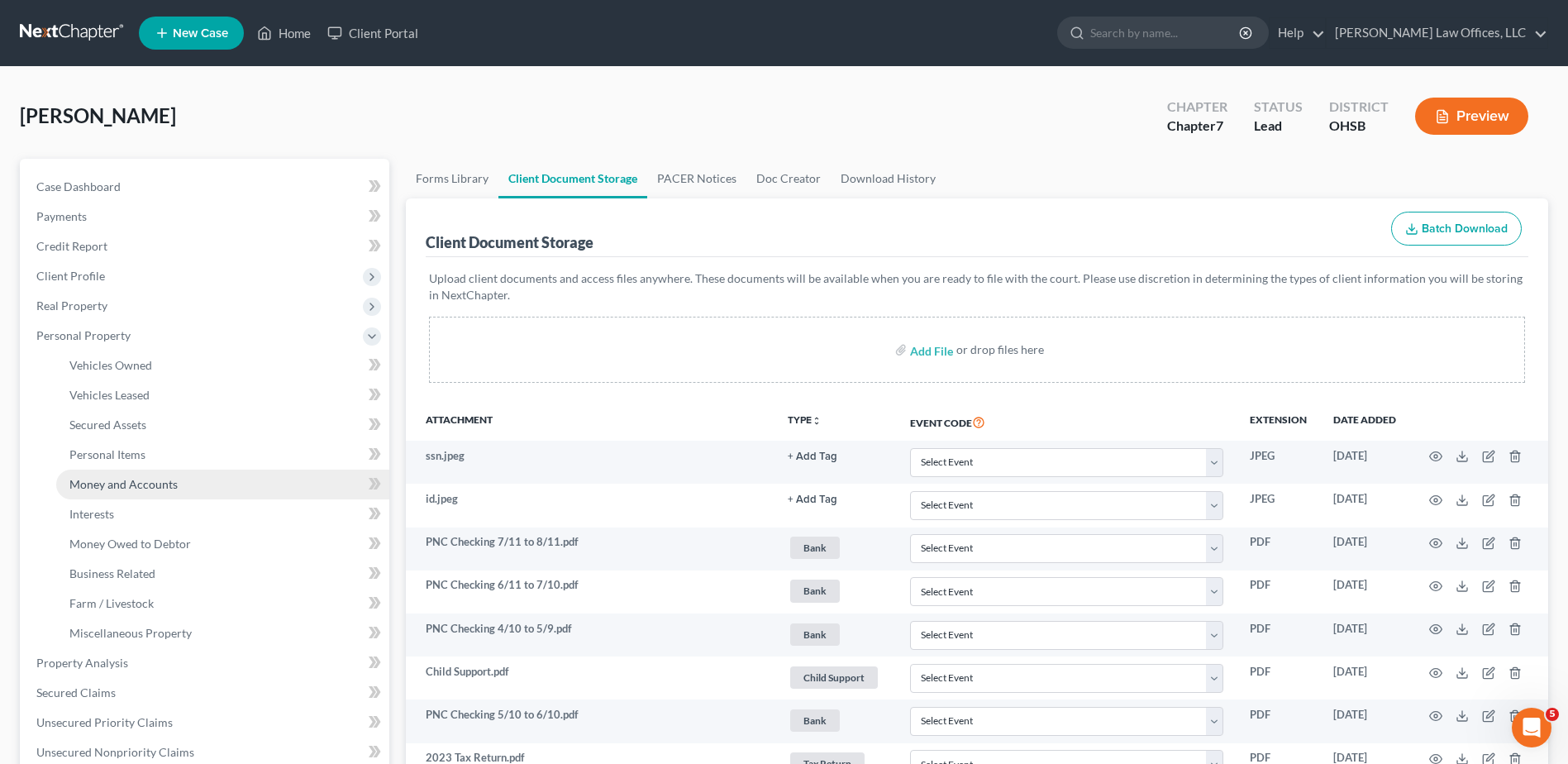
click at [122, 488] on span "Money and Accounts" at bounding box center [123, 485] width 108 height 14
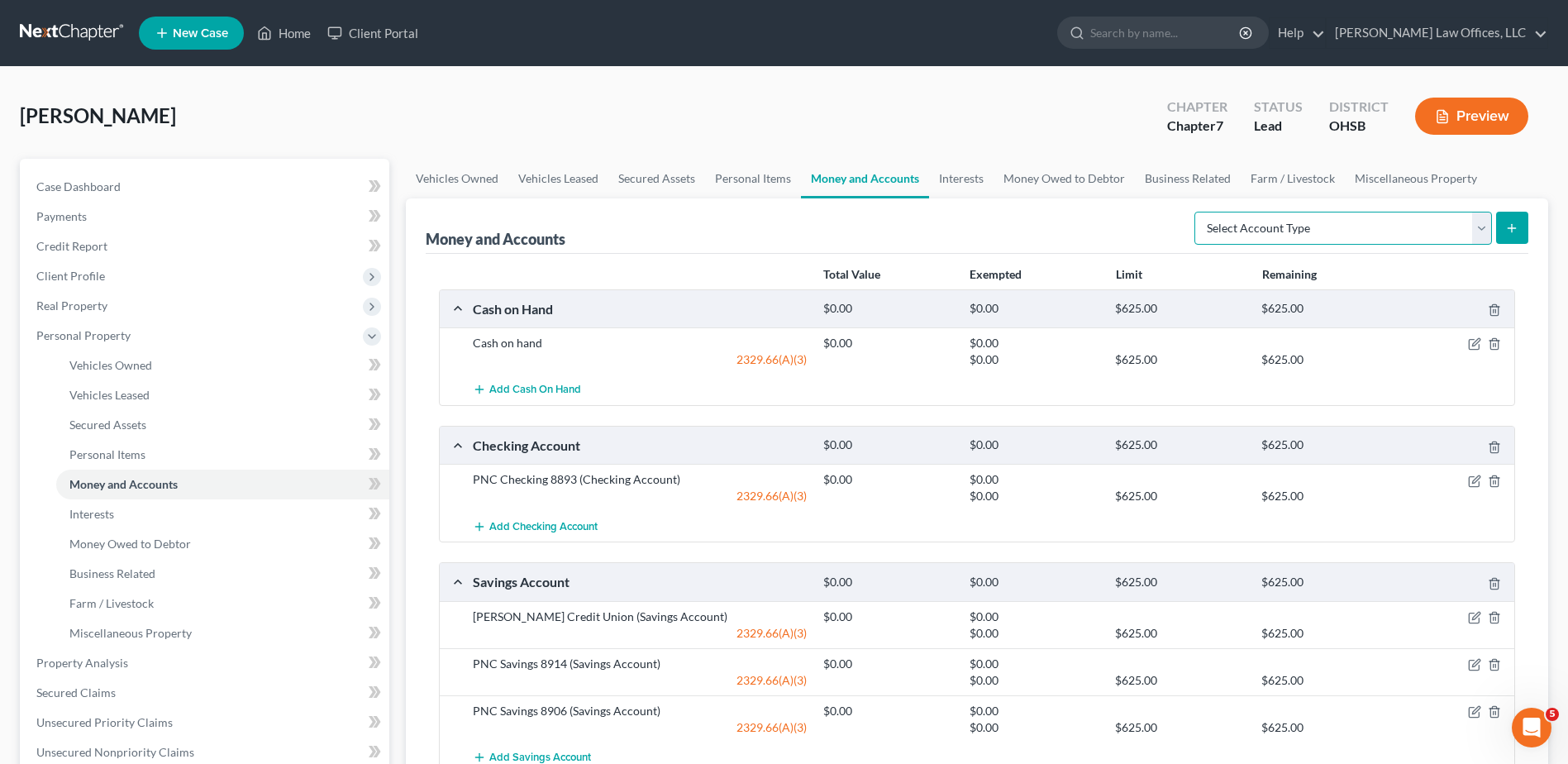
click at [1443, 225] on select "Select Account Type Brokerage Cash on Hand Certificates of Deposit Checking Acc…" at bounding box center [1343, 228] width 297 height 33
select select "other"
click at [1198, 212] on select "Select Account Type Brokerage Cash on Hand Certificates of Deposit Checking Acc…" at bounding box center [1343, 228] width 297 height 33
click at [1510, 227] on icon "submit" at bounding box center [1511, 228] width 14 height 14
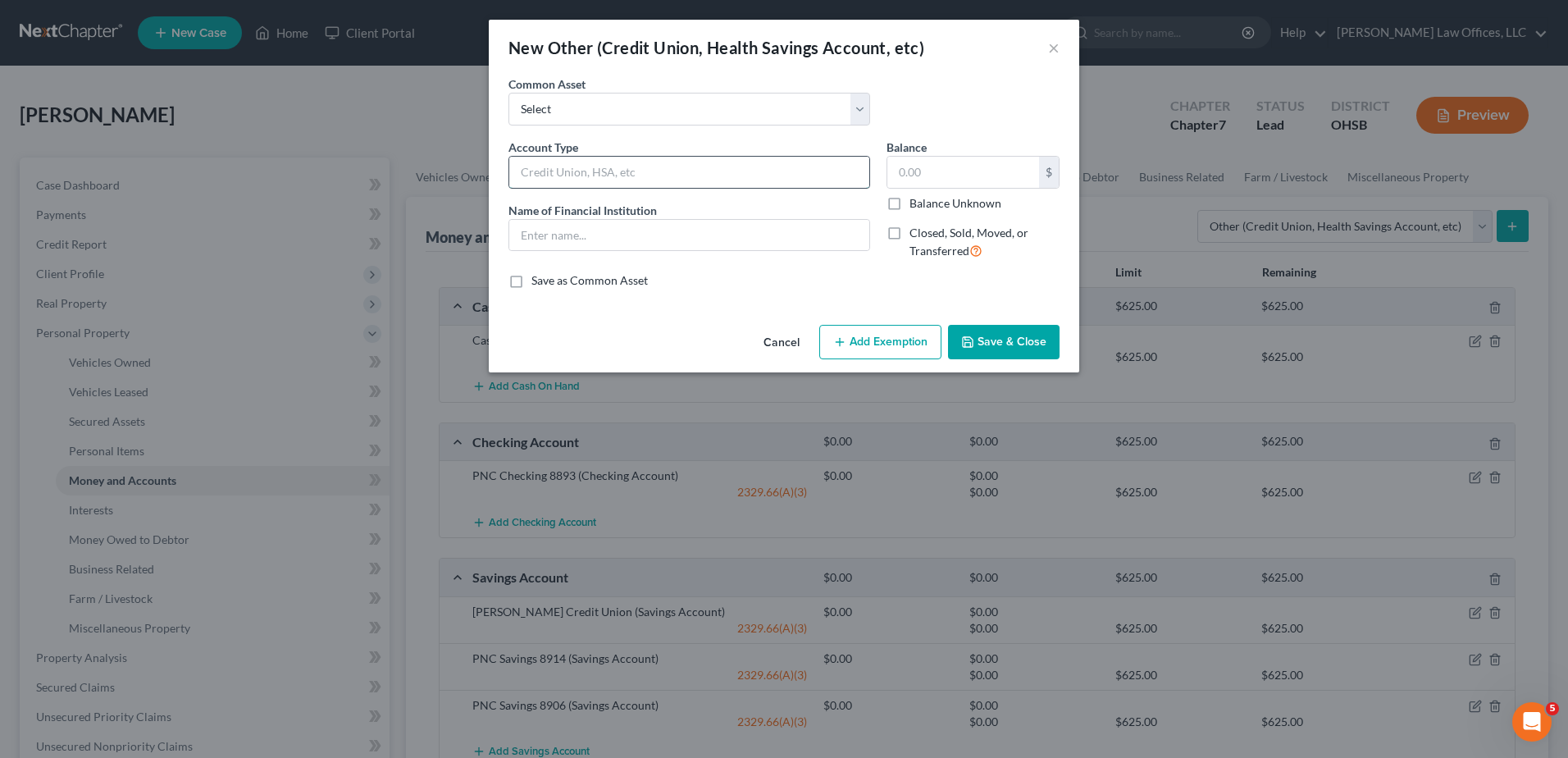
click at [584, 169] on input "text" at bounding box center [689, 172] width 360 height 31
type input "PayPal Account"
click at [604, 232] on input "text" at bounding box center [689, 235] width 360 height 31
type input "PayPal Account"
click at [862, 344] on button "Add Exemption" at bounding box center [880, 341] width 122 height 35
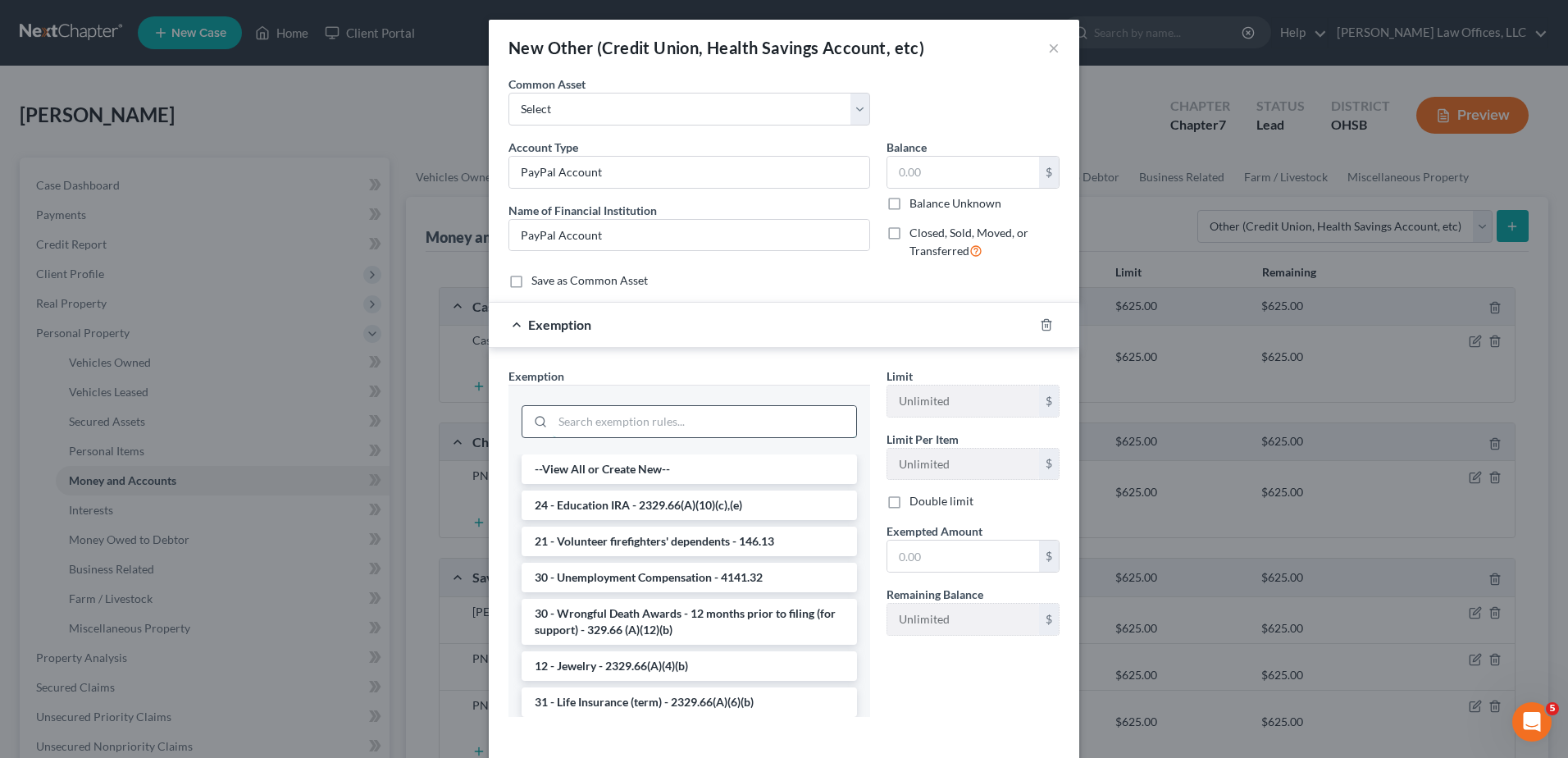
click at [636, 423] on input "search" at bounding box center [705, 421] width 304 height 31
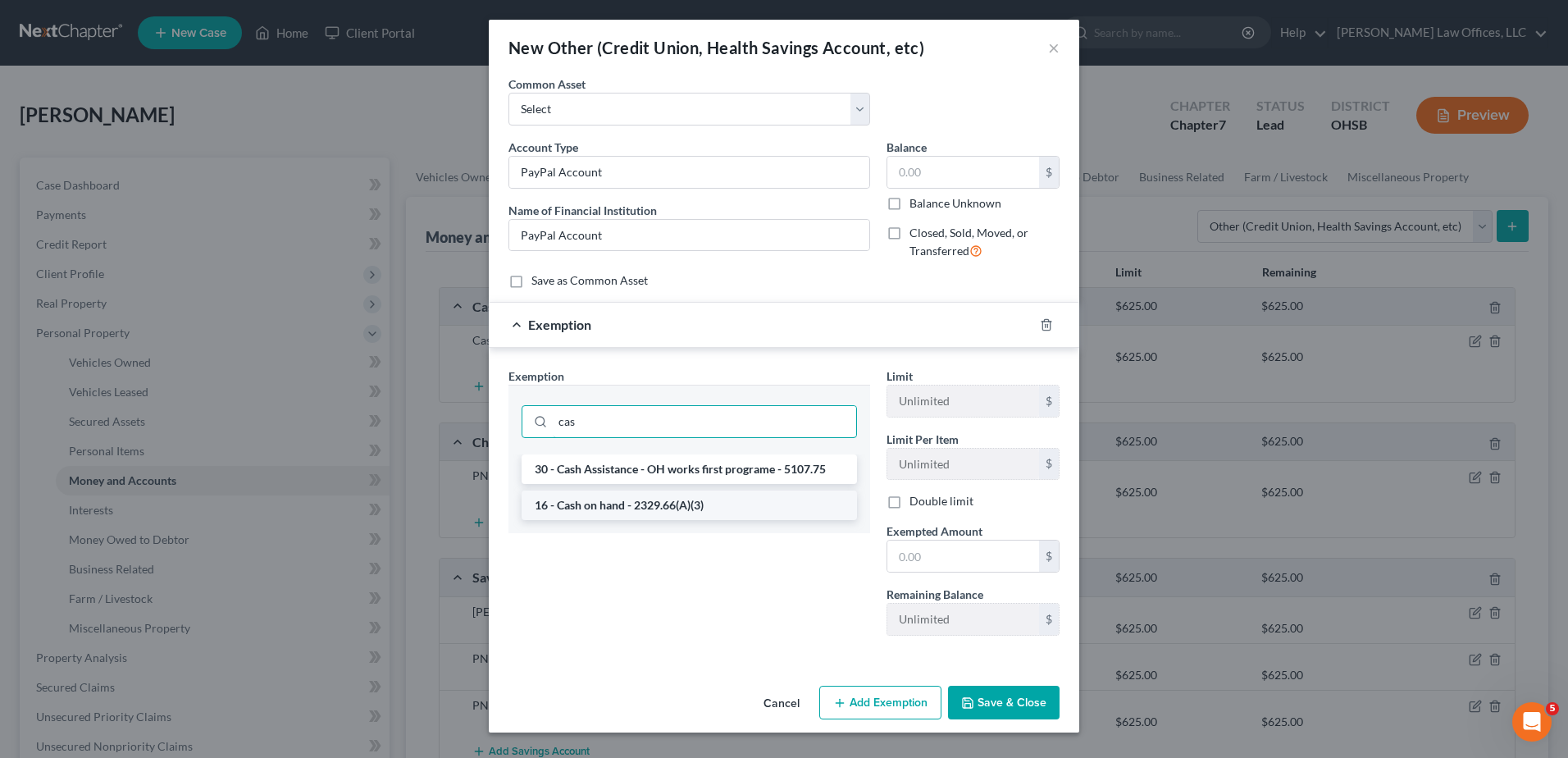
type input "cas"
click at [636, 511] on li "16 - Cash on hand - 2329.66(A)(3)" at bounding box center [689, 505] width 335 height 29
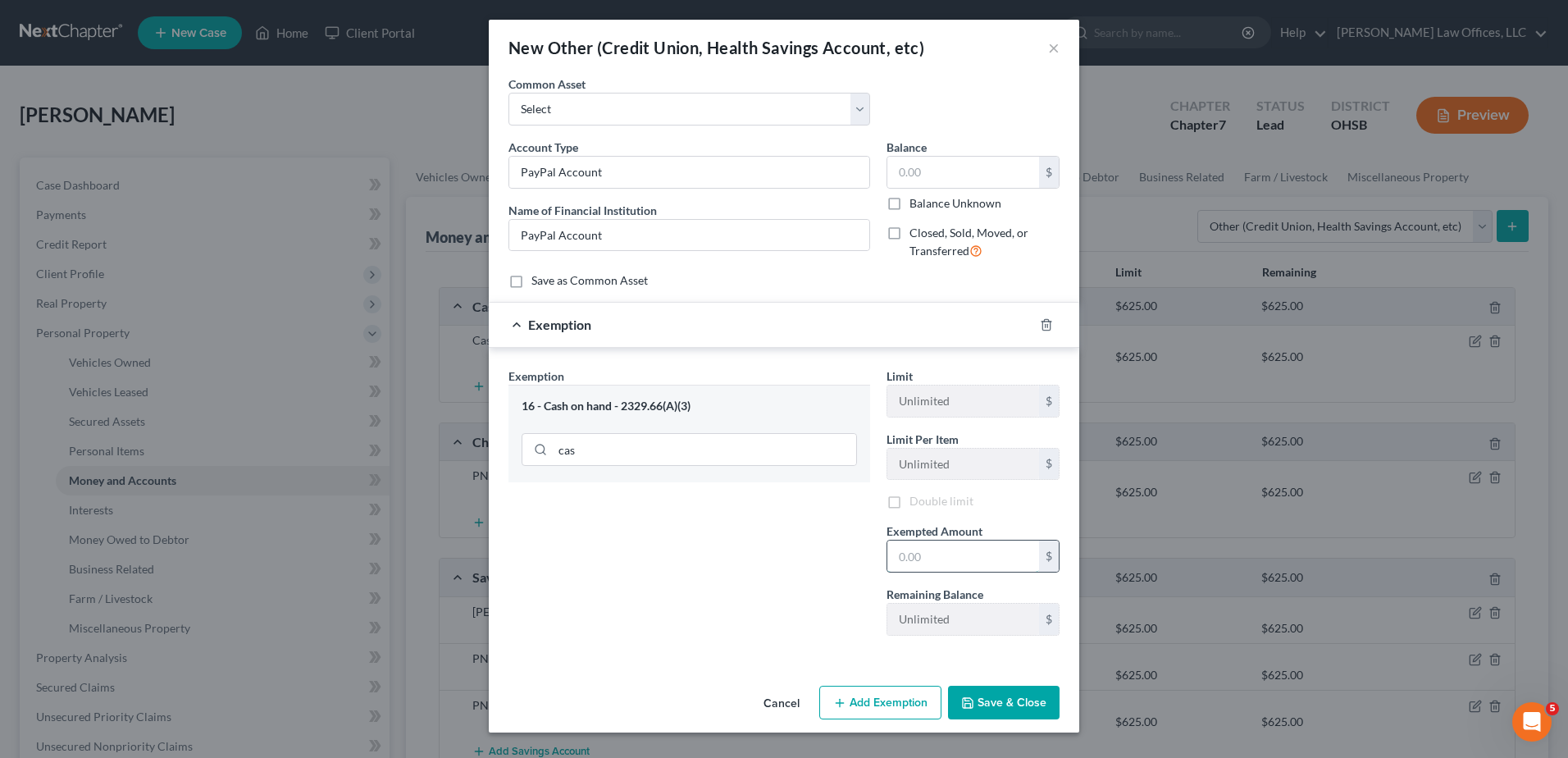
click at [943, 554] on input "text" at bounding box center [963, 556] width 152 height 31
type input "0"
click at [992, 703] on button "Save & Close" at bounding box center [1003, 705] width 112 height 35
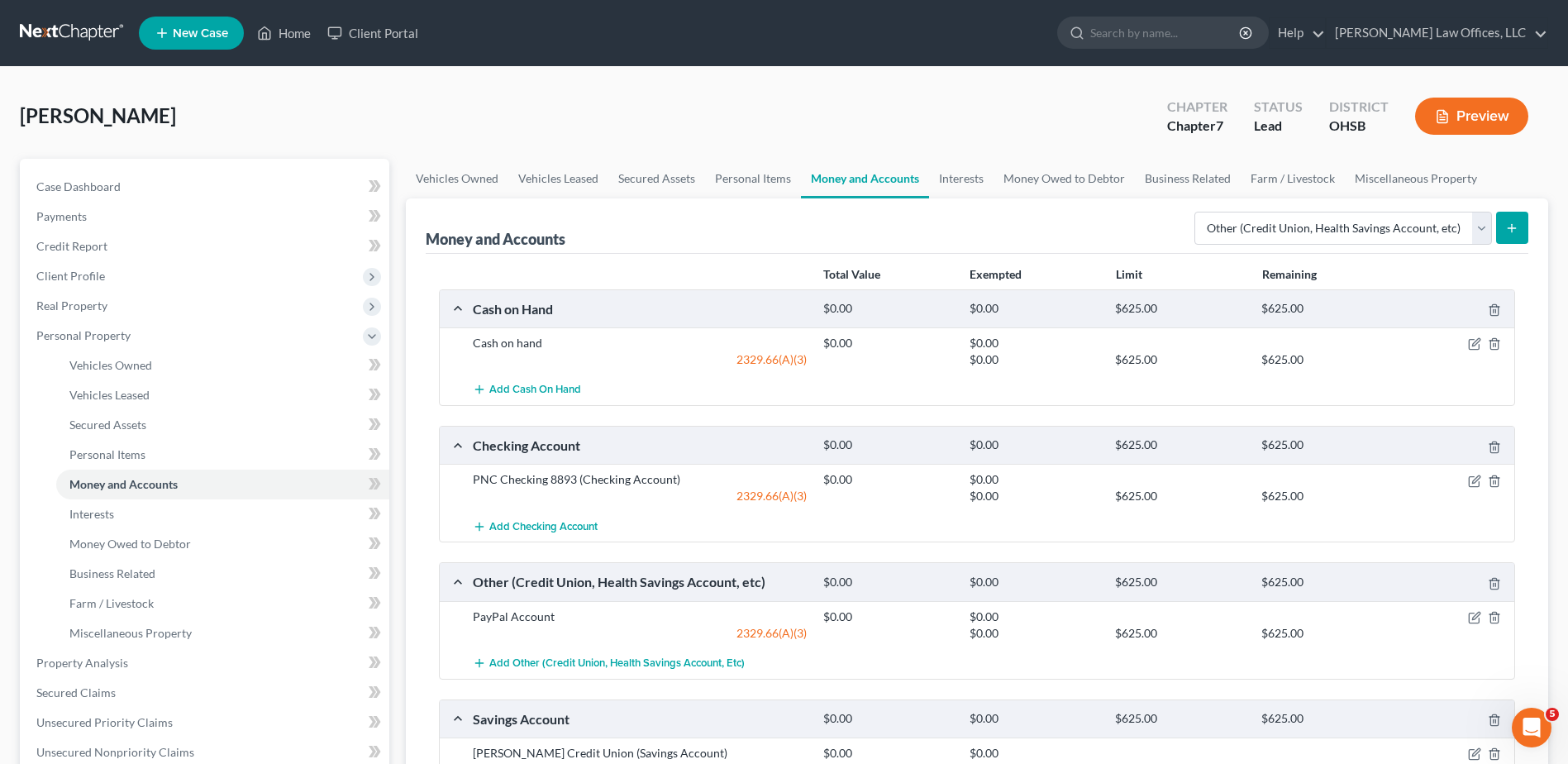
click at [1518, 237] on button "submit" at bounding box center [1512, 228] width 32 height 32
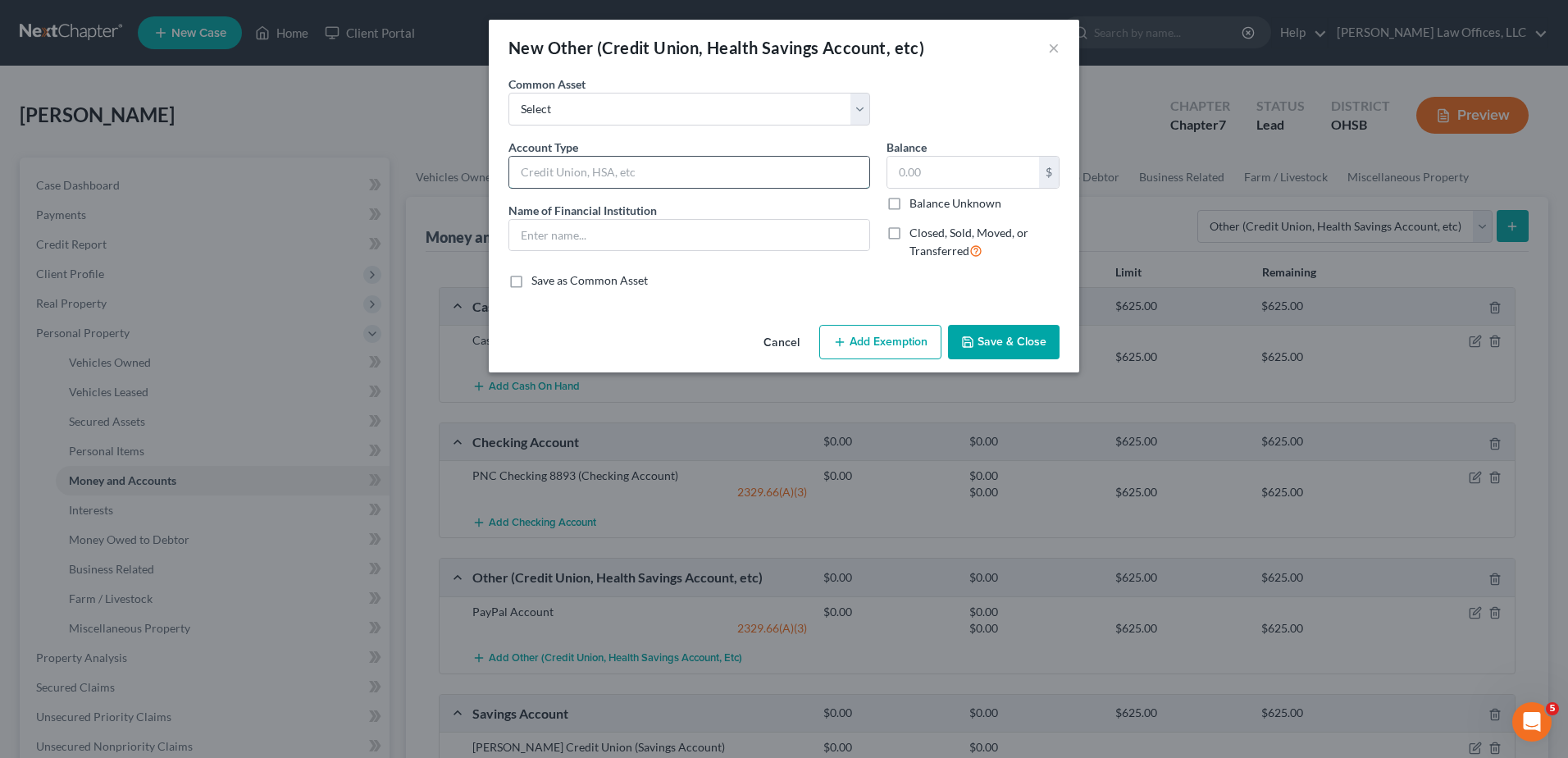
click at [569, 180] on input "text" at bounding box center [689, 172] width 360 height 31
type input "Venmo App"
click at [574, 235] on input "text" at bounding box center [689, 235] width 360 height 31
type input "Venmo App"
click at [885, 342] on button "Add Exemption" at bounding box center [880, 341] width 122 height 35
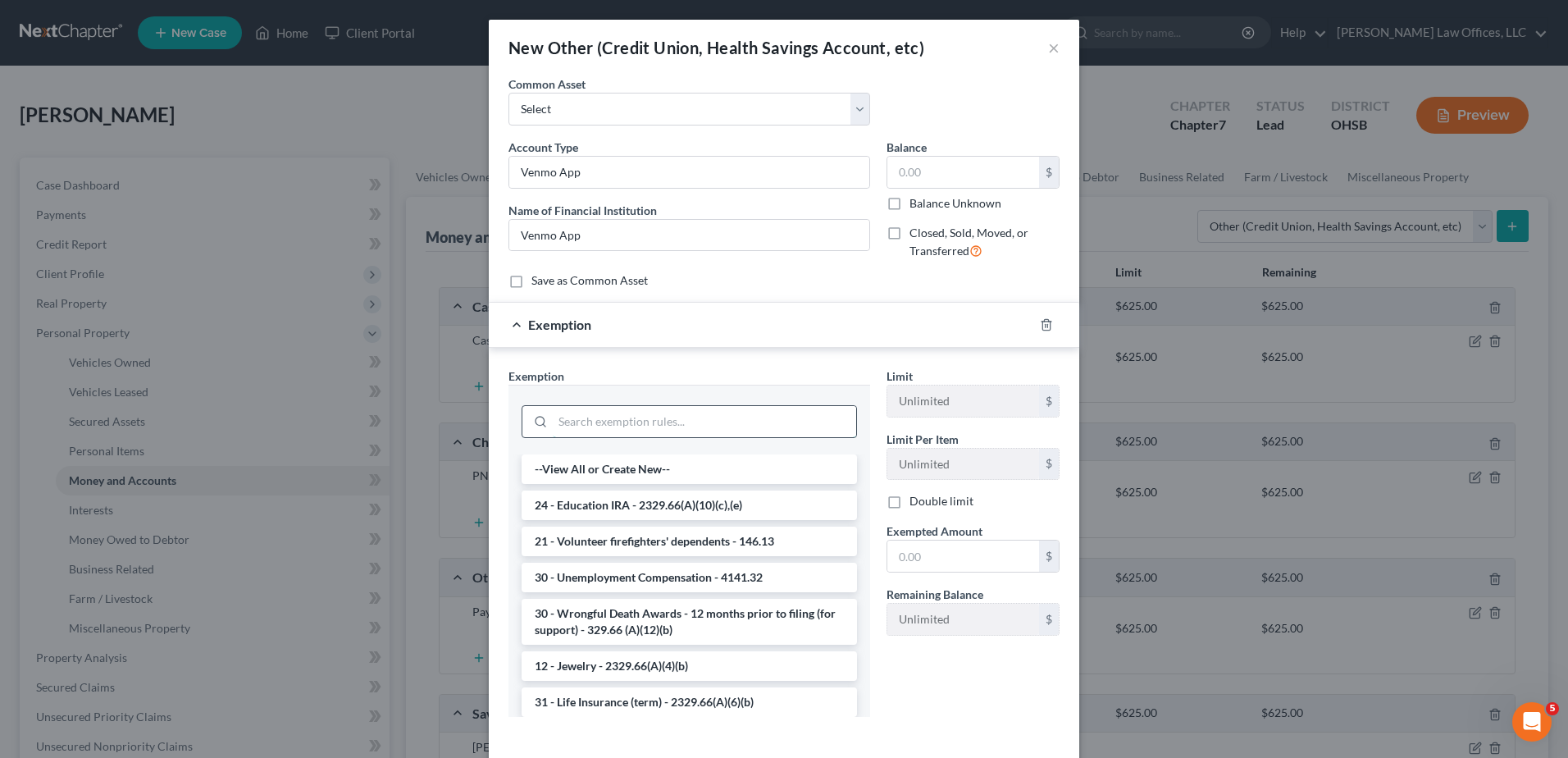
click at [697, 430] on input "search" at bounding box center [705, 421] width 304 height 31
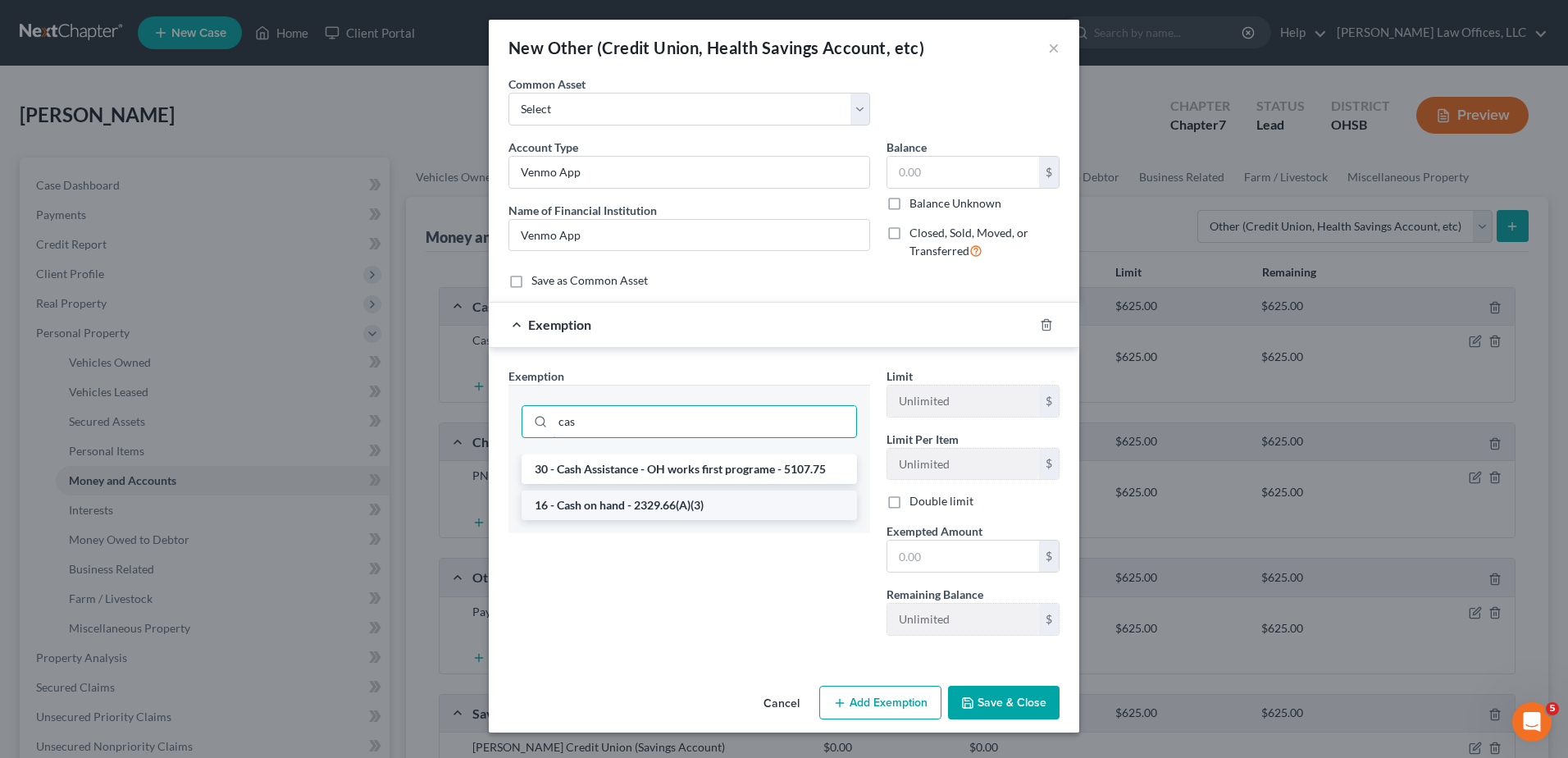
type input "cas"
click at [625, 505] on li "16 - Cash on hand - 2329.66(A)(3)" at bounding box center [689, 505] width 335 height 29
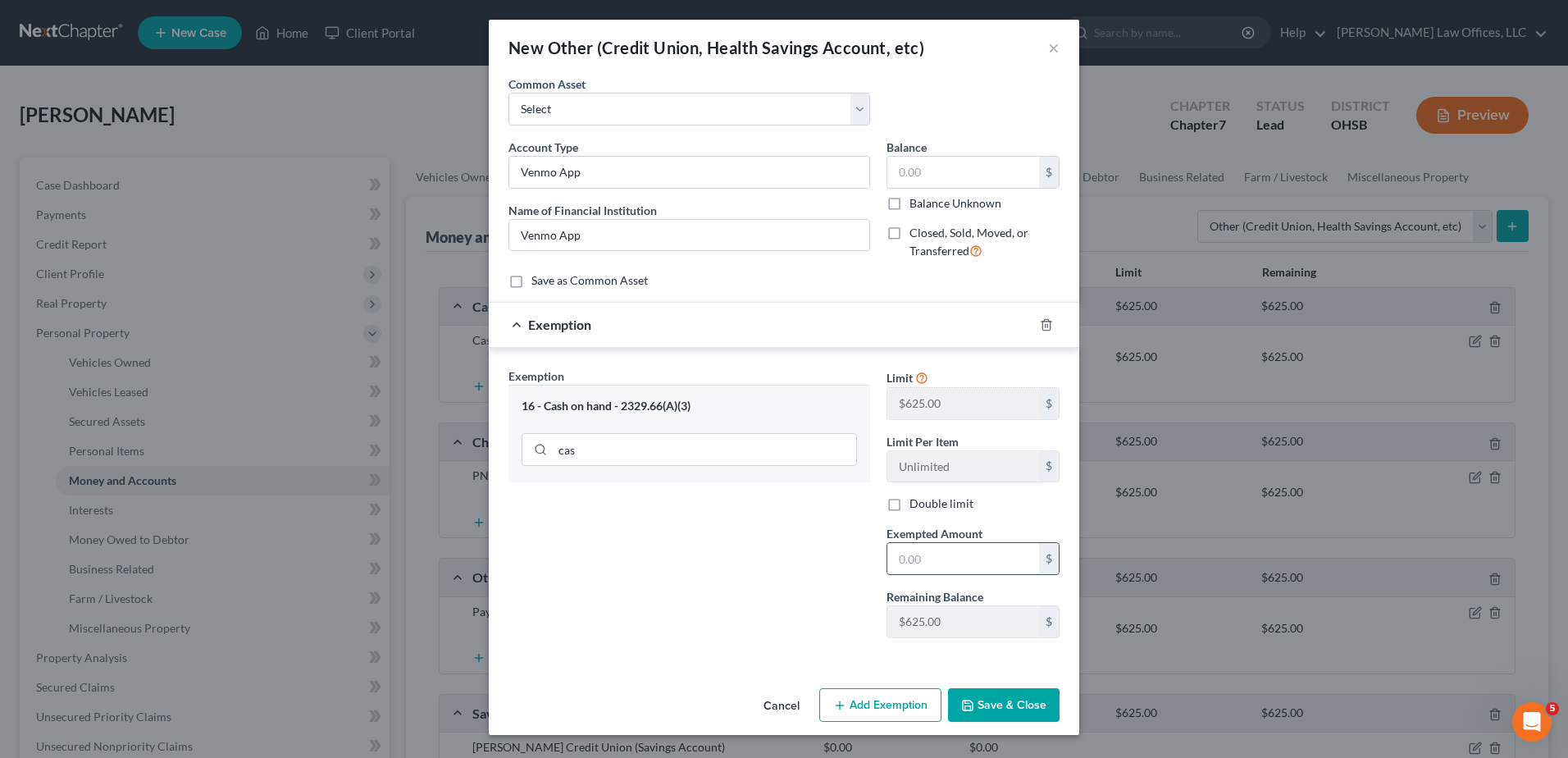
click at [943, 560] on input "text" at bounding box center [963, 559] width 152 height 31
type input "0"
click at [997, 703] on button "Save & Close" at bounding box center [1003, 705] width 112 height 35
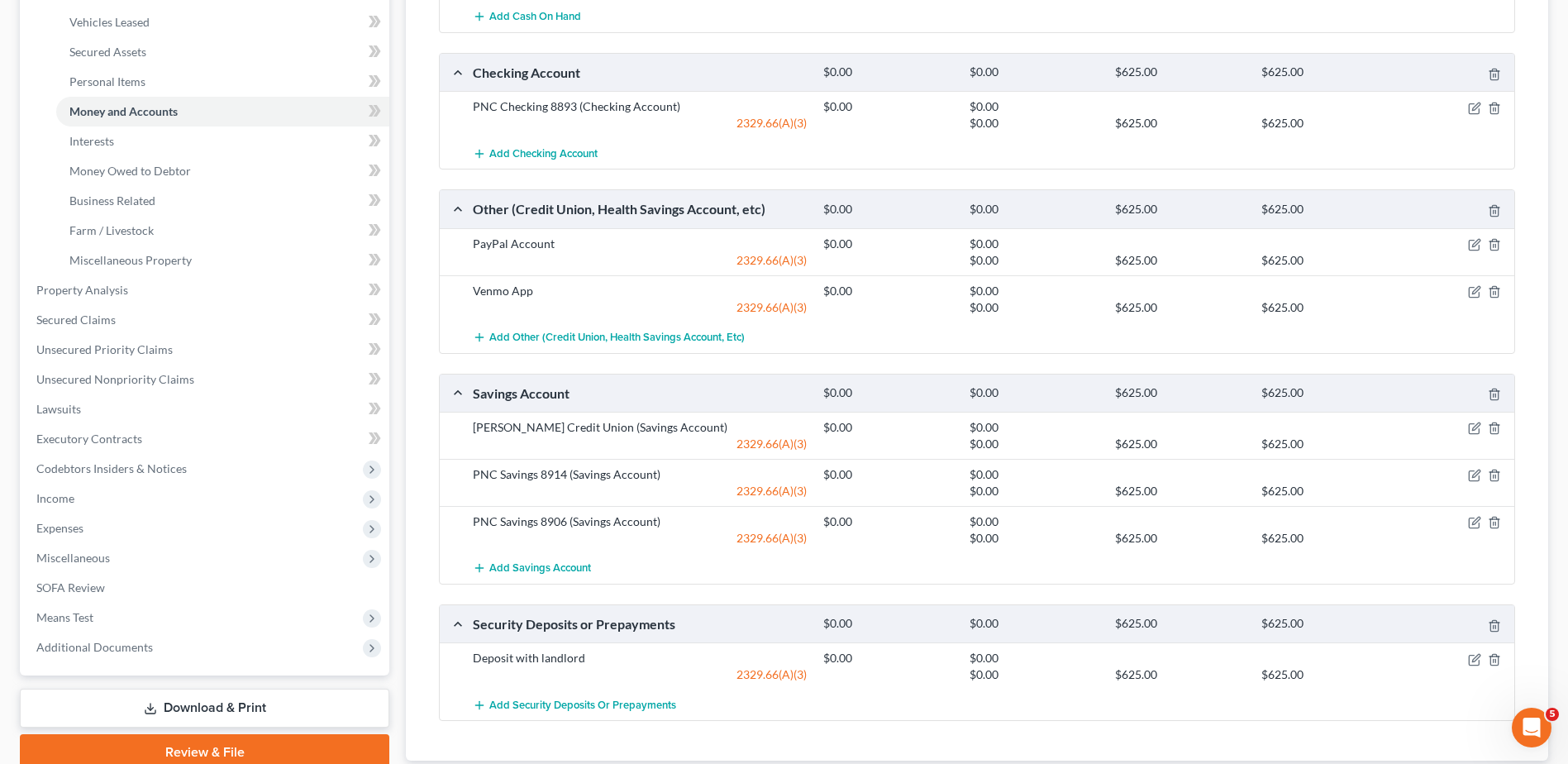
scroll to position [414, 0]
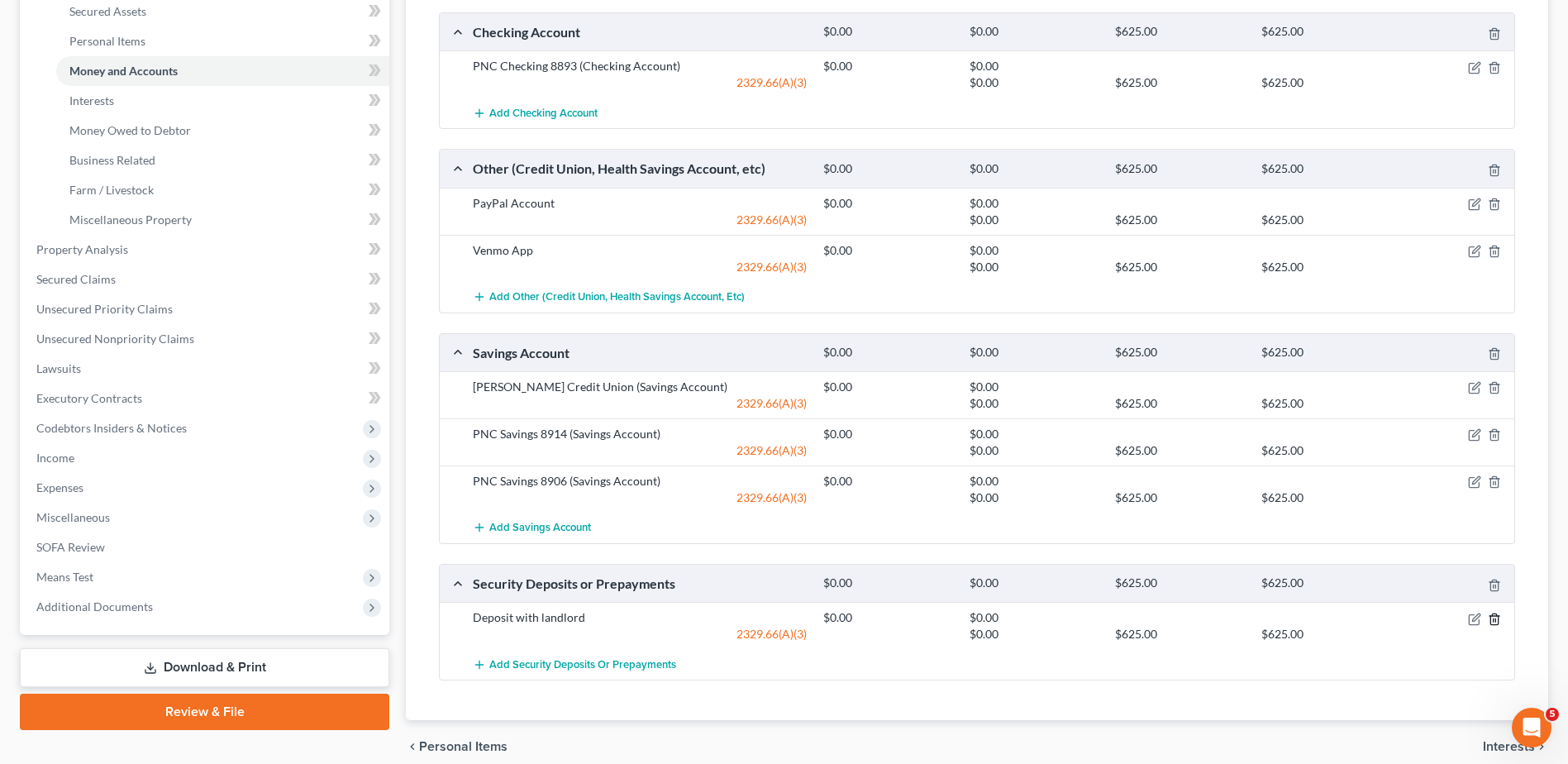
click at [1495, 619] on icon "button" at bounding box center [1494, 619] width 14 height 14
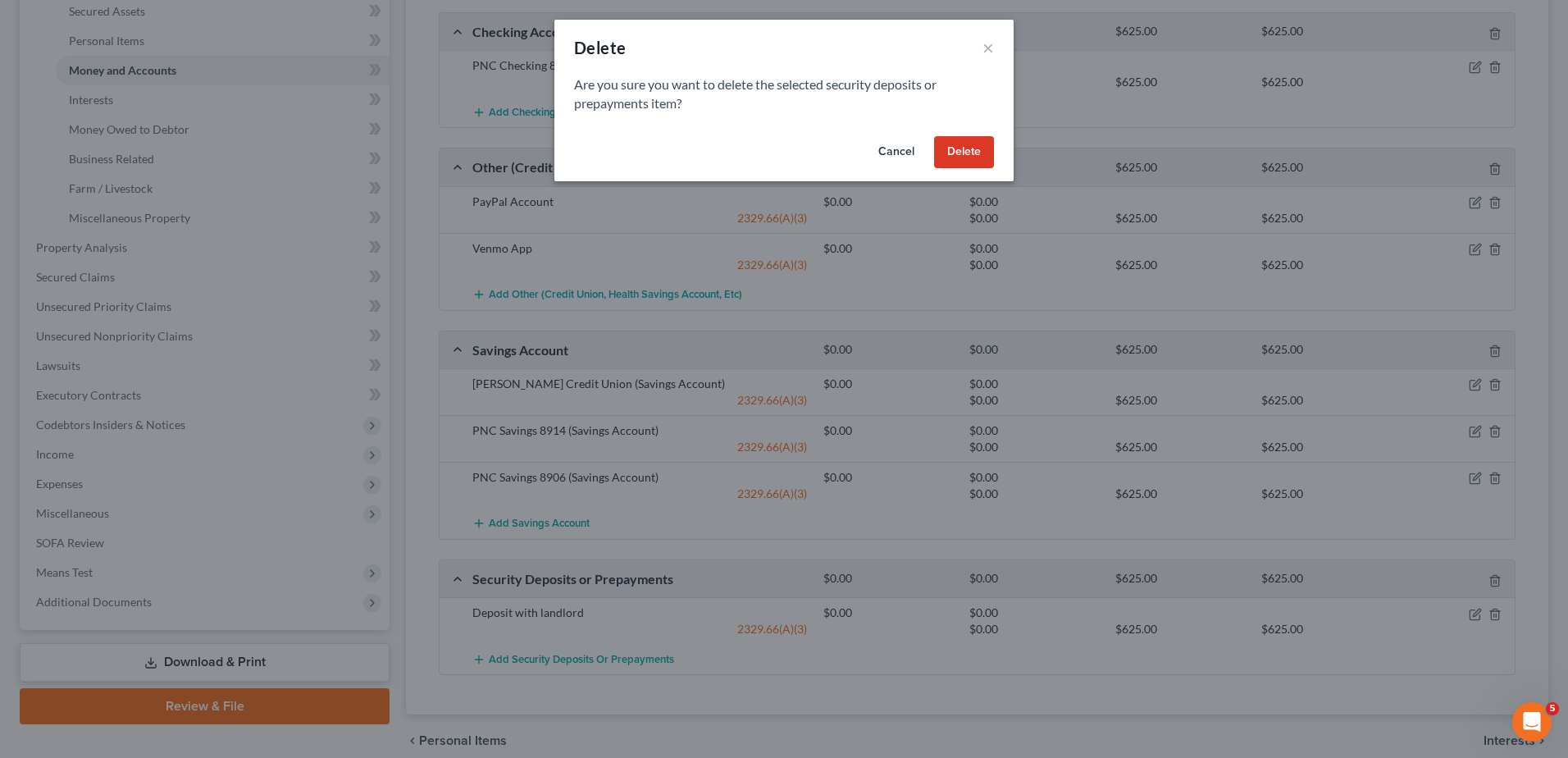
click at [952, 148] on button "Delete" at bounding box center [963, 152] width 60 height 33
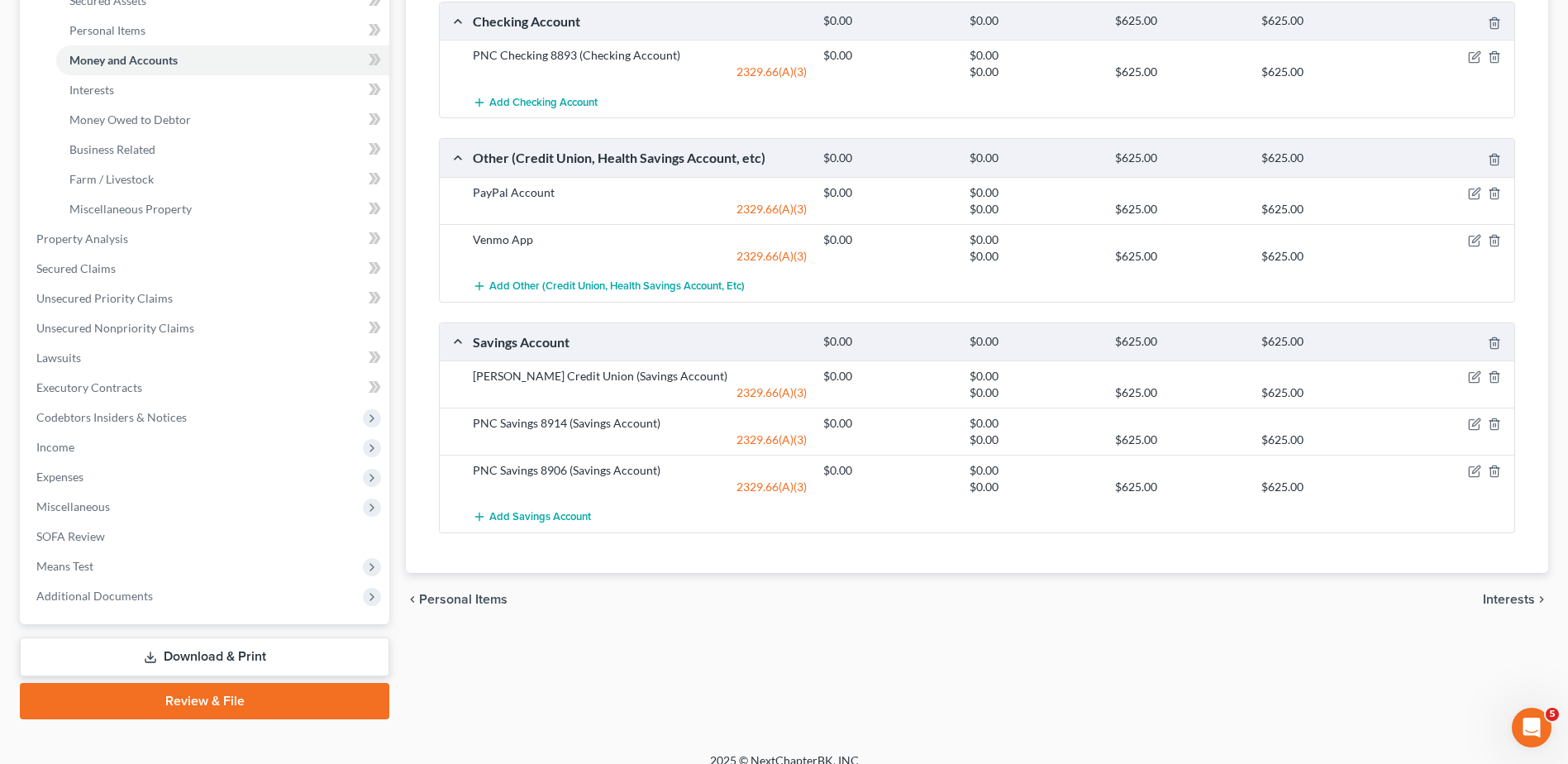
scroll to position [442, 0]
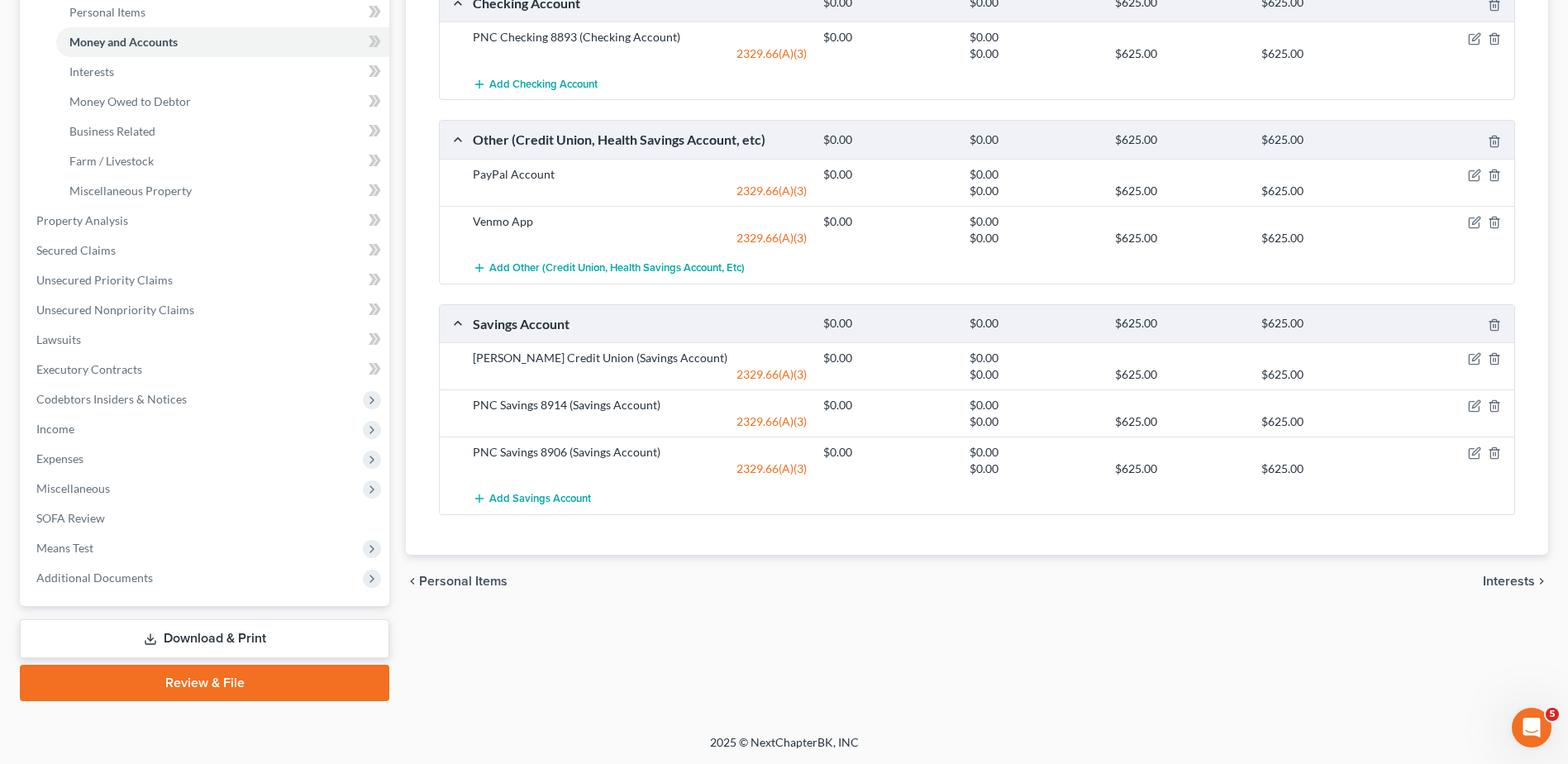
click at [1487, 579] on span "Interests" at bounding box center [1509, 581] width 52 height 14
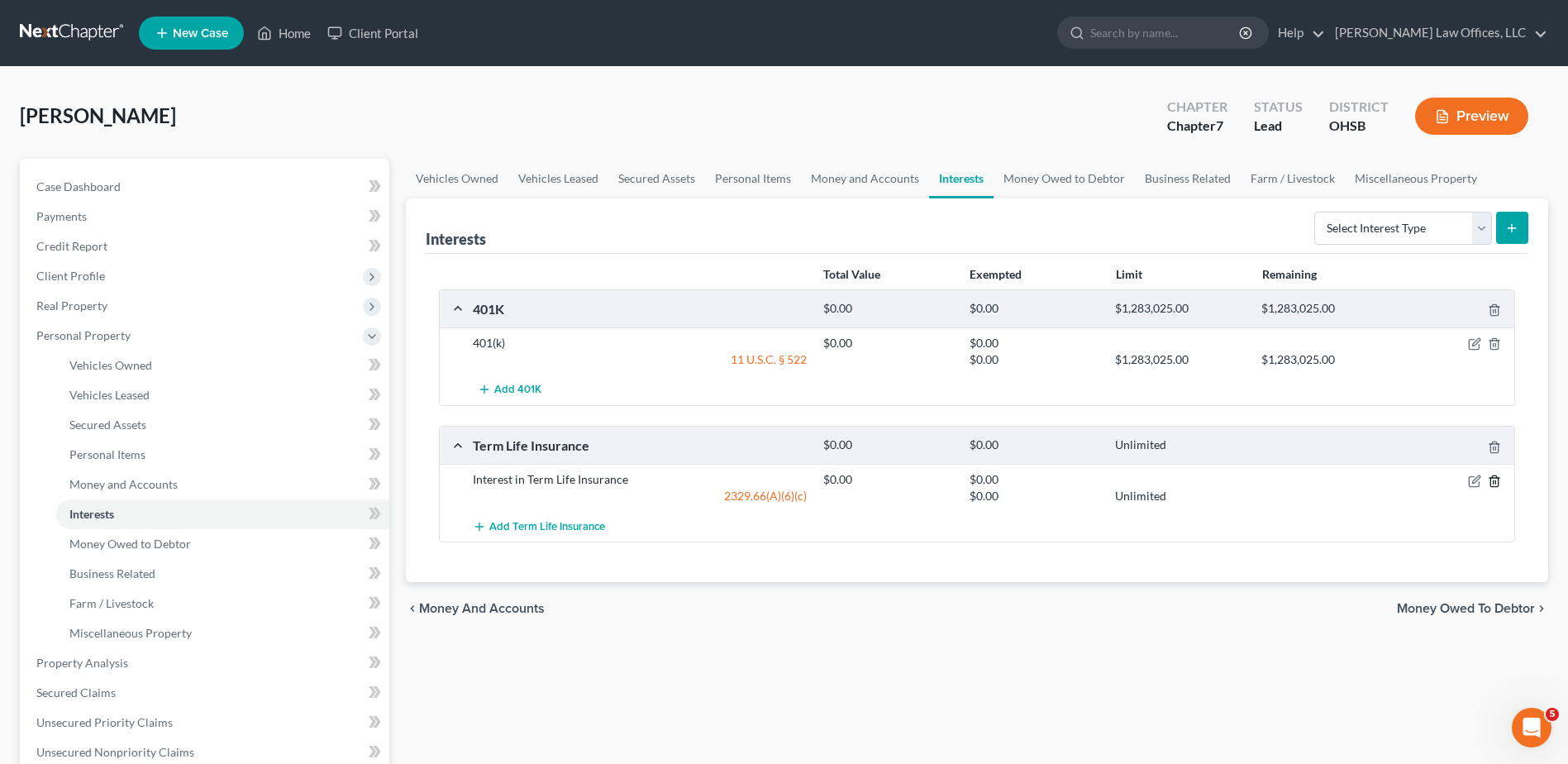
click at [1495, 478] on icon "button" at bounding box center [1494, 481] width 14 height 14
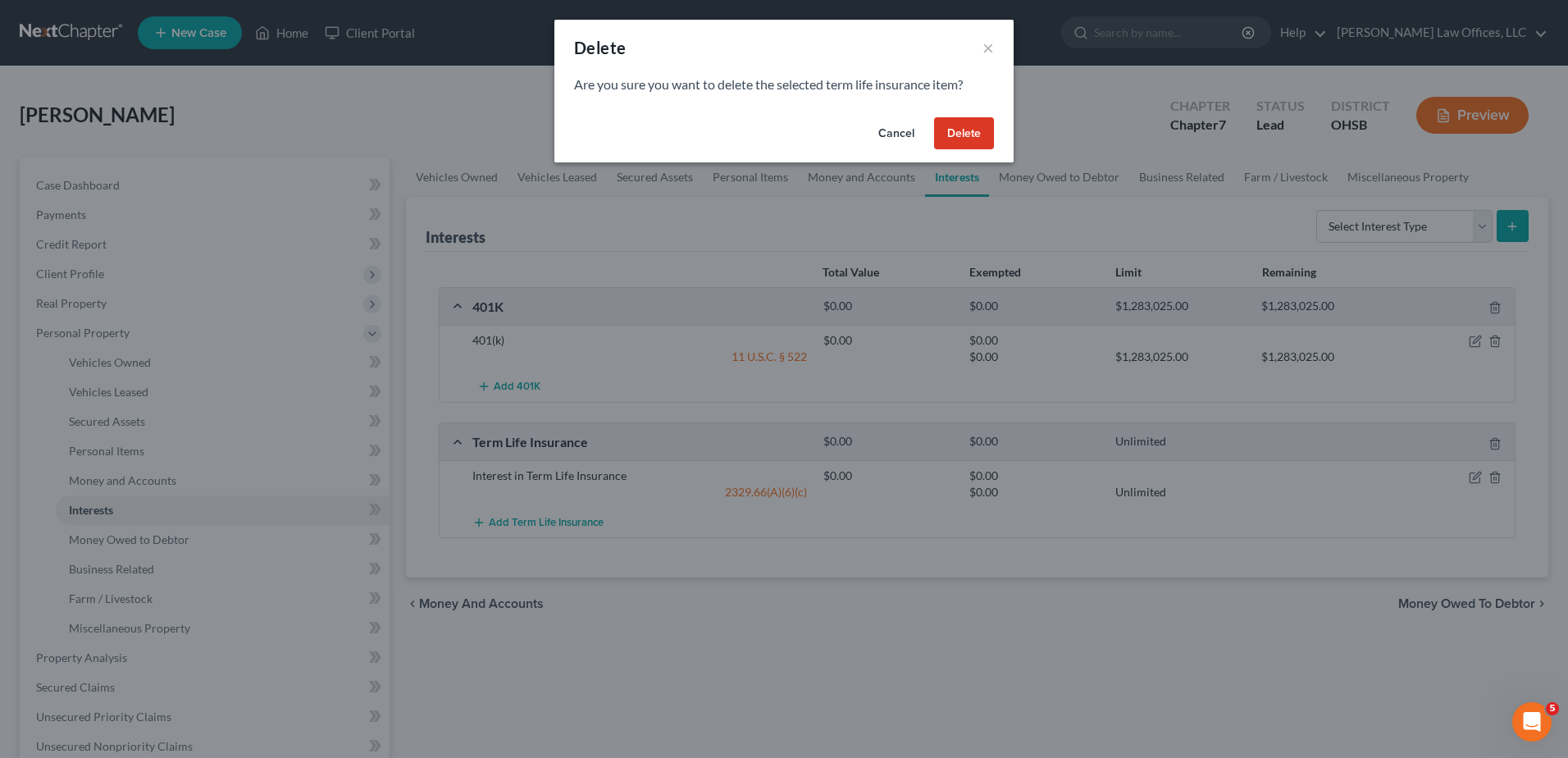
click at [970, 130] on button "Delete" at bounding box center [963, 133] width 60 height 33
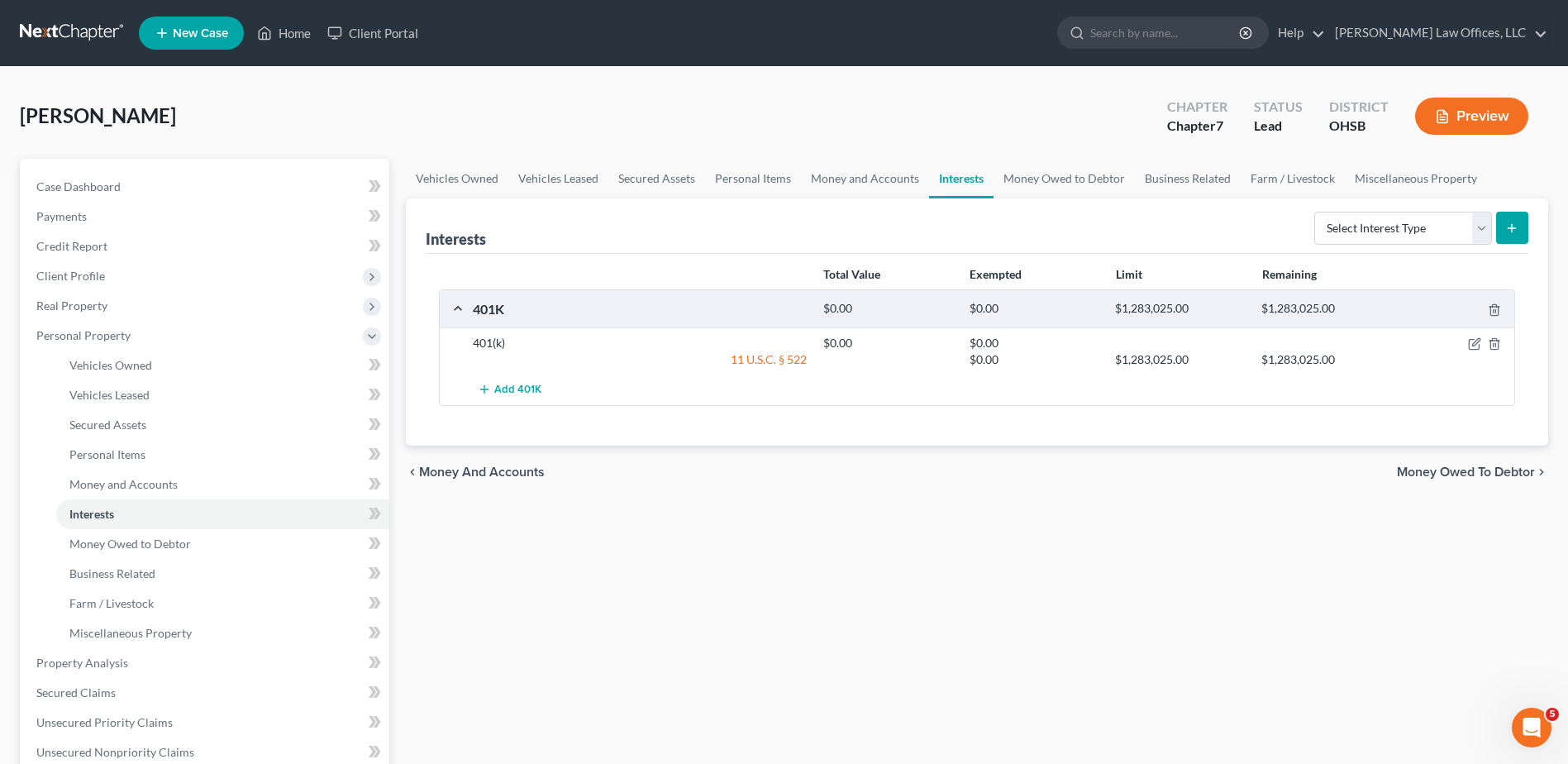
click at [1418, 472] on span "Money Owed to Debtor" at bounding box center [1465, 472] width 138 height 14
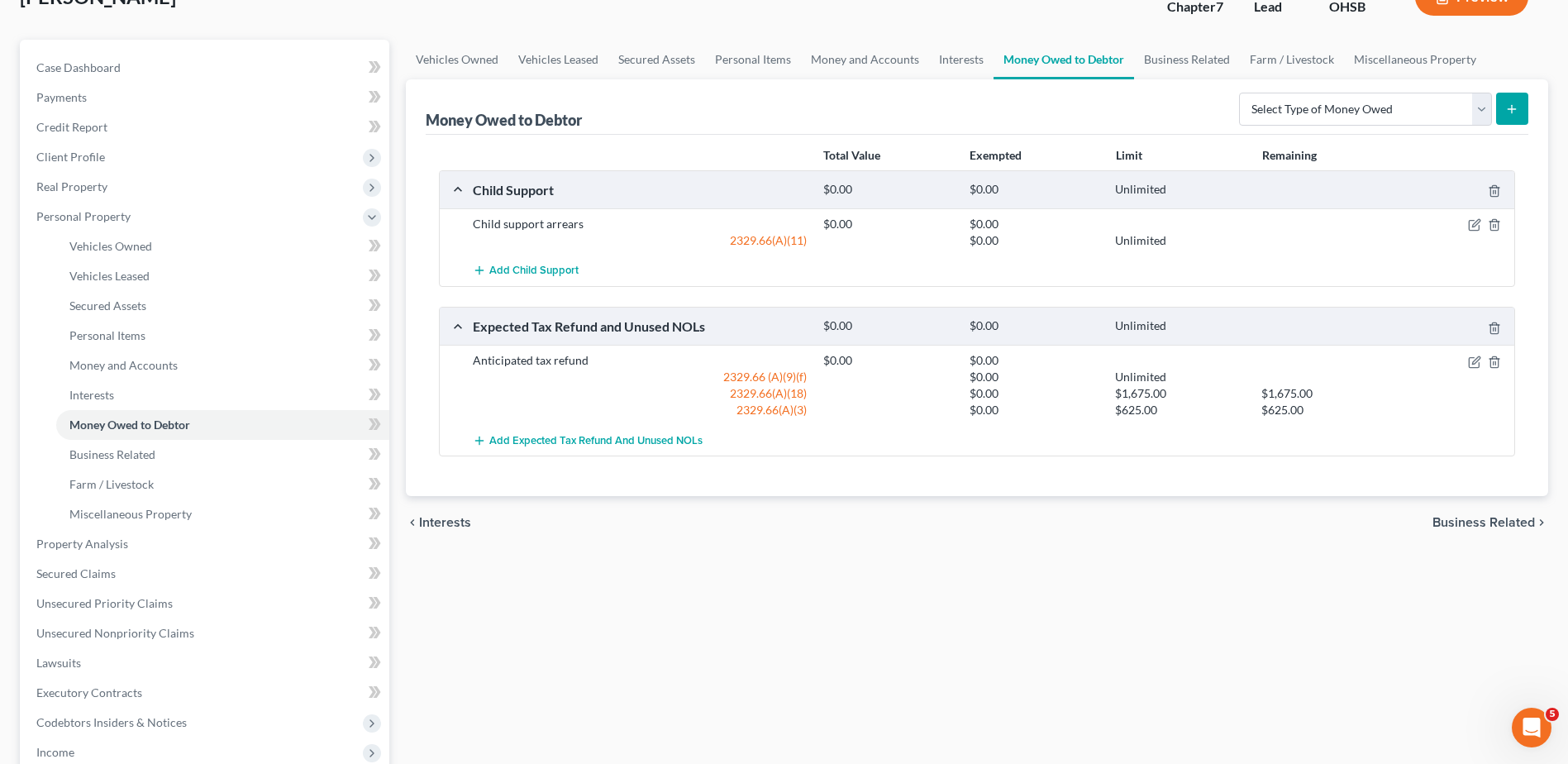
scroll to position [166, 0]
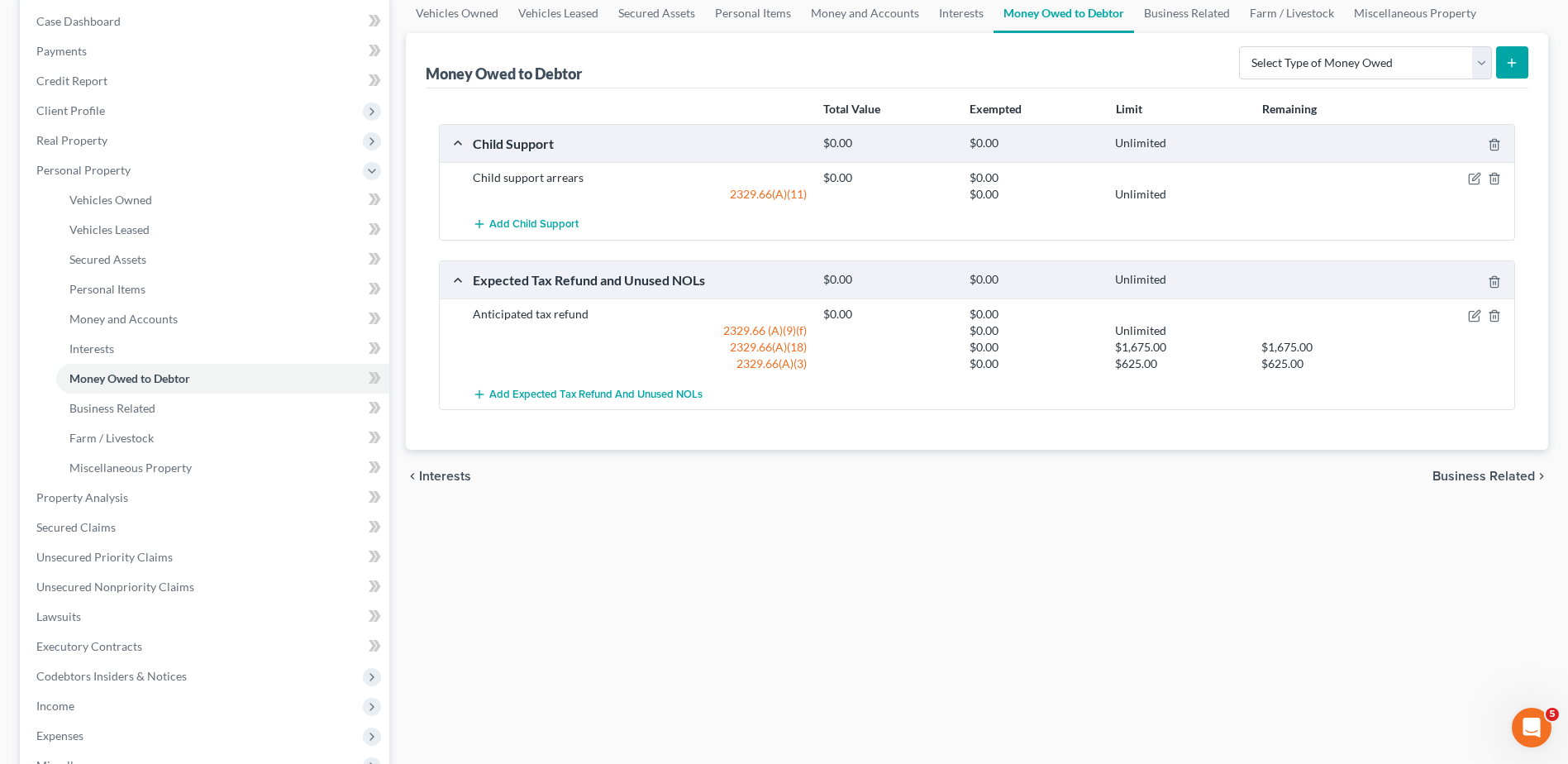
click at [1439, 476] on span "Business Related" at bounding box center [1484, 476] width 103 height 14
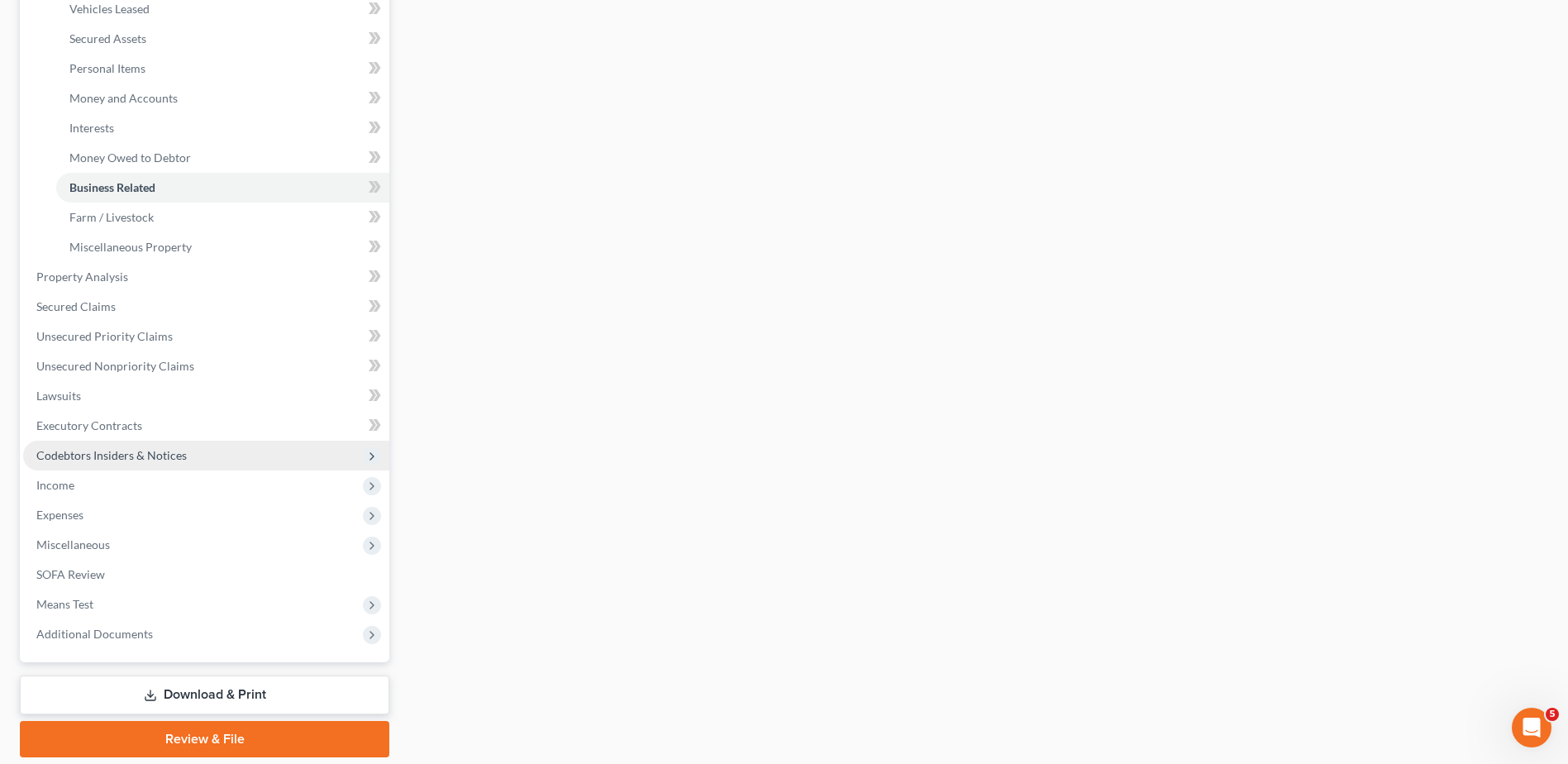
scroll to position [442, 0]
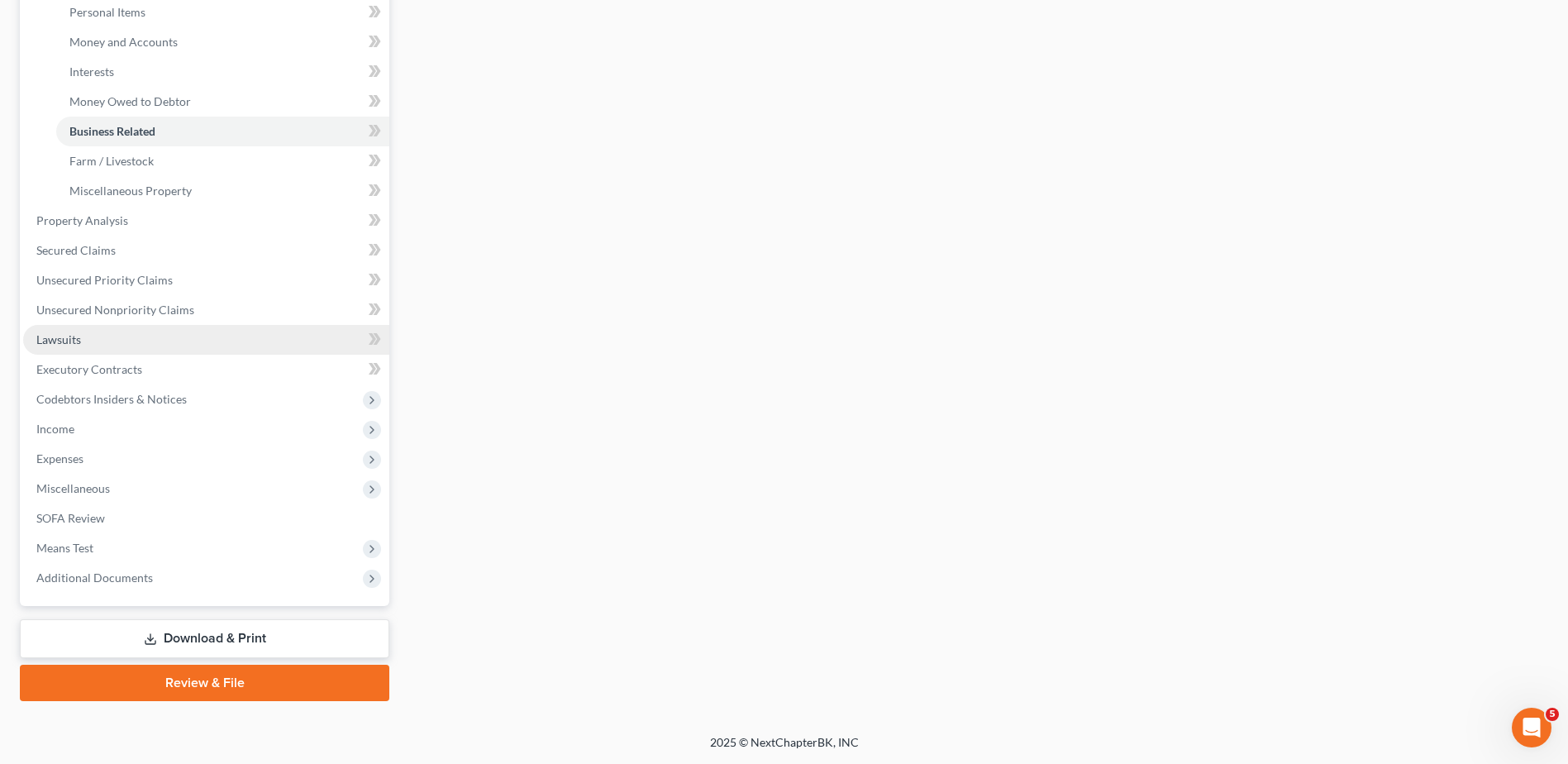
click at [74, 337] on span "Lawsuits" at bounding box center [59, 340] width 45 height 14
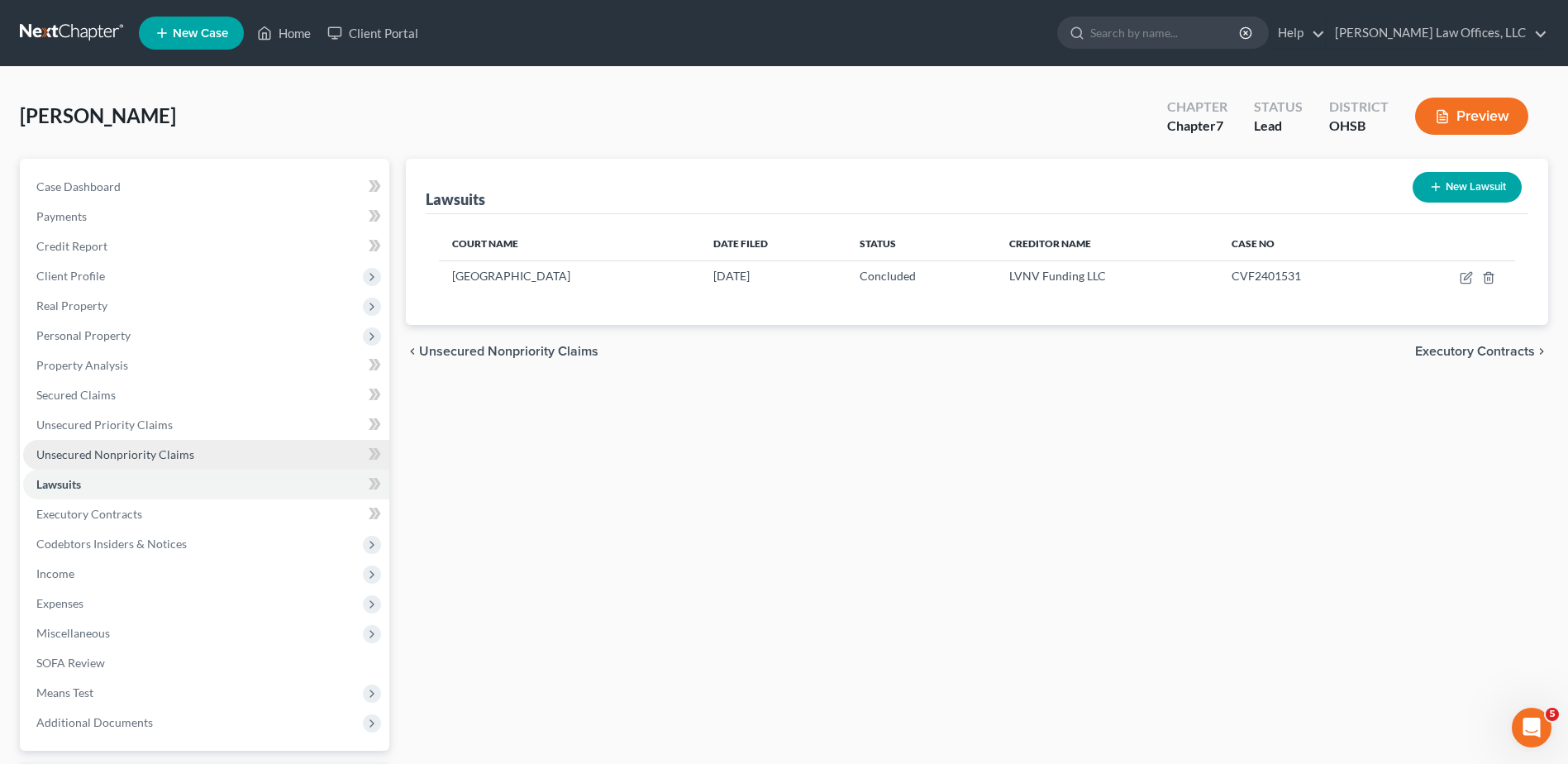
click at [114, 453] on span "Unsecured Nonpriority Claims" at bounding box center [114, 455] width 158 height 14
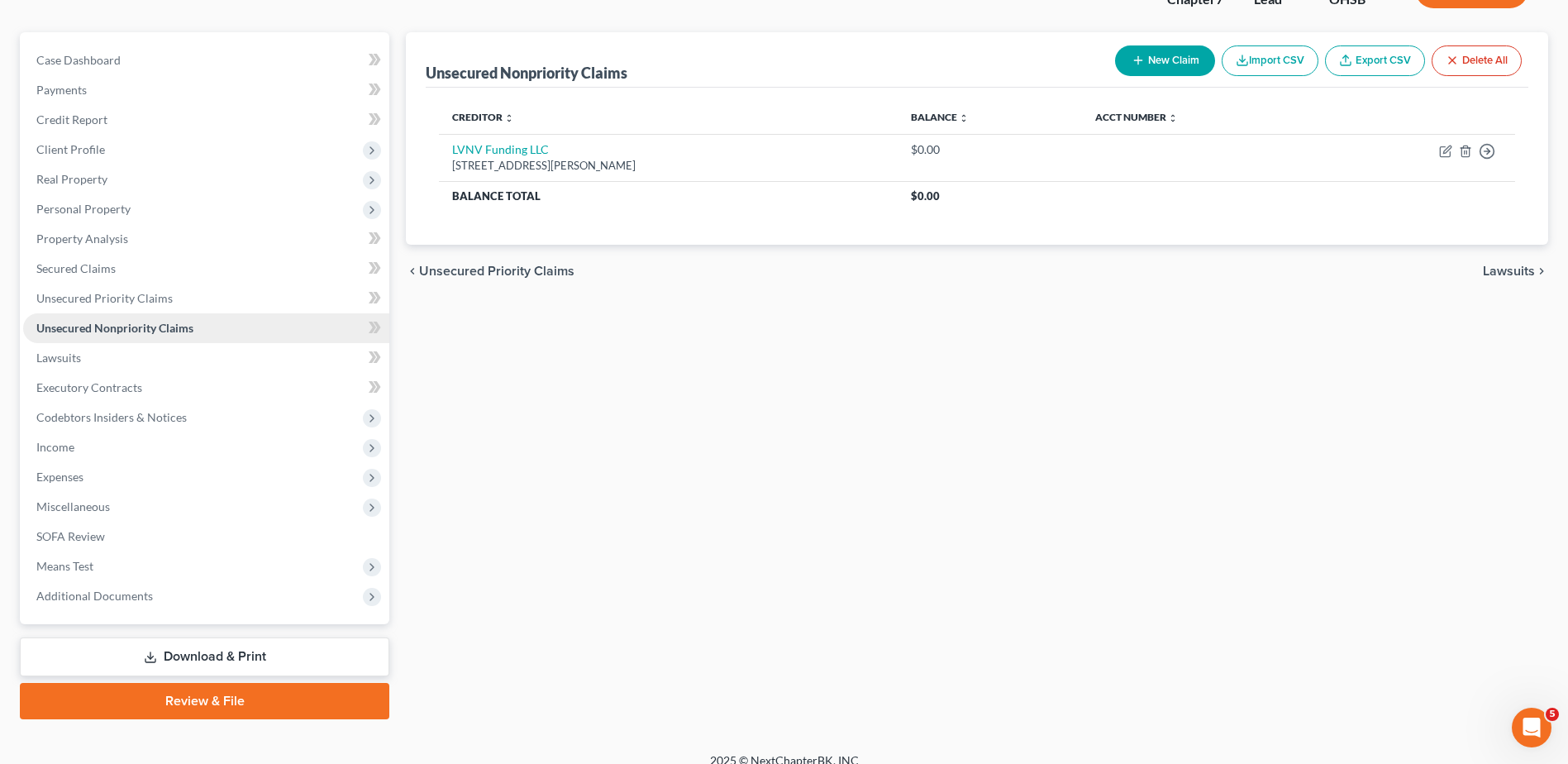
scroll to position [145, 0]
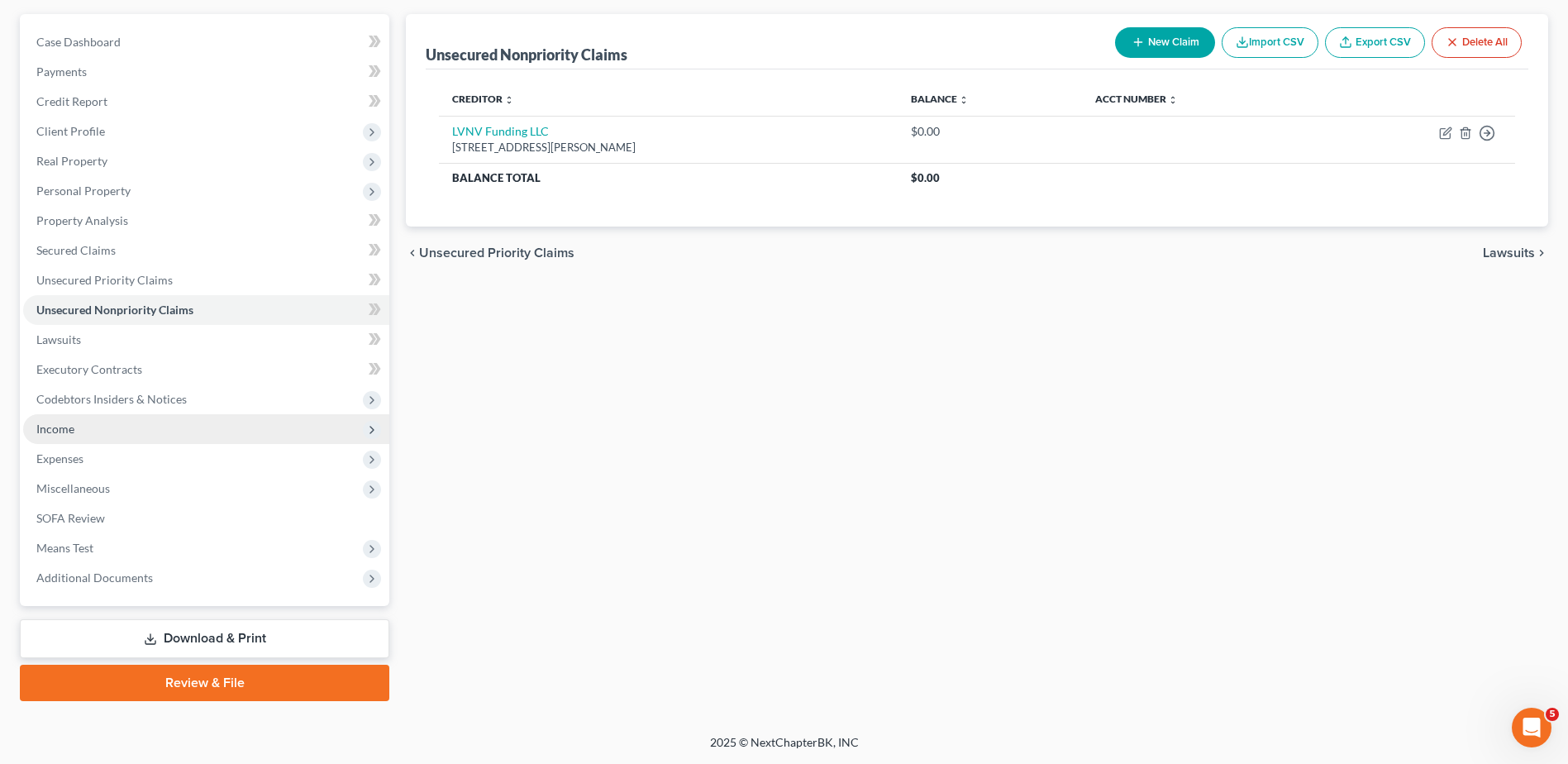
click at [72, 431] on span "Income" at bounding box center [55, 429] width 38 height 14
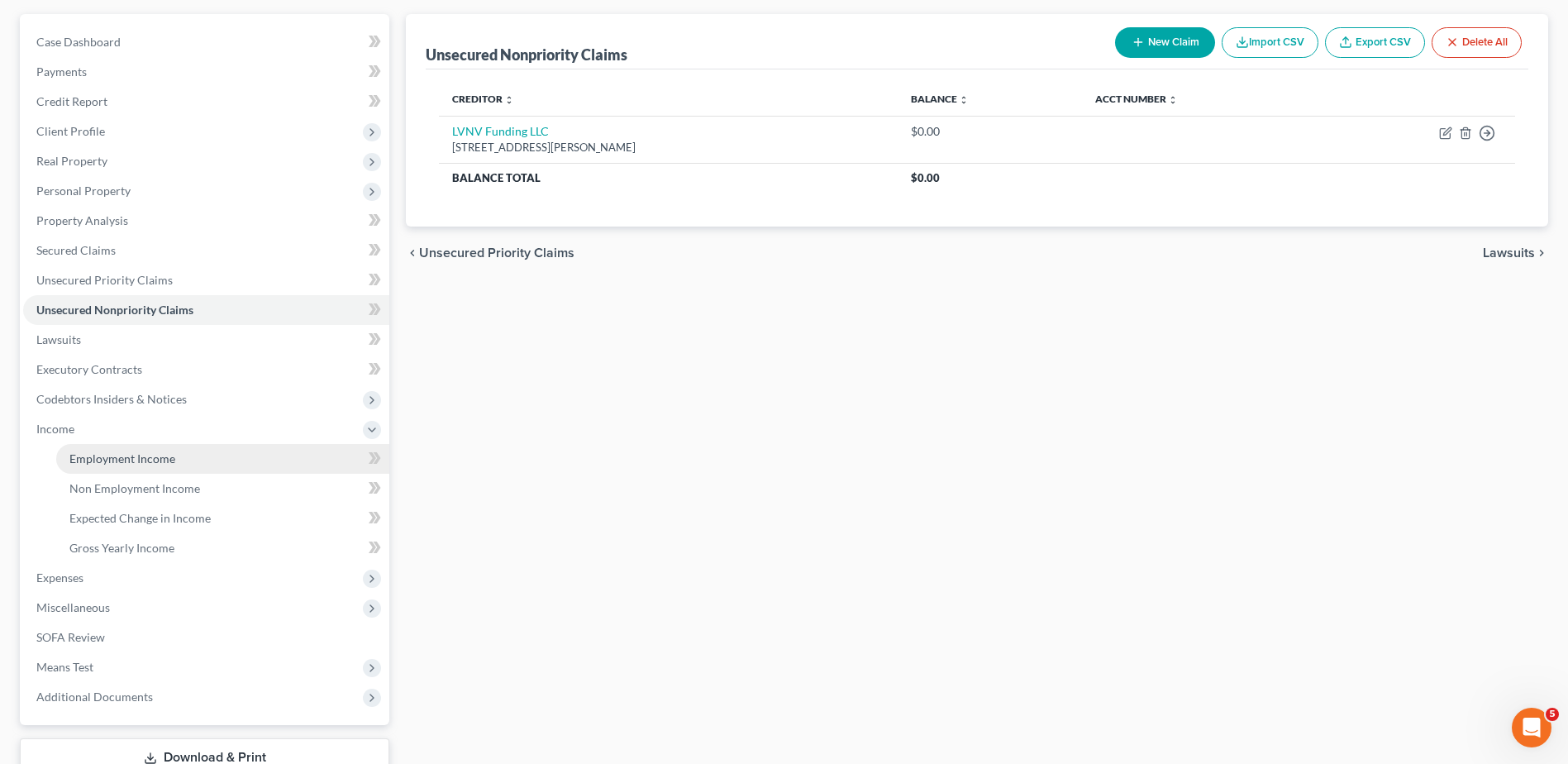
click at [79, 448] on link "Employment Income" at bounding box center [222, 459] width 333 height 30
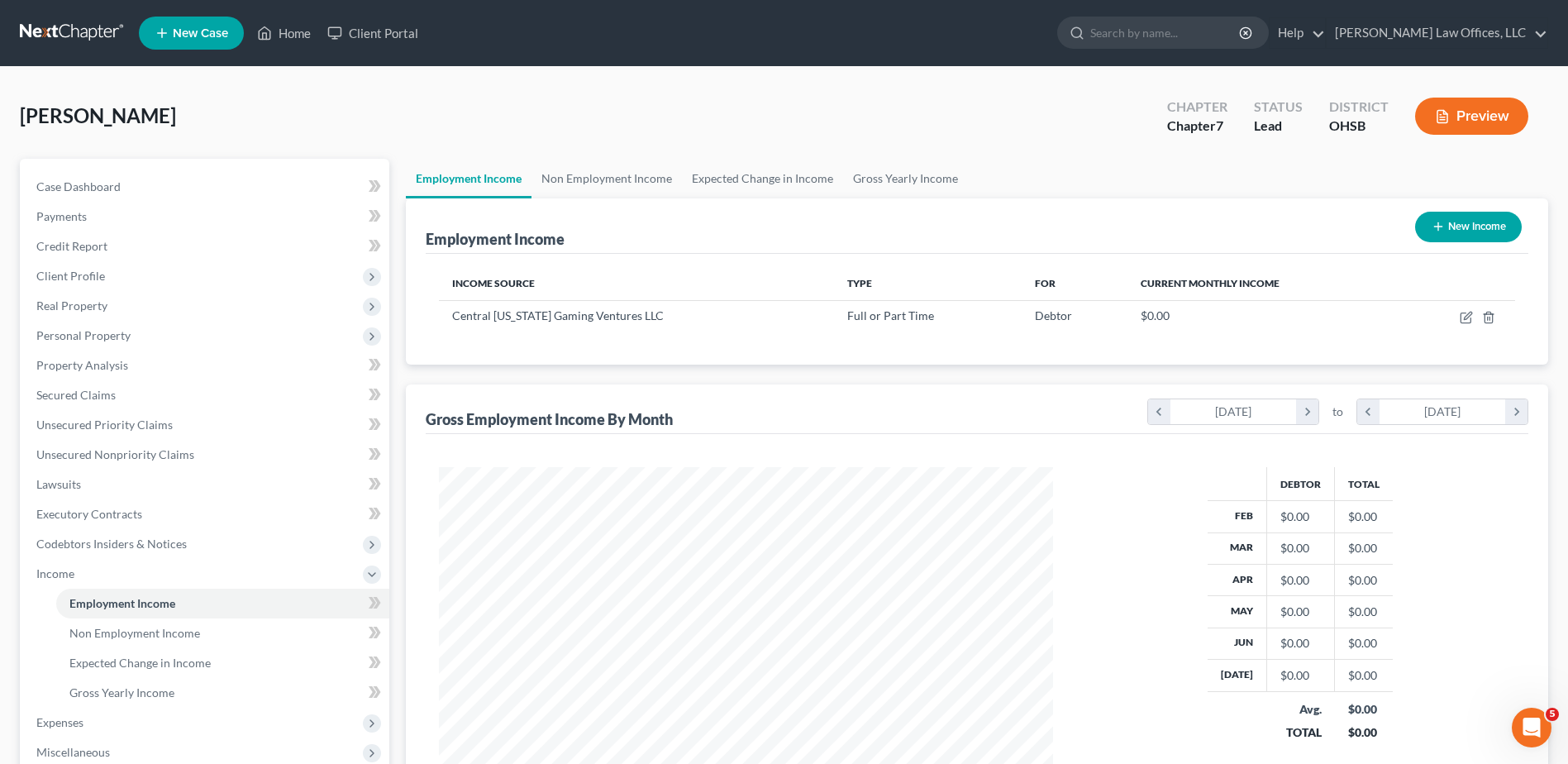
scroll to position [307, 647]
click at [868, 179] on link "Gross Yearly Income" at bounding box center [905, 178] width 125 height 40
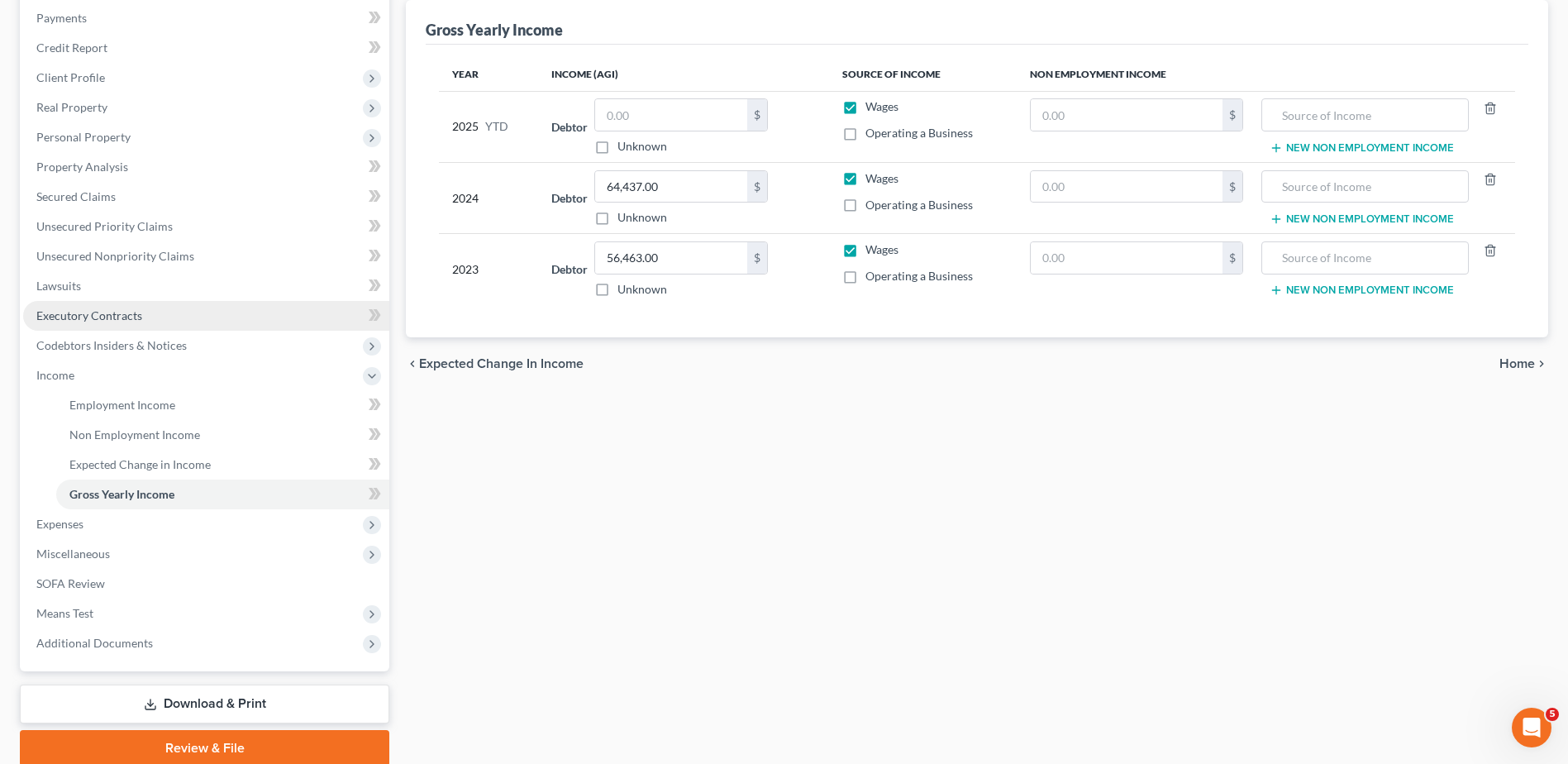
scroll to position [248, 0]
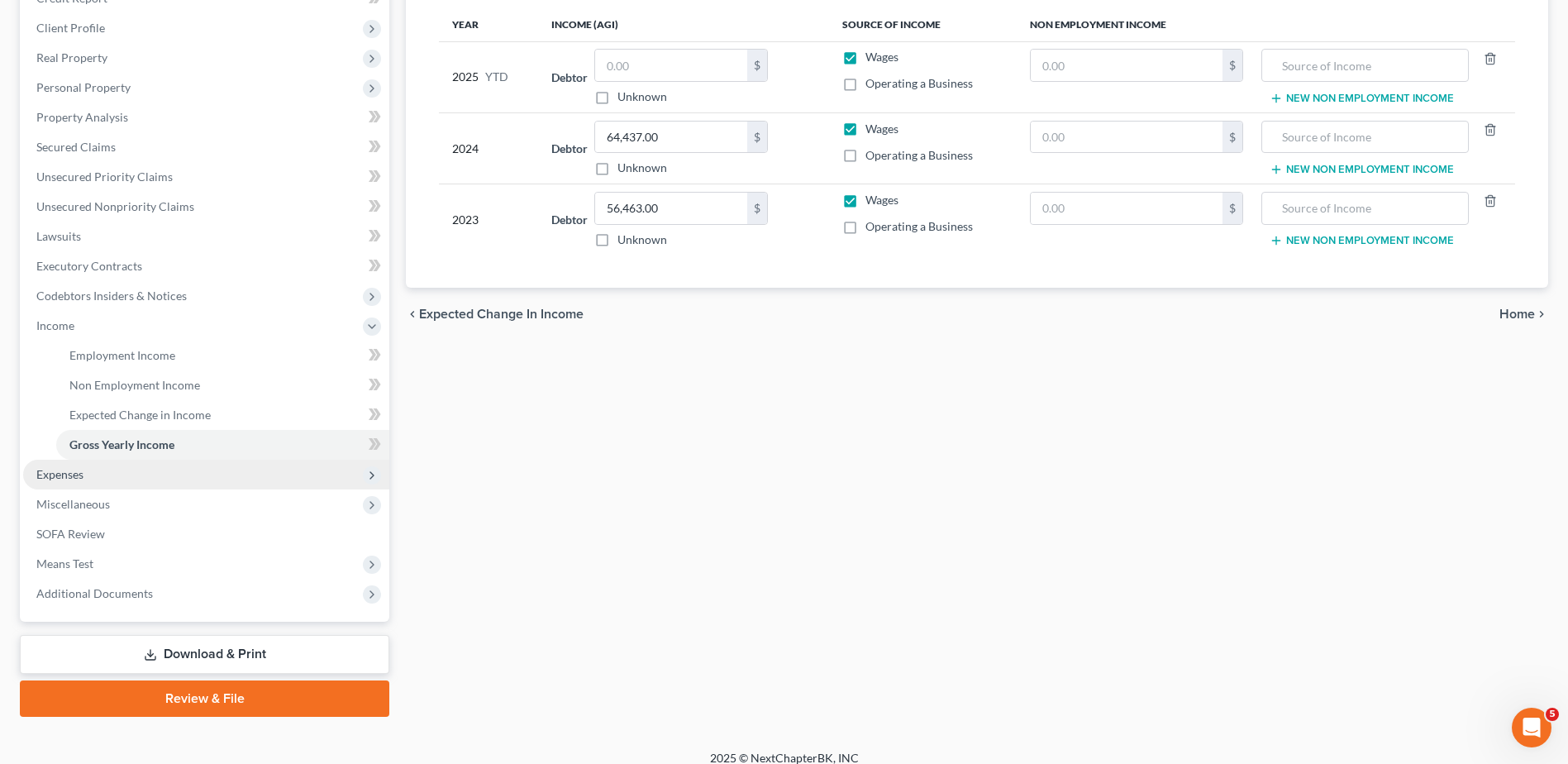
click at [80, 478] on span "Expenses" at bounding box center [59, 475] width 47 height 14
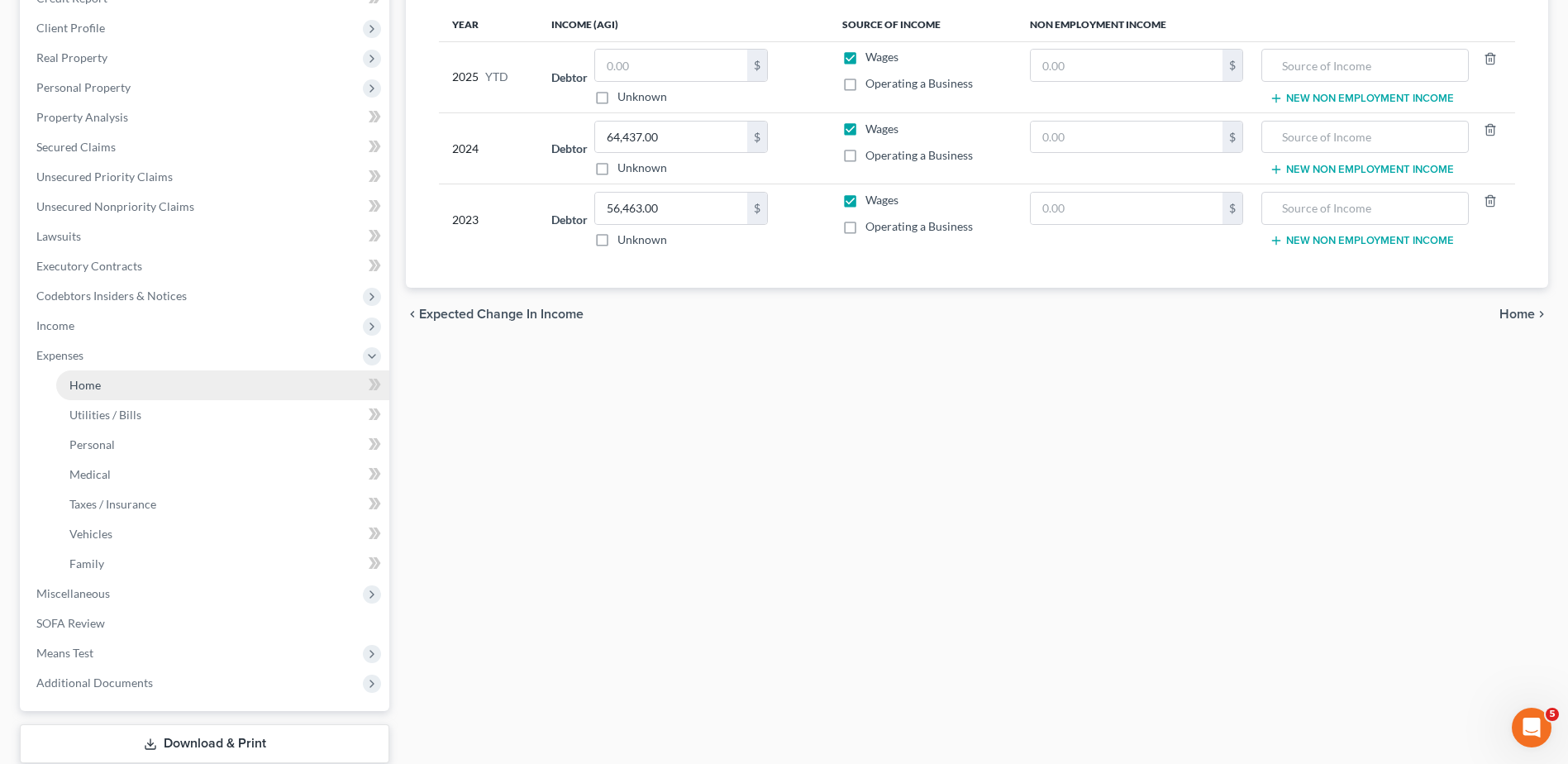
click at [92, 382] on span "Home" at bounding box center [85, 385] width 32 height 14
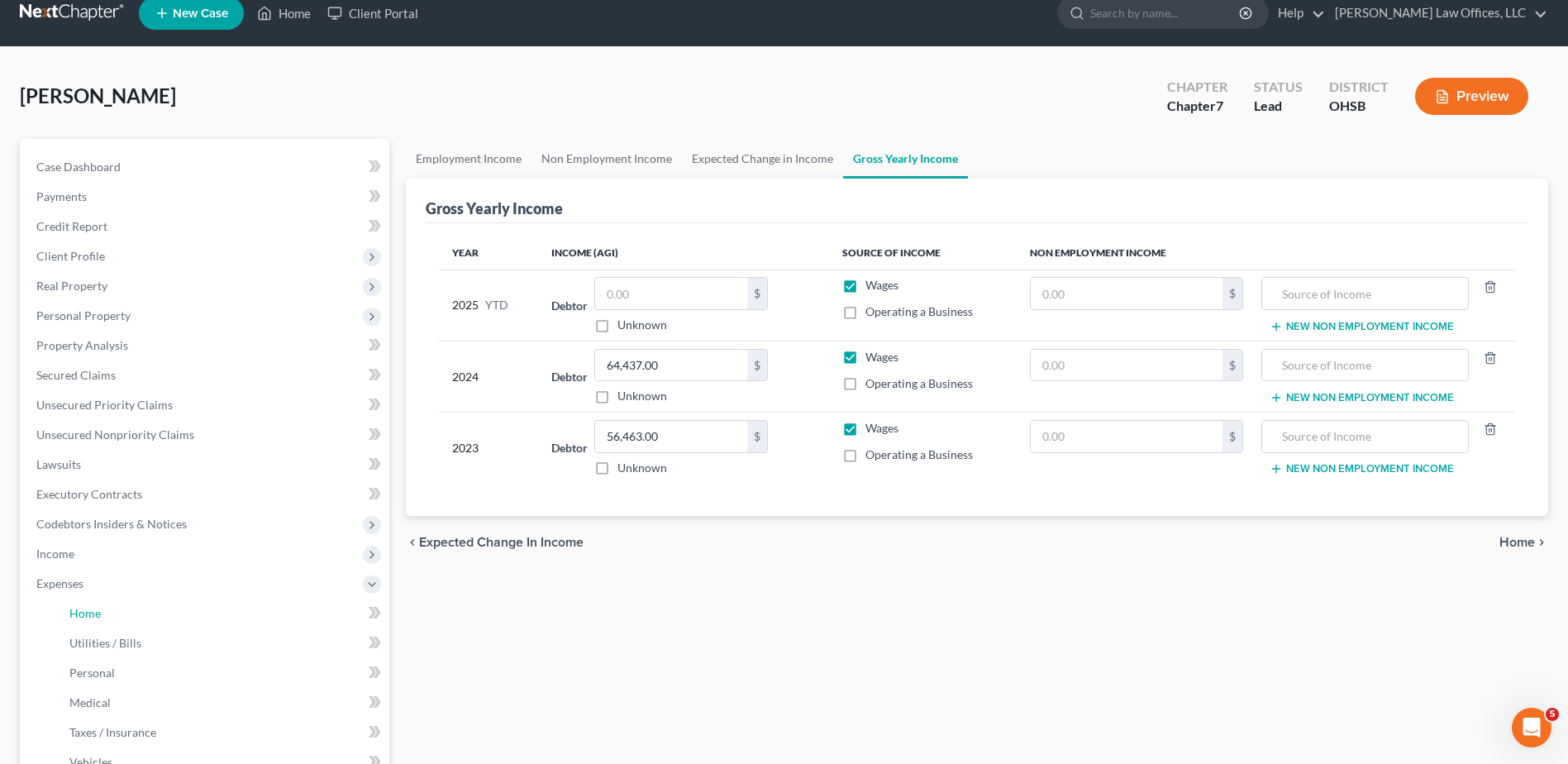
scroll to position [0, 0]
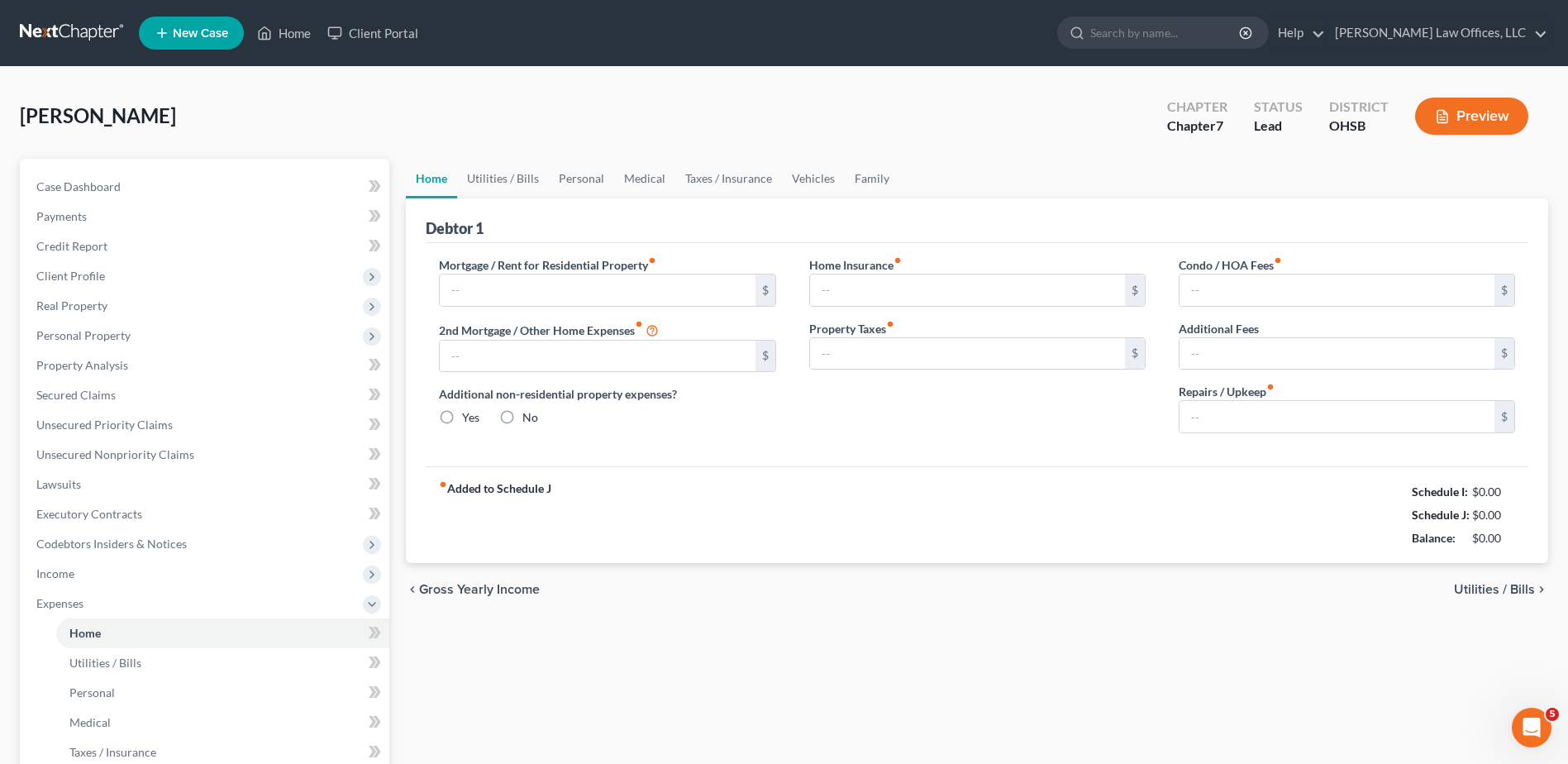
radio input "true"
click at [521, 291] on input "text" at bounding box center [597, 290] width 315 height 32
type input "1,150"
type input "15"
click at [772, 465] on div "Mortgage / Rent for Residential Property fiber_manual_record 1,150 $ 2nd Mortga…" at bounding box center [977, 355] width 1102 height 223
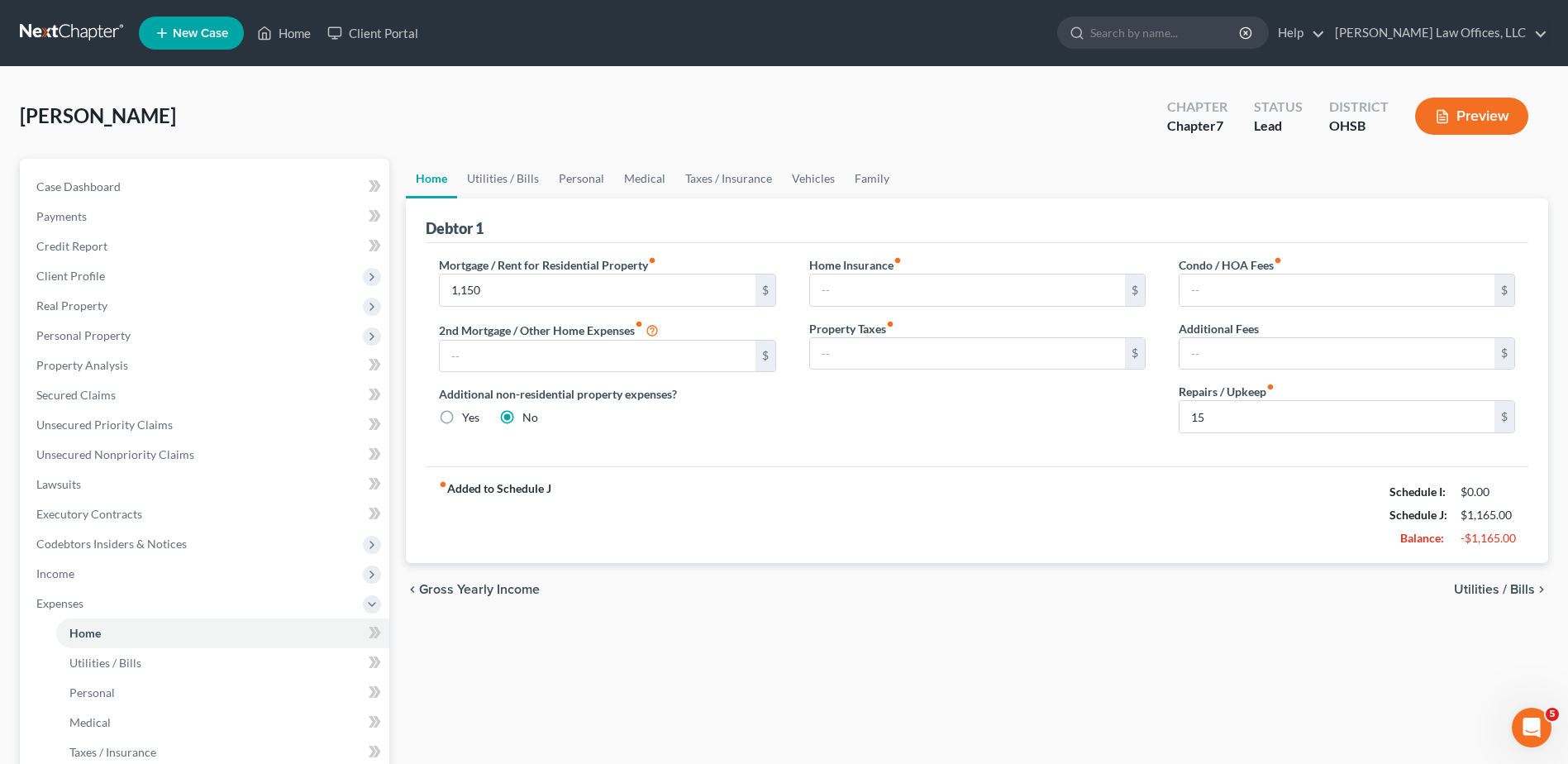
click at [1467, 583] on span "Utilities / Bills" at bounding box center [1495, 589] width 81 height 14
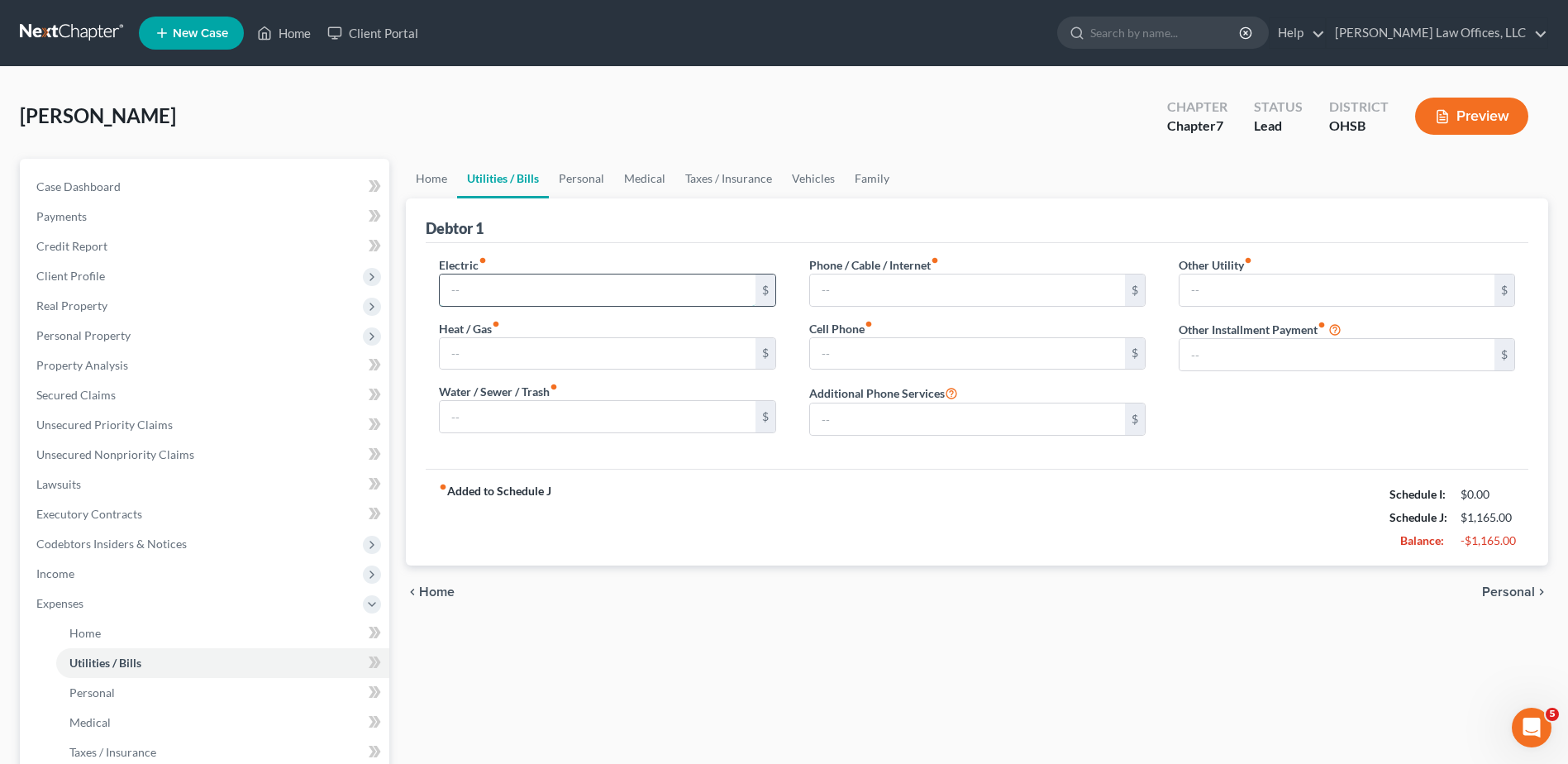
click at [534, 288] on input "text" at bounding box center [597, 290] width 315 height 32
type input "120.00"
type input "100"
type input "30"
type input "100"
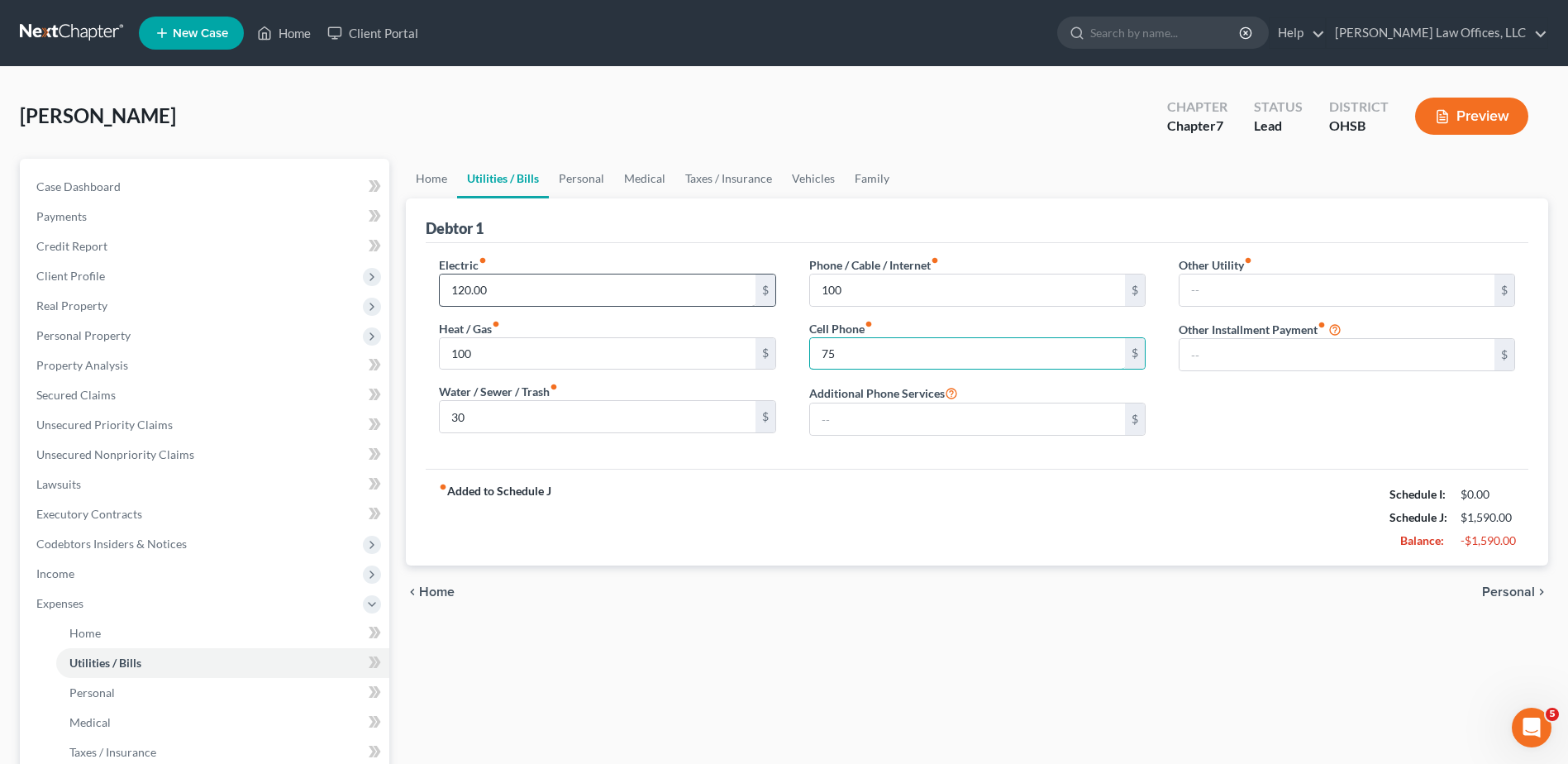
type input "75"
click at [1496, 590] on span "Personal" at bounding box center [1509, 592] width 53 height 14
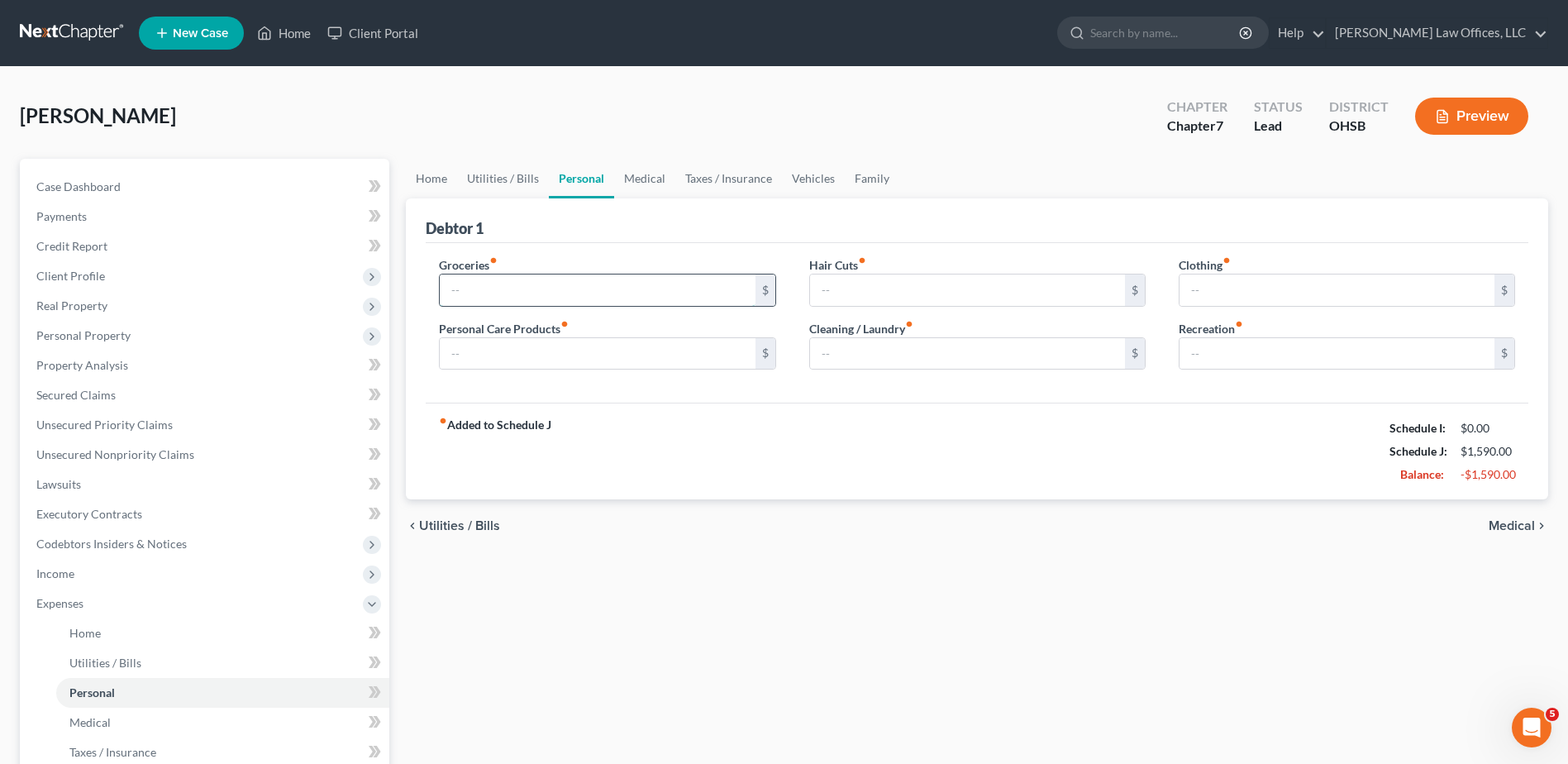
click at [625, 295] on input "text" at bounding box center [597, 290] width 315 height 32
type input "550"
type input "100"
type input "20"
type input "15"
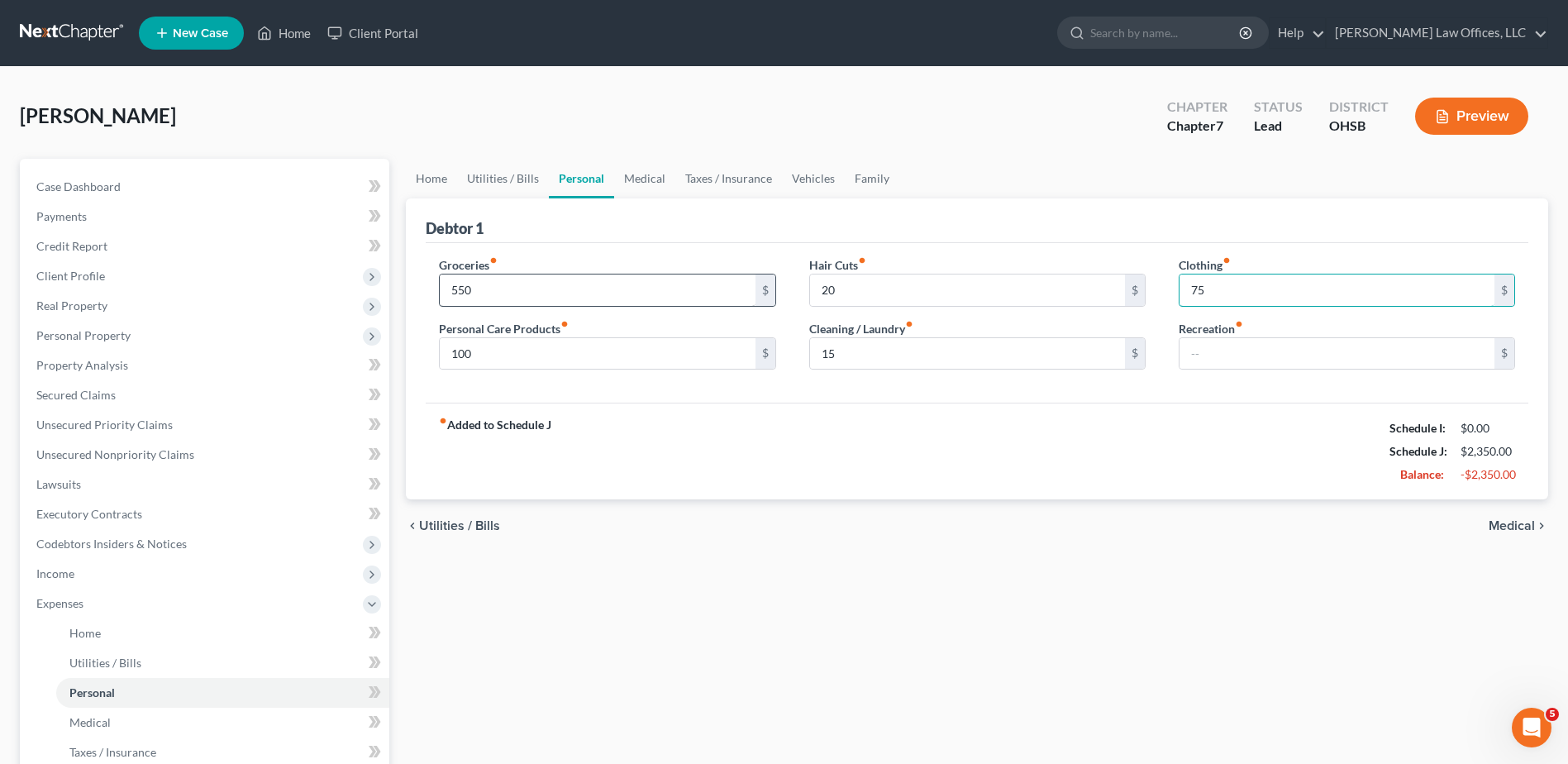
type input "75"
type input "50"
click at [1507, 523] on span "Medical" at bounding box center [1511, 525] width 46 height 14
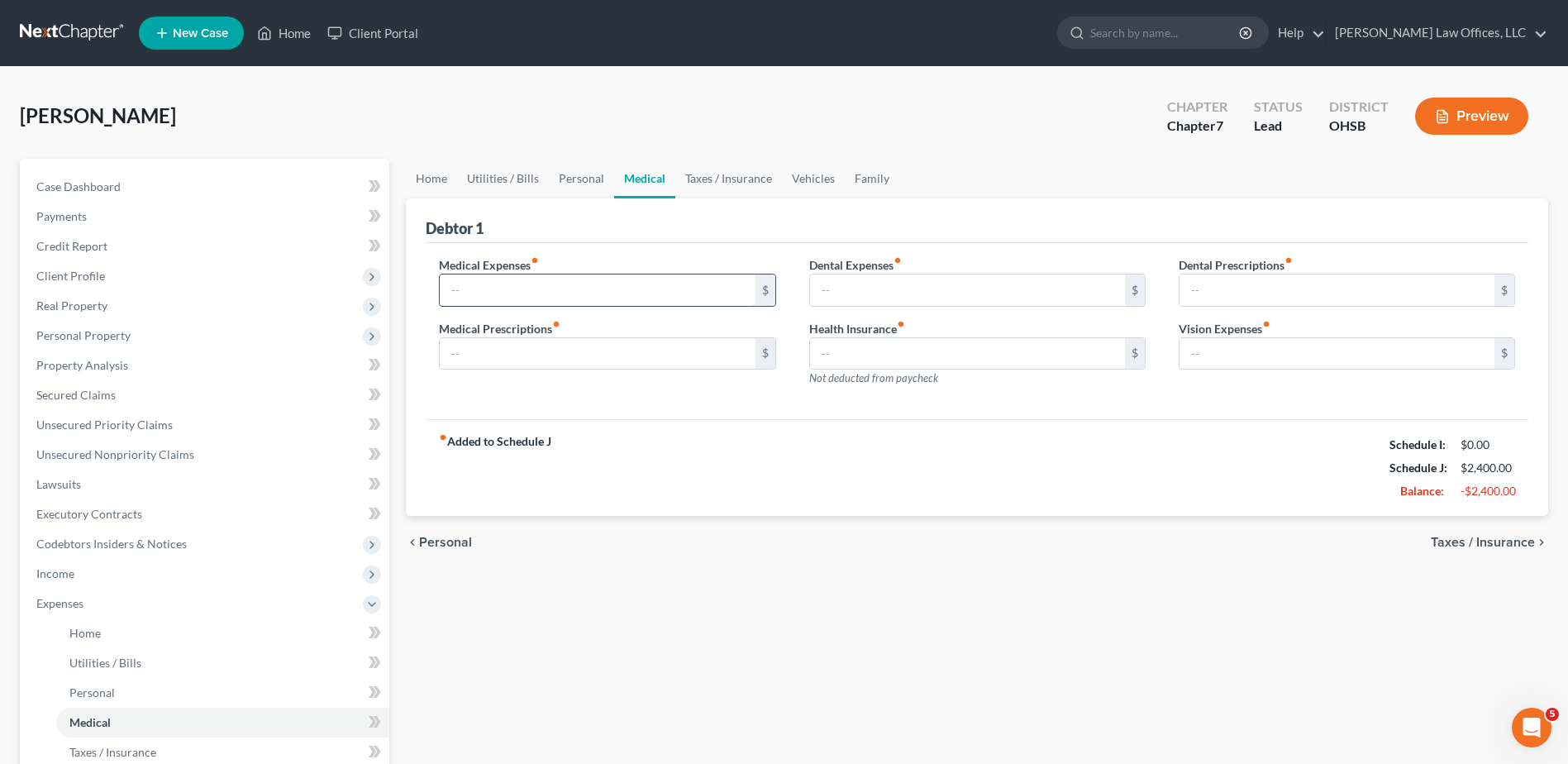
click at [490, 296] on input "text" at bounding box center [597, 290] width 315 height 32
type input "100"
type input "20"
click at [1502, 541] on span "Taxes / Insurance" at bounding box center [1483, 542] width 104 height 14
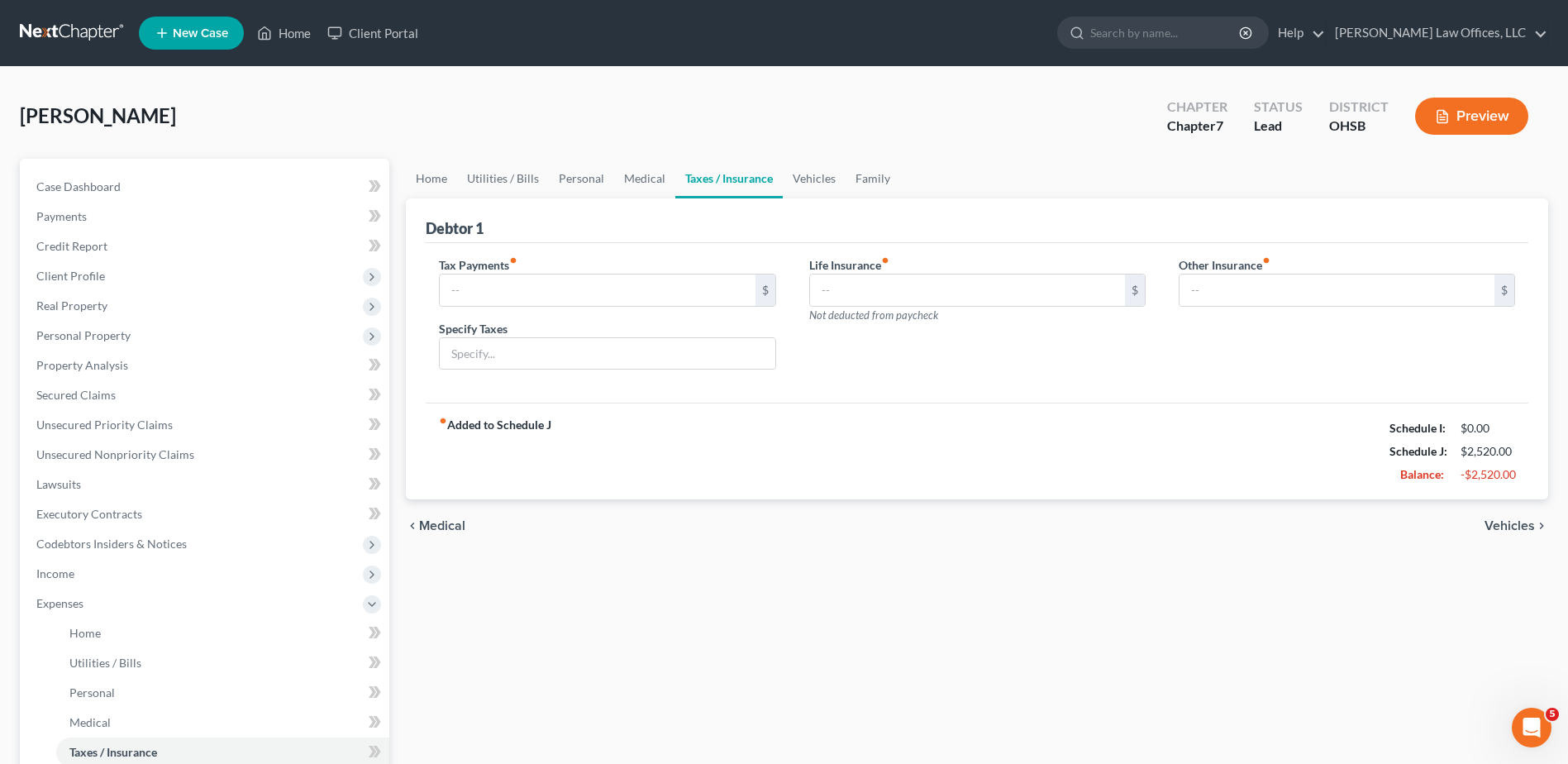
click at [1497, 521] on span "Vehicles" at bounding box center [1510, 525] width 50 height 14
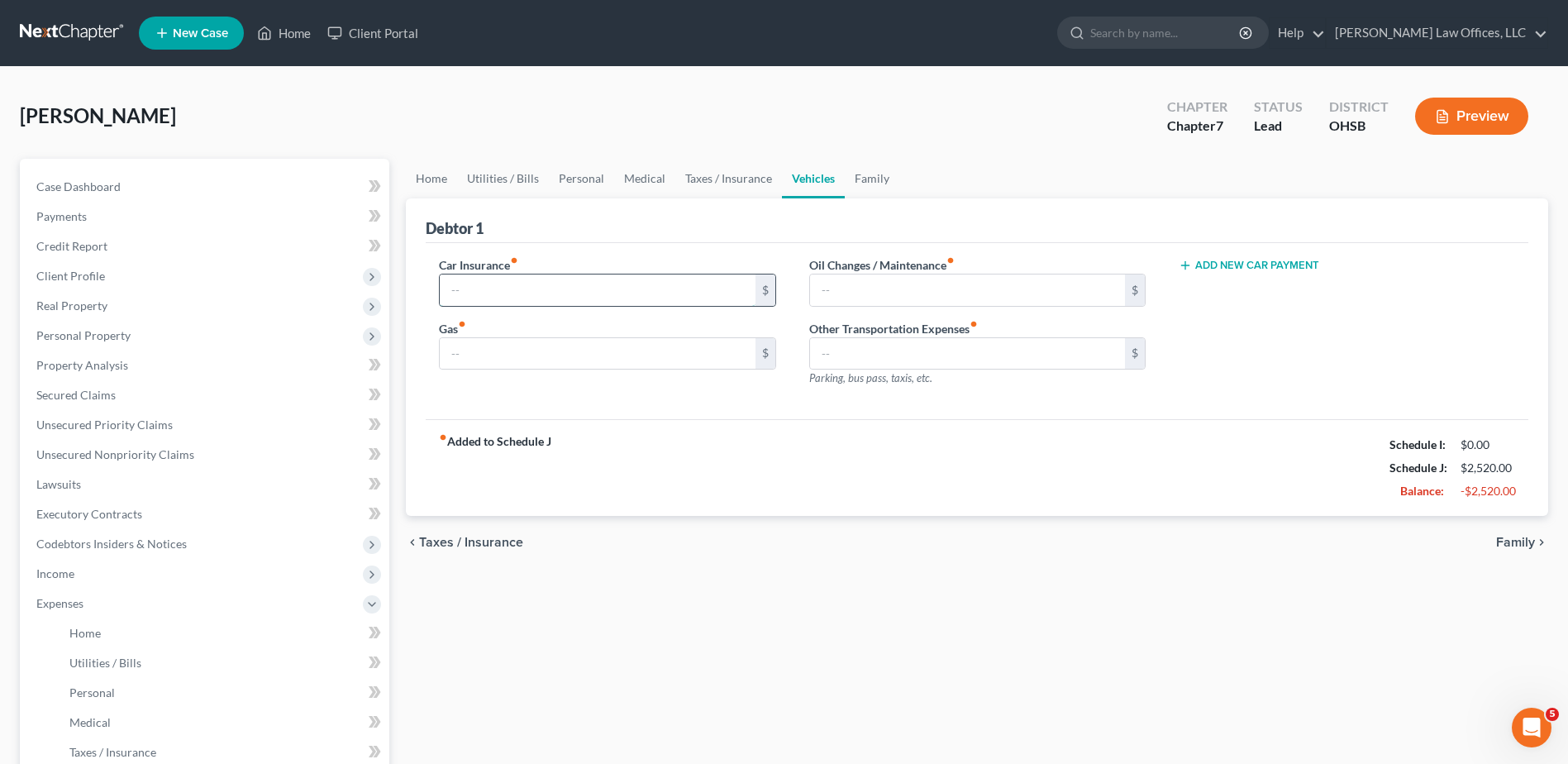
click at [562, 290] on input "text" at bounding box center [597, 290] width 315 height 32
type input "206"
type input "150"
type input "75"
click at [1231, 263] on button "Add New Car Payment" at bounding box center [1249, 265] width 140 height 14
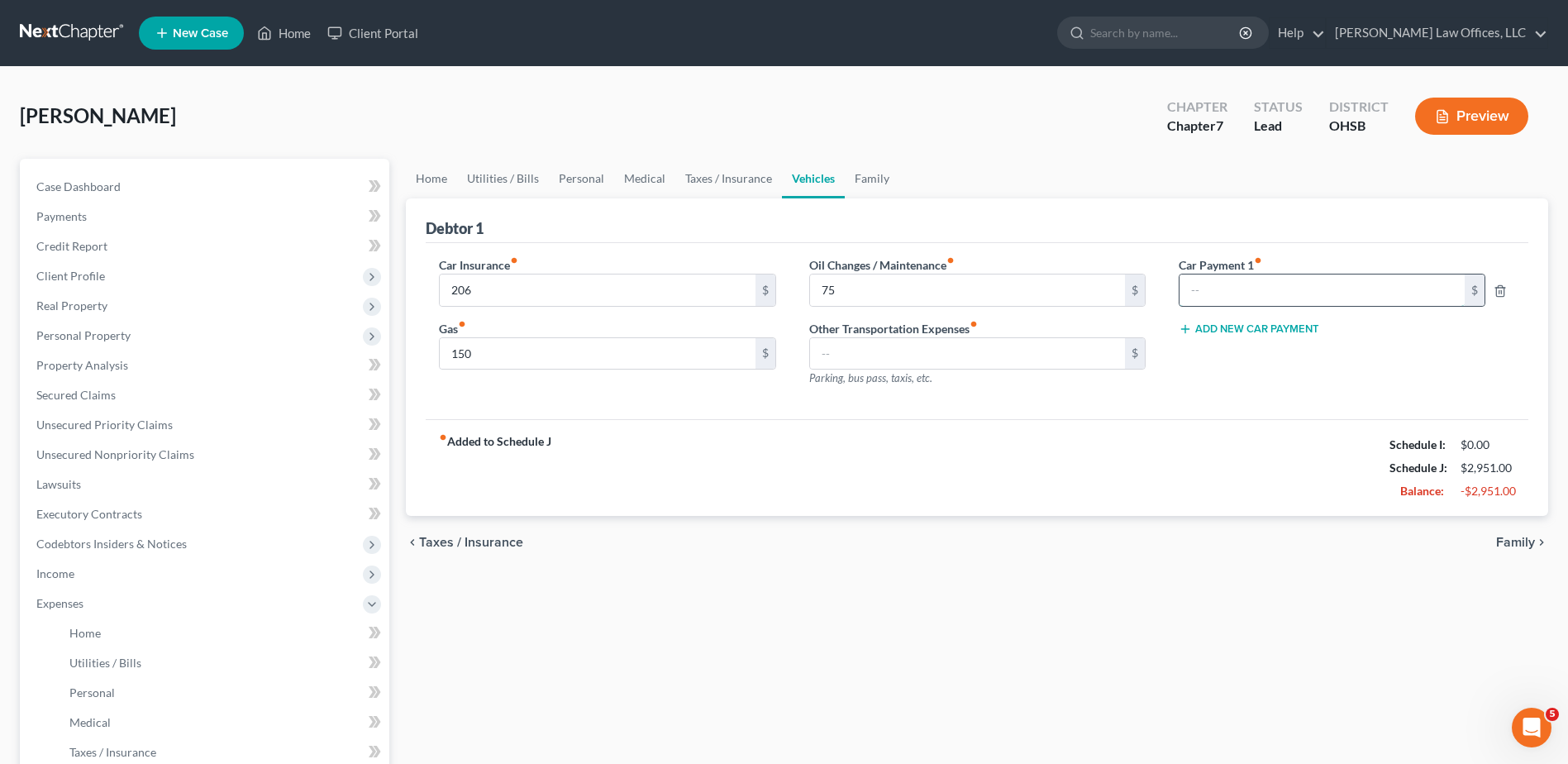
click at [1228, 289] on input "text" at bounding box center [1323, 290] width 286 height 32
type input "474"
click at [1505, 540] on span "Family" at bounding box center [1515, 542] width 39 height 14
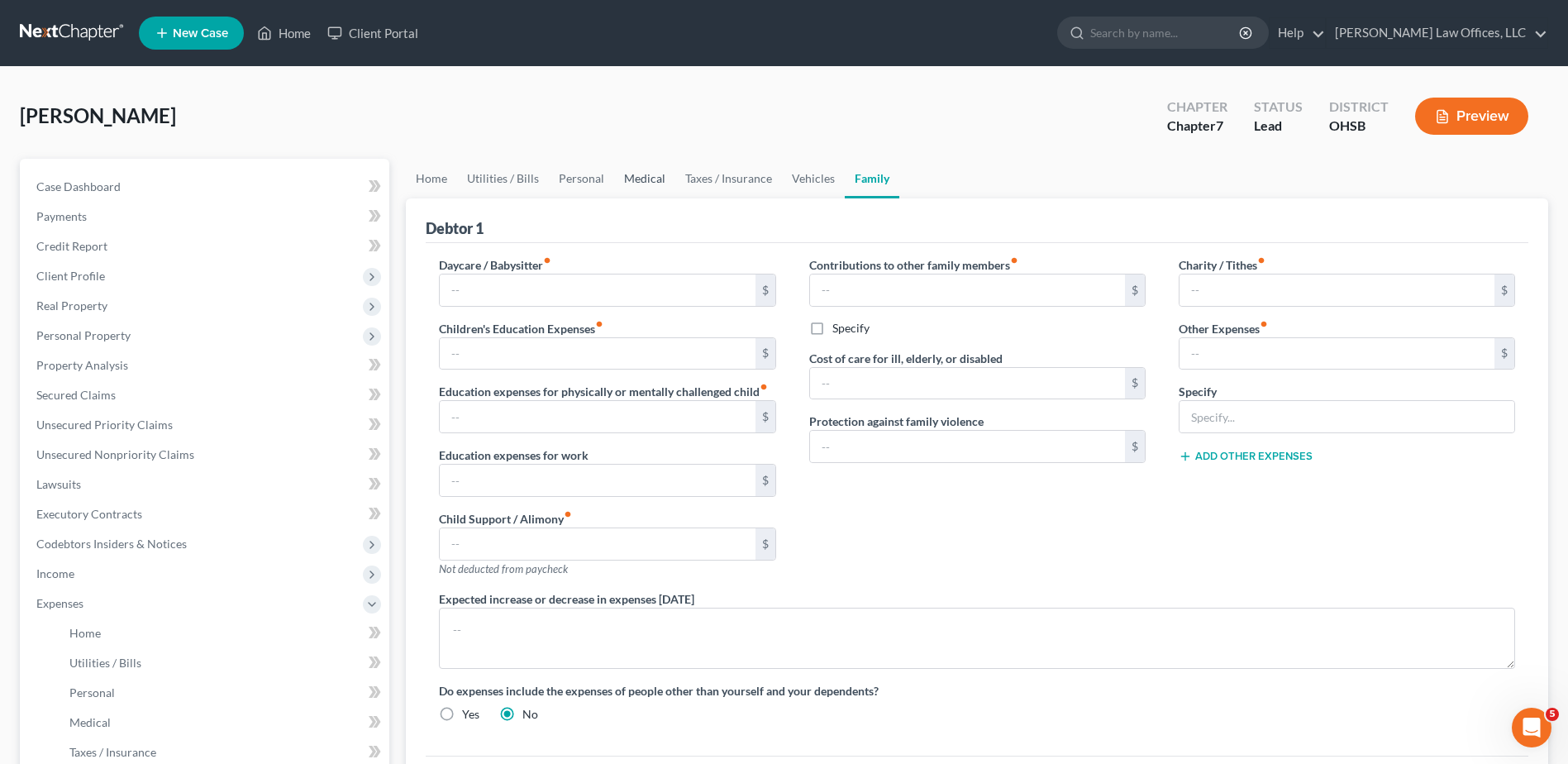
click at [648, 181] on link "Medical" at bounding box center [645, 178] width 61 height 40
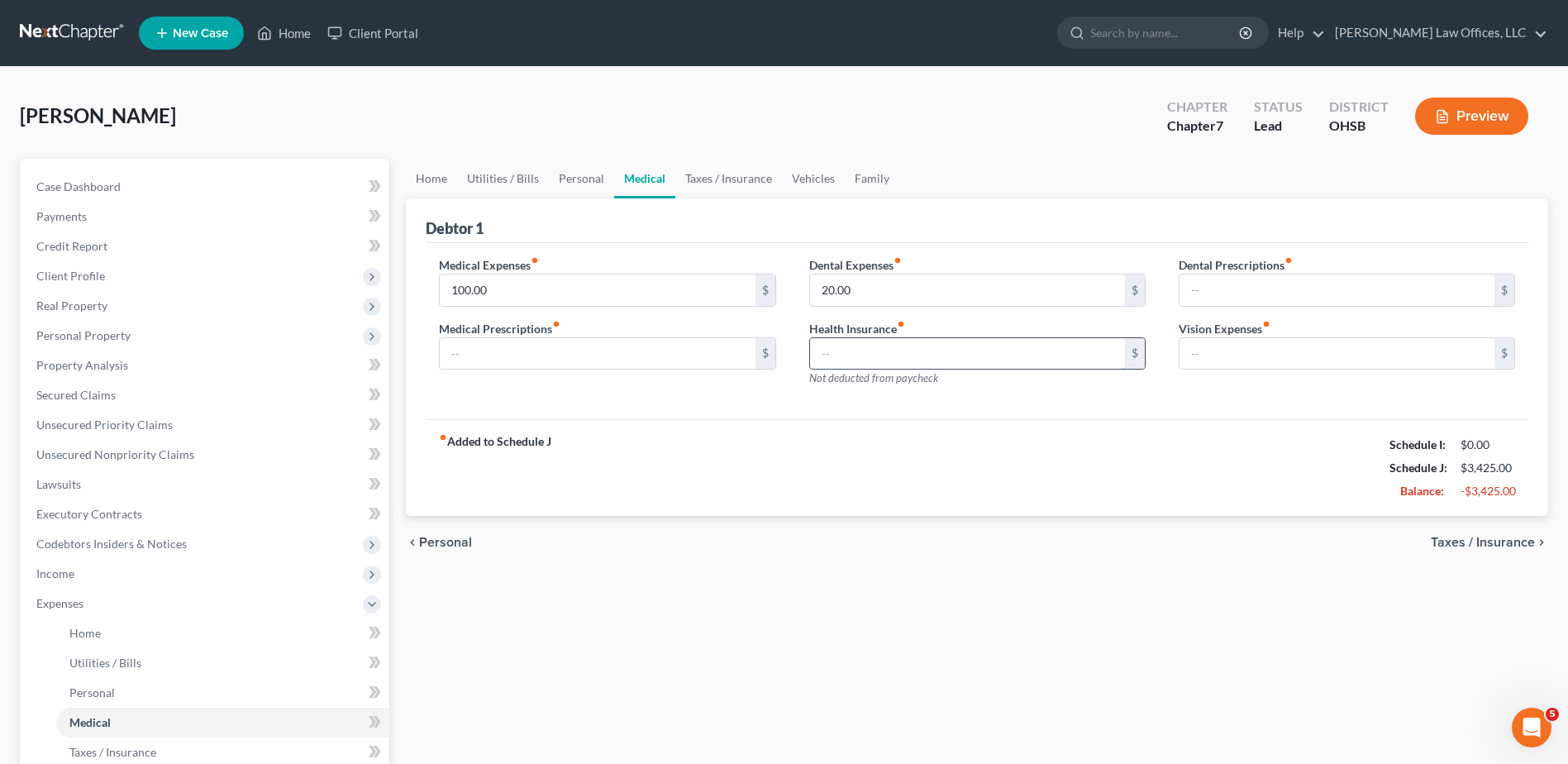
click at [843, 356] on input "text" at bounding box center [968, 353] width 315 height 32
type input "372"
click at [1437, 539] on span "Taxes / Insurance" at bounding box center [1483, 542] width 104 height 14
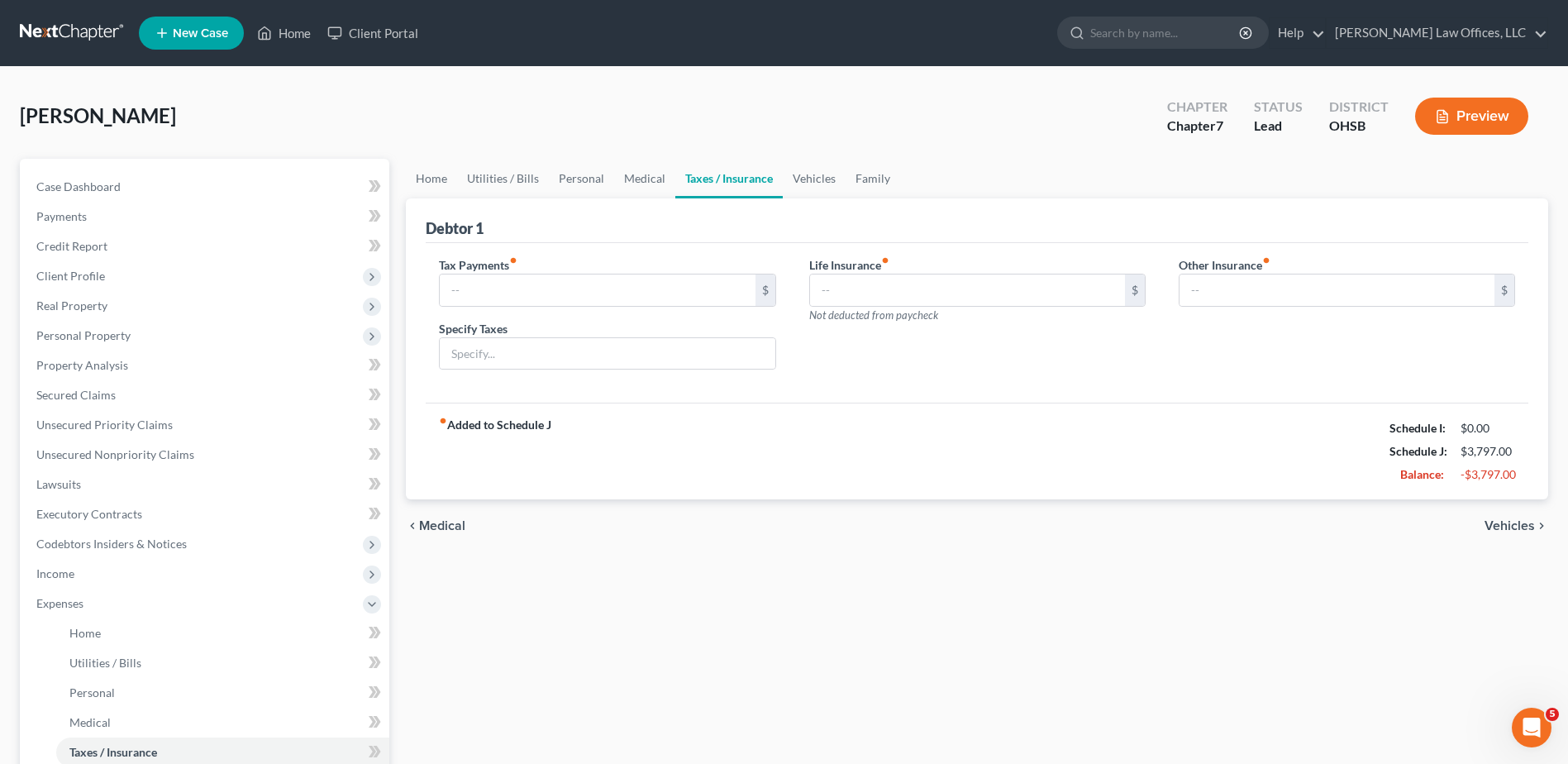
click at [1509, 524] on span "Vehicles" at bounding box center [1510, 525] width 50 height 14
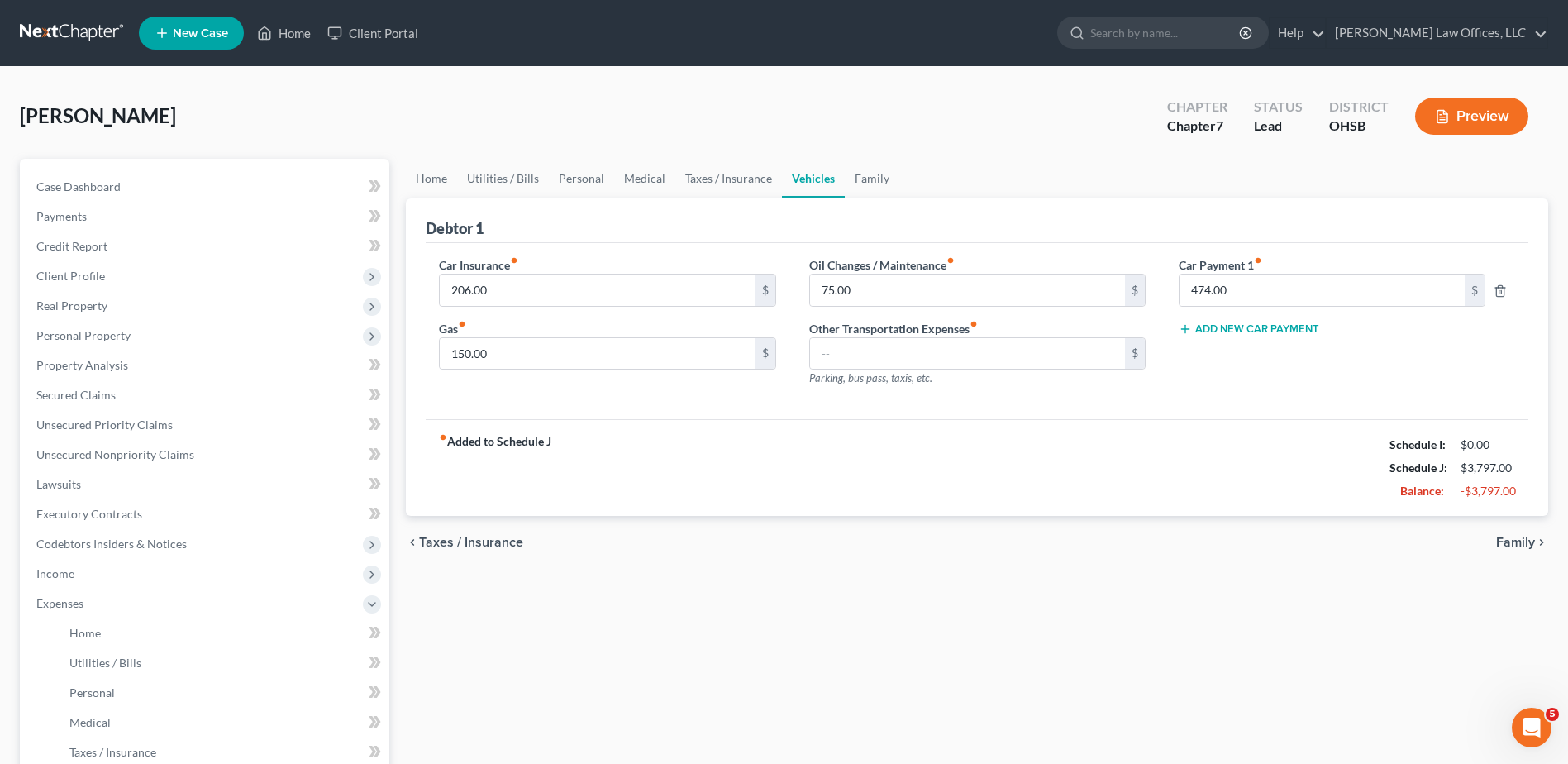
click at [1505, 539] on span "Family" at bounding box center [1515, 542] width 39 height 14
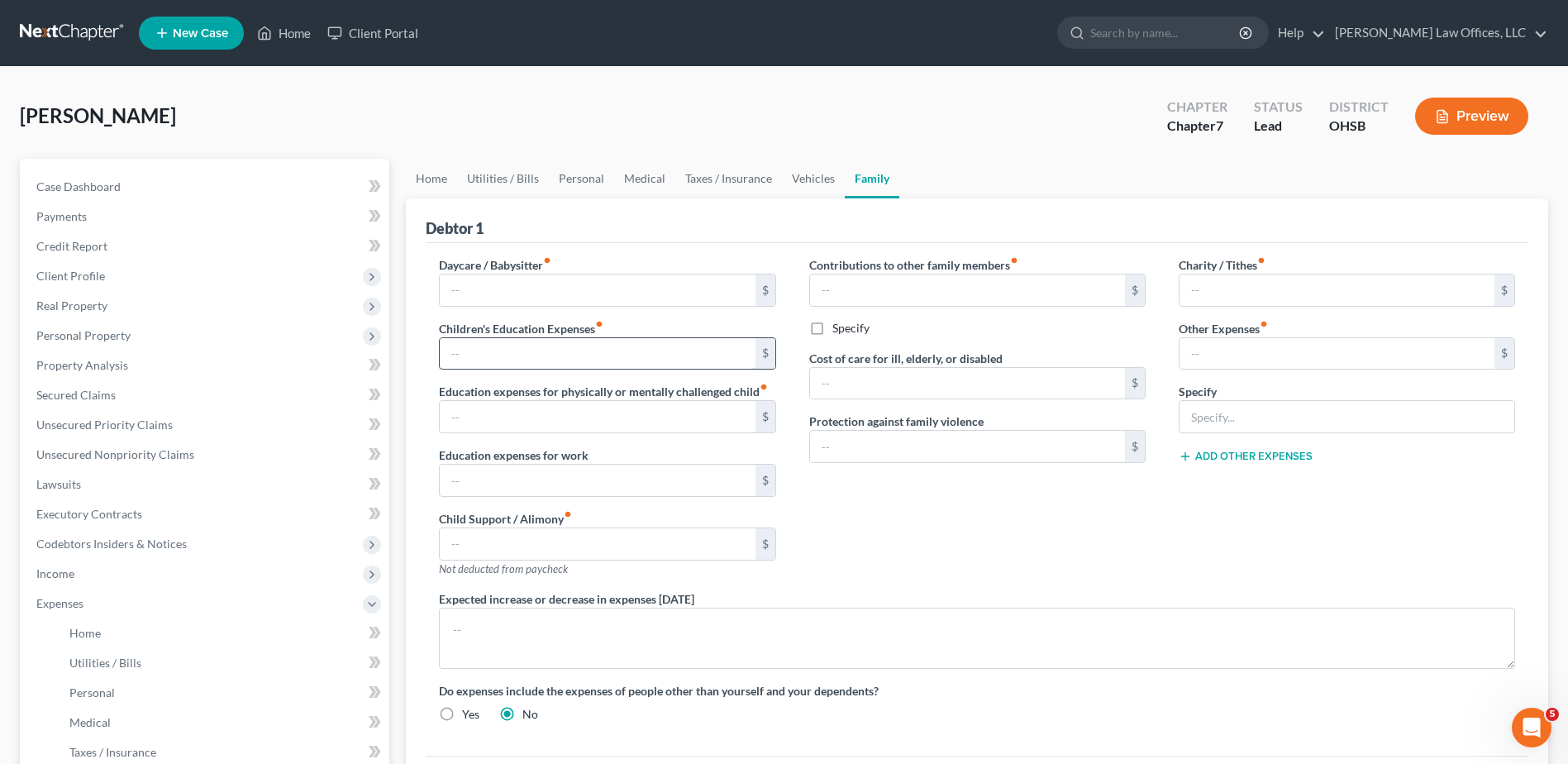
click at [592, 351] on input "text" at bounding box center [597, 353] width 315 height 32
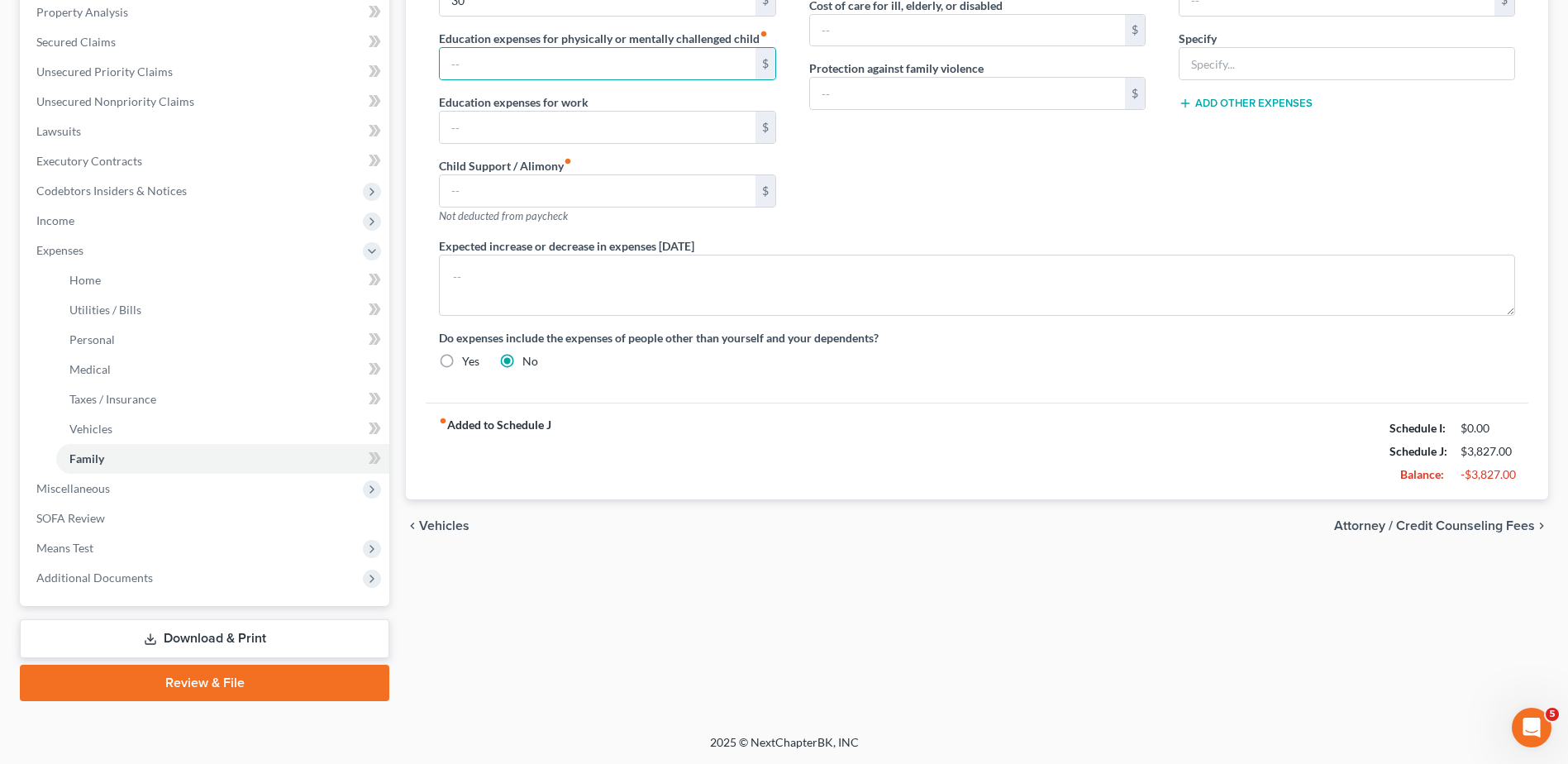
click at [1375, 529] on span "Attorney / Credit Counseling Fees" at bounding box center [1434, 525] width 201 height 14
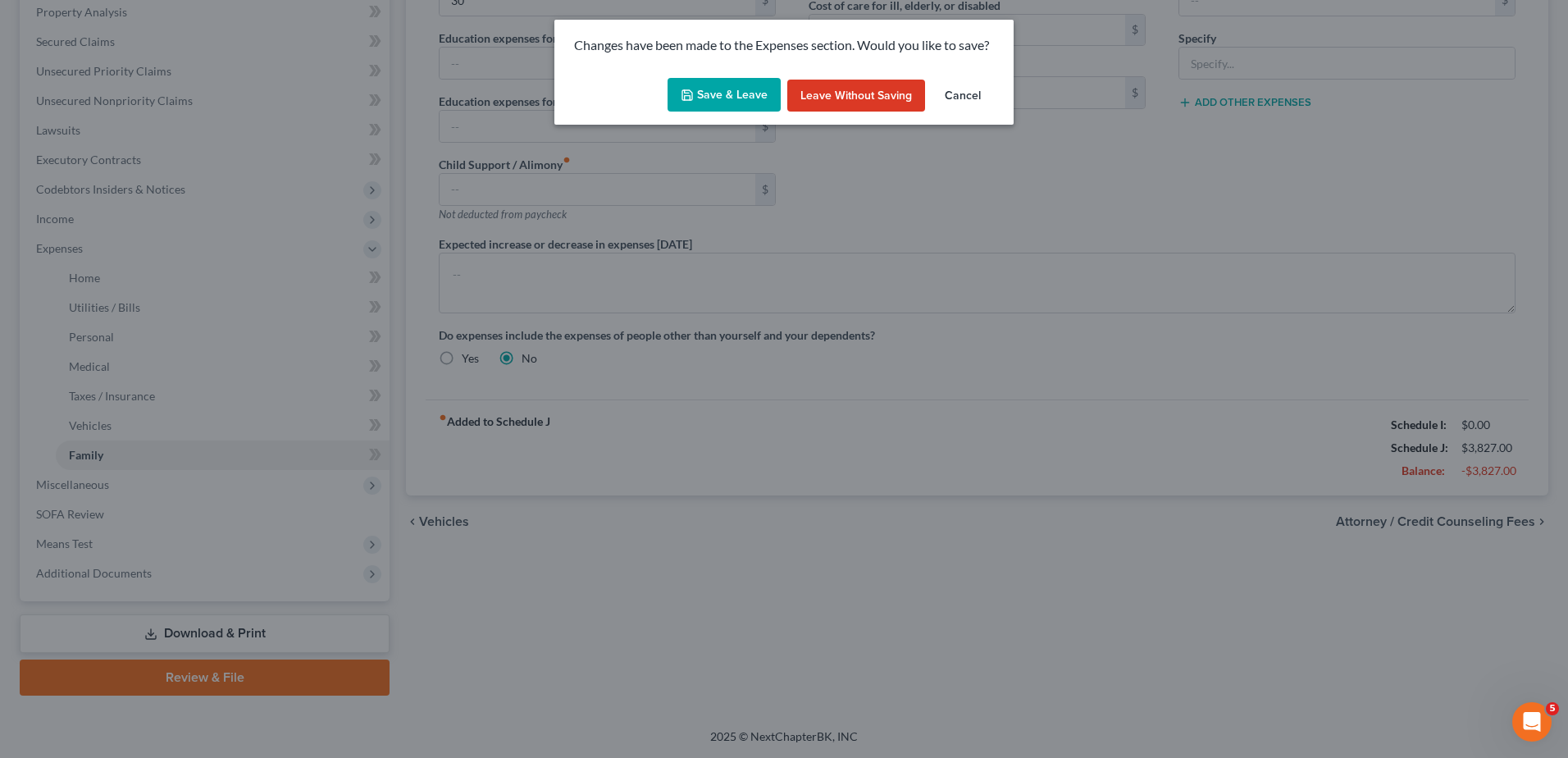
click at [734, 93] on button "Save & Leave" at bounding box center [724, 95] width 113 height 35
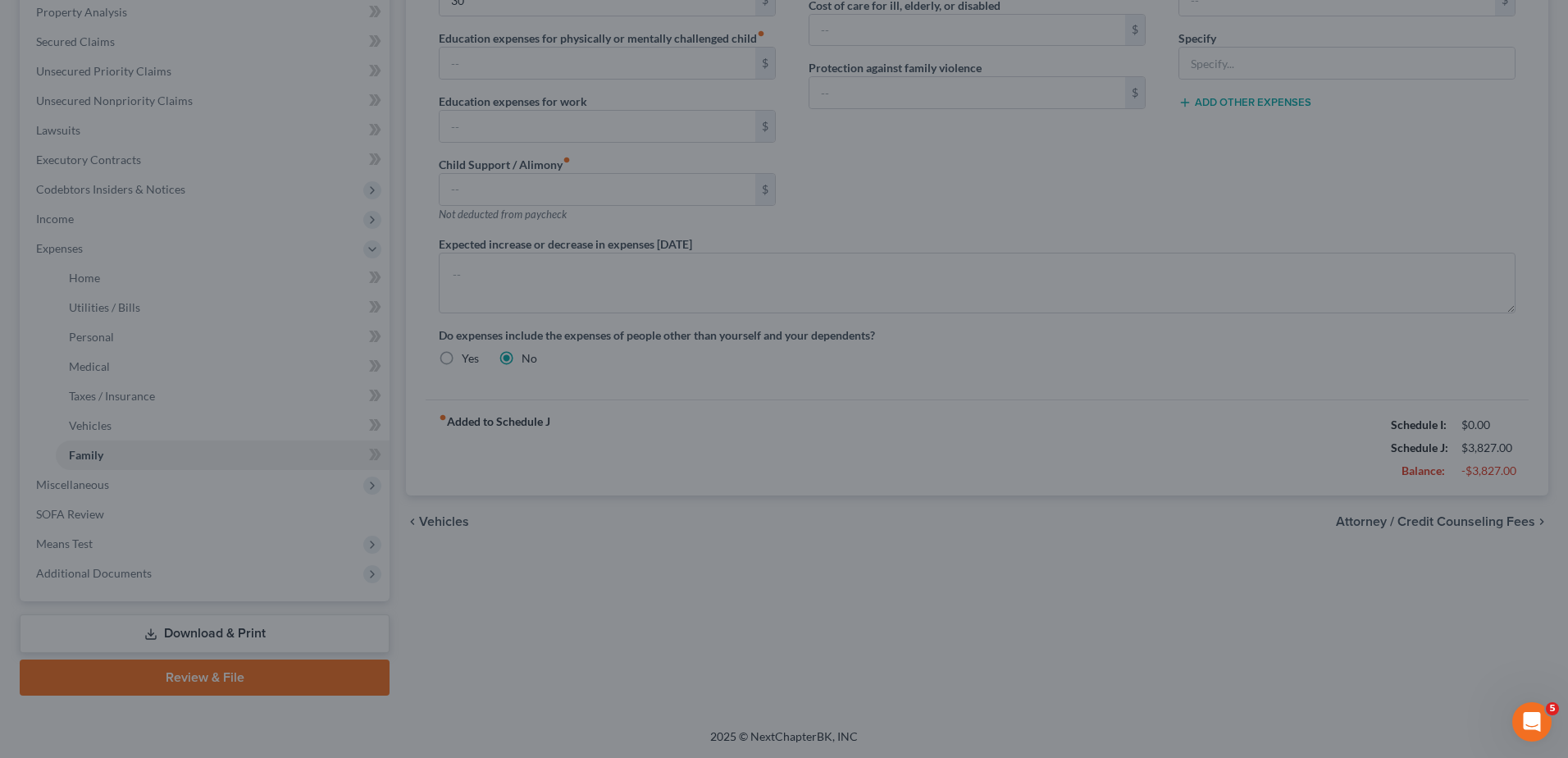
type input "30.00"
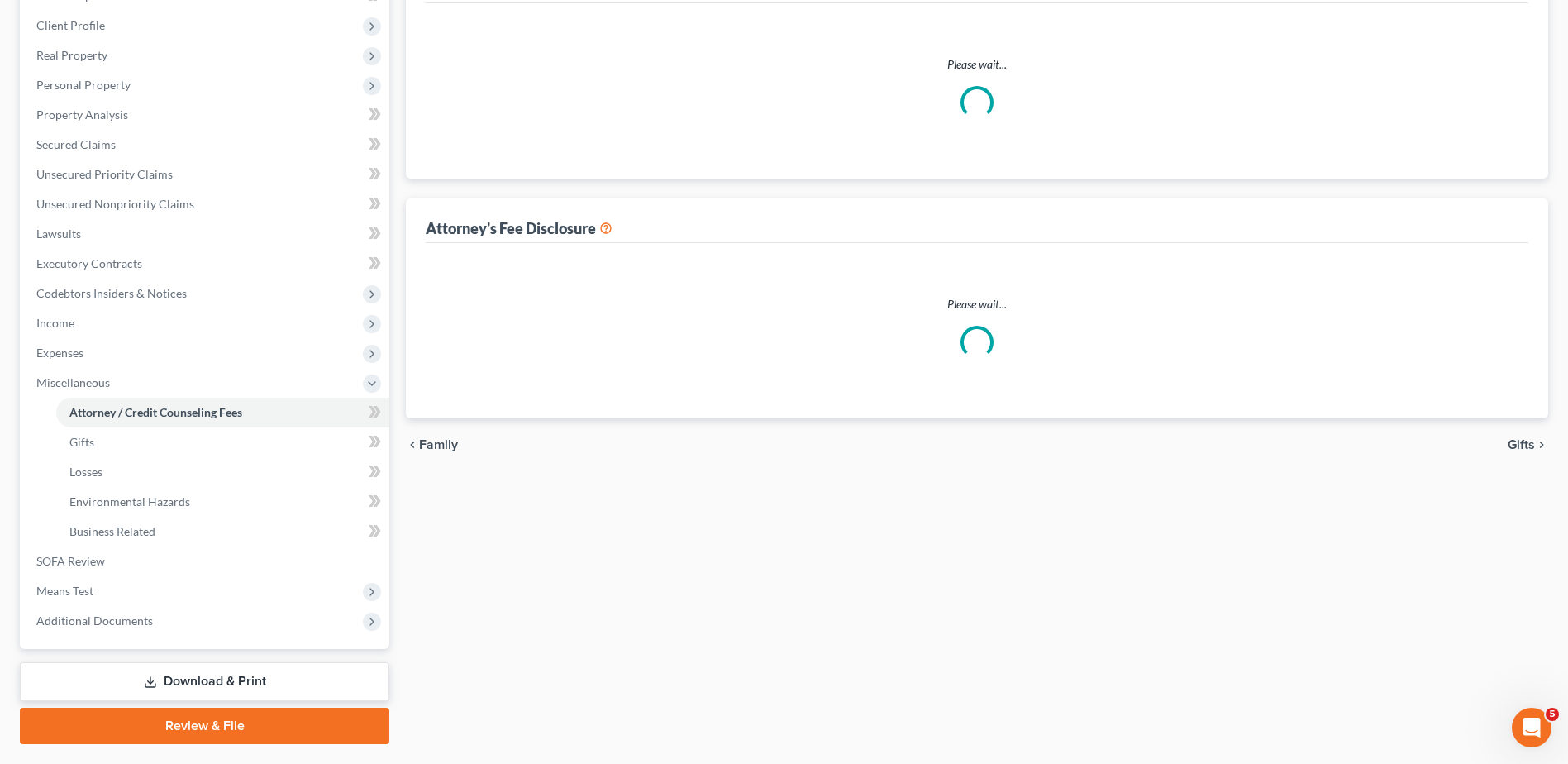
select select "1"
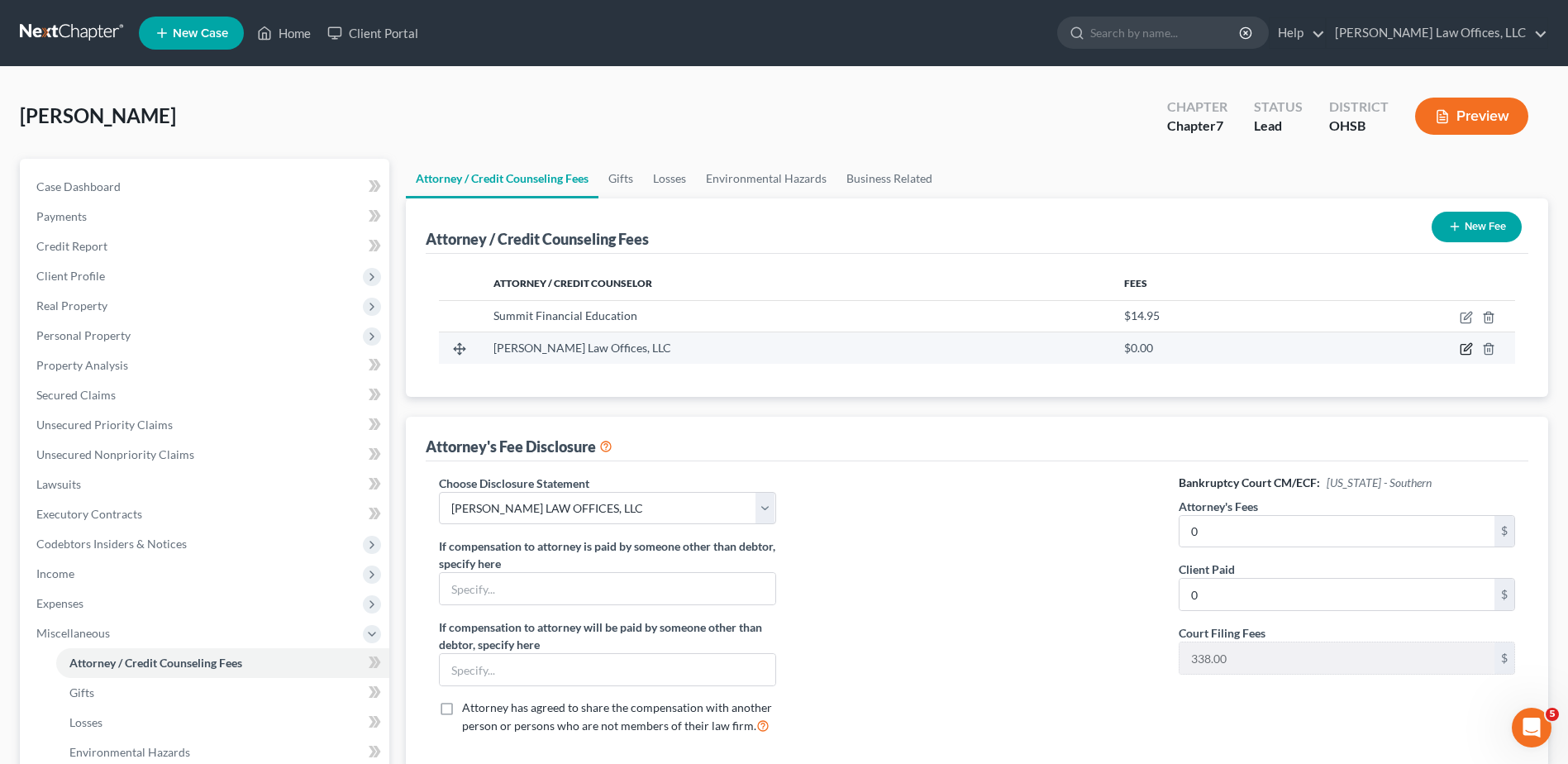
click at [1466, 346] on icon "button" at bounding box center [1466, 349] width 14 height 14
select select "36"
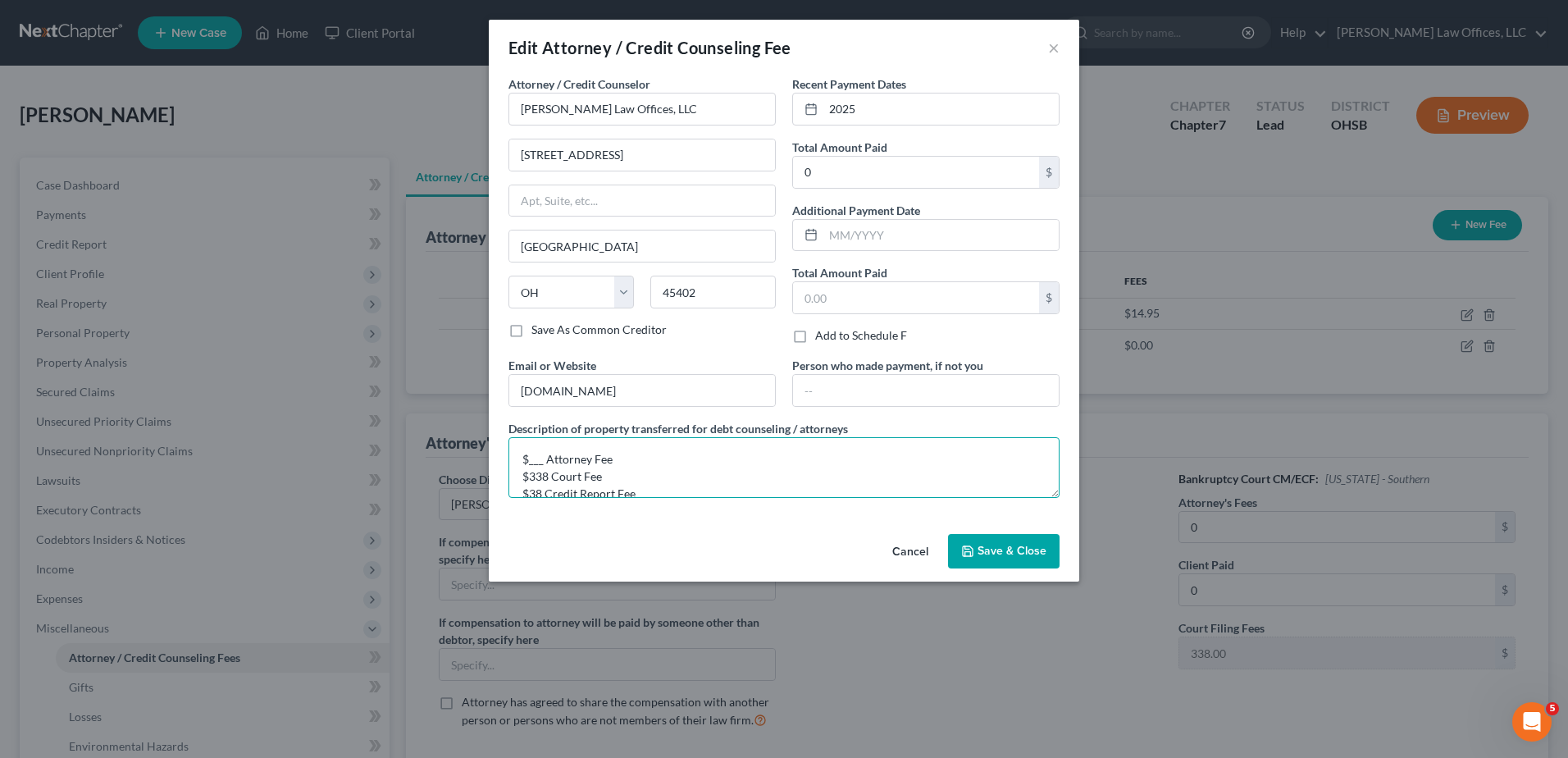
click at [543, 462] on textarea "$___ Attorney Fee $338 Court Fee $38 Credit Report Fee" at bounding box center [784, 467] width 551 height 61
drag, startPoint x: 606, startPoint y: 475, endPoint x: 512, endPoint y: 475, distance: 94.0
click at [512, 475] on textarea "$950 Attorney Fee $338 Court Fee $38 Credit Report Fee" at bounding box center [784, 467] width 551 height 61
type textarea "$950 Attorney Fee $38 Credit Report Fee"
type input "988"
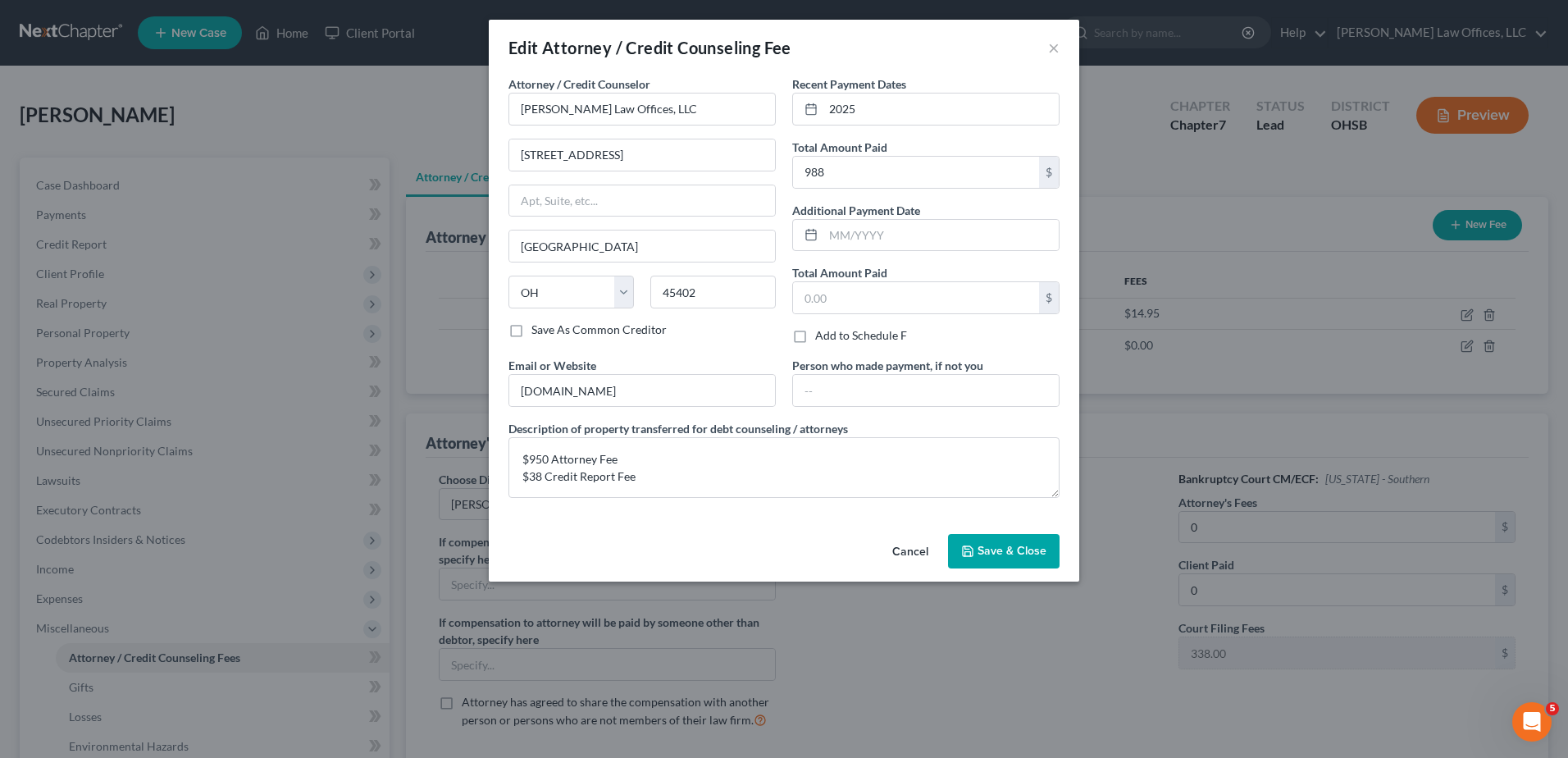
click at [1002, 544] on span "Save & Close" at bounding box center [1011, 552] width 69 height 14
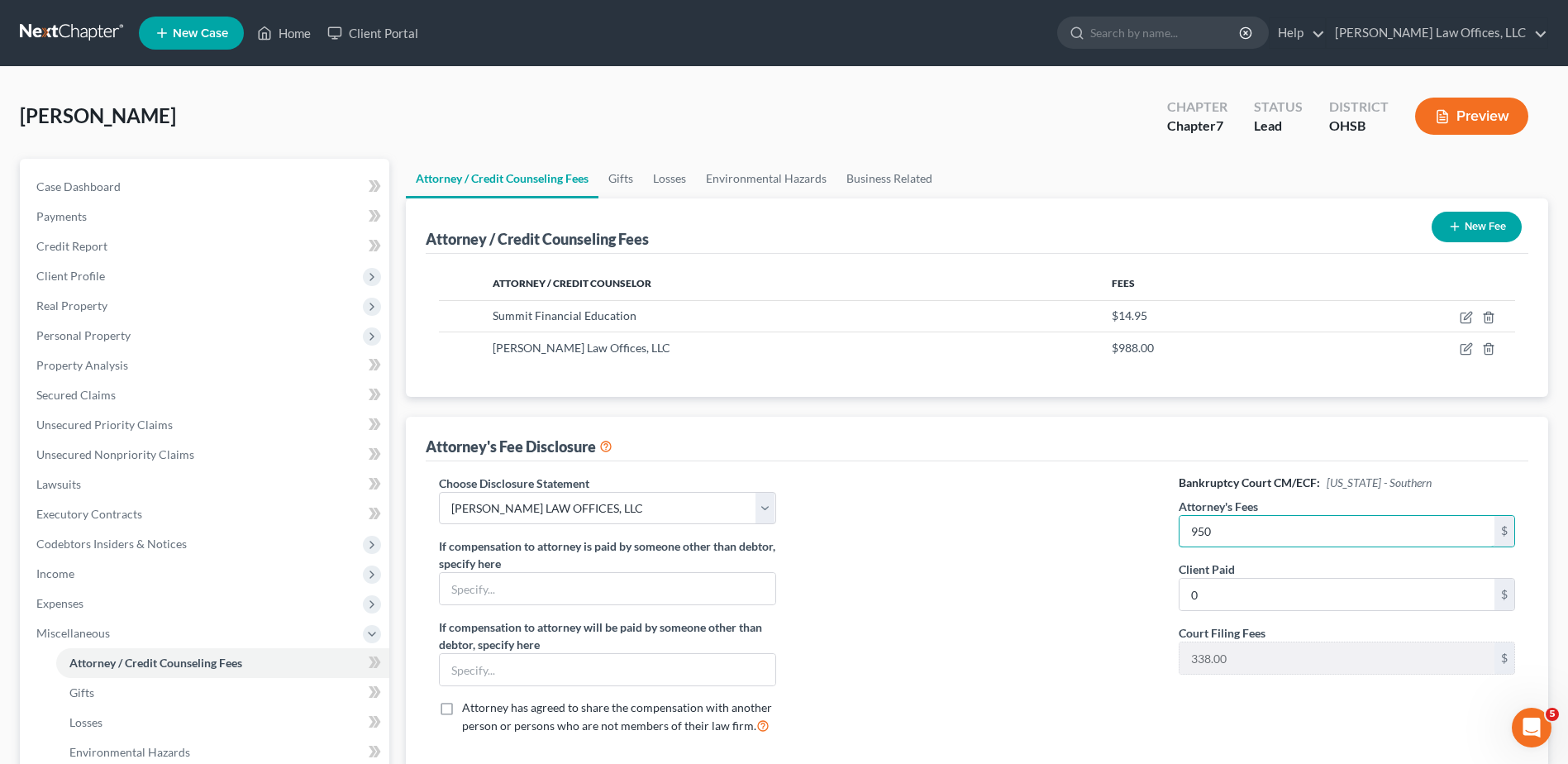
type input "950"
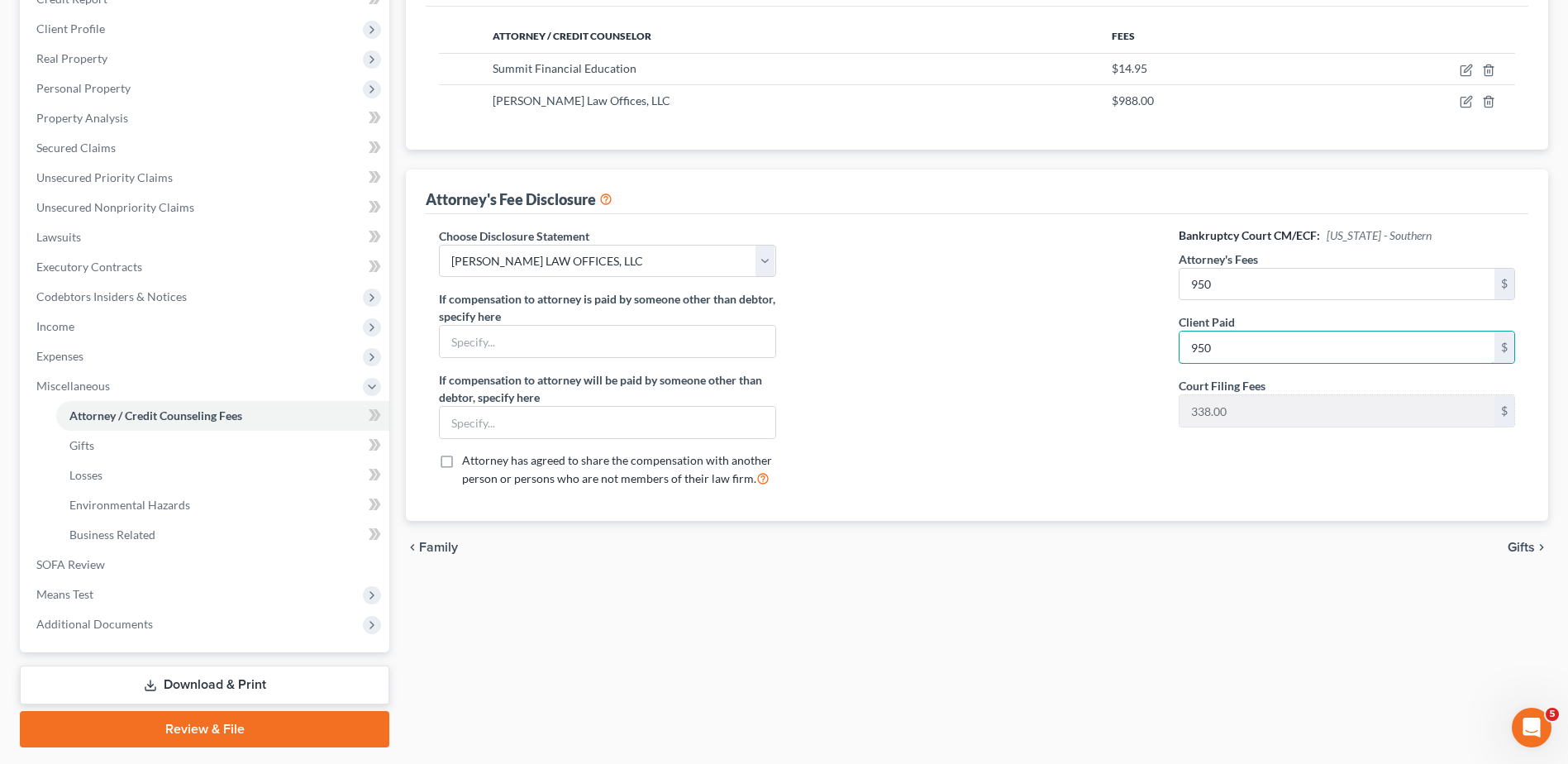
scroll to position [248, 0]
type input "950"
click at [1514, 550] on span "Gifts" at bounding box center [1521, 546] width 27 height 14
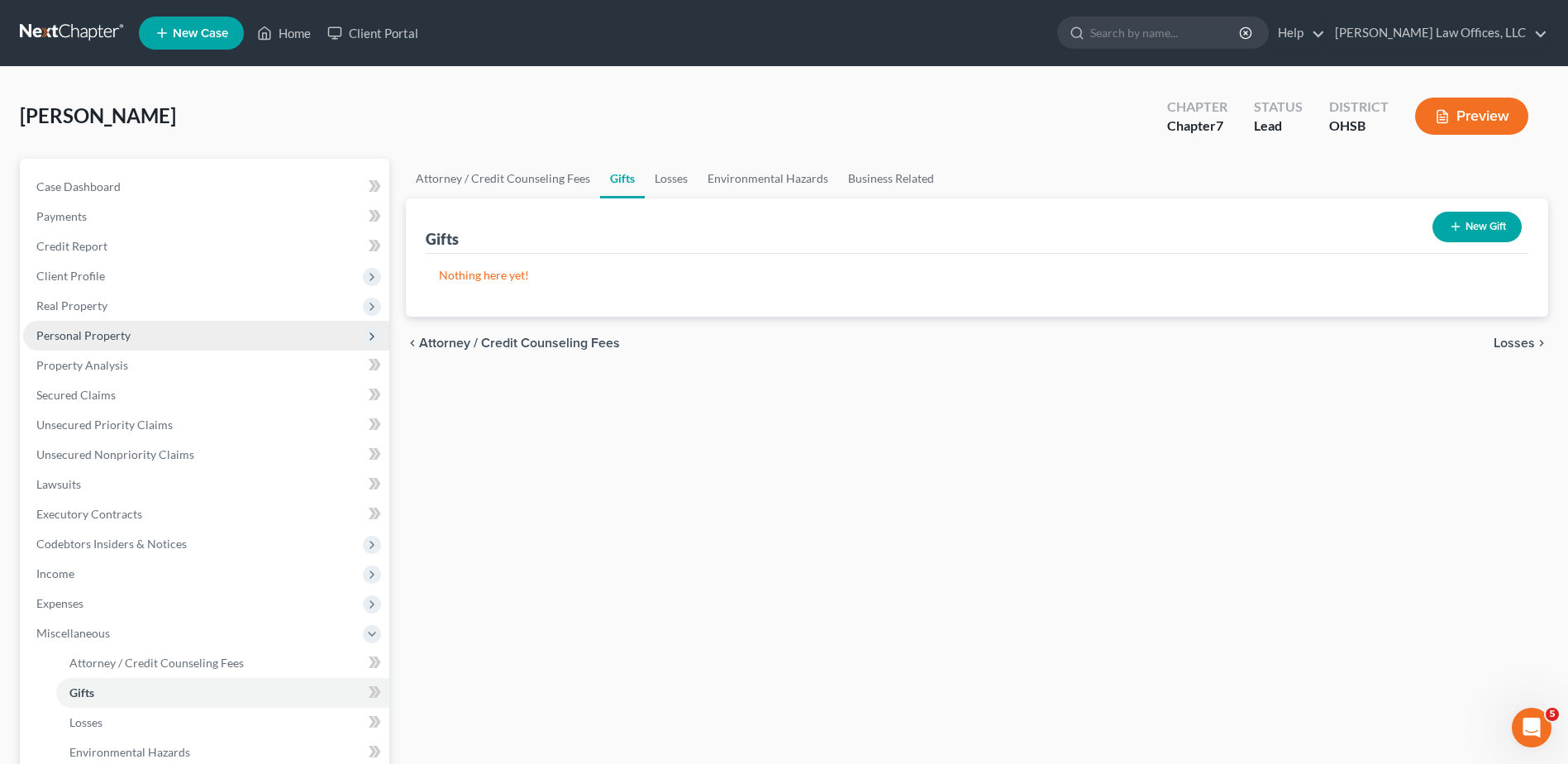
click at [126, 340] on span "Personal Property" at bounding box center [83, 335] width 95 height 14
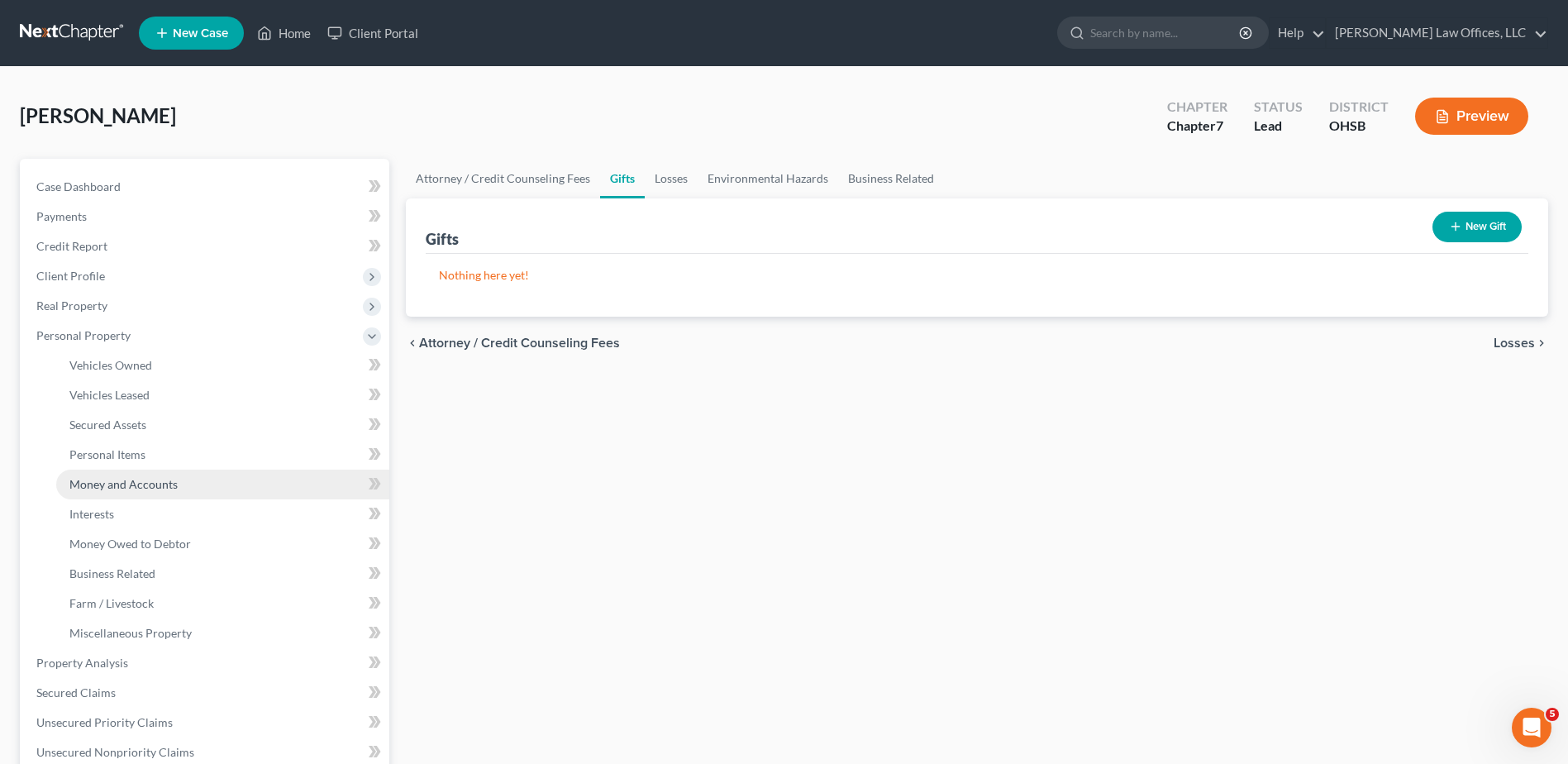
click at [151, 487] on span "Money and Accounts" at bounding box center [123, 485] width 108 height 14
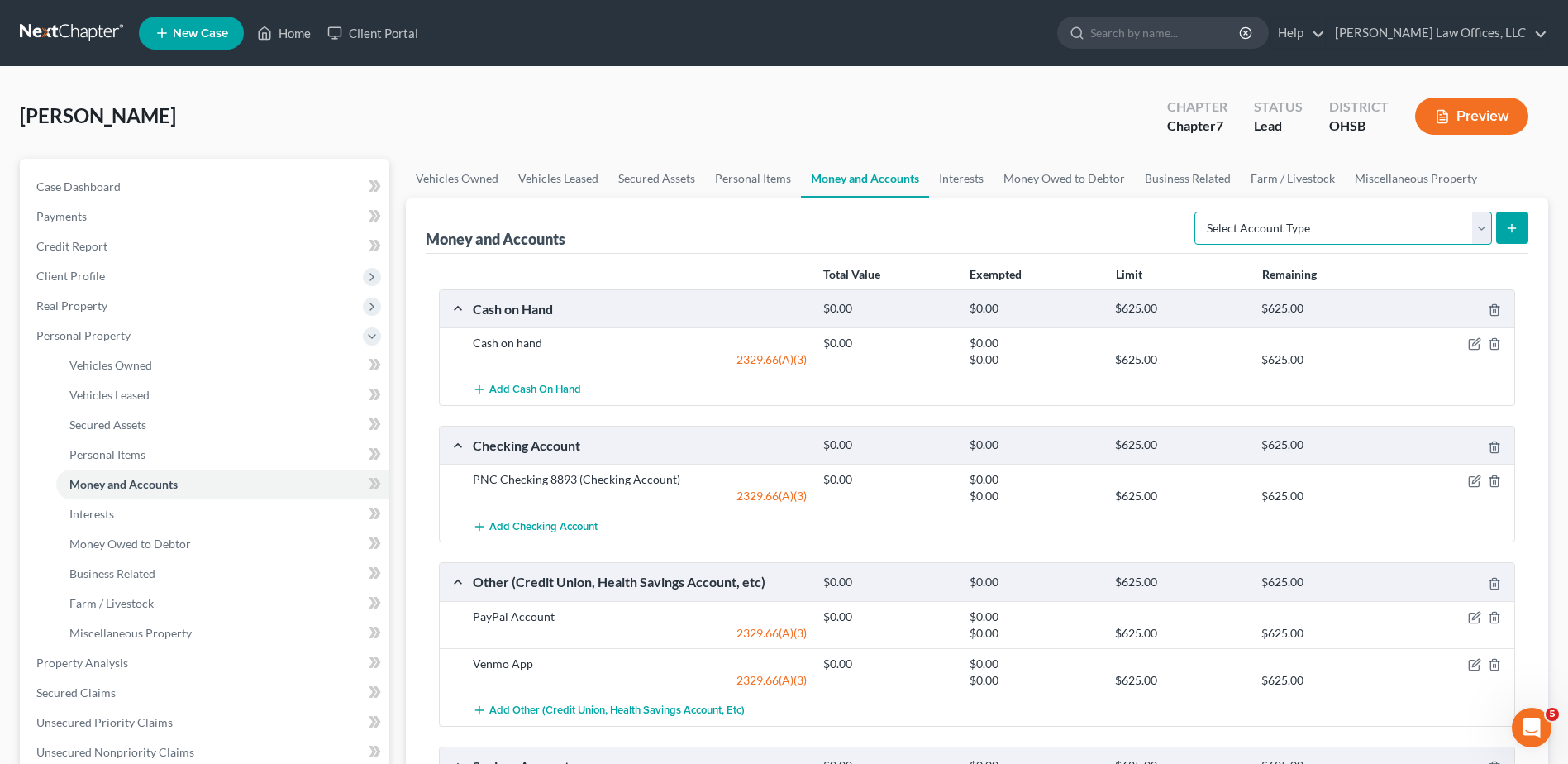
click at [1414, 225] on select "Select Account Type Brokerage Cash on Hand Certificates of Deposit Checking Acc…" at bounding box center [1343, 228] width 297 height 33
select select "checking"
click at [1198, 212] on select "Select Account Type Brokerage Cash on Hand Certificates of Deposit Checking Acc…" at bounding box center [1343, 228] width 297 height 33
click at [1518, 225] on icon "submit" at bounding box center [1511, 228] width 14 height 14
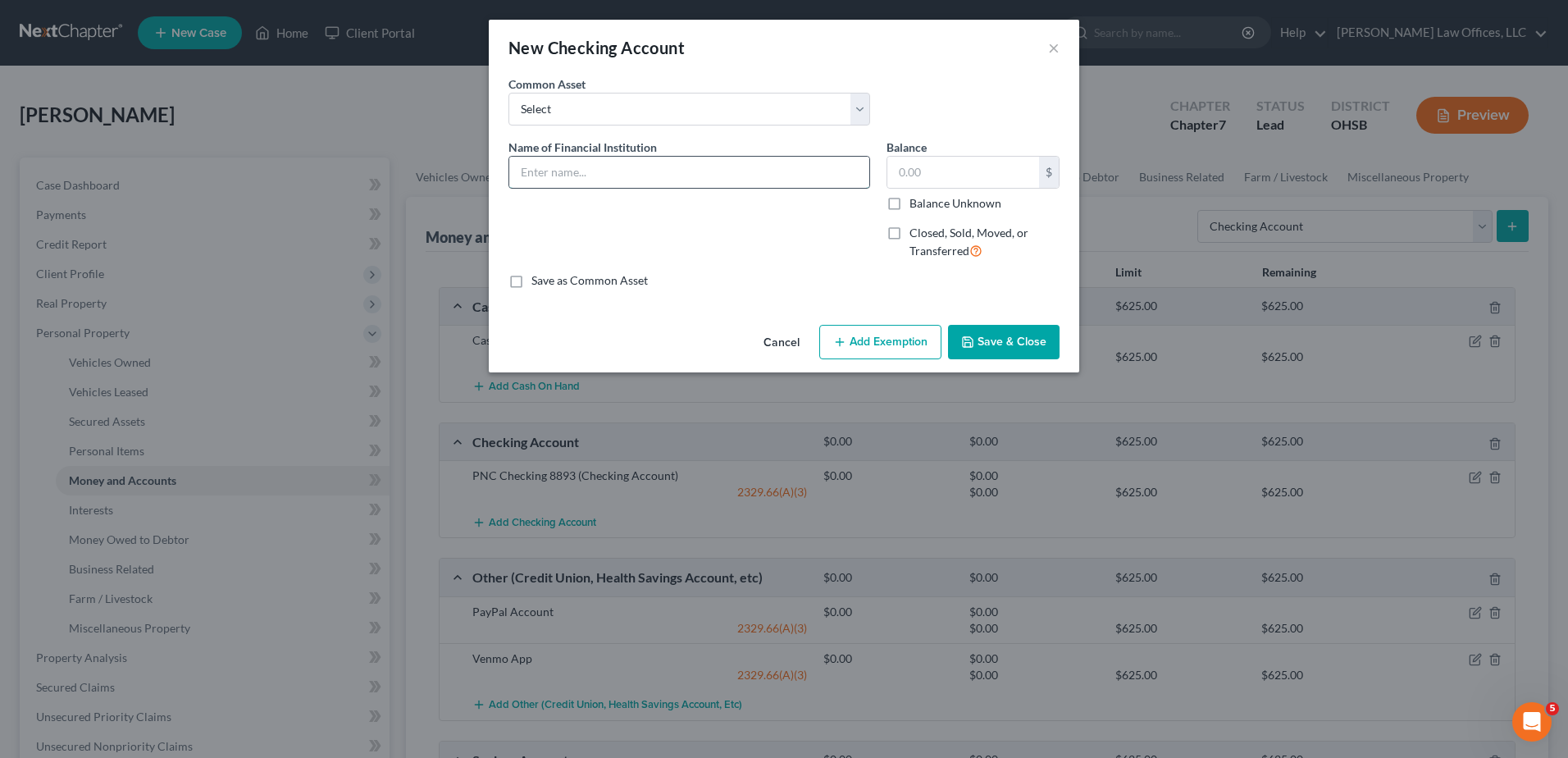
click at [614, 175] on input "text" at bounding box center [689, 172] width 360 height 31
type input "PNC Bank Checking (CLOSED)"
click at [846, 338] on icon "button" at bounding box center [840, 341] width 13 height 13
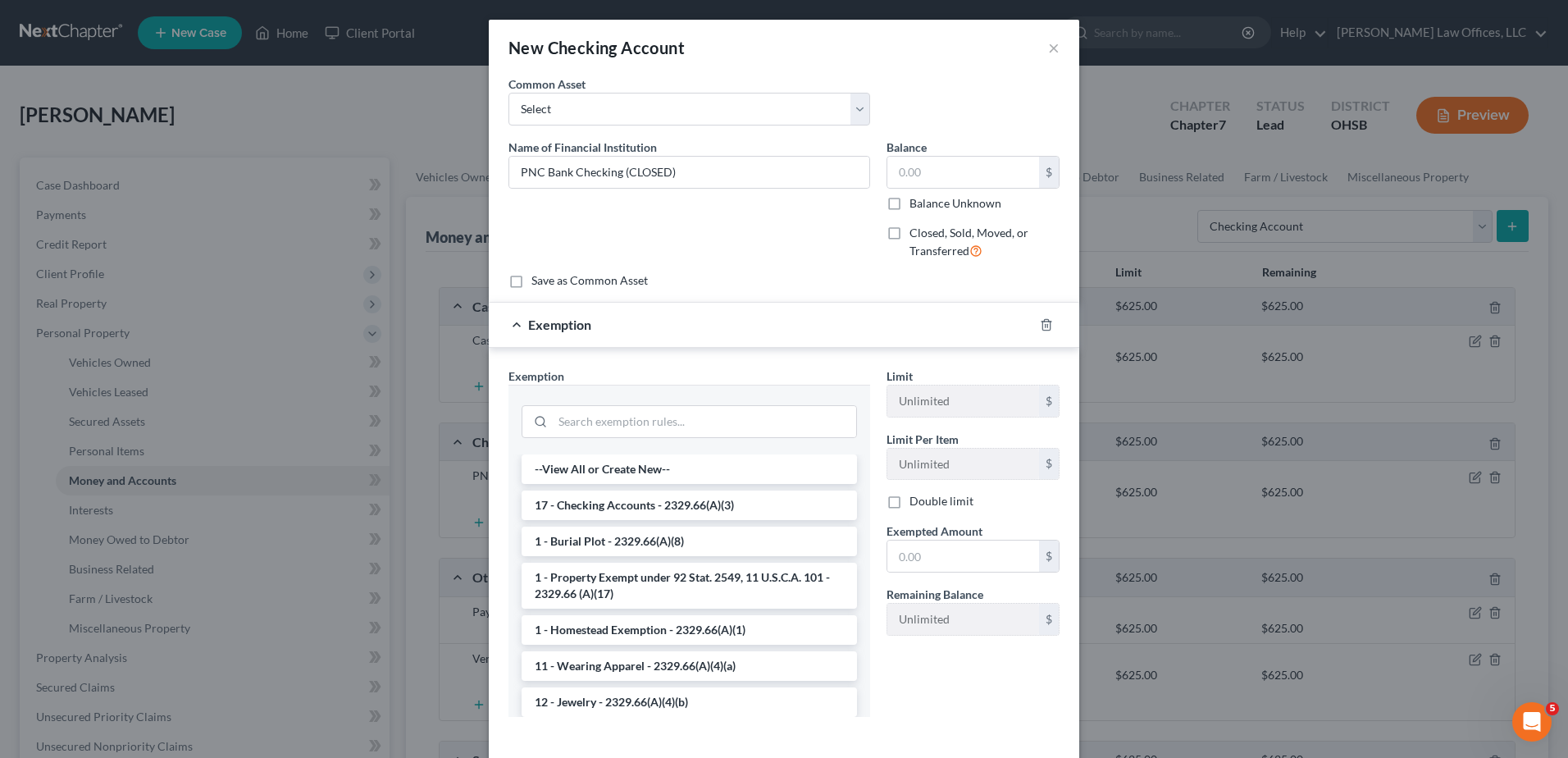
click at [910, 232] on label "Closed, Sold, Moved, or Transferred" at bounding box center [985, 241] width 150 height 35
click at [916, 232] on input "Closed, Sold, Moved, or Transferred" at bounding box center [921, 230] width 11 height 11
checkbox input "true"
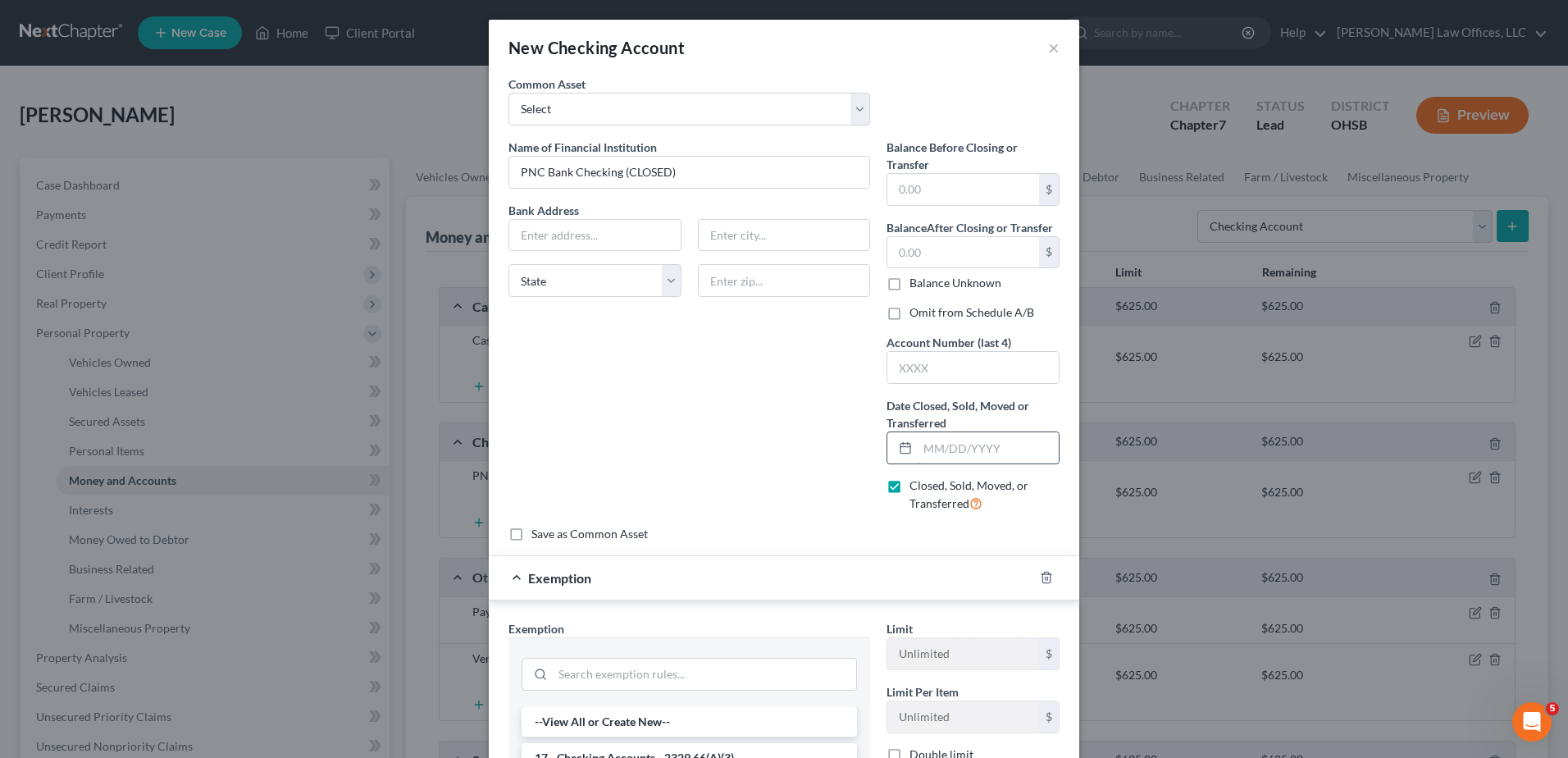
click at [918, 445] on input "text" at bounding box center [988, 448] width 141 height 31
type input "04/01/2025"
click at [910, 313] on label "Omit from Schedule A/B" at bounding box center [972, 313] width 125 height 16
click at [916, 313] on input "Omit from Schedule A/B" at bounding box center [921, 310] width 11 height 11
checkbox input "true"
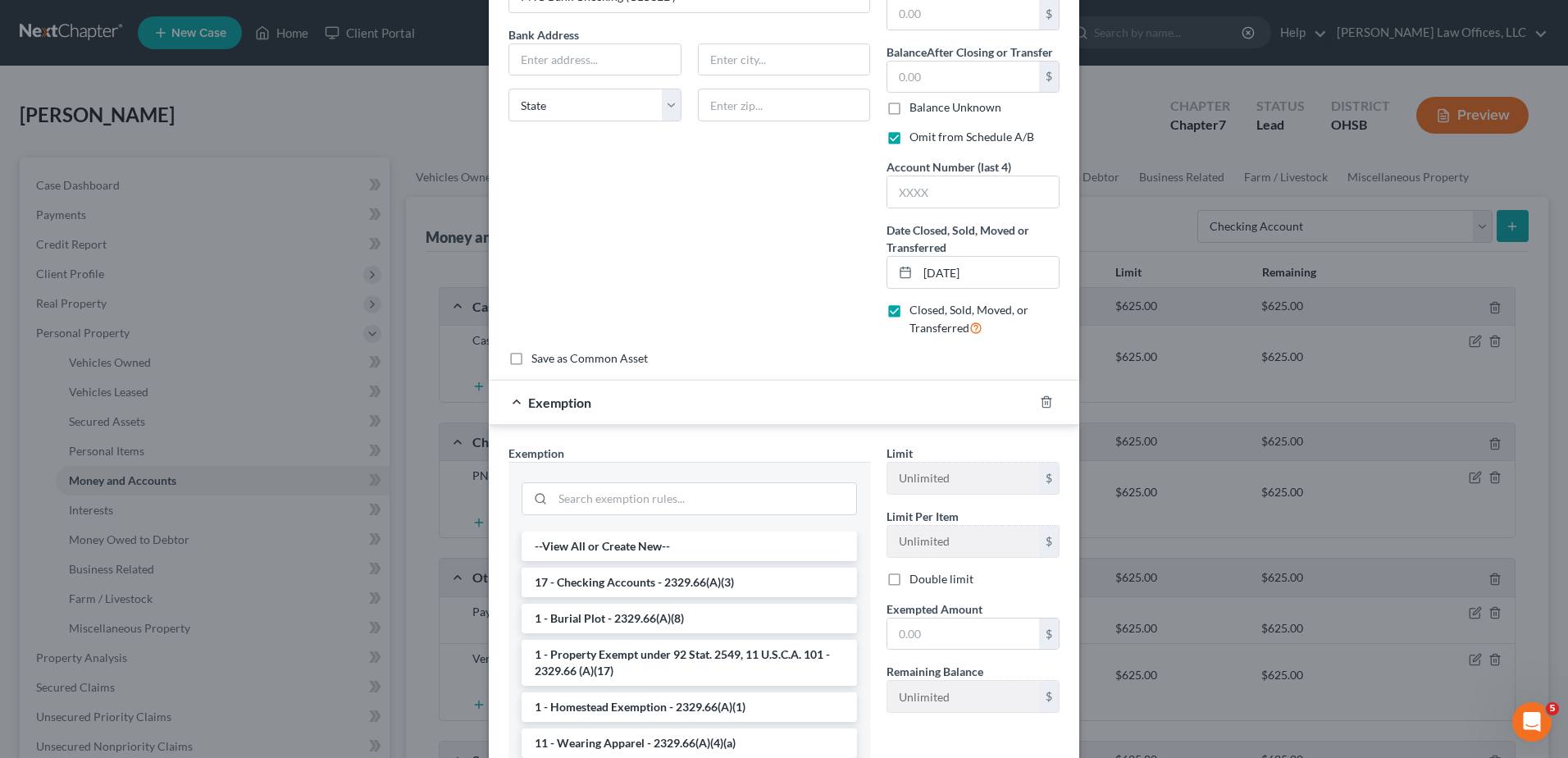
scroll to position [328, 0]
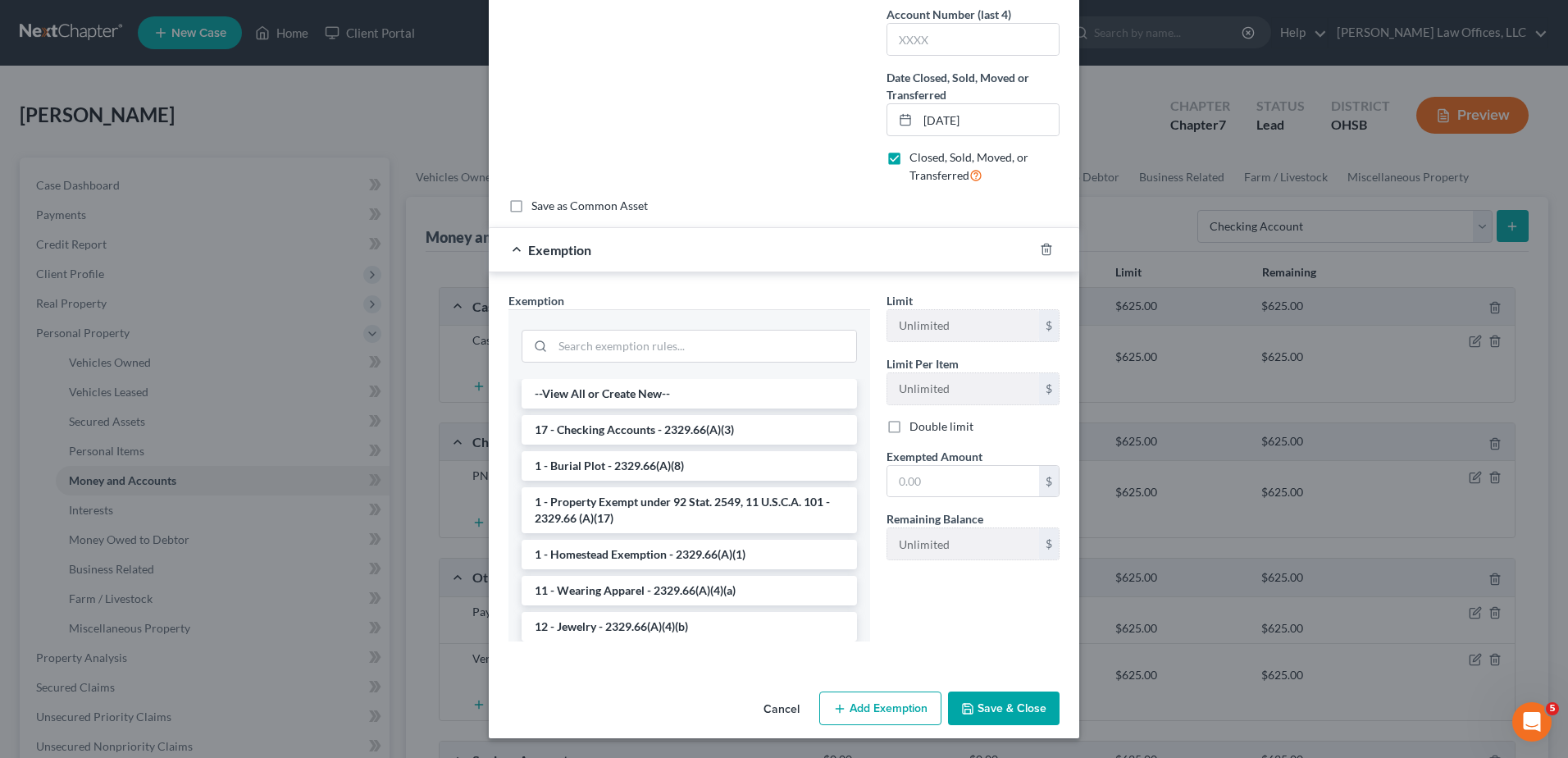
click at [994, 693] on button "Save & Close" at bounding box center [1003, 709] width 112 height 35
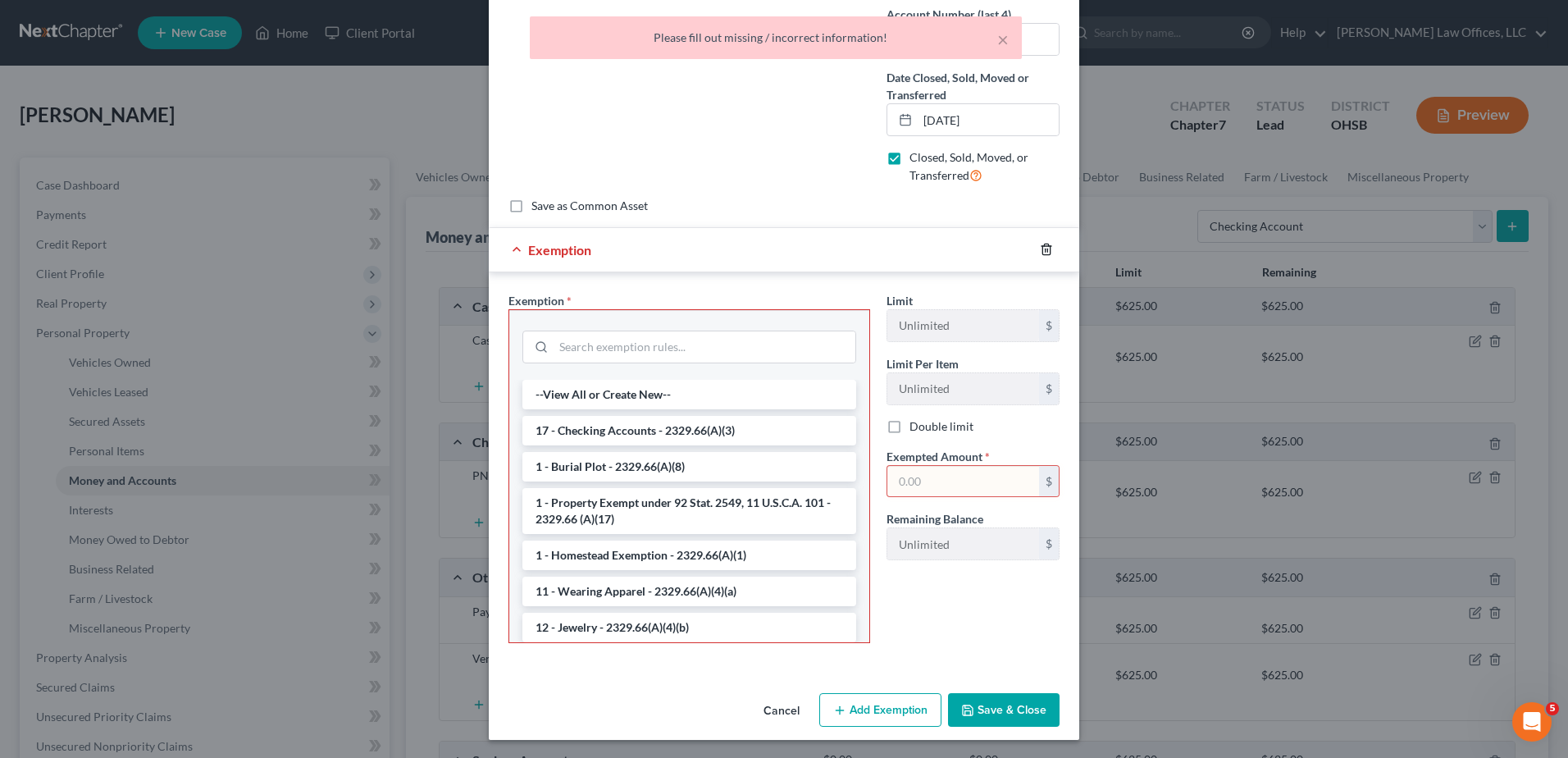
click at [1047, 249] on line "button" at bounding box center [1047, 251] width 0 height 4
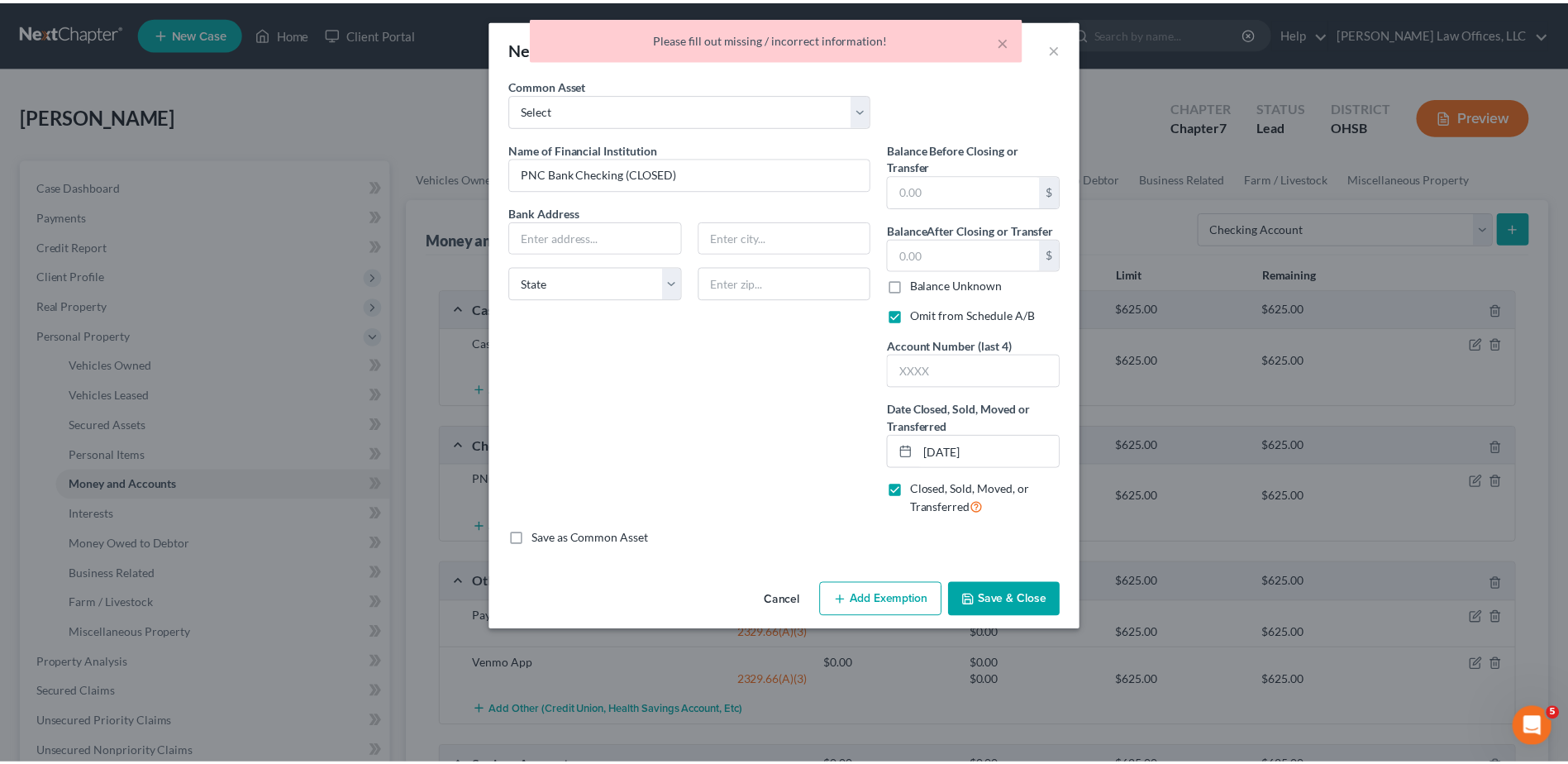
scroll to position [0, 0]
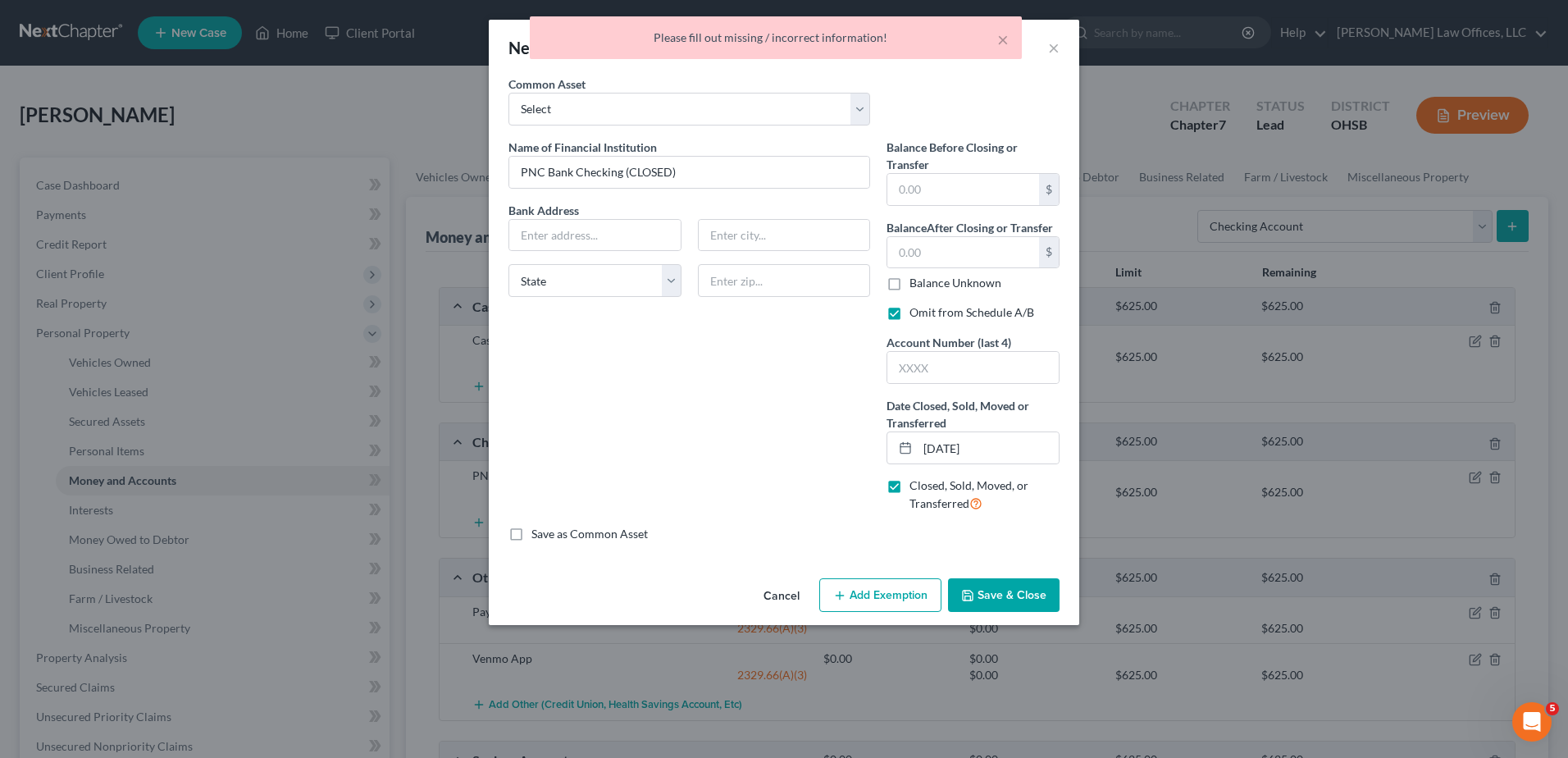
click at [999, 586] on button "Save & Close" at bounding box center [1003, 595] width 112 height 35
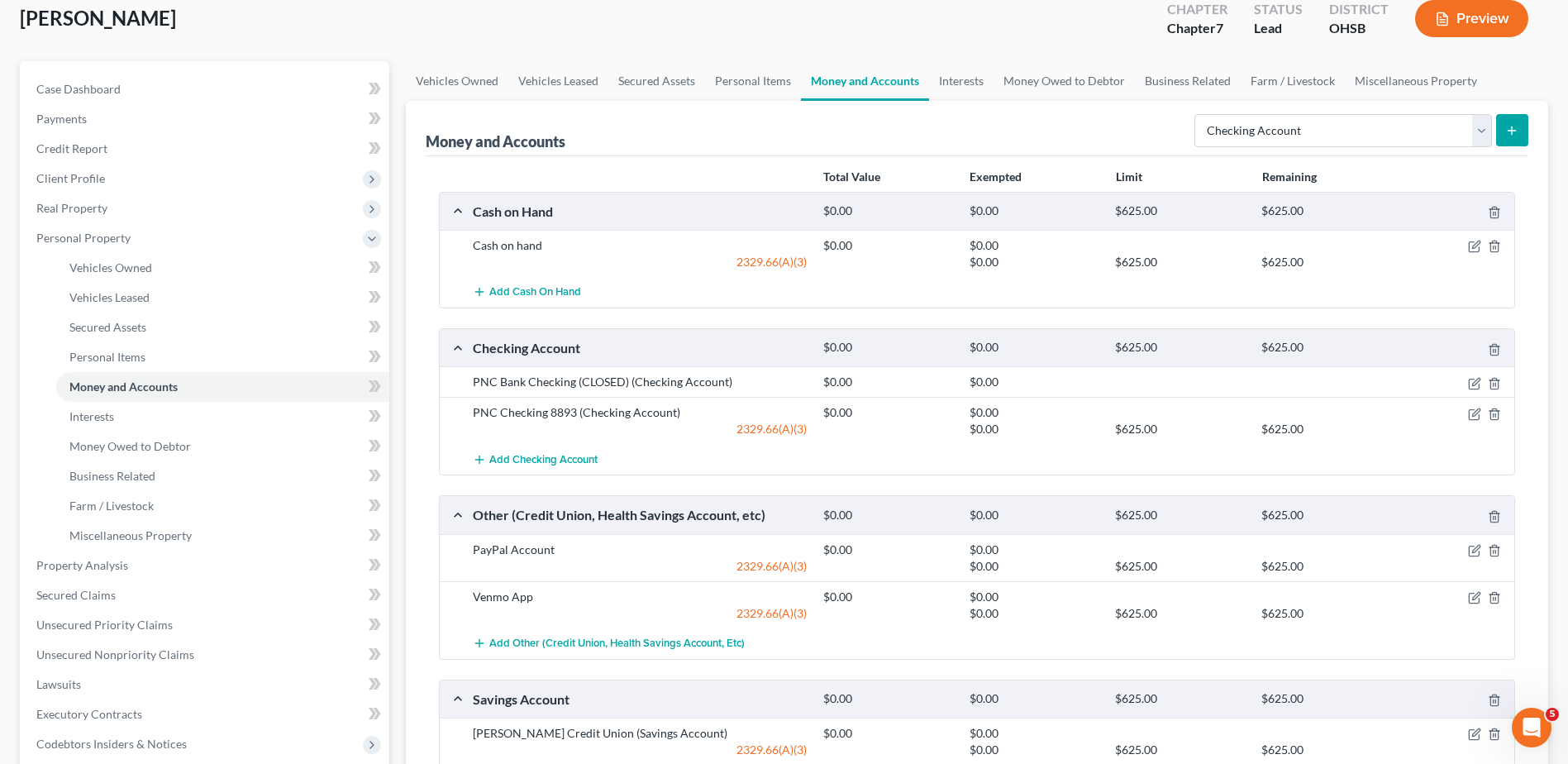
scroll to position [83, 0]
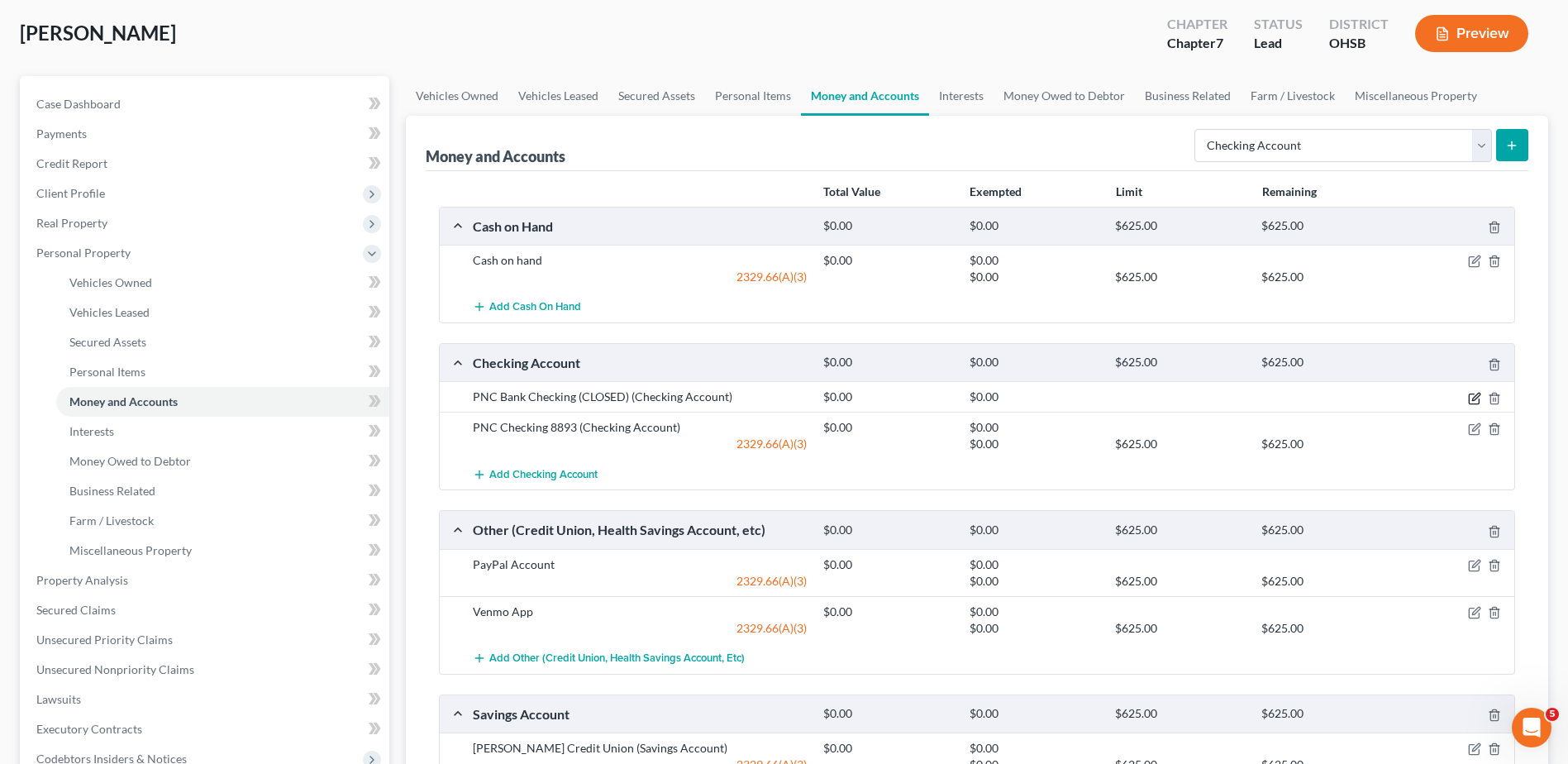
click at [1476, 397] on icon "button" at bounding box center [1474, 398] width 14 height 14
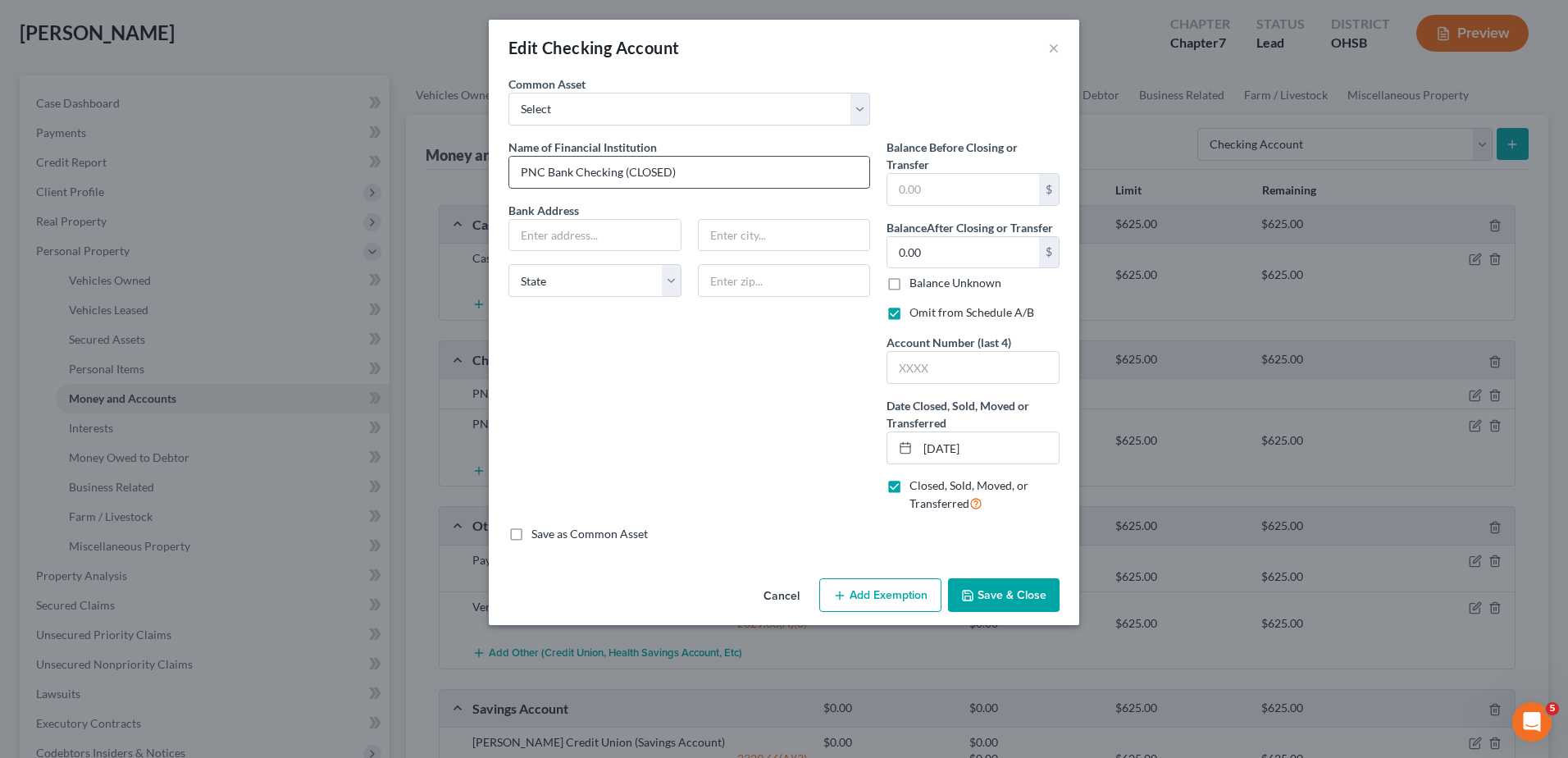
click at [577, 175] on input "PNC Bank Checking (CLOSED)" at bounding box center [689, 172] width 360 height 31
type input "PNC Checking (CLOSED)"
click at [1000, 592] on button "Save & Close" at bounding box center [1003, 595] width 112 height 35
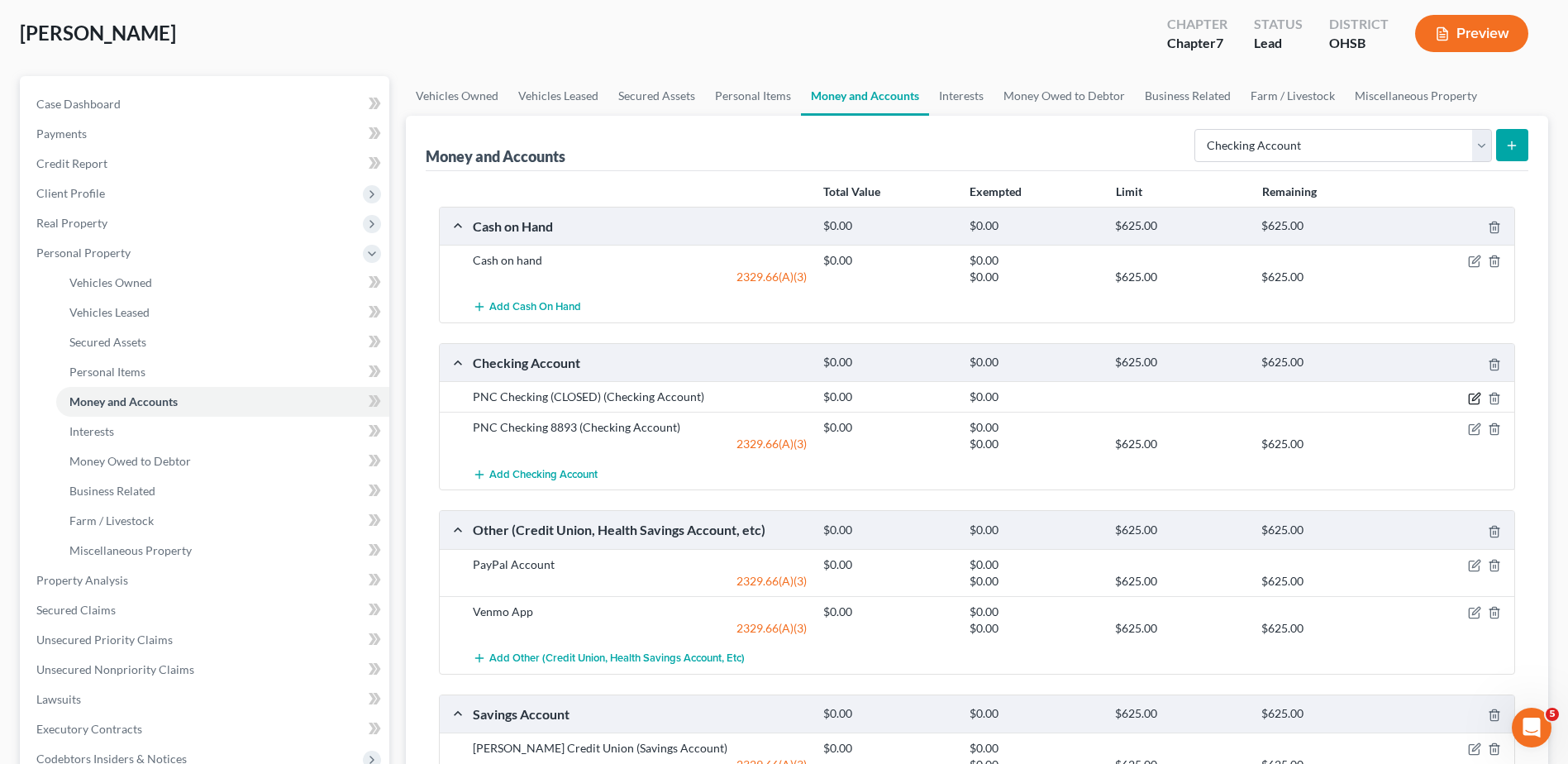
click at [1471, 395] on icon "button" at bounding box center [1473, 398] width 10 height 10
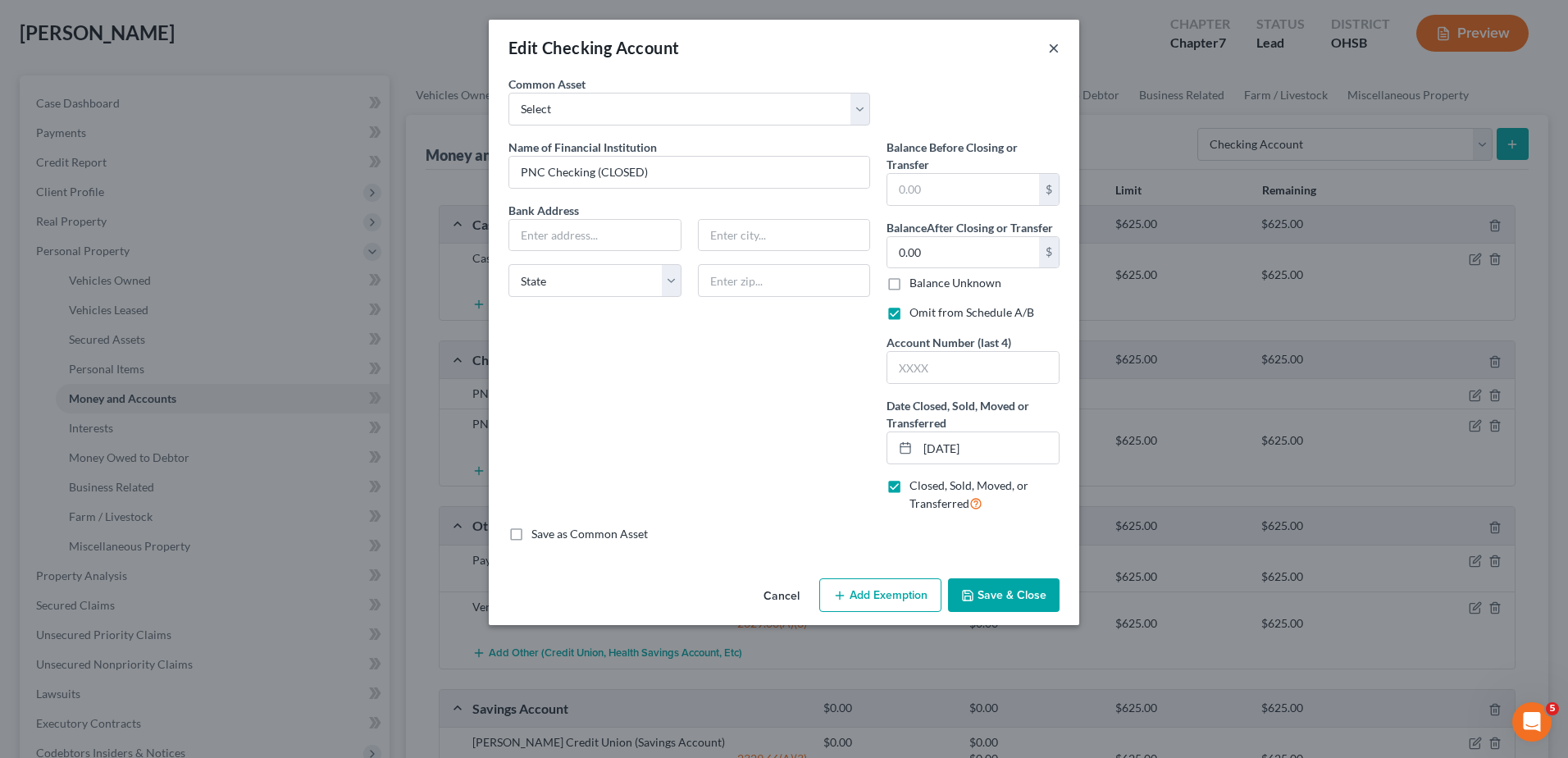
click at [1051, 45] on button "×" at bounding box center [1053, 47] width 12 height 20
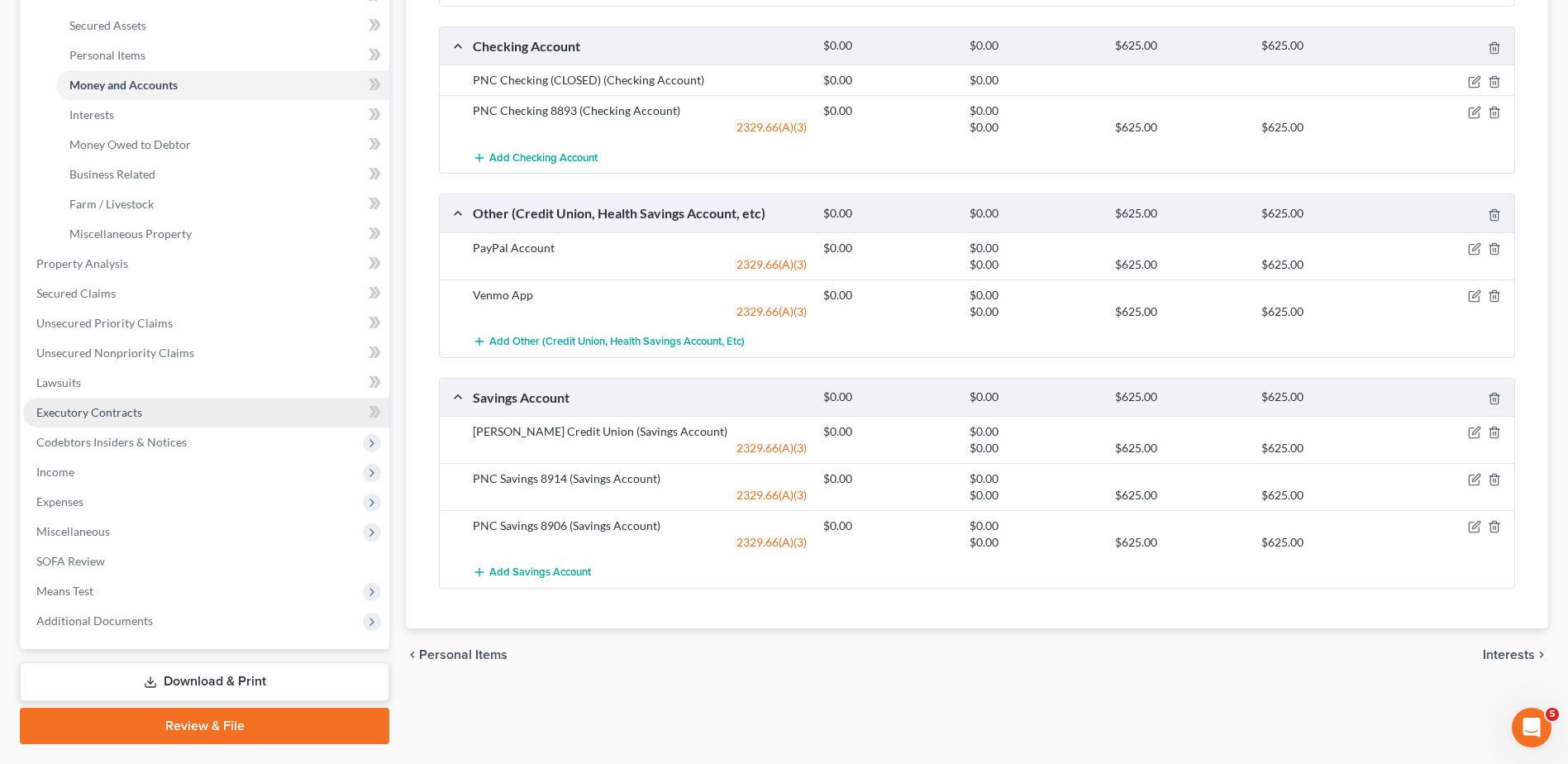
scroll to position [442, 0]
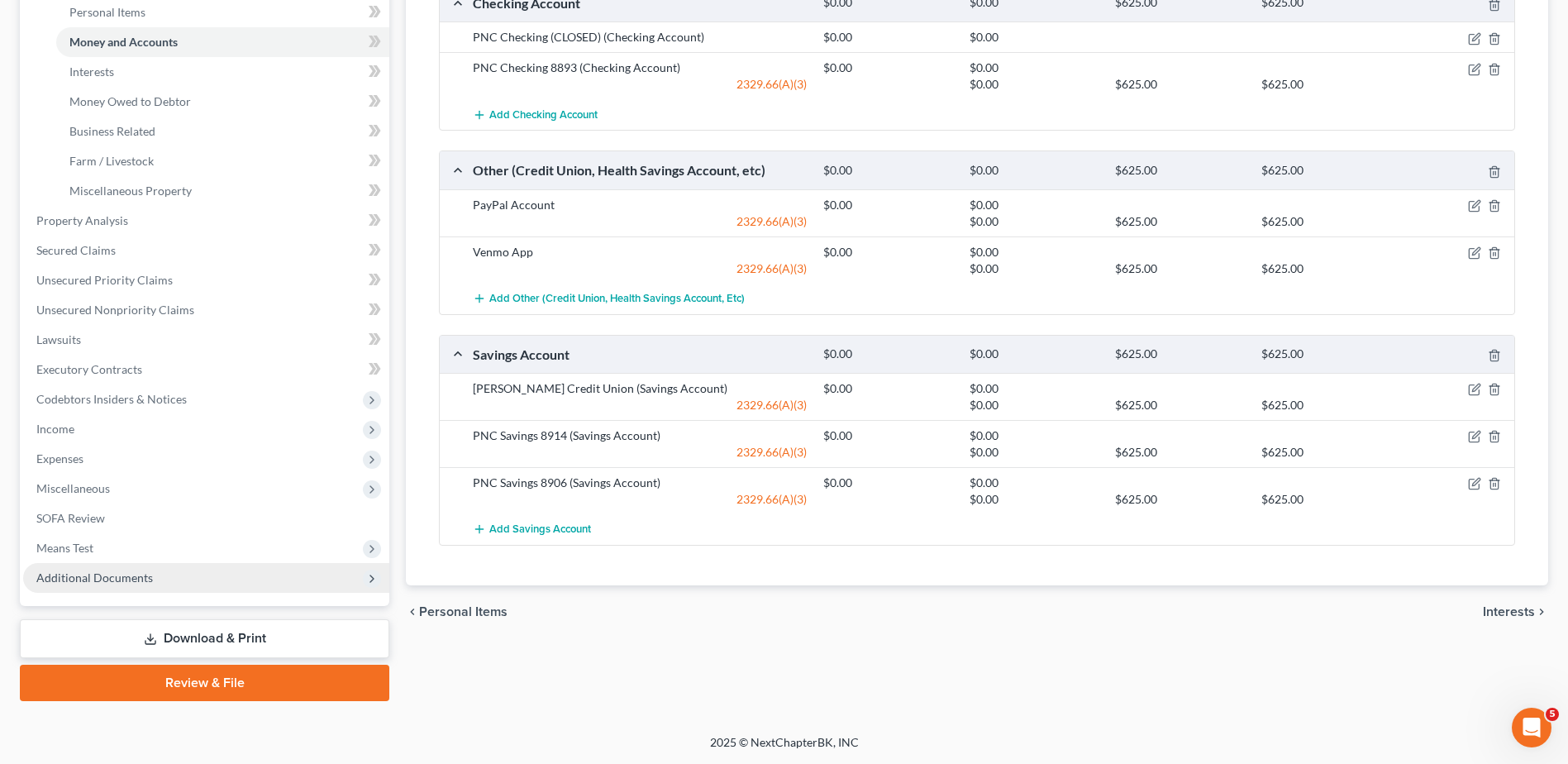
click at [121, 586] on span "Additional Documents" at bounding box center [206, 578] width 367 height 30
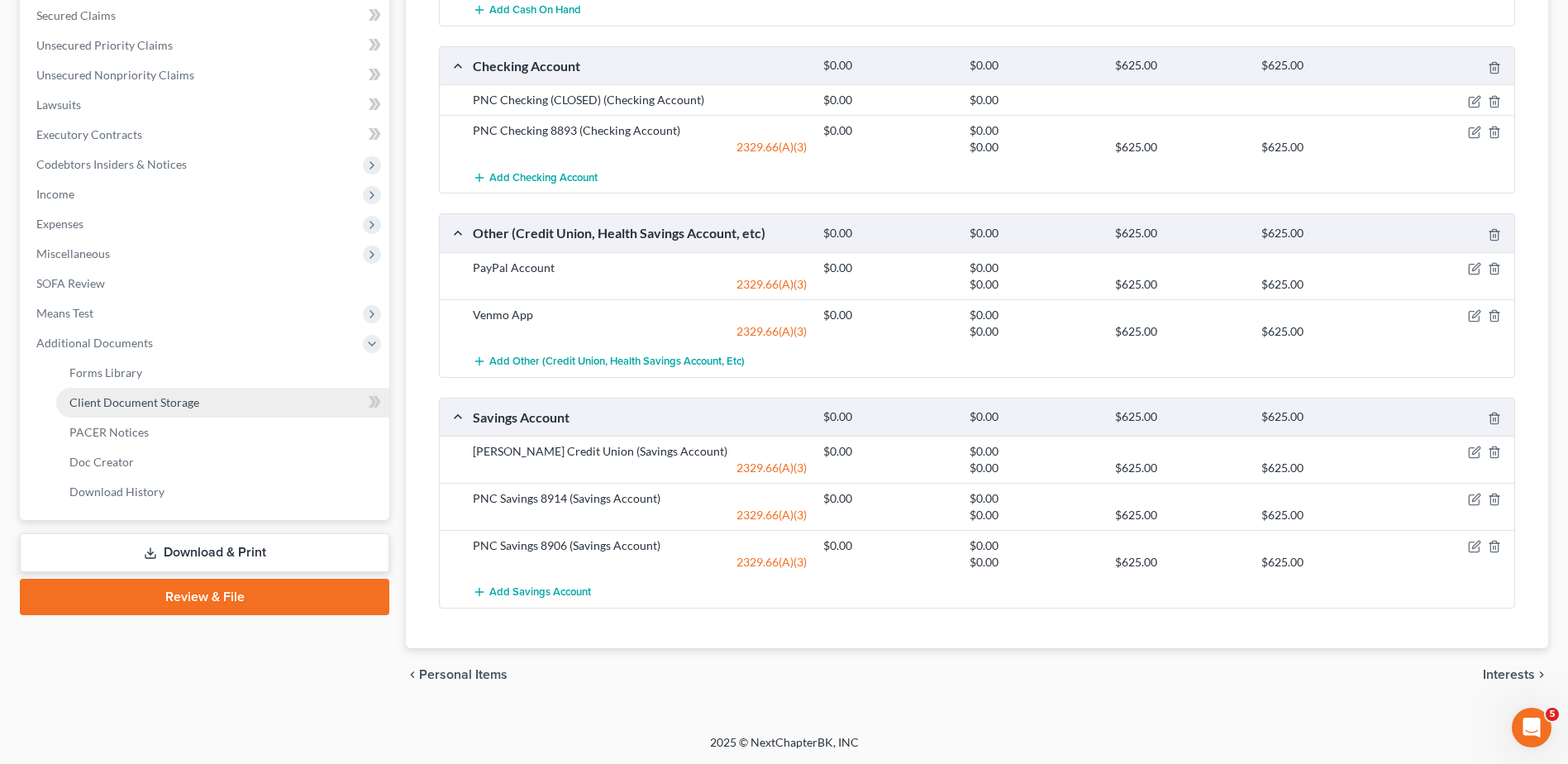
click at [150, 399] on span "Client Document Storage" at bounding box center [134, 403] width 130 height 14
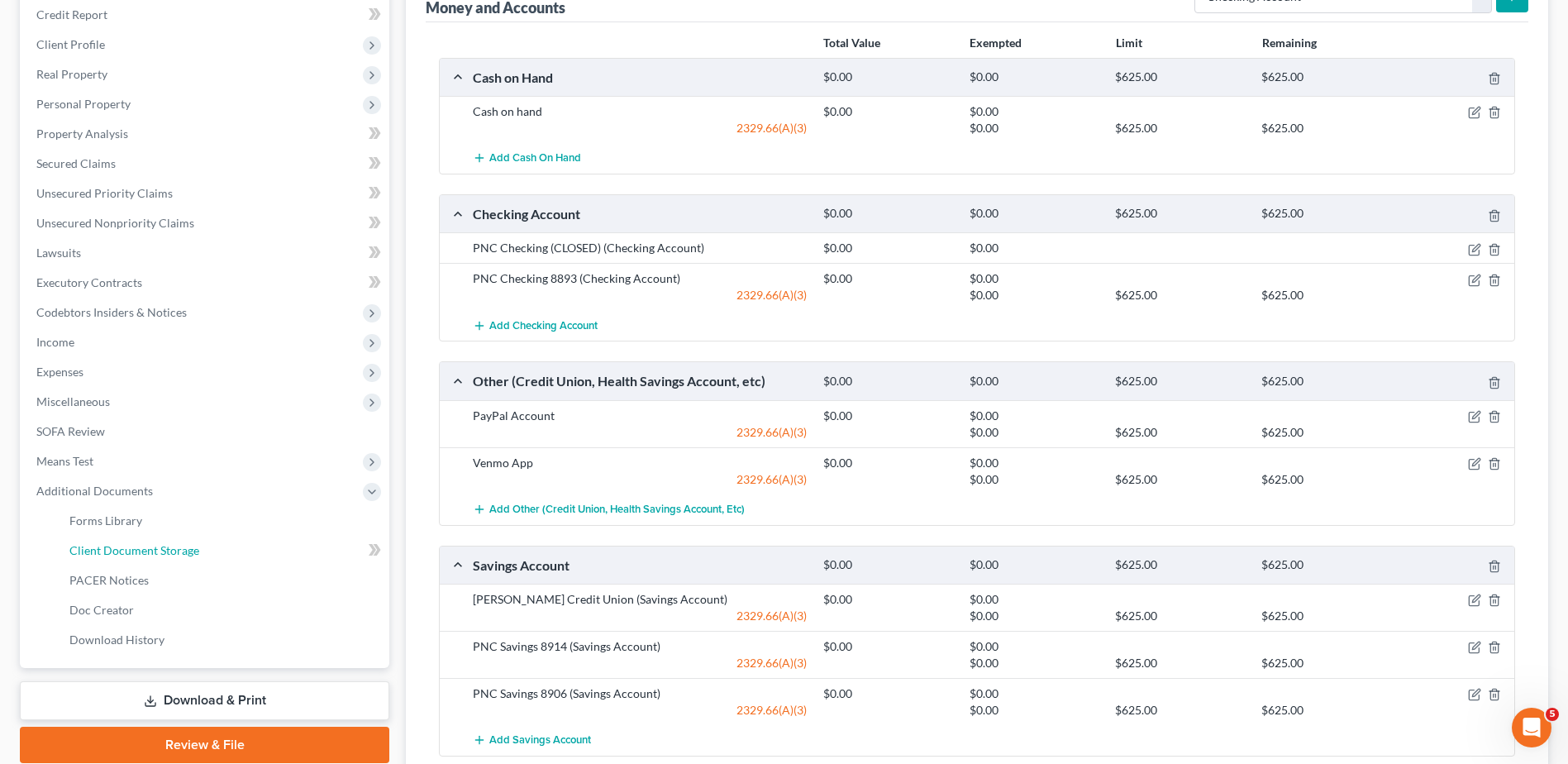
select select "7"
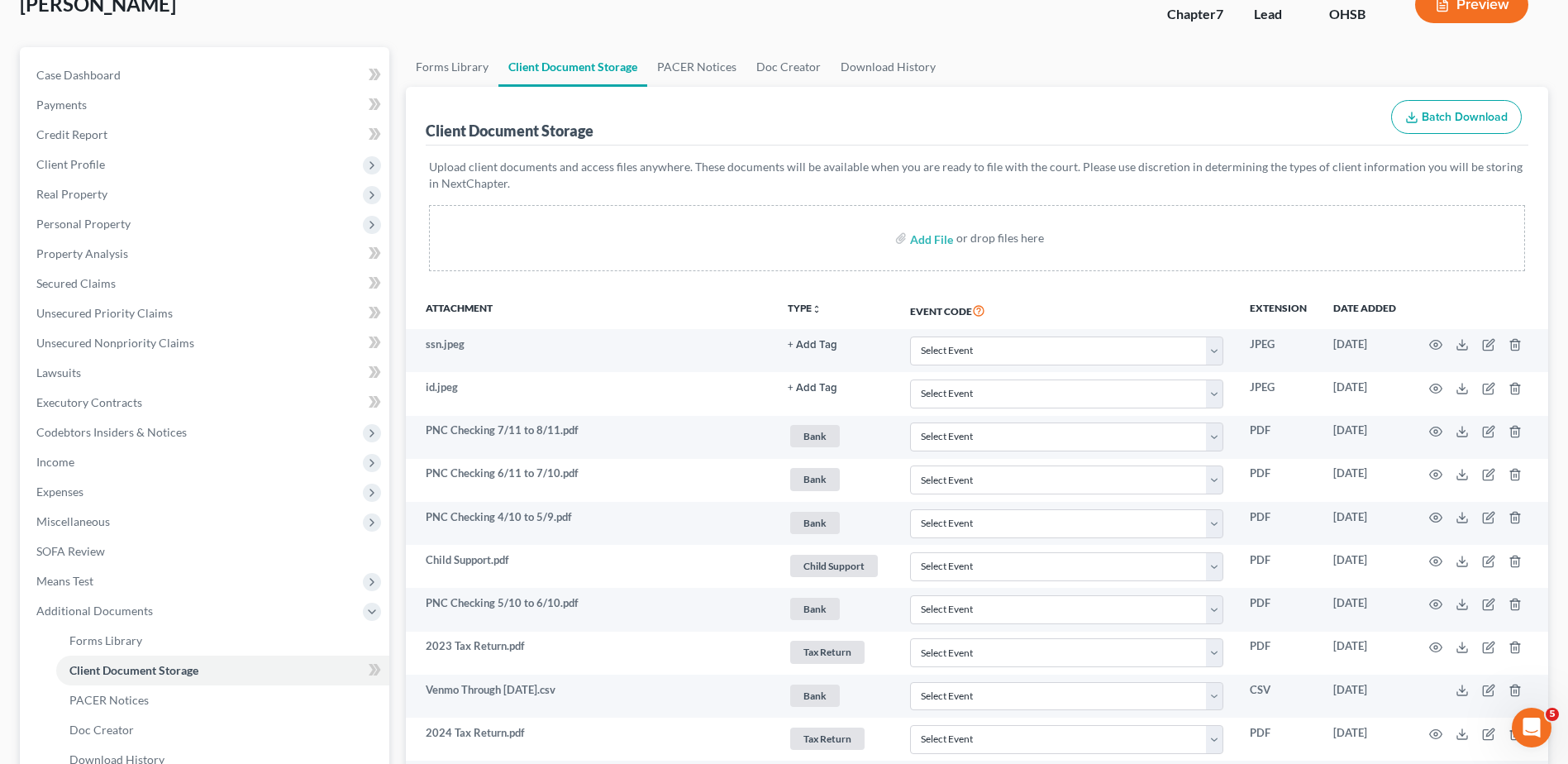
scroll to position [137, 0]
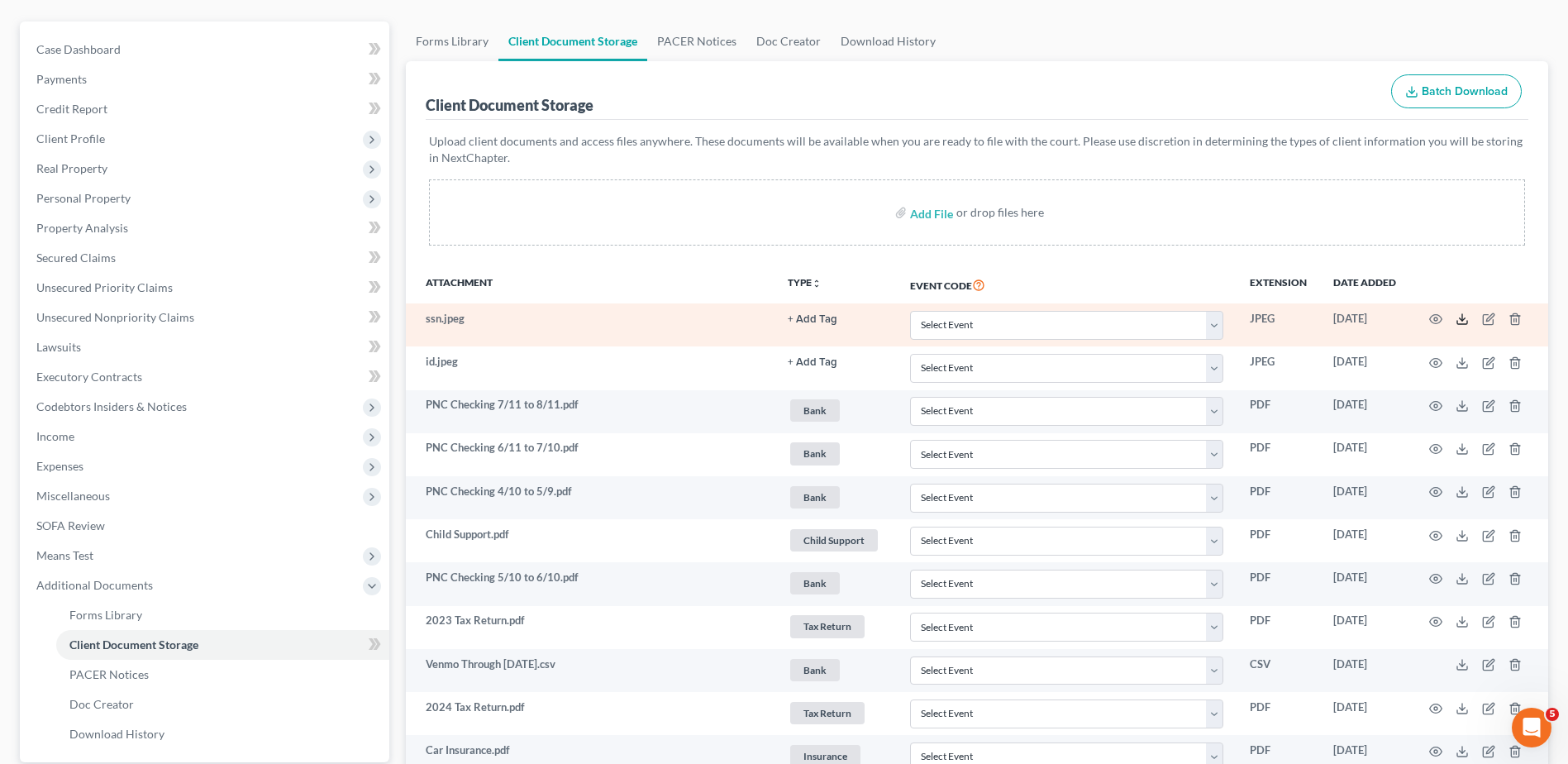
click at [1461, 317] on icon at bounding box center [1462, 319] width 14 height 14
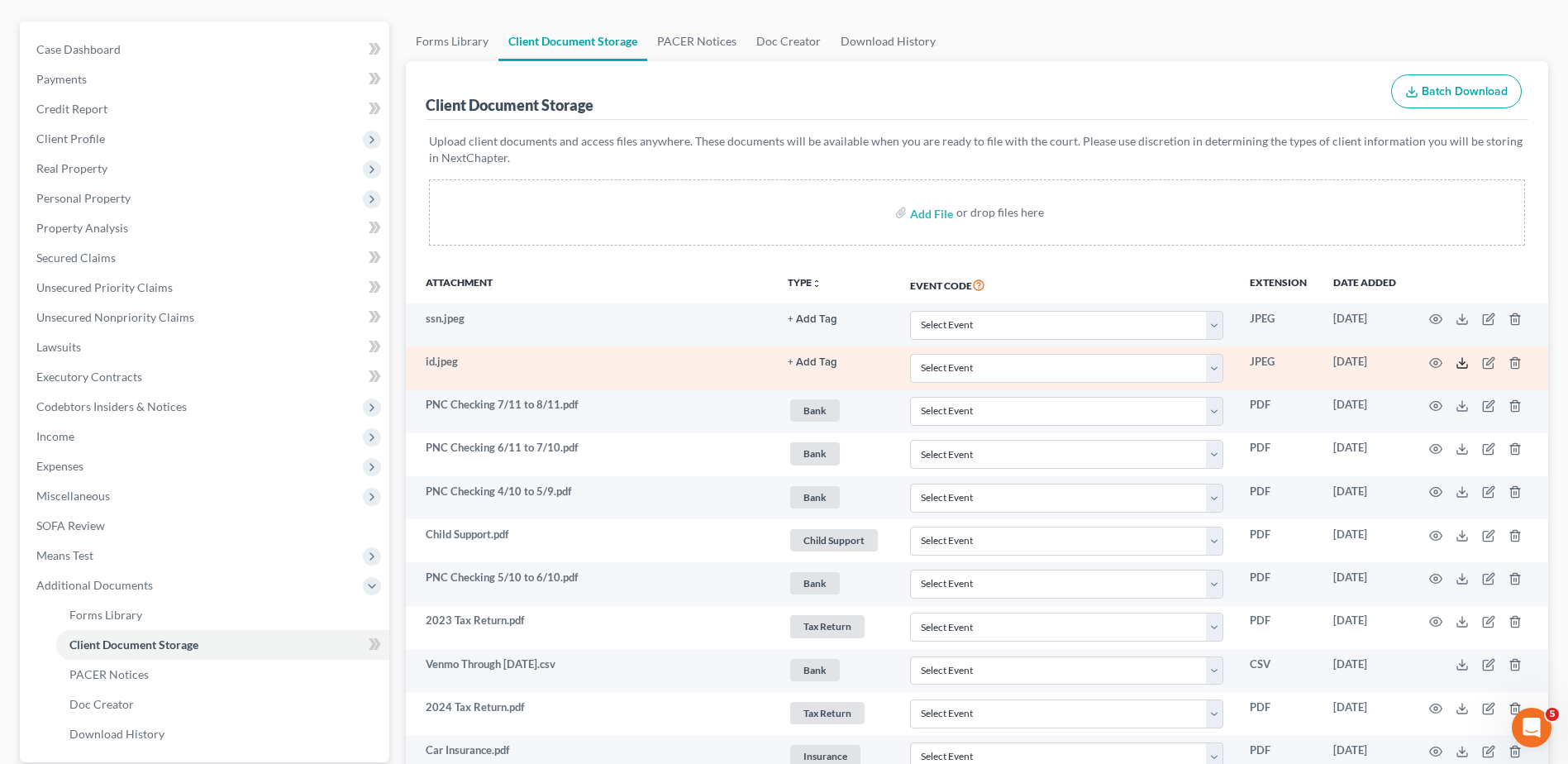
click at [1464, 368] on icon at bounding box center [1462, 363] width 14 height 14
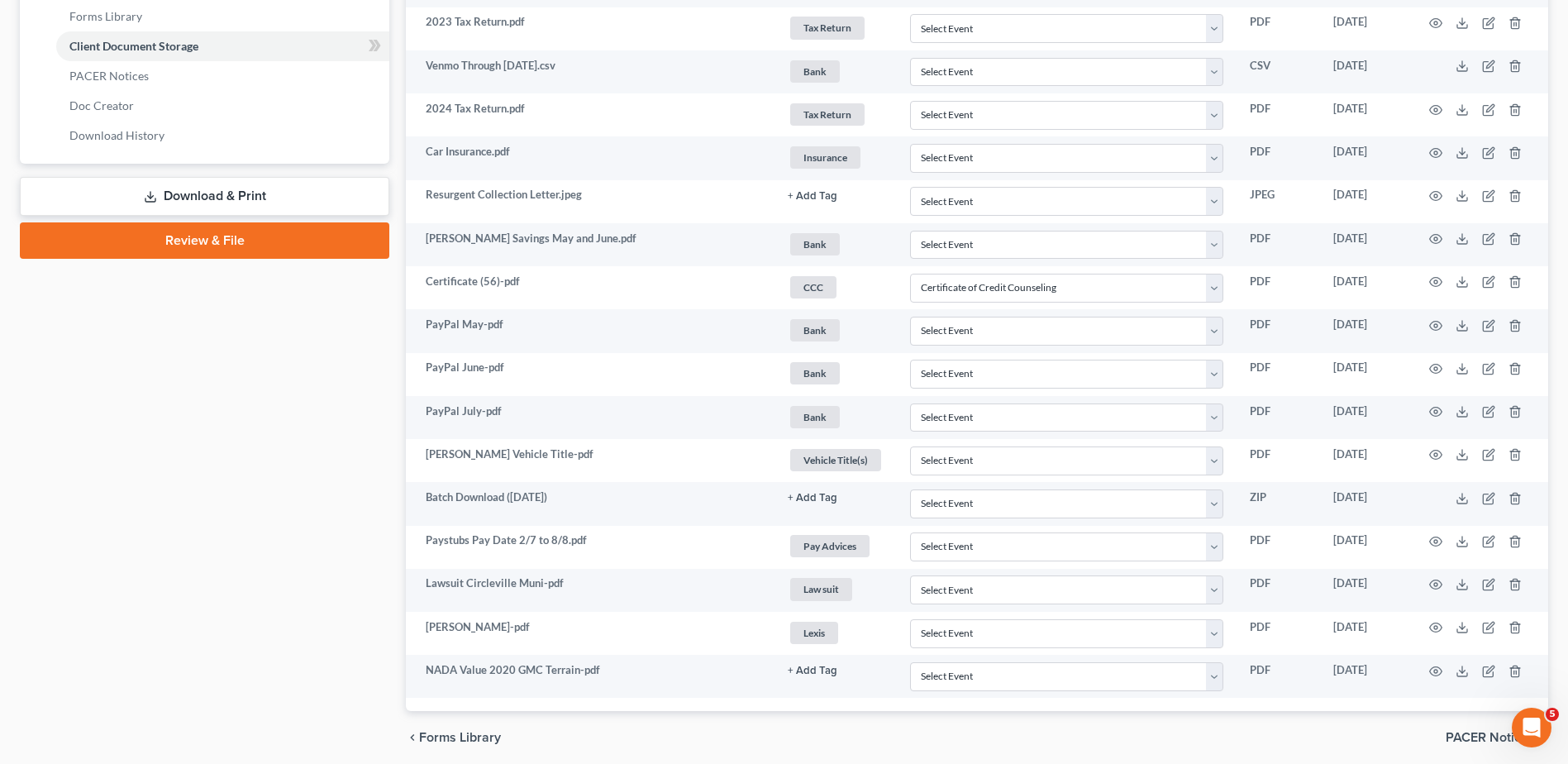
scroll to position [744, 0]
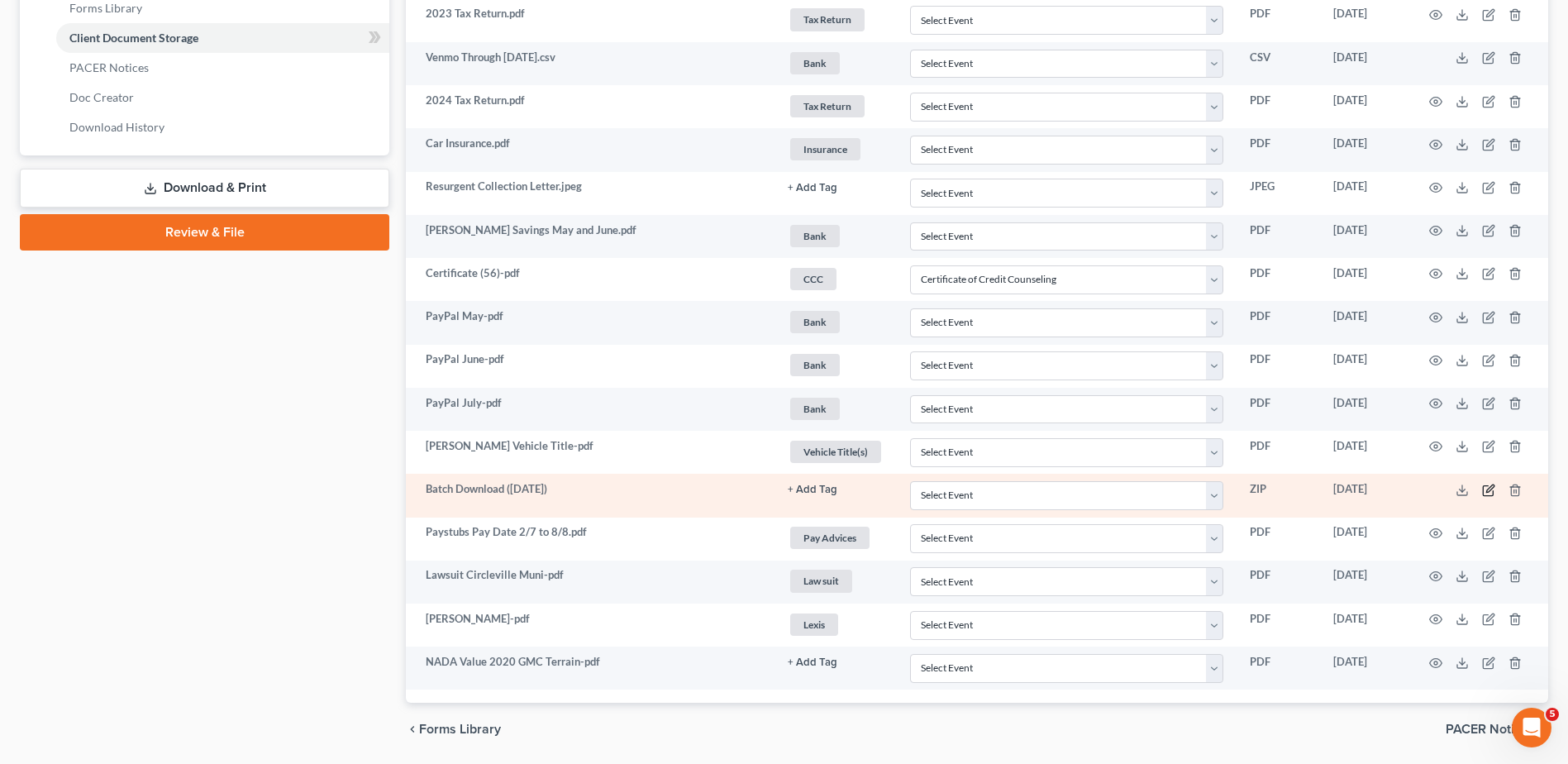
click at [1490, 492] on icon "button" at bounding box center [1489, 490] width 14 height 14
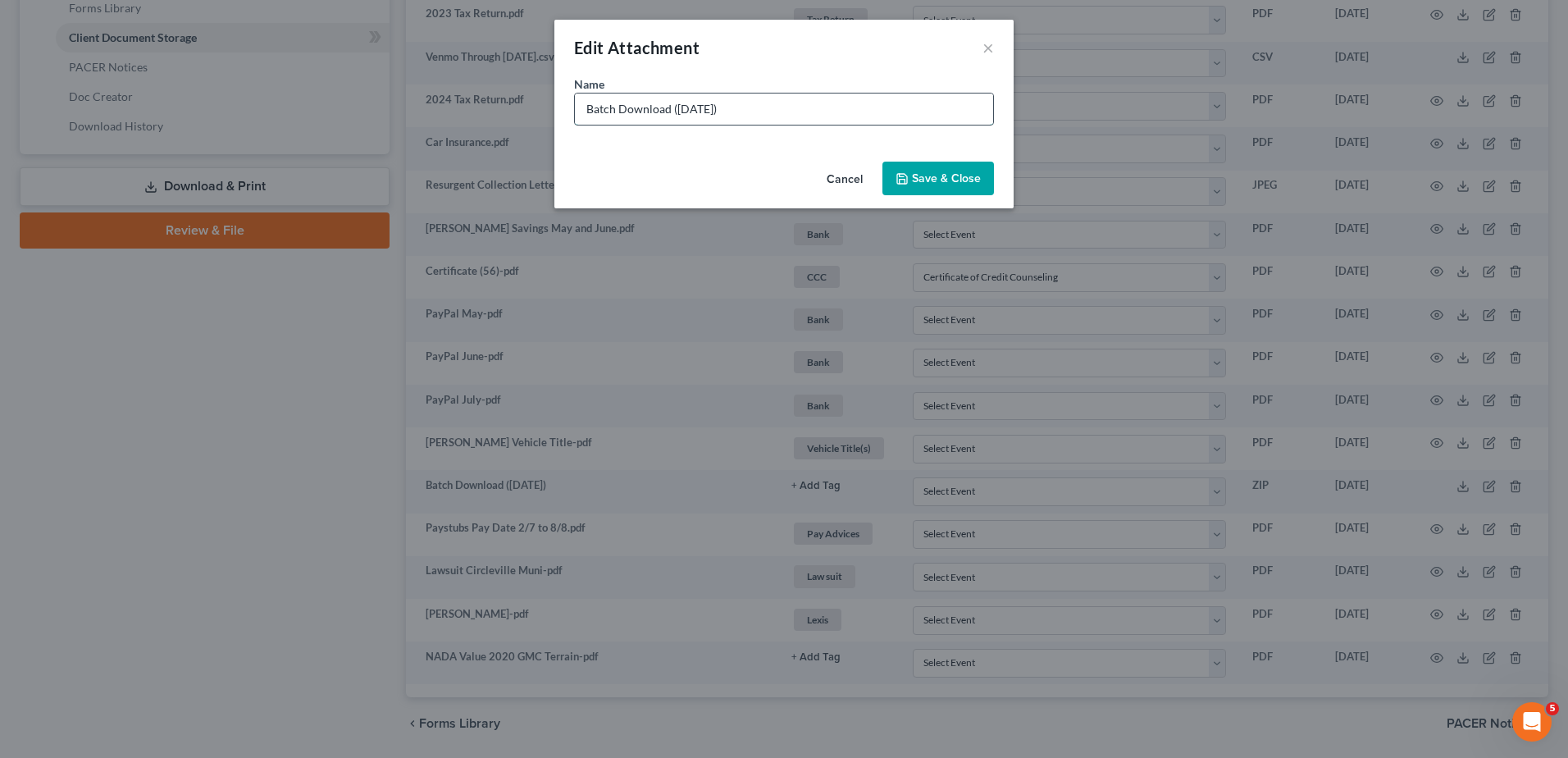
click at [752, 105] on input "Batch Download (08/18/25)" at bounding box center [784, 109] width 418 height 31
type input "Batch Download (08/18/25) (Pam sorted these)"
click at [943, 176] on span "Save & Close" at bounding box center [946, 179] width 69 height 14
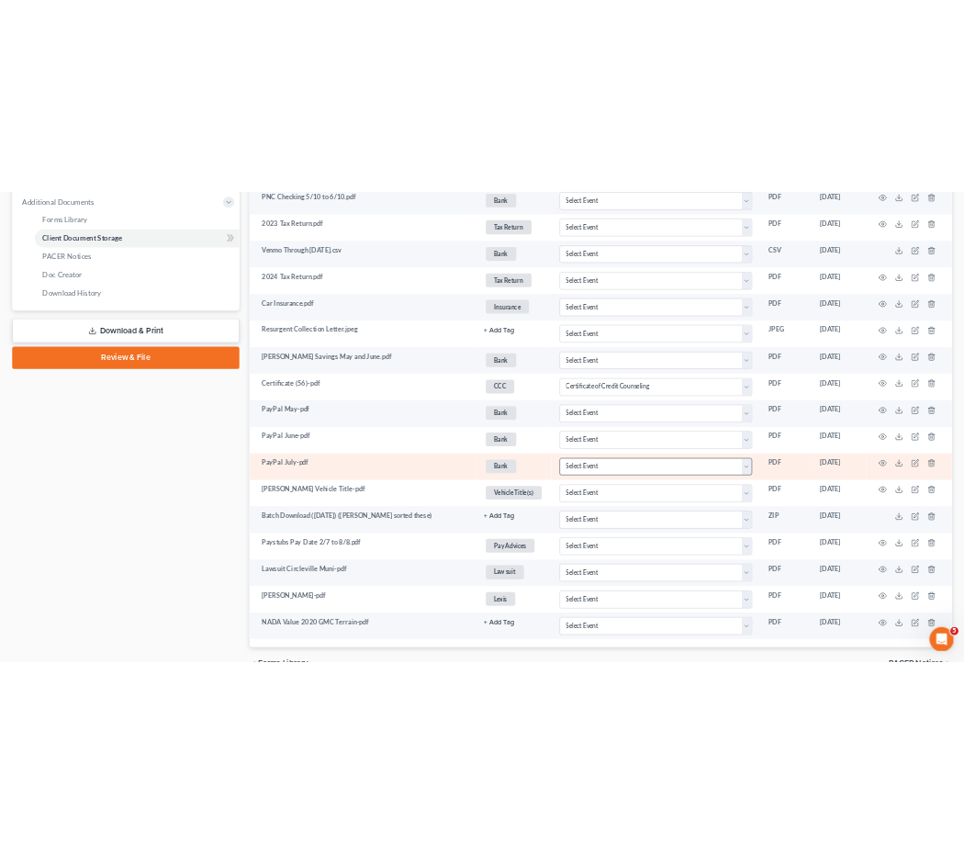
scroll to position [0, 0]
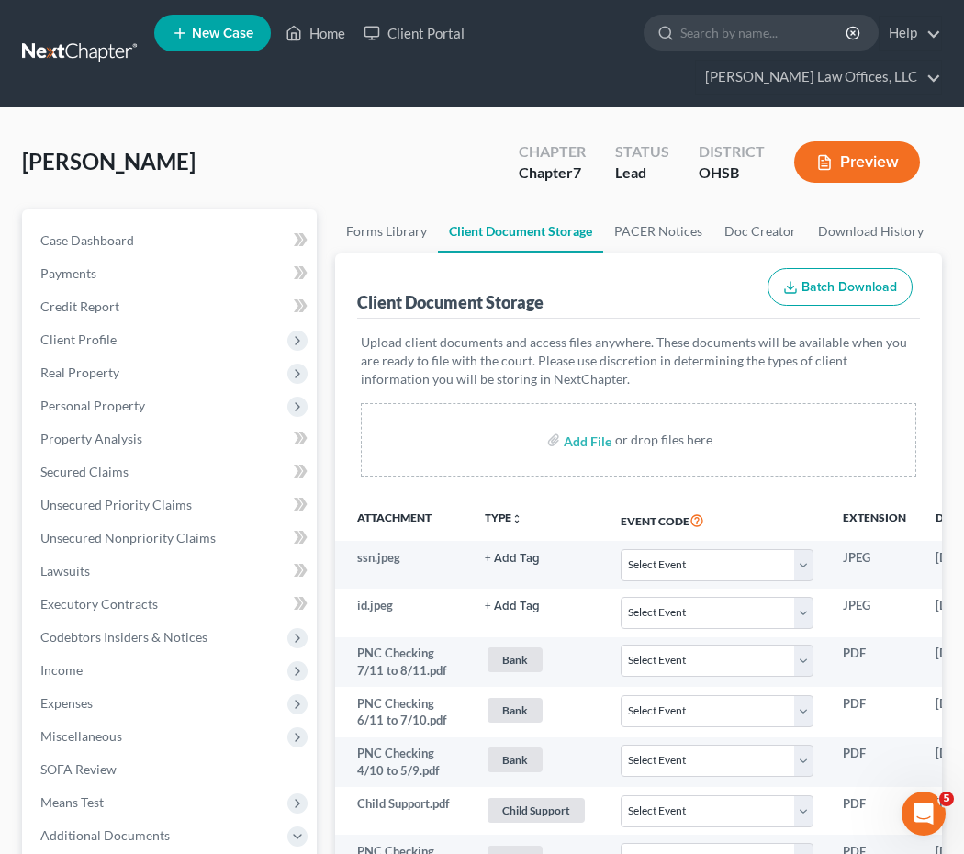
select select "7"
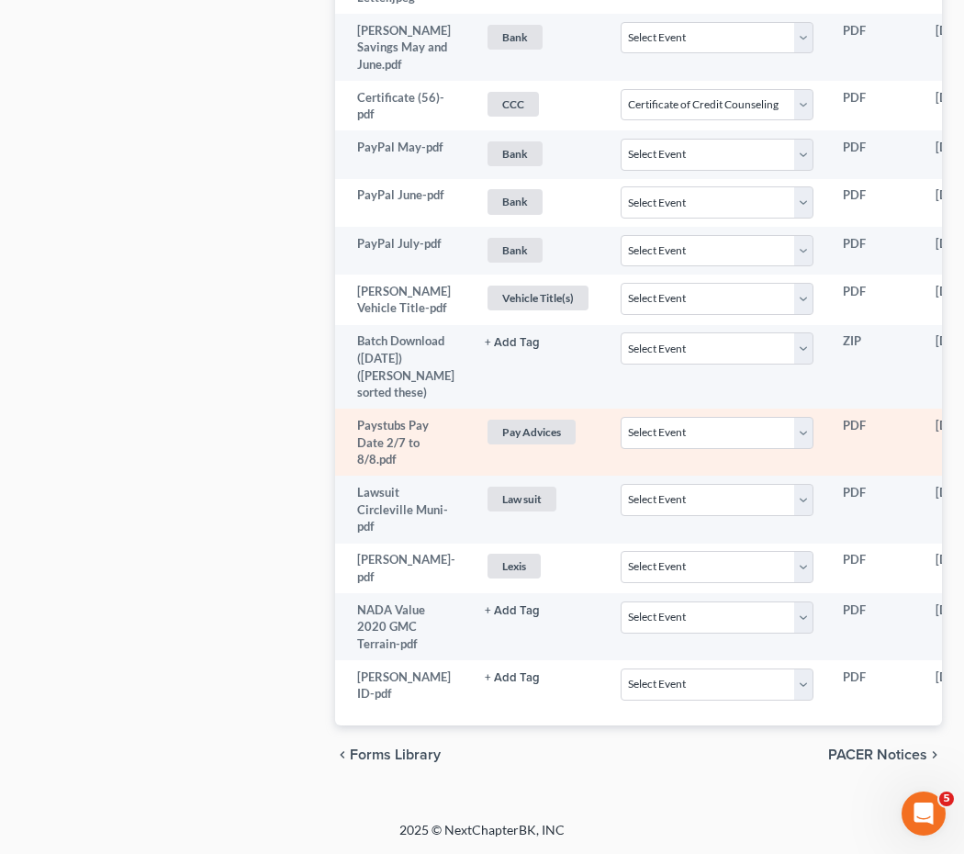
scroll to position [1349, 0]
select select "7"
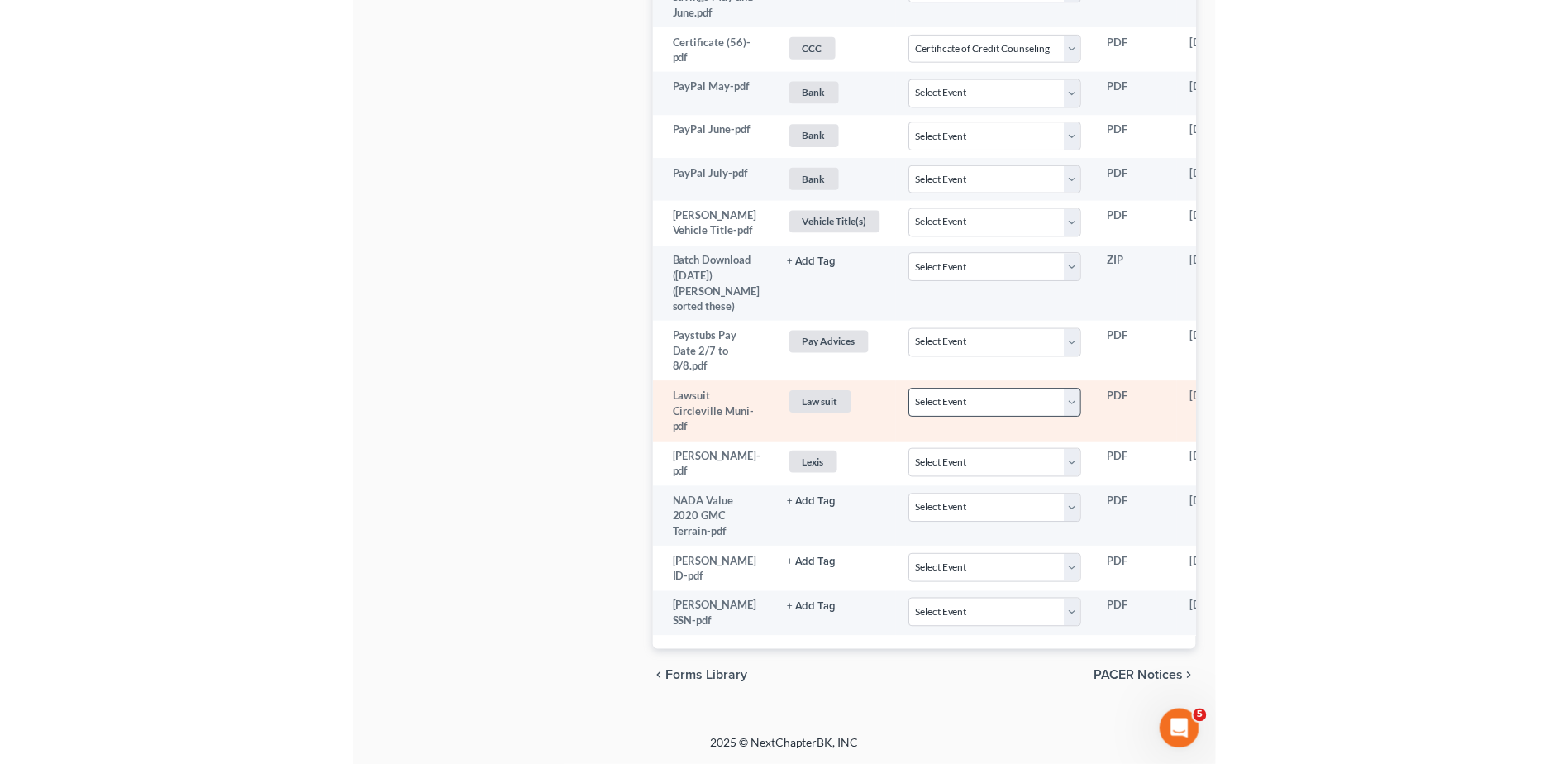
scroll to position [886, 0]
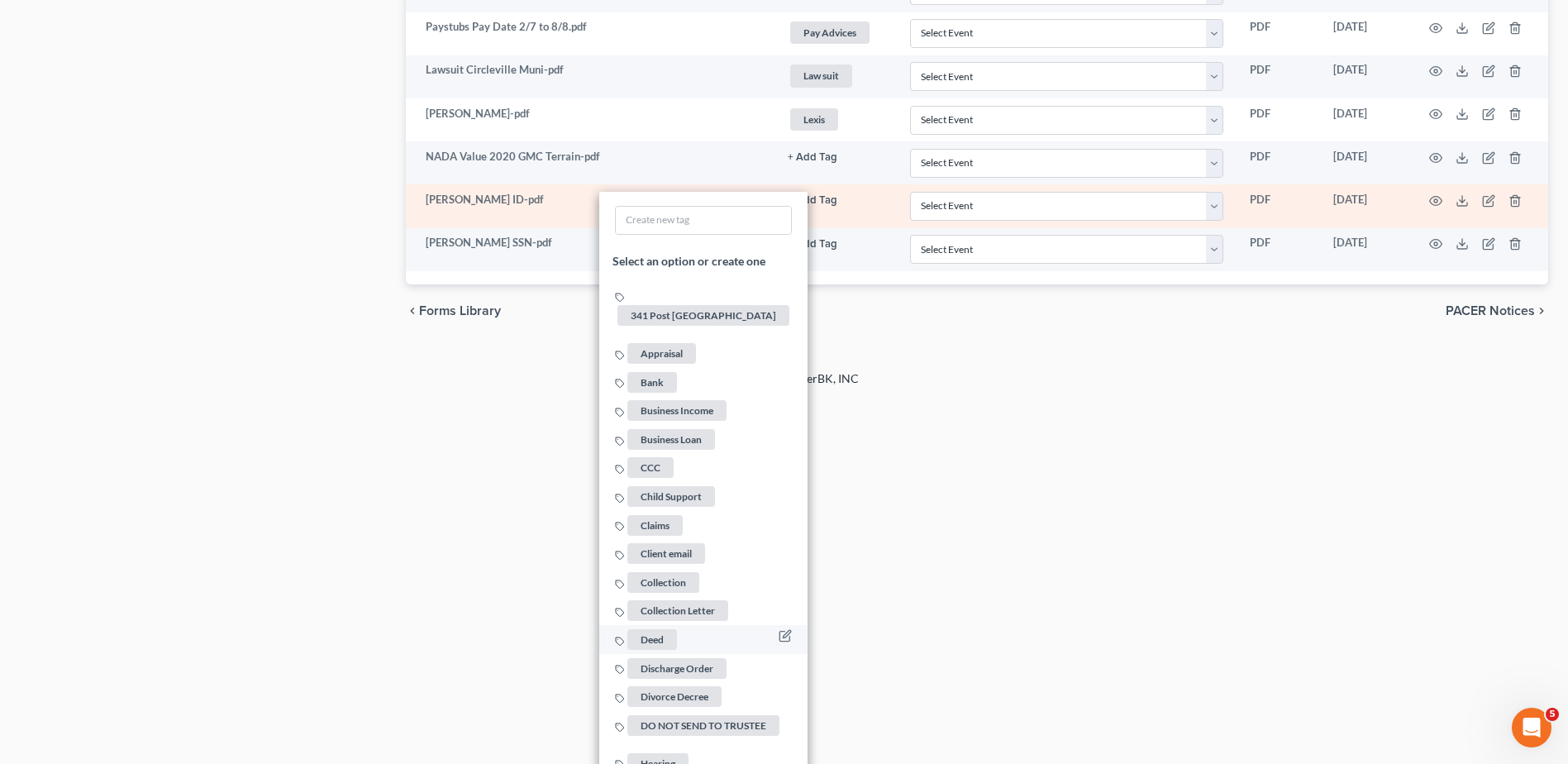
scroll to position [1796, 0]
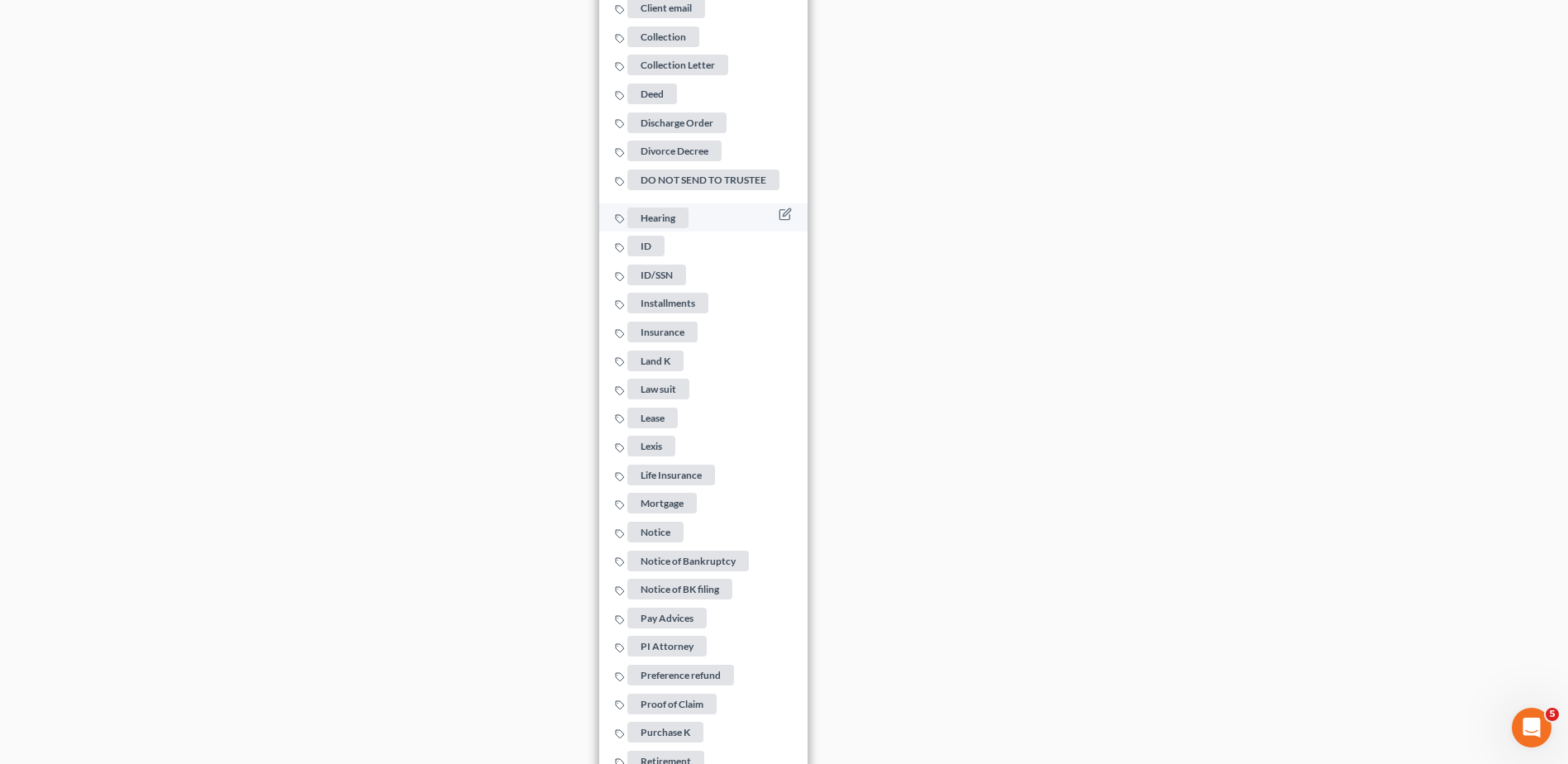
click at [643, 236] on span "ID" at bounding box center [646, 246] width 37 height 21
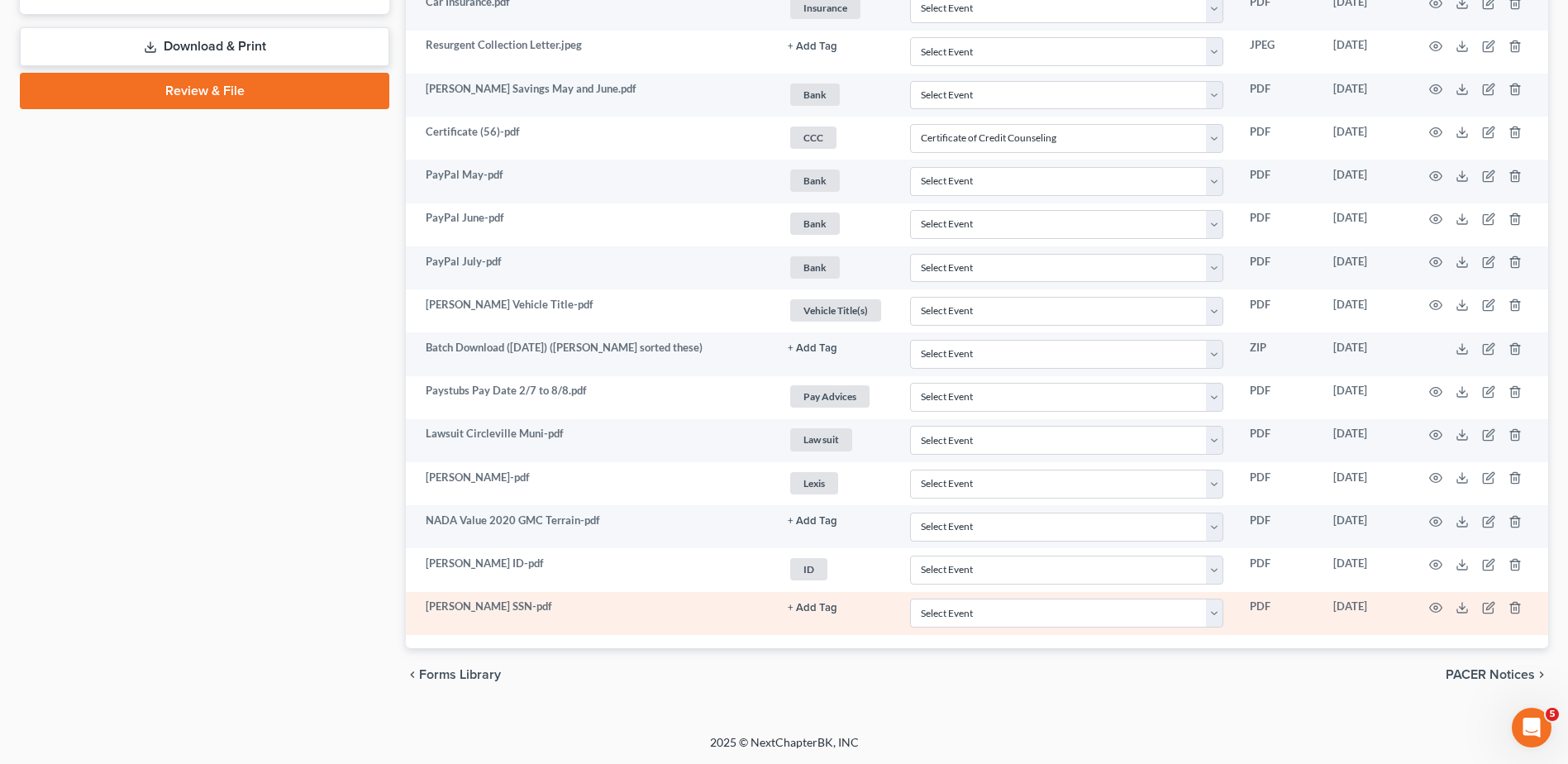
scroll to position [886, 0]
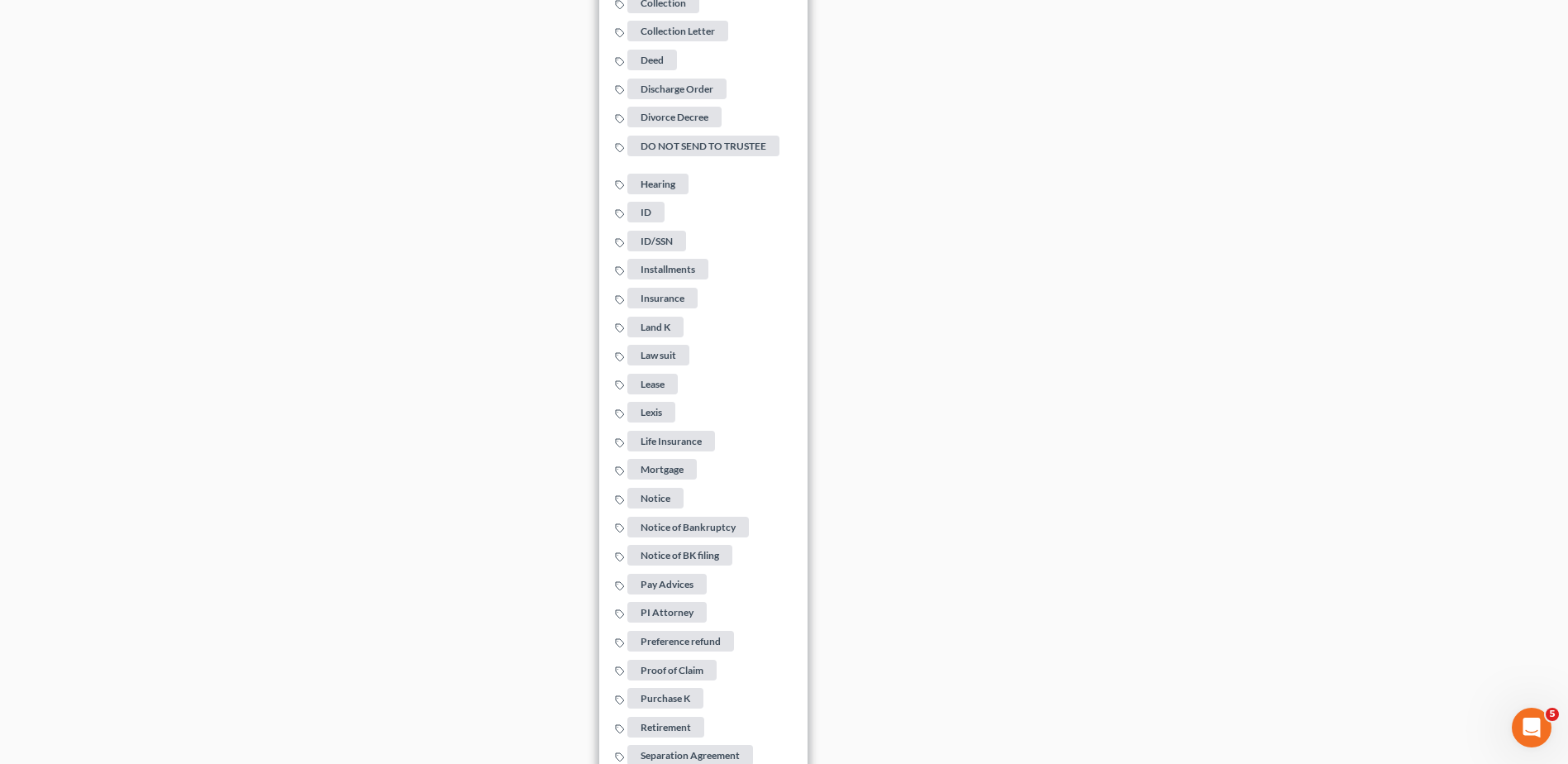
scroll to position [2043, 0]
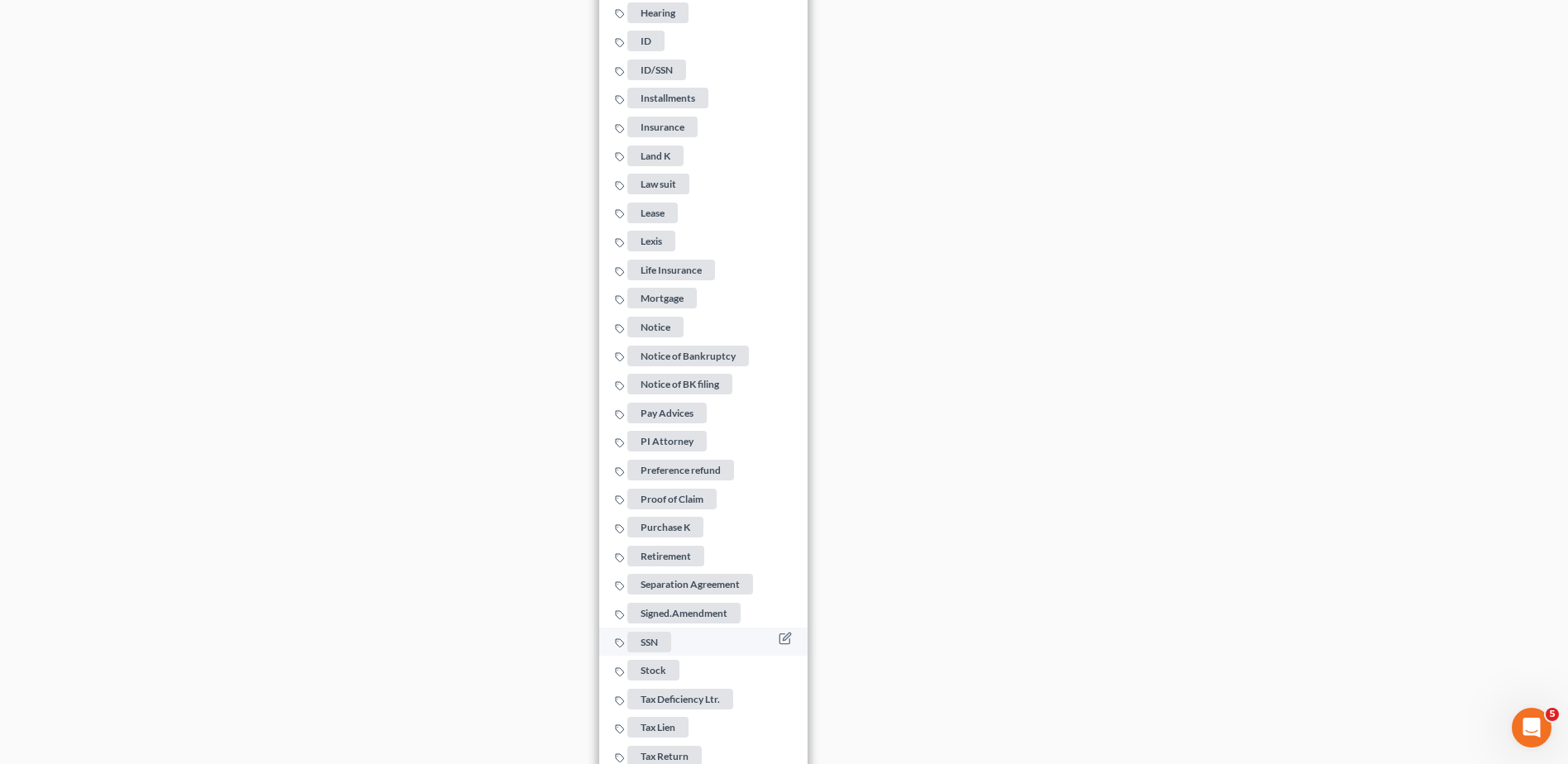
click at [657, 632] on span "SSN" at bounding box center [649, 641] width 44 height 21
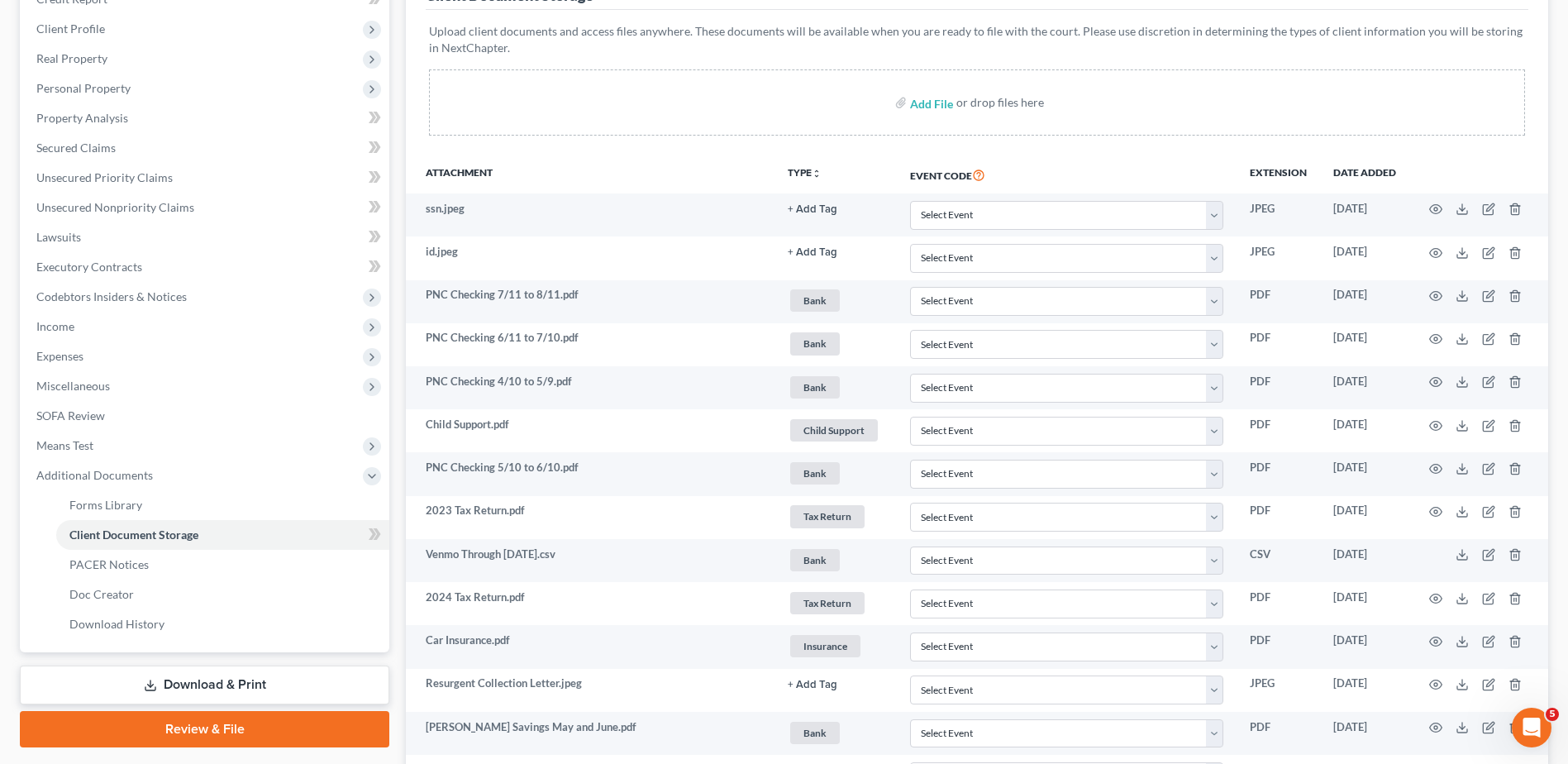
scroll to position [248, 0]
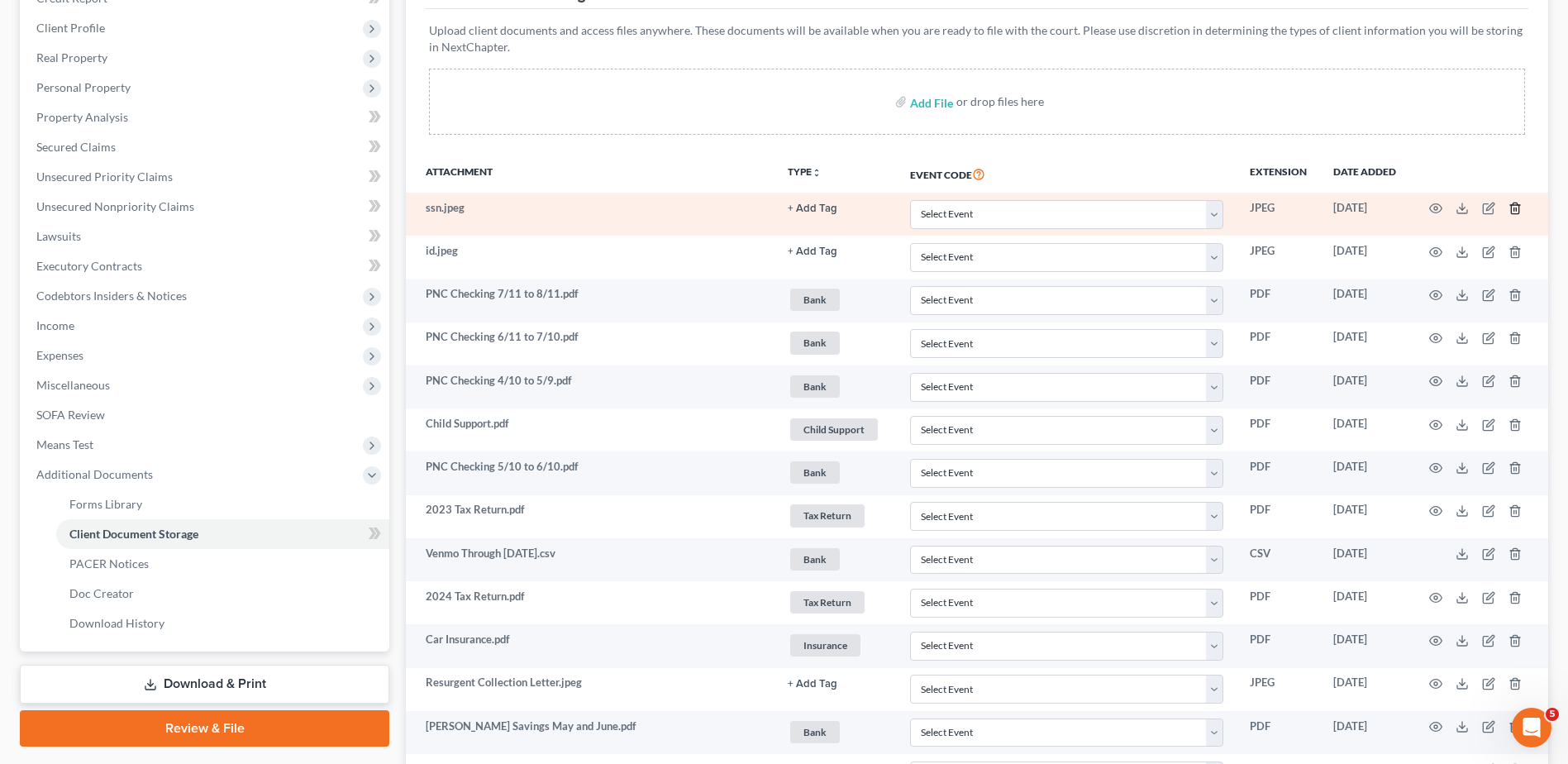
click at [1515, 207] on icon "button" at bounding box center [1515, 208] width 14 height 14
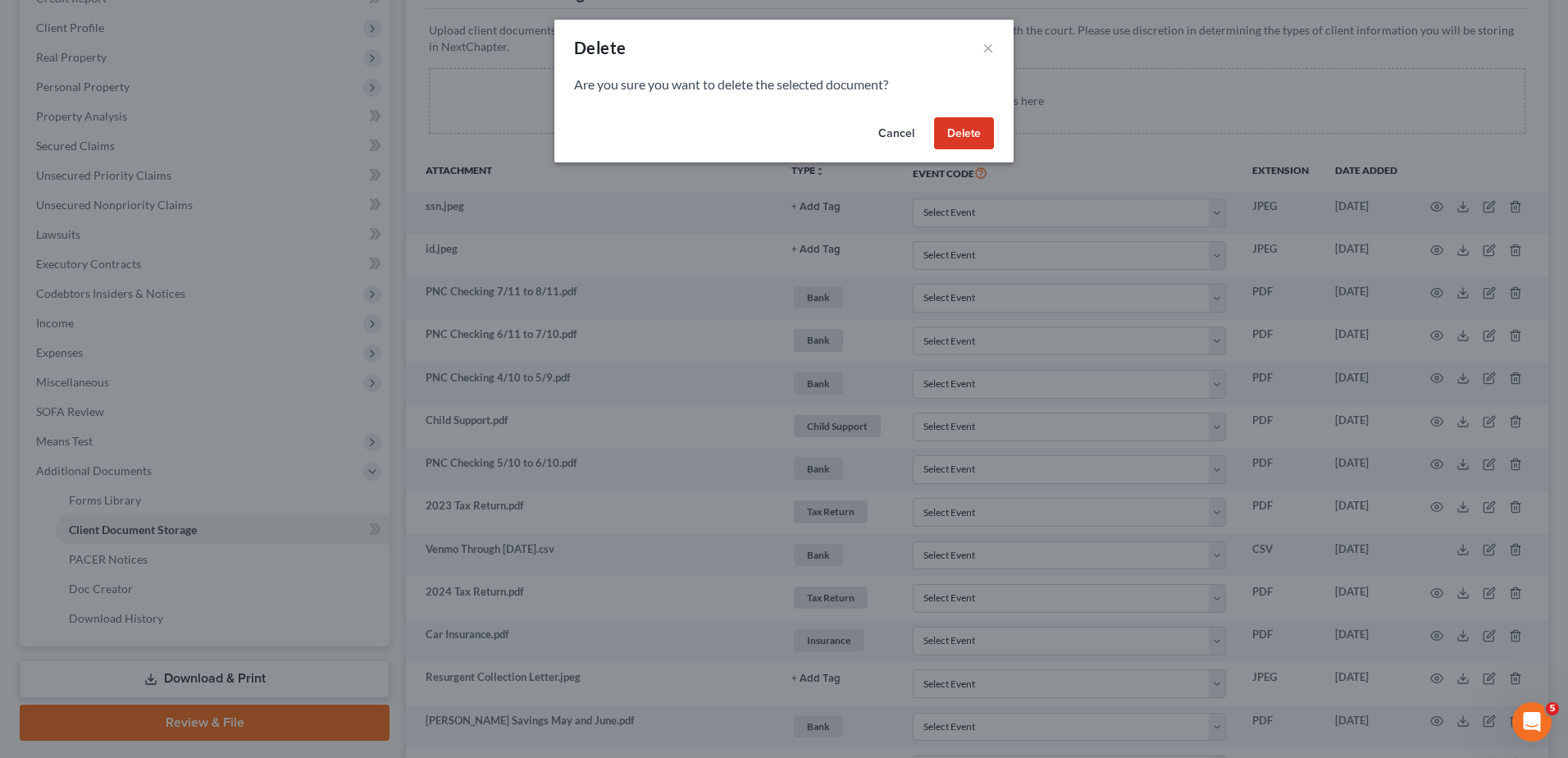
click at [988, 122] on button "Delete" at bounding box center [963, 133] width 60 height 33
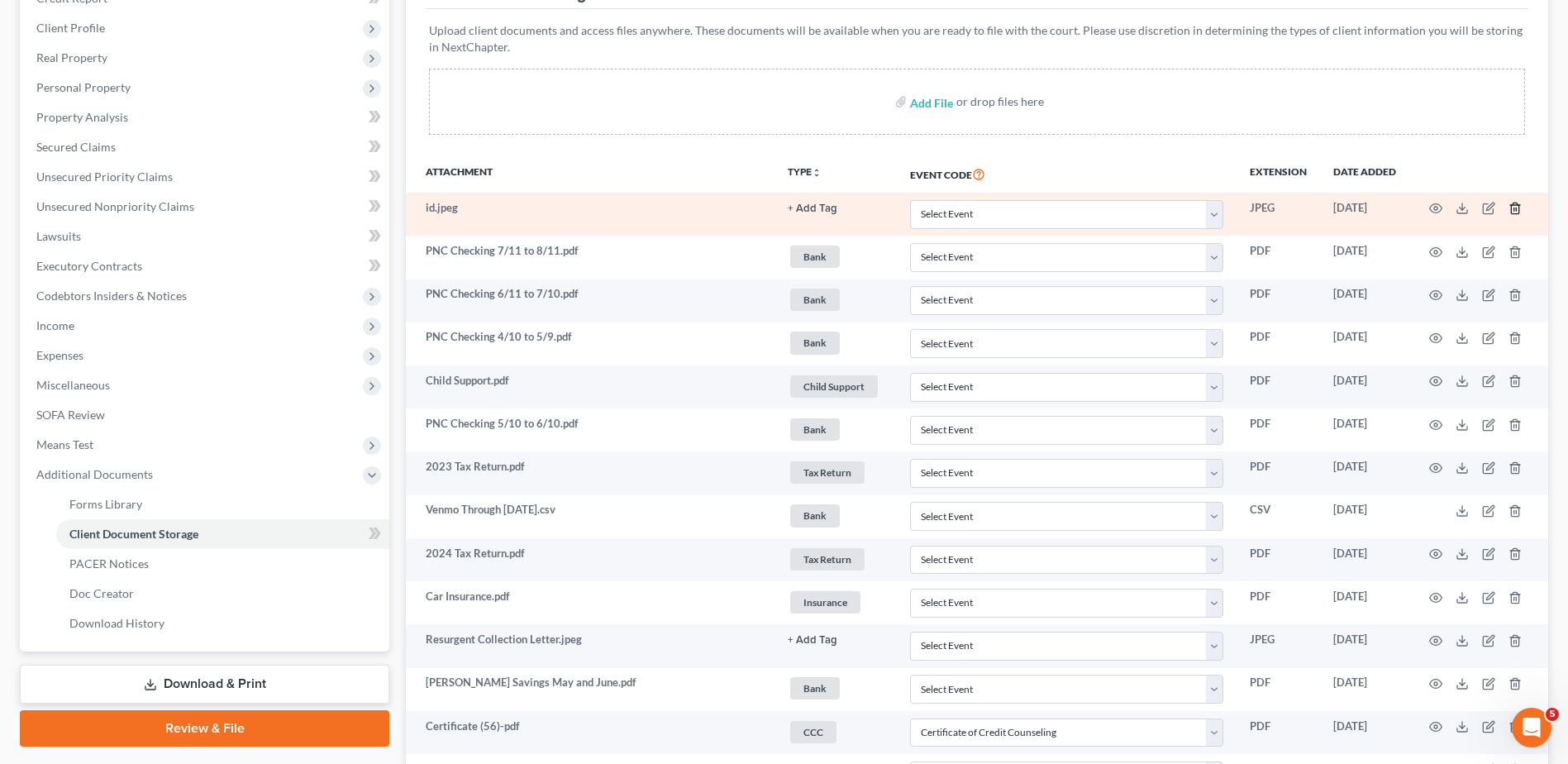
click at [1515, 207] on icon "button" at bounding box center [1515, 208] width 14 height 14
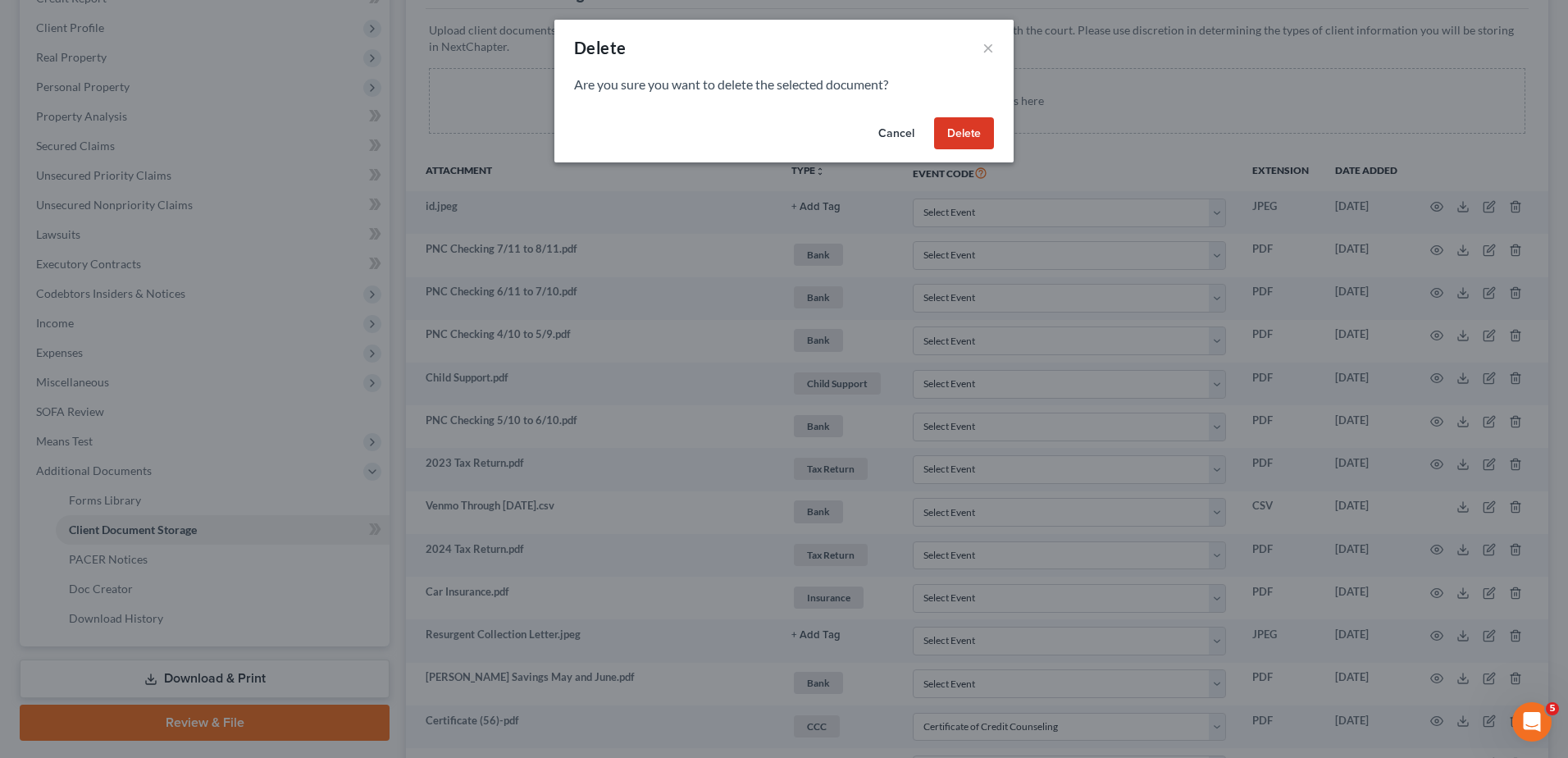
click at [965, 133] on button "Delete" at bounding box center [963, 133] width 60 height 33
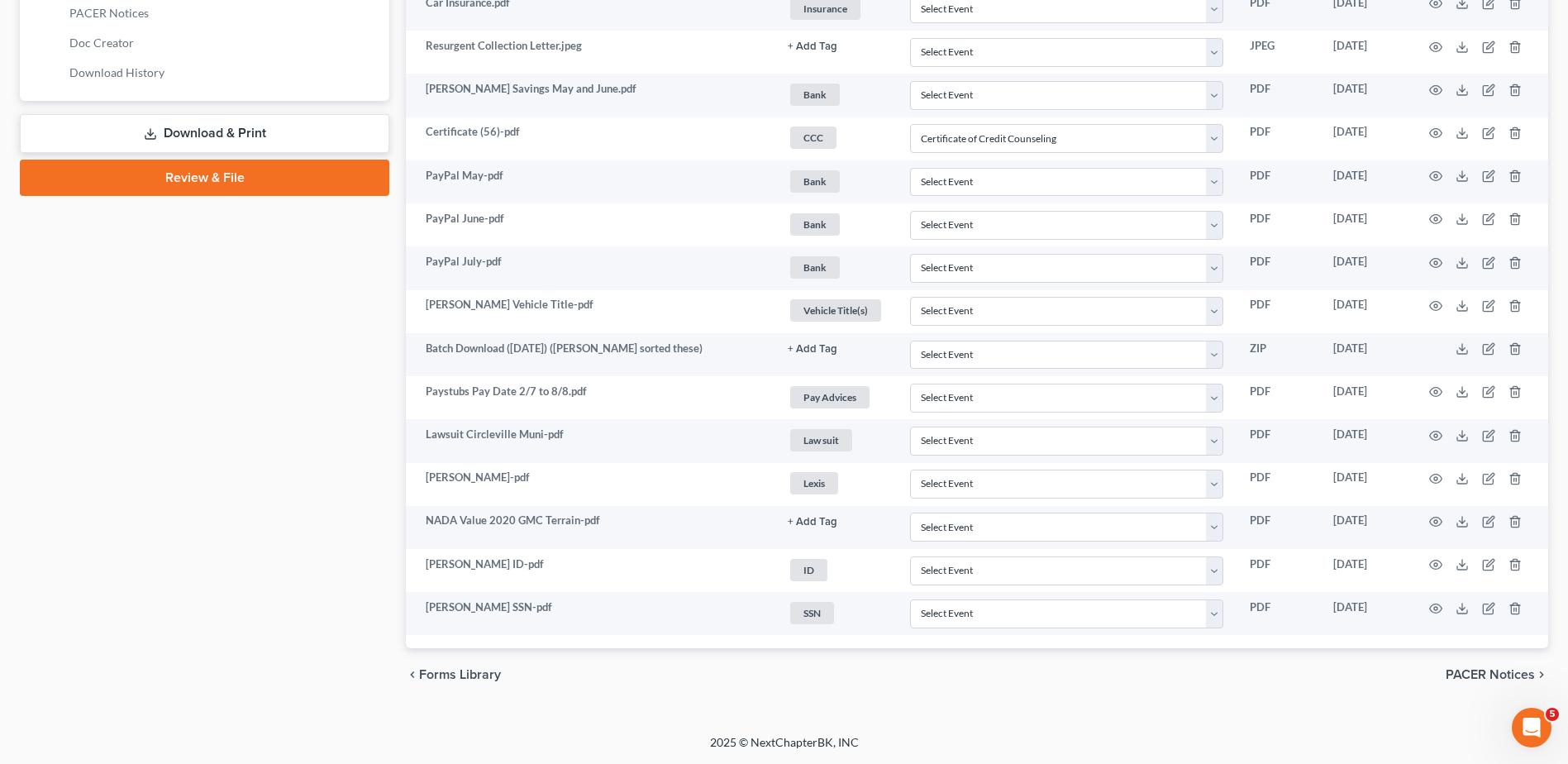
scroll to position [386, 0]
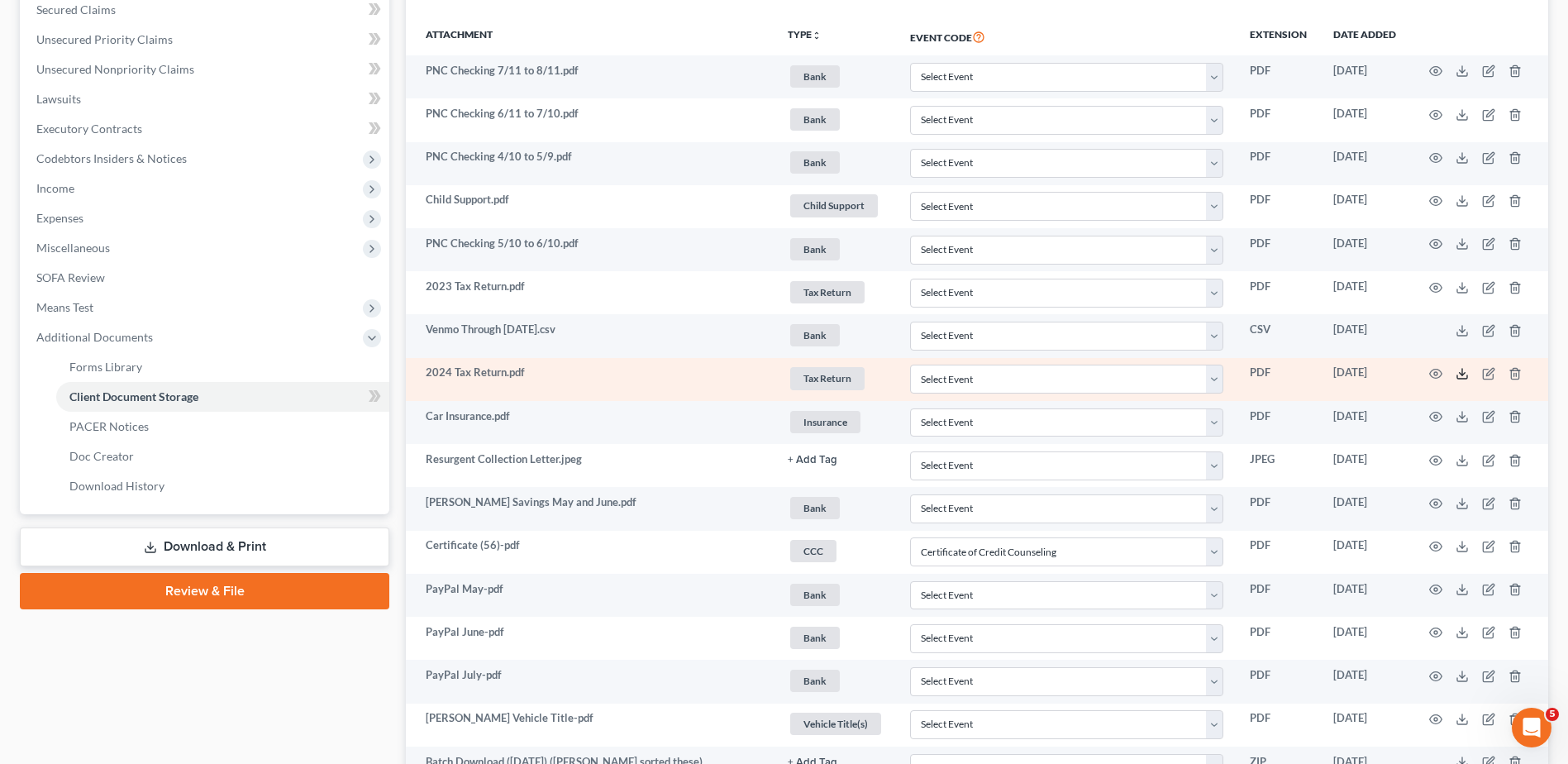
drag, startPoint x: 1461, startPoint y: 372, endPoint x: 1445, endPoint y: 360, distance: 20.0
click at [1461, 372] on icon at bounding box center [1462, 374] width 14 height 14
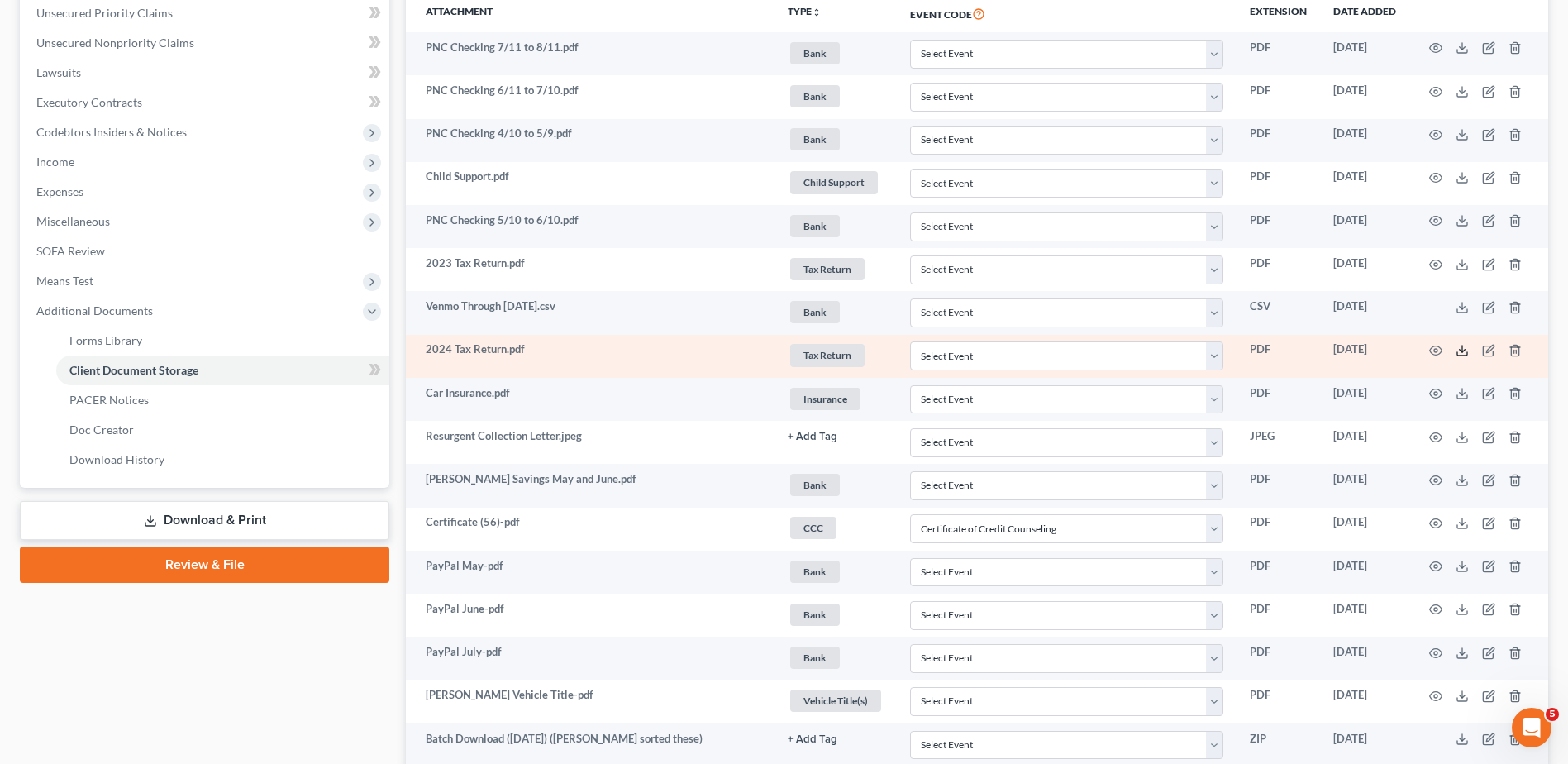
scroll to position [414, 0]
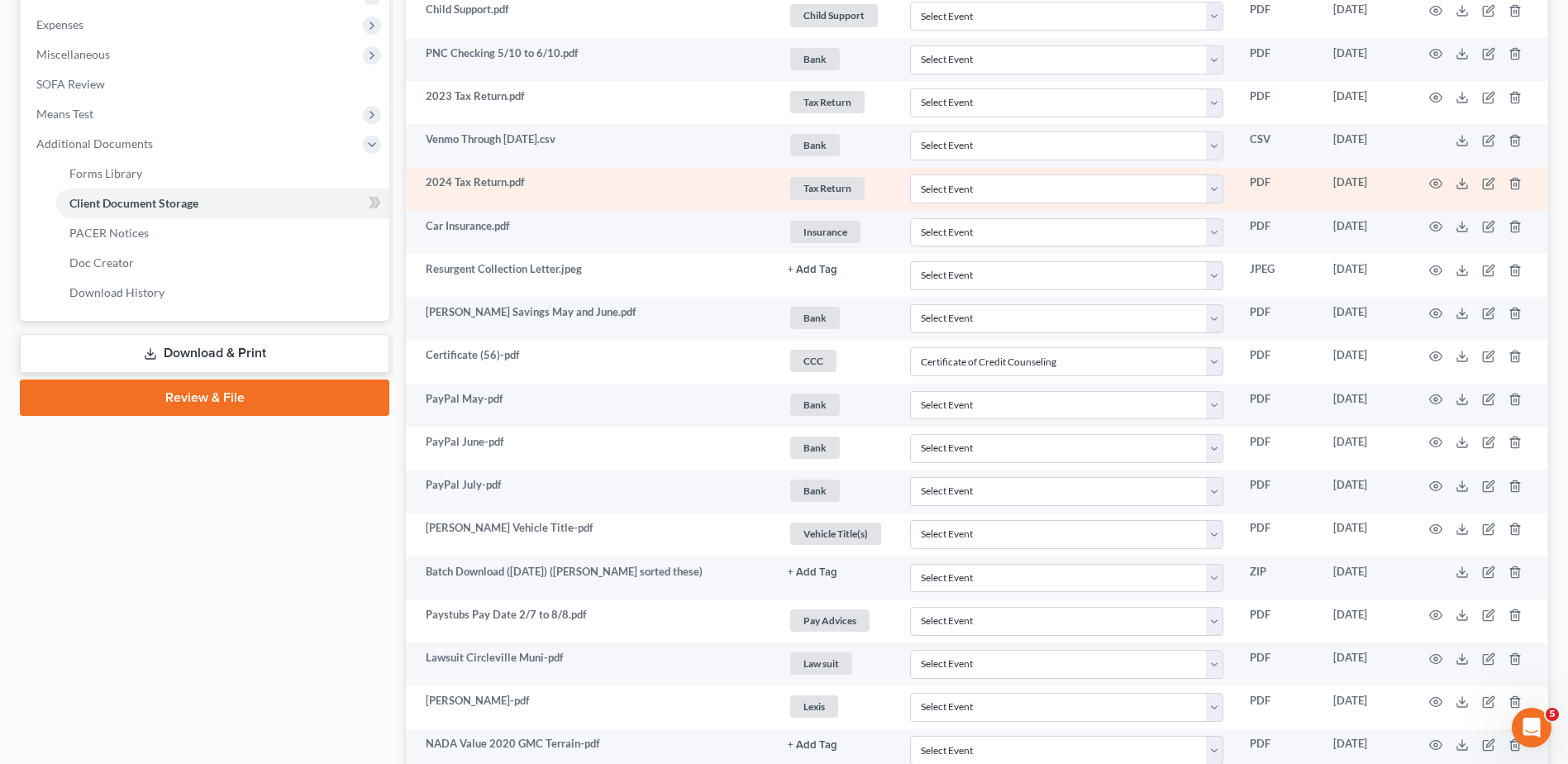
select select "7"
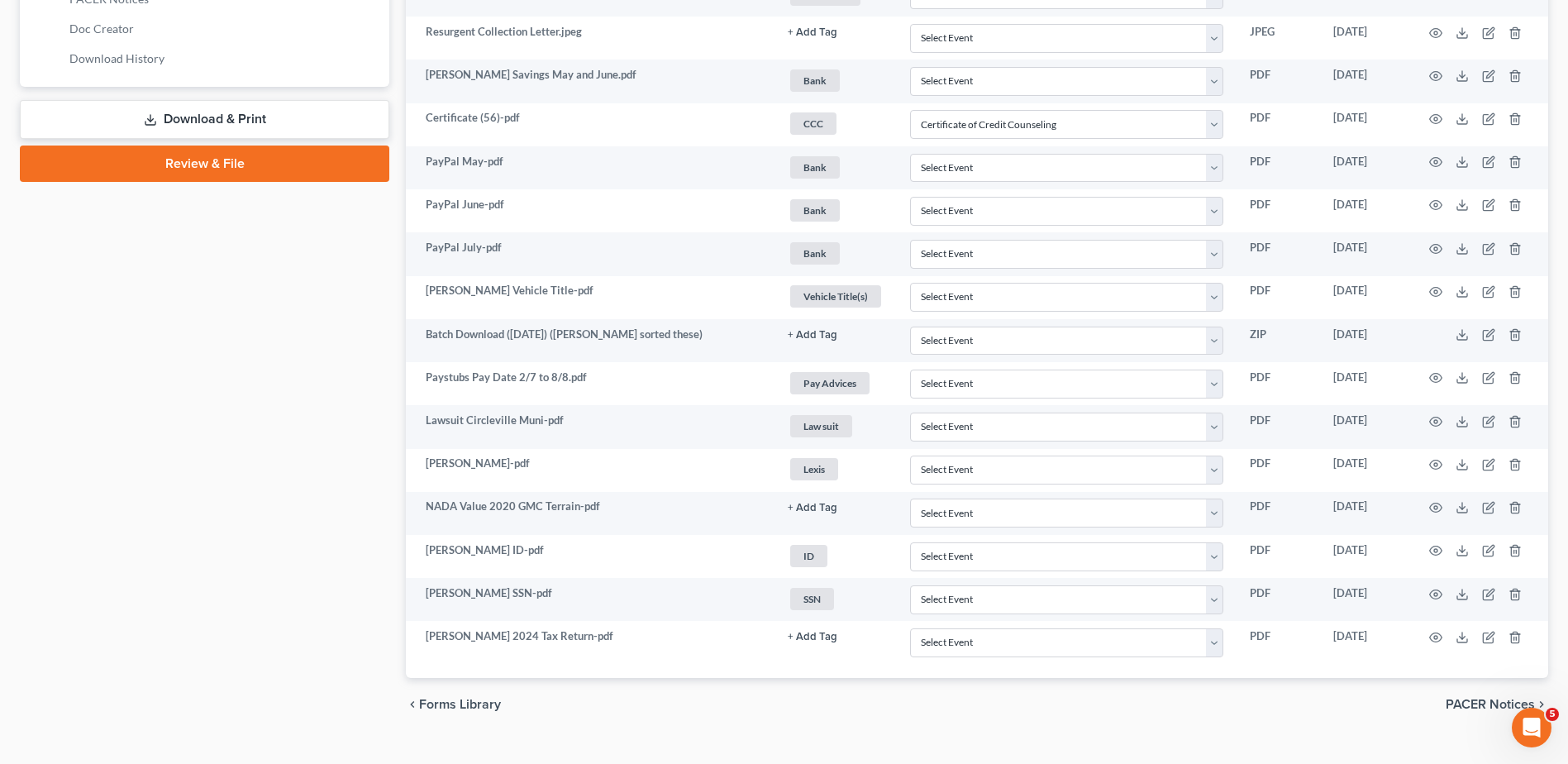
scroll to position [842, 0]
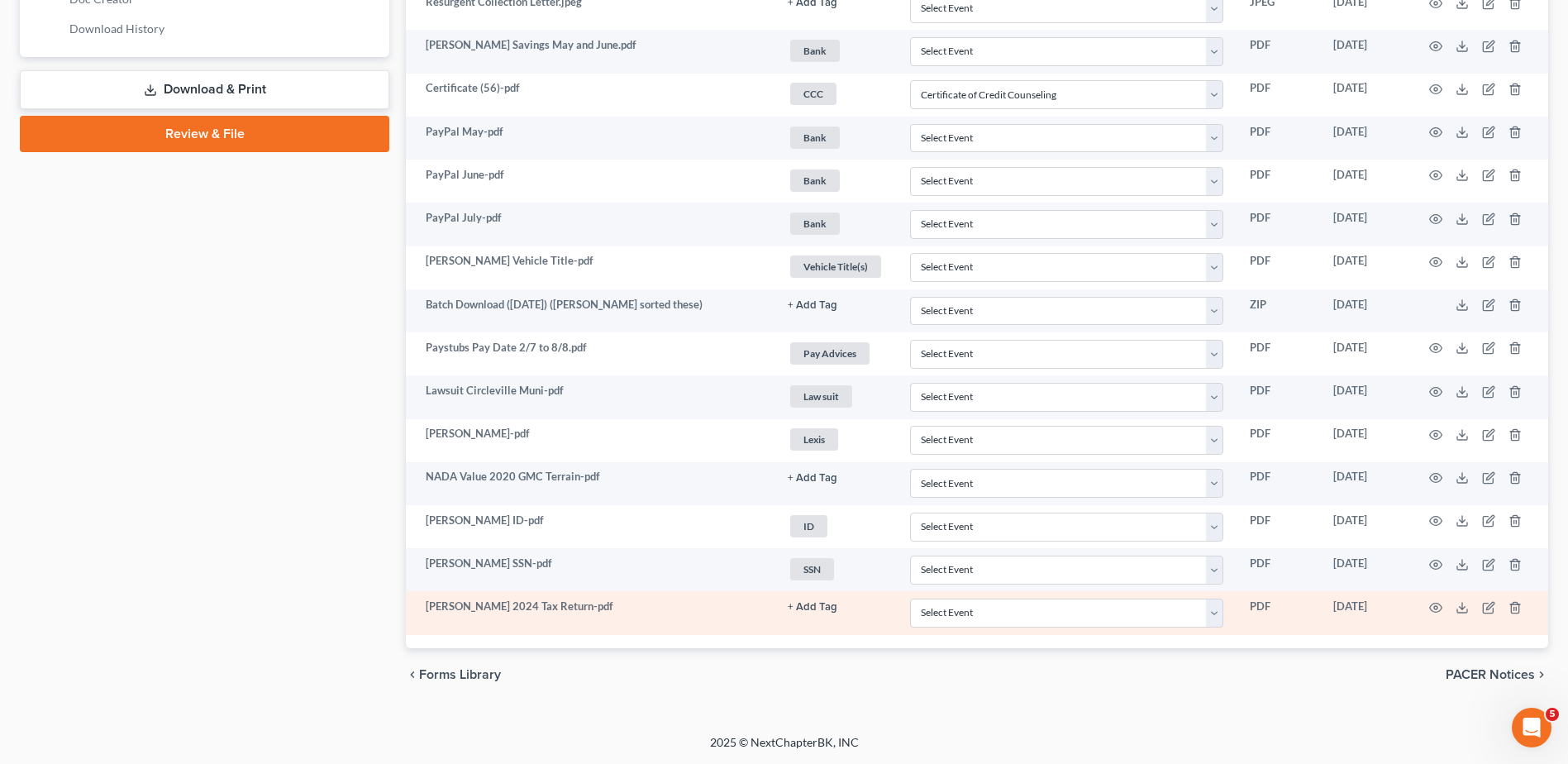
click at [816, 8] on button "+ Add Tag" at bounding box center [812, 3] width 50 height 11
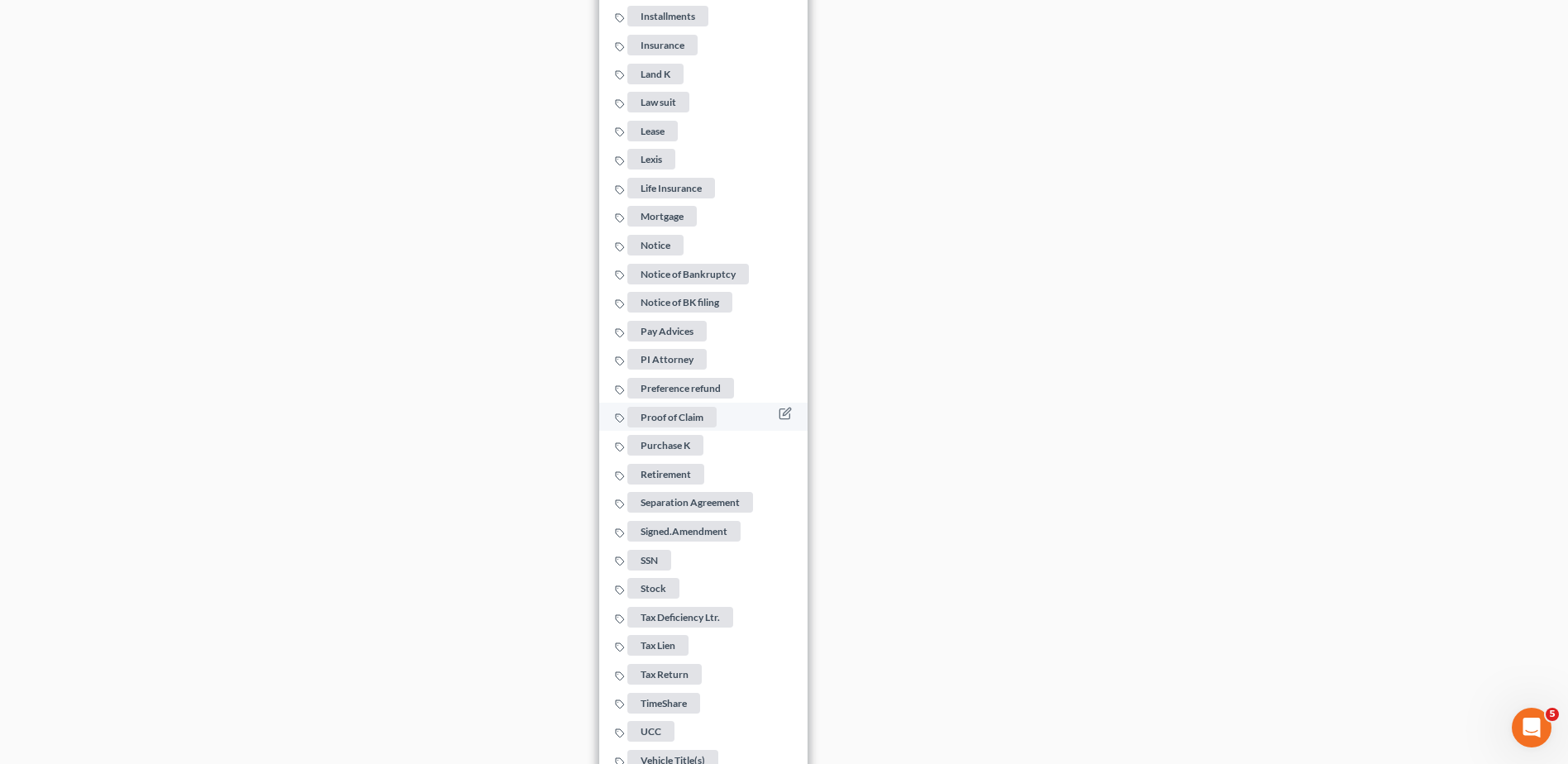
scroll to position [2119, 0]
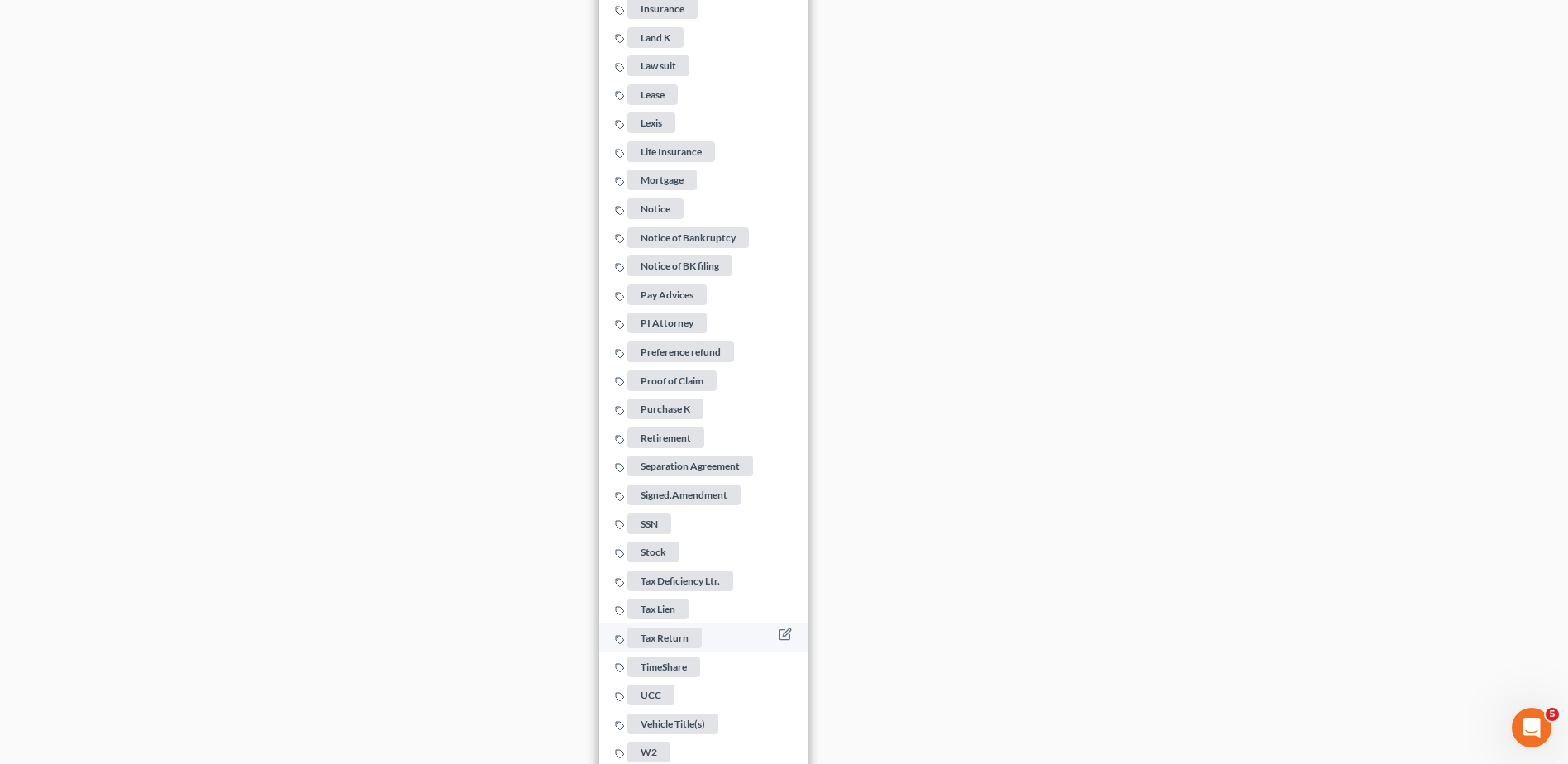
click at [670, 628] on span "Tax Return" at bounding box center [665, 638] width 75 height 21
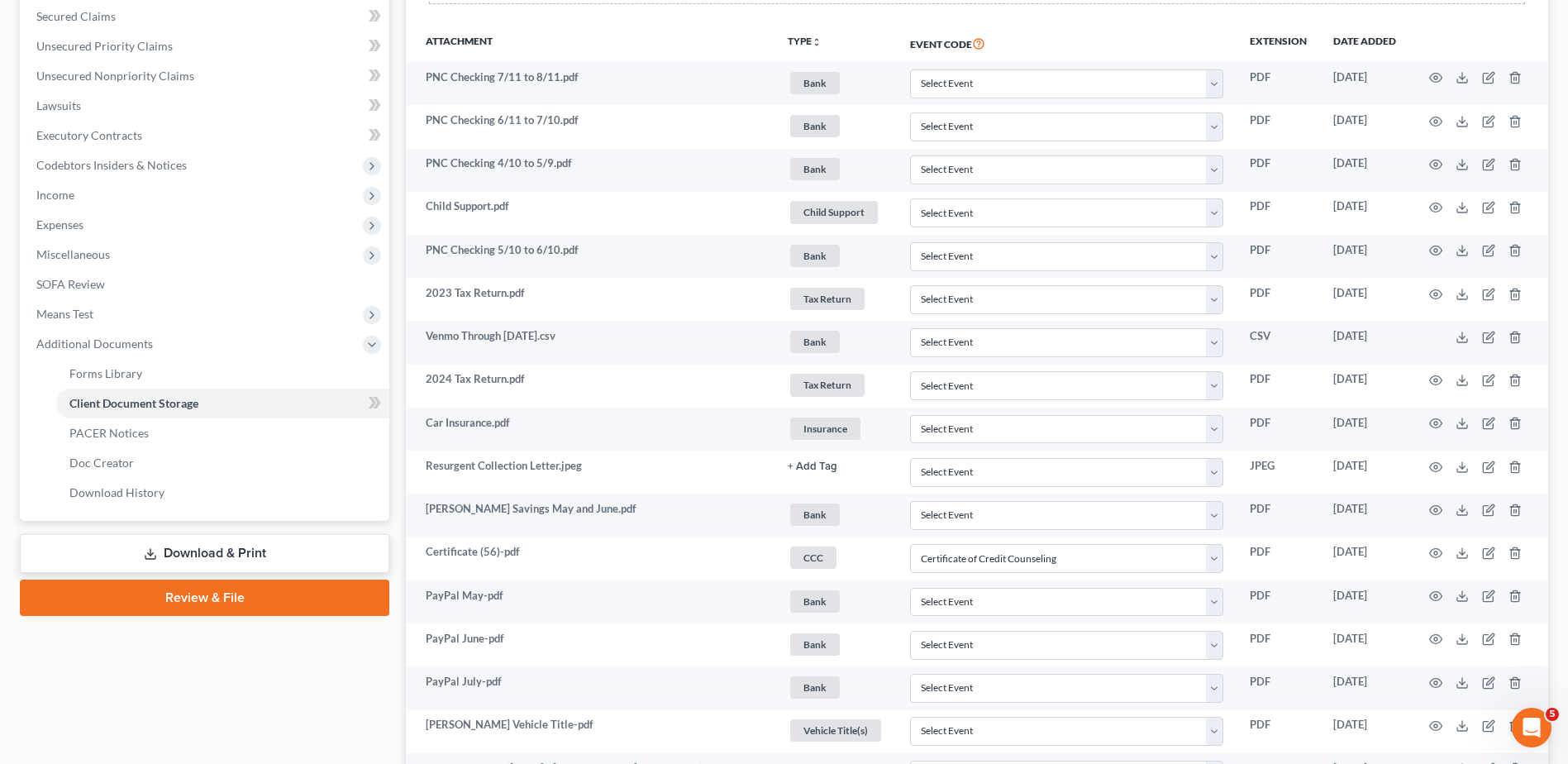
scroll to position [0, 0]
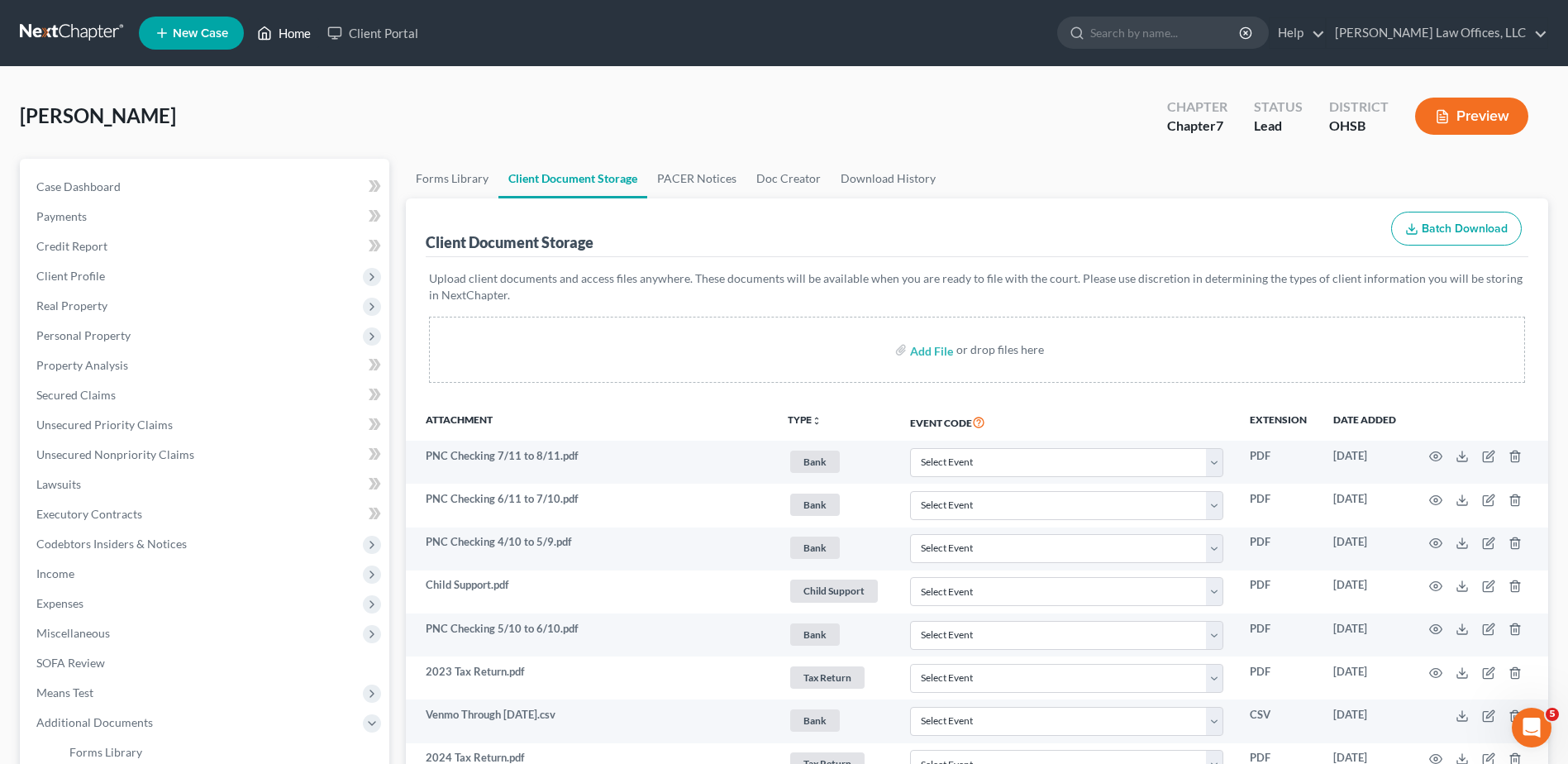
click at [298, 38] on link "Home" at bounding box center [284, 32] width 70 height 30
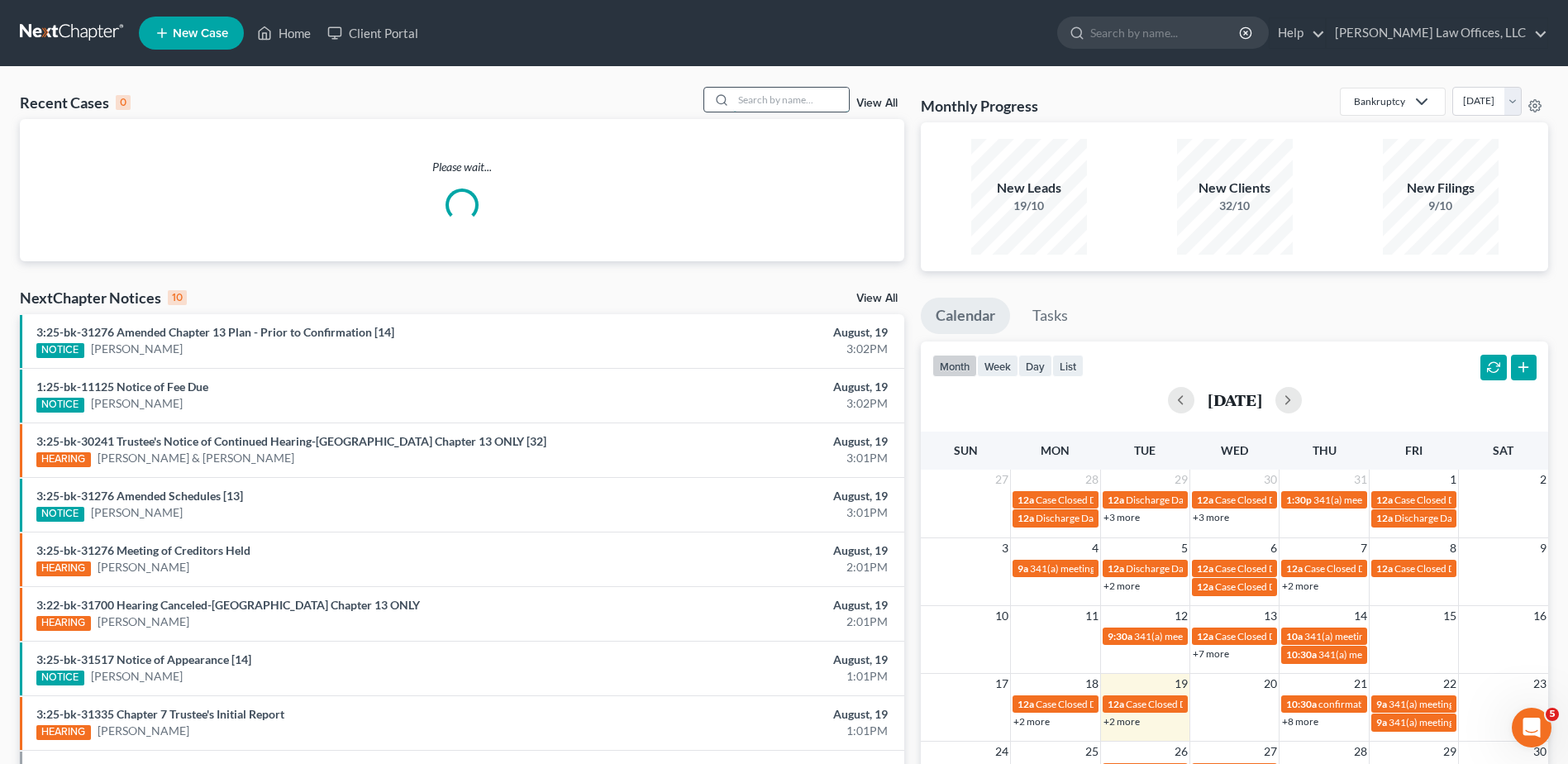
click at [775, 104] on input "search" at bounding box center [791, 99] width 116 height 24
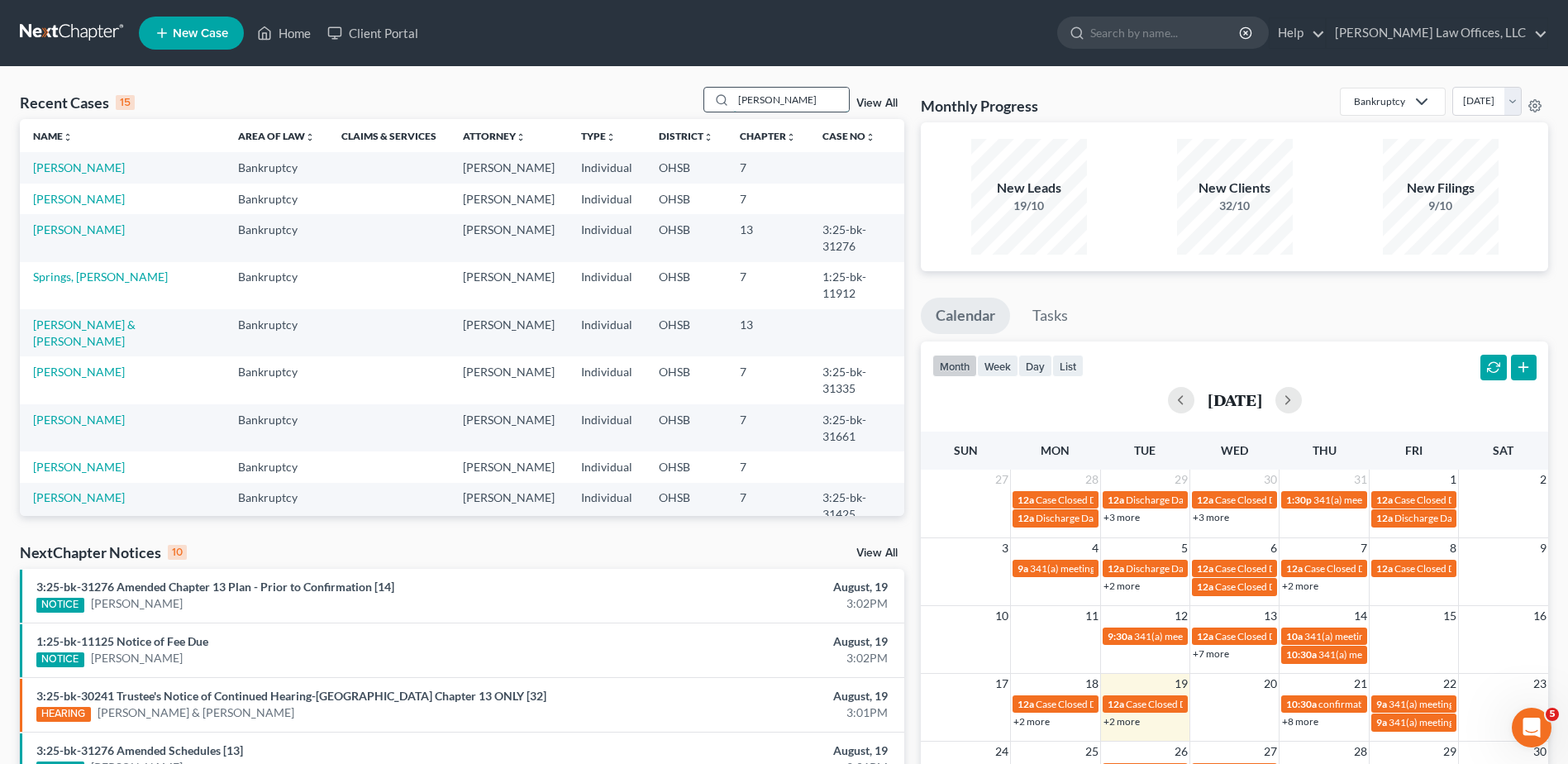
type input "newton"
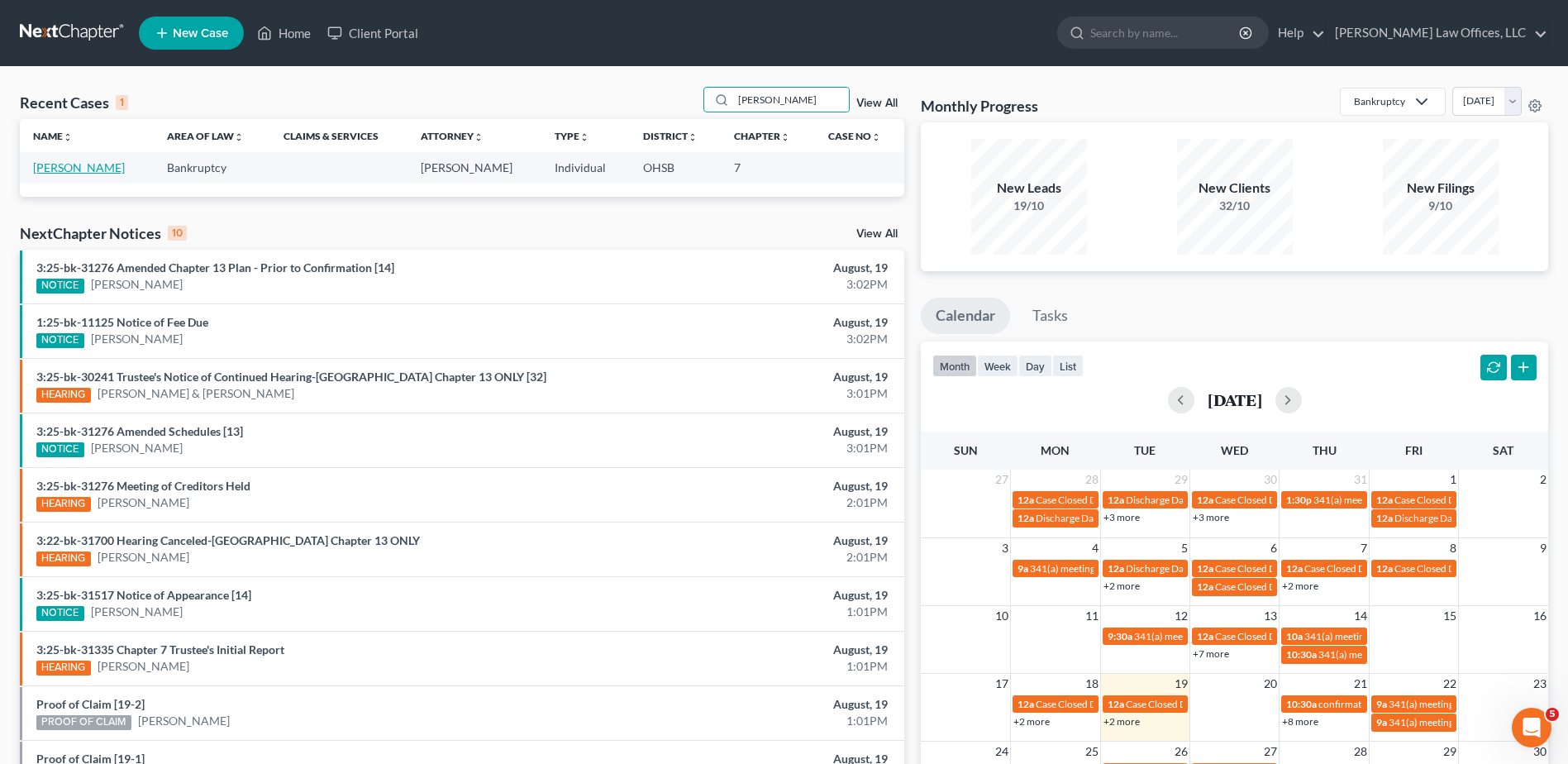
click at [89, 170] on link "Newton, Amber" at bounding box center [79, 168] width 92 height 14
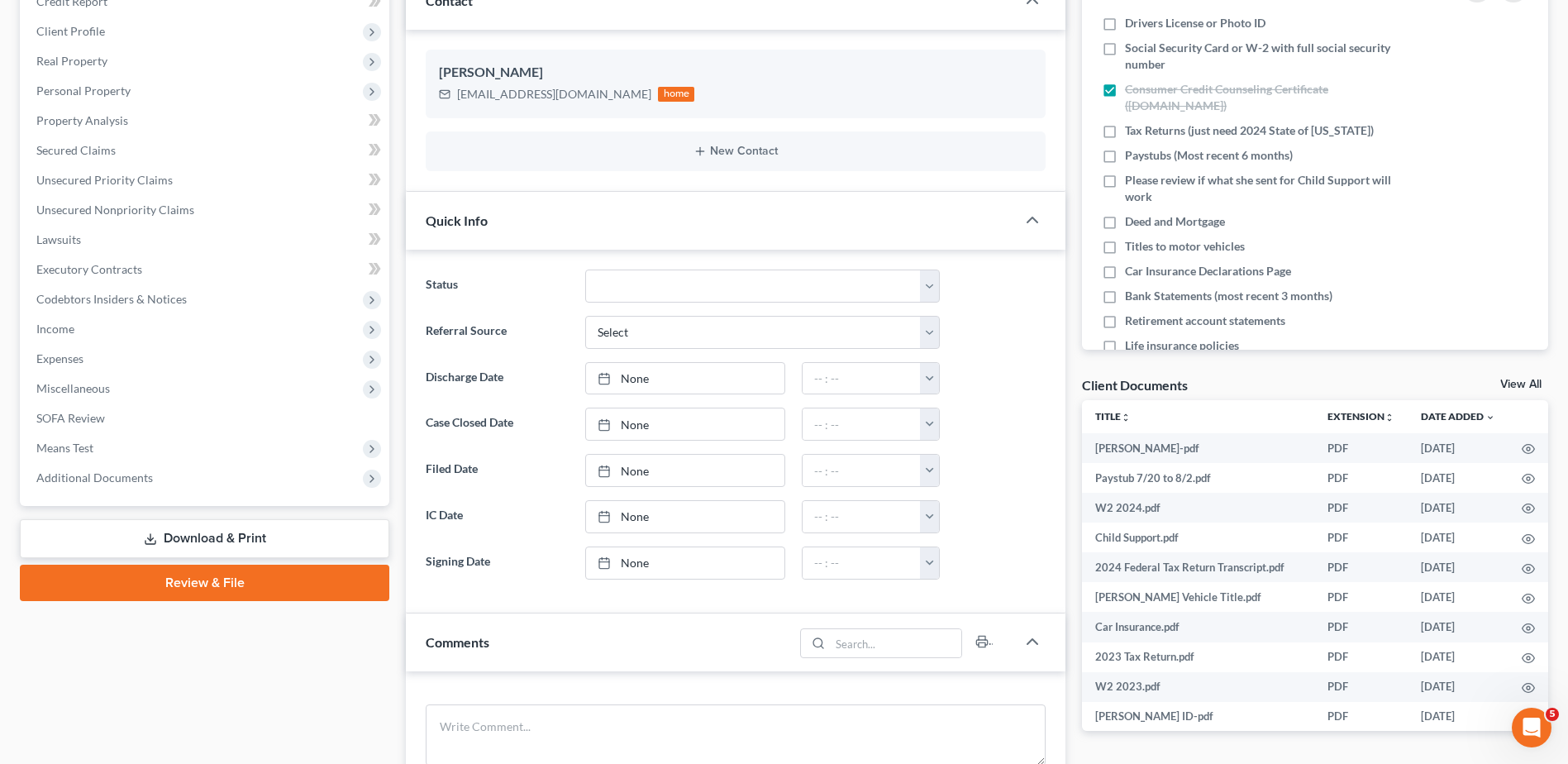
scroll to position [496, 0]
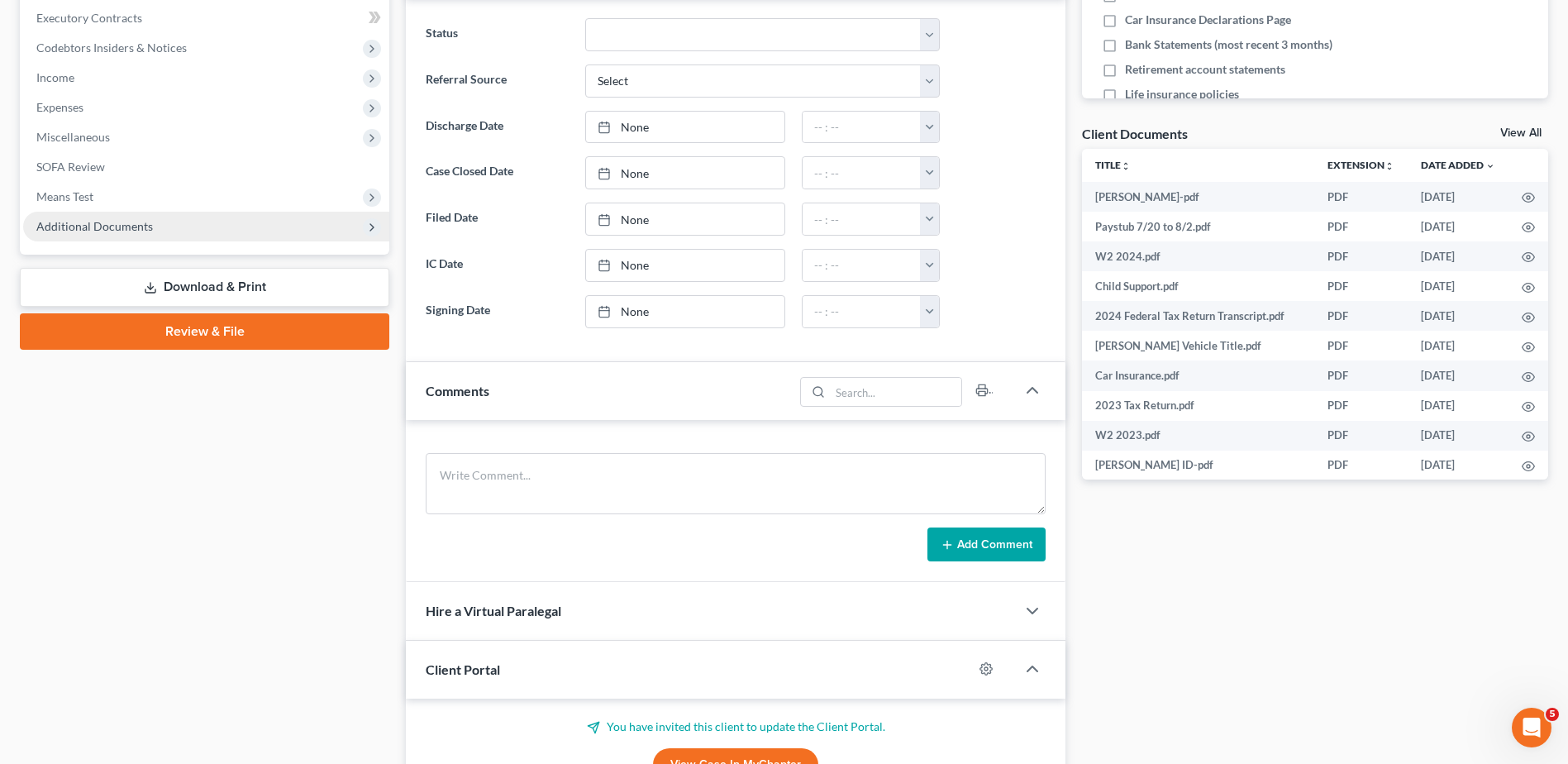
click at [125, 227] on span "Additional Documents" at bounding box center [94, 226] width 116 height 14
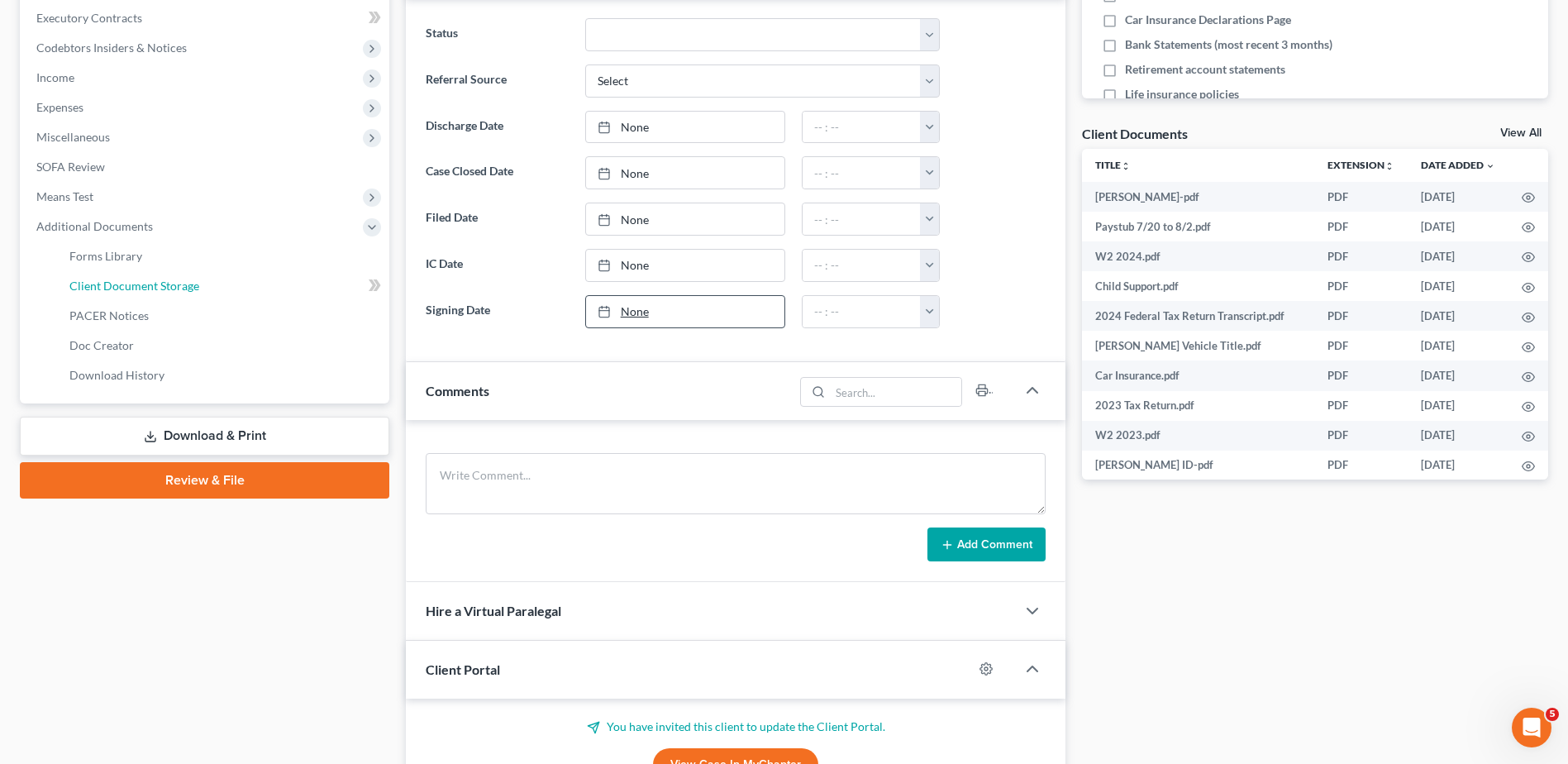
click at [126, 283] on span "Client Document Storage" at bounding box center [134, 286] width 130 height 14
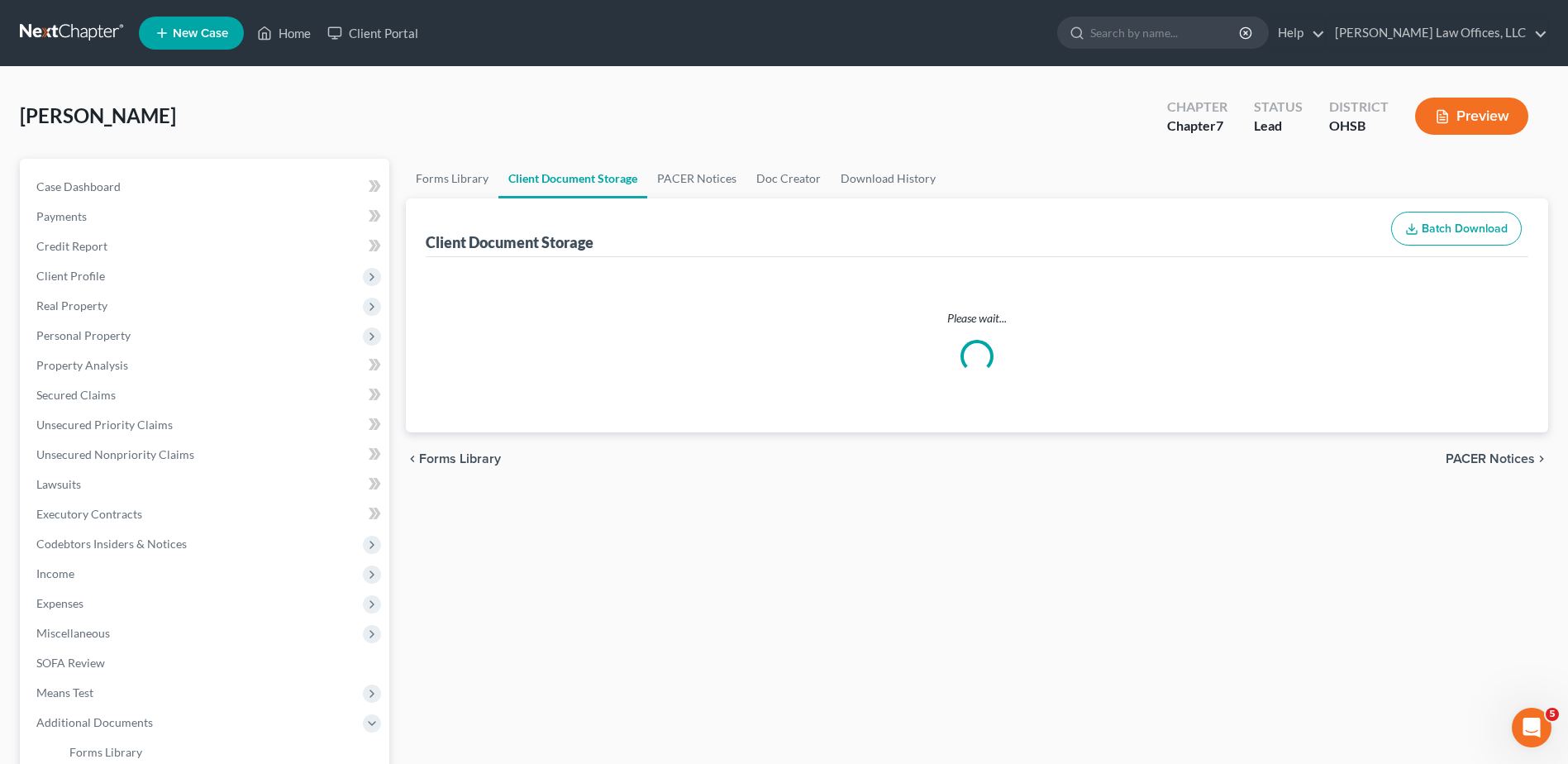
select select "7"
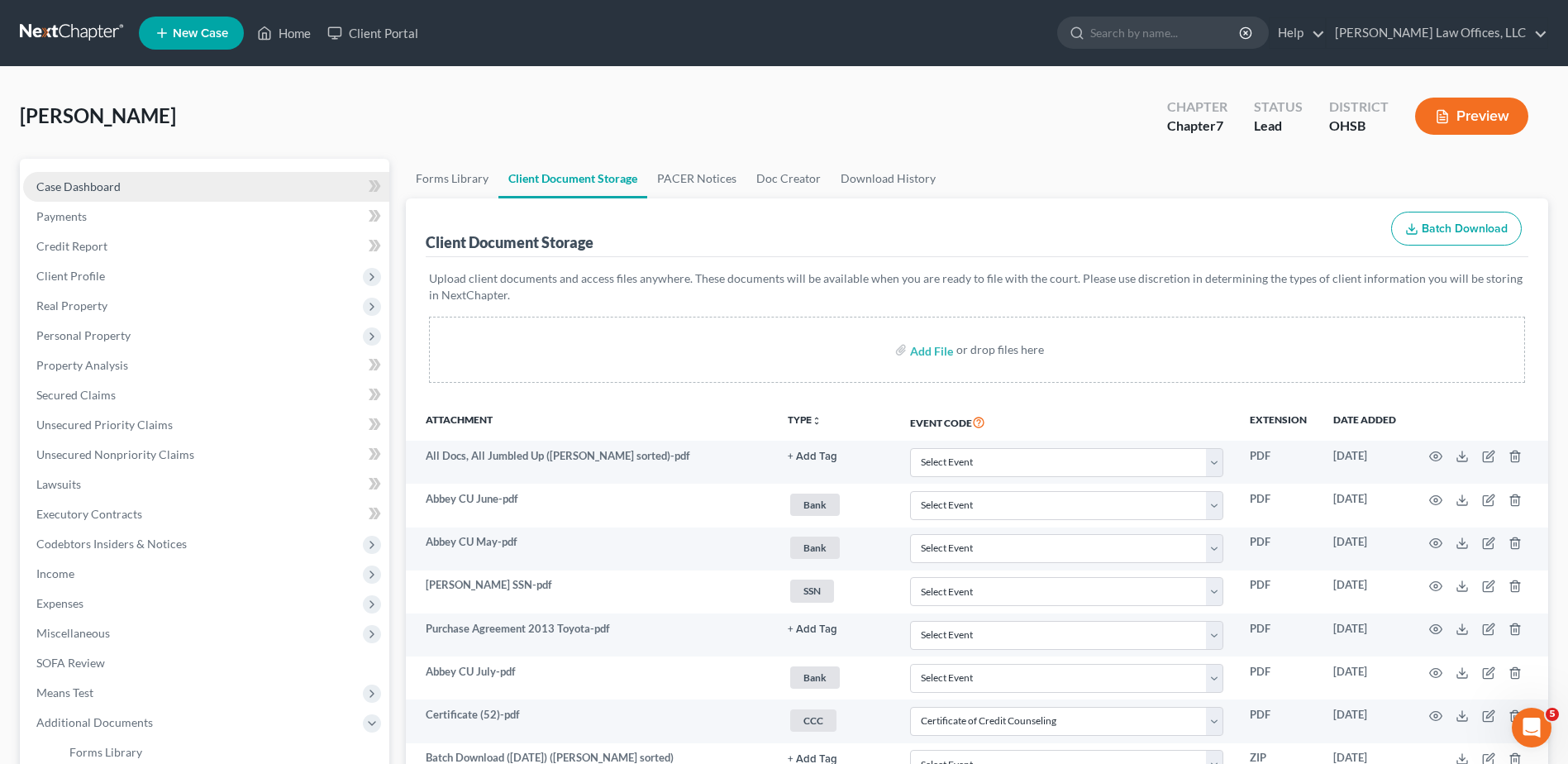
drag, startPoint x: 57, startPoint y: 186, endPoint x: 569, endPoint y: 306, distance: 525.9
click at [58, 186] on span "Case Dashboard" at bounding box center [78, 186] width 85 height 14
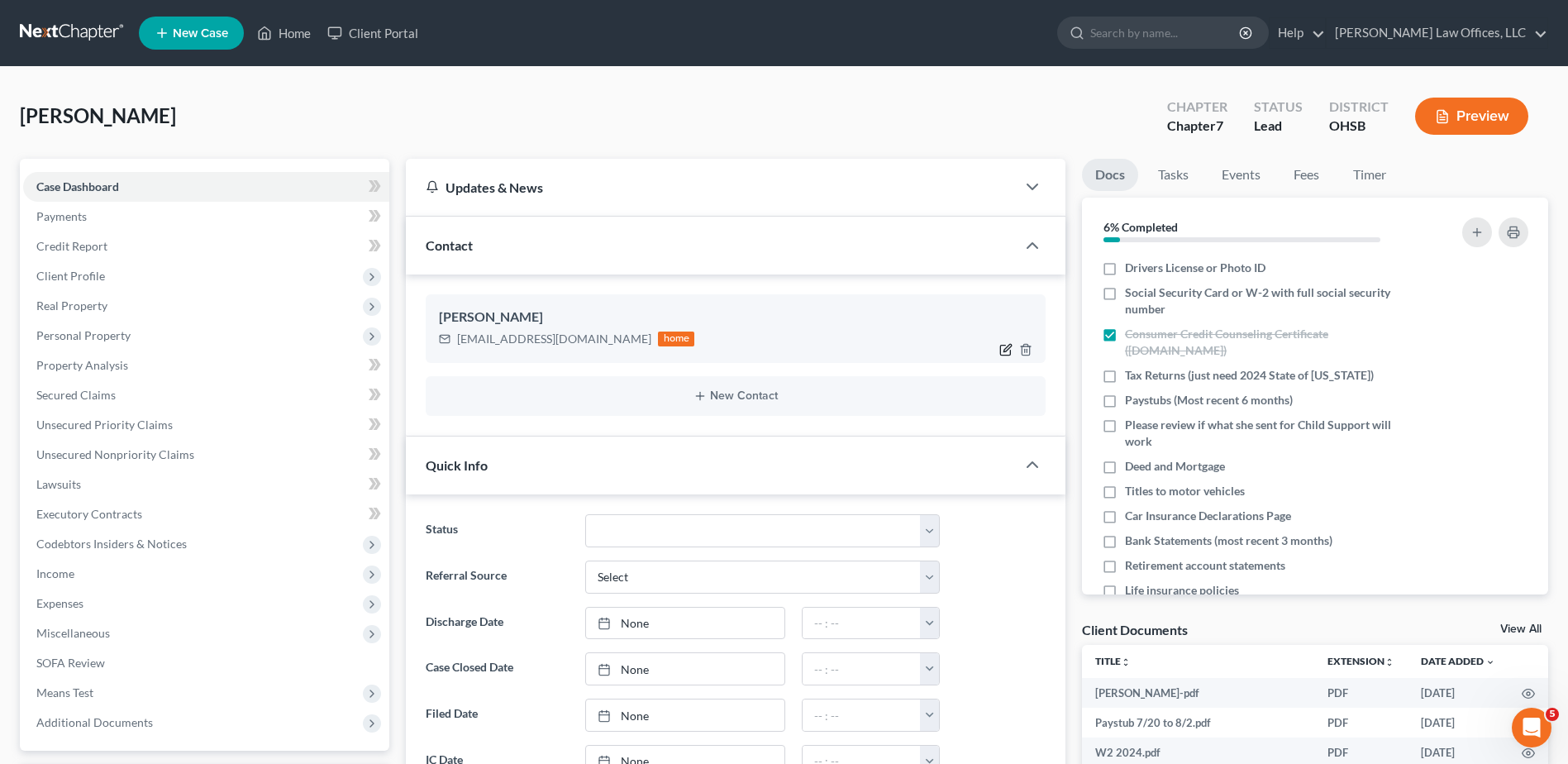
click at [1004, 347] on icon "button" at bounding box center [1006, 350] width 14 height 14
select select "0"
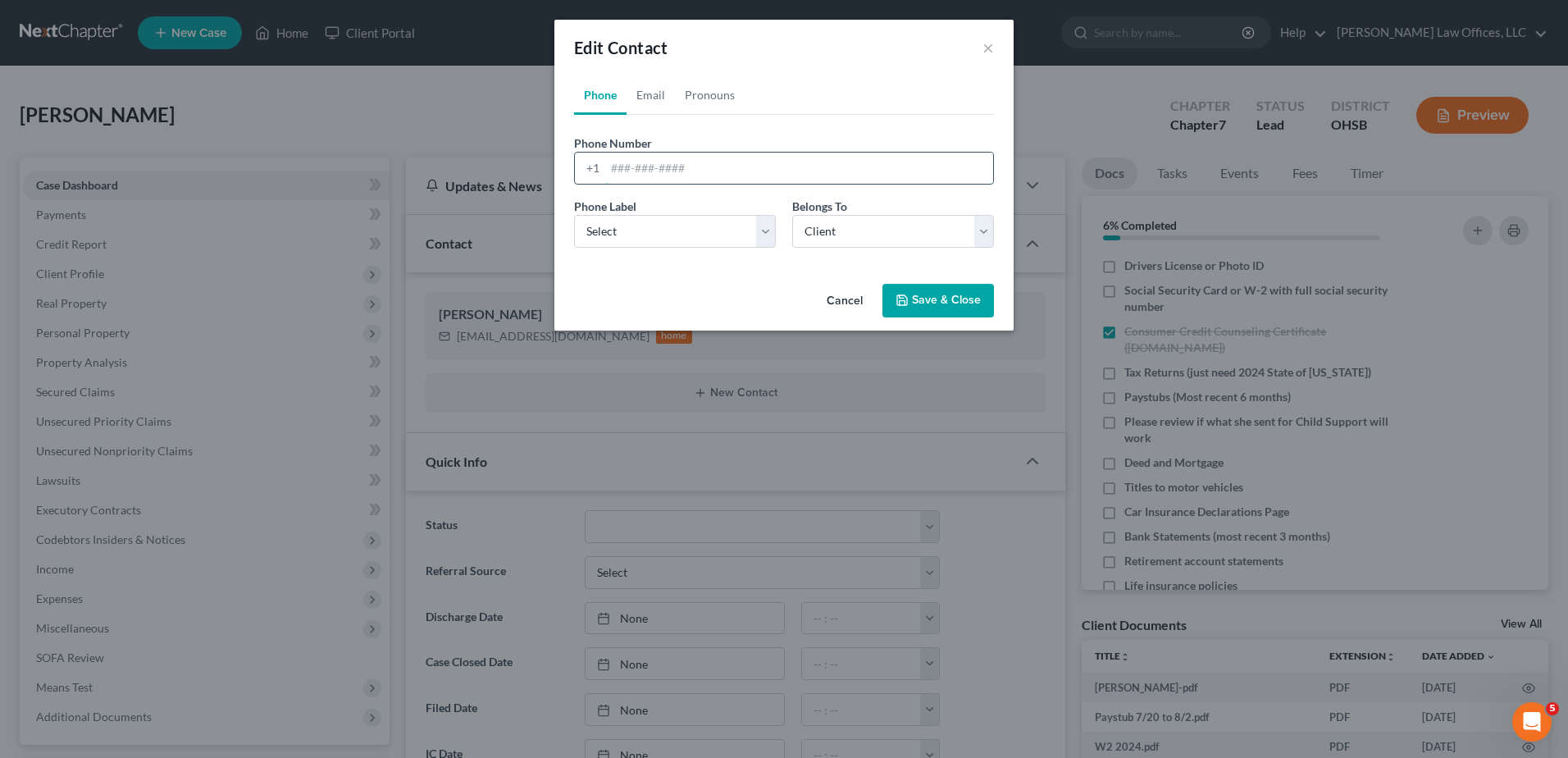
click at [630, 168] on input "tel" at bounding box center [799, 168] width 388 height 31
type input "937-245-2463"
click at [650, 232] on select "Select Mobile Home Work Other" at bounding box center [675, 231] width 202 height 33
select select "0"
click at [574, 215] on select "Select Mobile Home Work Other" at bounding box center [675, 231] width 202 height 33
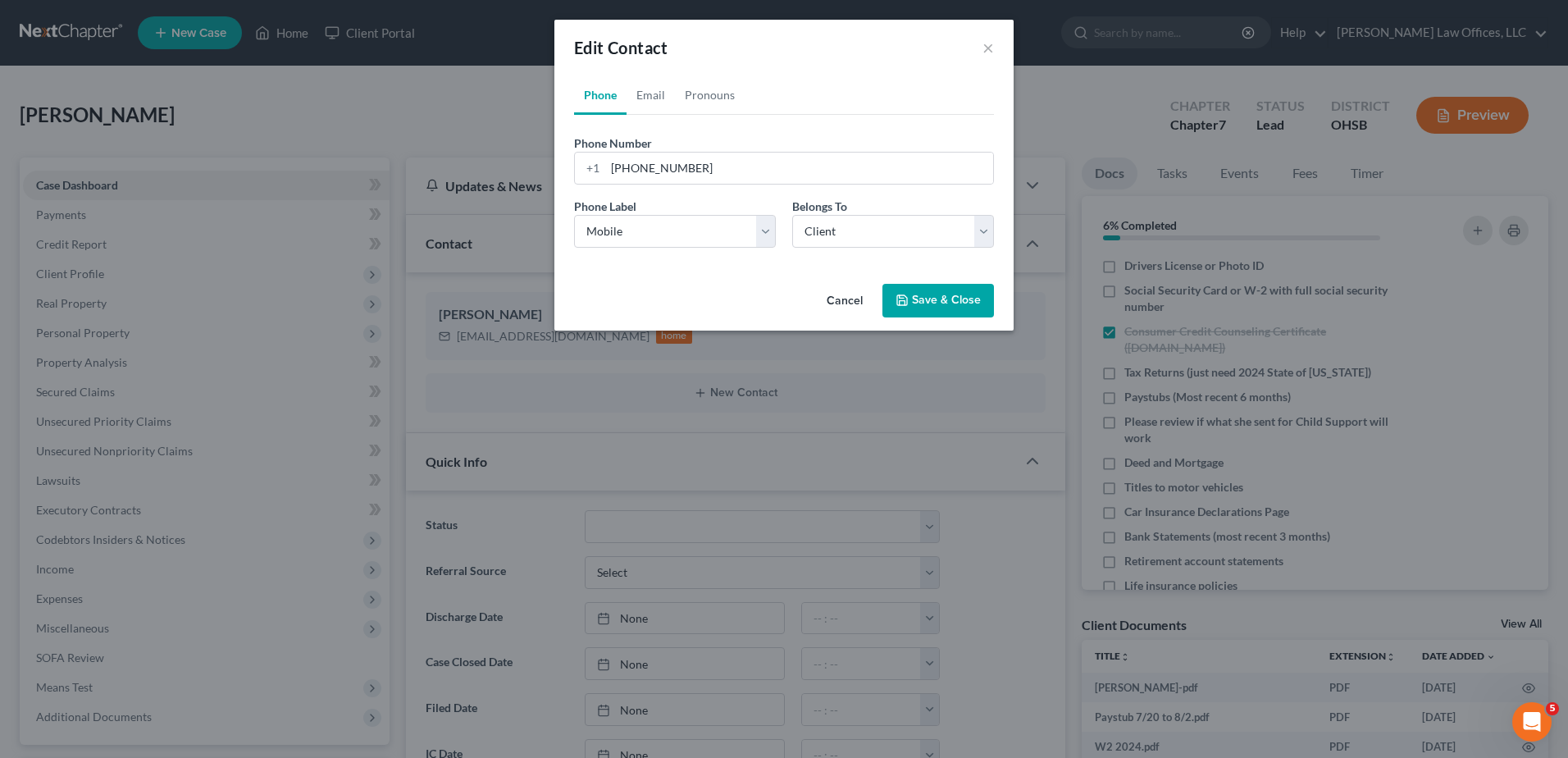
click at [928, 310] on button "Save & Close" at bounding box center [938, 301] width 112 height 35
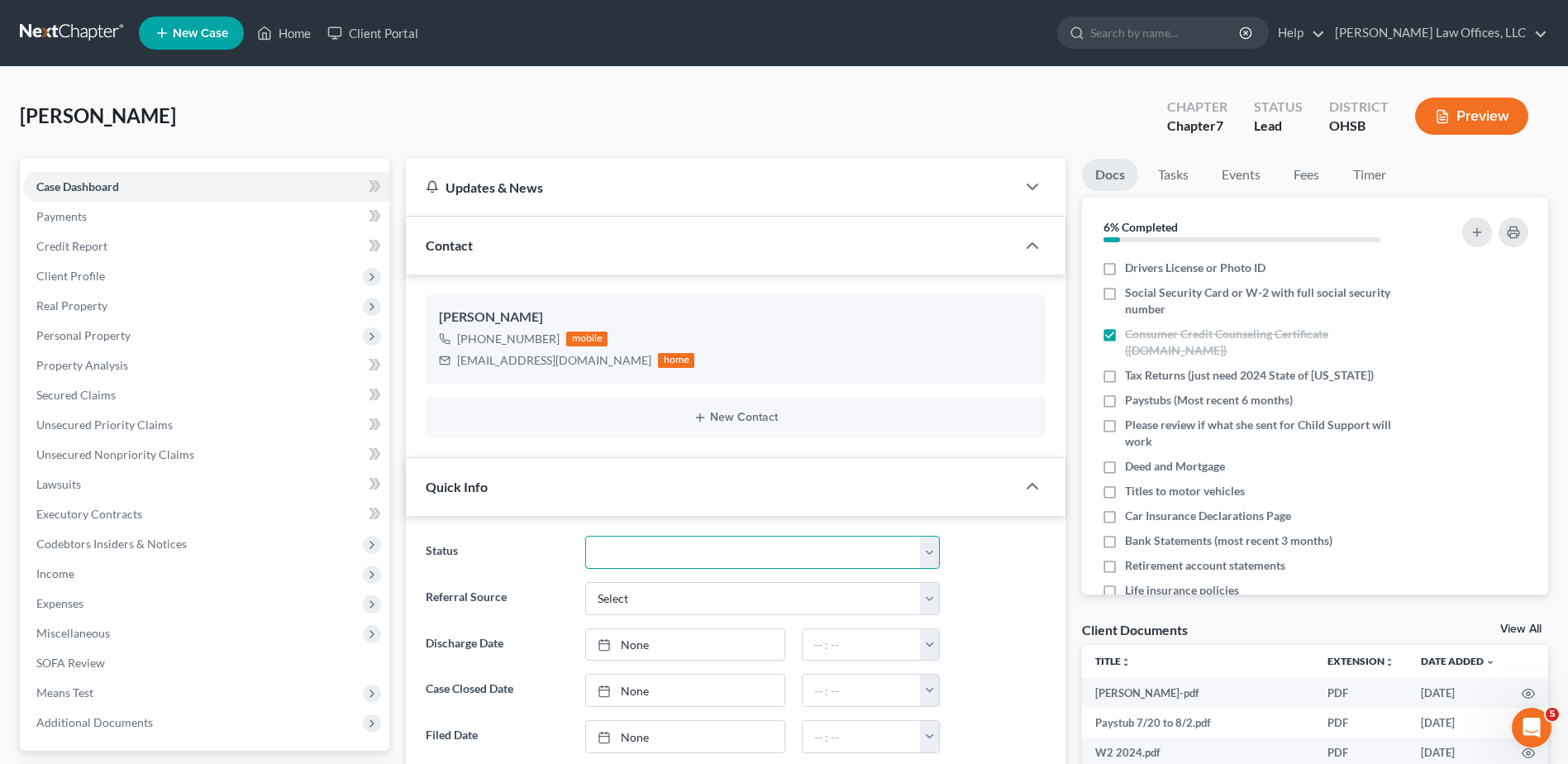
click at [611, 550] on select "Closed Discharged Dismissed Filed In Progress Lead Ready to File To Review" at bounding box center [763, 552] width 355 height 33
click at [614, 555] on select "Closed Discharged Dismissed Filed In Progress Lead Ready to File To Review" at bounding box center [763, 552] width 355 height 33
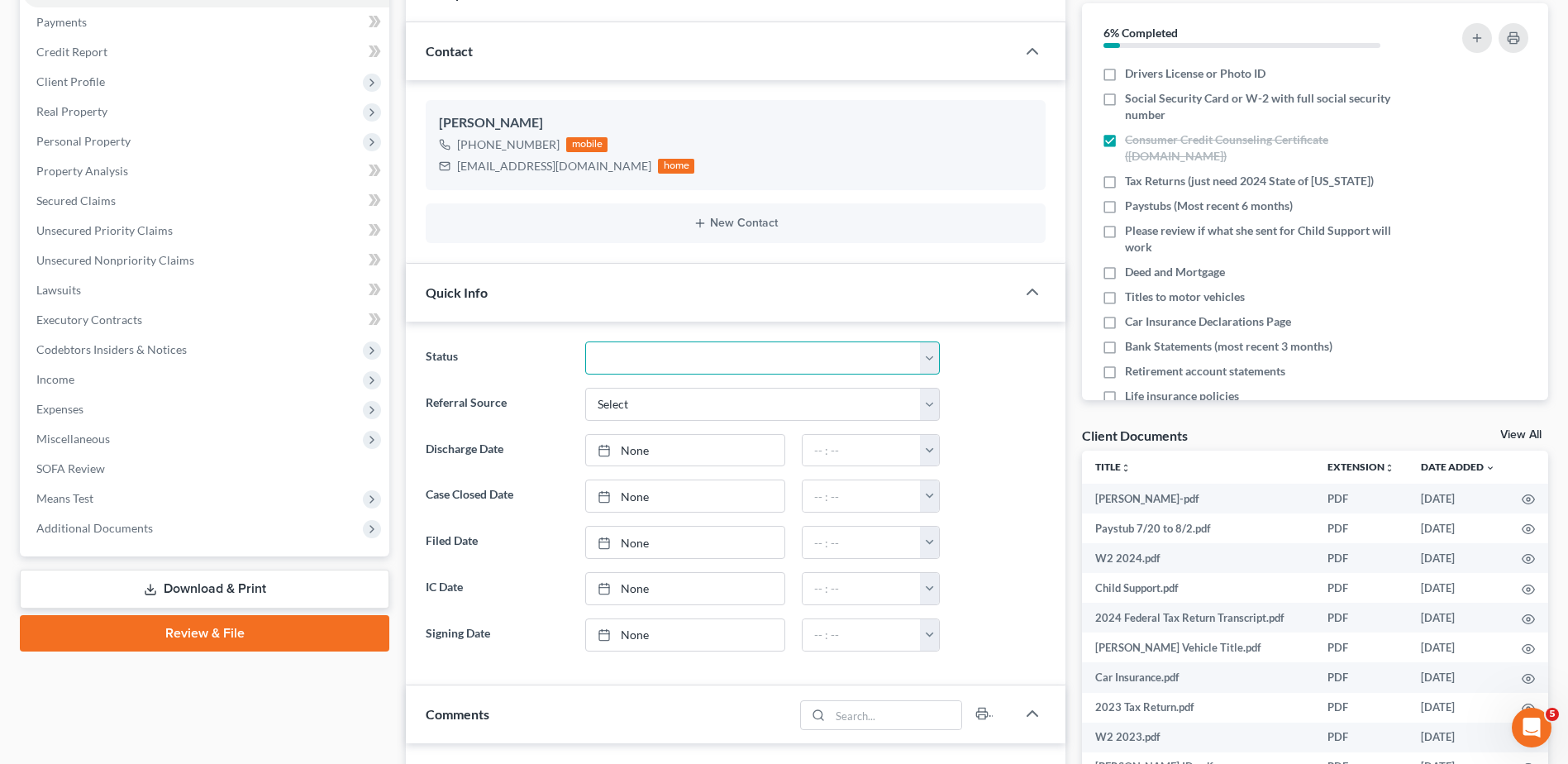
scroll to position [248, 0]
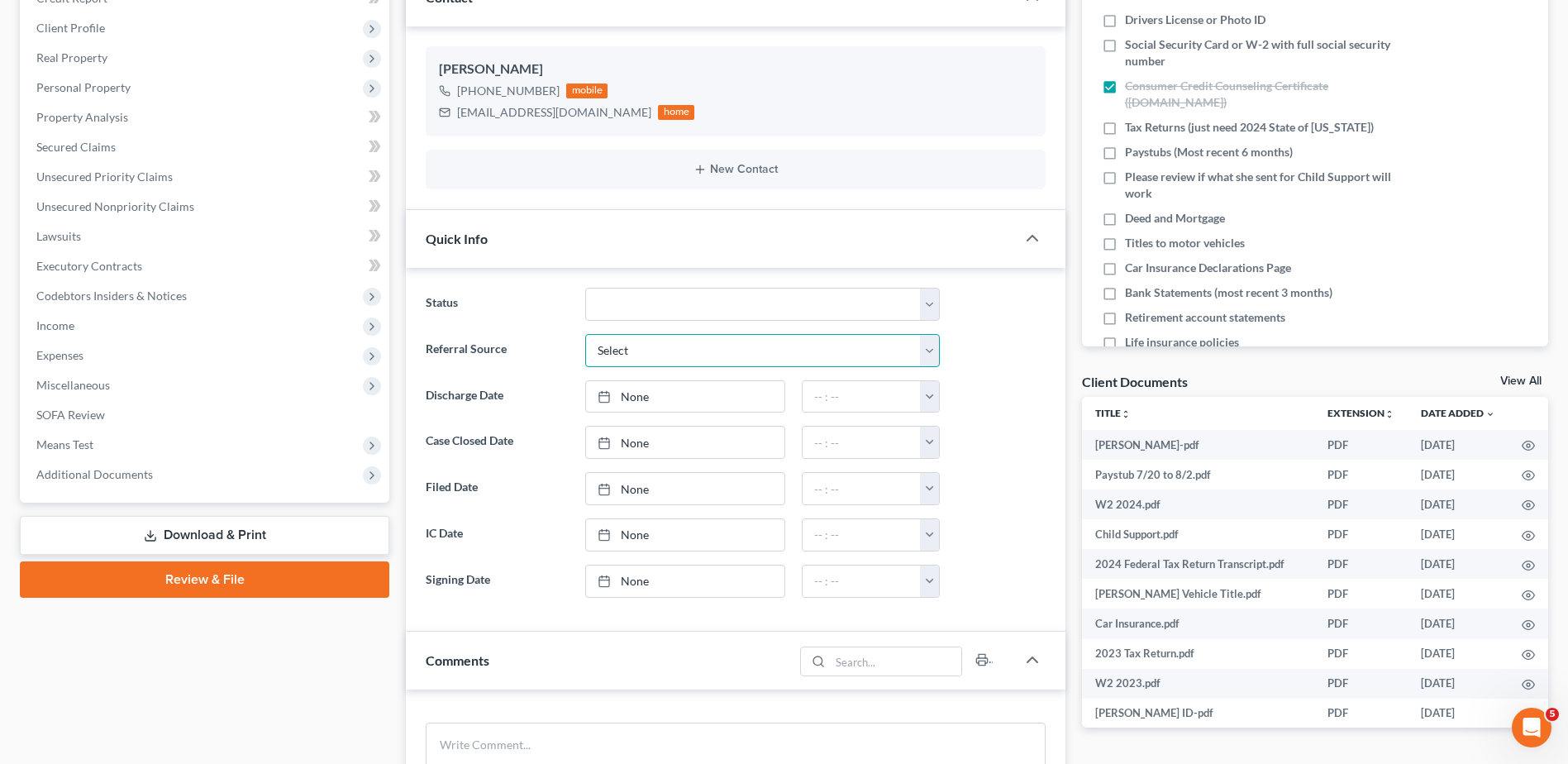
click at [627, 354] on select "Select Word Of Mouth Previous Clients Direct Mail Website Google Search Modern …" at bounding box center [763, 350] width 355 height 33
select select "0"
click at [585, 334] on select "Select Word Of Mouth Previous Clients Direct Mail Website Google Search Modern …" at bounding box center [763, 350] width 355 height 33
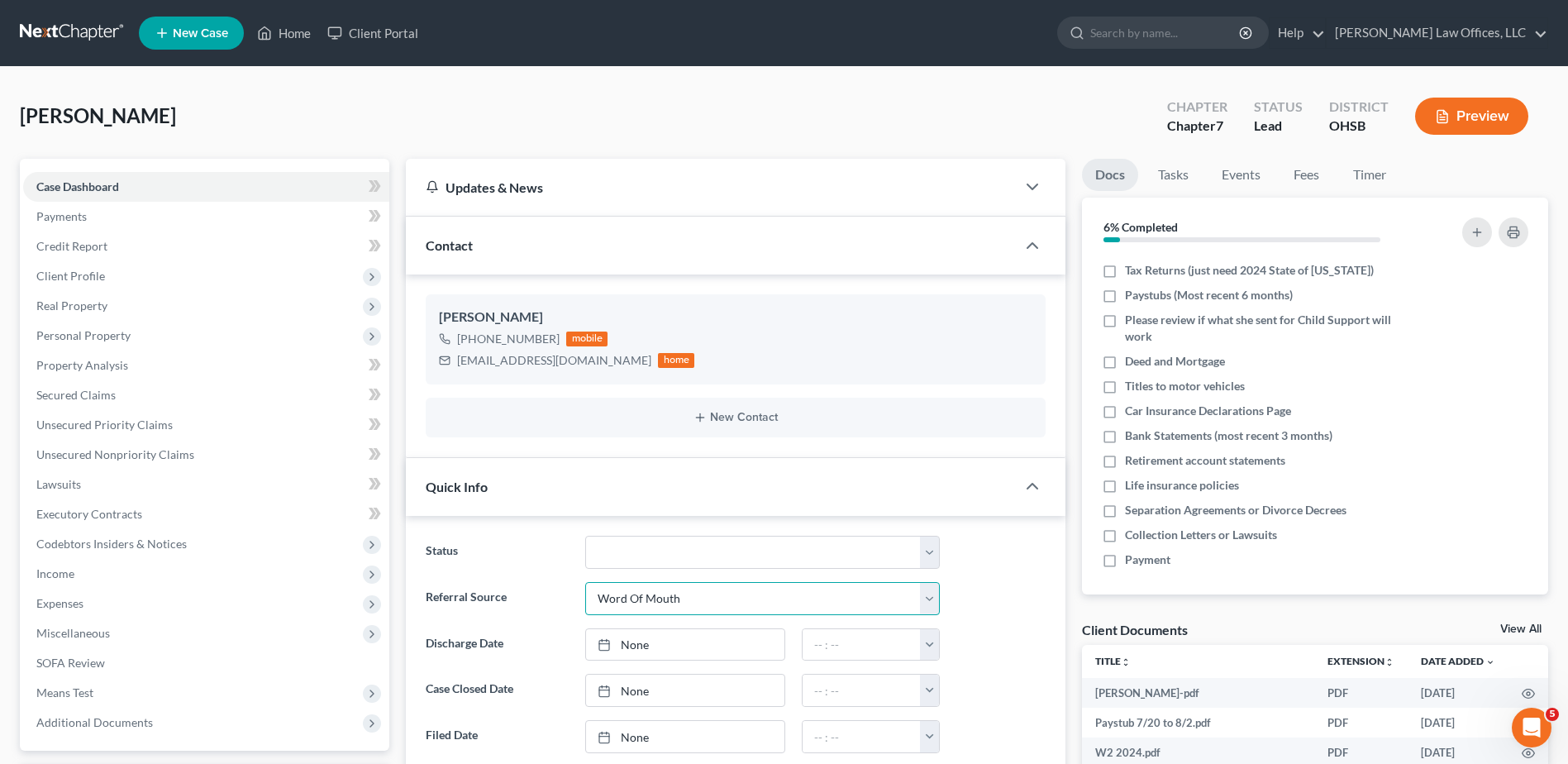
scroll to position [0, 0]
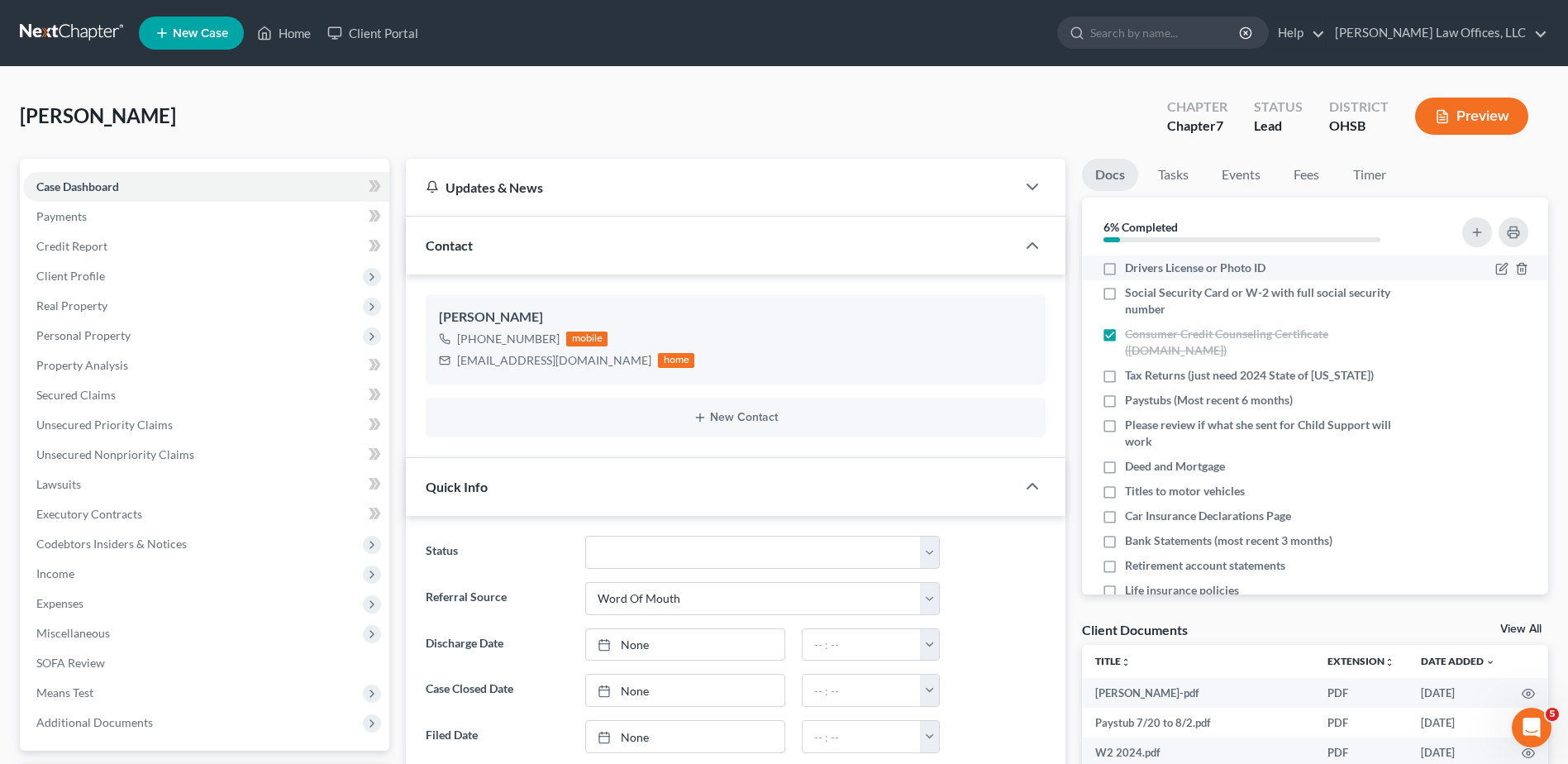
click at [1125, 267] on label "Drivers License or Photo ID" at bounding box center [1195, 268] width 140 height 16
click at [1132, 267] on input "Drivers License or Photo ID" at bounding box center [1137, 265] width 11 height 11
checkbox input "true"
click at [1125, 291] on label "Social Security Card or W-2 with full social security number" at bounding box center [1271, 301] width 293 height 33
click at [1132, 291] on input "Social Security Card or W-2 with full social security number" at bounding box center [1137, 290] width 11 height 11
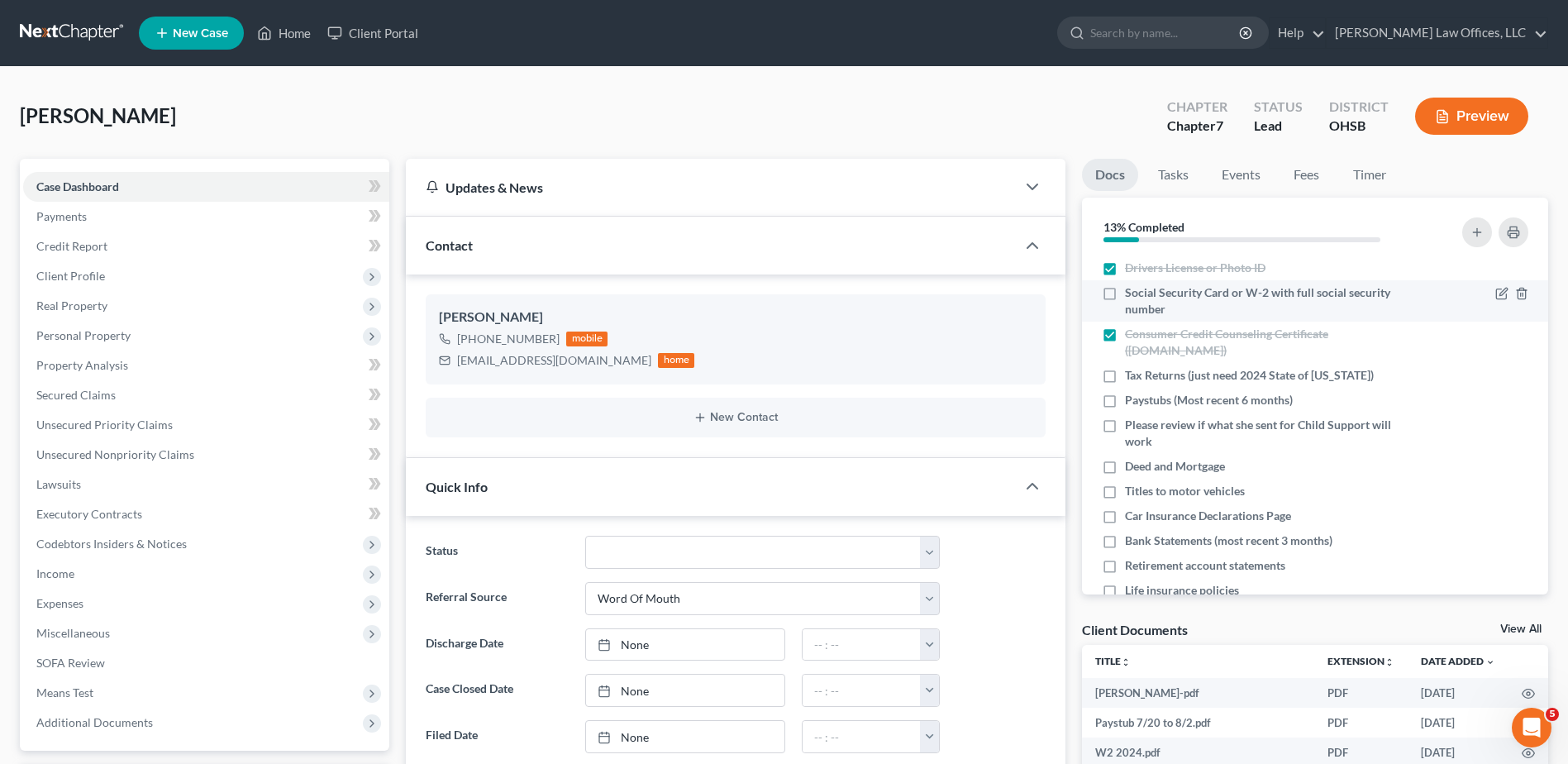
checkbox input "true"
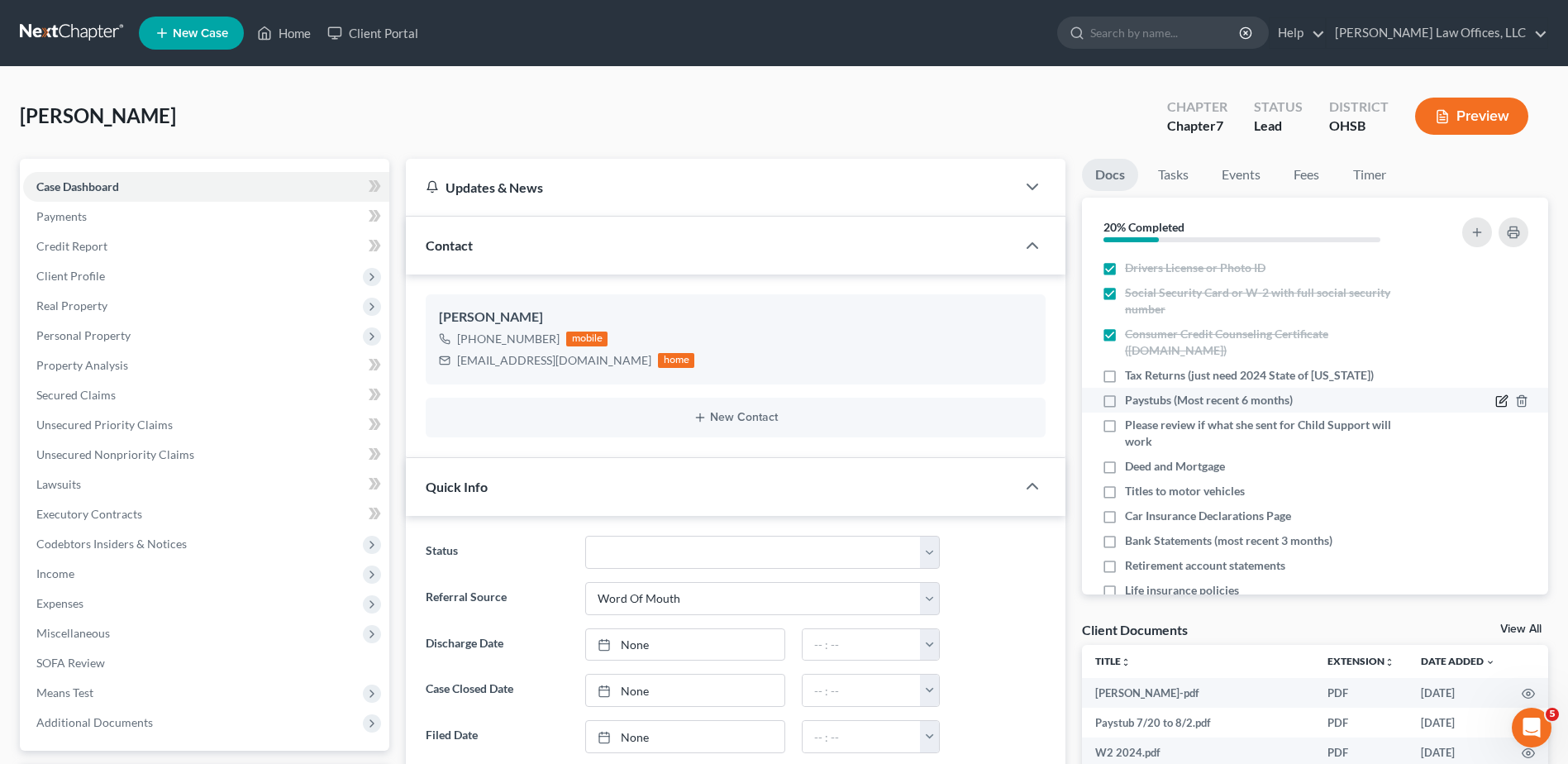
click at [1500, 400] on icon "button" at bounding box center [1503, 400] width 7 height 7
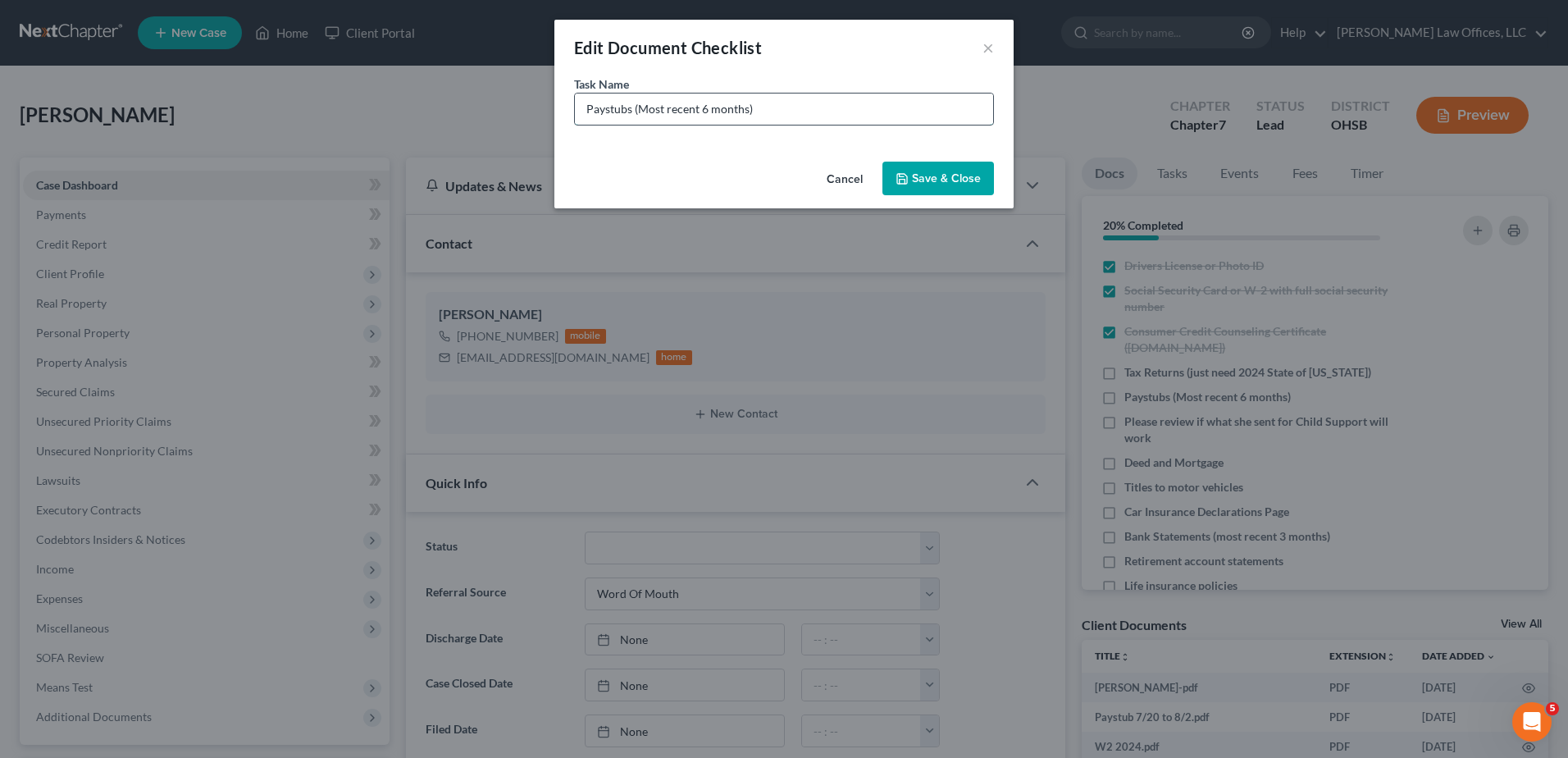
drag, startPoint x: 747, startPoint y: 109, endPoint x: 638, endPoint y: 111, distance: 109.0
click at [638, 111] on input "Paystubs (Most recent 6 months)" at bounding box center [784, 109] width 418 height 31
type input "Paystubs (Need 7/20 to current)"
click at [960, 180] on button "Save & Close" at bounding box center [938, 179] width 112 height 35
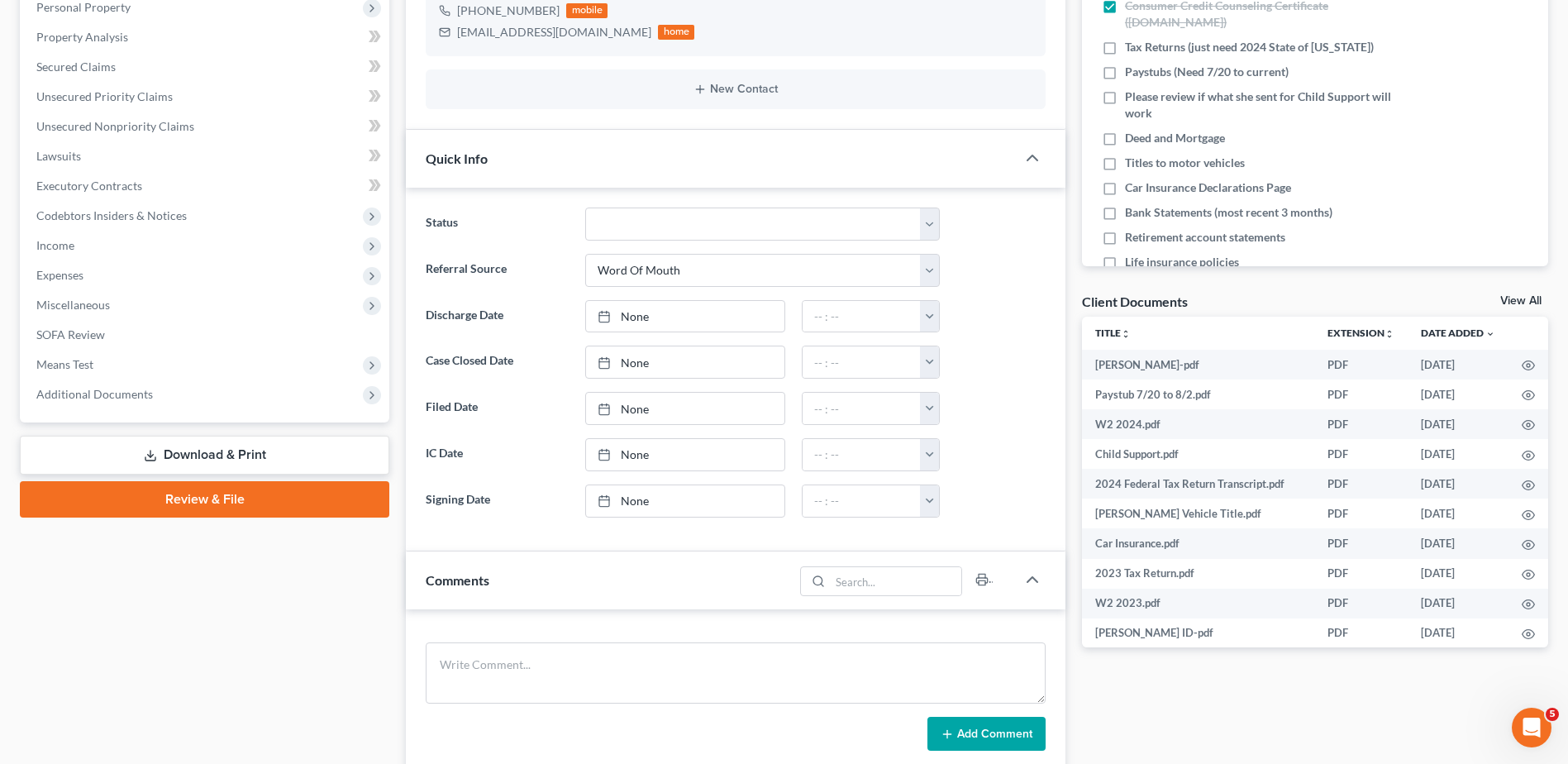
scroll to position [331, 0]
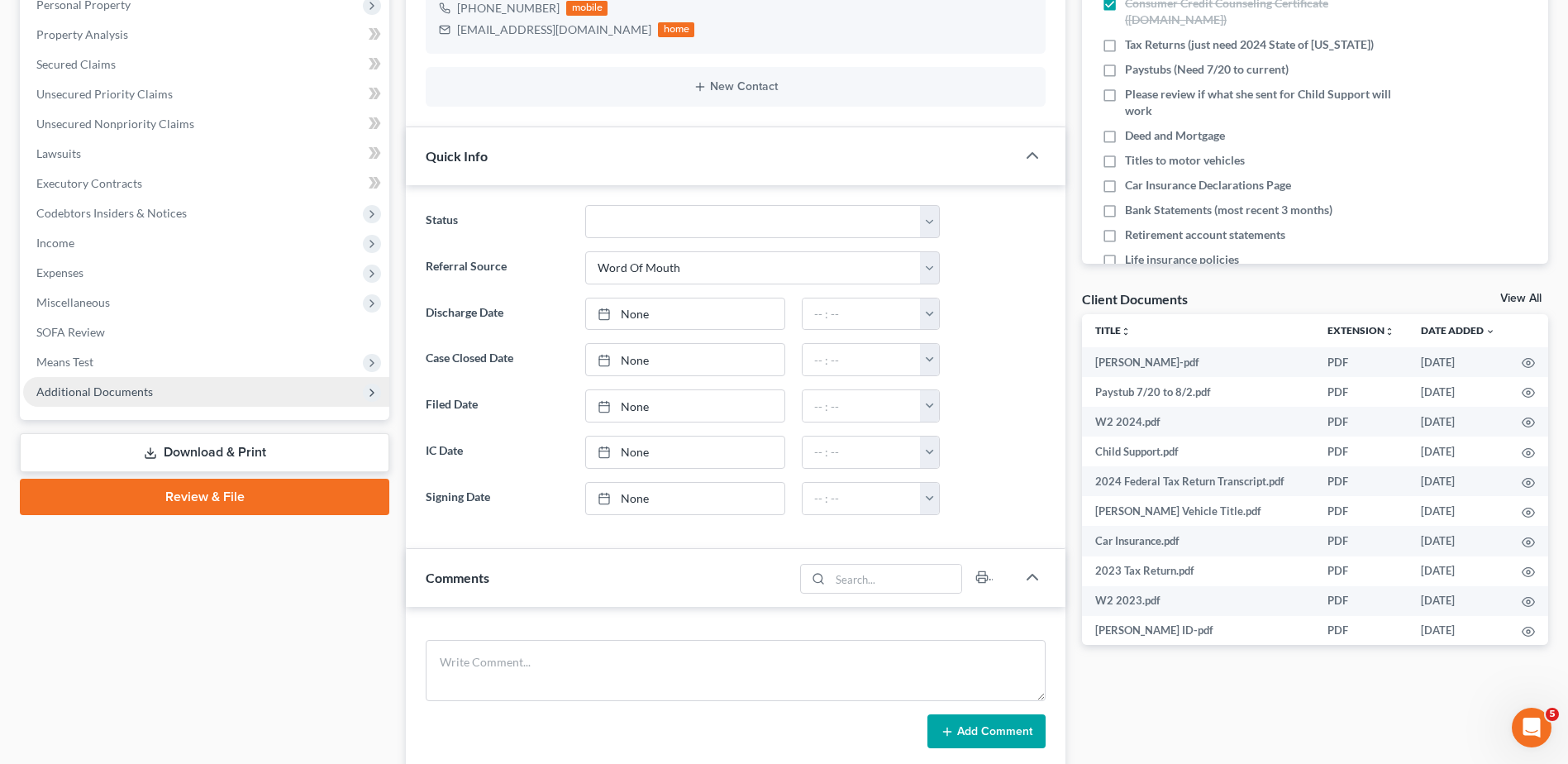
click at [120, 387] on span "Additional Documents" at bounding box center [94, 392] width 116 height 14
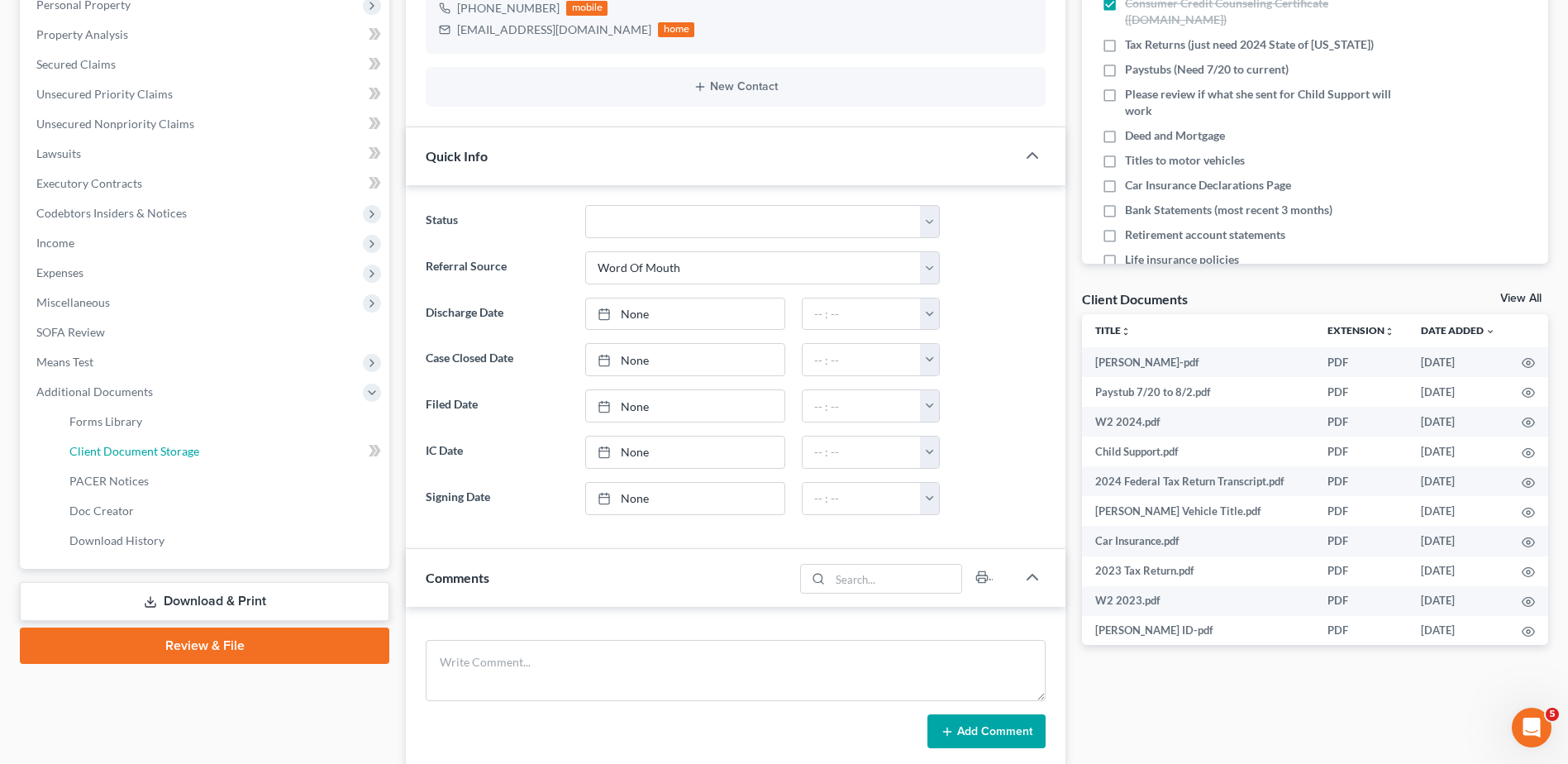
drag, startPoint x: 131, startPoint y: 447, endPoint x: 984, endPoint y: 389, distance: 855.0
click at [131, 447] on span "Client Document Storage" at bounding box center [134, 451] width 130 height 14
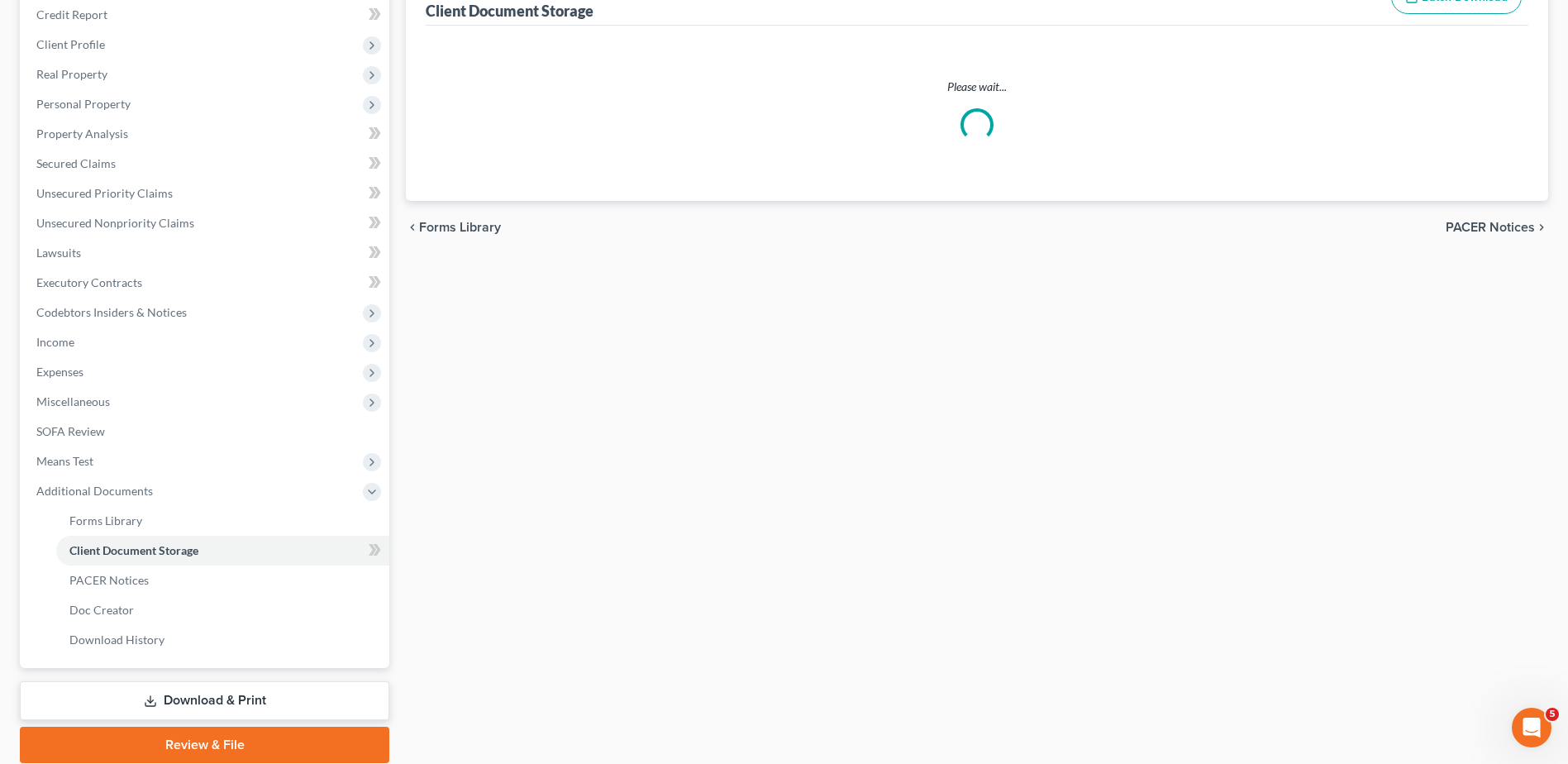
scroll to position [59, 0]
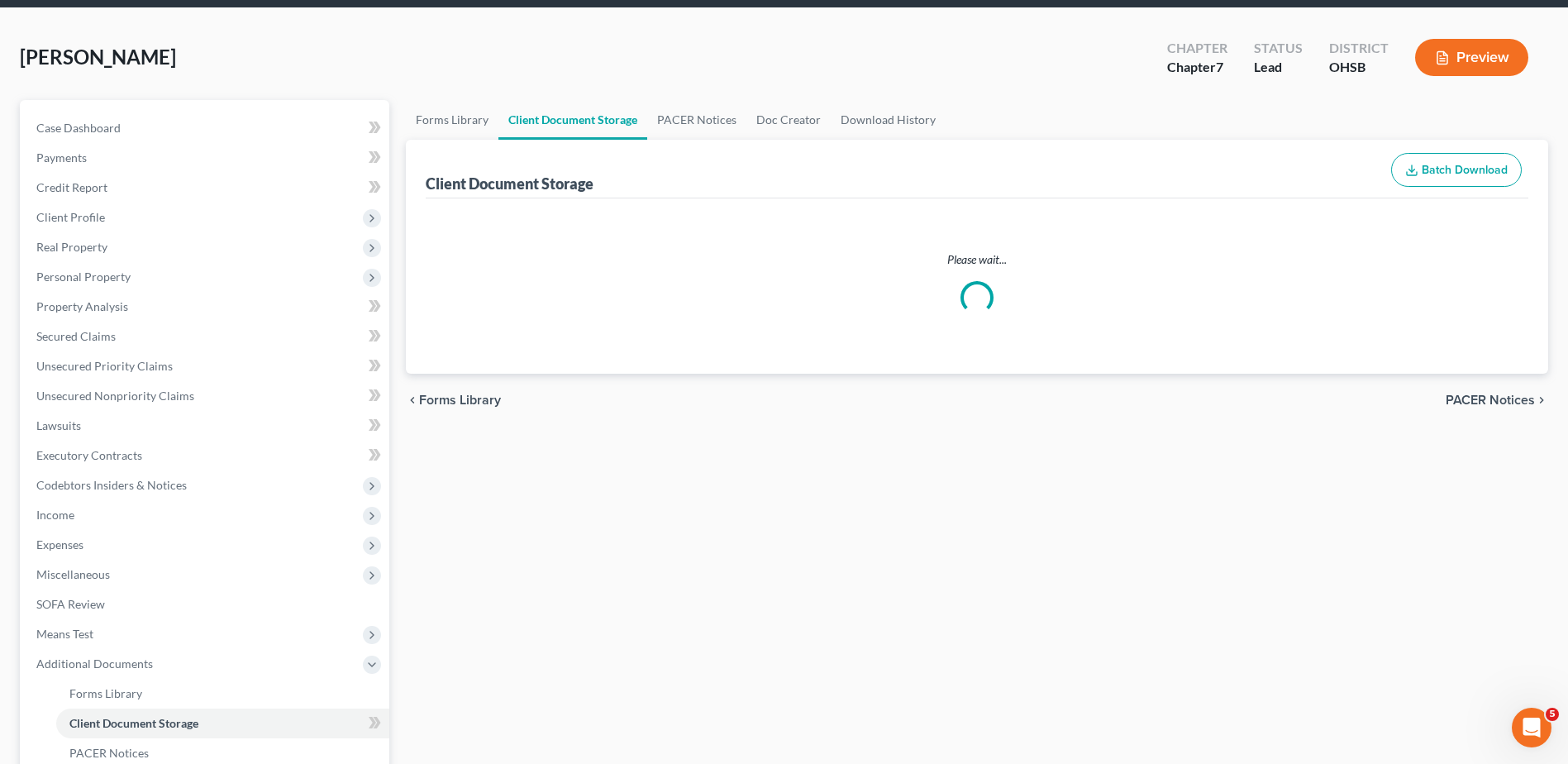
select select "7"
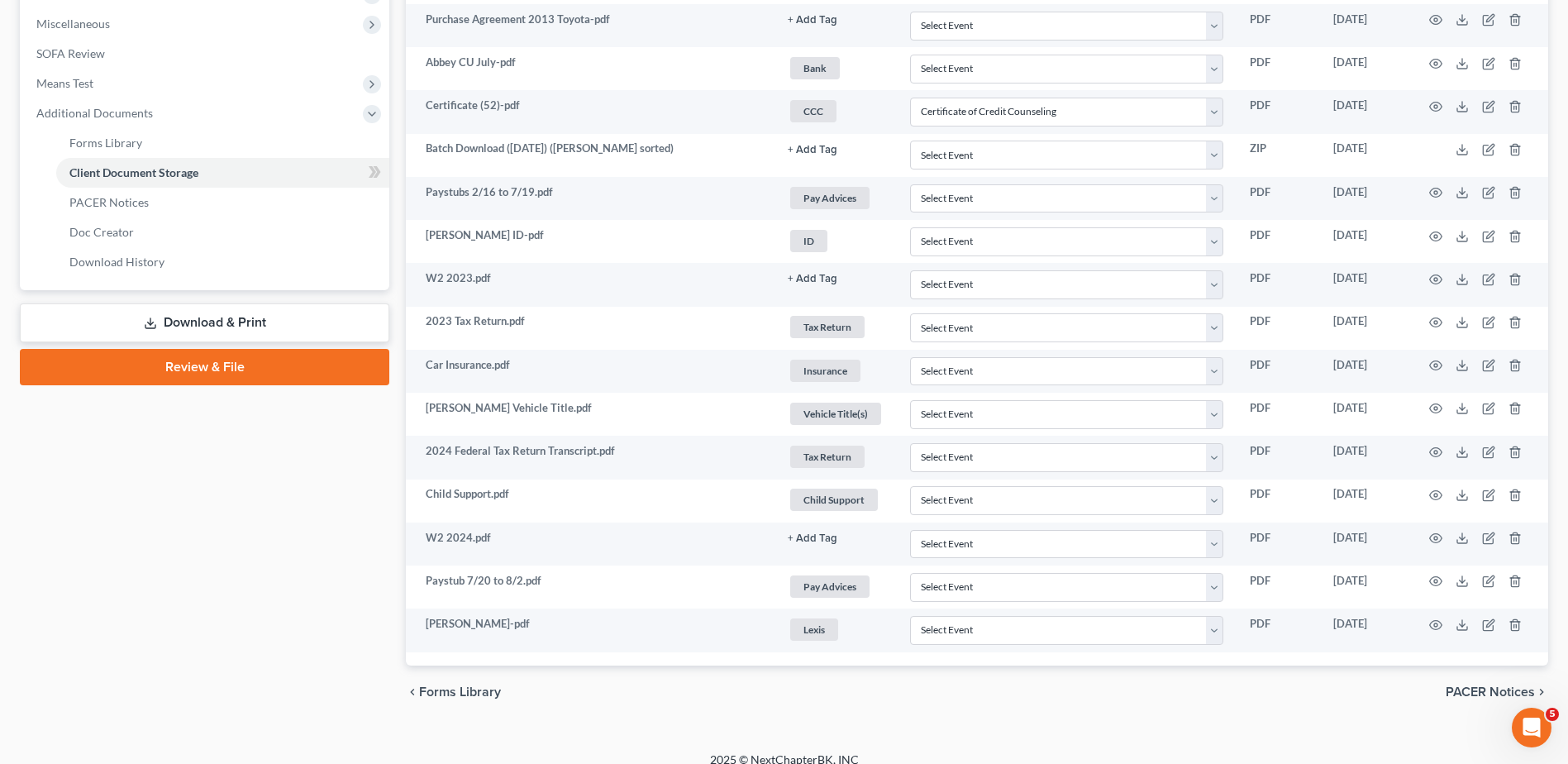
scroll to position [627, 0]
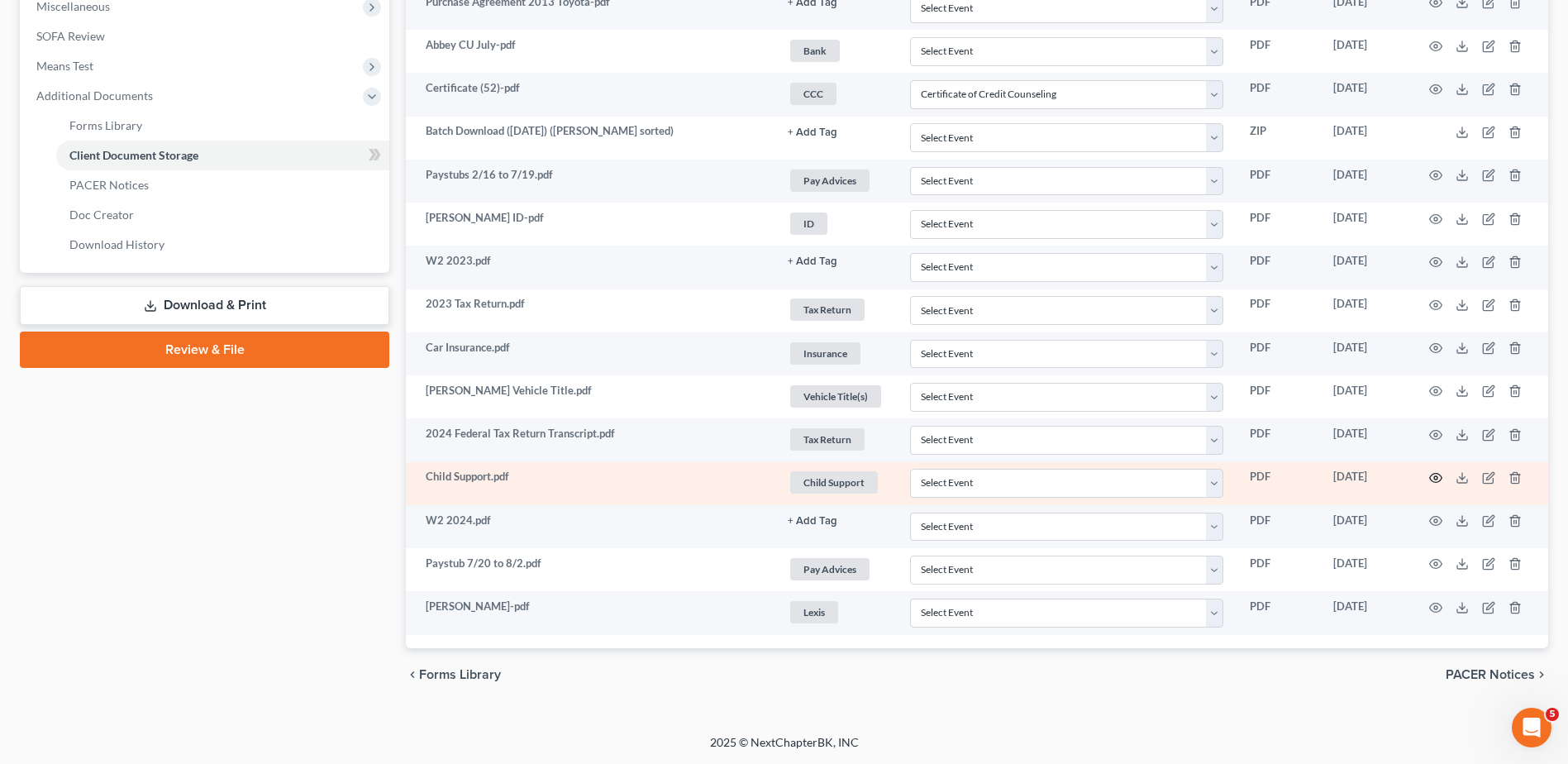
click at [1437, 478] on circle "button" at bounding box center [1437, 478] width 4 height 4
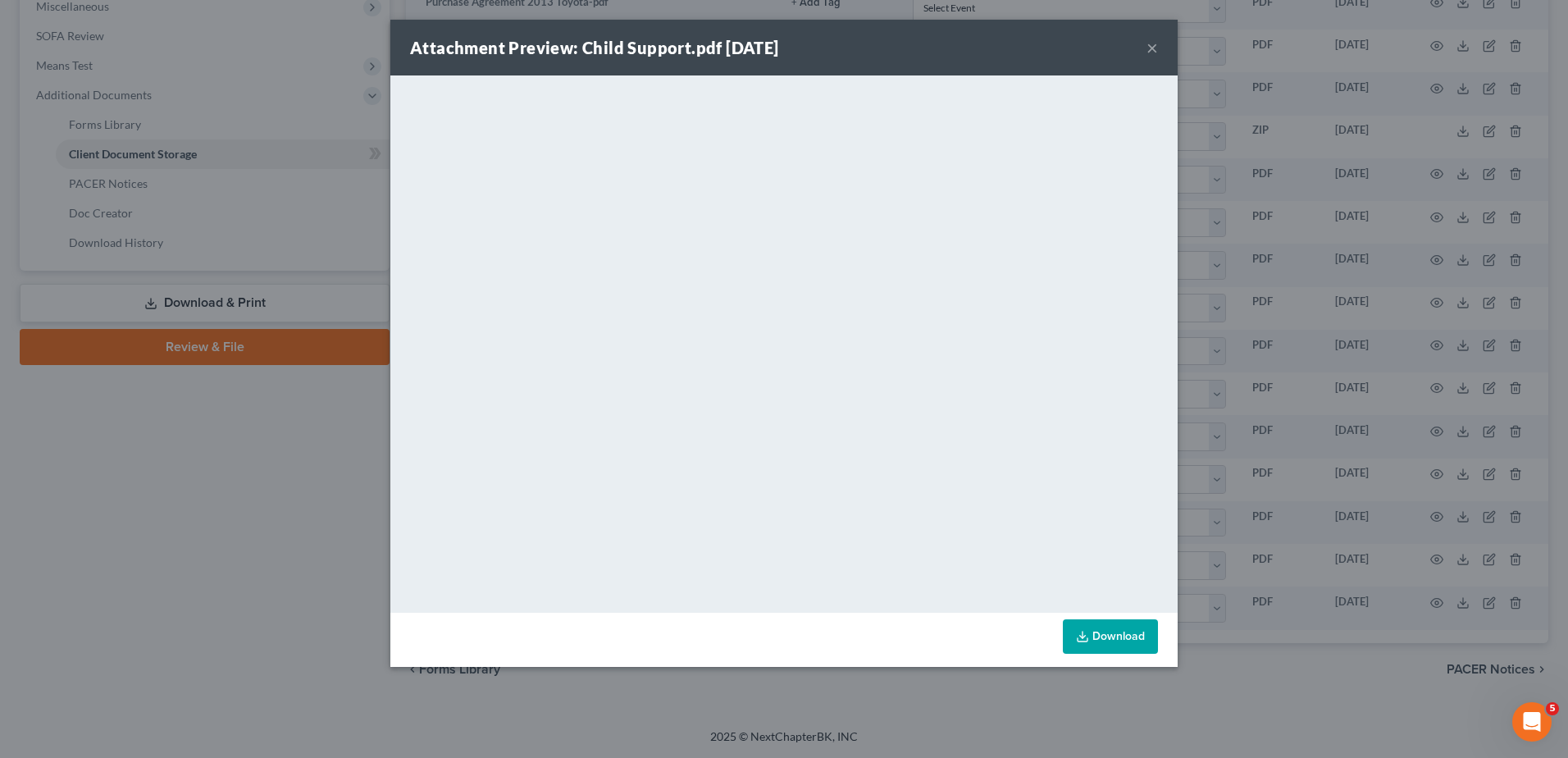
click at [1152, 48] on button "×" at bounding box center [1152, 47] width 12 height 20
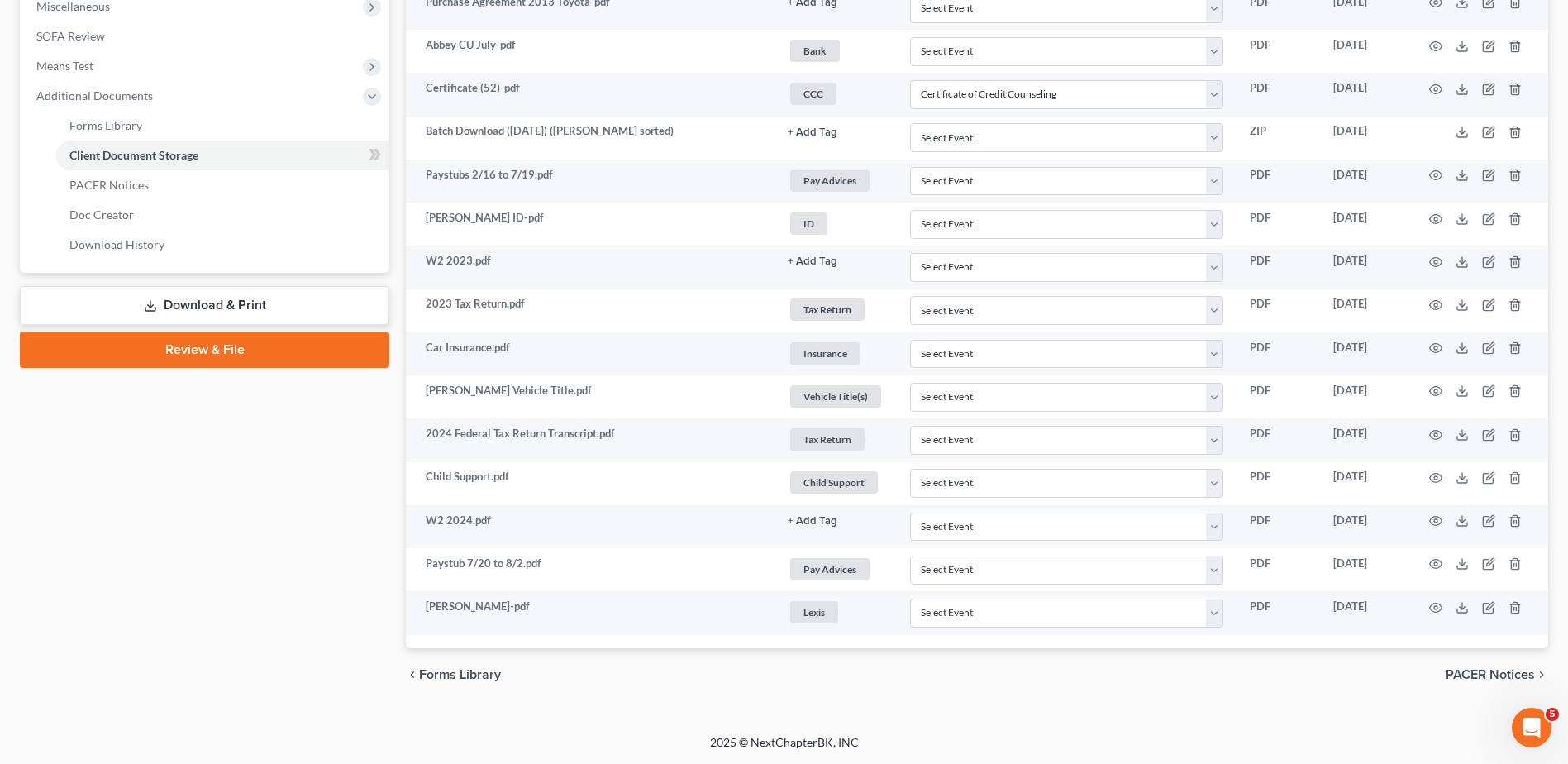
scroll to position [0, 0]
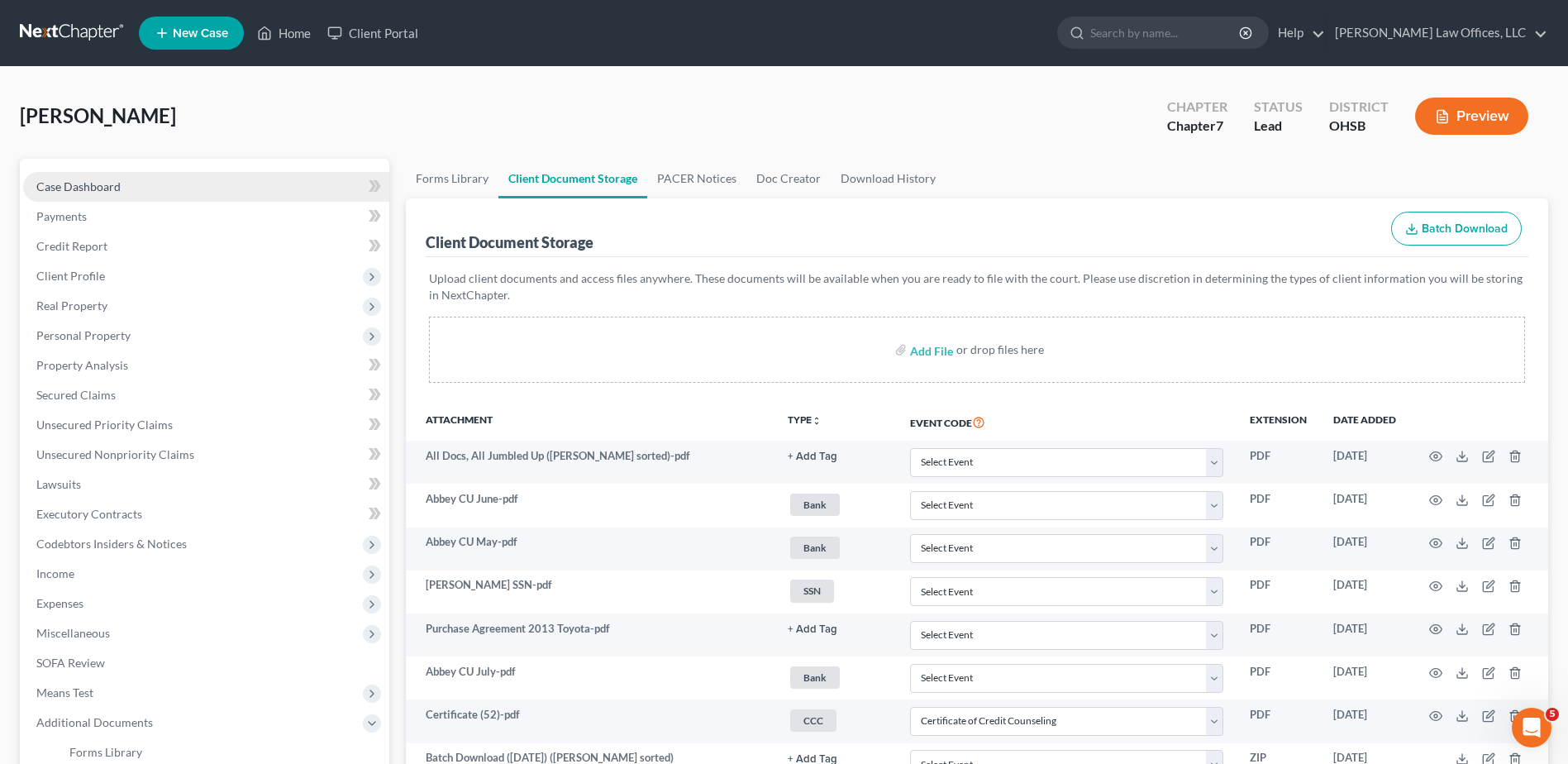
click at [109, 185] on span "Case Dashboard" at bounding box center [78, 186] width 85 height 14
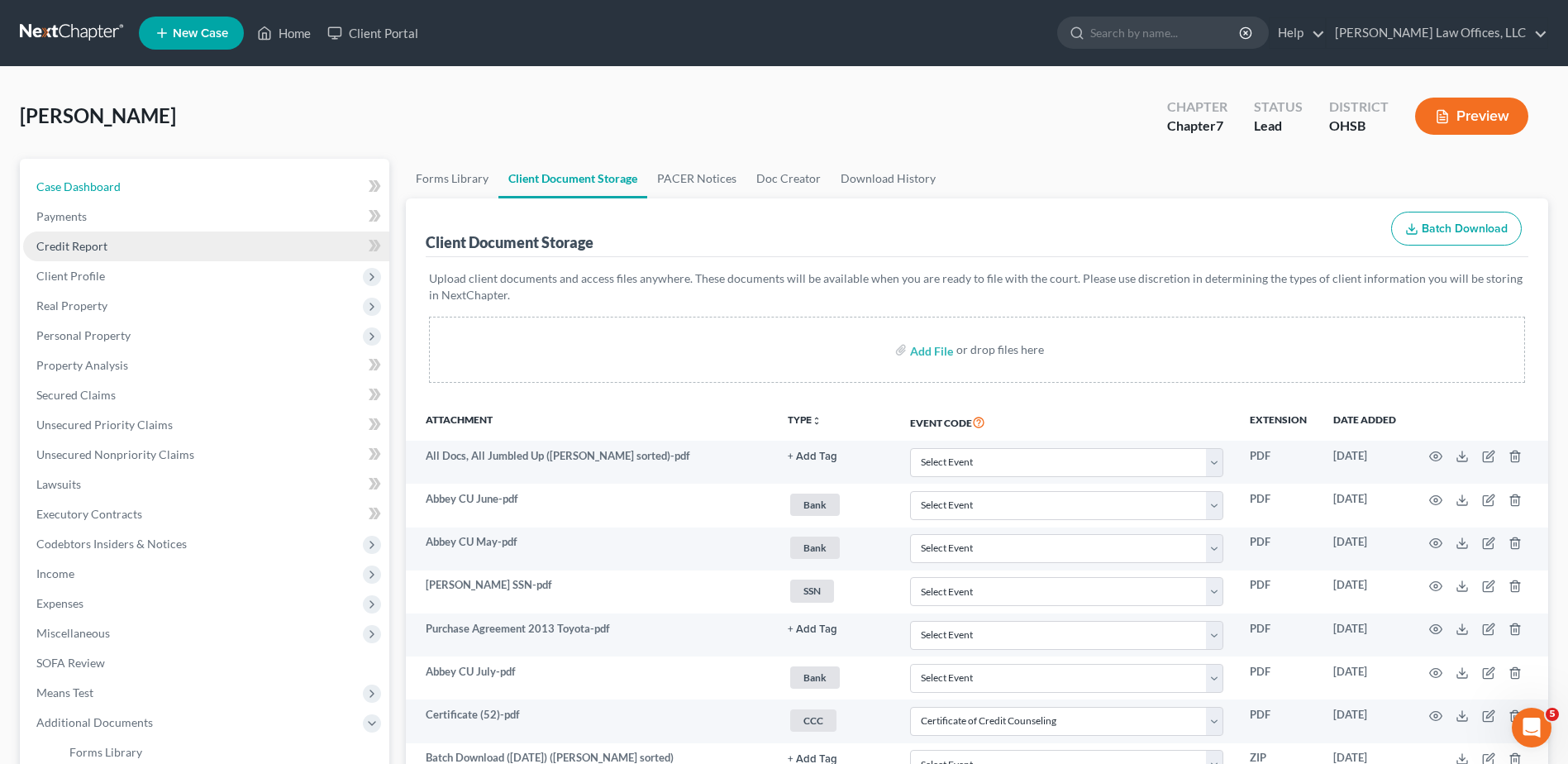
select select "0"
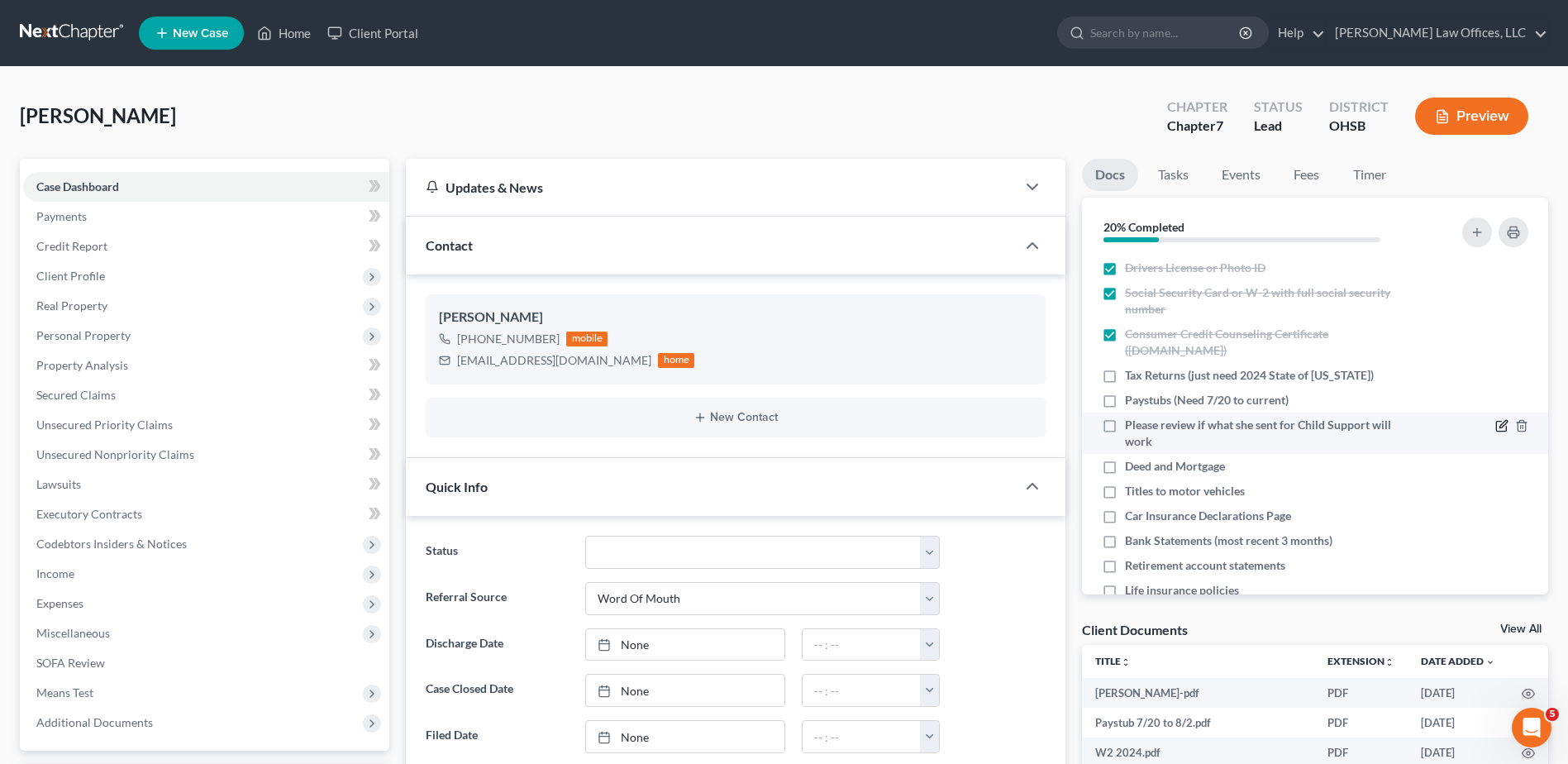
click at [1495, 423] on icon "button" at bounding box center [1501, 425] width 14 height 14
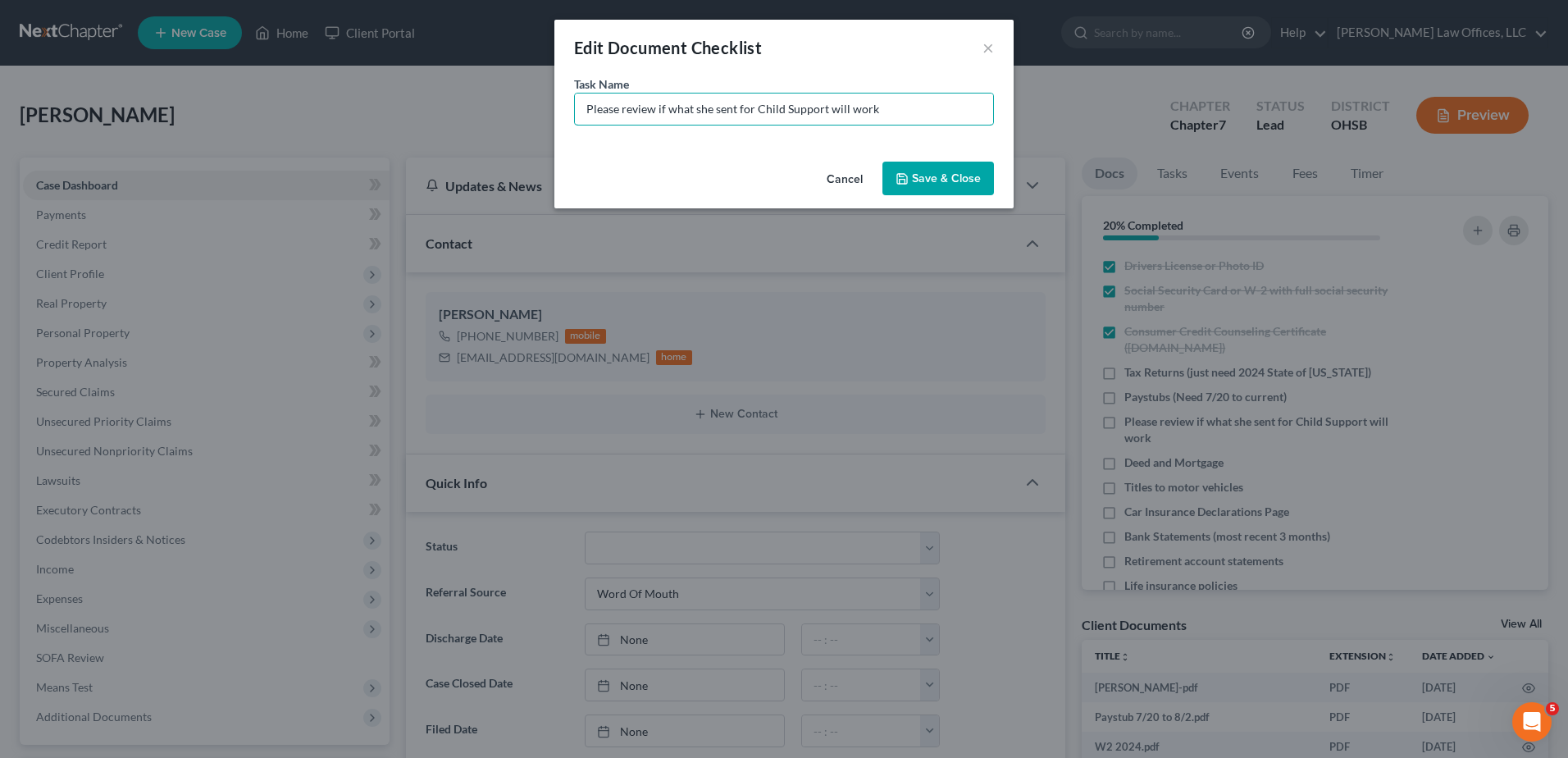
drag, startPoint x: 893, startPoint y: 106, endPoint x: 554, endPoint y: 94, distance: 339.2
click at [554, 94] on div "Task Name * Please review if what she sent for Child Support will work" at bounding box center [784, 114] width 459 height 80
type input "Child Support Income"
click at [936, 193] on button "Save & Close" at bounding box center [938, 179] width 112 height 35
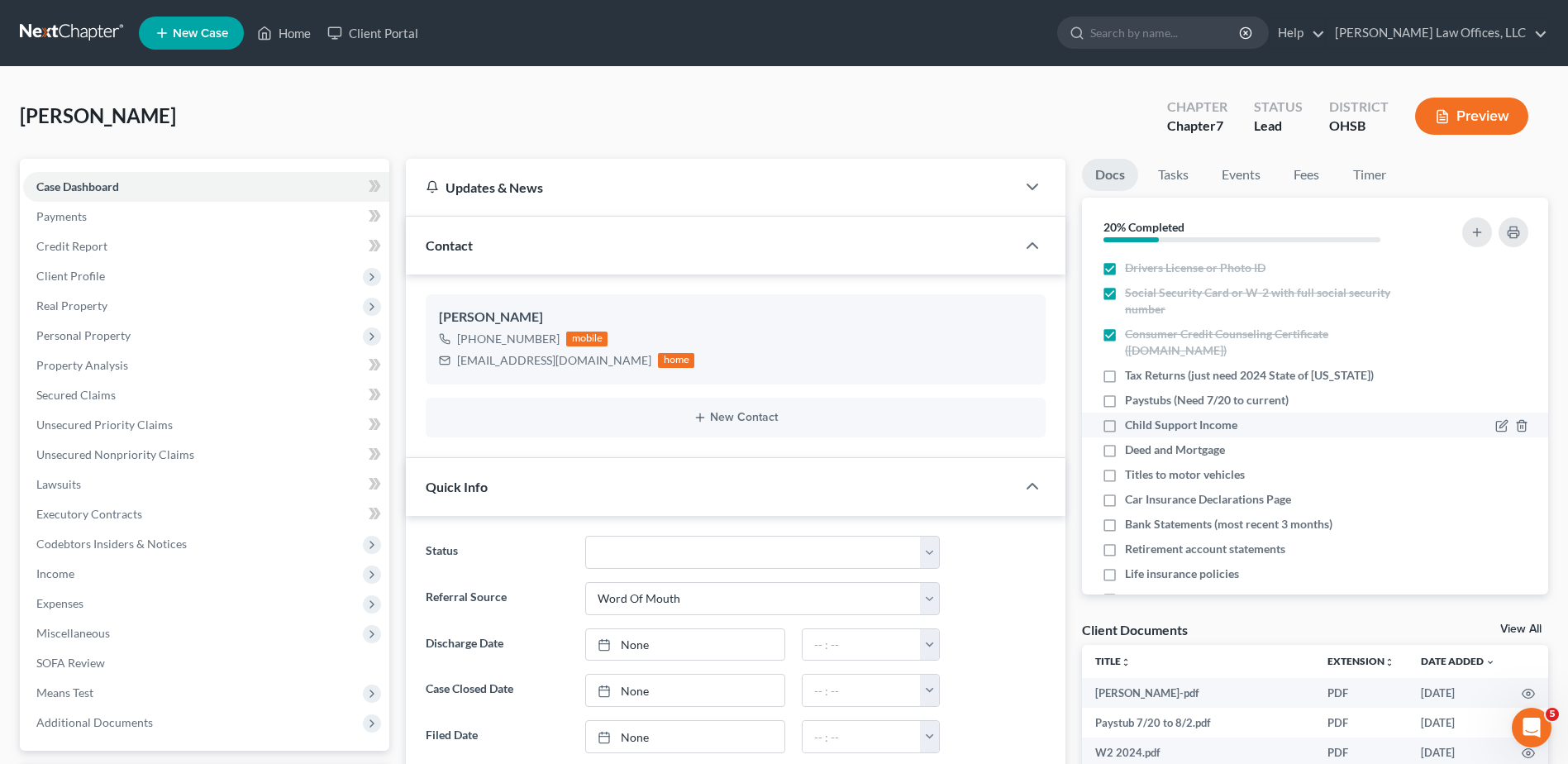
click at [1125, 424] on label "Child Support Income" at bounding box center [1181, 425] width 113 height 16
click at [1132, 424] on input "Child Support Income" at bounding box center [1137, 423] width 11 height 11
checkbox input "true"
click at [1515, 449] on icon "button" at bounding box center [1521, 450] width 14 height 14
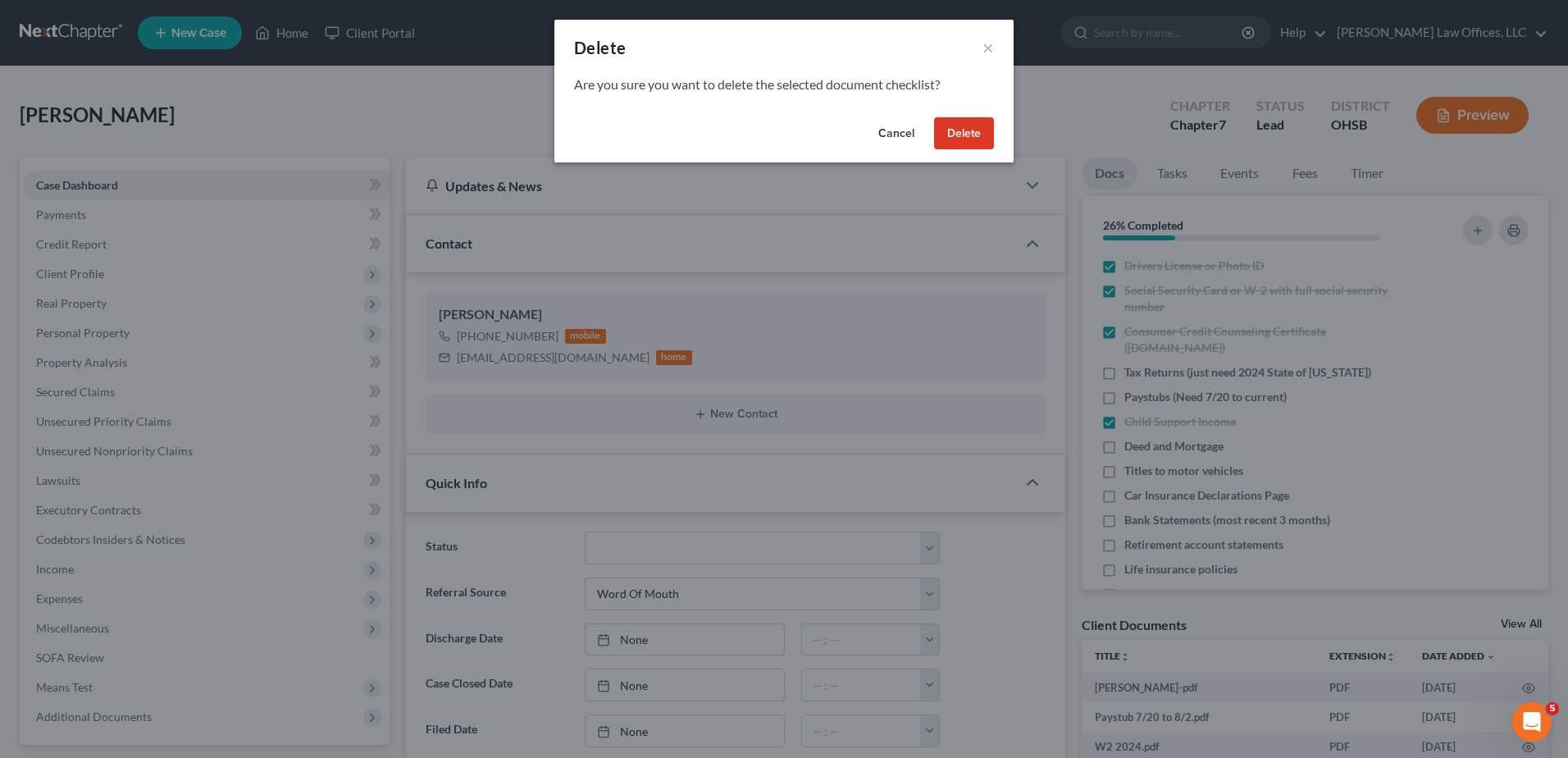
click at [940, 125] on button "Delete" at bounding box center [963, 133] width 60 height 33
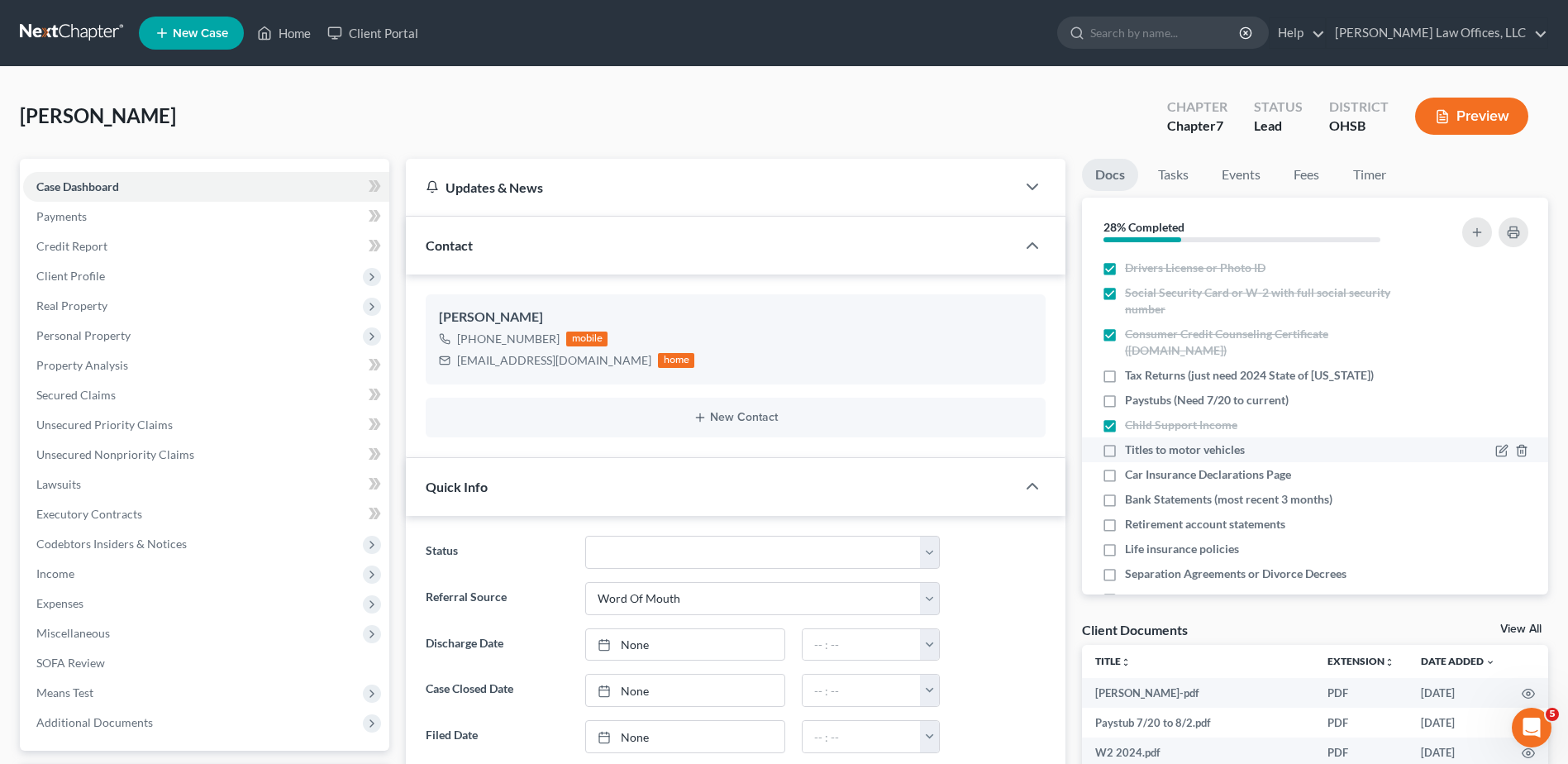
click at [1125, 450] on label "Titles to motor vehicles" at bounding box center [1184, 450] width 120 height 16
click at [1132, 450] on input "Titles to motor vehicles" at bounding box center [1137, 447] width 11 height 11
checkbox input "true"
click at [1125, 477] on label "Car Insurance Declarations Page" at bounding box center [1208, 475] width 166 height 16
click at [1132, 477] on input "Car Insurance Declarations Page" at bounding box center [1137, 472] width 11 height 11
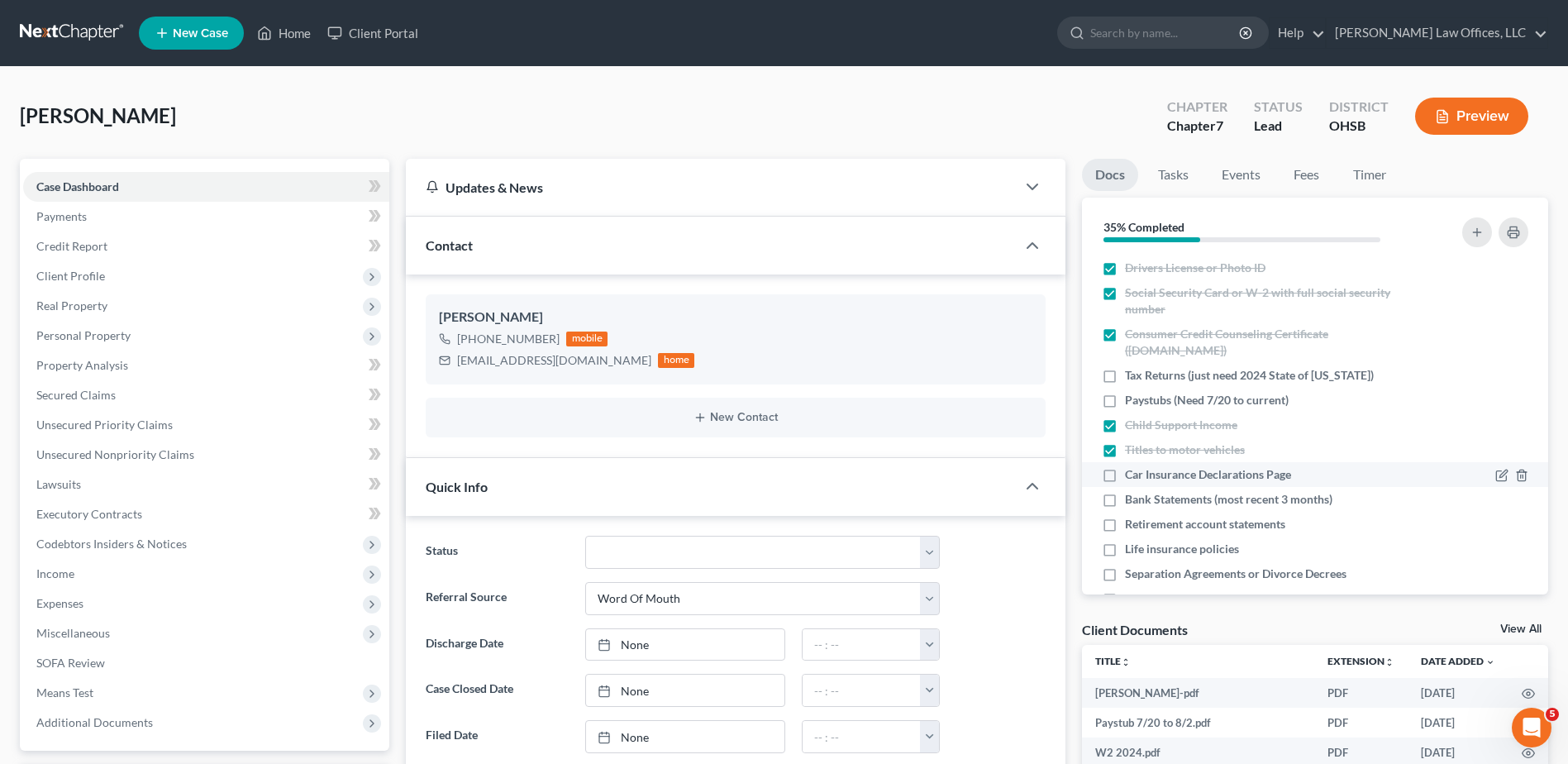
checkbox input "true"
click at [1125, 498] on label "Bank Statements (most recent 3 months)" at bounding box center [1228, 499] width 207 height 16
click at [1132, 498] on input "Bank Statements (most recent 3 months)" at bounding box center [1137, 496] width 11 height 11
checkbox input "true"
click at [1515, 523] on icon "button" at bounding box center [1521, 525] width 14 height 14
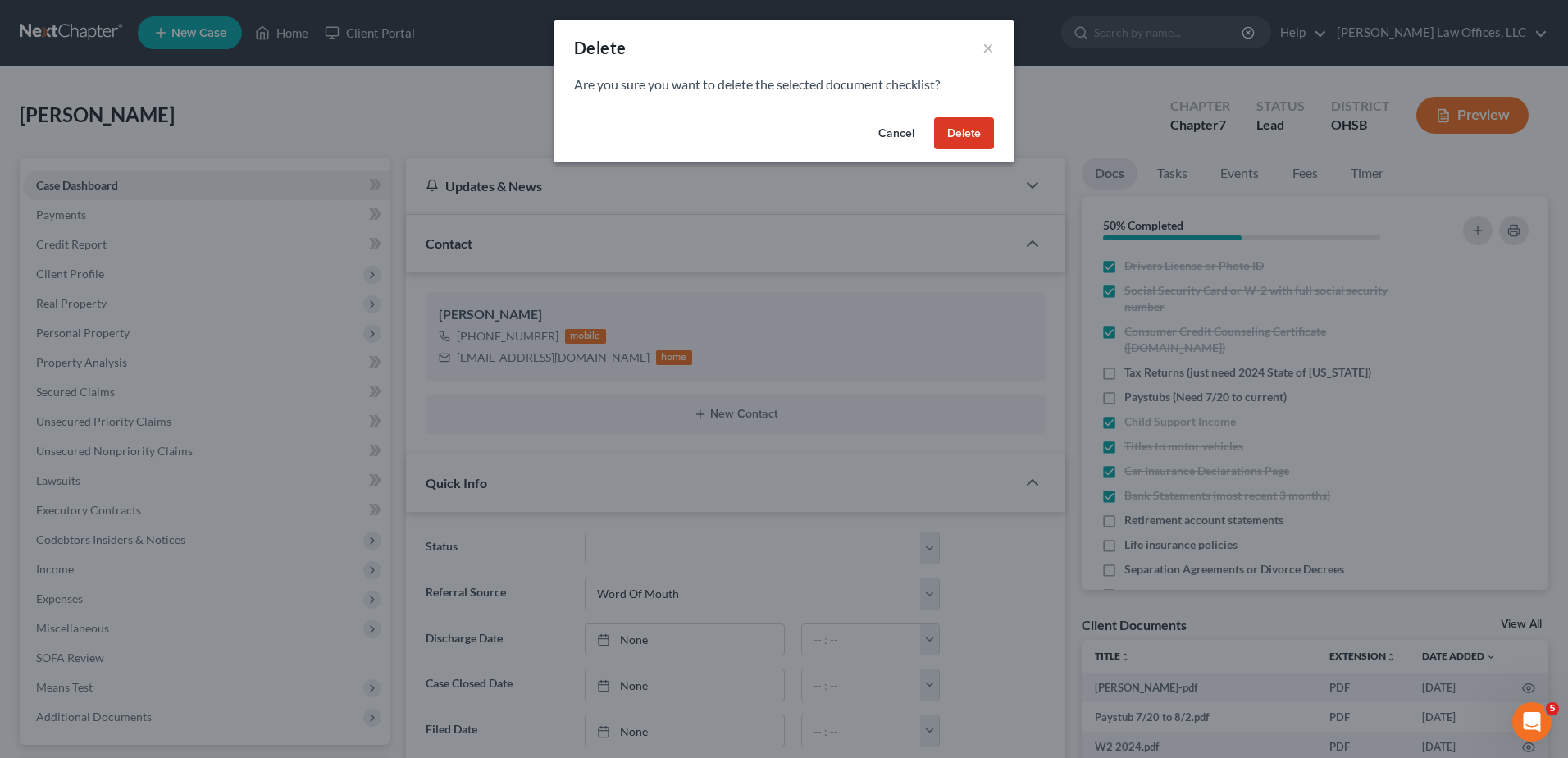
click at [939, 135] on button "Delete" at bounding box center [963, 133] width 60 height 33
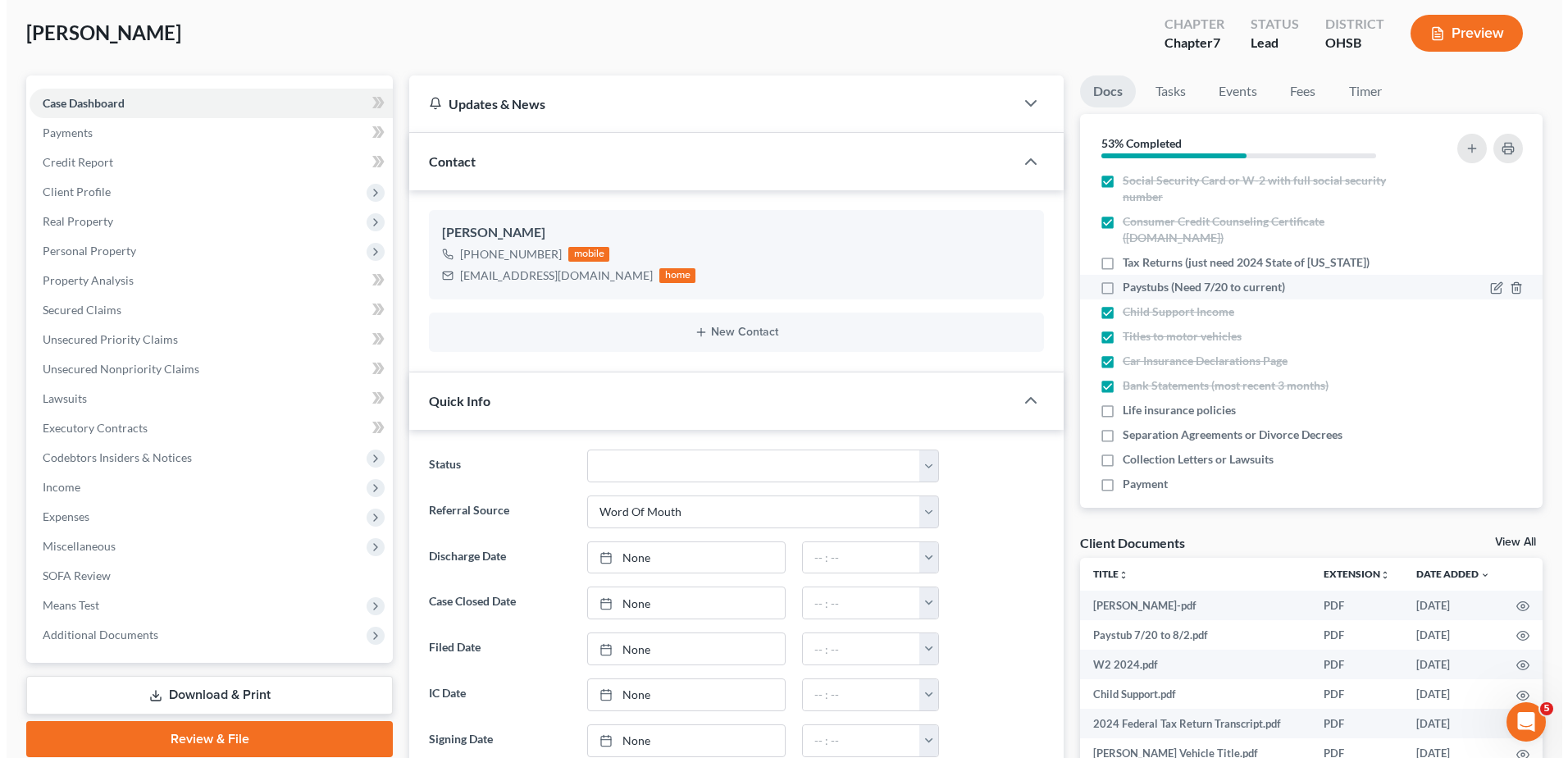
scroll to position [43, 0]
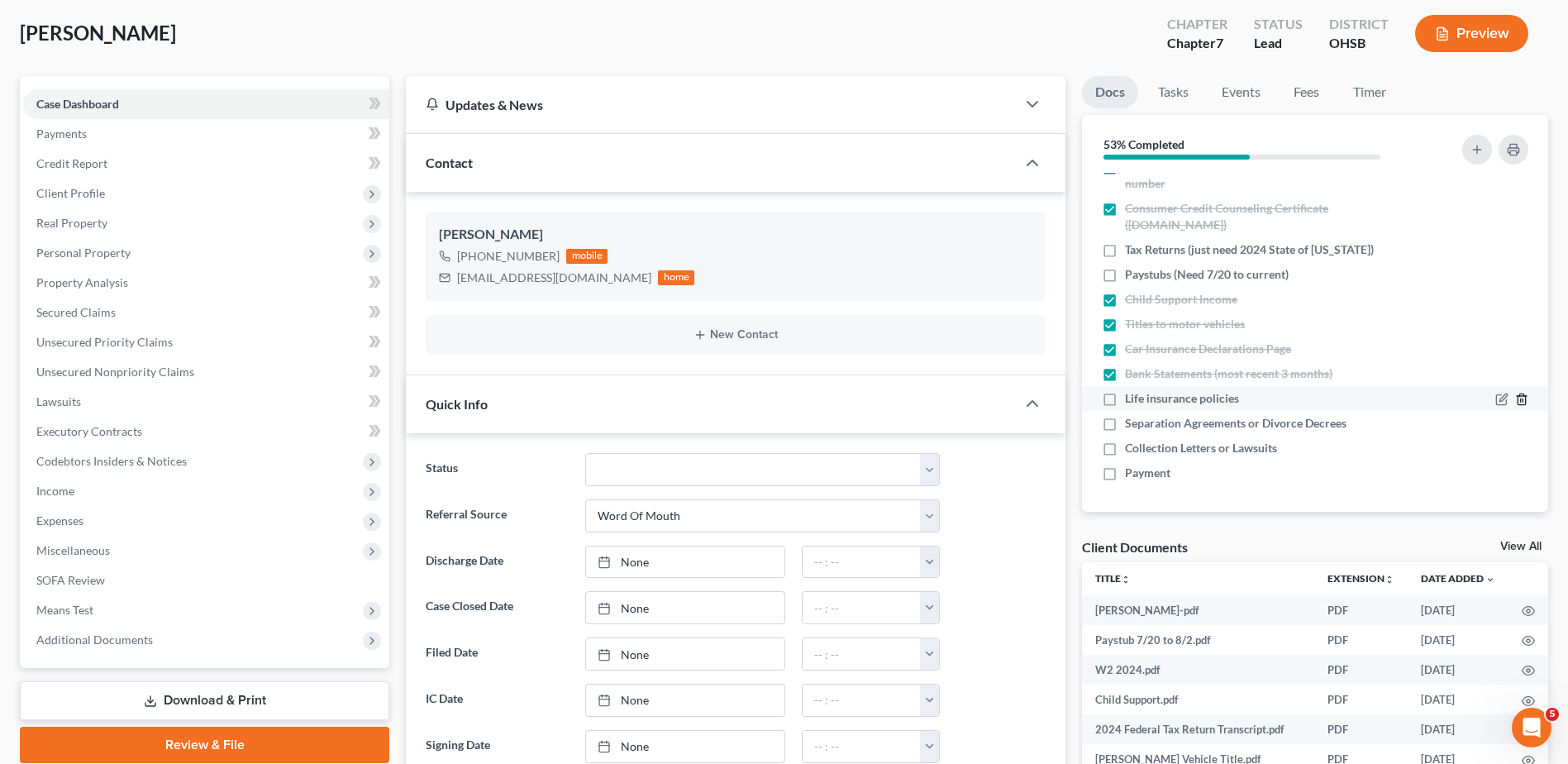
click at [1515, 397] on icon "button" at bounding box center [1521, 399] width 14 height 14
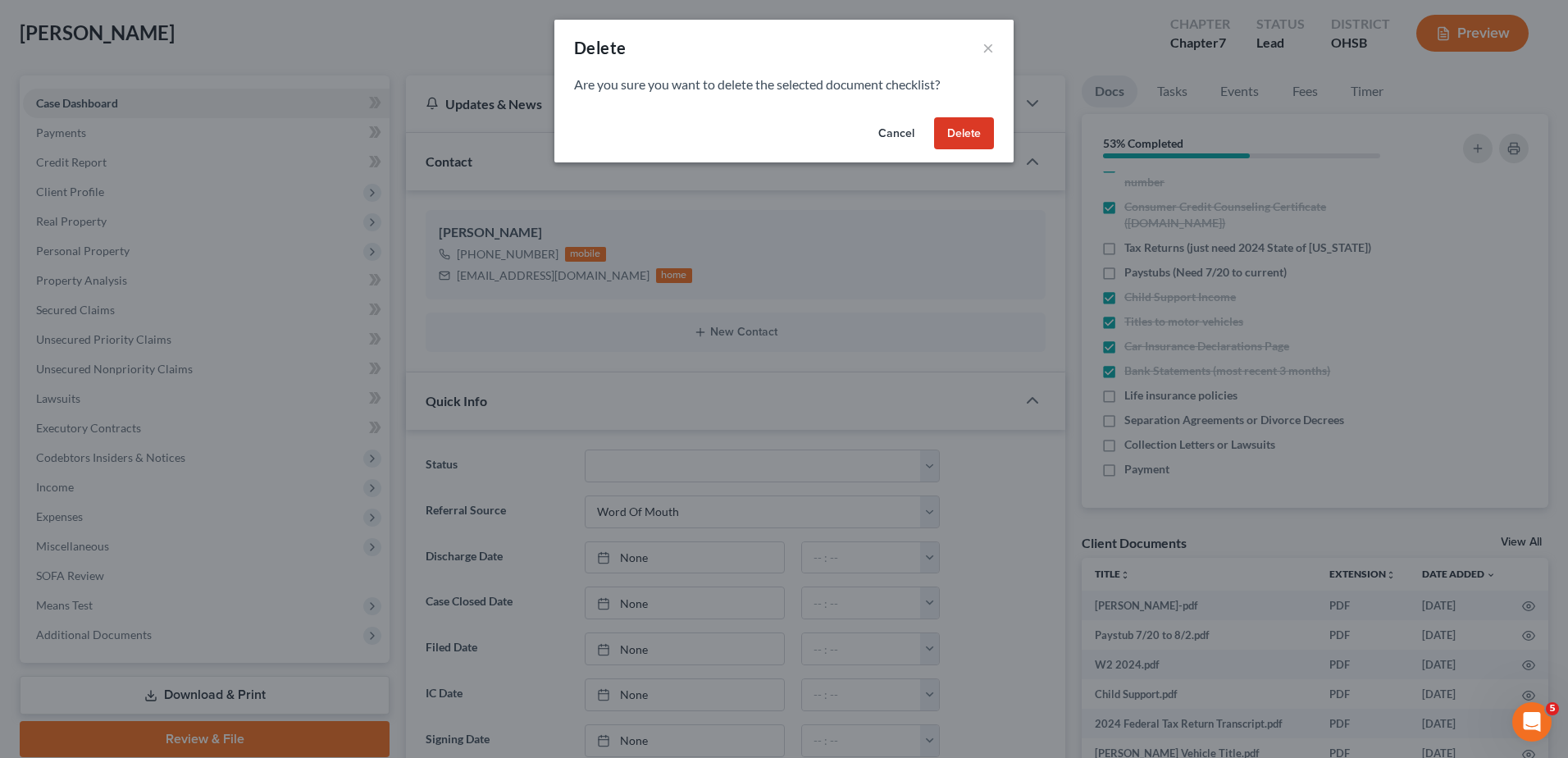
click at [968, 126] on button "Delete" at bounding box center [963, 133] width 60 height 33
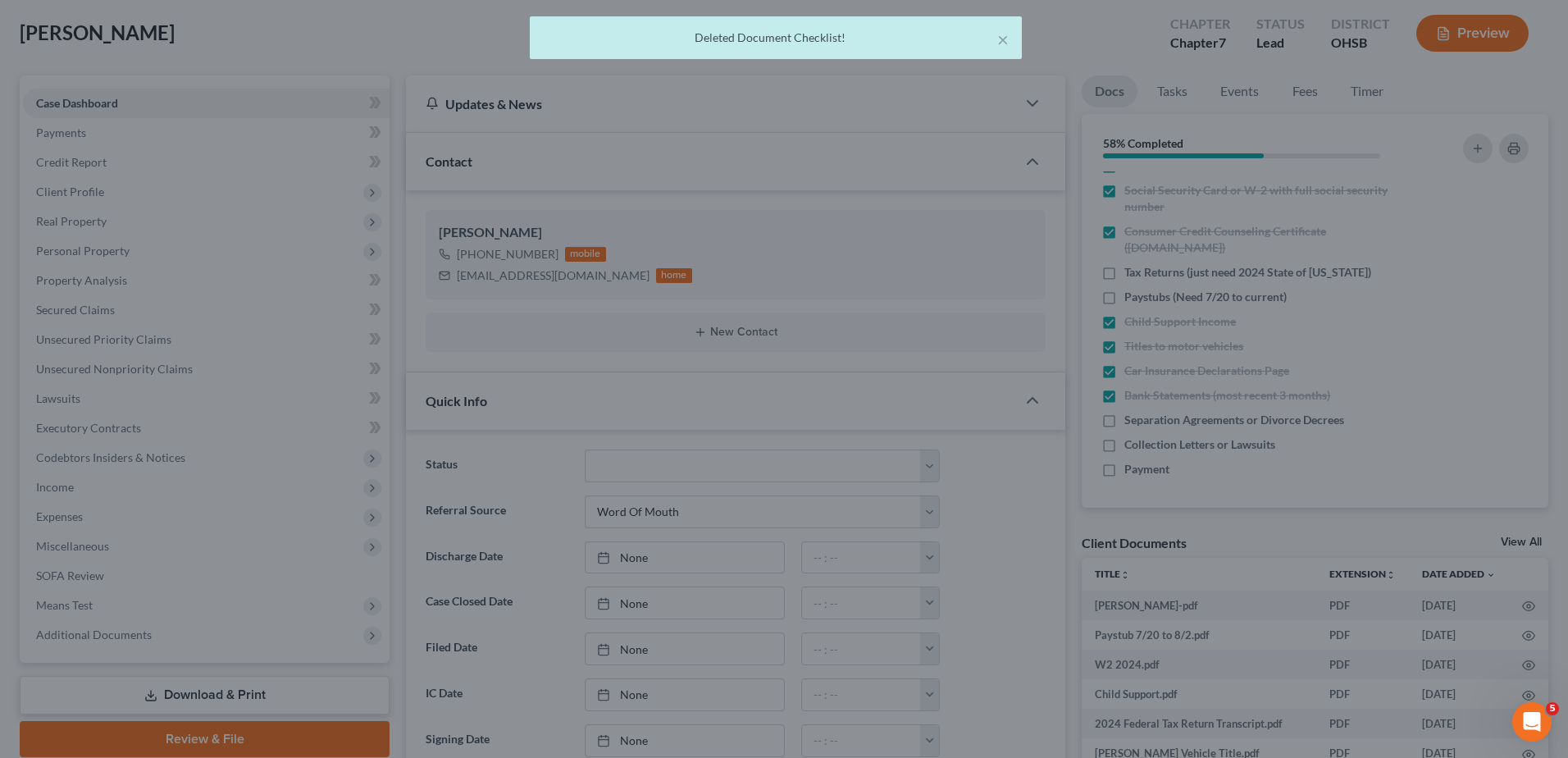
scroll to position [18, 0]
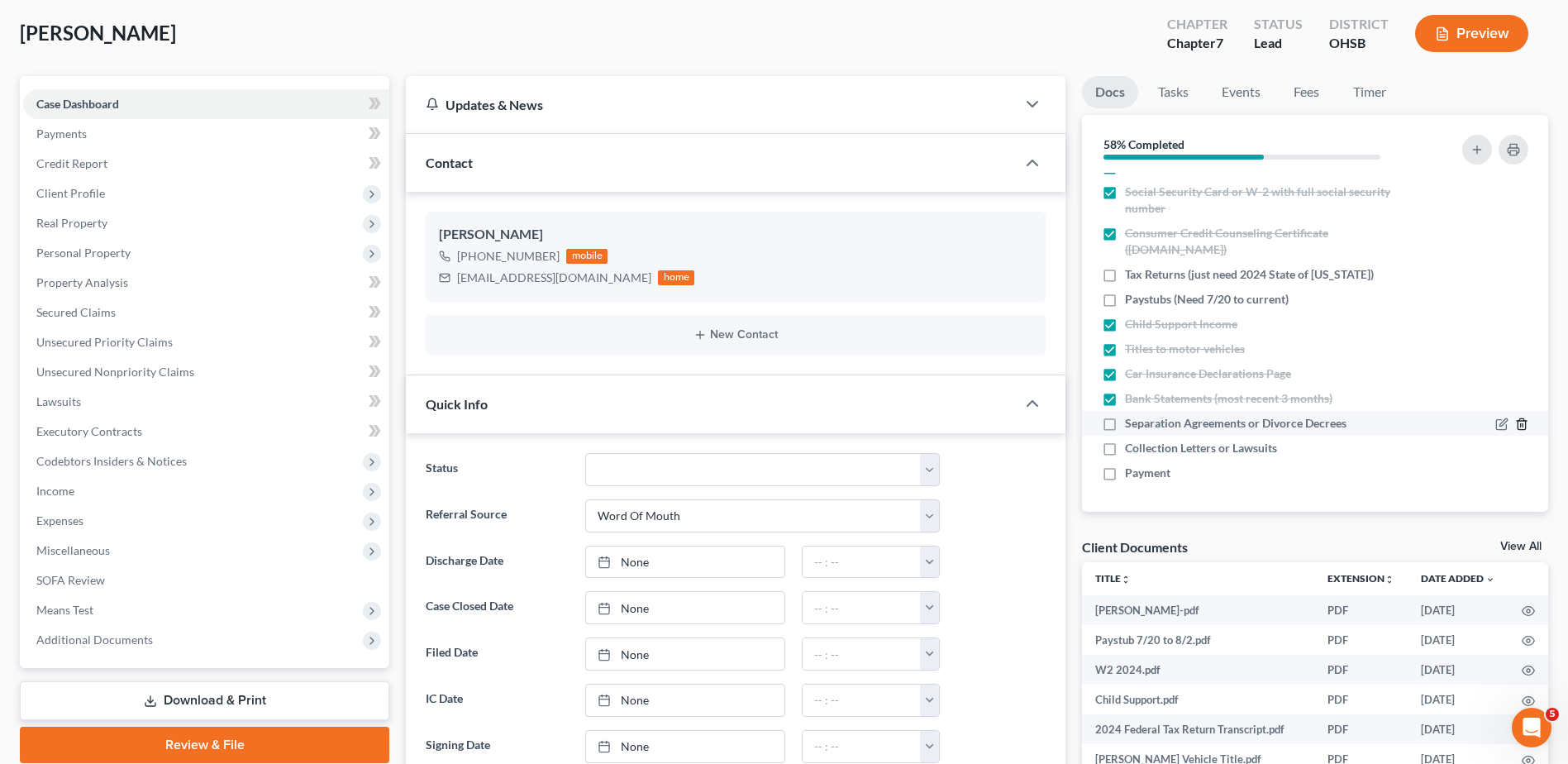
click at [1521, 425] on line "button" at bounding box center [1521, 426] width 0 height 4
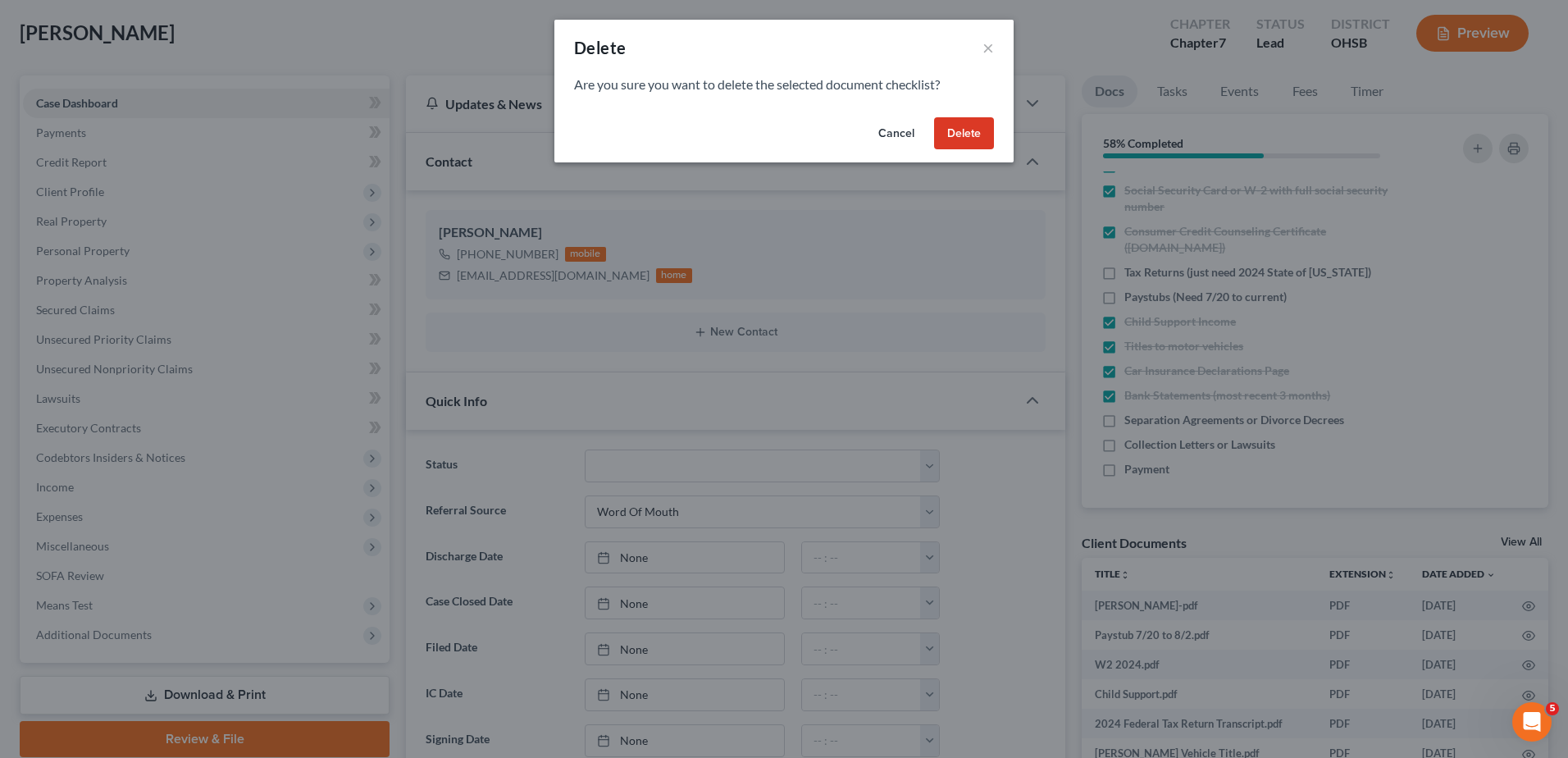
click at [971, 130] on button "Delete" at bounding box center [963, 133] width 60 height 33
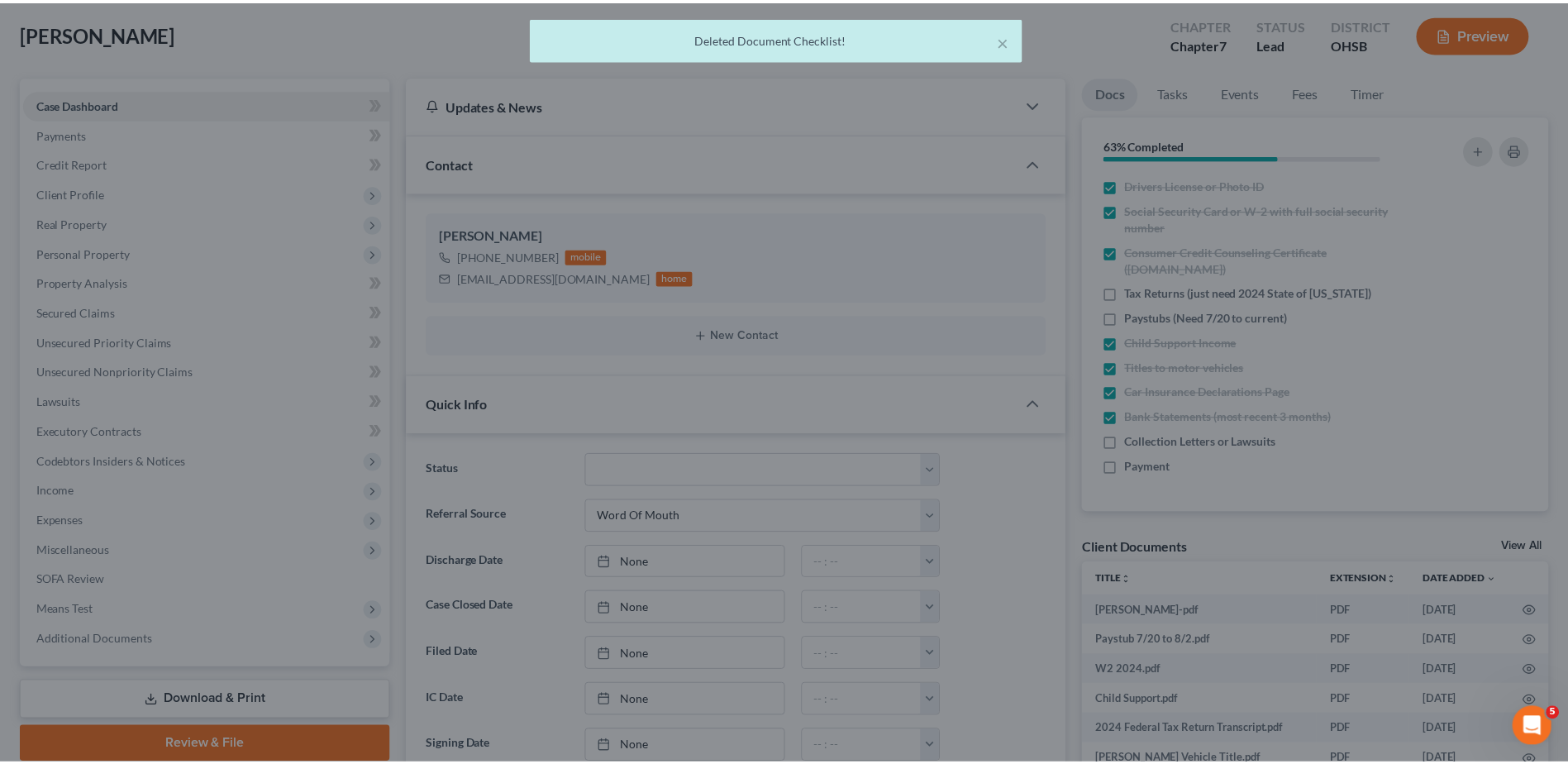
scroll to position [0, 0]
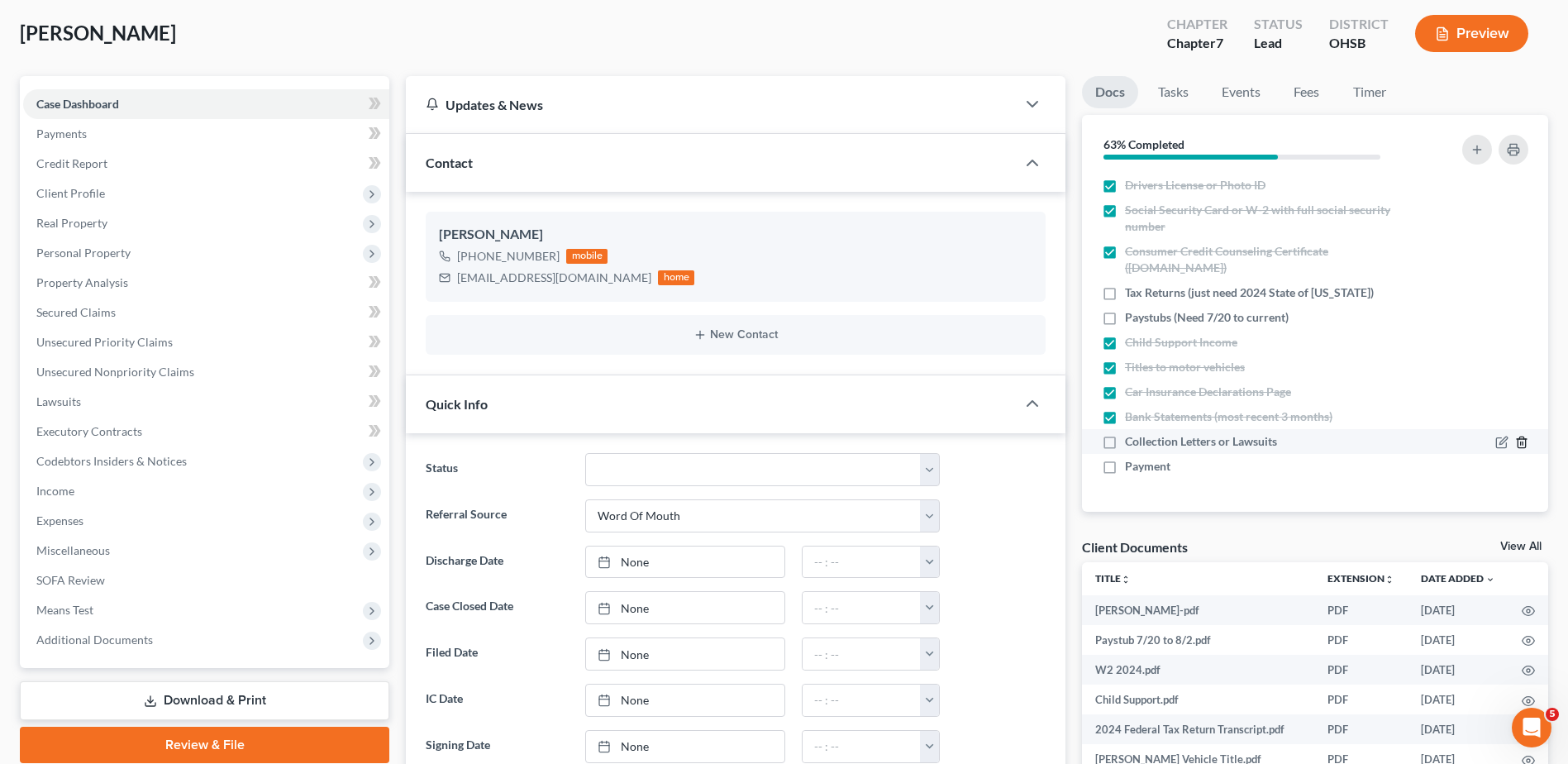
click at [1521, 443] on line "button" at bounding box center [1521, 444] width 0 height 4
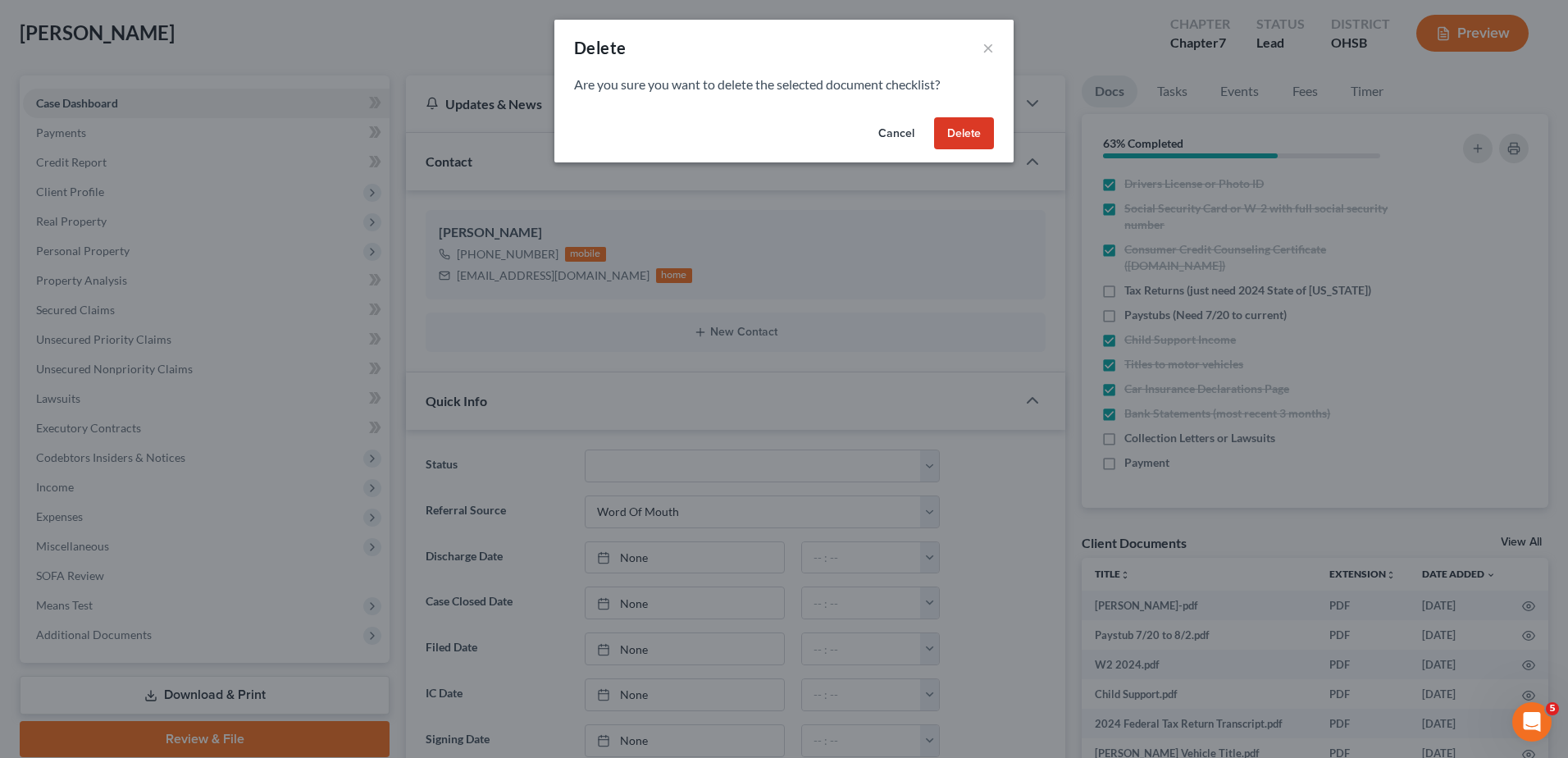
click at [954, 132] on button "Delete" at bounding box center [963, 133] width 60 height 33
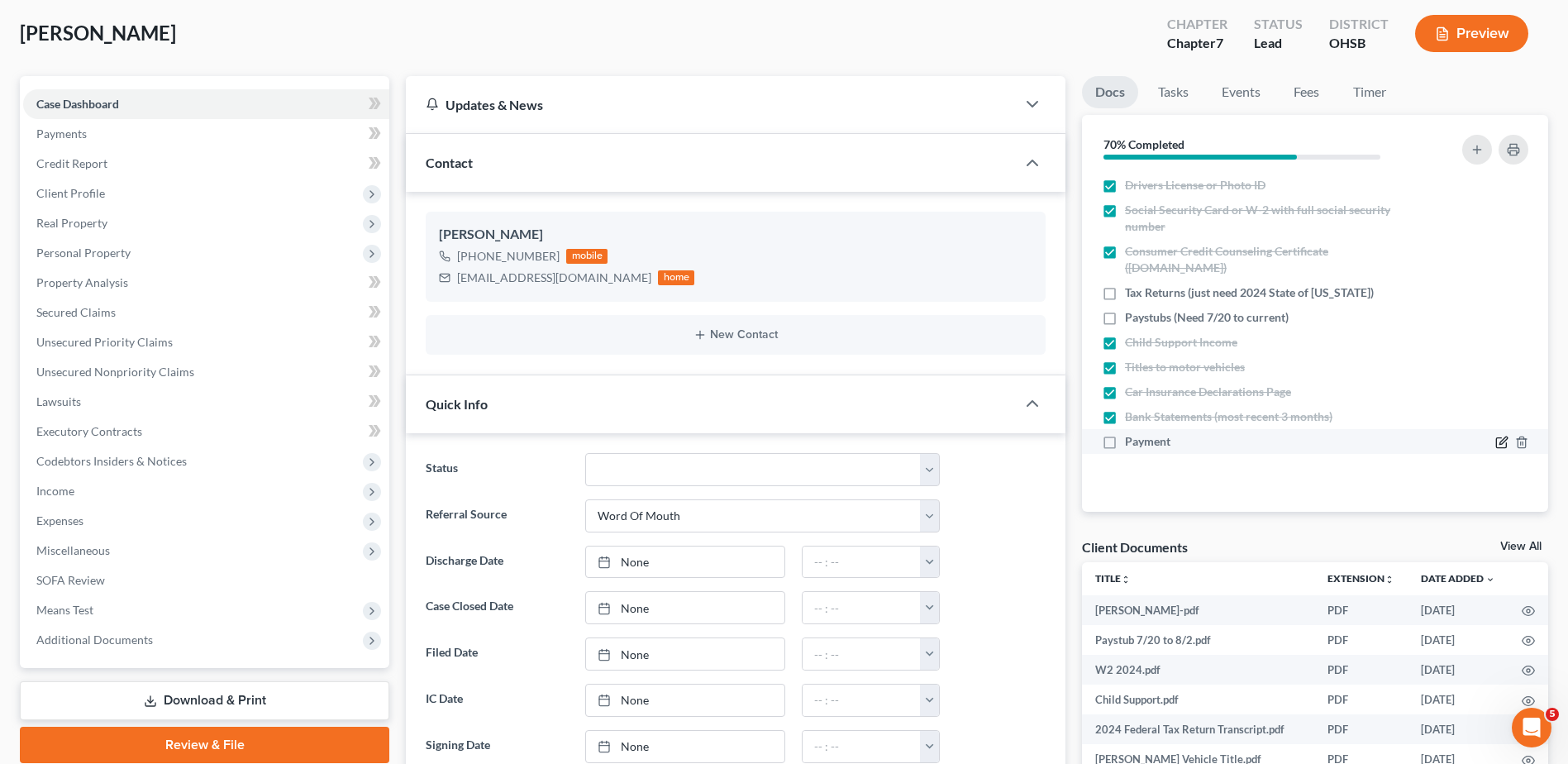
click at [1502, 440] on icon "button" at bounding box center [1501, 442] width 14 height 14
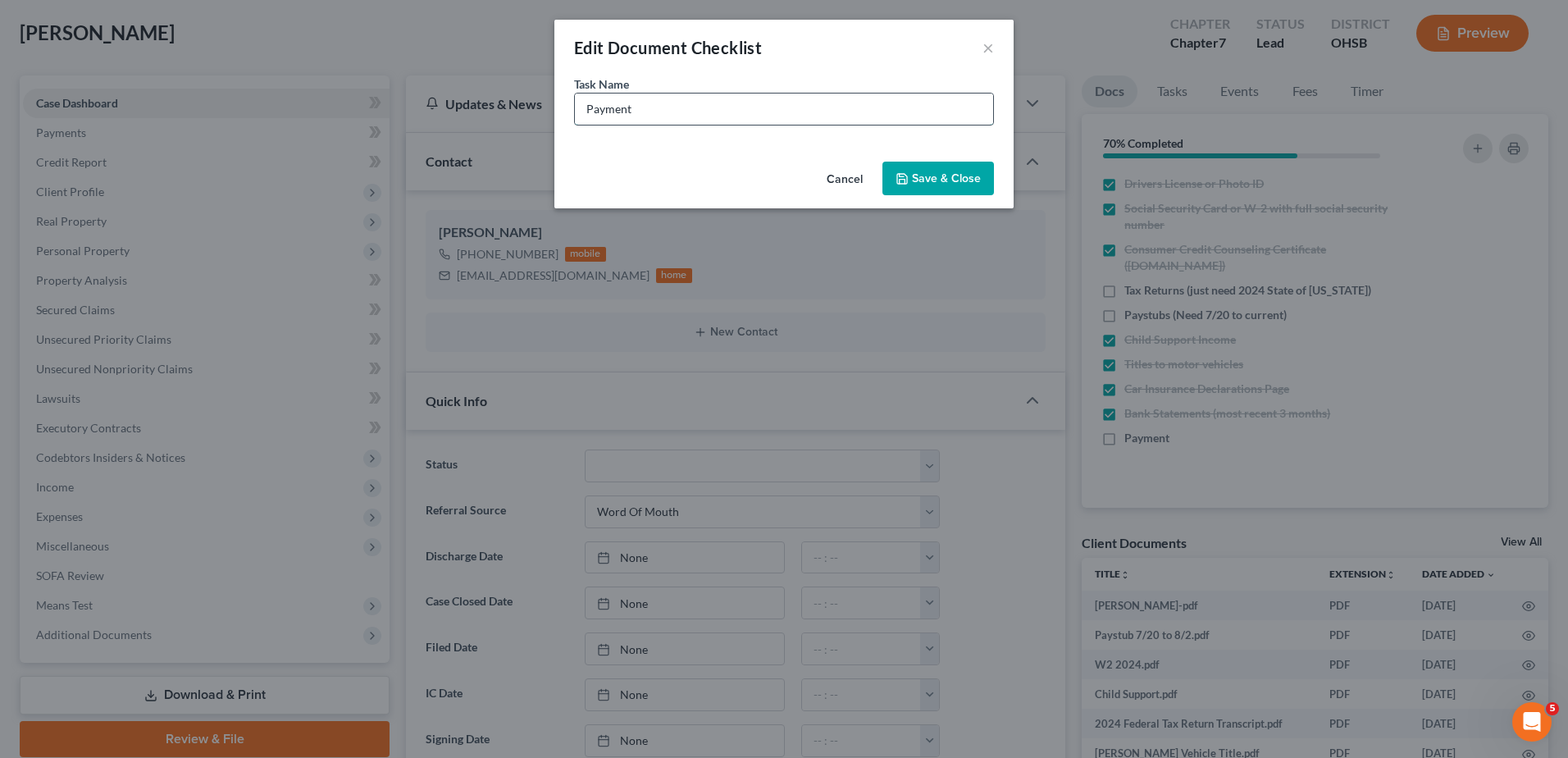
click at [727, 115] on input "Payment" at bounding box center [784, 109] width 418 height 31
type input "Payment (Paid in Full $1,226)"
click at [938, 186] on button "Save & Close" at bounding box center [938, 179] width 112 height 35
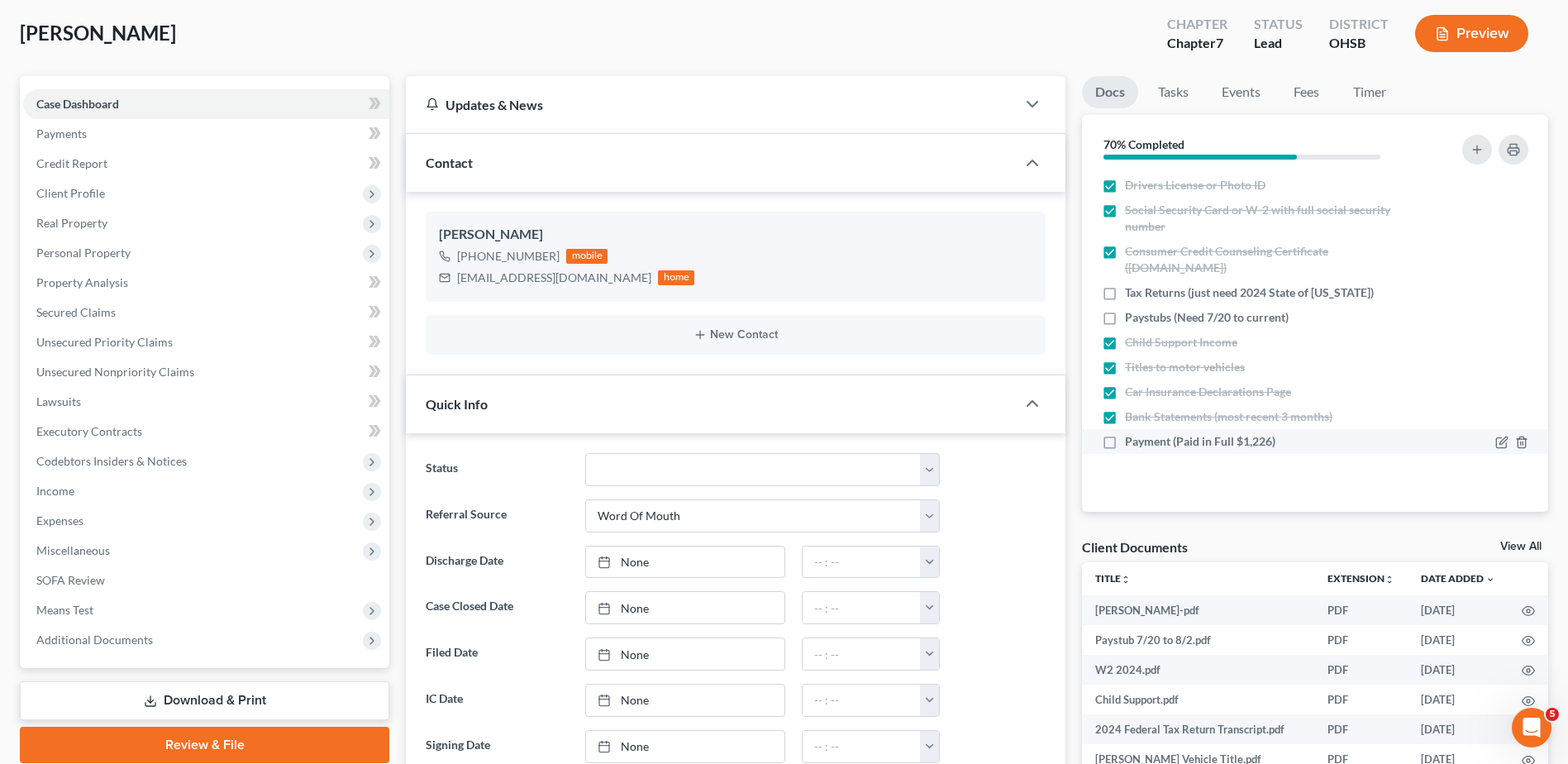
click at [1125, 444] on label "Payment (Paid in Full $1,226)" at bounding box center [1200, 441] width 150 height 16
click at [1132, 444] on input "Payment (Paid in Full $1,226)" at bounding box center [1137, 439] width 11 height 11
checkbox input "true"
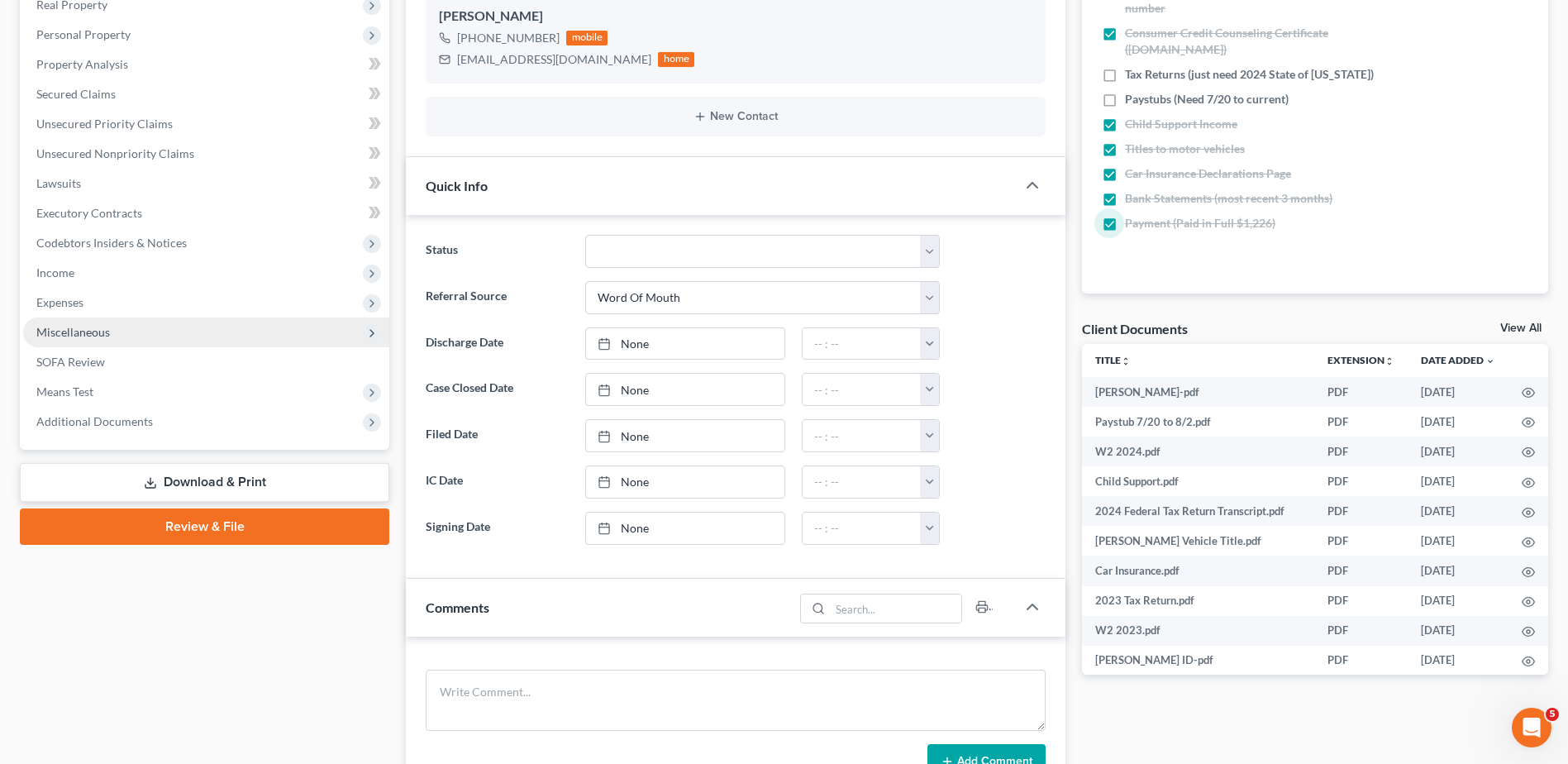
scroll to position [331, 0]
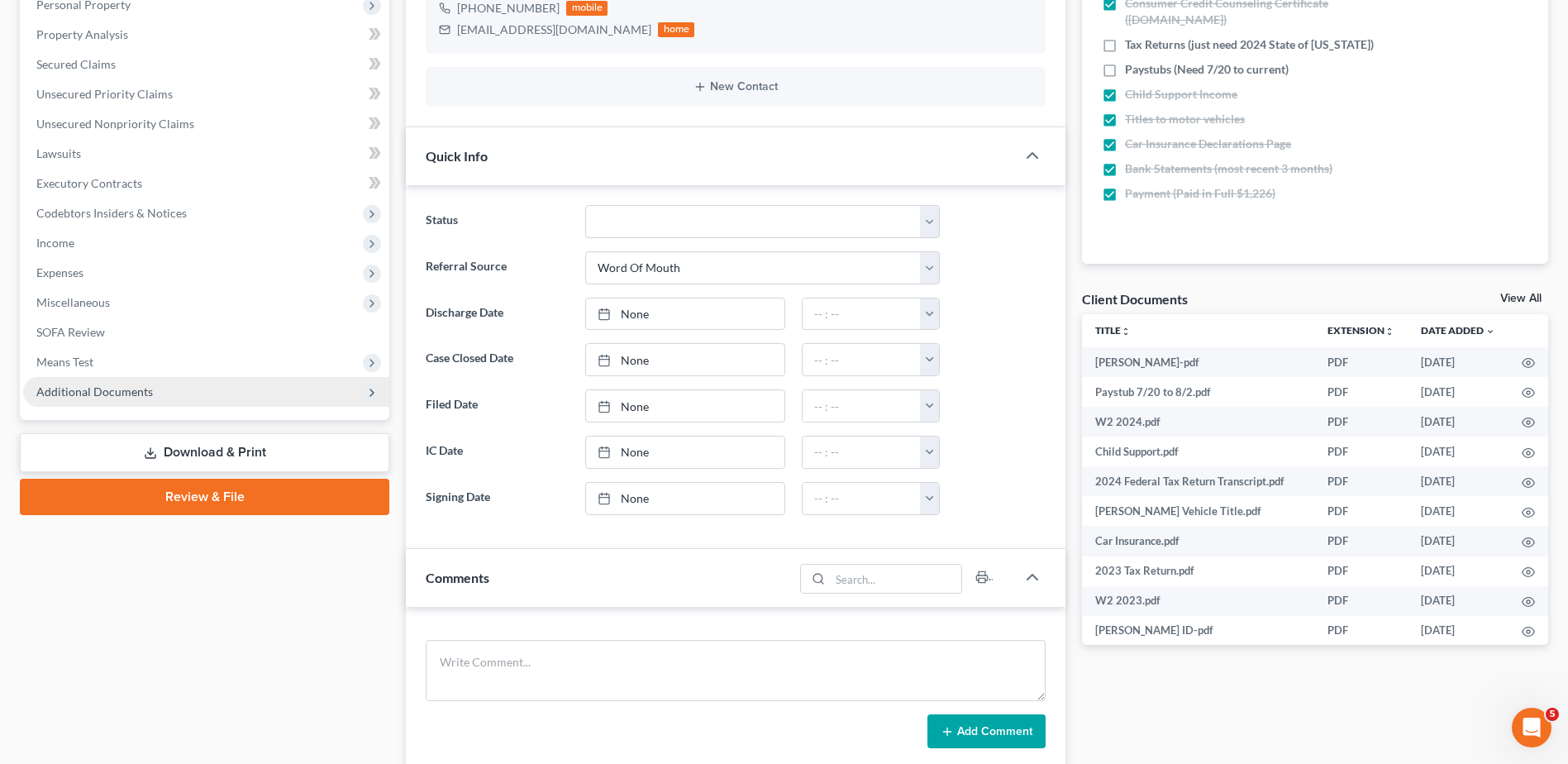
click at [105, 400] on span "Additional Documents" at bounding box center [206, 392] width 367 height 30
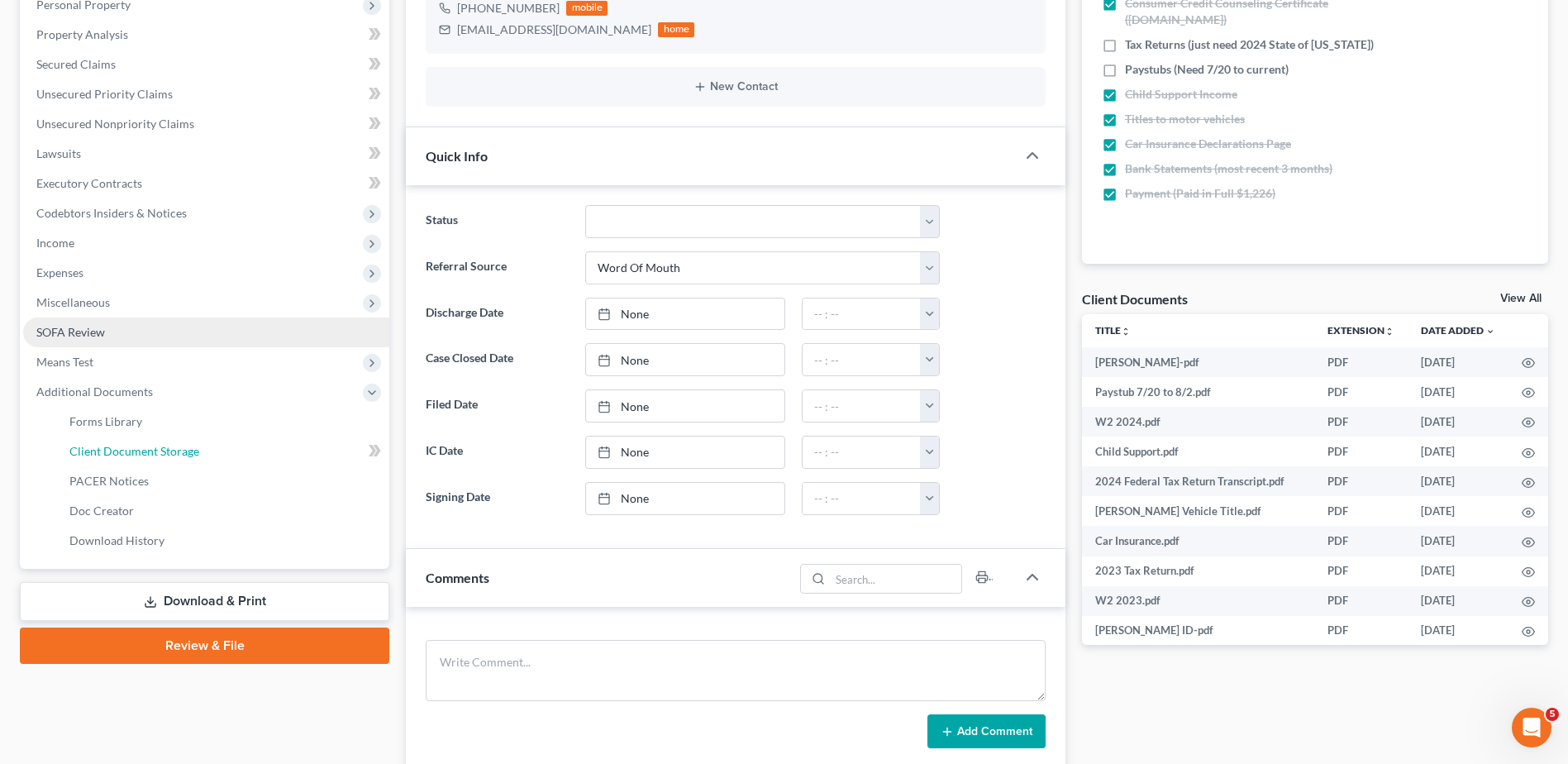
drag, startPoint x: 121, startPoint y: 447, endPoint x: 374, endPoint y: 368, distance: 265.0
click at [122, 449] on span "Client Document Storage" at bounding box center [134, 451] width 130 height 14
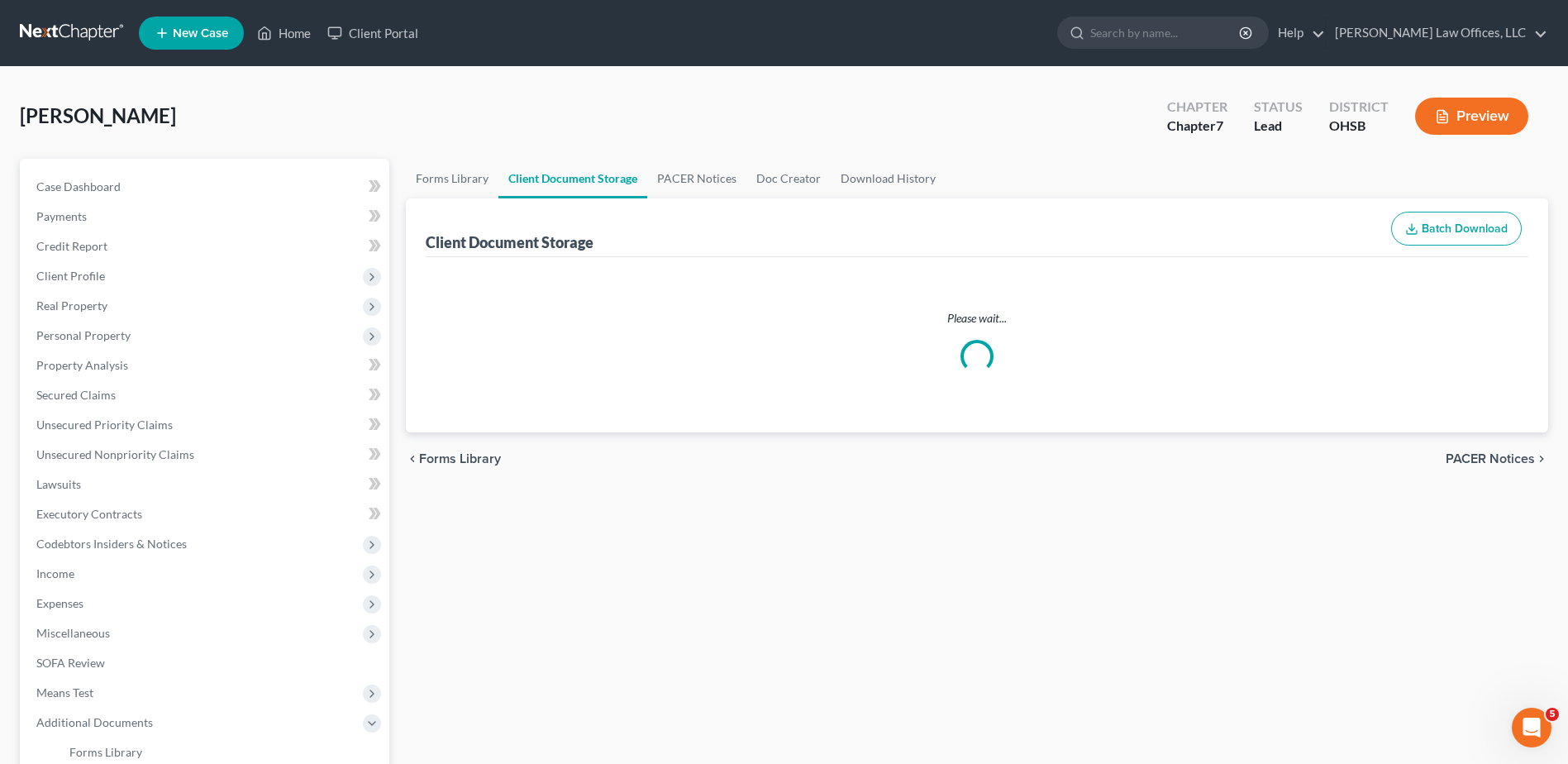
select select "7"
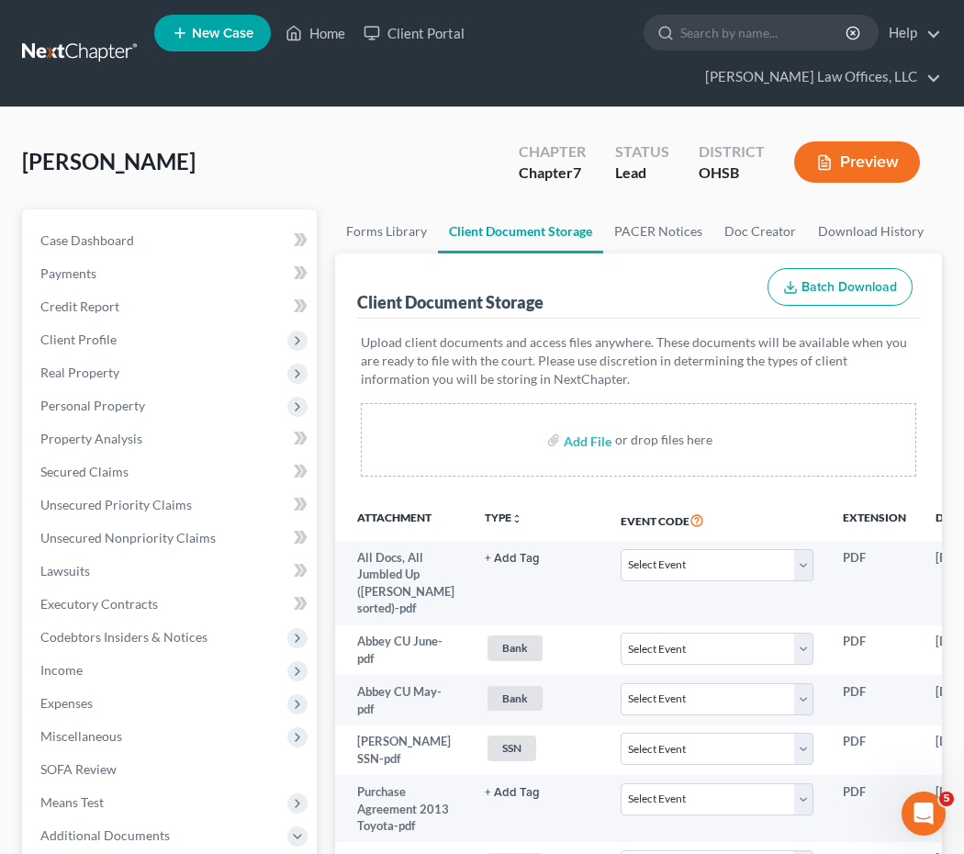
select select "7"
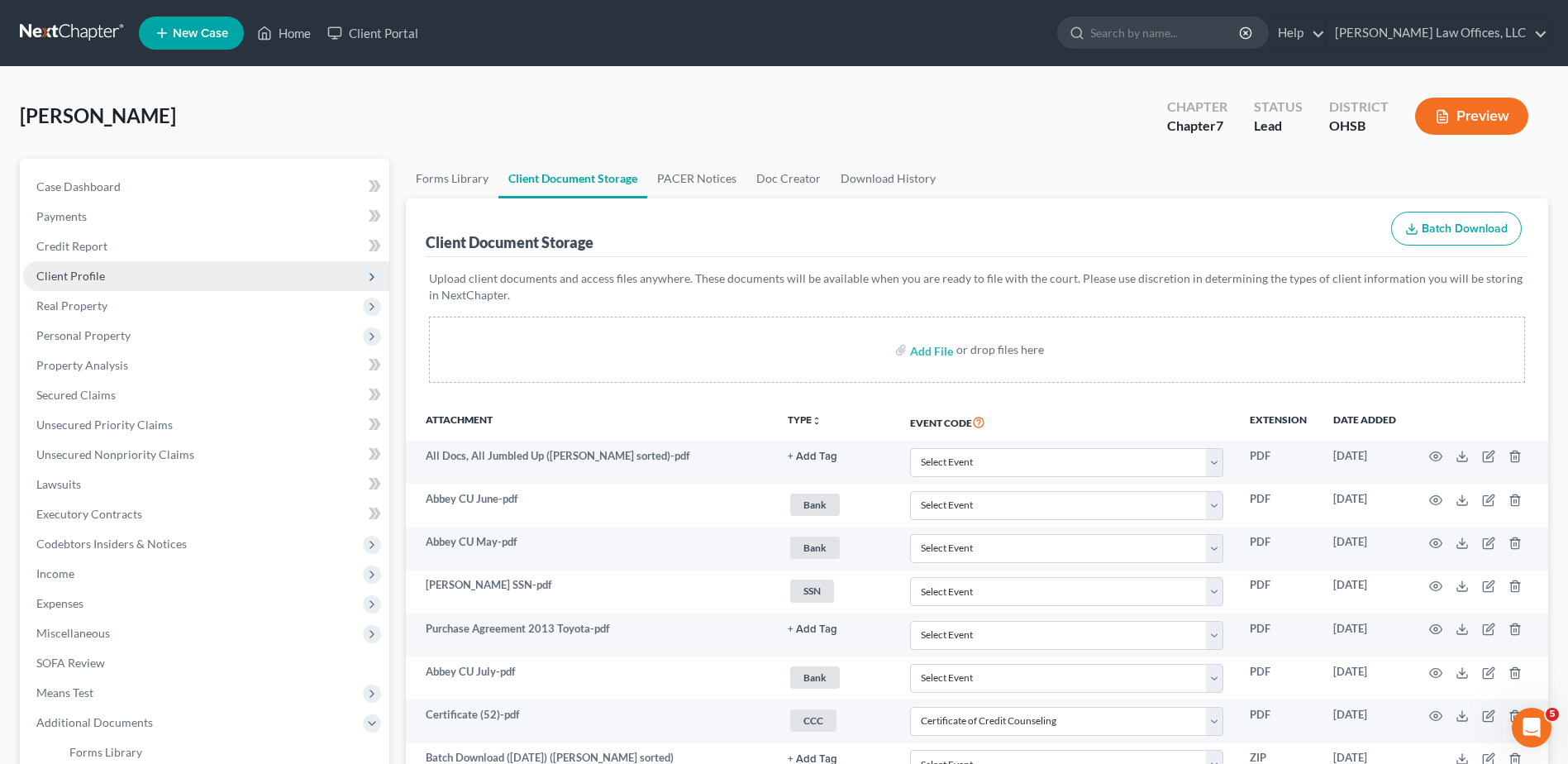
click at [90, 274] on span "Client Profile" at bounding box center [70, 276] width 68 height 14
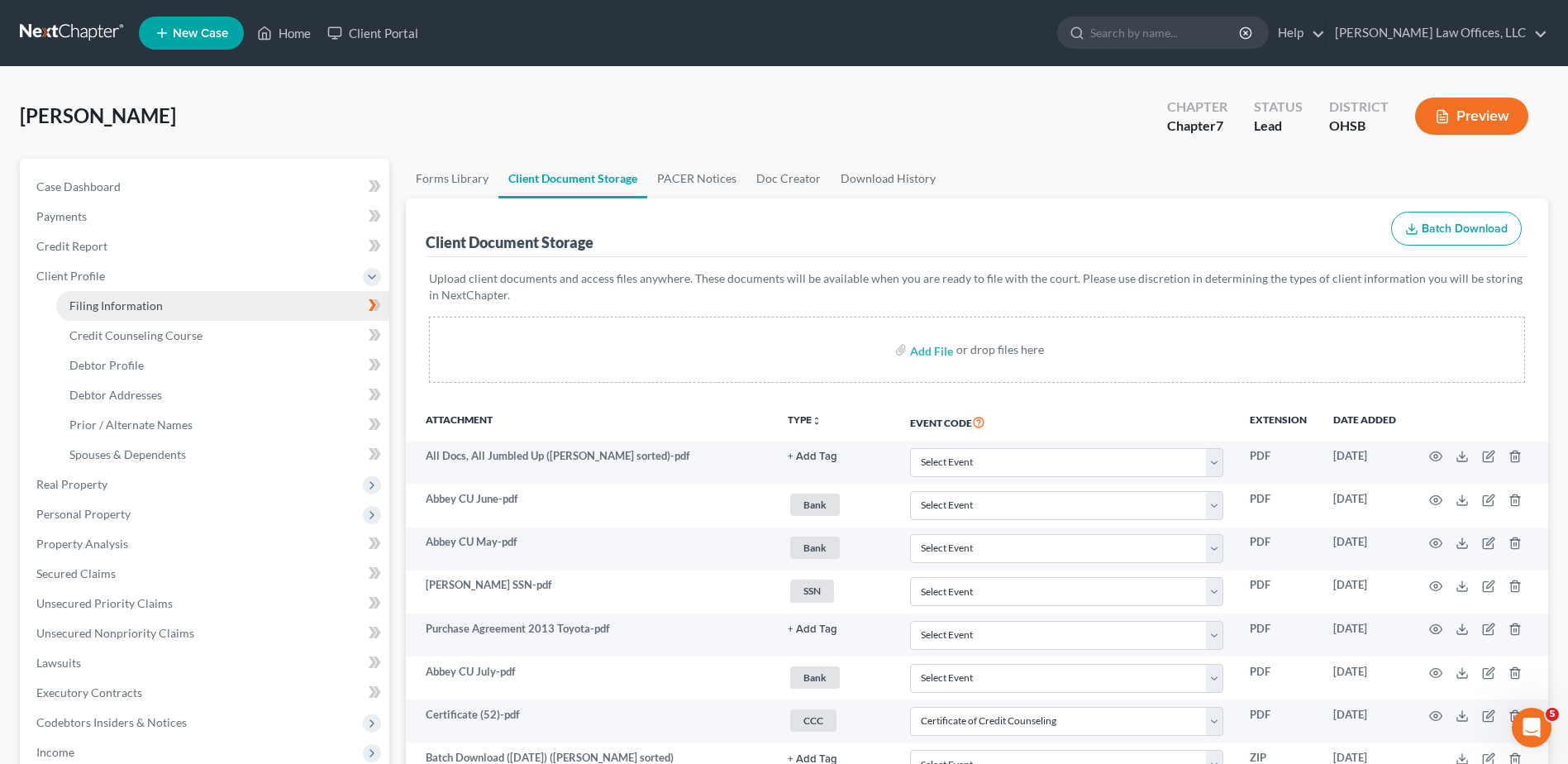
click at [89, 302] on span "Filing Information" at bounding box center [116, 305] width 94 height 14
select select "1"
select select "0"
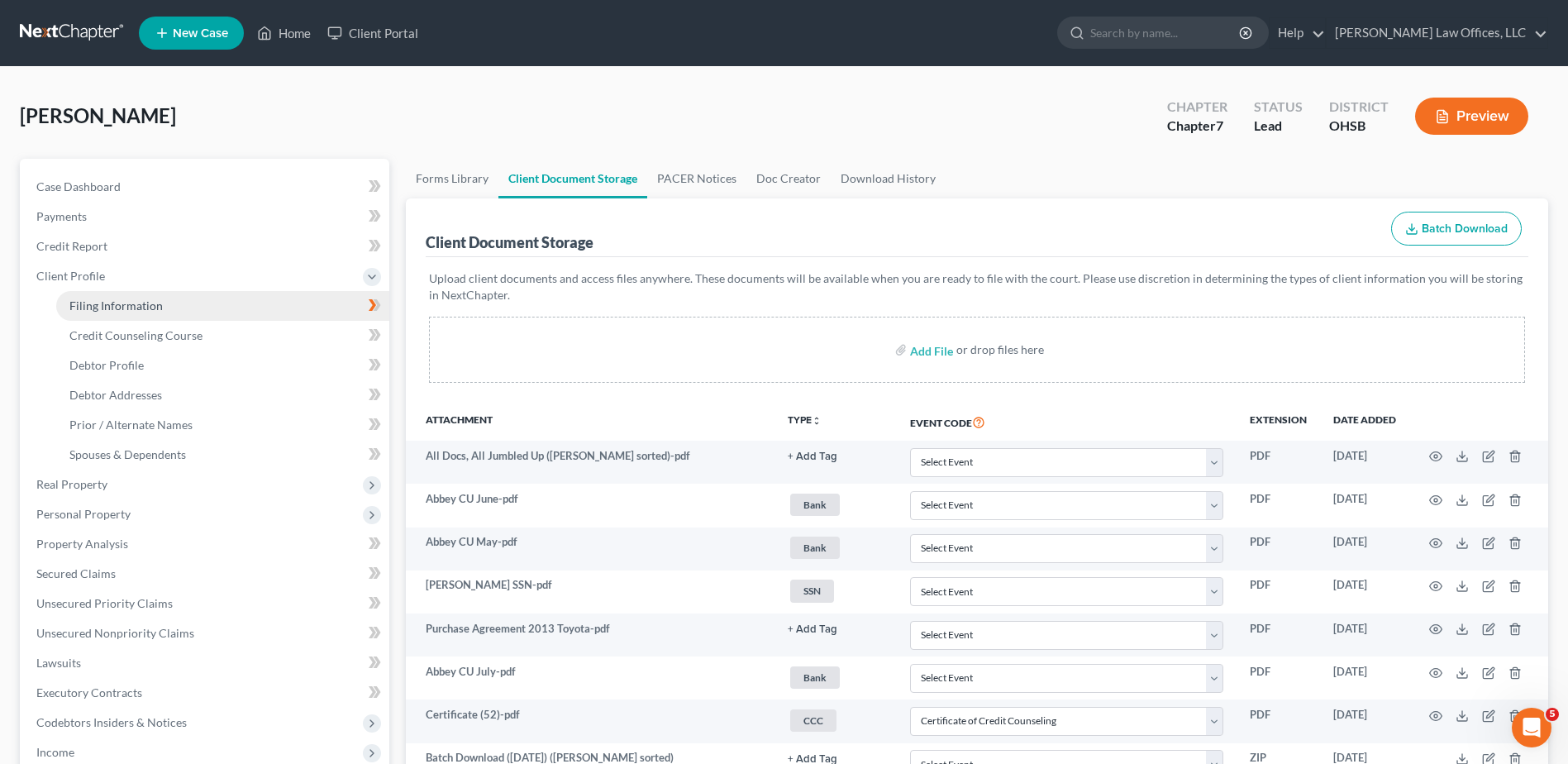
select select "36"
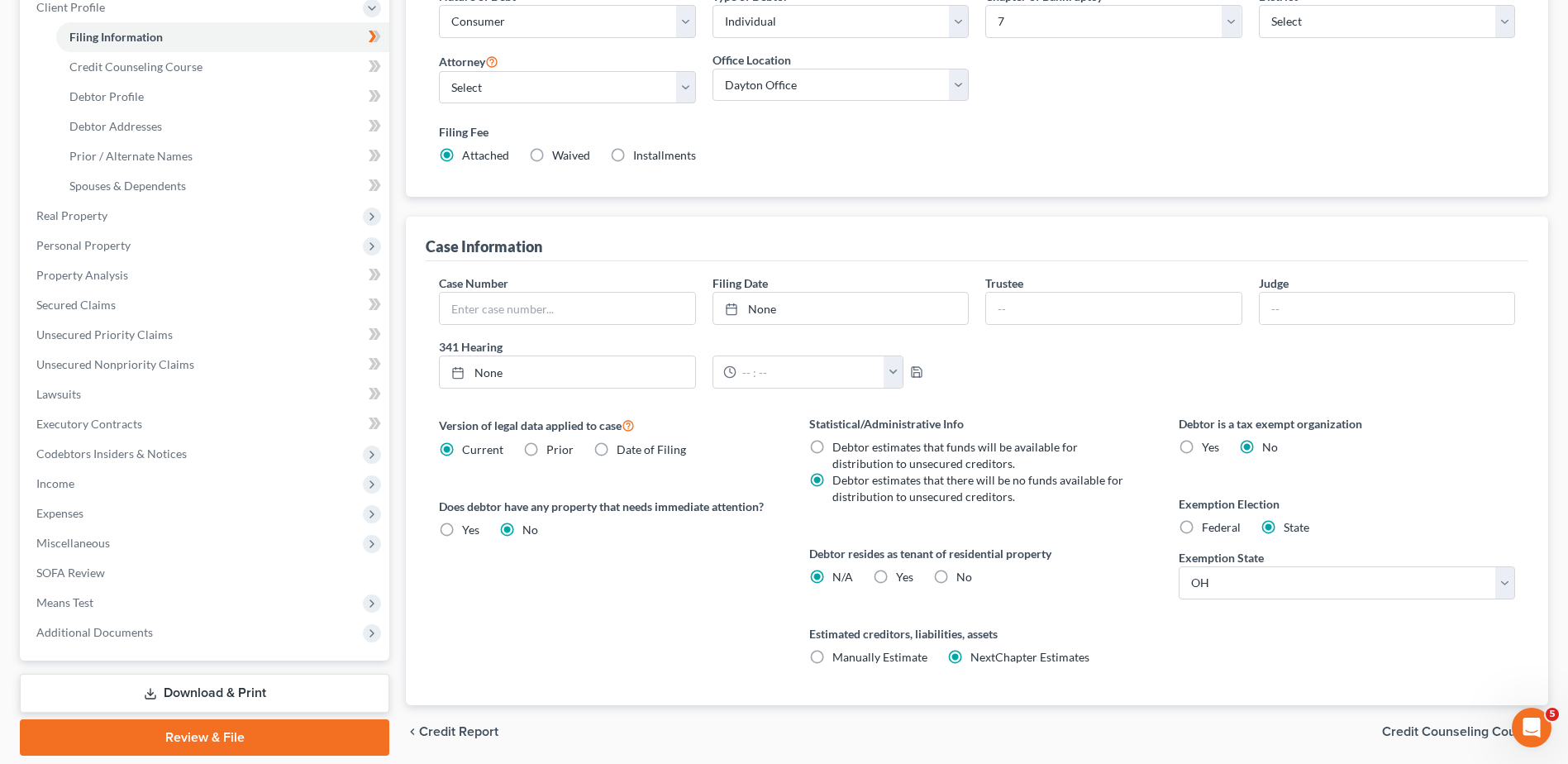
scroll to position [326, 0]
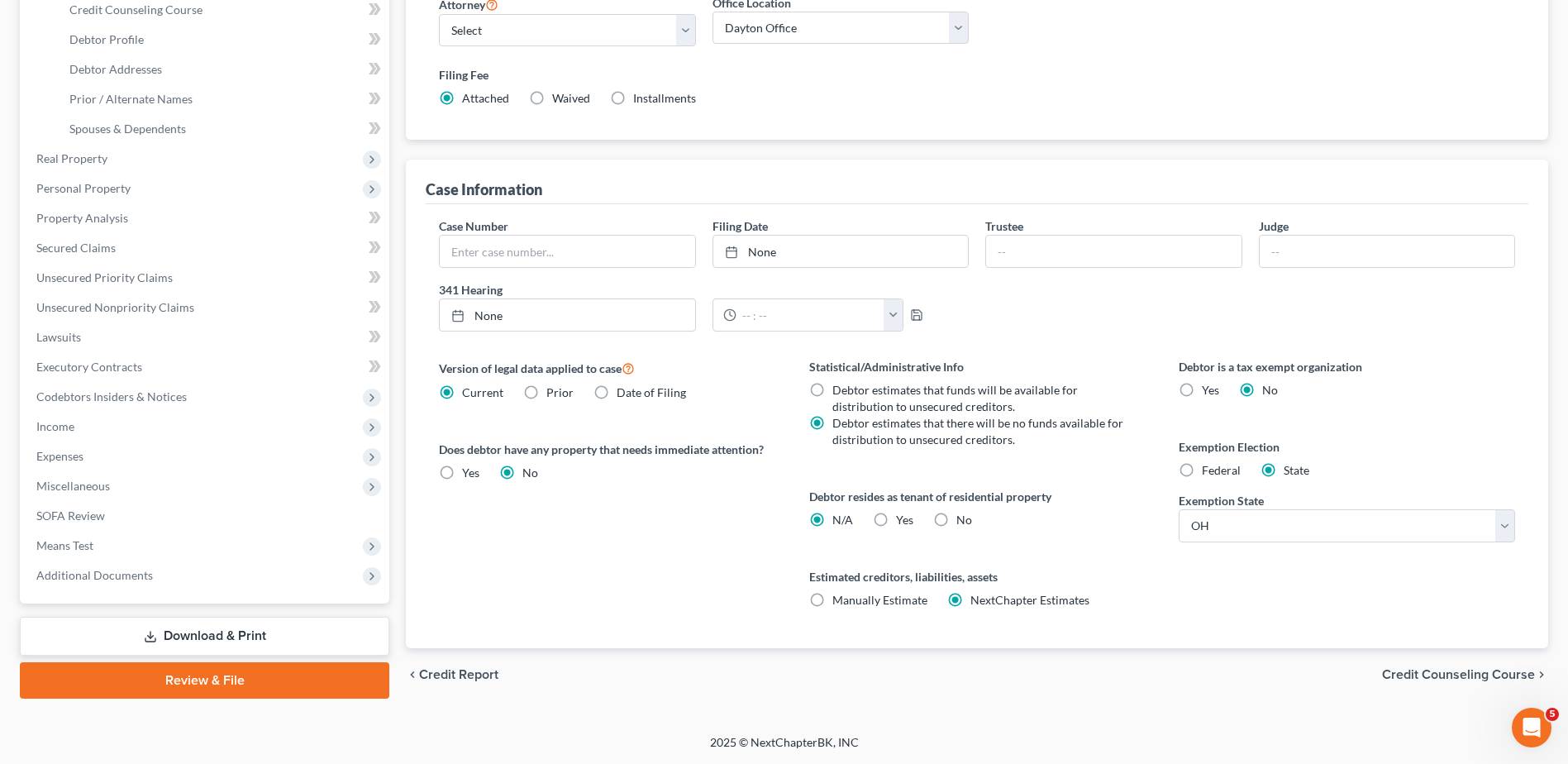
click at [896, 519] on label "Yes Yes" at bounding box center [904, 520] width 17 height 16
click at [902, 519] on input "Yes Yes" at bounding box center [908, 517] width 11 height 11
radio input "true"
radio input "false"
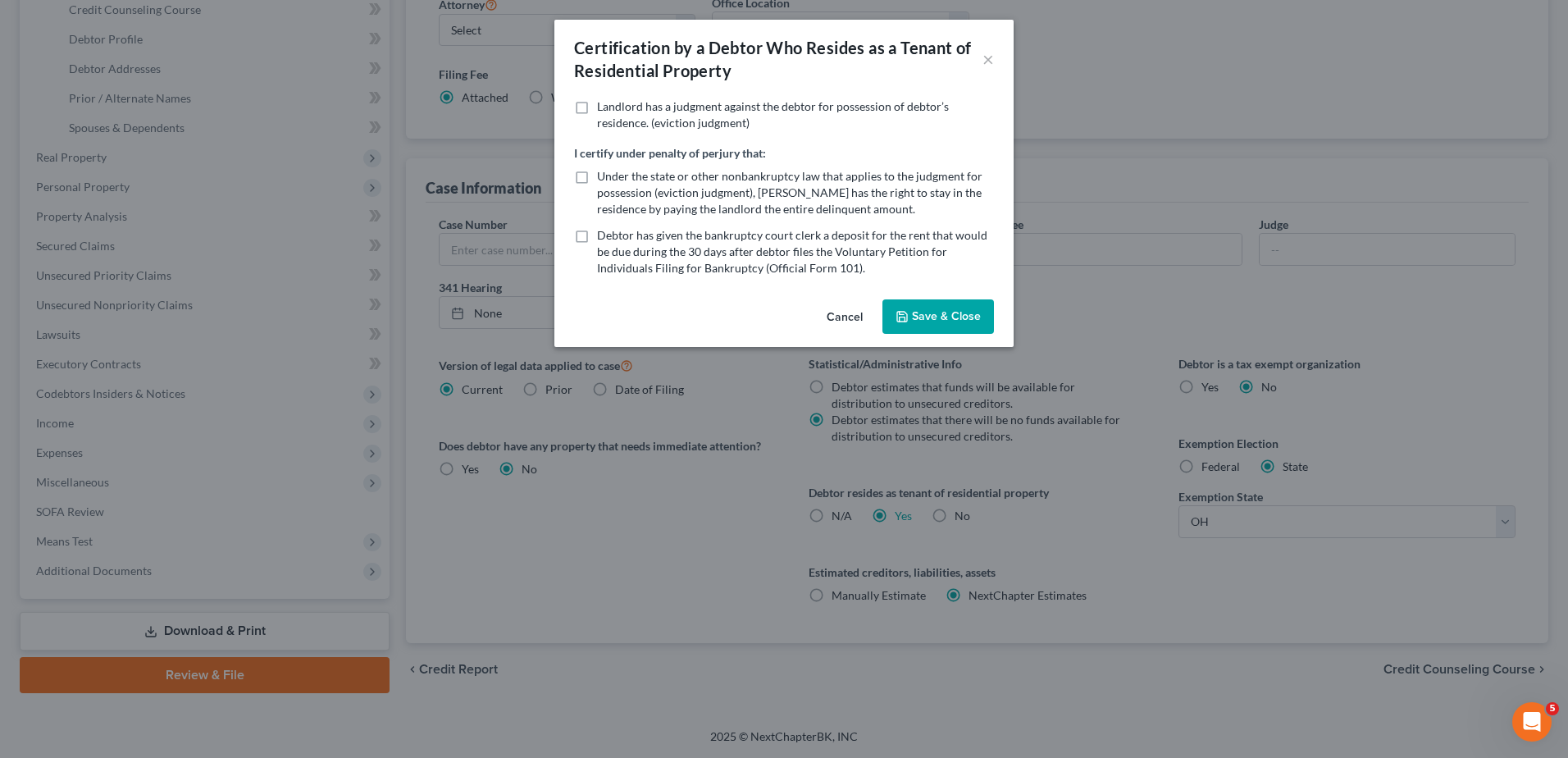
click at [947, 319] on button "Save & Close" at bounding box center [938, 316] width 112 height 35
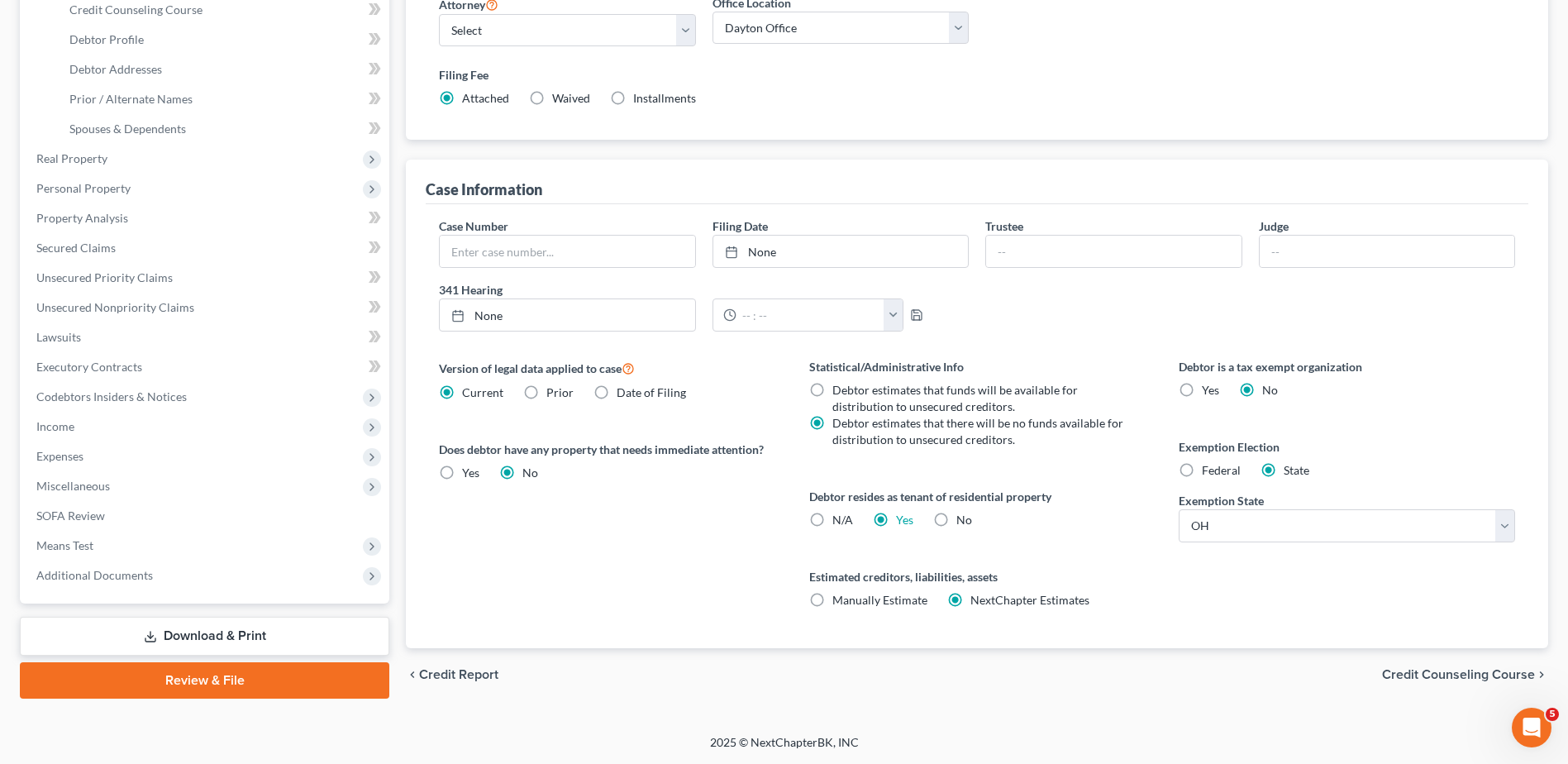
click at [1394, 672] on span "Credit Counseling Course" at bounding box center [1459, 675] width 153 height 14
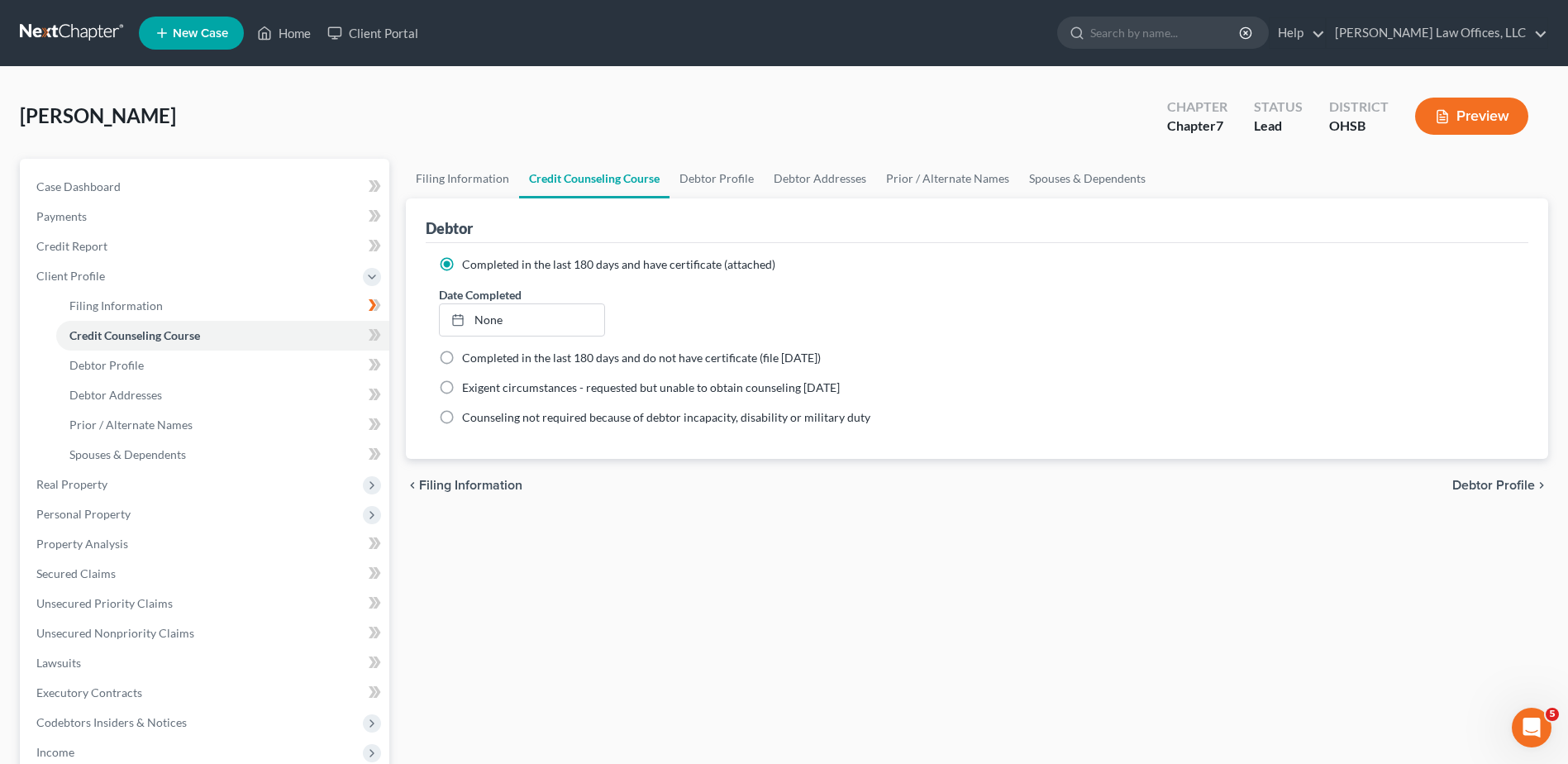
click at [1474, 479] on span "Debtor Profile" at bounding box center [1494, 485] width 83 height 14
select select "0"
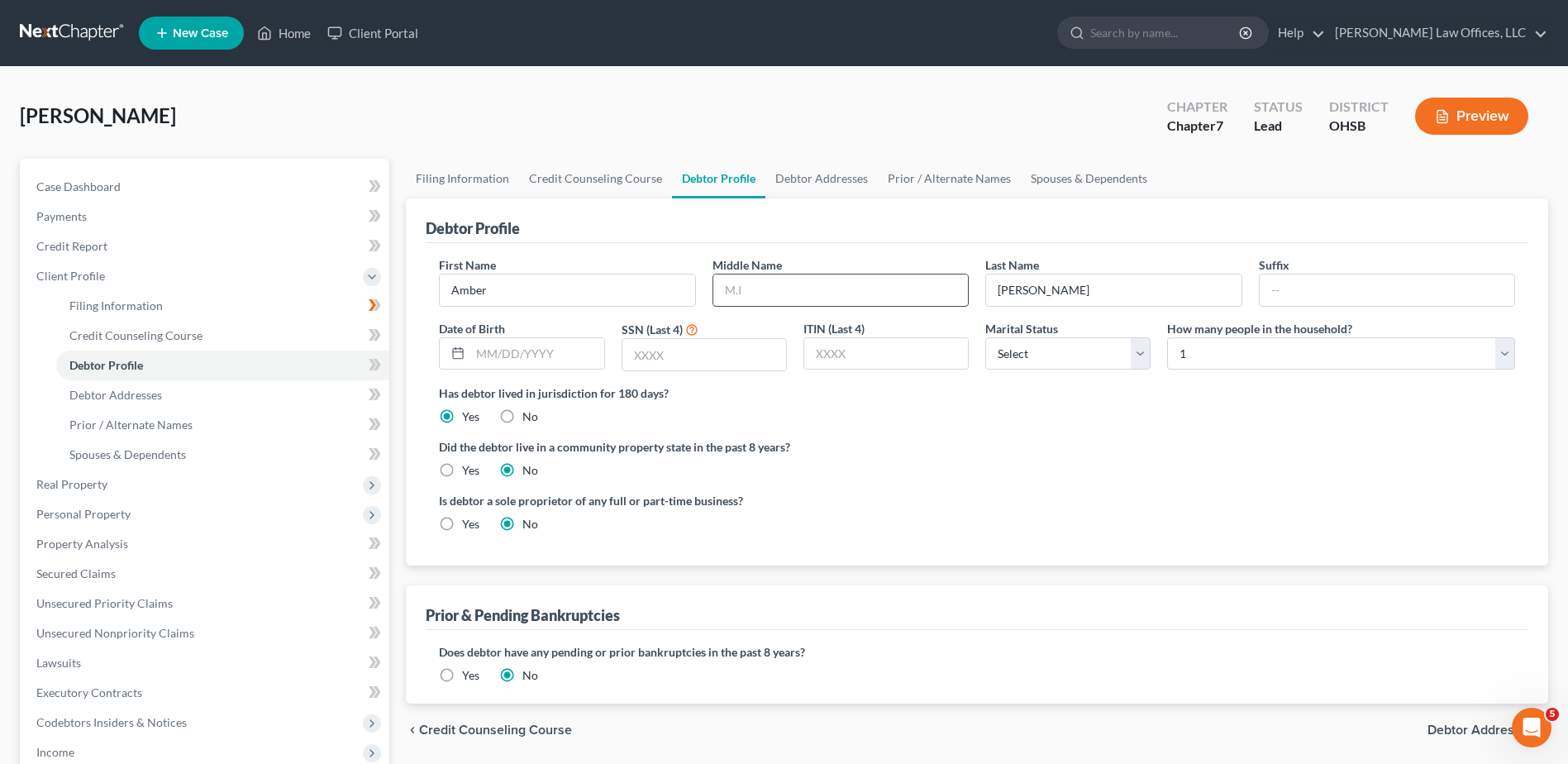
click at [739, 288] on input "text" at bounding box center [840, 290] width 255 height 32
type input "N."
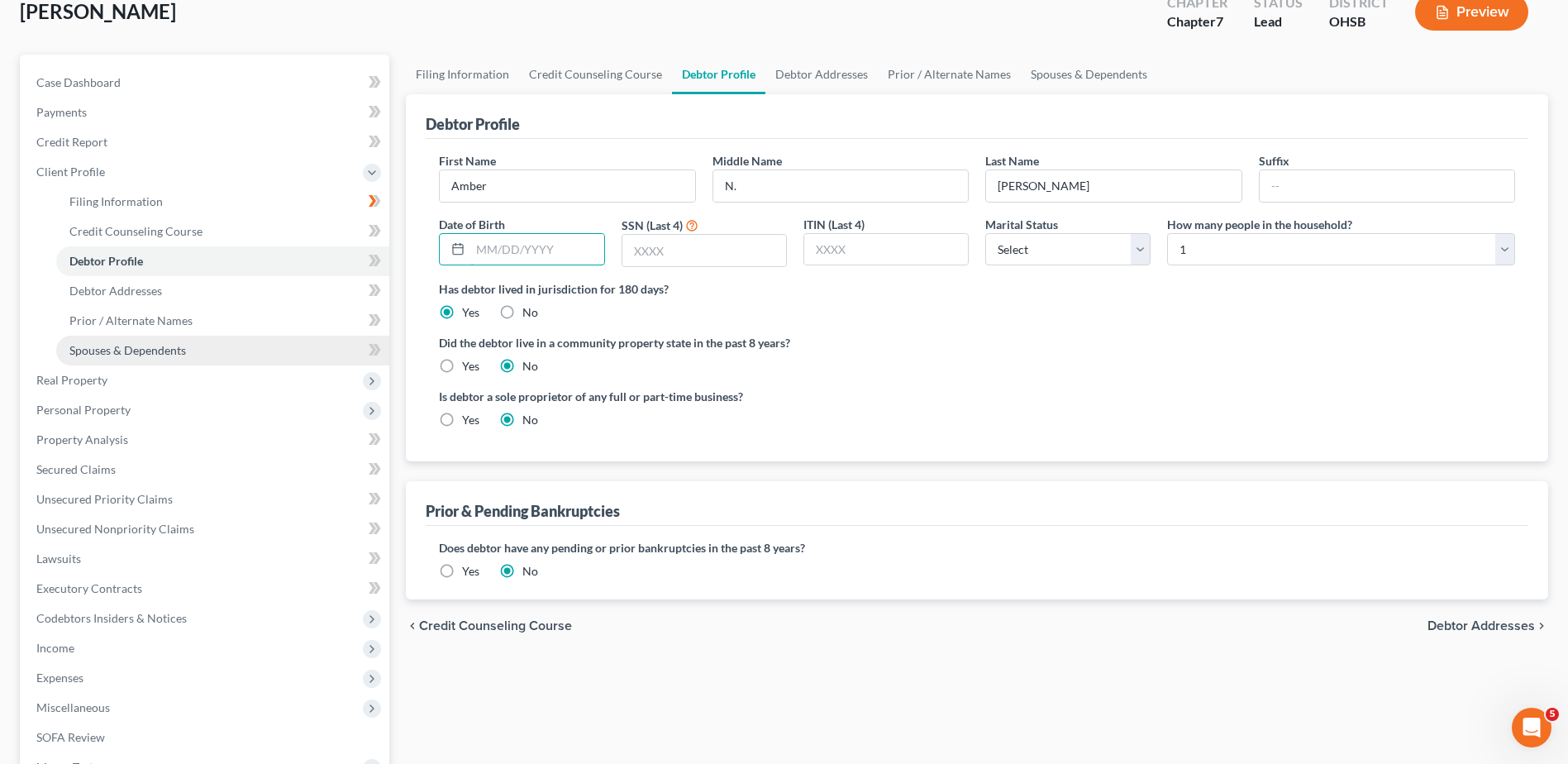
scroll to position [248, 0]
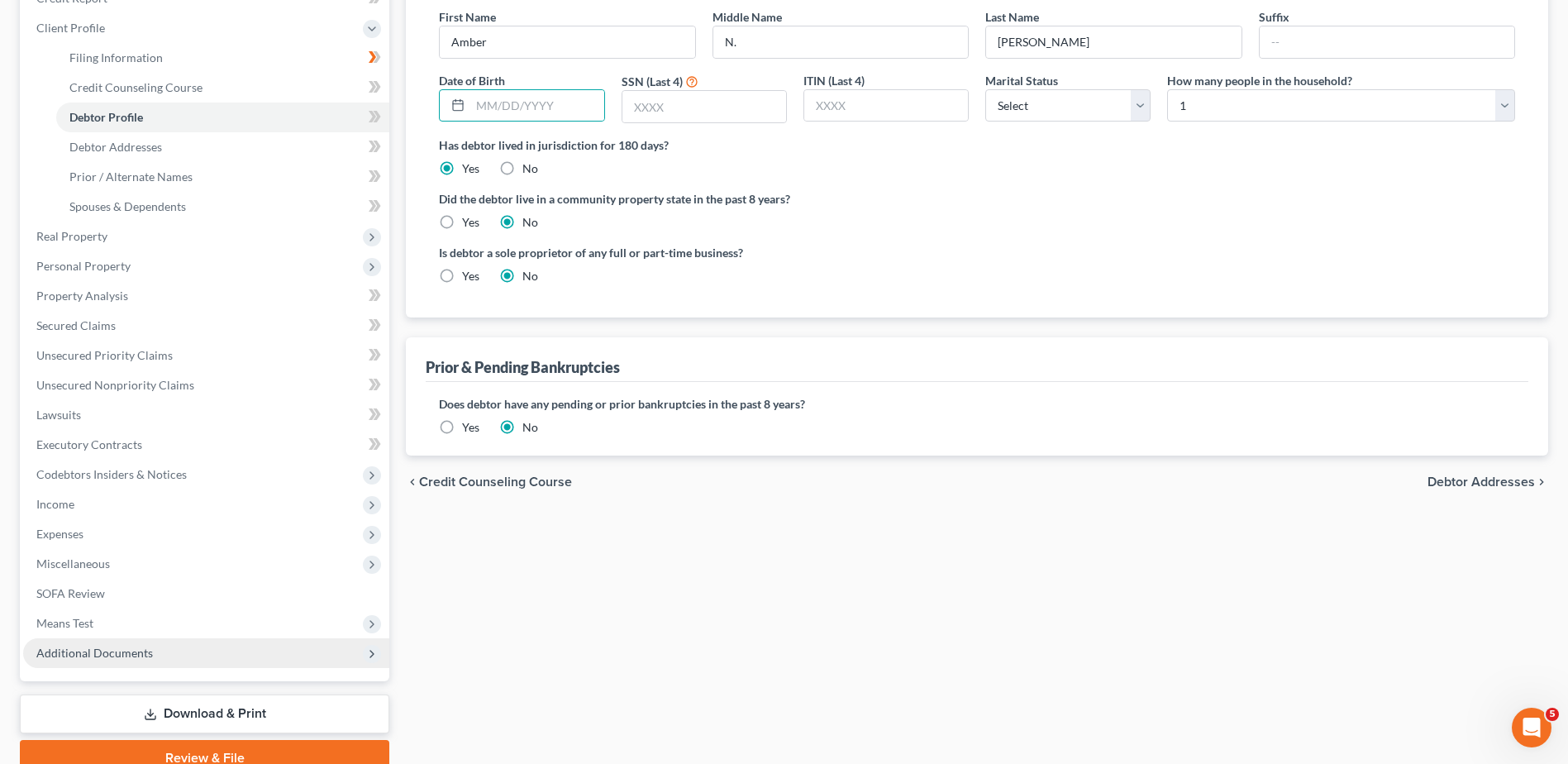
click at [119, 652] on span "Additional Documents" at bounding box center [94, 653] width 116 height 14
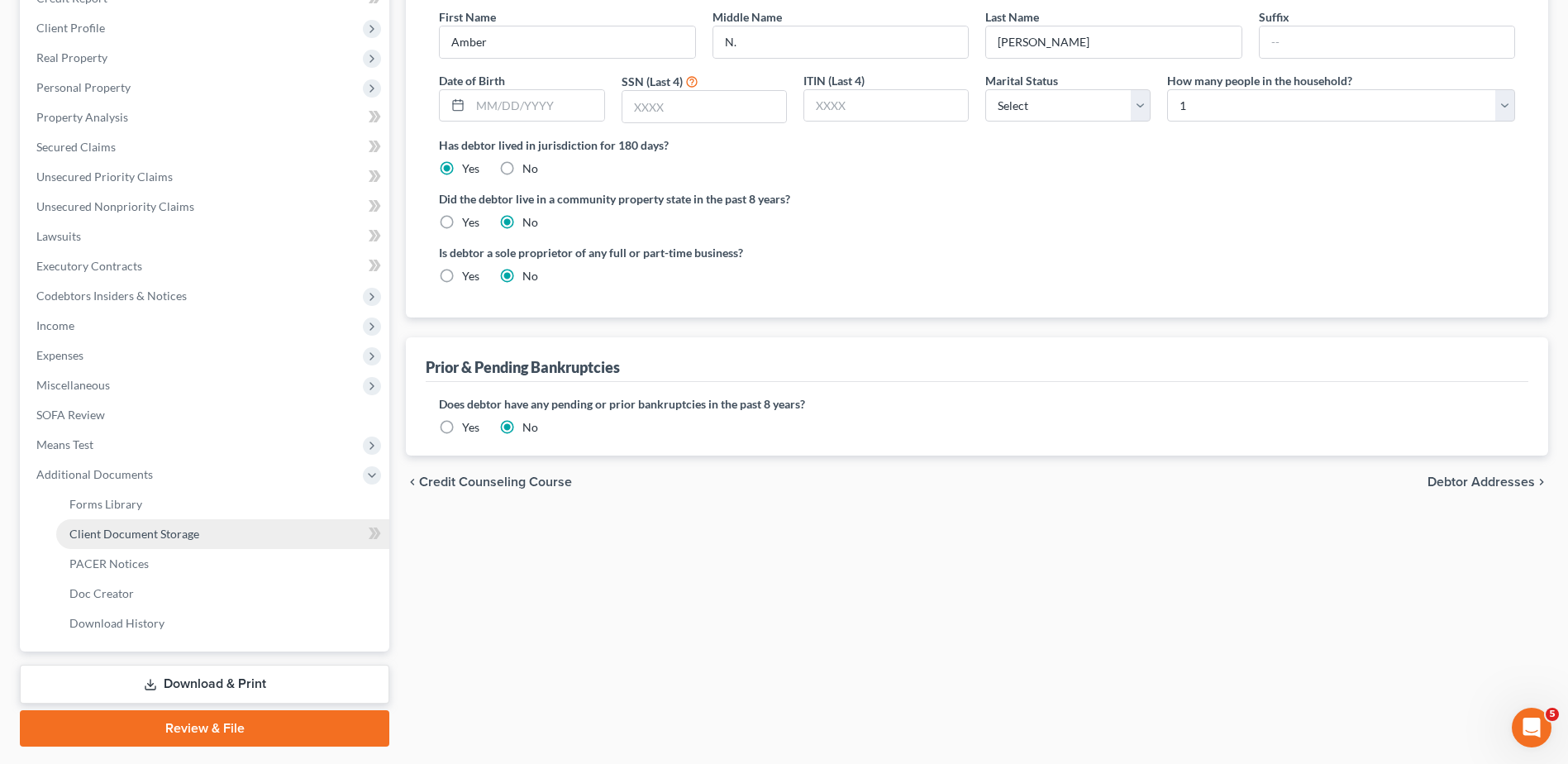
click at [178, 534] on span "Client Document Storage" at bounding box center [134, 534] width 130 height 14
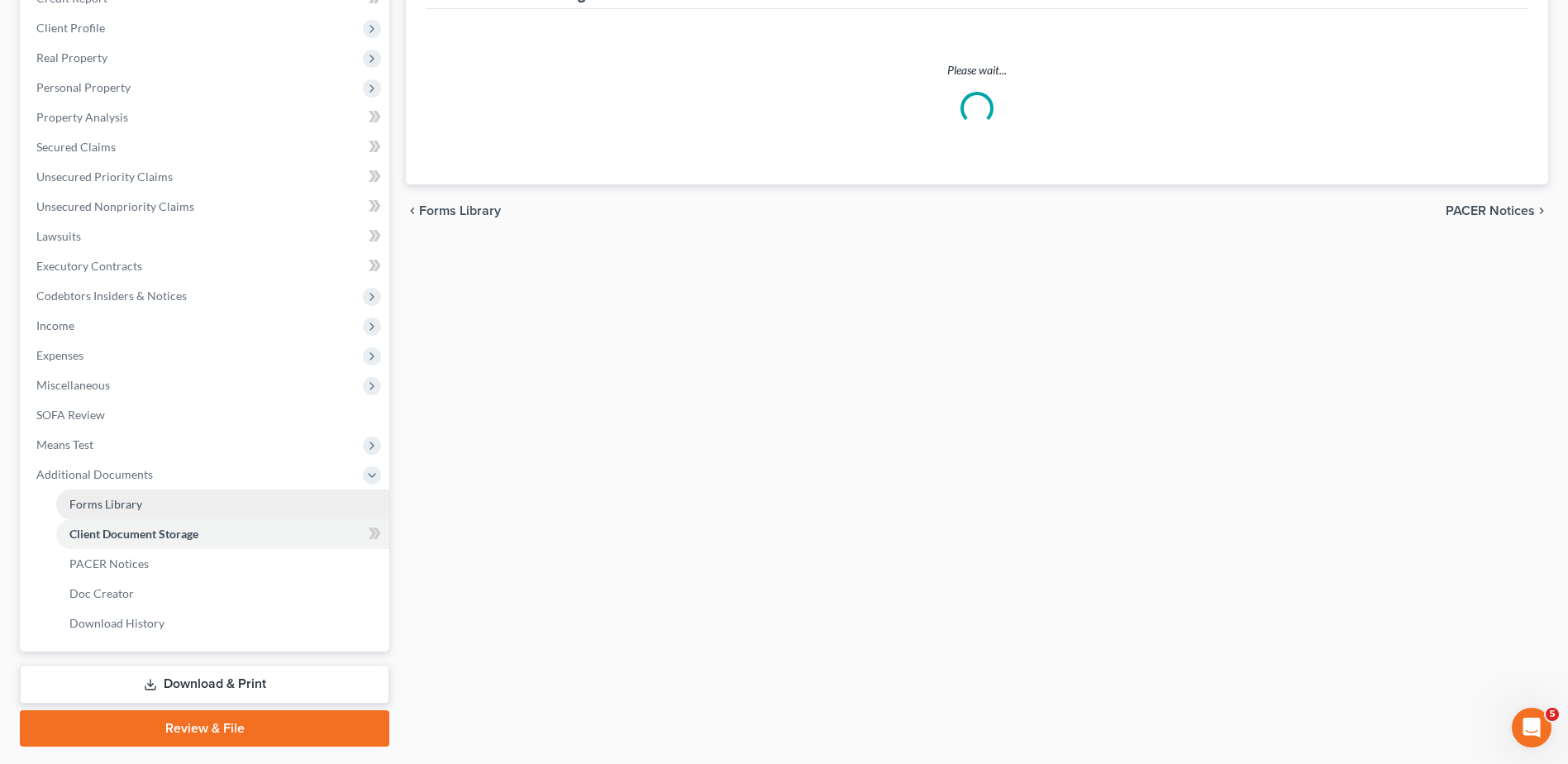
scroll to position [164, 0]
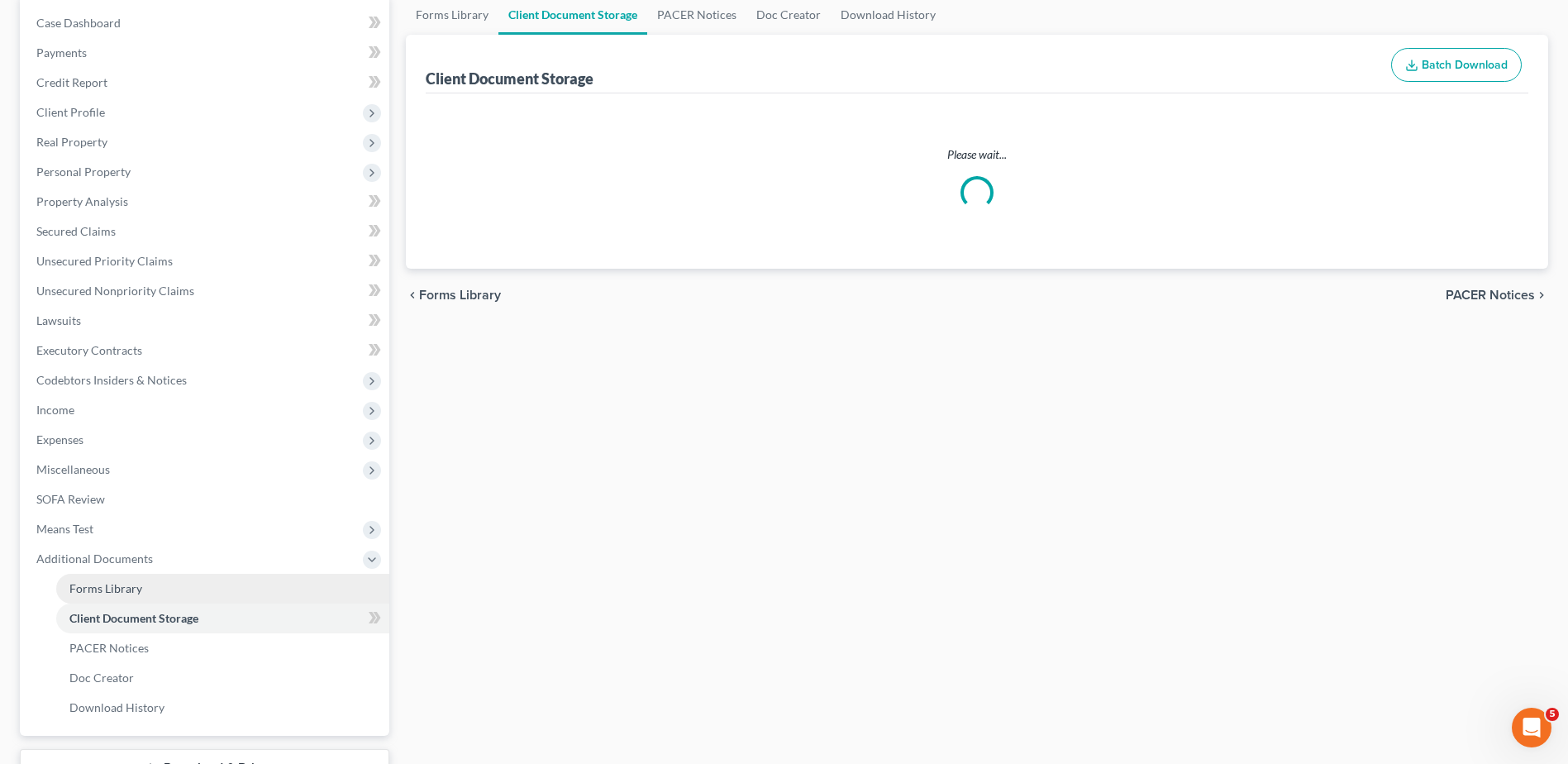
select select "7"
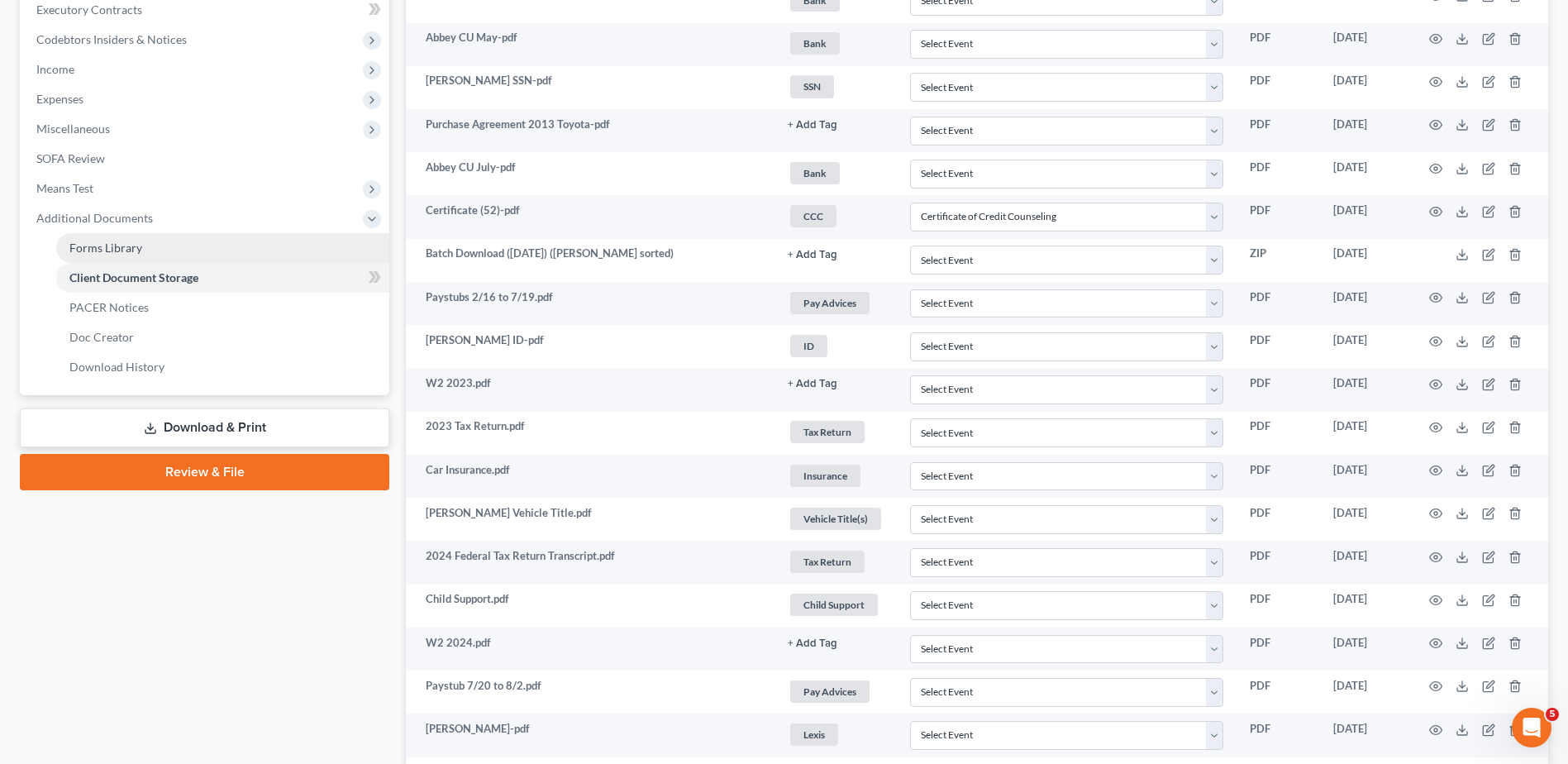
scroll to position [422, 0]
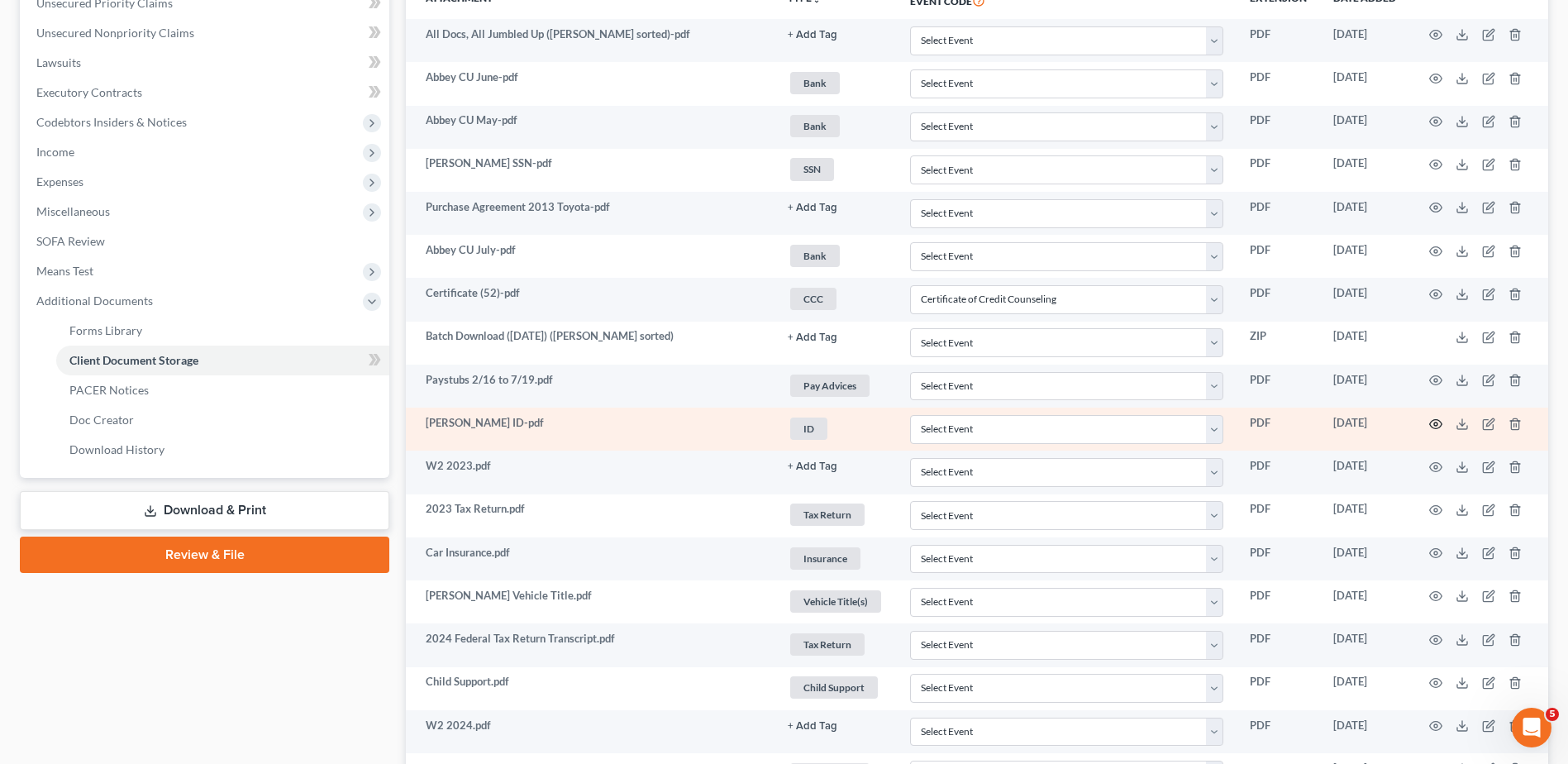
click at [1435, 424] on circle "button" at bounding box center [1437, 424] width 4 height 4
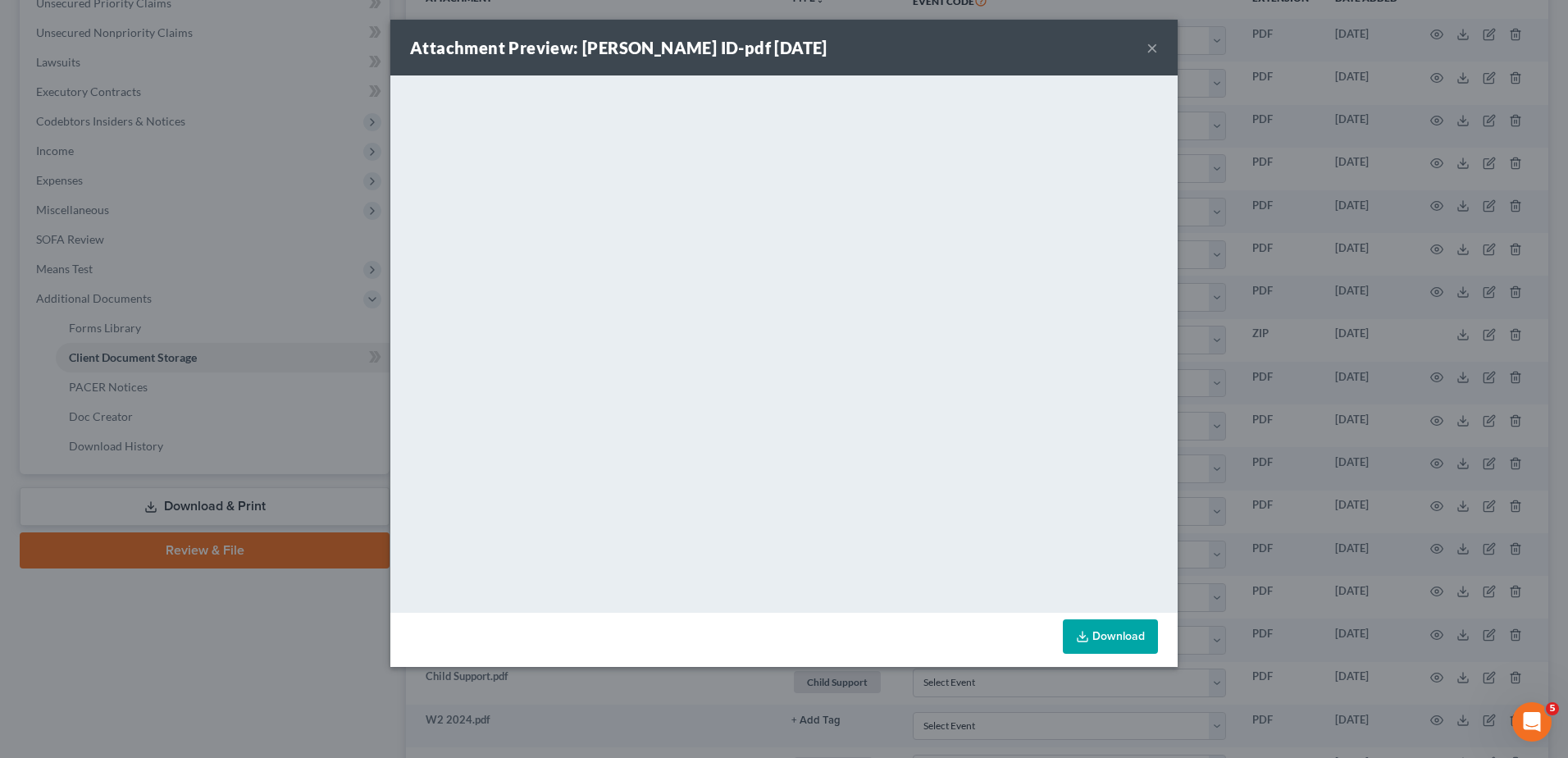
click at [1153, 50] on button "×" at bounding box center [1152, 47] width 12 height 20
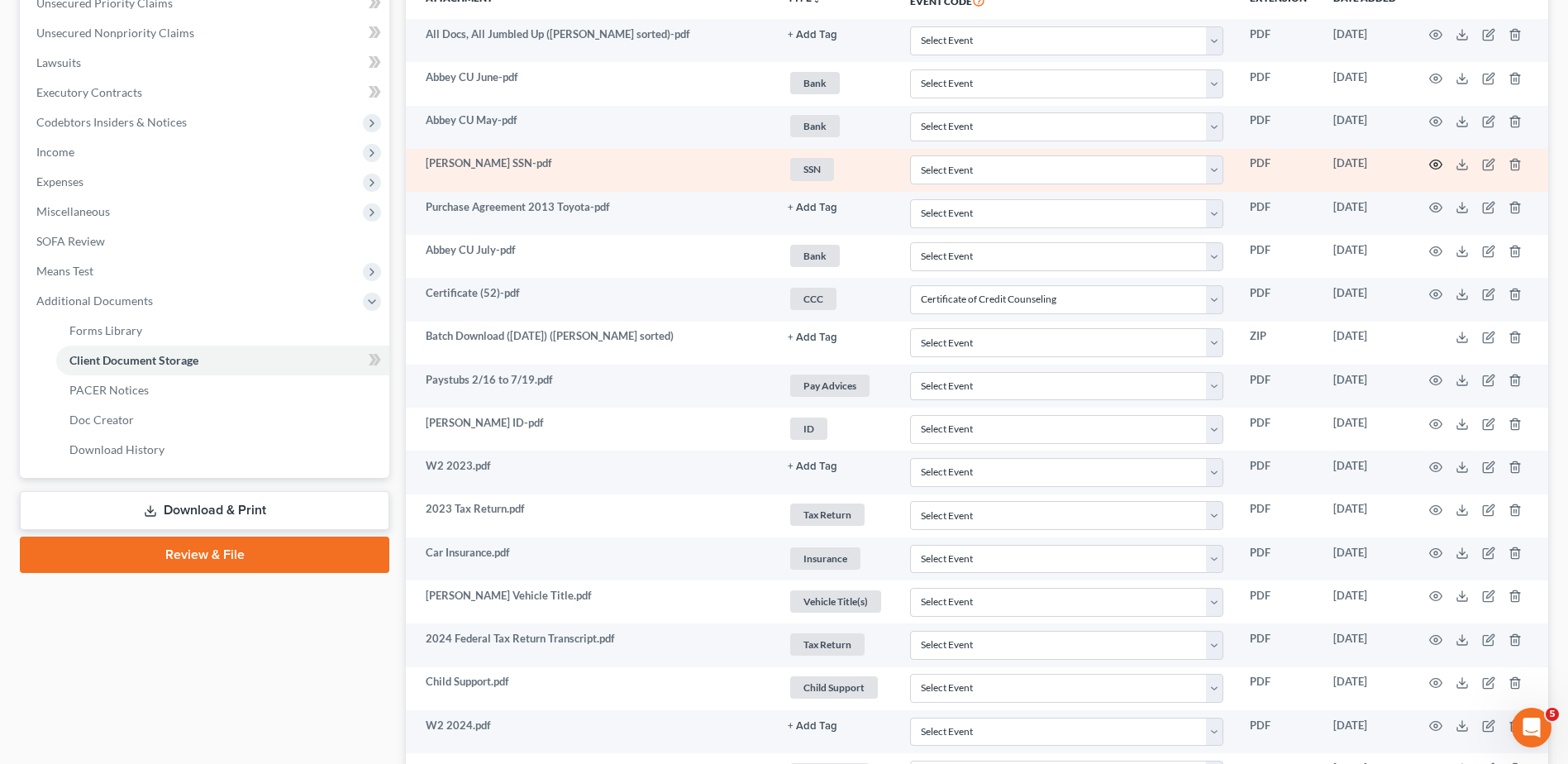
click at [1435, 163] on icon "button" at bounding box center [1436, 164] width 14 height 14
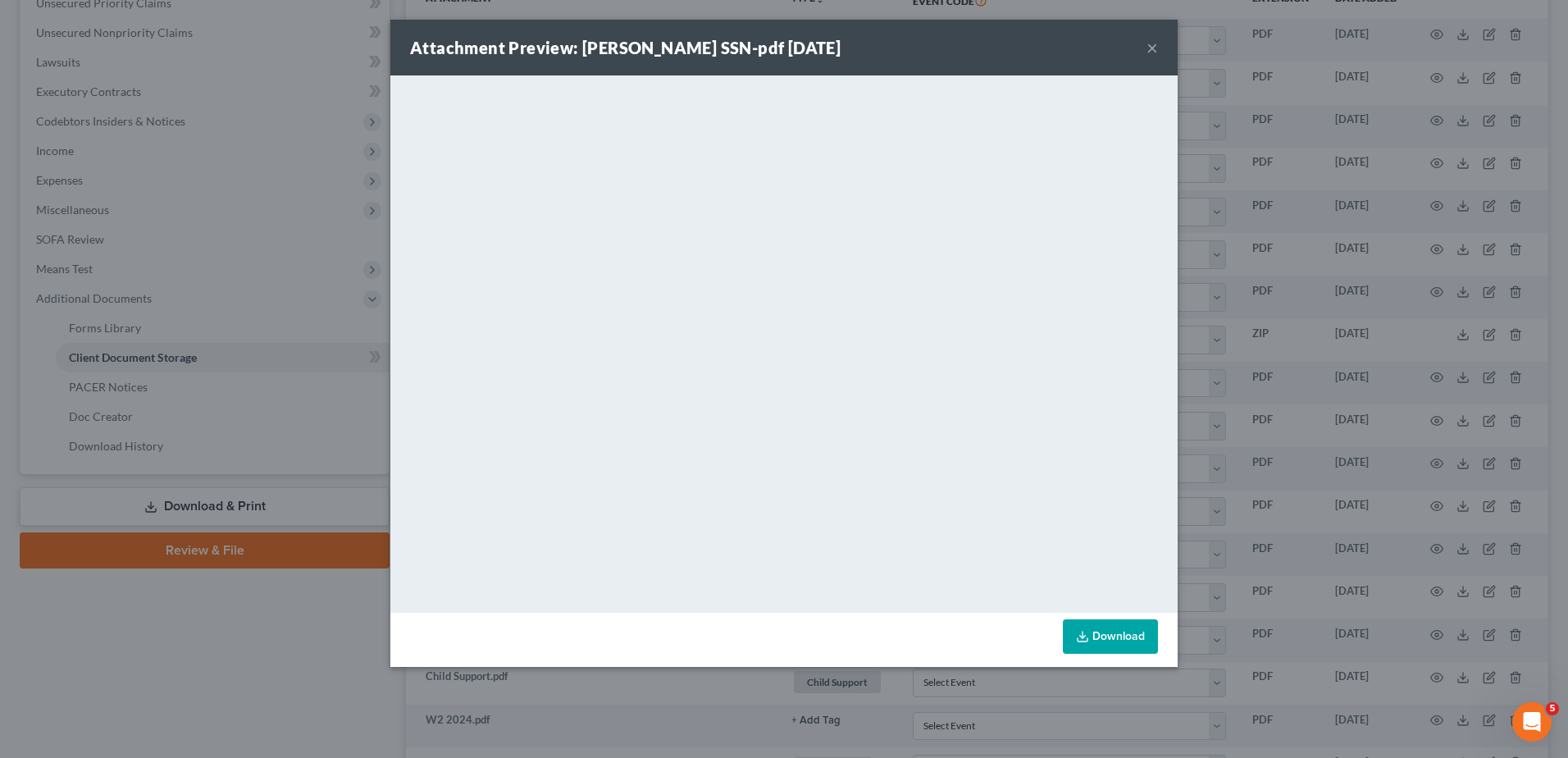
click at [1152, 49] on button "×" at bounding box center [1152, 47] width 12 height 20
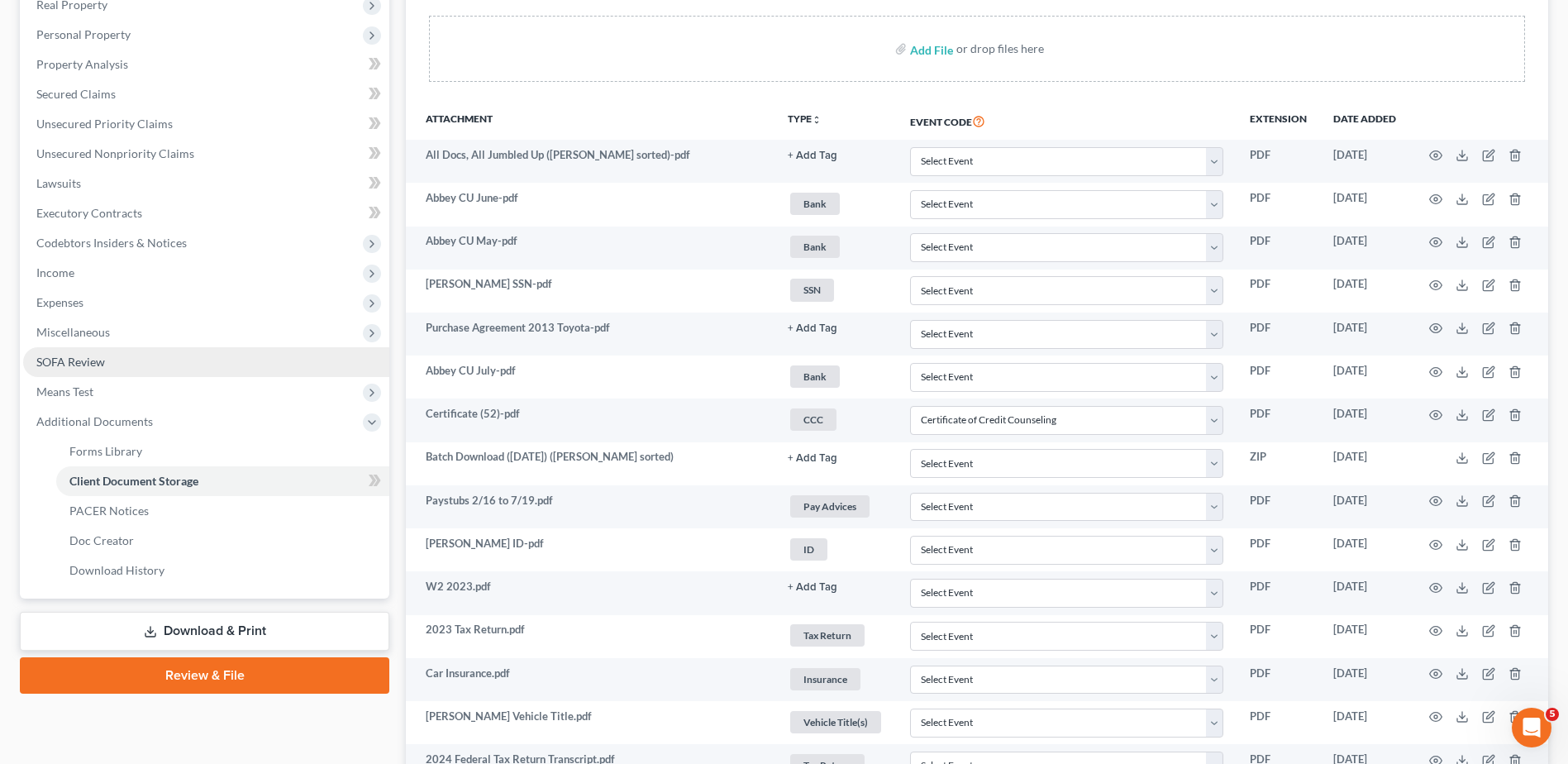
scroll to position [91, 0]
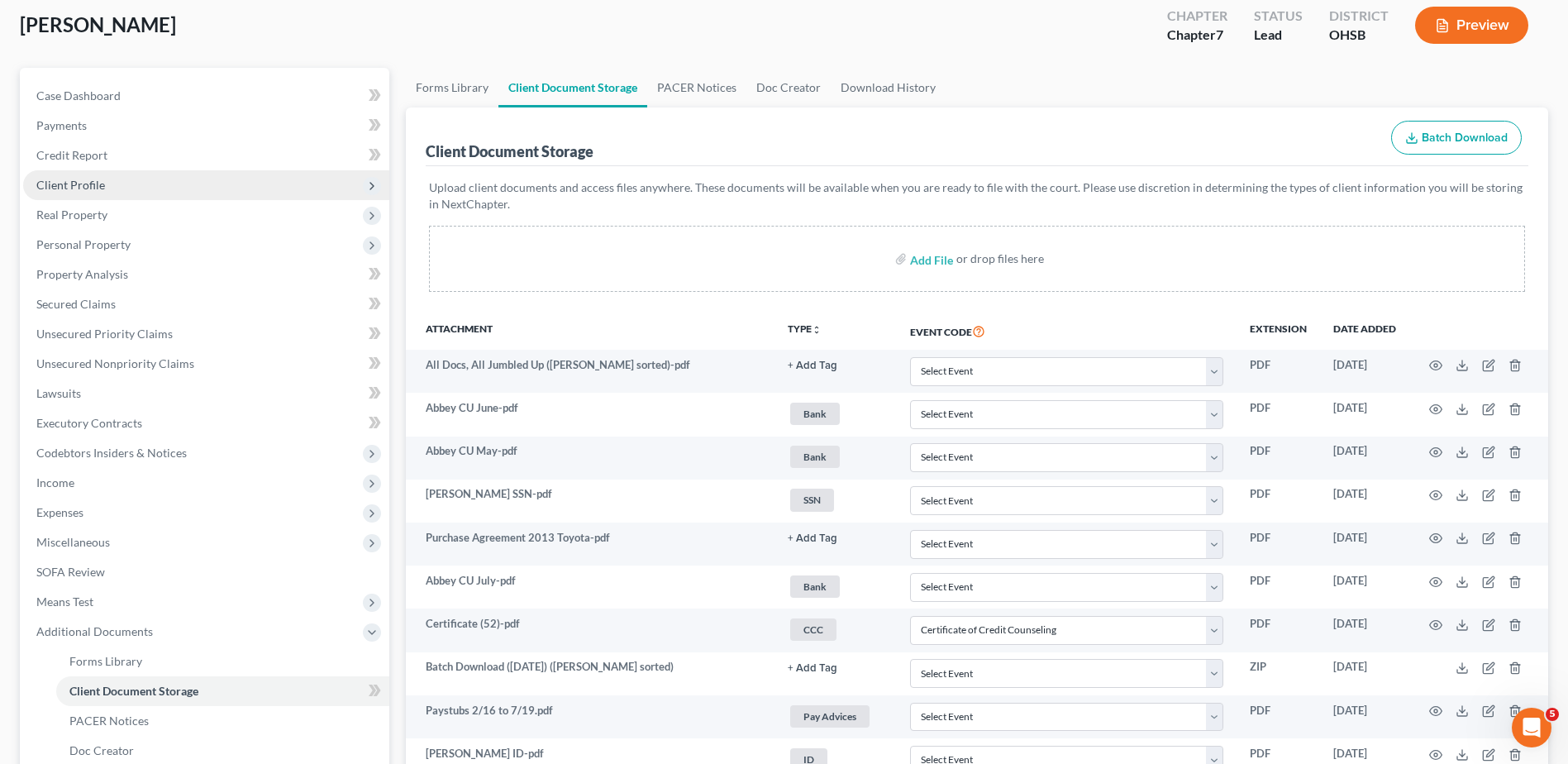
click at [81, 186] on span "Client Profile" at bounding box center [70, 185] width 68 height 14
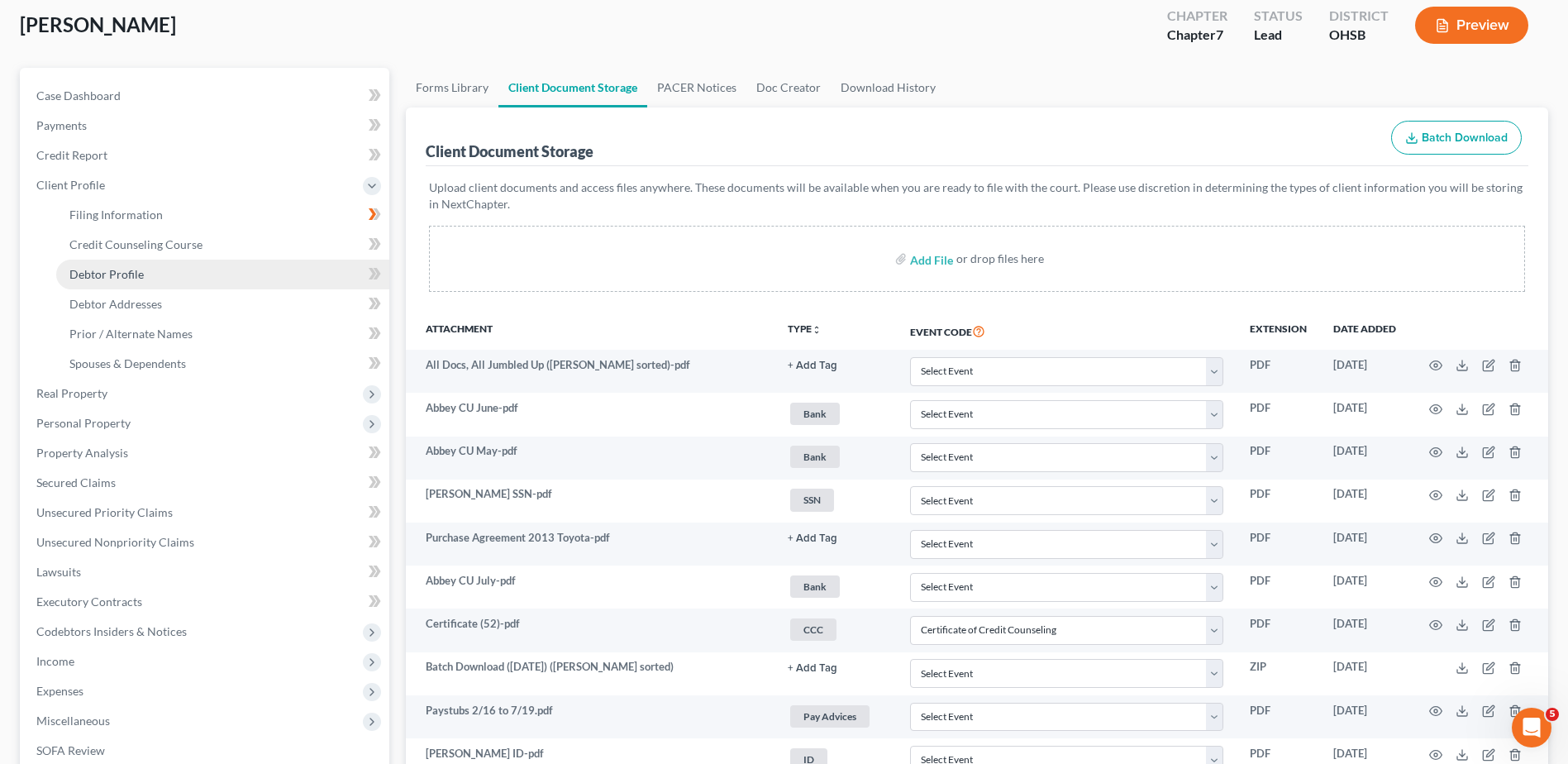
click at [95, 262] on link "Debtor Profile" at bounding box center [222, 274] width 333 height 30
select select "0"
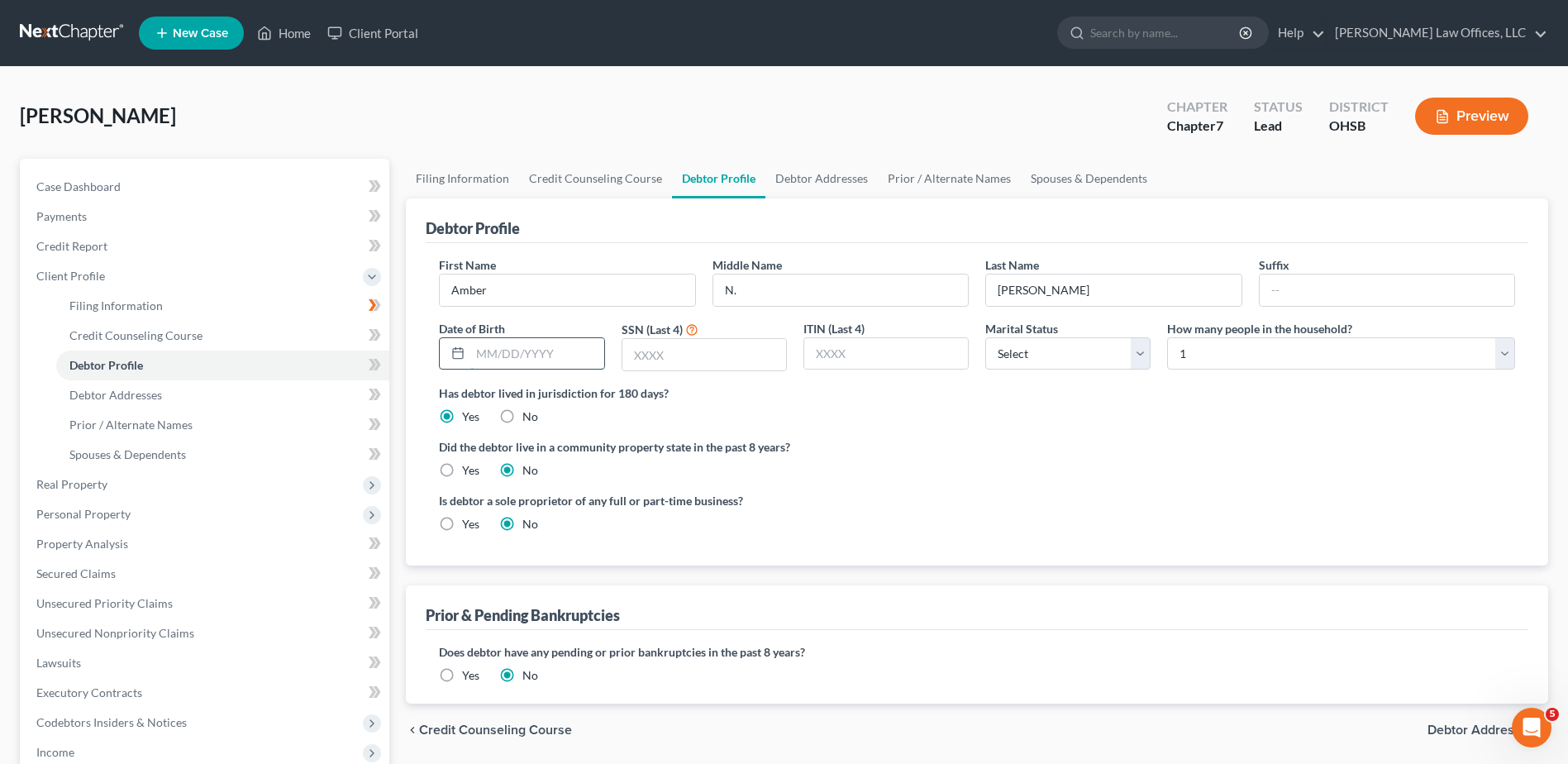
click at [499, 360] on input "text" at bounding box center [537, 353] width 133 height 32
type input "05/24/1975"
click at [637, 362] on input "text" at bounding box center [704, 354] width 164 height 32
type input "7652"
drag, startPoint x: 1065, startPoint y: 356, endPoint x: 1059, endPoint y: 361, distance: 7.8
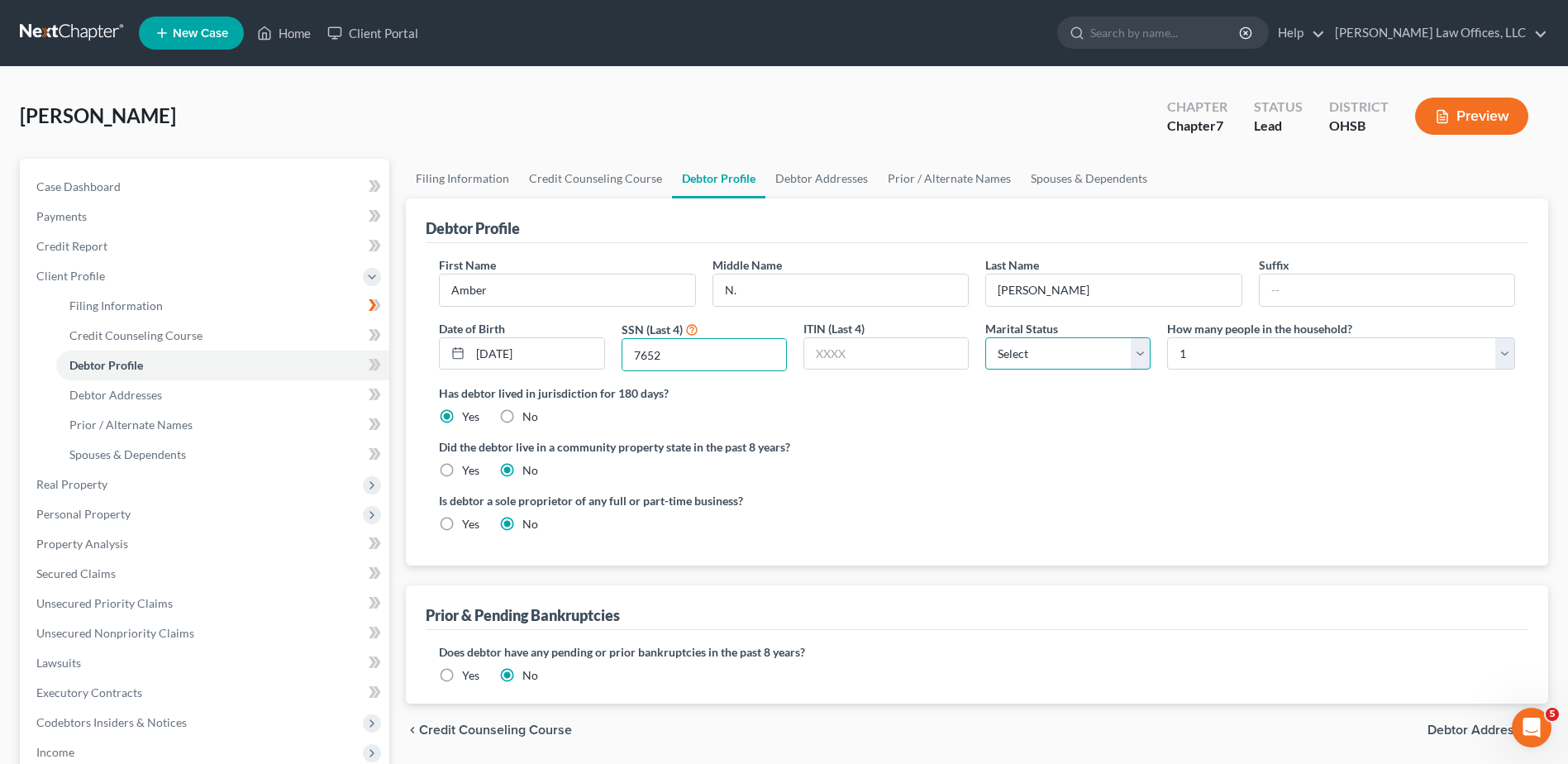
click at [1065, 356] on select "Select Single Married Separated Divorced Widowed" at bounding box center [1068, 353] width 166 height 33
select select "3"
click at [985, 337] on select "Select Single Married Separated Divorced Widowed" at bounding box center [1068, 353] width 166 height 33
click at [1192, 370] on div "How many people in the household? Select 1 2 3 4 5 6 7 8 9 10 11 12 13 14 15 16…" at bounding box center [1341, 346] width 365 height 52
click at [1192, 359] on select "Select 1 2 3 4 5 6 7 8 9 10 11 12 13 14 15 16 17 18 19 20" at bounding box center [1341, 353] width 348 height 33
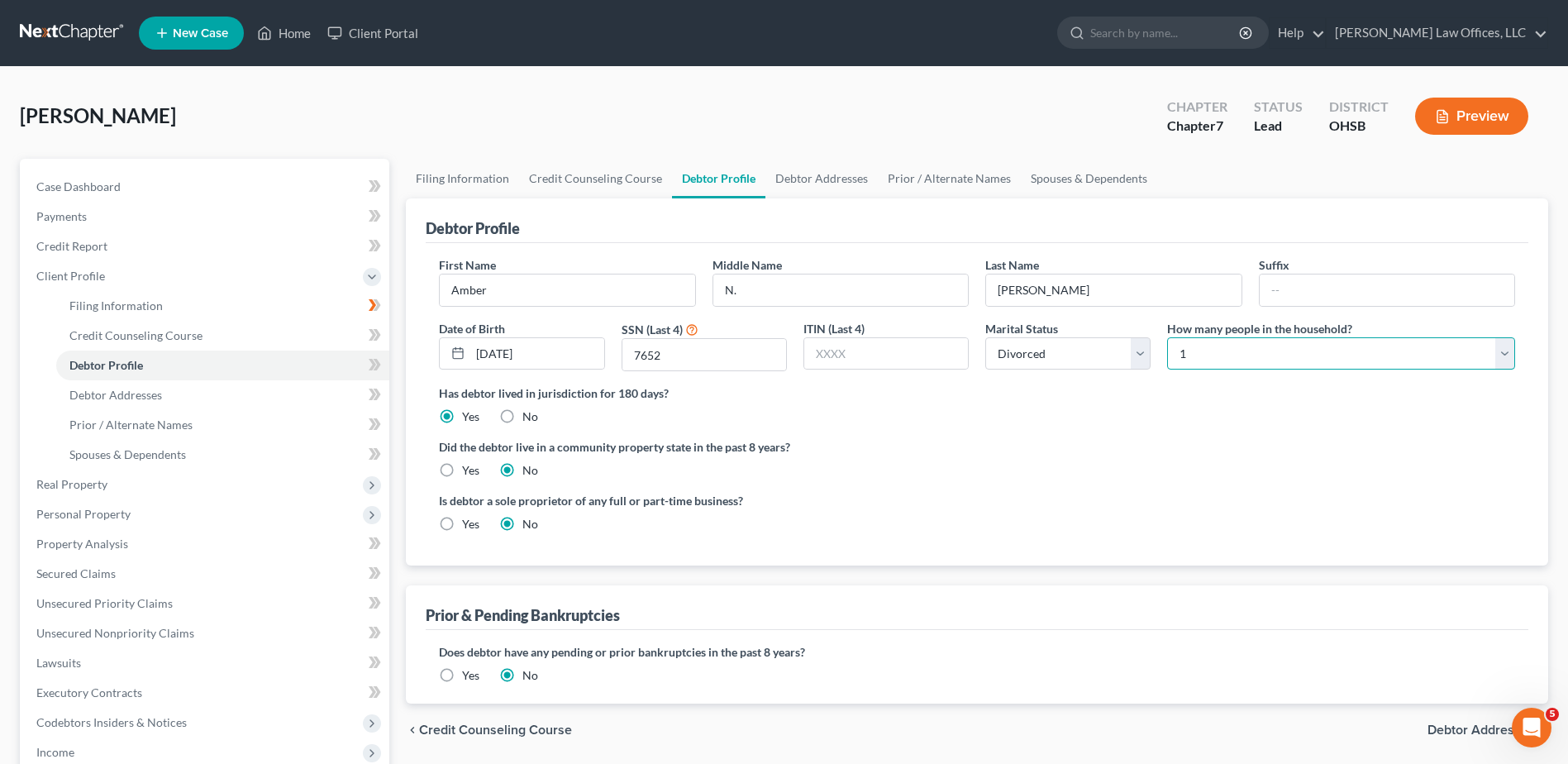
select select "2"
click at [1167, 337] on select "Select 1 2 3 4 5 6 7 8 9 10 11 12 13 14 15 16 17 18 19 20" at bounding box center [1341, 353] width 348 height 33
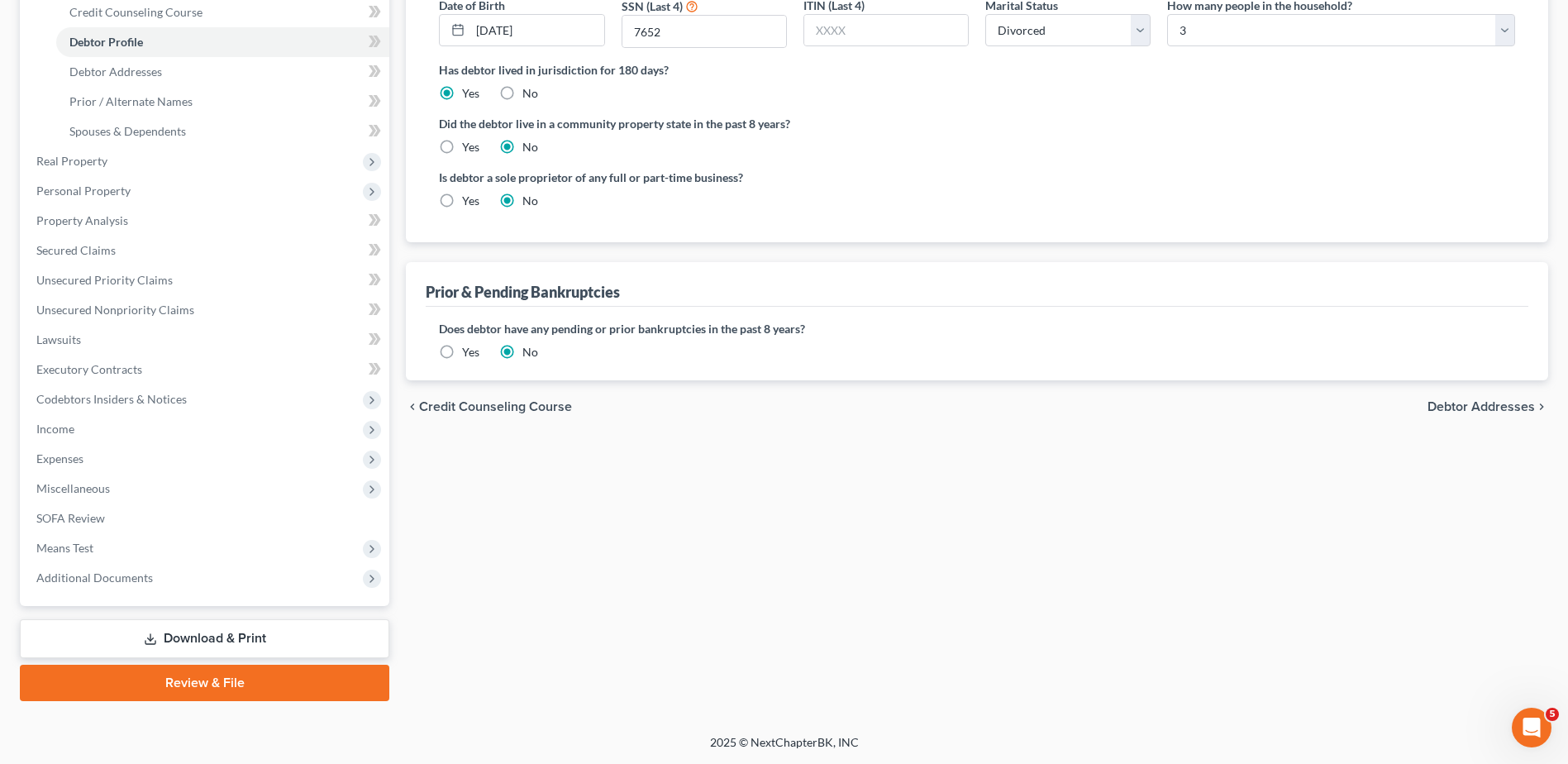
drag, startPoint x: 1455, startPoint y: 408, endPoint x: 1355, endPoint y: 381, distance: 103.6
click at [1455, 408] on span "Debtor Addresses" at bounding box center [1481, 406] width 107 height 14
select select "0"
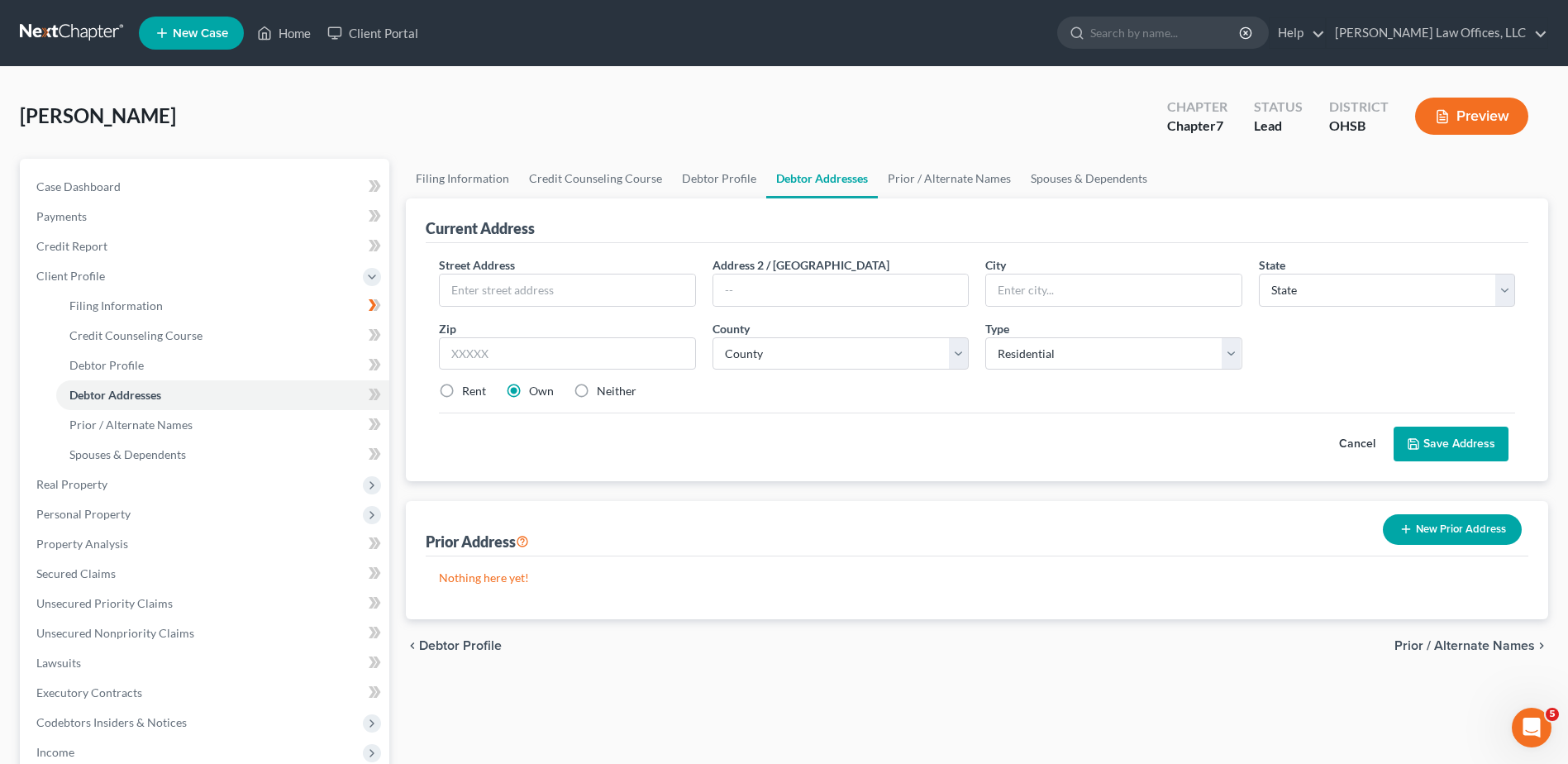
click at [462, 391] on label "Rent" at bounding box center [474, 391] width 24 height 16
click at [468, 391] on input "Rent" at bounding box center [474, 388] width 11 height 11
radio input "true"
click at [509, 287] on input "text" at bounding box center [566, 290] width 255 height 32
type input "1270 Sequoia Ct."
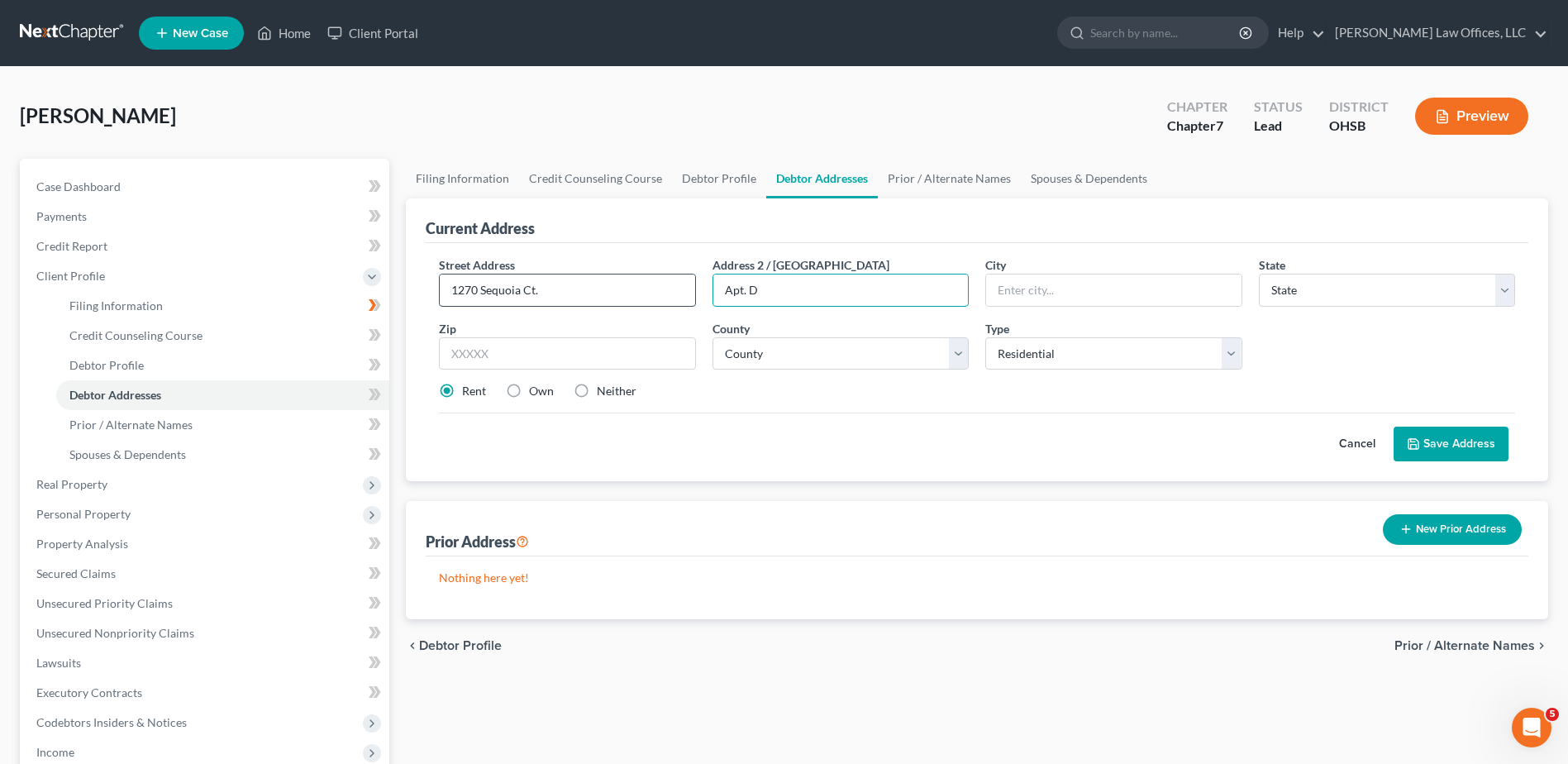
type input "Apt. D"
type input "45371"
type input "Tipp City"
select select "36"
click at [749, 362] on select "County Adams County Allen County Ashland County Ashtabula County Athens County …" at bounding box center [840, 353] width 257 height 33
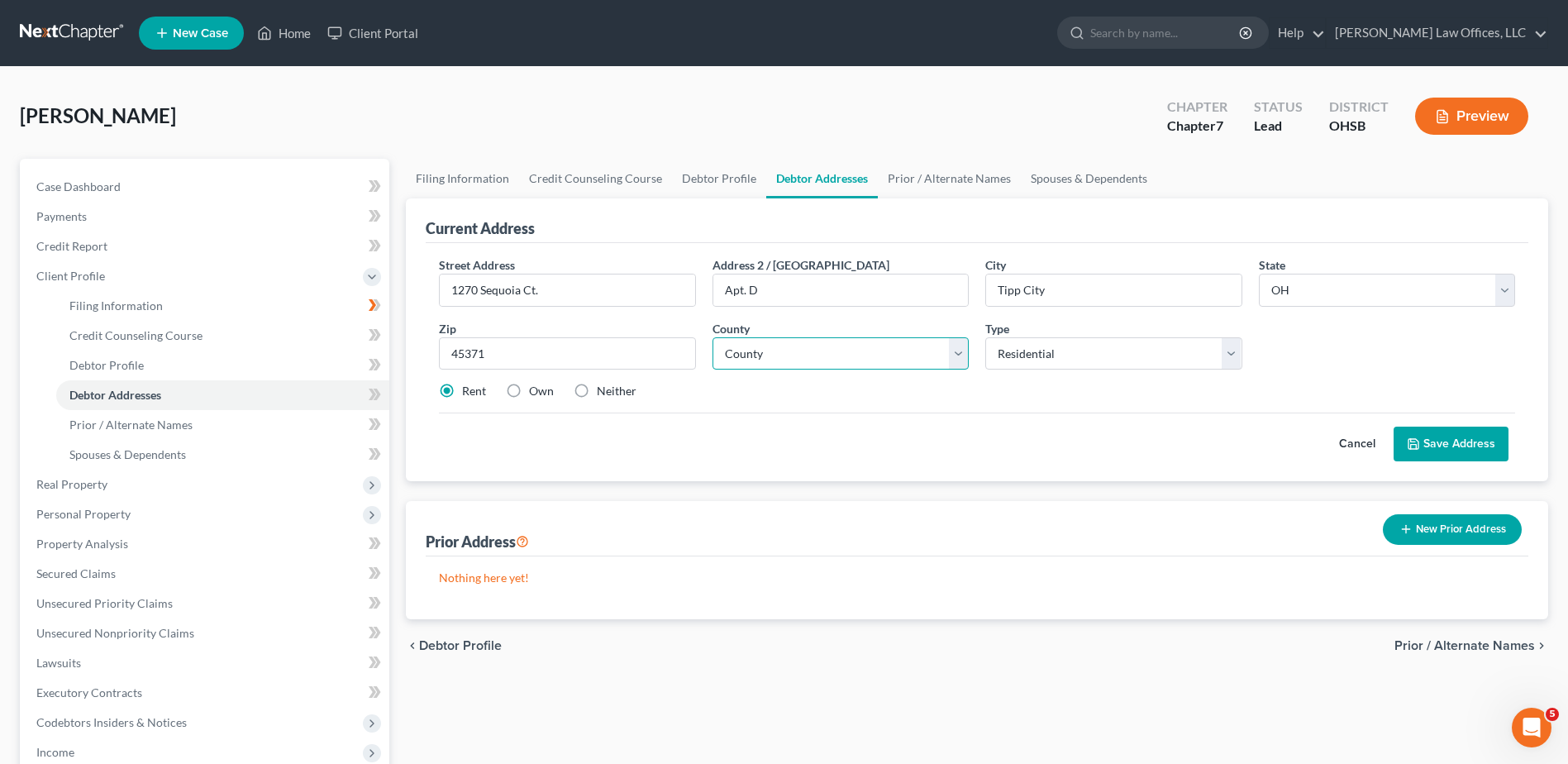
select select "54"
click at [748, 361] on select "County Adams County Allen County Ashland County Ashtabula County Athens County …" at bounding box center [840, 353] width 257 height 33
click at [1468, 444] on button "Save Address" at bounding box center [1452, 444] width 115 height 35
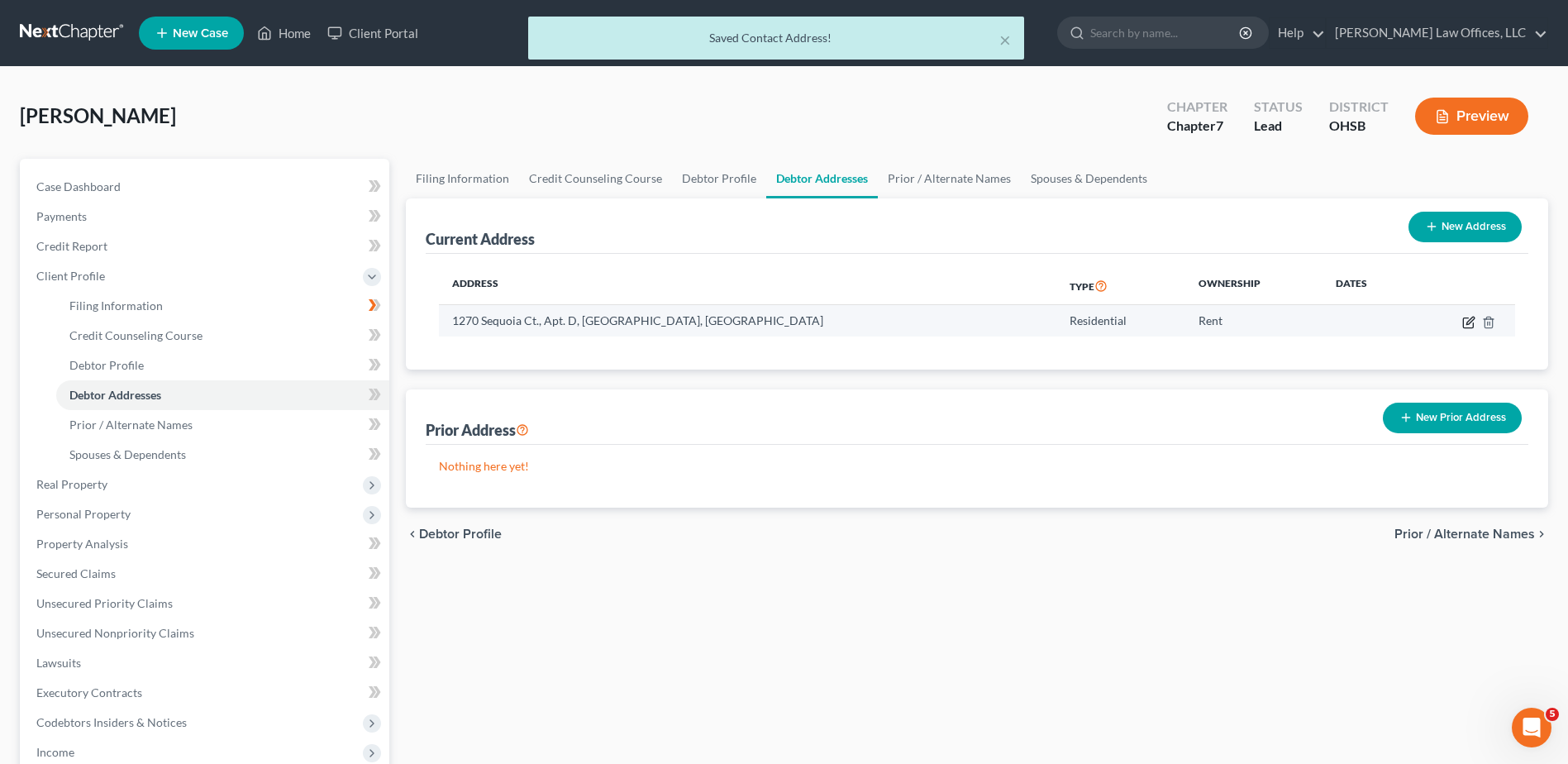
click at [1468, 322] on icon "button" at bounding box center [1470, 321] width 7 height 7
select select "36"
select select "54"
select select "0"
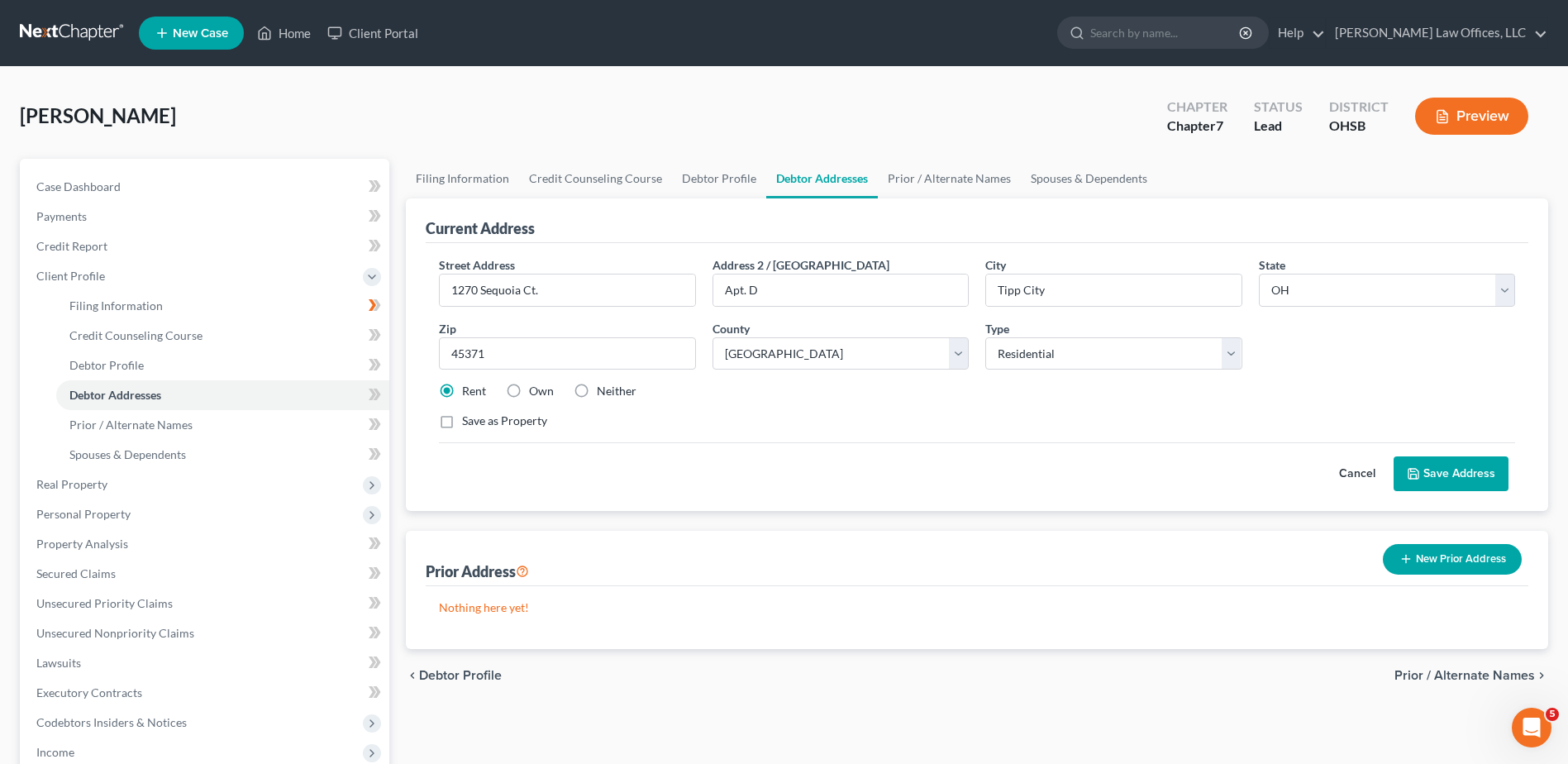
click at [1478, 468] on button "Save Address" at bounding box center [1452, 474] width 115 height 35
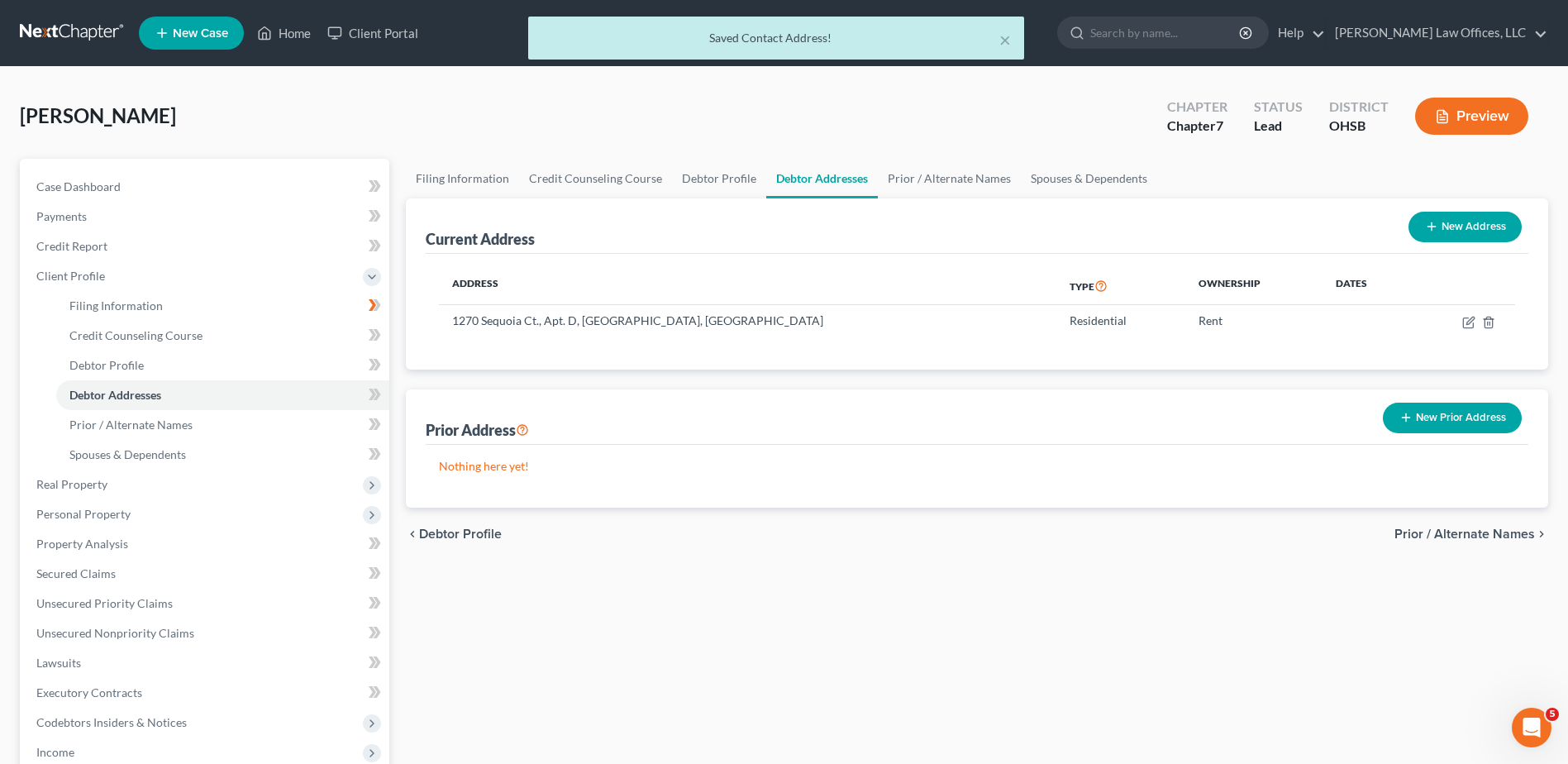
click at [1411, 529] on span "Prior / Alternate Names" at bounding box center [1464, 534] width 140 height 14
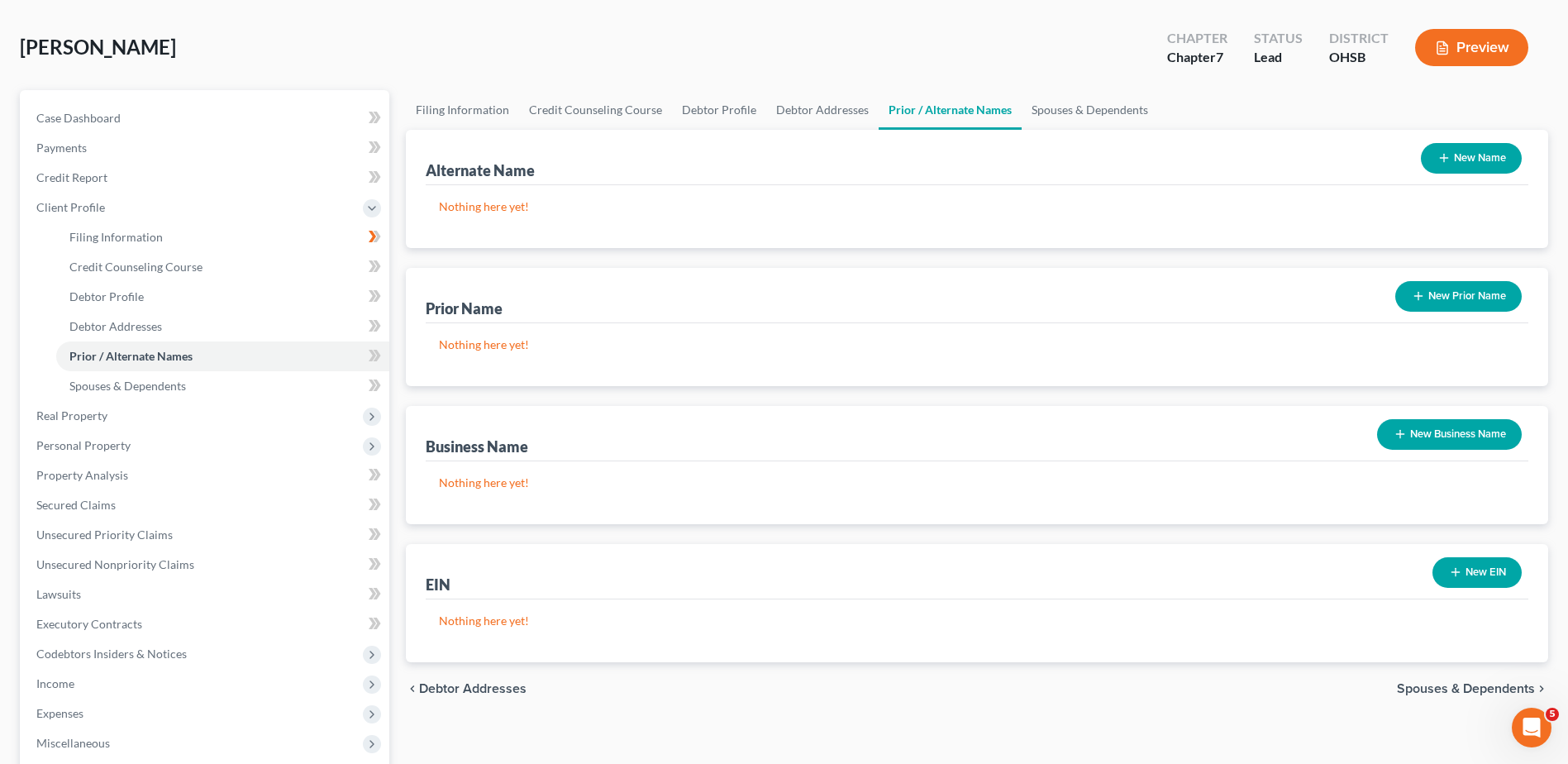
scroll to position [166, 0]
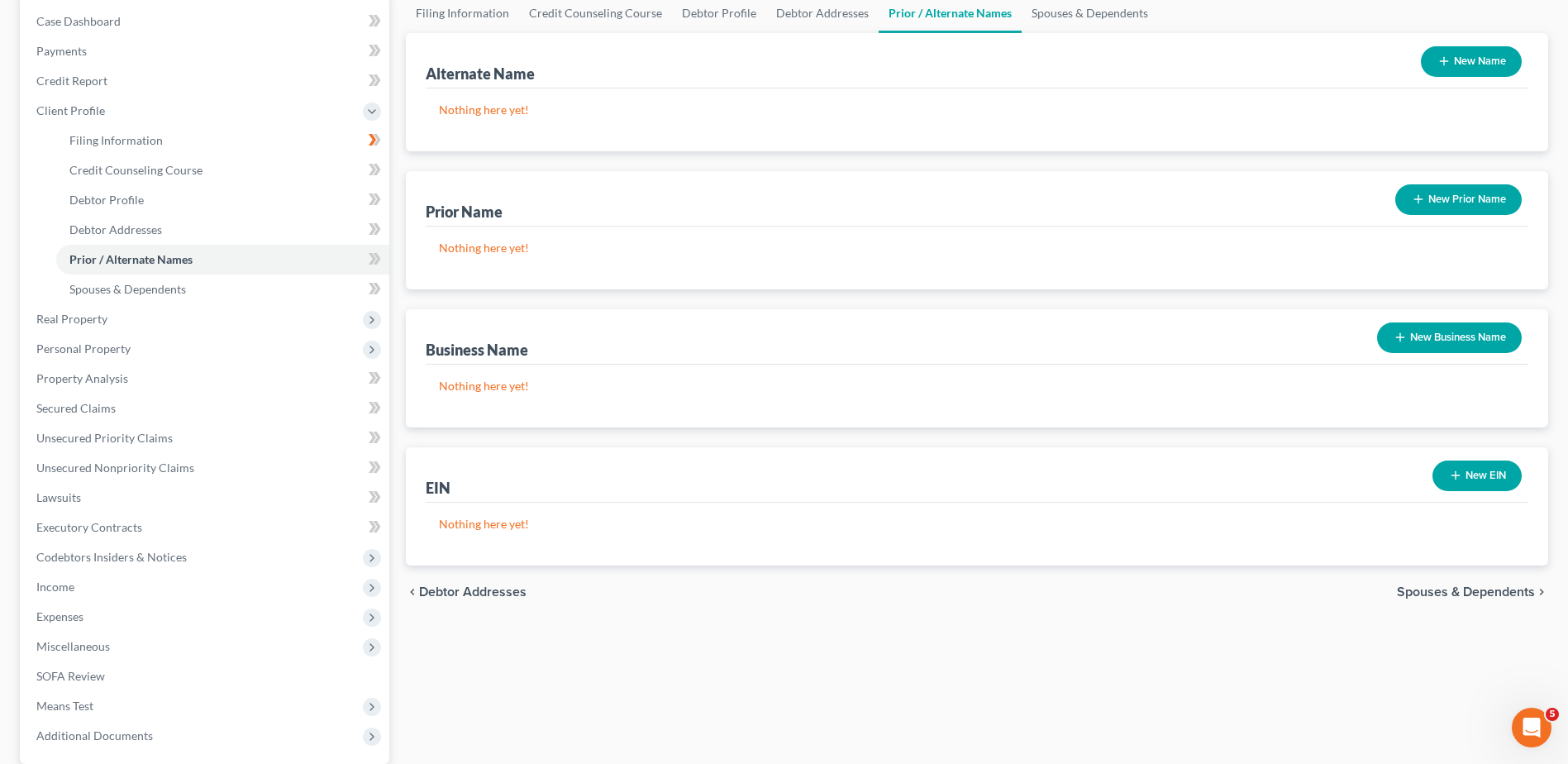
drag, startPoint x: 1432, startPoint y: 589, endPoint x: 1341, endPoint y: 505, distance: 123.8
click at [1432, 589] on span "Spouses & Dependents" at bounding box center [1465, 592] width 138 height 14
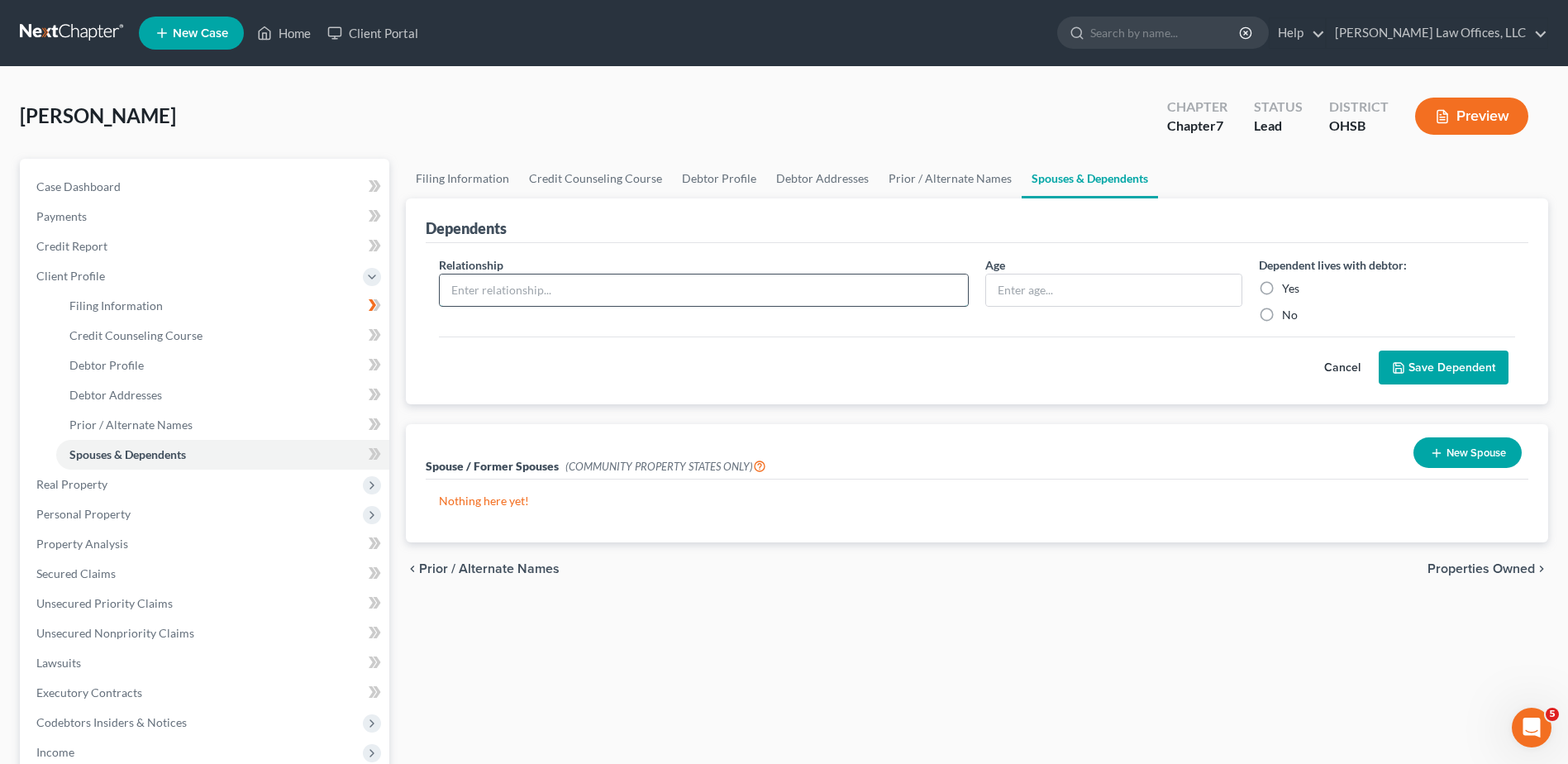
click at [558, 289] on input "text" at bounding box center [703, 290] width 529 height 32
type input "Daughter"
click at [1031, 289] on input "text" at bounding box center [1113, 290] width 255 height 32
type input "17"
click at [1282, 286] on label "Yes" at bounding box center [1291, 288] width 17 height 16
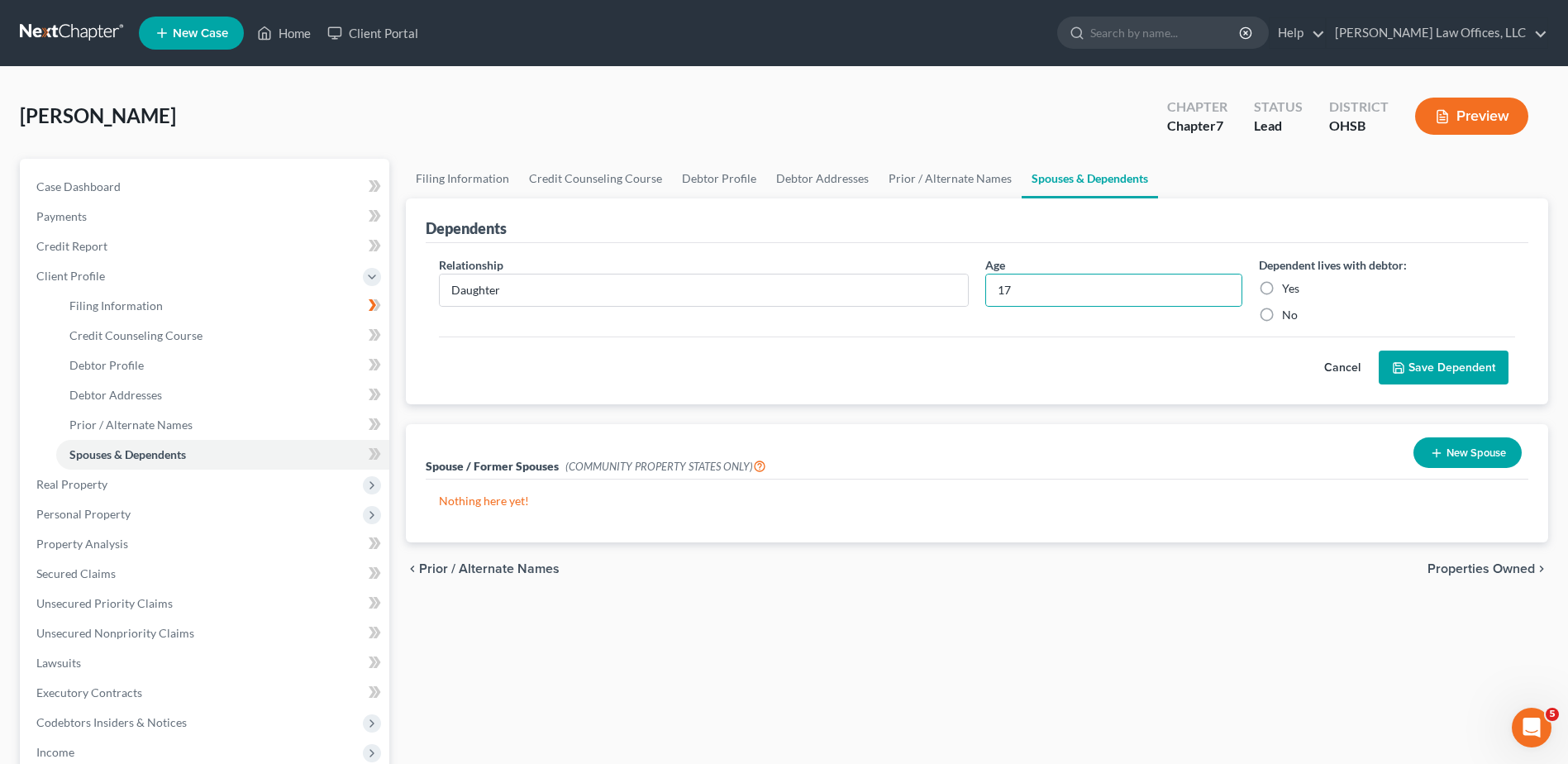
click at [1289, 286] on input "Yes" at bounding box center [1294, 286] width 11 height 11
radio input "true"
click at [1438, 371] on button "Save Dependent" at bounding box center [1444, 368] width 130 height 35
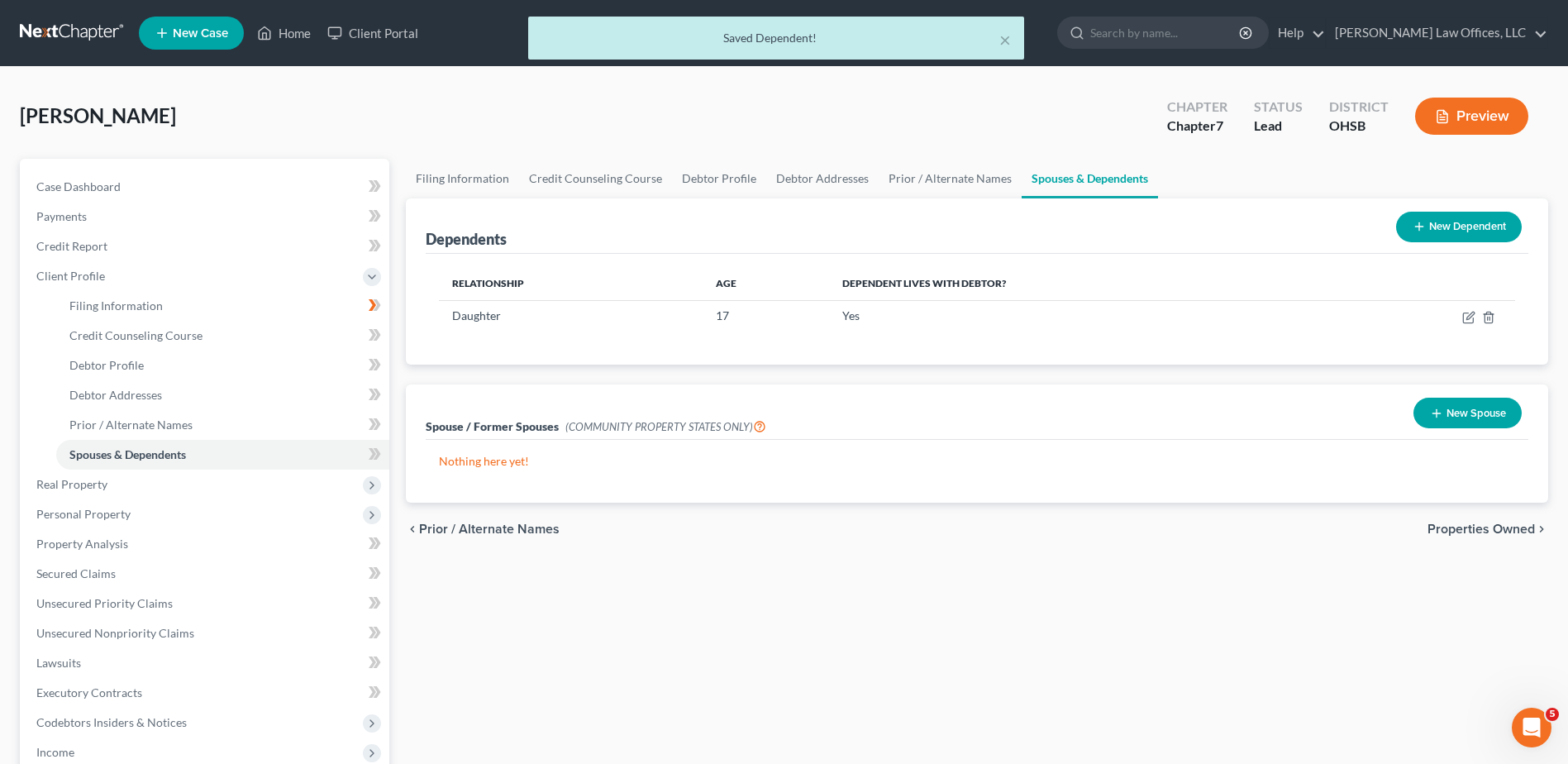
click at [1425, 231] on button "New Dependent" at bounding box center [1459, 227] width 126 height 31
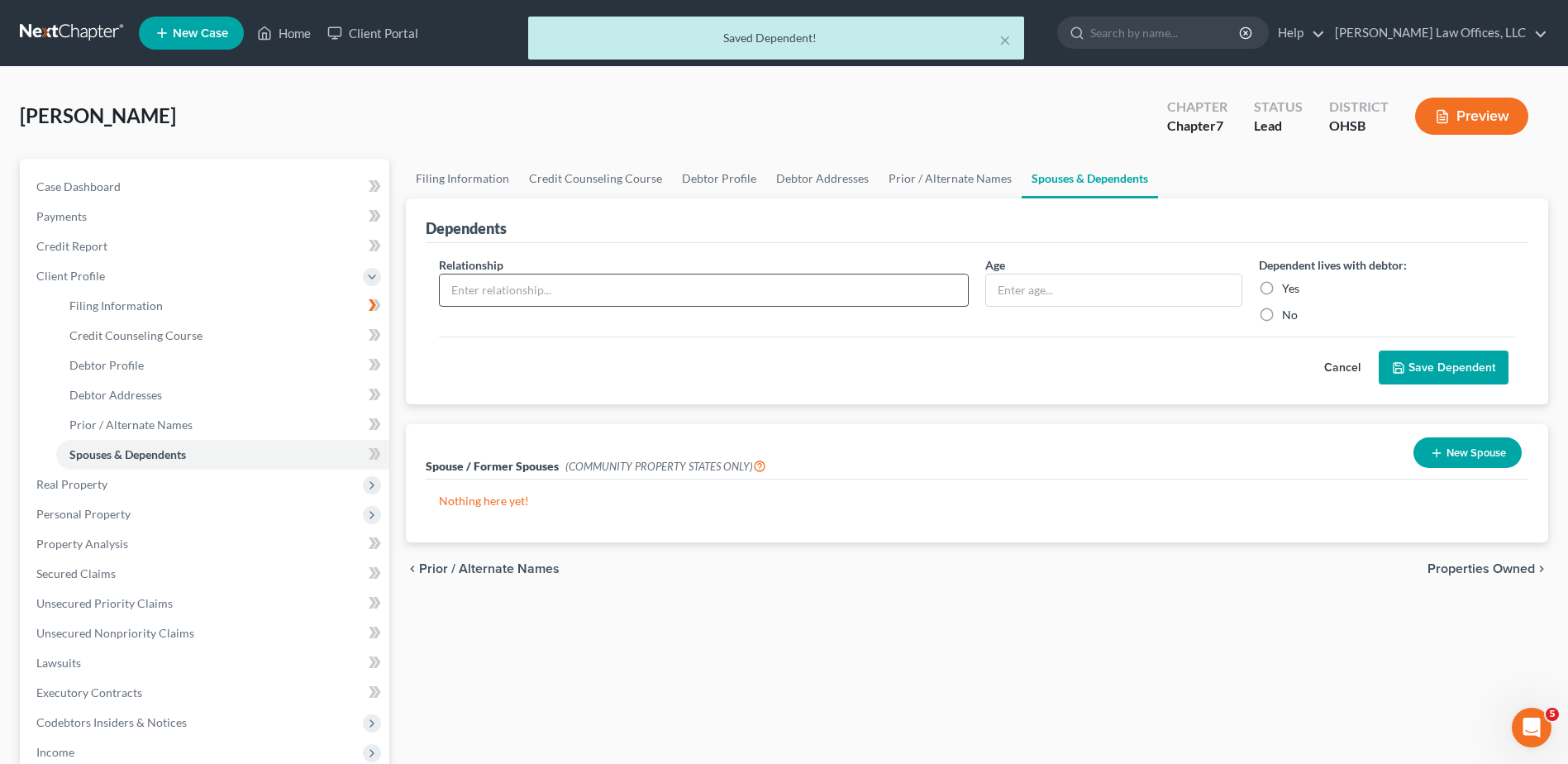
click at [580, 286] on input "text" at bounding box center [703, 290] width 529 height 32
type input "Daughter"
click at [1047, 286] on input "text" at bounding box center [1113, 290] width 255 height 32
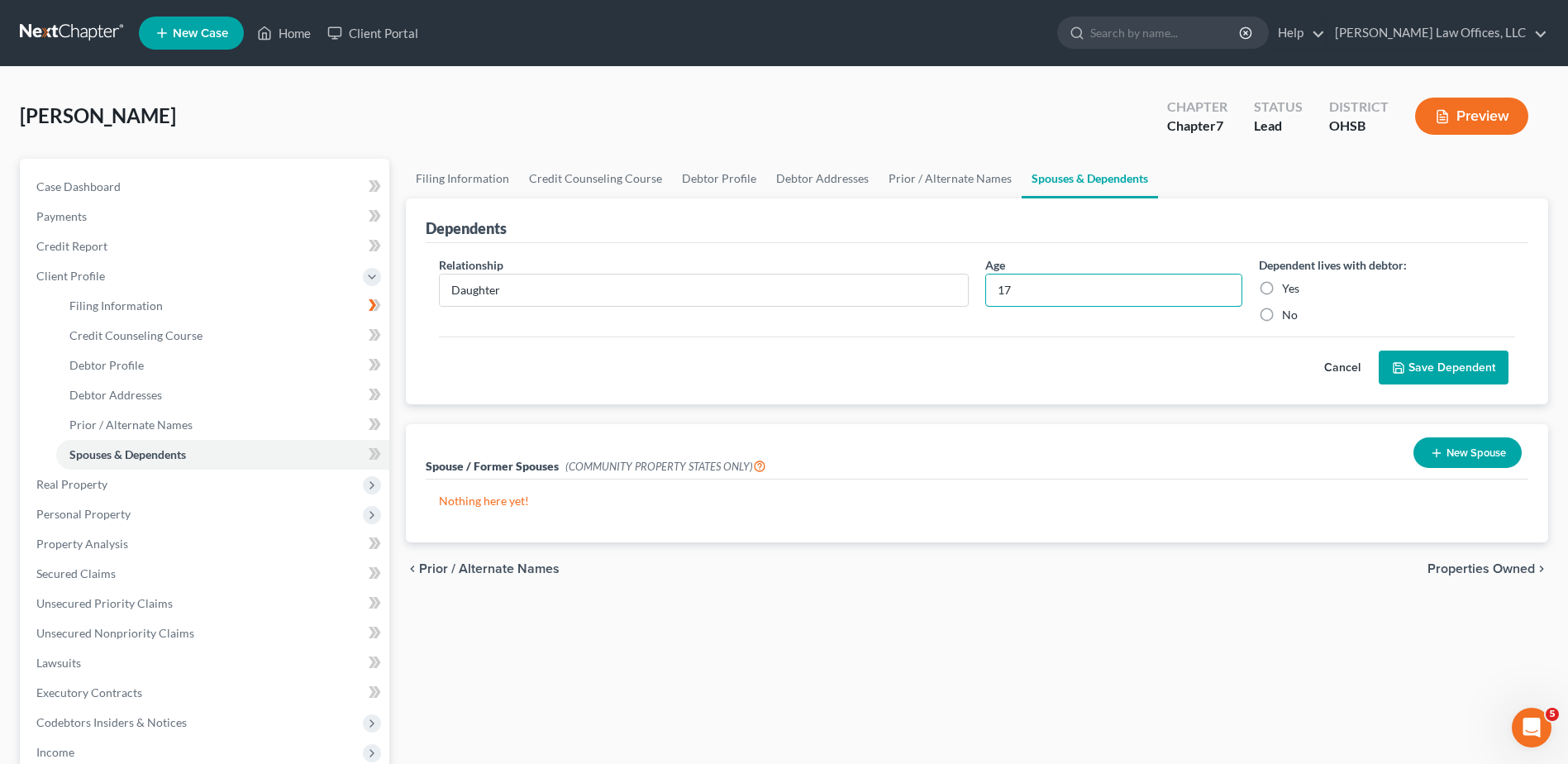
type input "17"
click at [1282, 286] on label "Yes" at bounding box center [1291, 288] width 17 height 16
click at [1289, 286] on input "Yes" at bounding box center [1294, 286] width 11 height 11
radio input "true"
click at [1432, 368] on button "Save Dependent" at bounding box center [1444, 368] width 130 height 35
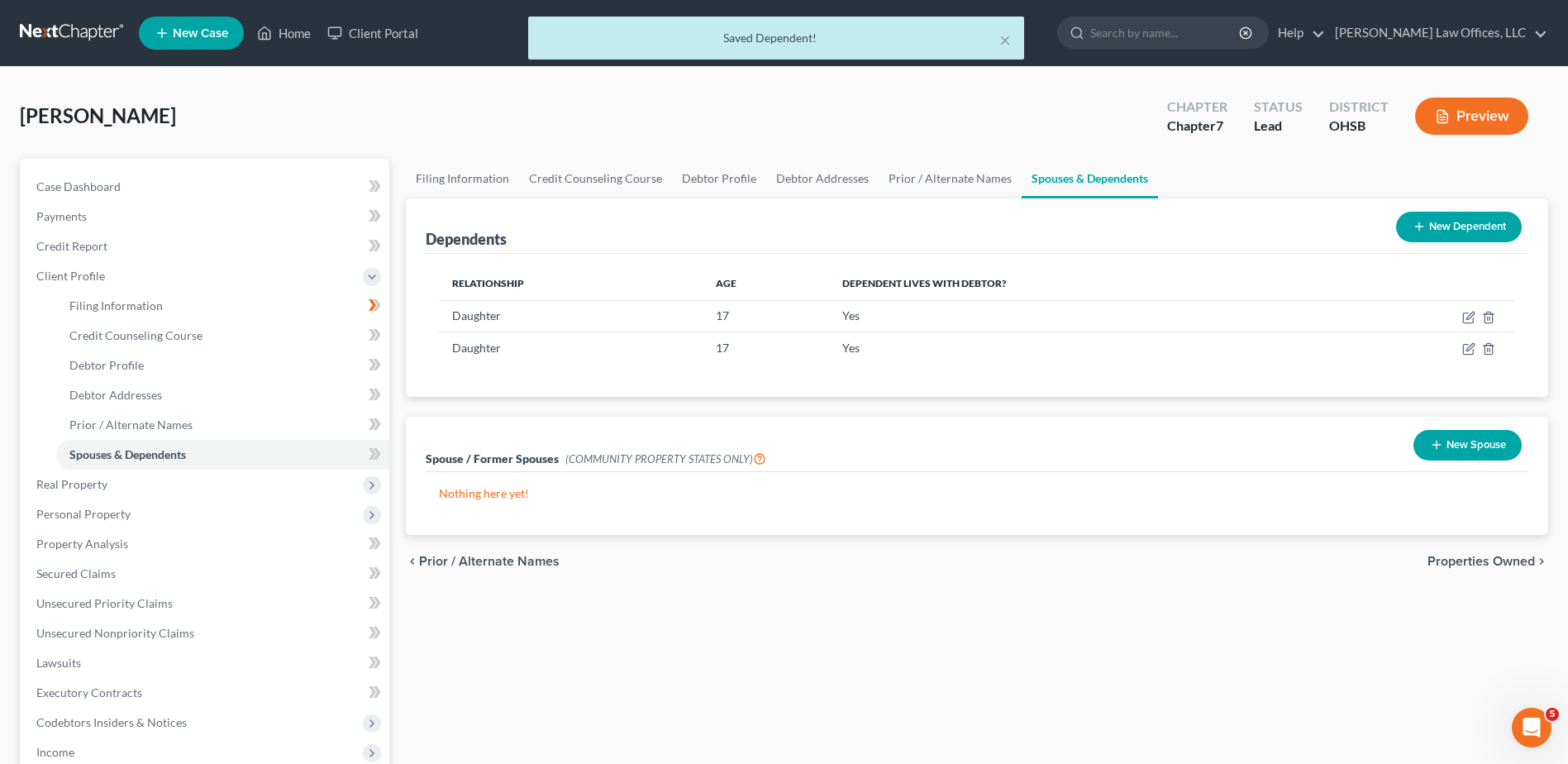
click at [1437, 556] on span "Properties Owned" at bounding box center [1481, 561] width 107 height 14
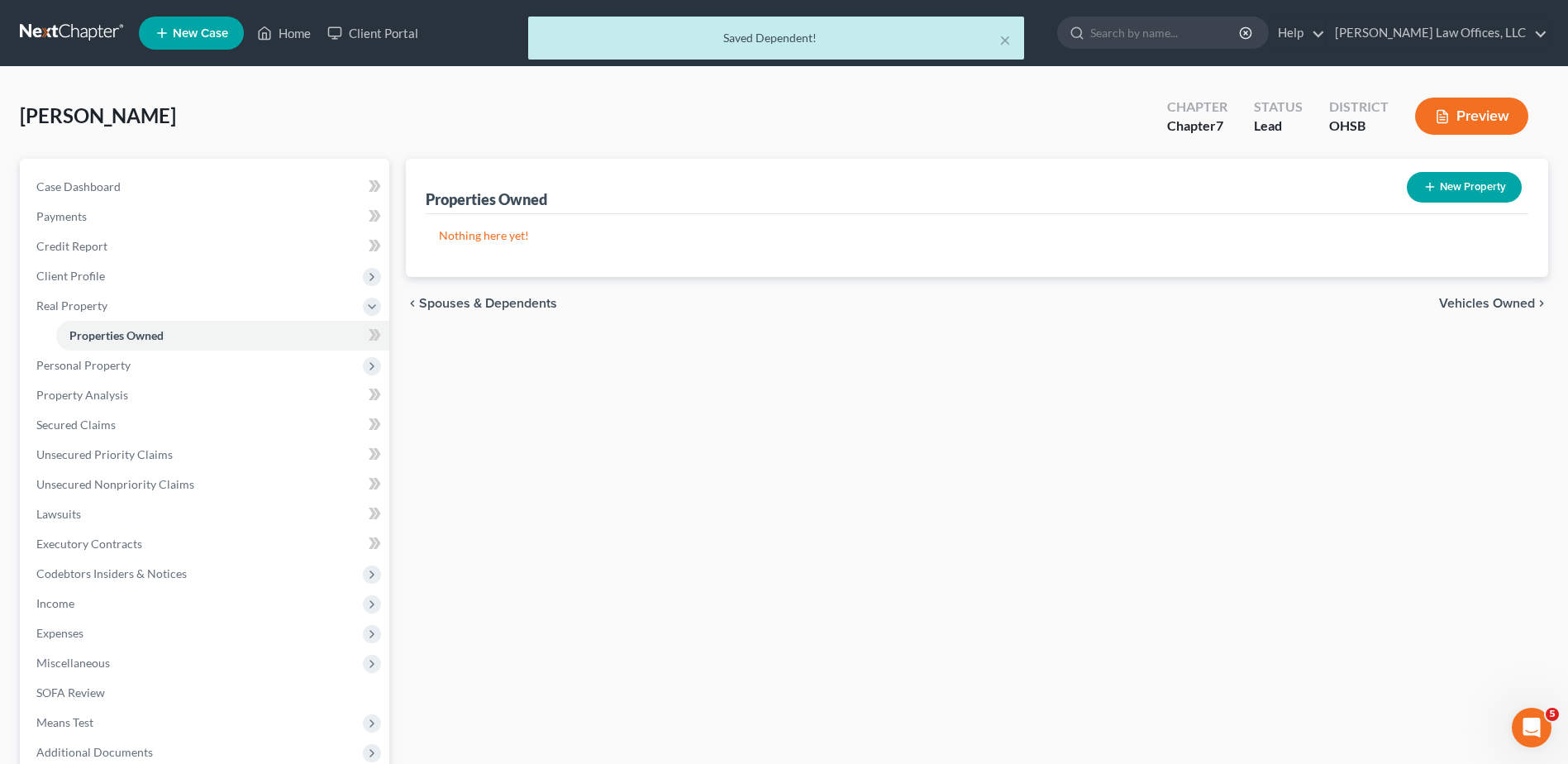
click at [1455, 297] on span "Vehicles Owned" at bounding box center [1487, 304] width 95 height 14
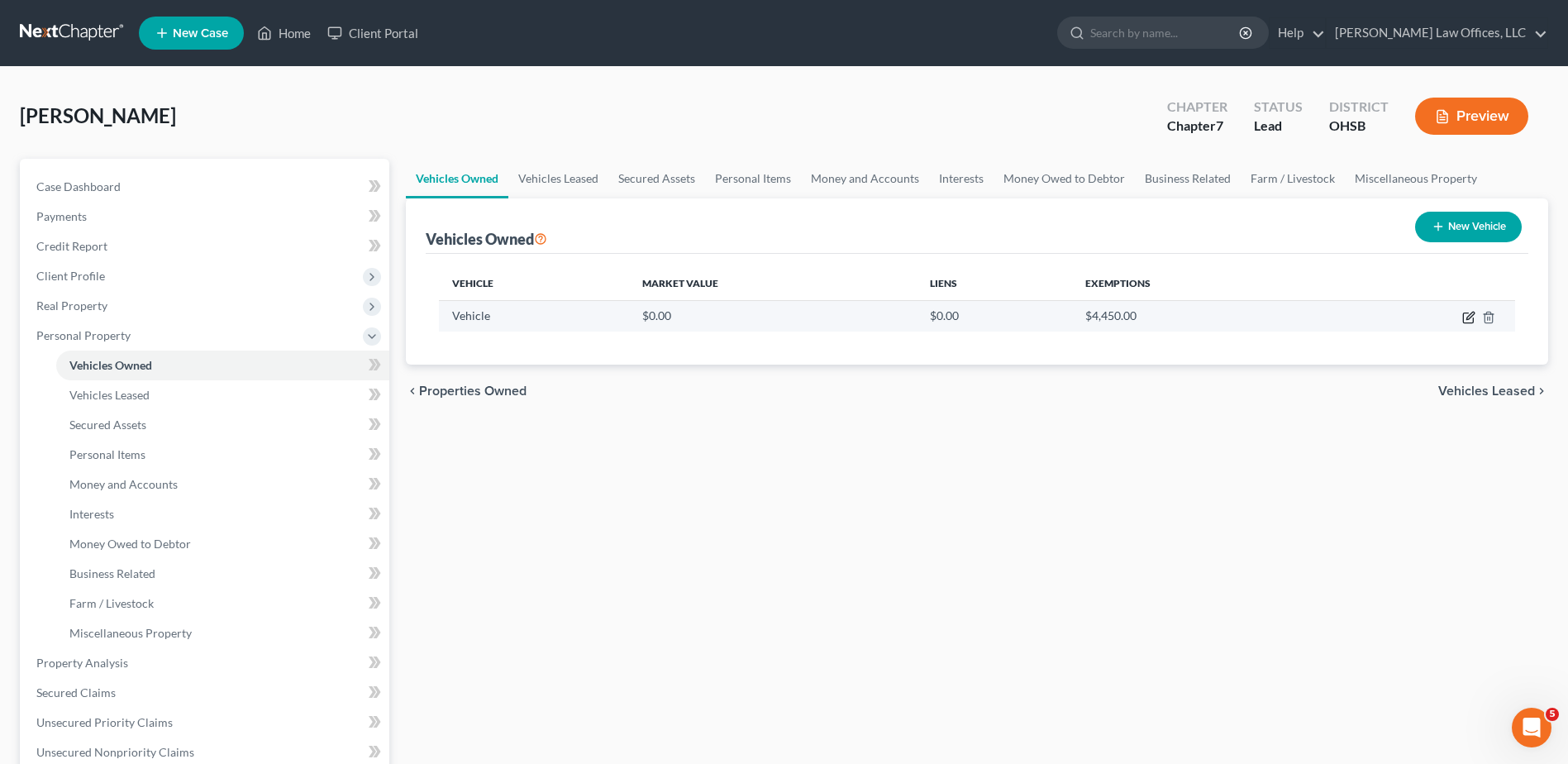
click at [1465, 317] on icon "button" at bounding box center [1469, 317] width 14 height 14
select select "0"
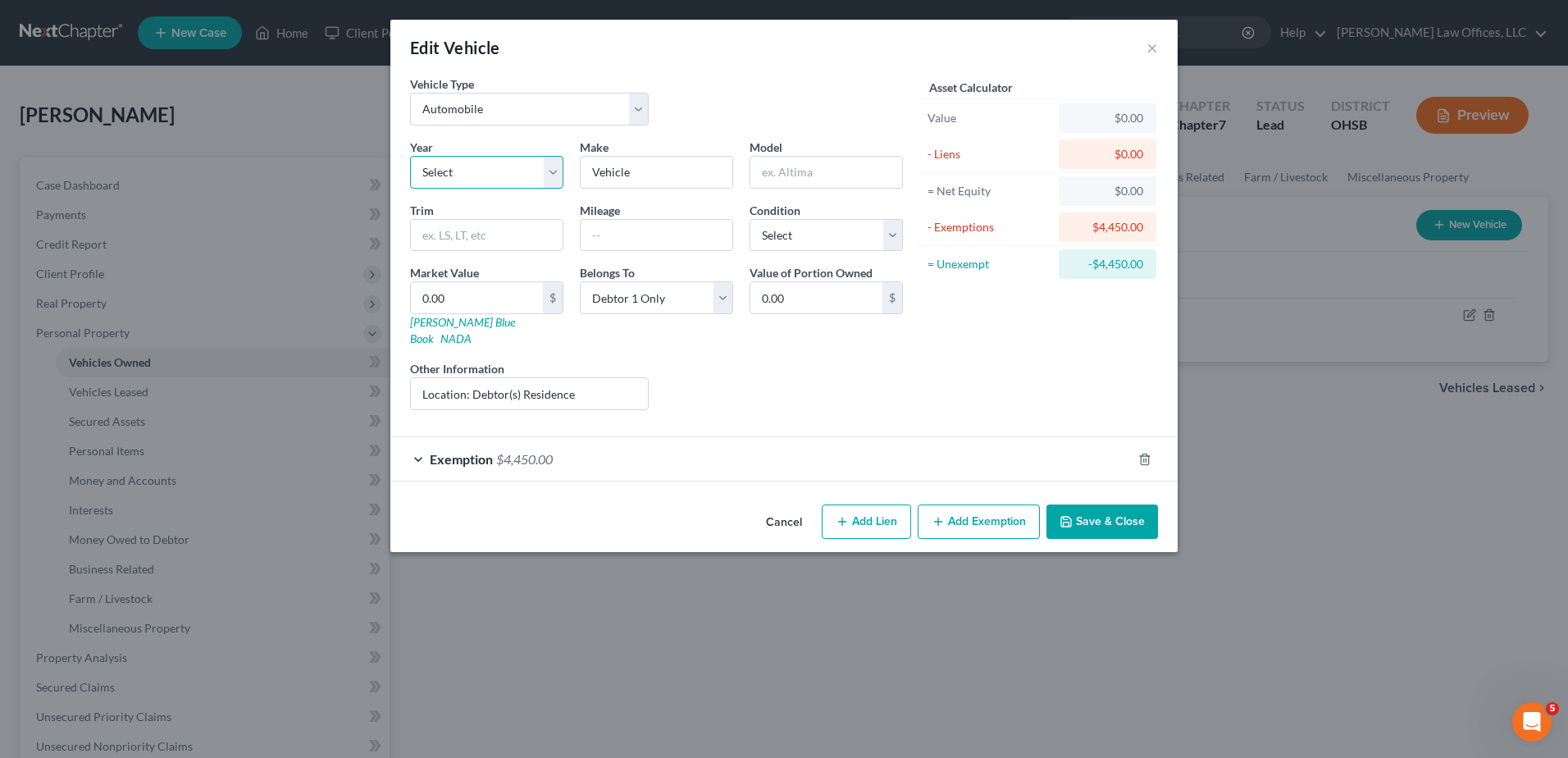
click at [477, 180] on select "Select 2026 2025 2024 2023 2022 2021 2020 2019 2018 2017 2016 2015 2014 2013 20…" at bounding box center [487, 172] width 154 height 33
select select "13"
click at [410, 156] on select "Select 2026 2025 2024 2023 2022 2021 2020 2019 2018 2017 2016 2015 2014 2013 20…" at bounding box center [487, 172] width 154 height 33
drag, startPoint x: 652, startPoint y: 177, endPoint x: 572, endPoint y: 182, distance: 80.2
click at [572, 182] on div "Make * Vehicle" at bounding box center [657, 164] width 170 height 50
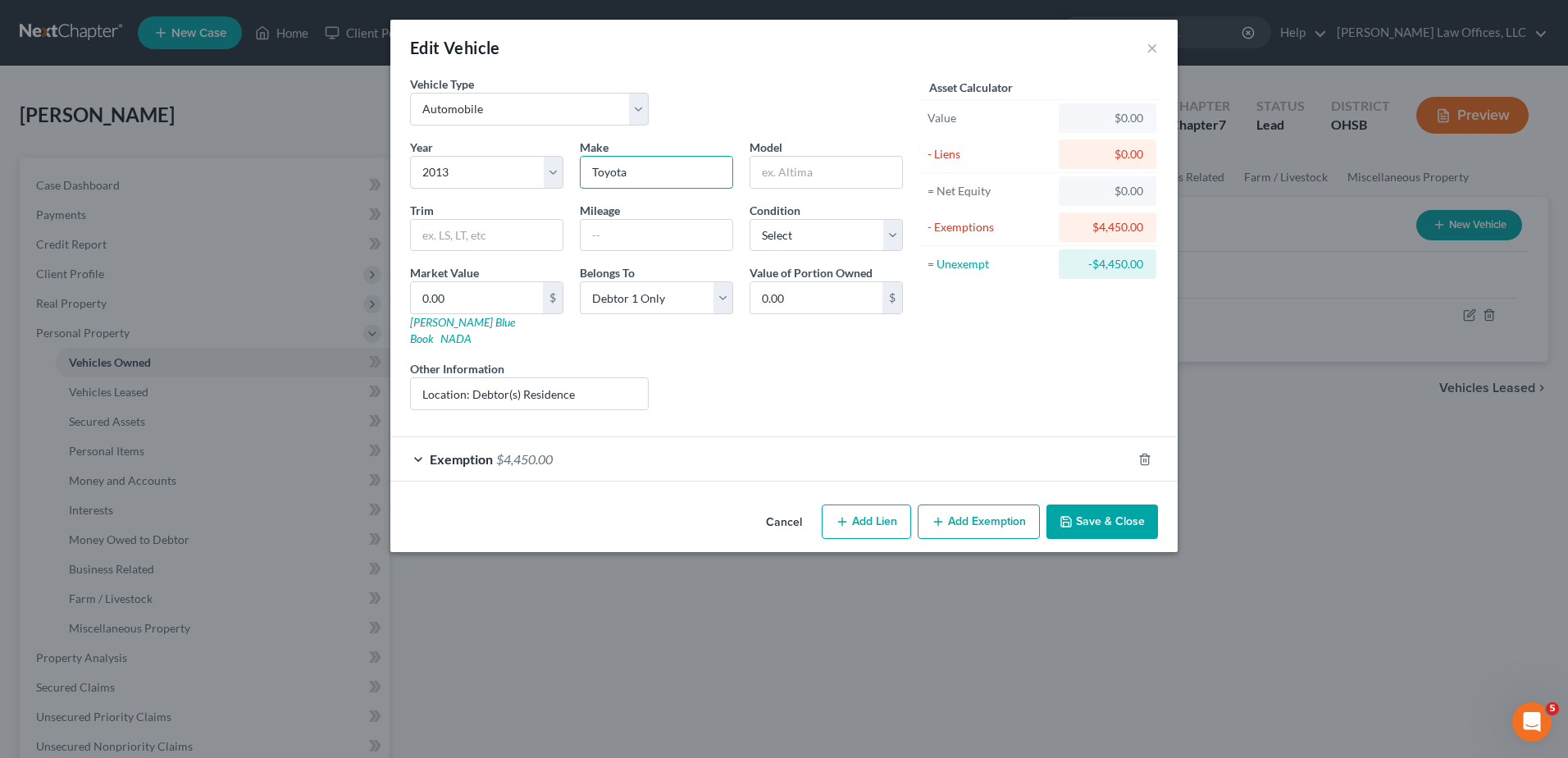
type input "Toyota"
type input "Highlander"
click at [617, 231] on input "text" at bounding box center [657, 235] width 152 height 31
type input "160,000"
type input "6"
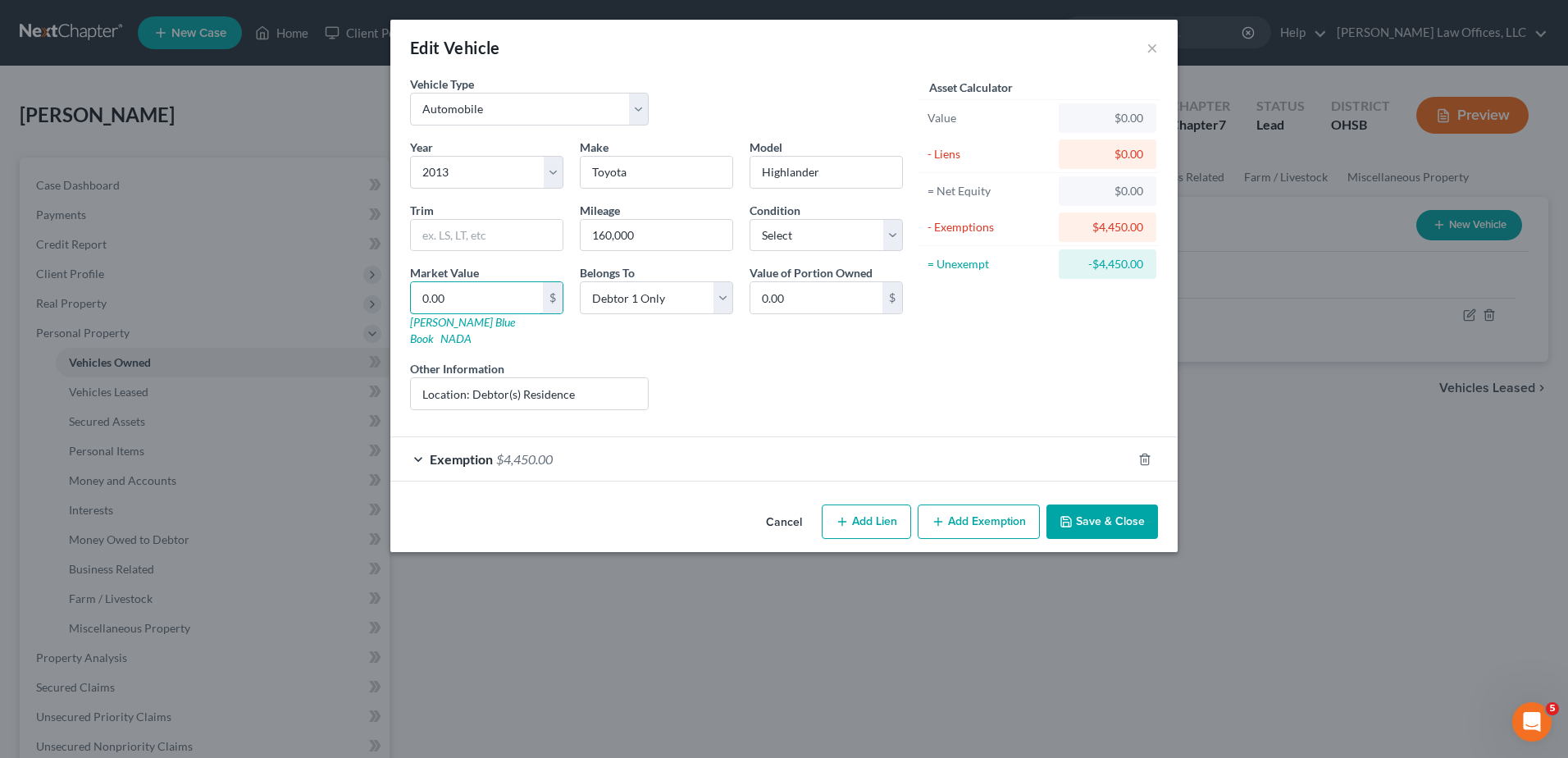
type input "6.00"
type input "60"
type input "60.00"
type input "605"
type input "605.00"
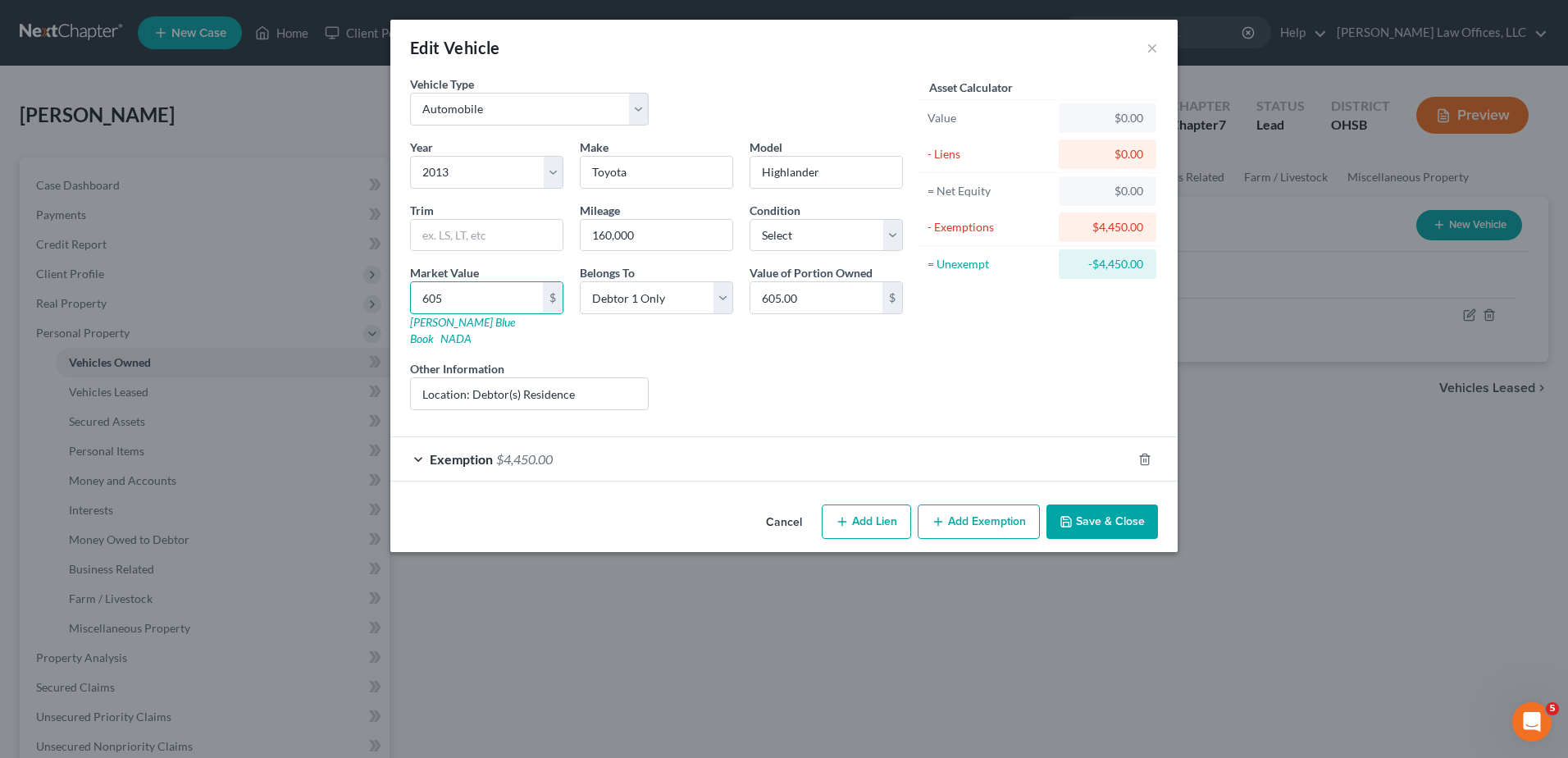
type input "6050"
type input "6,050.00"
type input "6,050"
click at [1084, 504] on button "Save & Close" at bounding box center [1102, 521] width 112 height 35
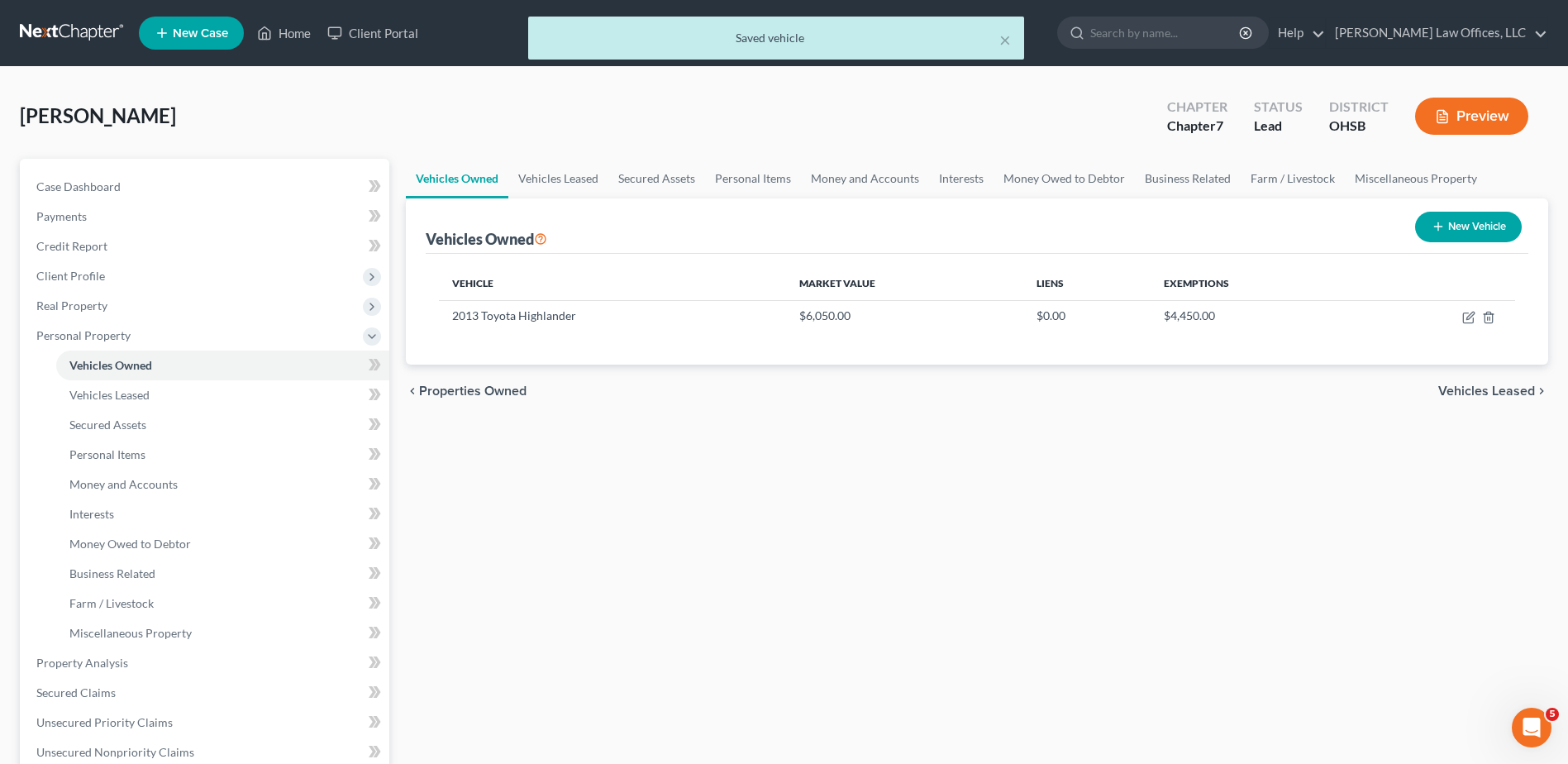
click at [1454, 386] on span "Vehicles Leased" at bounding box center [1486, 391] width 96 height 14
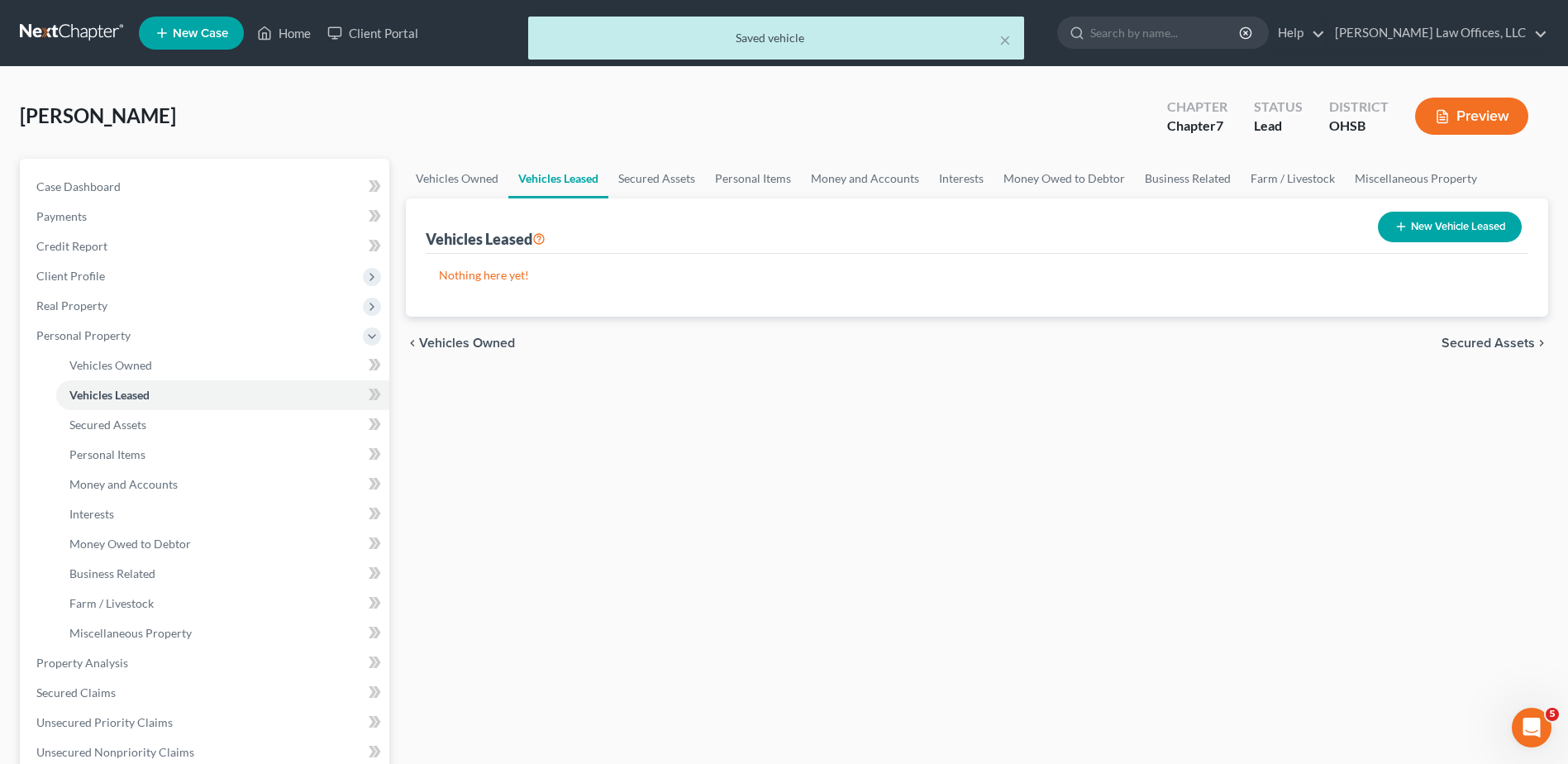
click at [1463, 347] on span "Secured Assets" at bounding box center [1489, 343] width 94 height 14
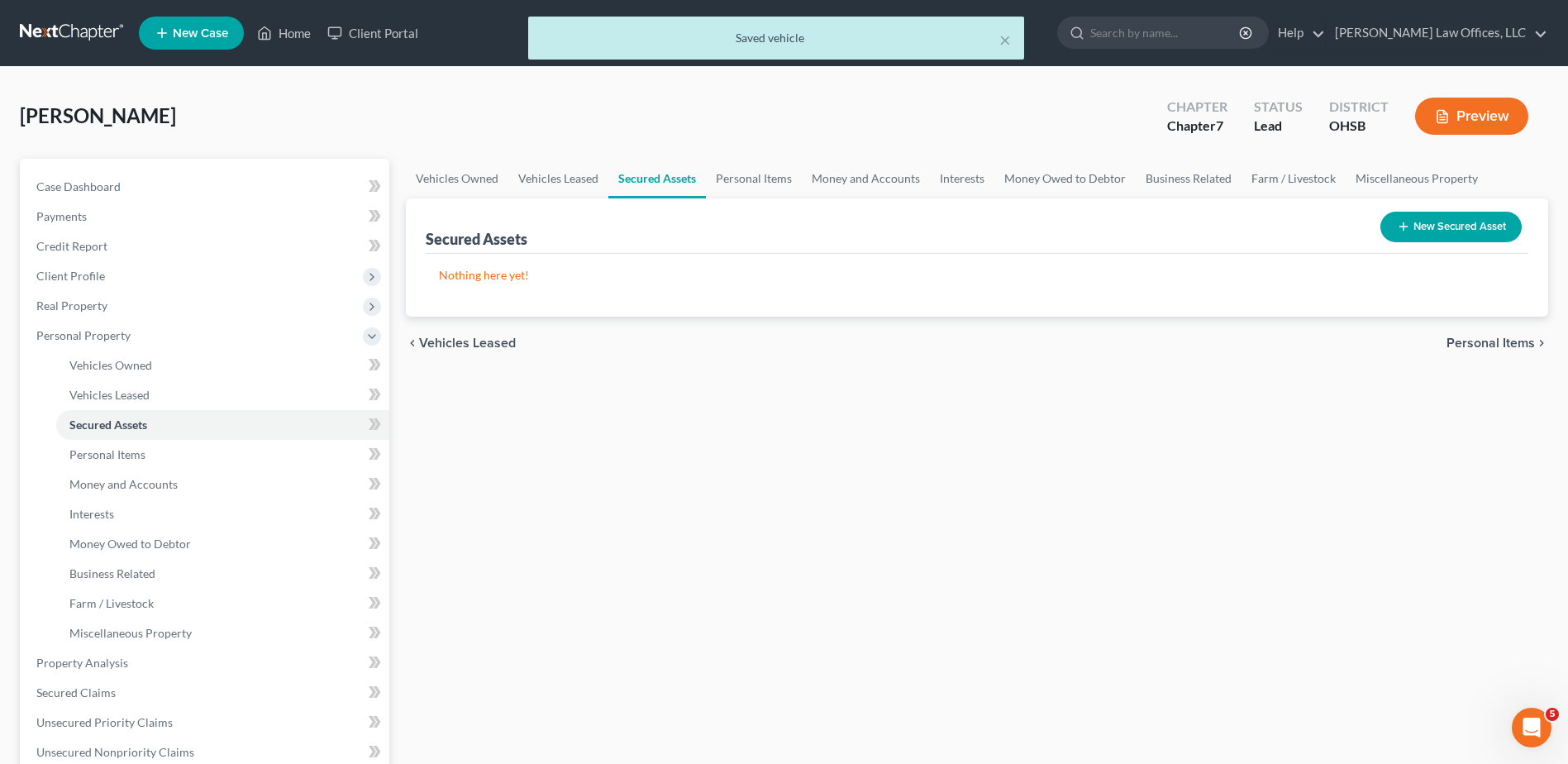
click at [1463, 347] on span "Personal Items" at bounding box center [1491, 343] width 88 height 14
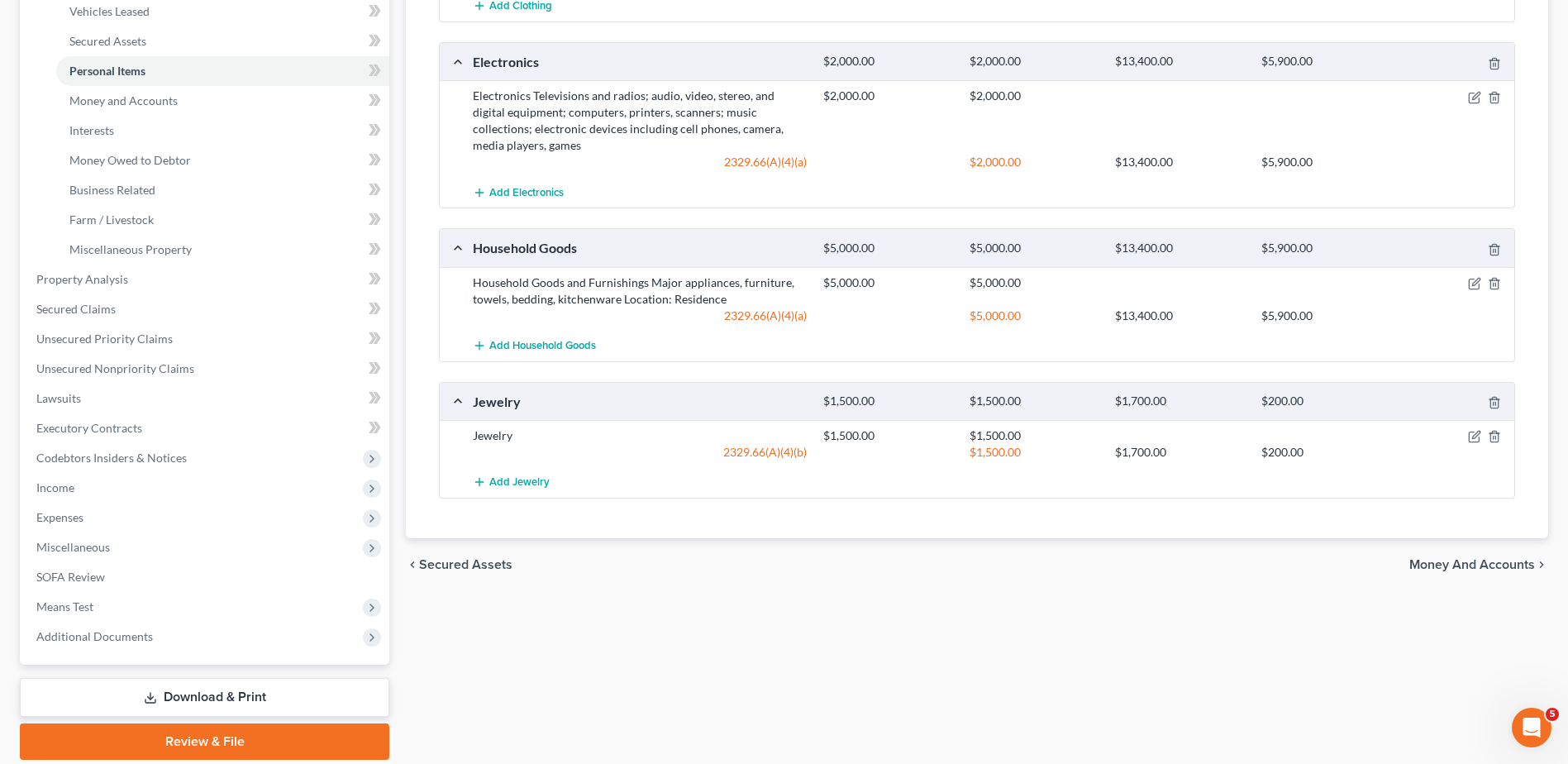
scroll to position [414, 0]
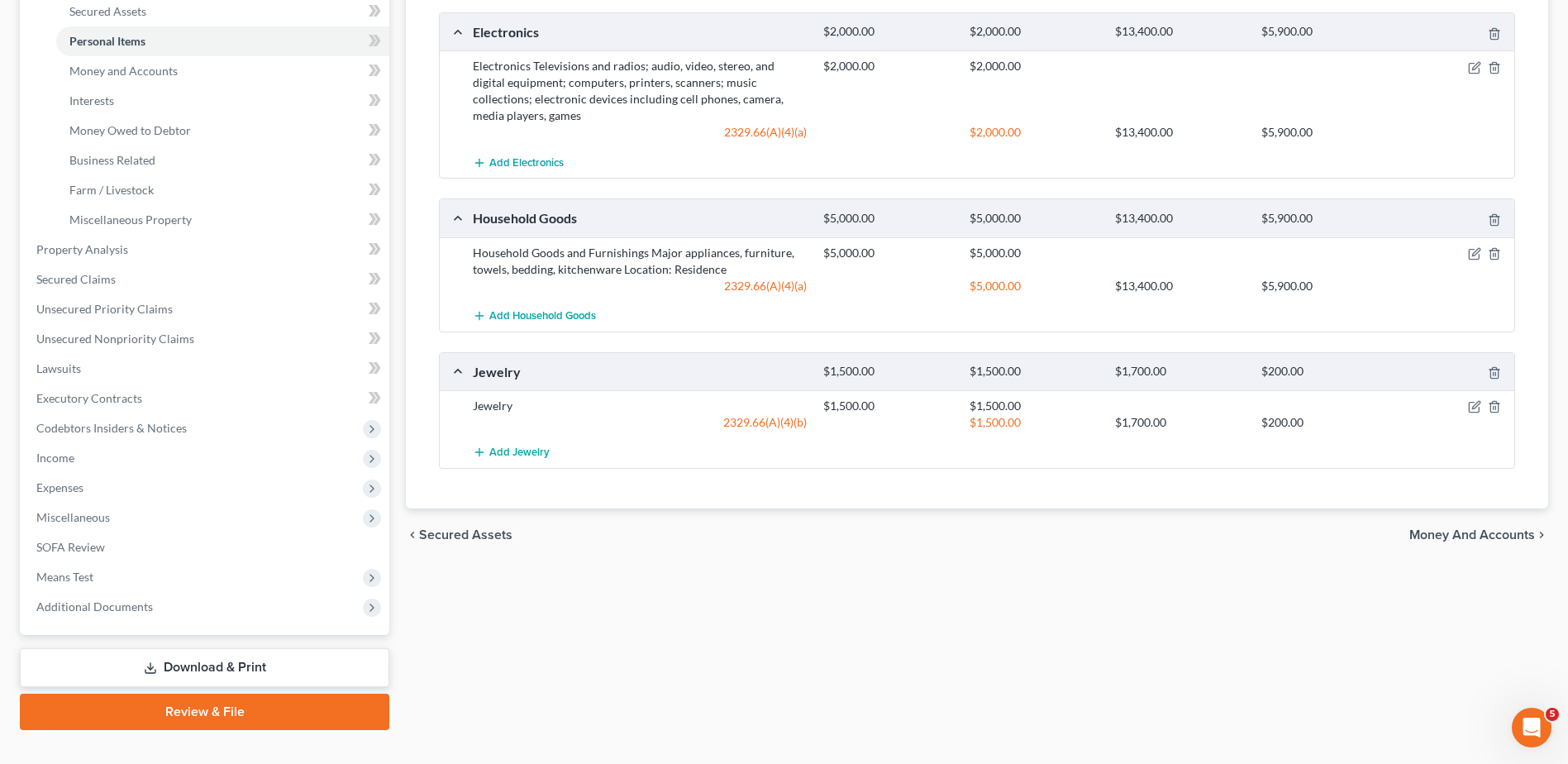
click at [1414, 533] on span "Money and Accounts" at bounding box center [1473, 535] width 126 height 14
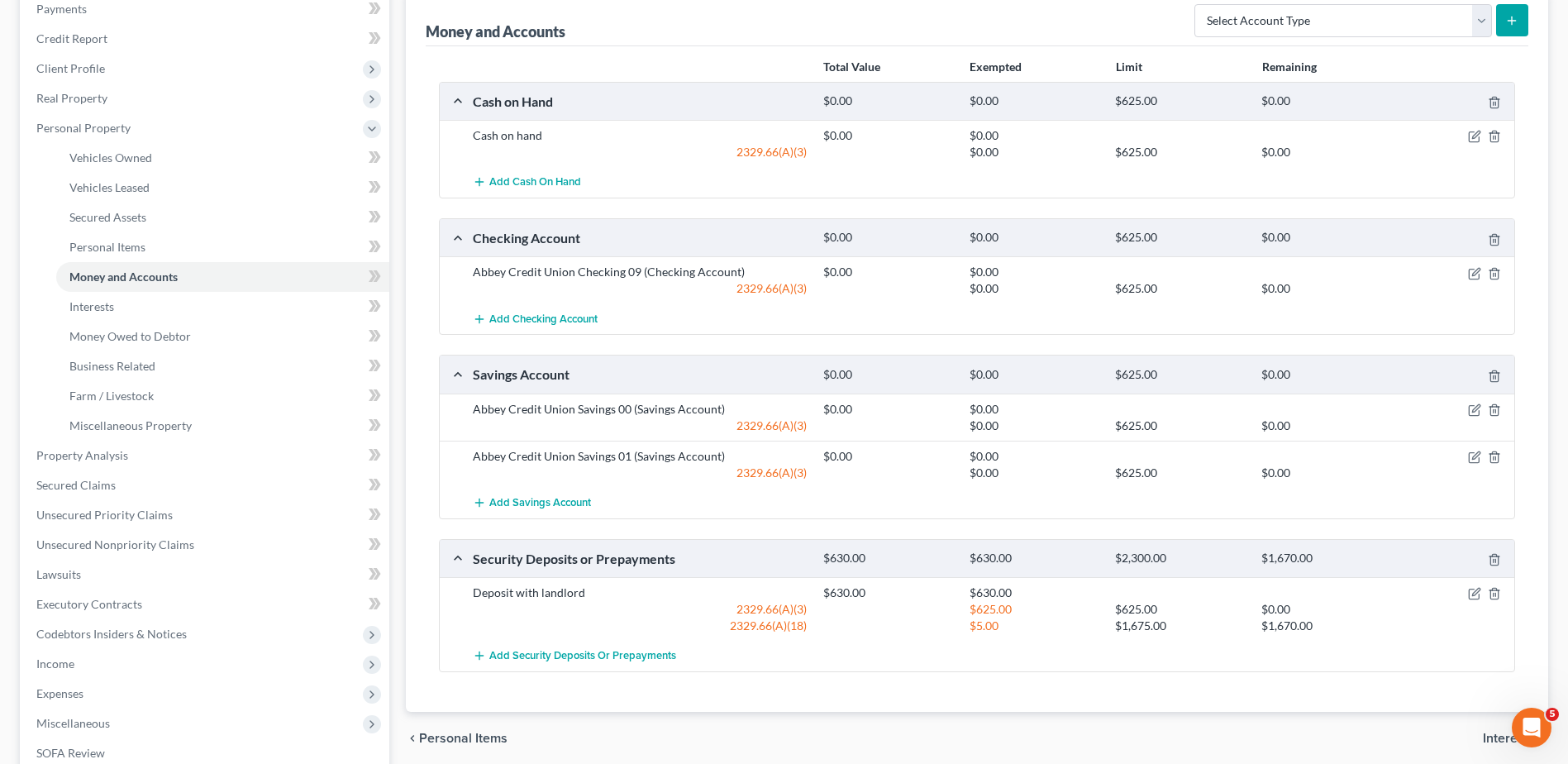
scroll to position [248, 0]
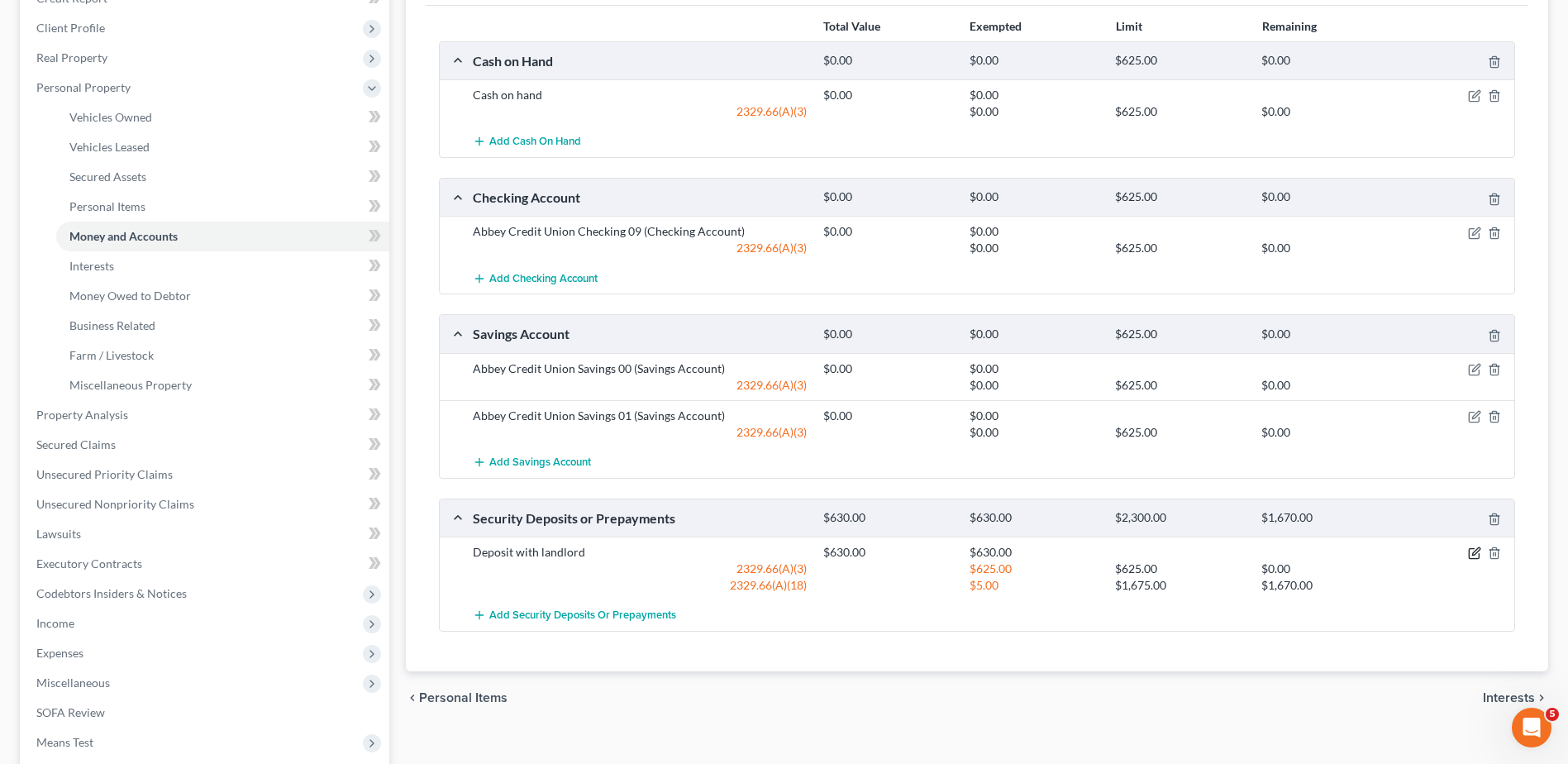
click at [1476, 553] on icon "button" at bounding box center [1476, 552] width 7 height 7
select select "3"
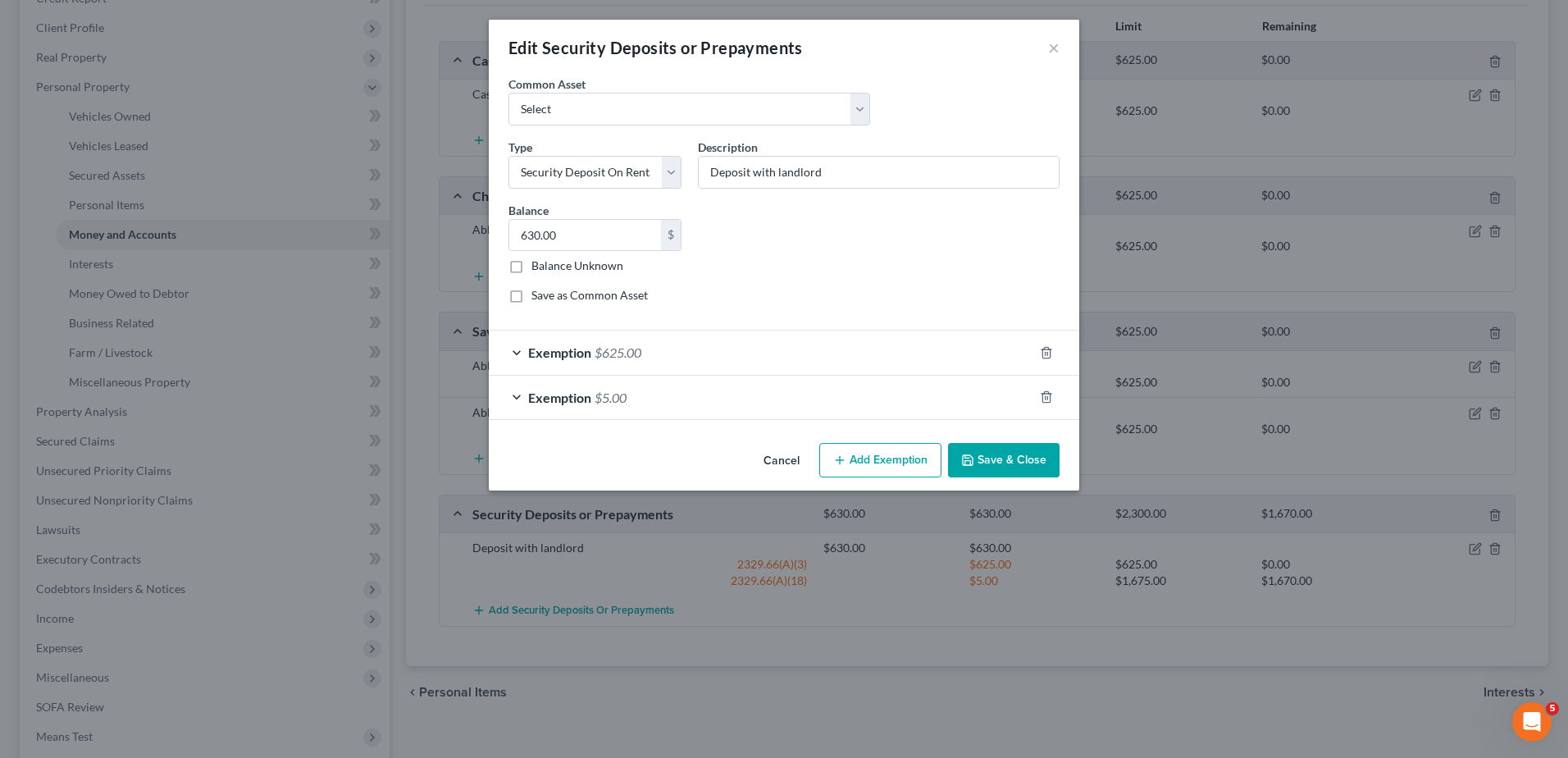
click at [1016, 465] on button "Save & Close" at bounding box center [1003, 460] width 112 height 35
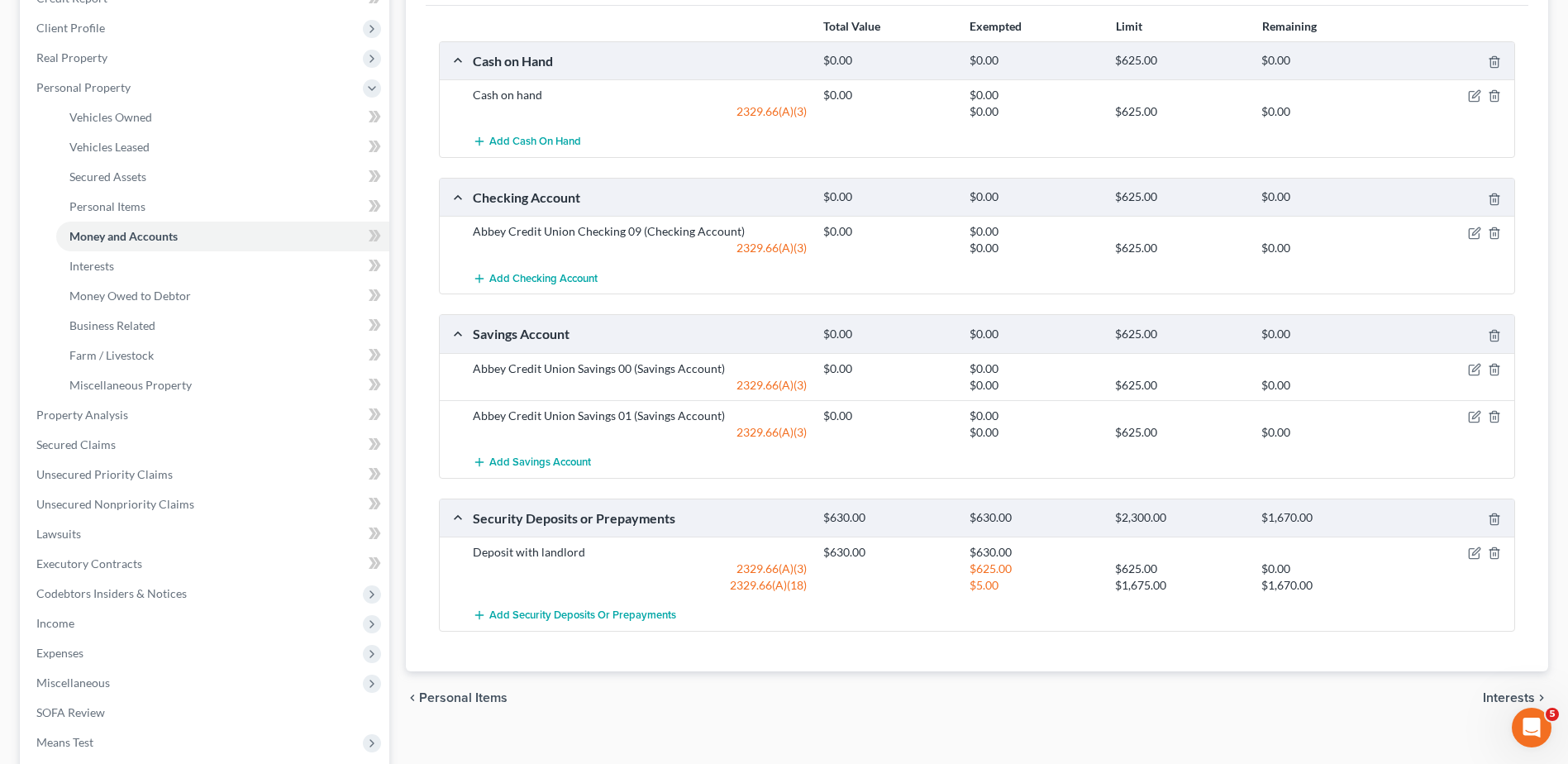
click at [1484, 697] on span "Interests" at bounding box center [1509, 697] width 52 height 14
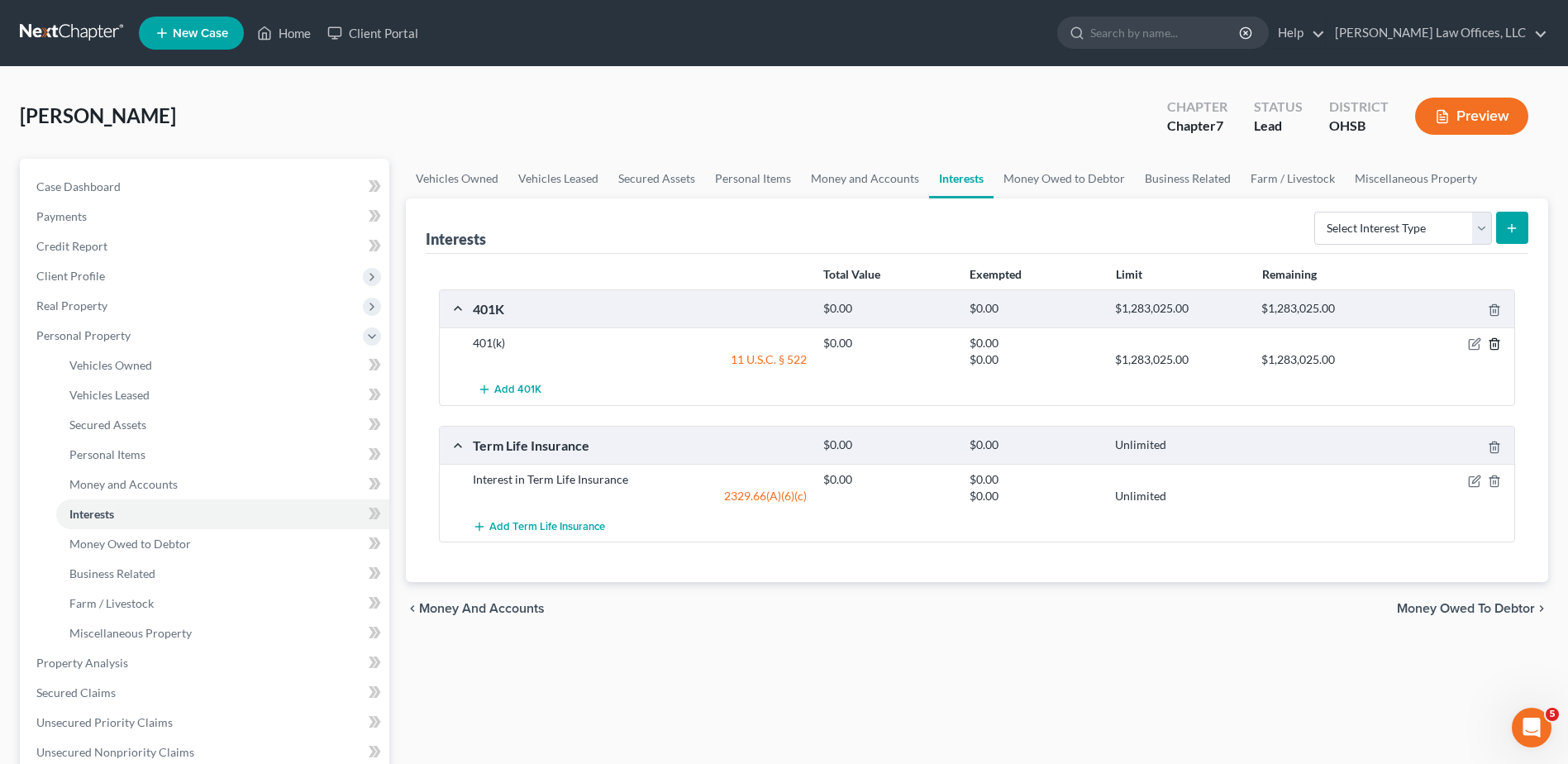
click at [1495, 348] on icon "button" at bounding box center [1494, 343] width 14 height 14
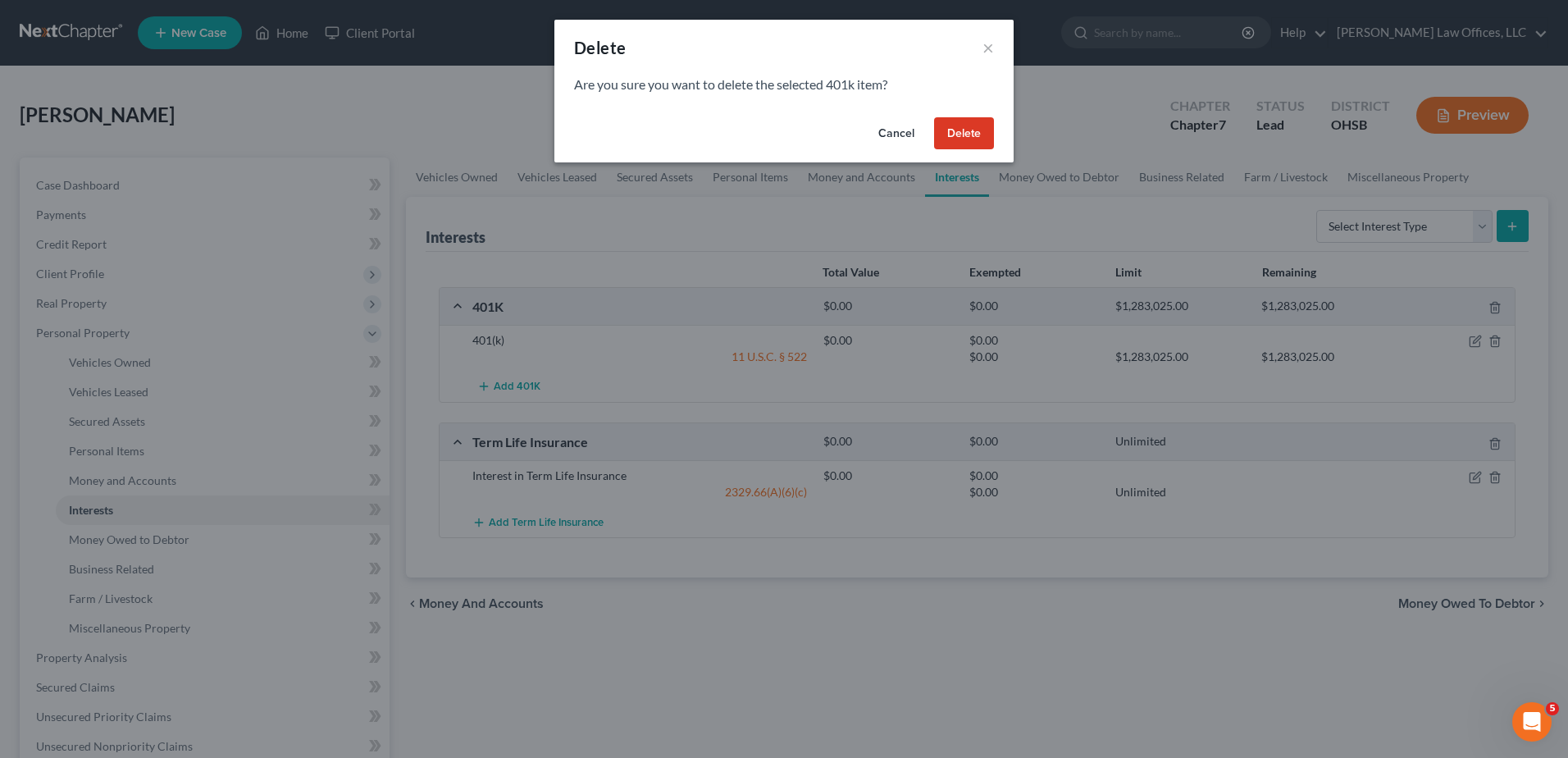
click at [948, 132] on button "Delete" at bounding box center [963, 133] width 60 height 33
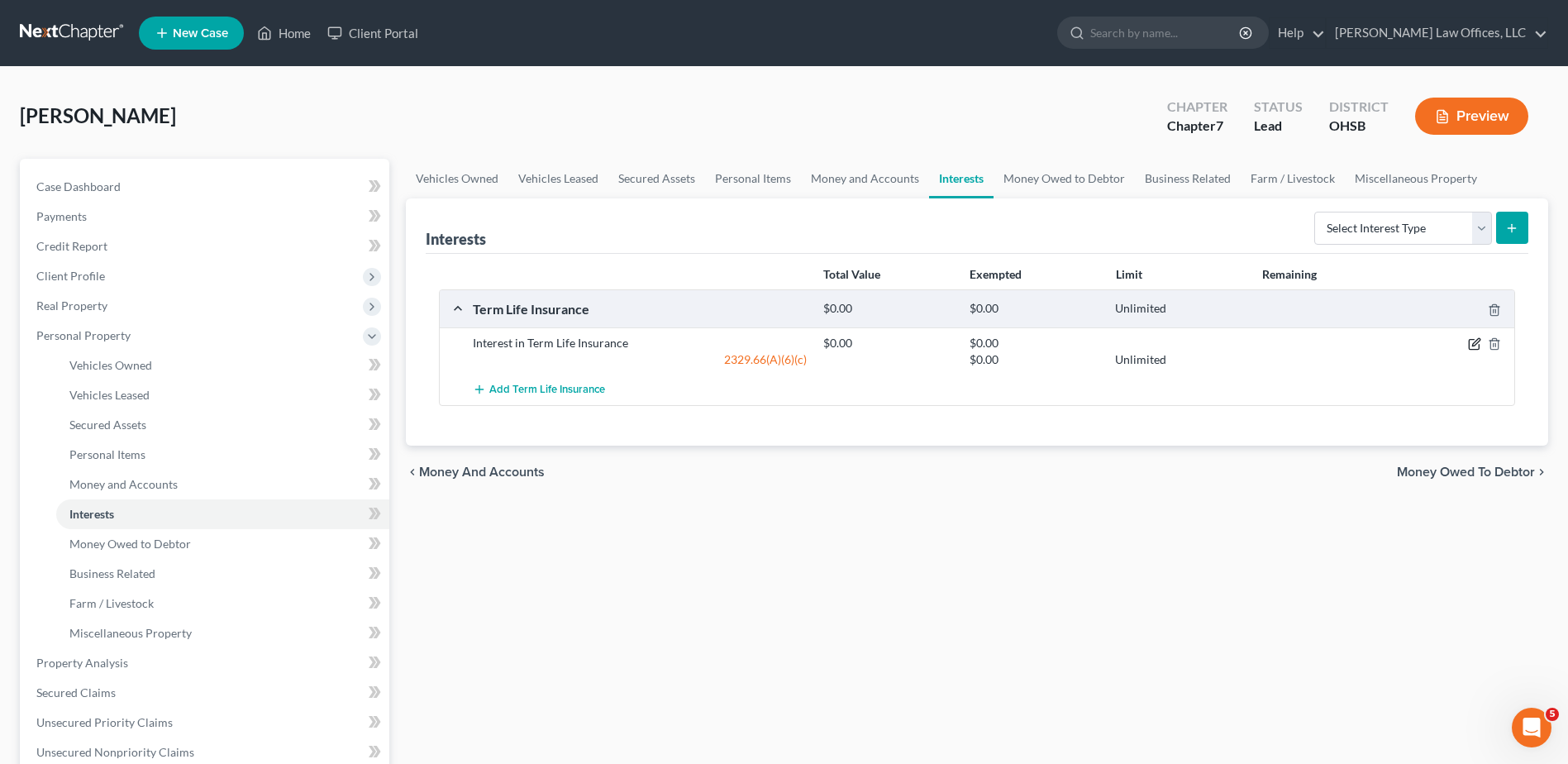
click at [1469, 345] on icon "button" at bounding box center [1473, 344] width 10 height 10
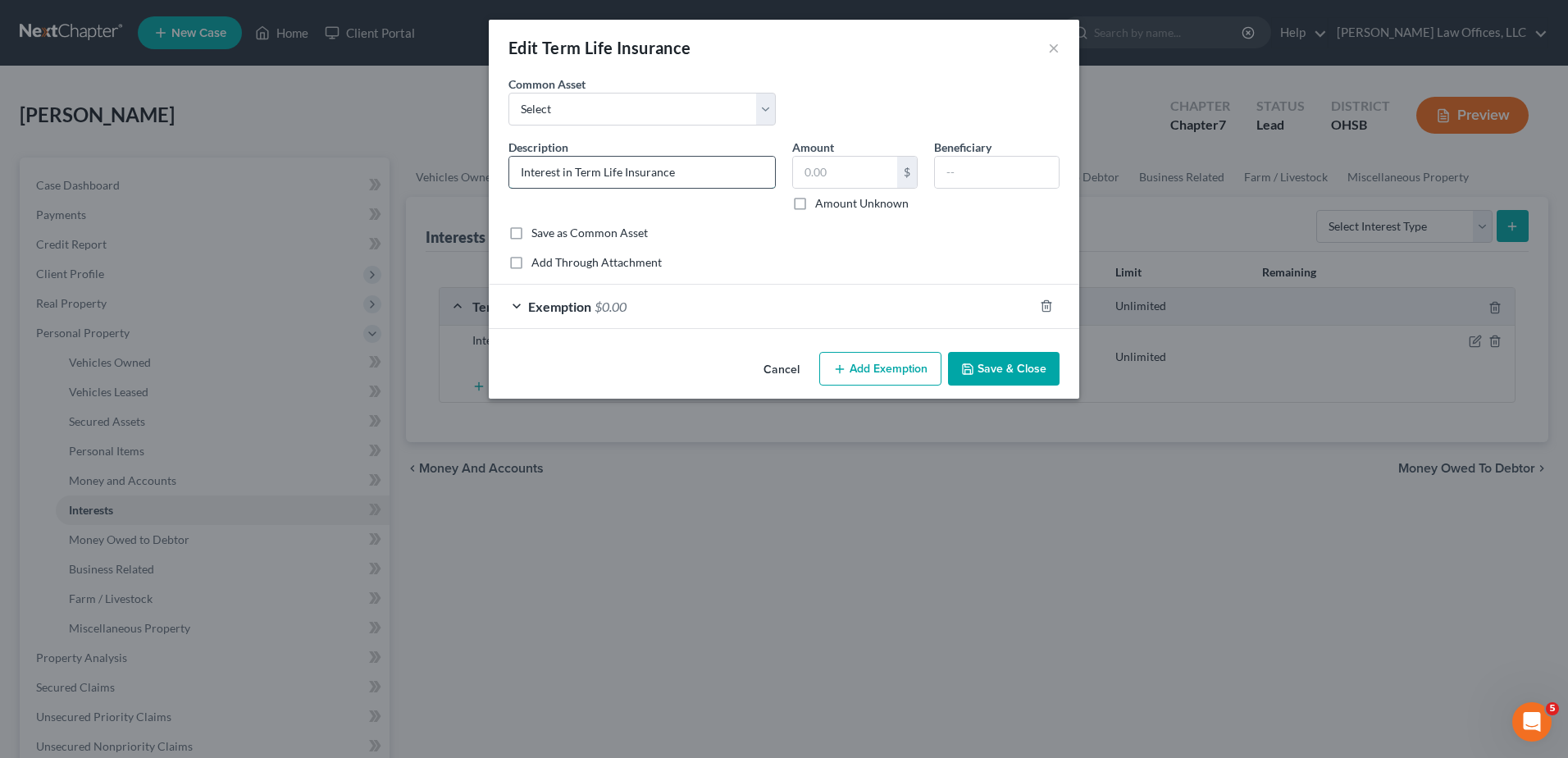
click at [694, 164] on input "Interest in Term Life Insurance" at bounding box center [641, 172] width 265 height 31
type input "Interest in Term Life Insurance Through Current Employer"
click at [977, 357] on button "Save & Close" at bounding box center [1003, 369] width 112 height 35
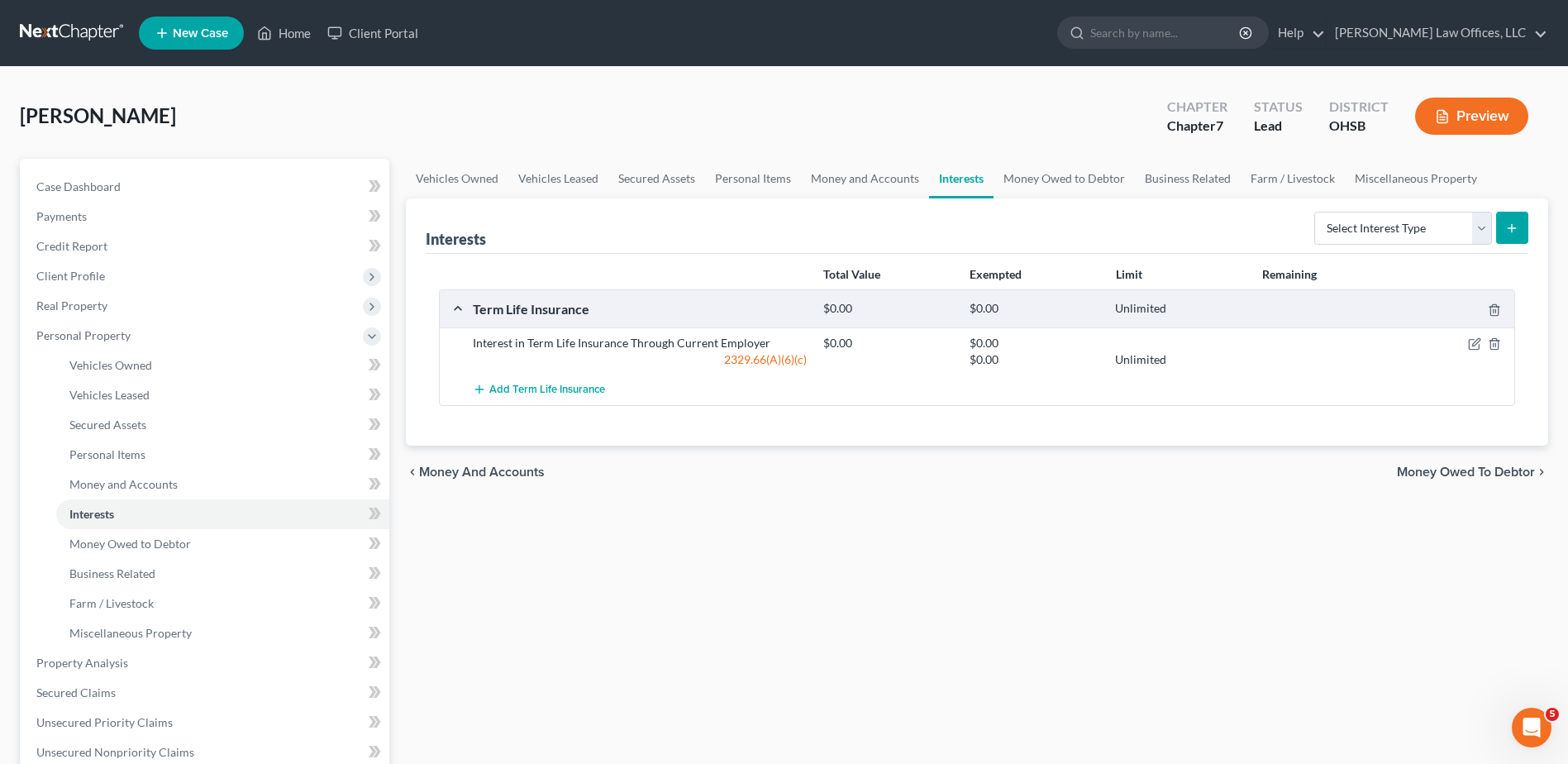
click at [1430, 470] on span "Money Owed to Debtor" at bounding box center [1465, 472] width 138 height 14
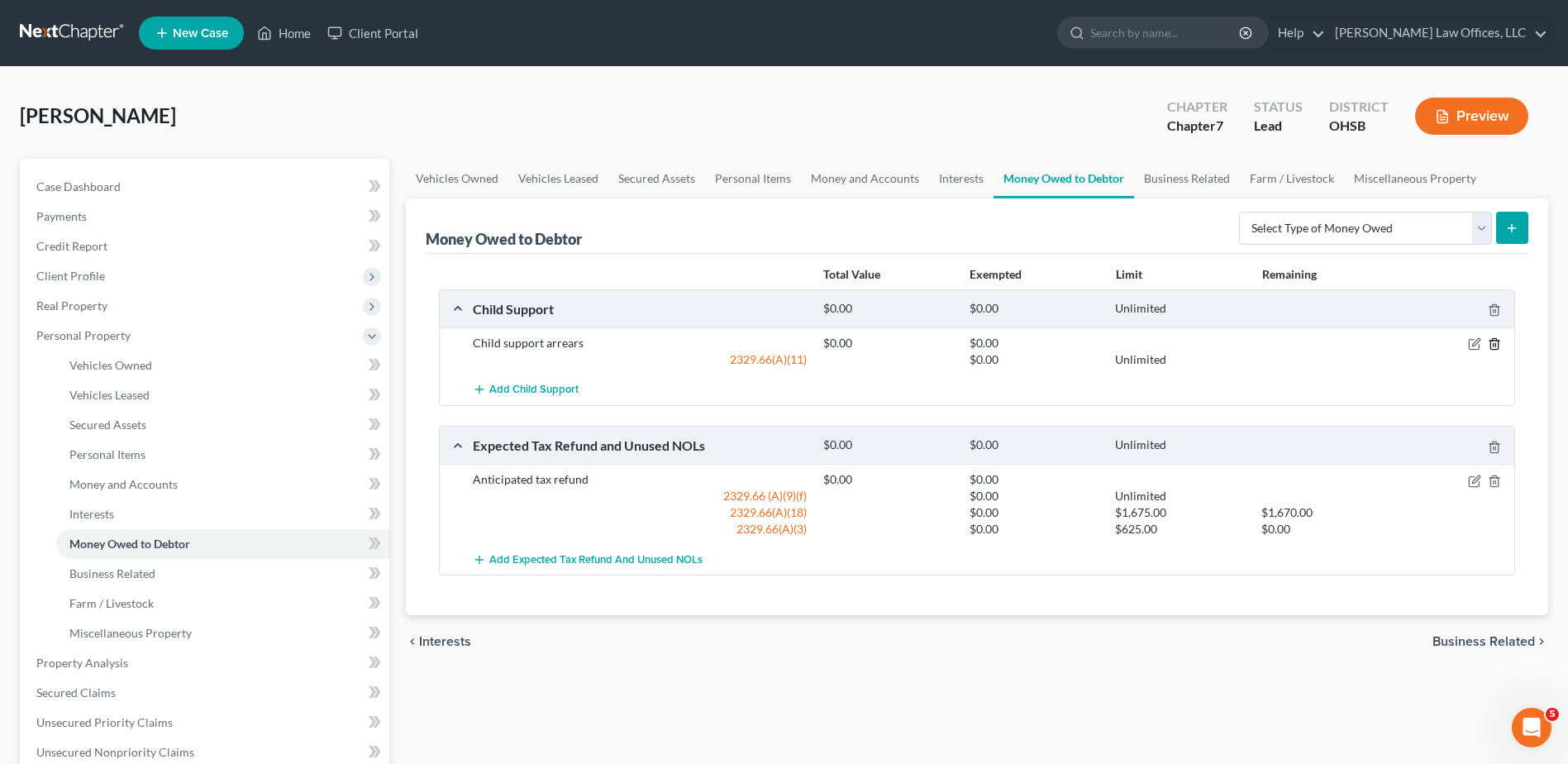
click at [1491, 343] on icon "button" at bounding box center [1494, 343] width 14 height 14
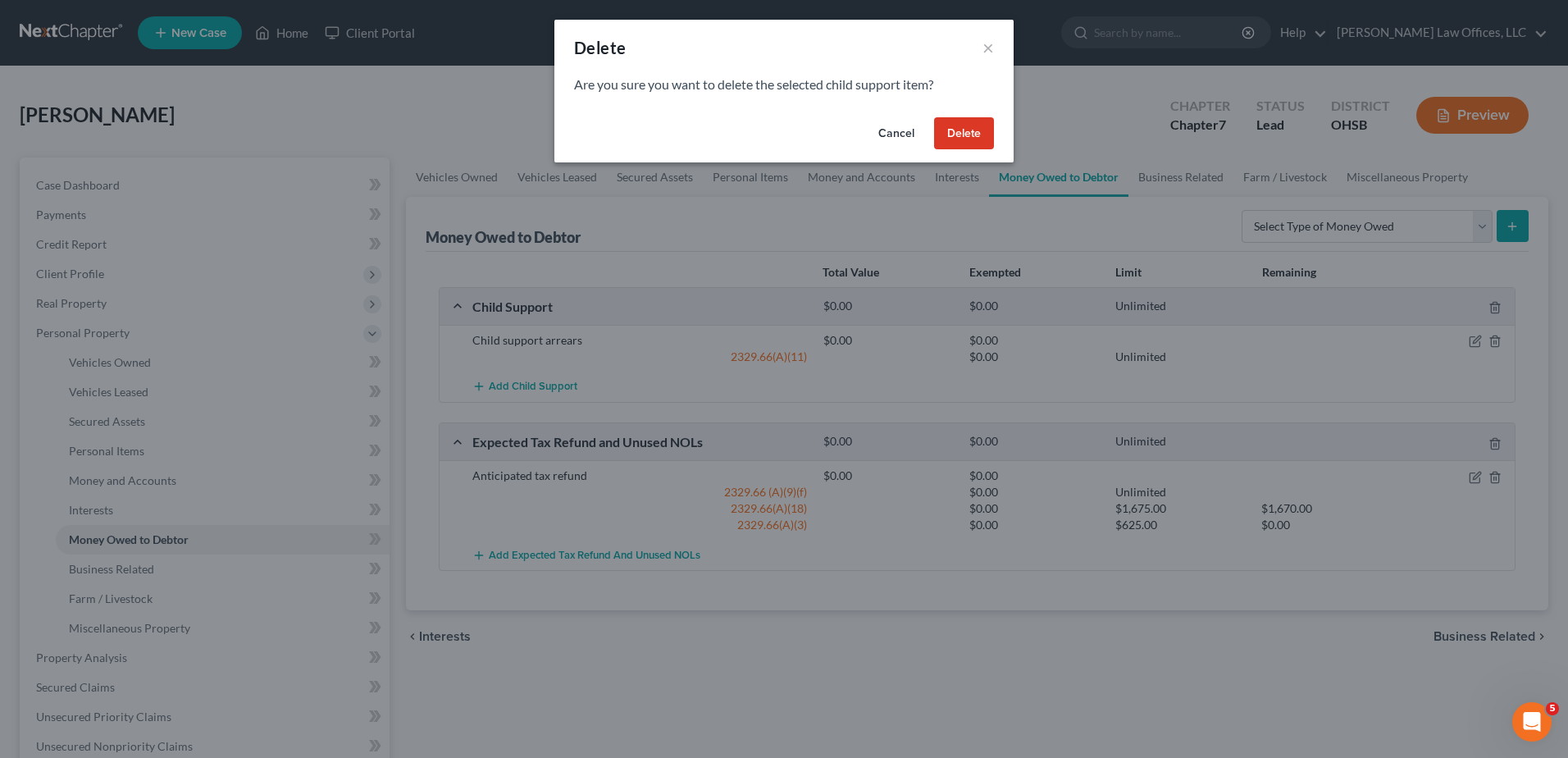
click at [974, 131] on button "Delete" at bounding box center [963, 133] width 60 height 33
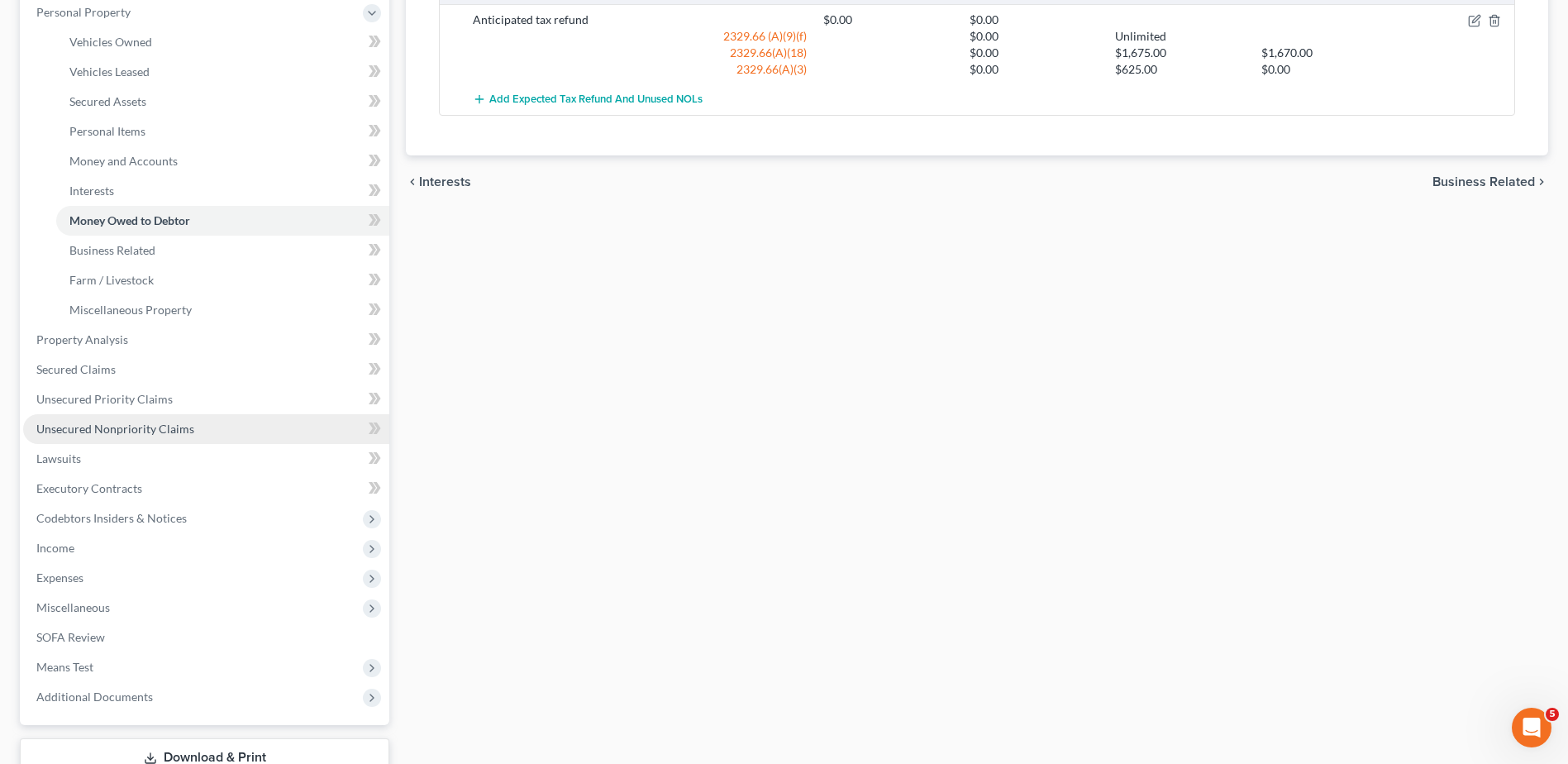
scroll to position [331, 0]
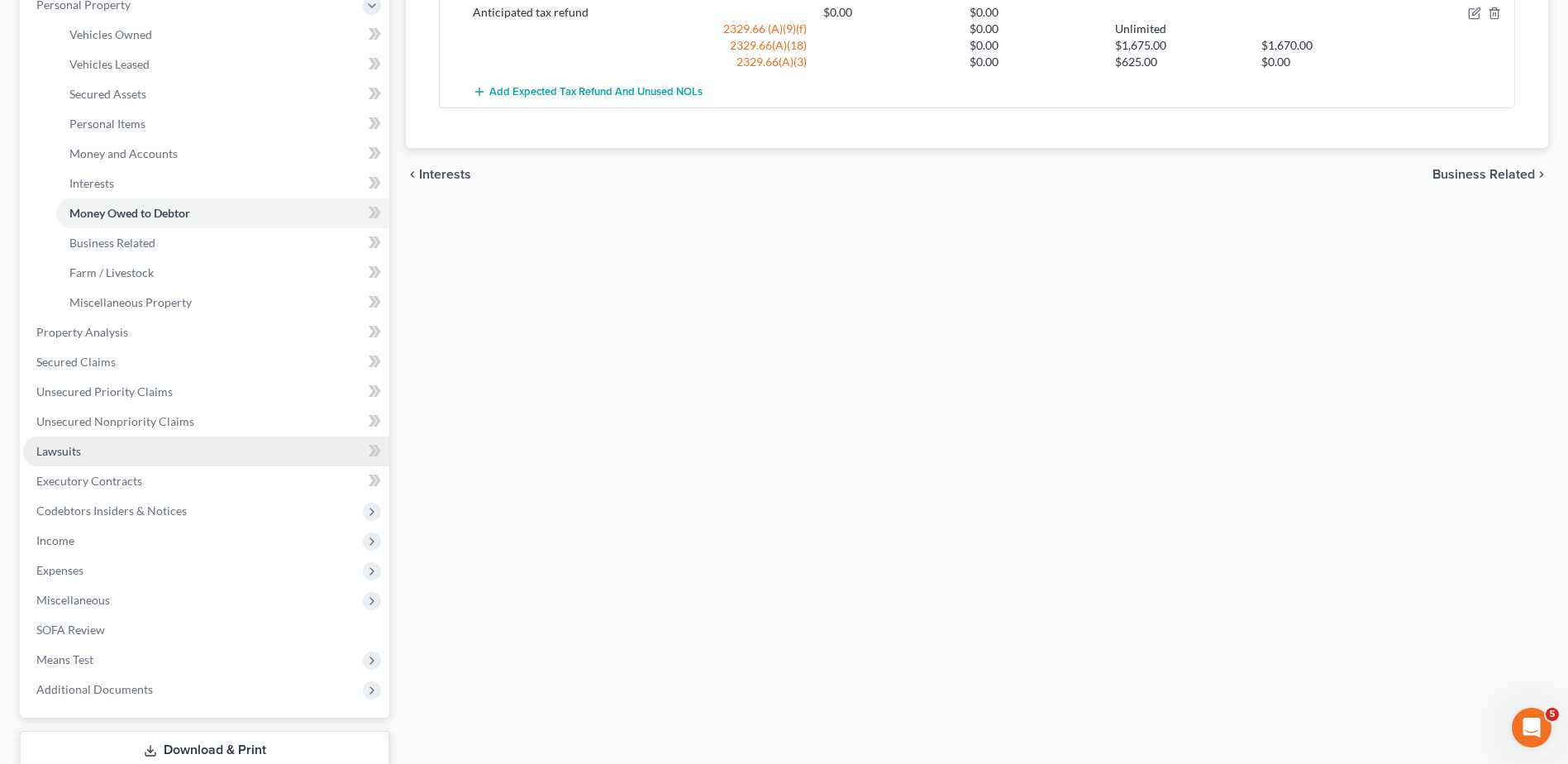
click at [80, 455] on span "Lawsuits" at bounding box center [59, 451] width 45 height 14
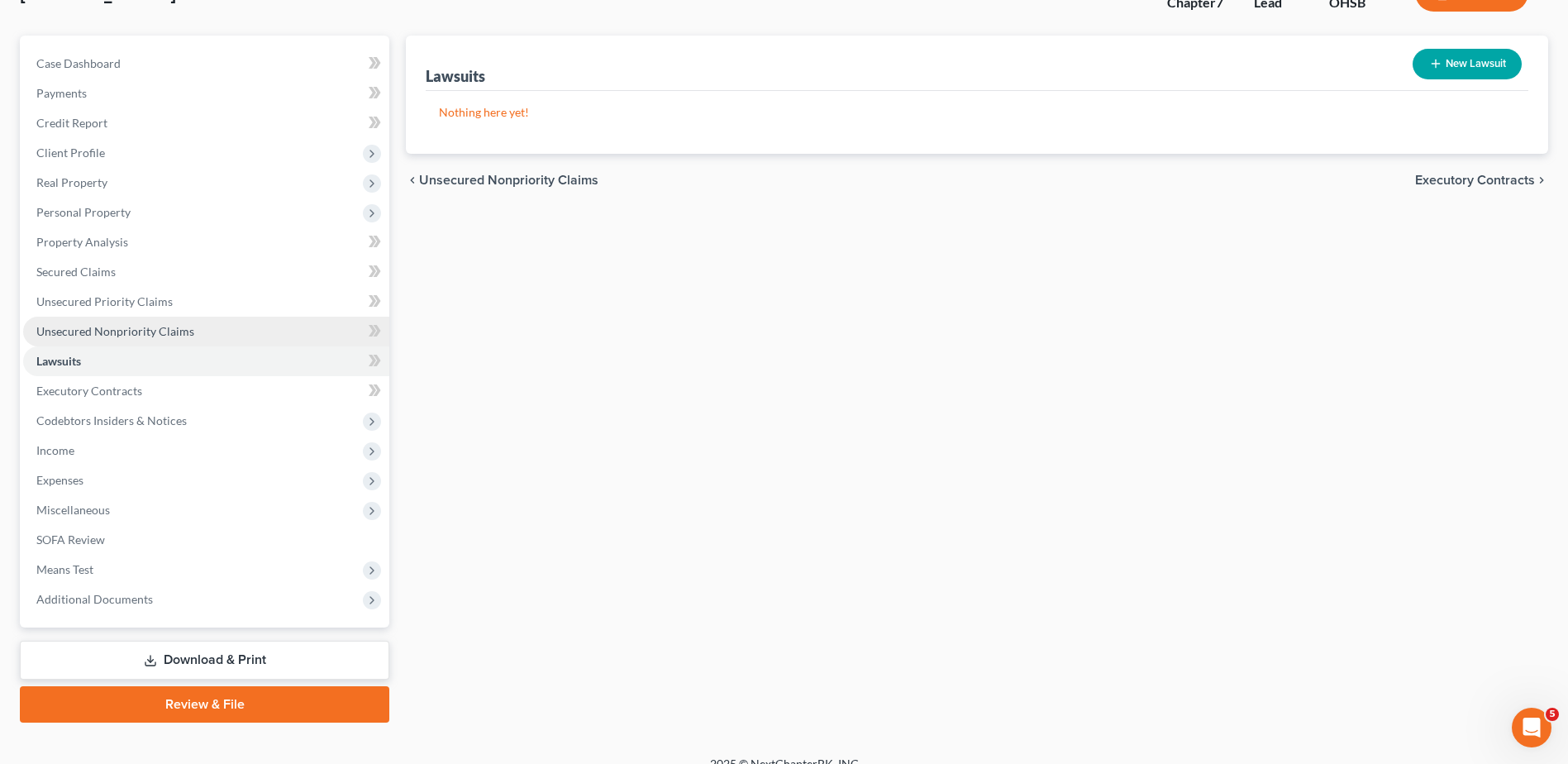
scroll to position [145, 0]
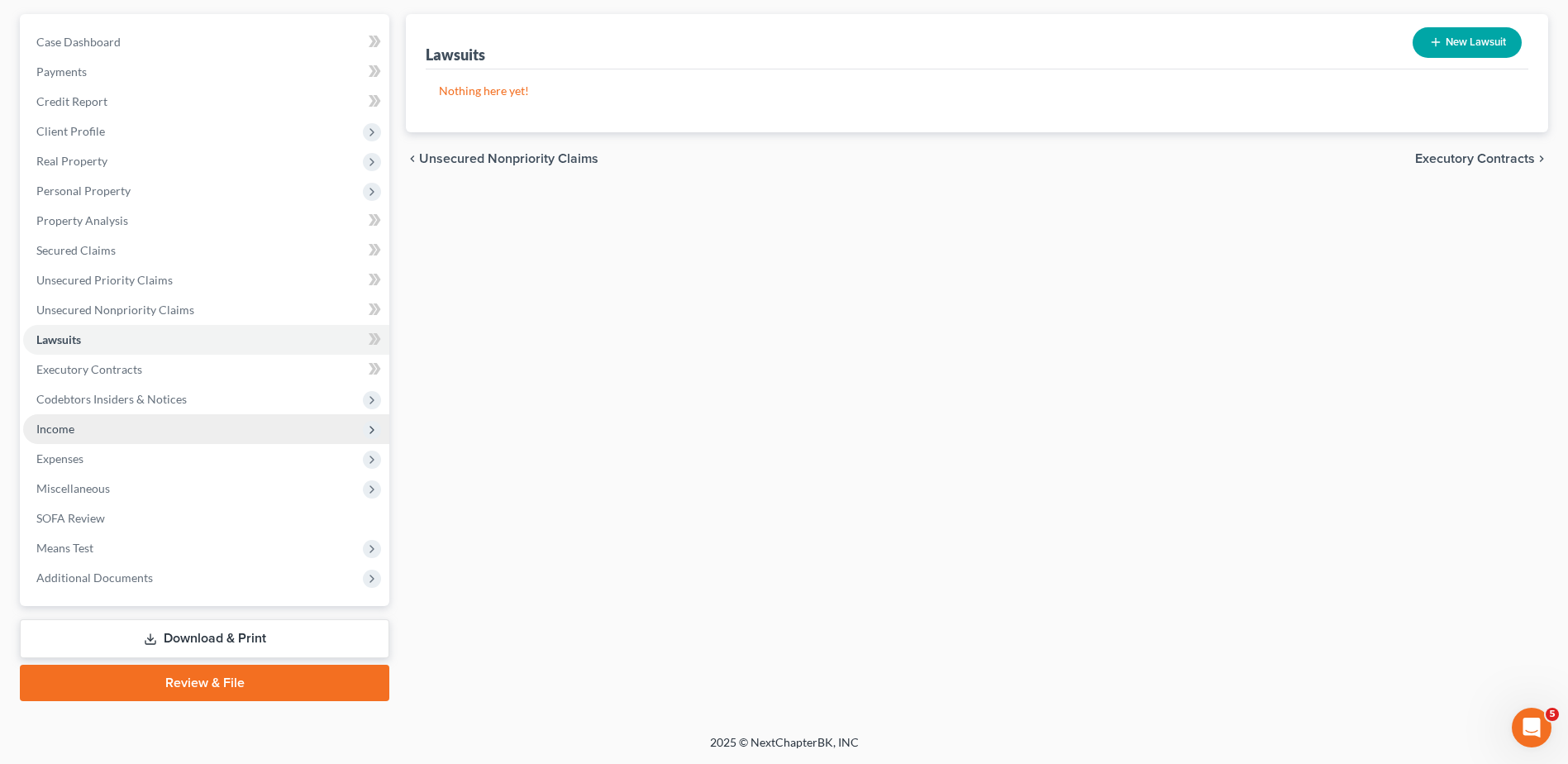
click at [69, 434] on span "Income" at bounding box center [55, 429] width 38 height 14
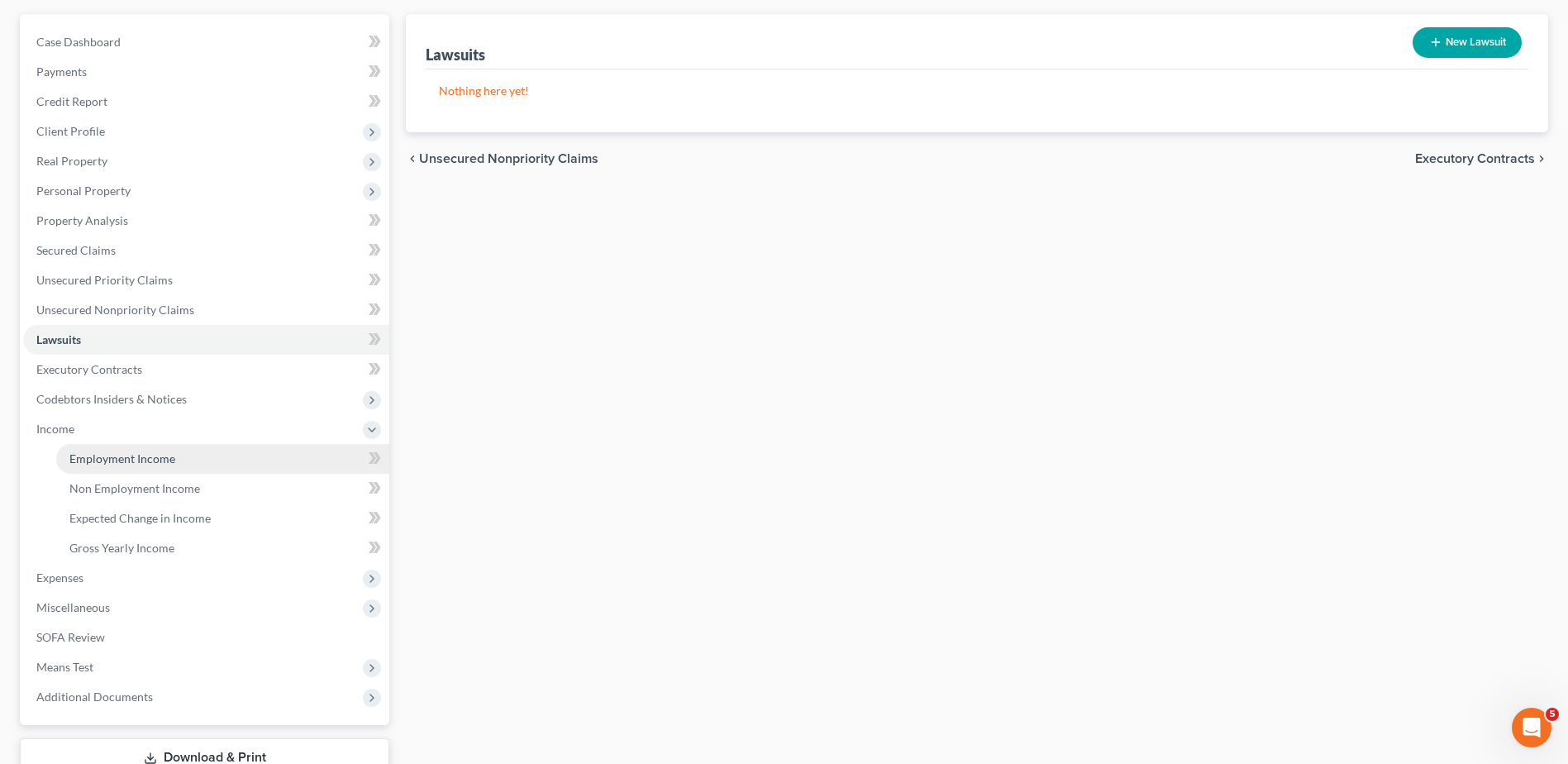
click at [81, 458] on span "Employment Income" at bounding box center [122, 459] width 105 height 14
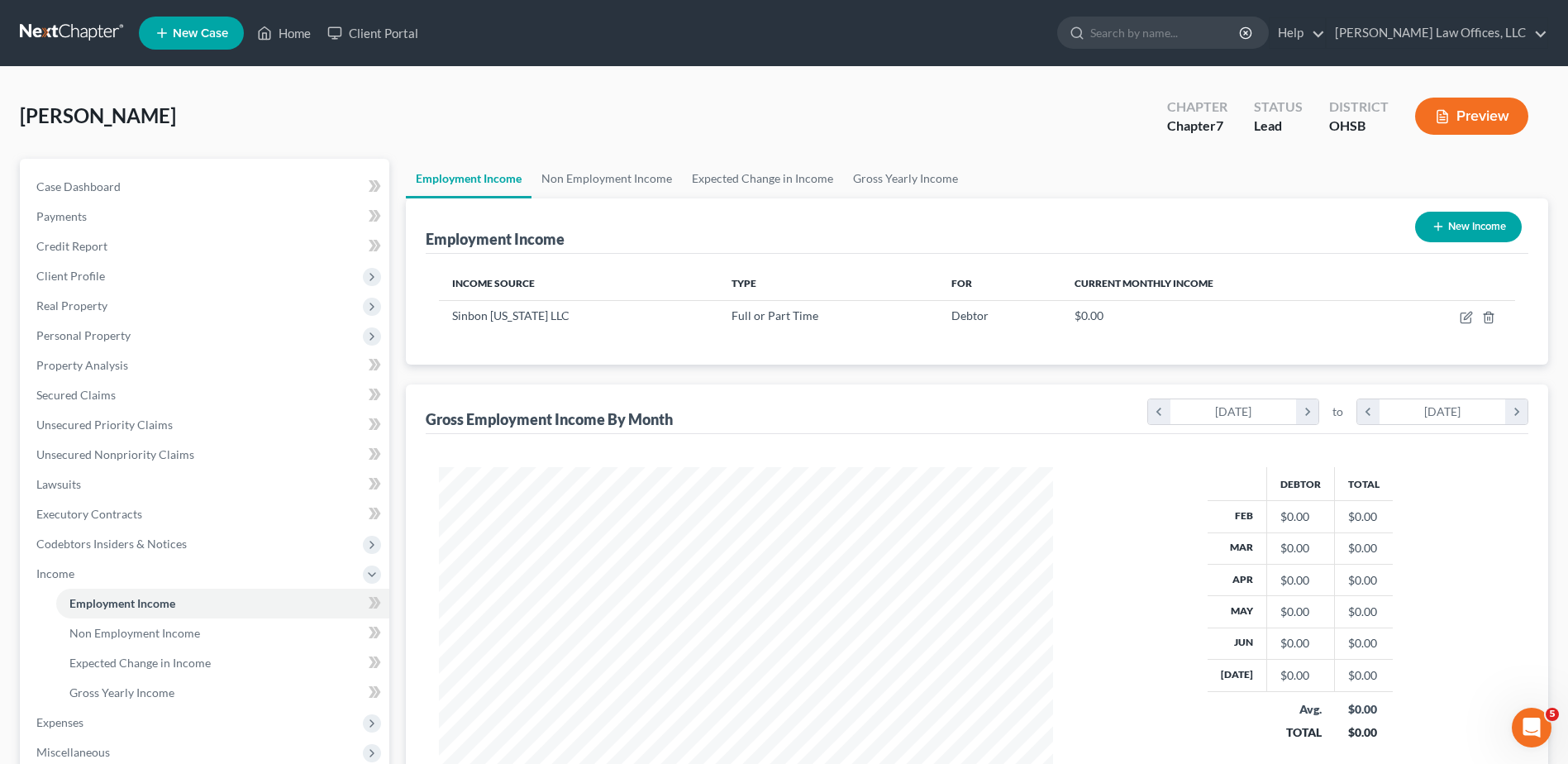
scroll to position [307, 647]
click at [861, 183] on link "Gross Yearly Income" at bounding box center [905, 178] width 125 height 40
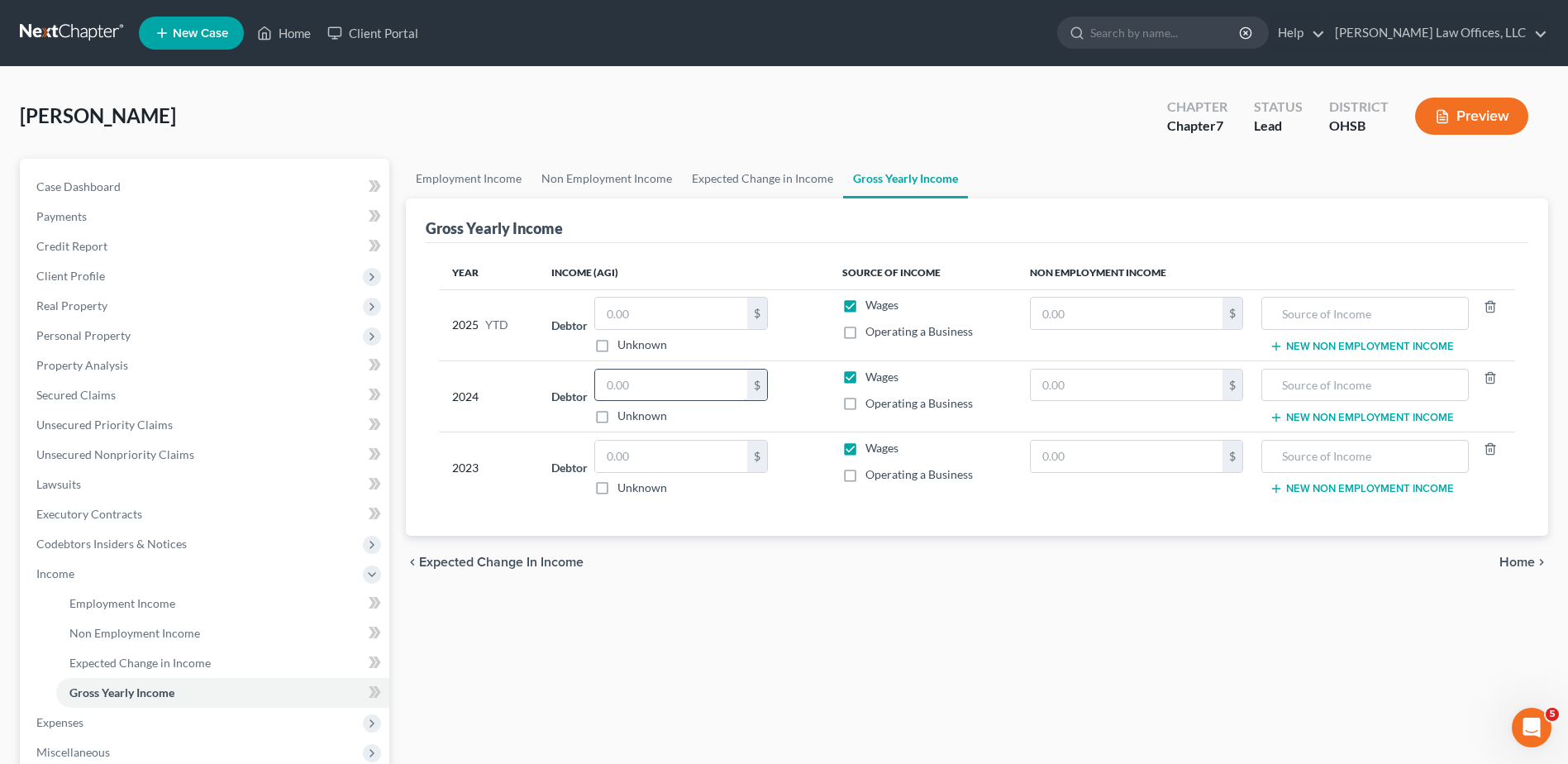
click at [652, 385] on input "text" at bounding box center [671, 385] width 152 height 32
type input "33,719"
click at [697, 445] on input "text" at bounding box center [671, 456] width 152 height 32
type input "24,766"
click at [1509, 562] on span "Home" at bounding box center [1517, 562] width 35 height 14
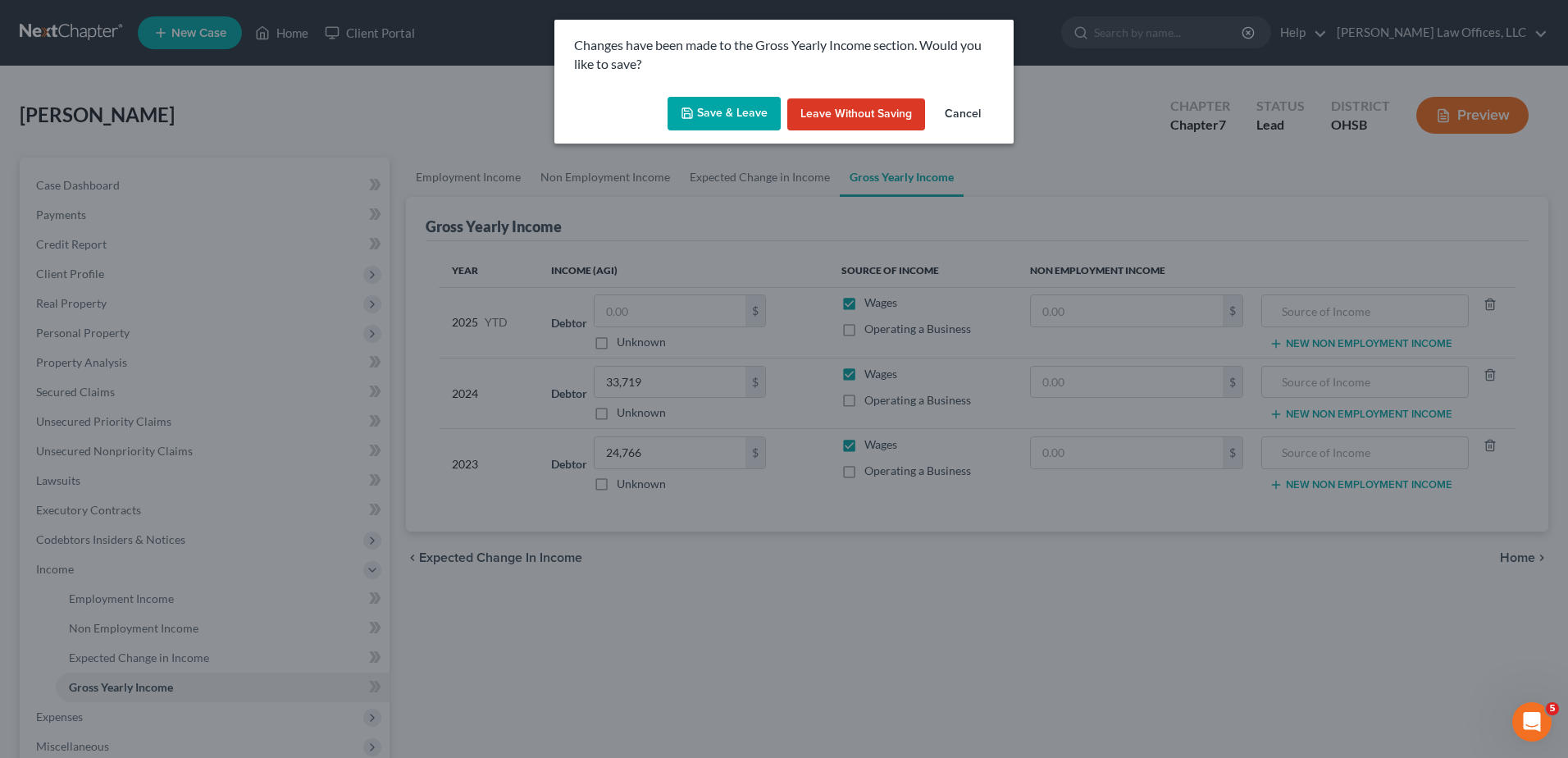
click at [716, 119] on button "Save & Leave" at bounding box center [724, 114] width 113 height 35
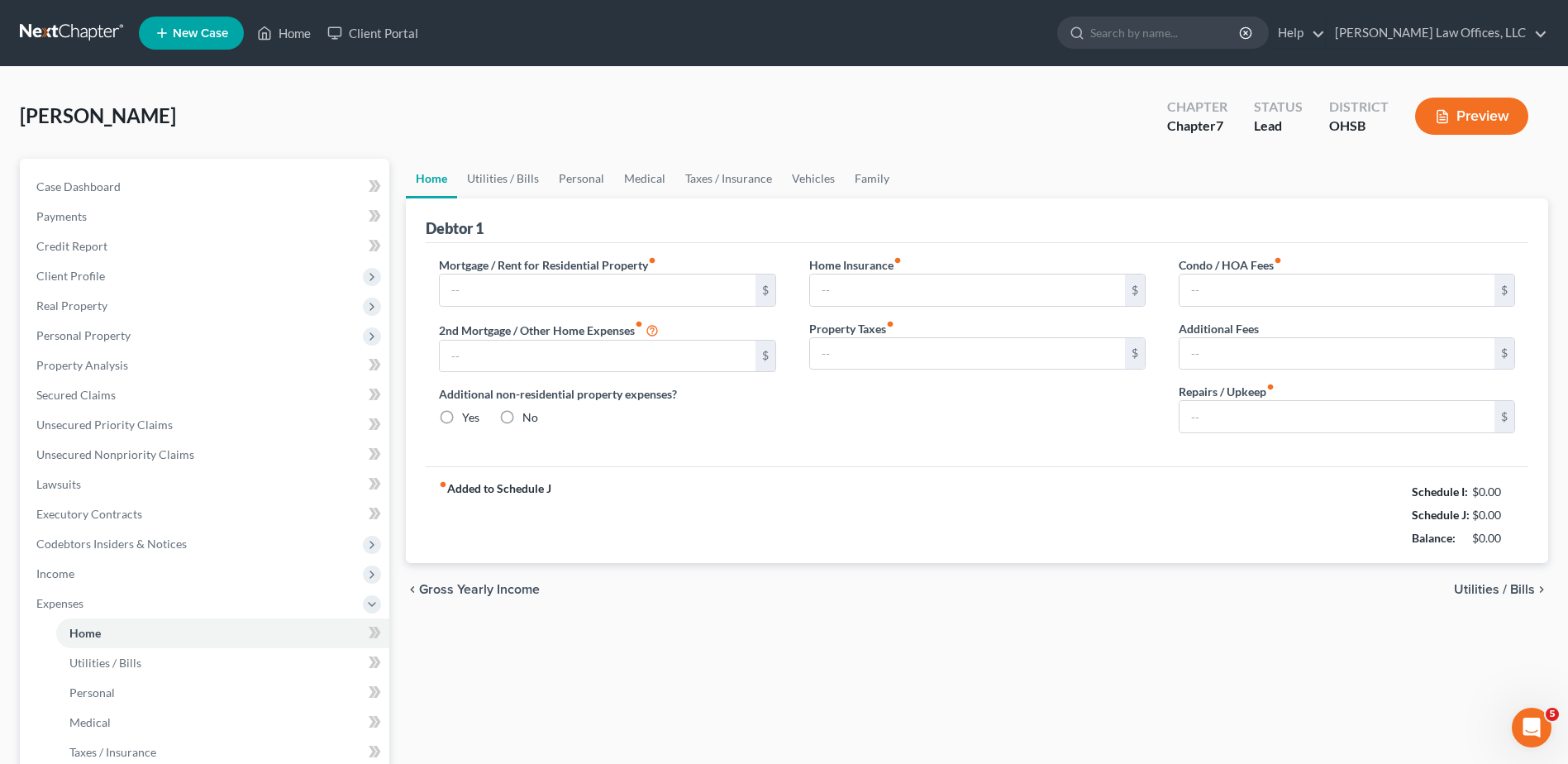
radio input "true"
click at [568, 290] on input "text" at bounding box center [597, 290] width 315 height 32
type input "630"
type input "15"
click at [766, 456] on div "Mortgage / Rent for Residential Property fiber_manual_record 630 $ 2nd Mortgage…" at bounding box center [977, 355] width 1102 height 223
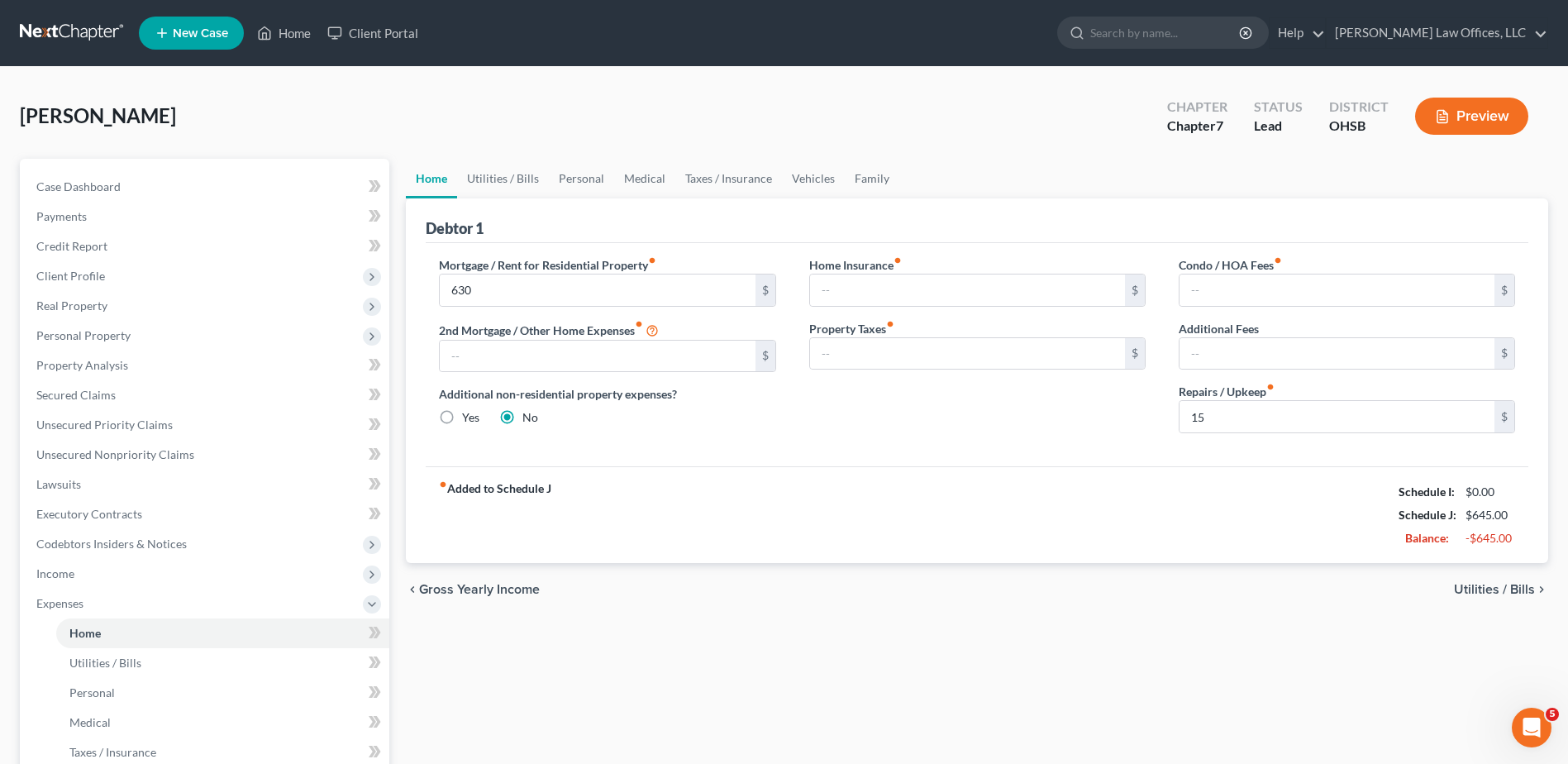
click at [1488, 586] on span "Utilities / Bills" at bounding box center [1495, 589] width 81 height 14
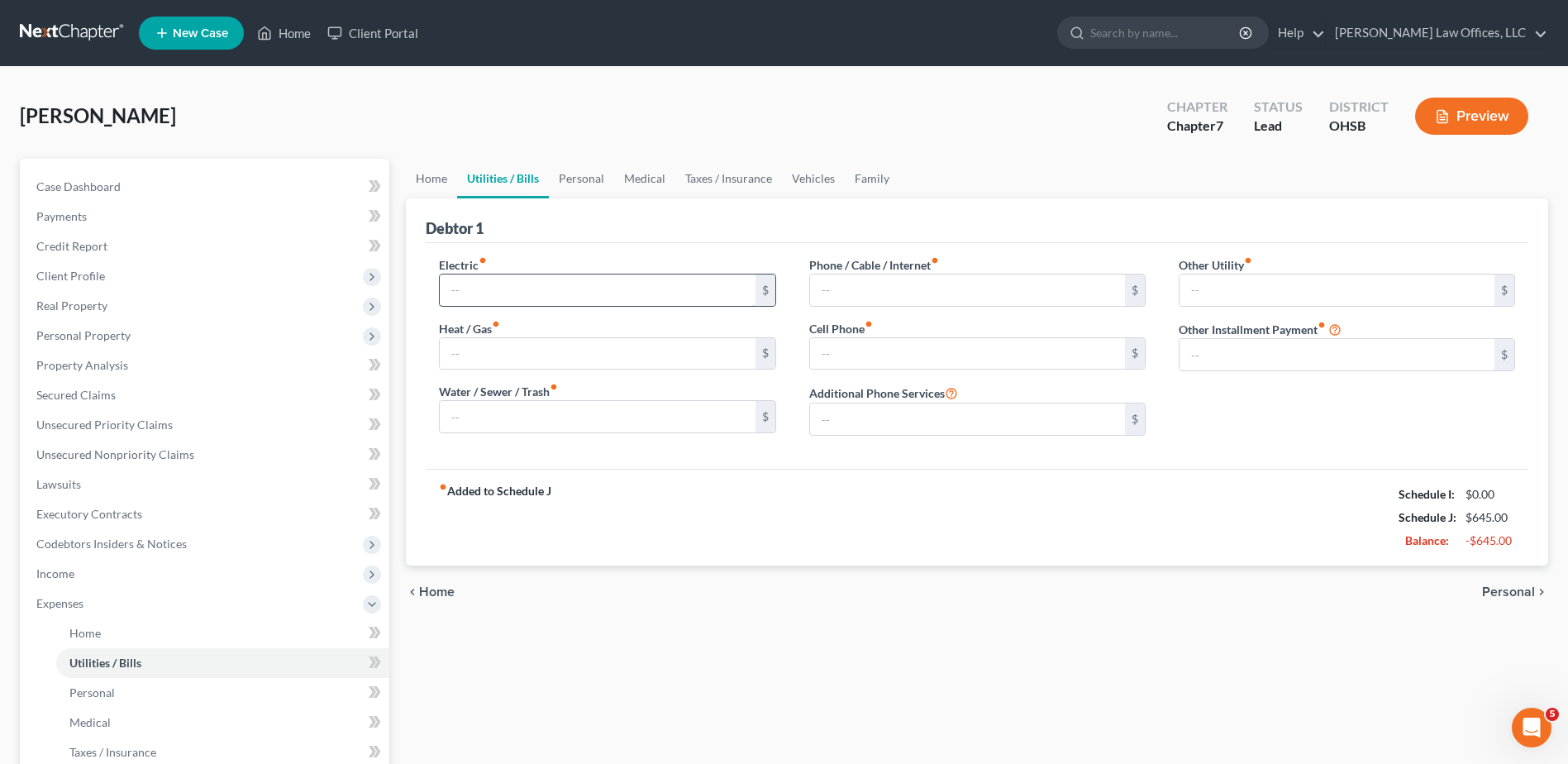
click at [466, 286] on input "text" at bounding box center [597, 290] width 315 height 32
type input "120.00"
type input "100"
type input "30"
type input "100"
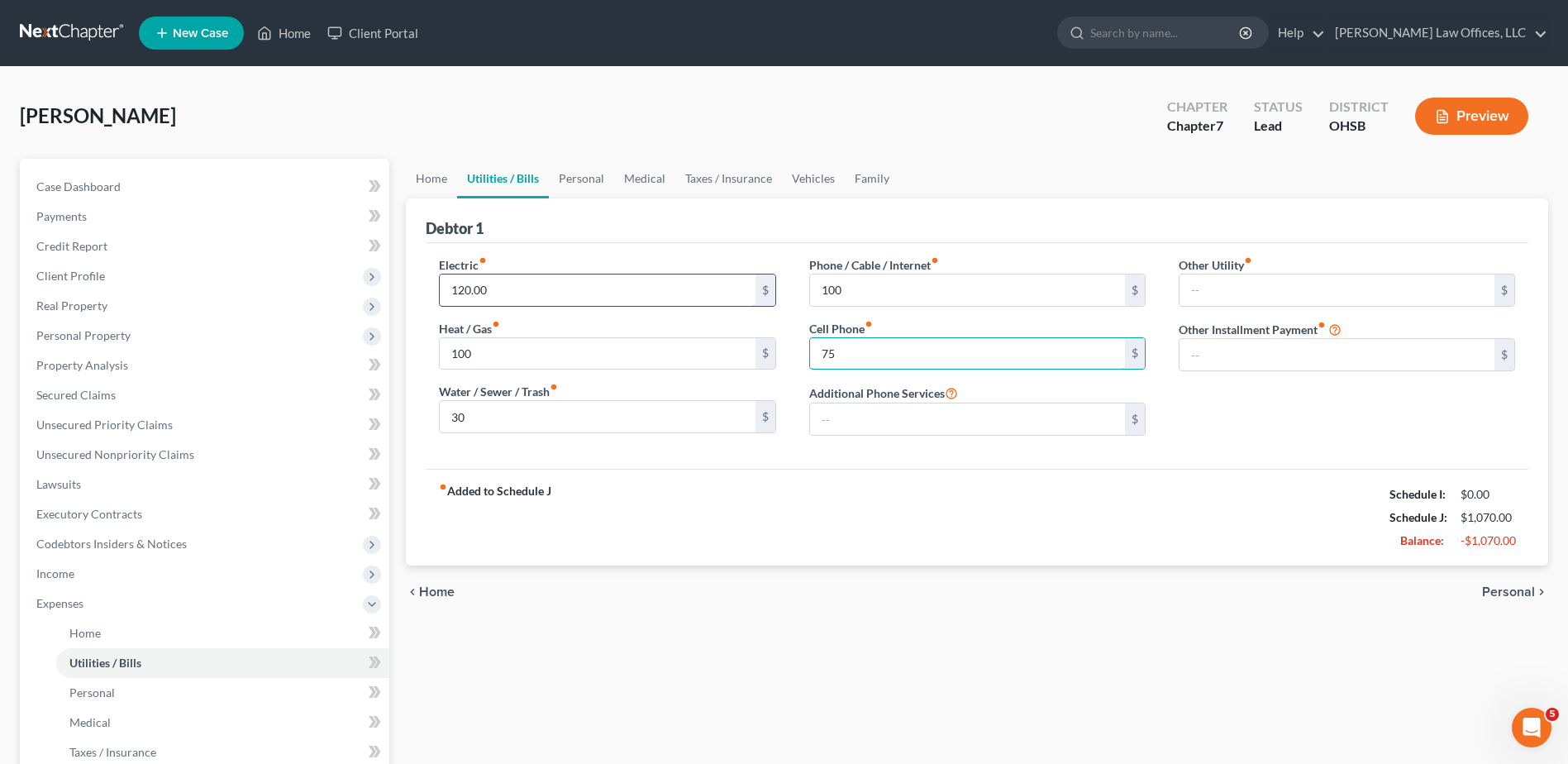
type input "75"
click at [1516, 590] on span "Personal" at bounding box center [1509, 592] width 53 height 14
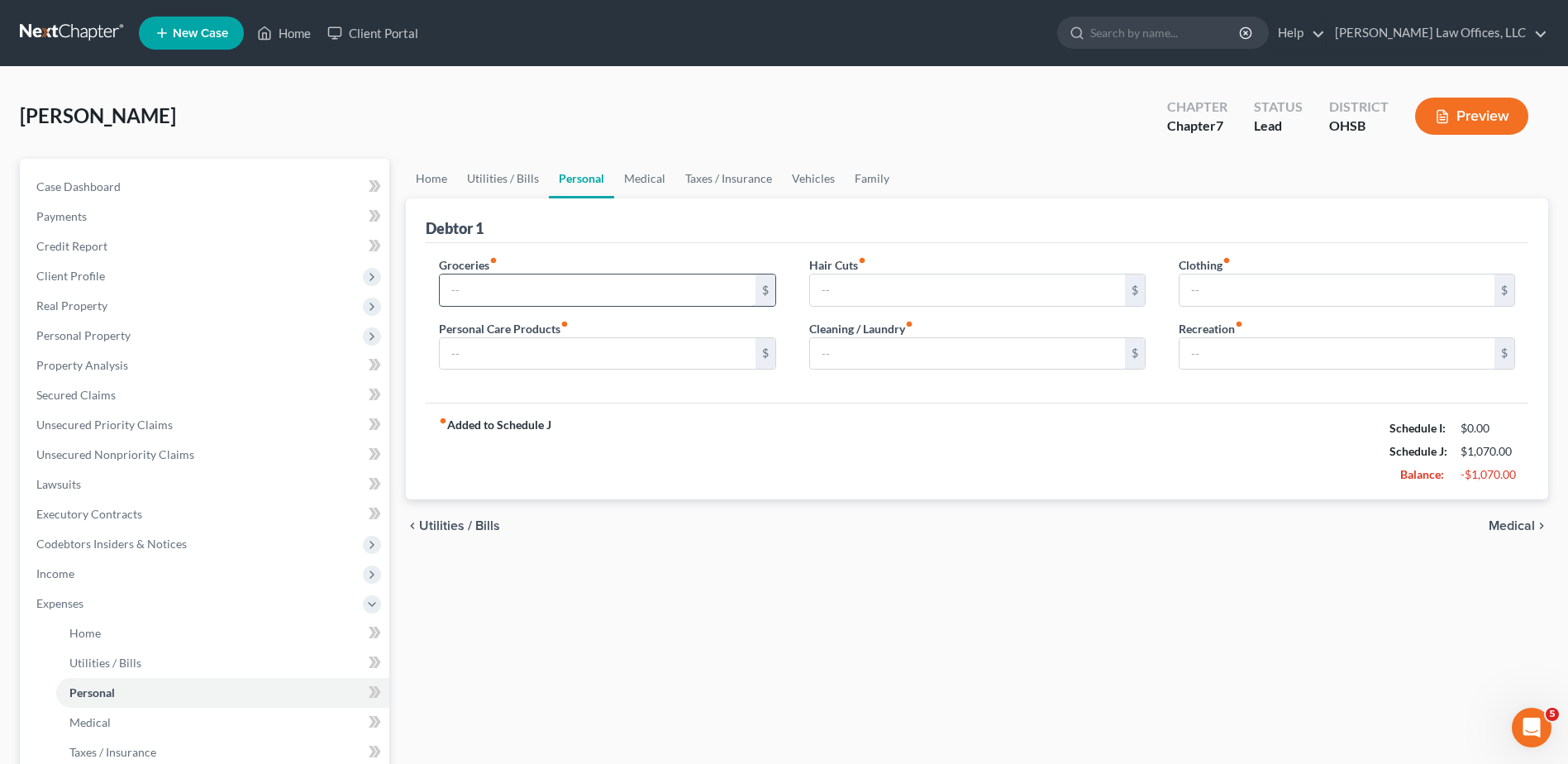
click at [540, 295] on input "text" at bounding box center [597, 290] width 315 height 32
type input "550"
type input "100"
type input "20"
type input "15"
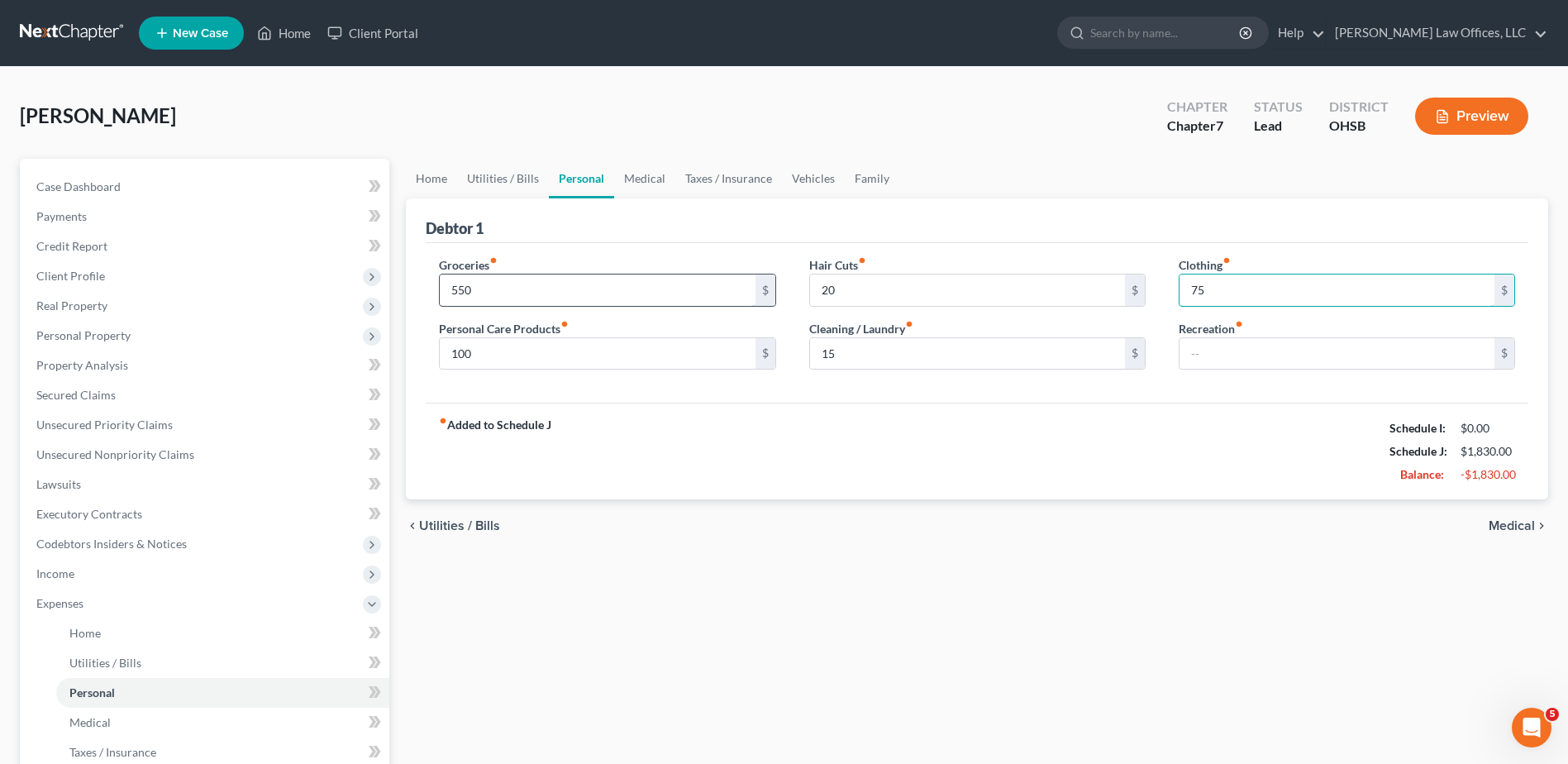
type input "75"
type input "50"
click at [1525, 529] on span "Medical" at bounding box center [1511, 525] width 46 height 14
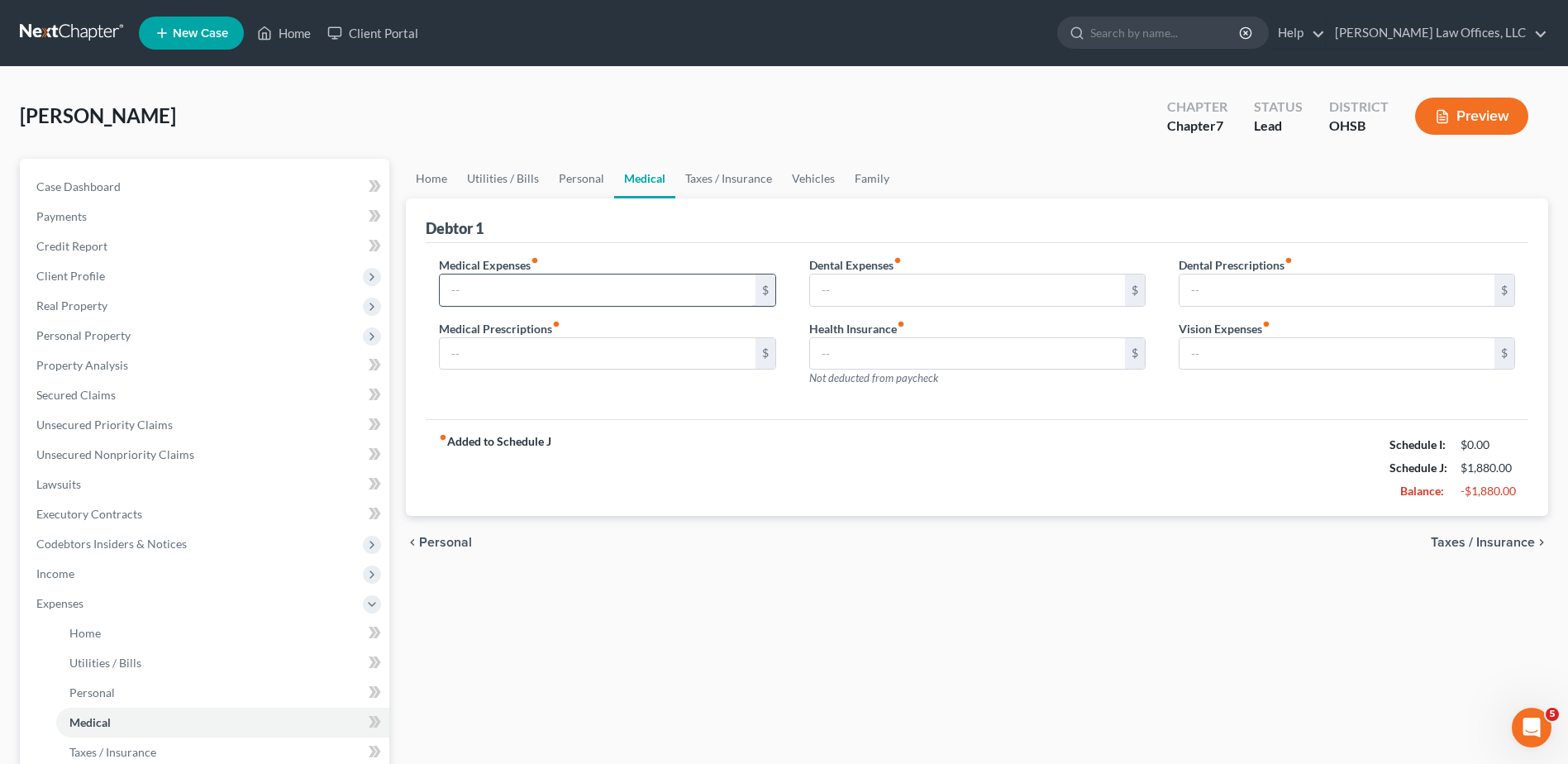
click at [473, 290] on input "text" at bounding box center [597, 290] width 315 height 32
type input "100"
type input "20"
click at [1464, 541] on span "Taxes / Insurance" at bounding box center [1483, 542] width 104 height 14
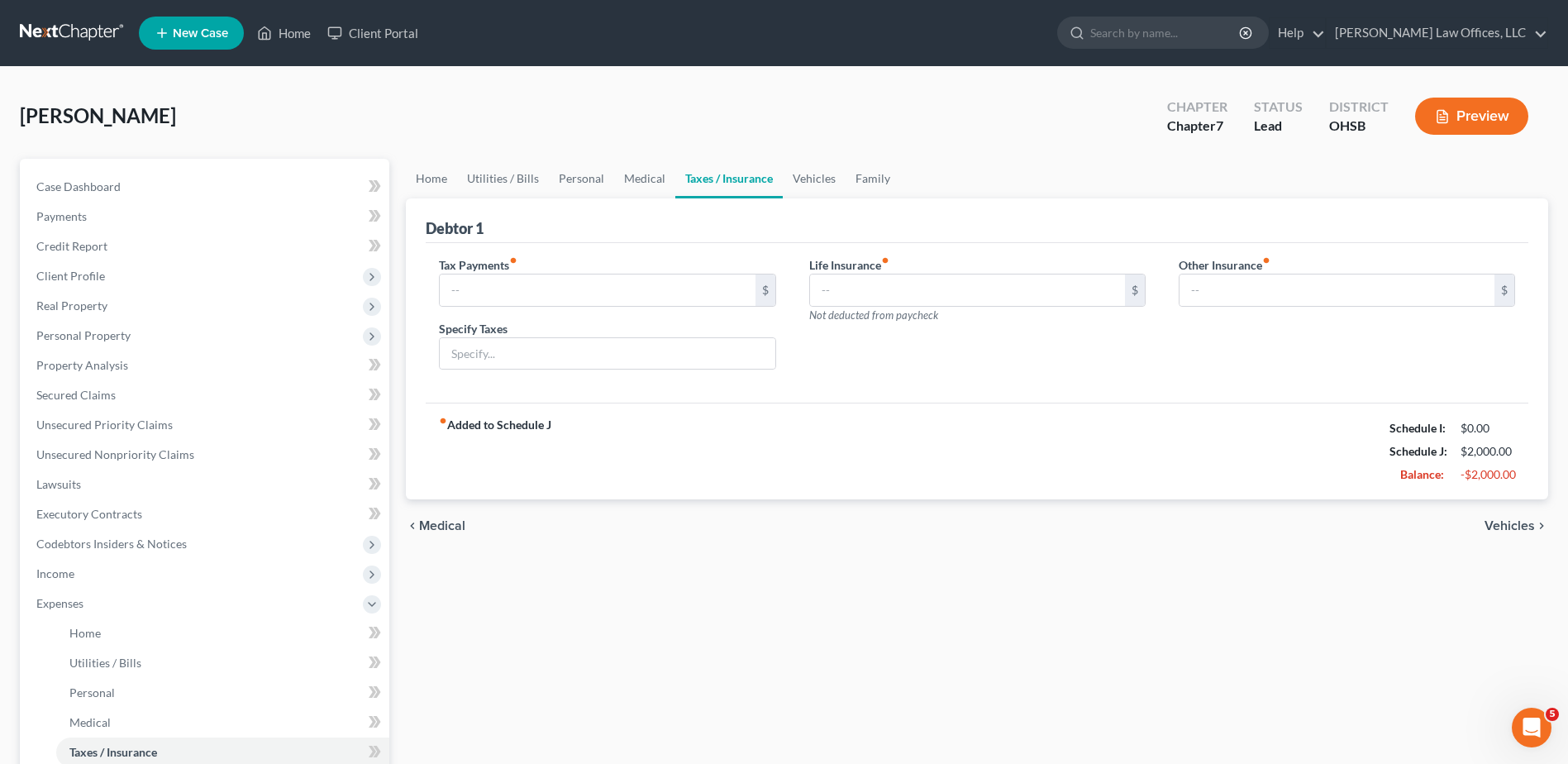
click at [1500, 524] on span "Vehicles" at bounding box center [1510, 525] width 50 height 14
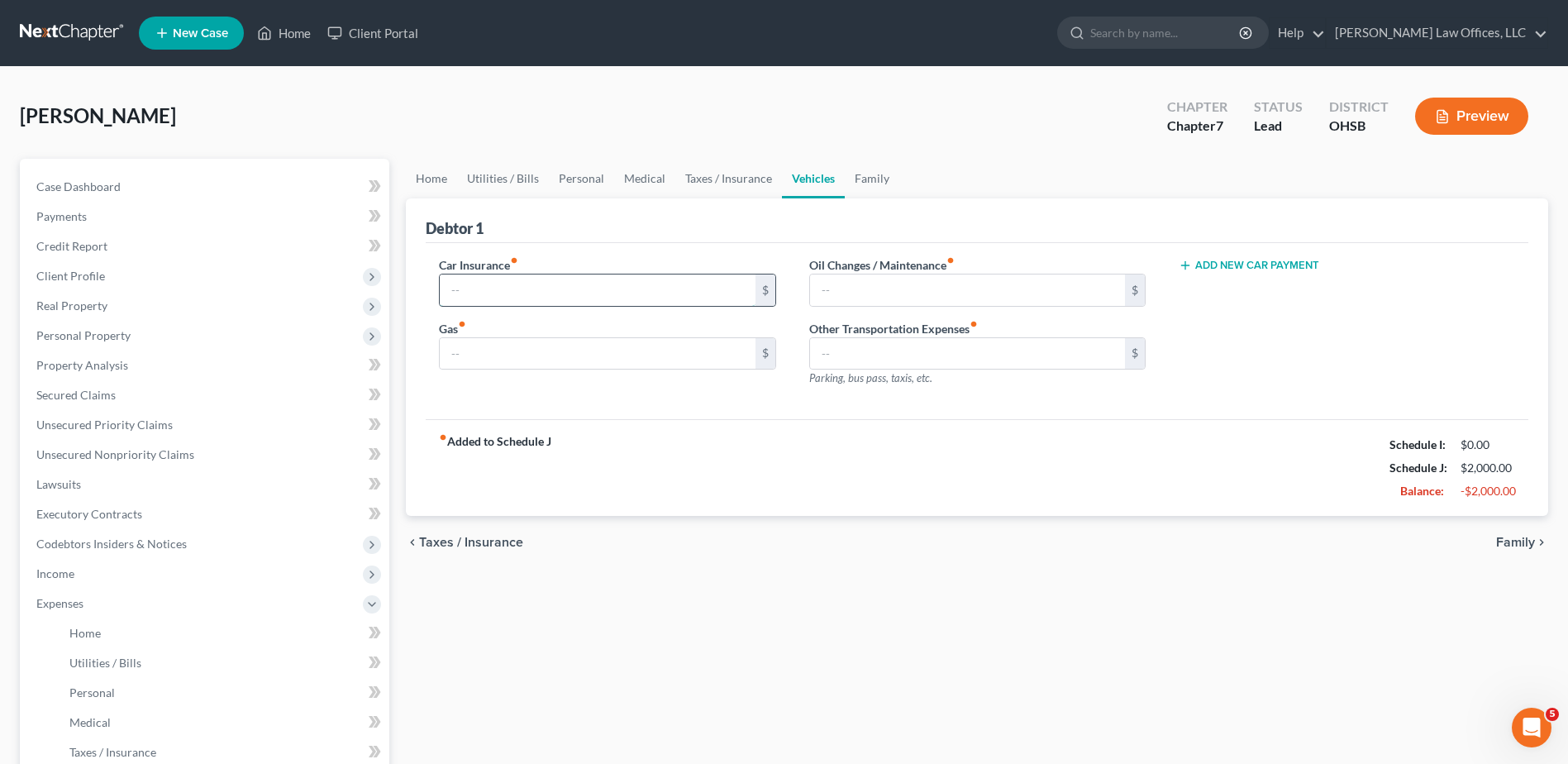
click at [502, 291] on input "text" at bounding box center [597, 290] width 315 height 32
type input "75.00"
type input "150"
type input "75"
click at [1232, 265] on button "Add New Car Payment" at bounding box center [1249, 265] width 140 height 14
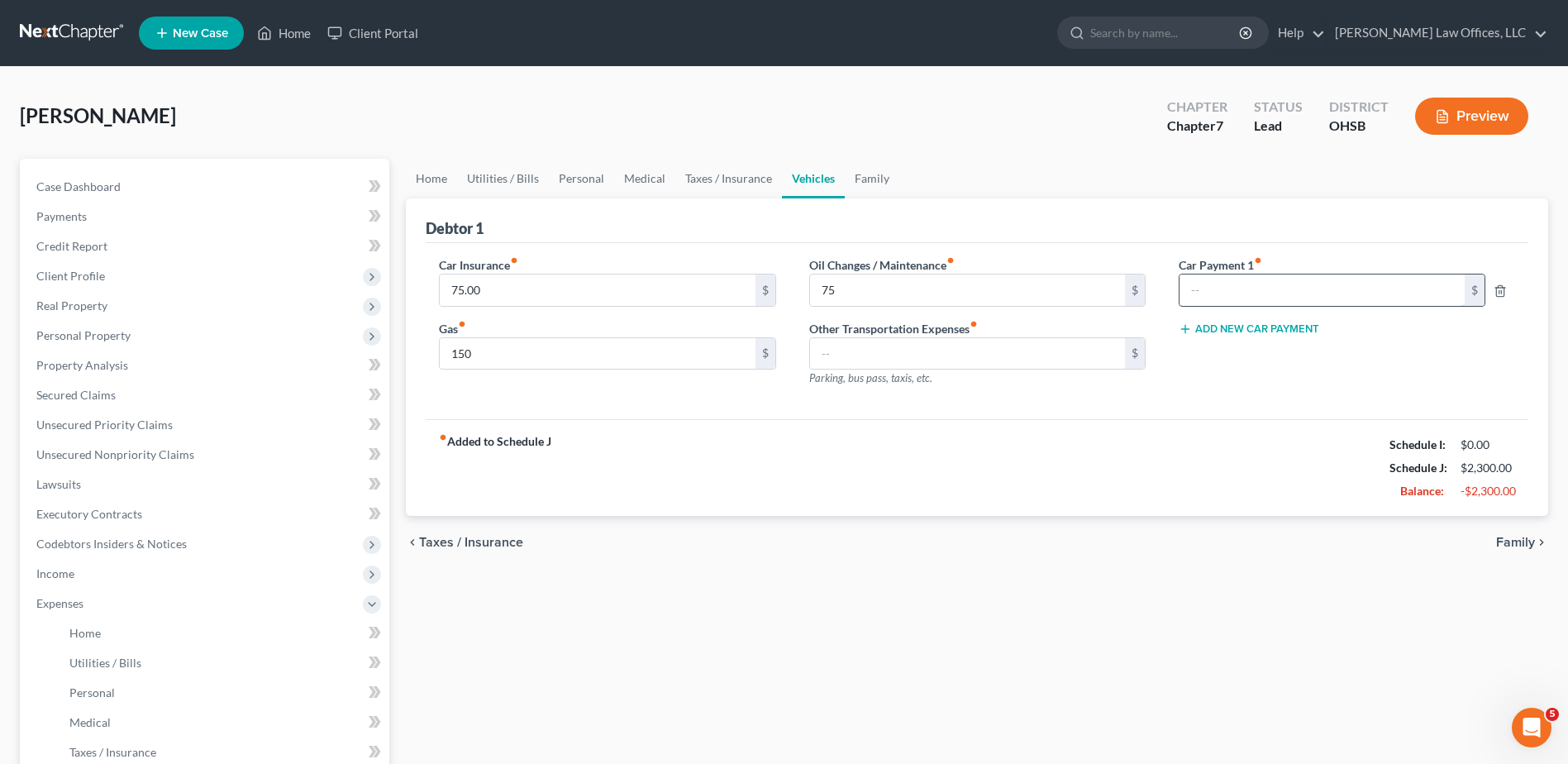
click at [1202, 286] on input "text" at bounding box center [1323, 290] width 286 height 32
type input "345"
click at [1504, 536] on span "Family" at bounding box center [1515, 542] width 39 height 14
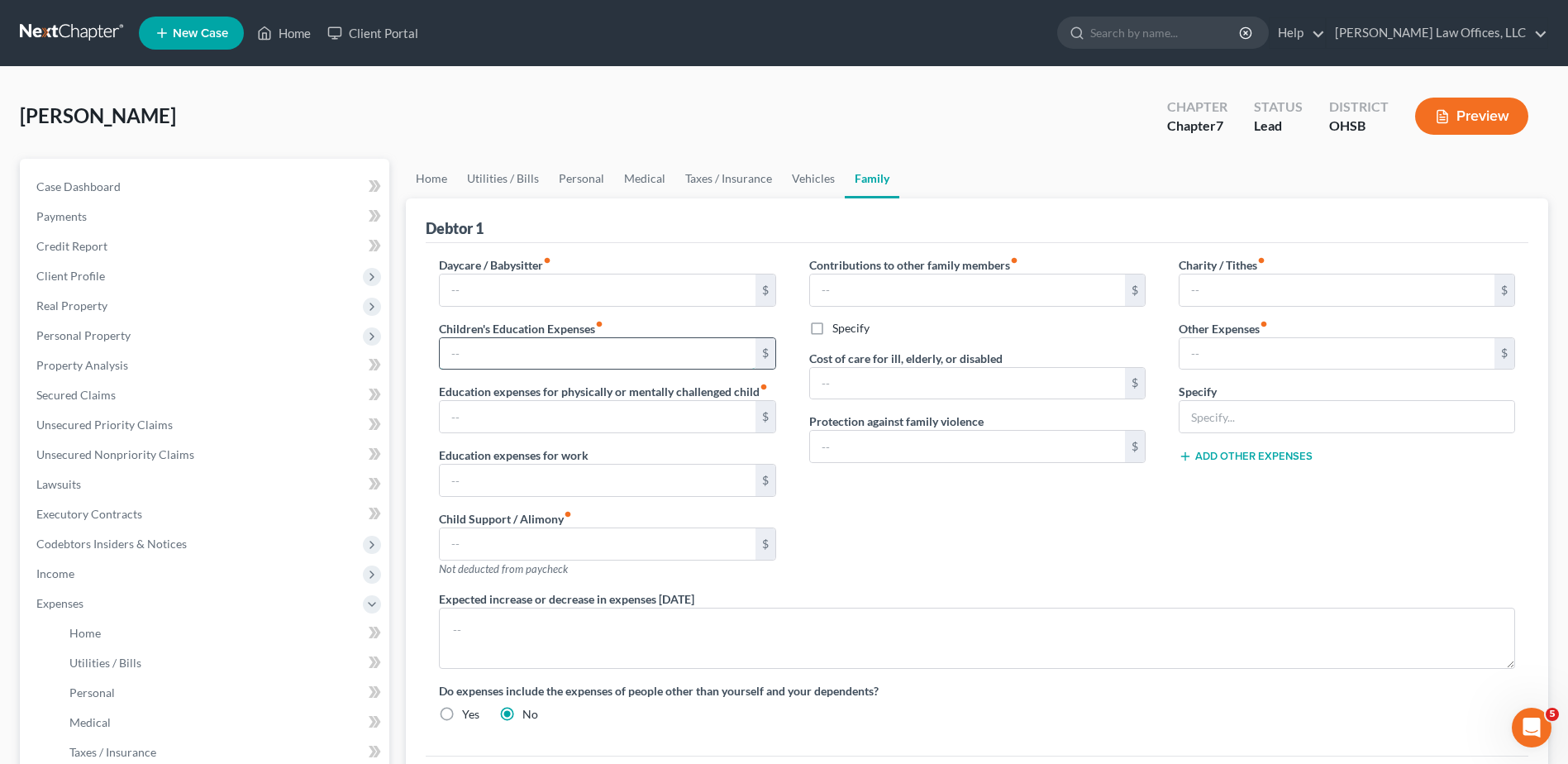
click at [530, 353] on input "text" at bounding box center [597, 353] width 315 height 32
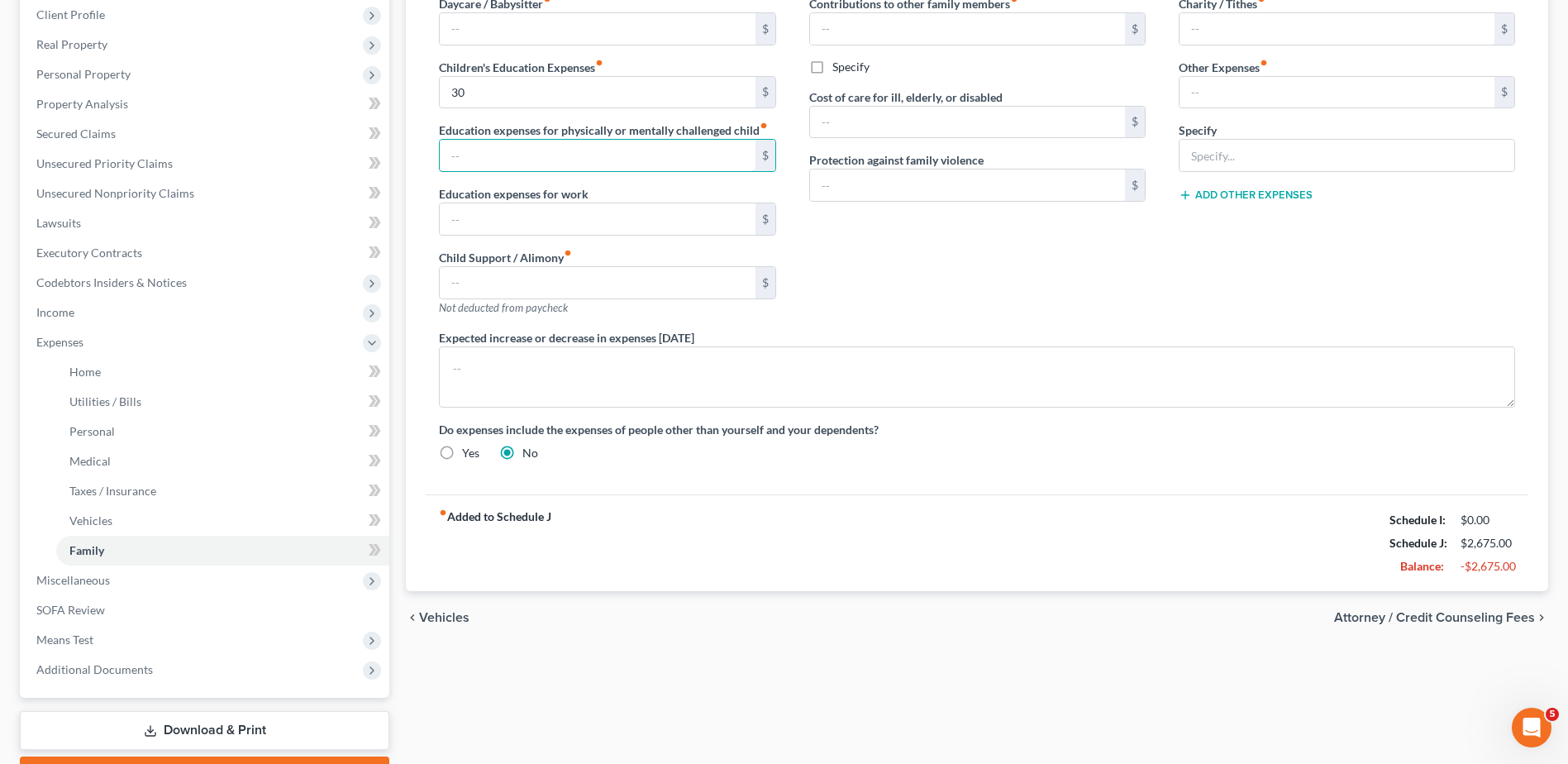
scroll to position [353, 0]
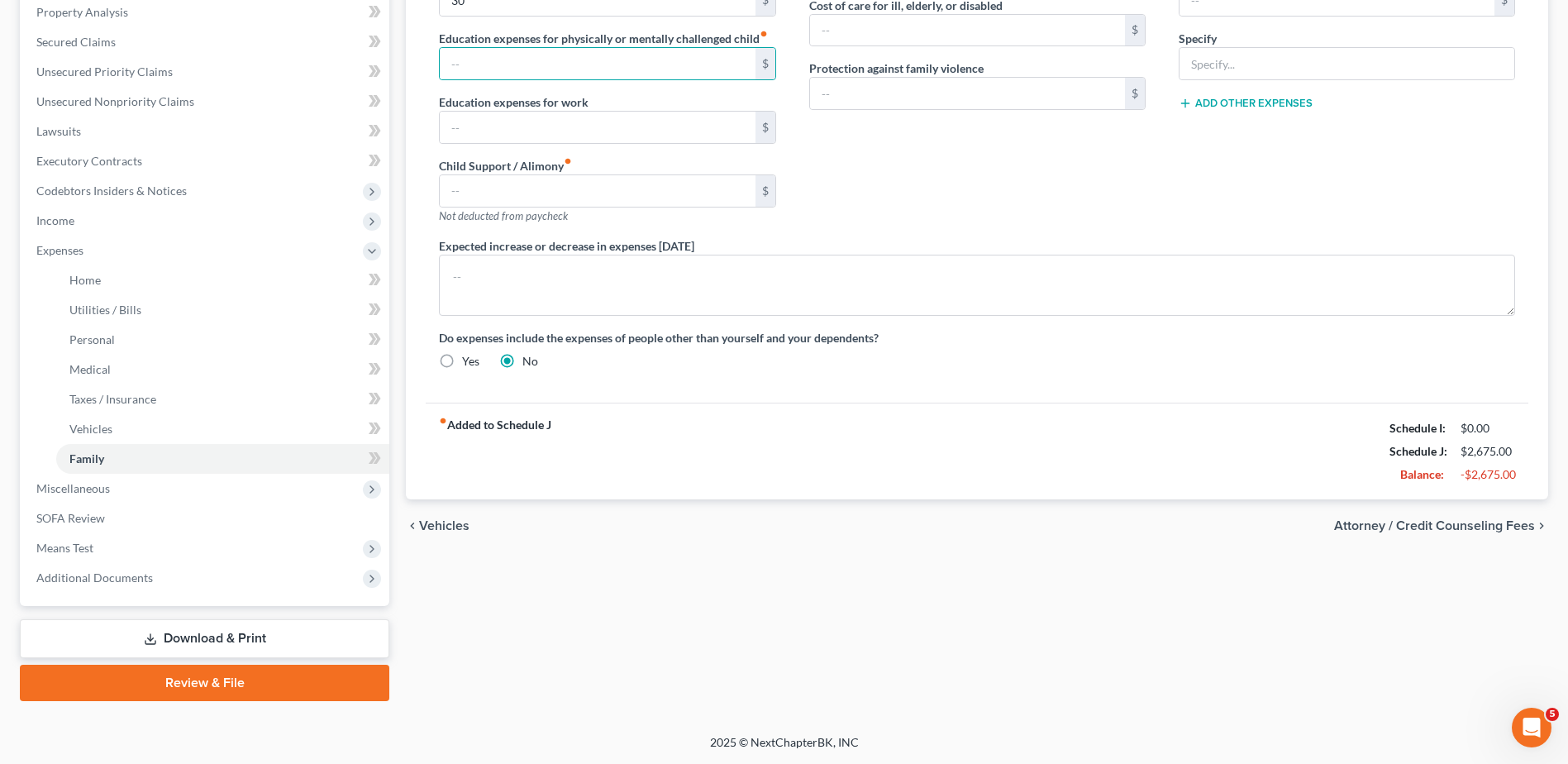
click at [1366, 529] on span "Attorney / Credit Counseling Fees" at bounding box center [1434, 525] width 201 height 14
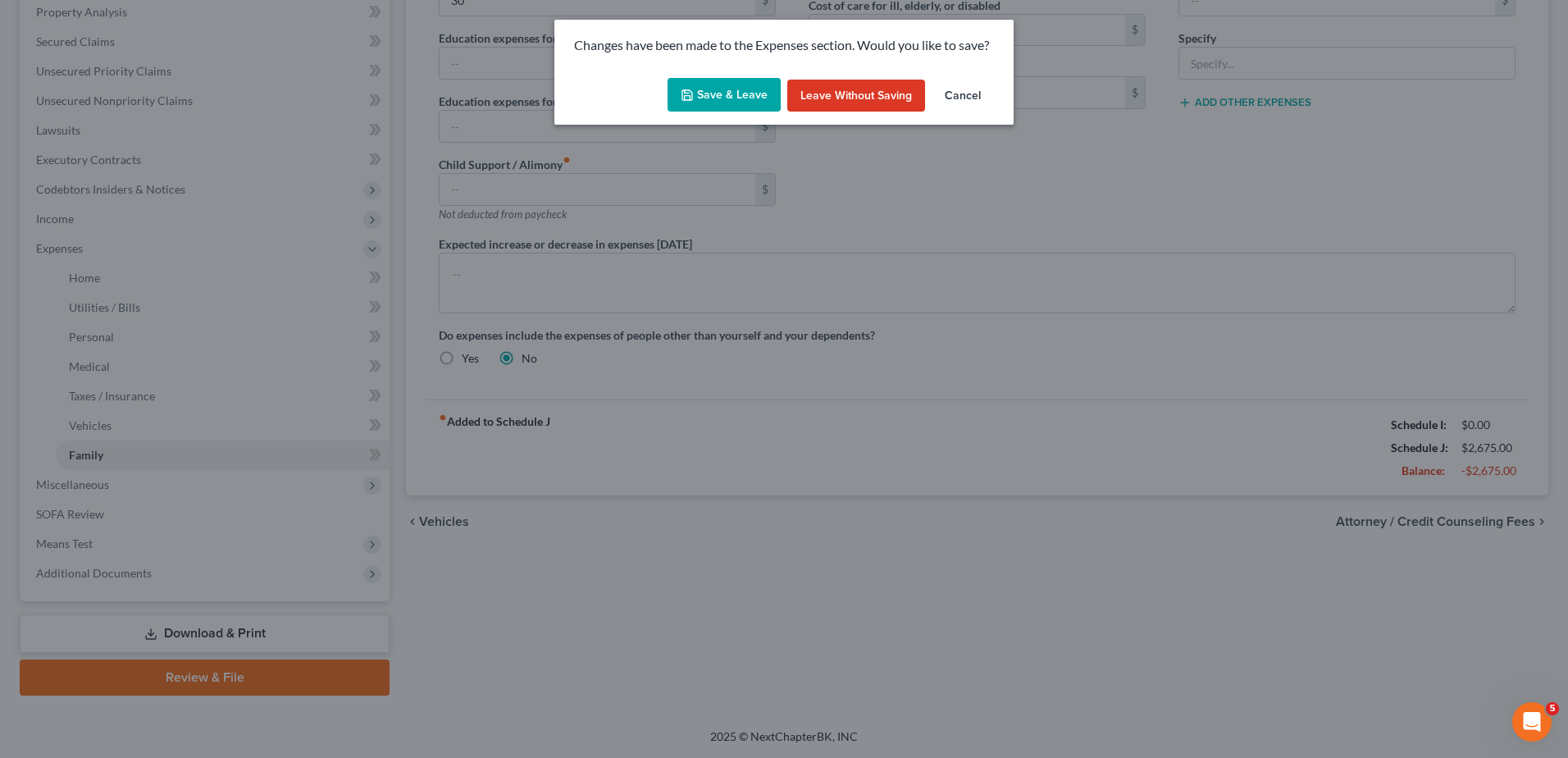
click at [711, 104] on button "Save & Leave" at bounding box center [724, 95] width 113 height 35
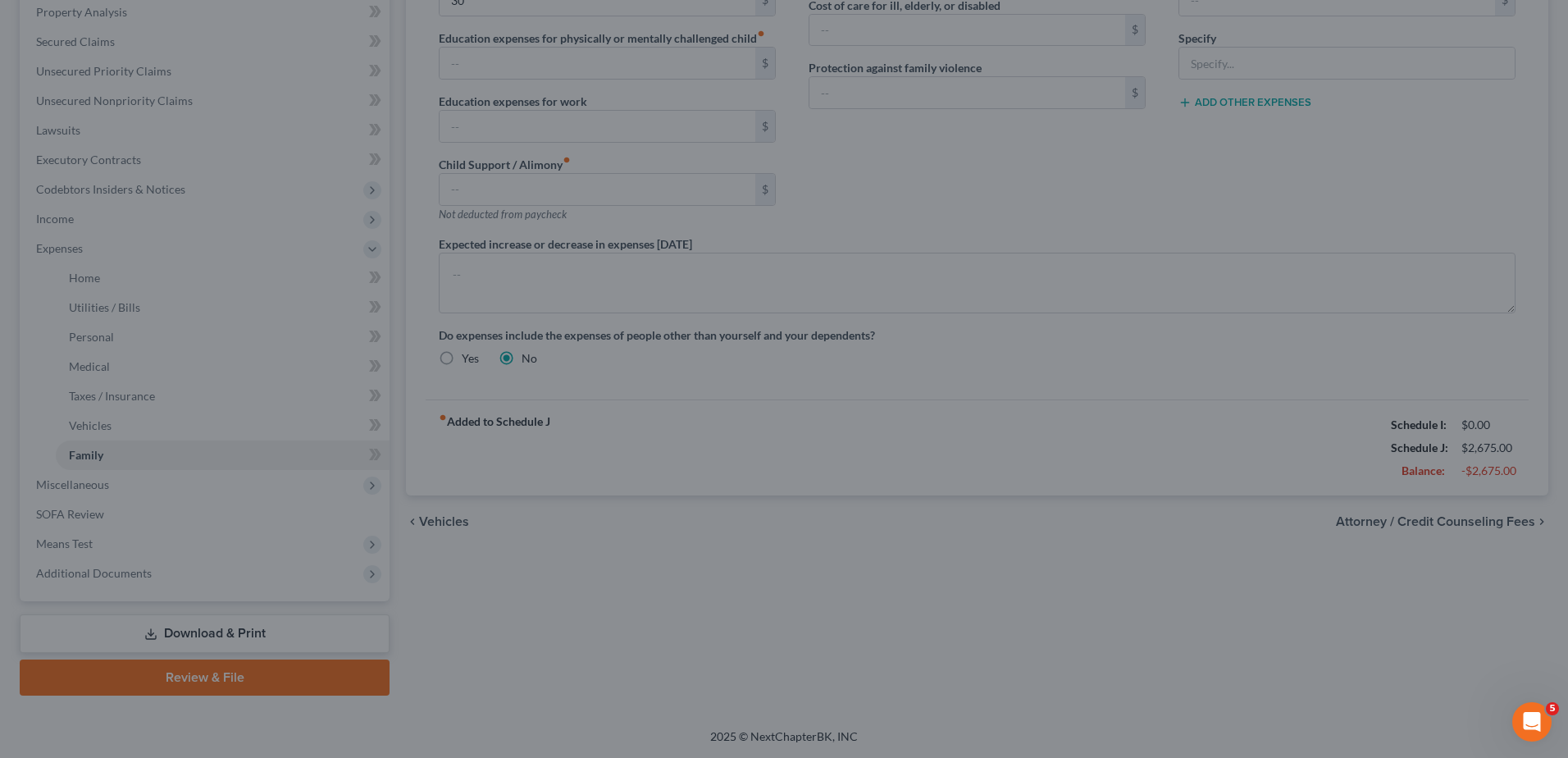
type input "30.00"
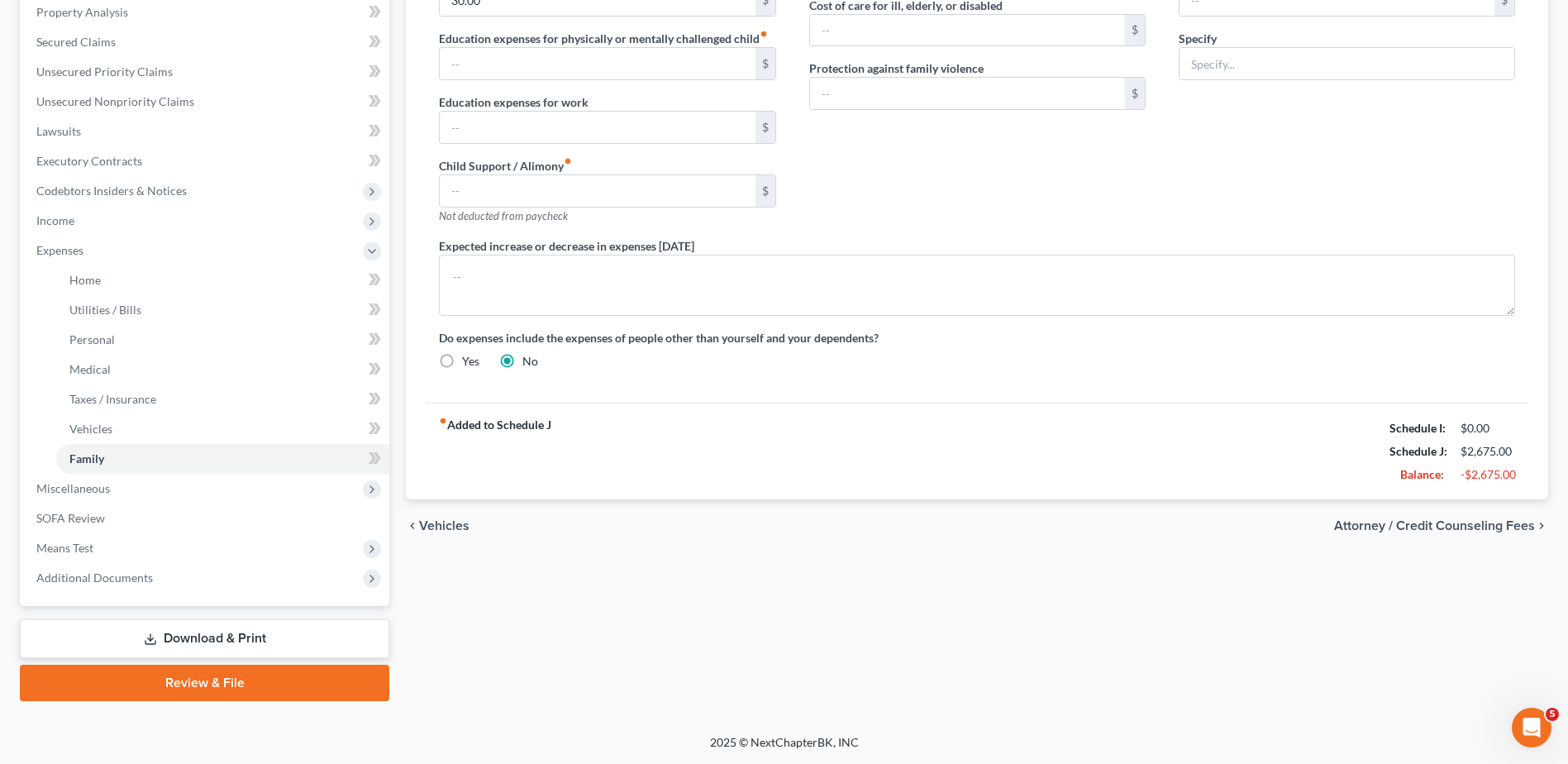
select select "1"
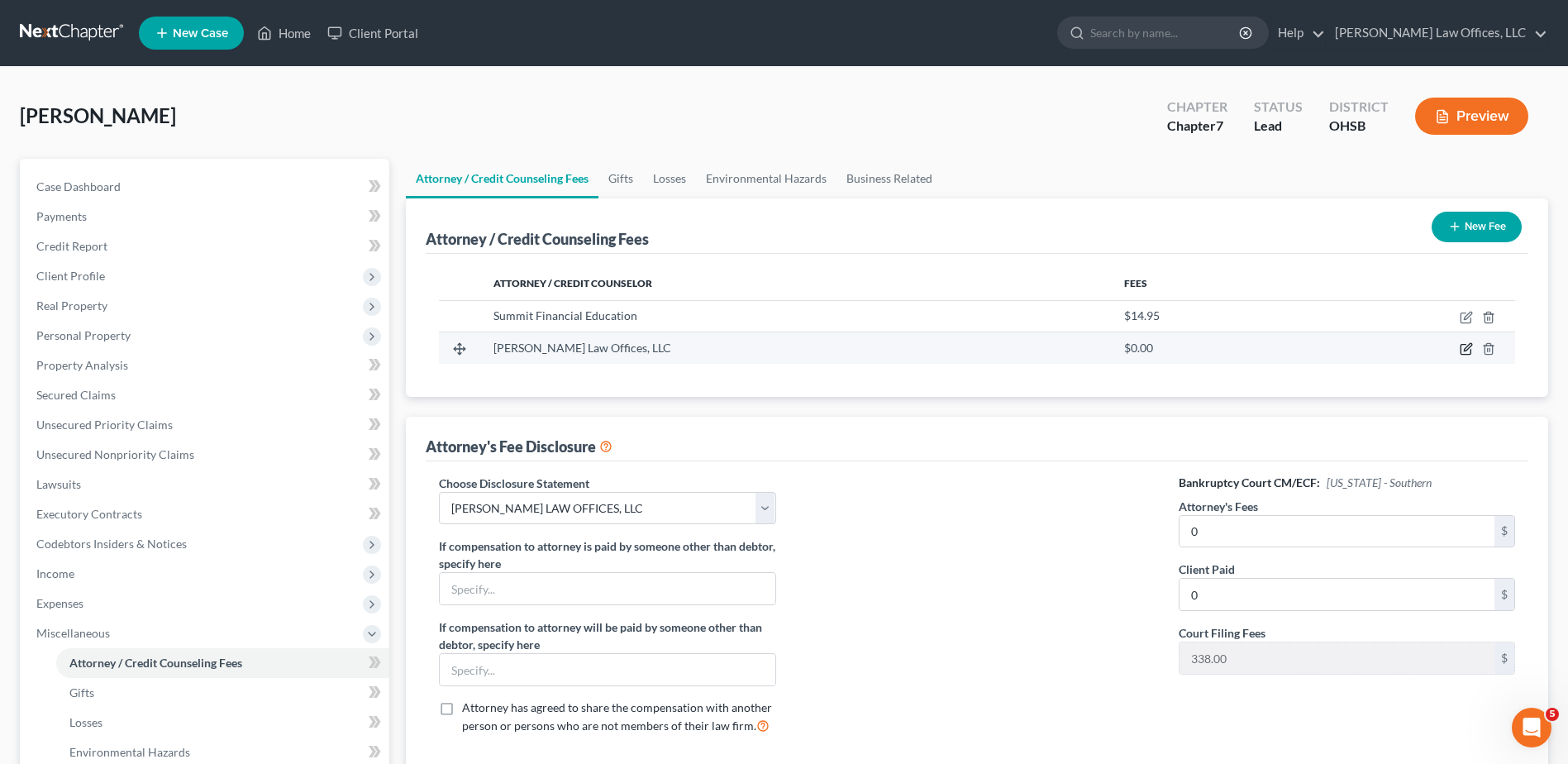
click at [1464, 350] on icon "button" at bounding box center [1466, 349] width 14 height 14
select select "36"
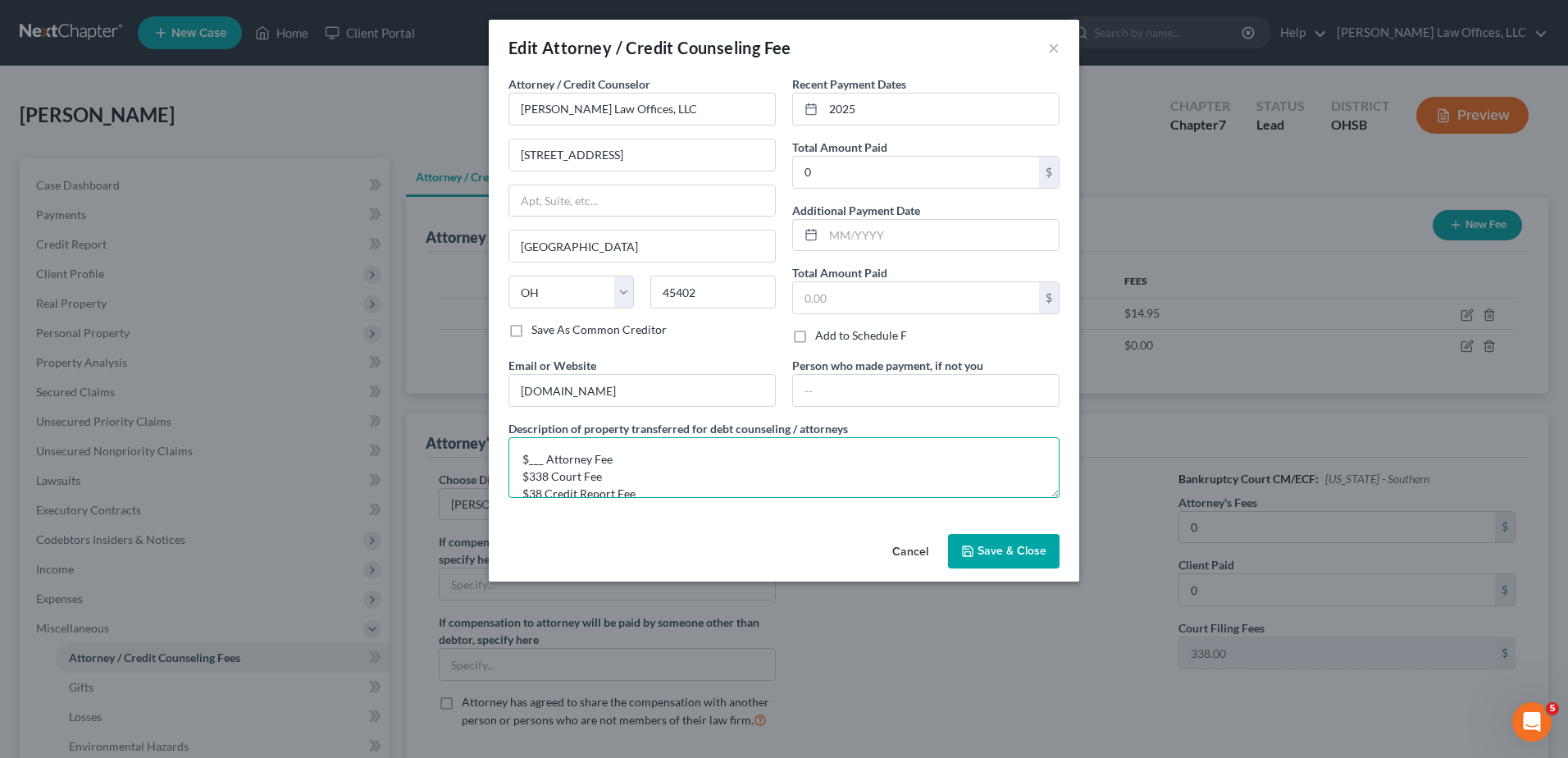
click at [543, 464] on textarea "$___ Attorney Fee $338 Court Fee $38 Credit Report Fee" at bounding box center [784, 467] width 551 height 61
type textarea "$850 Attorney Fee $338 Court Fee $38 Credit Report Fee"
type input "1,226"
click at [988, 545] on span "Save & Close" at bounding box center [1011, 552] width 69 height 14
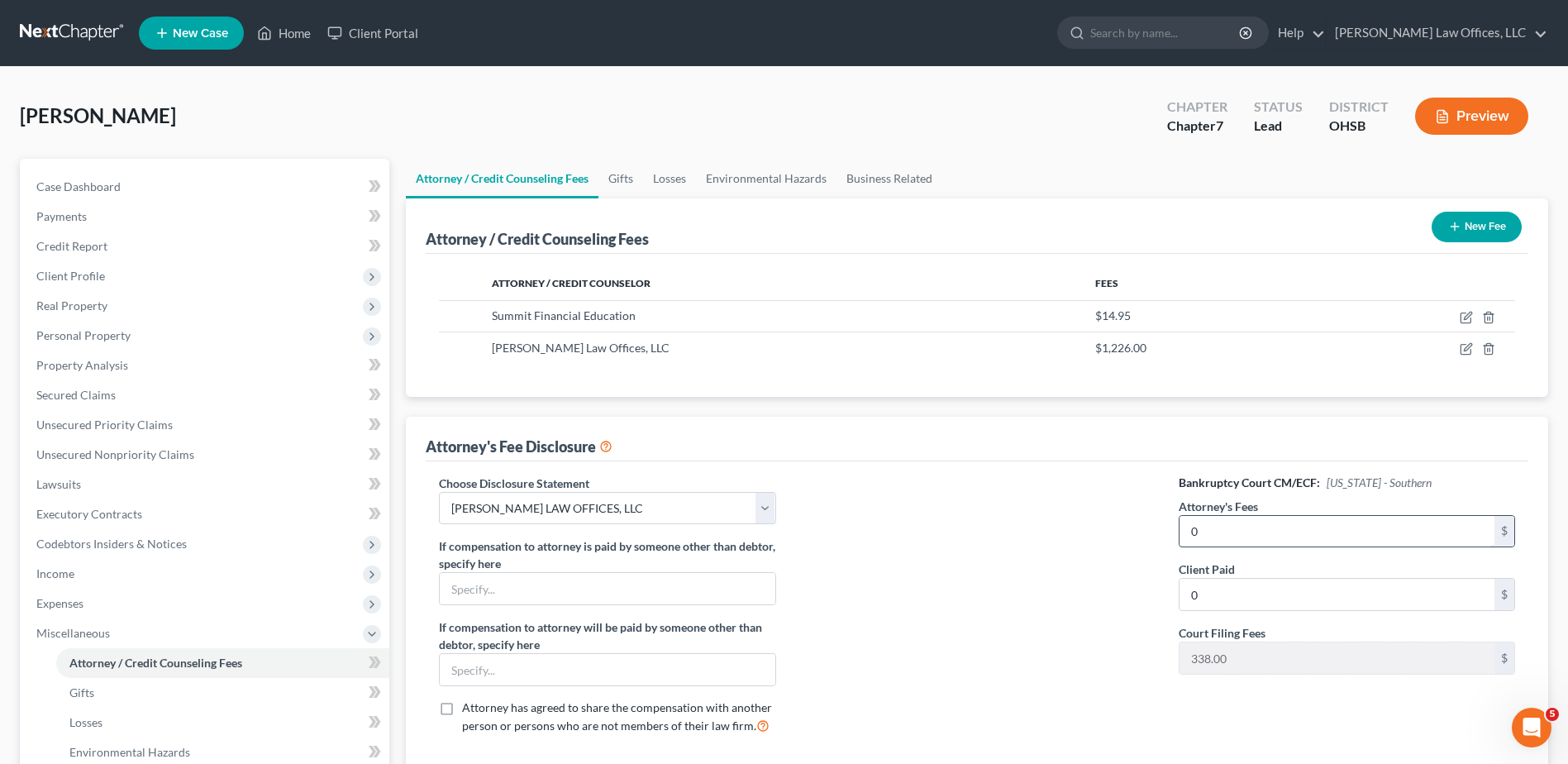
click at [1232, 532] on input "0" at bounding box center [1337, 532] width 315 height 32
type input "850"
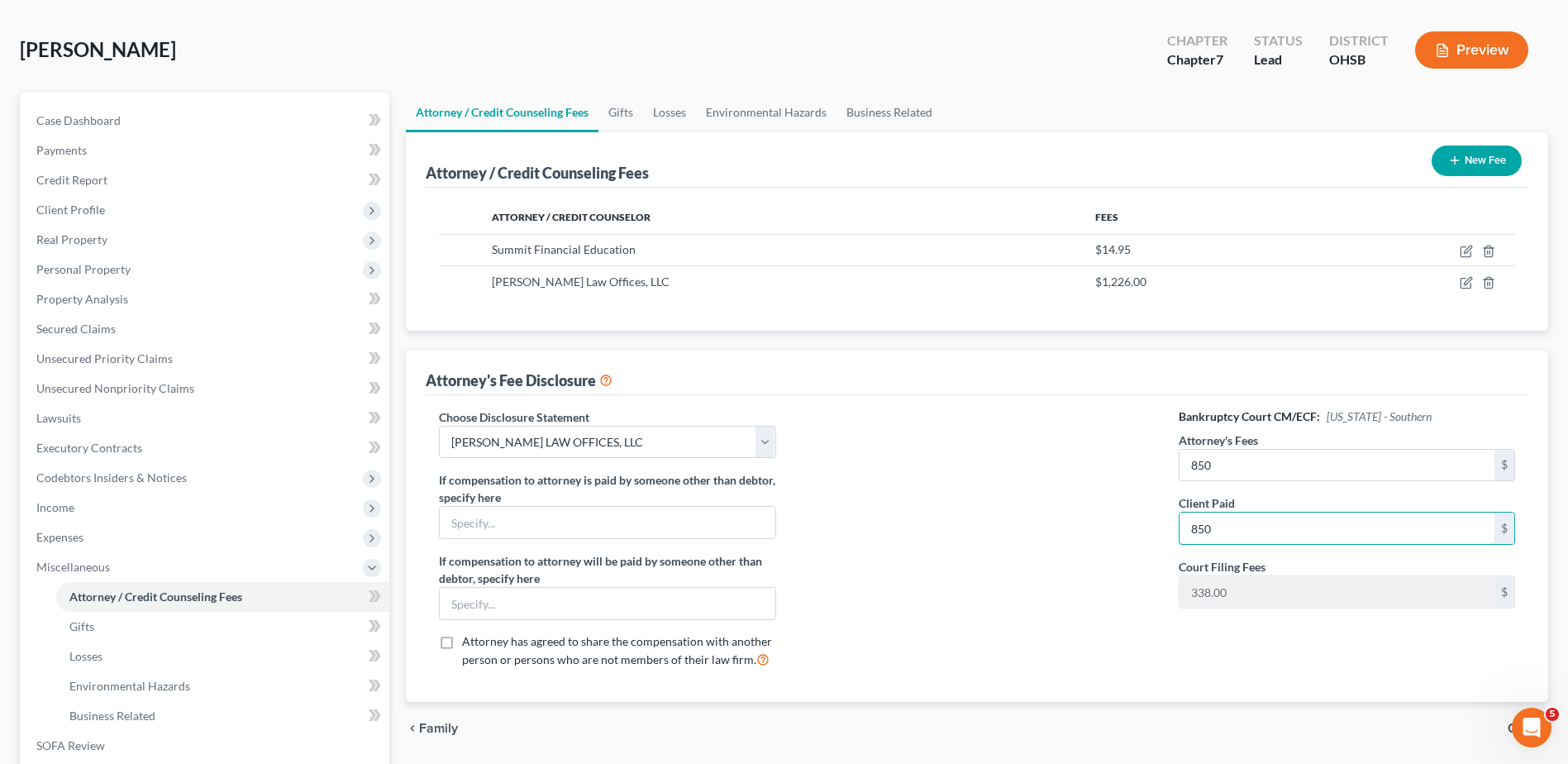
scroll to position [294, 0]
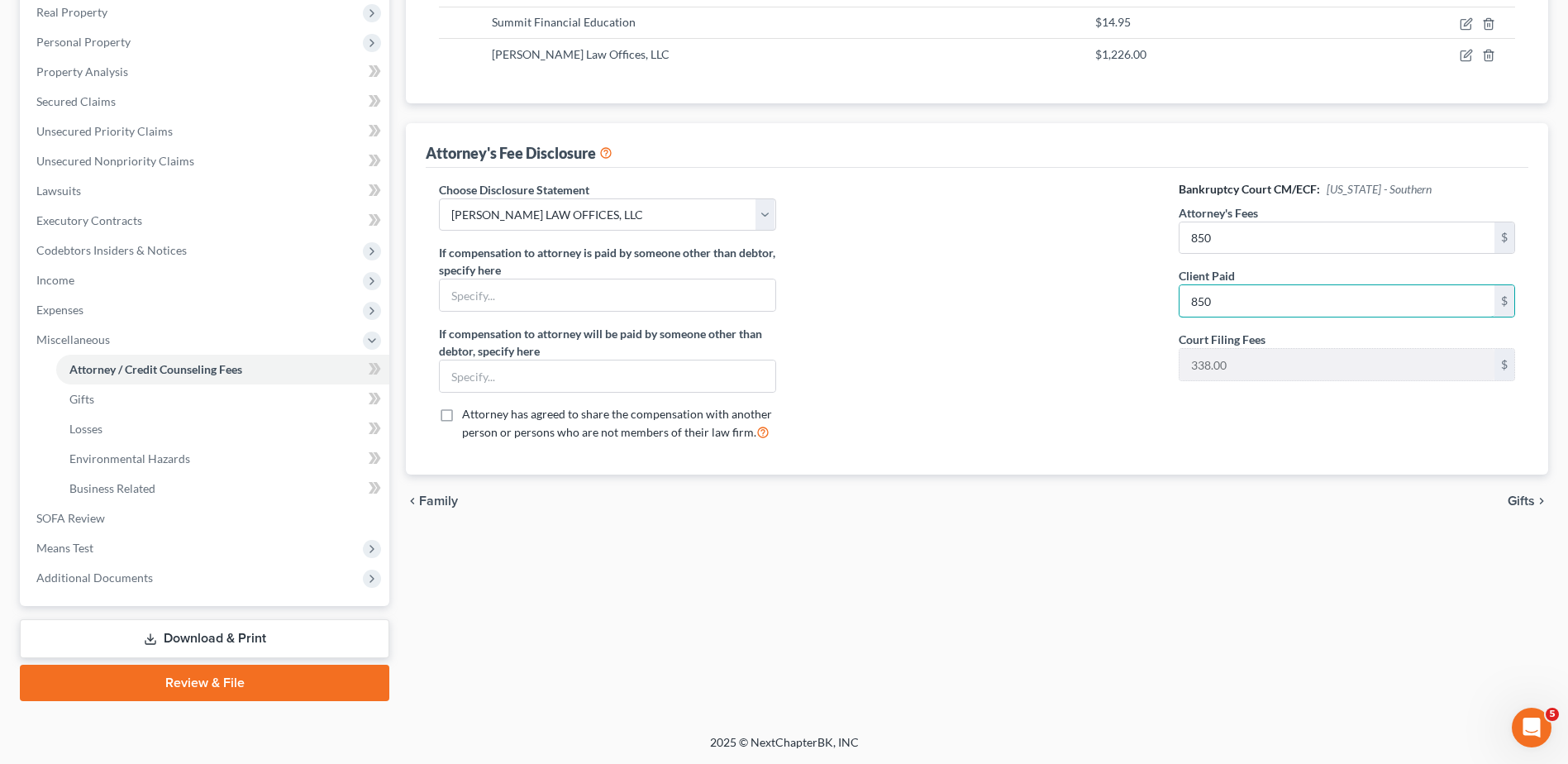
type input "850"
click at [1508, 505] on span "Gifts" at bounding box center [1521, 501] width 27 height 14
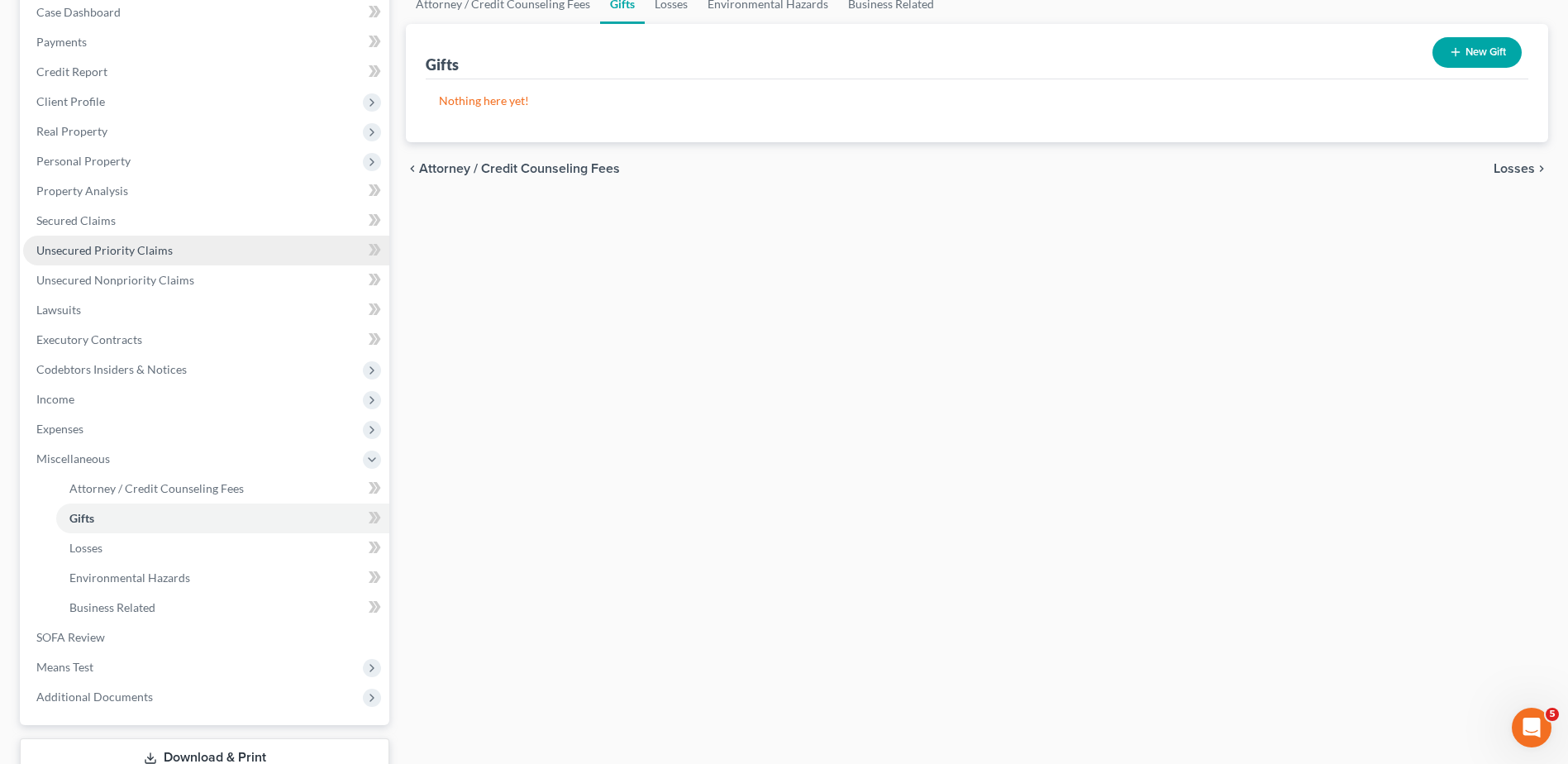
scroll to position [294, 0]
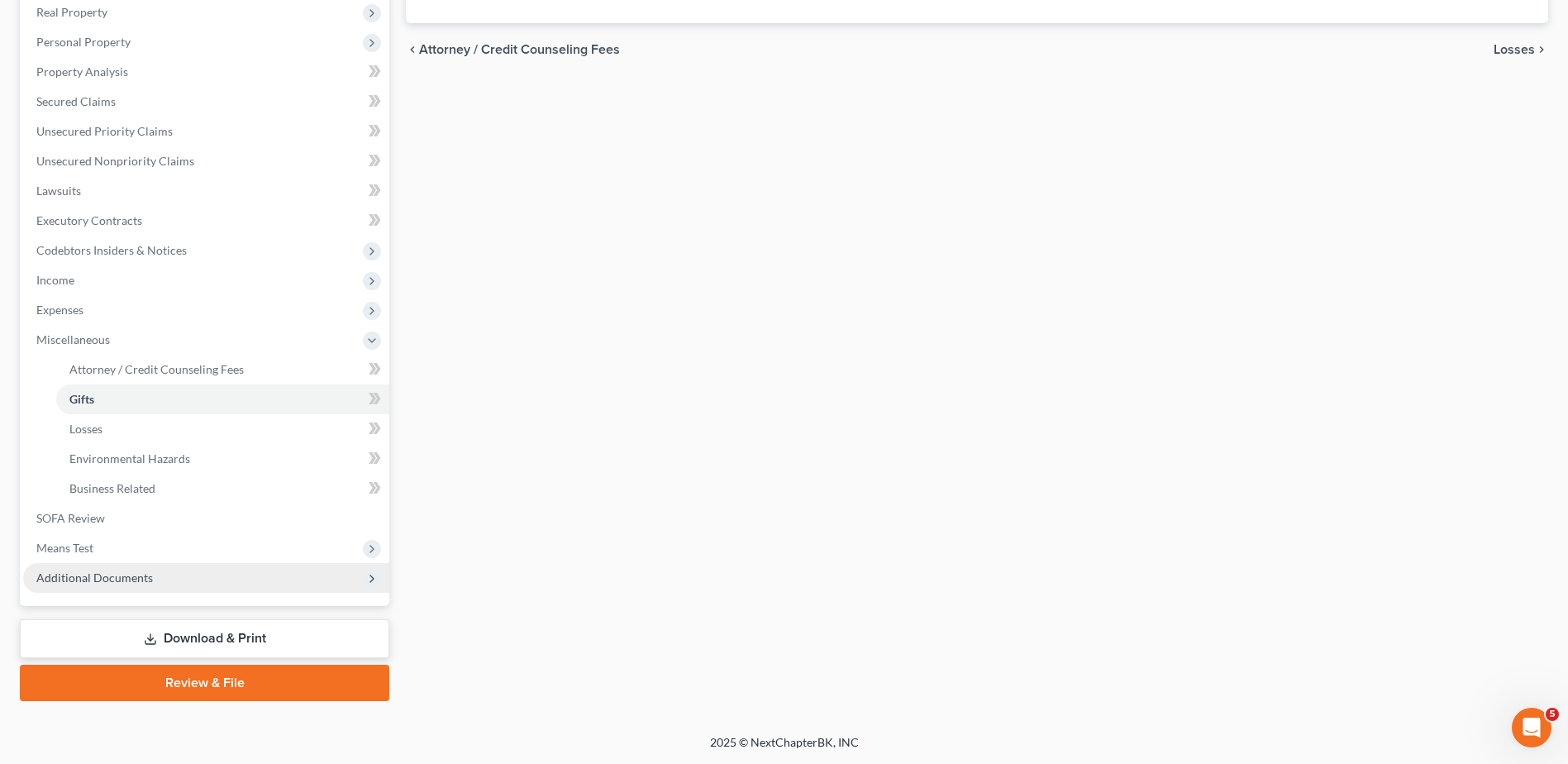
click at [95, 580] on span "Additional Documents" at bounding box center [94, 578] width 116 height 14
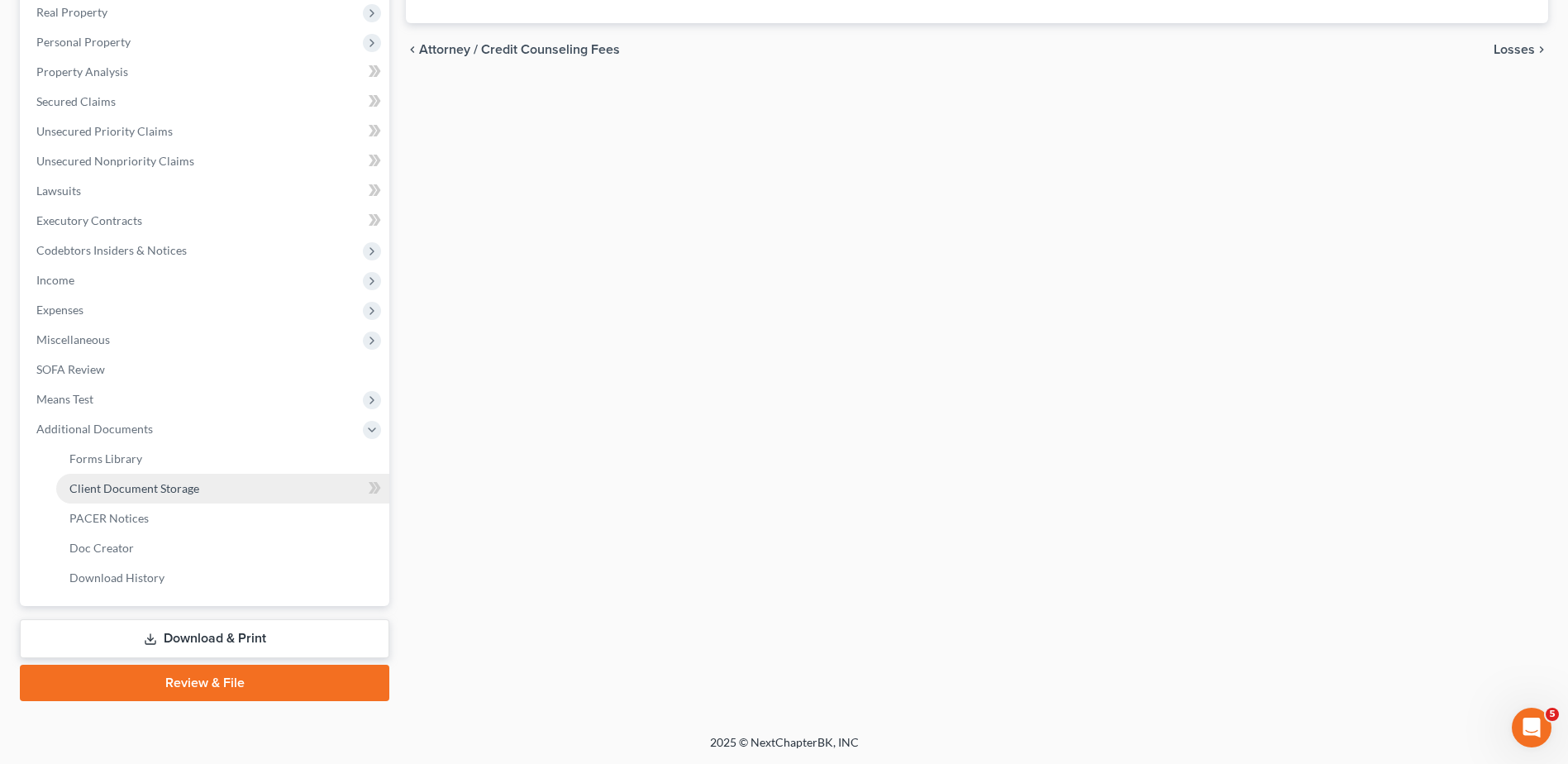
click at [119, 488] on span "Client Document Storage" at bounding box center [134, 488] width 130 height 14
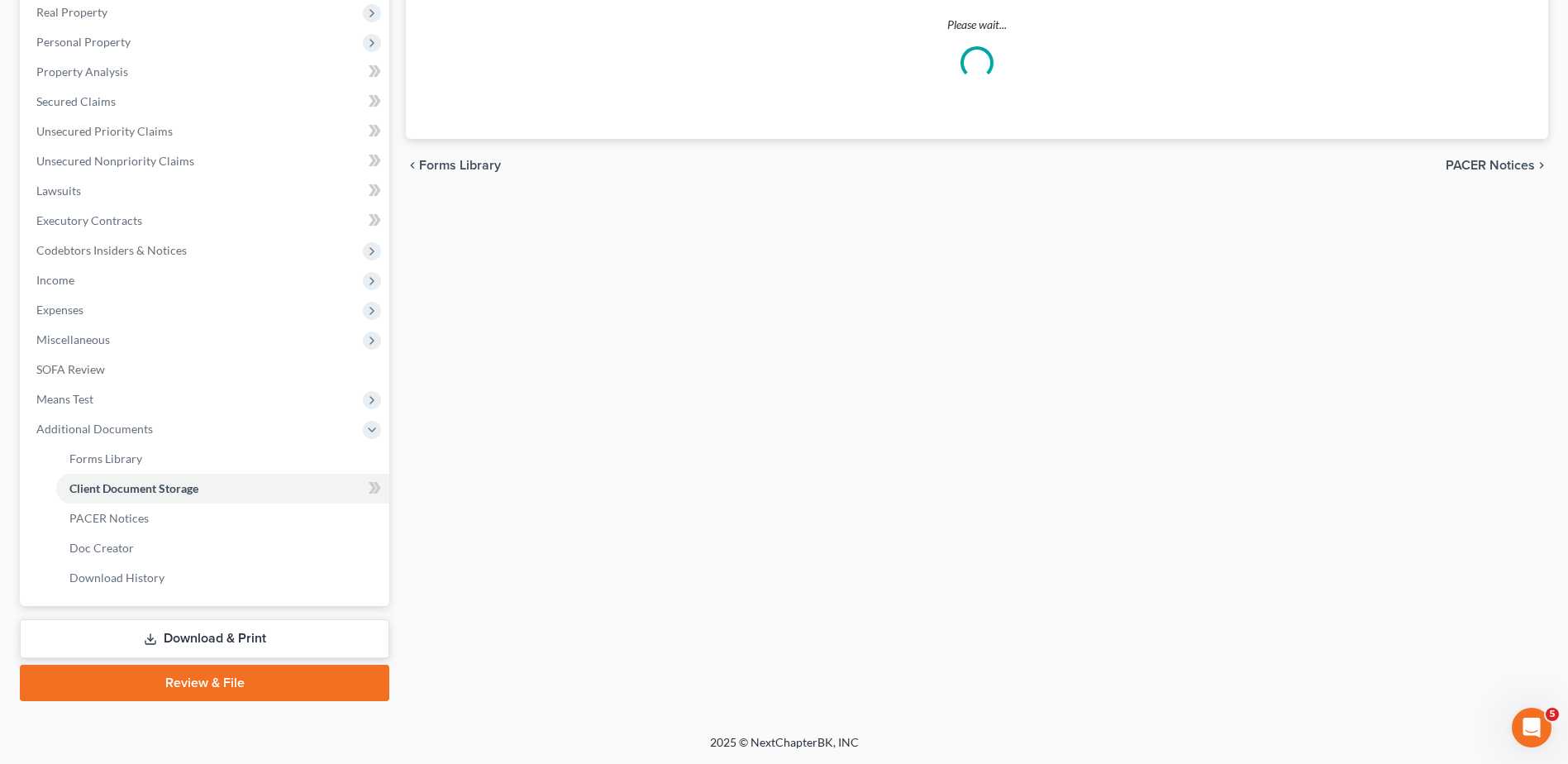
select select "7"
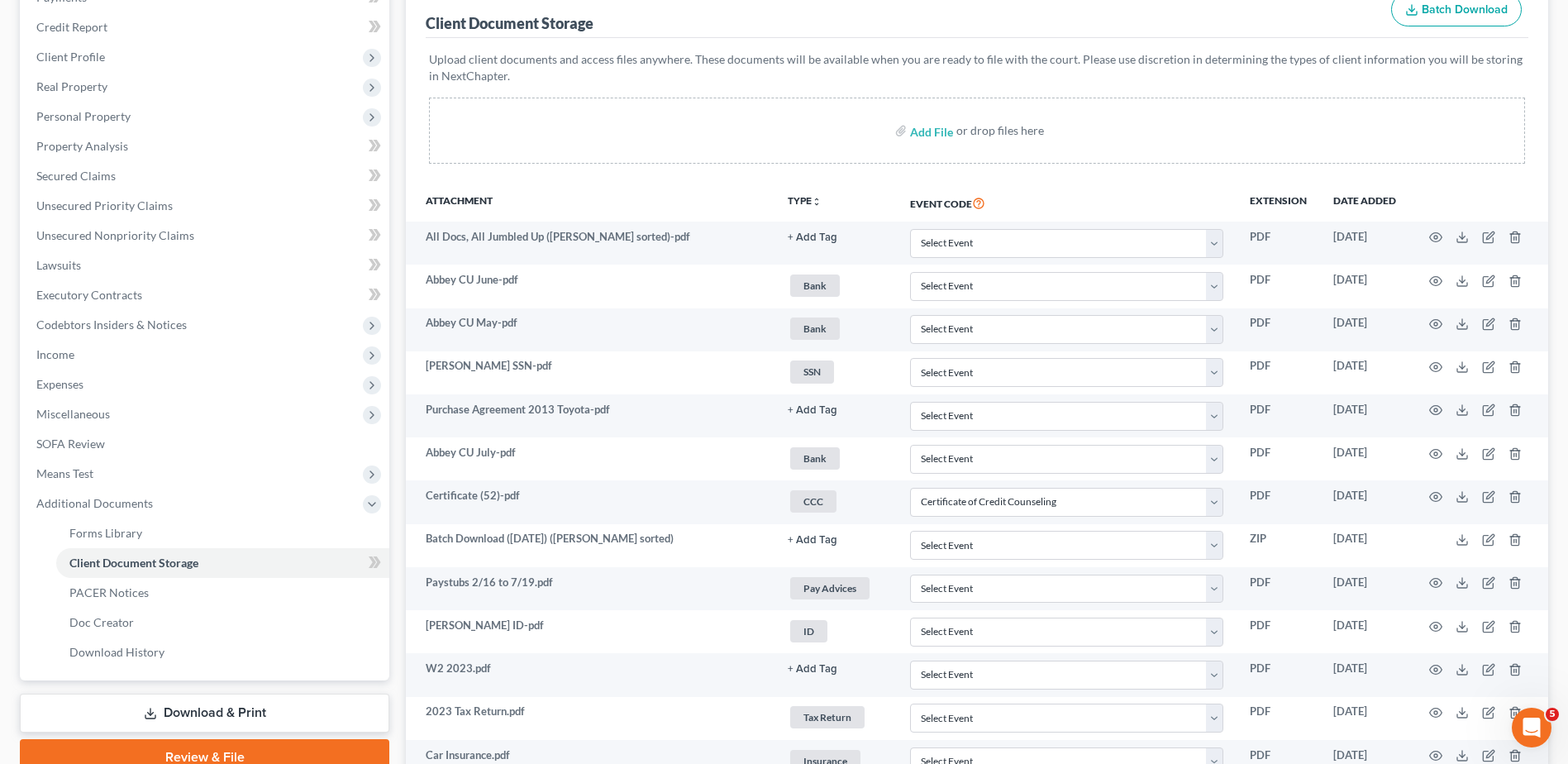
scroll to position [331, 0]
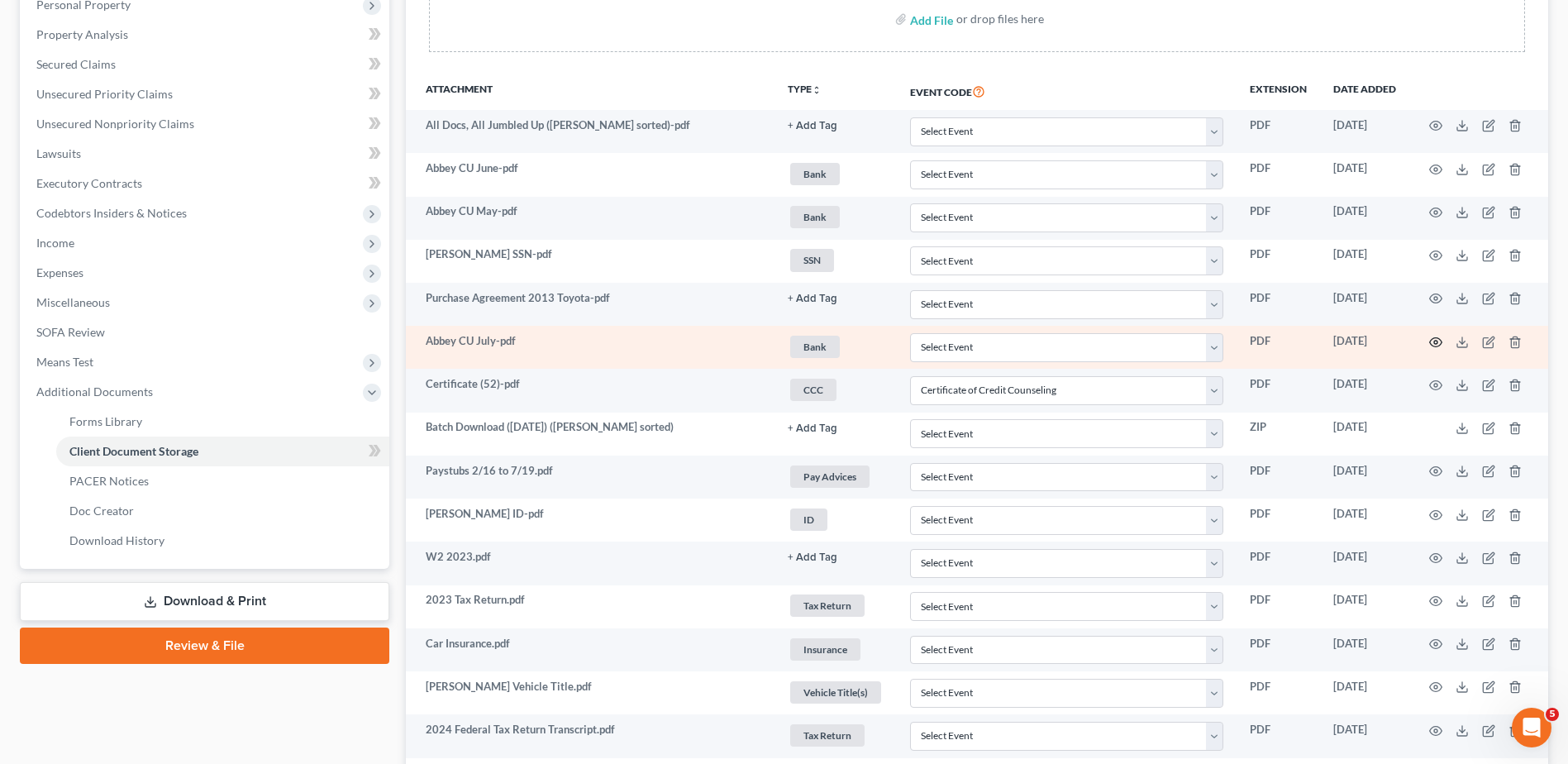
click at [1437, 340] on icon "button" at bounding box center [1436, 342] width 14 height 14
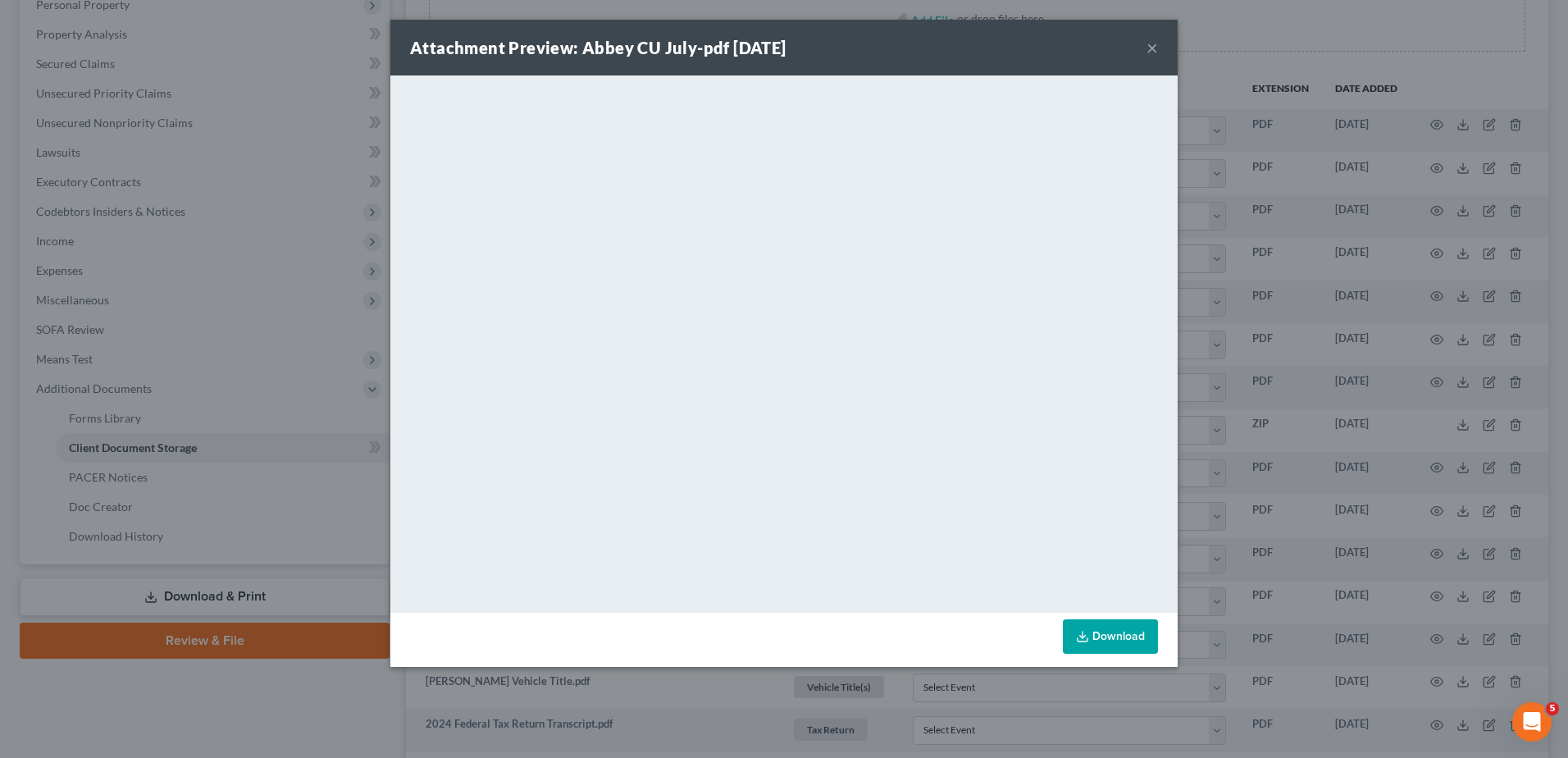
click at [1152, 51] on button "×" at bounding box center [1152, 47] width 12 height 20
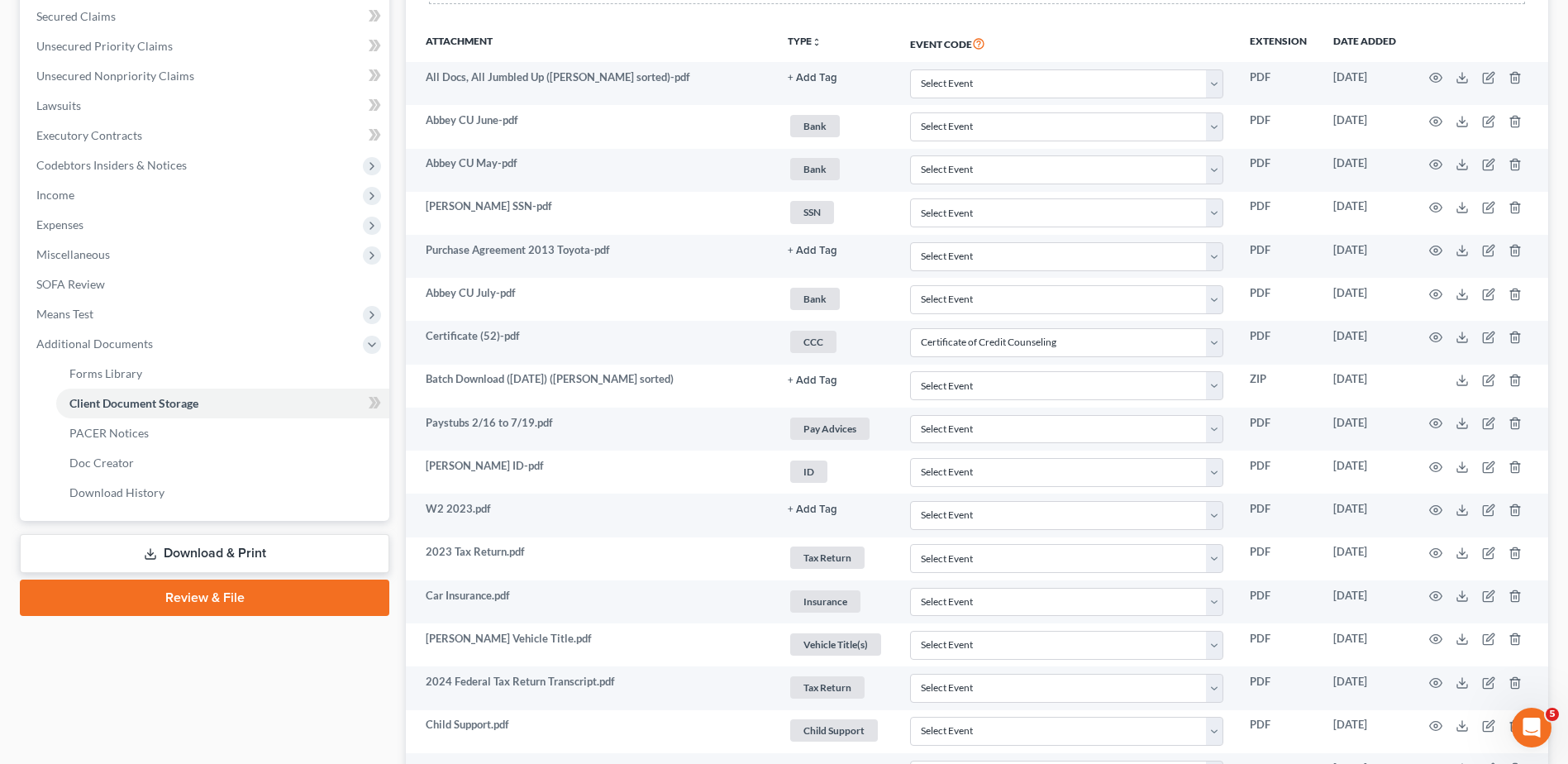
scroll to position [0, 0]
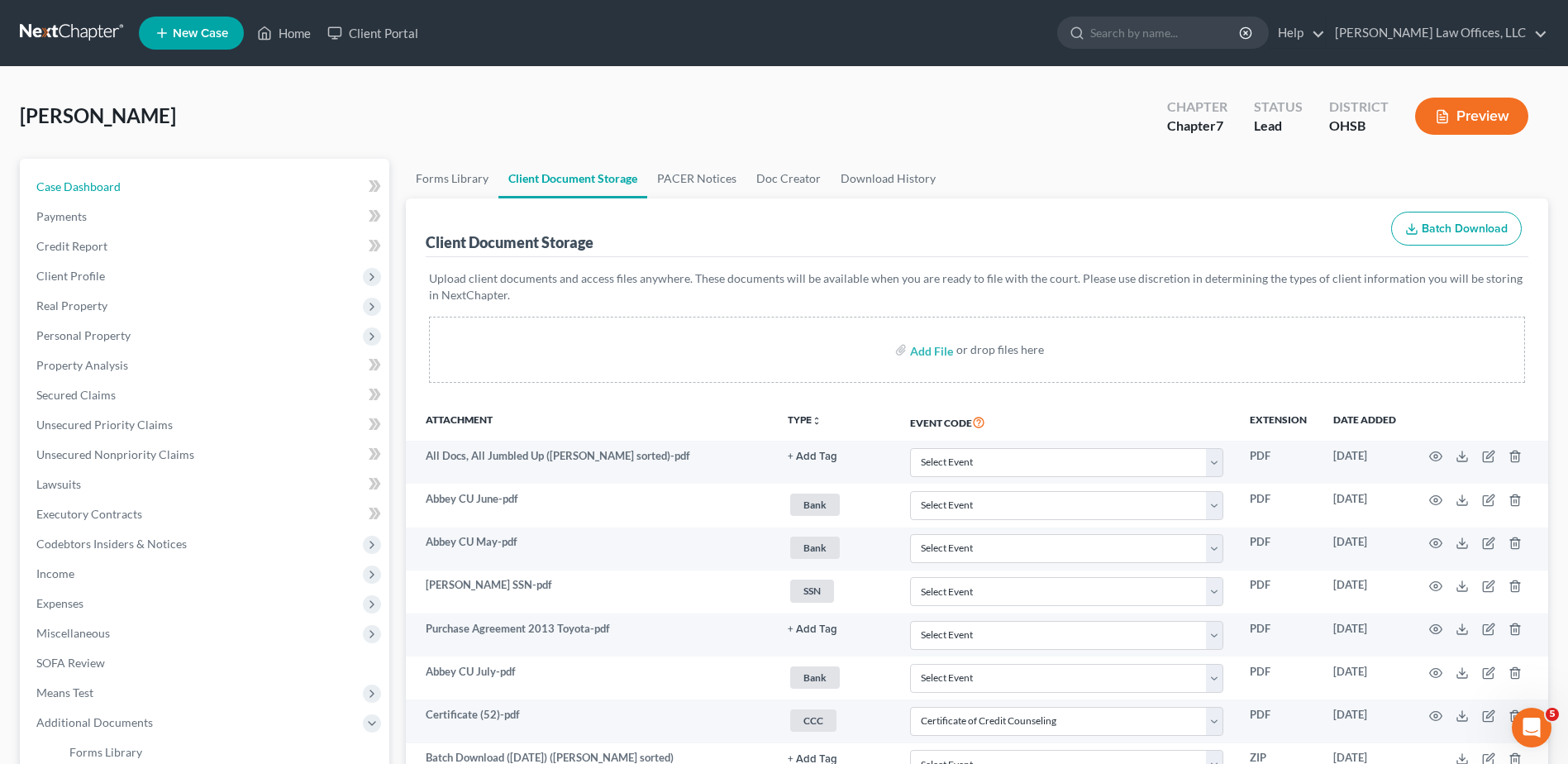
drag, startPoint x: 68, startPoint y: 185, endPoint x: 1150, endPoint y: 236, distance: 1083.2
click at [68, 185] on span "Case Dashboard" at bounding box center [78, 186] width 85 height 14
select select "0"
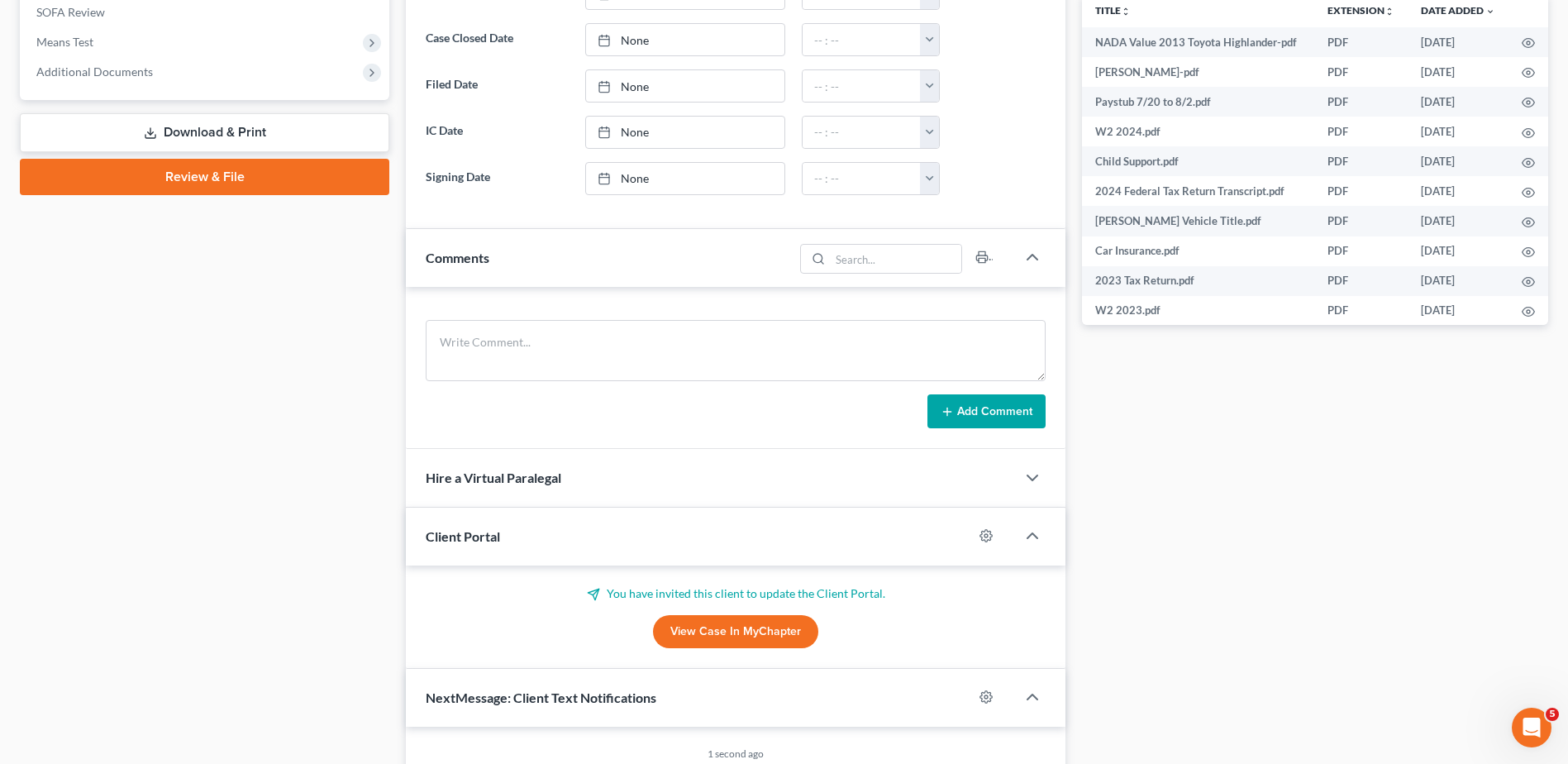
scroll to position [661, 0]
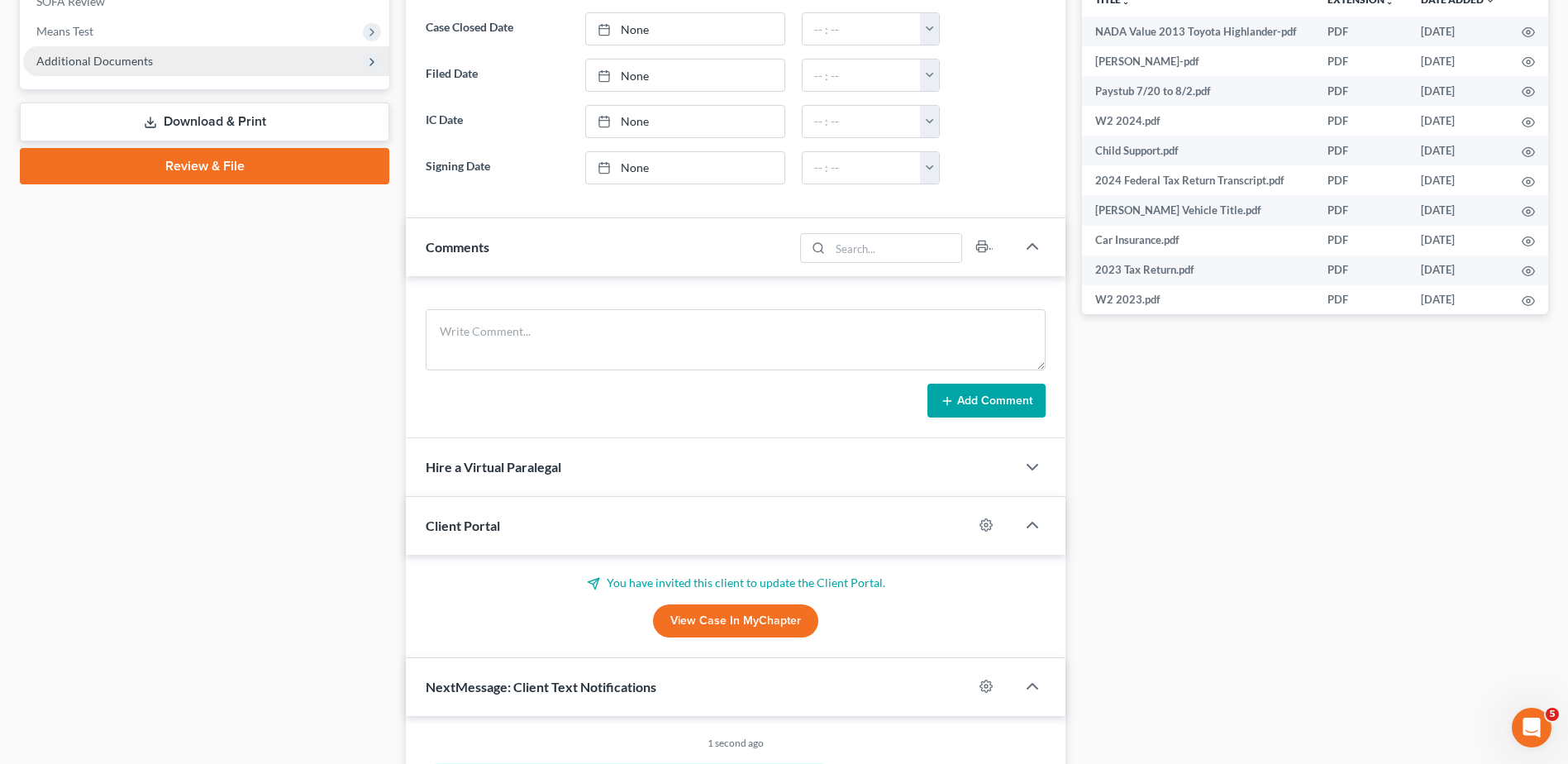
click at [113, 65] on span "Additional Documents" at bounding box center [94, 61] width 116 height 14
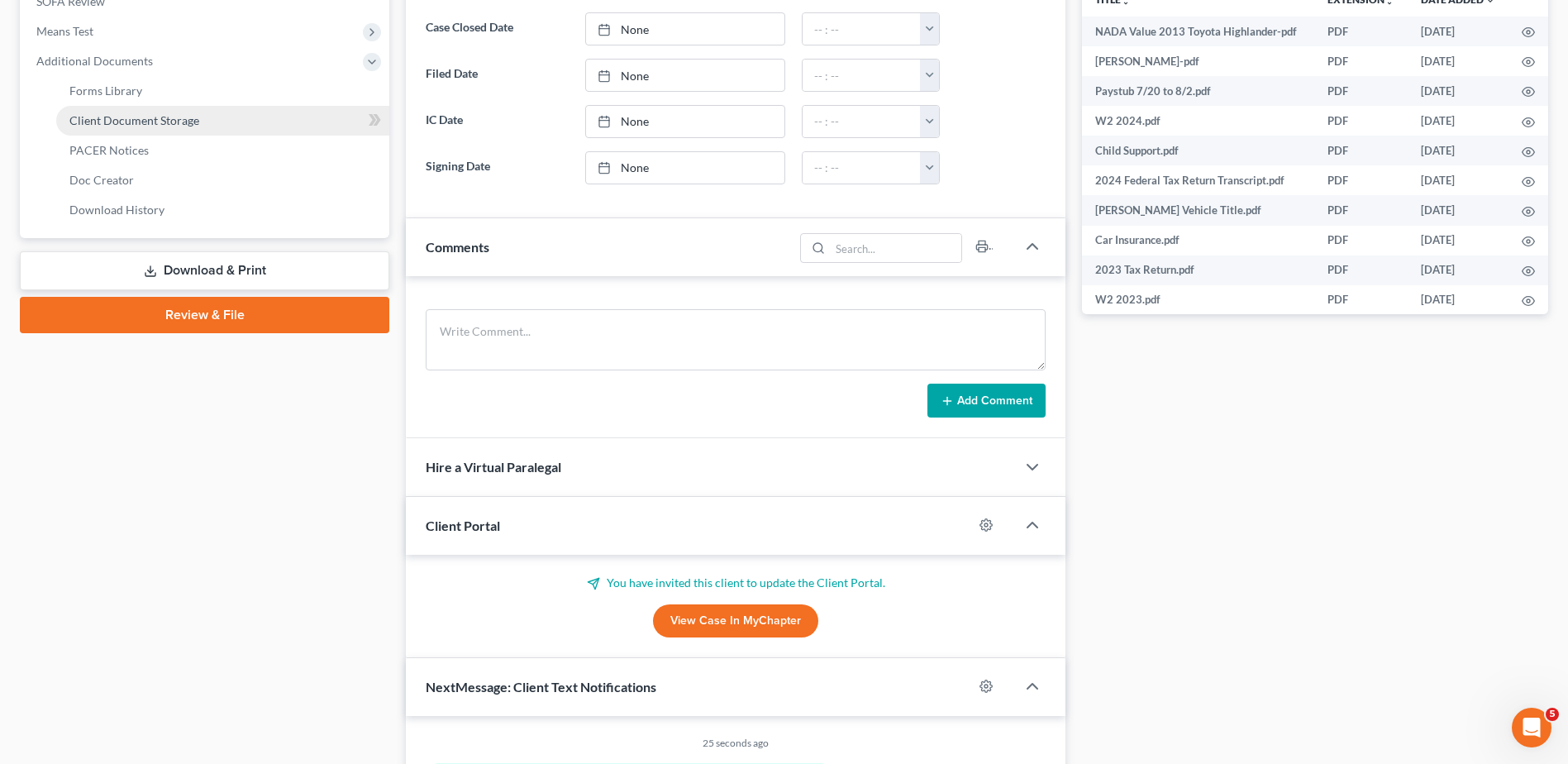
click at [130, 127] on link "Client Document Storage" at bounding box center [222, 120] width 333 height 30
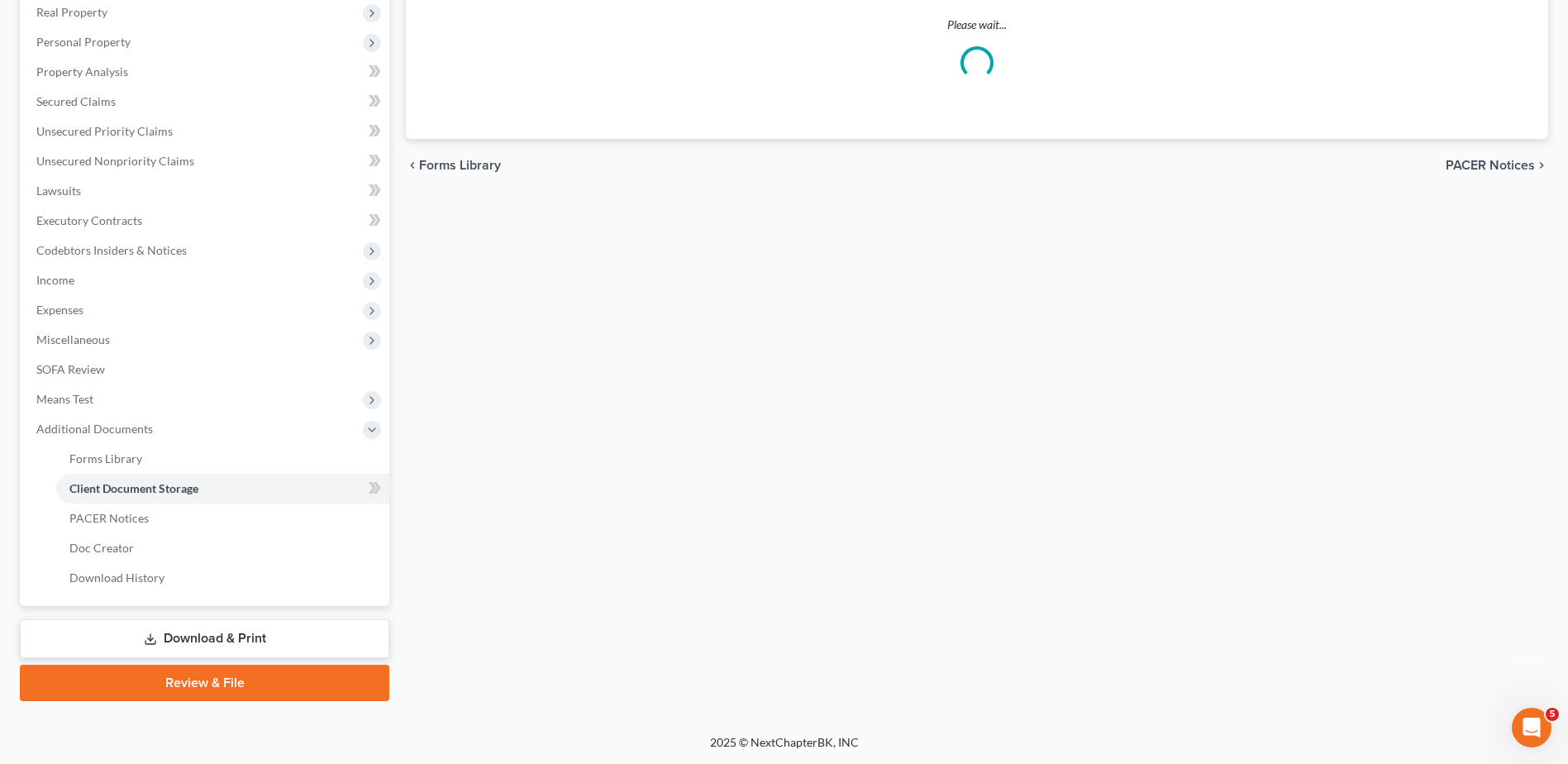
scroll to position [232, 0]
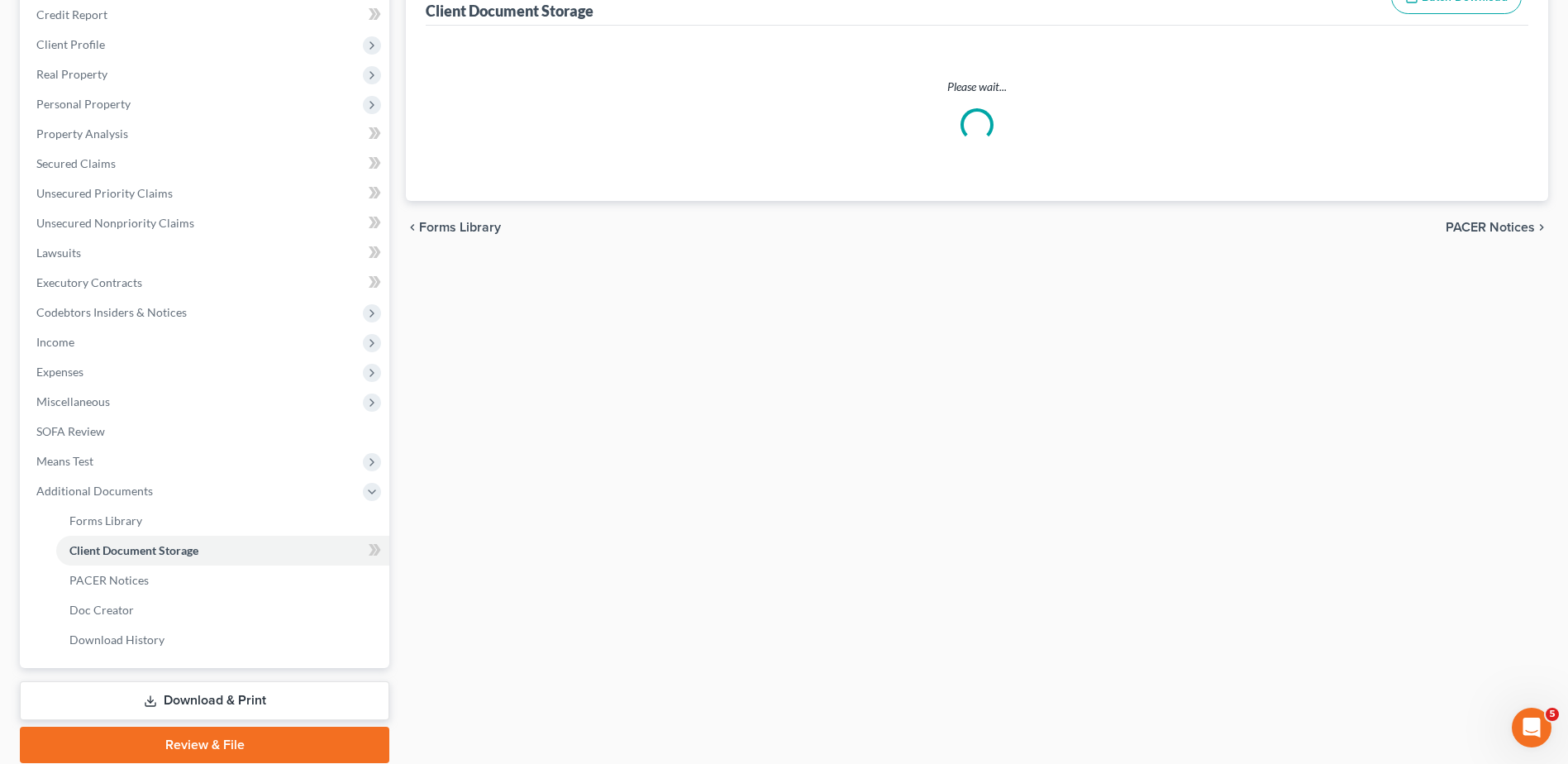
select select "7"
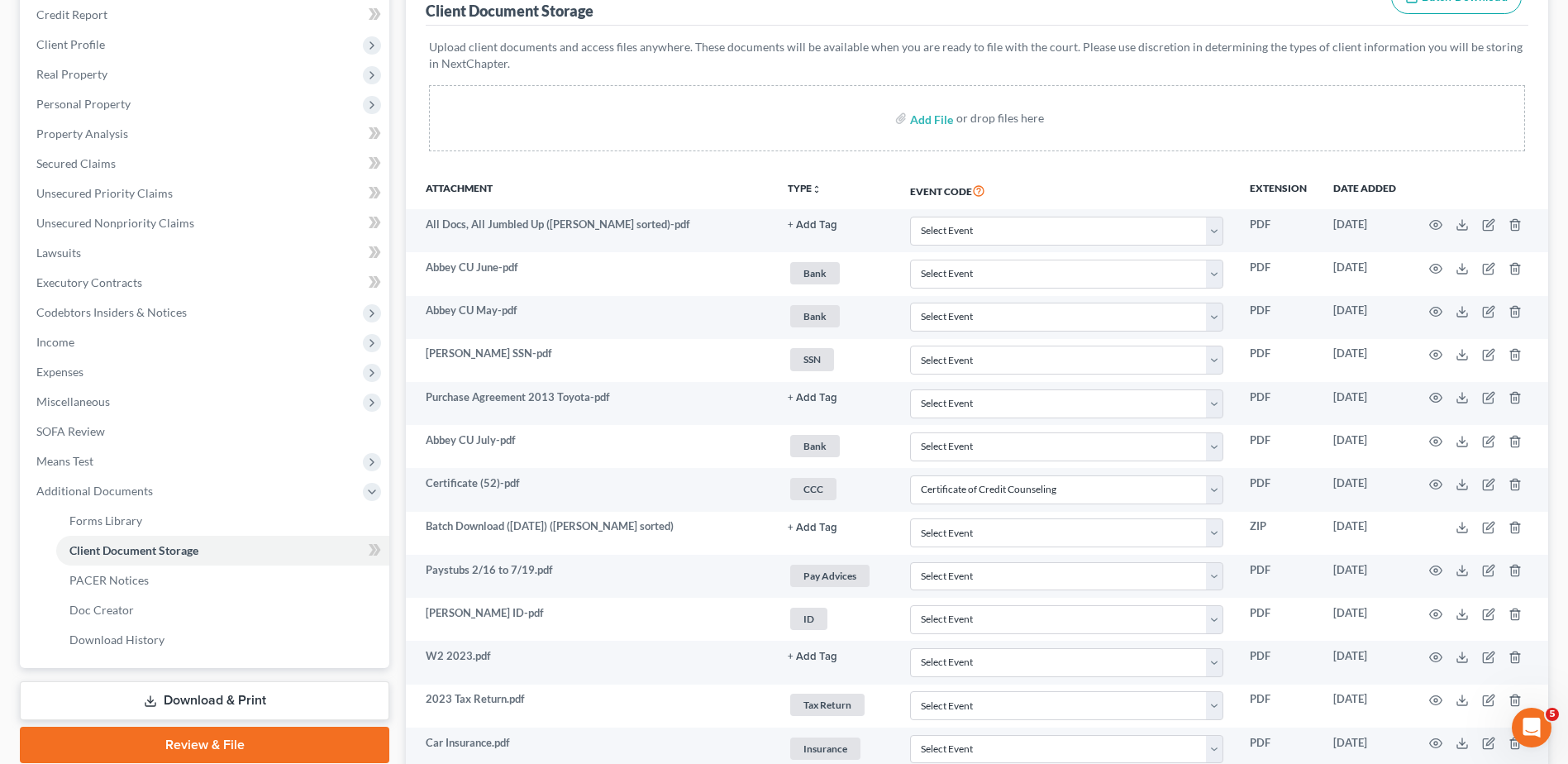
scroll to position [0, 0]
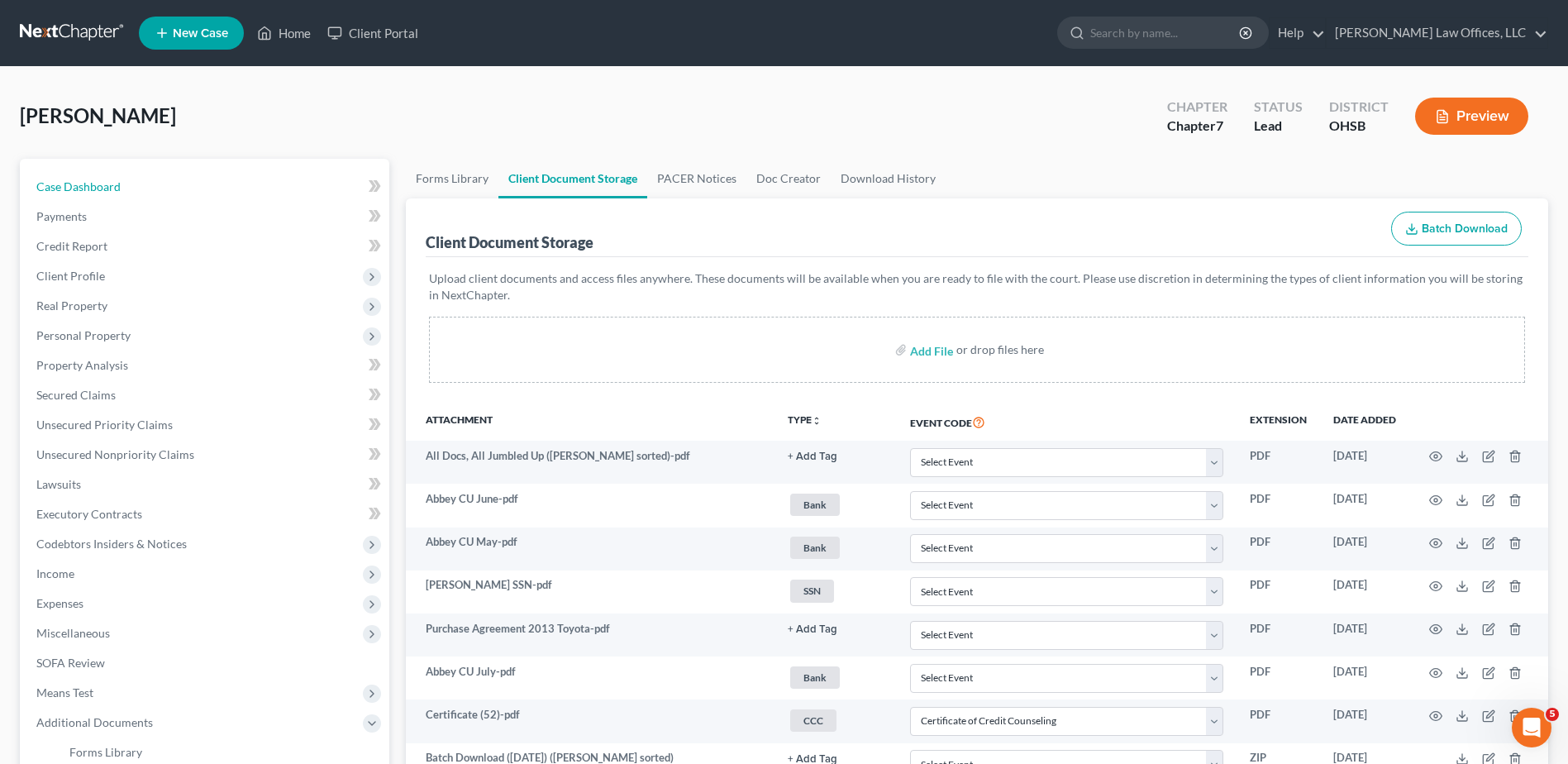
drag, startPoint x: 59, startPoint y: 181, endPoint x: 850, endPoint y: 387, distance: 817.4
click at [59, 181] on span "Case Dashboard" at bounding box center [78, 186] width 85 height 14
select select "0"
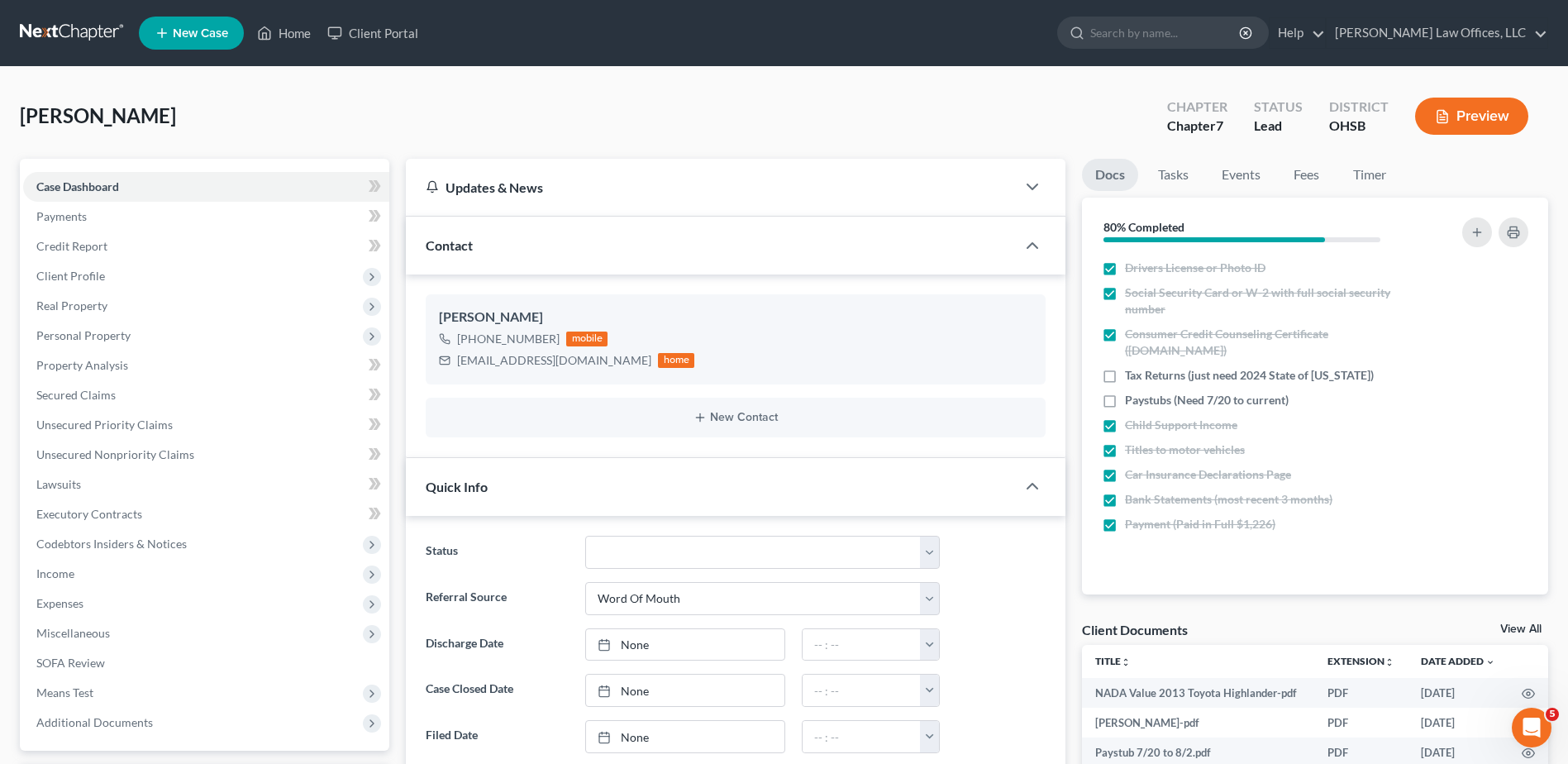
scroll to position [817, 0]
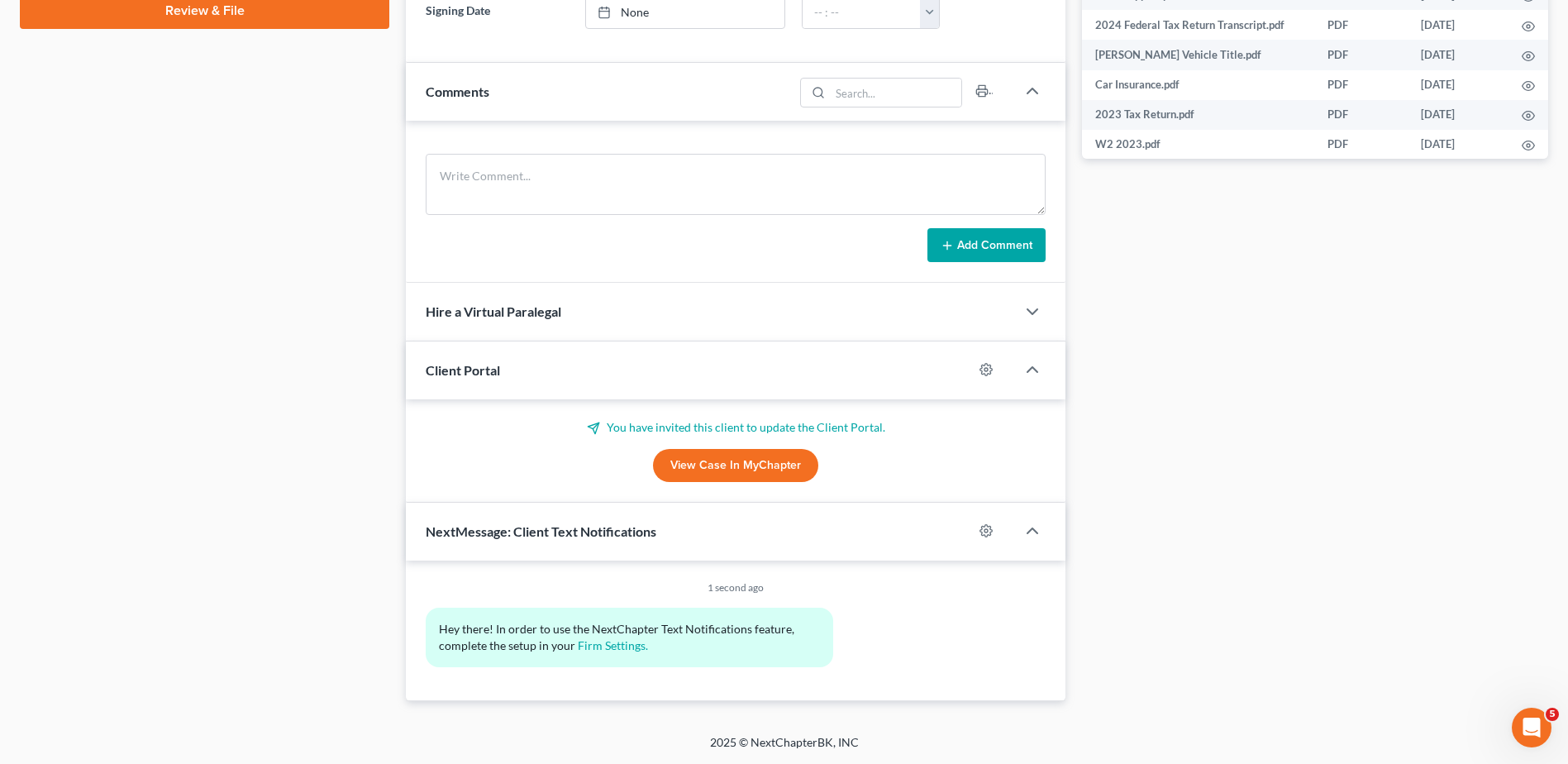
click at [711, 459] on link "View Case in MyChapter" at bounding box center [736, 465] width 166 height 33
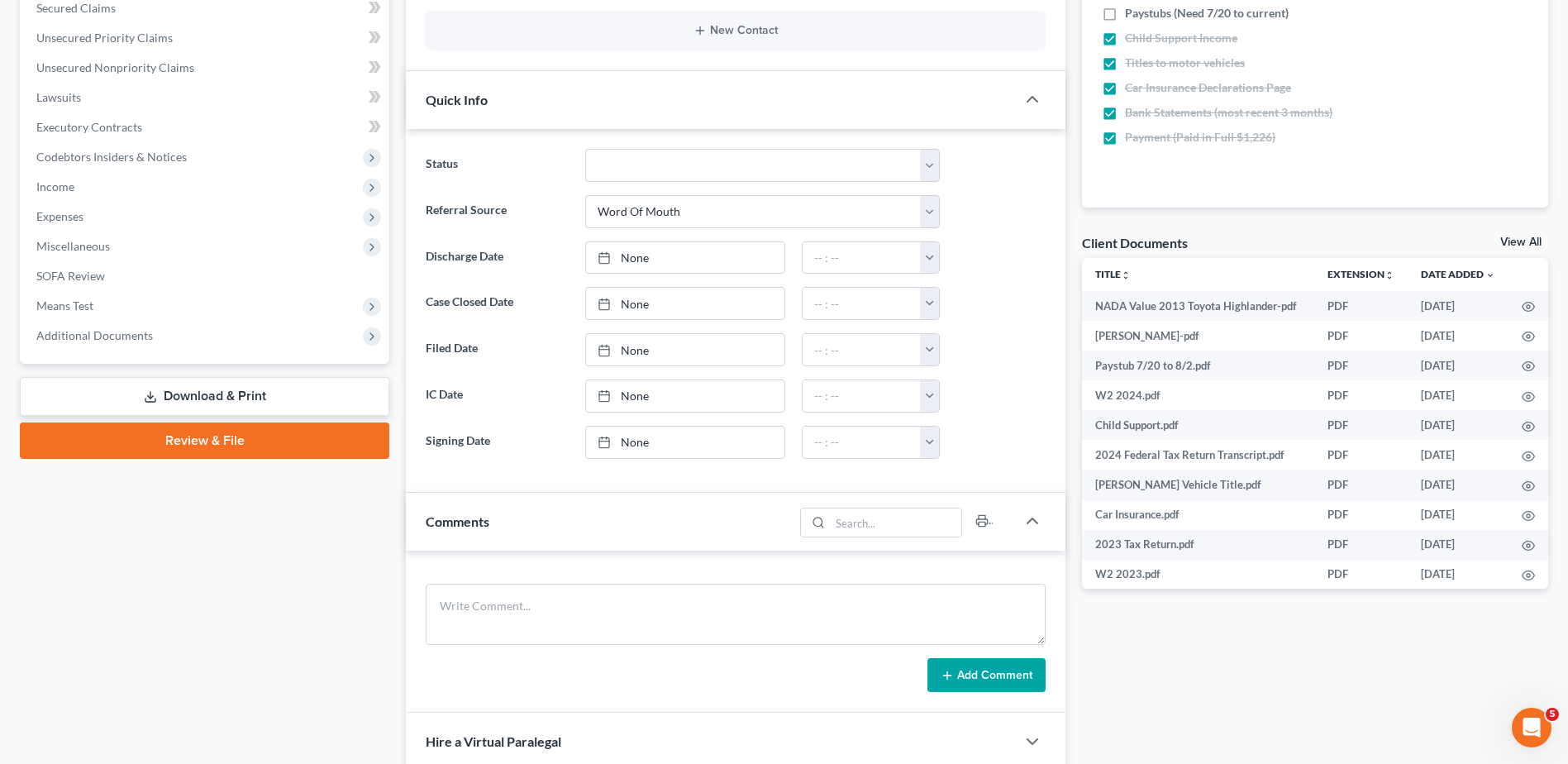
scroll to position [0, 0]
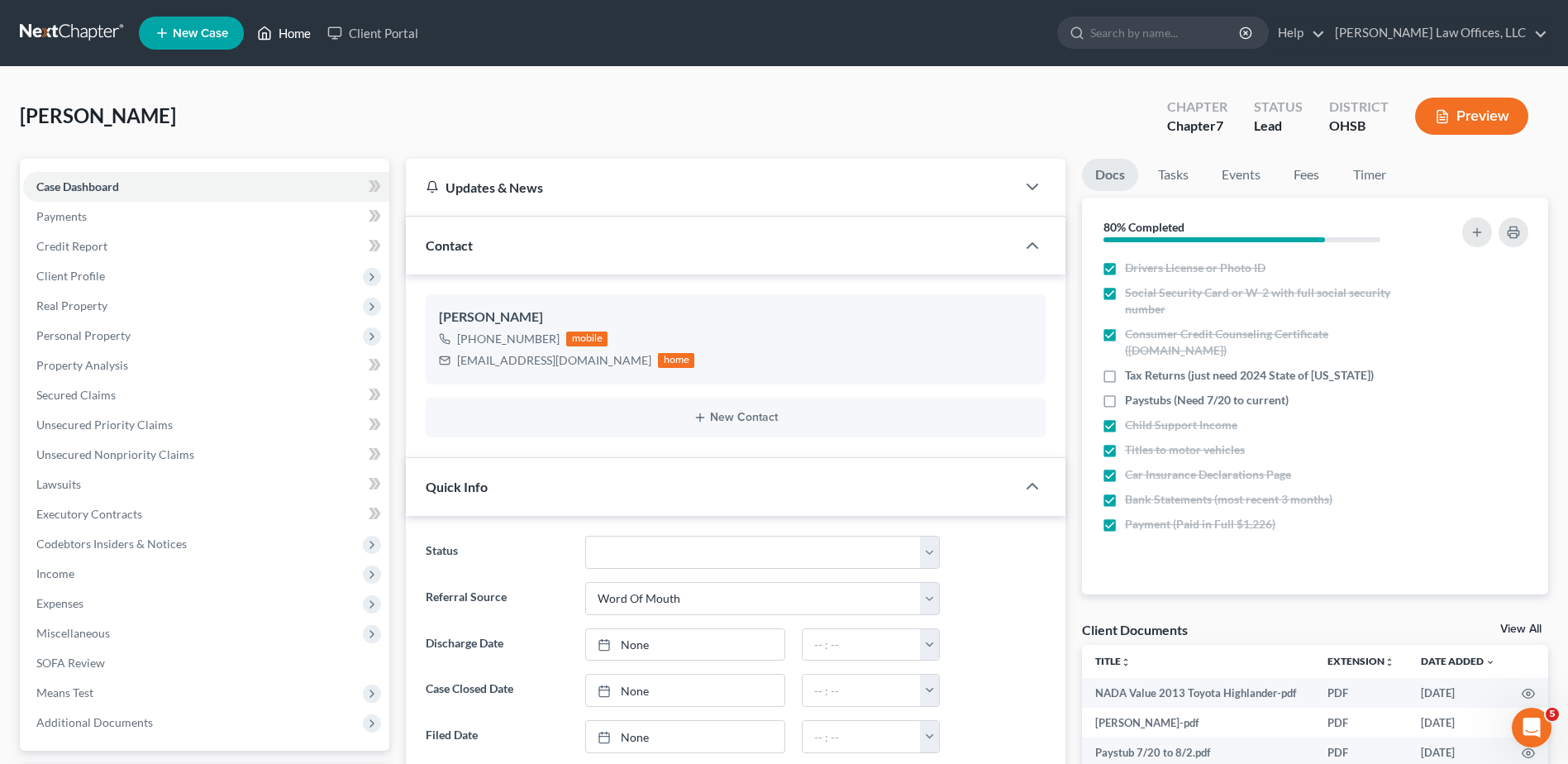
click at [288, 33] on link "Home" at bounding box center [284, 32] width 70 height 30
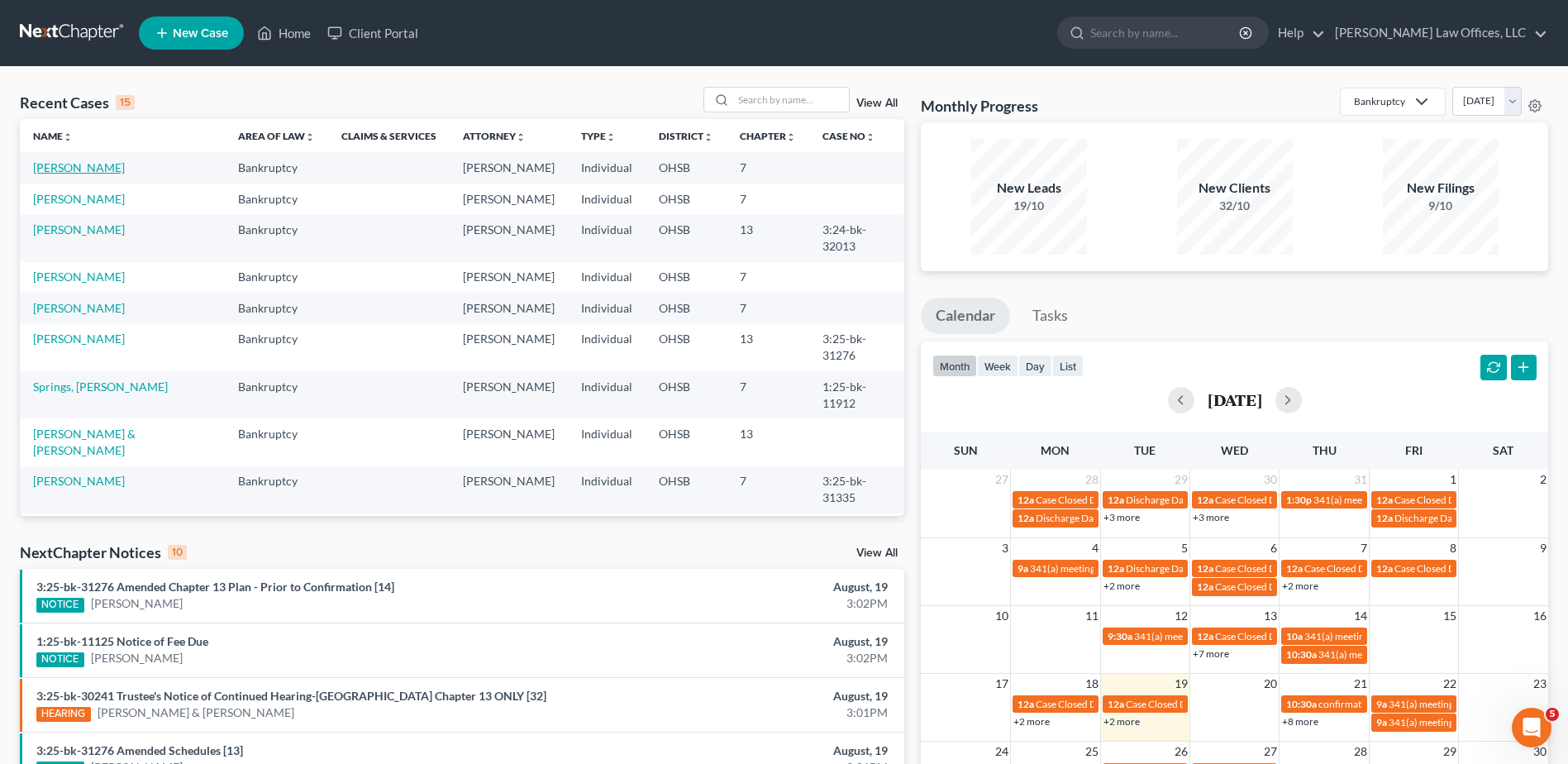
click at [88, 166] on link "[PERSON_NAME]" at bounding box center [79, 168] width 92 height 14
select select "0"
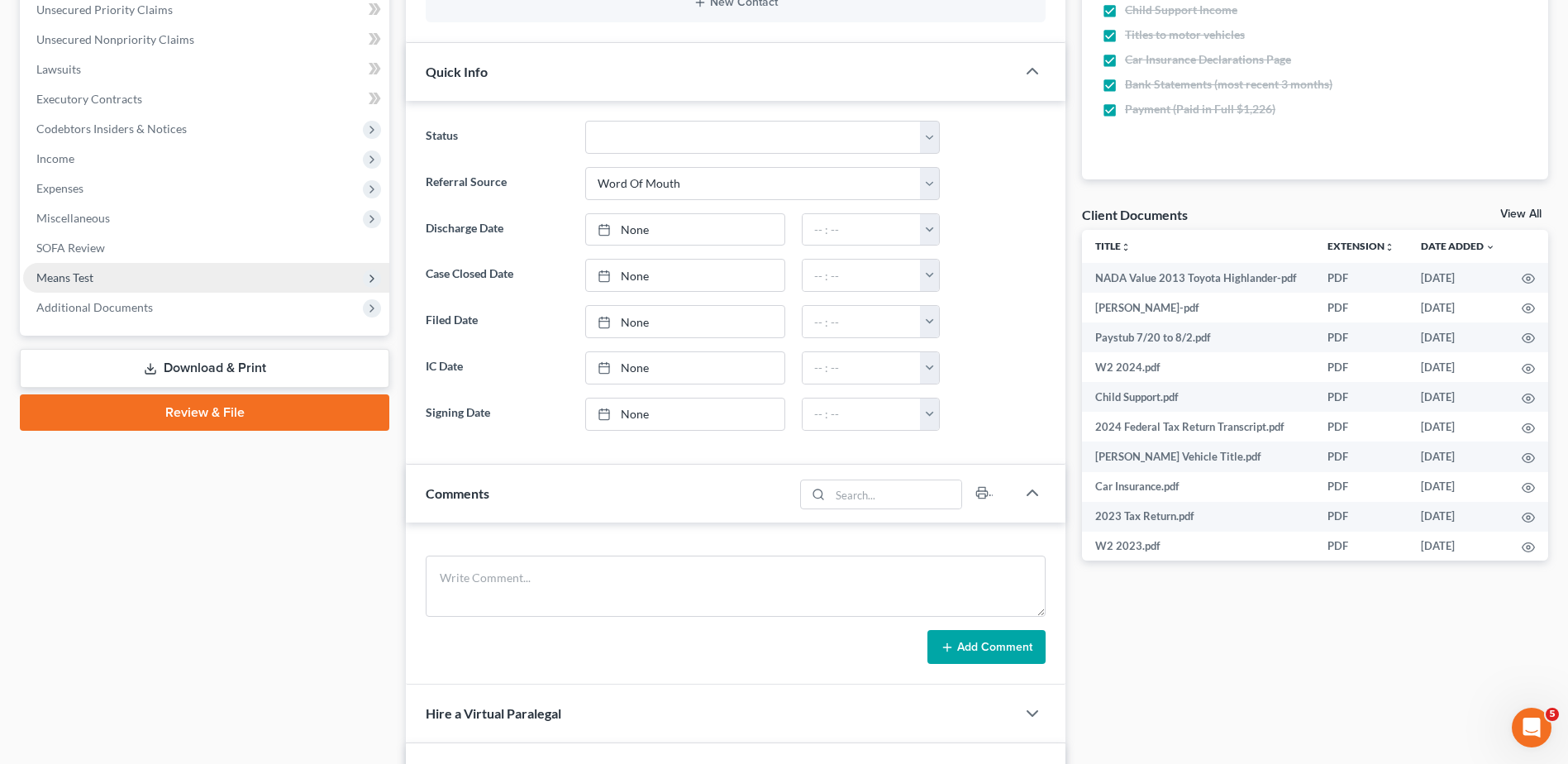
scroll to position [414, 0]
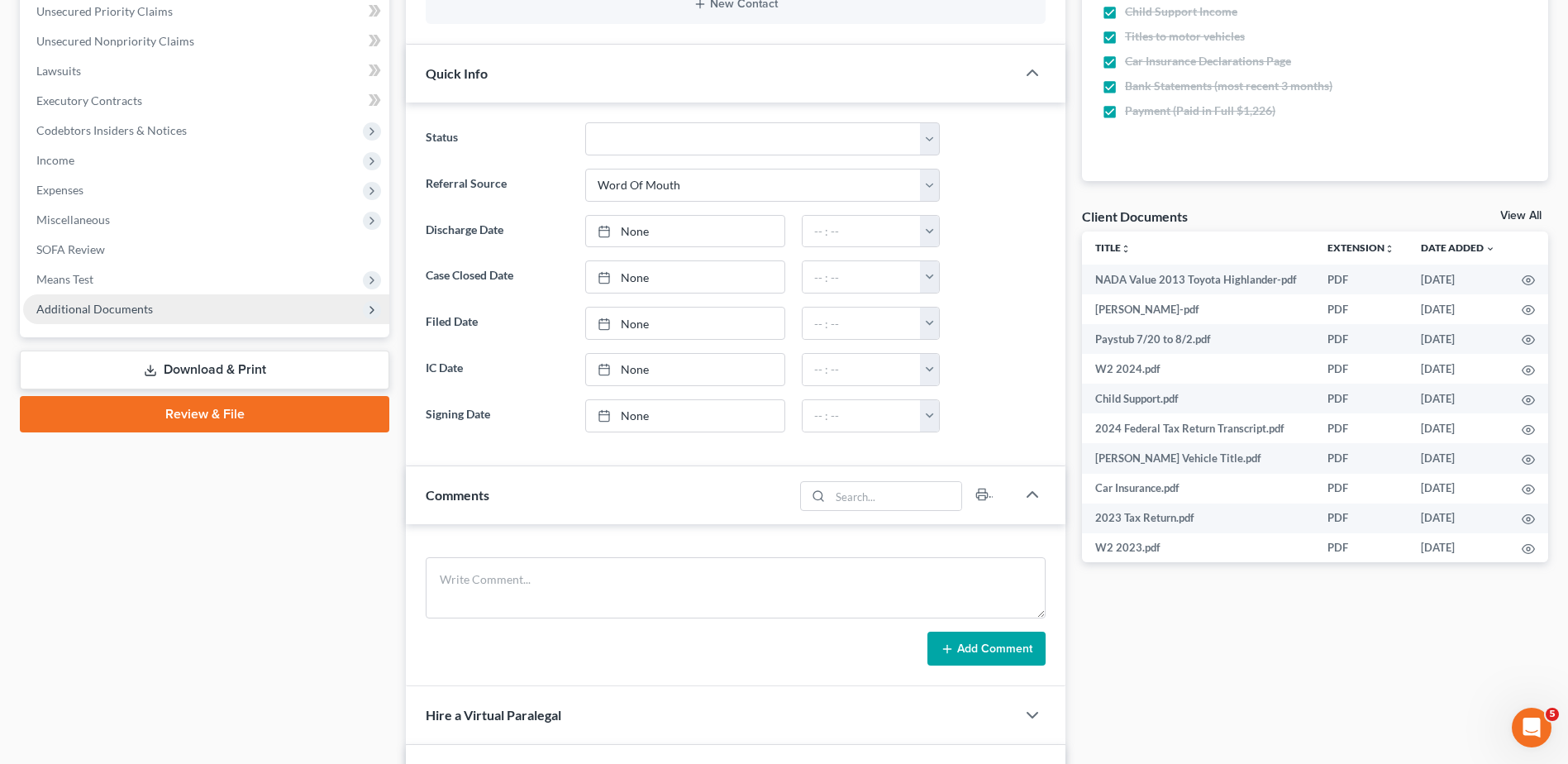
click at [82, 307] on span "Additional Documents" at bounding box center [94, 309] width 116 height 14
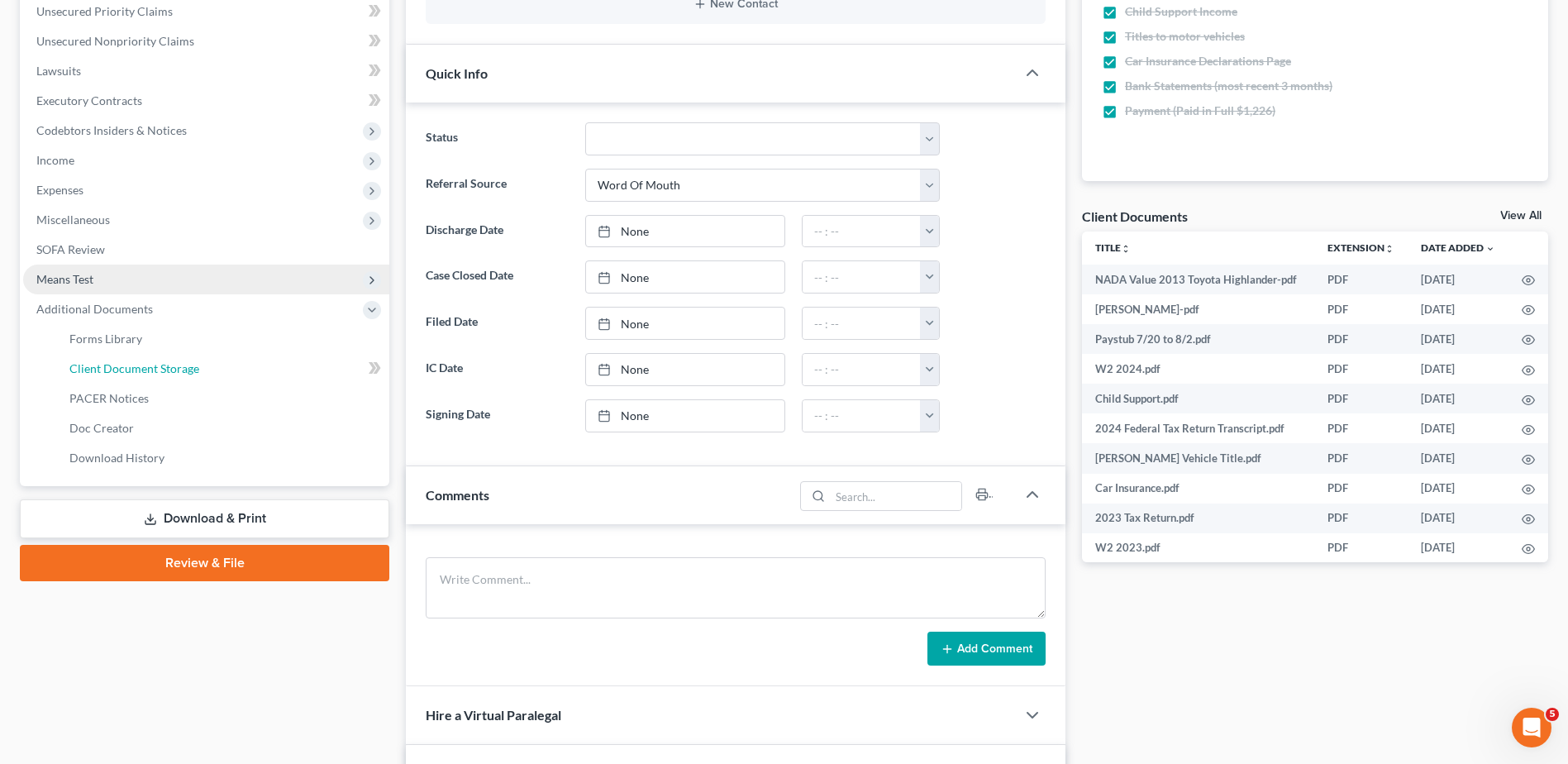
drag, startPoint x: 143, startPoint y: 368, endPoint x: 235, endPoint y: 384, distance: 93.4
click at [144, 368] on span "Client Document Storage" at bounding box center [134, 368] width 130 height 14
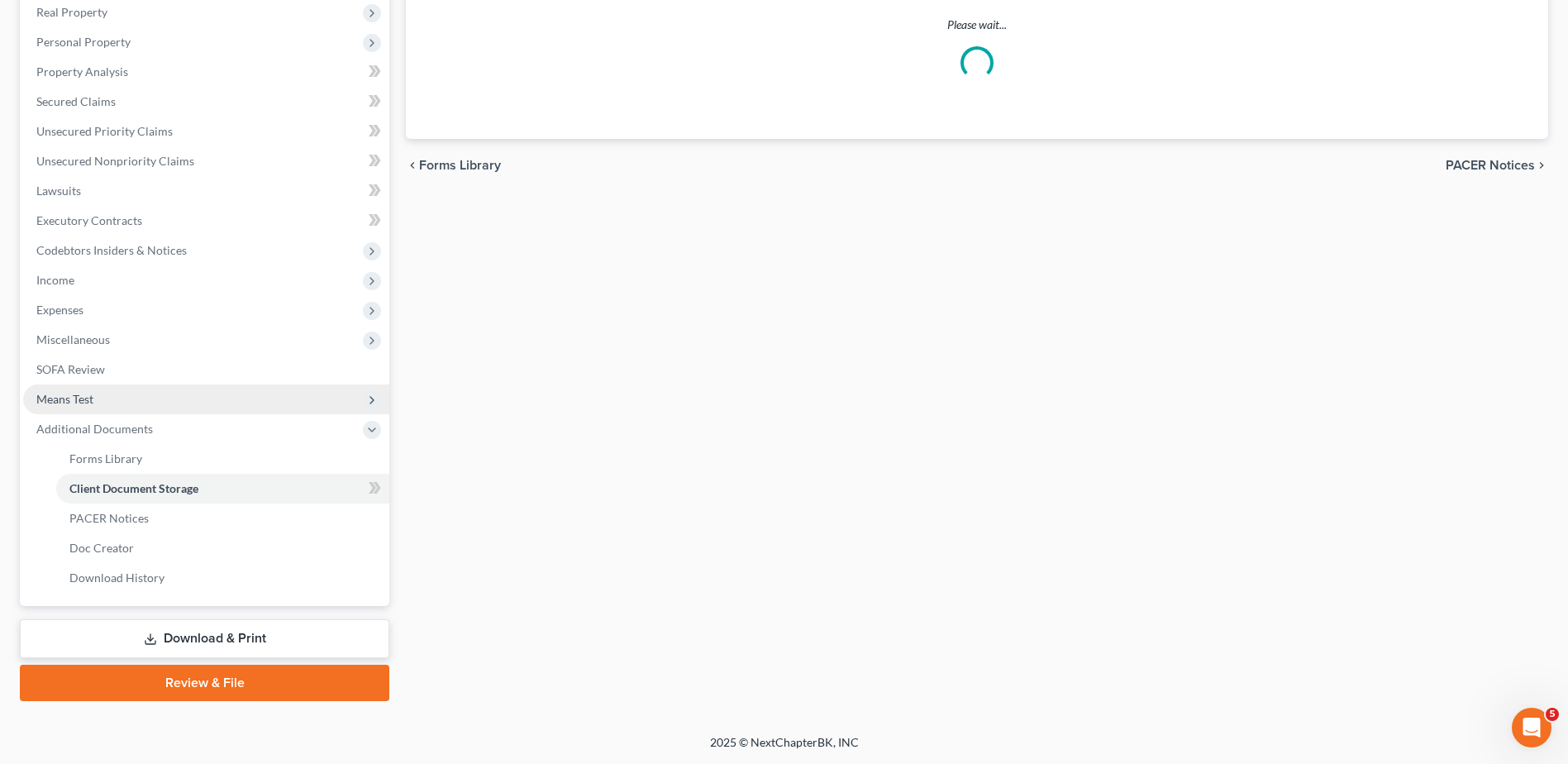
scroll to position [267, 0]
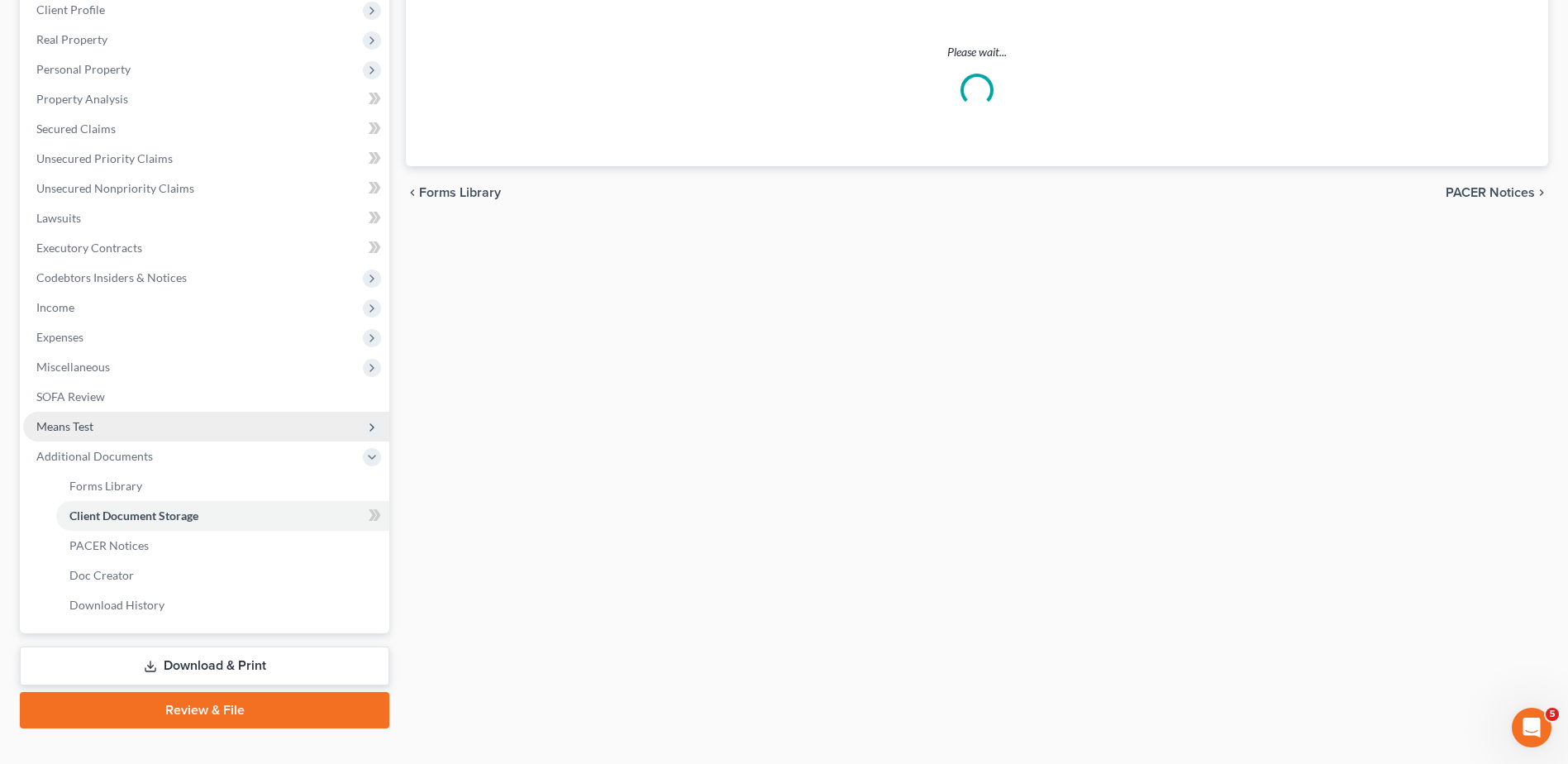
select select "7"
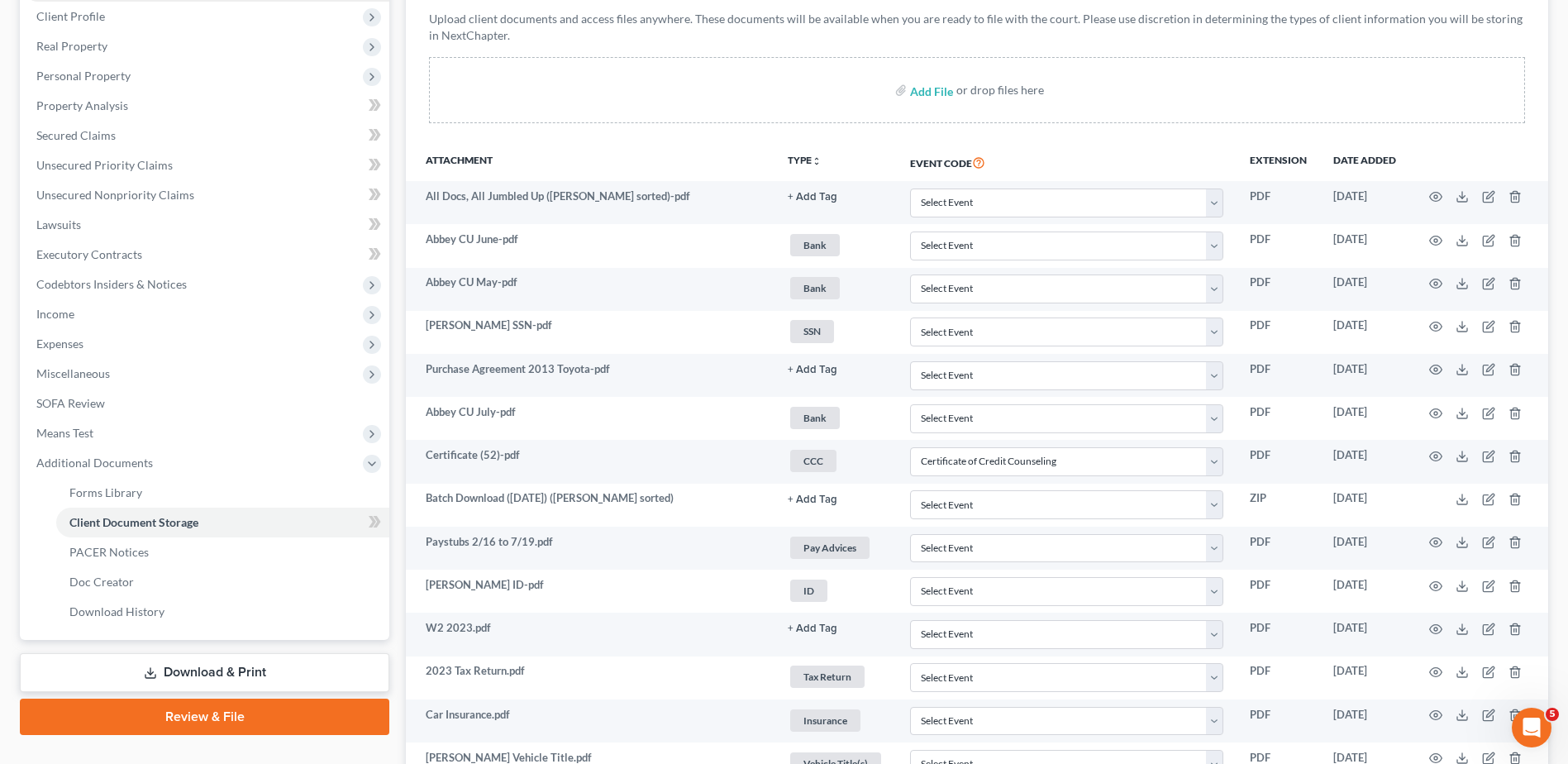
scroll to position [0, 0]
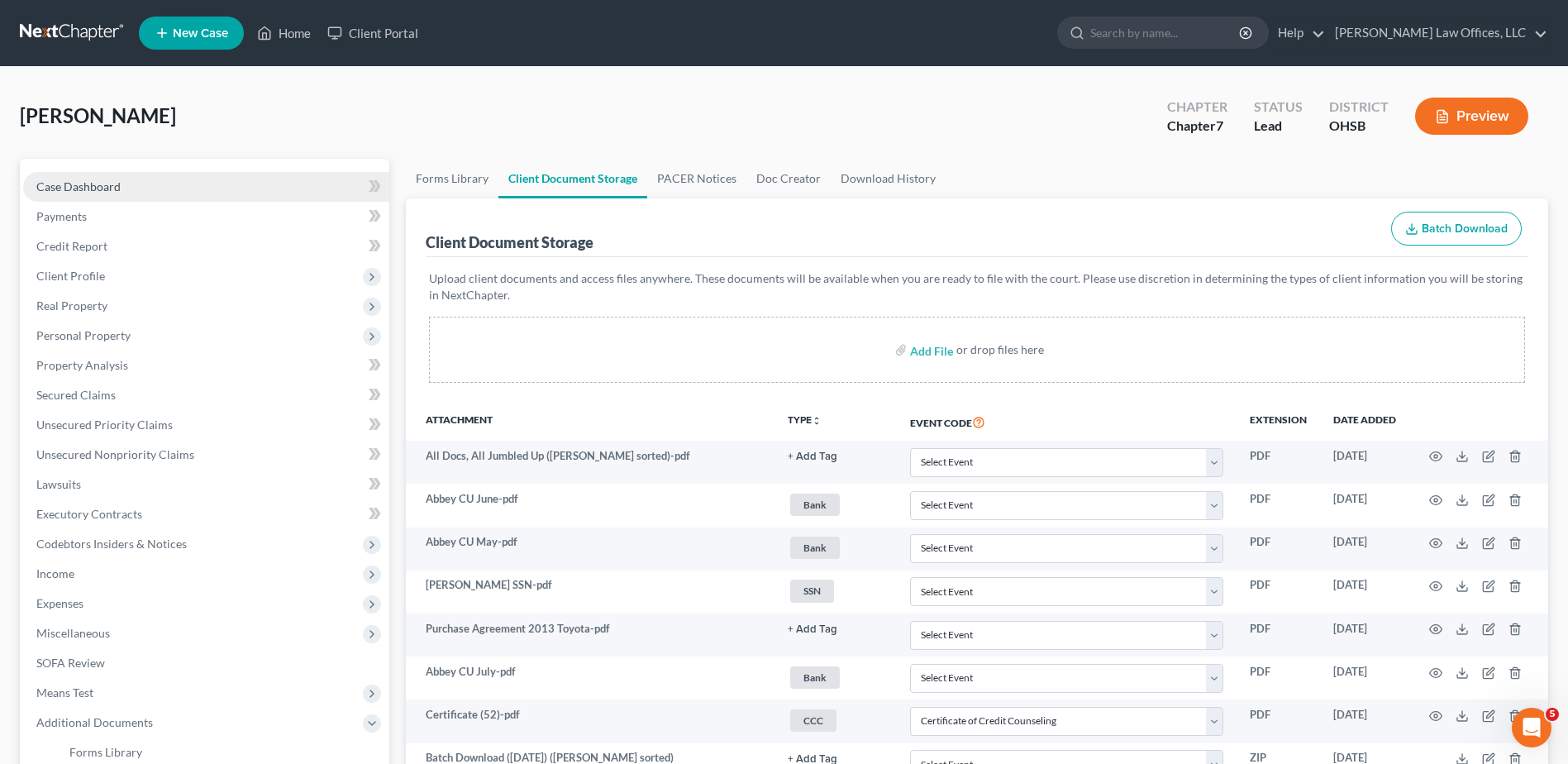
click at [113, 183] on span "Case Dashboard" at bounding box center [78, 186] width 85 height 14
select select "0"
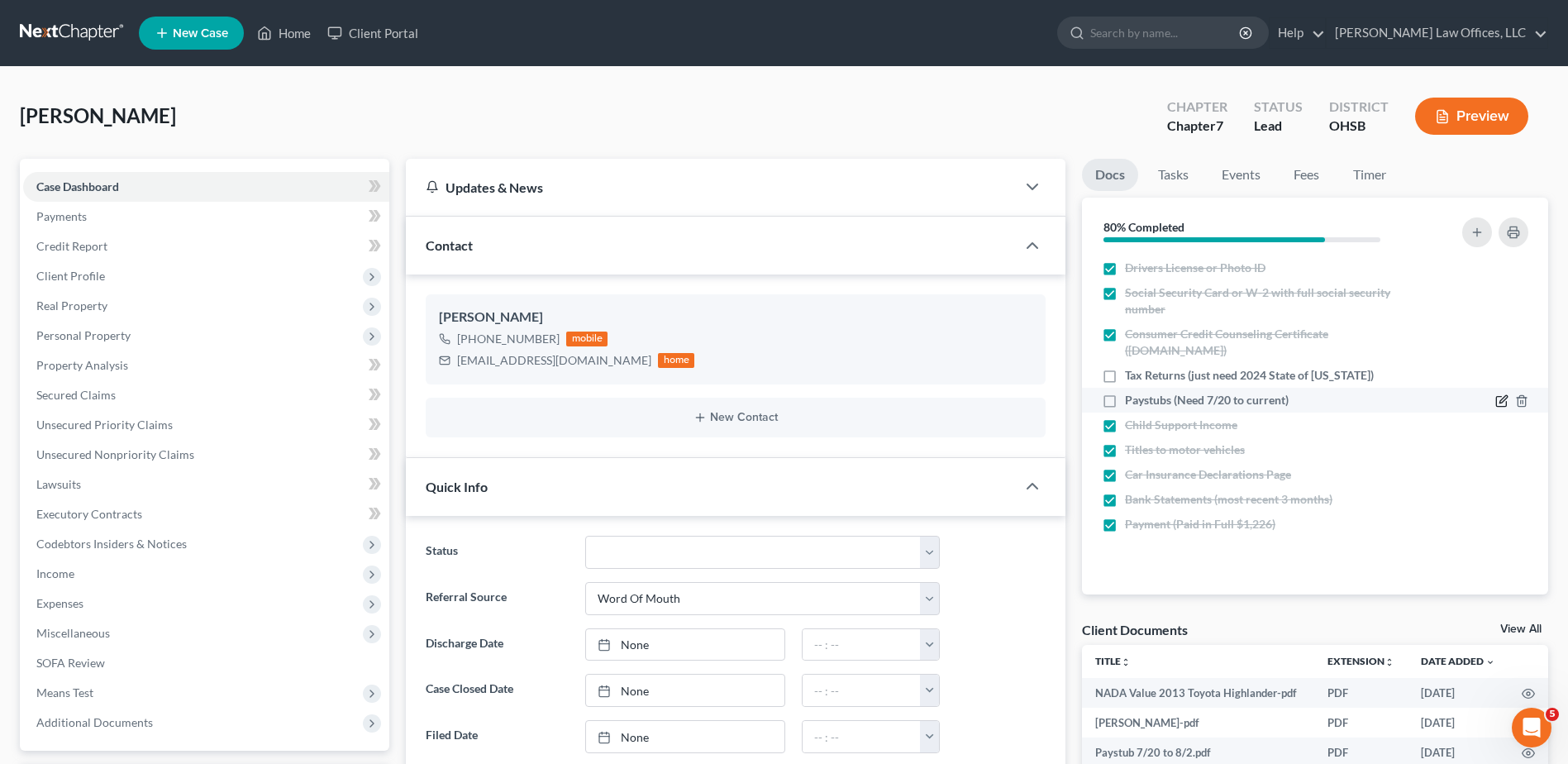
click at [1498, 397] on icon "button" at bounding box center [1501, 401] width 14 height 14
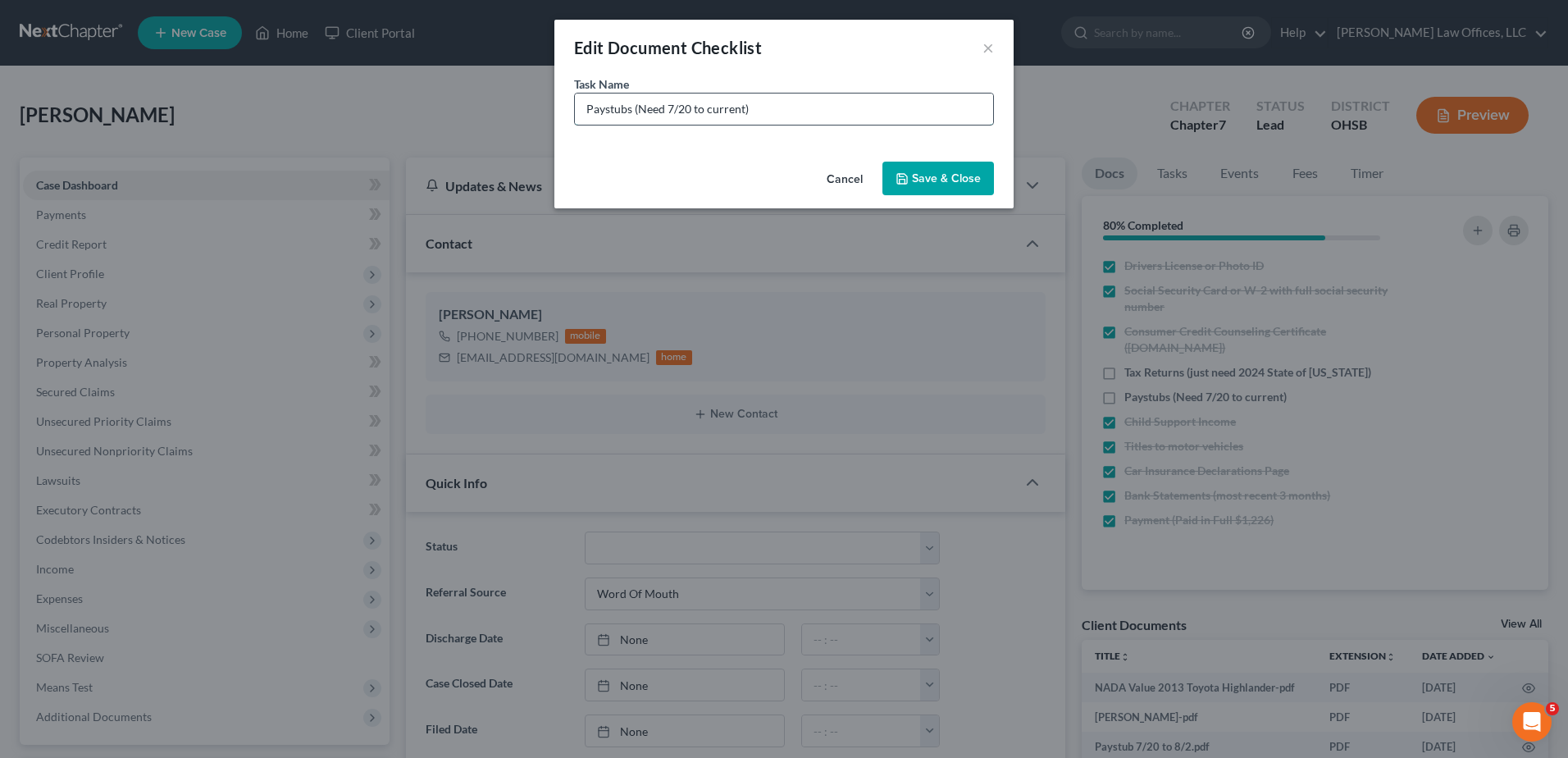
drag, startPoint x: 750, startPoint y: 107, endPoint x: 633, endPoint y: 115, distance: 117.3
click at [633, 115] on input "Paystubs (Need 7/20 to current)" at bounding box center [784, 109] width 418 height 31
type input "Paystubs"
click at [931, 175] on button "Save & Close" at bounding box center [938, 179] width 112 height 35
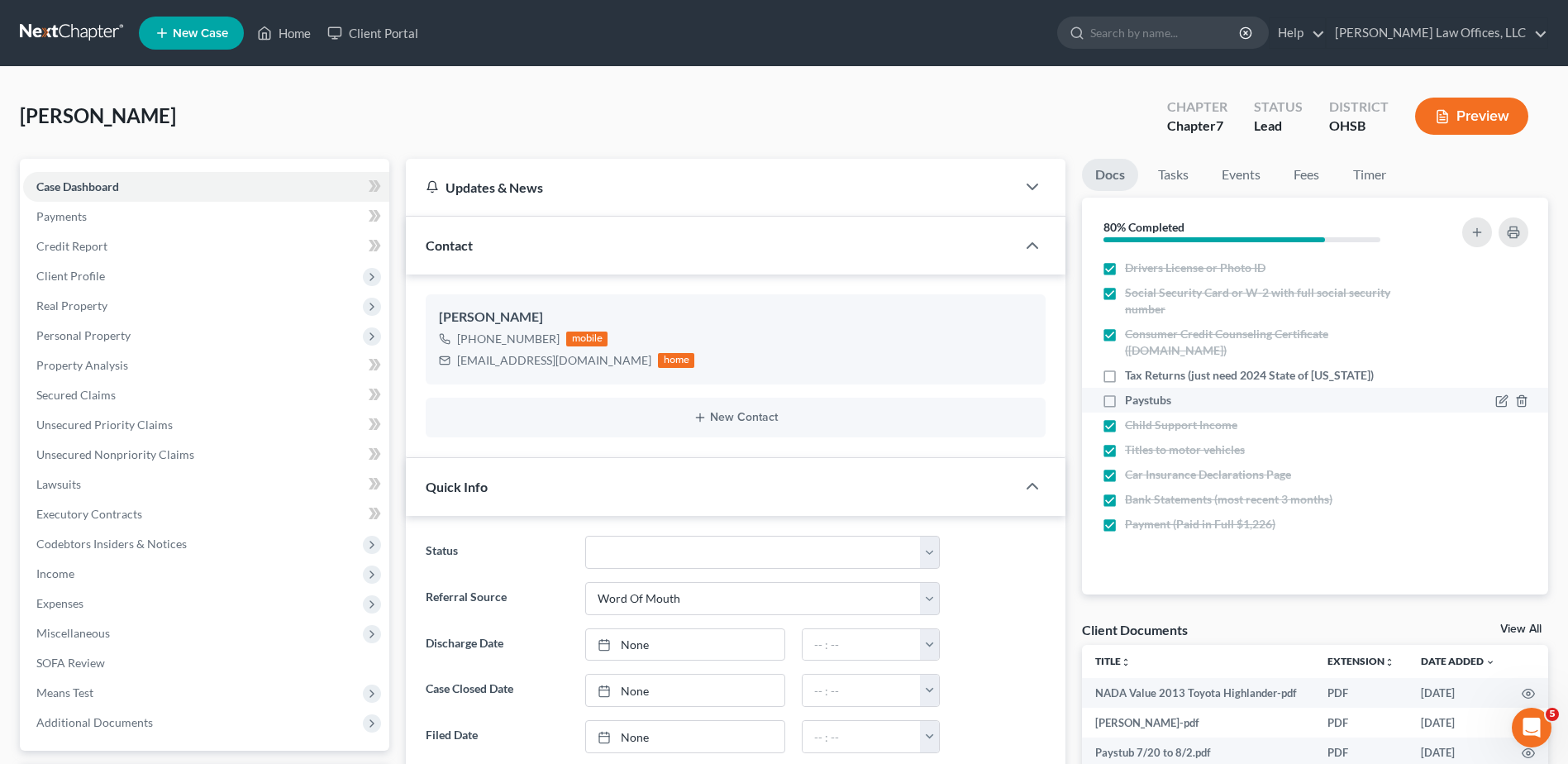
click at [1125, 402] on label "Paystubs" at bounding box center [1147, 400] width 46 height 16
click at [1132, 402] on input "Paystubs" at bounding box center [1137, 397] width 11 height 11
checkbox input "true"
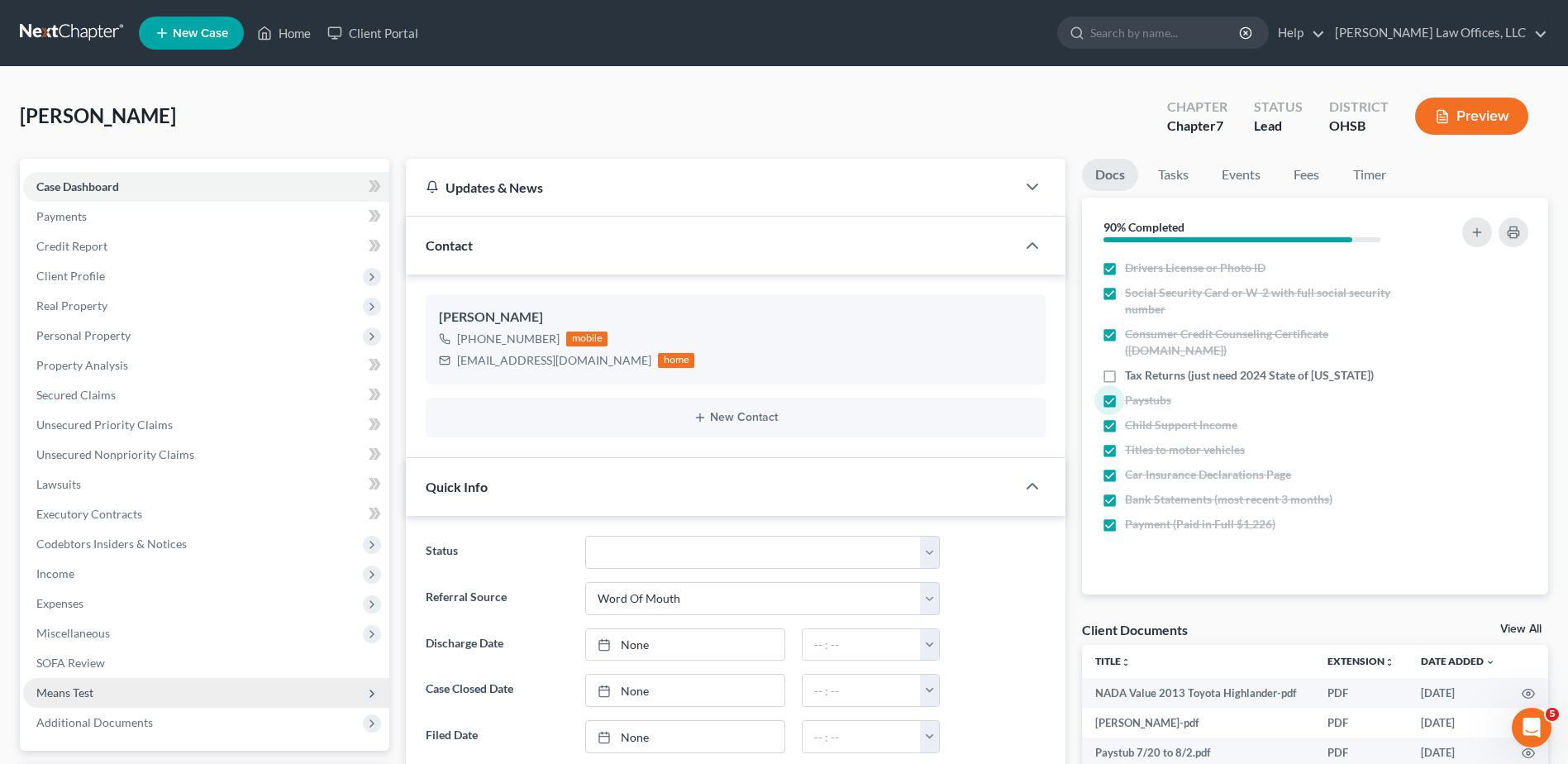
scroll to position [331, 0]
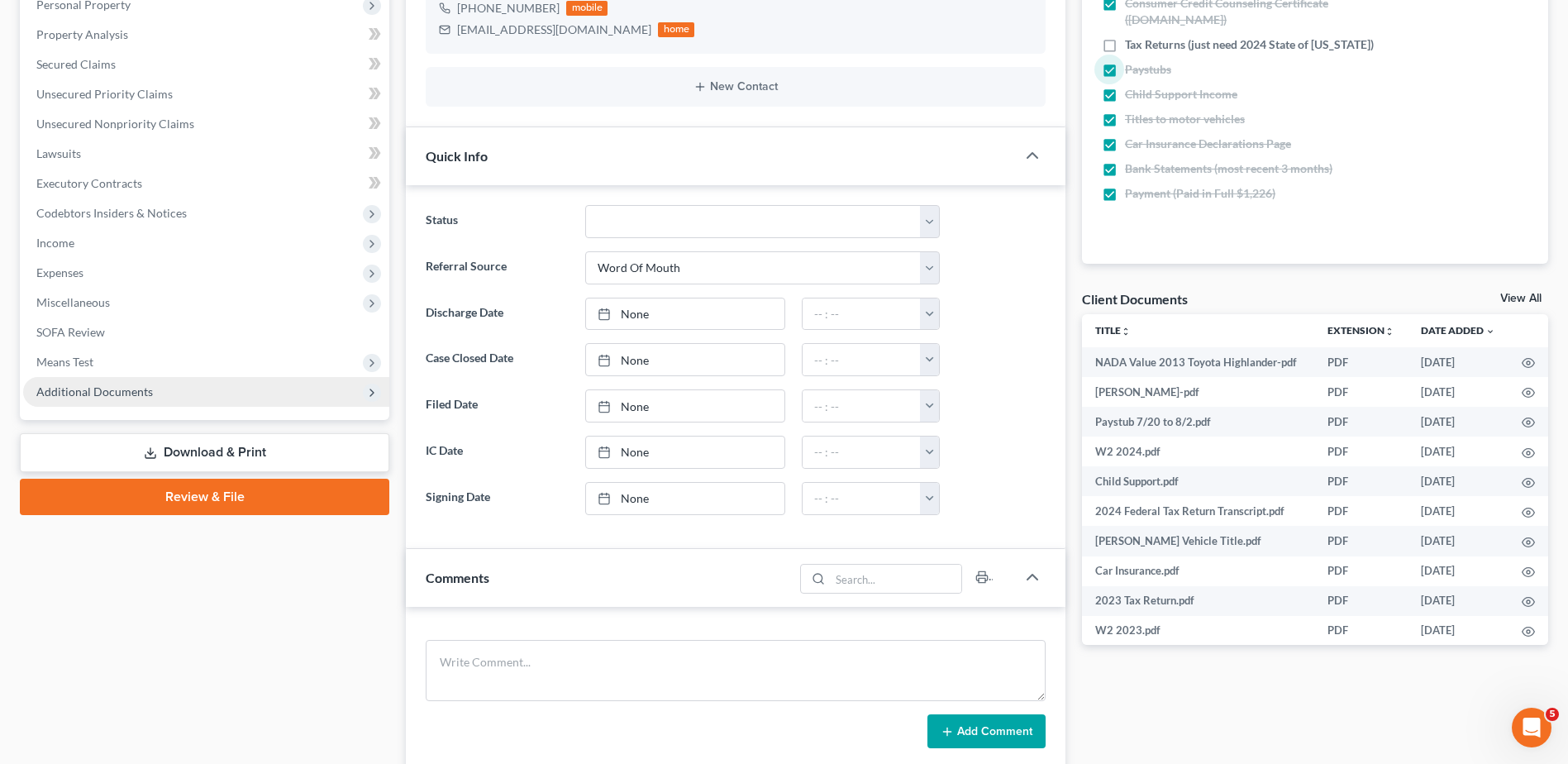
click at [114, 388] on span "Additional Documents" at bounding box center [94, 392] width 116 height 14
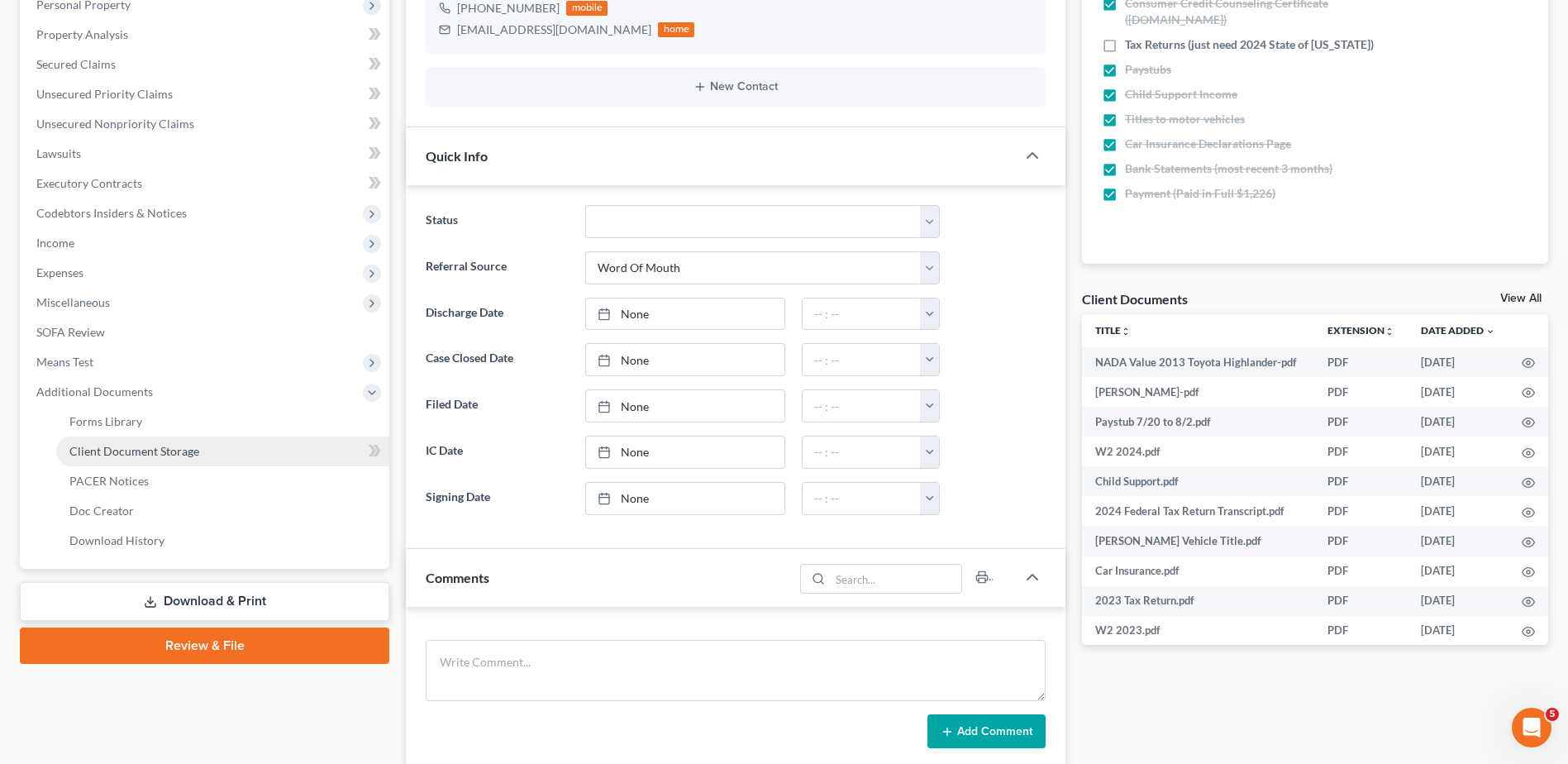
click at [106, 454] on span "Client Document Storage" at bounding box center [134, 451] width 130 height 14
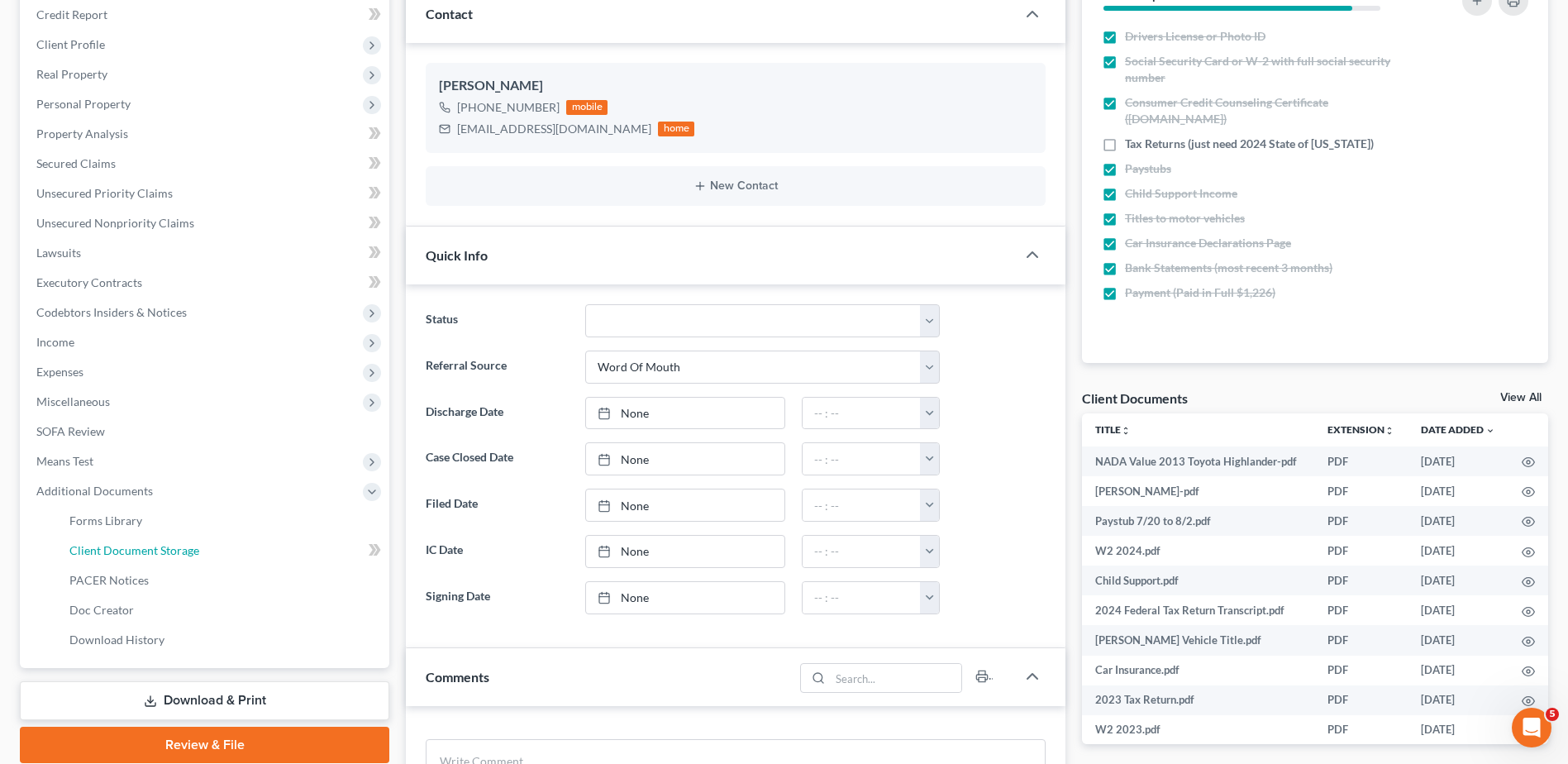
select select "7"
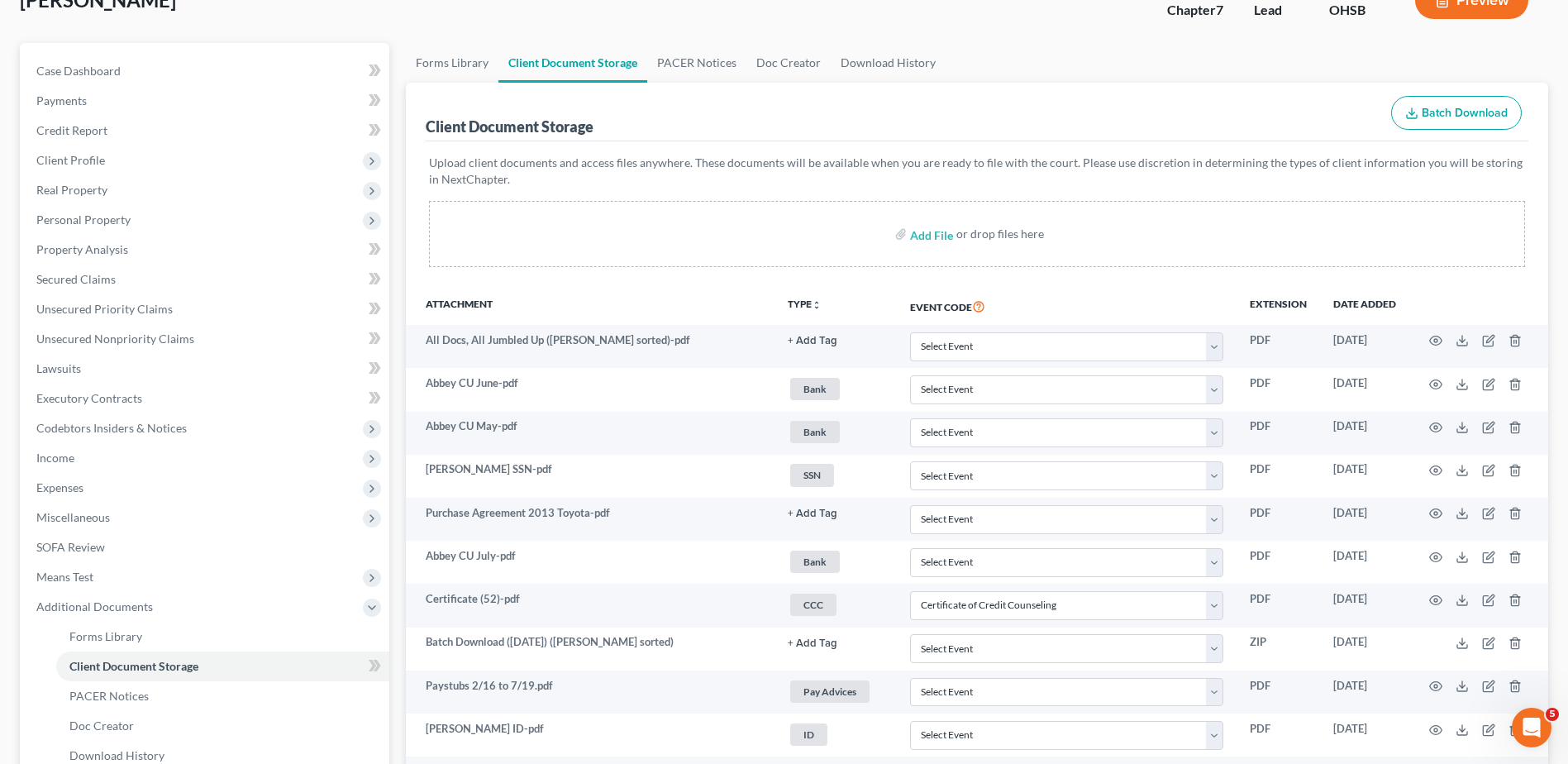
scroll to position [0, 0]
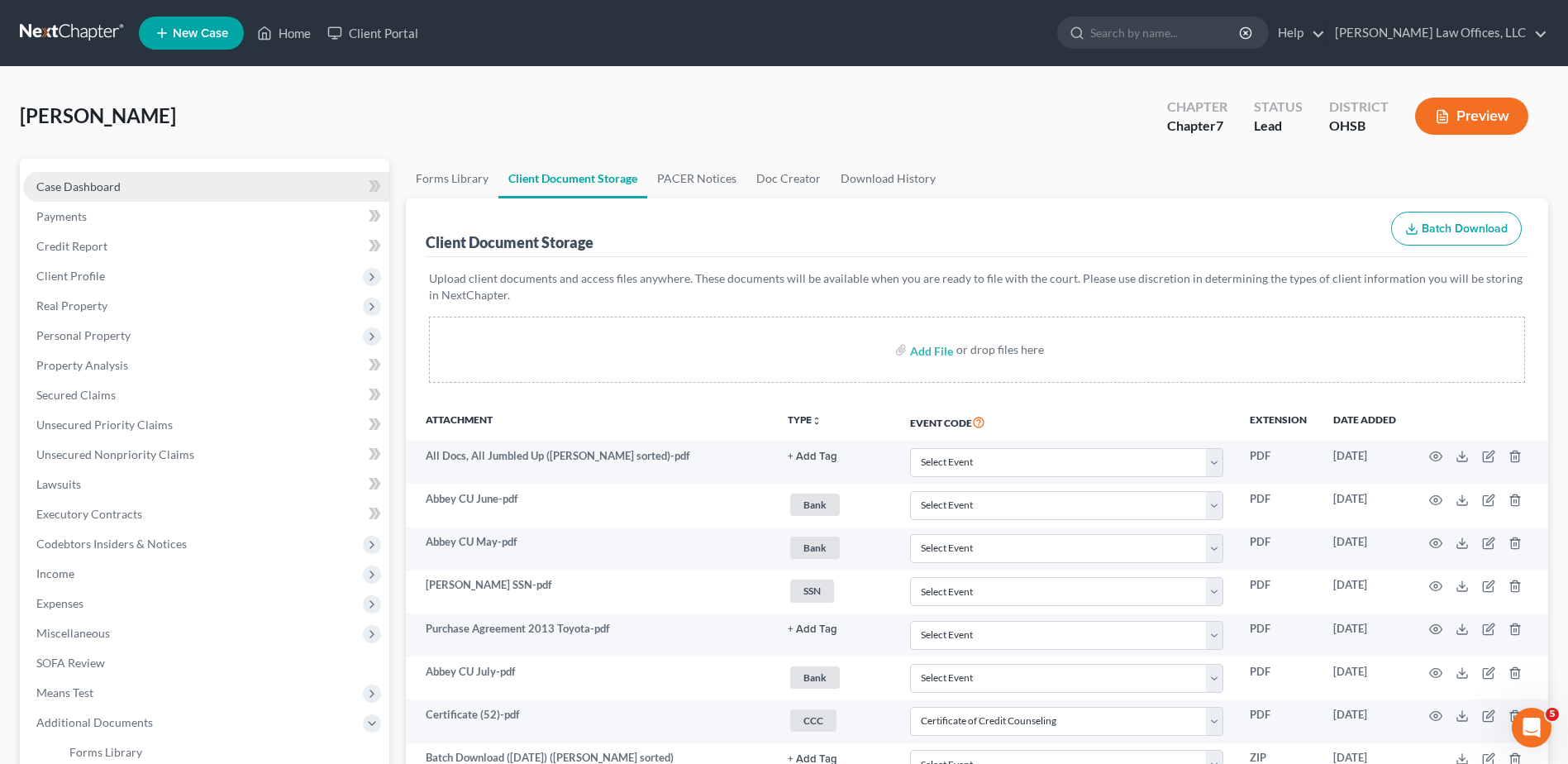
click at [97, 190] on span "Case Dashboard" at bounding box center [78, 186] width 85 height 14
select select "0"
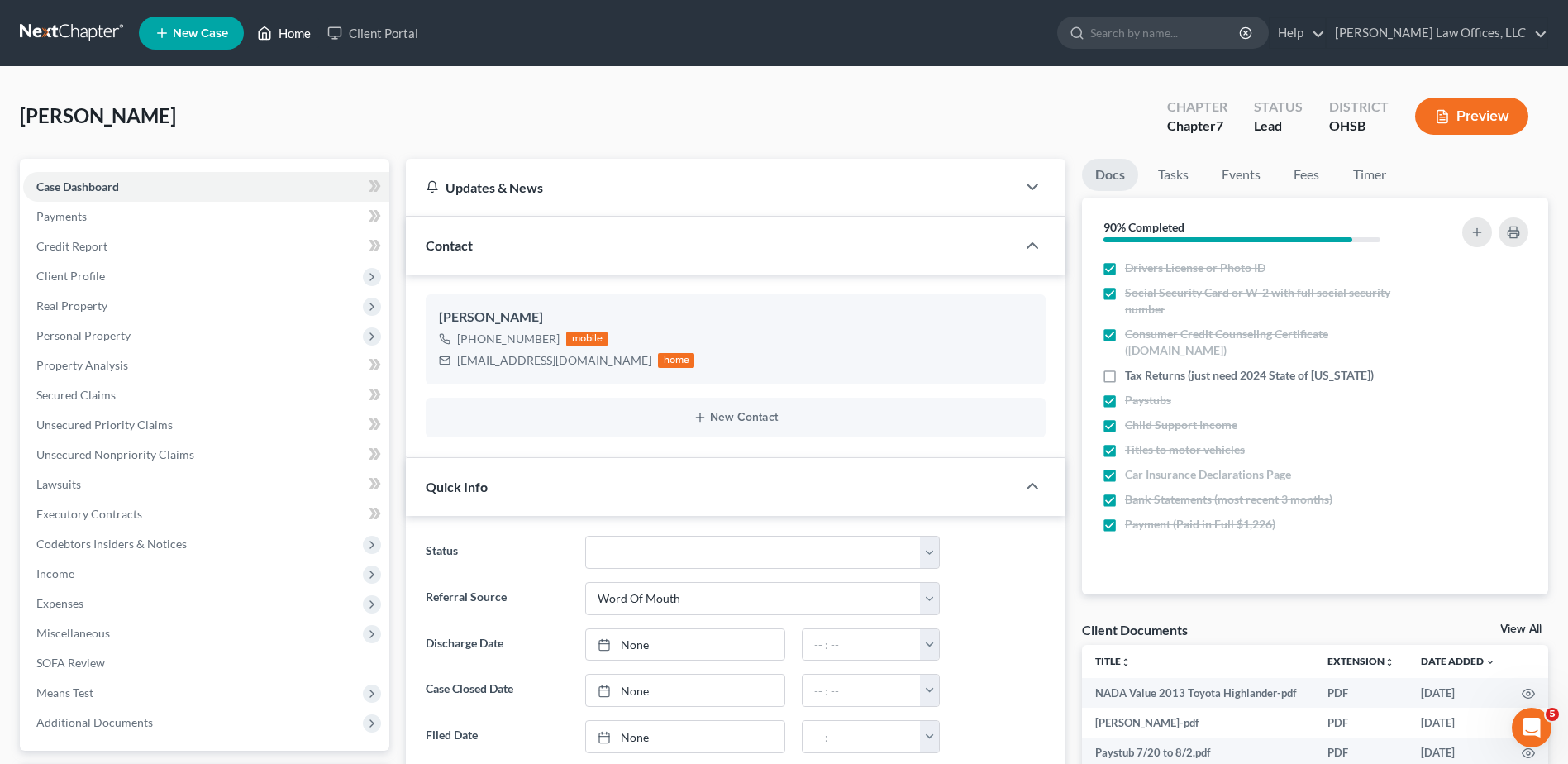
click at [300, 32] on link "Home" at bounding box center [284, 32] width 70 height 30
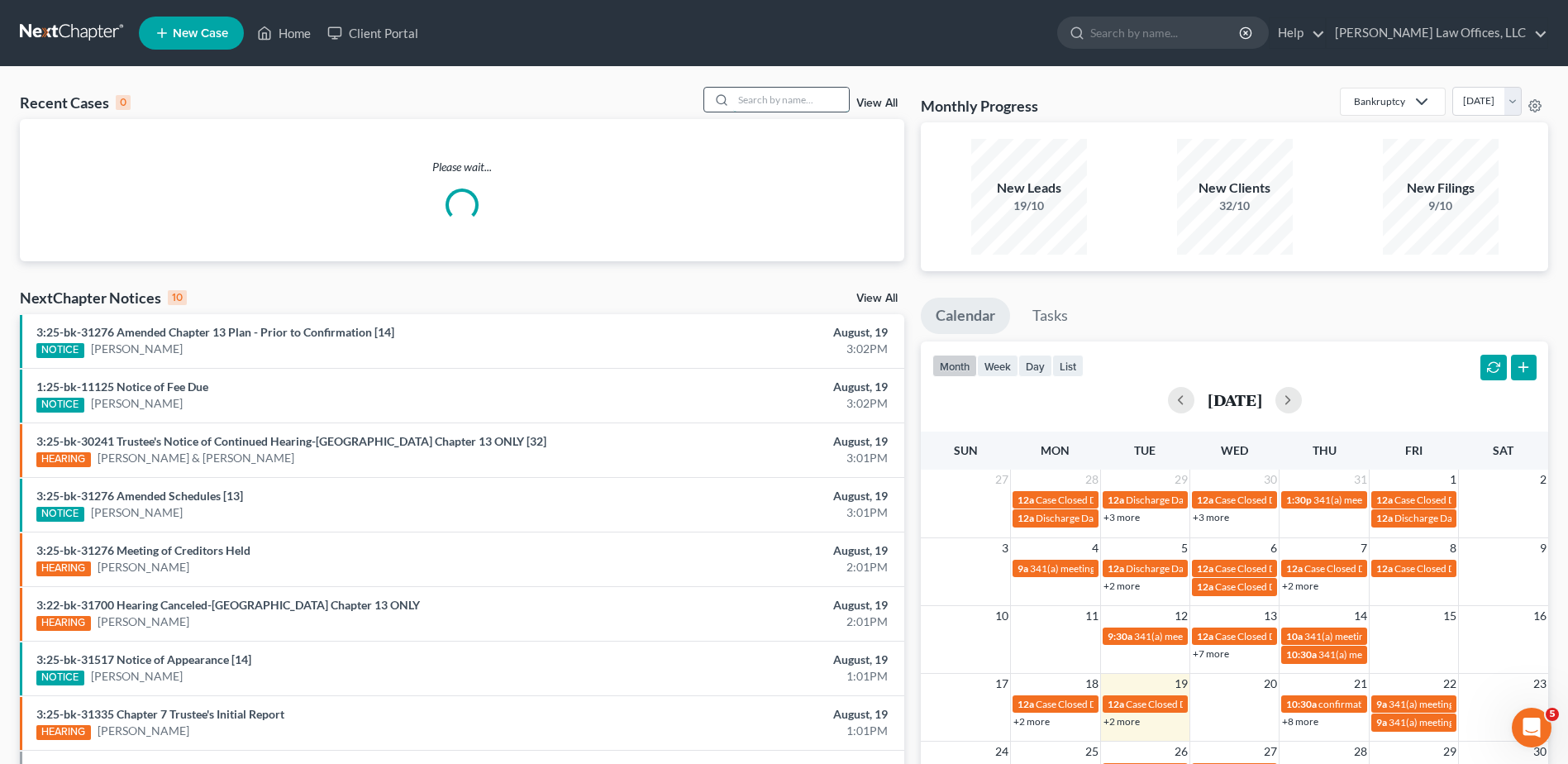
click at [769, 99] on input "search" at bounding box center [791, 99] width 116 height 24
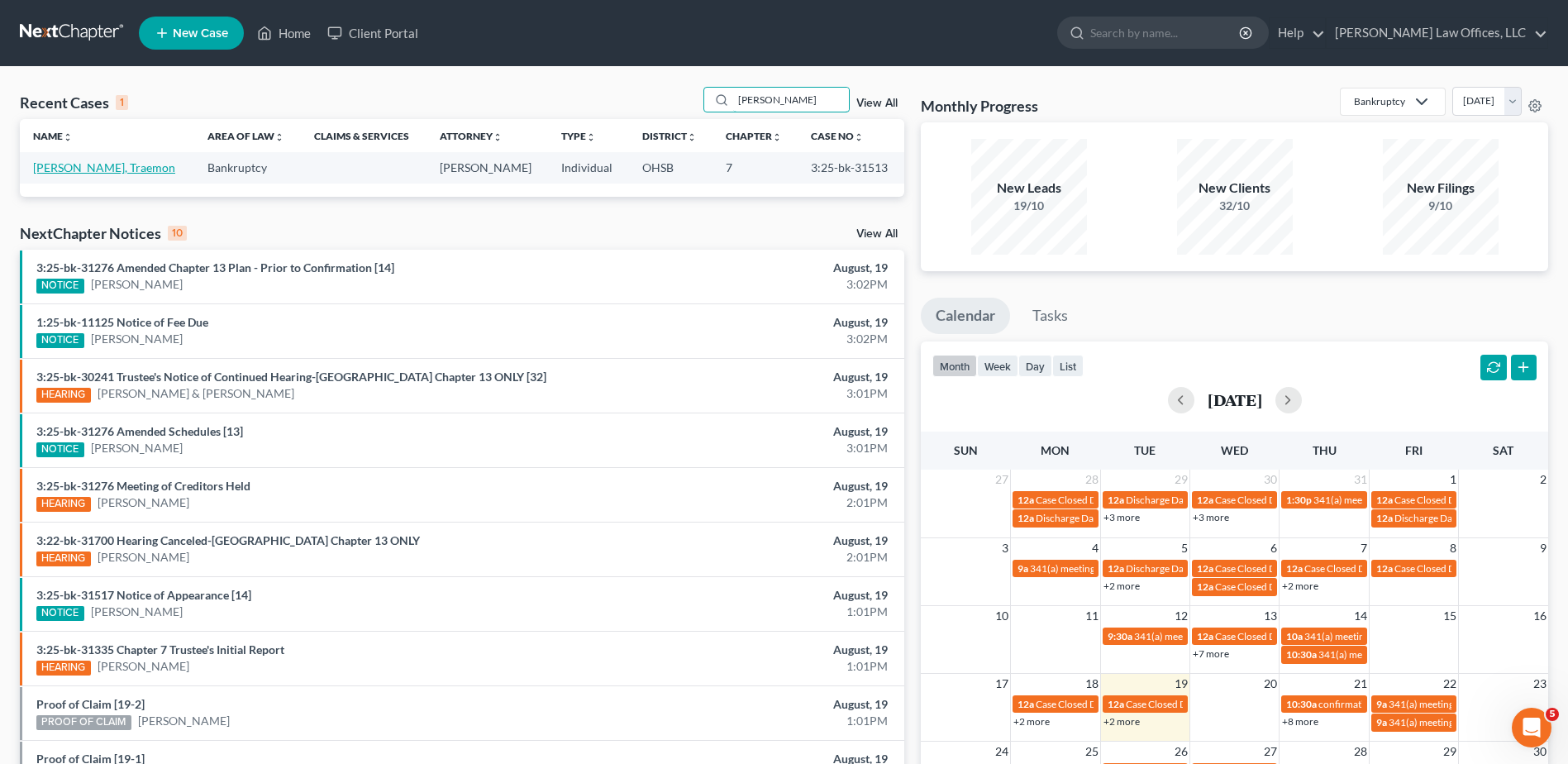
type input "blackshear"
click at [61, 166] on link "Blackshear, Traemon" at bounding box center [104, 168] width 142 height 14
select select "4"
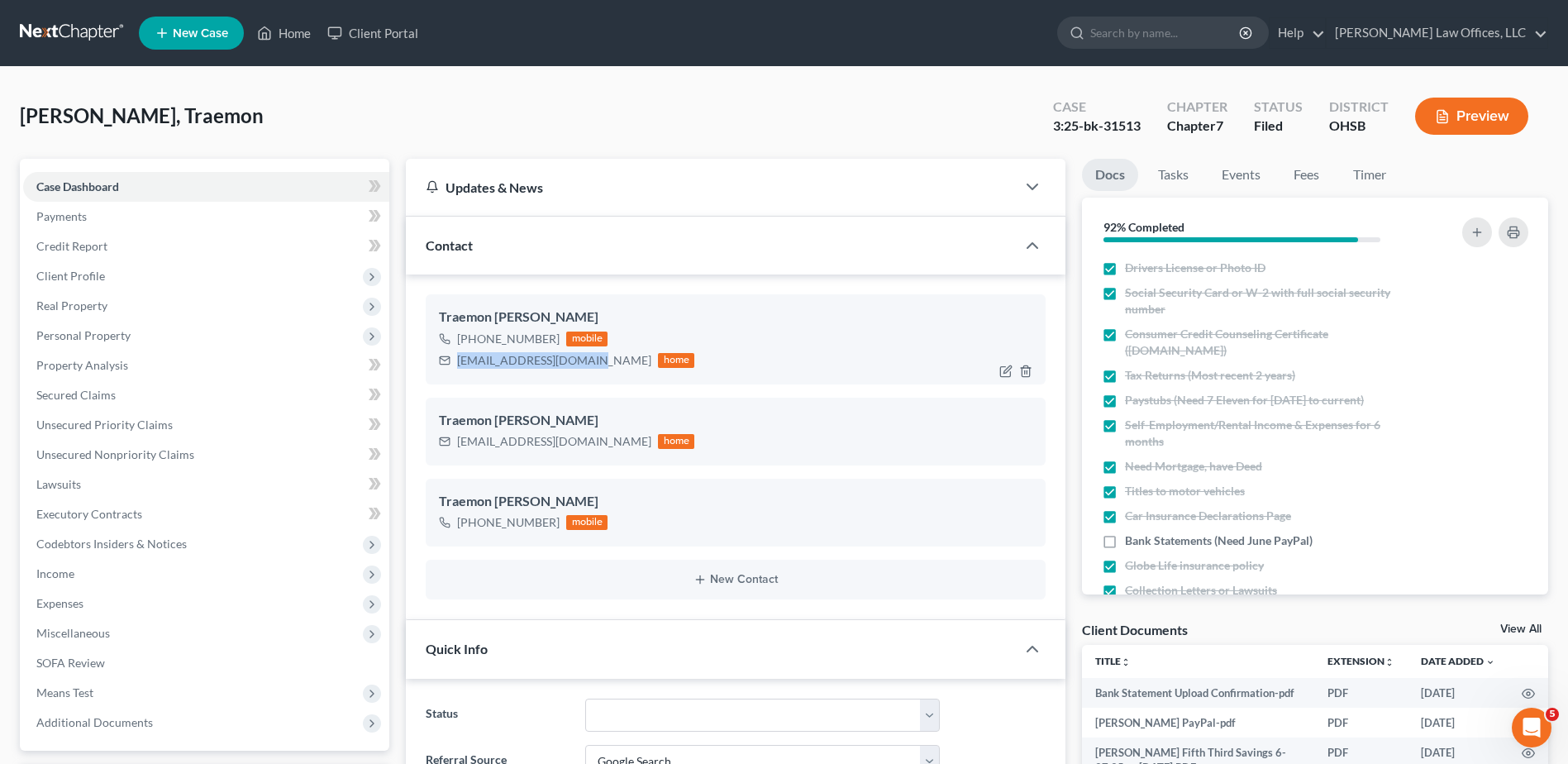
drag, startPoint x: 588, startPoint y: 358, endPoint x: 453, endPoint y: 361, distance: 135.0
click at [453, 361] on div "traemonblack@gmail.com home" at bounding box center [566, 360] width 256 height 22
copy div "traemonblack@gmail.com"
click at [300, 36] on link "Home" at bounding box center [284, 32] width 70 height 30
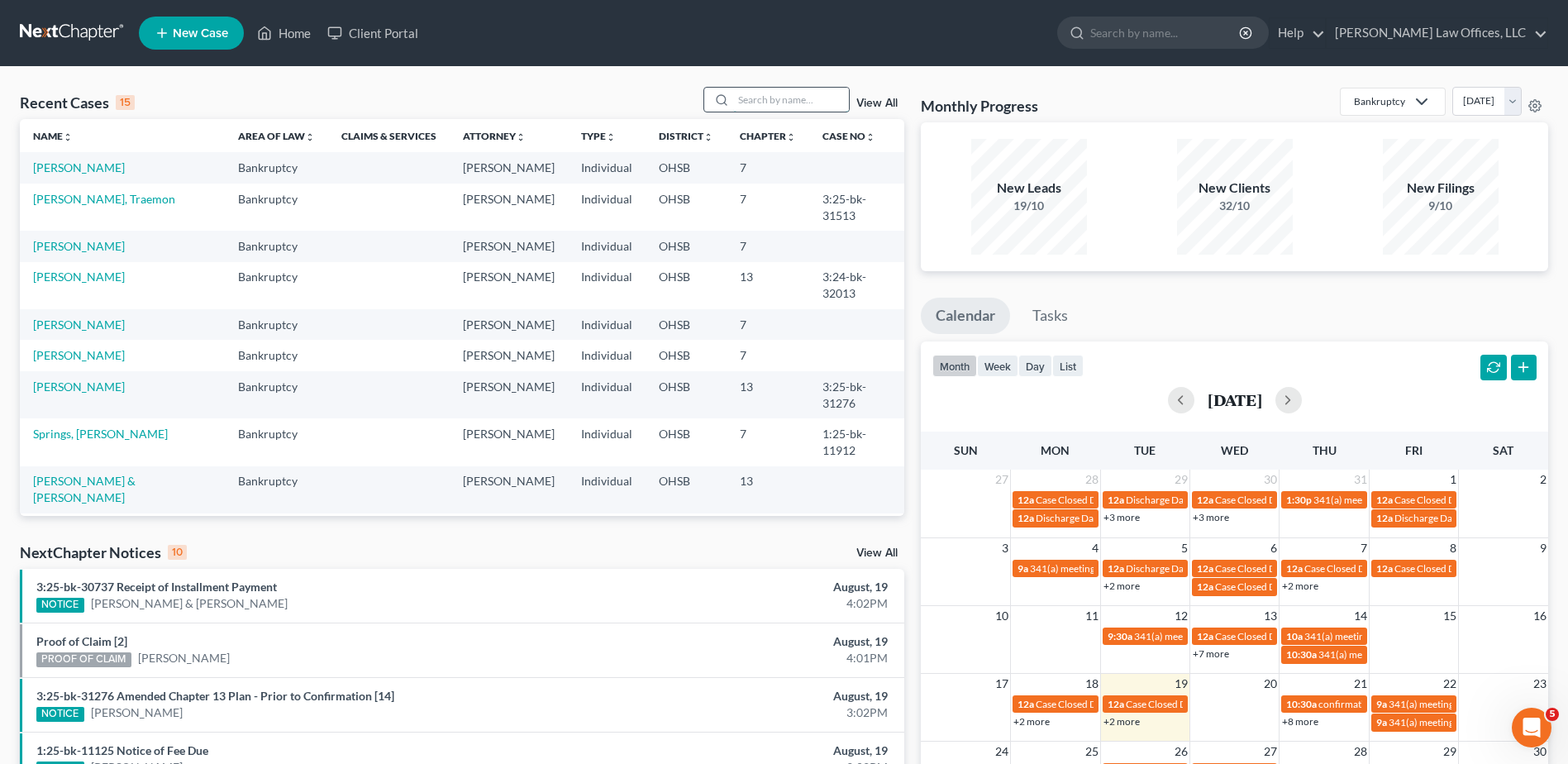
click at [775, 99] on input "search" at bounding box center [791, 99] width 116 height 24
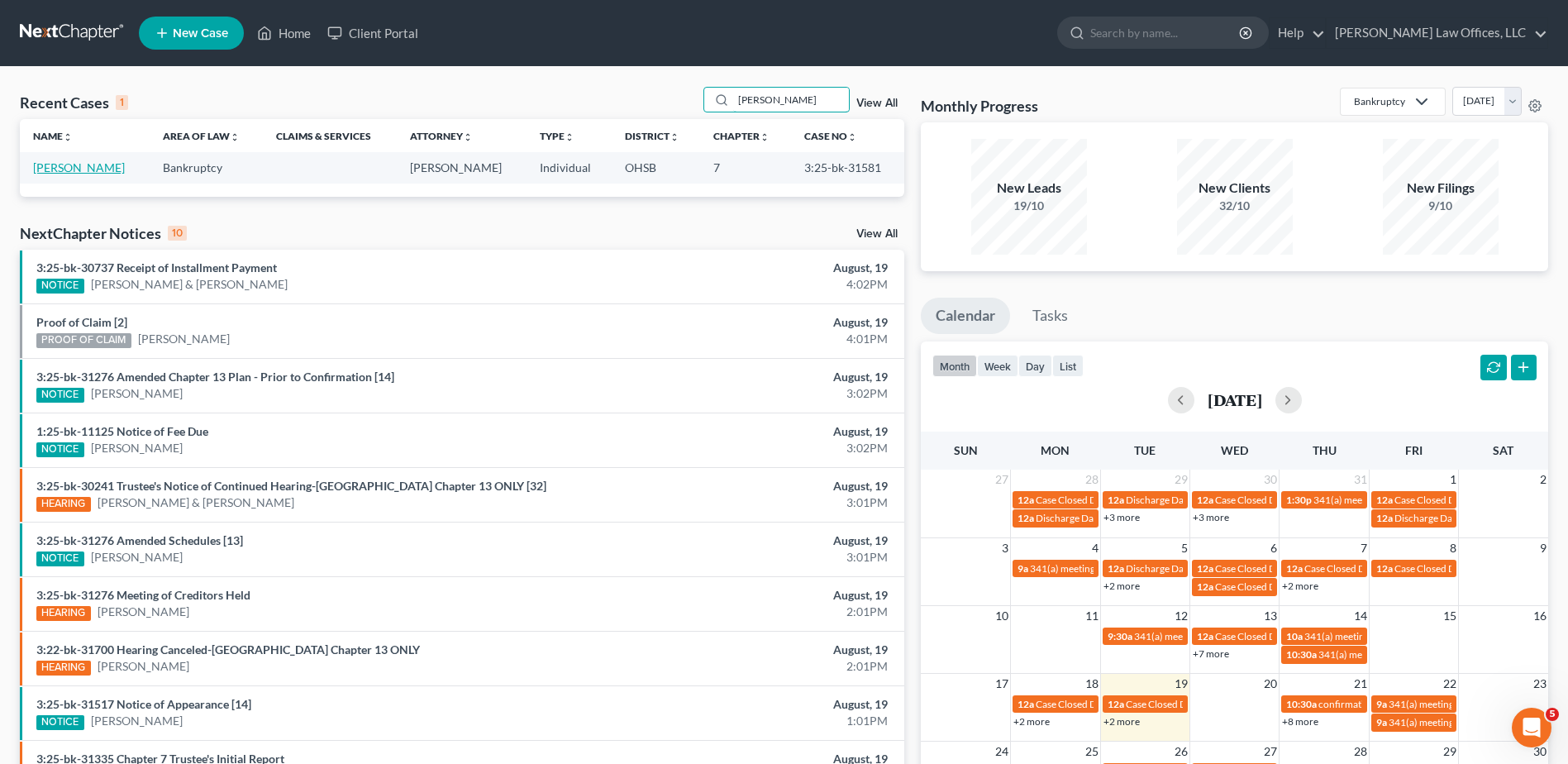
type input "kreitzer"
click at [87, 164] on link "Kreitzer, Jessica" at bounding box center [79, 168] width 92 height 14
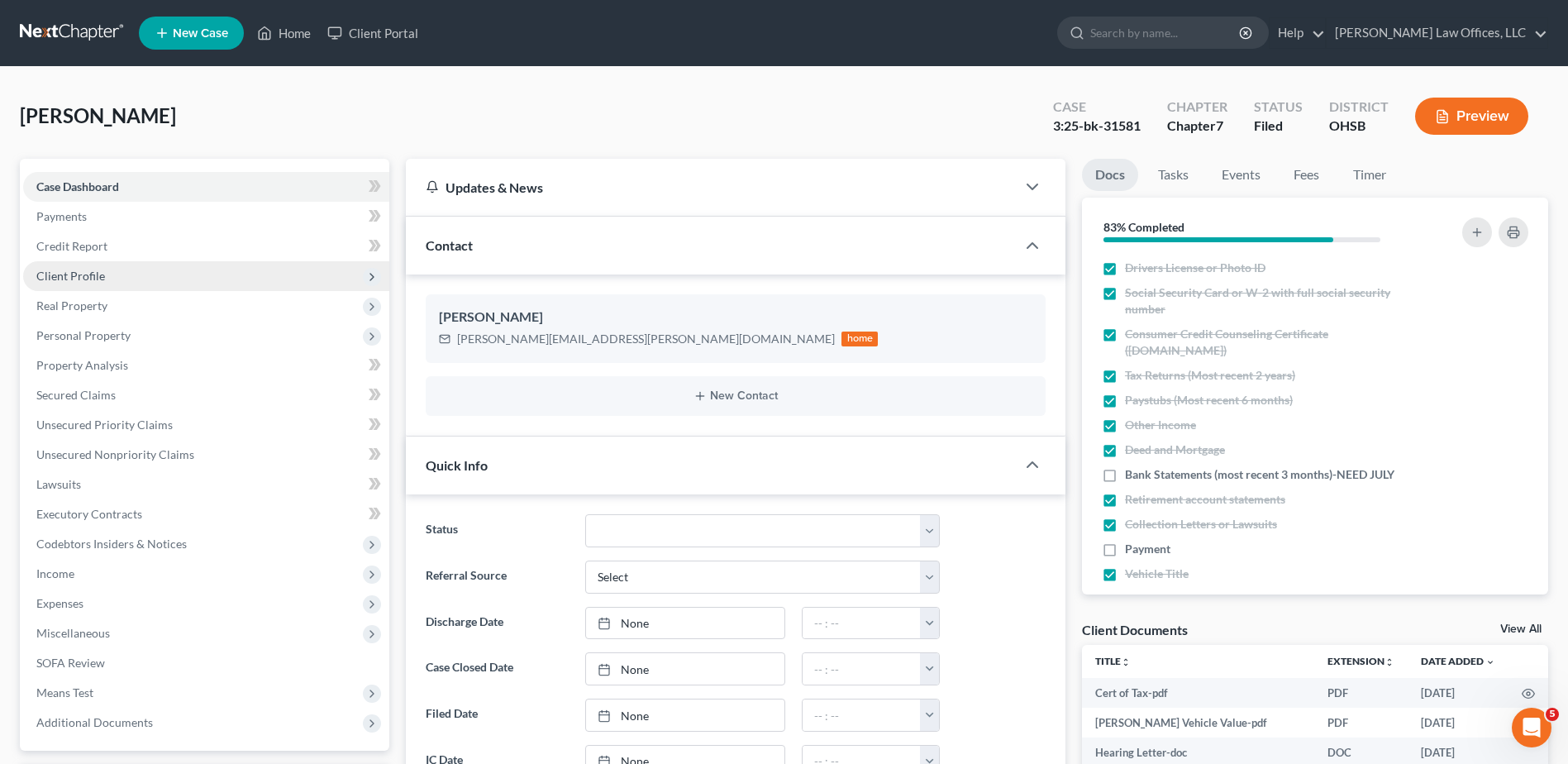
click at [82, 277] on span "Client Profile" at bounding box center [70, 276] width 68 height 14
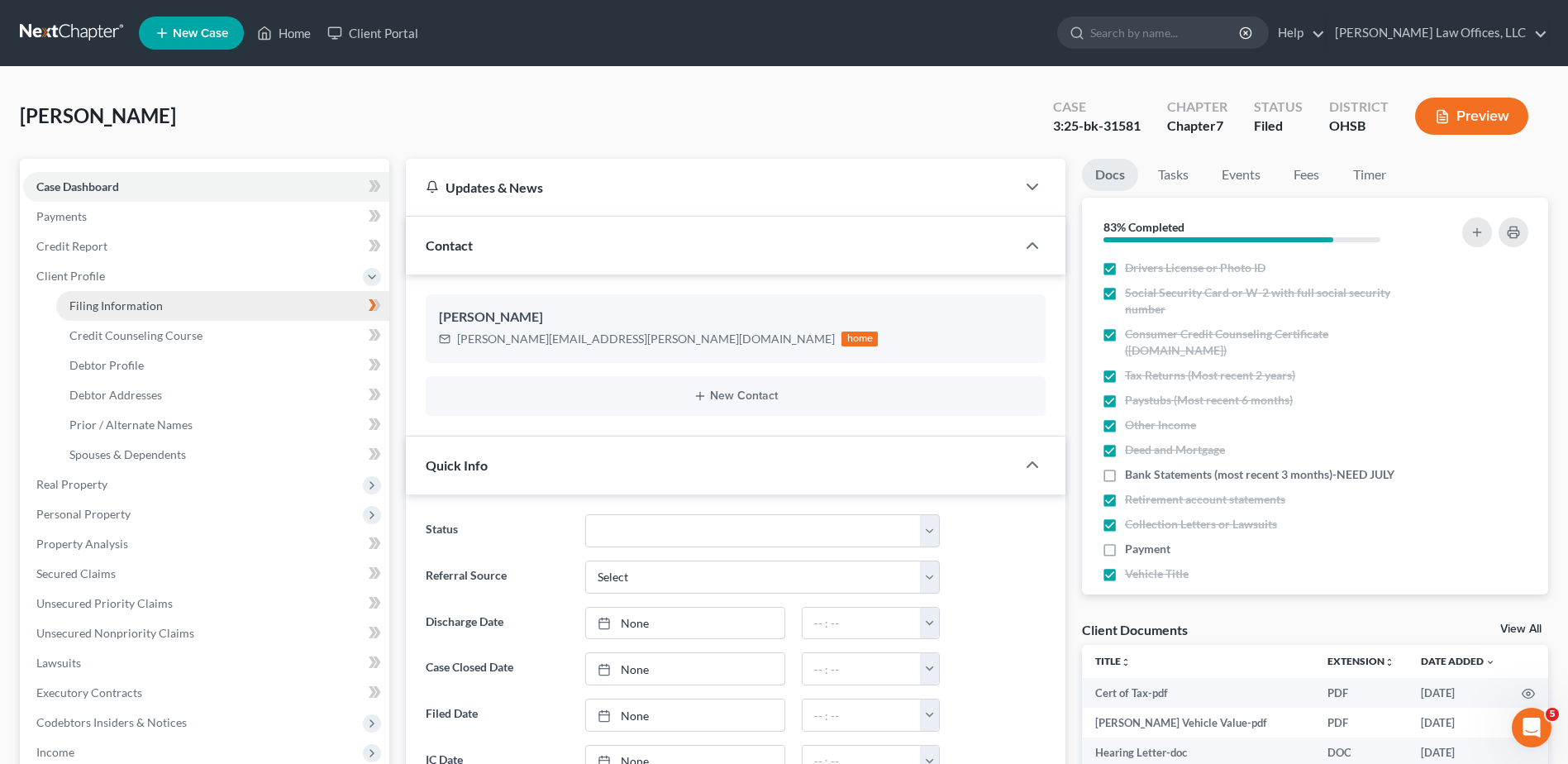
click at [86, 302] on span "Filing Information" at bounding box center [116, 305] width 94 height 14
select select "1"
select select "0"
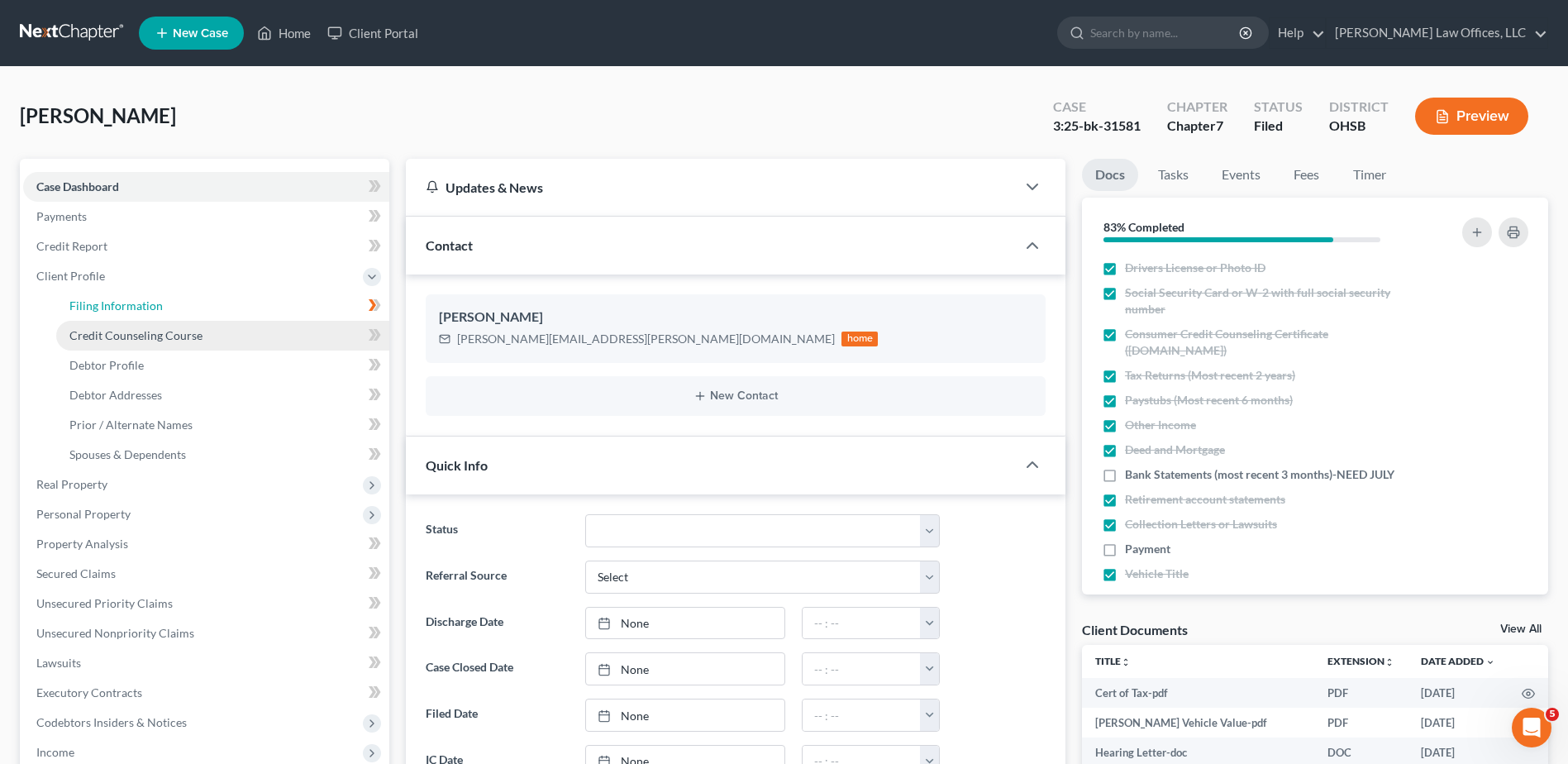
select select "36"
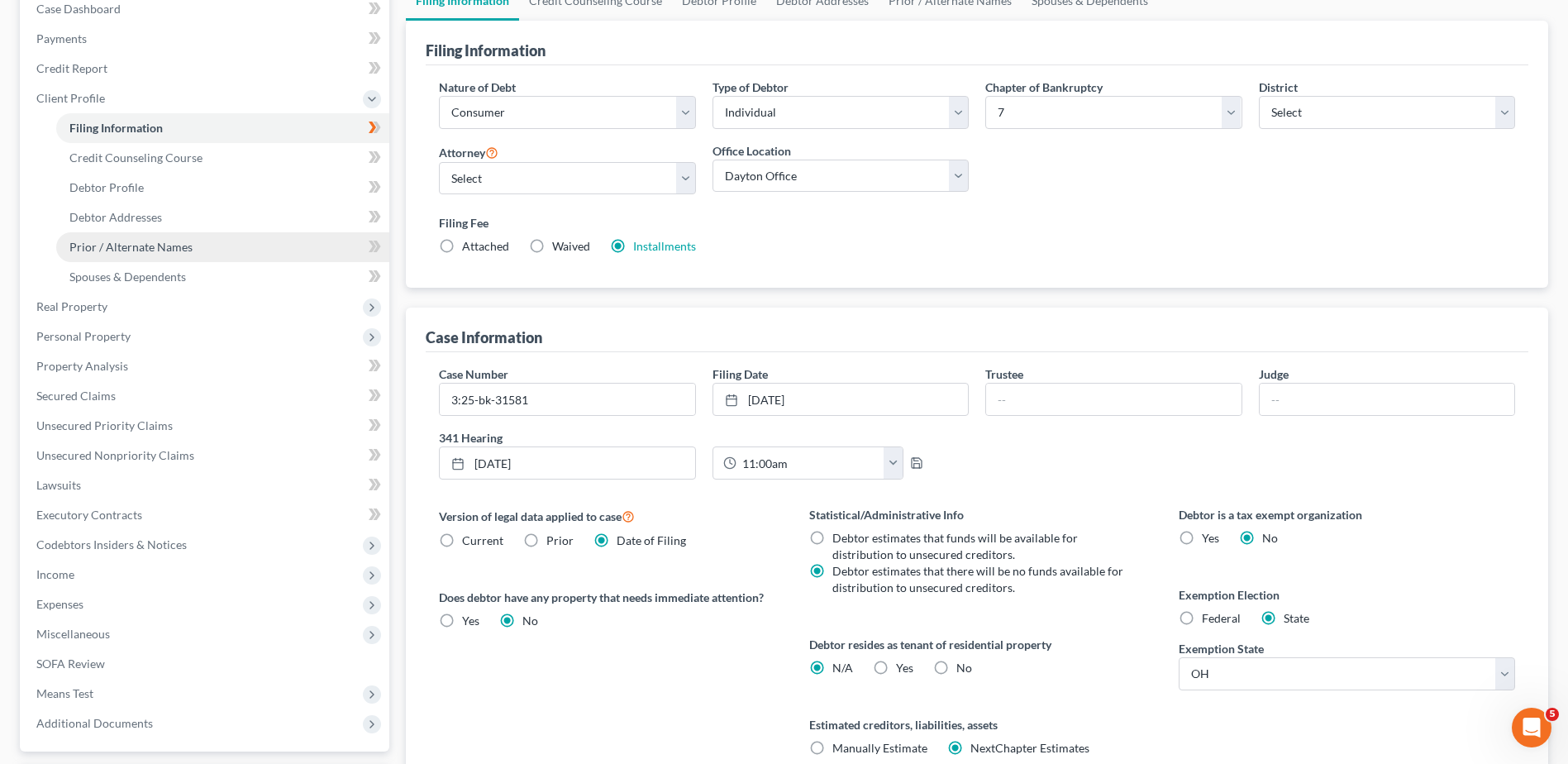
scroll to position [248, 0]
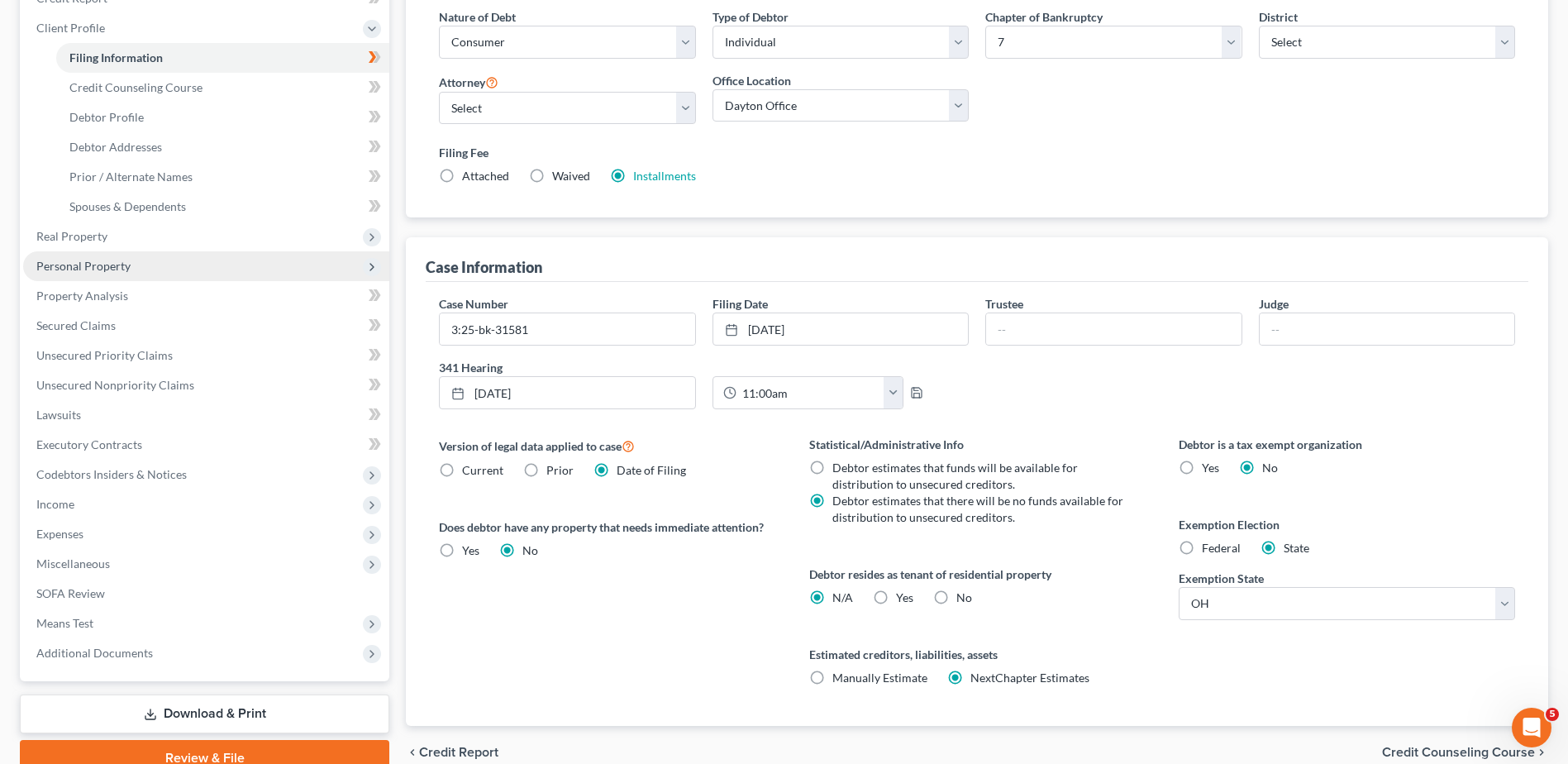
click at [102, 260] on span "Personal Property" at bounding box center [83, 266] width 95 height 14
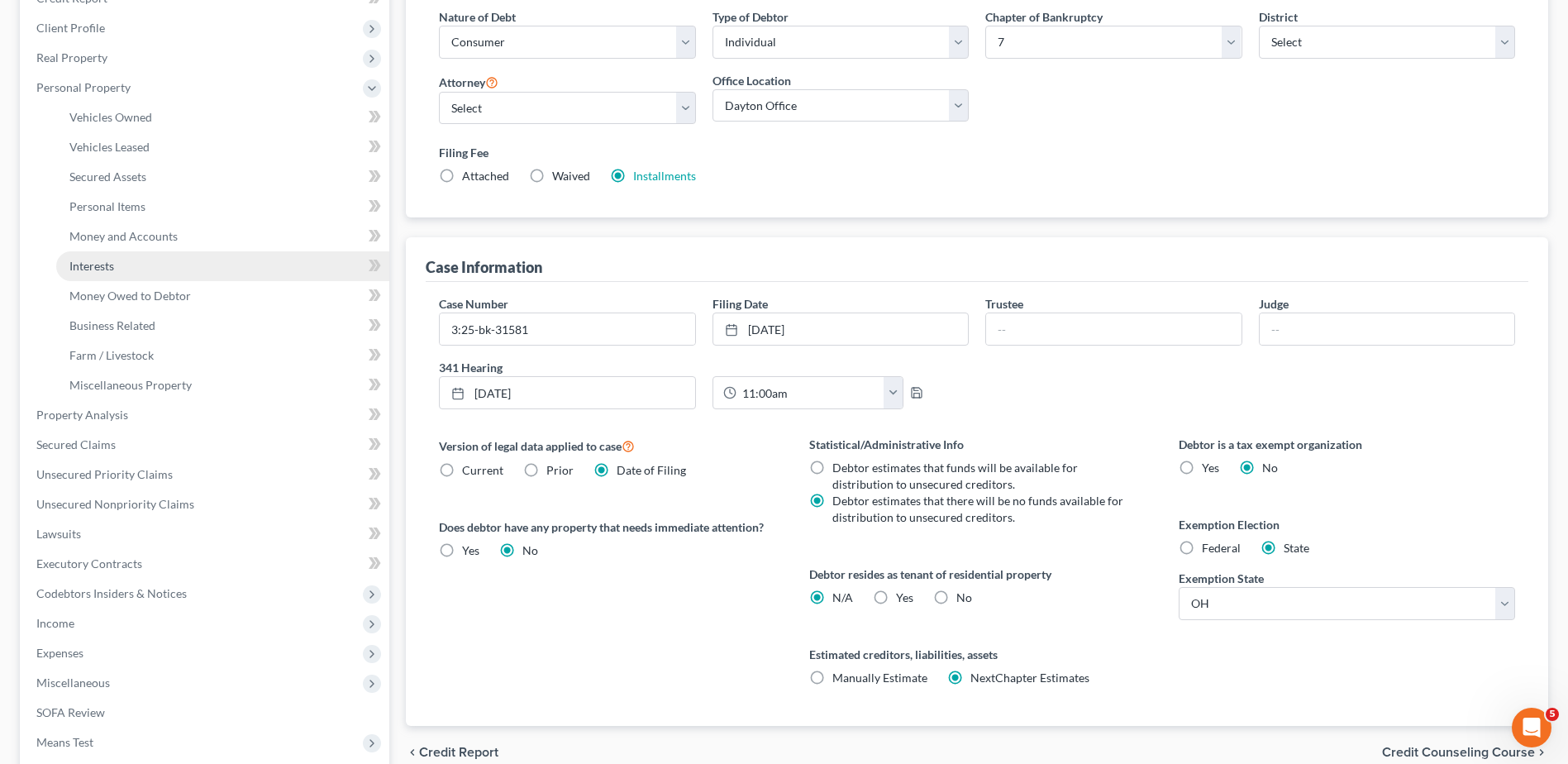
click at [99, 270] on span "Interests" at bounding box center [92, 266] width 45 height 14
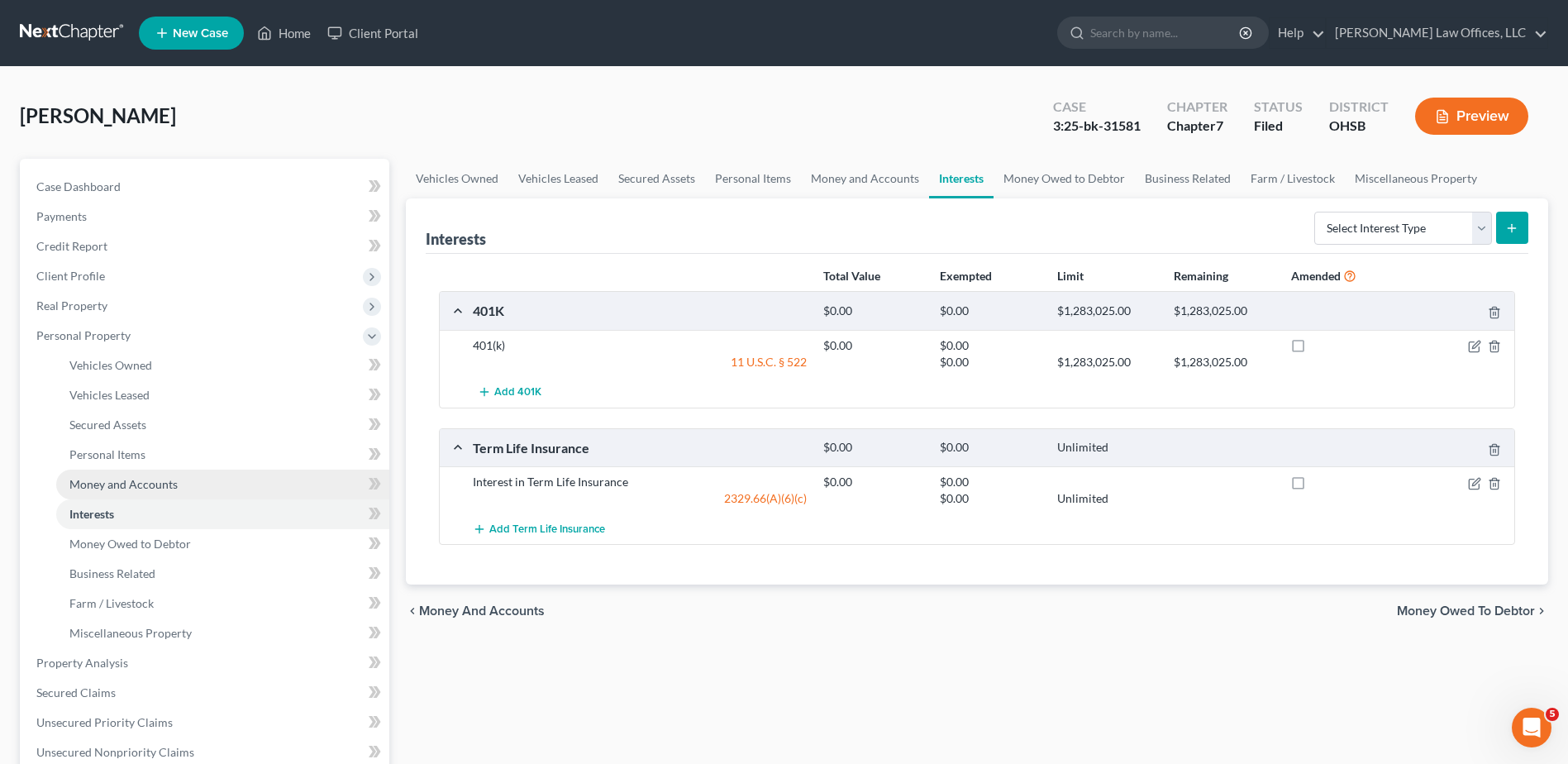
click at [125, 485] on span "Money and Accounts" at bounding box center [123, 485] width 108 height 14
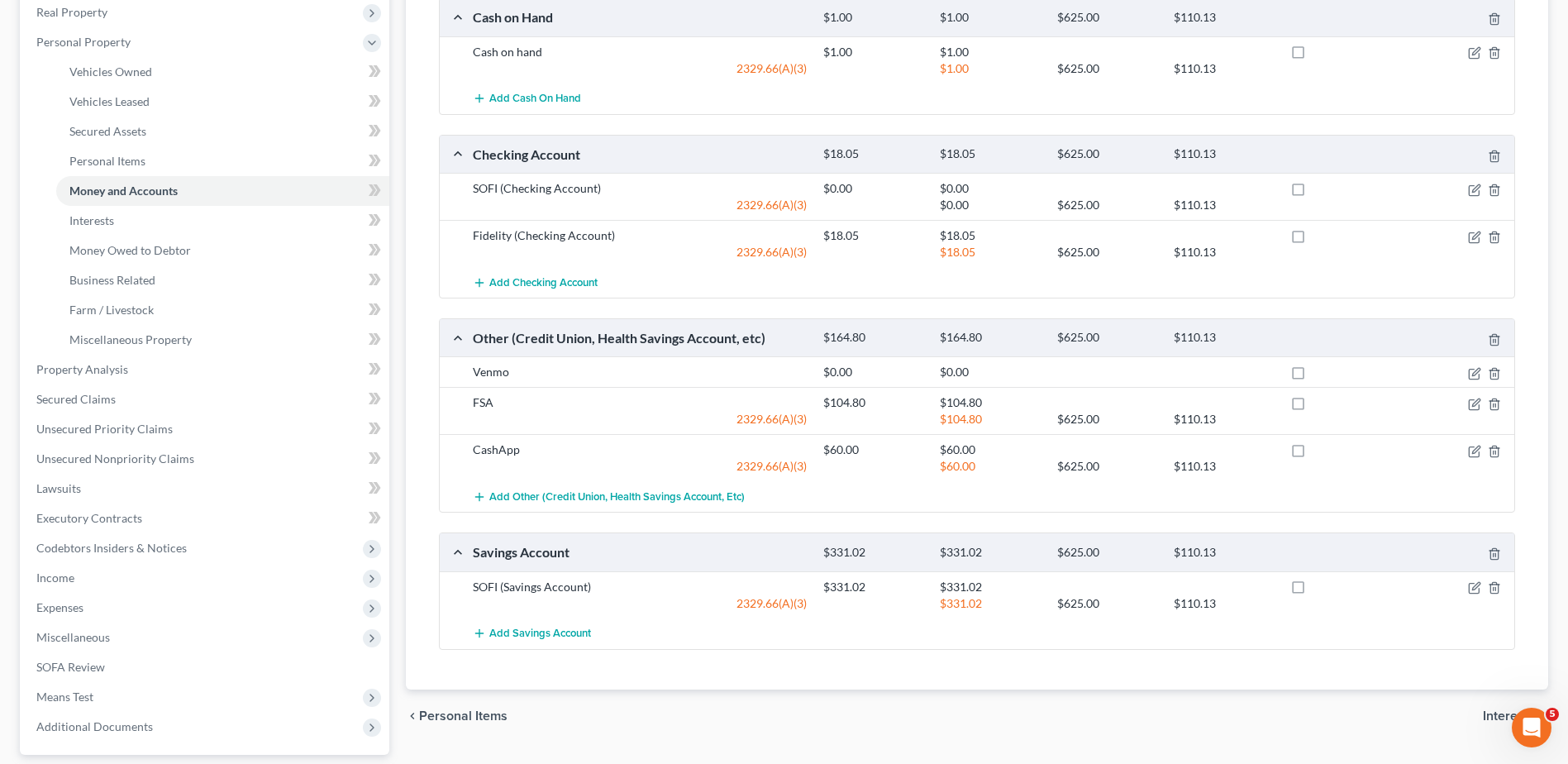
scroll to position [331, 0]
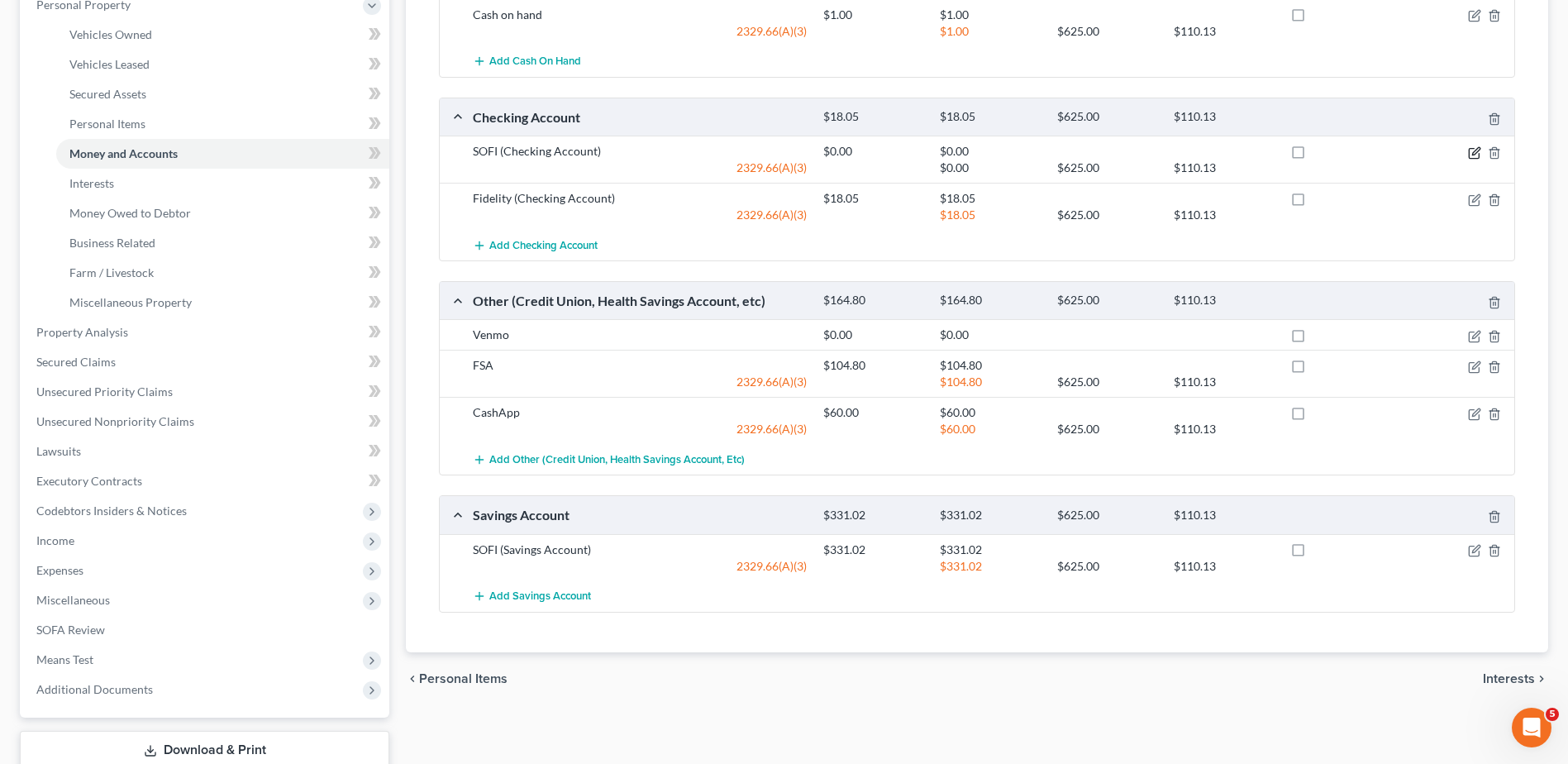
click at [1473, 151] on icon "button" at bounding box center [1474, 152] width 14 height 14
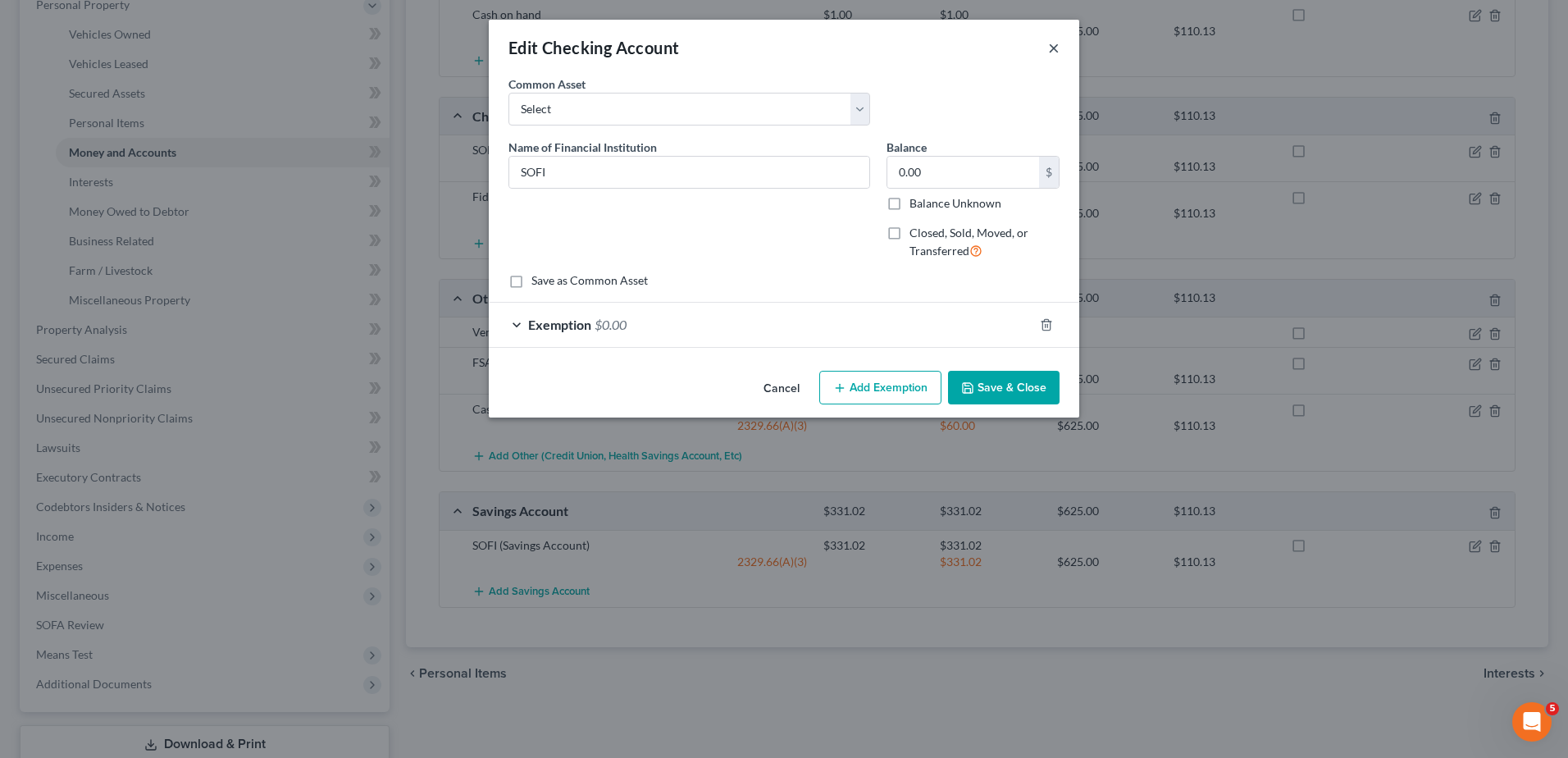
click at [1056, 47] on button "×" at bounding box center [1053, 47] width 12 height 20
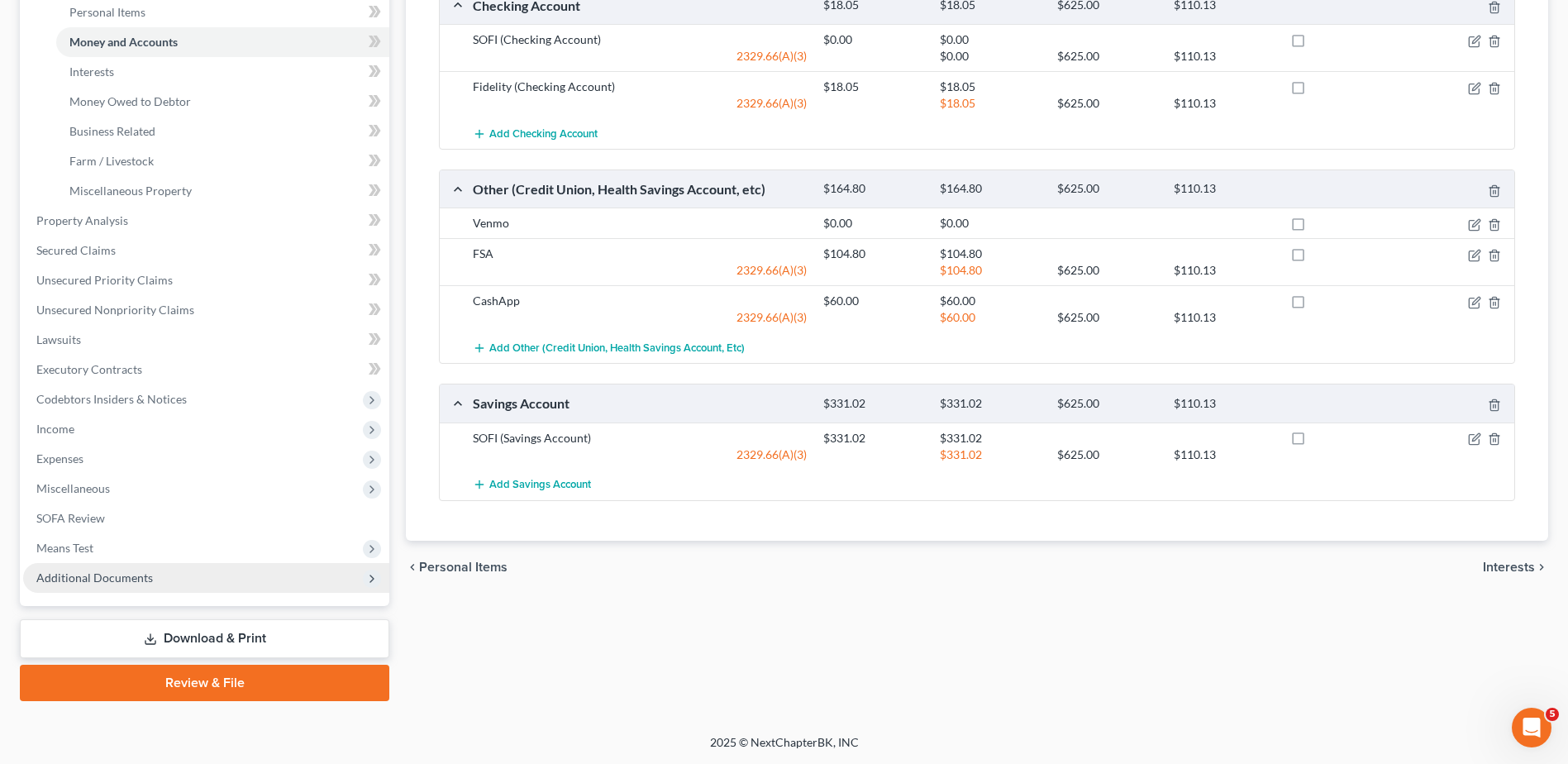
click at [64, 579] on span "Additional Documents" at bounding box center [94, 578] width 116 height 14
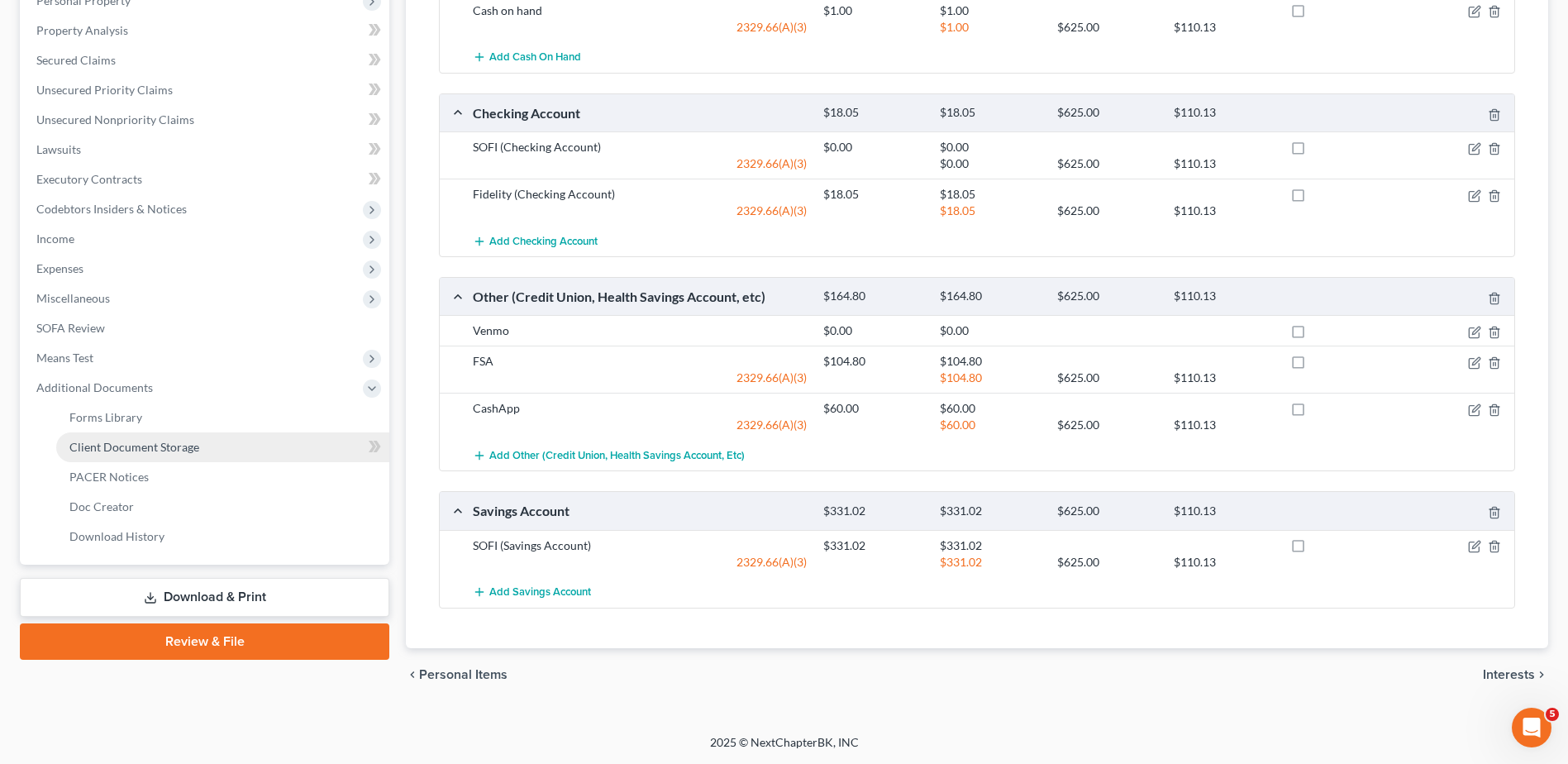
click at [136, 446] on span "Client Document Storage" at bounding box center [134, 447] width 130 height 14
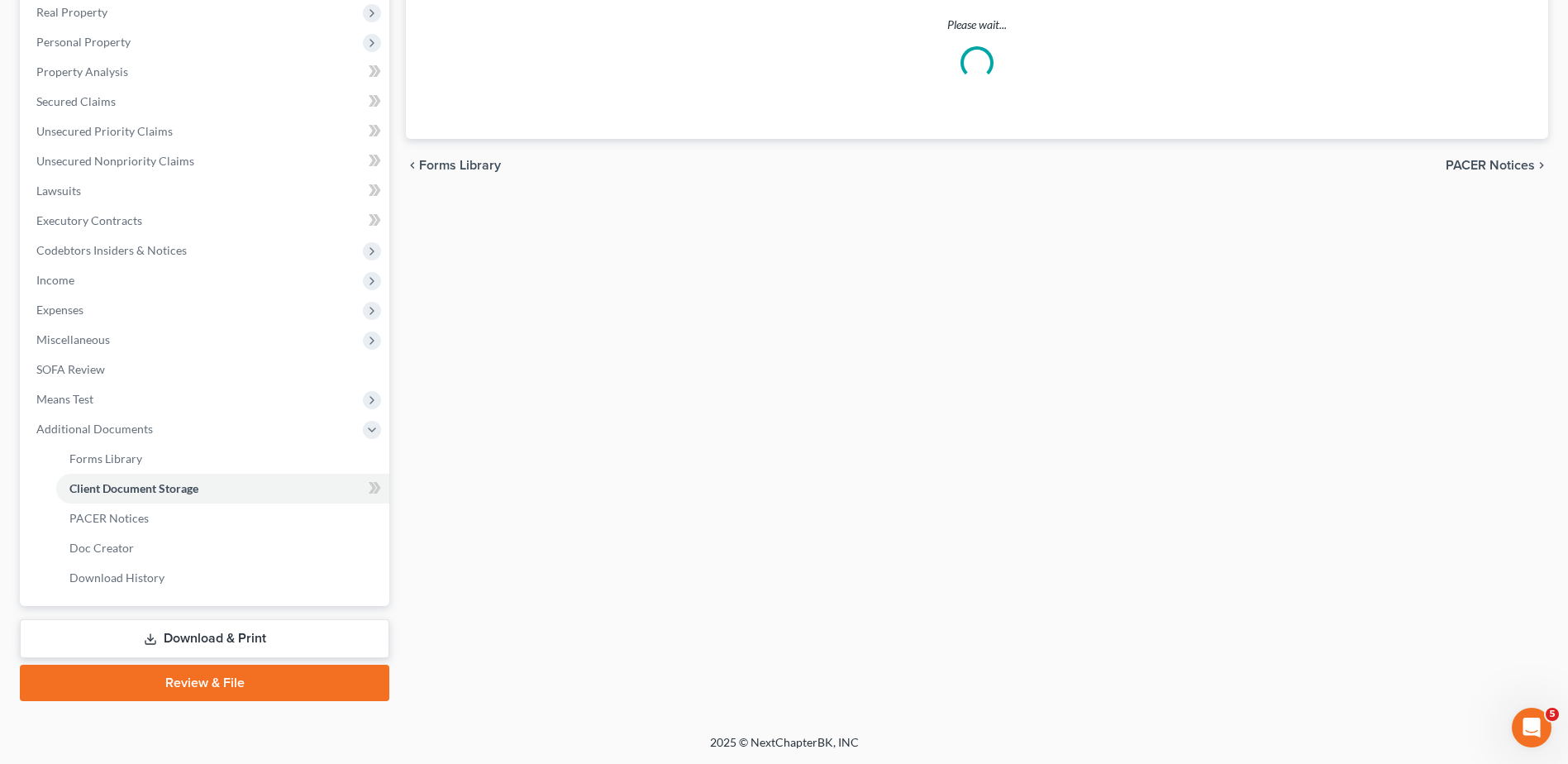
scroll to position [232, 0]
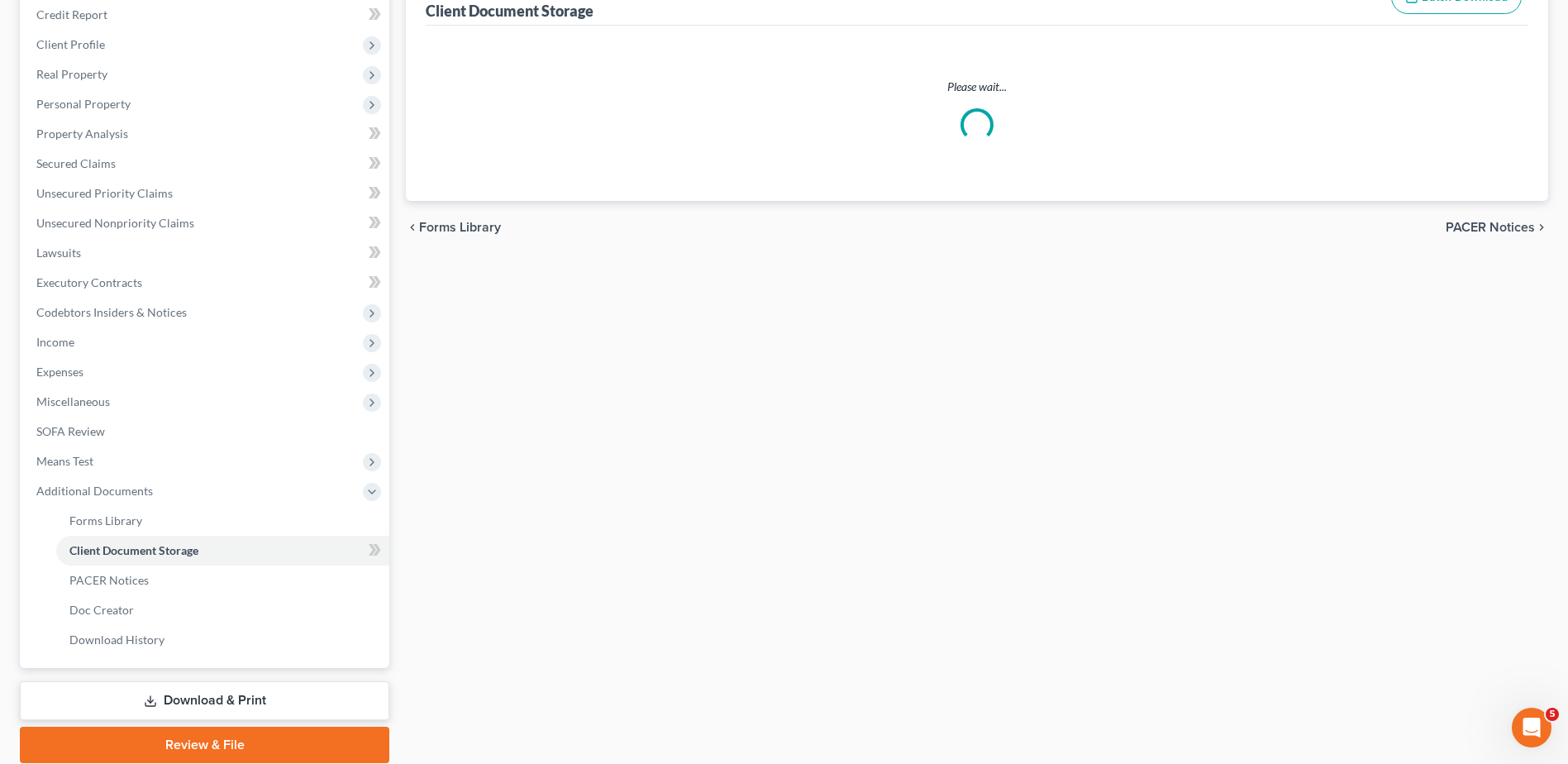
select select "7"
select select "37"
select select "52"
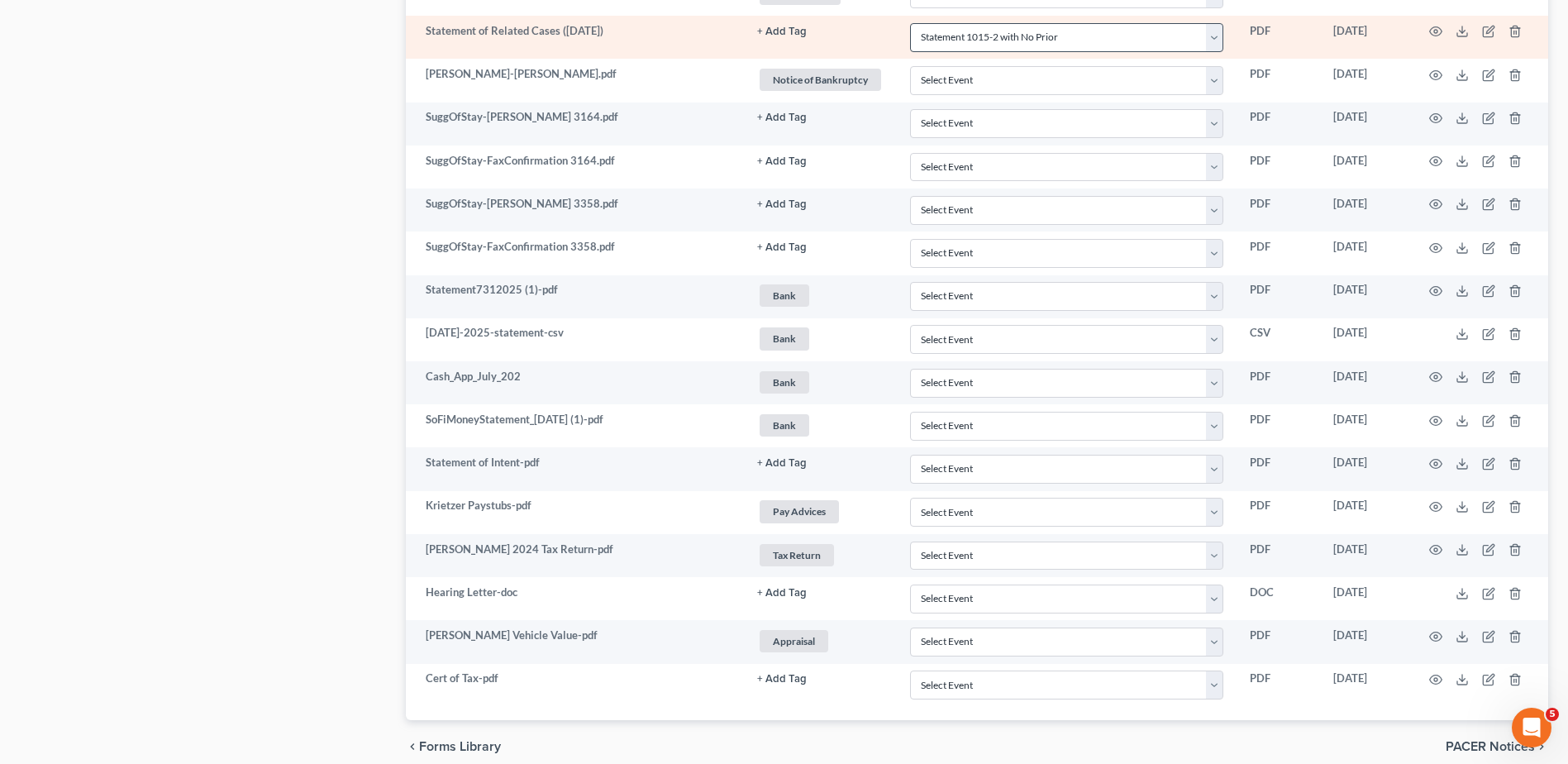
scroll to position [1793, 0]
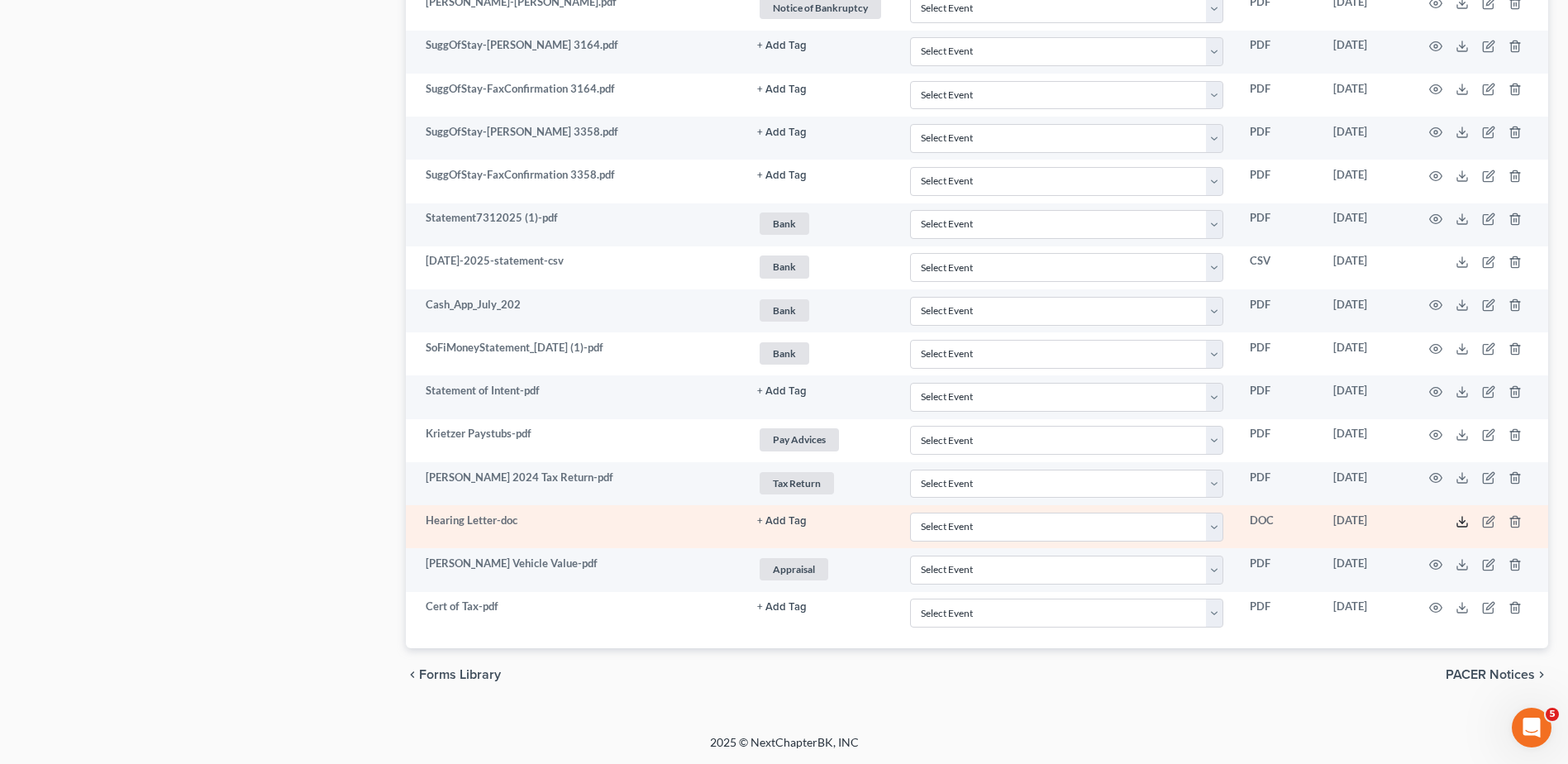
click at [1464, 522] on polyline at bounding box center [1463, 521] width 5 height 3
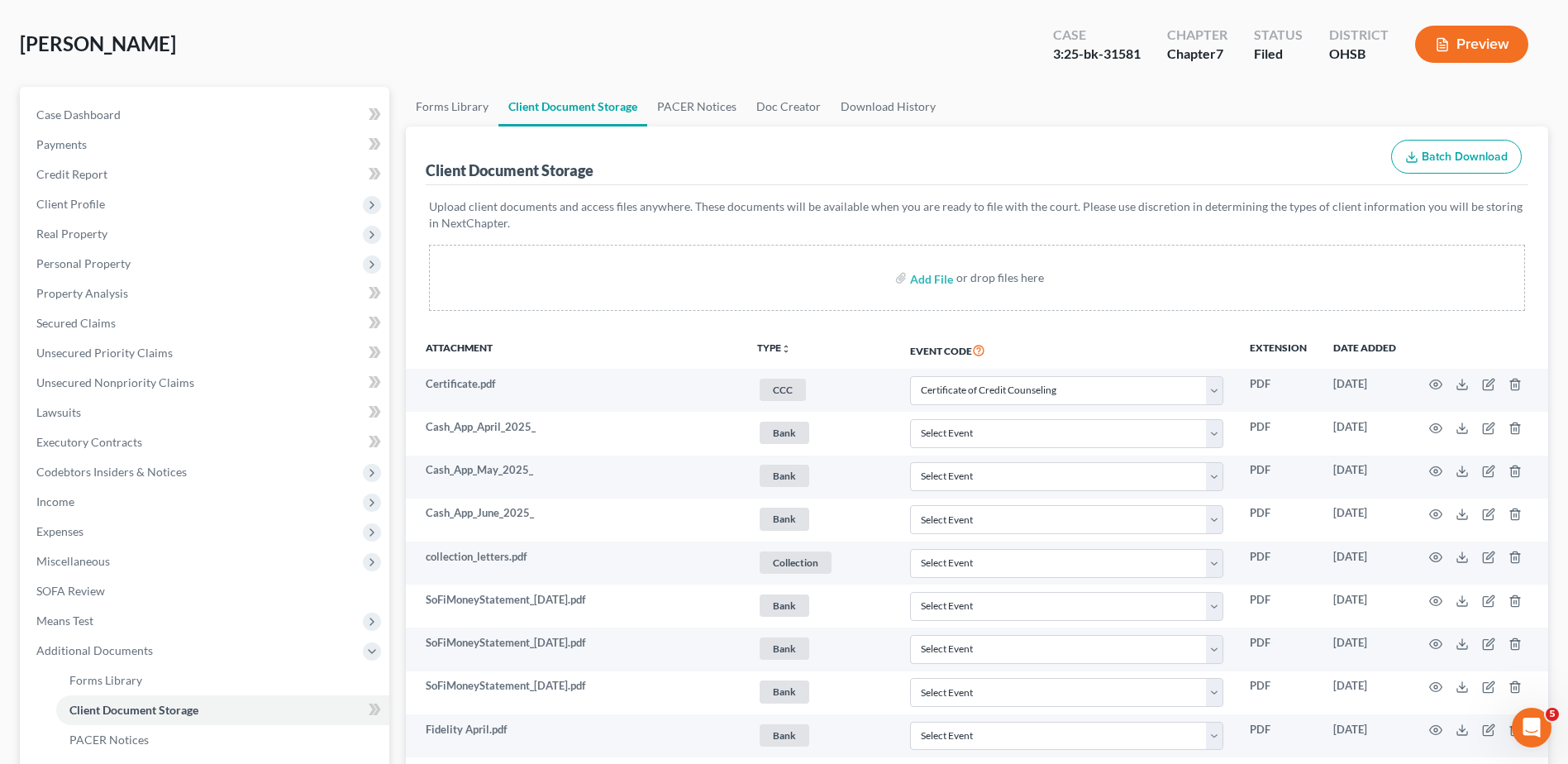
scroll to position [0, 0]
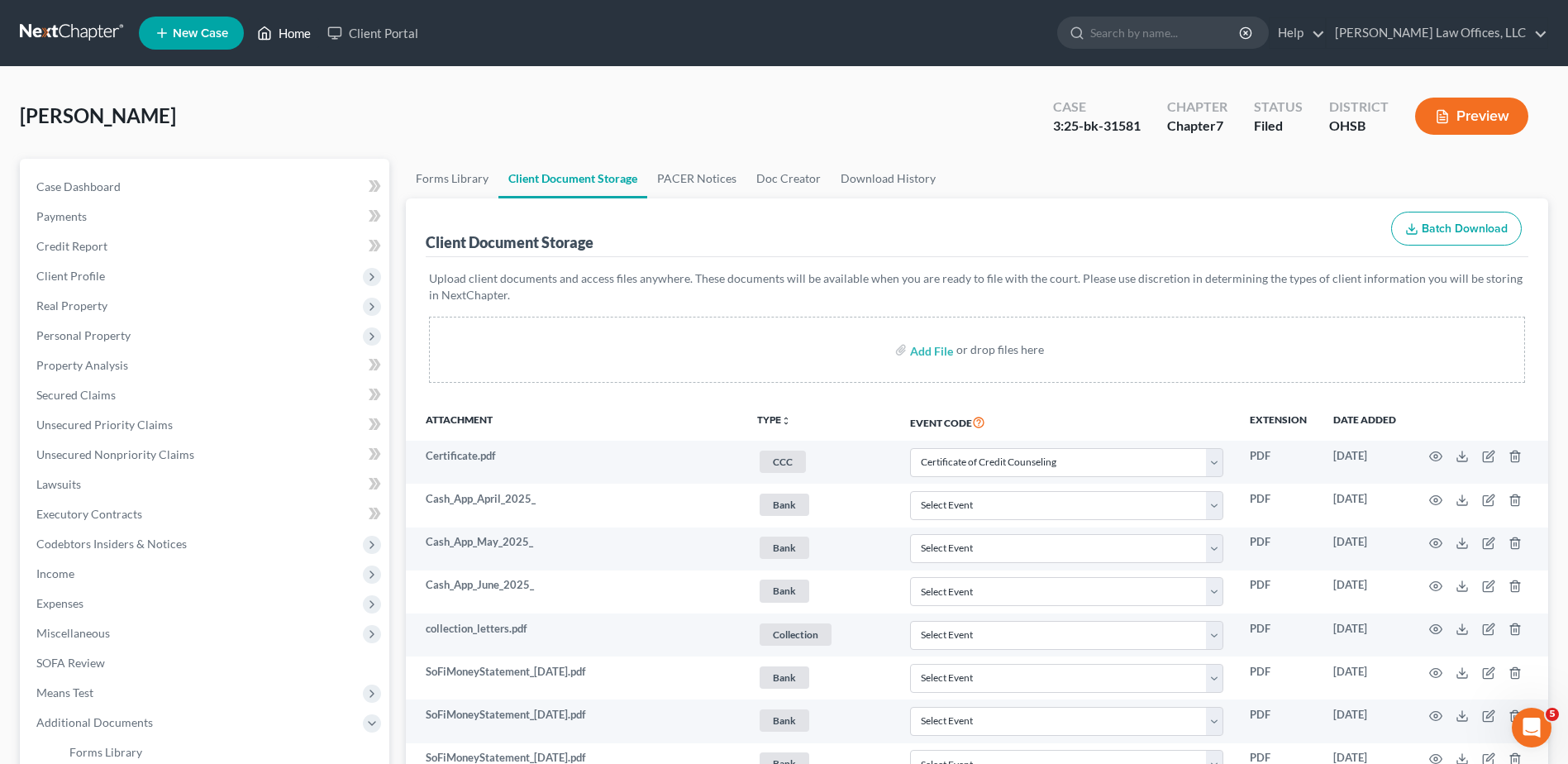
click at [299, 32] on link "Home" at bounding box center [284, 32] width 70 height 30
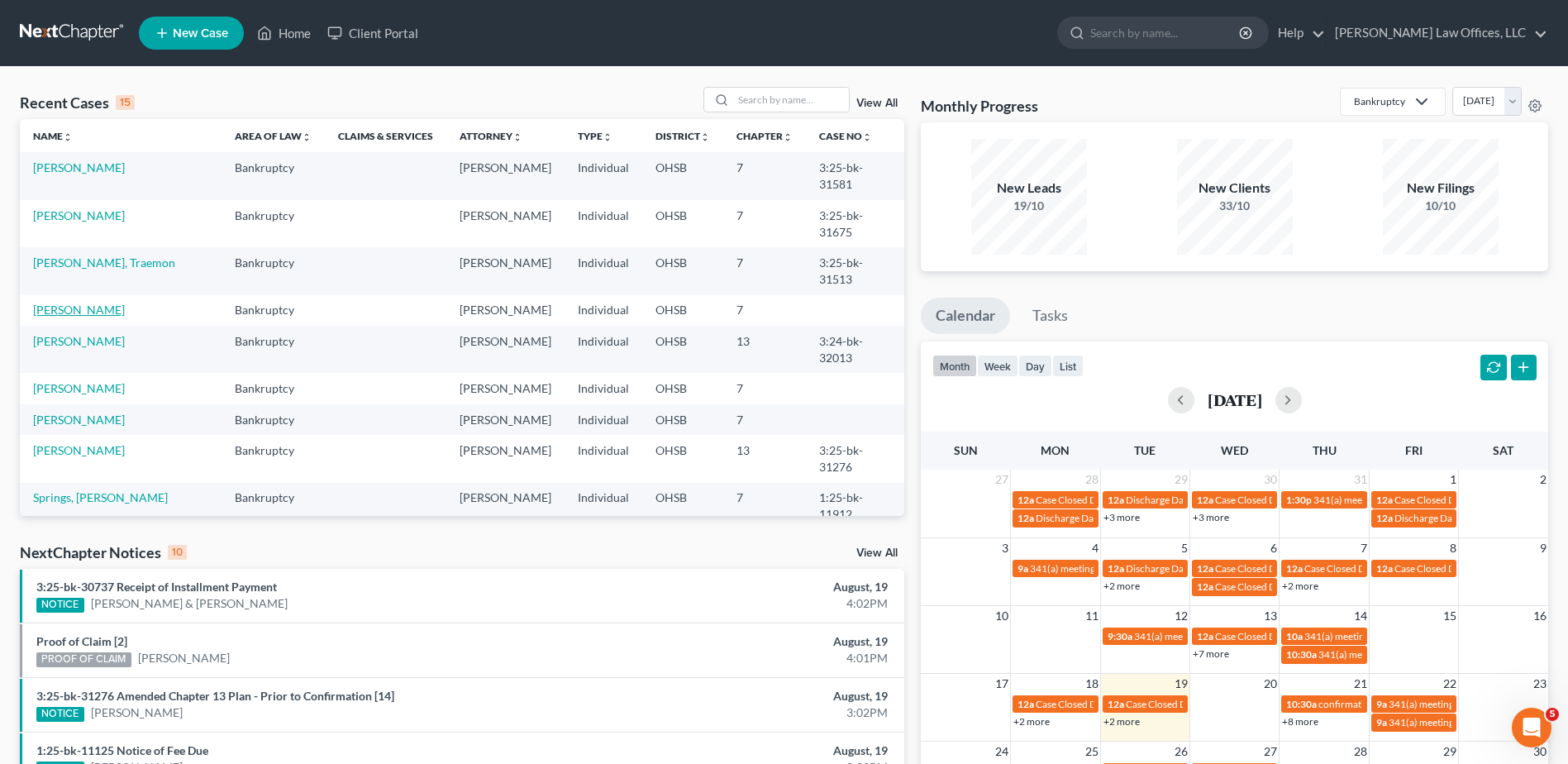
click at [95, 303] on link "Newton, Amber" at bounding box center [79, 310] width 92 height 14
select select "0"
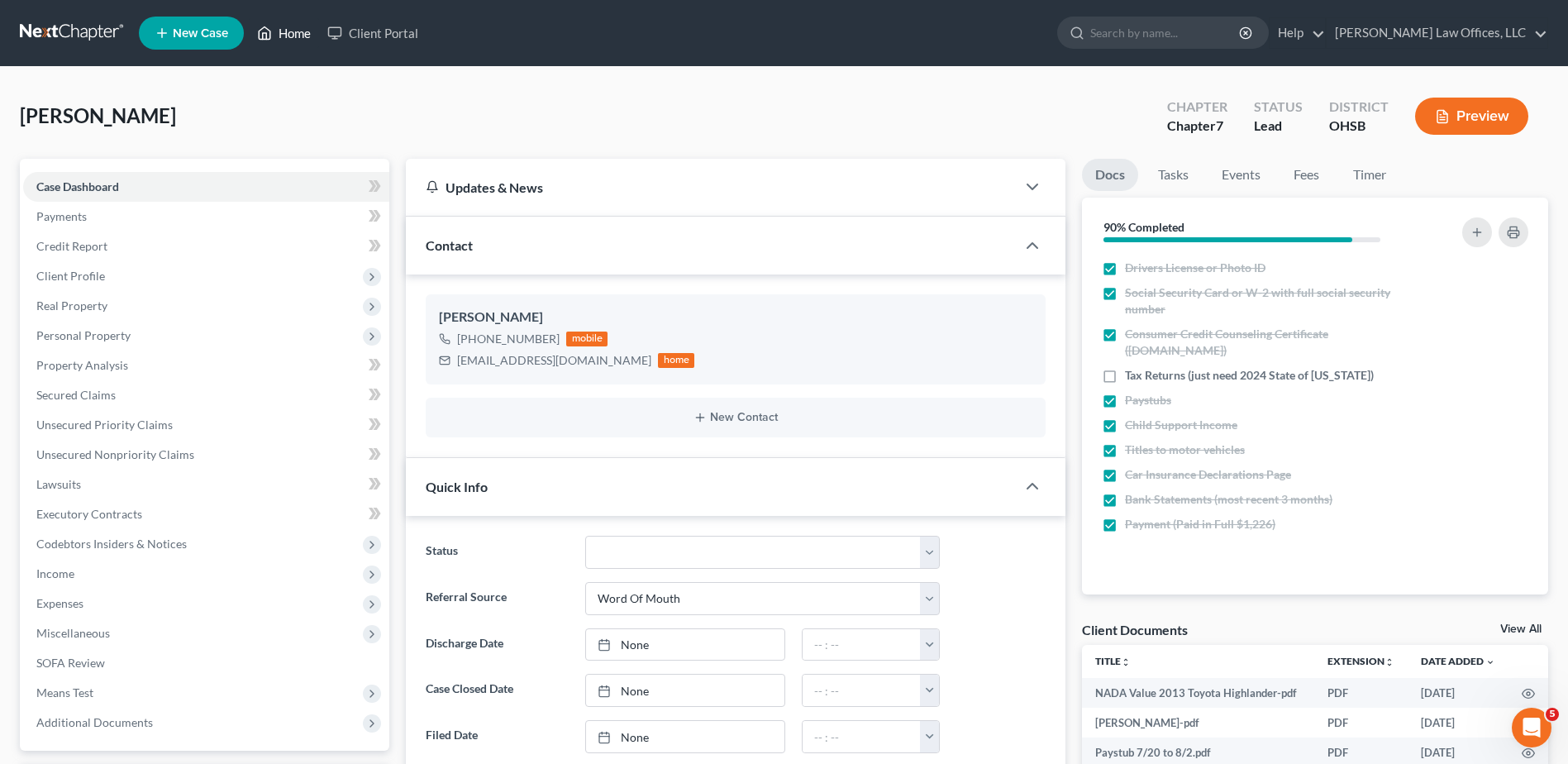
click at [297, 34] on link "Home" at bounding box center [284, 32] width 70 height 30
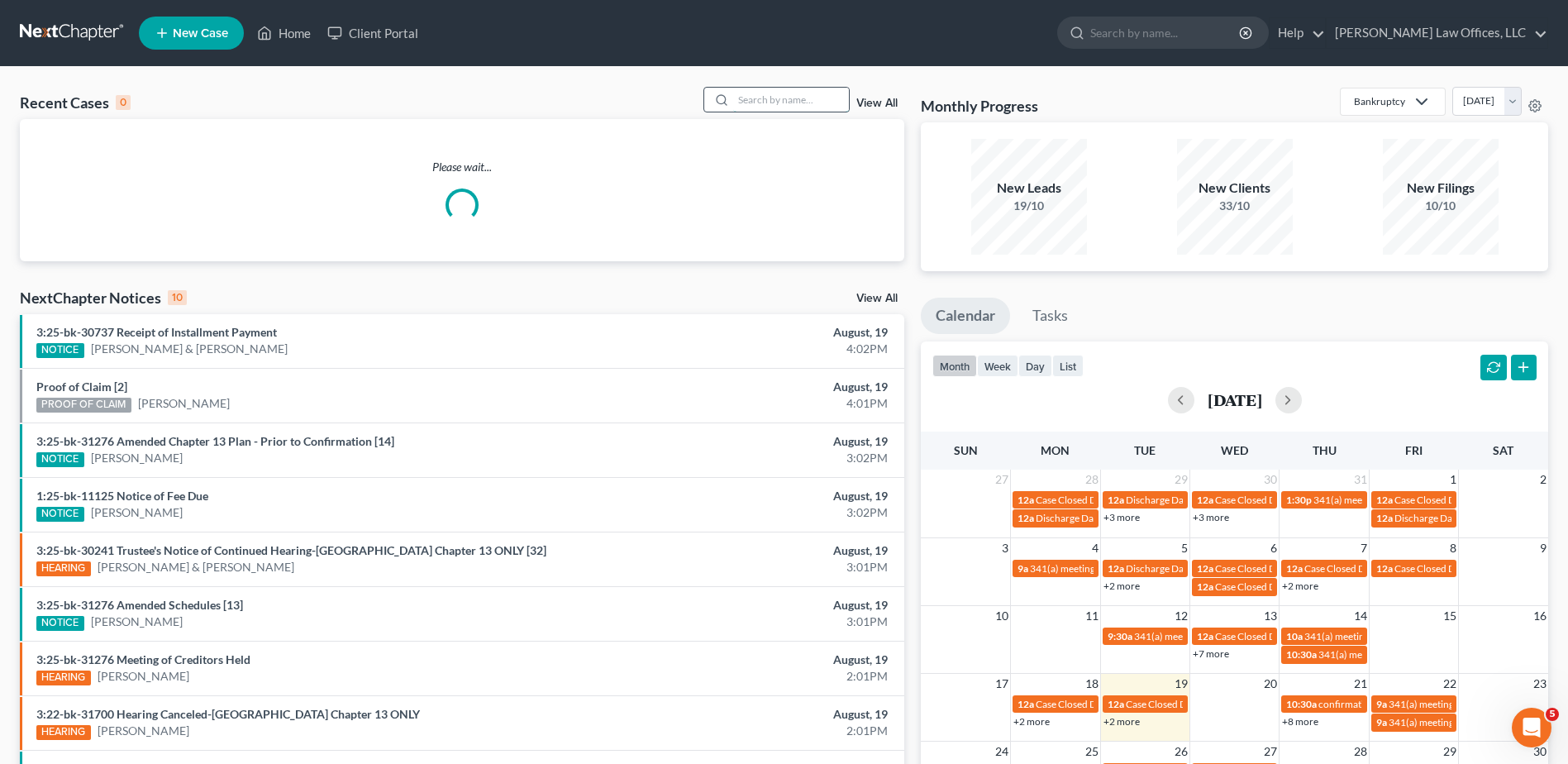
click at [802, 97] on input "search" at bounding box center [791, 99] width 116 height 24
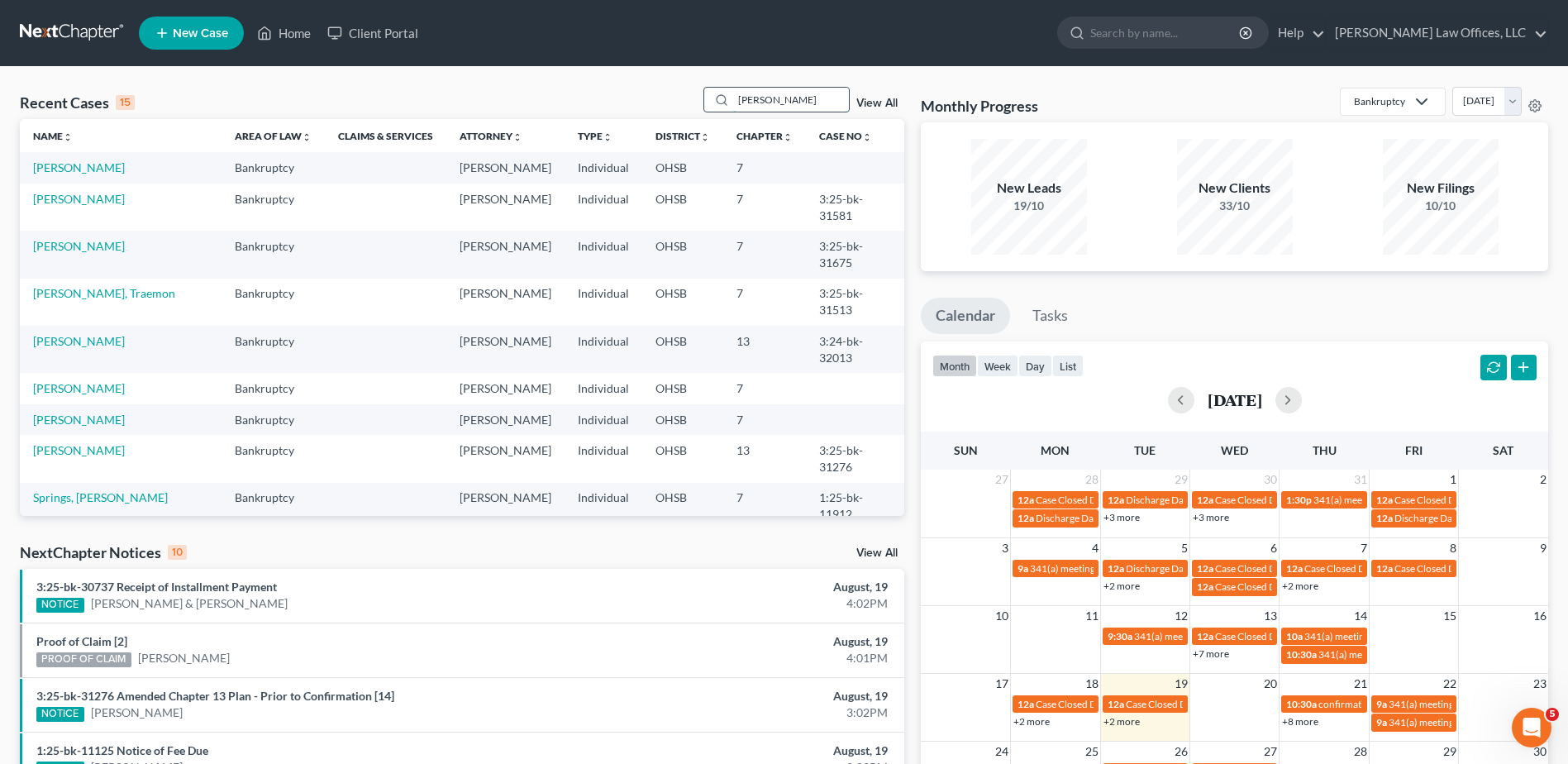
type input "mitchell"
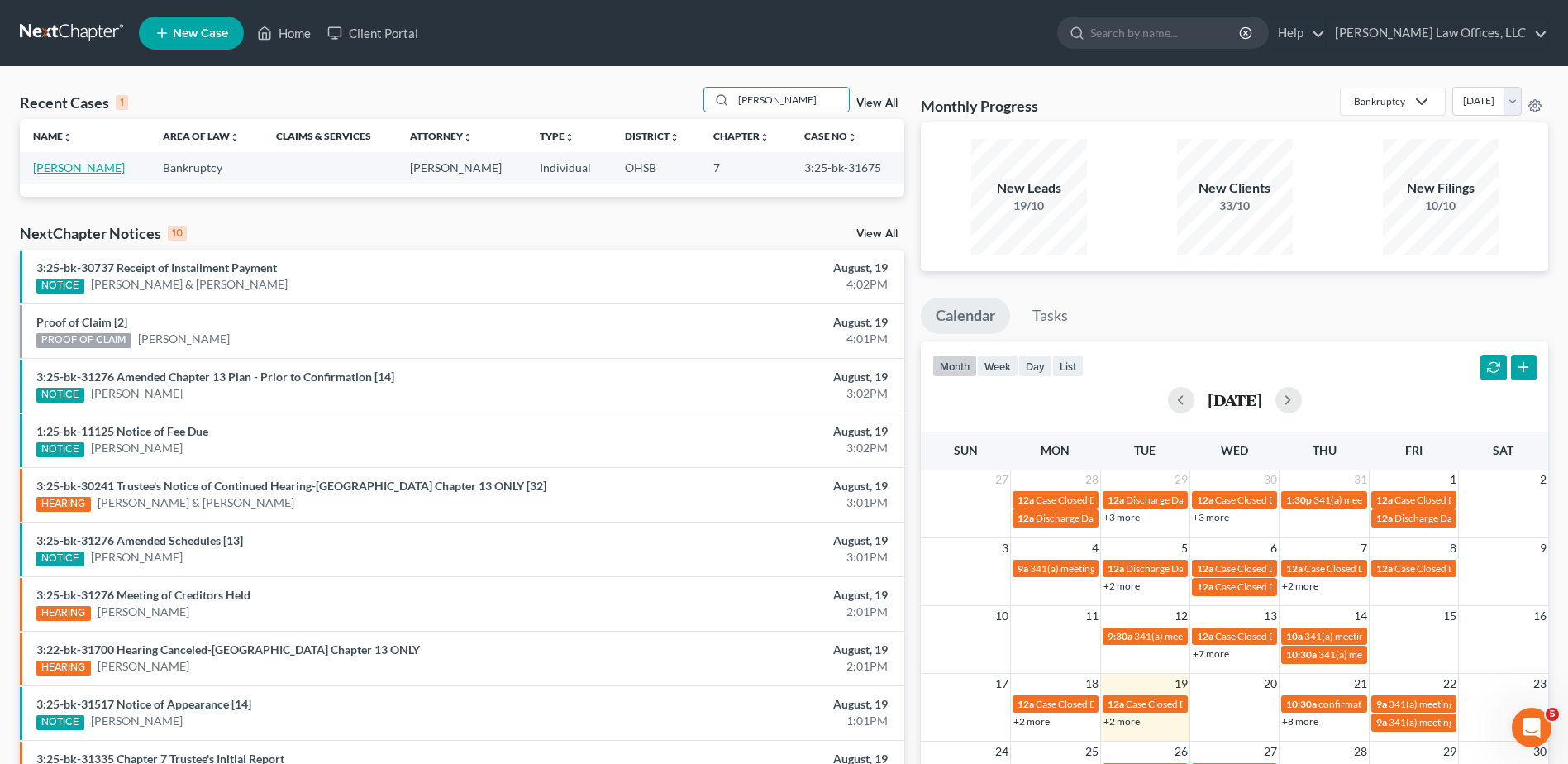
click at [66, 165] on link "Mitchell, Sarah" at bounding box center [79, 168] width 92 height 14
select select "4"
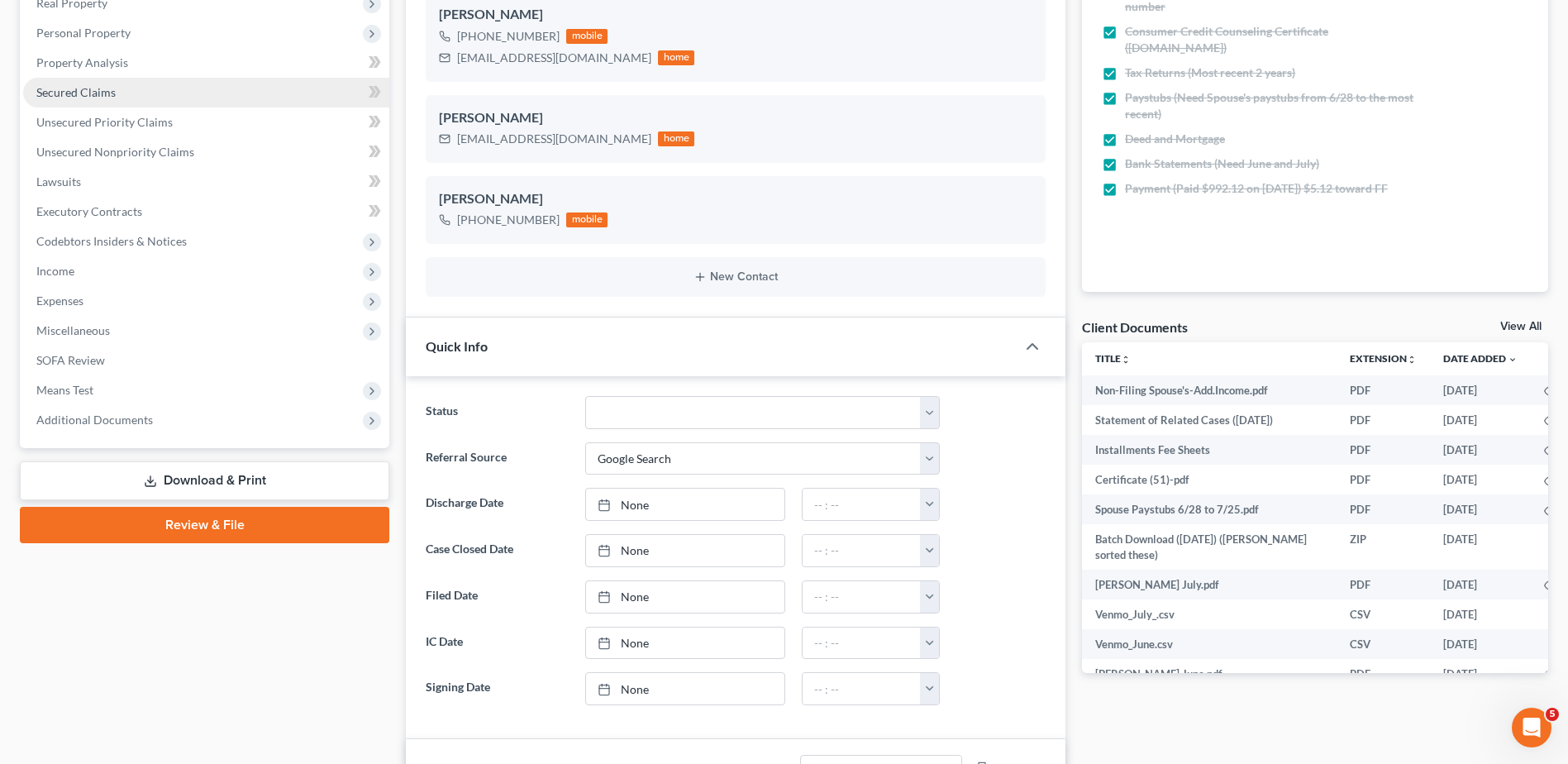
scroll to position [331, 0]
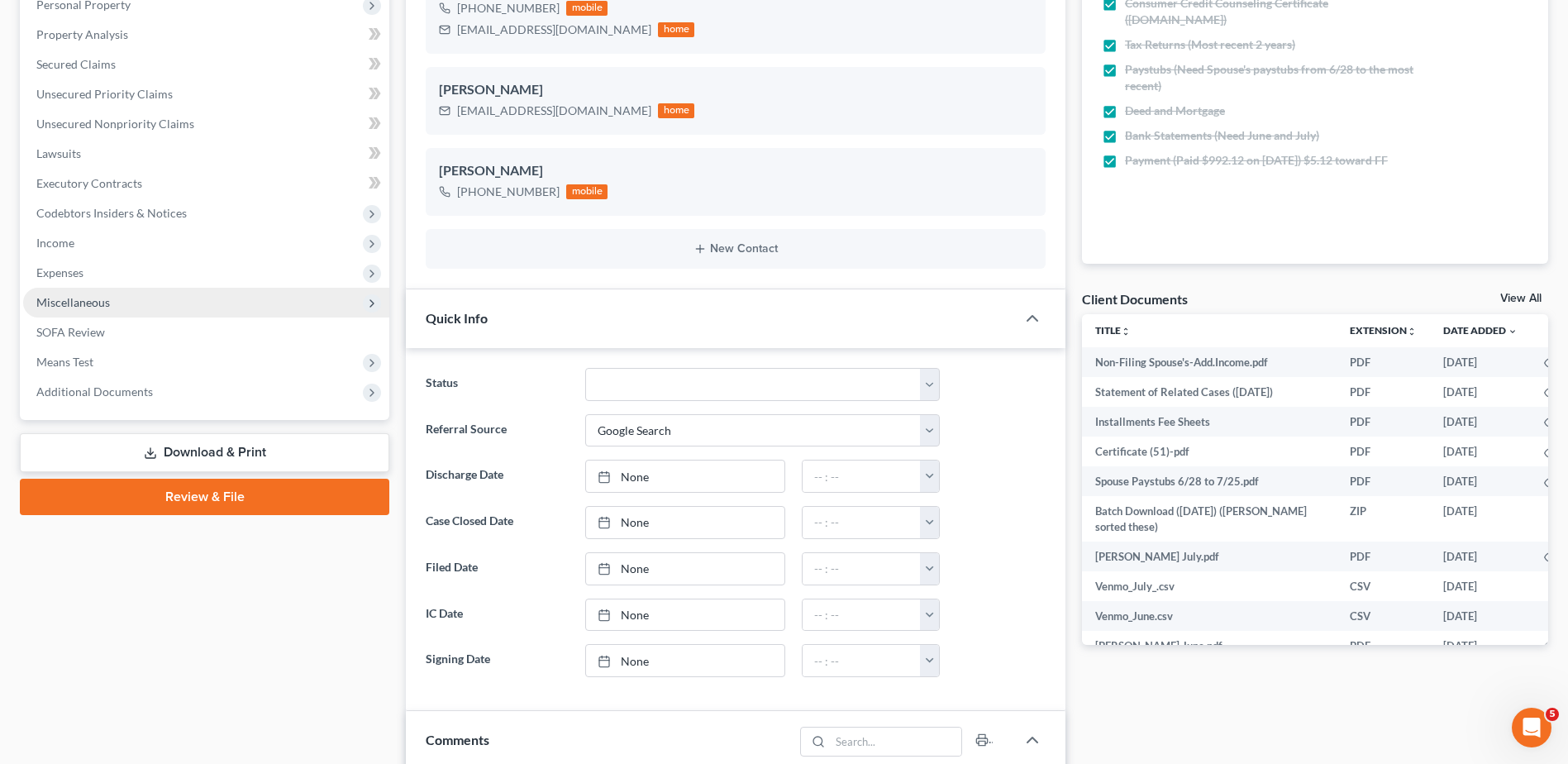
click at [96, 305] on span "Miscellaneous" at bounding box center [73, 303] width 74 height 14
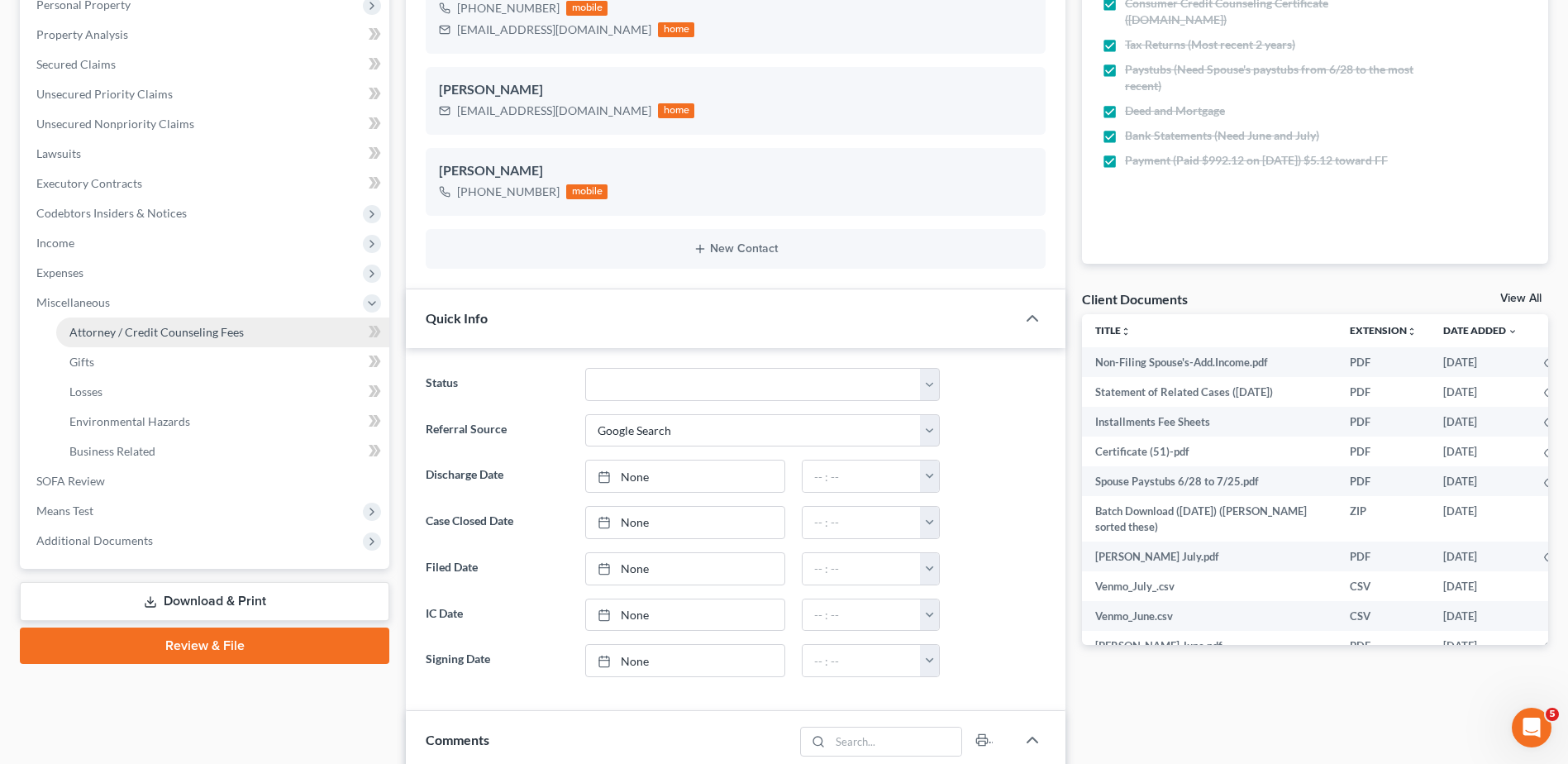
click at [107, 327] on span "Attorney / Credit Counseling Fees" at bounding box center [157, 332] width 175 height 14
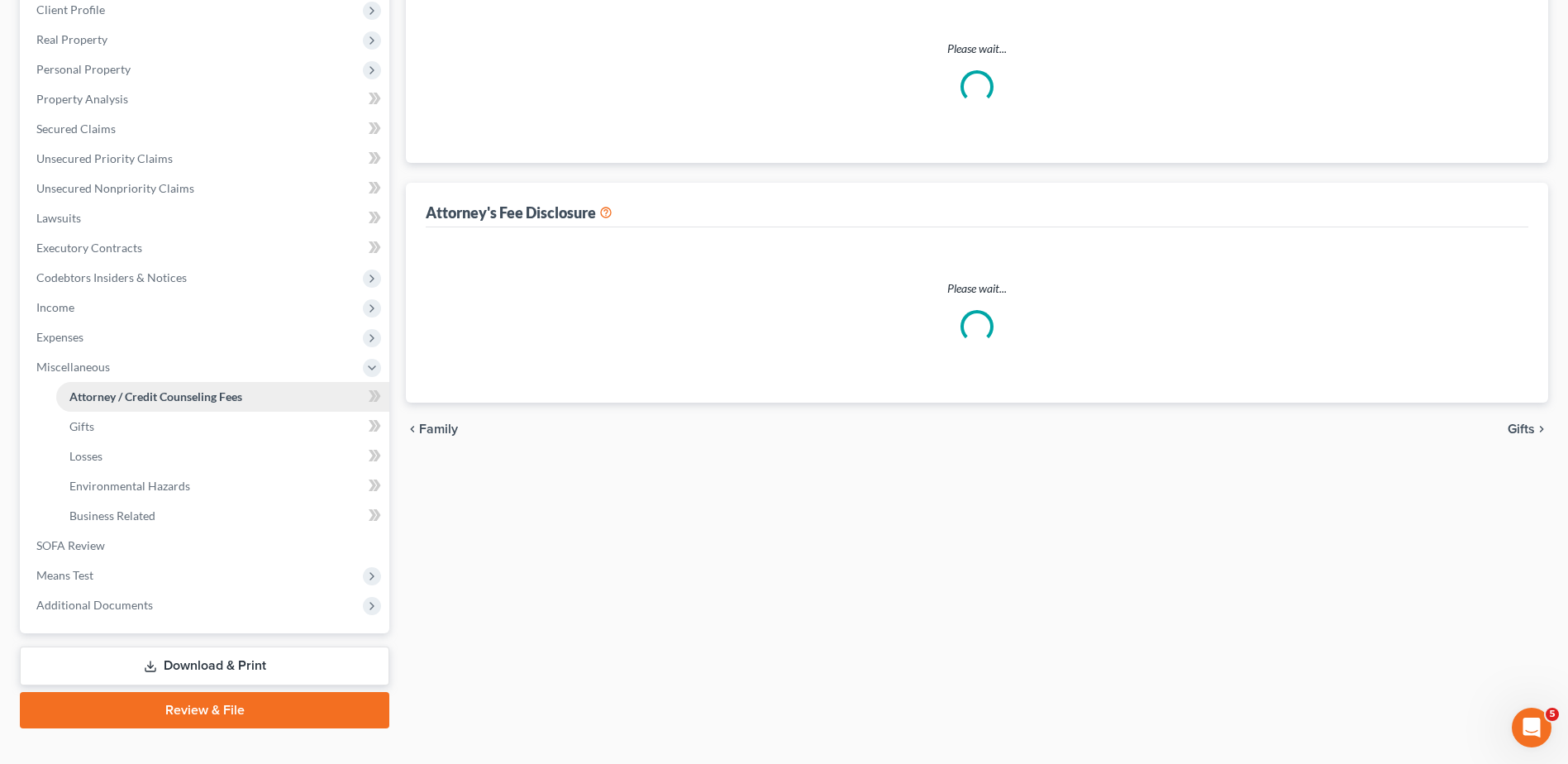
scroll to position [40, 0]
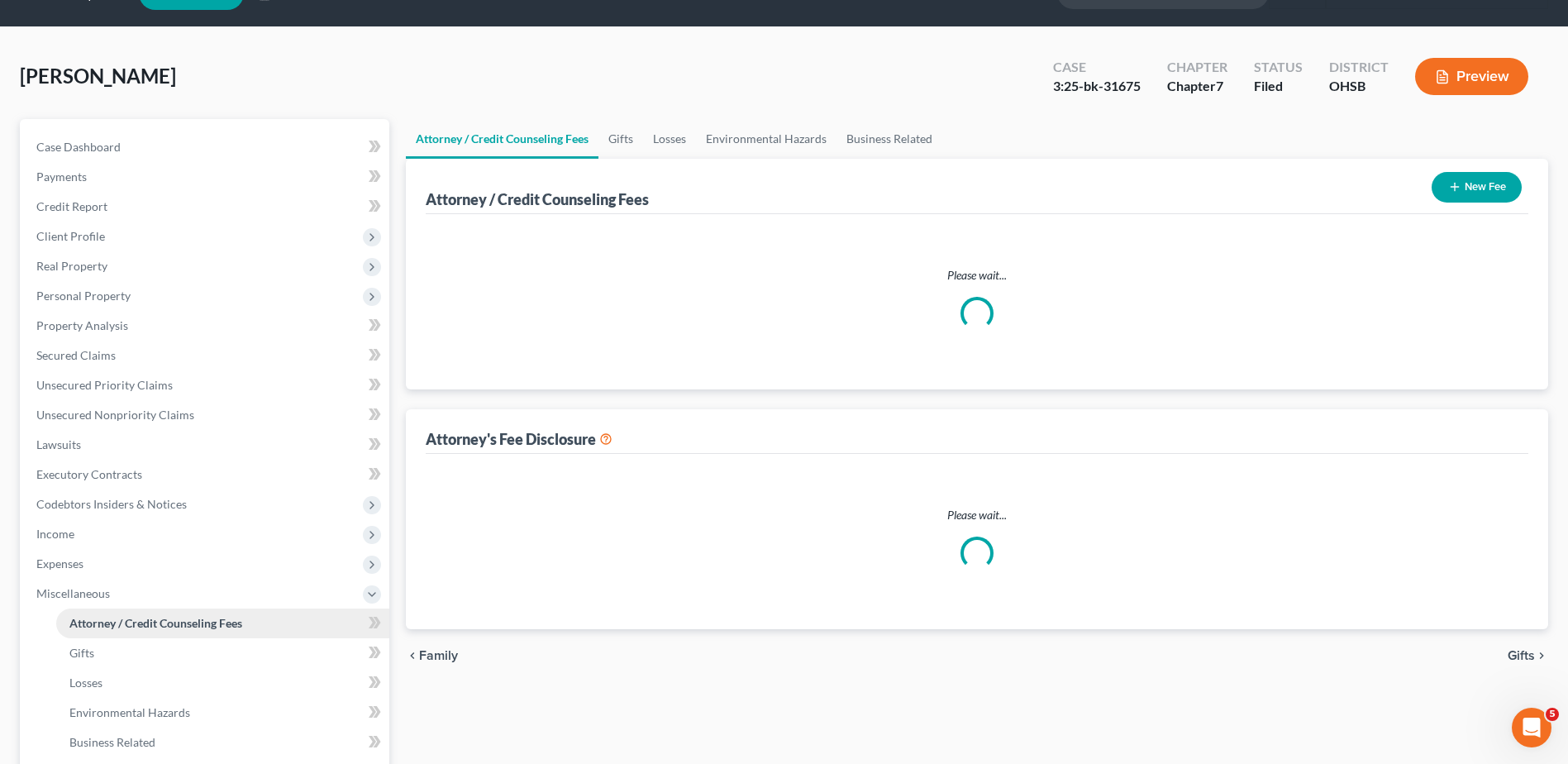
select select "1"
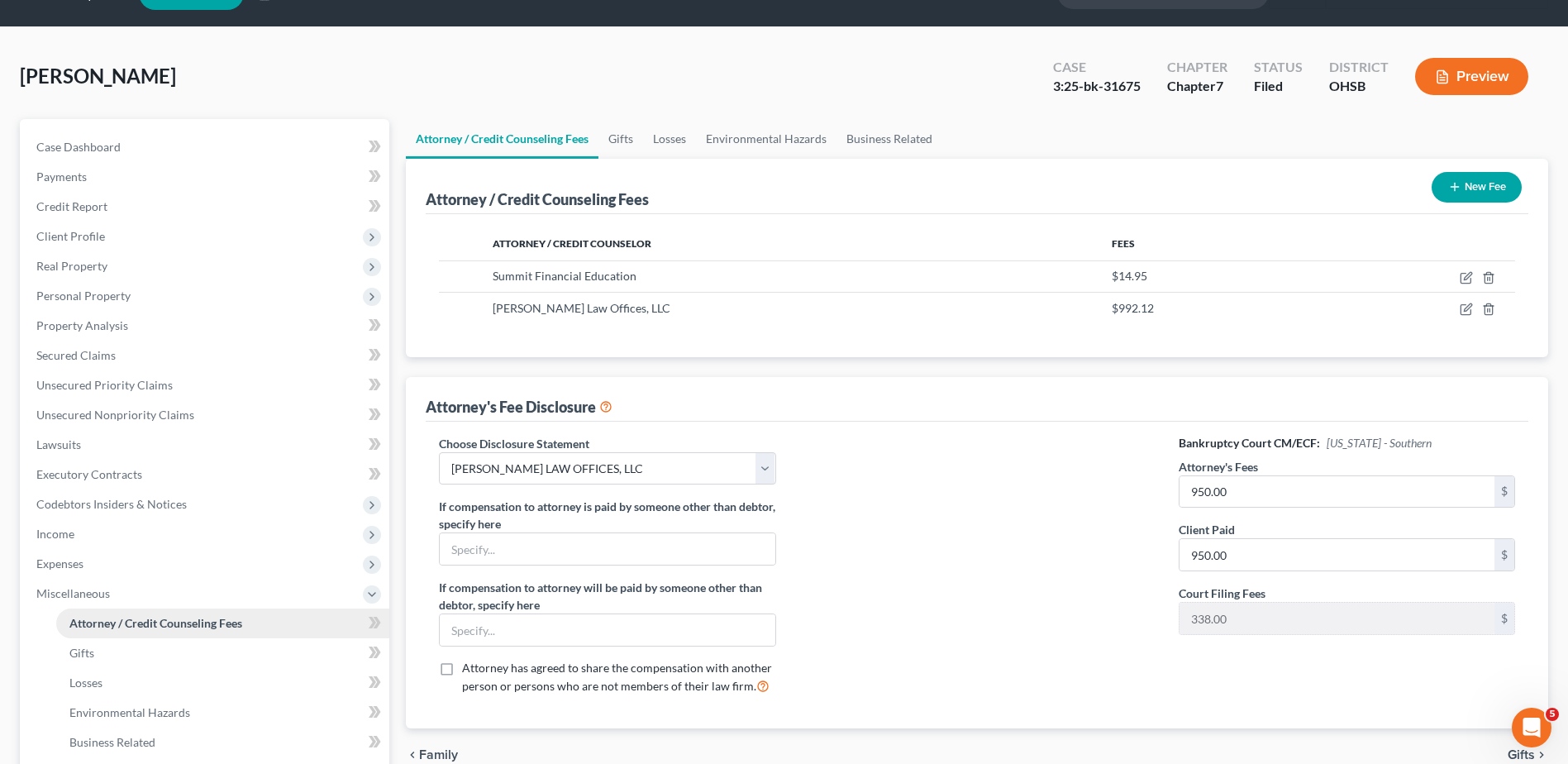
scroll to position [0, 0]
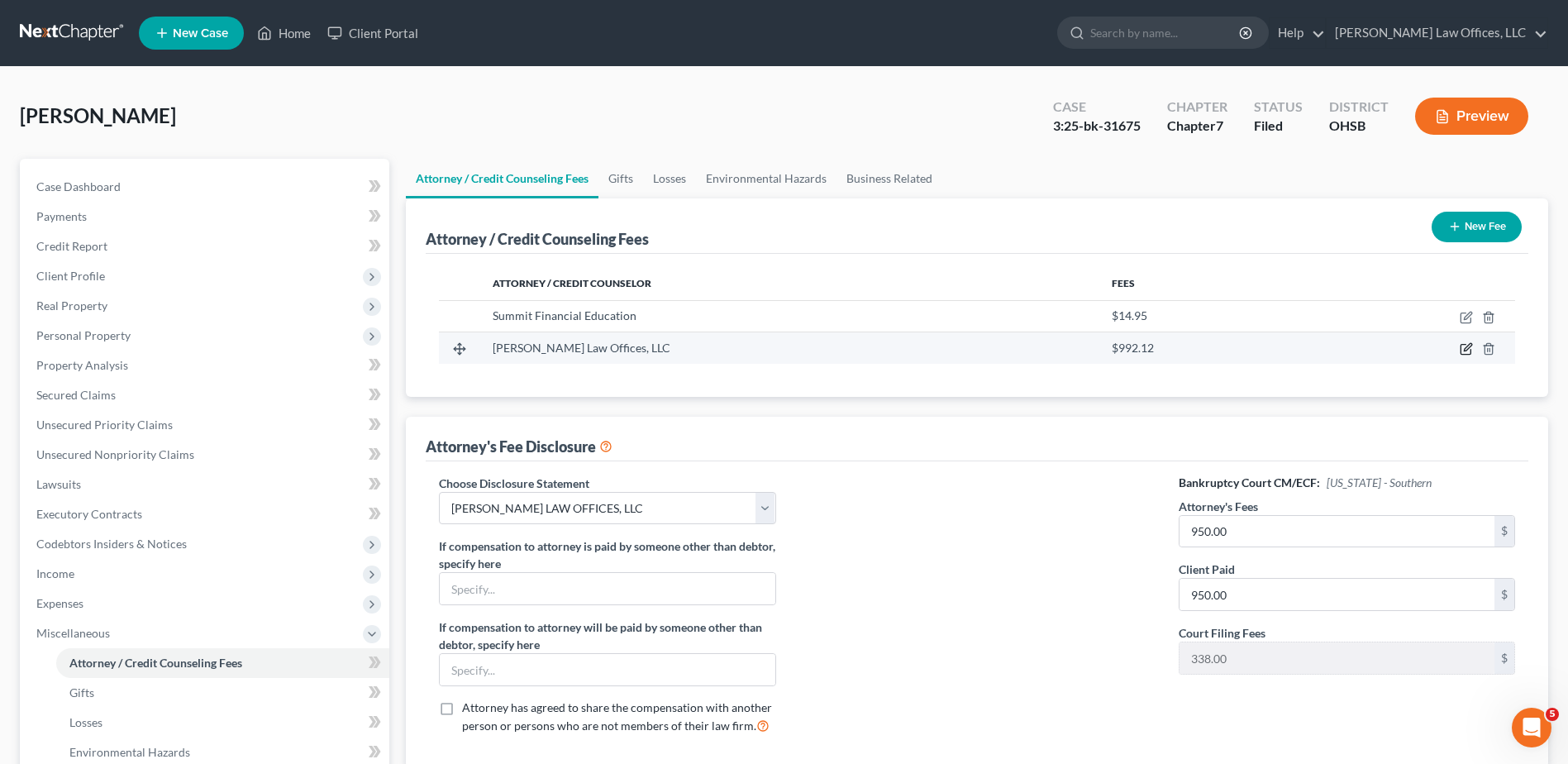
click at [1466, 350] on icon "button" at bounding box center [1468, 348] width 7 height 7
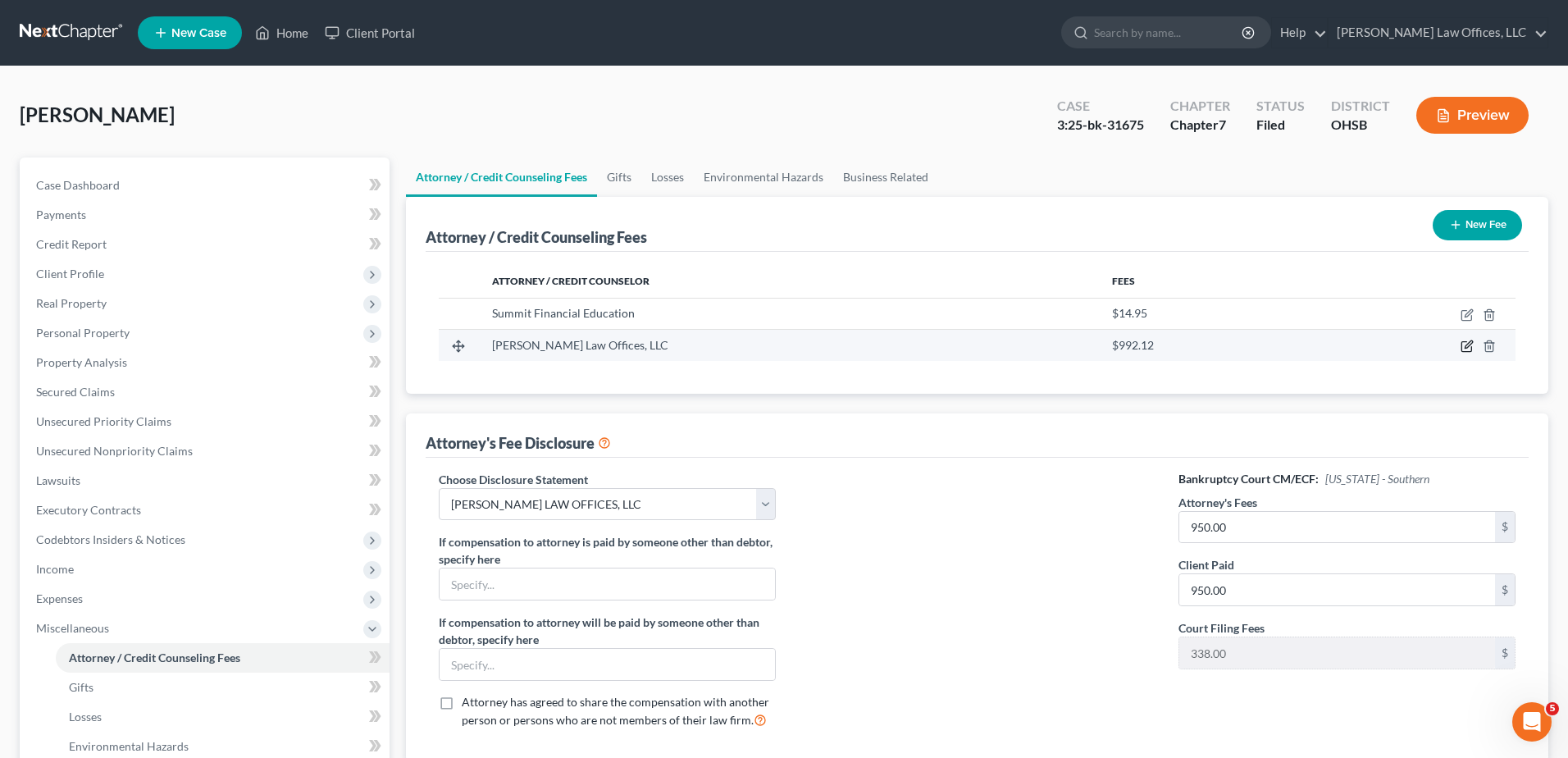
select select "36"
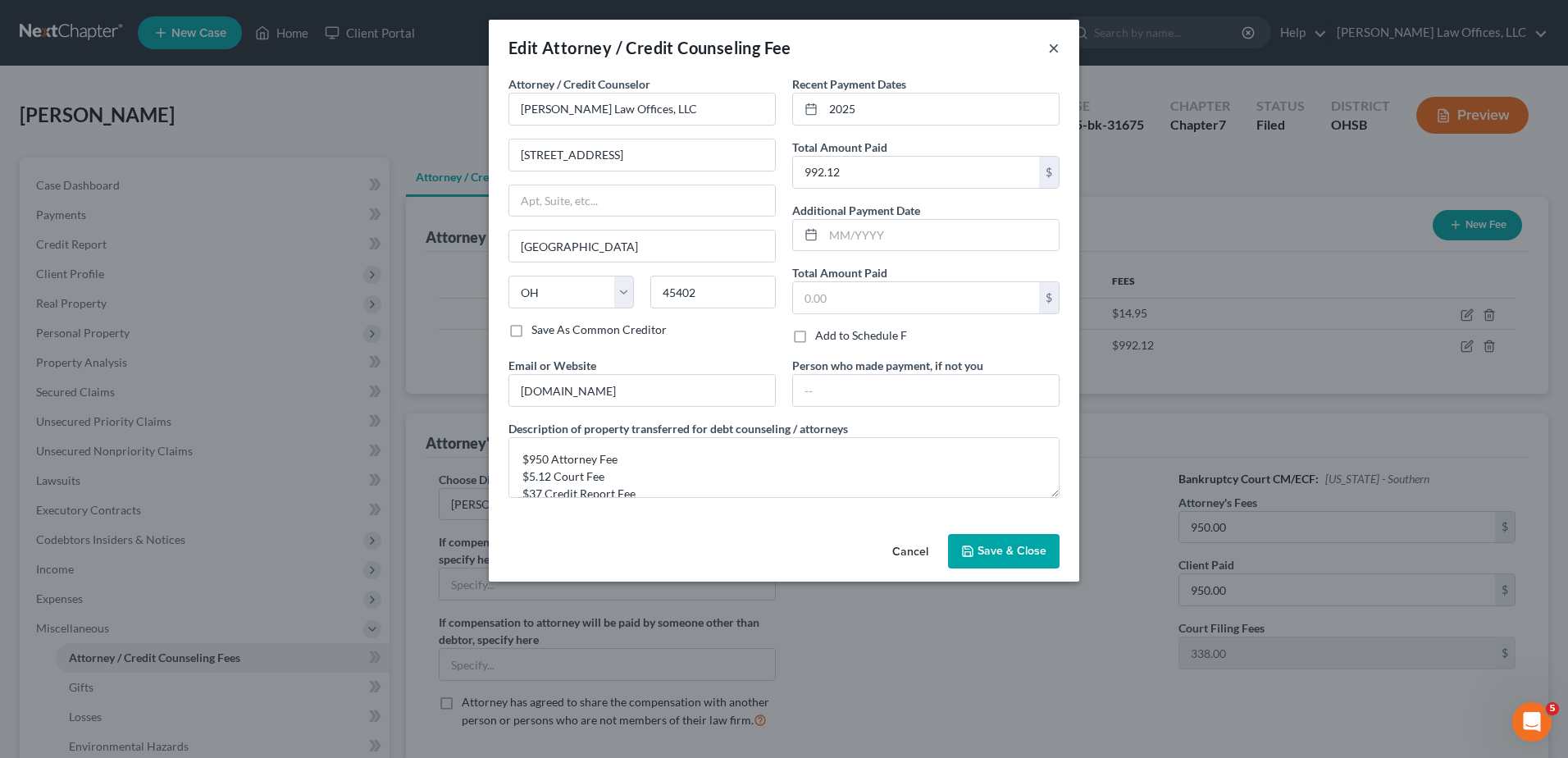
click at [1053, 48] on button "×" at bounding box center [1053, 47] width 12 height 20
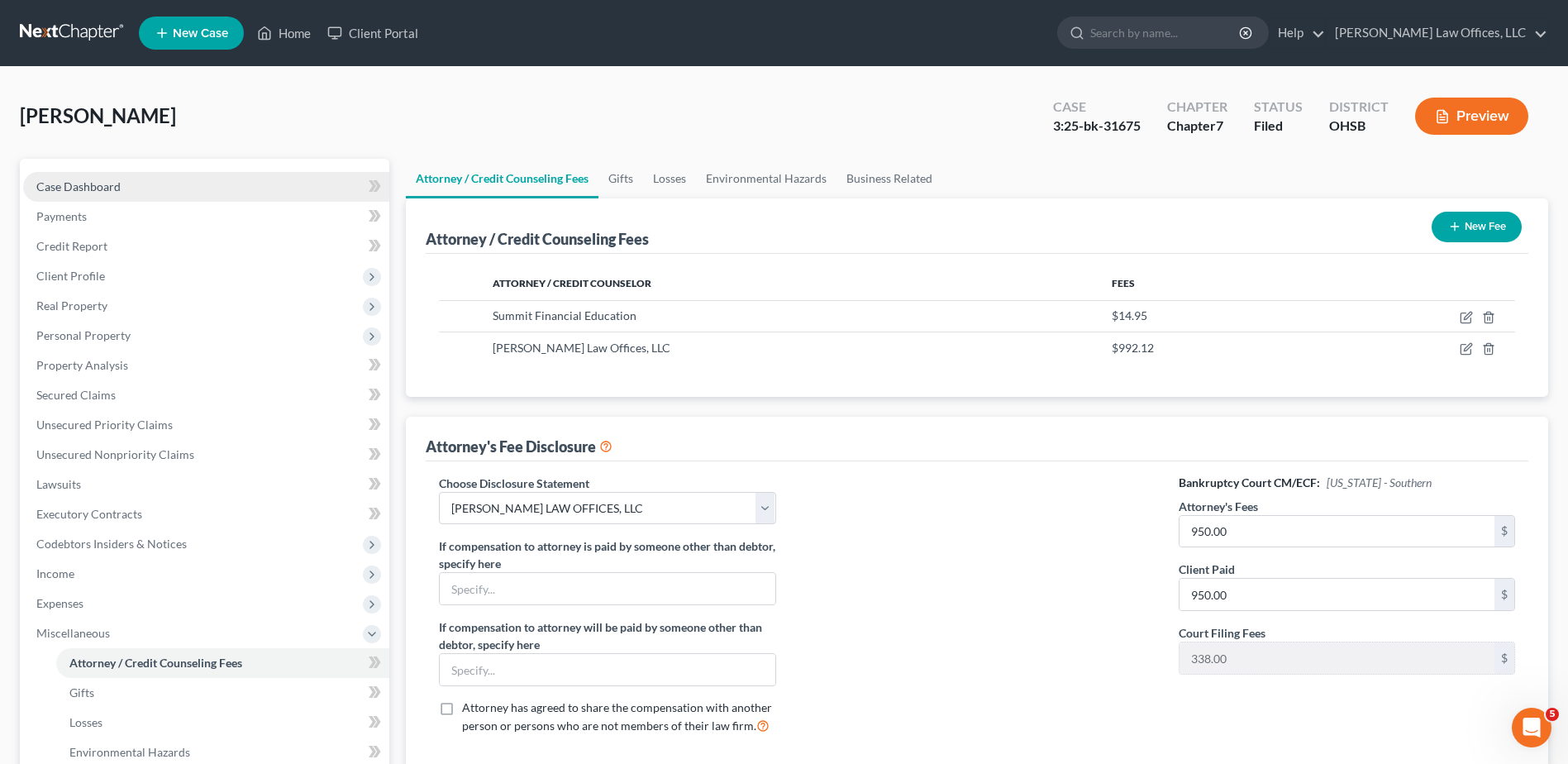
click at [66, 186] on span "Case Dashboard" at bounding box center [78, 186] width 85 height 14
select select "4"
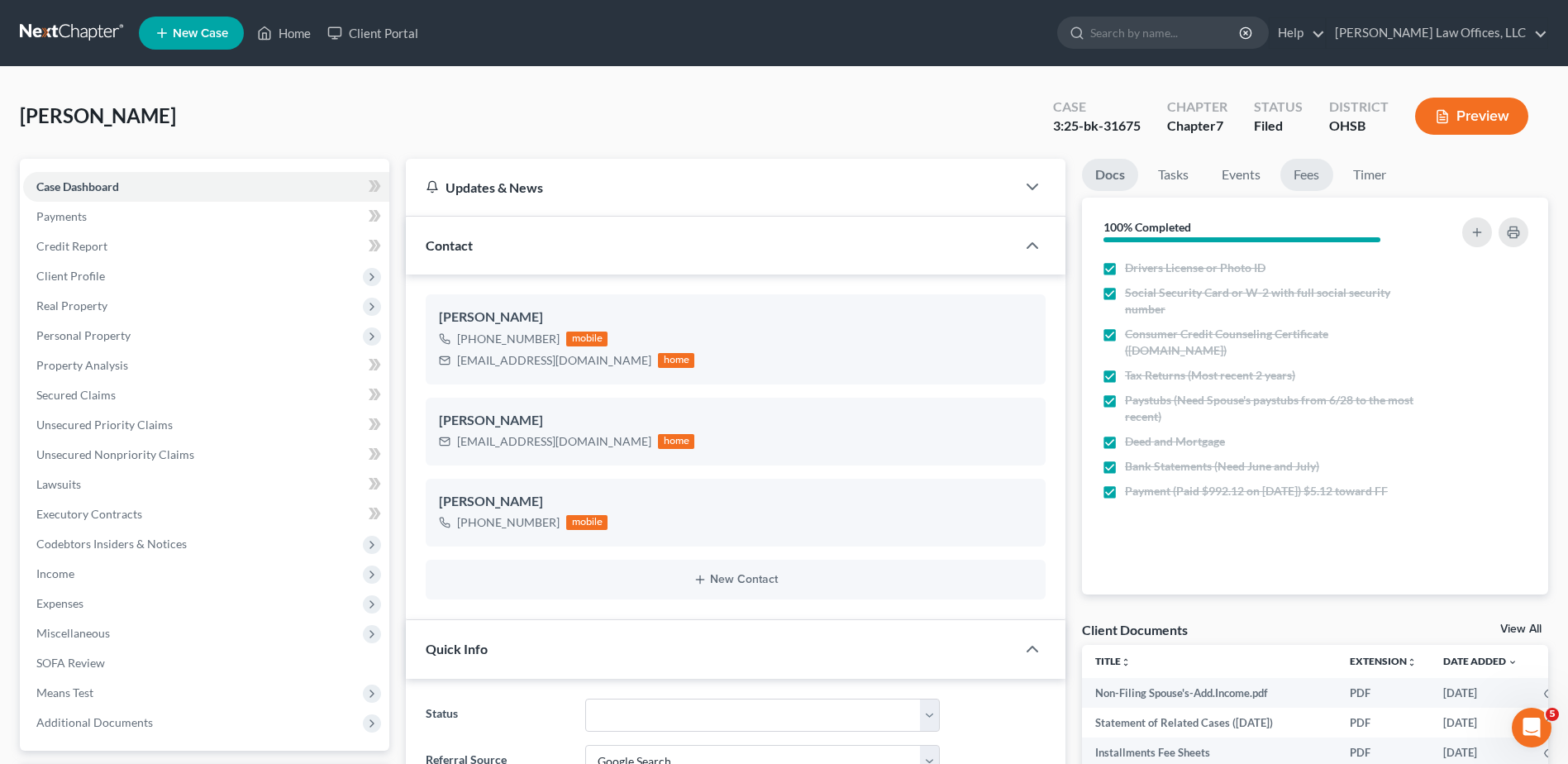
click at [1306, 169] on link "Fees" at bounding box center [1307, 175] width 53 height 32
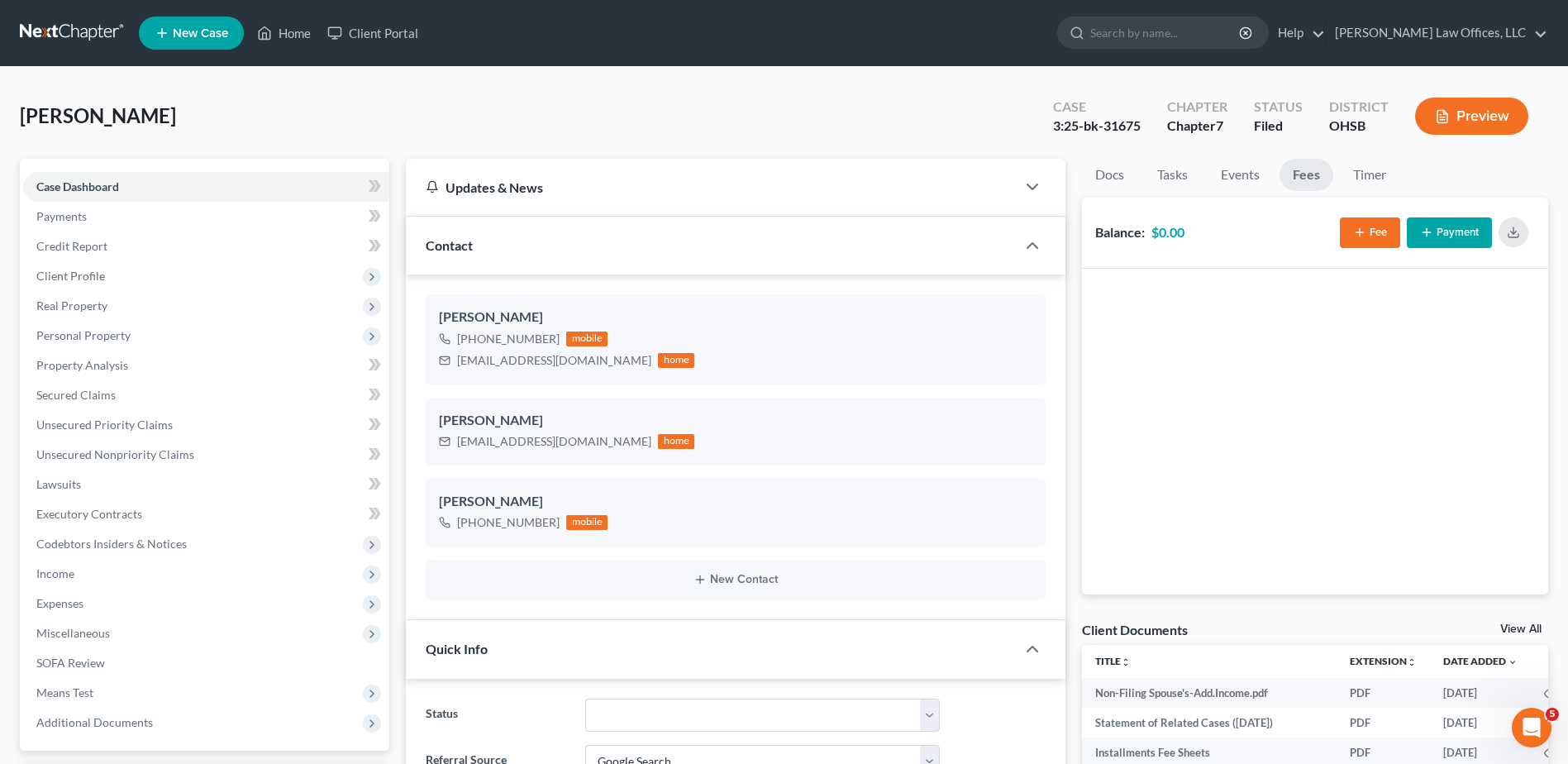
click at [1378, 230] on button "Fee" at bounding box center [1370, 232] width 60 height 31
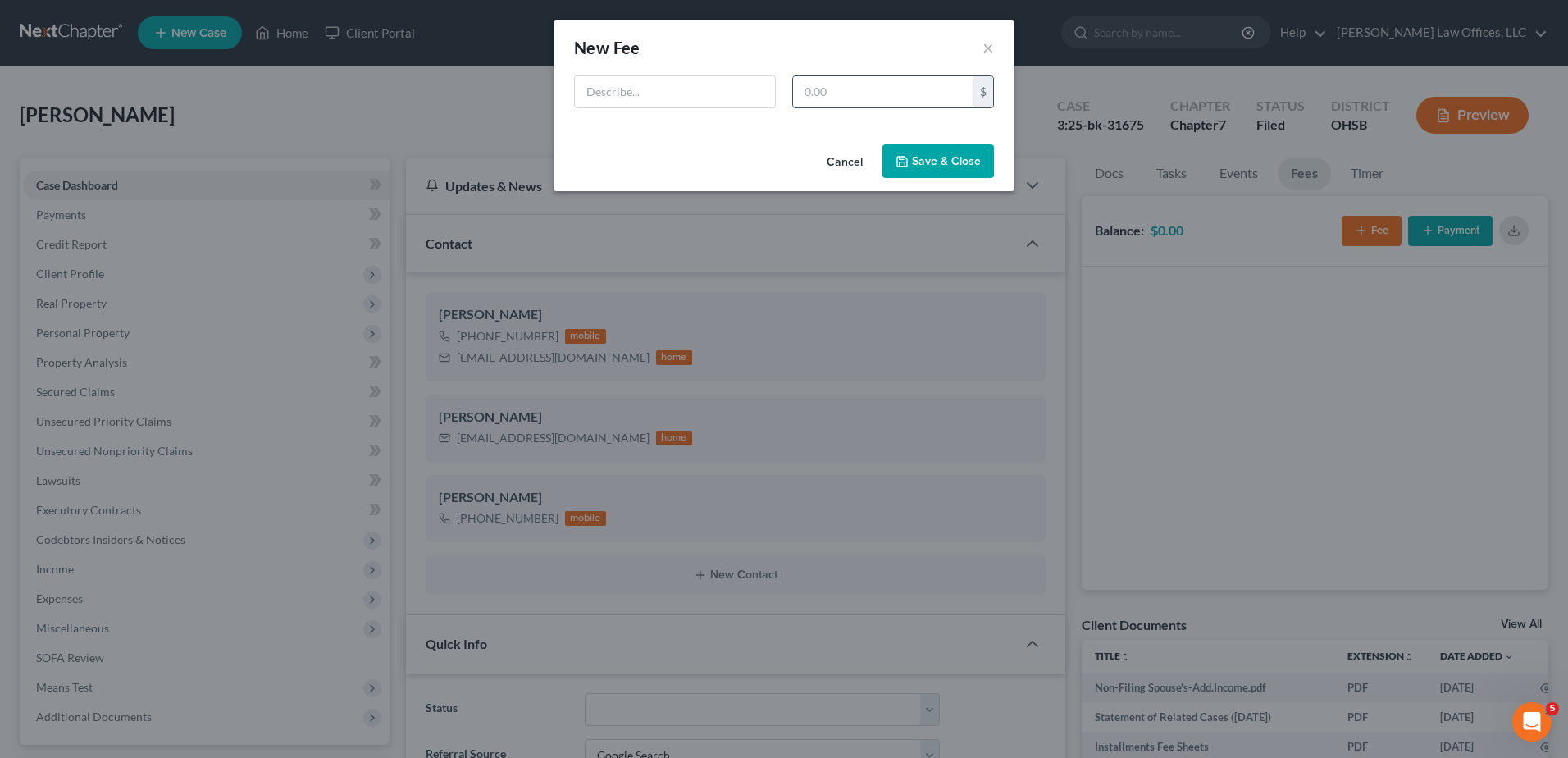
click at [910, 98] on input "text" at bounding box center [884, 91] width 180 height 31
type input "950"
click at [734, 98] on input "text" at bounding box center [675, 91] width 200 height 31
type input "Attorney Fee"
click at [950, 174] on button "Save & Close" at bounding box center [938, 162] width 112 height 35
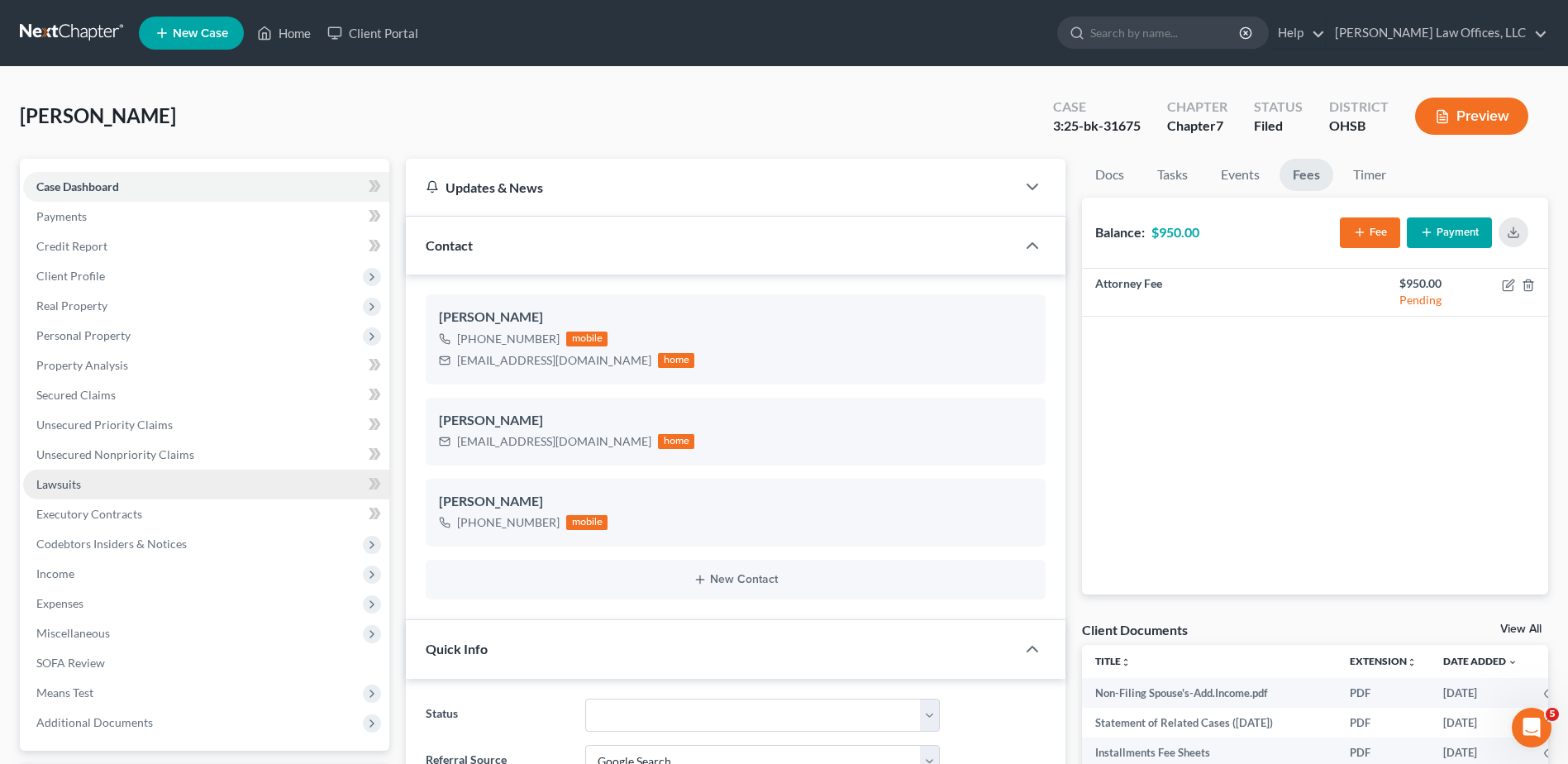
click at [88, 487] on link "Lawsuits" at bounding box center [206, 484] width 367 height 30
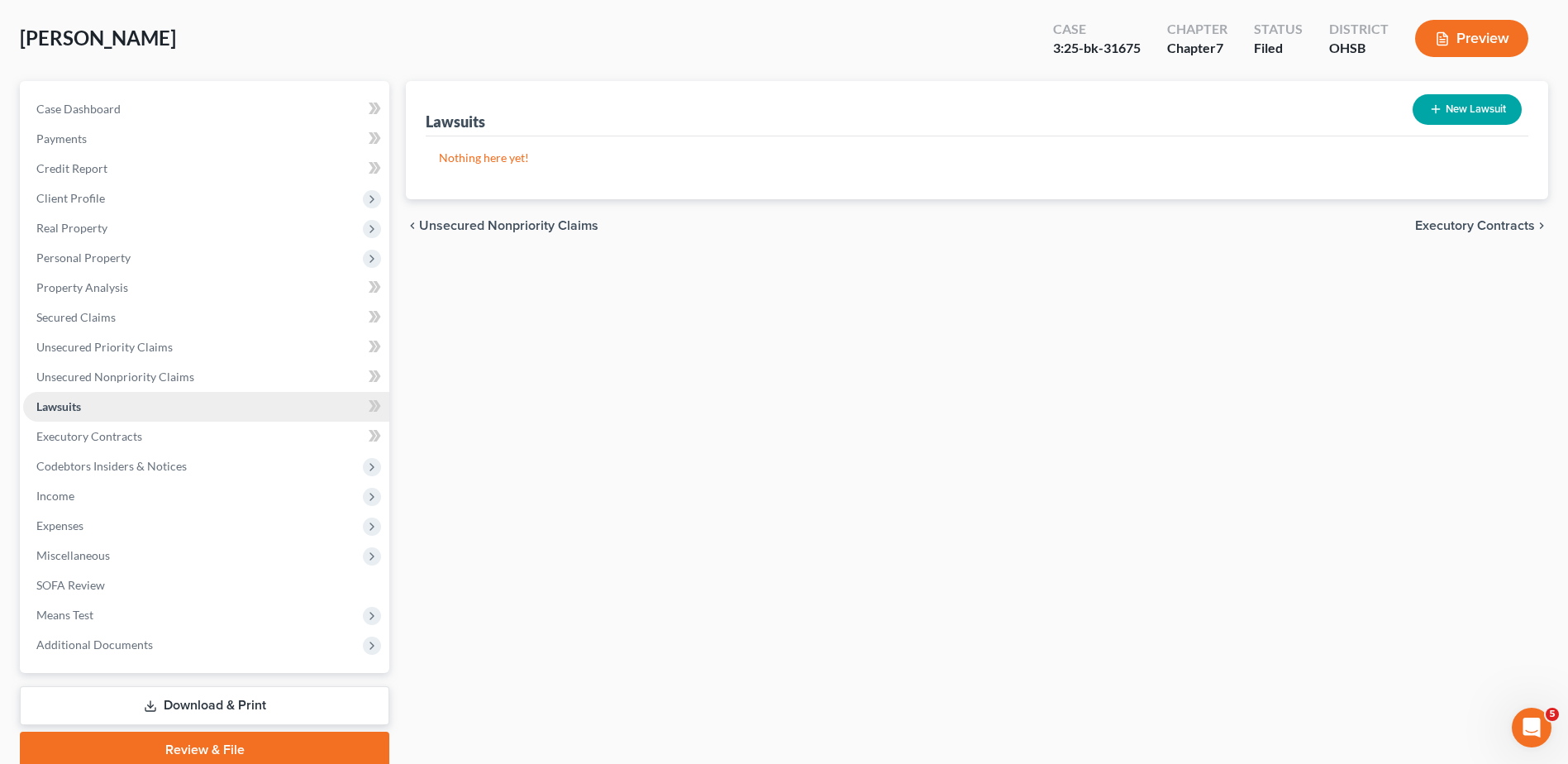
scroll to position [145, 0]
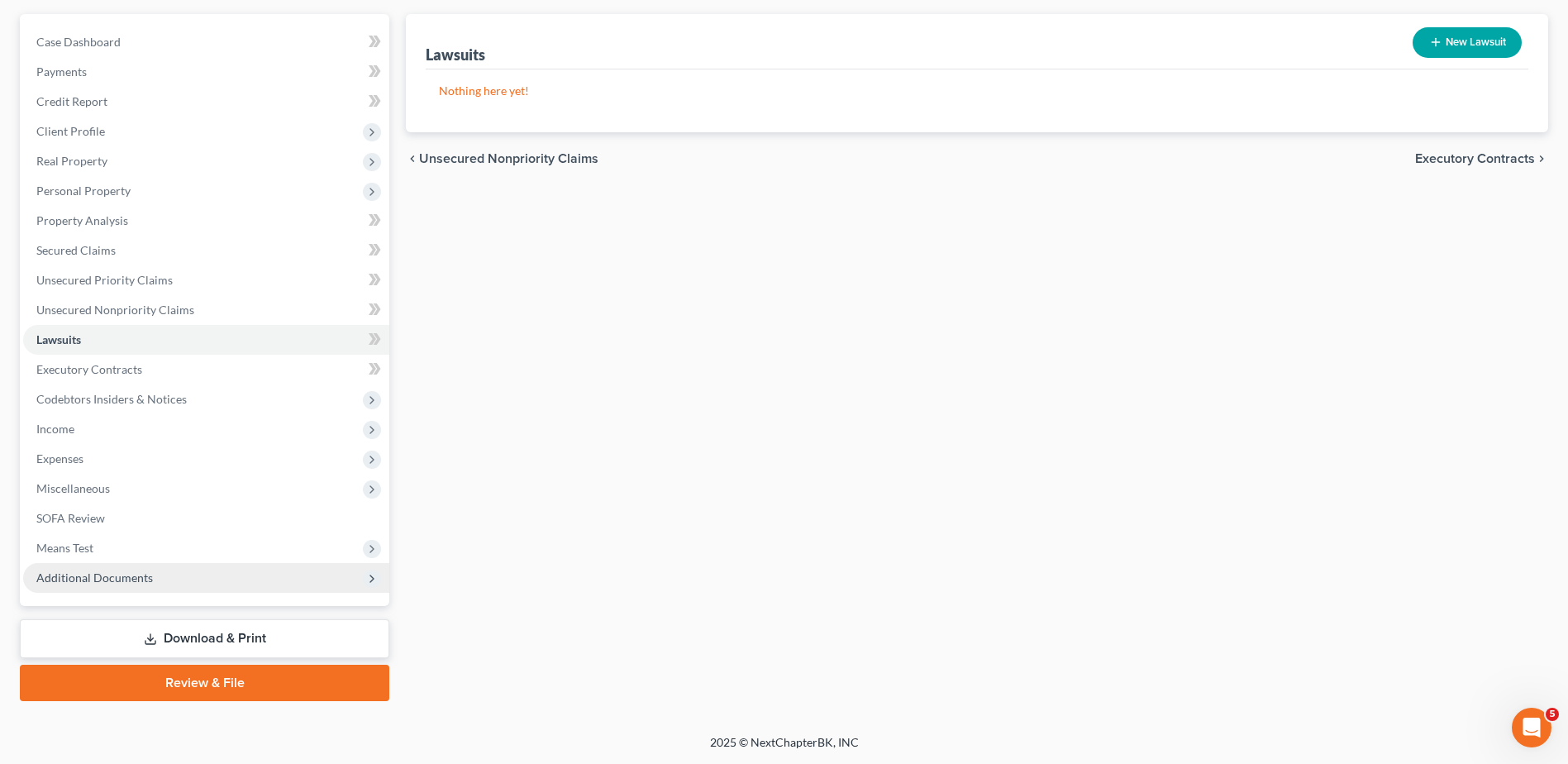
click at [86, 573] on span "Additional Documents" at bounding box center [94, 578] width 116 height 14
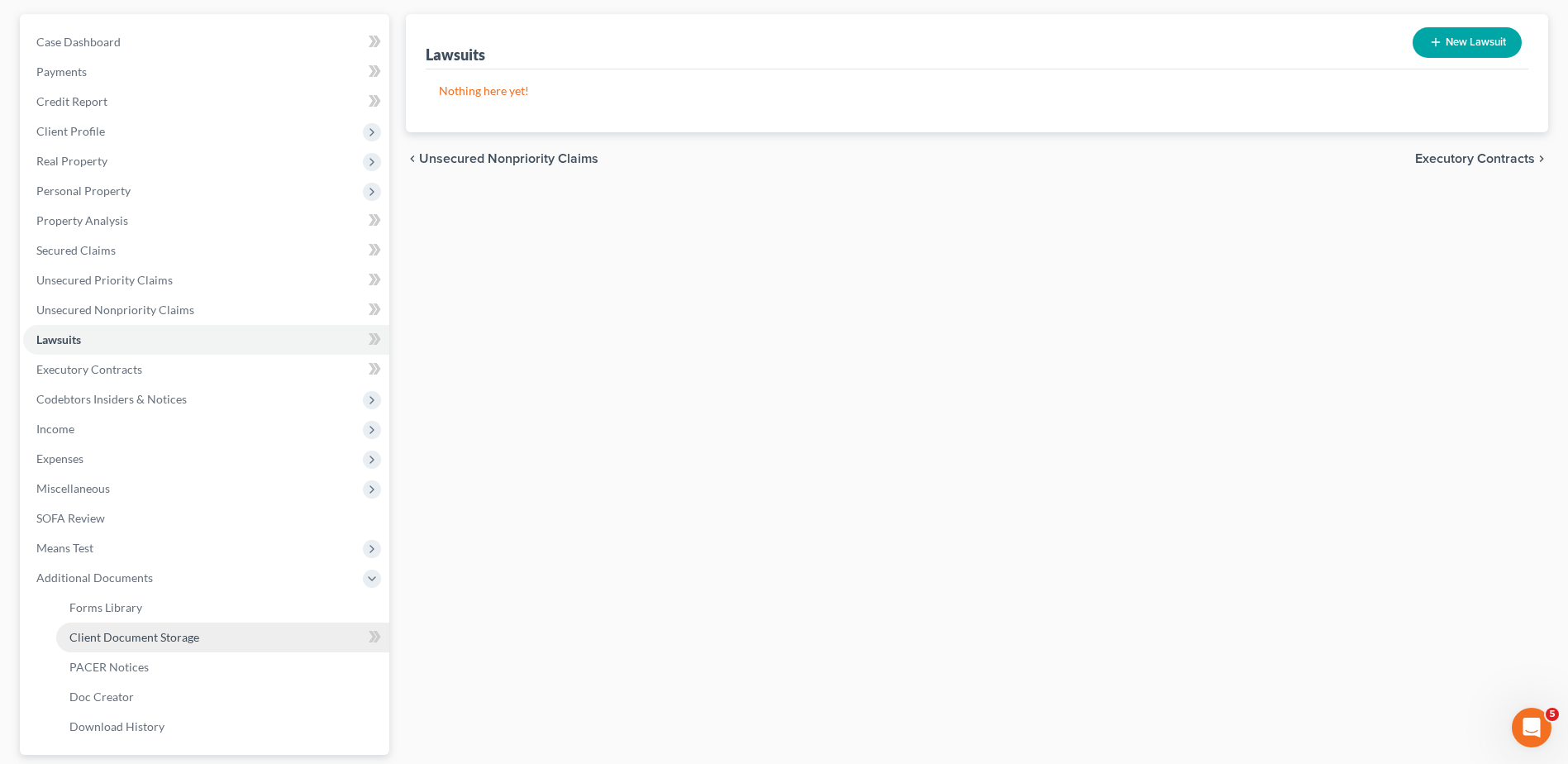
click at [114, 632] on span "Client Document Storage" at bounding box center [134, 637] width 130 height 14
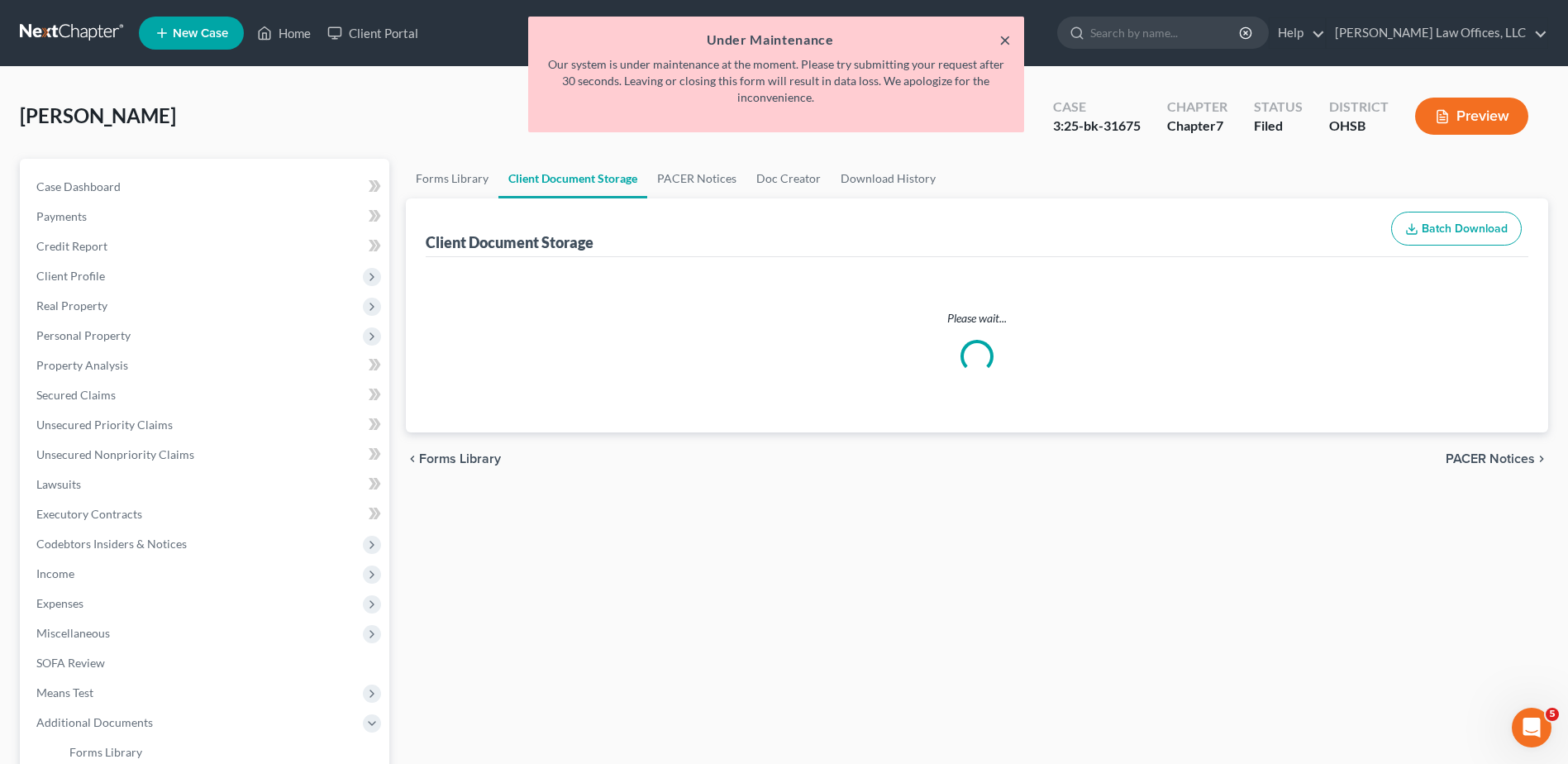
click at [1005, 38] on button "×" at bounding box center [1005, 40] width 12 height 20
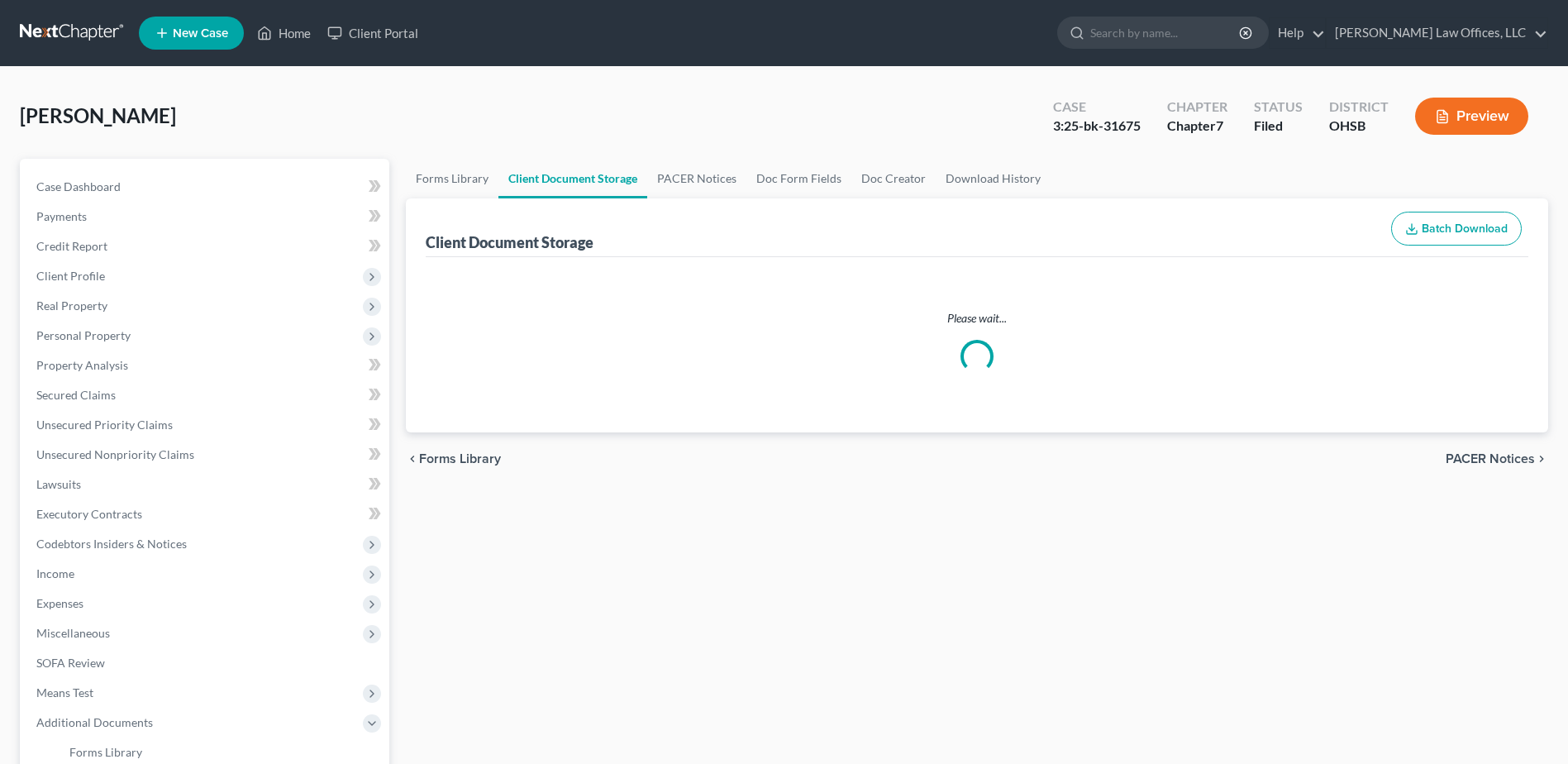
select select "7"
select select "37"
select select "52"
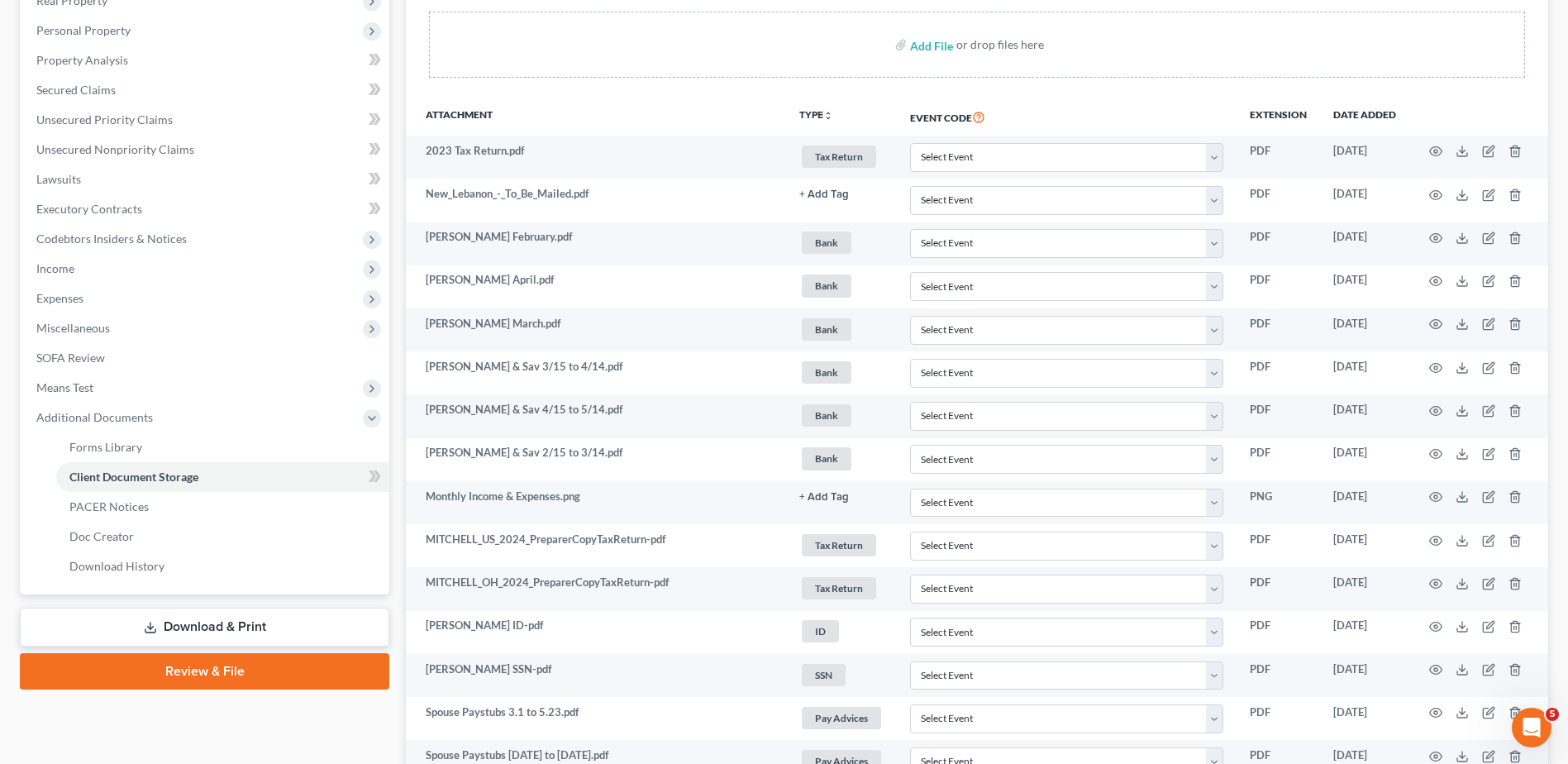
scroll to position [331, 0]
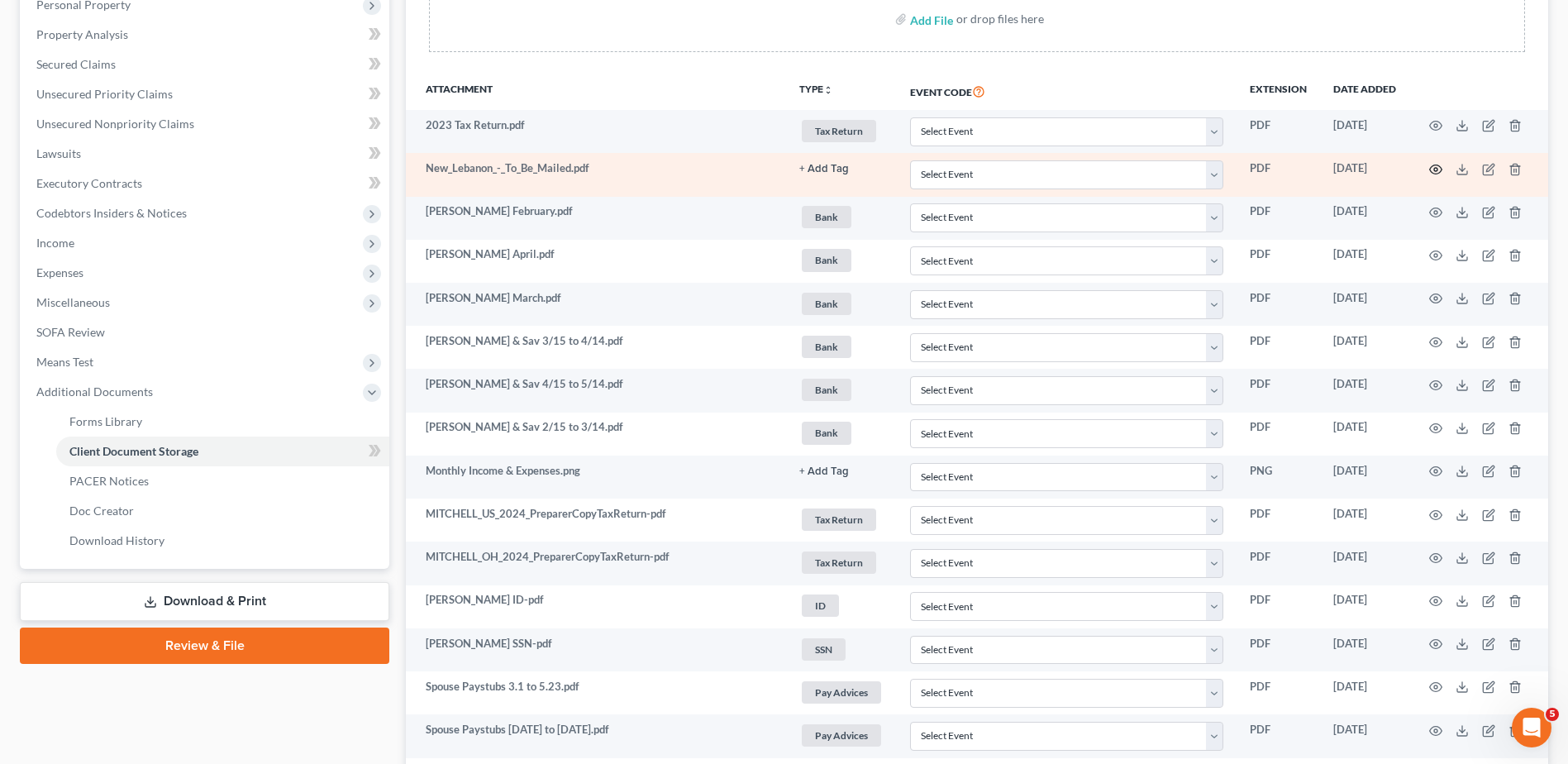
click at [1435, 168] on circle "button" at bounding box center [1437, 169] width 4 height 4
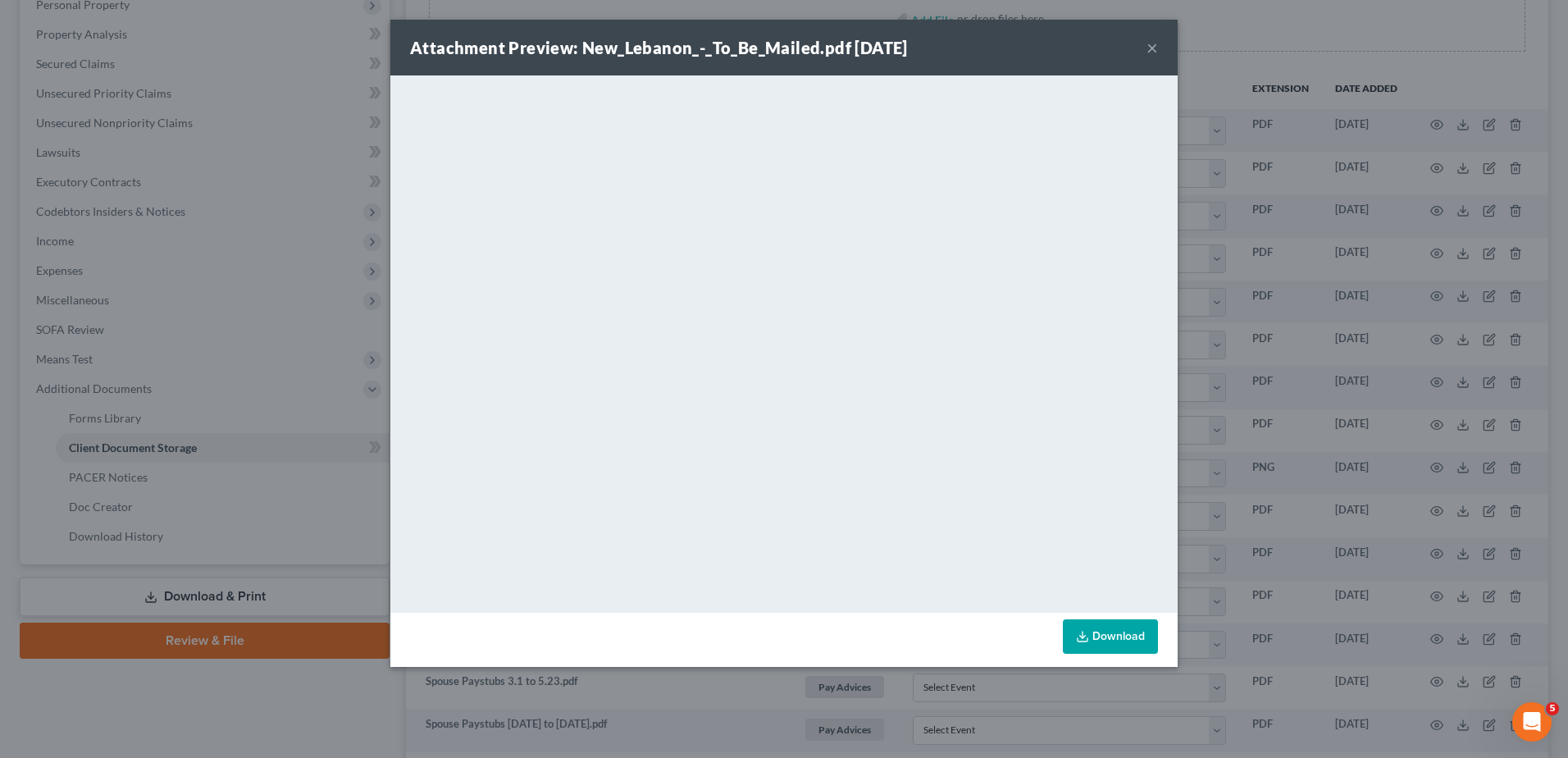
click at [1153, 49] on button "×" at bounding box center [1152, 47] width 12 height 20
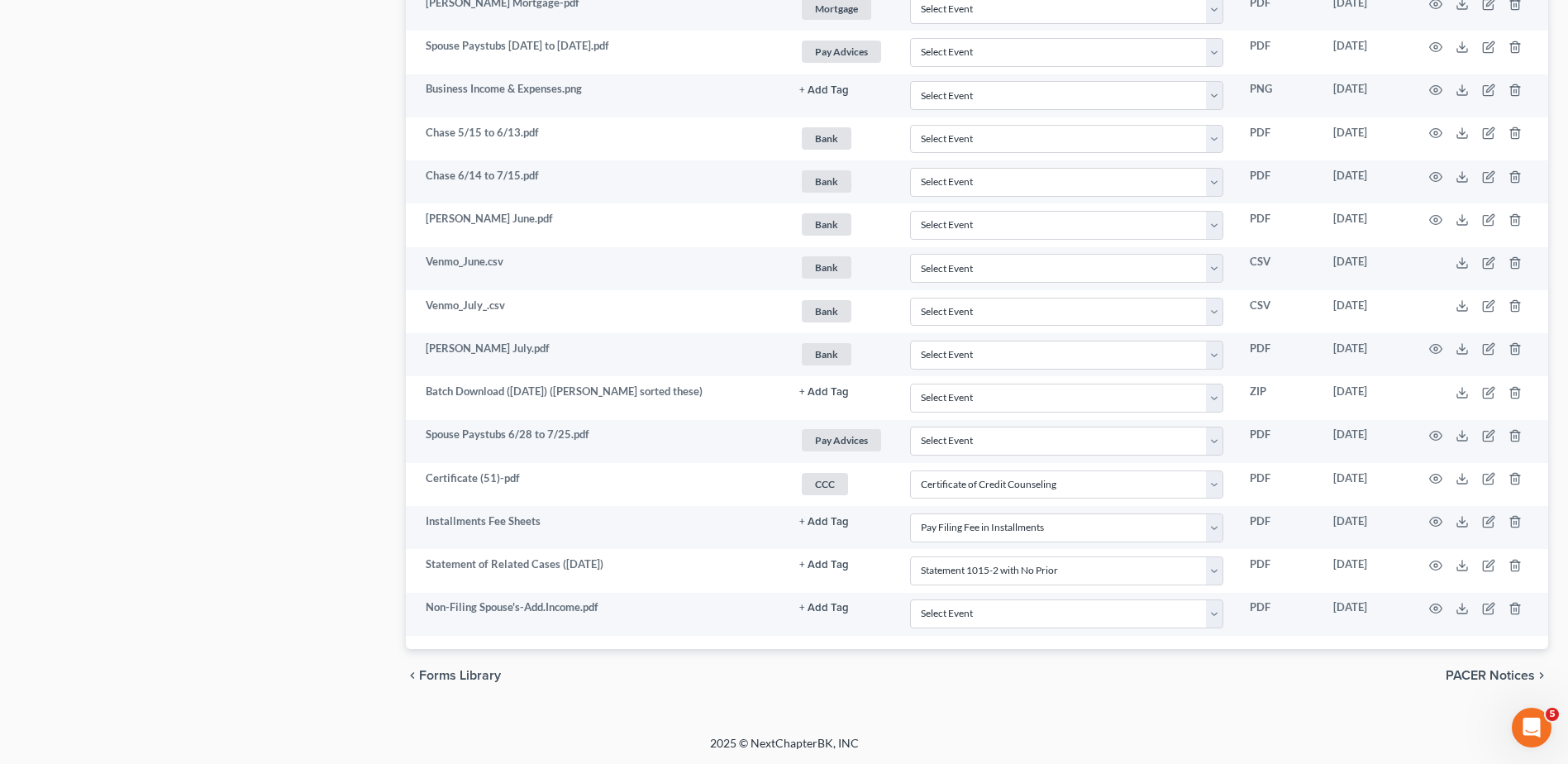
scroll to position [1405, 0]
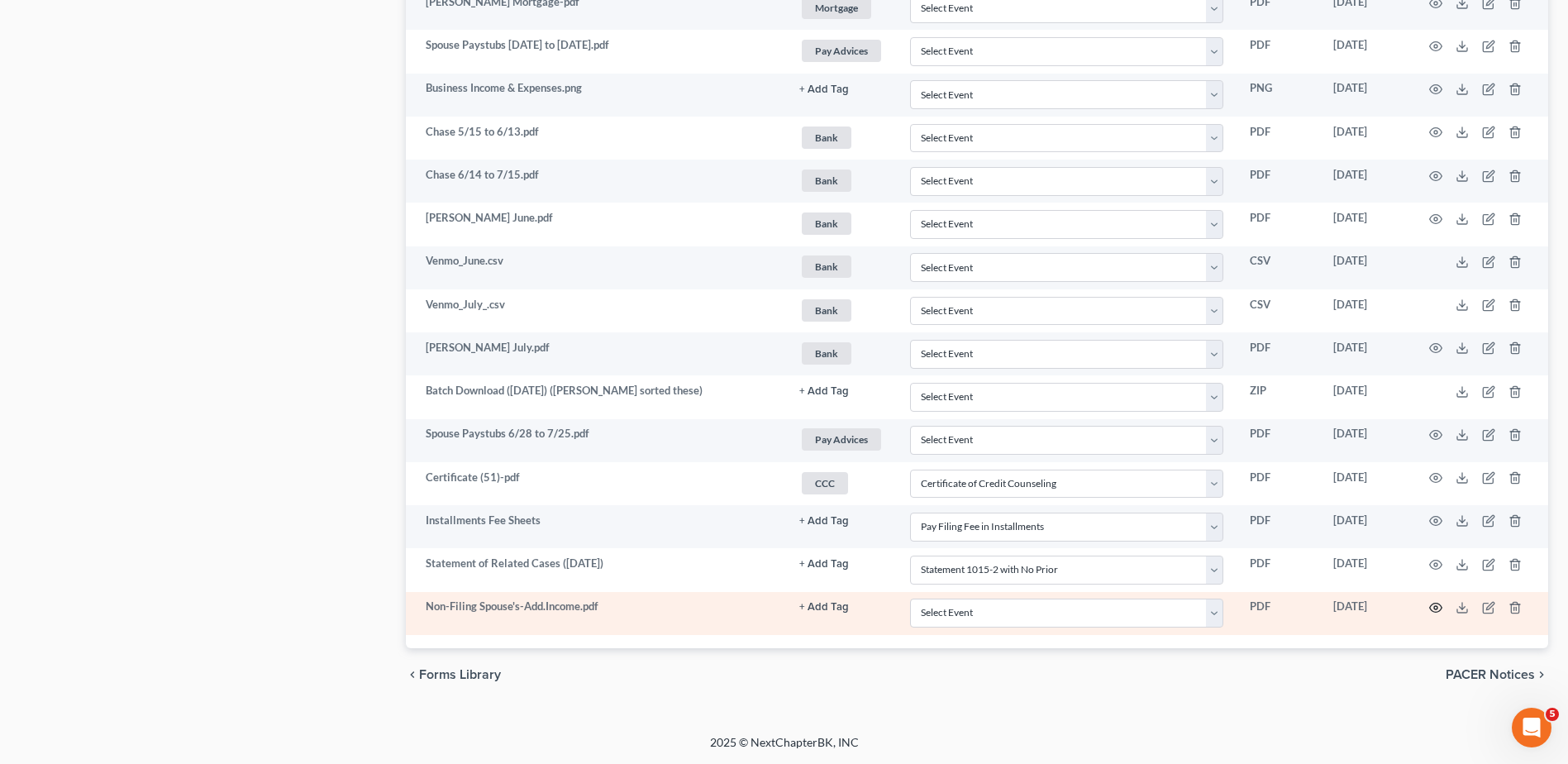
click at [1434, 609] on icon "button" at bounding box center [1436, 607] width 14 height 14
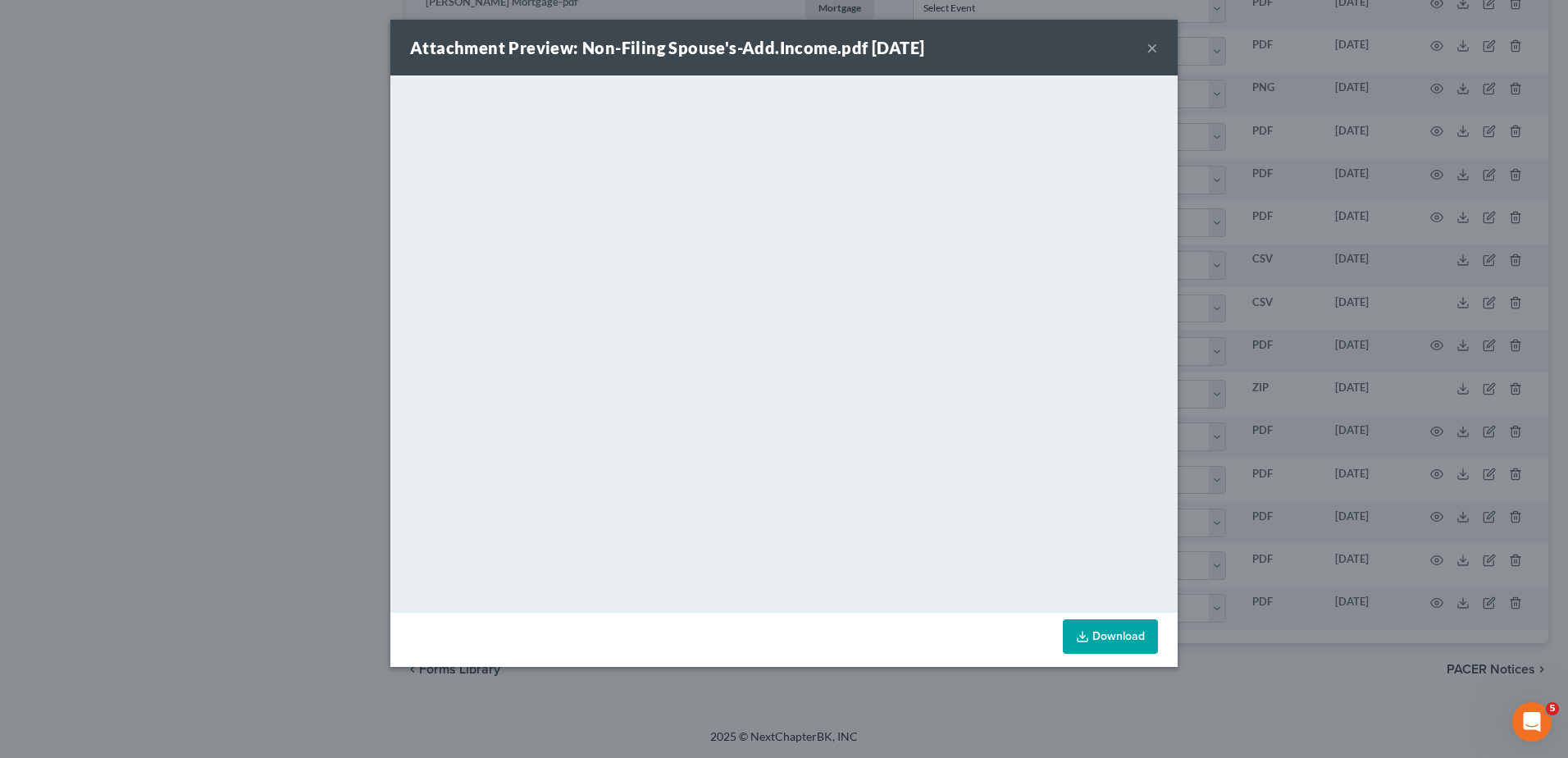
click at [1151, 47] on button "×" at bounding box center [1152, 47] width 12 height 20
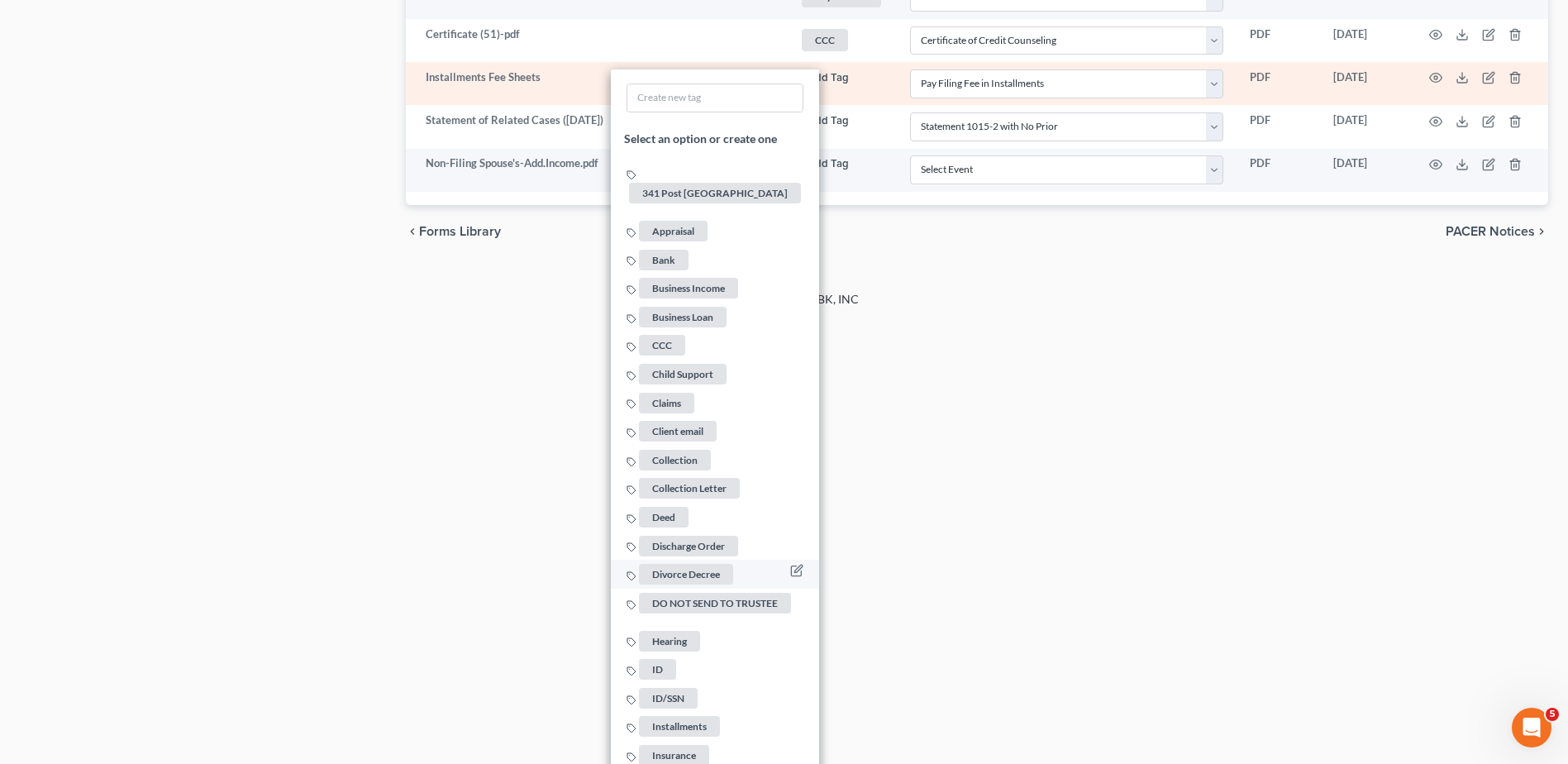
scroll to position [2066, 0]
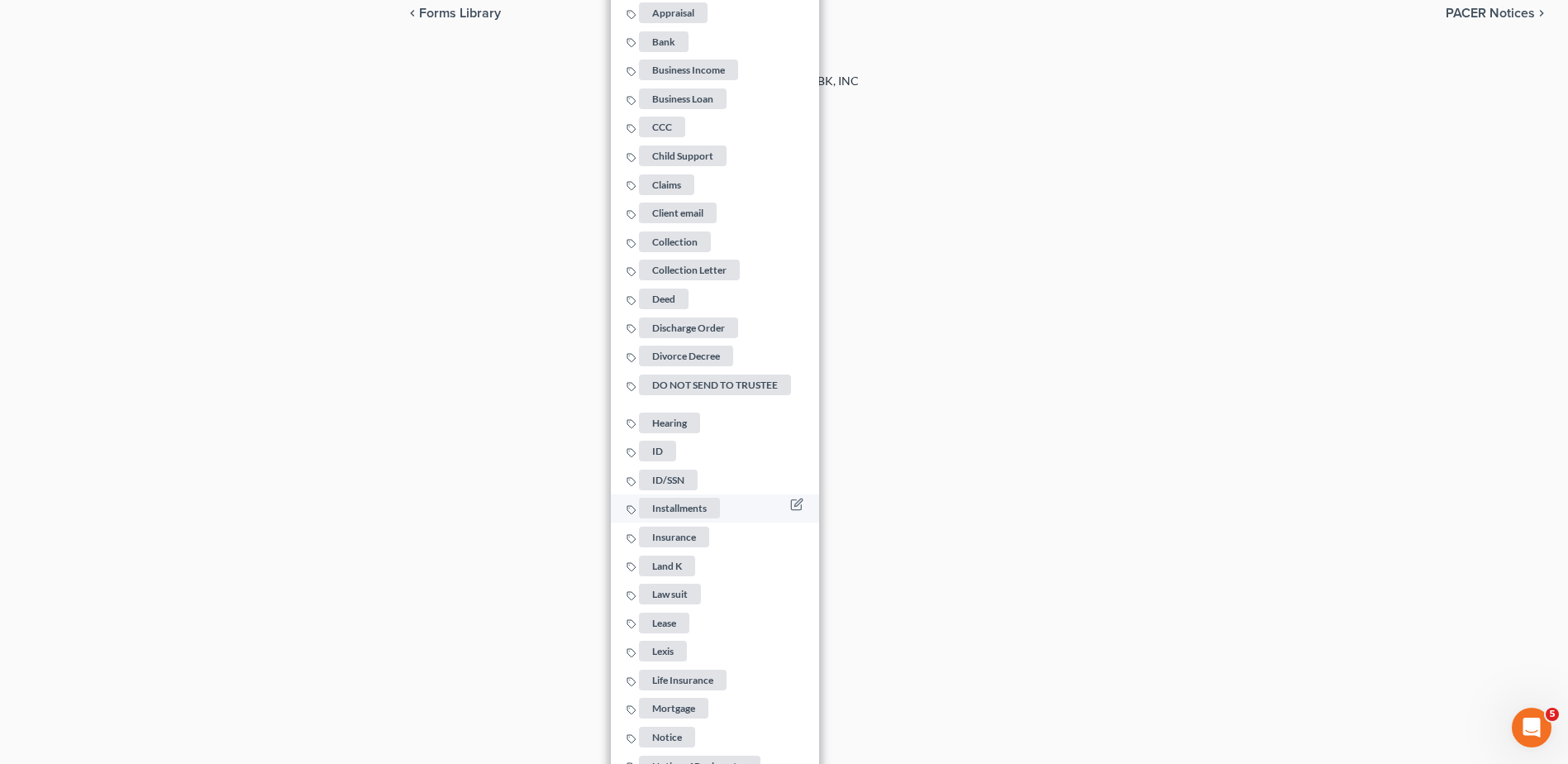
click at [684, 507] on span "Installments" at bounding box center [680, 508] width 81 height 21
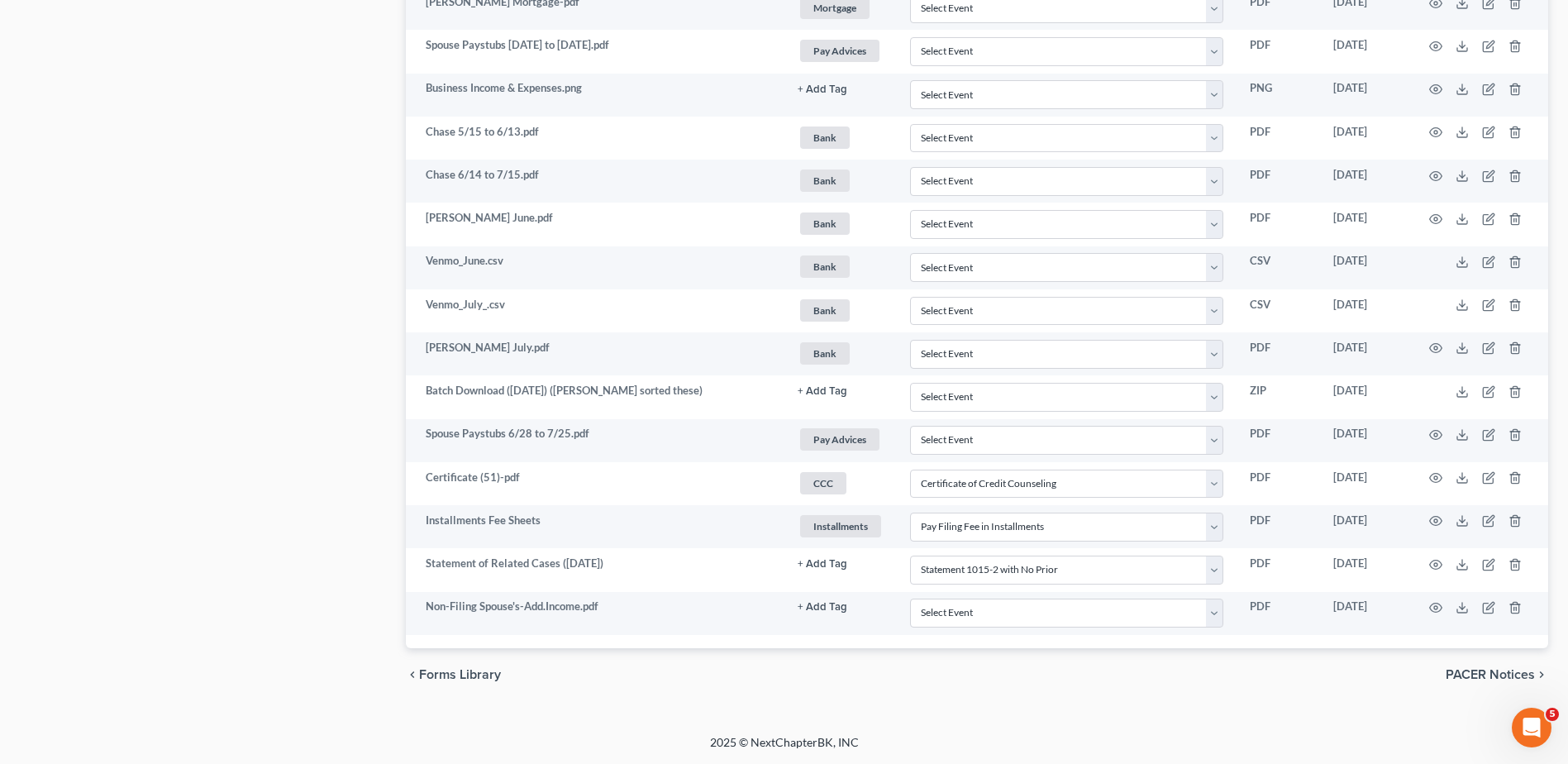
scroll to position [1405, 0]
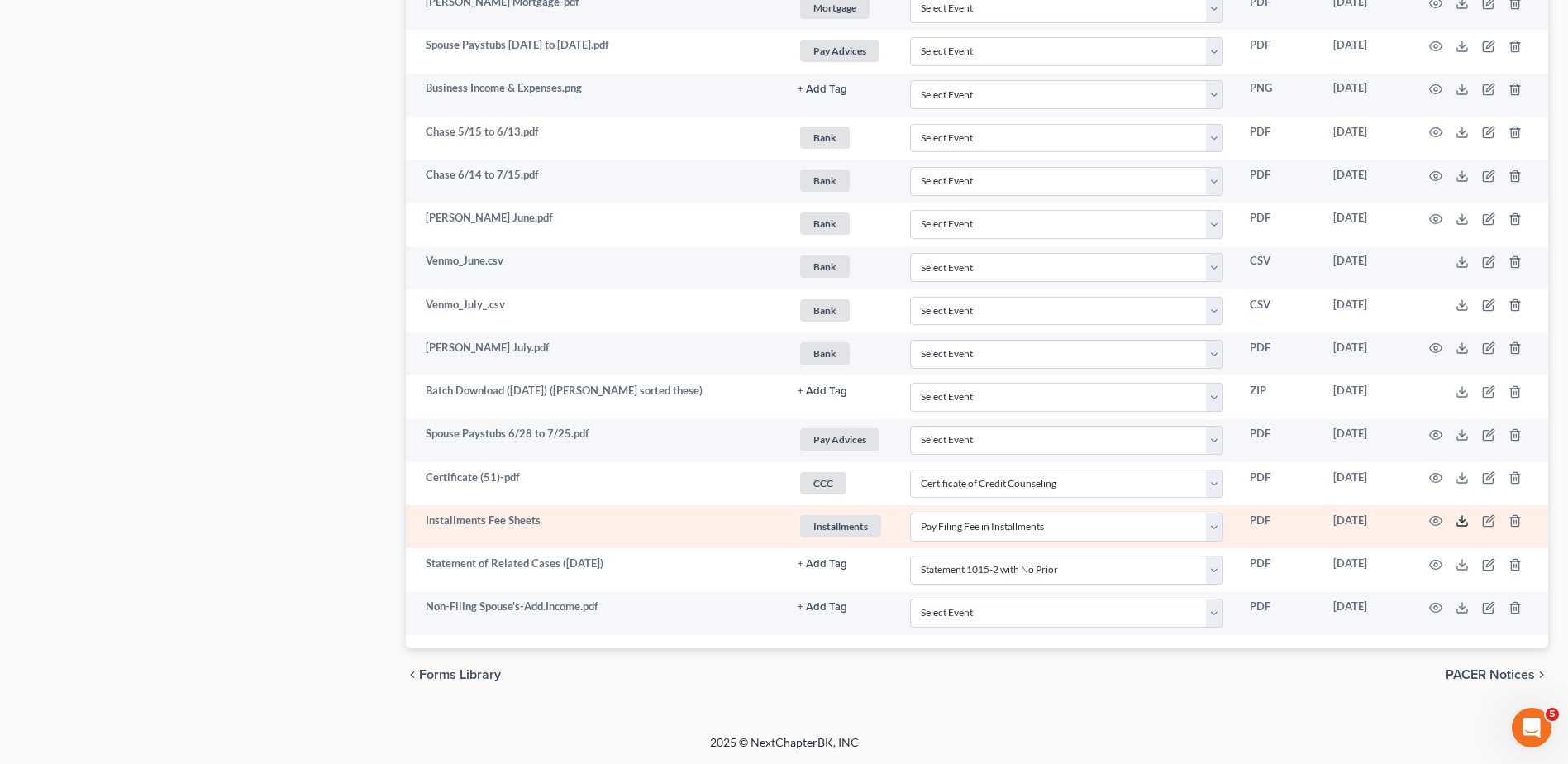
click at [1461, 521] on polyline at bounding box center [1463, 521] width 5 height 3
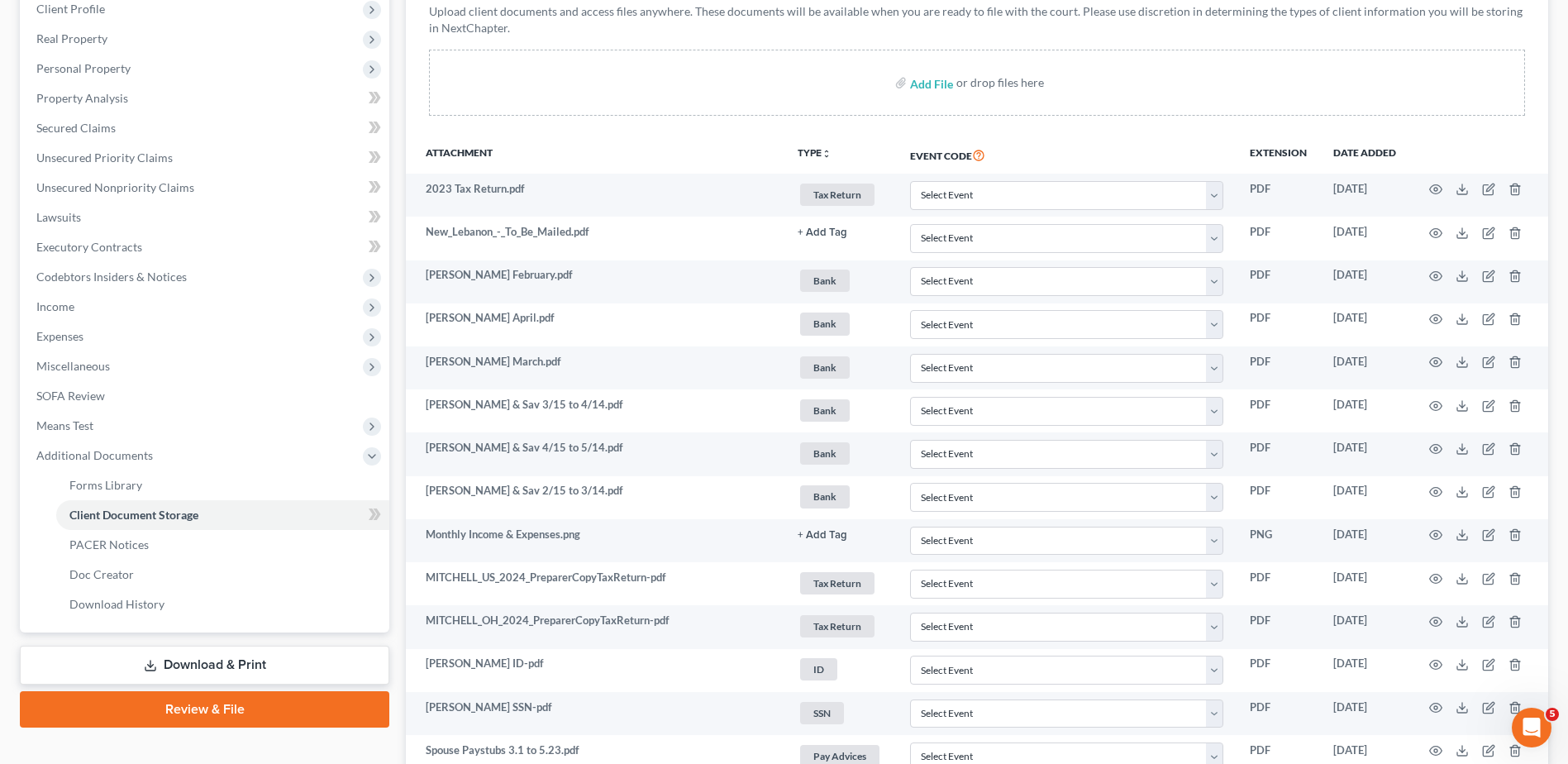
scroll to position [164, 0]
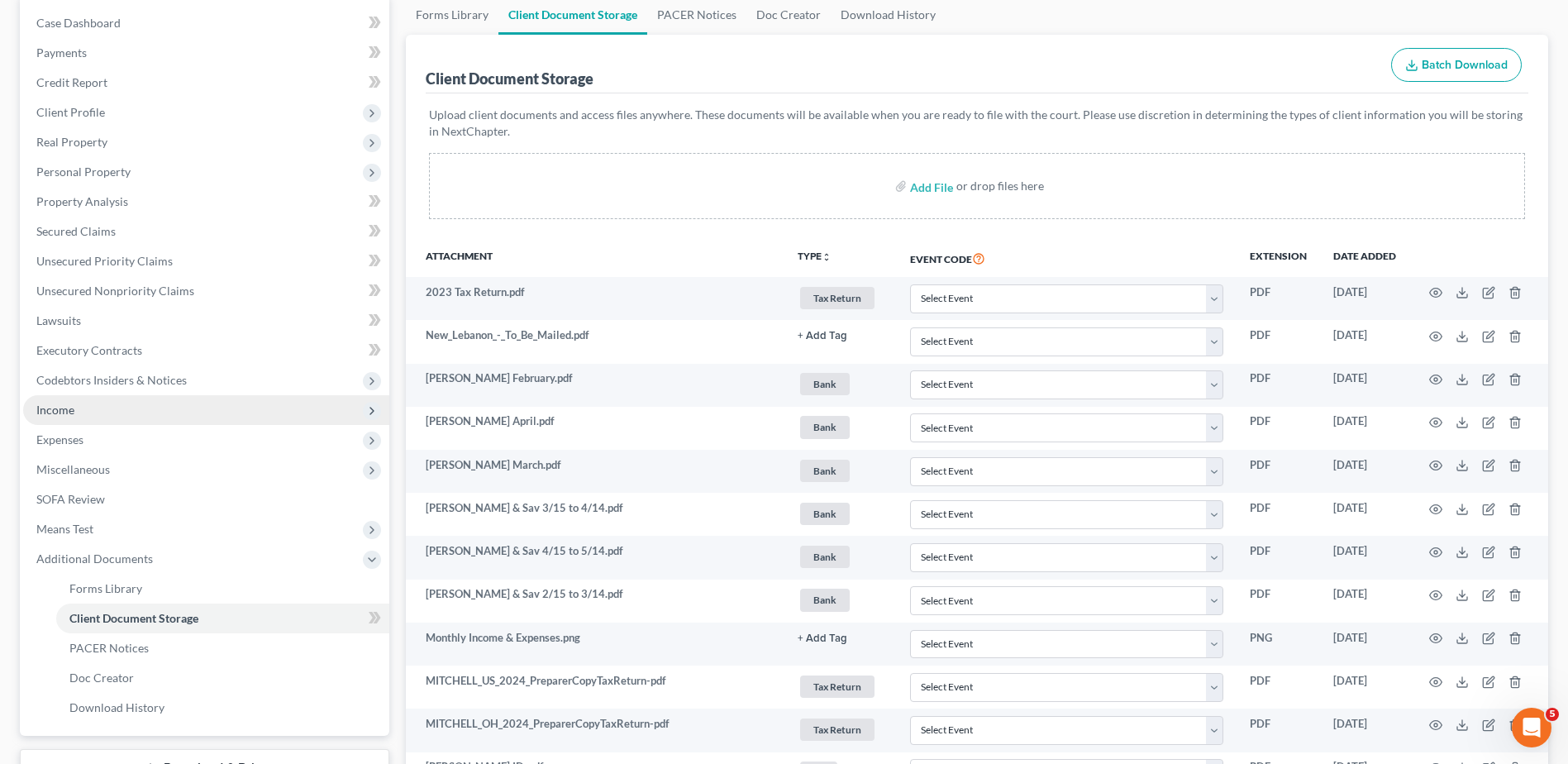
click at [66, 415] on span "Income" at bounding box center [55, 410] width 38 height 14
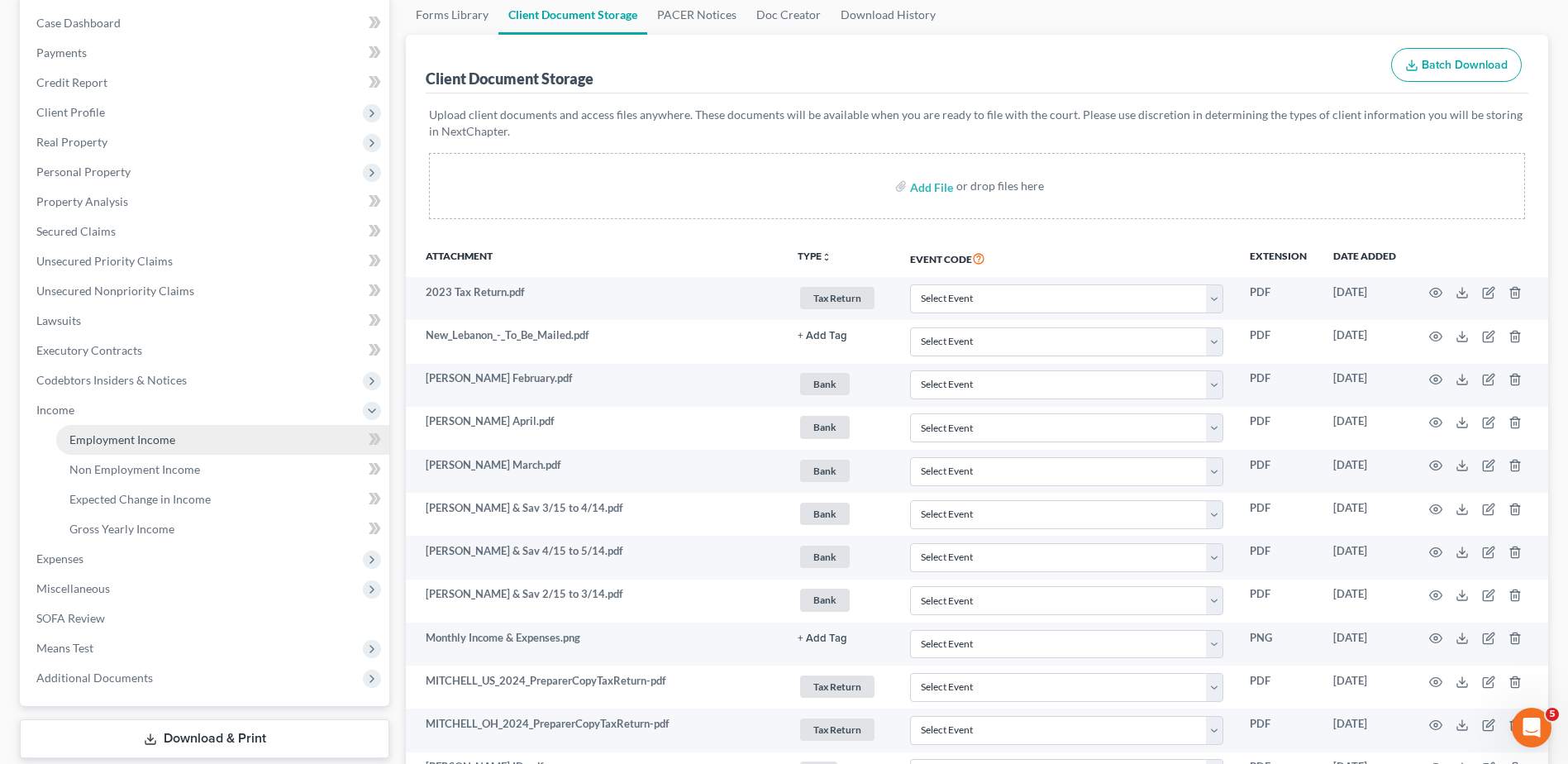
click at [77, 433] on span "Employment Income" at bounding box center [122, 440] width 105 height 14
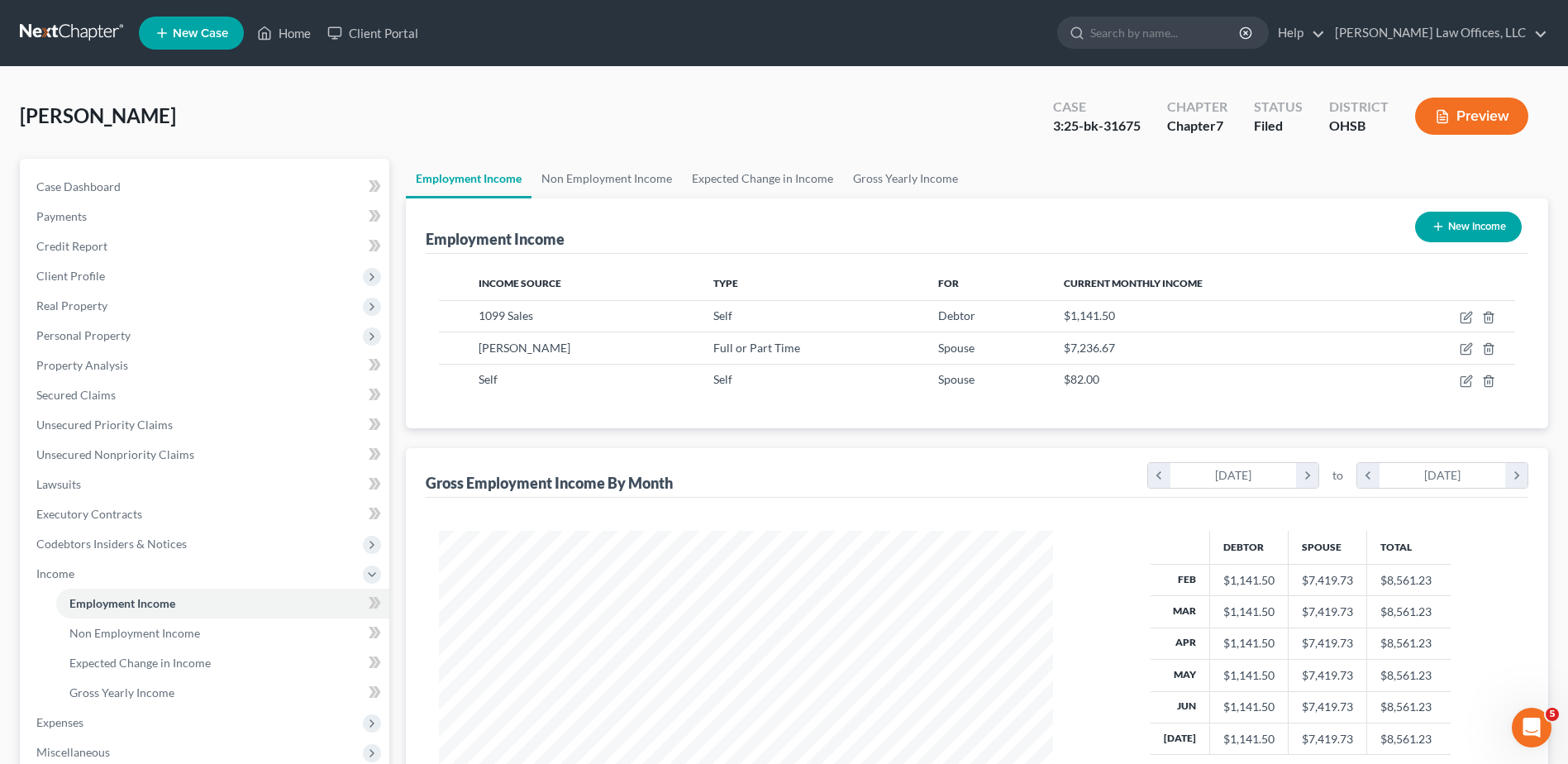
scroll to position [307, 647]
click at [613, 182] on link "Non Employment Income" at bounding box center [606, 178] width 150 height 40
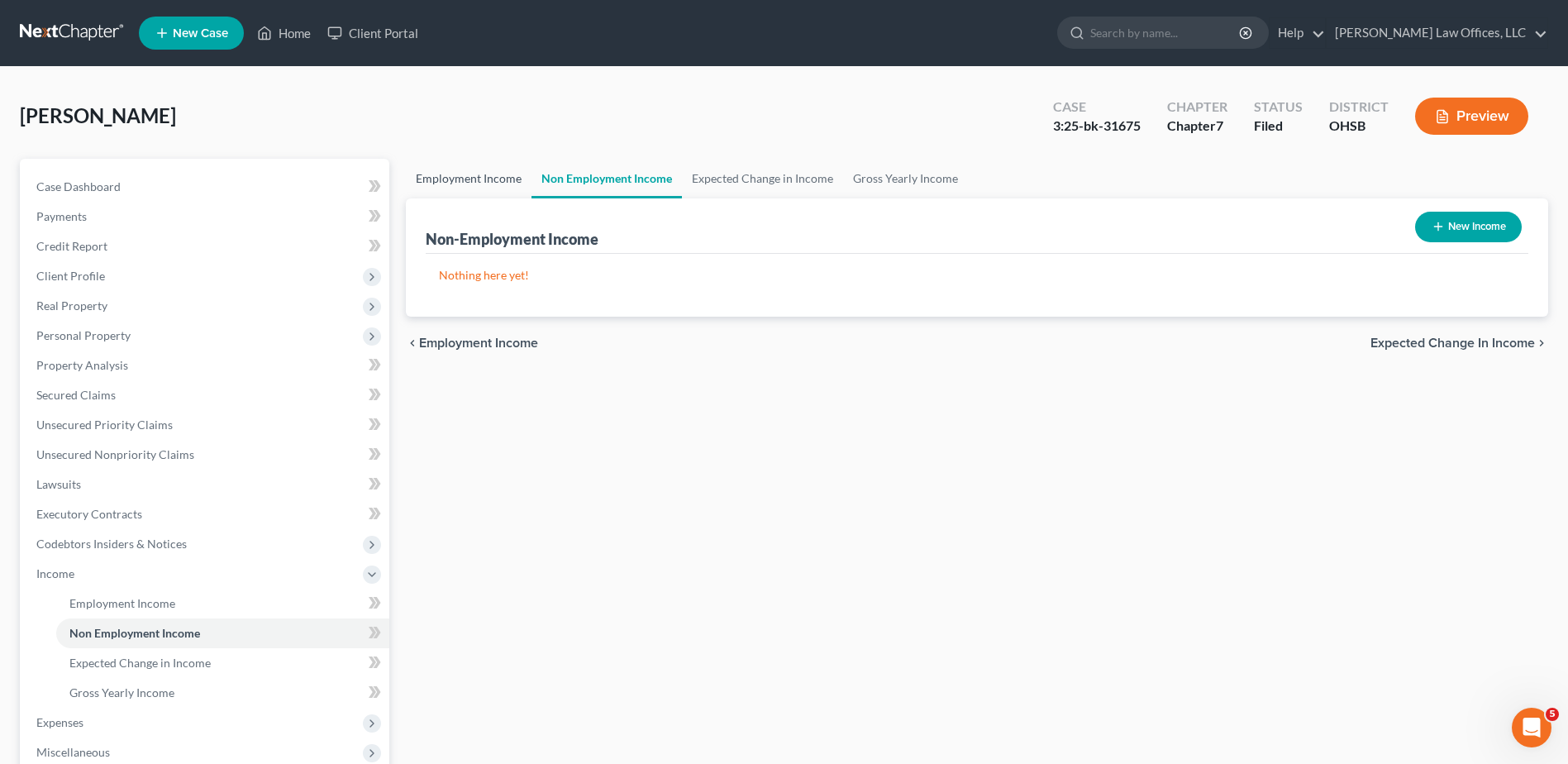
click at [477, 177] on link "Employment Income" at bounding box center [469, 178] width 126 height 40
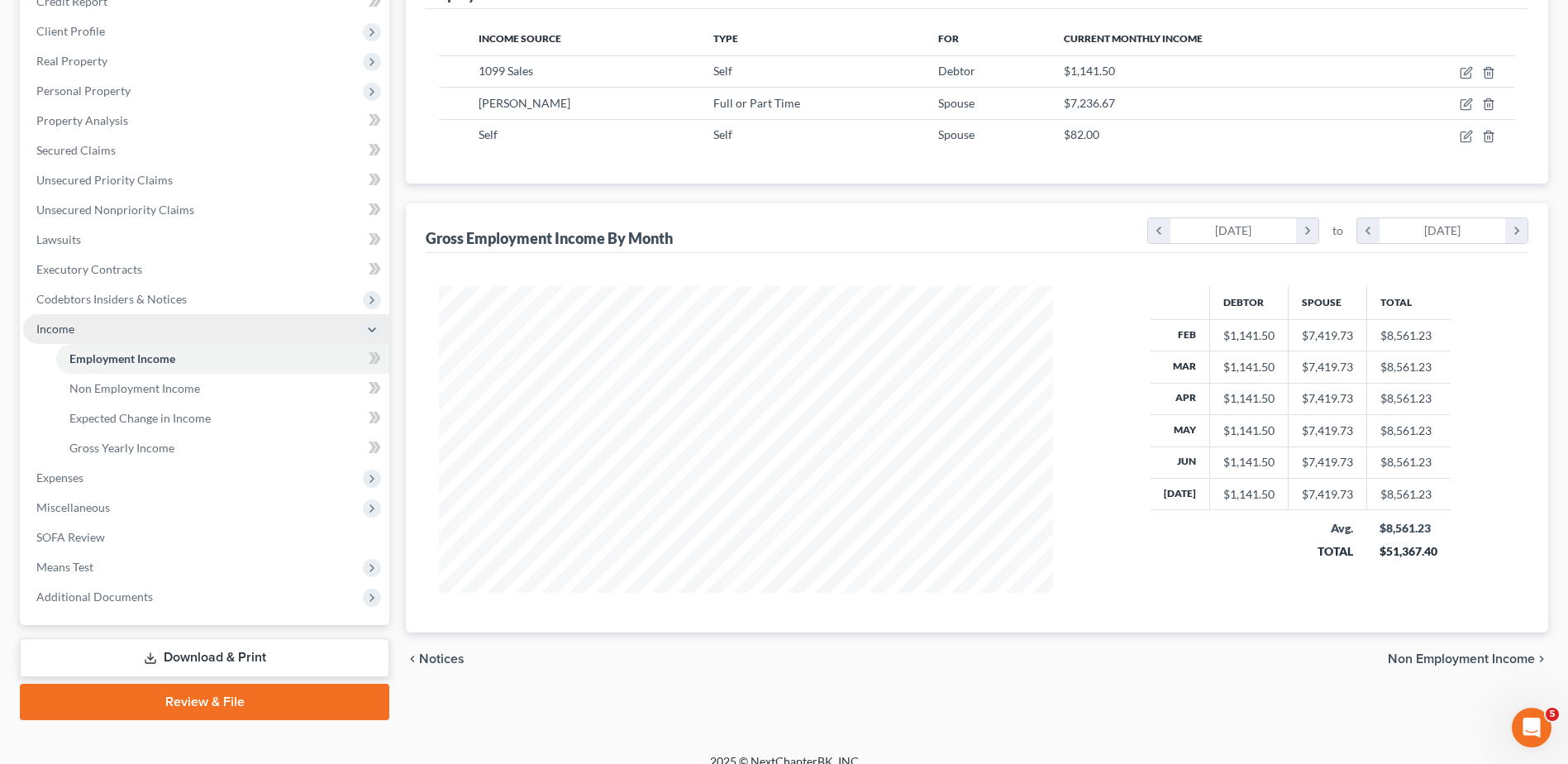
scroll to position [264, 0]
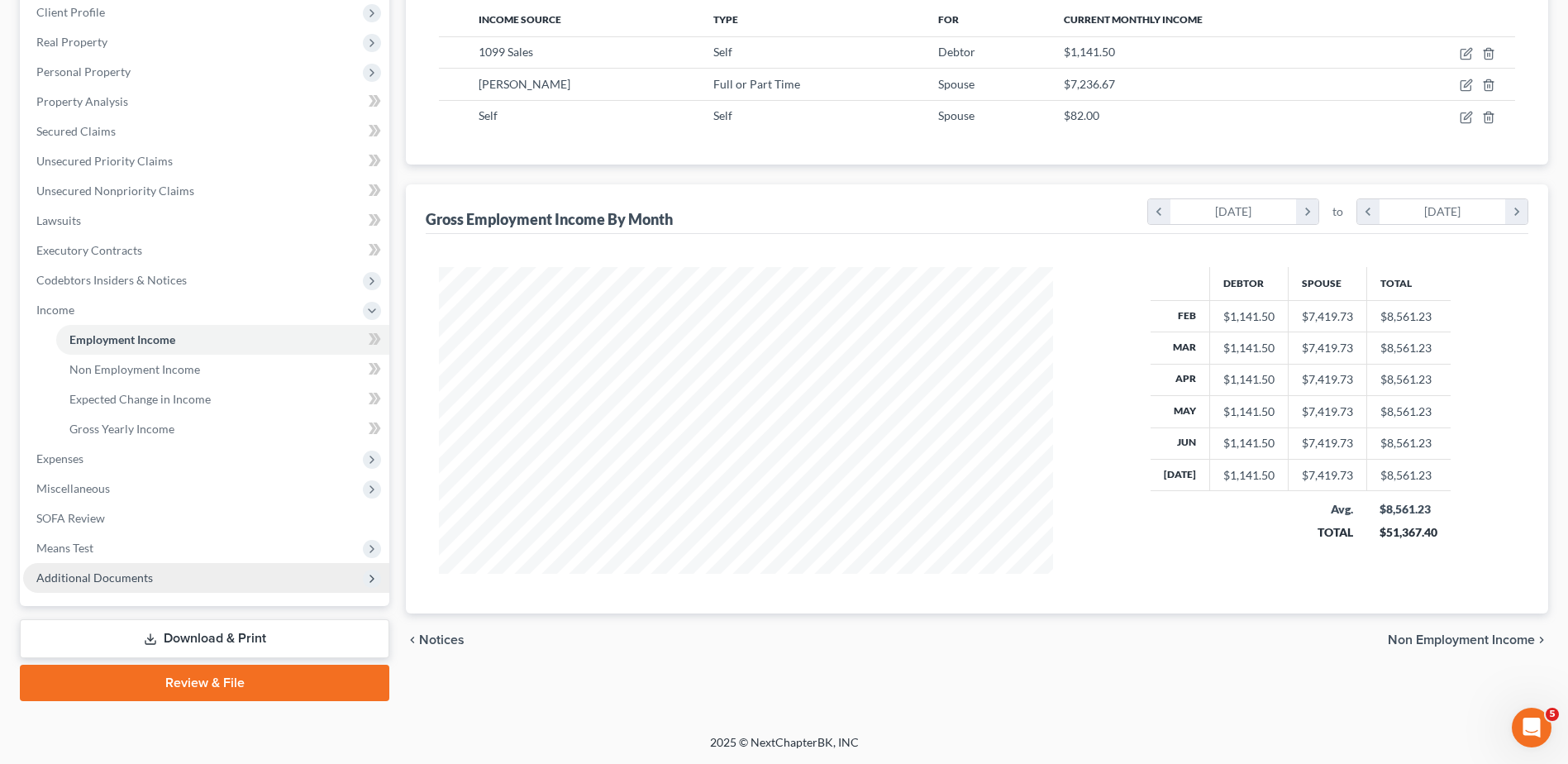
click at [117, 577] on span "Additional Documents" at bounding box center [94, 578] width 116 height 14
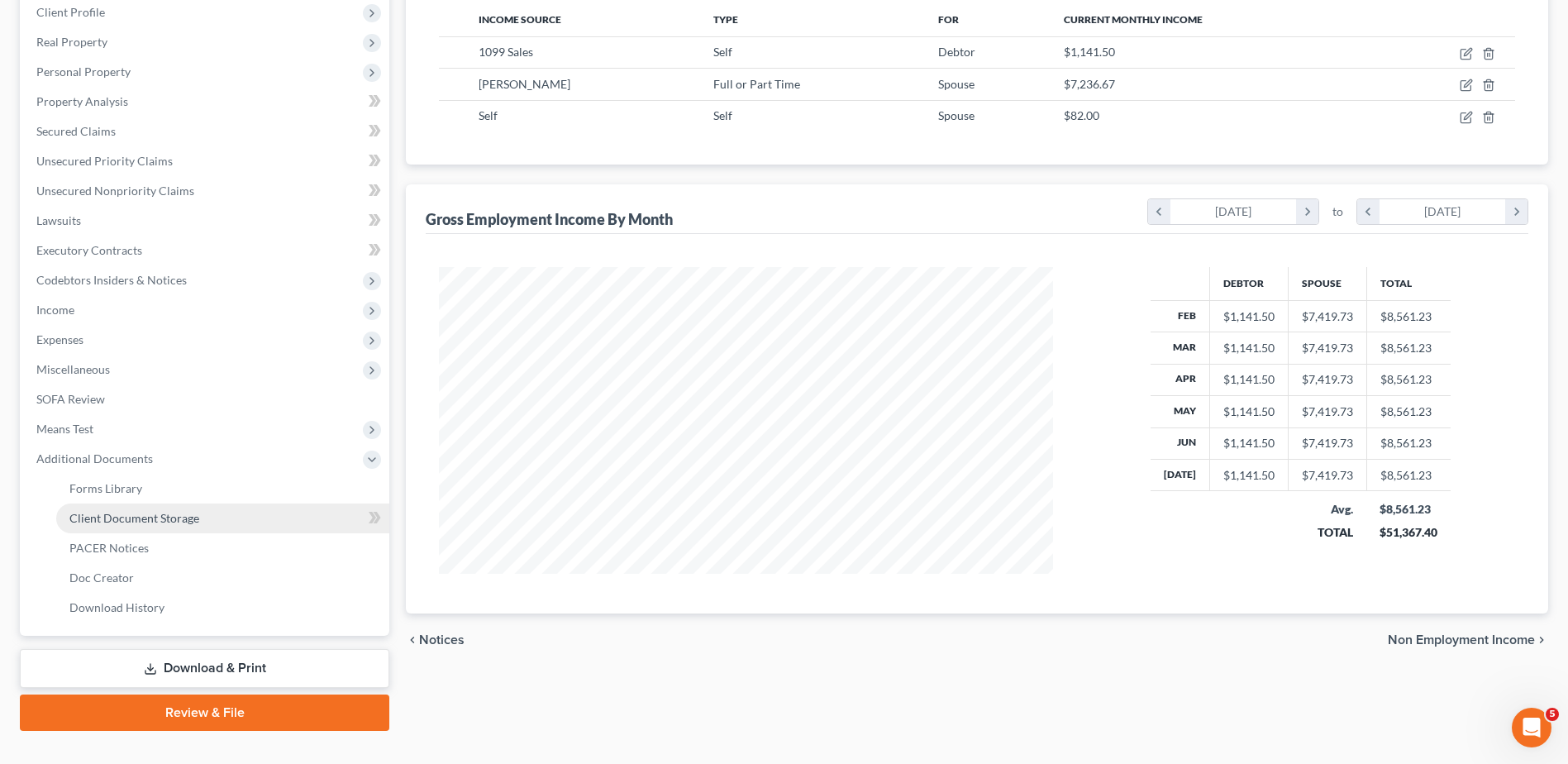
click at [142, 523] on span "Client Document Storage" at bounding box center [134, 518] width 130 height 14
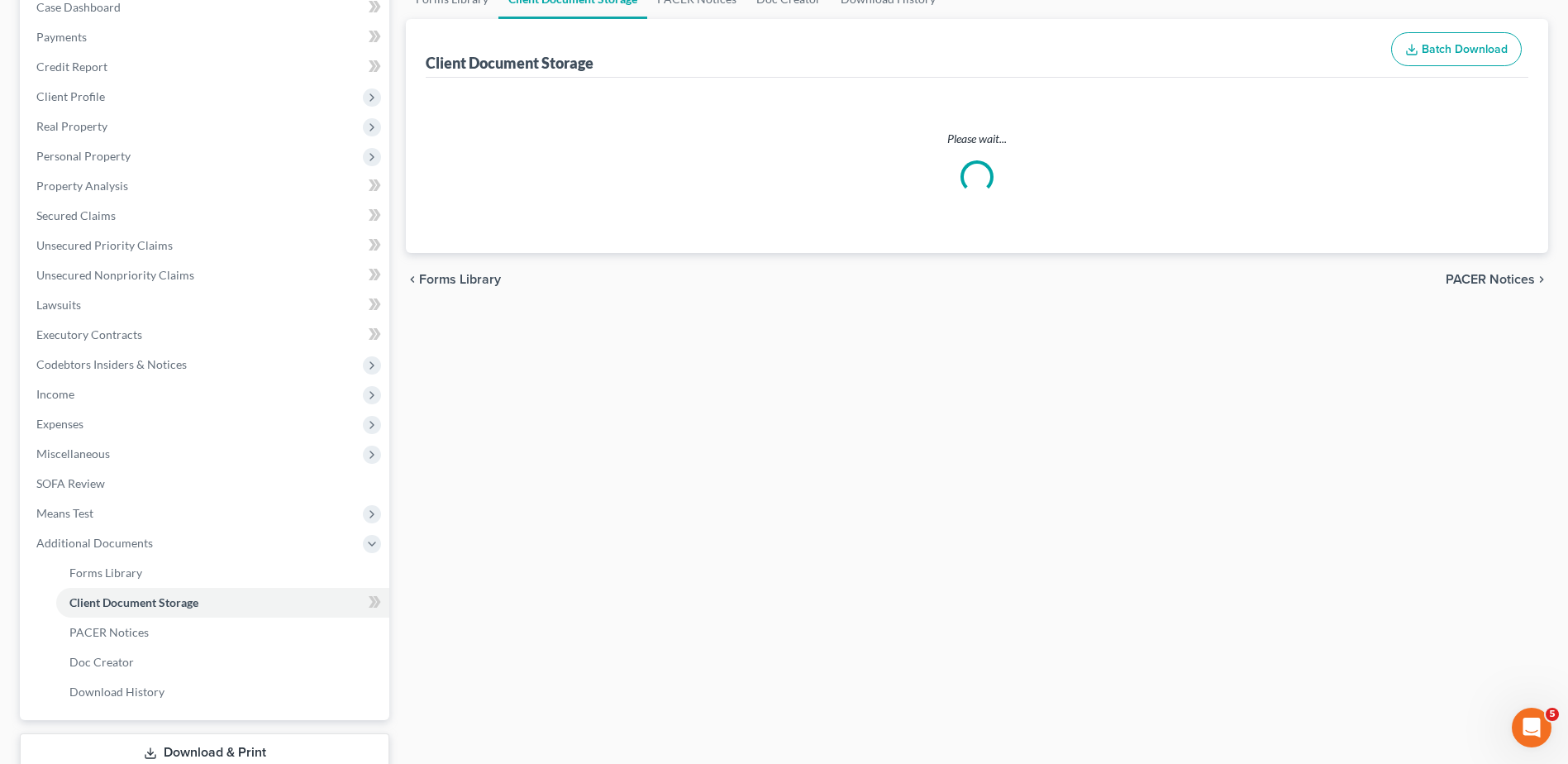
scroll to position [105, 0]
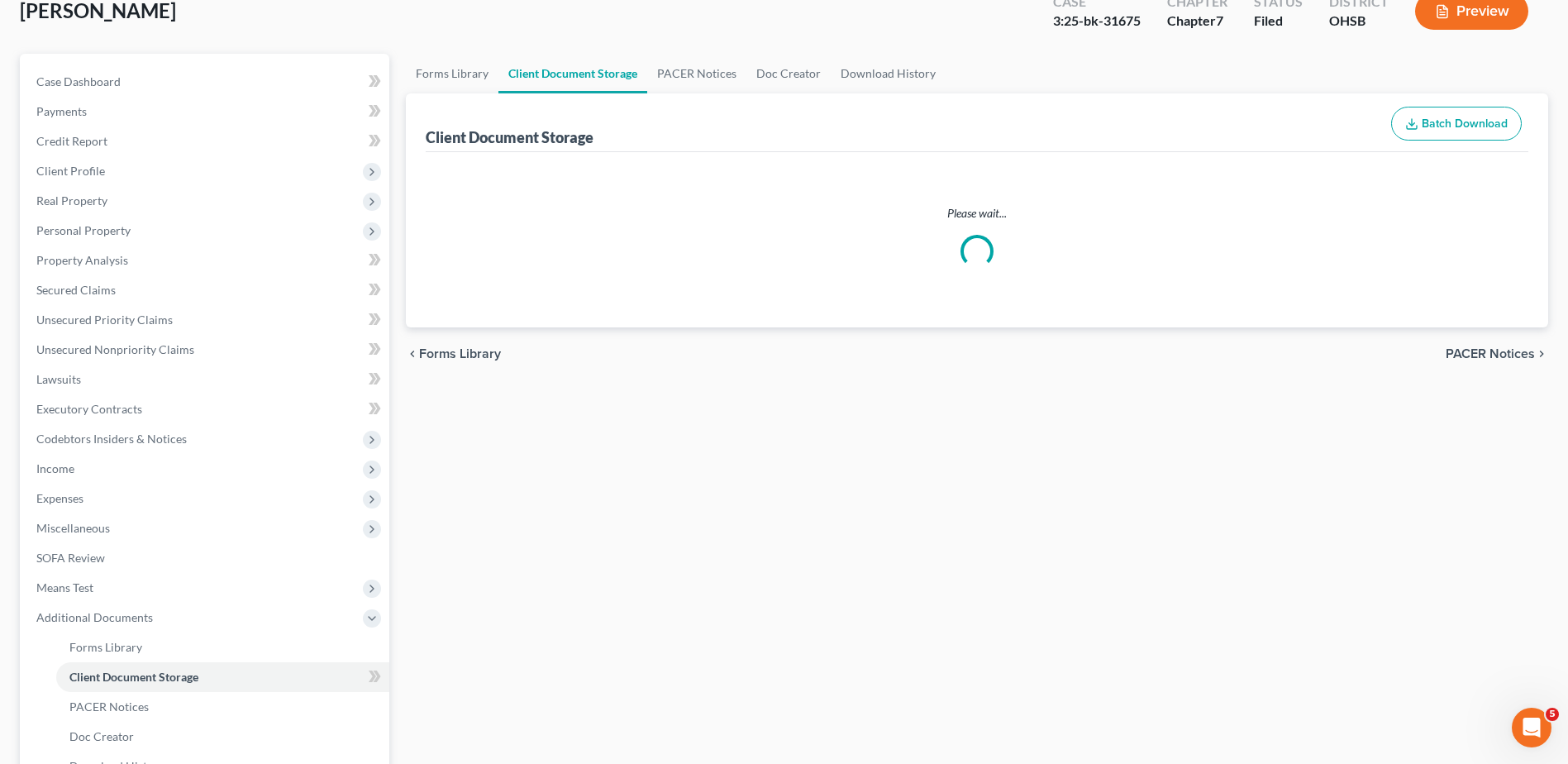
select select "7"
select select "37"
select select "52"
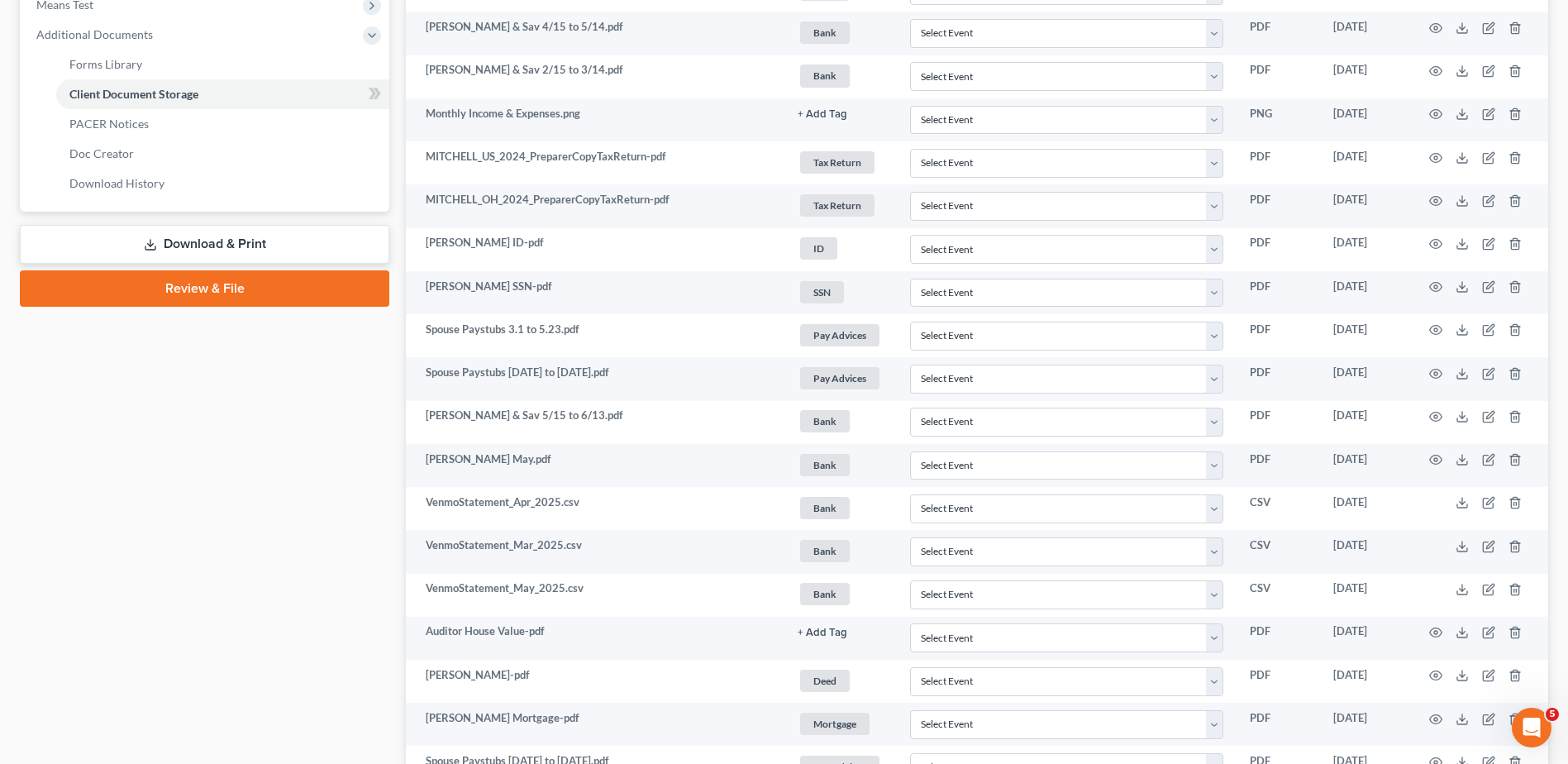
scroll to position [659, 0]
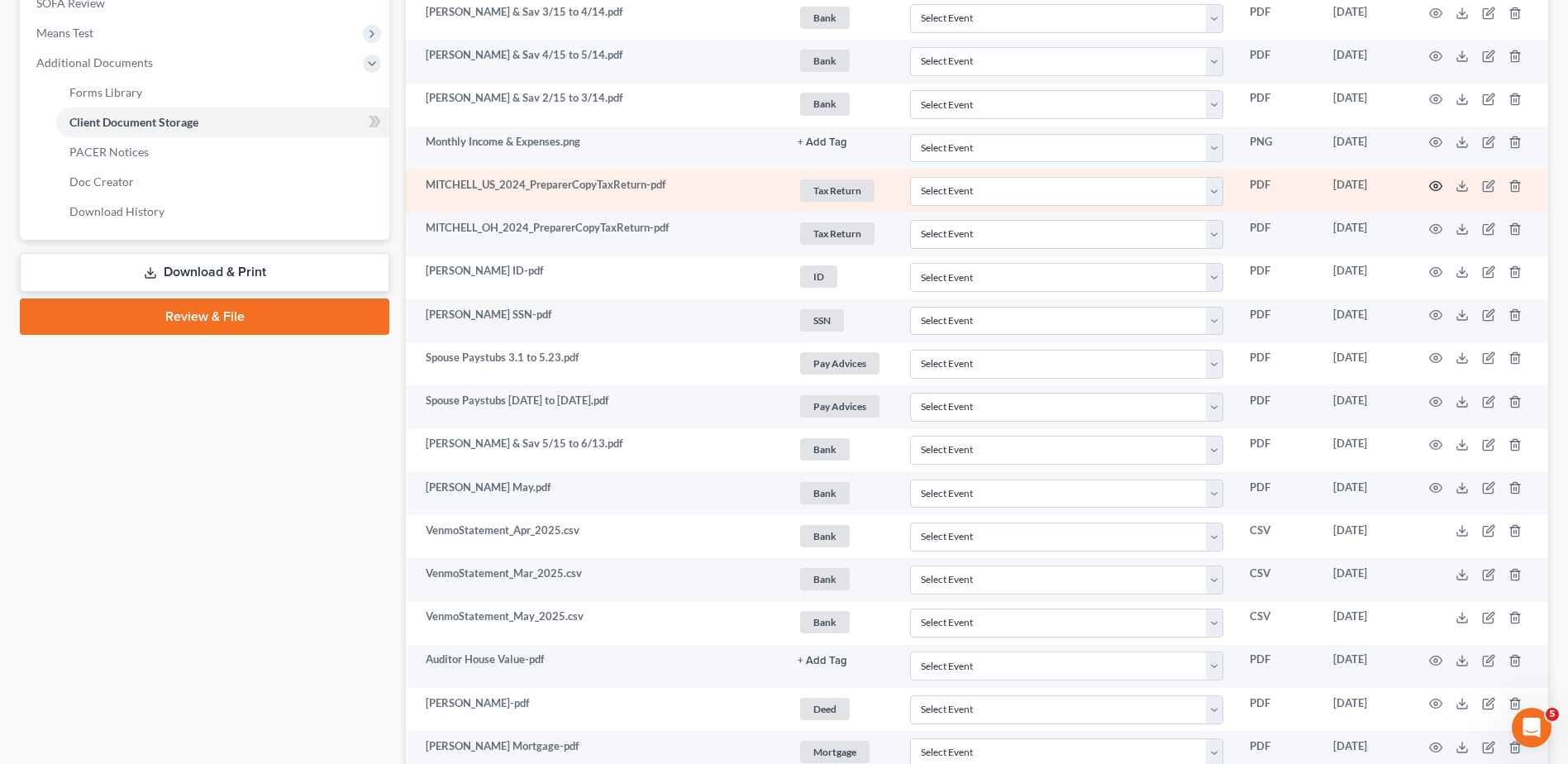
click at [1435, 186] on icon "button" at bounding box center [1436, 186] width 14 height 14
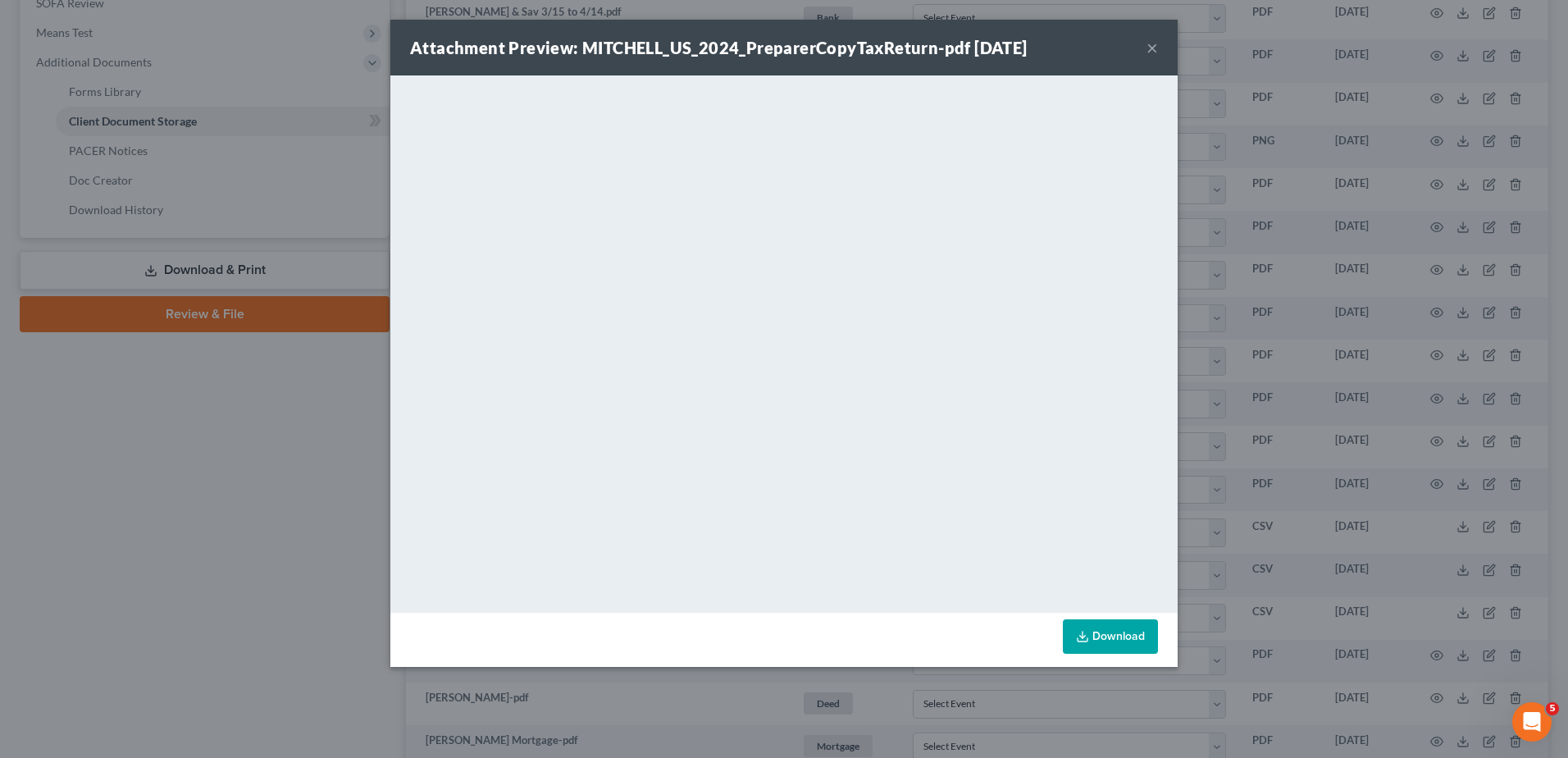
click at [1153, 48] on button "×" at bounding box center [1152, 47] width 12 height 20
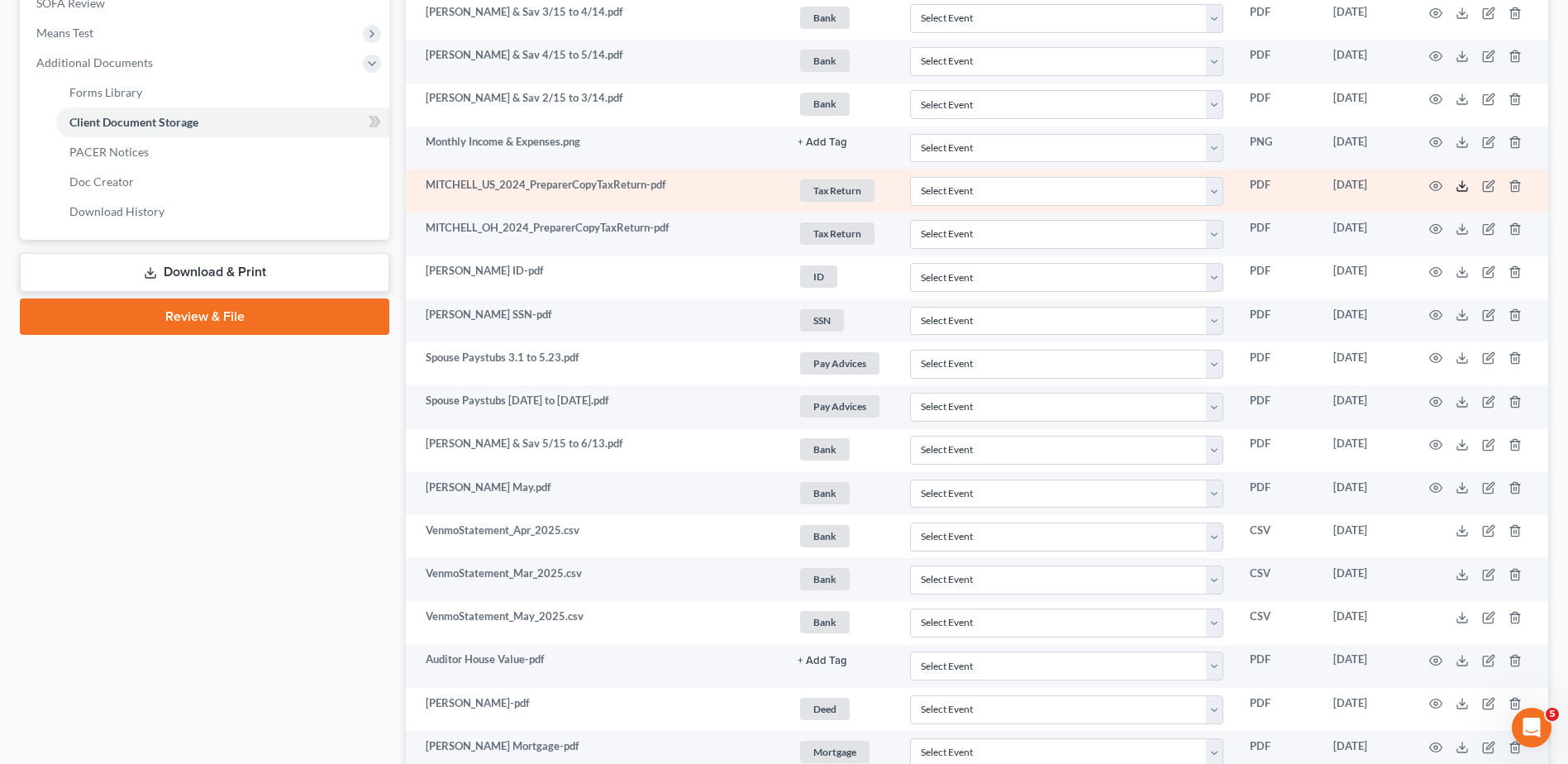
click at [1464, 188] on icon at bounding box center [1462, 186] width 14 height 14
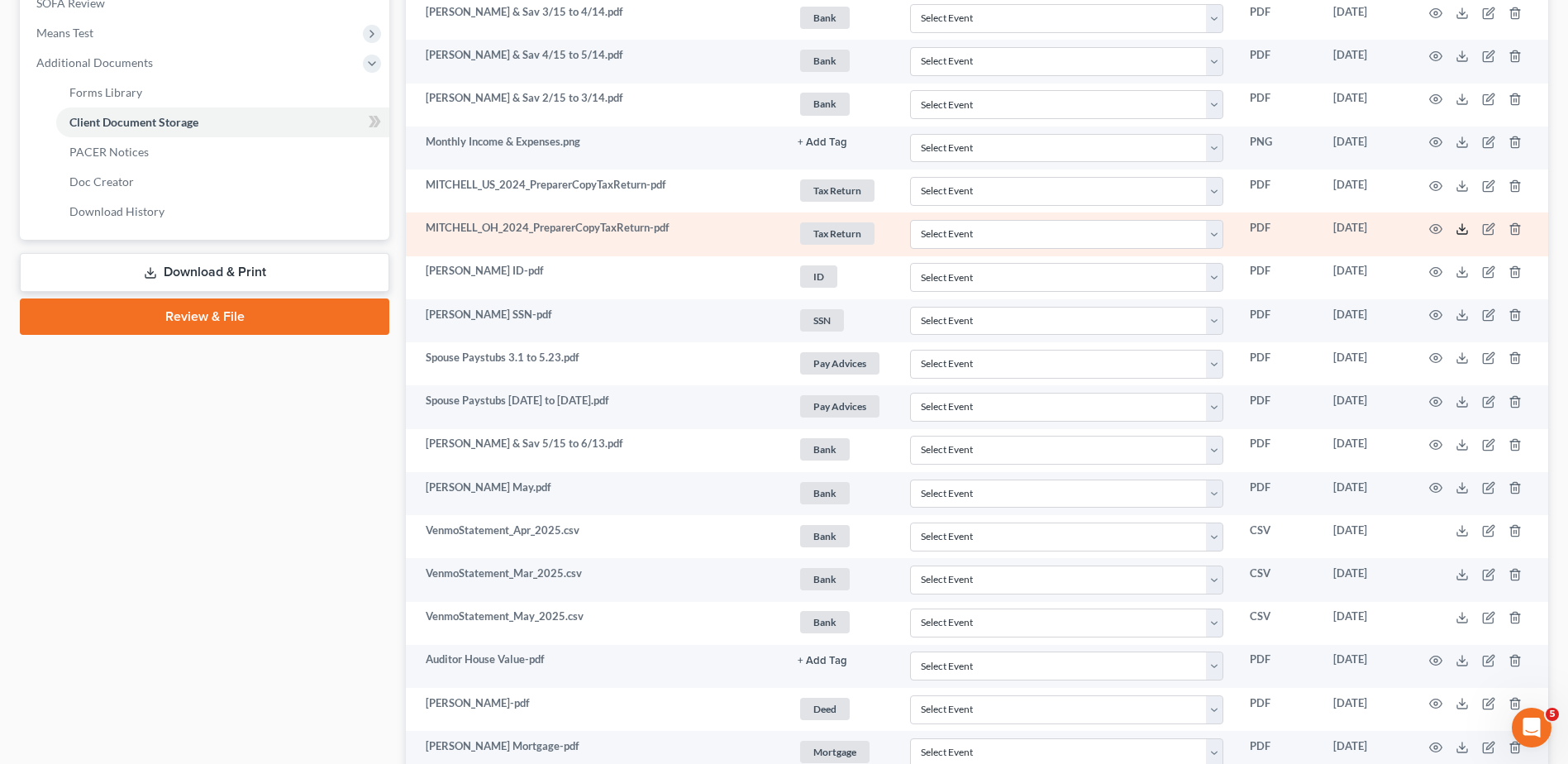
click at [1460, 228] on icon at bounding box center [1462, 229] width 14 height 14
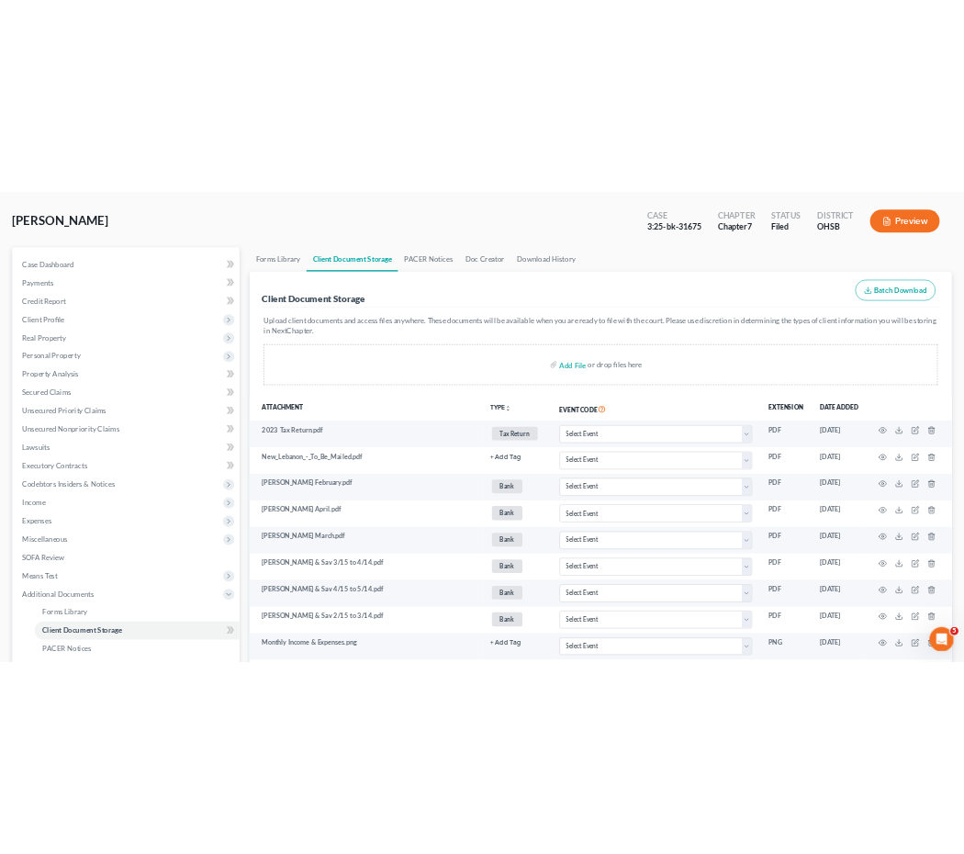
scroll to position [0, 0]
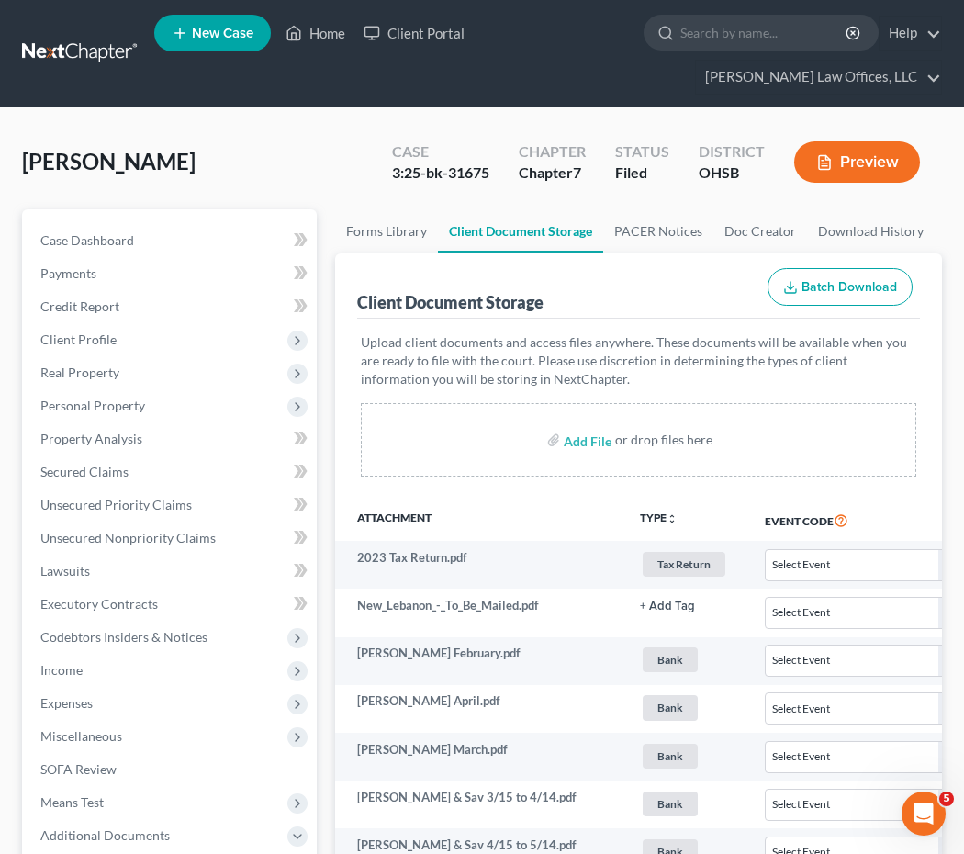
select select "7"
select select "37"
select select "52"
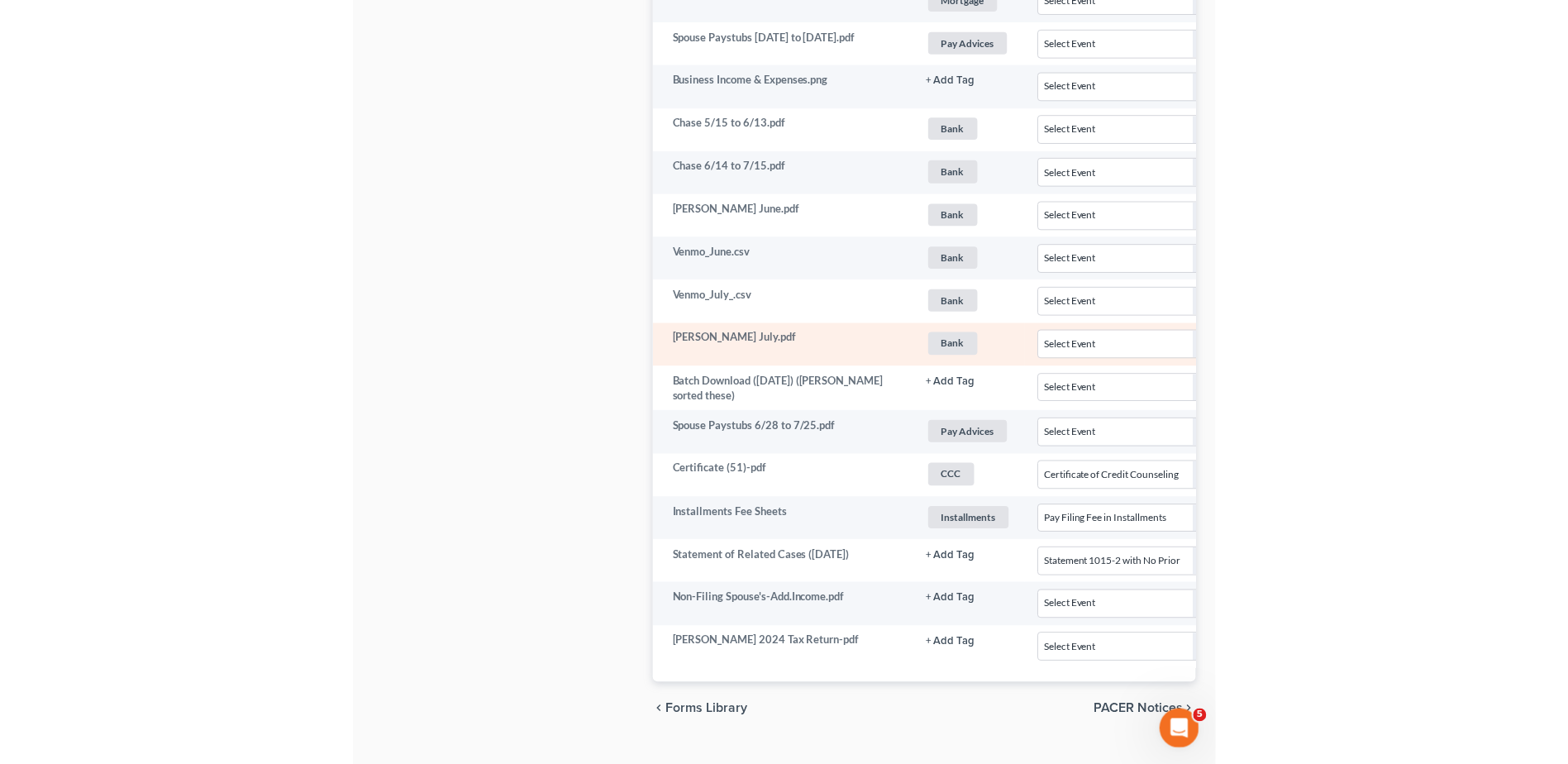
scroll to position [1447, 0]
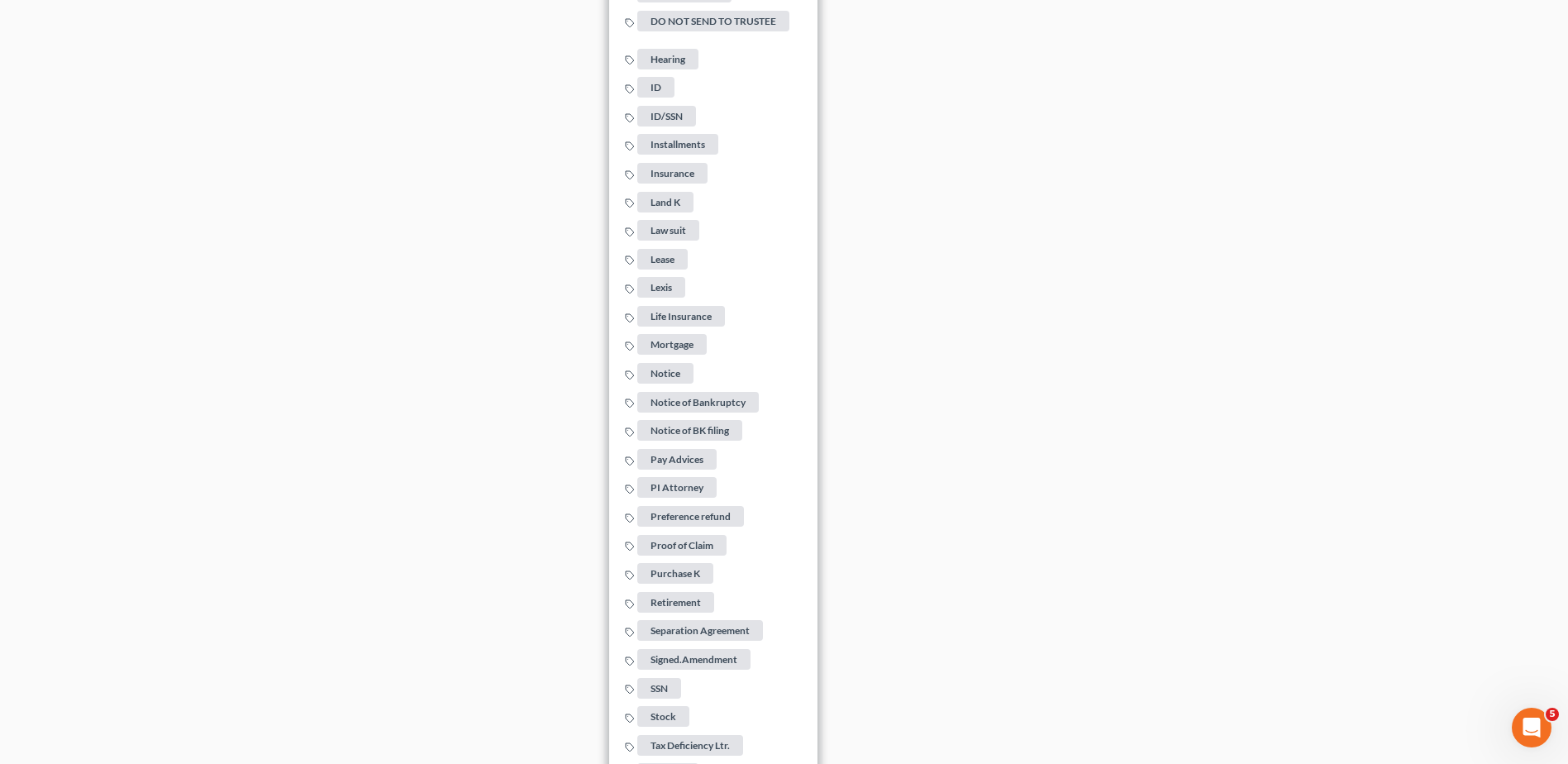
scroll to position [2724, 0]
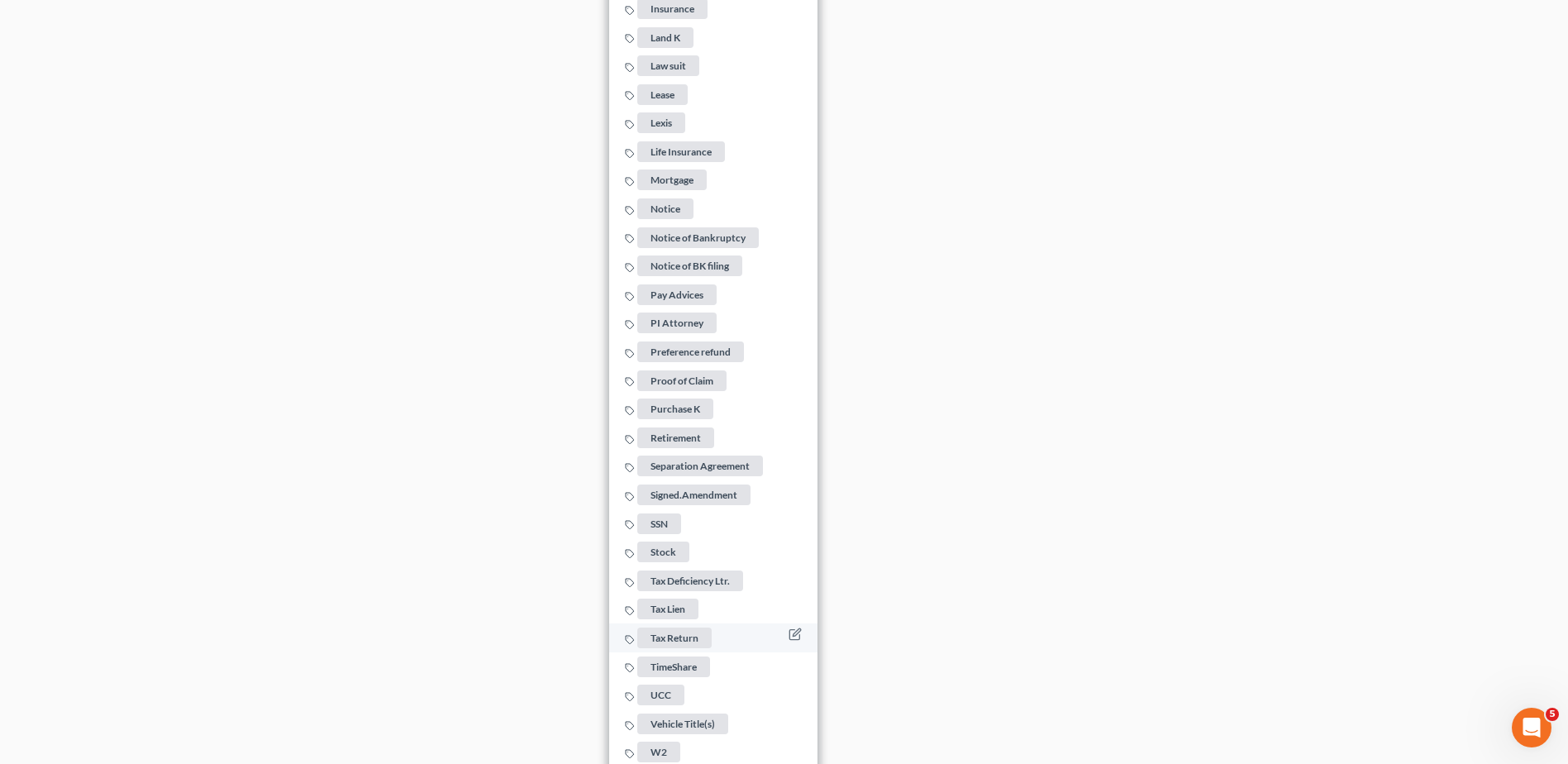
click at [691, 630] on span "Tax Return" at bounding box center [675, 638] width 75 height 21
